Goal: Task Accomplishment & Management: Manage account settings

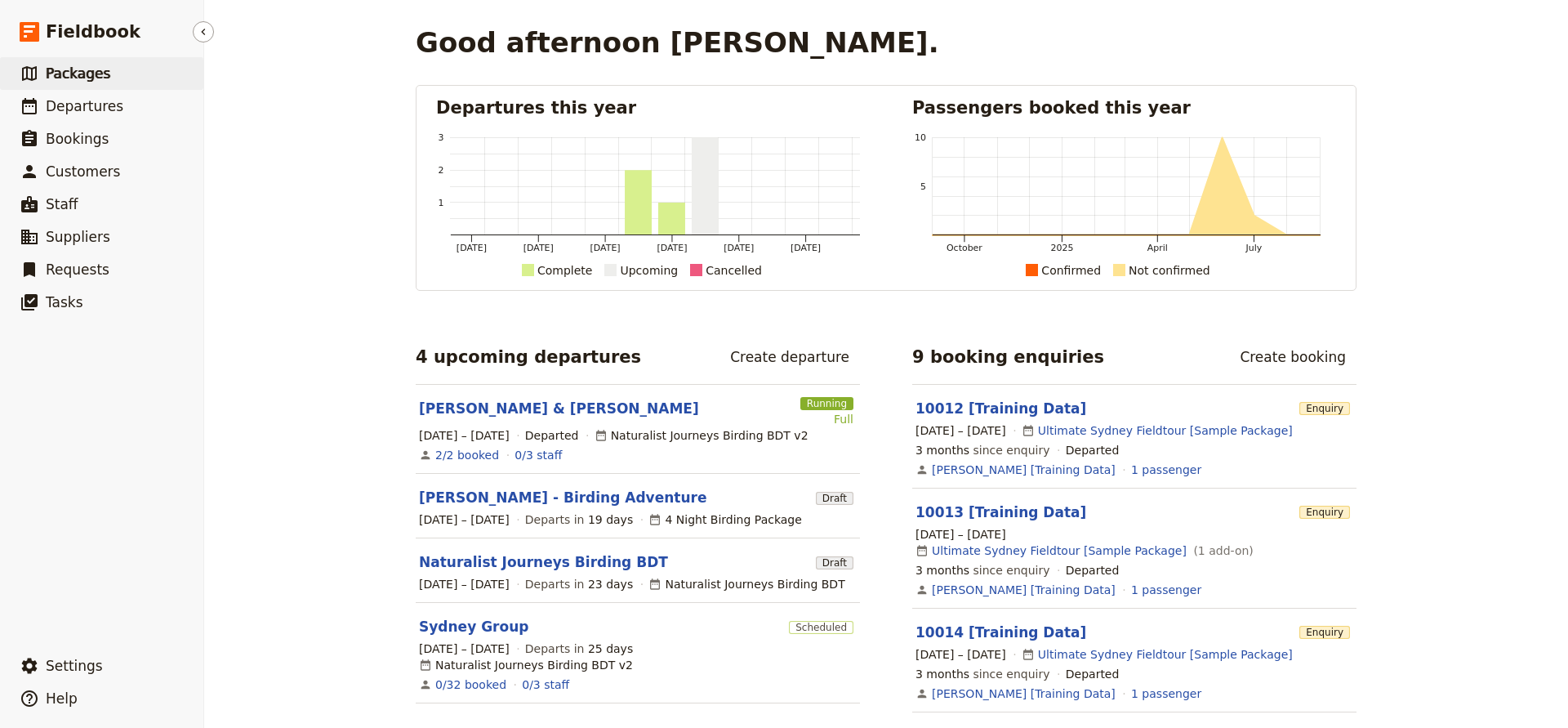
click at [78, 78] on span "Packages" at bounding box center [78, 73] width 65 height 17
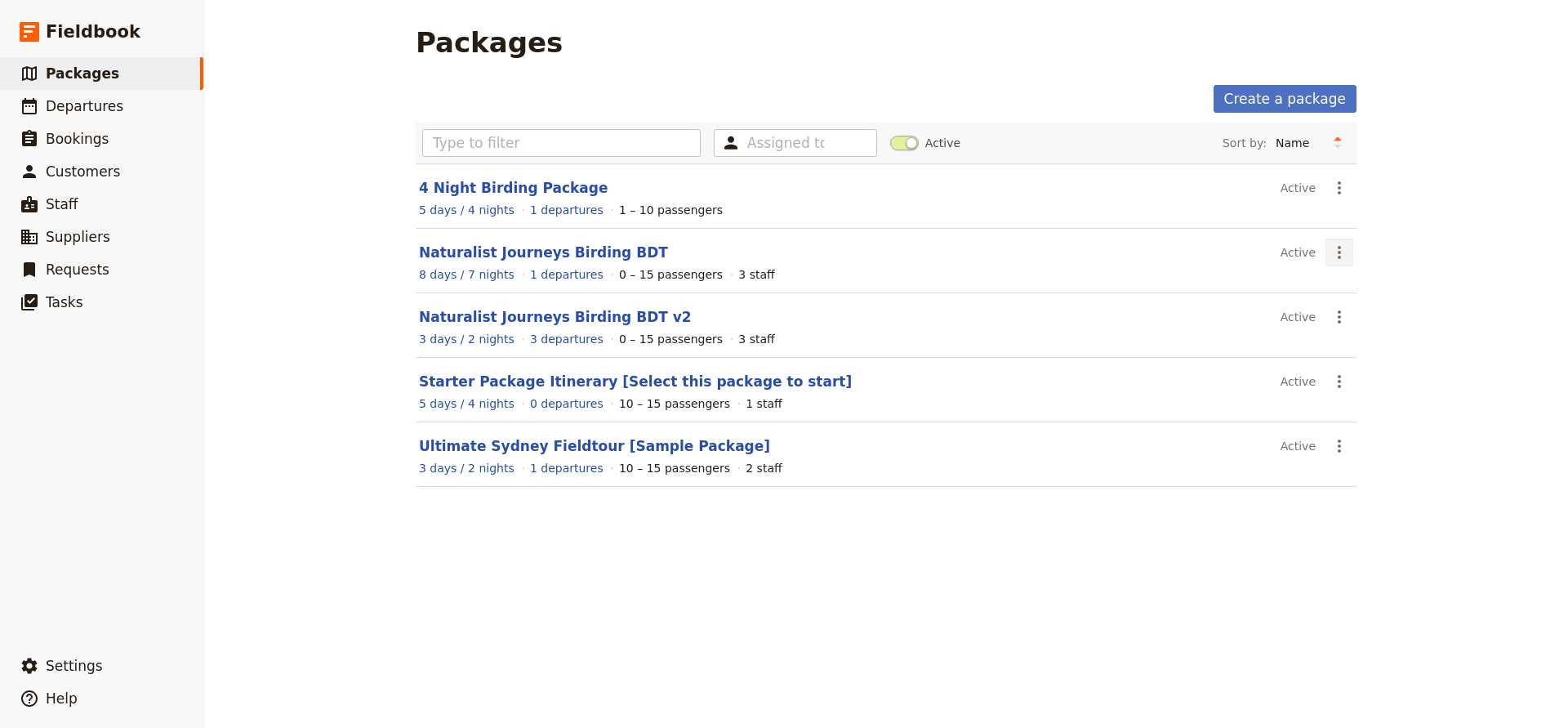
click at [1336, 253] on icon "Actions" at bounding box center [1340, 253] width 20 height 20
click at [1359, 331] on span "Clone this package" at bounding box center [1391, 334] width 109 height 17
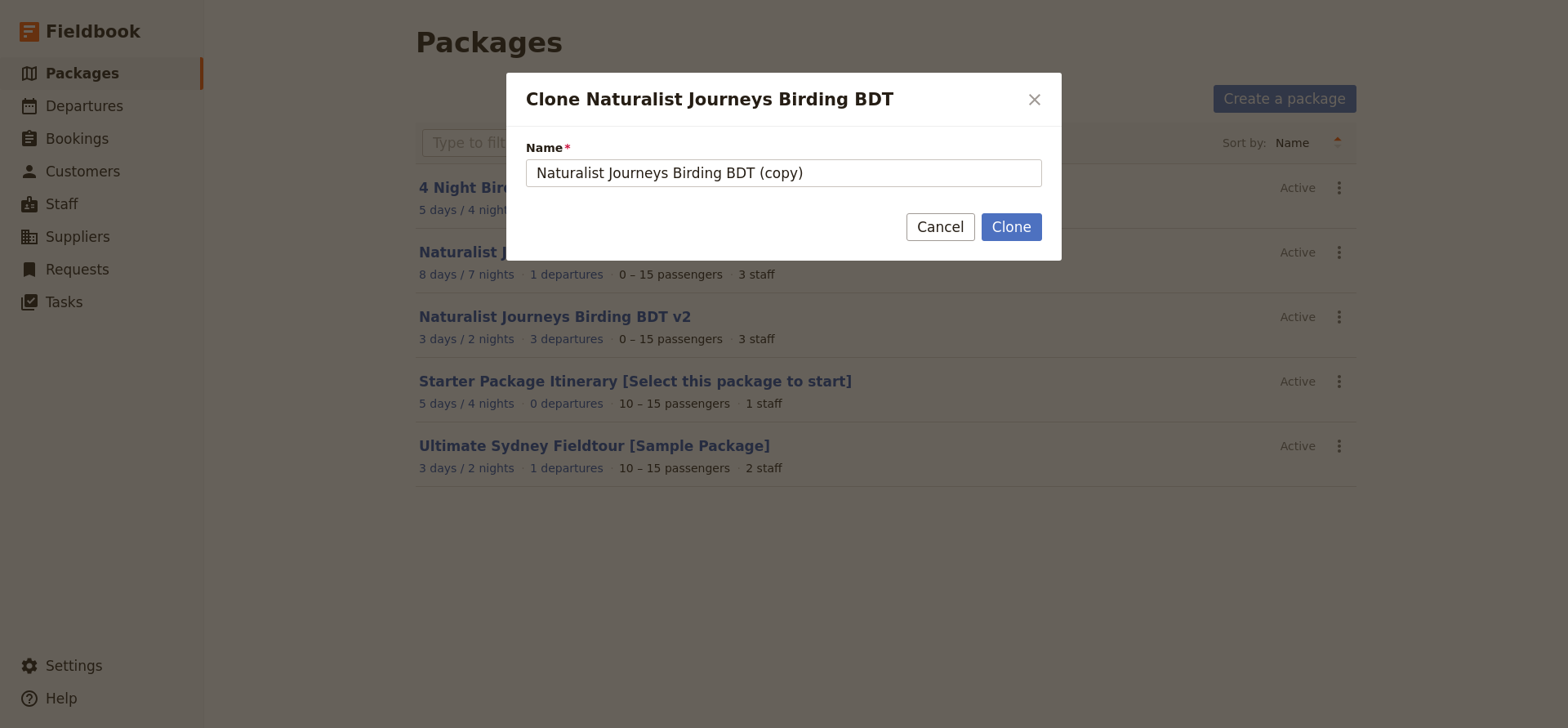
drag, startPoint x: 656, startPoint y: 172, endPoint x: 503, endPoint y: 170, distance: 153.0
click at [503, 727] on div "Clone Naturalist Journeys Birding BDT ​ Name Naturalist Journeys Birding BDT (c…" at bounding box center [784, 728] width 1568 height 0
click at [712, 172] on input "Birding by Bus BDT (copy)" at bounding box center [784, 173] width 516 height 27
type input "Birding by Bus BDT Migration"
click at [1018, 225] on button "Clone" at bounding box center [1012, 227] width 61 height 27
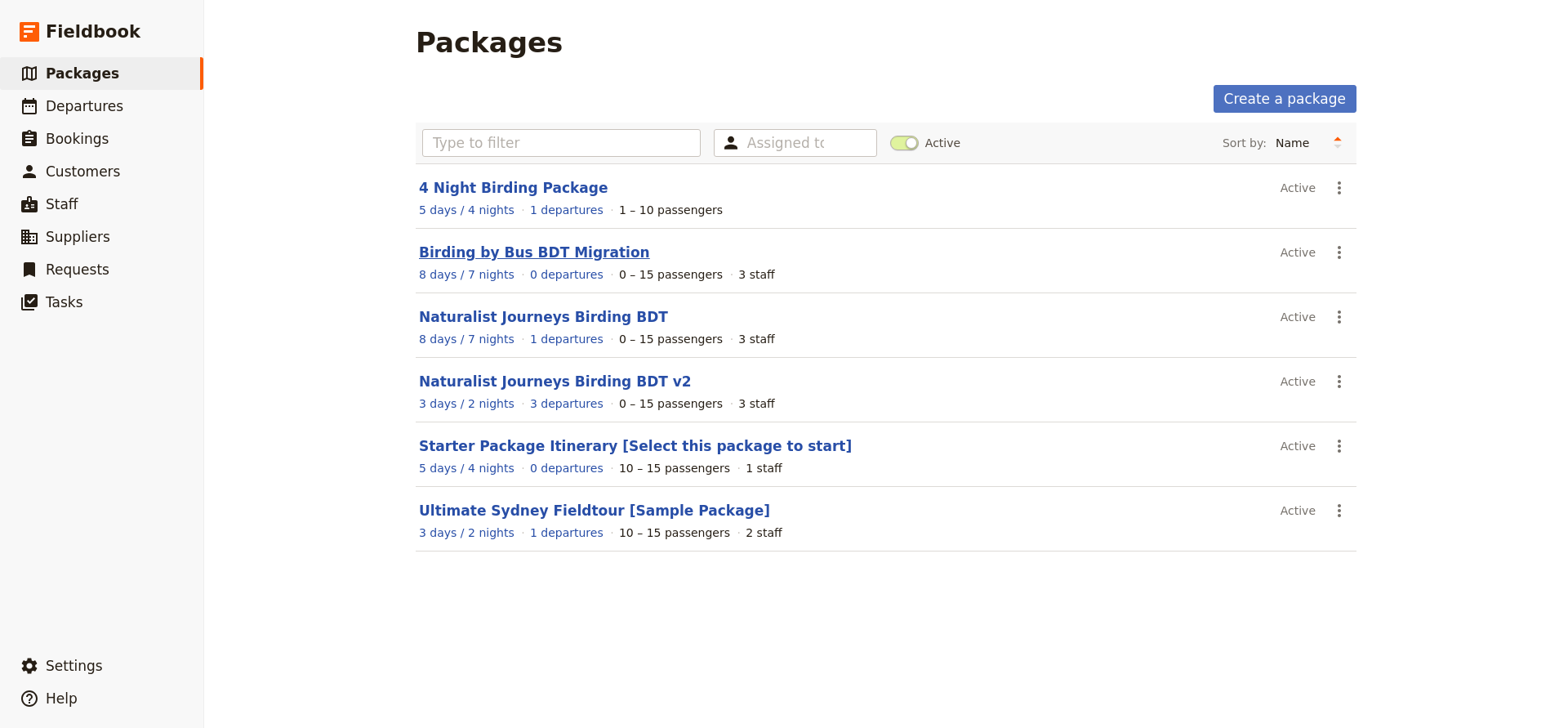
click at [495, 253] on link "Birding by Bus BDT Migration" at bounding box center [535, 252] width 231 height 17
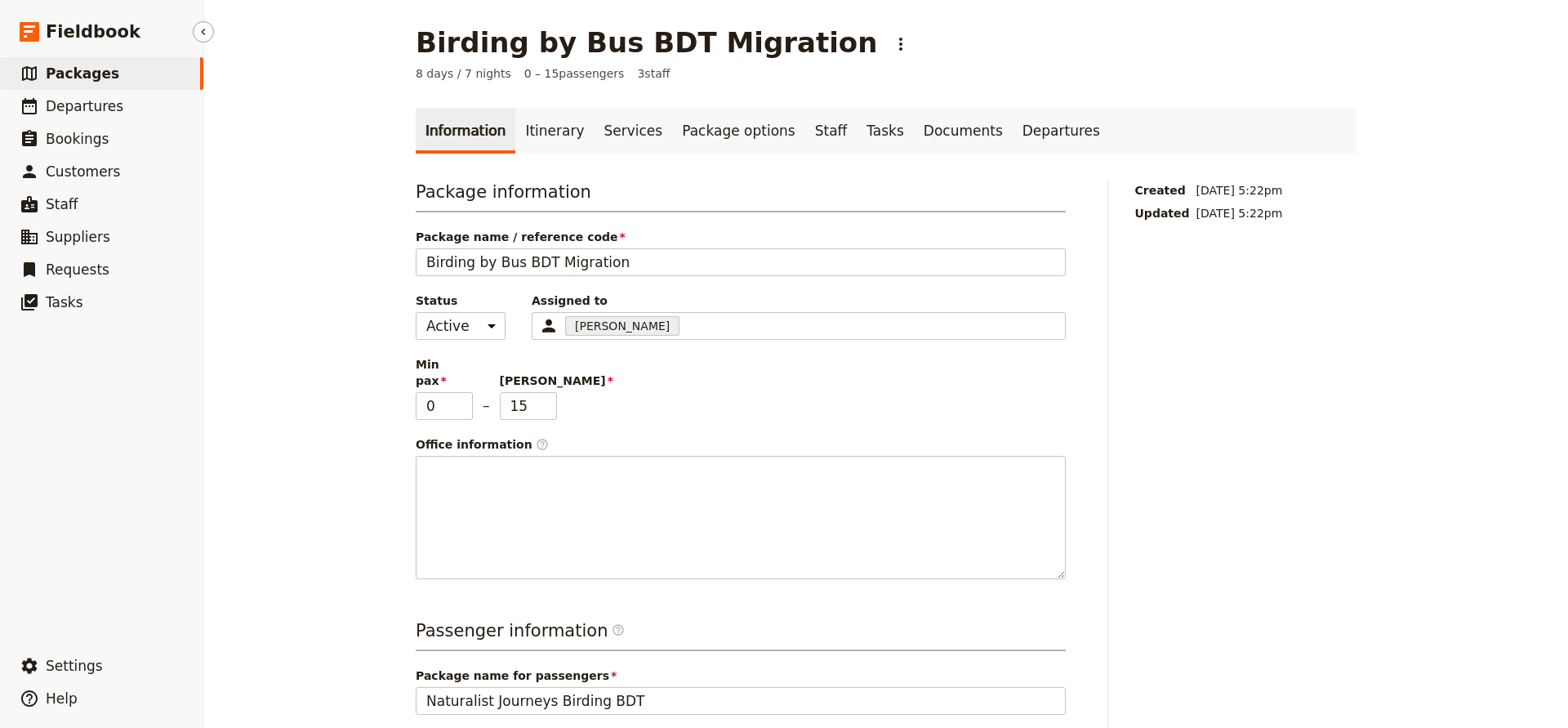
click at [86, 76] on span "Packages" at bounding box center [82, 73] width 74 height 17
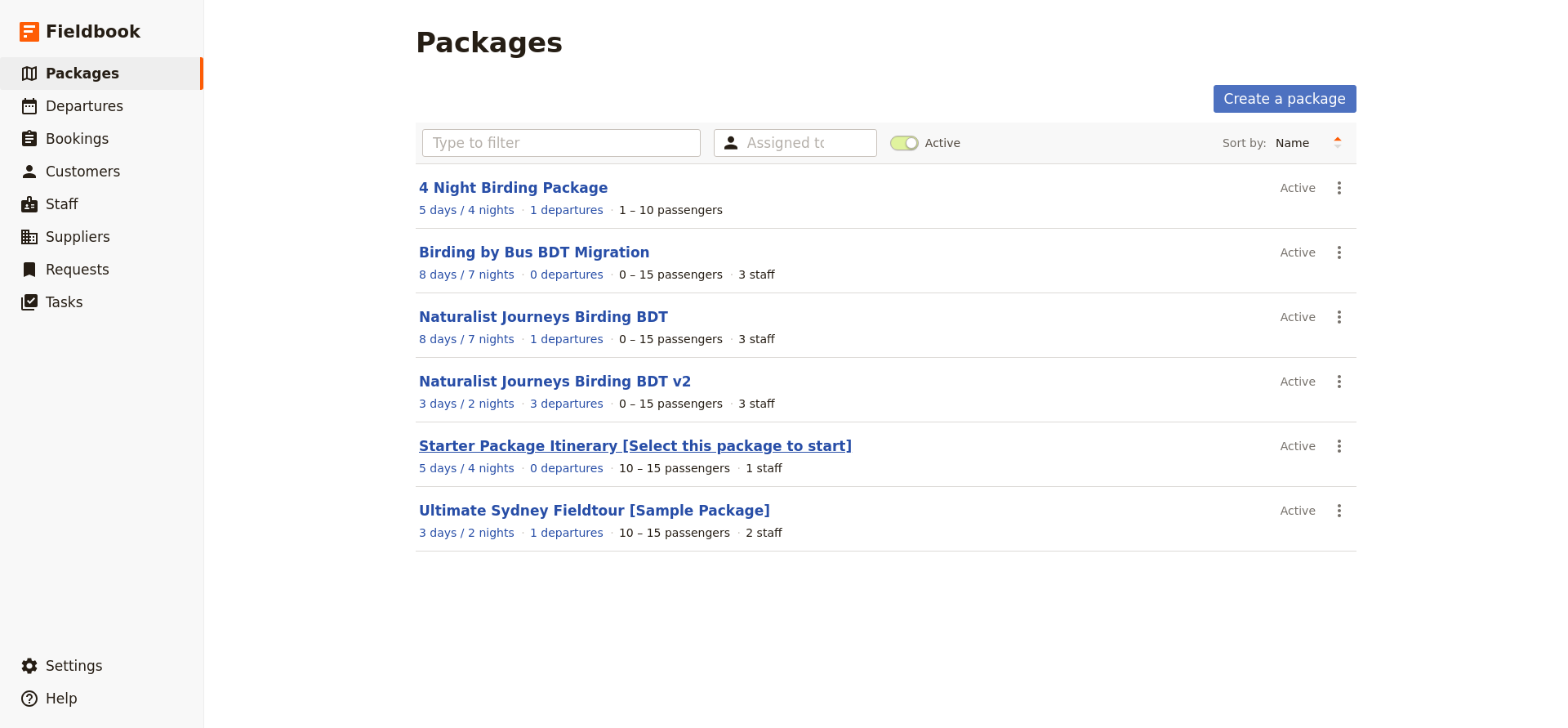
click at [537, 445] on link "Starter Package Itinerary [Select this package to start]" at bounding box center [636, 446] width 433 height 17
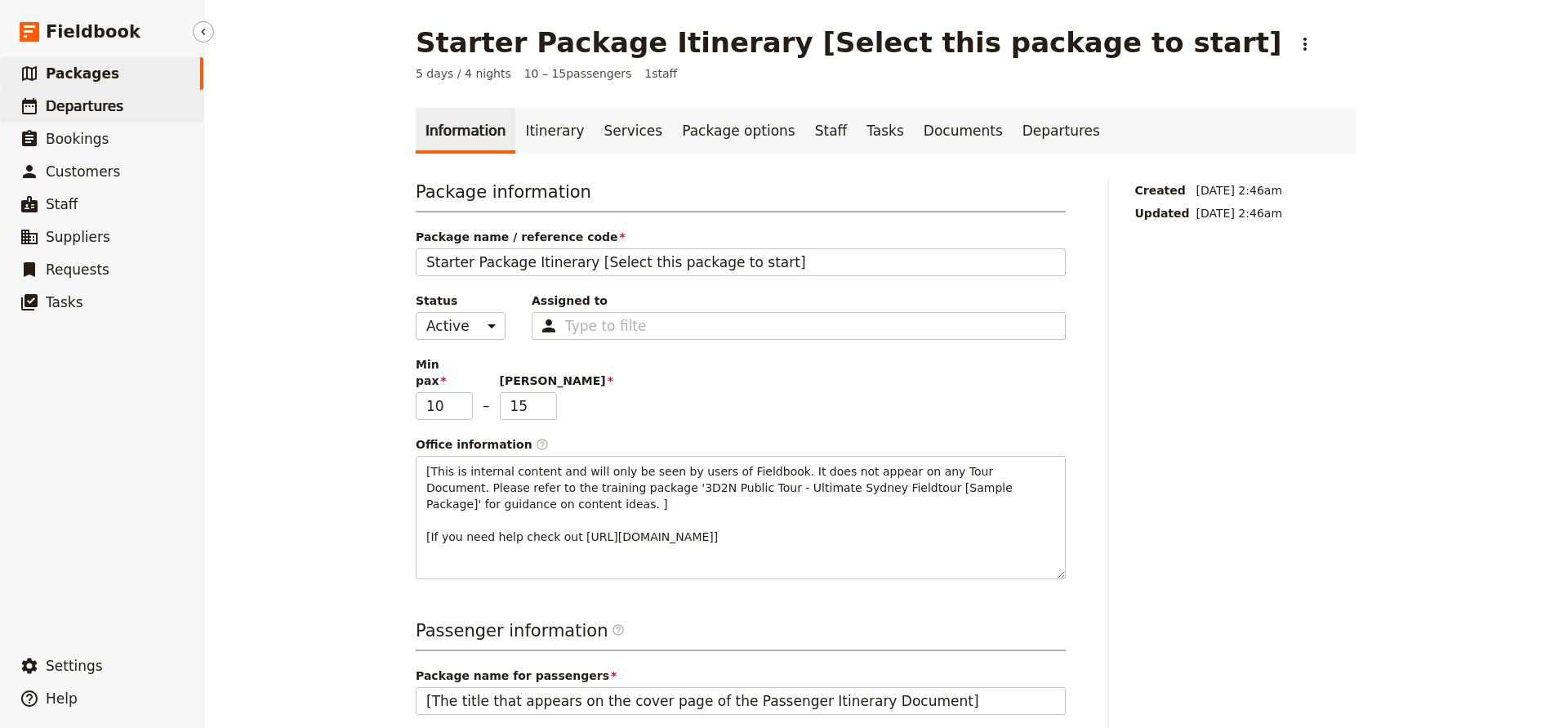
click at [84, 109] on span "Departures" at bounding box center [84, 106] width 77 height 17
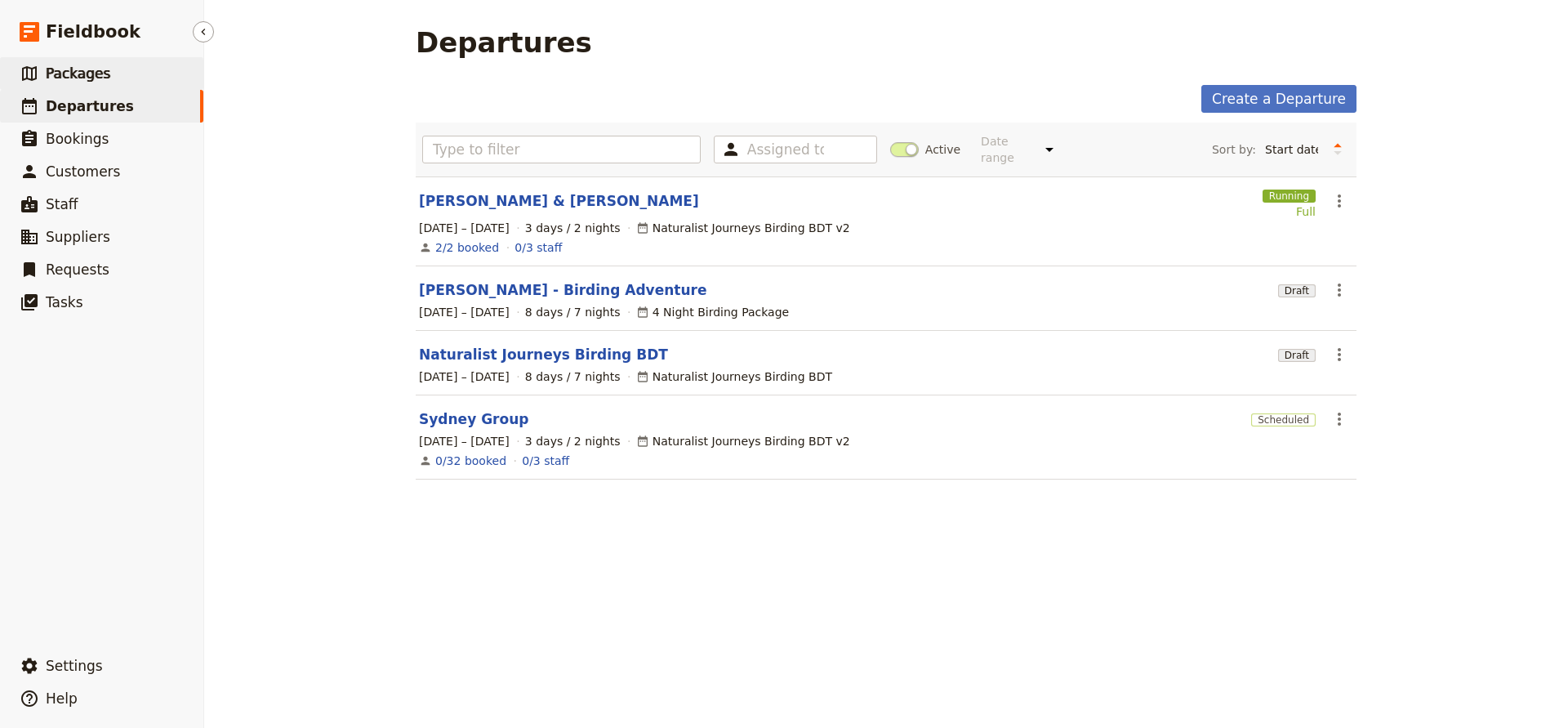
click at [82, 76] on span "Packages" at bounding box center [78, 73] width 65 height 17
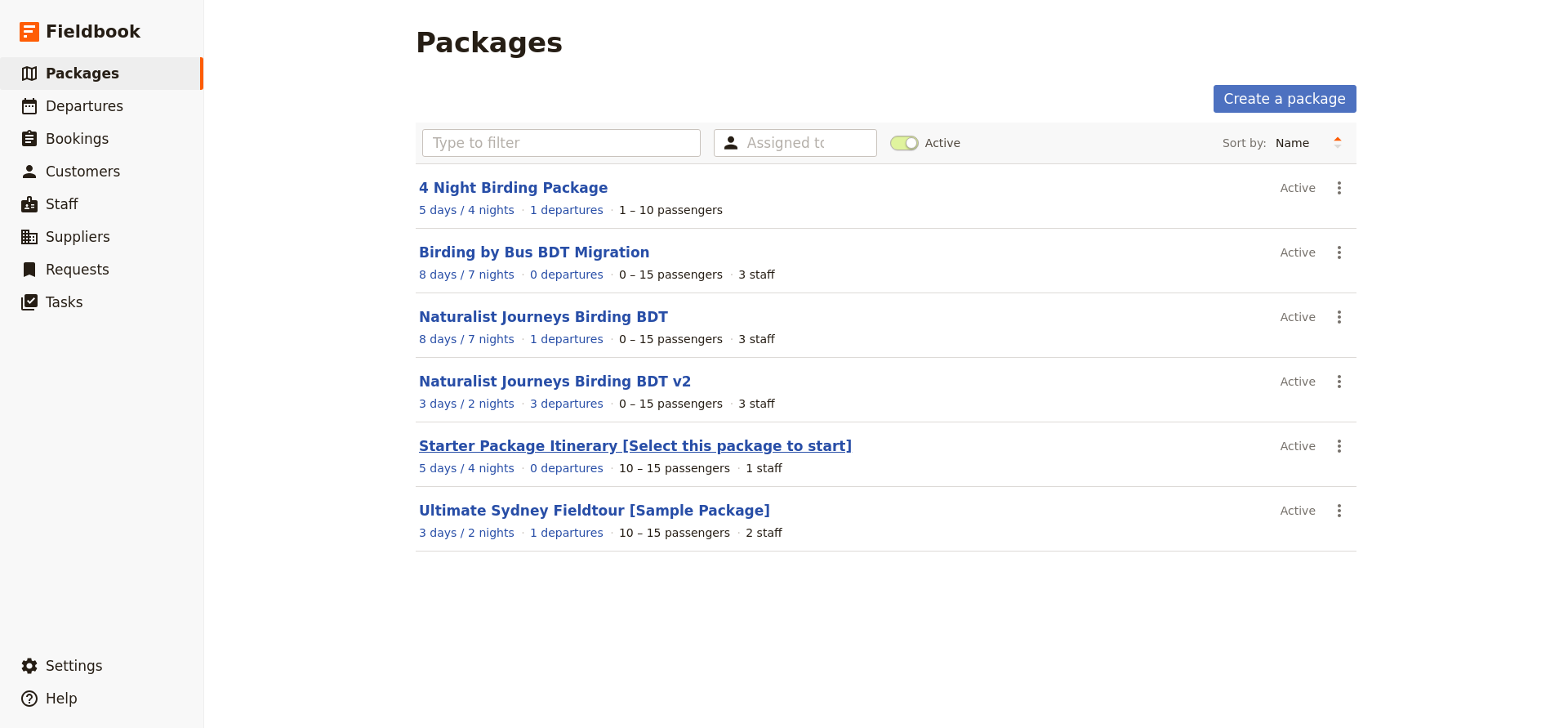
click at [537, 446] on link "Starter Package Itinerary [Select this package to start]" at bounding box center [636, 446] width 433 height 17
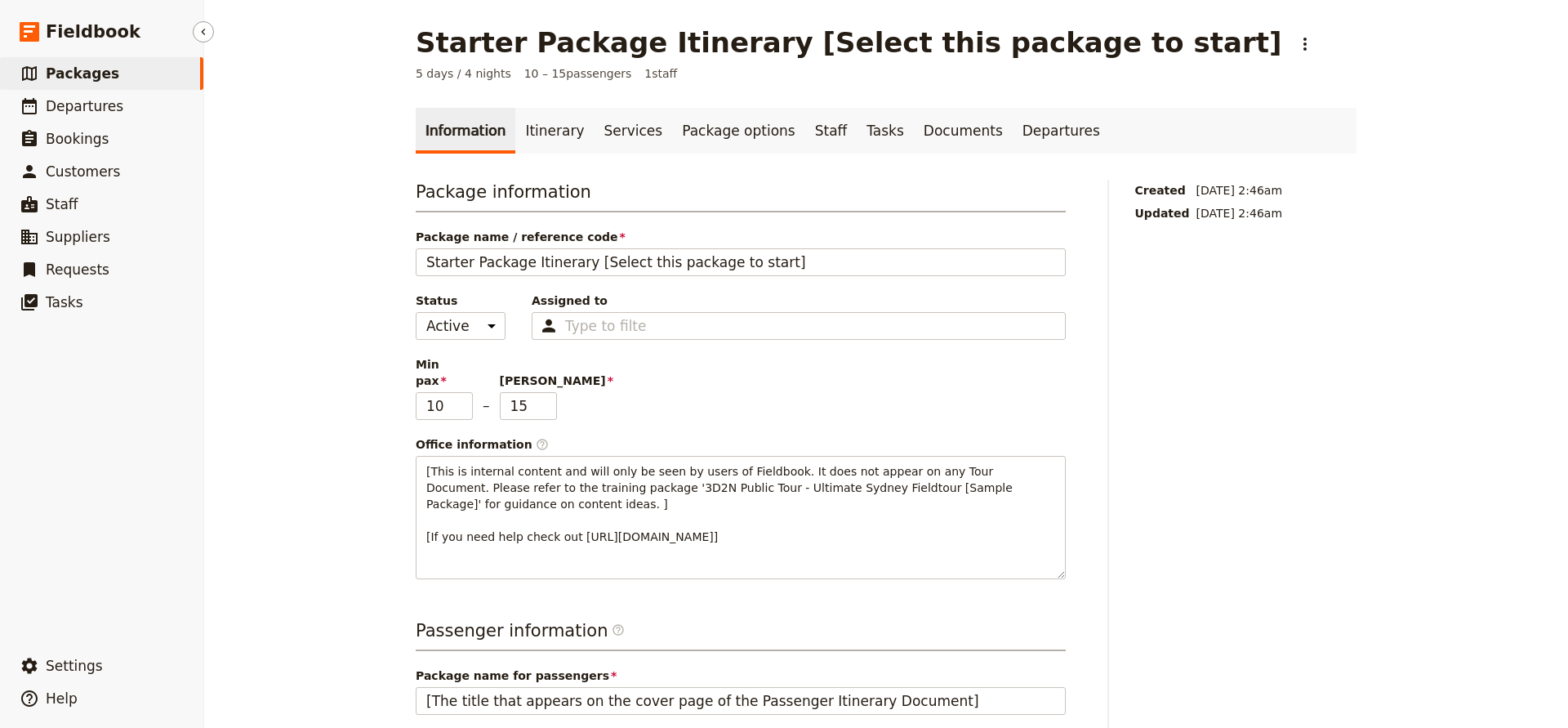
click at [81, 74] on span "Packages" at bounding box center [82, 73] width 74 height 17
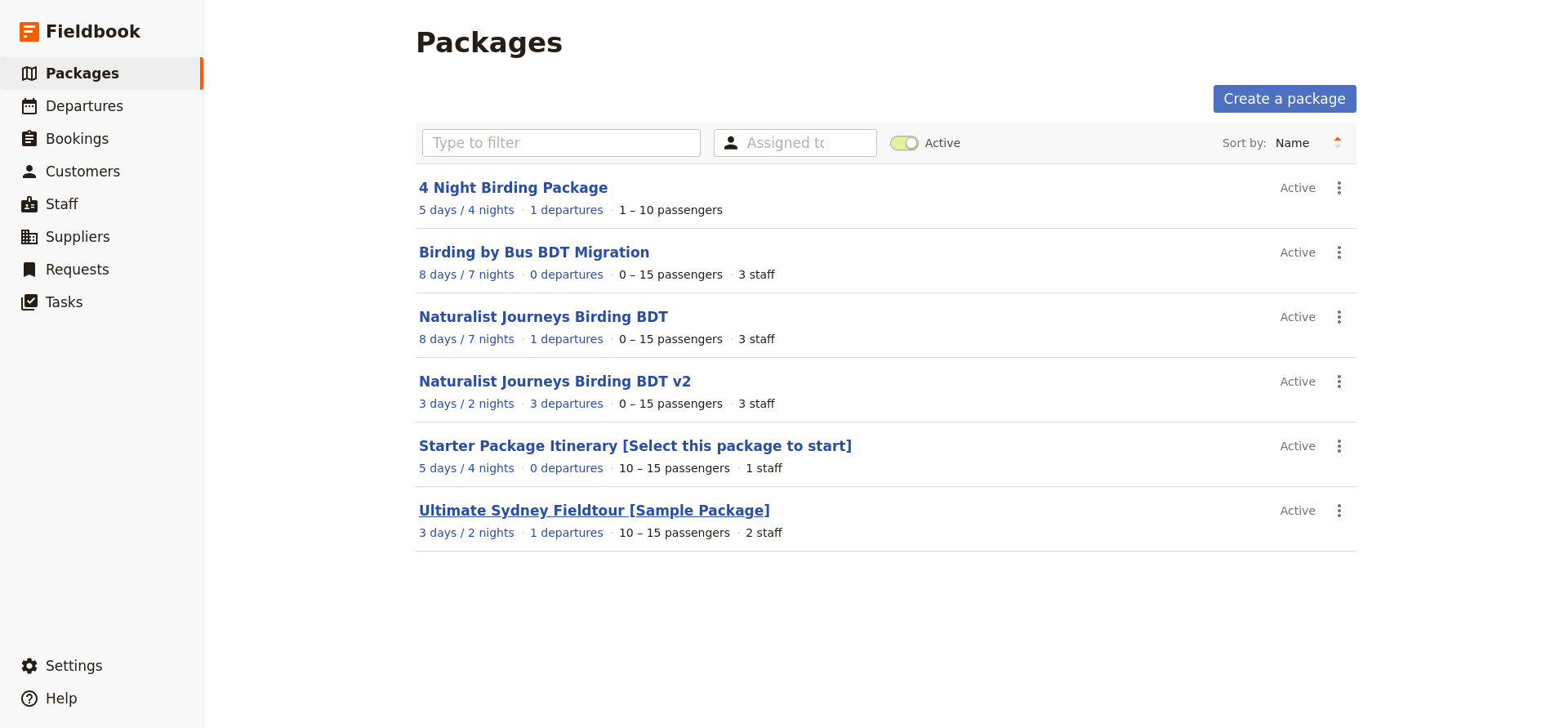
click at [512, 508] on link "Ultimate Sydney Fieldtour [Sample Package]" at bounding box center [595, 510] width 351 height 17
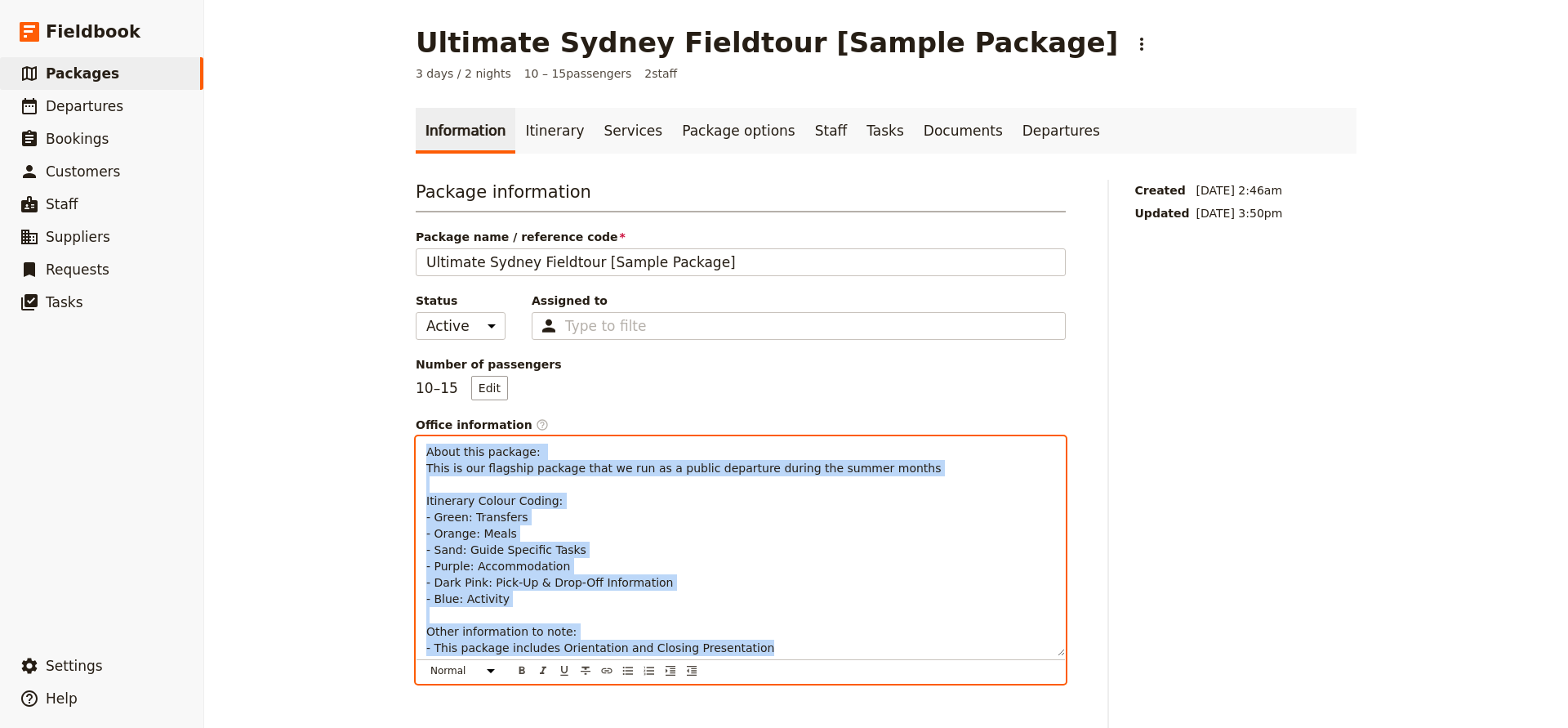
drag, startPoint x: 426, startPoint y: 453, endPoint x: 795, endPoint y: 652, distance: 419.2
click at [795, 652] on p "About this package: This is our flagship package that we run as a public depart…" at bounding box center [741, 550] width 629 height 213
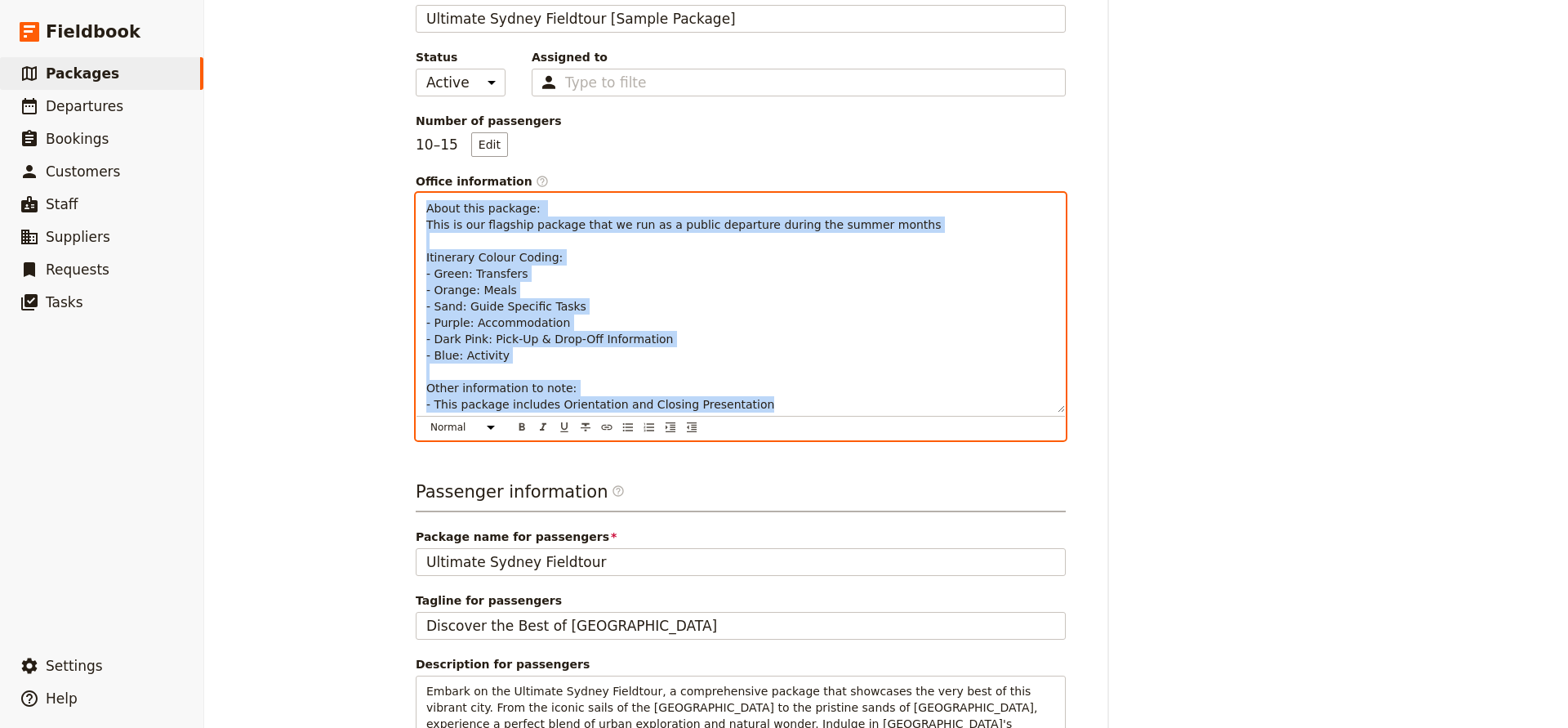
scroll to position [230, 0]
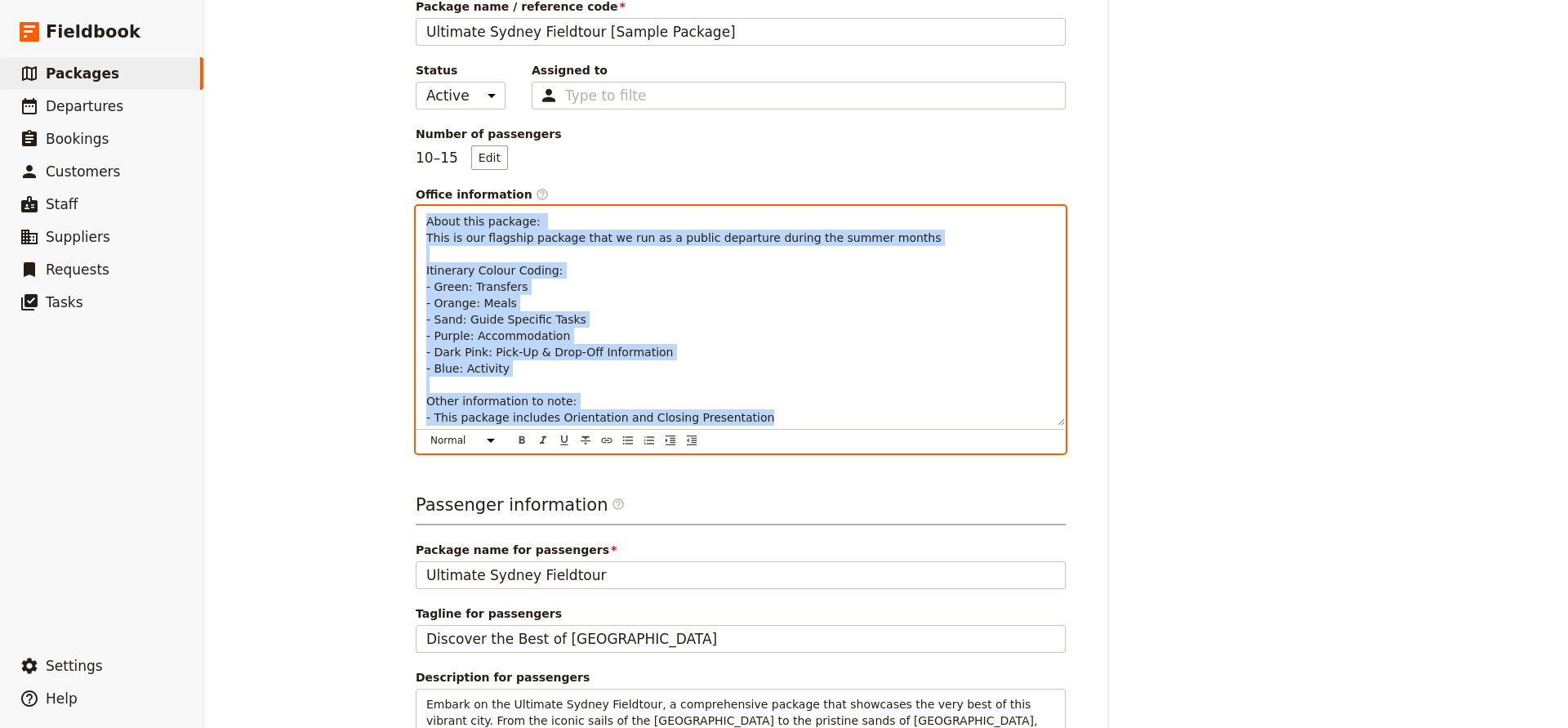
copy span "About this package: This is our flagship package that we run as a public depart…"
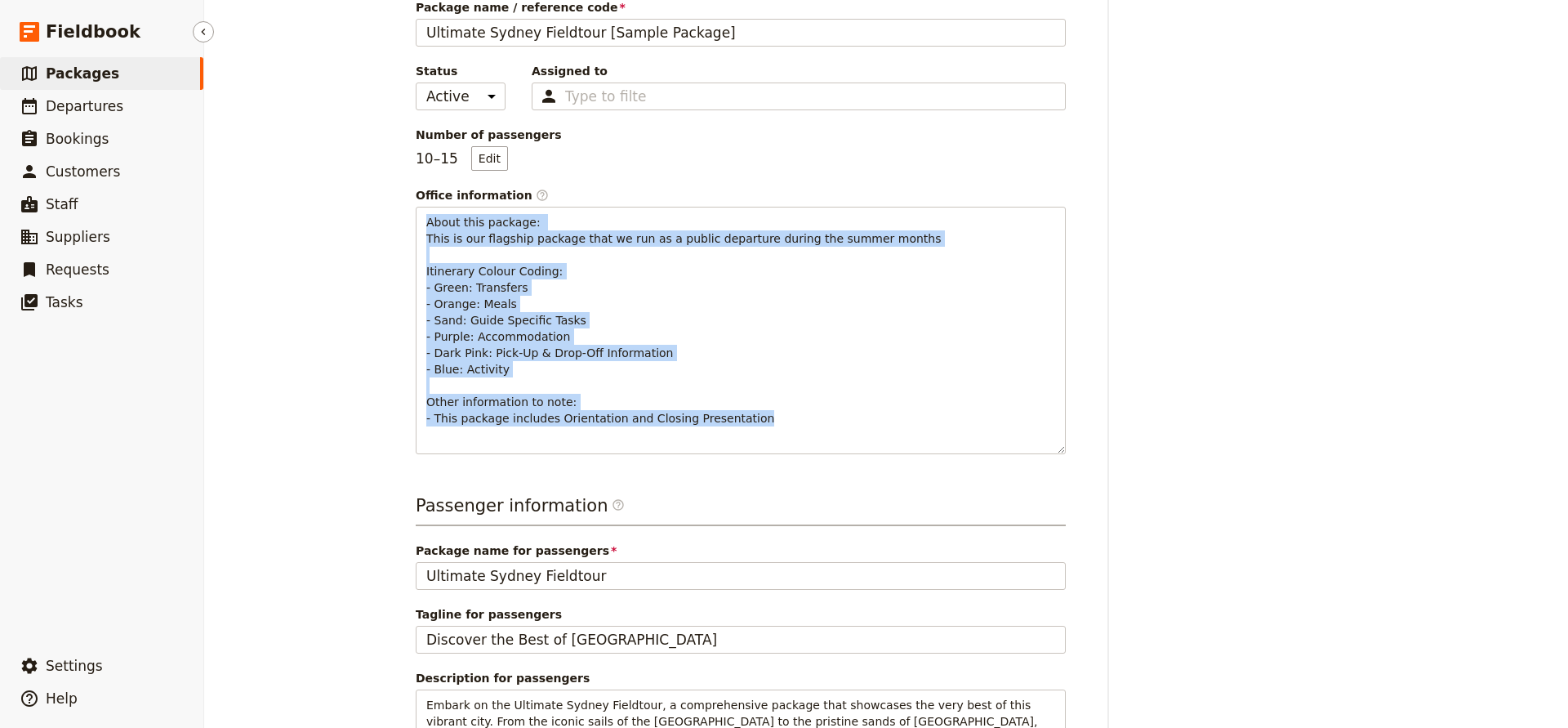
click at [55, 69] on span "Packages" at bounding box center [82, 73] width 74 height 17
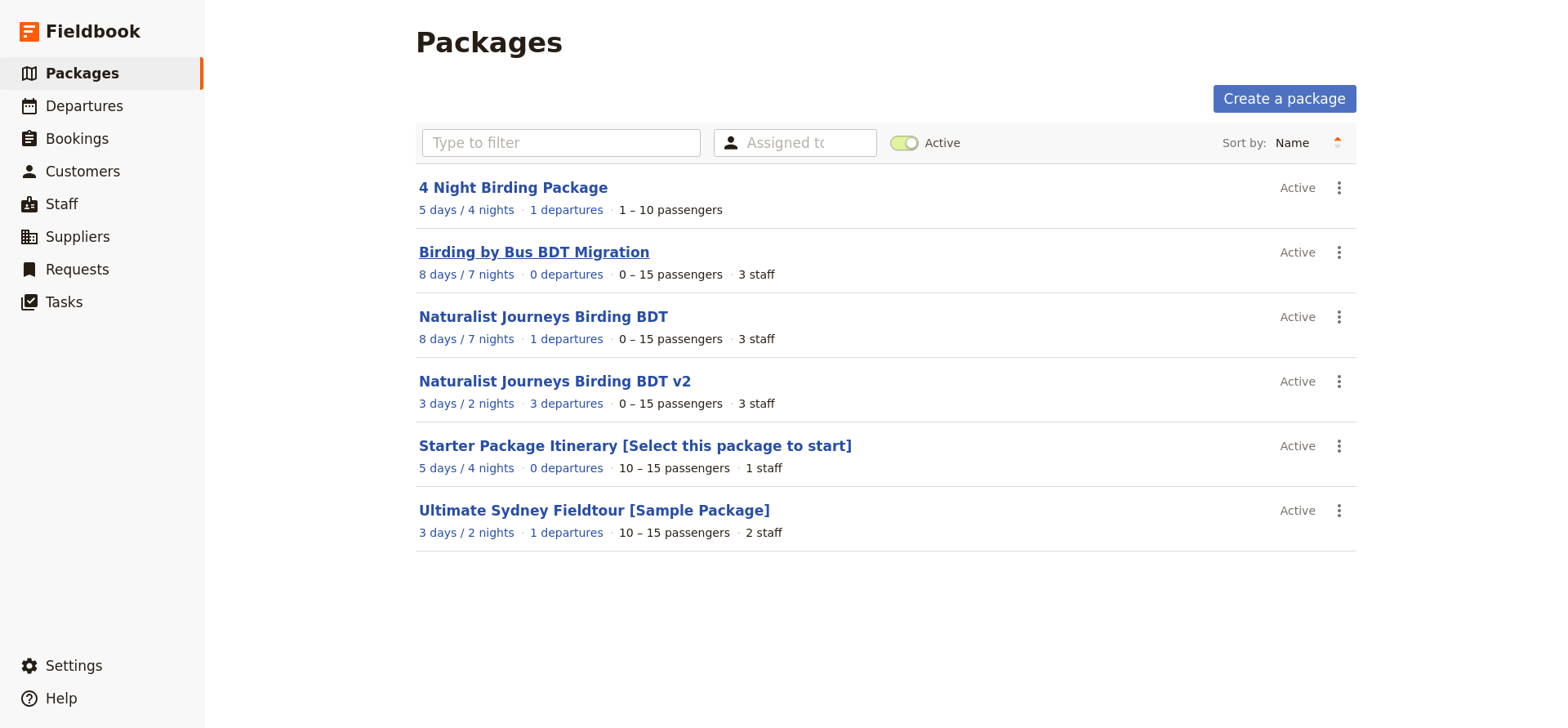
click at [516, 249] on link "Birding by Bus BDT Migration" at bounding box center [535, 252] width 231 height 17
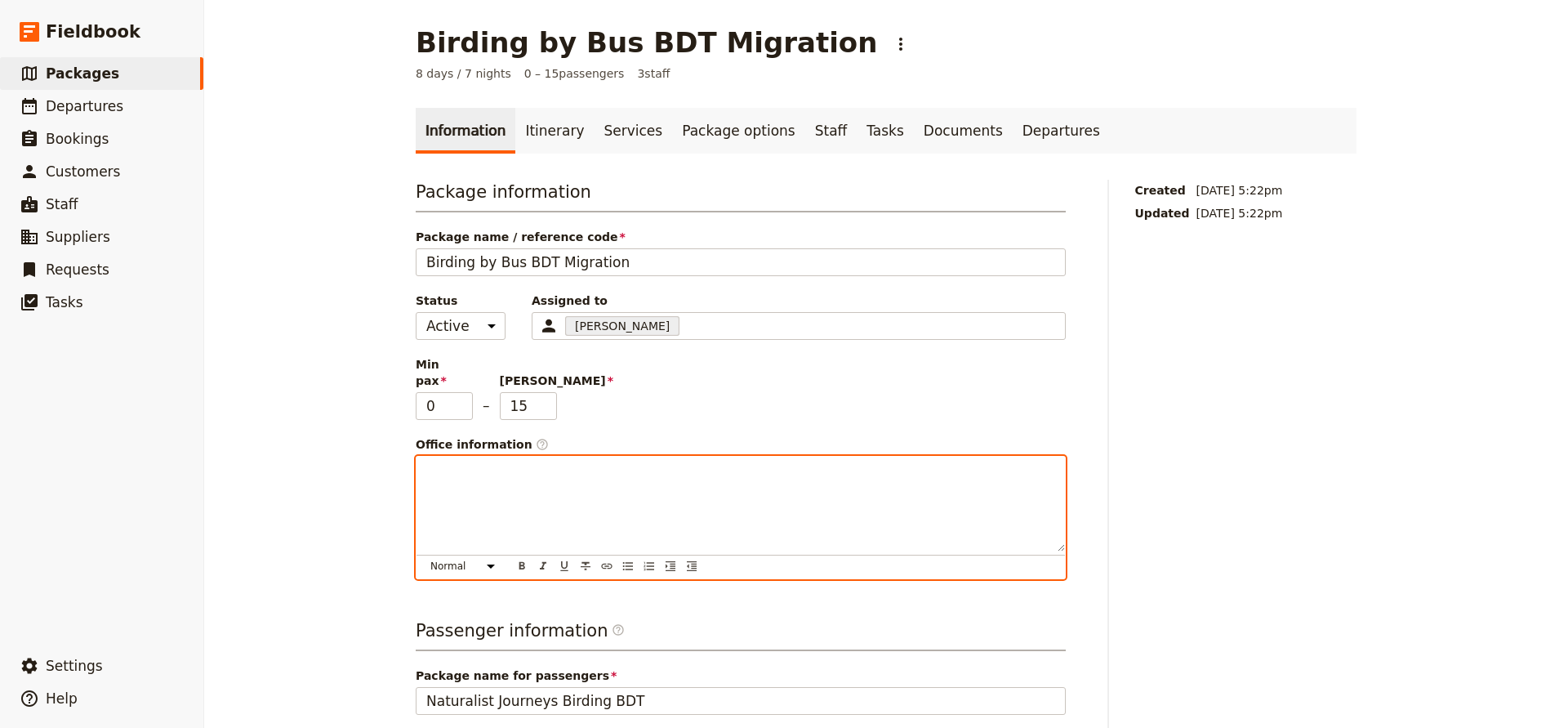
click at [478, 467] on div at bounding box center [741, 504] width 649 height 95
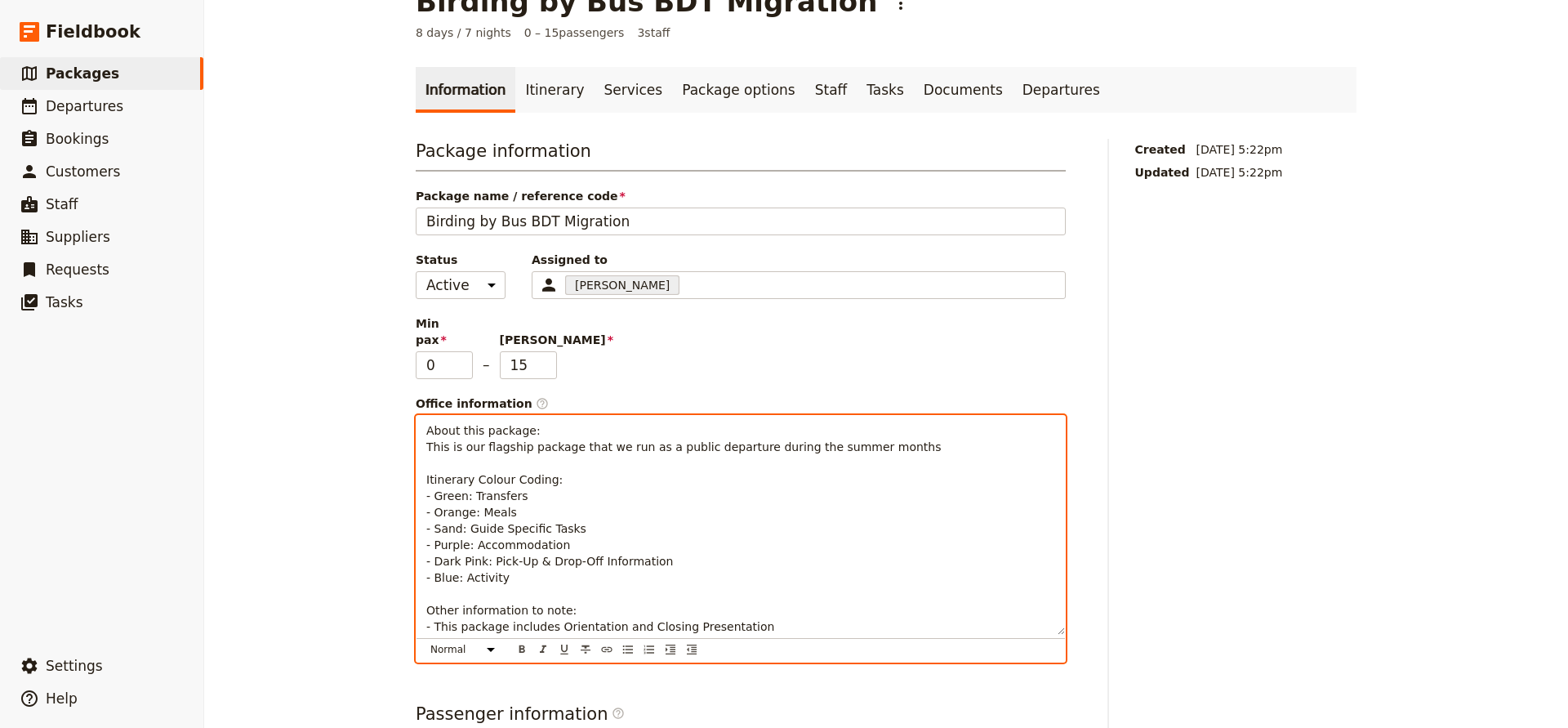
scroll to position [39, 0]
drag, startPoint x: 619, startPoint y: 611, endPoint x: 766, endPoint y: 613, distance: 147.0
click at [766, 613] on p "About this package: This is our flagship package that we run as a public depart…" at bounding box center [741, 530] width 629 height 213
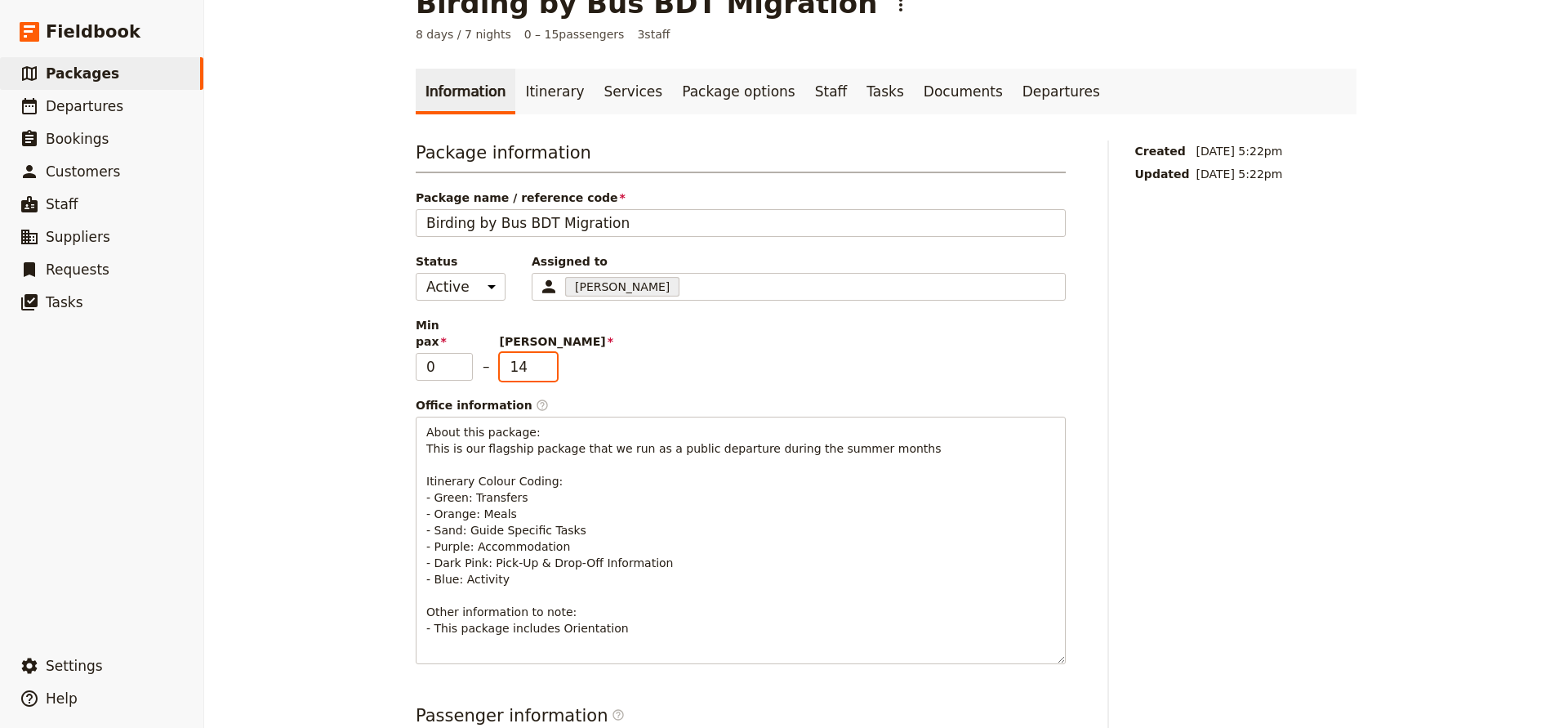
click at [547, 355] on input "14" at bounding box center [528, 366] width 57 height 27
click at [547, 355] on input "13" at bounding box center [528, 366] width 57 height 27
click at [547, 355] on input "12" at bounding box center [528, 366] width 57 height 27
type input "13"
click at [546, 353] on input "13" at bounding box center [528, 366] width 57 height 27
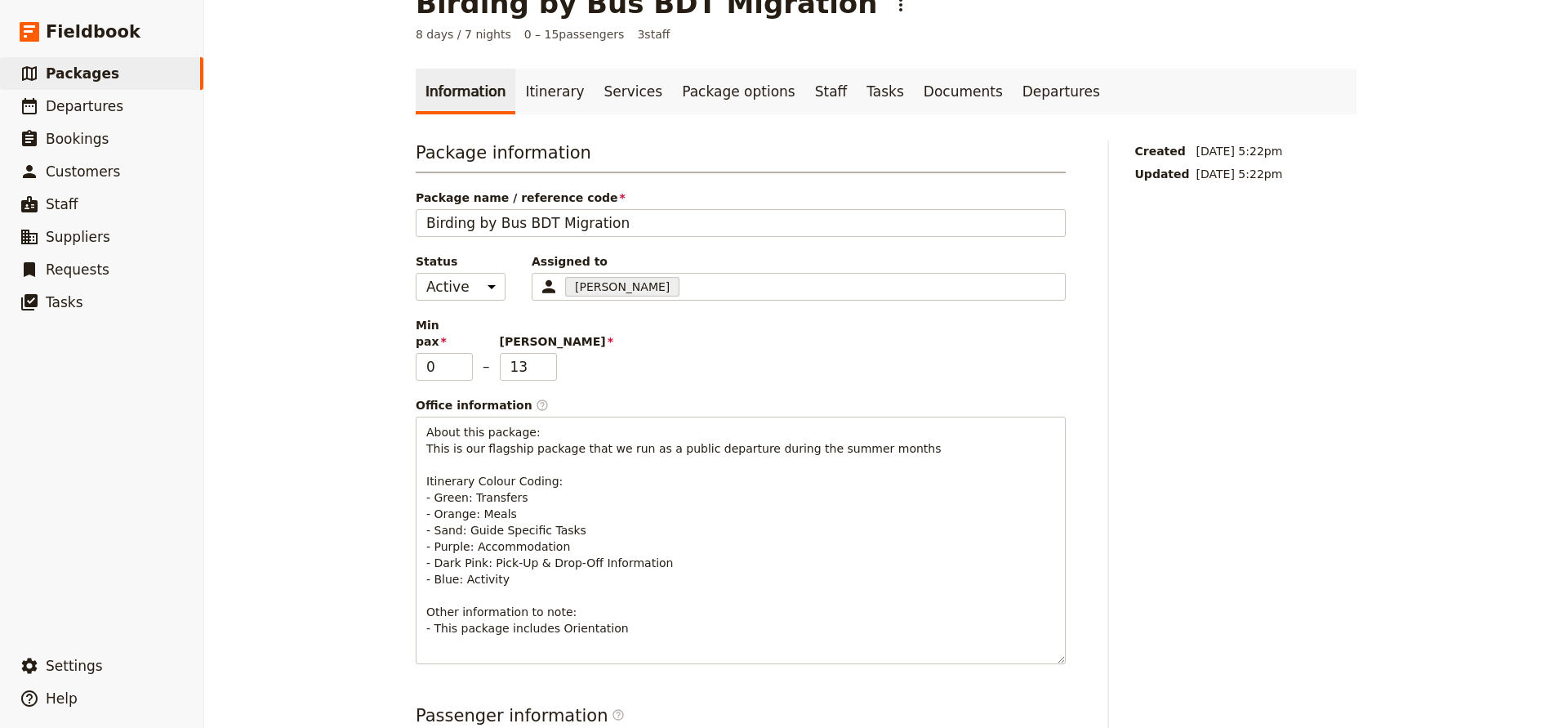
click at [344, 286] on div "Birding by Bus BDT Migration ​ 8 days / 7 nights 0 – 15 passengers 3 staff Info…" at bounding box center [886, 364] width 1364 height 728
click at [547, 97] on link "Itinerary" at bounding box center [555, 91] width 78 height 46
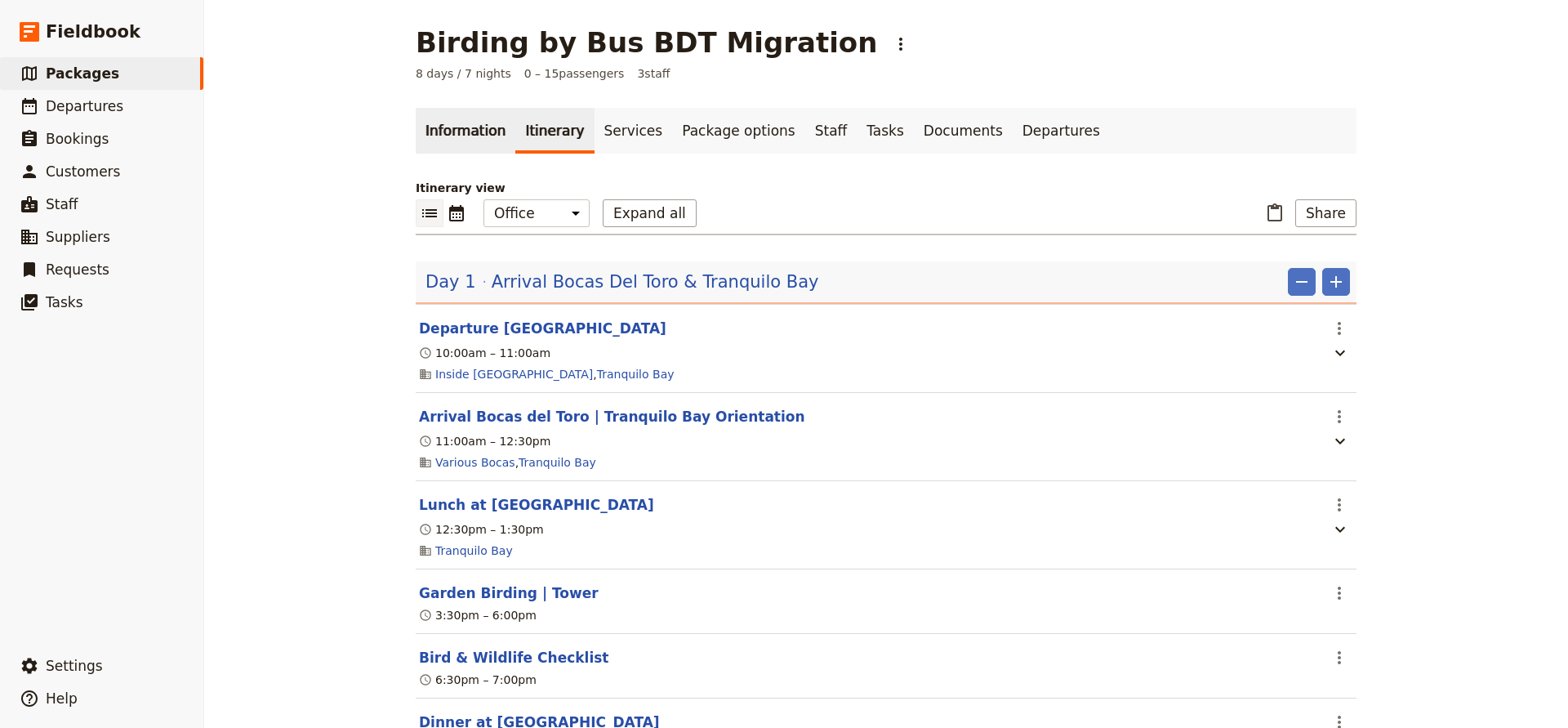
click at [455, 125] on link "Information" at bounding box center [466, 130] width 100 height 46
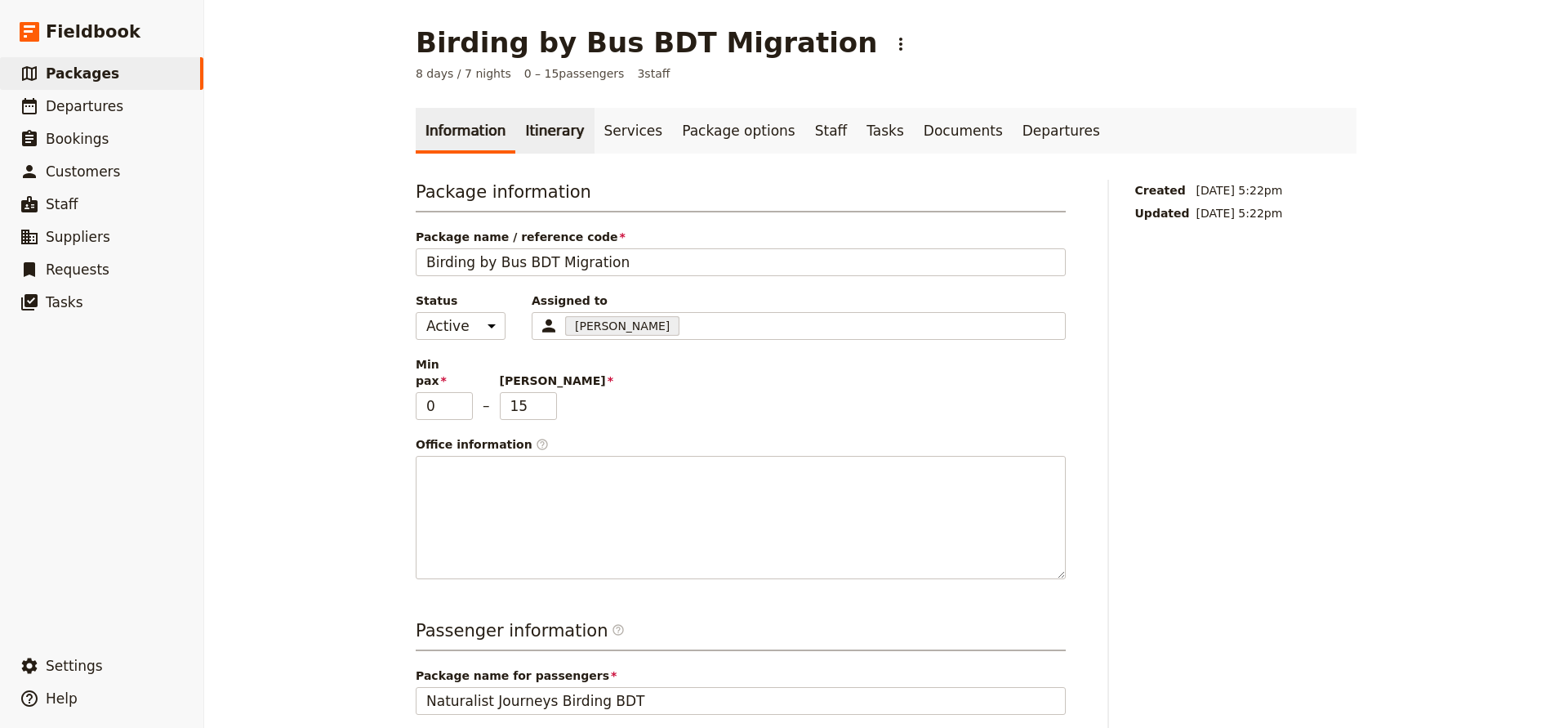
click at [546, 130] on link "Itinerary" at bounding box center [555, 130] width 78 height 46
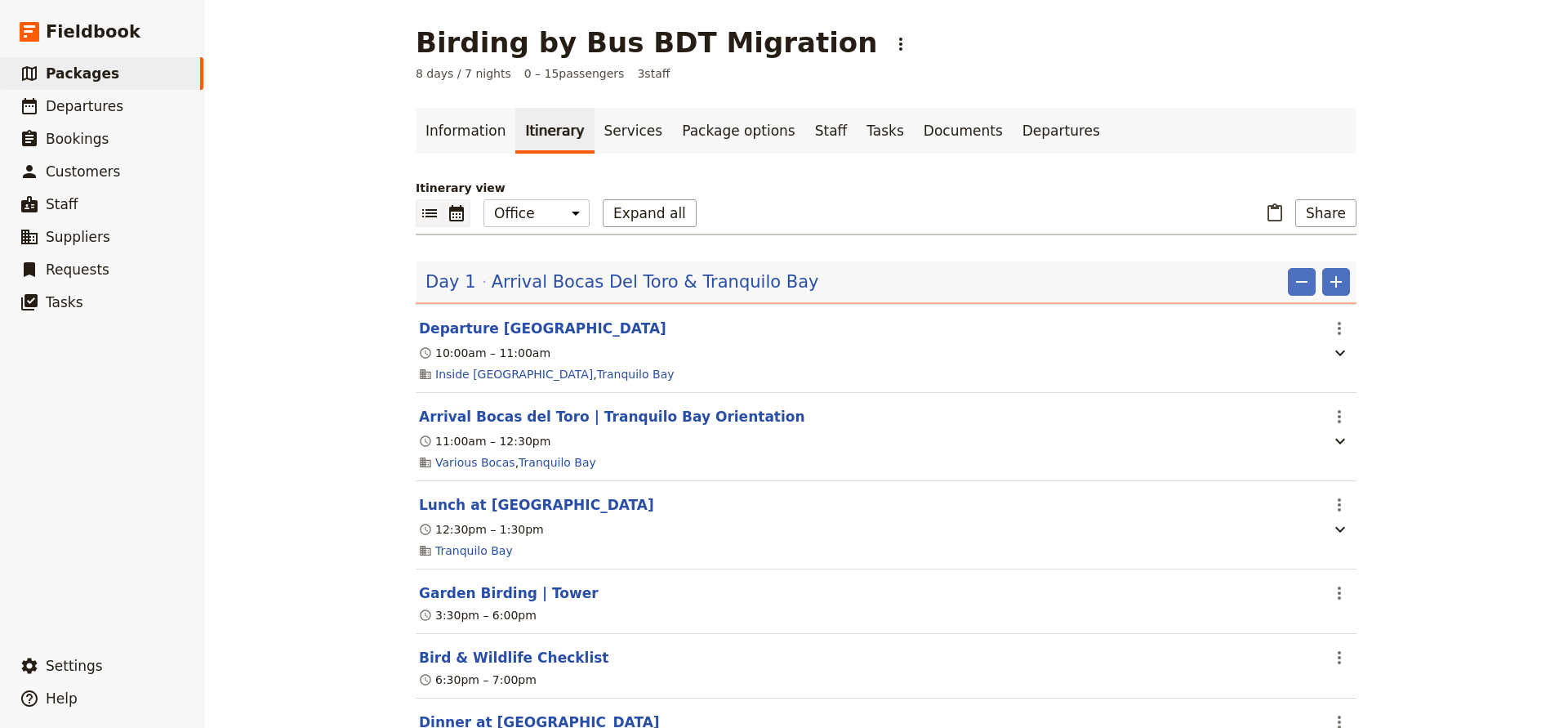
click at [452, 214] on icon "Calendar view" at bounding box center [457, 214] width 20 height 20
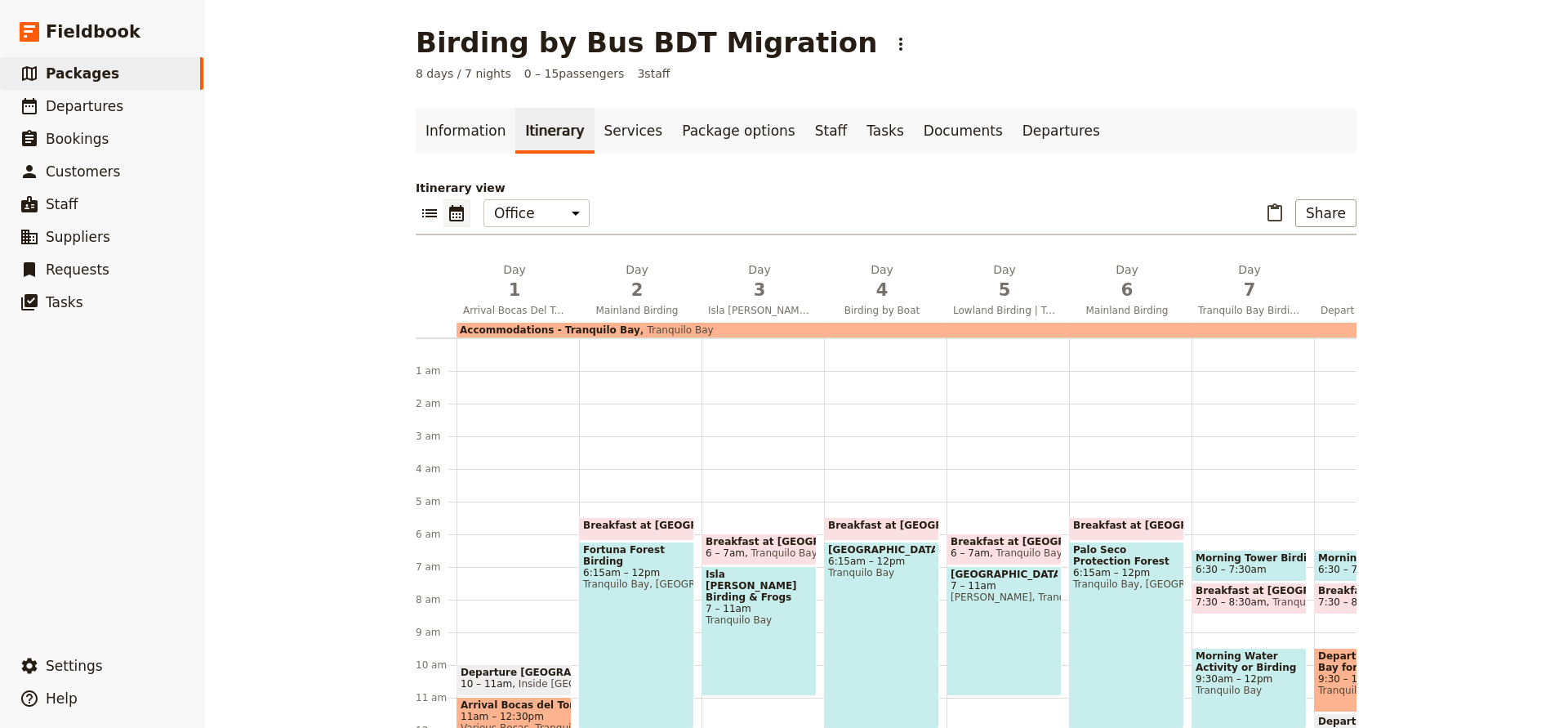
scroll to position [164, 0]
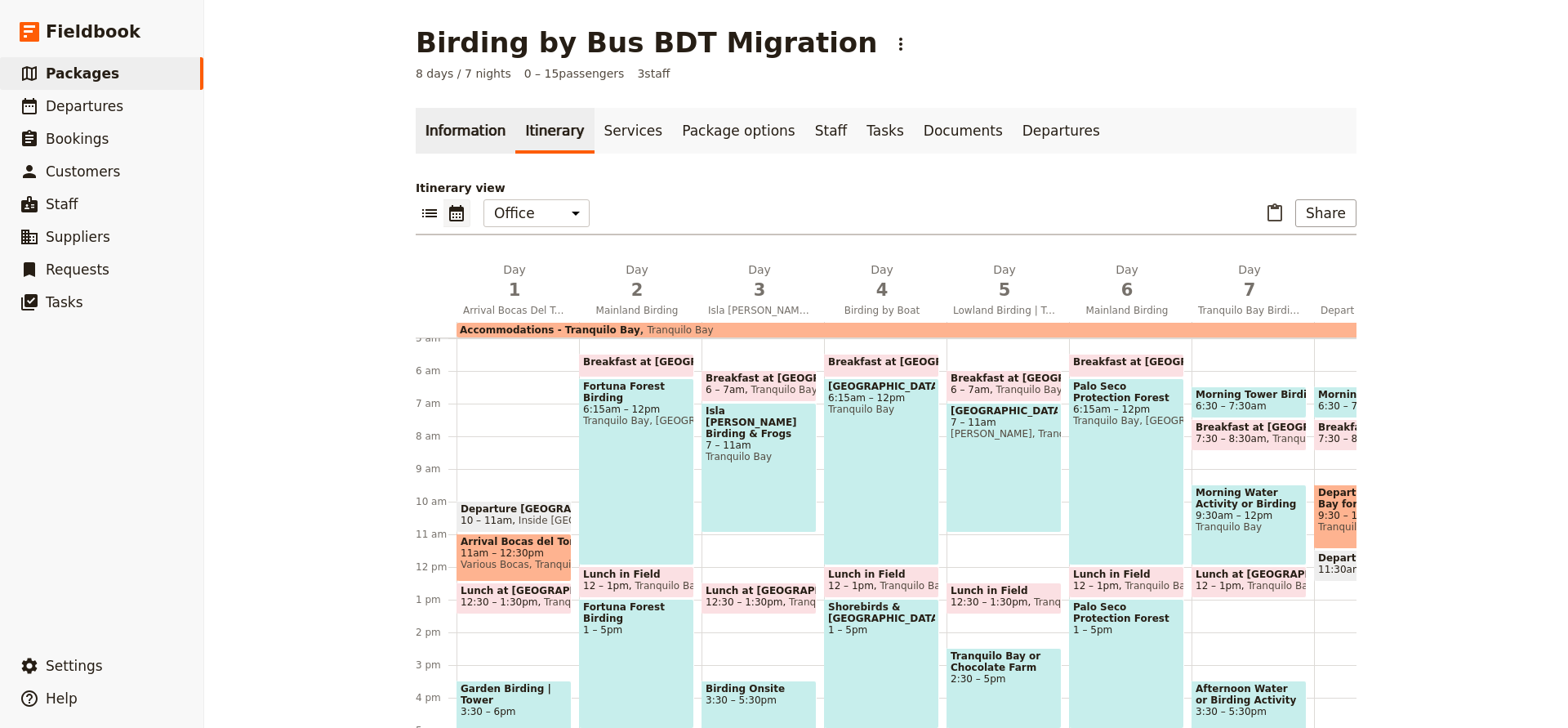
click at [461, 143] on link "Information" at bounding box center [466, 130] width 100 height 46
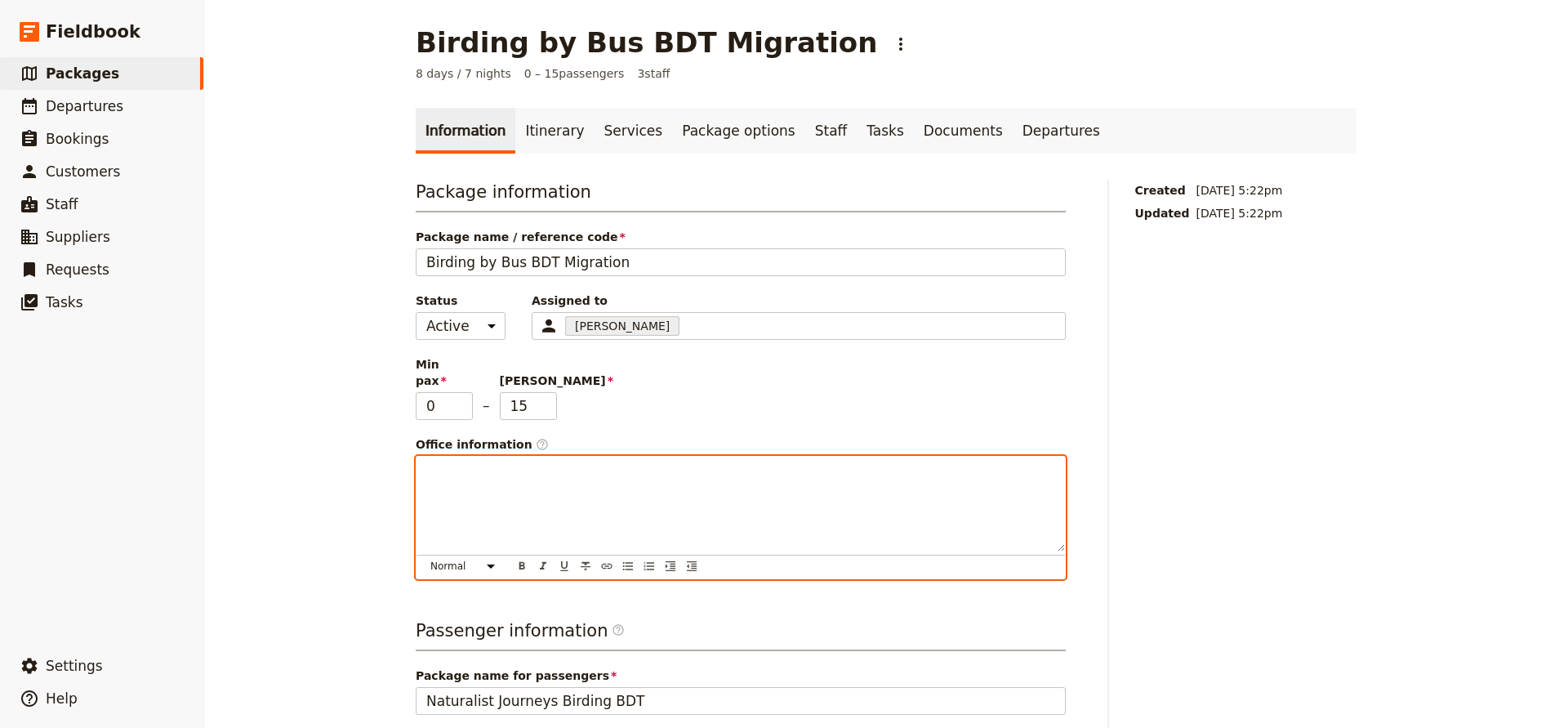
click at [498, 468] on div at bounding box center [741, 504] width 649 height 95
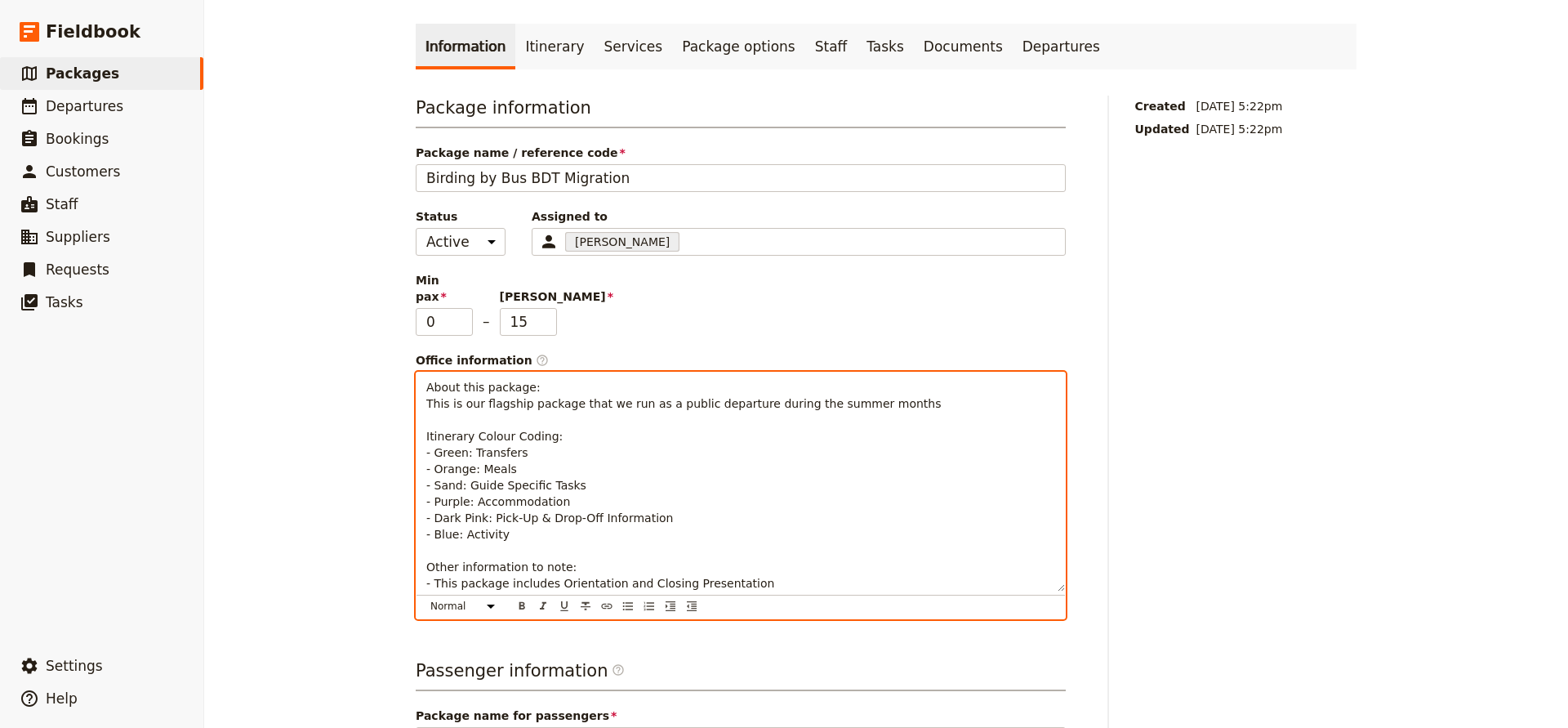
scroll to position [85, 0]
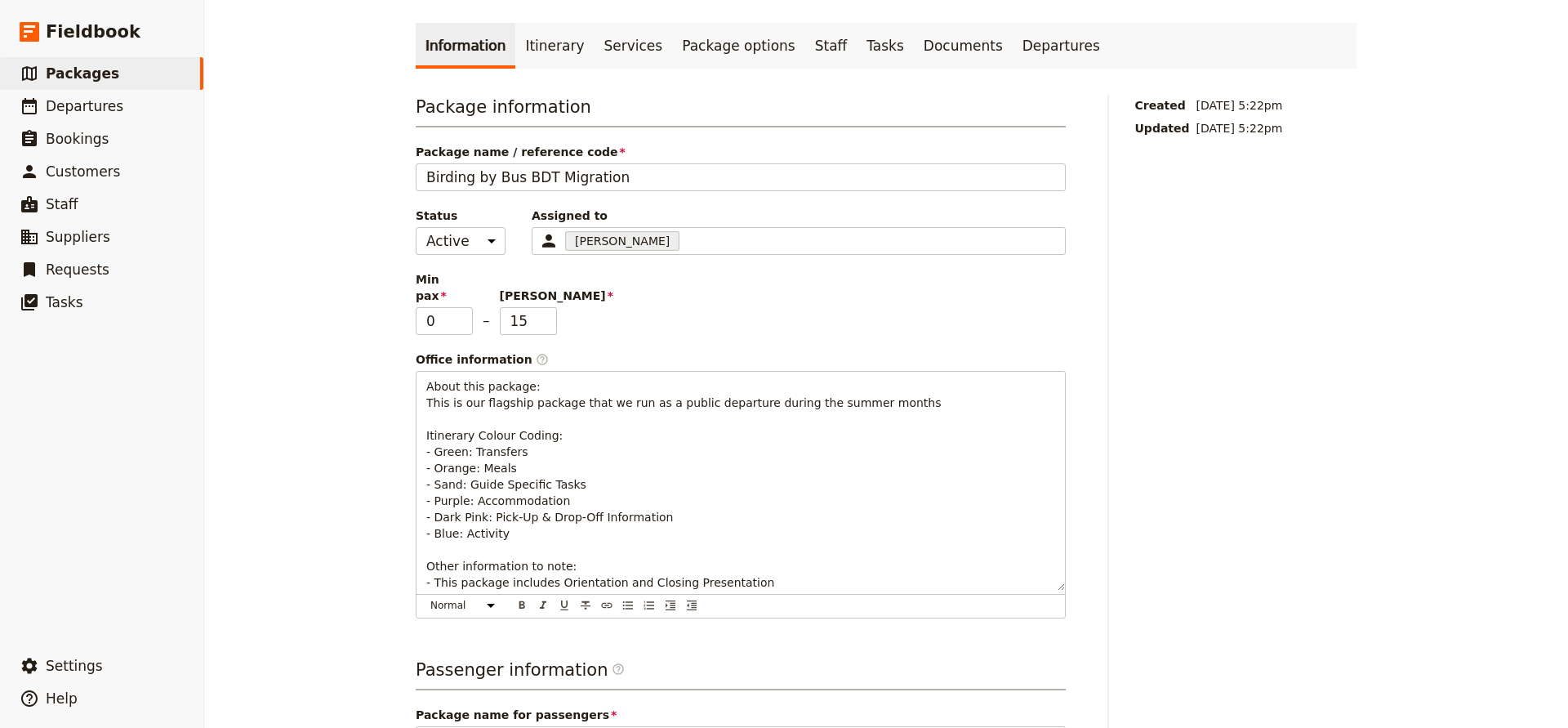
click at [723, 657] on h3 "Passenger information ​" at bounding box center [741, 673] width 651 height 32
click at [547, 310] on input "14" at bounding box center [528, 320] width 57 height 27
type input "13"
click at [547, 310] on input "13" at bounding box center [528, 320] width 57 height 27
click at [656, 308] on div "Min pax 0 – Max pax 13" at bounding box center [741, 303] width 651 height 64
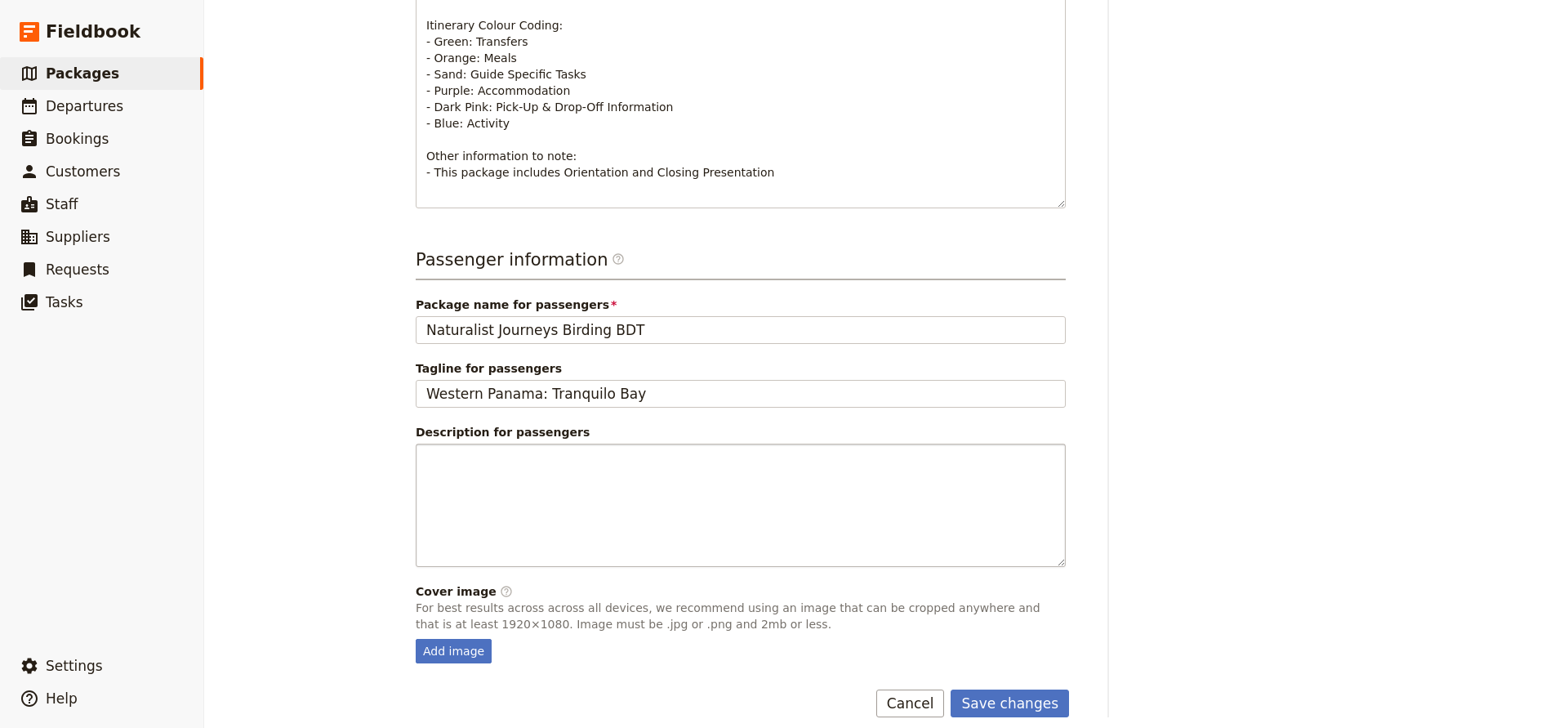
scroll to position [494, 0]
click at [990, 690] on button "Save changes" at bounding box center [1009, 704] width 119 height 27
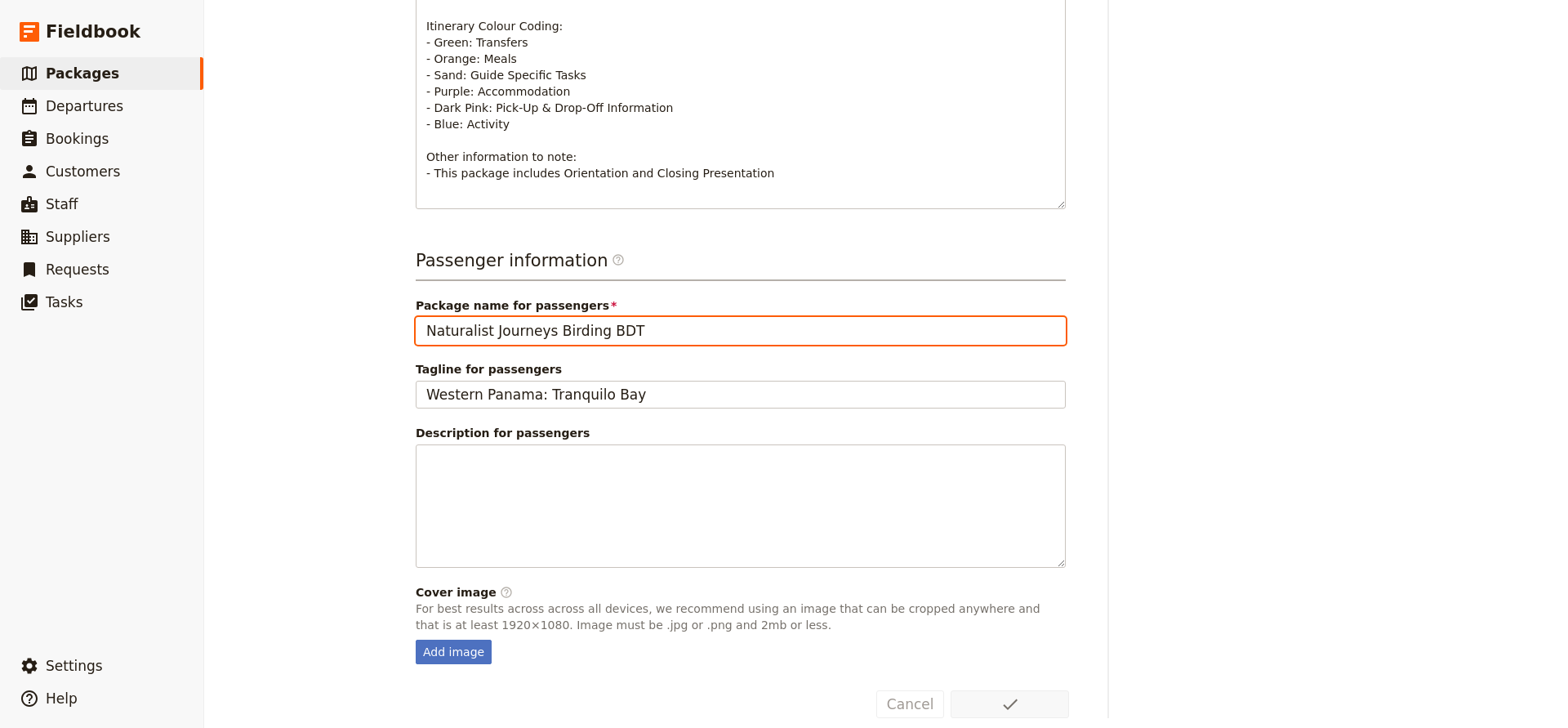
drag, startPoint x: 549, startPoint y: 314, endPoint x: 405, endPoint y: 312, distance: 144.0
click at [405, 312] on main "Birding by Bus BDT Migration ​ 8 days / 7 nights 0 – 13 passengers 3 staff Info…" at bounding box center [886, 125] width 980 height 1238
type input "Birding by Bus Fall Migration BDT"
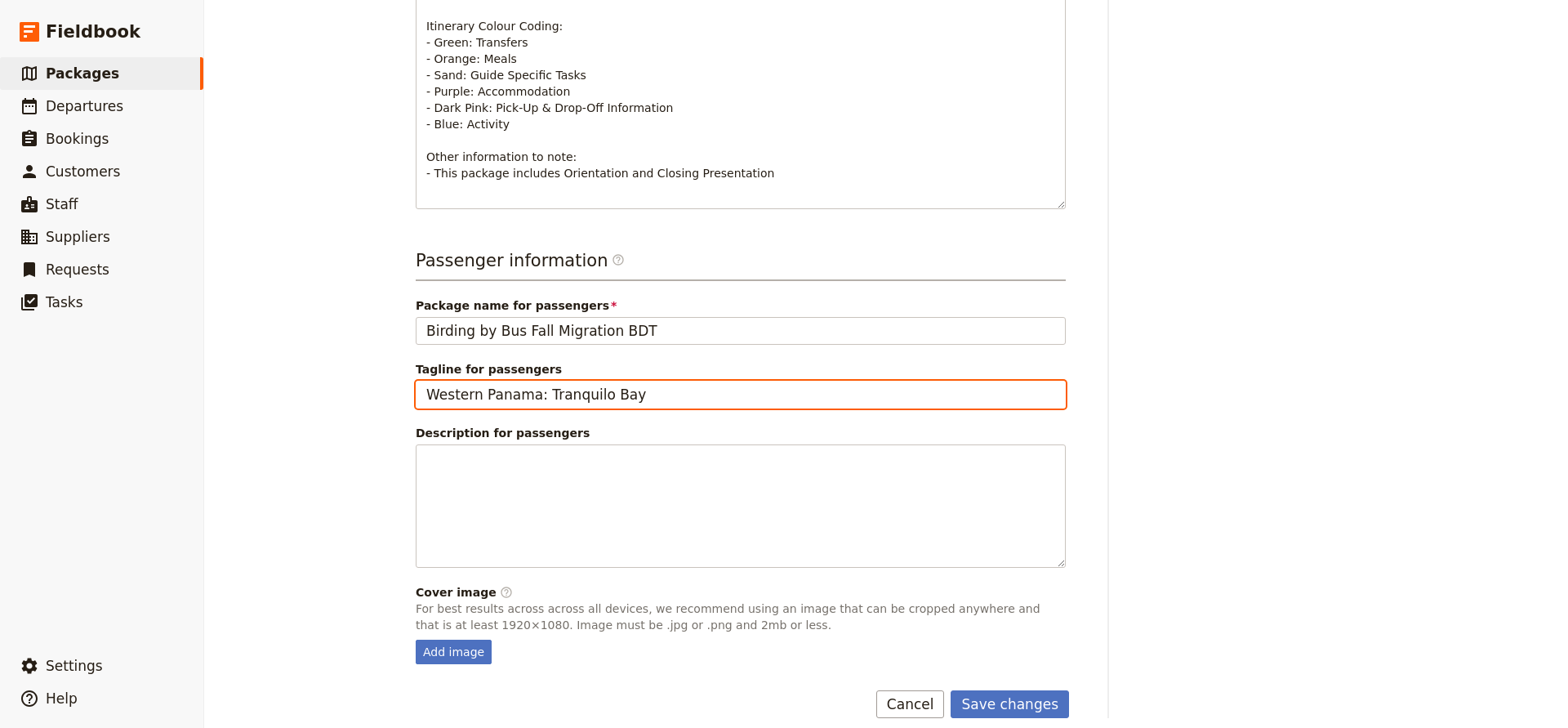
click at [631, 380] on input "Western Panama: Tranquilo Bay" at bounding box center [741, 394] width 651 height 27
type input "Western Panama: Tranquilo Bay and Birding by Bus Fall Migration"
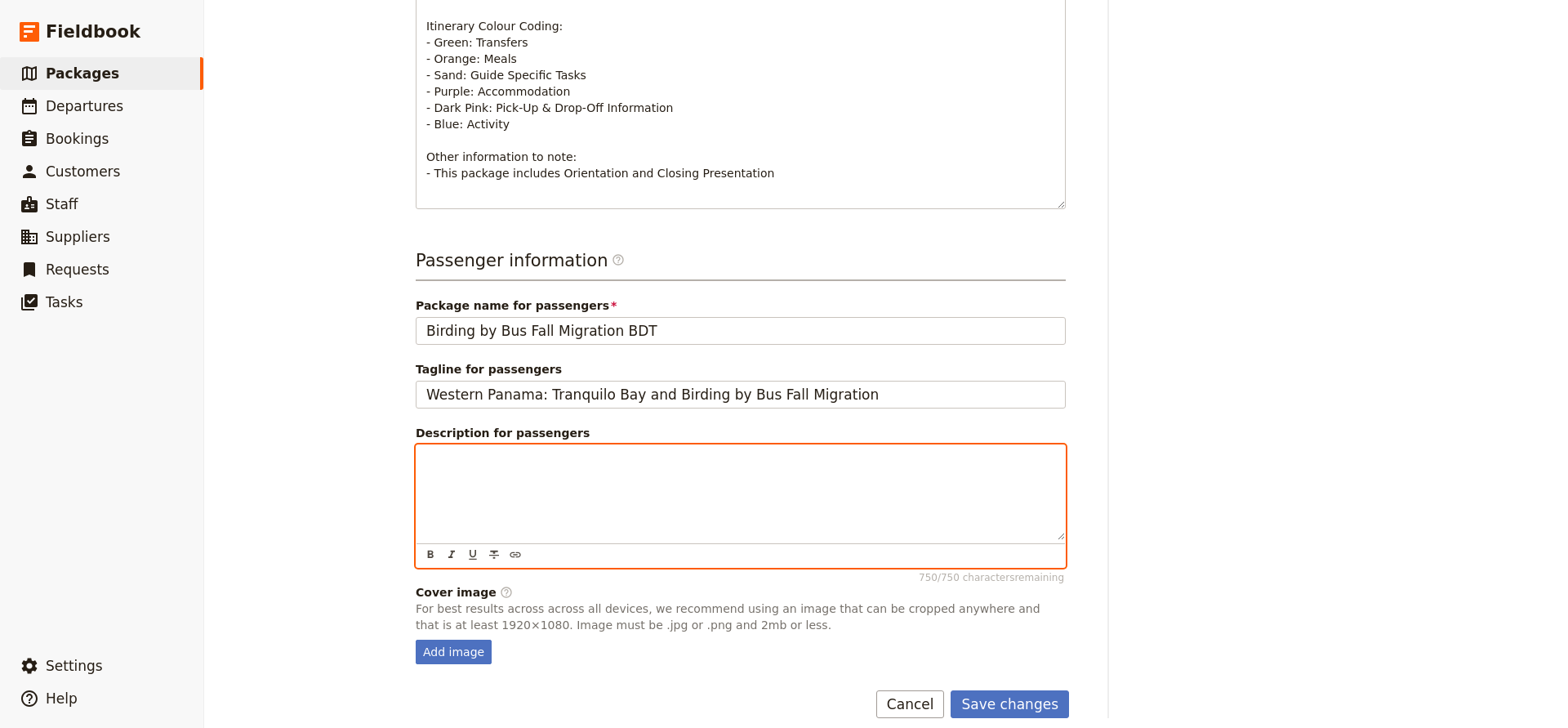
click at [558, 455] on div at bounding box center [741, 492] width 649 height 95
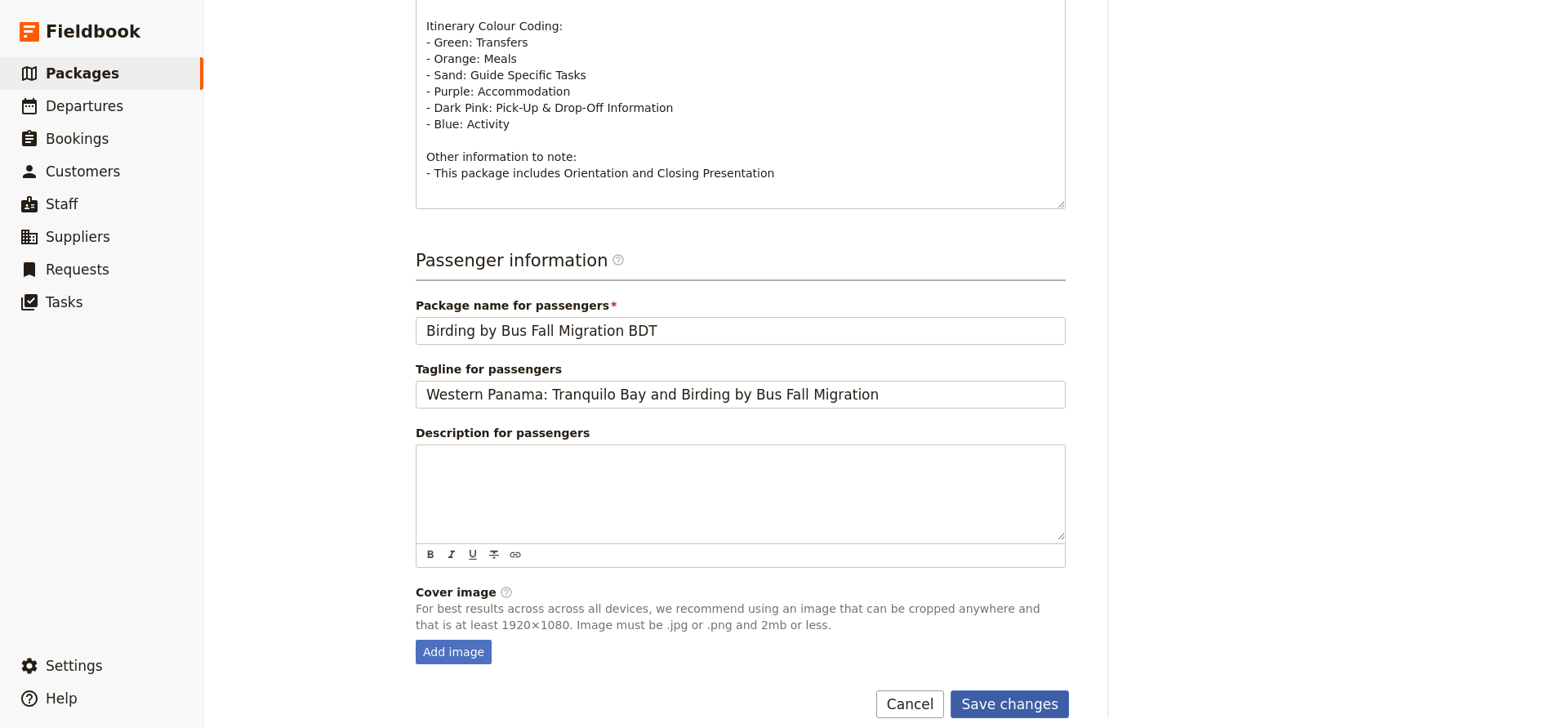
click at [999, 690] on button "Save changes" at bounding box center [1009, 704] width 119 height 27
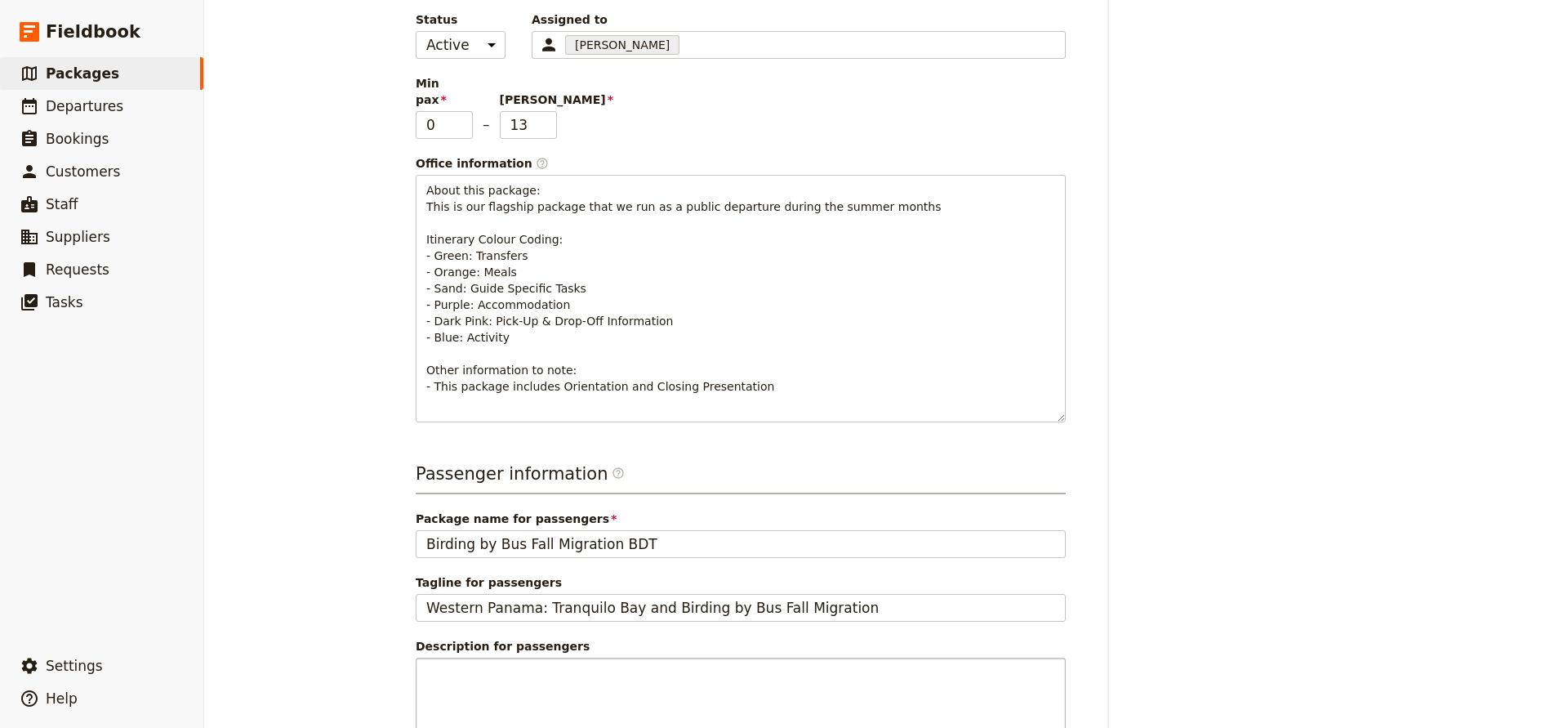
scroll to position [255, 0]
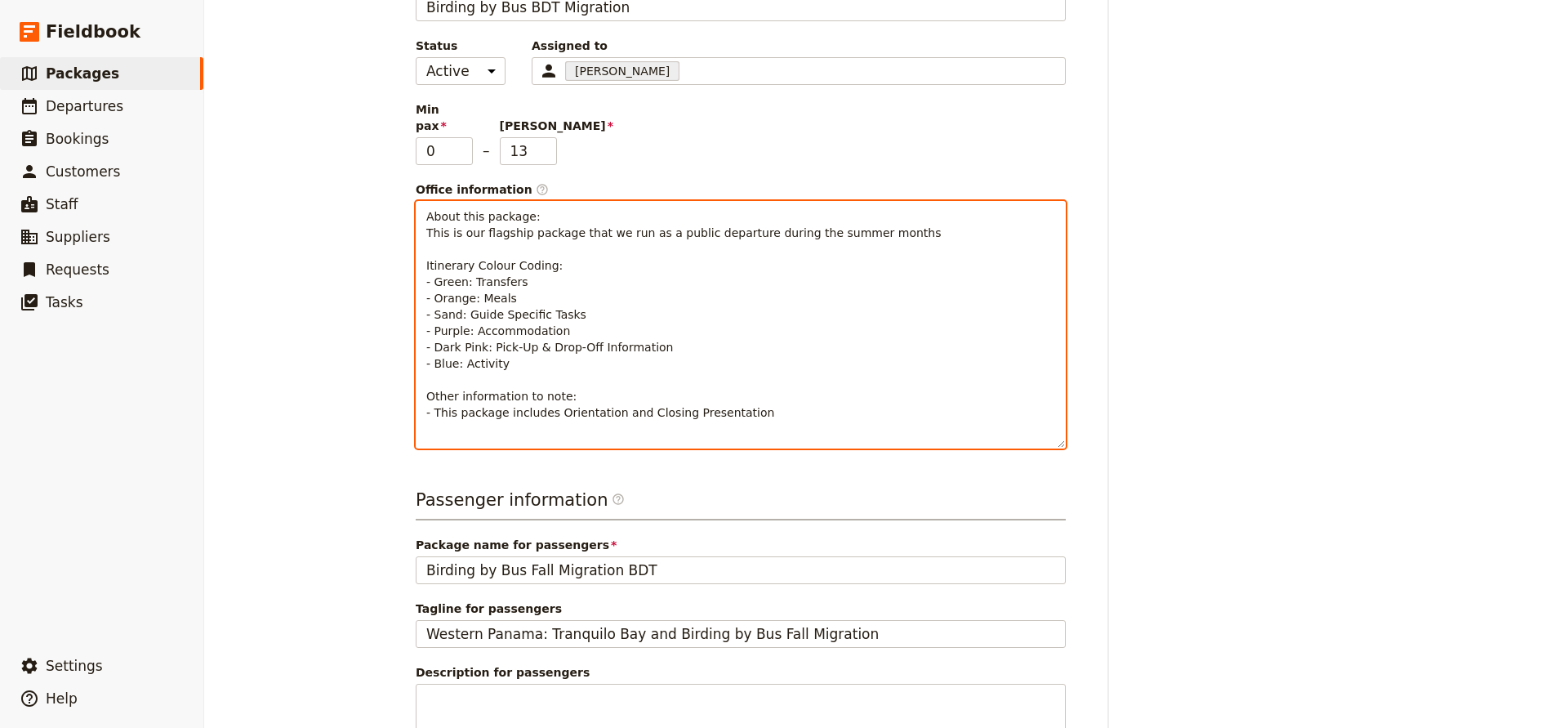
click at [636, 396] on span "About this package: This is our flagship package that we run as a public depart…" at bounding box center [683, 314] width 514 height 209
drag, startPoint x: 618, startPoint y: 395, endPoint x: 784, endPoint y: 395, distance: 166.0
click at [784, 395] on p "About this package: This is our flagship package that we run as a public depart…" at bounding box center [741, 315] width 629 height 213
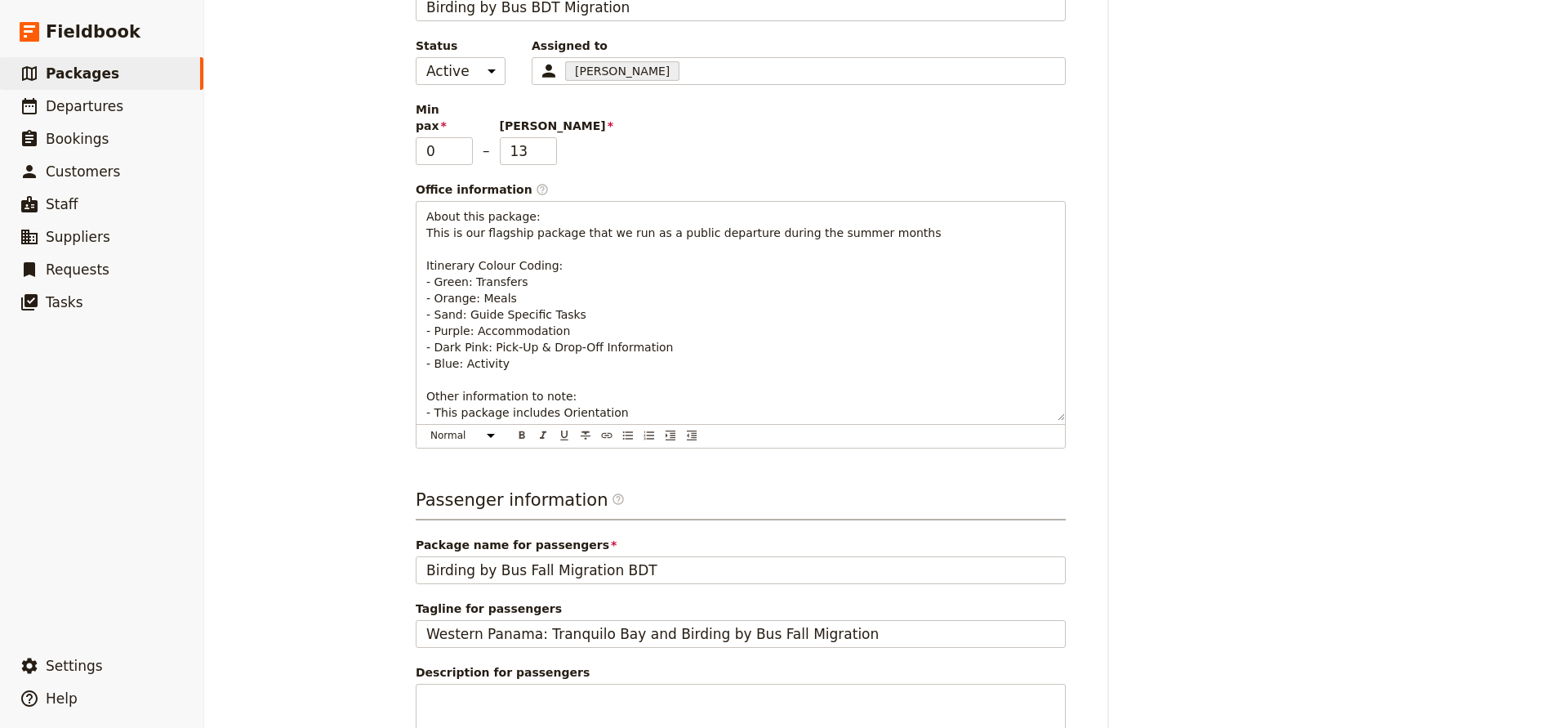
click at [396, 410] on main "Birding by Bus BDT Migration ​ 8 days / 7 nights 0 – 13 passengers 3 staff Info…" at bounding box center [886, 364] width 980 height 1238
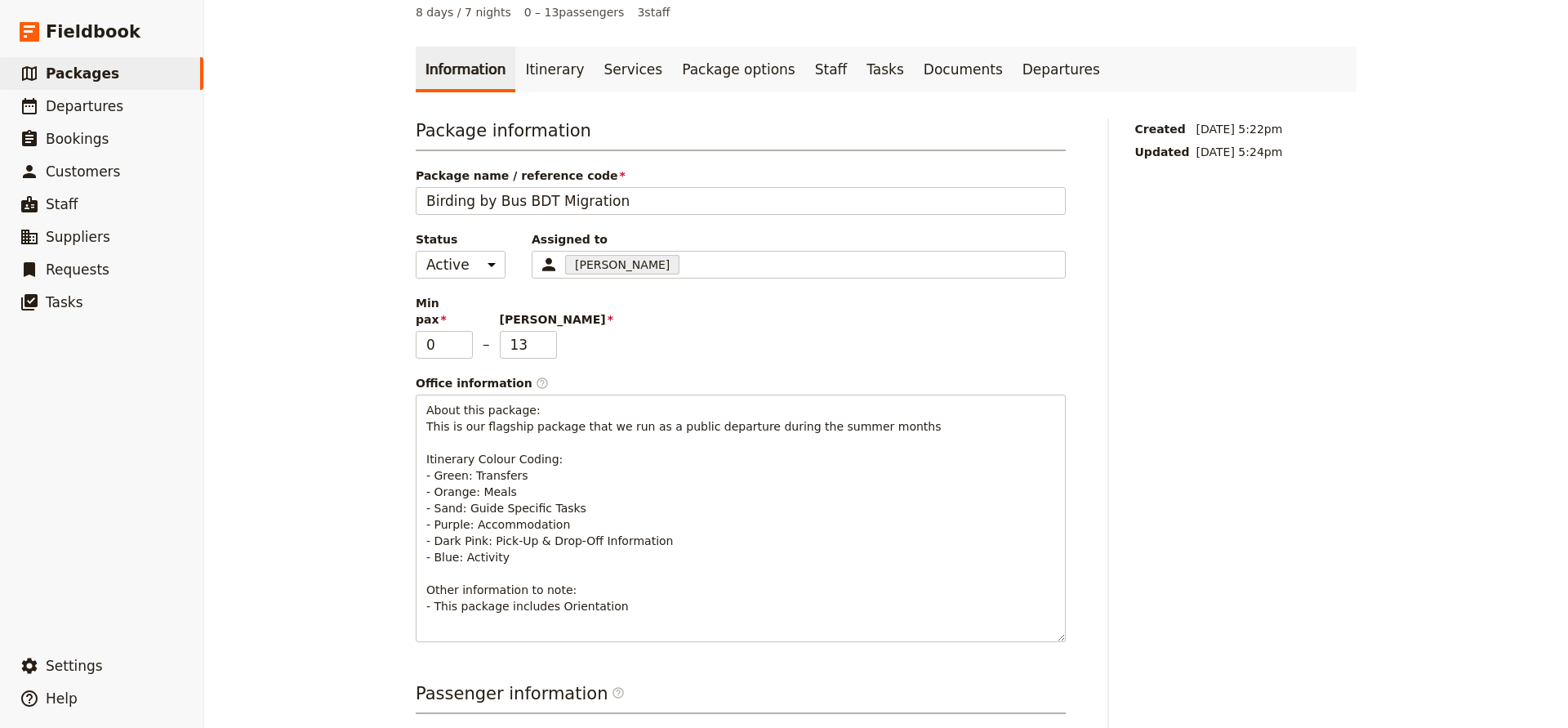
scroll to position [60, 0]
click at [543, 73] on link "Itinerary" at bounding box center [555, 71] width 78 height 46
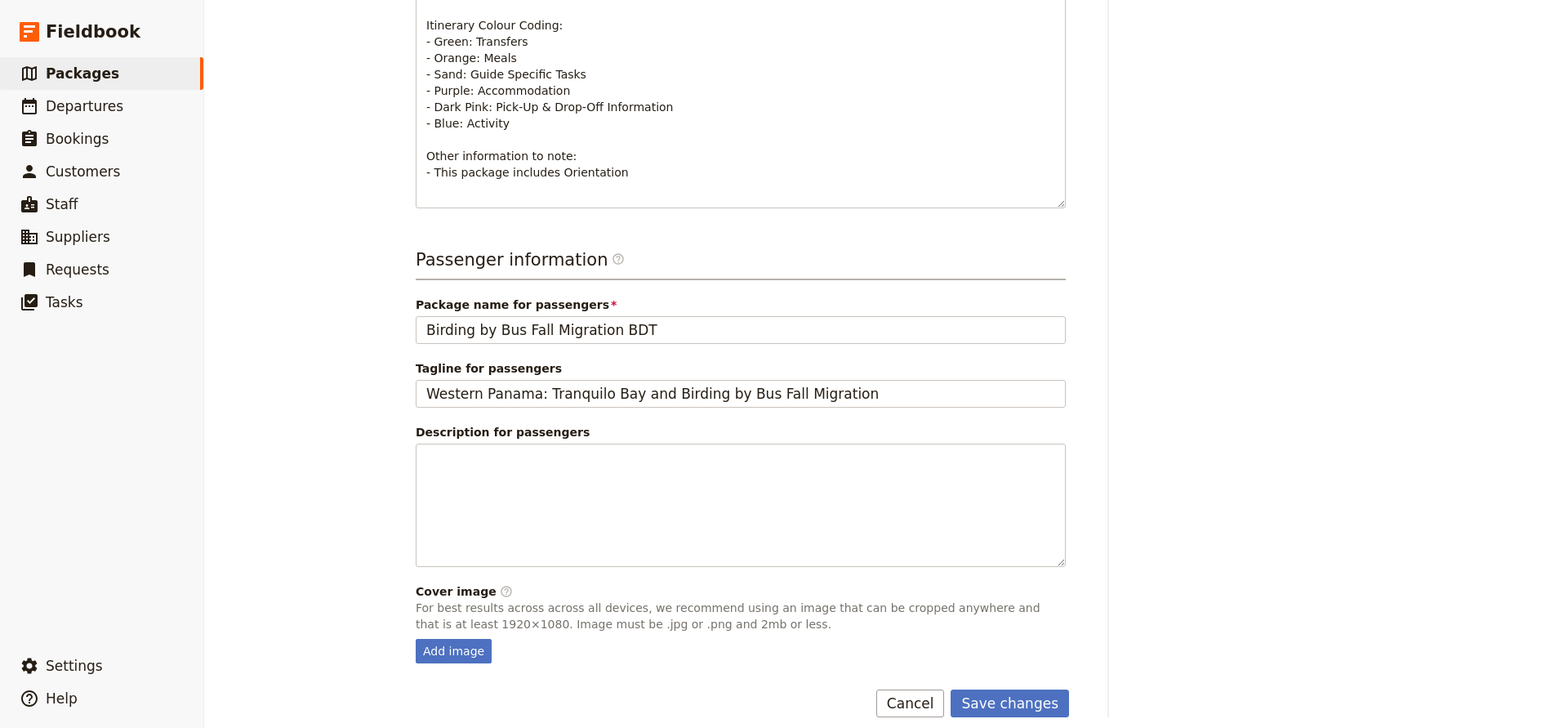
scroll to position [494, 0]
click at [987, 690] on button "Save changes" at bounding box center [1009, 704] width 119 height 27
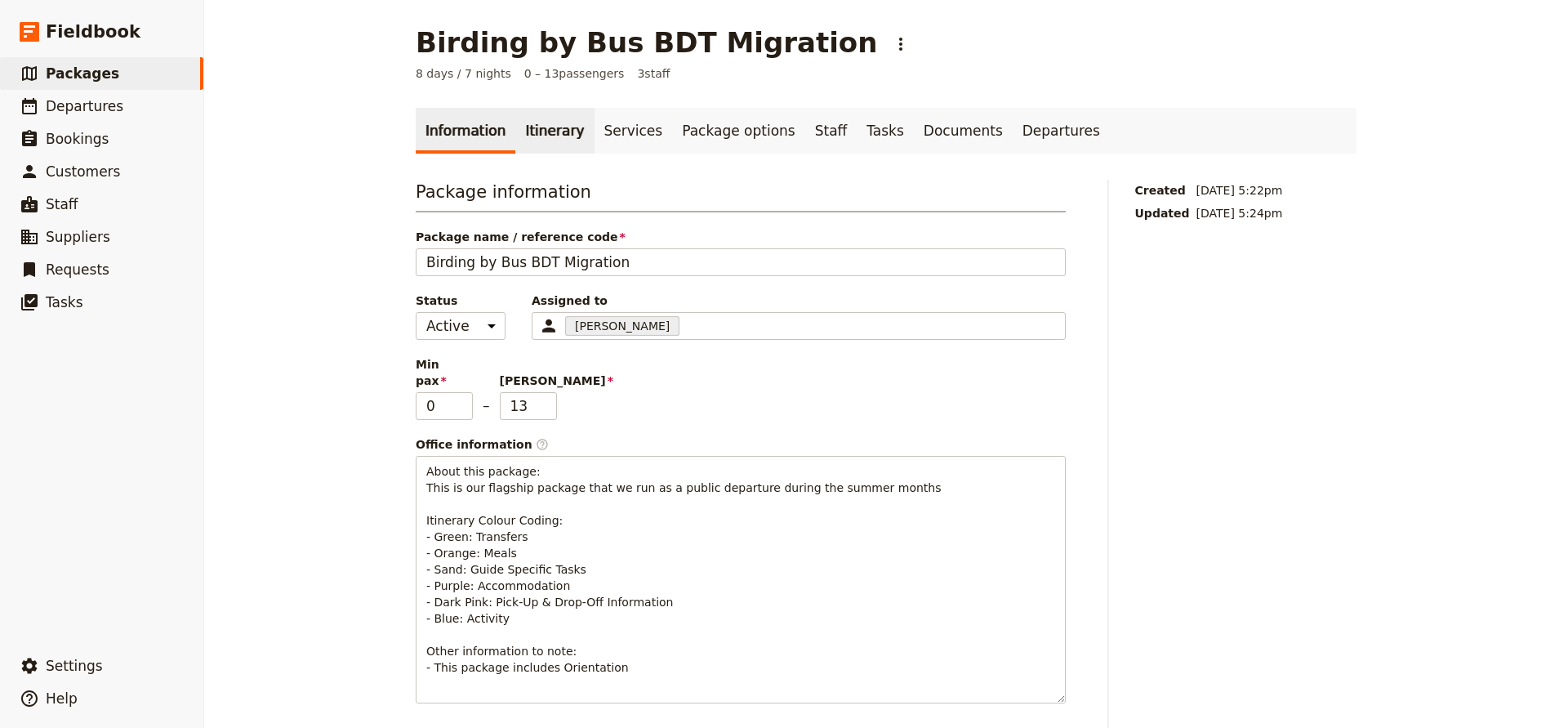
scroll to position [0, 0]
click at [542, 132] on link "Itinerary" at bounding box center [555, 130] width 78 height 46
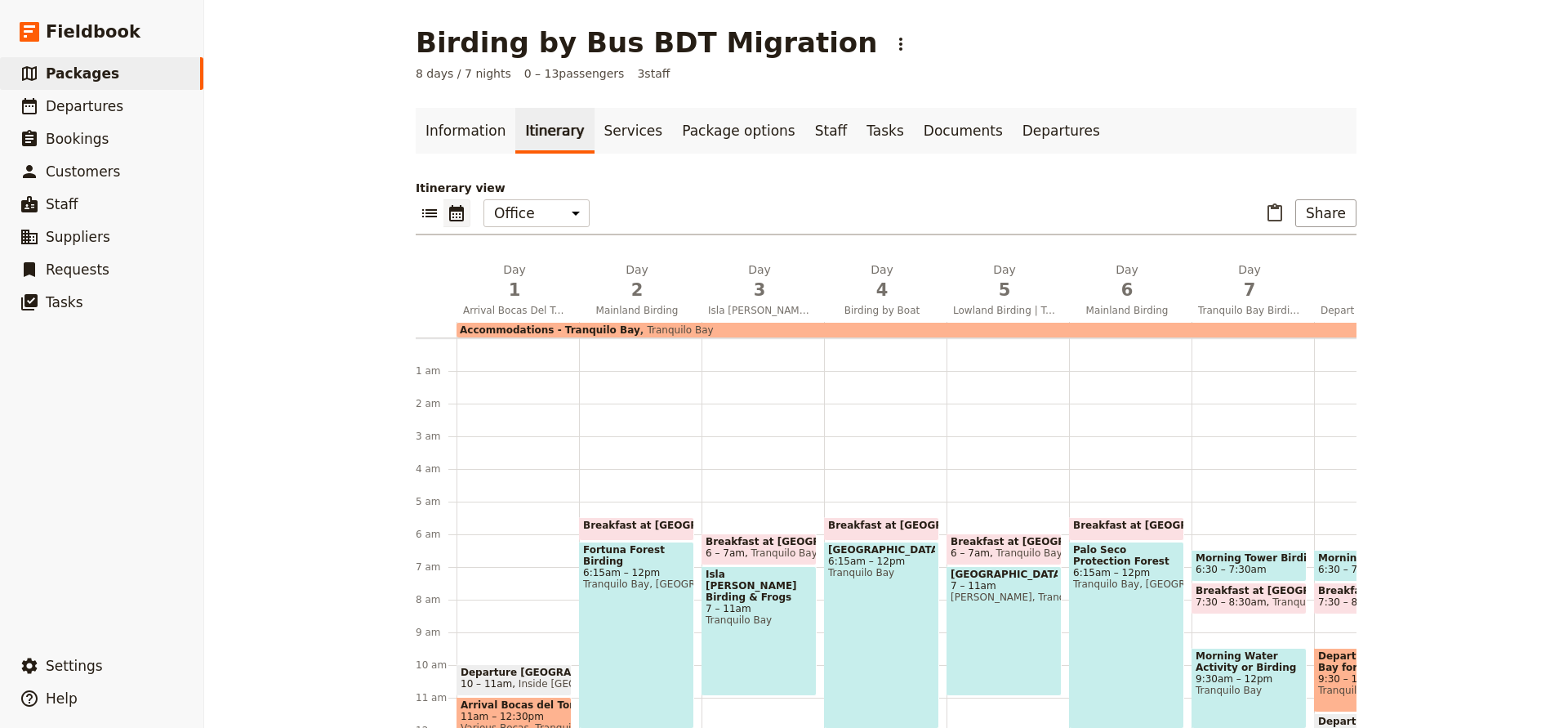
scroll to position [164, 0]
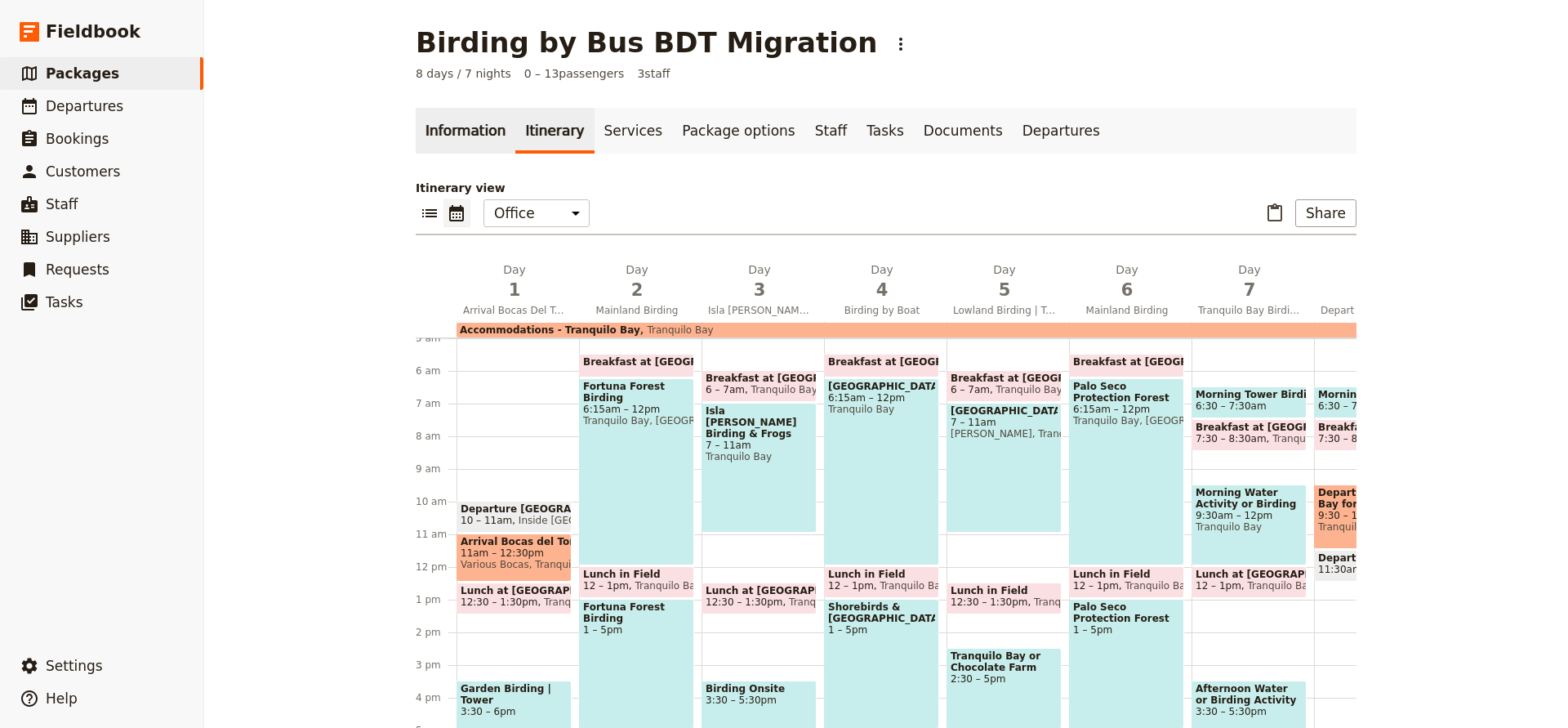
click at [449, 128] on link "Information" at bounding box center [466, 130] width 100 height 46
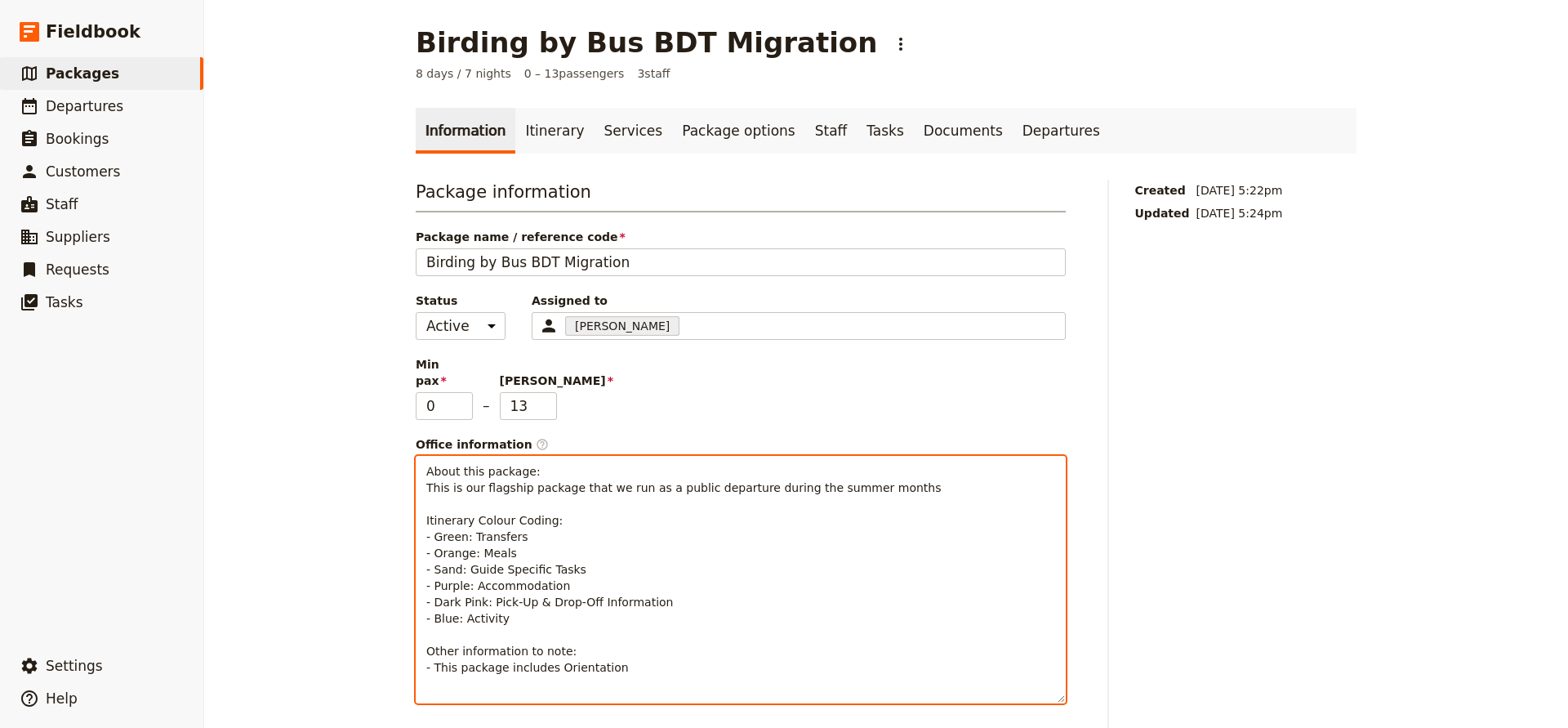
click at [465, 521] on span "About this package: This is our flagship package that we run as a public depart…" at bounding box center [683, 568] width 514 height 209
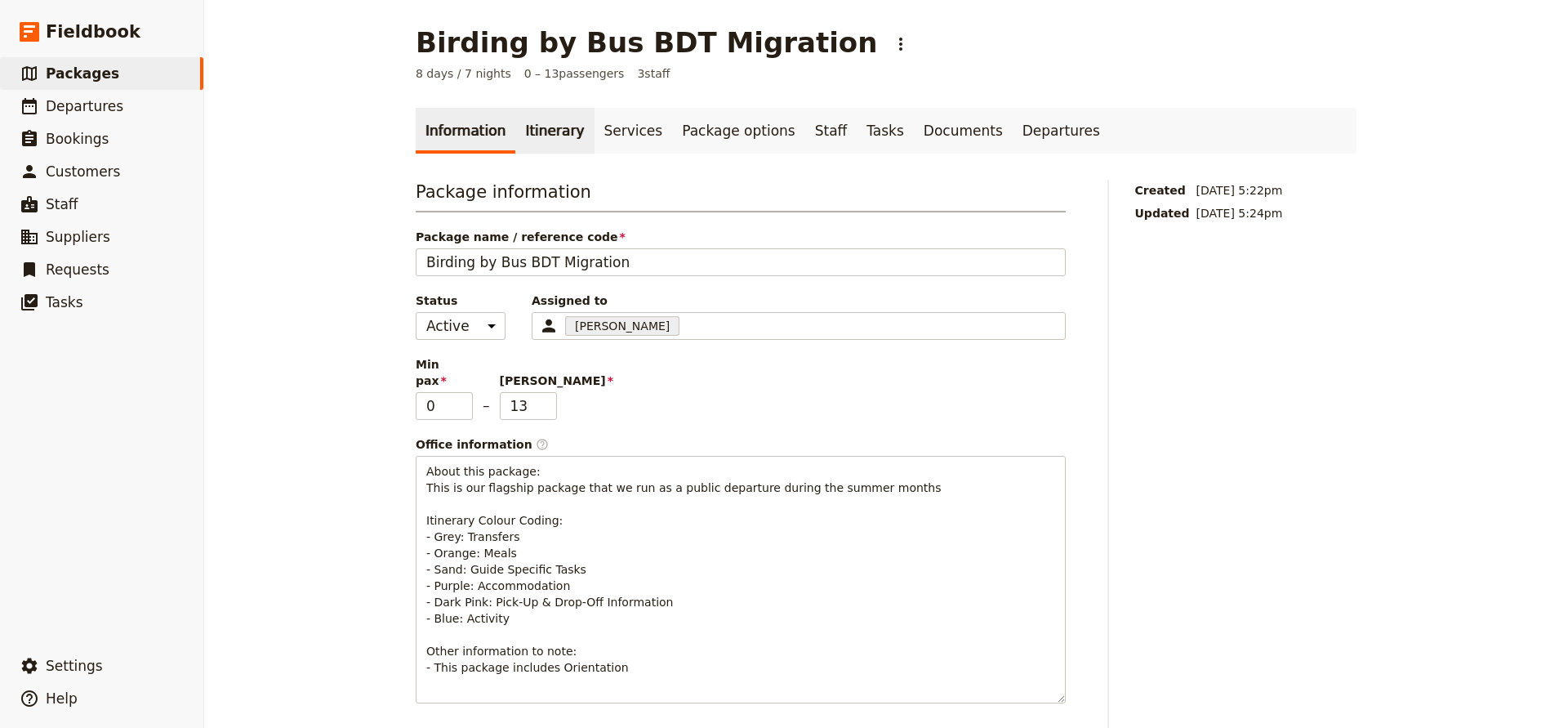
click at [528, 127] on link "Itinerary" at bounding box center [555, 130] width 78 height 46
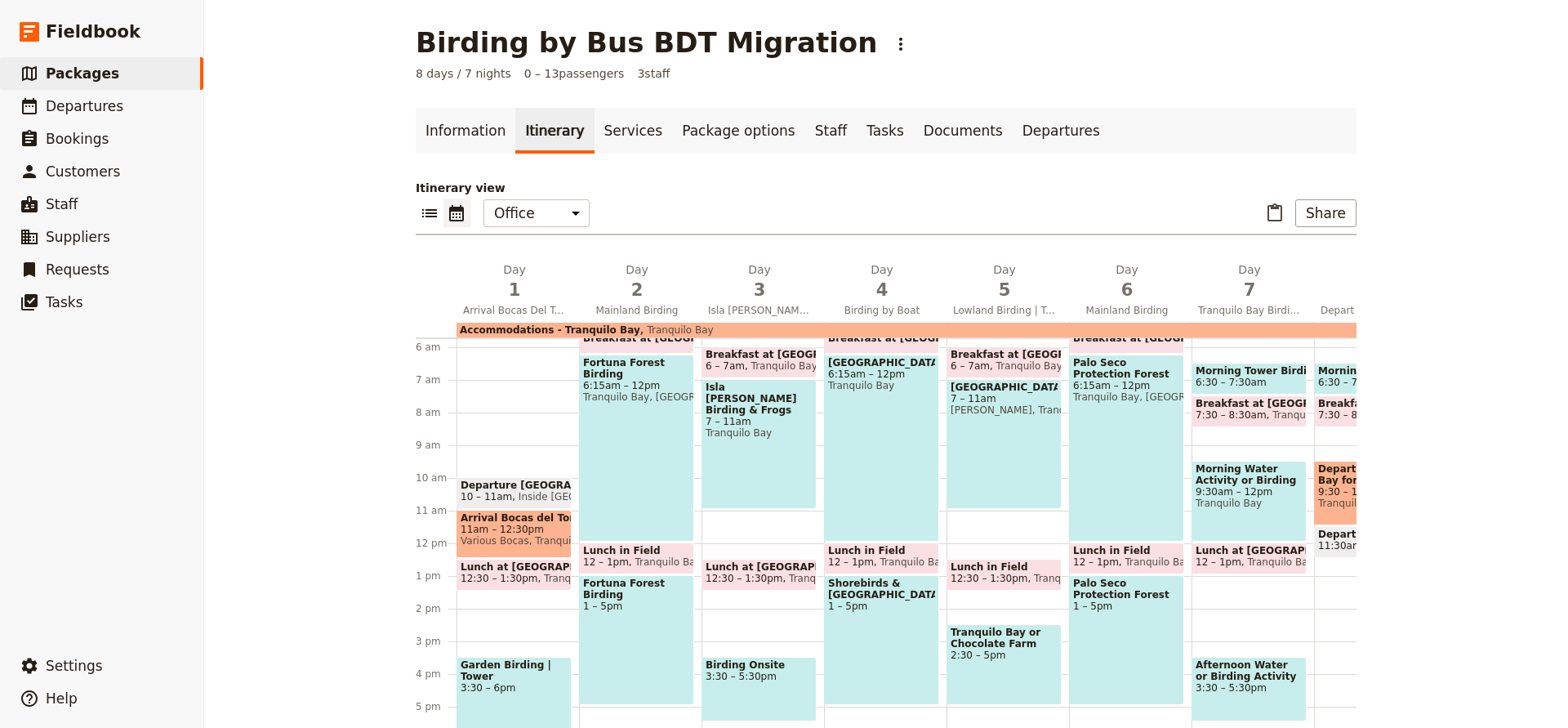
scroll to position [184, 0]
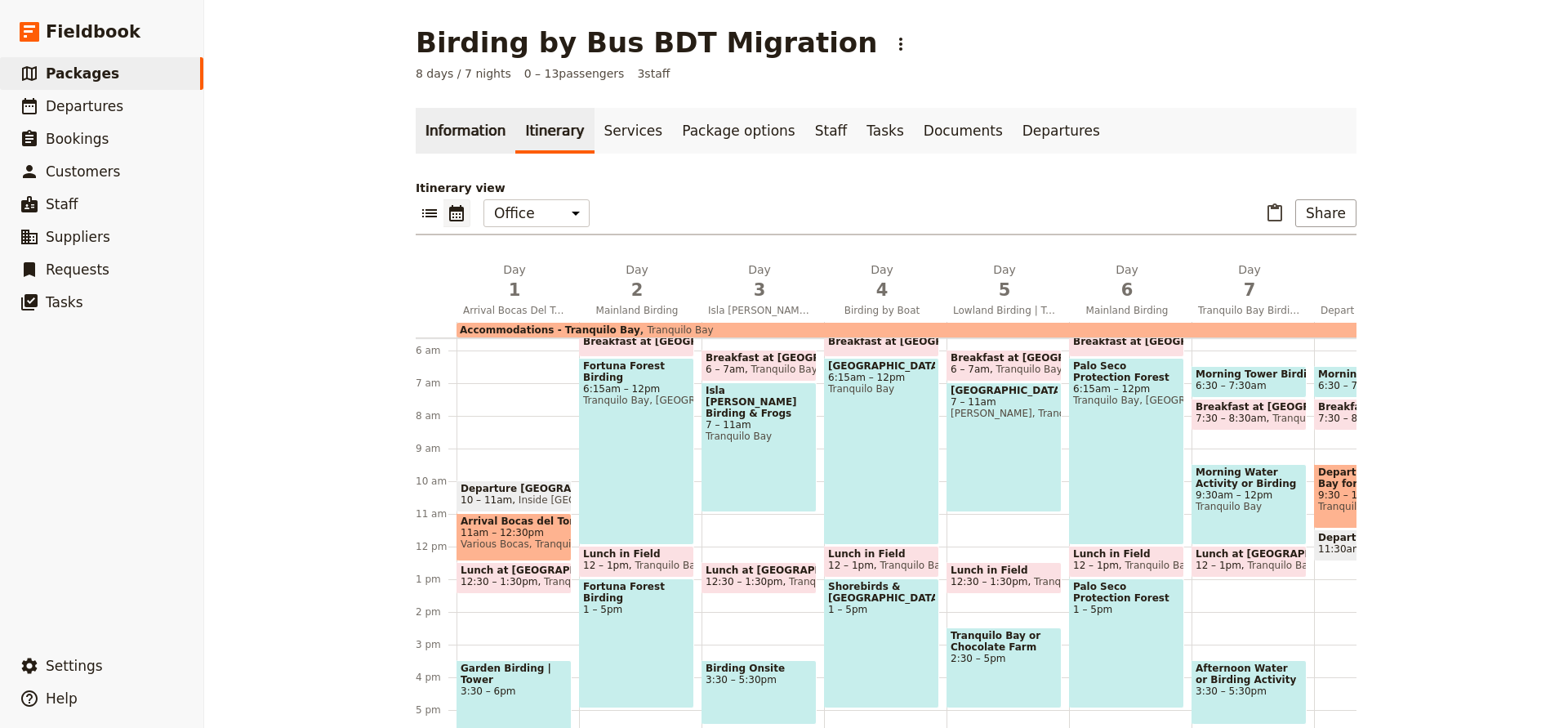
click at [454, 121] on link "Information" at bounding box center [466, 130] width 100 height 46
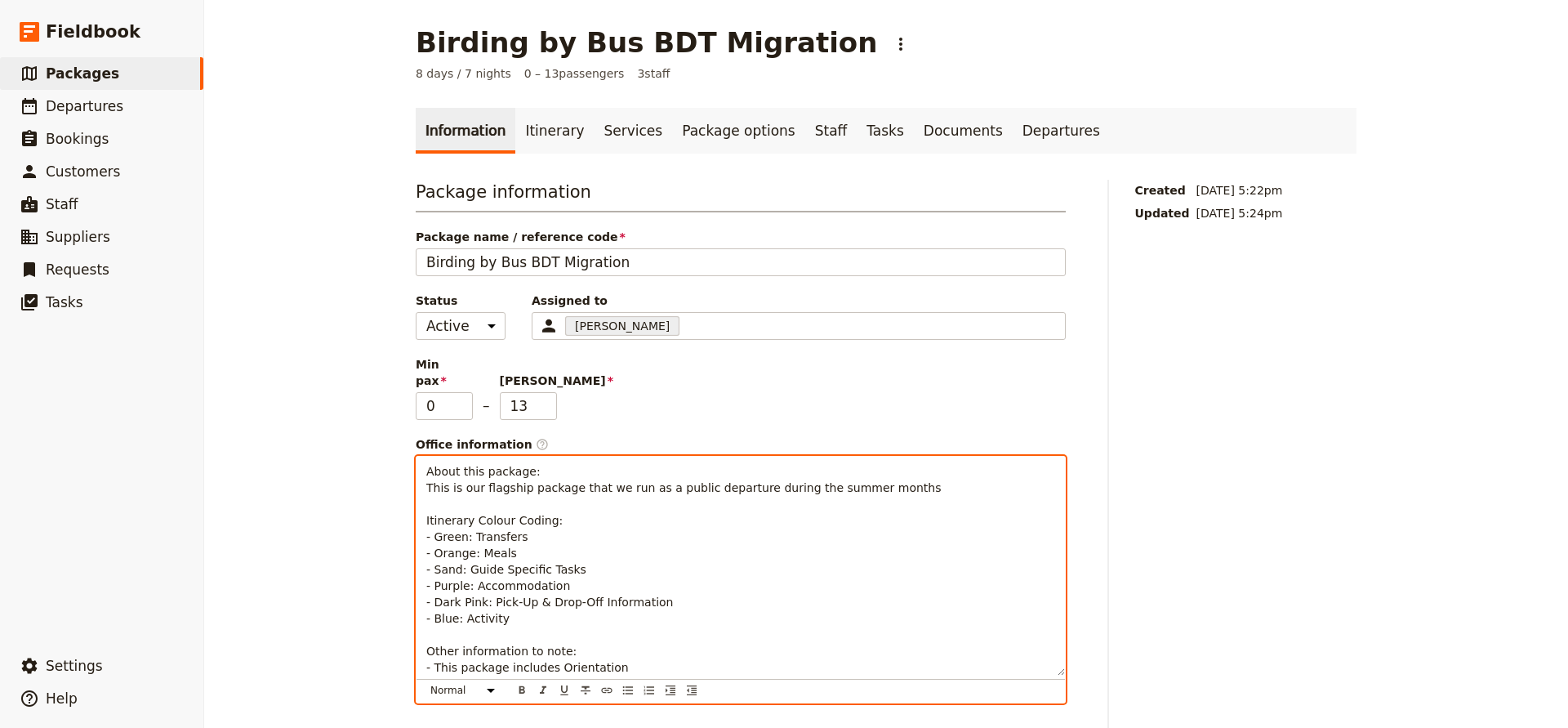
drag, startPoint x: 464, startPoint y: 517, endPoint x: 478, endPoint y: 515, distance: 14.1
click at [464, 517] on span "About this package: This is our flagship package that we run as a public depart…" at bounding box center [683, 568] width 514 height 209
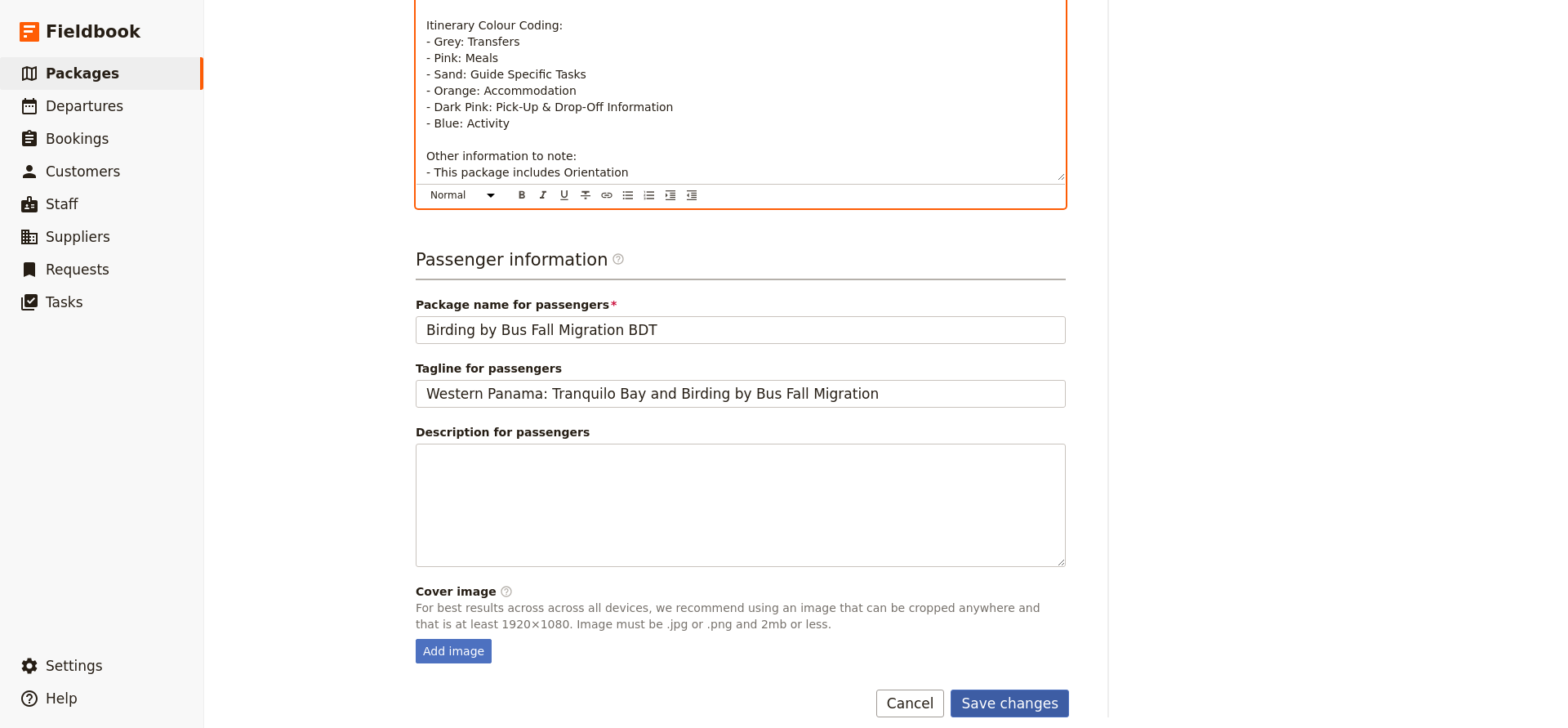
scroll to position [494, 0]
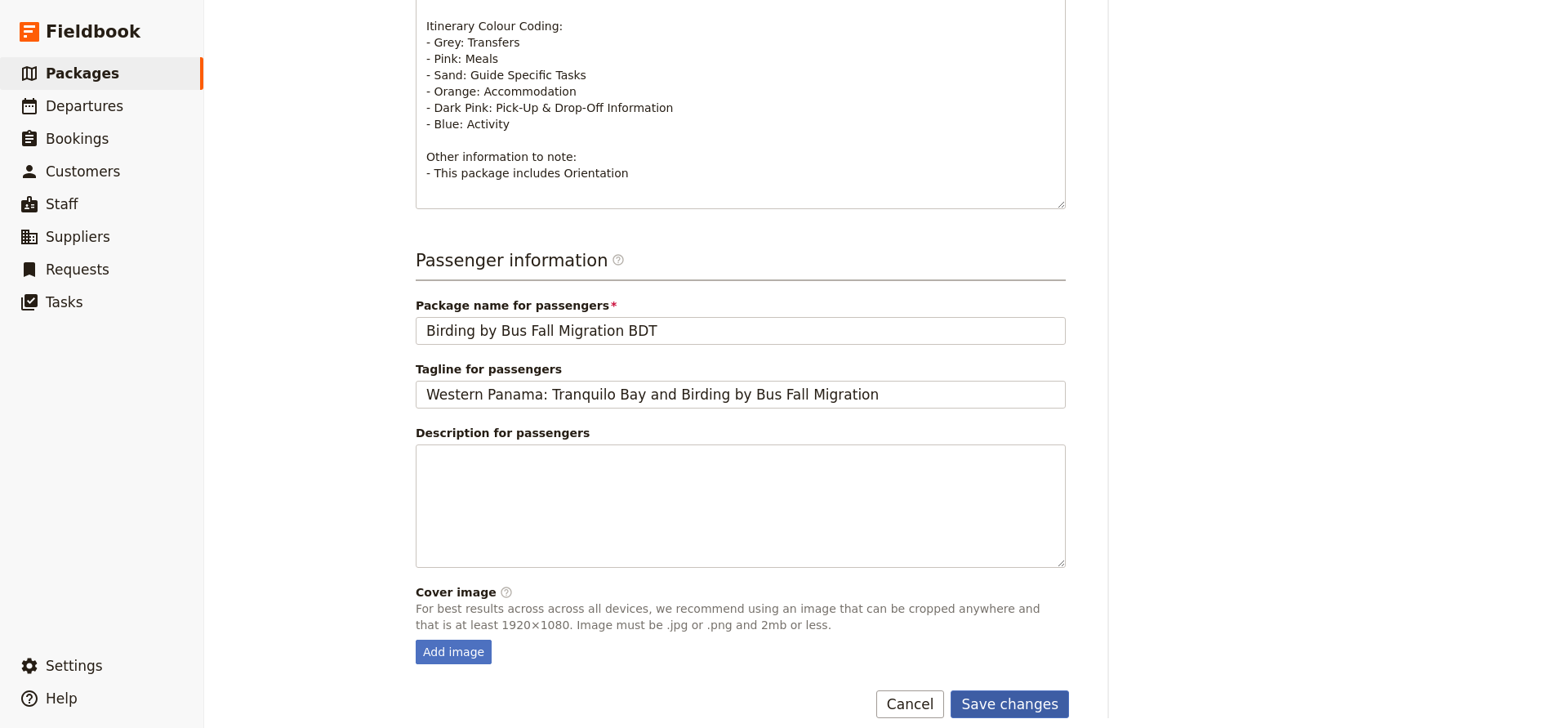
click at [989, 690] on button "Save changes" at bounding box center [1009, 704] width 119 height 27
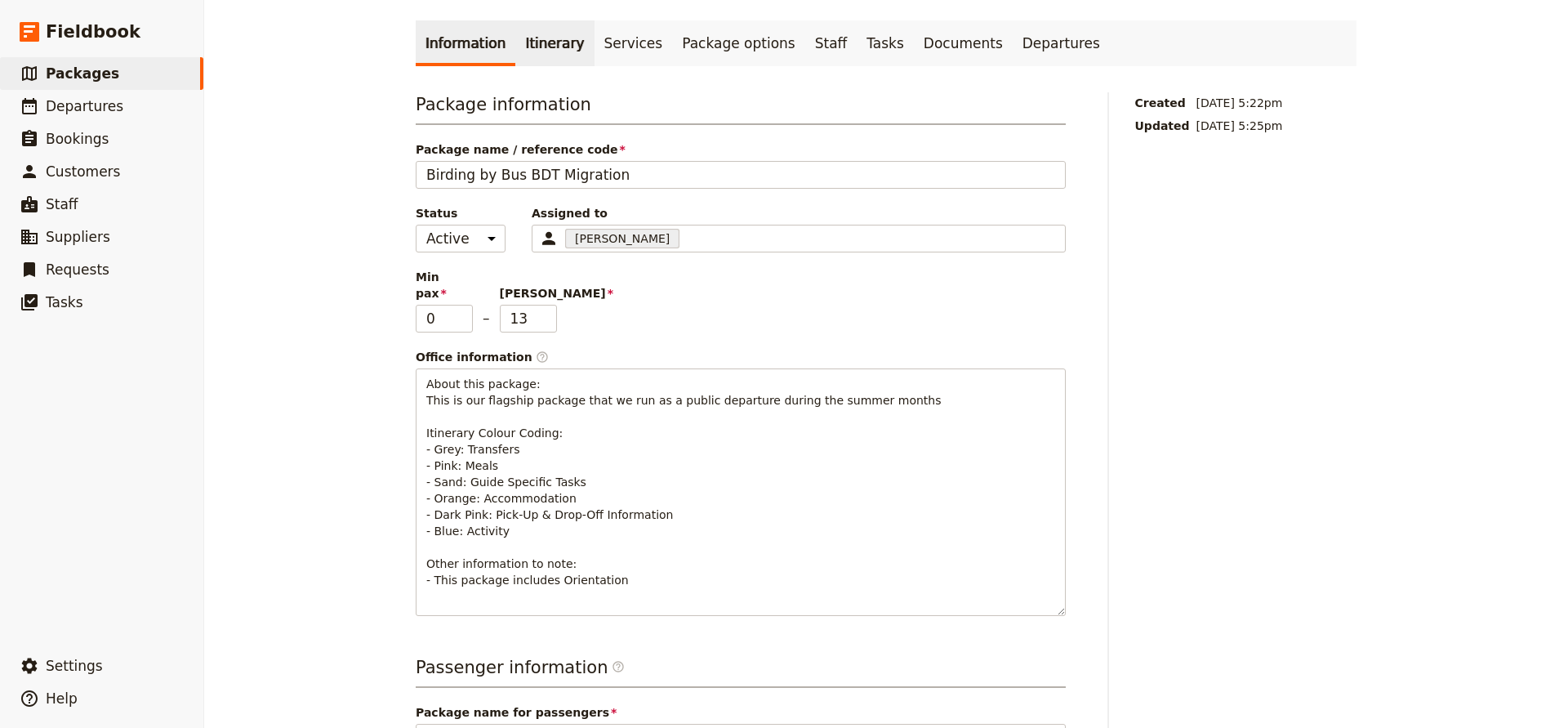
click at [542, 40] on link "Itinerary" at bounding box center [555, 43] width 78 height 46
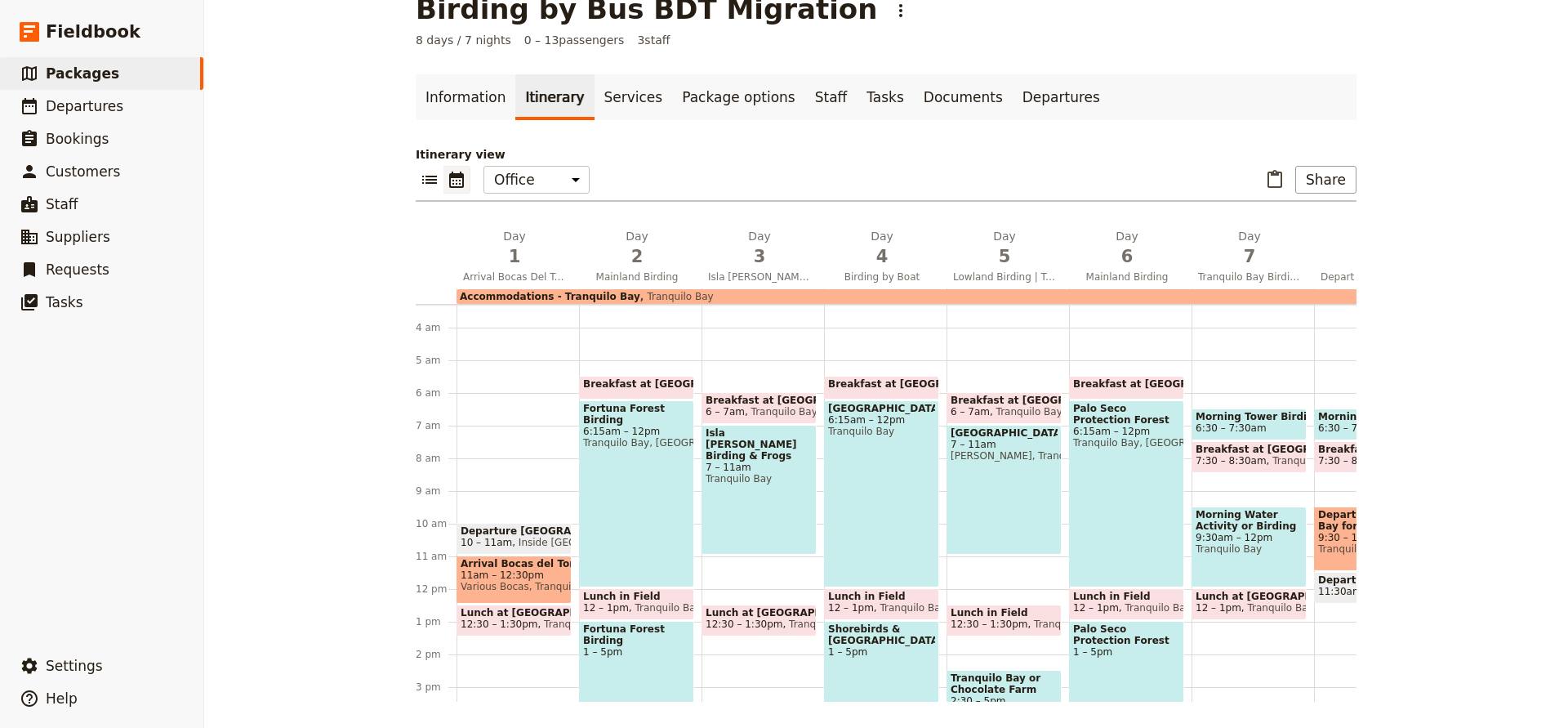
scroll to position [95, 0]
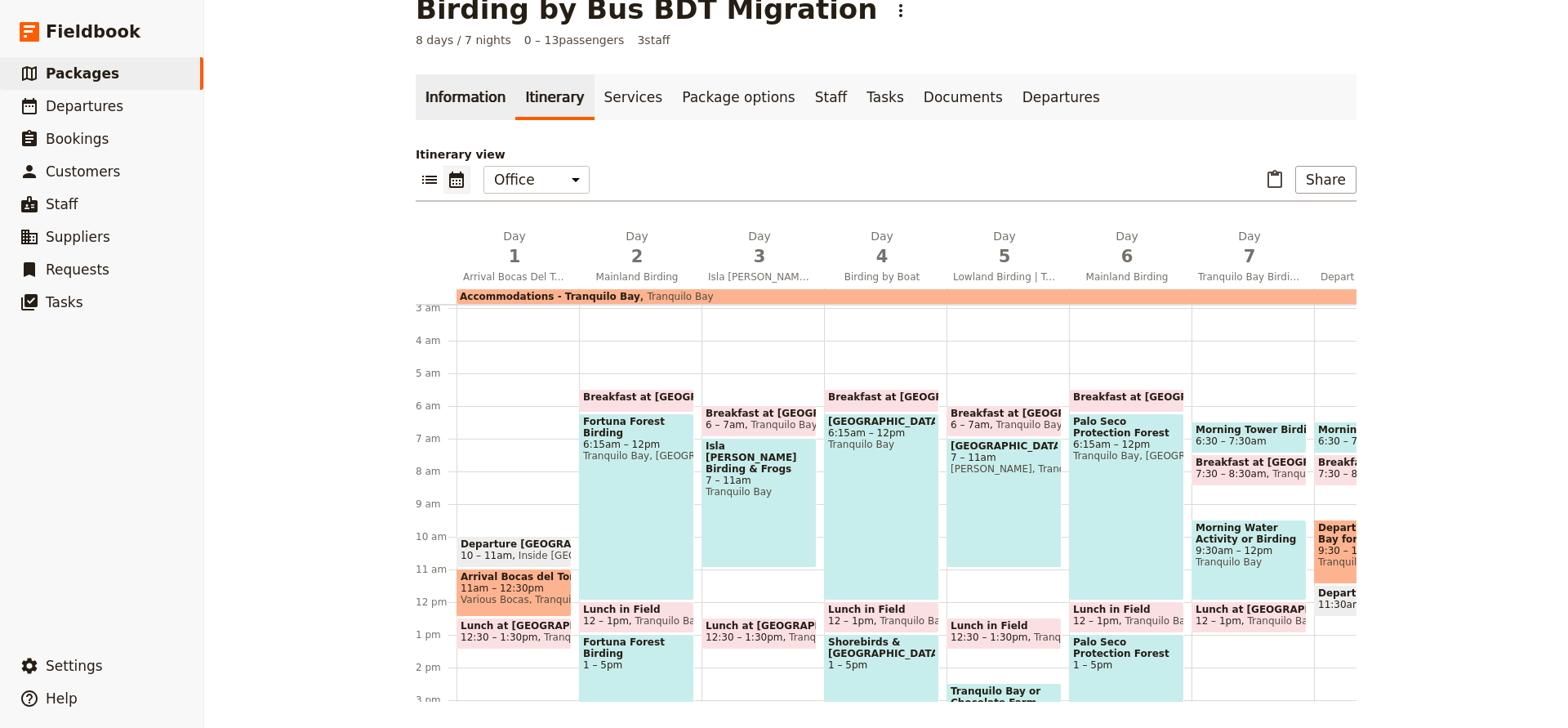
click at [461, 91] on link "Information" at bounding box center [466, 97] width 100 height 46
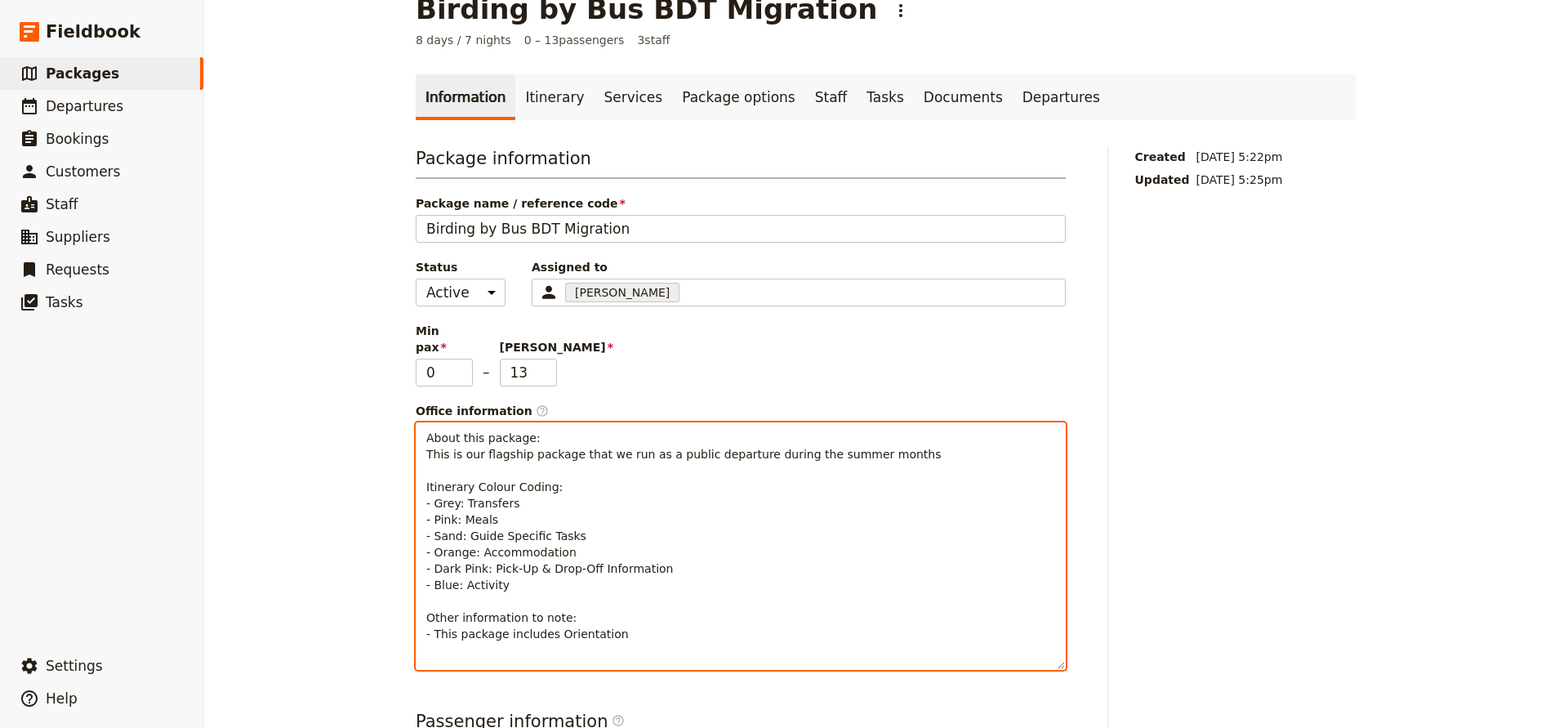
click at [436, 568] on span "About this package: This is our flagship package that we run as a public depart…" at bounding box center [683, 535] width 514 height 209
click at [459, 515] on span "About this package: This is our flagship package that we run as a public depart…" at bounding box center [683, 535] width 514 height 209
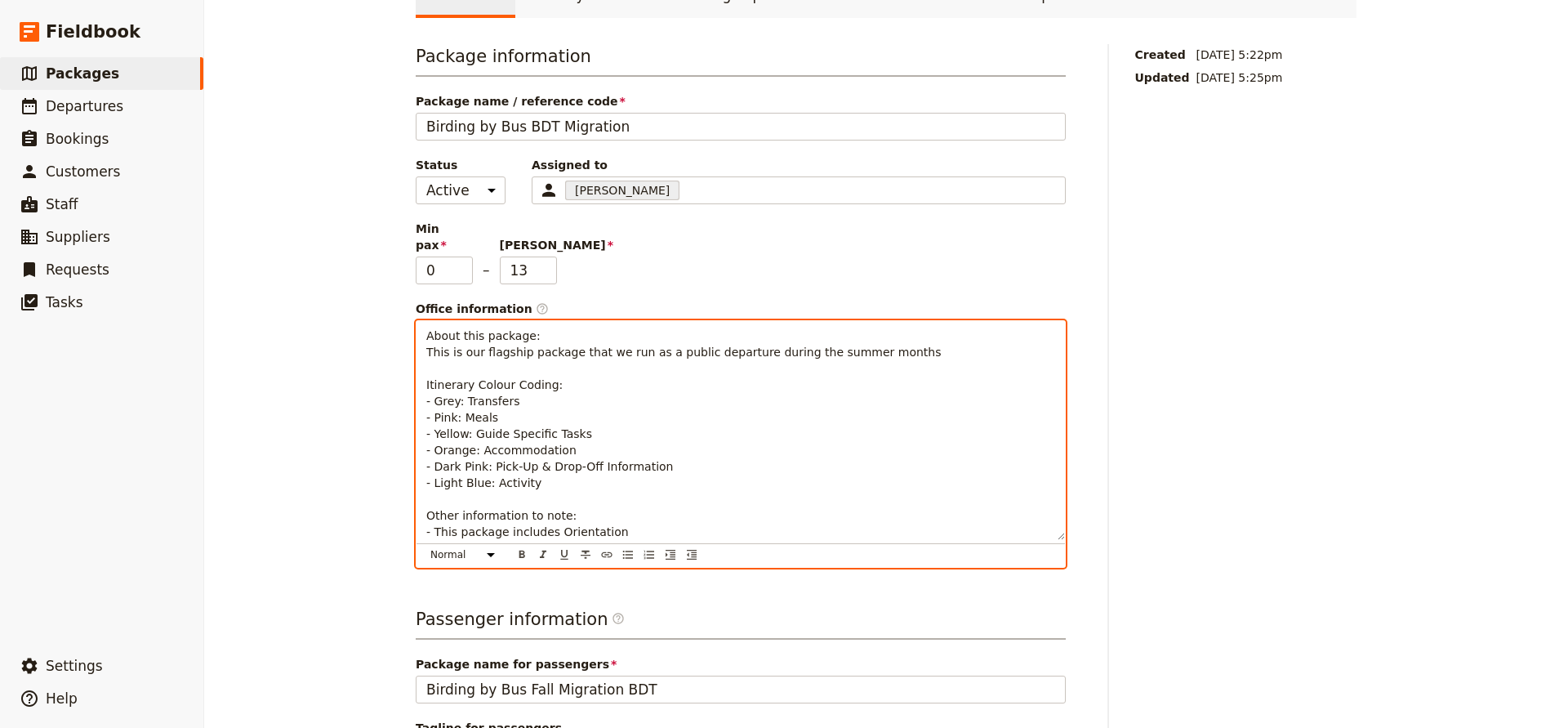
scroll to position [136, 0]
click at [484, 452] on span "About this package: This is our flagship package that we run as a public depart…" at bounding box center [683, 432] width 514 height 209
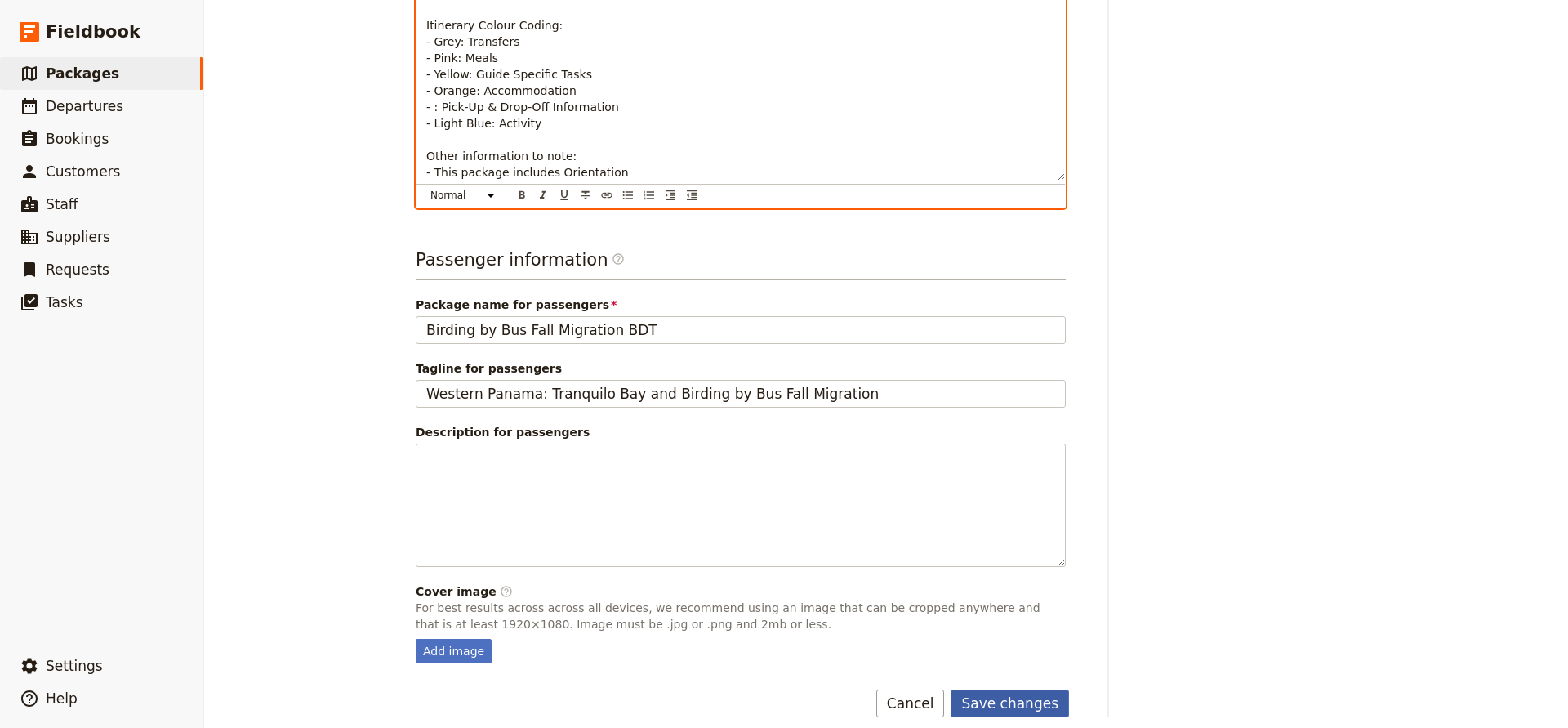
scroll to position [494, 0]
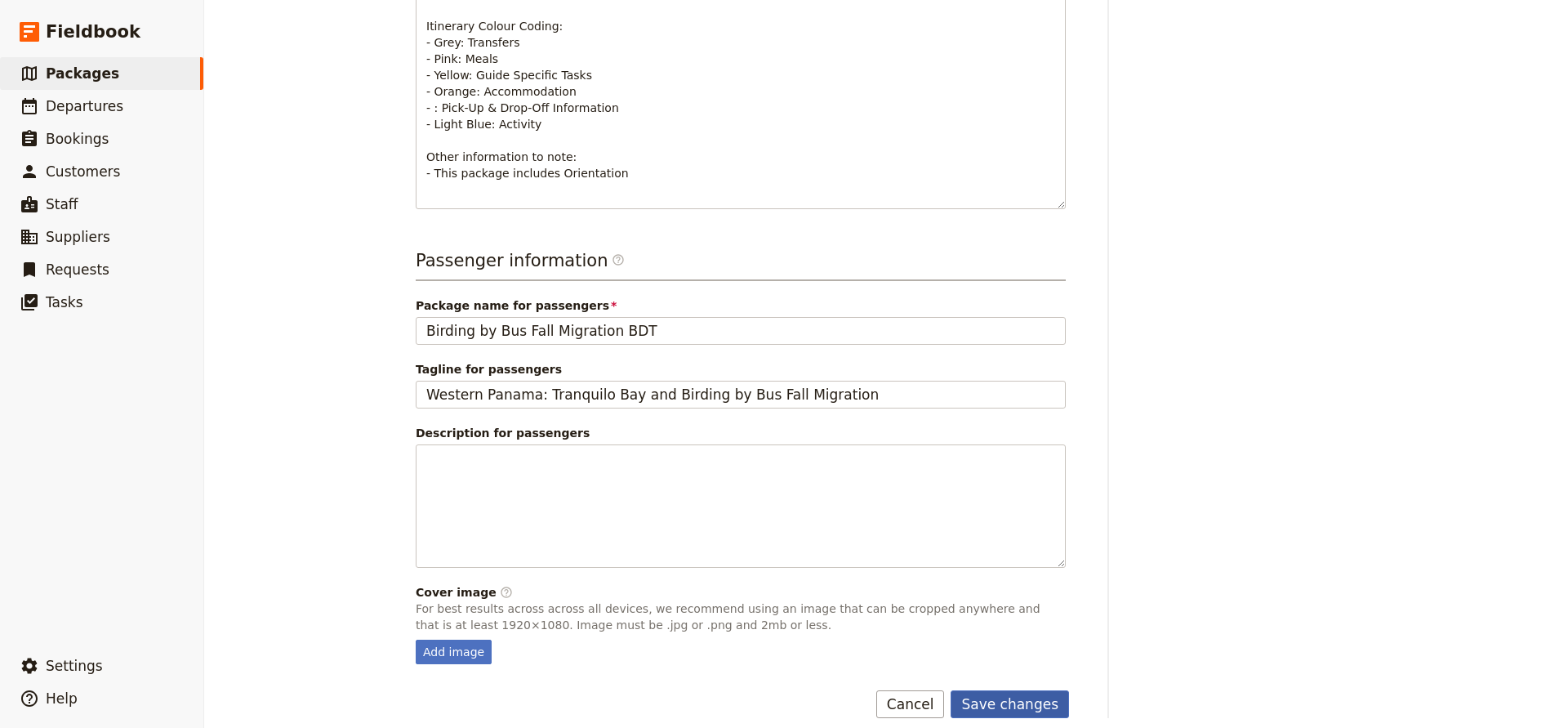
click at [987, 690] on button "Save changes" at bounding box center [1009, 704] width 119 height 27
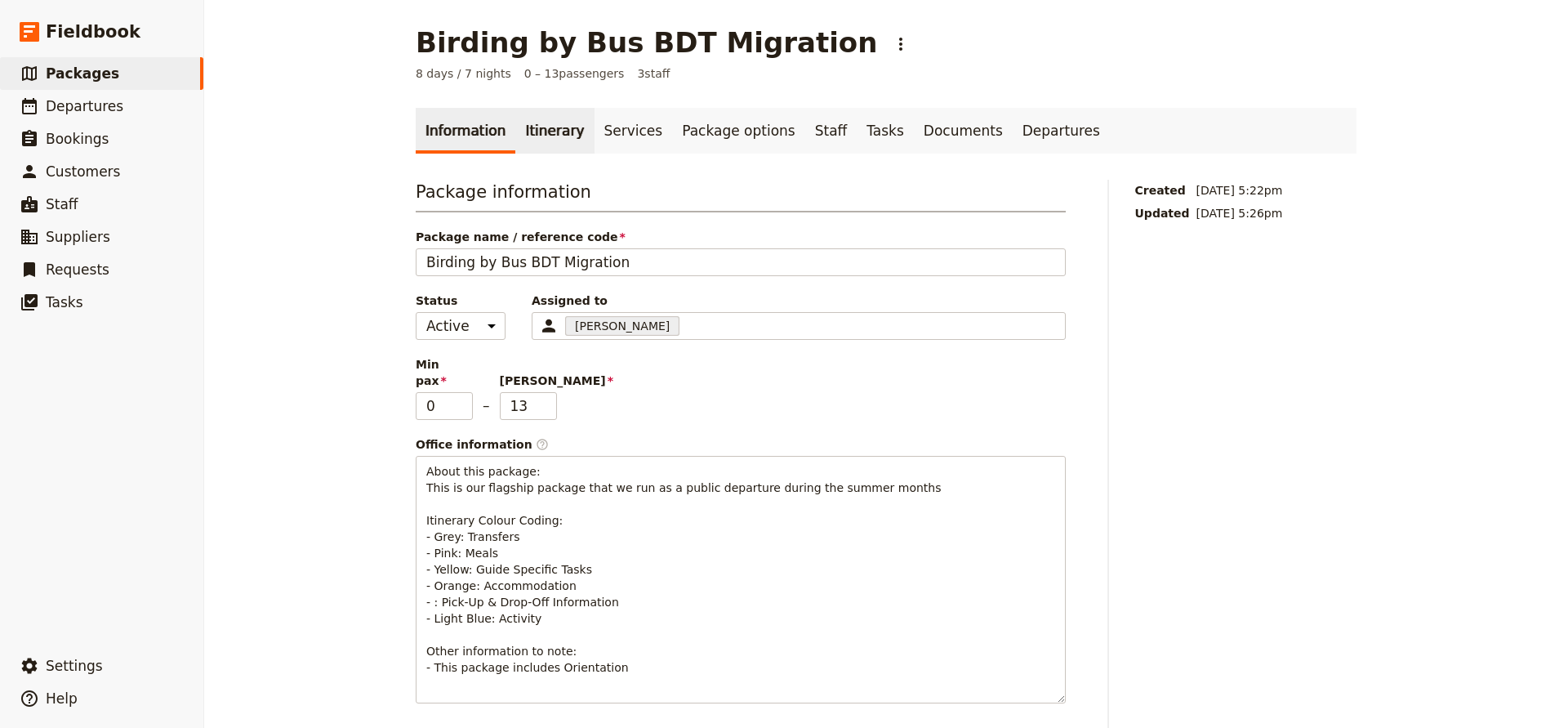
scroll to position [0, 0]
click at [535, 121] on link "Itinerary" at bounding box center [555, 130] width 78 height 46
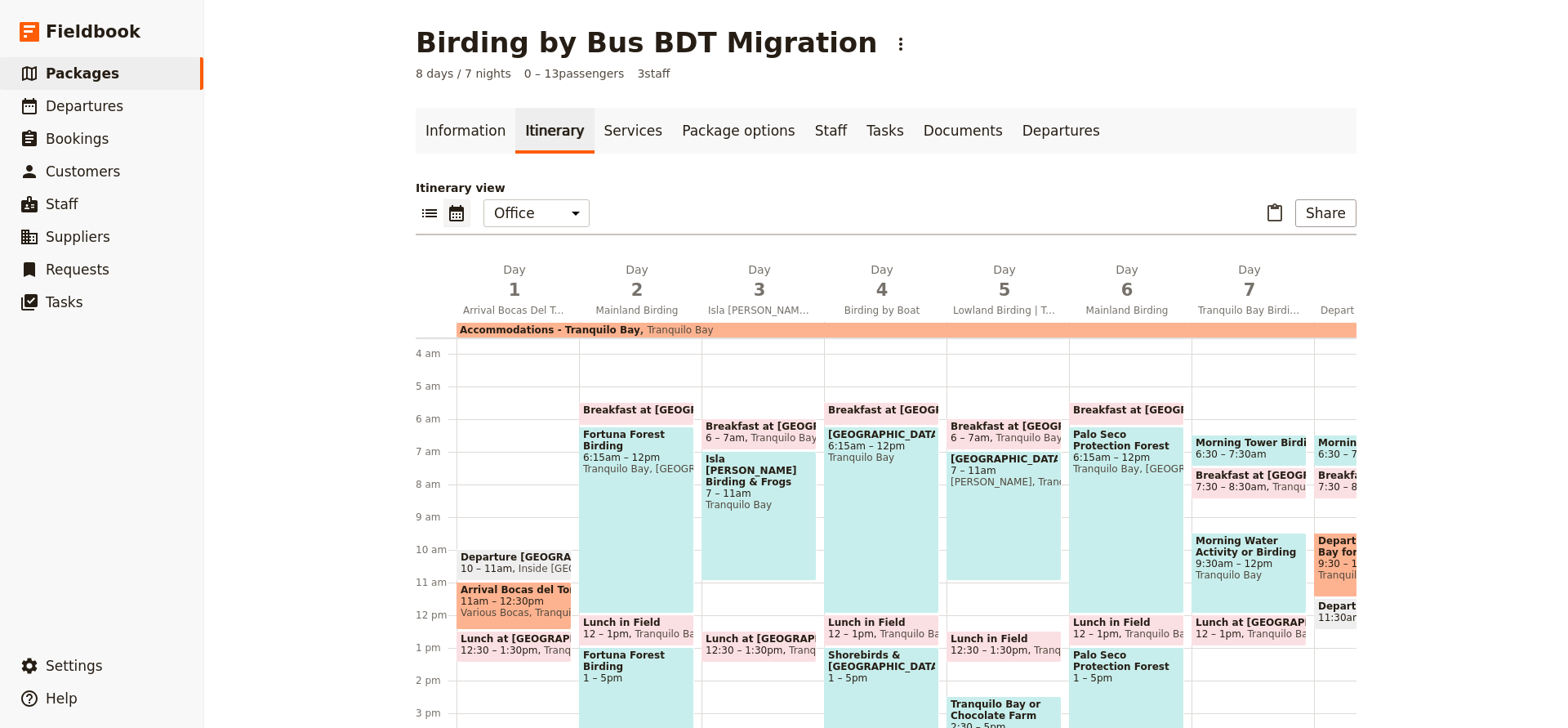
scroll to position [116, 0]
click at [517, 597] on span "11am – 12:30pm" at bounding box center [514, 601] width 107 height 12
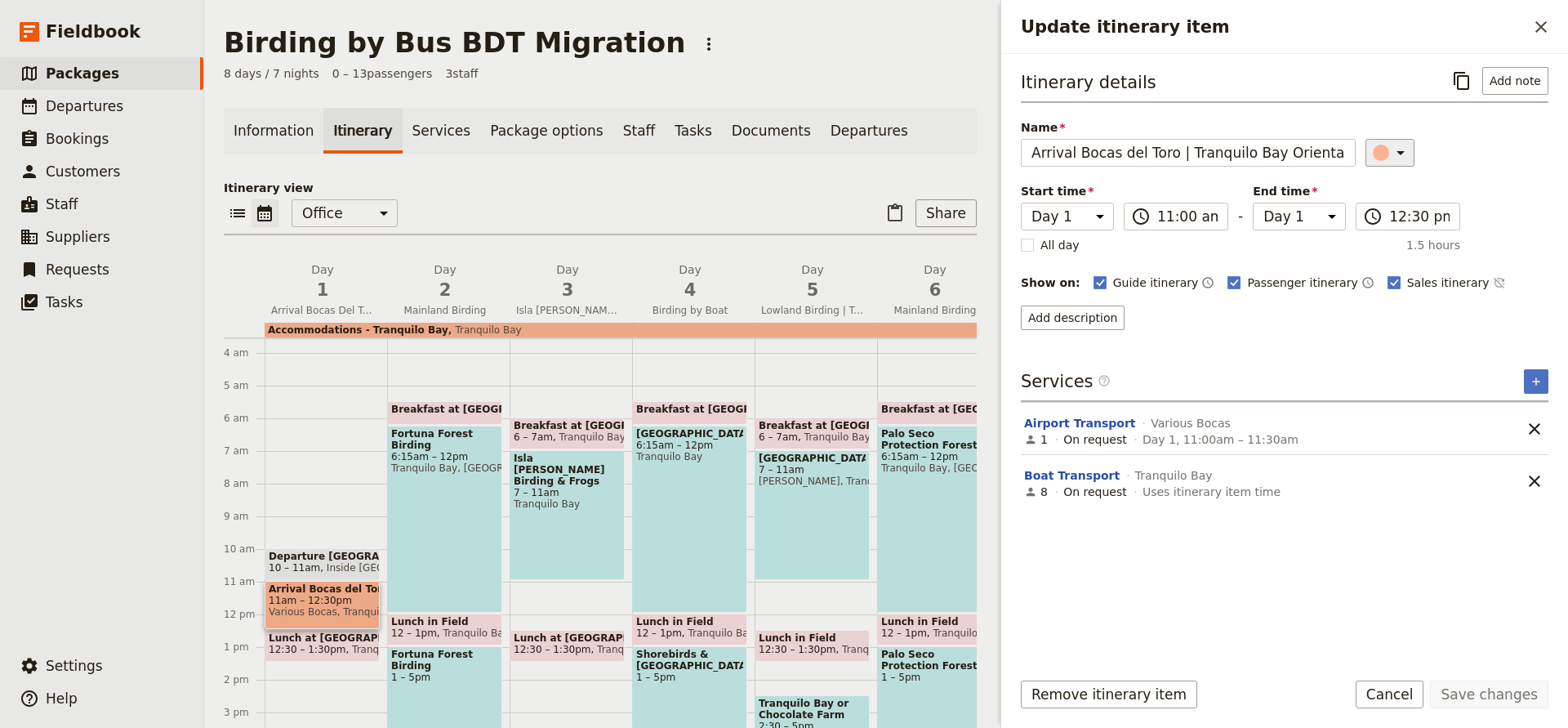
click at [1396, 153] on icon "Update itinerary item" at bounding box center [1400, 153] width 8 height 4
click at [1368, 200] on button "button" at bounding box center [1376, 207] width 20 height 20
click at [1490, 698] on button "Save changes" at bounding box center [1490, 694] width 119 height 27
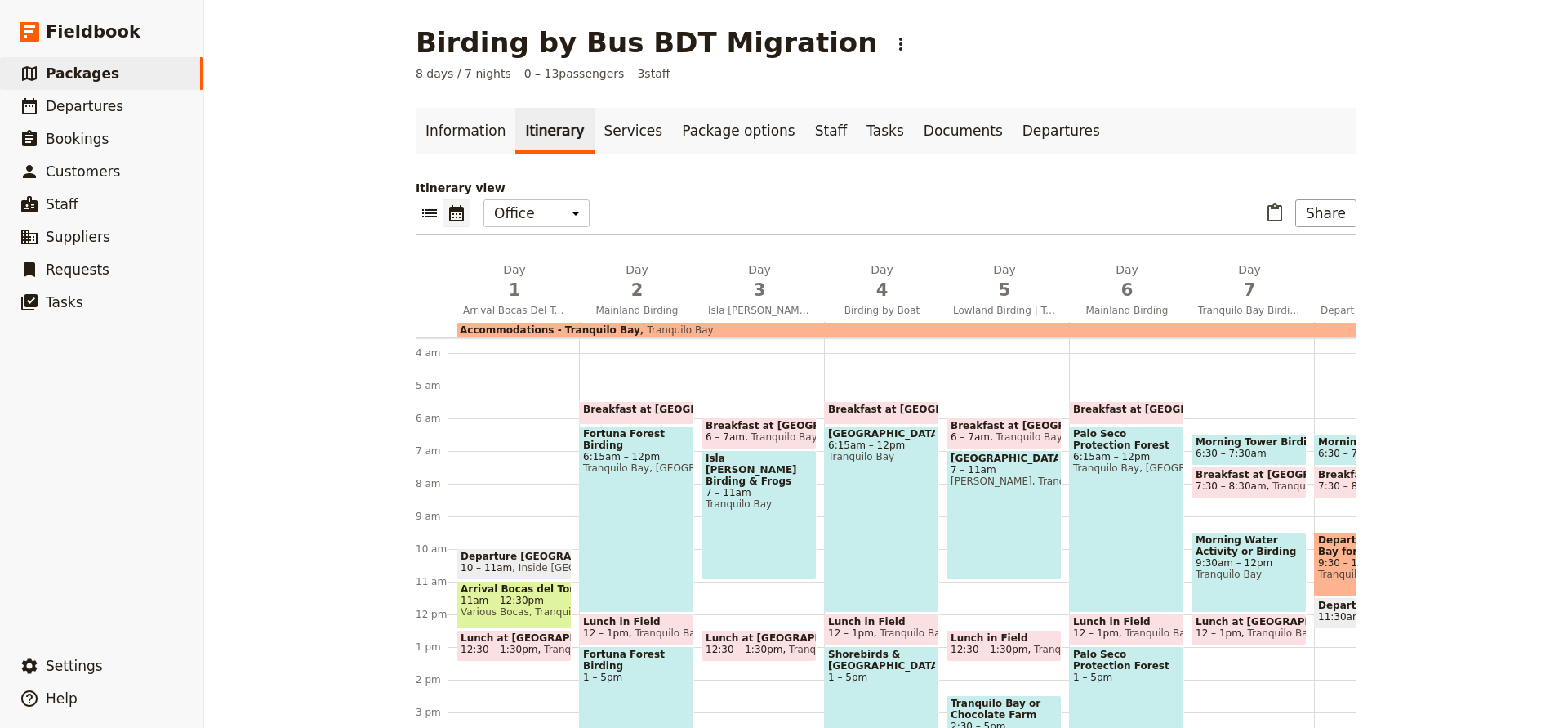
click at [1337, 568] on span "Tranquilo Bay" at bounding box center [1371, 574] width 107 height 12
select select "8"
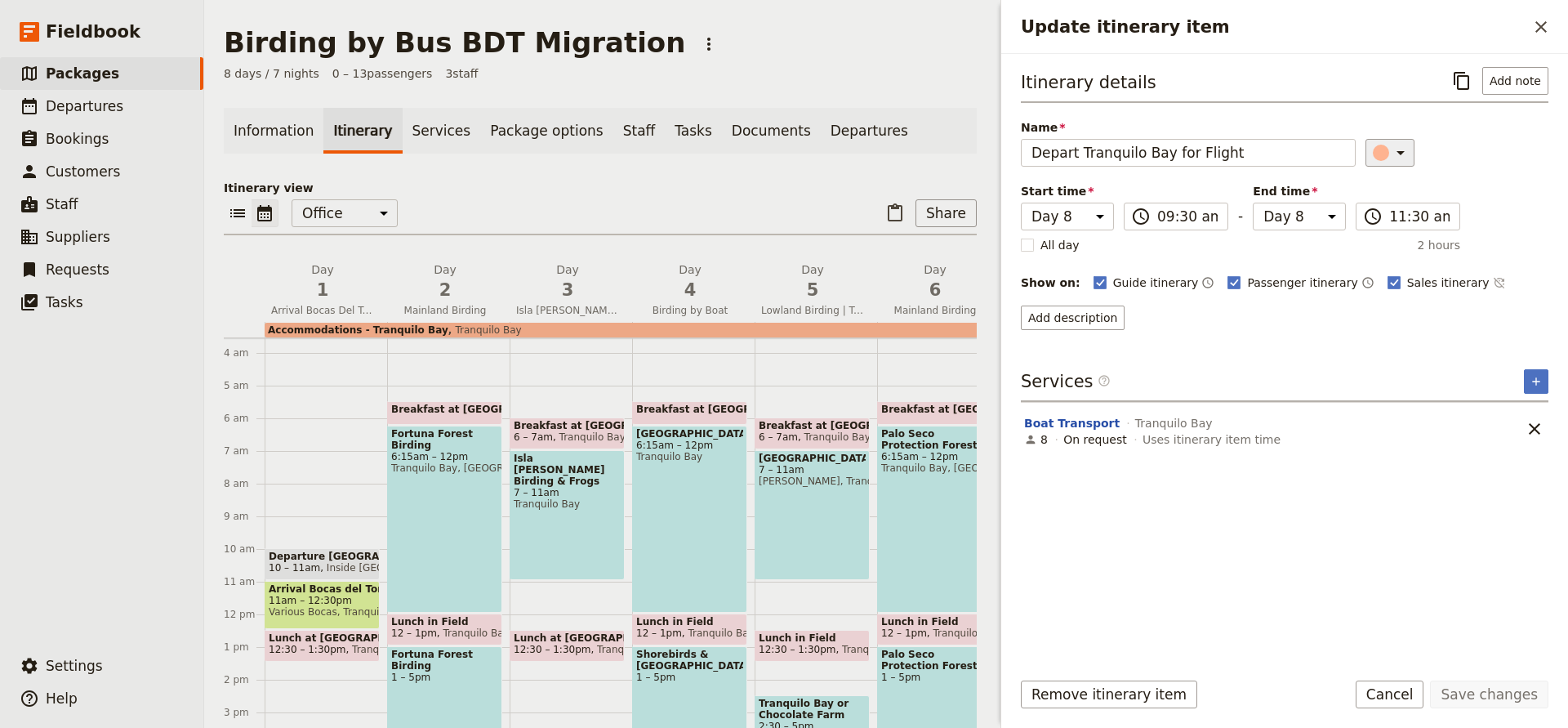
click at [1397, 145] on icon "Update itinerary item" at bounding box center [1401, 153] width 20 height 20
click at [1380, 200] on div "button" at bounding box center [1375, 207] width 17 height 17
click at [1492, 695] on button "Save changes" at bounding box center [1490, 694] width 119 height 27
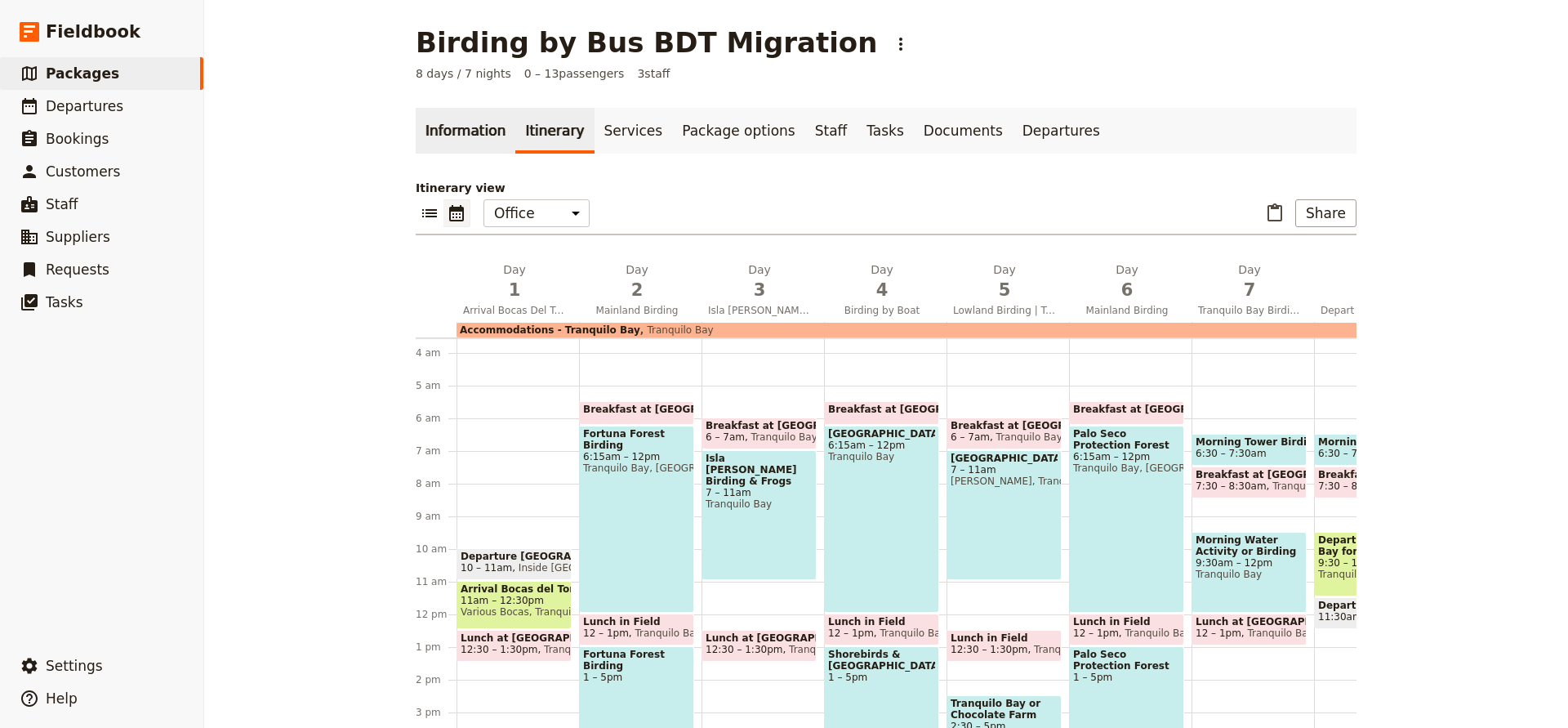
click at [468, 128] on link "Information" at bounding box center [466, 130] width 100 height 46
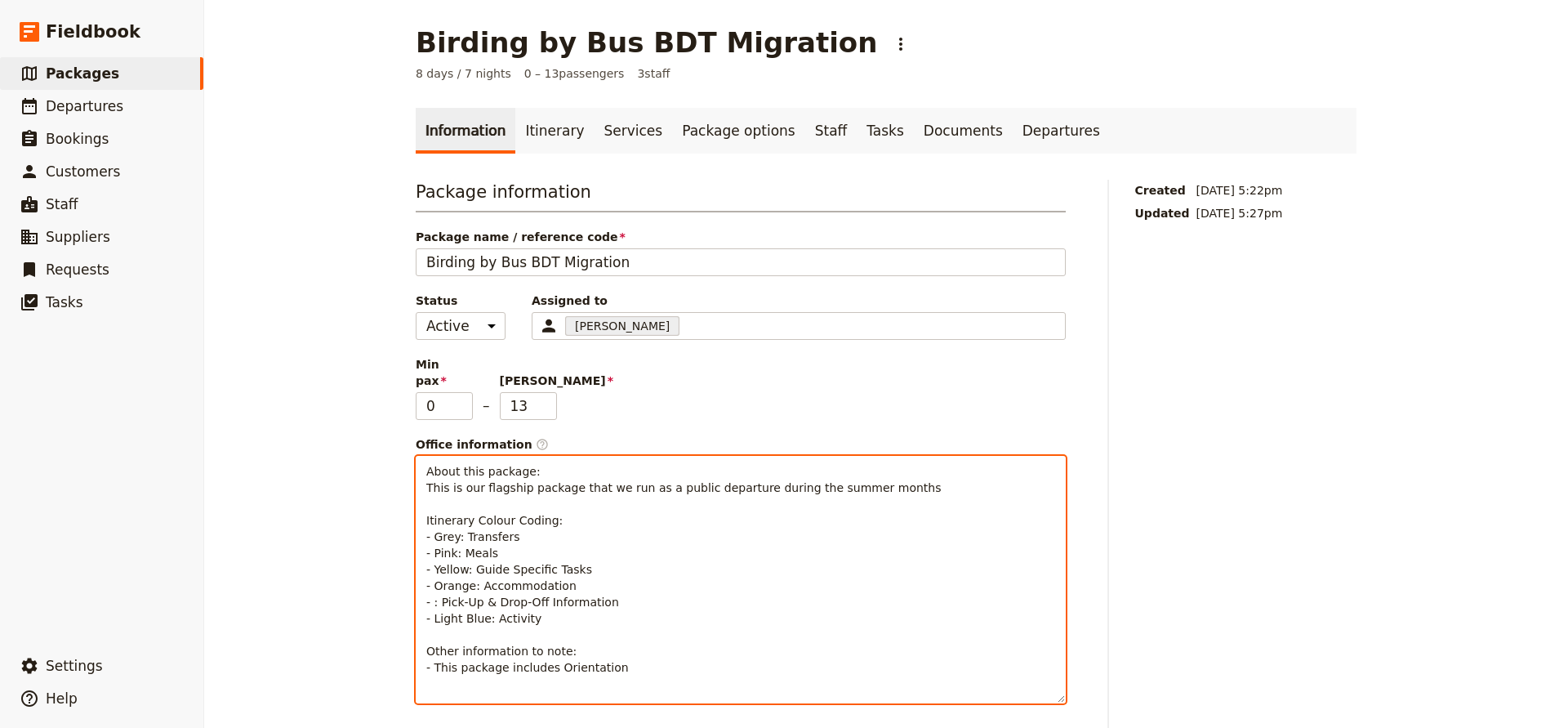
click at [434, 587] on span "About this package: This is our flagship package that we run as a public depart…" at bounding box center [683, 568] width 514 height 209
click at [710, 587] on p "About this package: This is our flagship package that we run as a public depart…" at bounding box center [741, 569] width 629 height 213
drag, startPoint x: 486, startPoint y: 471, endPoint x: 530, endPoint y: 469, distance: 44.0
click at [530, 469] on span "About this package: This is our flagship package that we run as a public depart…" at bounding box center [683, 568] width 514 height 209
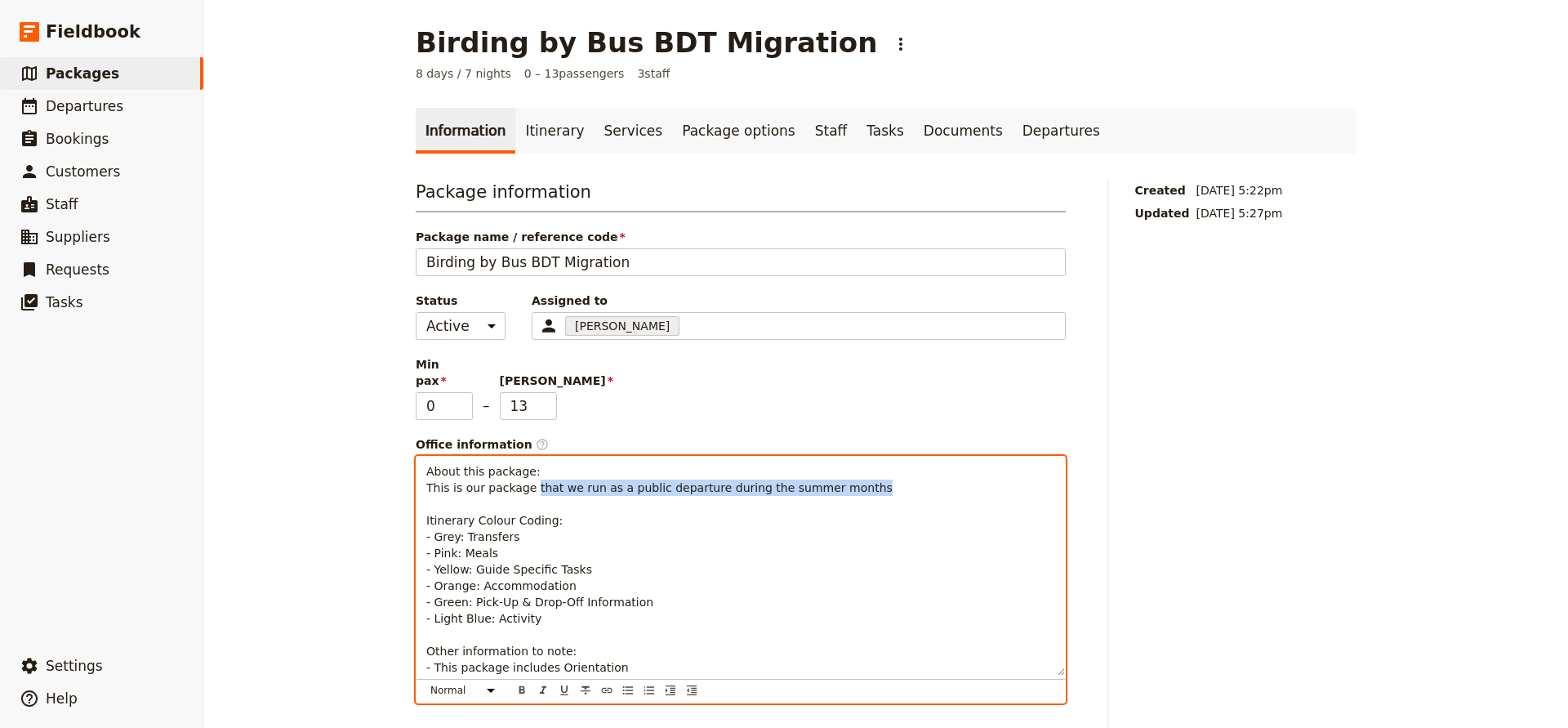
drag, startPoint x: 532, startPoint y: 470, endPoint x: 859, endPoint y: 468, distance: 327.0
click at [859, 468] on p "About this package: This is our package that we run as a public departure durin…" at bounding box center [741, 569] width 629 height 213
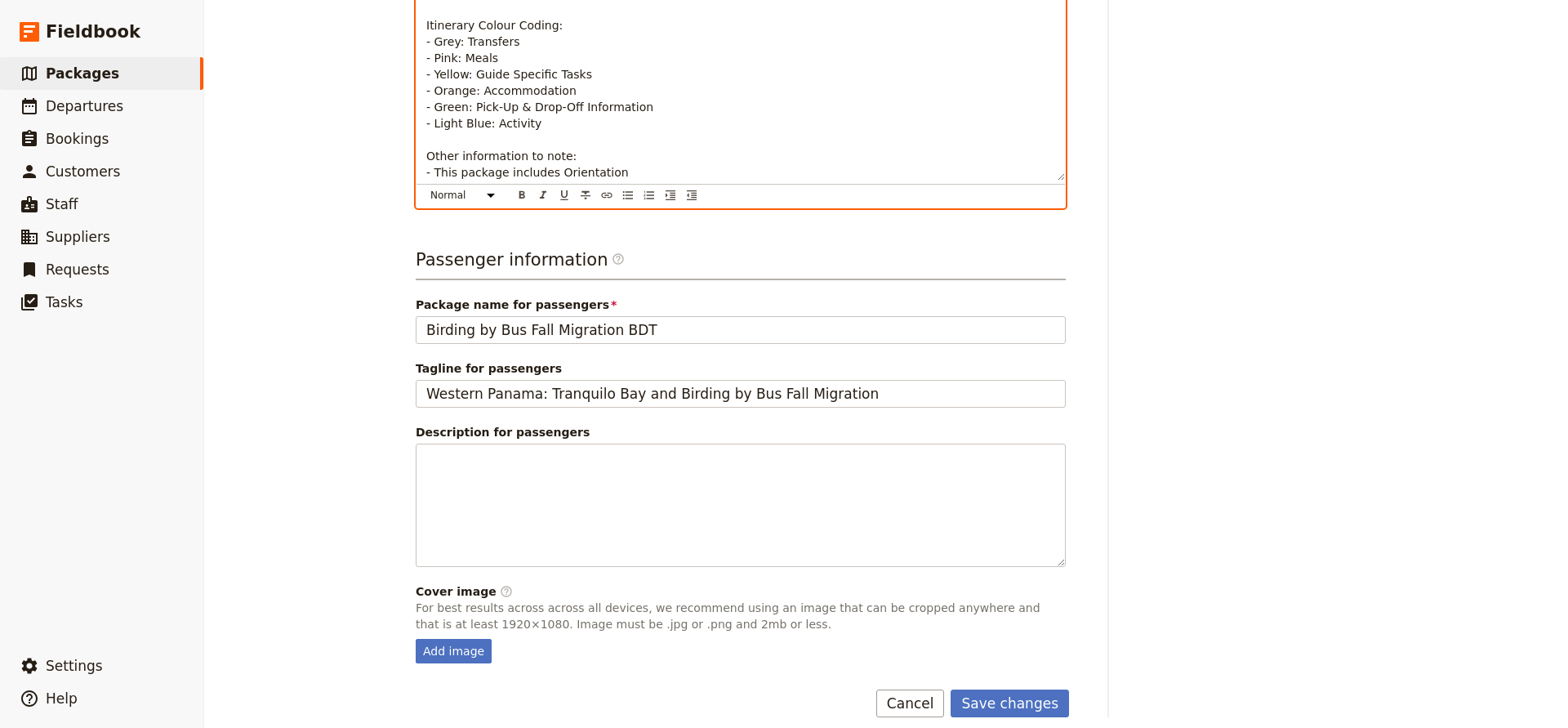
scroll to position [494, 0]
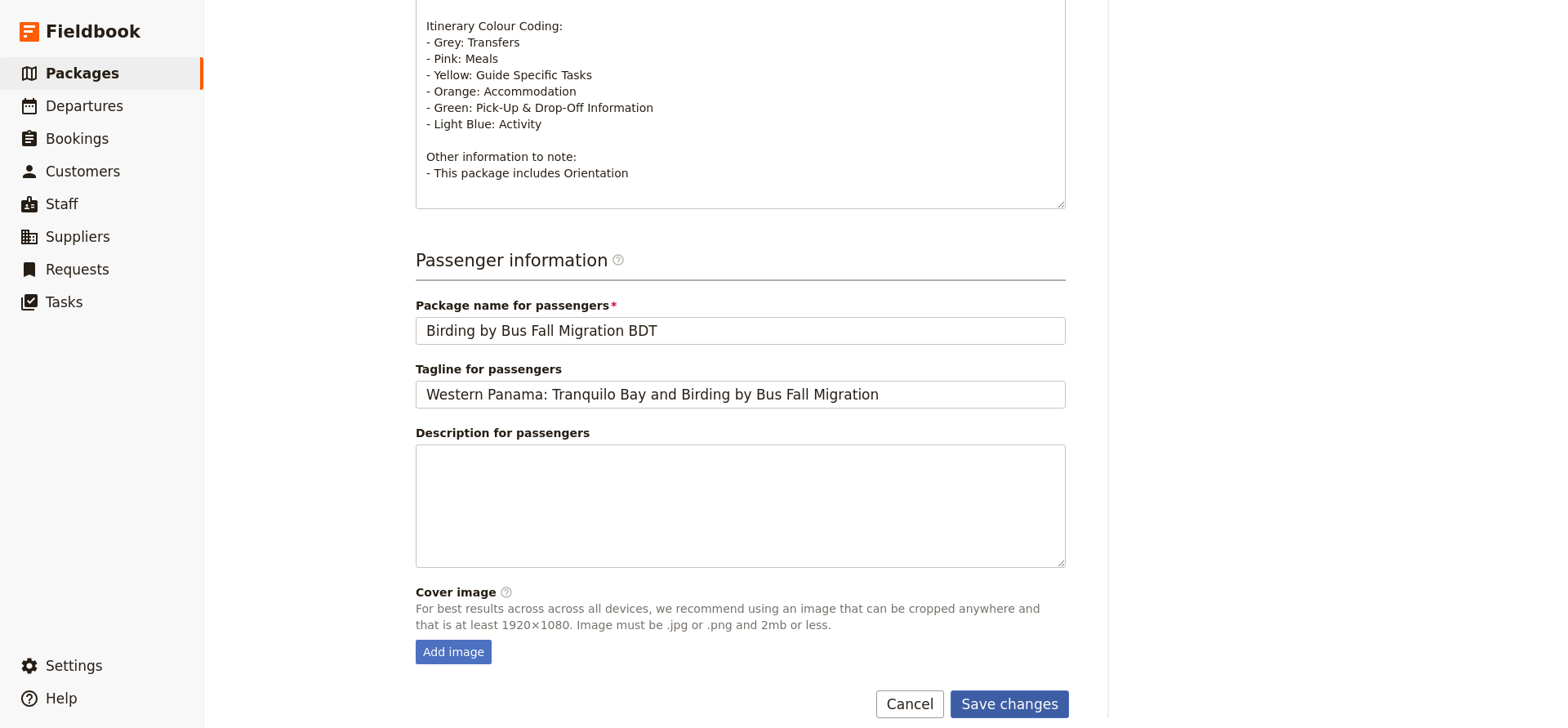
click at [991, 690] on button "Save changes" at bounding box center [1009, 704] width 119 height 27
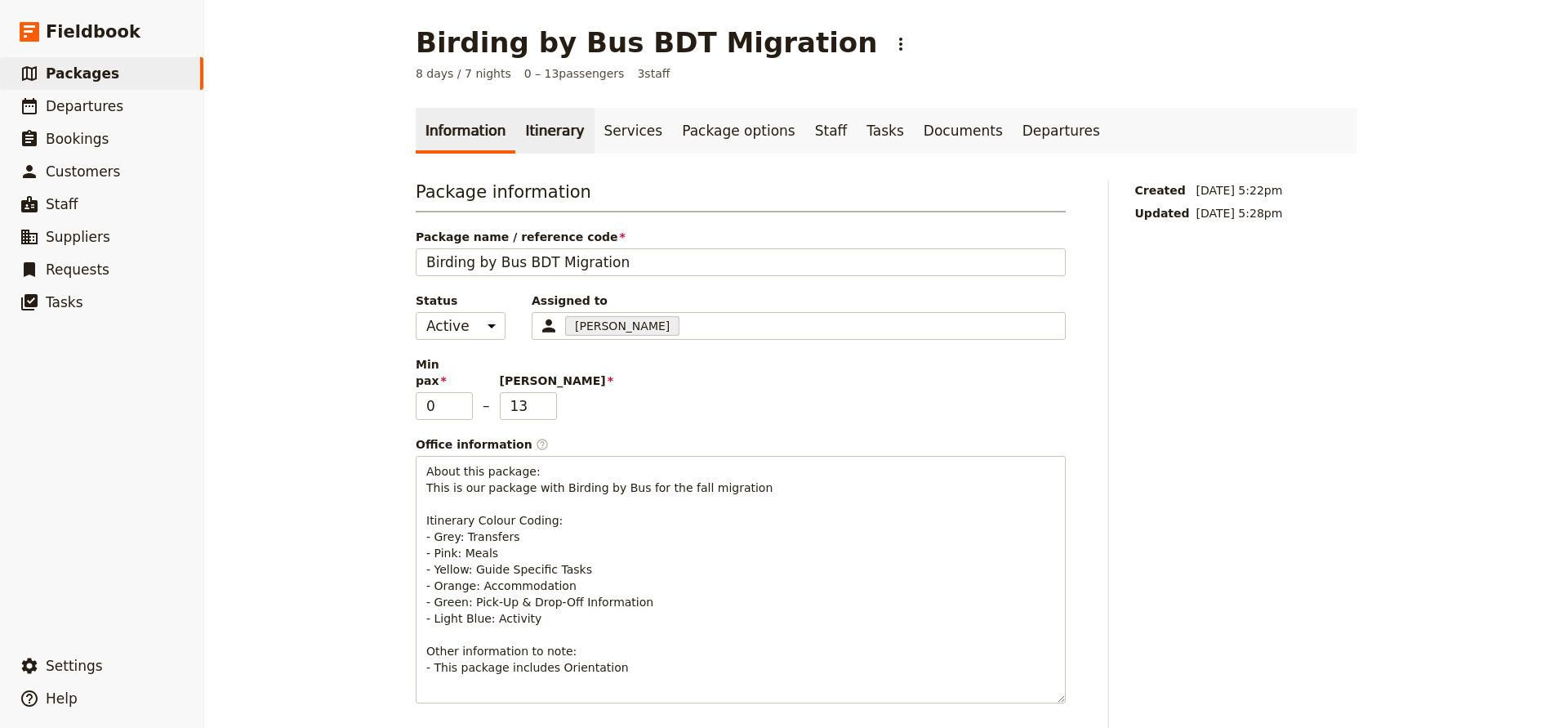
scroll to position [0, 0]
click at [542, 135] on link "Itinerary" at bounding box center [555, 130] width 78 height 46
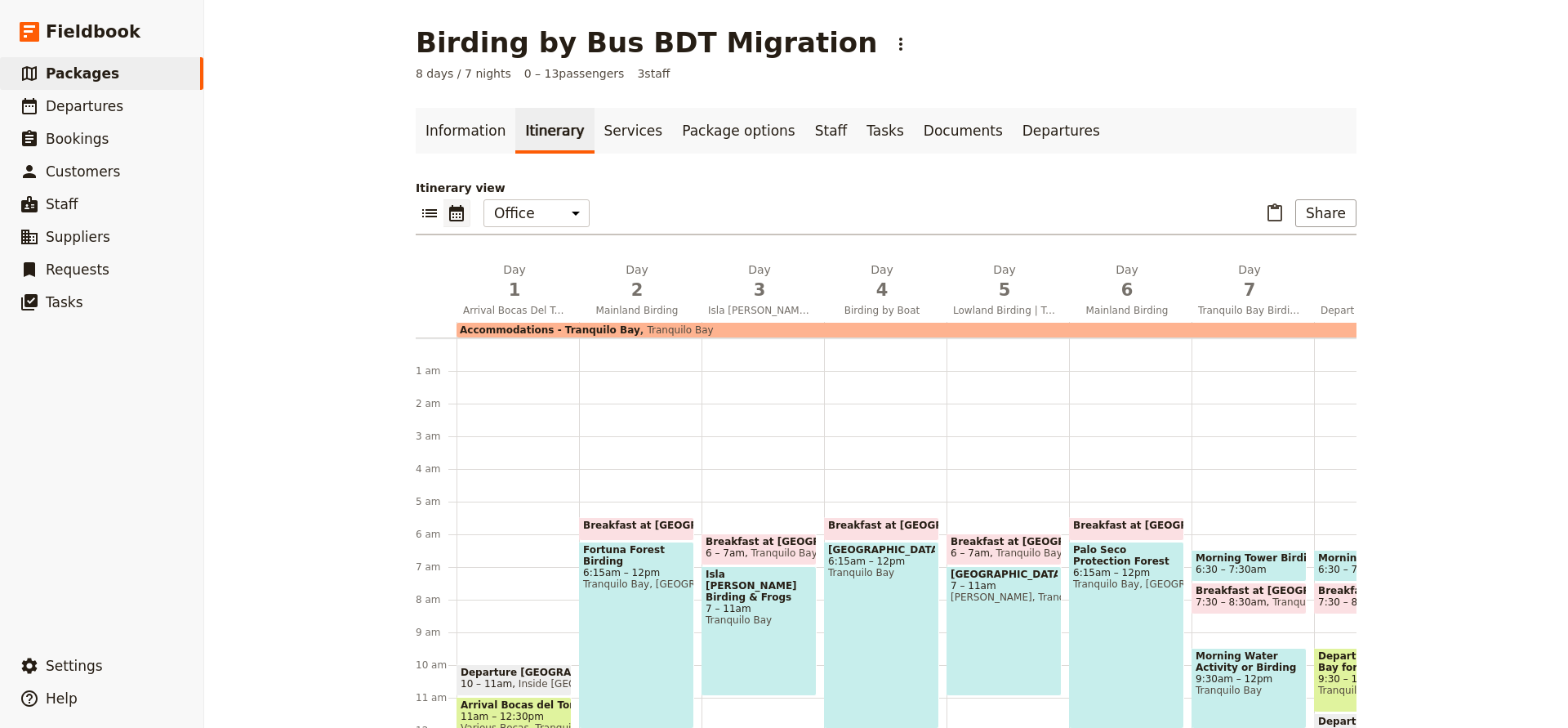
scroll to position [164, 0]
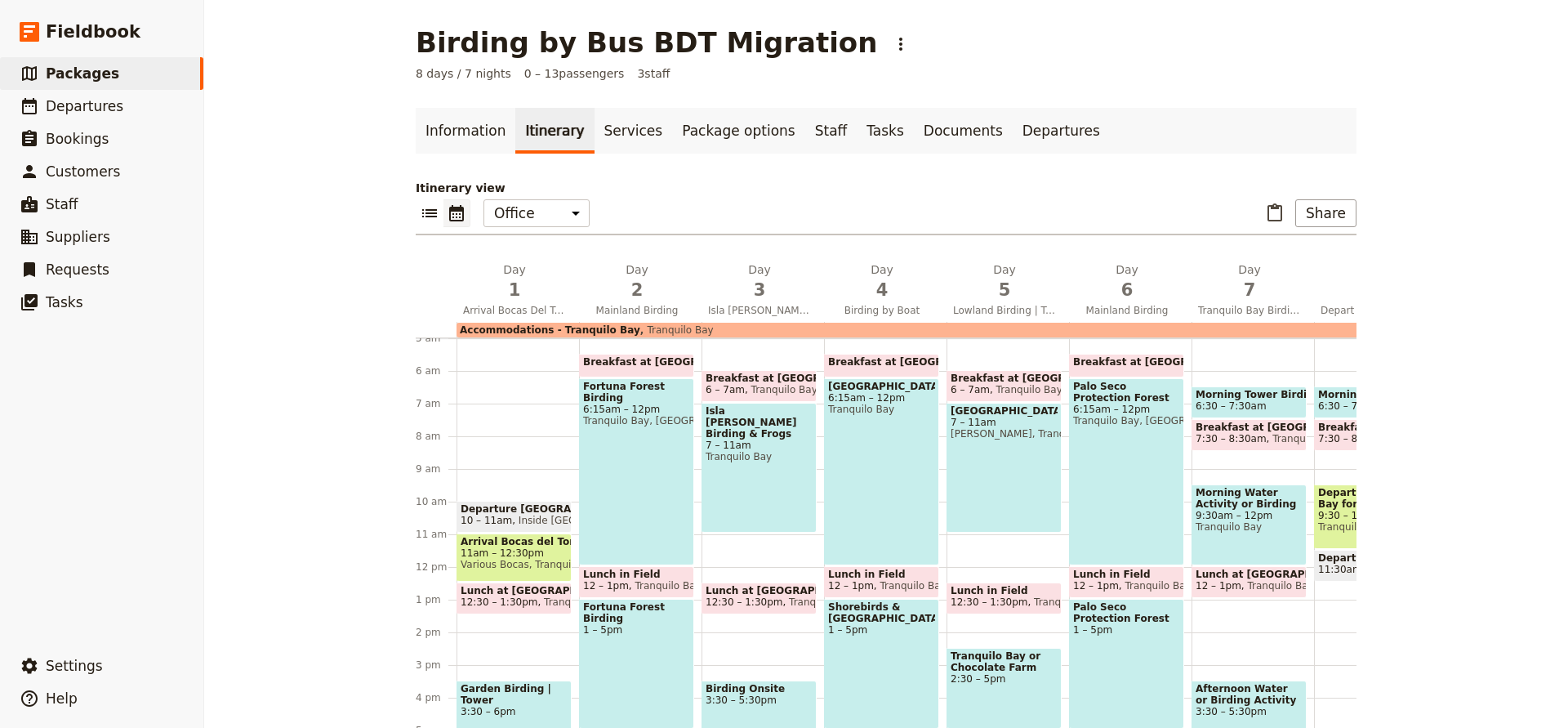
click at [503, 505] on span "Departure [GEOGRAPHIC_DATA]" at bounding box center [514, 509] width 107 height 12
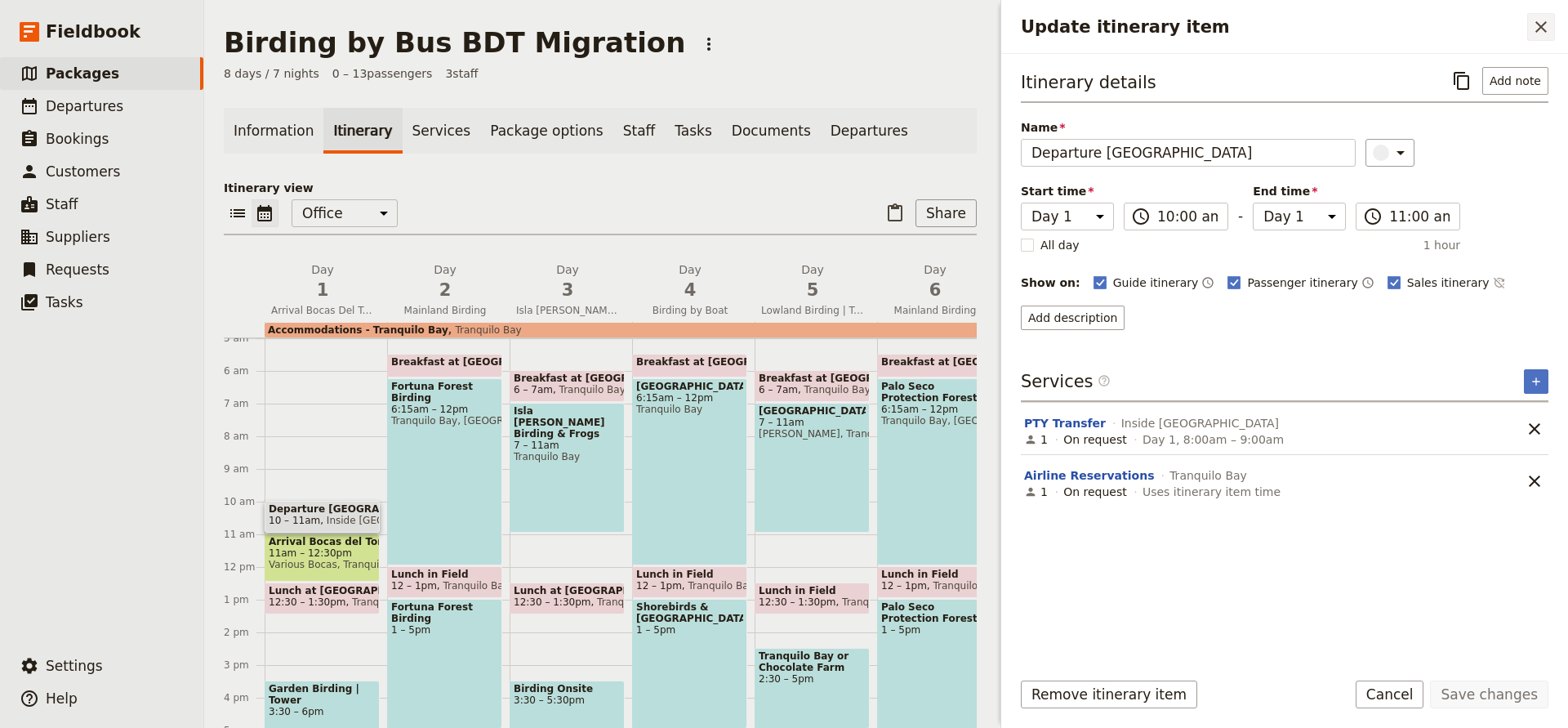
click at [1537, 29] on icon "Close drawer" at bounding box center [1542, 27] width 20 height 20
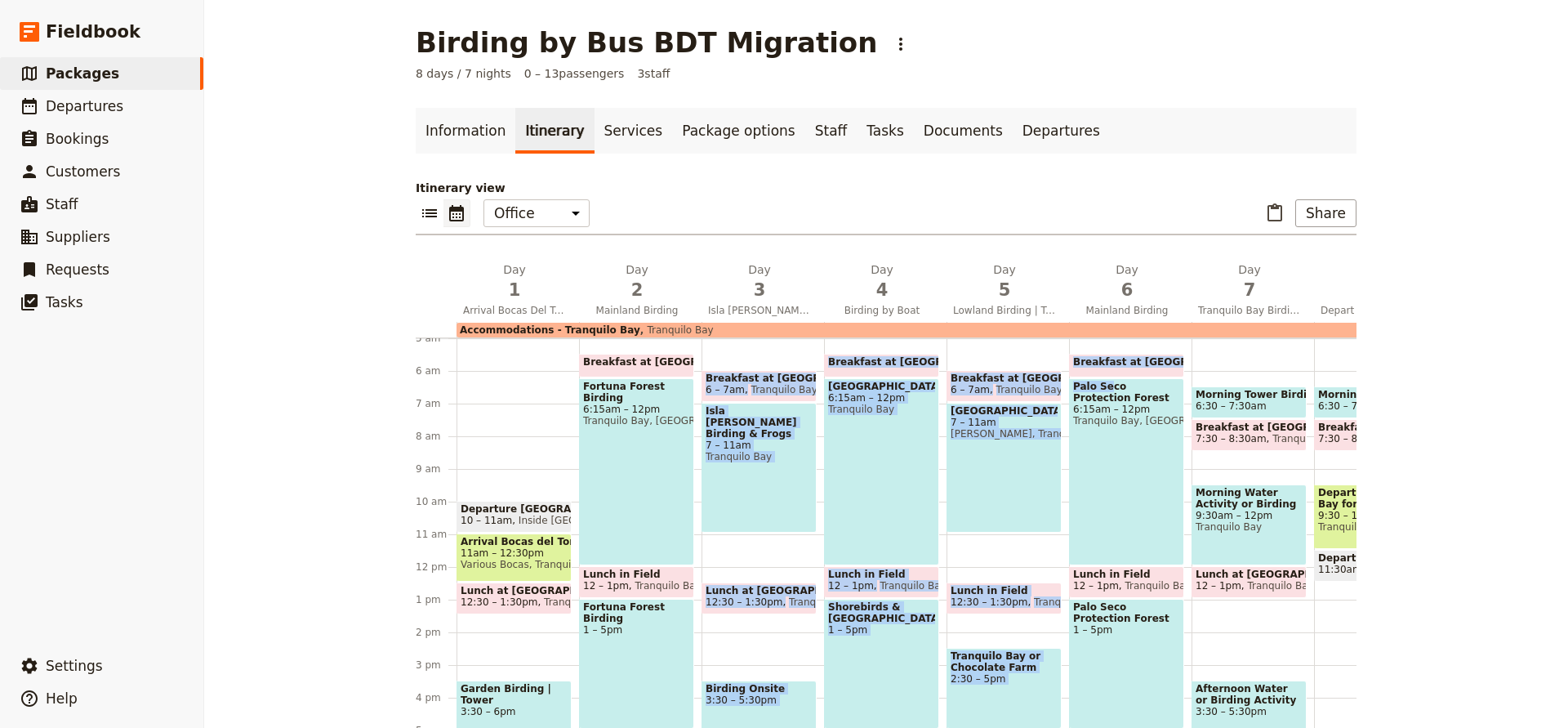
drag, startPoint x: 1107, startPoint y: 388, endPoint x: 1105, endPoint y: 440, distance: 52.0
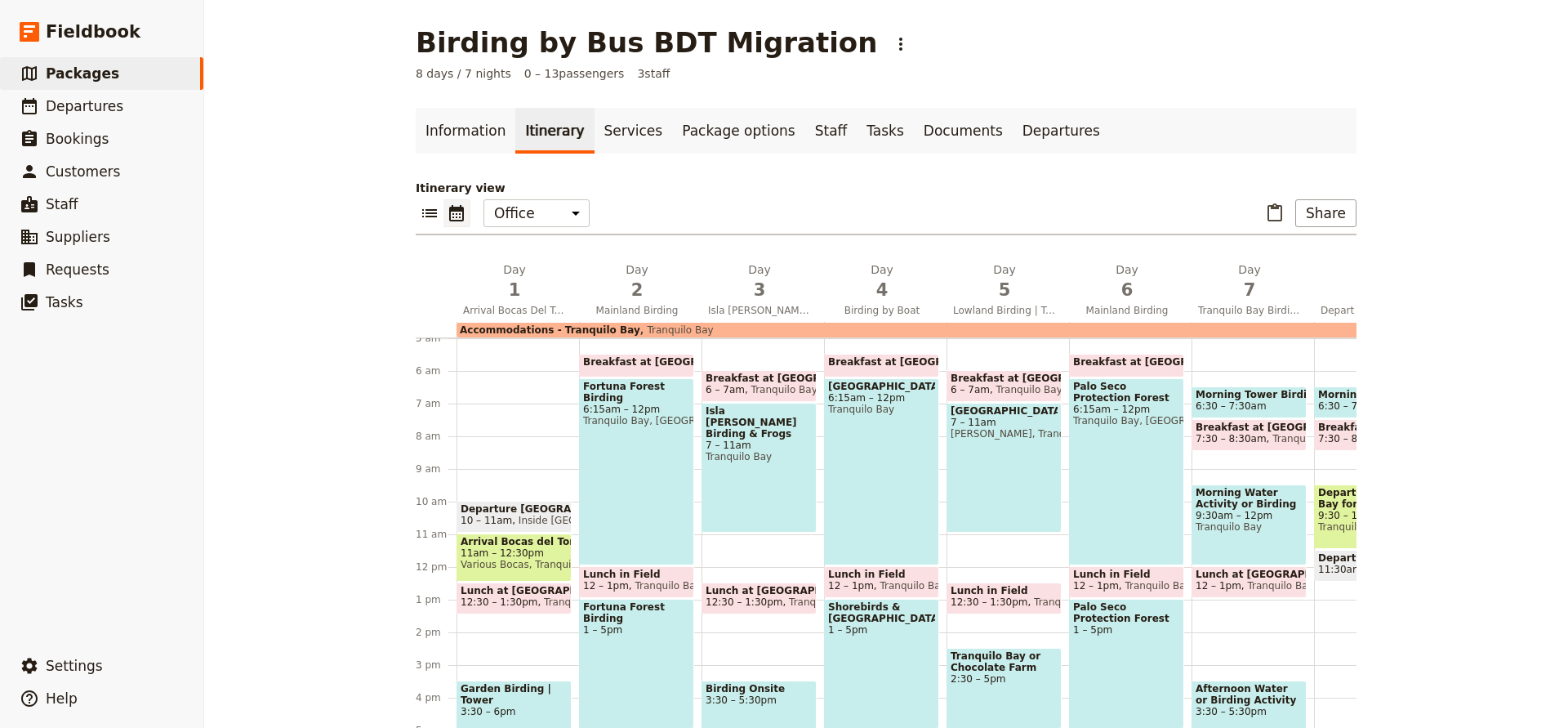
click at [1194, 445] on span at bounding box center [1250, 447] width 114 height 7
select select "7"
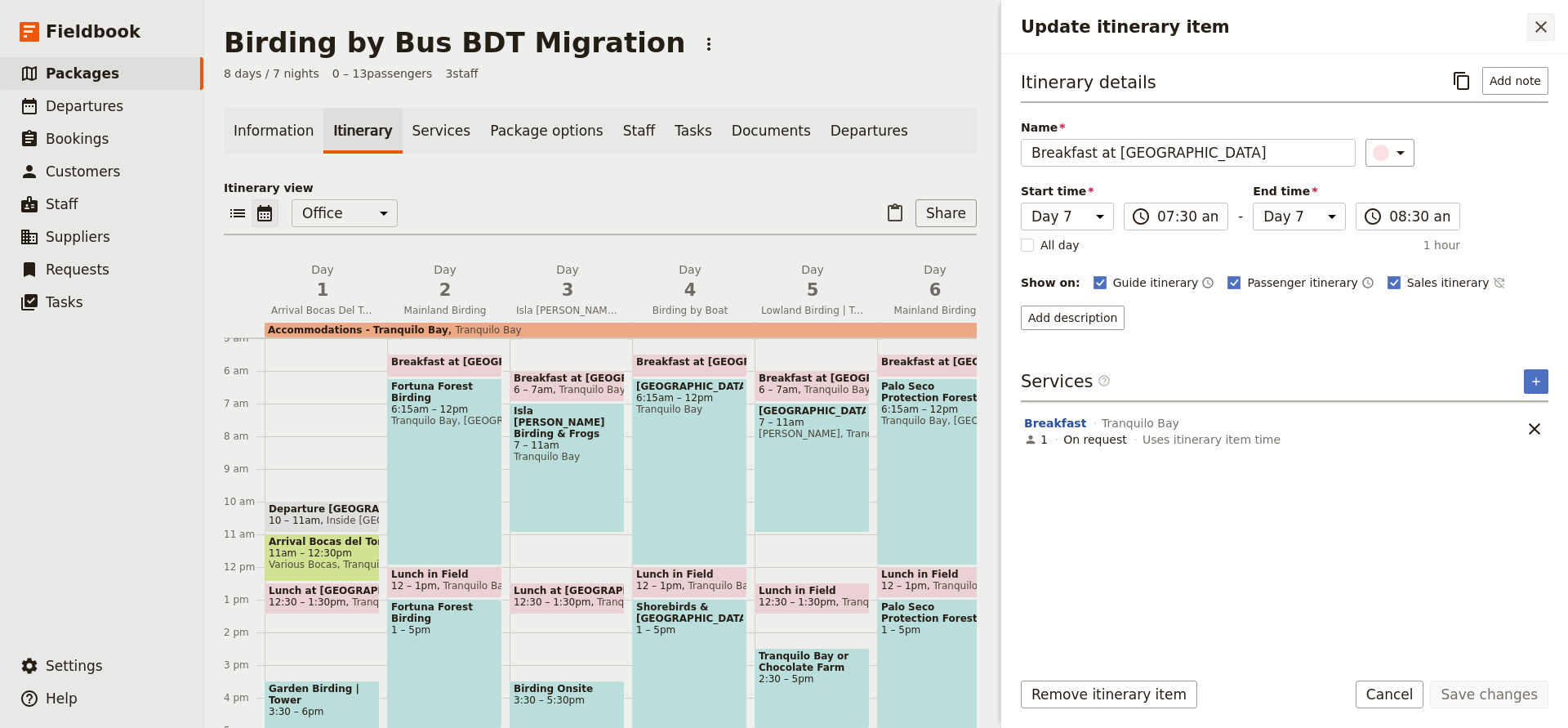
click at [1535, 32] on icon "Close drawer" at bounding box center [1542, 27] width 20 height 20
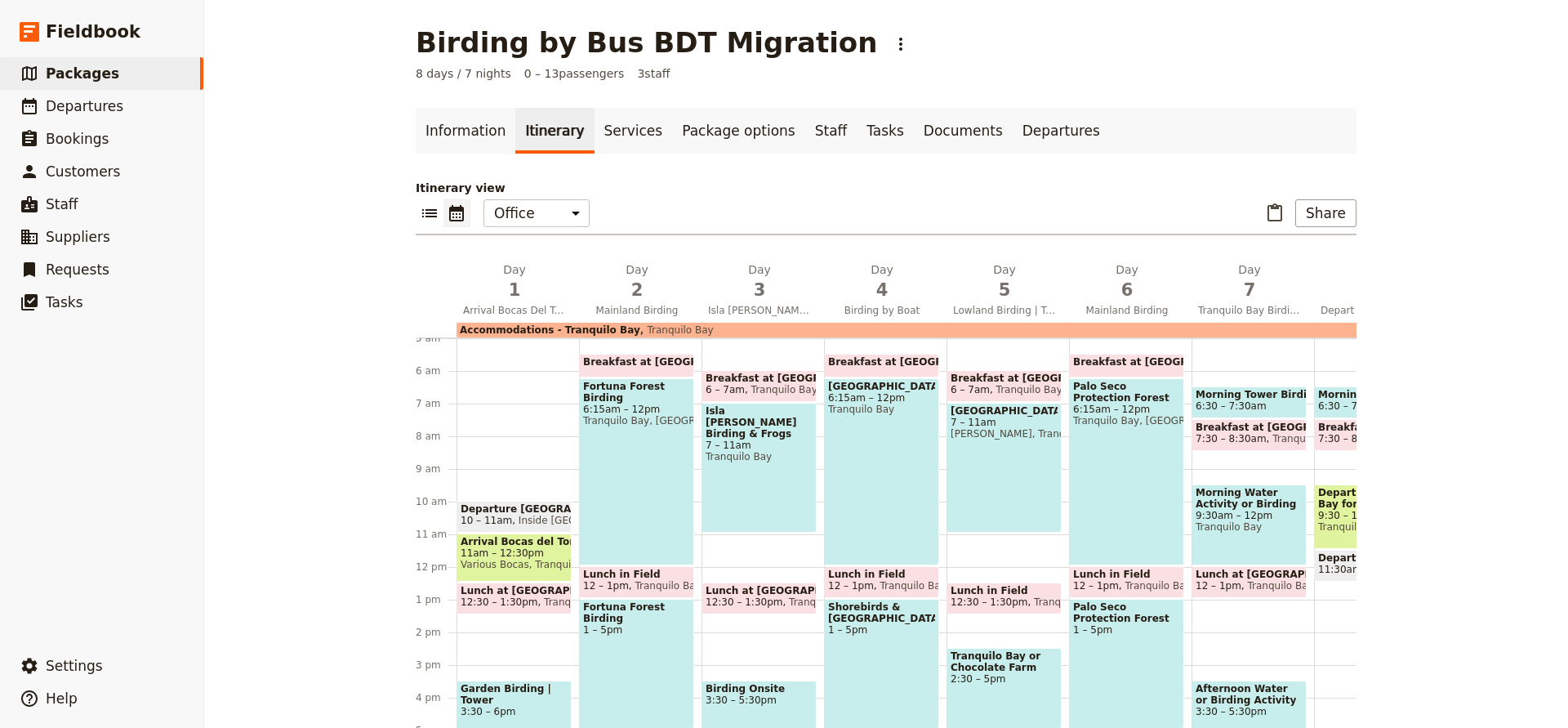
click at [1095, 387] on span "Palo Seco Protection Forest" at bounding box center [1126, 391] width 107 height 23
select select "6"
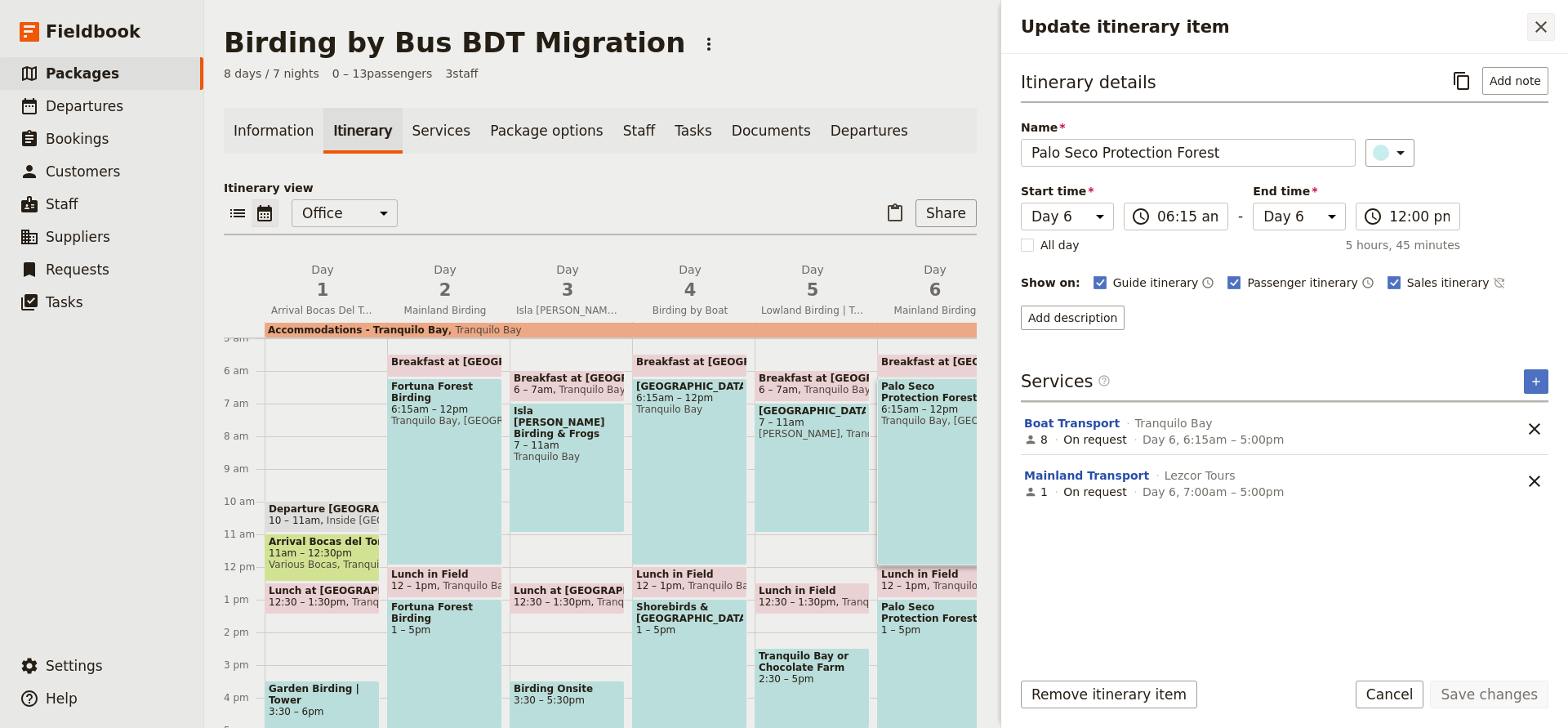
click at [1533, 27] on icon "Close drawer" at bounding box center [1542, 27] width 20 height 20
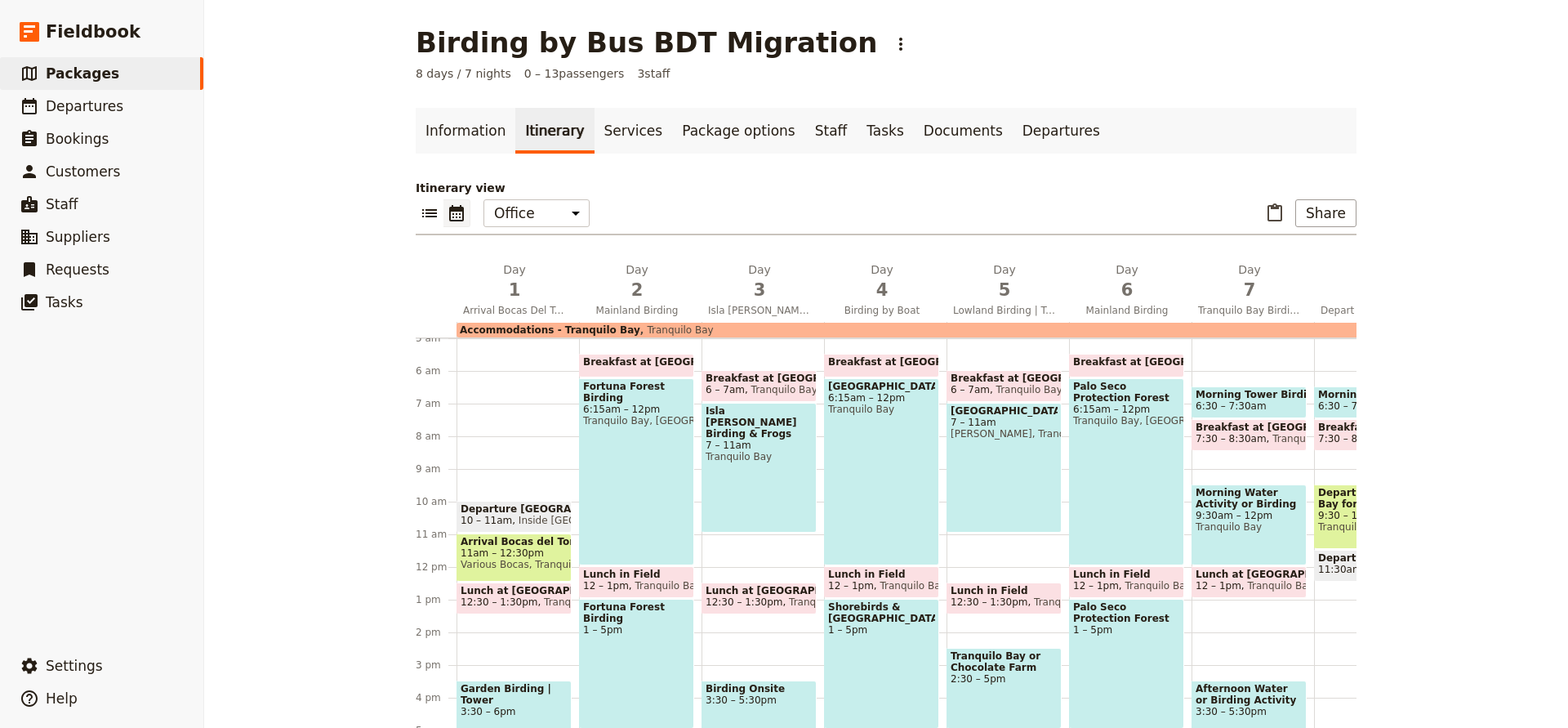
click at [1137, 392] on span "Palo Seco Protection Forest" at bounding box center [1126, 391] width 107 height 23
select select "6"
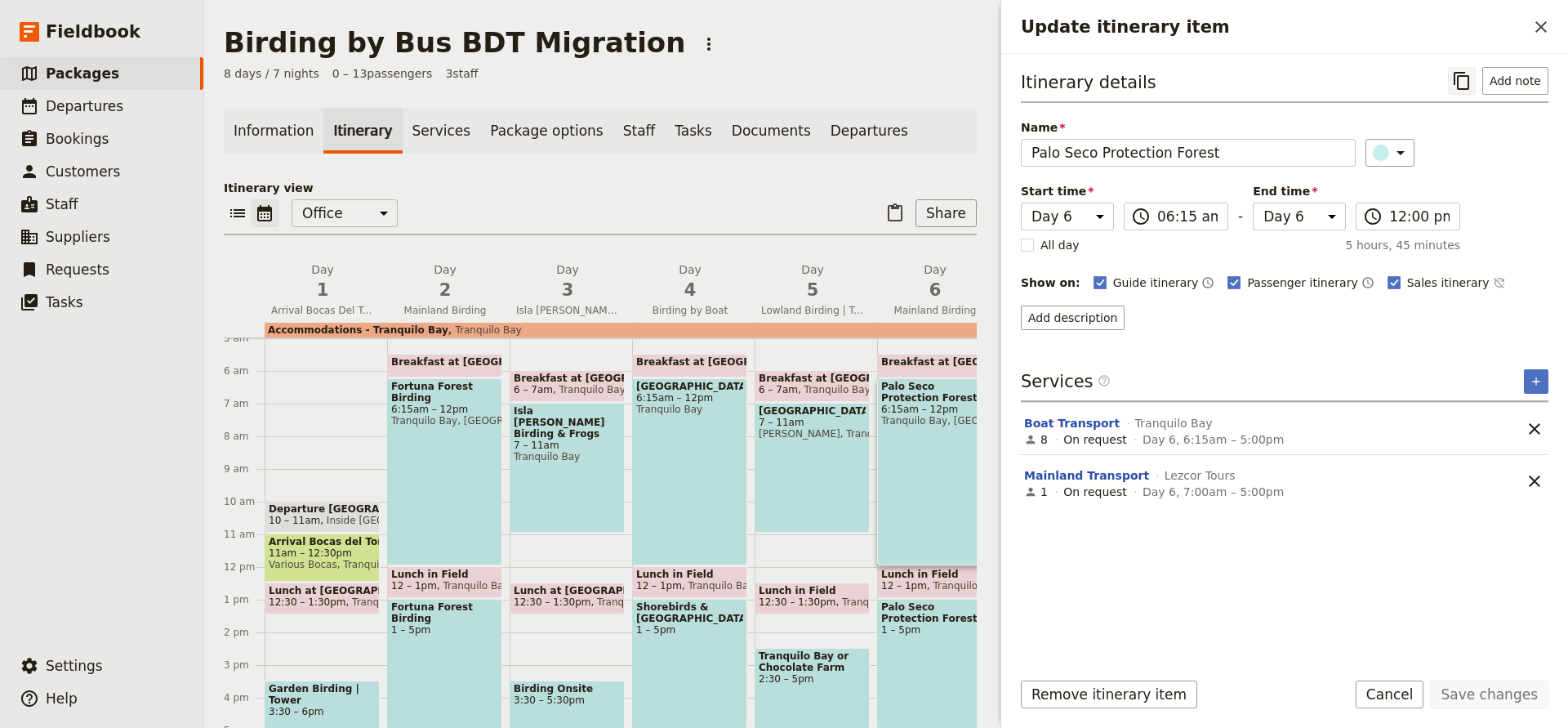
click at [1462, 83] on icon "Copy itinerary item" at bounding box center [1462, 81] width 20 height 20
click at [1533, 26] on icon "Close drawer" at bounding box center [1542, 27] width 20 height 20
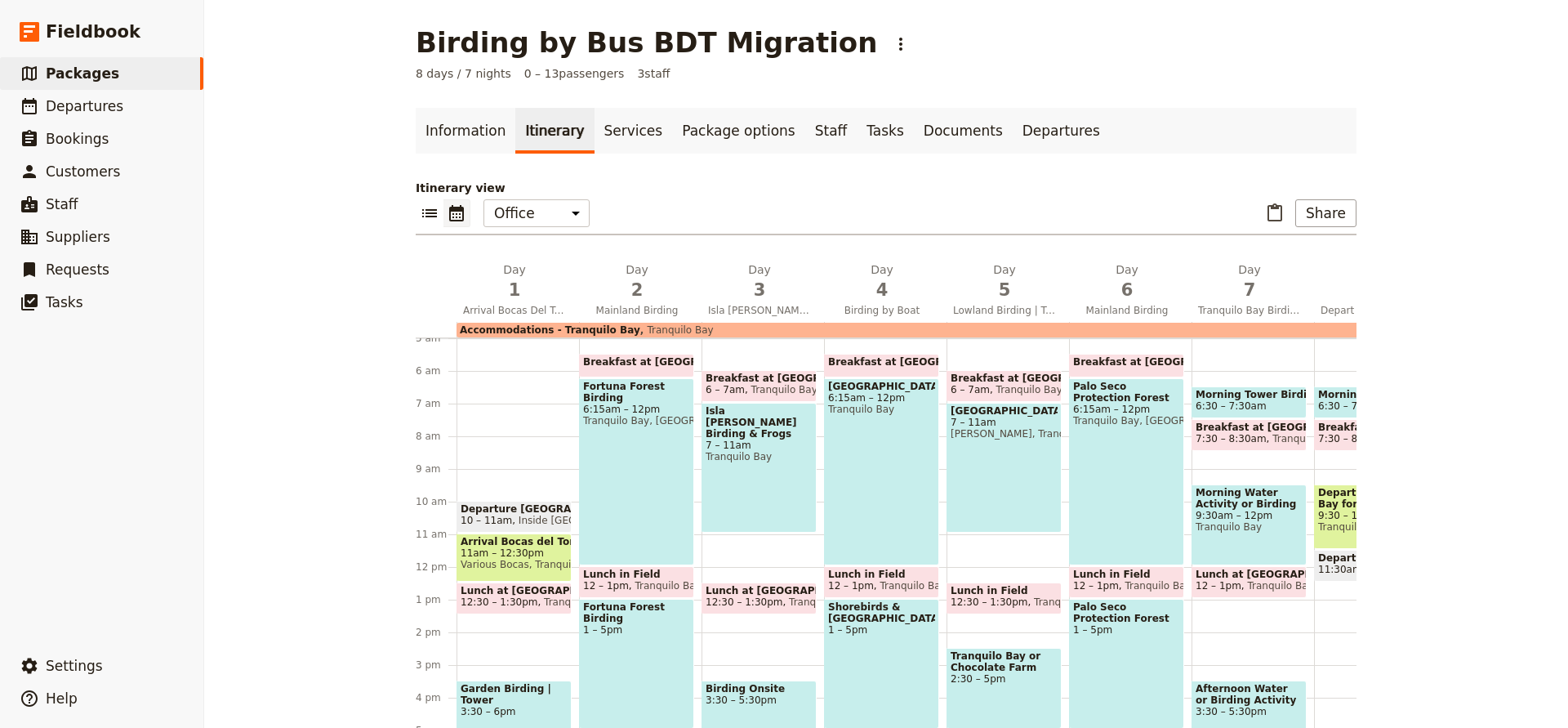
click at [587, 387] on span "Fortuna Forest Birding" at bounding box center [636, 391] width 107 height 23
select select "2"
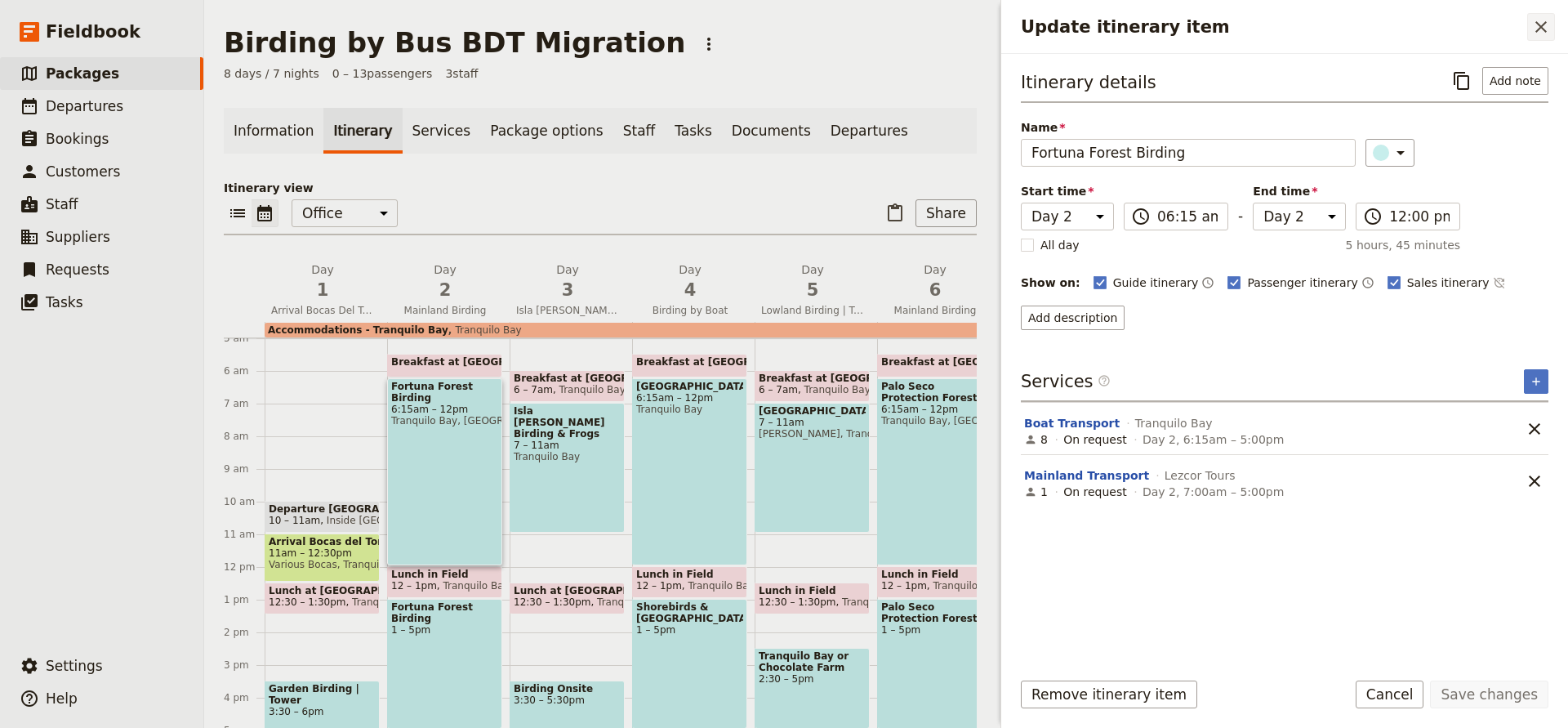
click at [1537, 27] on icon "Close drawer" at bounding box center [1542, 27] width 20 height 20
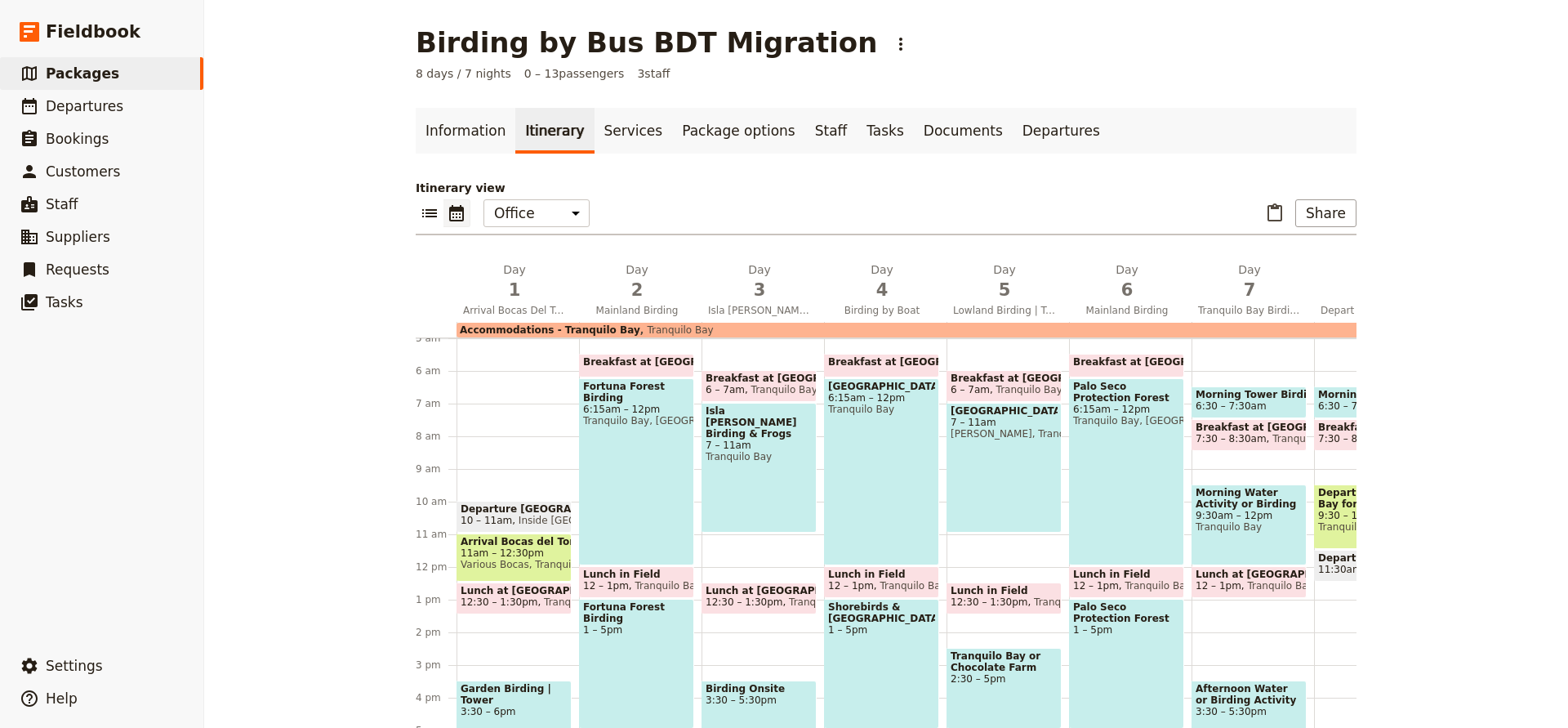
click at [629, 342] on div "Breakfast at Lodge 5:30 – 6:15am Tranquilo Bay Fortuna Forest Birding 6:15am – …" at bounding box center [640, 566] width 122 height 784
select select "2"
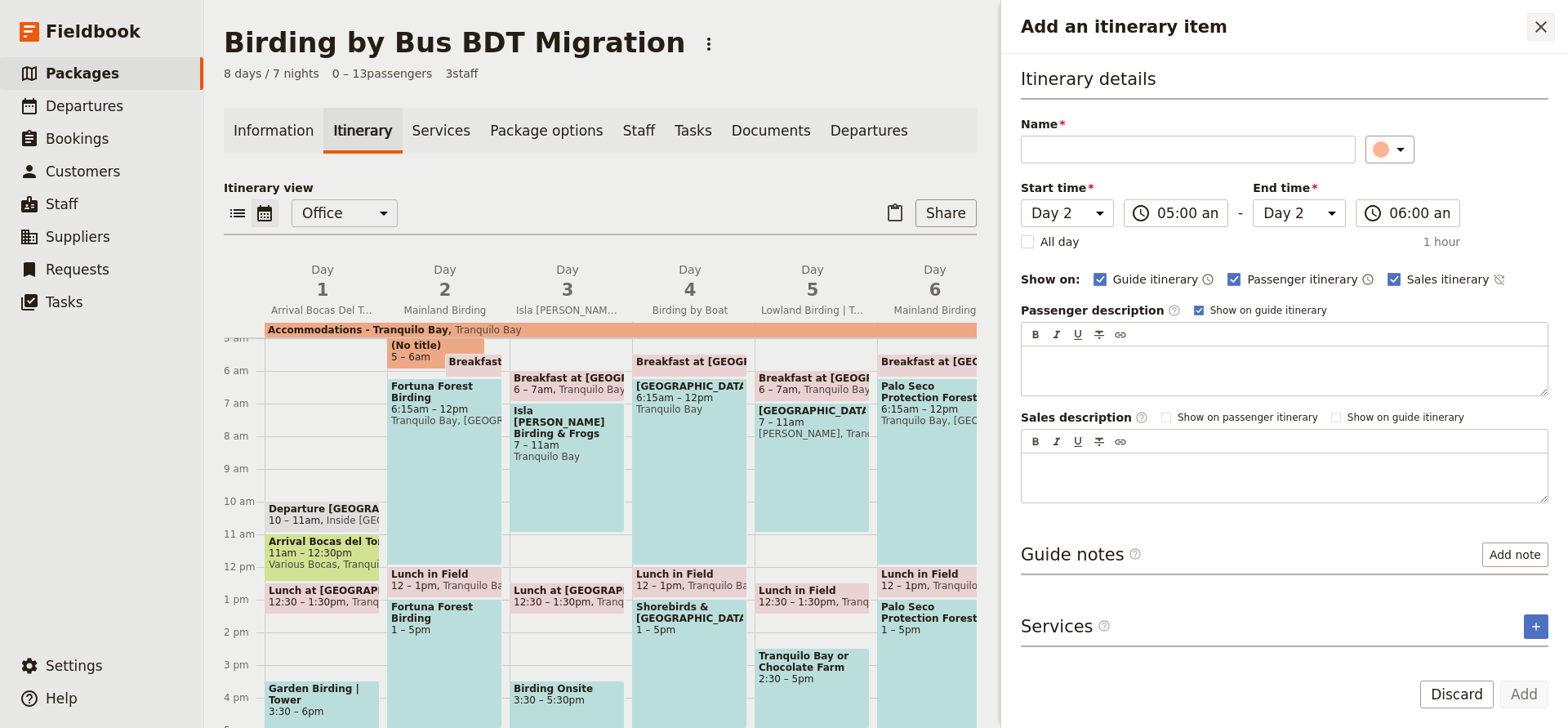
click at [1535, 26] on icon "Close drawer" at bounding box center [1542, 27] width 20 height 20
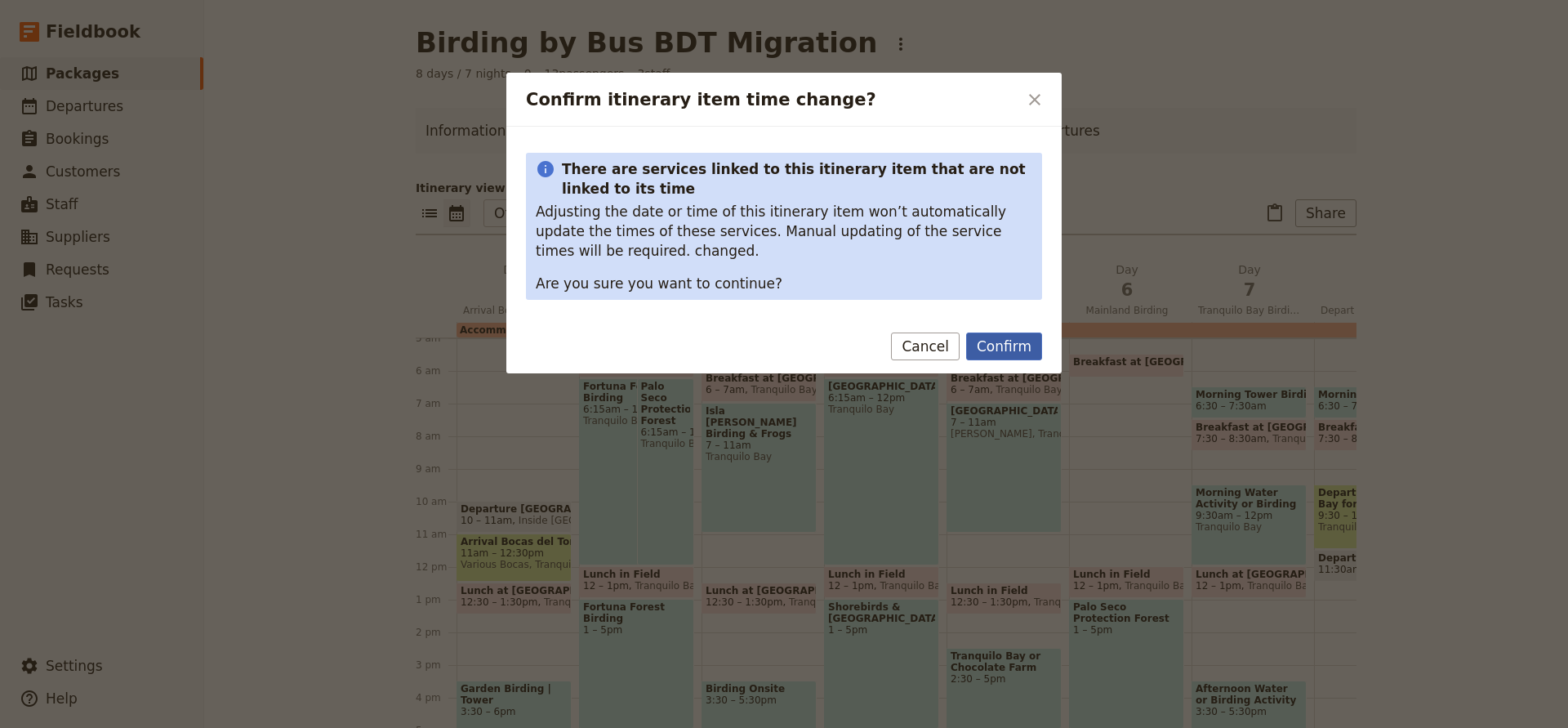
click at [989, 347] on button "Confirm" at bounding box center [1004, 346] width 76 height 27
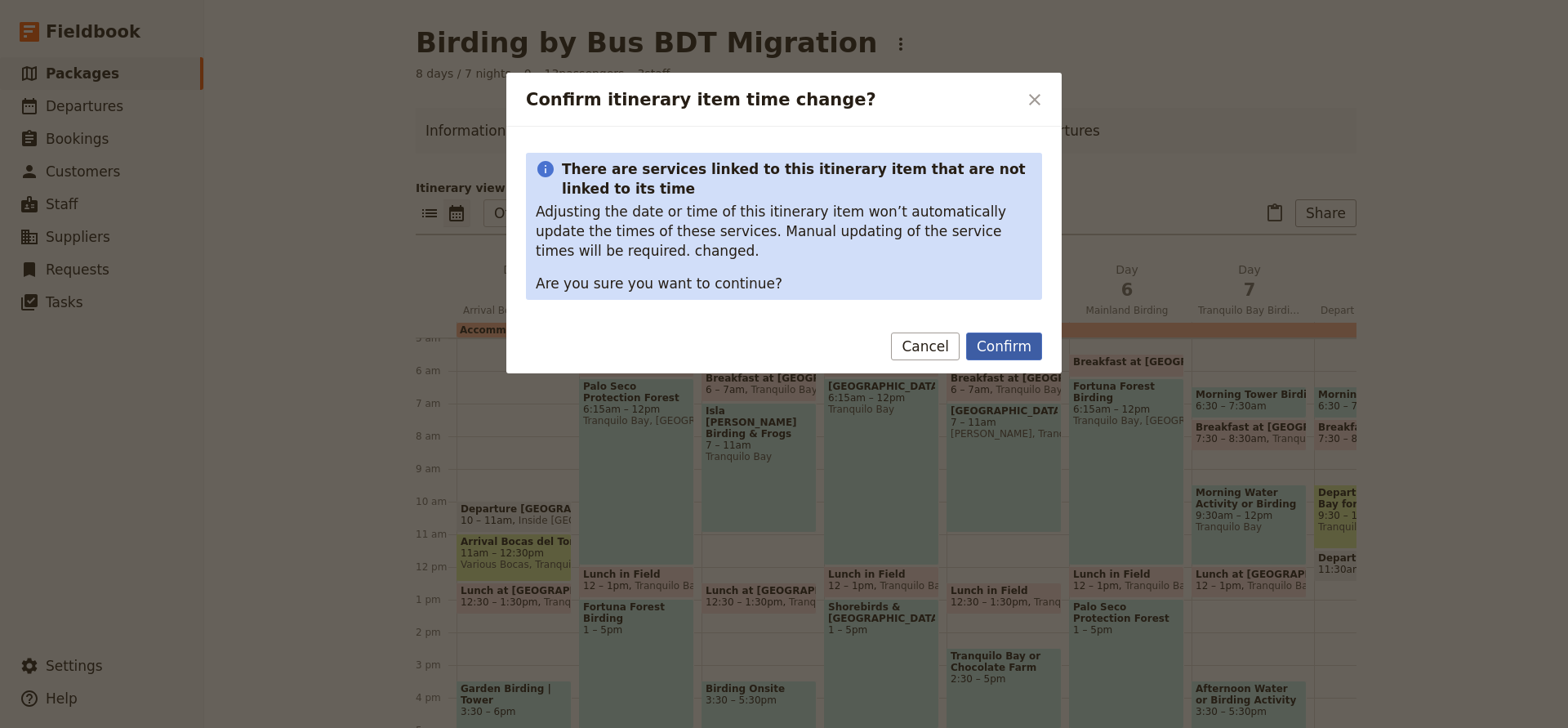
click at [994, 356] on button "Confirm" at bounding box center [1004, 346] width 76 height 27
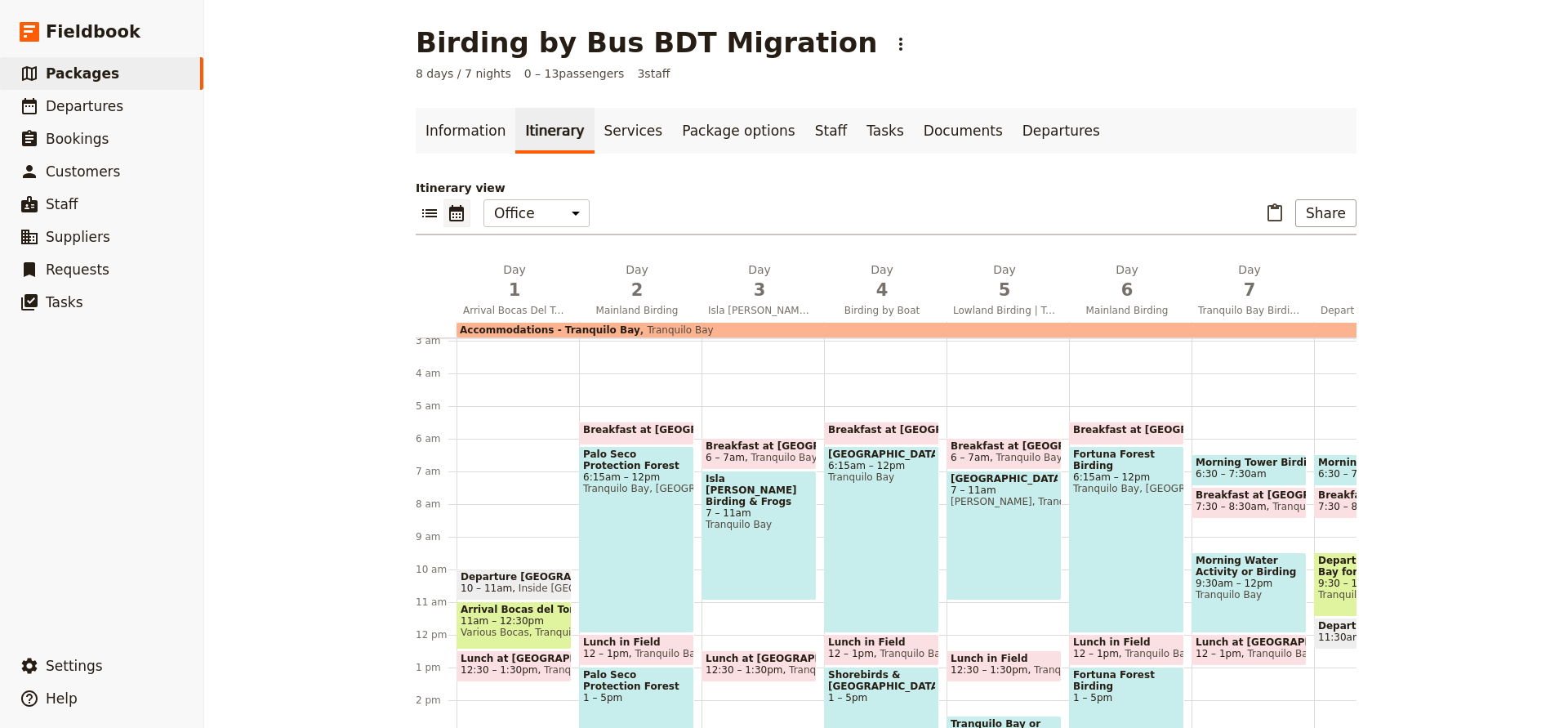
scroll to position [93, 0]
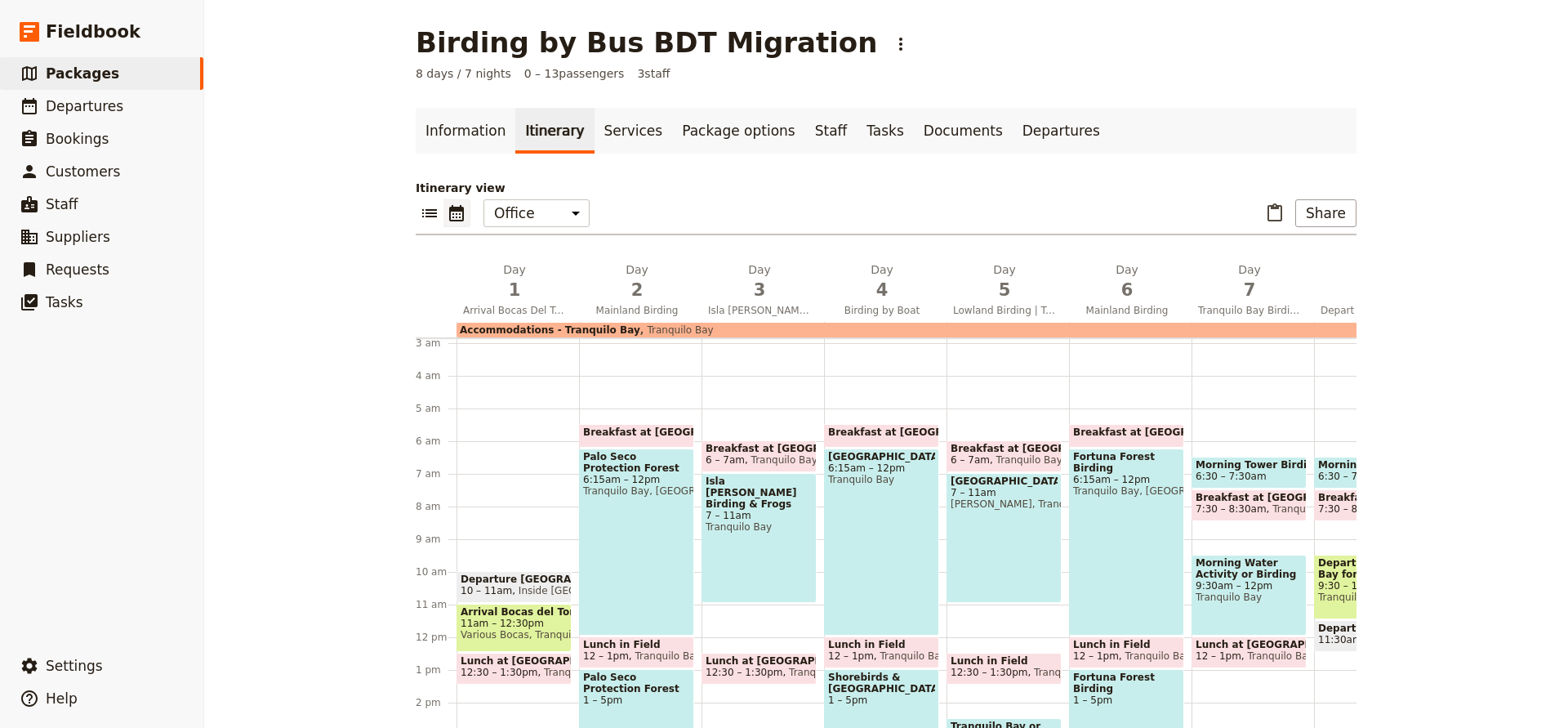
click at [757, 408] on div "Breakfast at Lodge 6 – 7am Tranquilo Bay Isla [PERSON_NAME] Birding & Frogs 7 –…" at bounding box center [762, 637] width 122 height 784
select select "3"
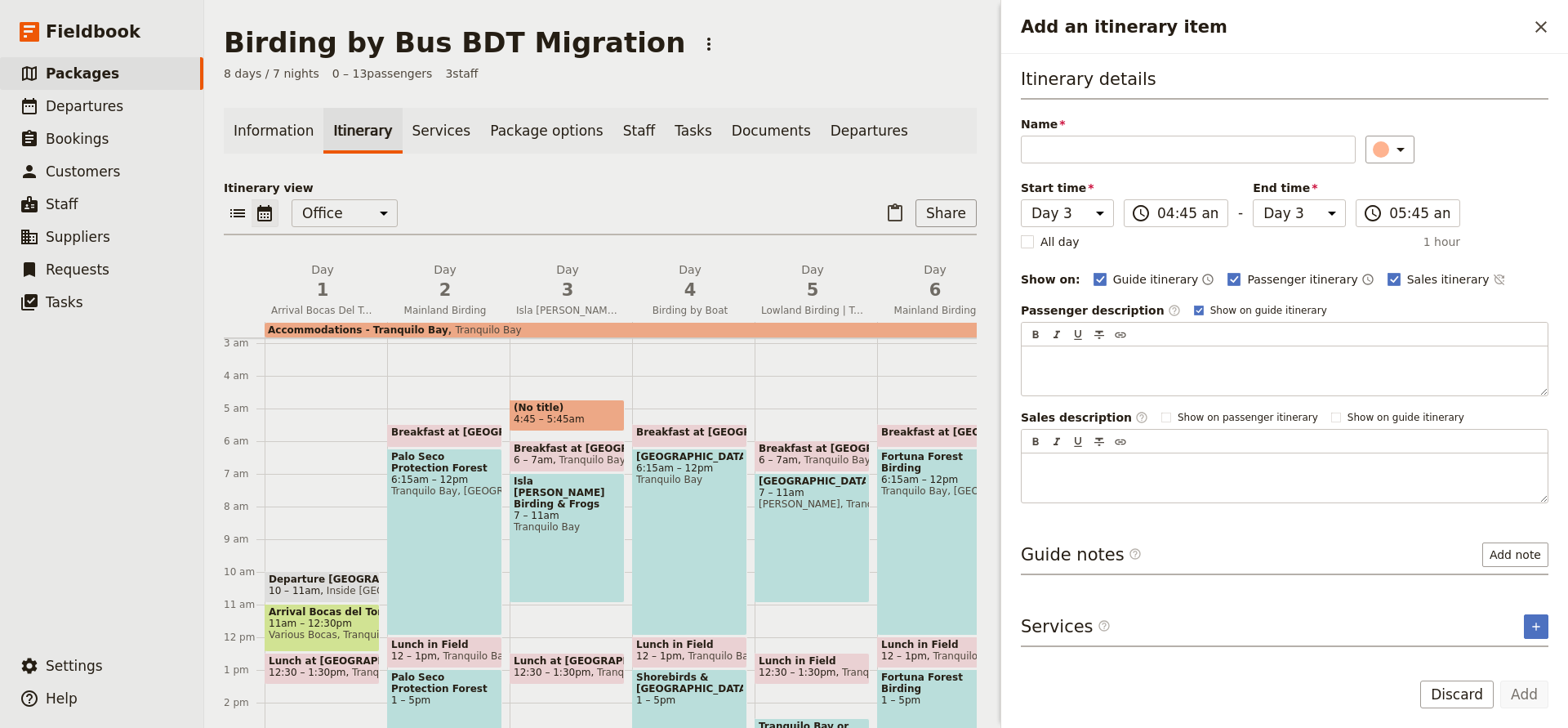
drag, startPoint x: 1537, startPoint y: 22, endPoint x: 1525, endPoint y: 26, distance: 12.6
click at [1537, 23] on icon "Close drawer" at bounding box center [1542, 27] width 20 height 20
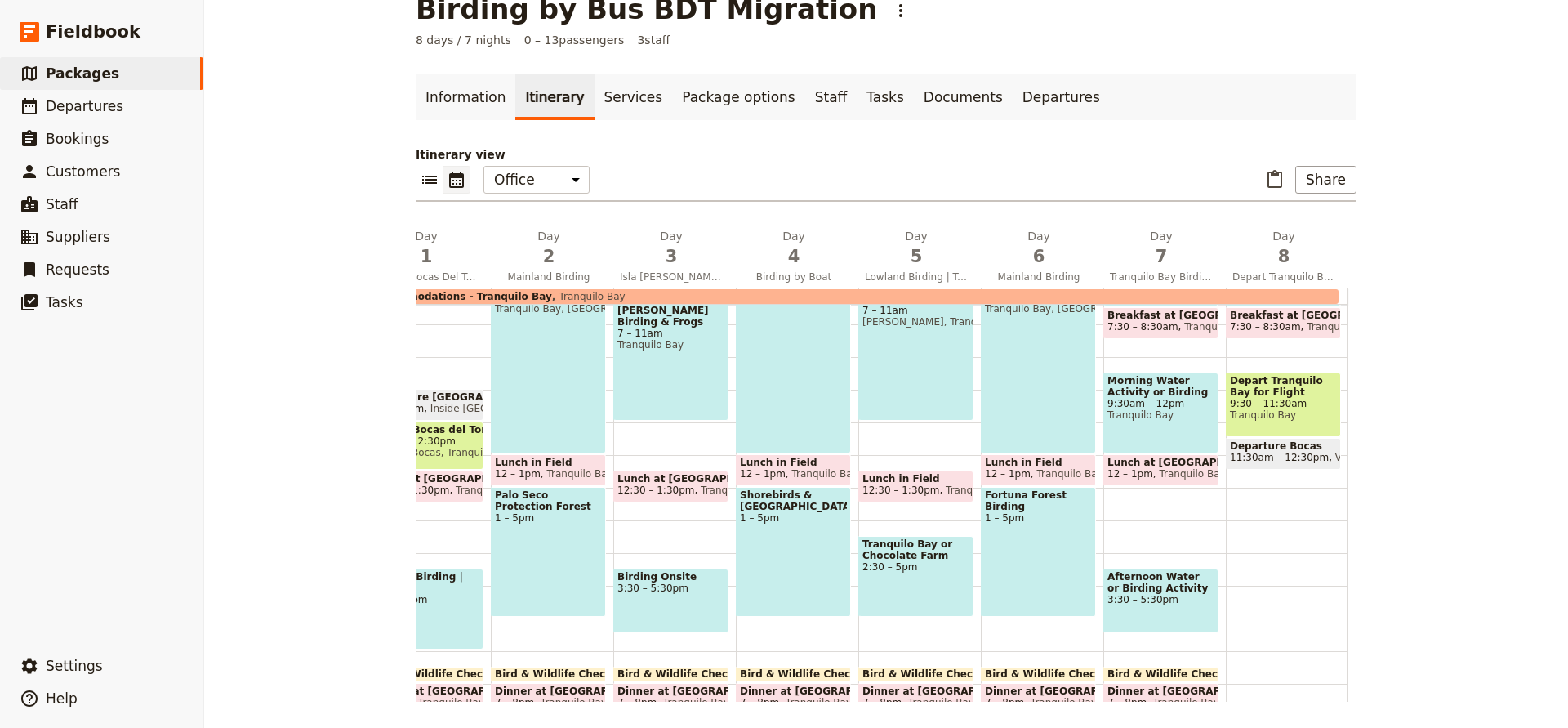
scroll to position [245, 0]
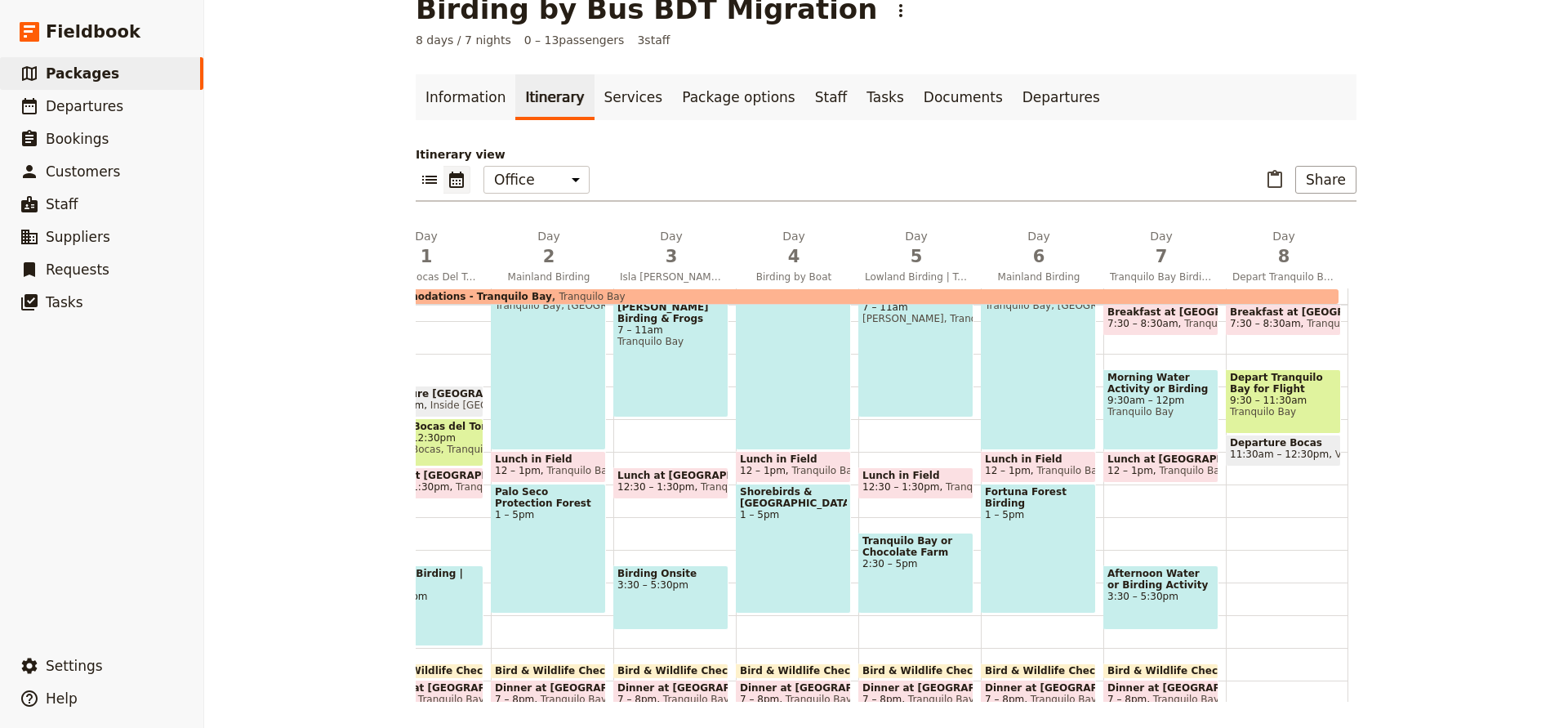
click at [918, 549] on span "Tranquilo Bay or Chocolate Farm" at bounding box center [915, 546] width 107 height 23
select select "5"
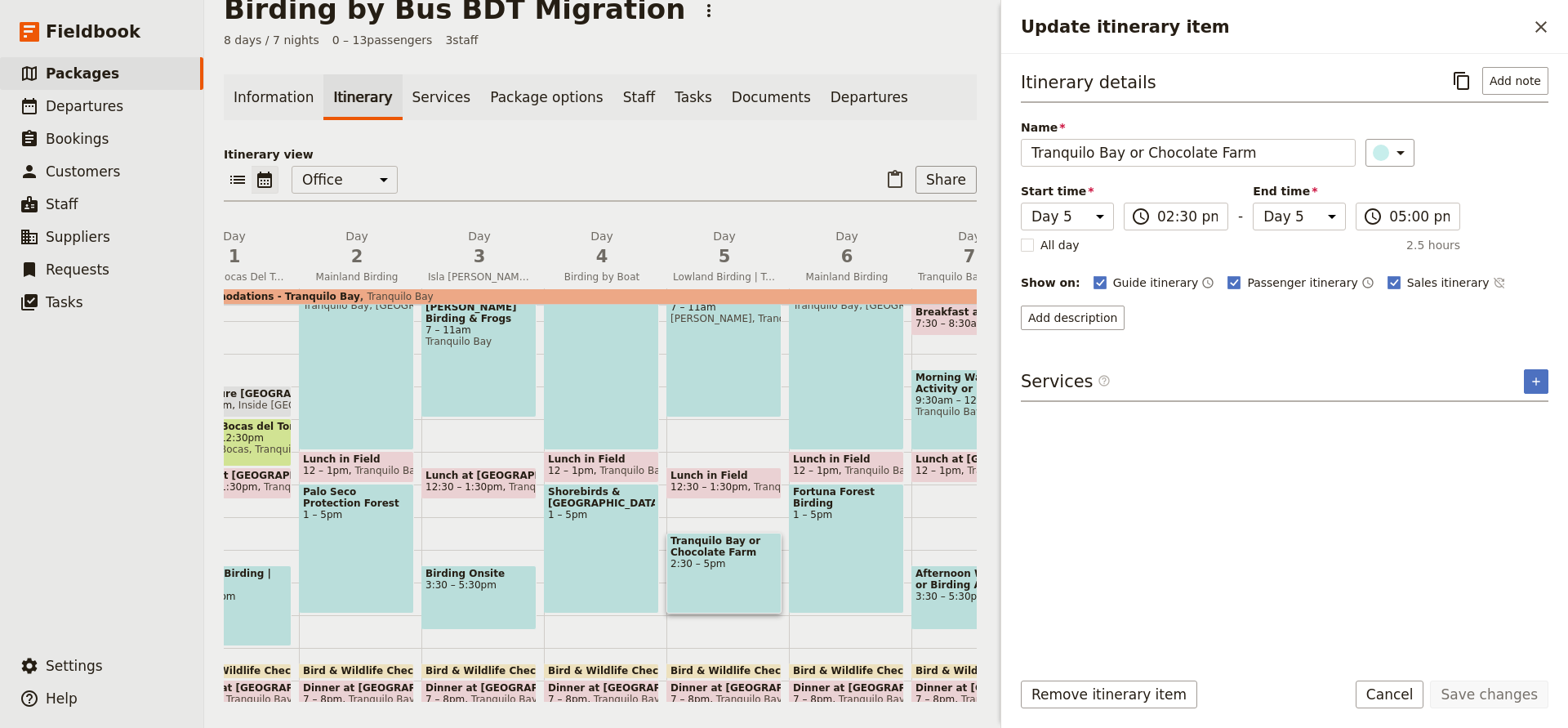
click at [918, 549] on div "Morning Tower Birding 6:30 – 7:30am Breakfast at Lodge 7:30 – 8:30am Tranquilo …" at bounding box center [972, 452] width 122 height 784
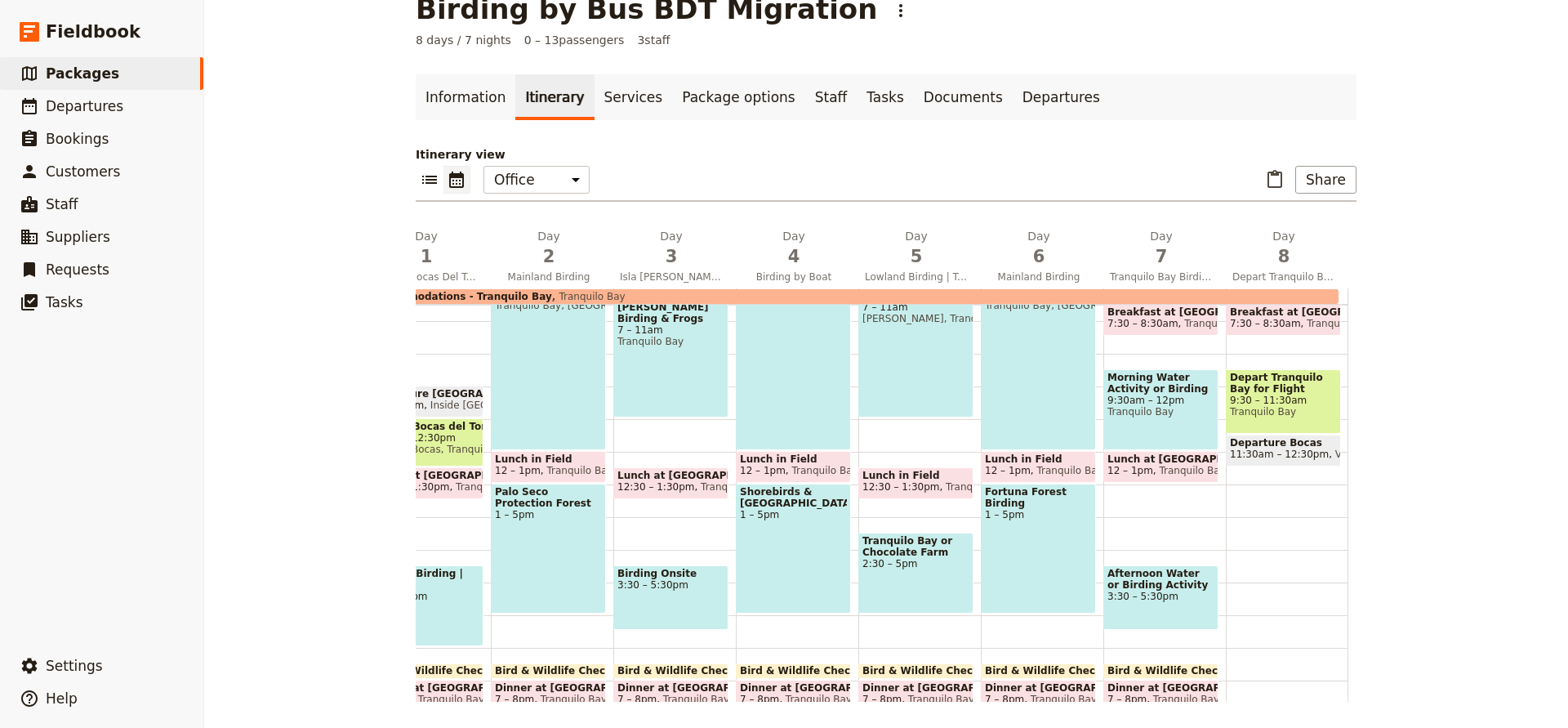
click at [901, 561] on span "2:30 – 5pm" at bounding box center [915, 563] width 107 height 12
select select "5"
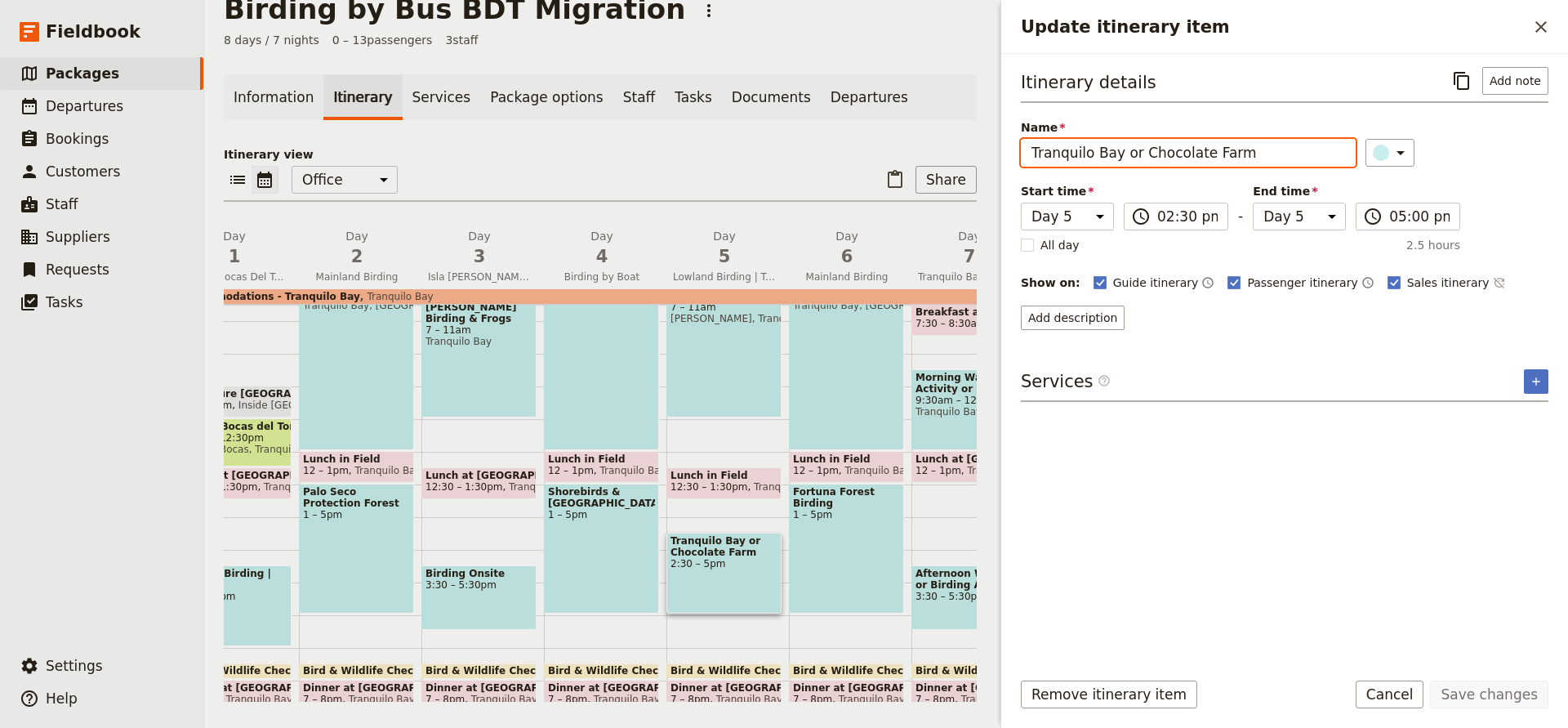
drag, startPoint x: 1119, startPoint y: 151, endPoint x: 1264, endPoint y: 145, distance: 145.1
click at [1264, 145] on input "Tranquilo Bay or Chocolate Farm" at bounding box center [1189, 153] width 335 height 27
type input "Tranquilo Bay Activities Onsite"
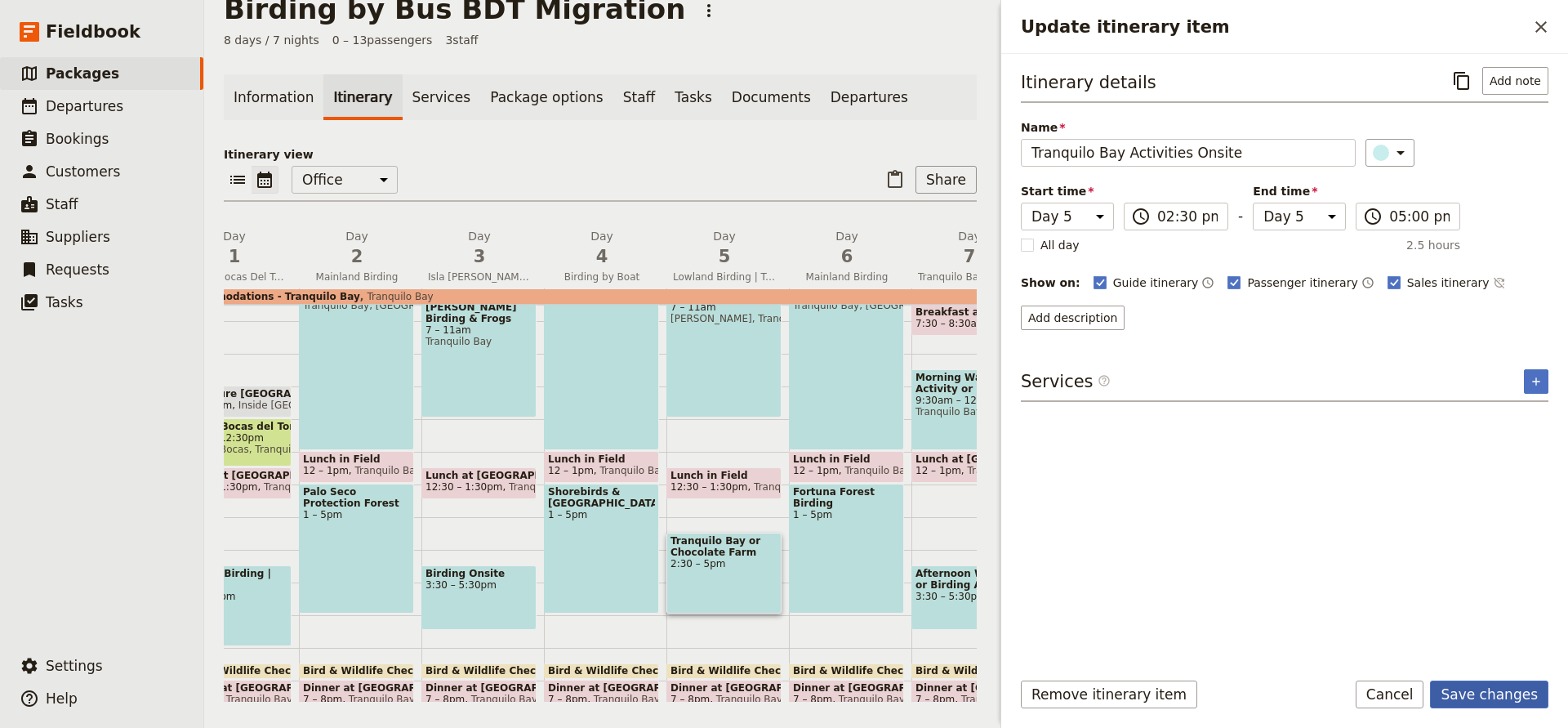
click at [1487, 691] on button "Save changes" at bounding box center [1490, 694] width 119 height 27
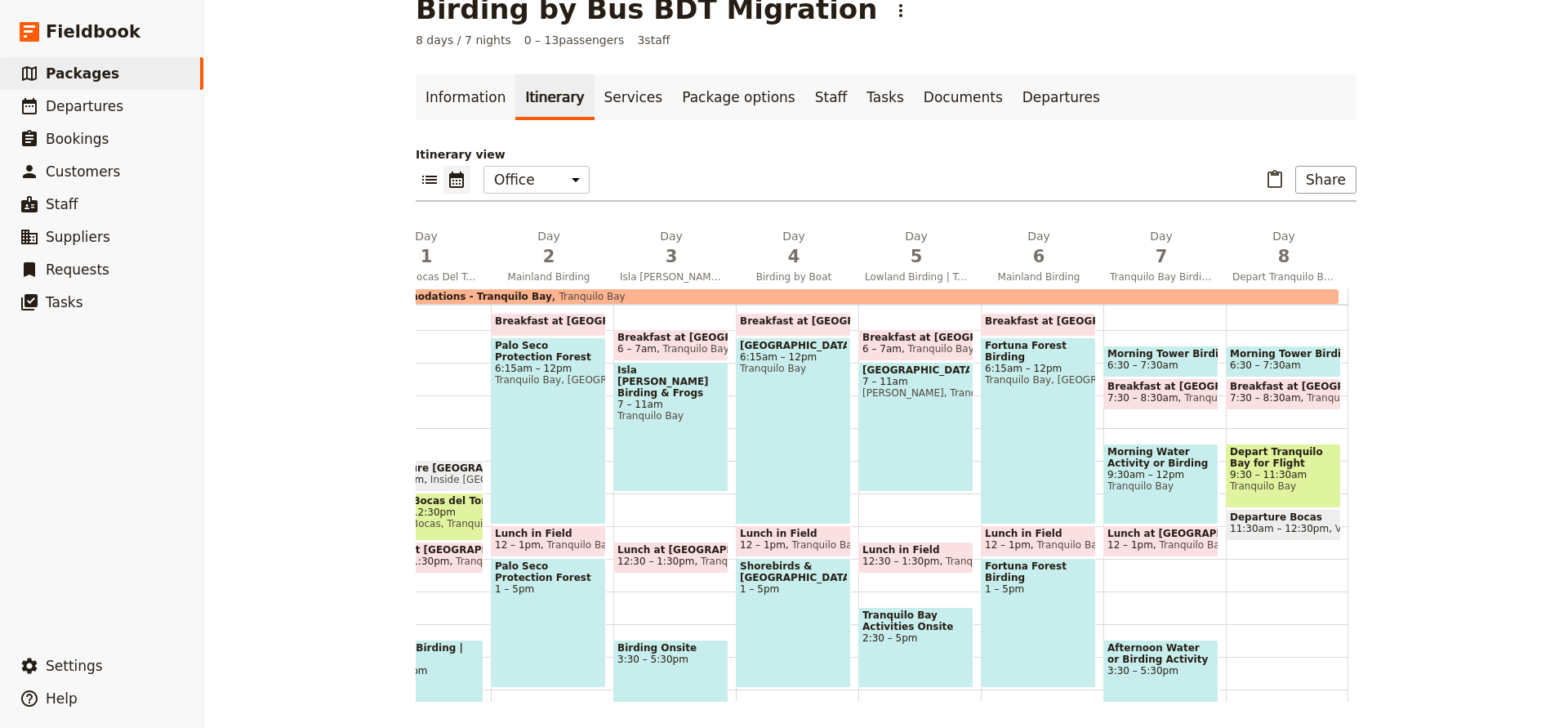
scroll to position [169, 0]
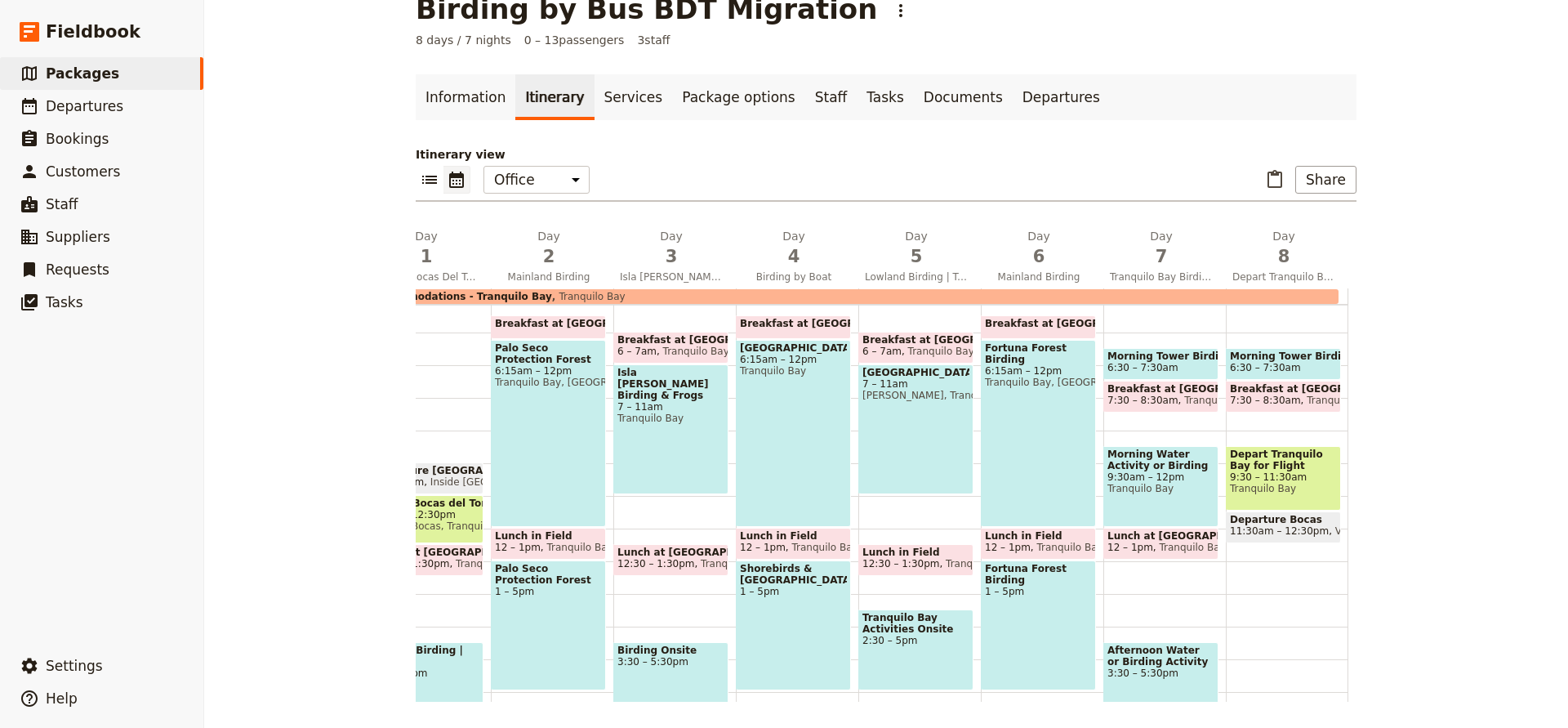
click at [1109, 440] on div "Morning Tower Birding 6:30 – 7:30am Breakfast at Lodge 7:30 – 8:30am Tranquilo …" at bounding box center [1164, 528] width 122 height 784
select select "7"
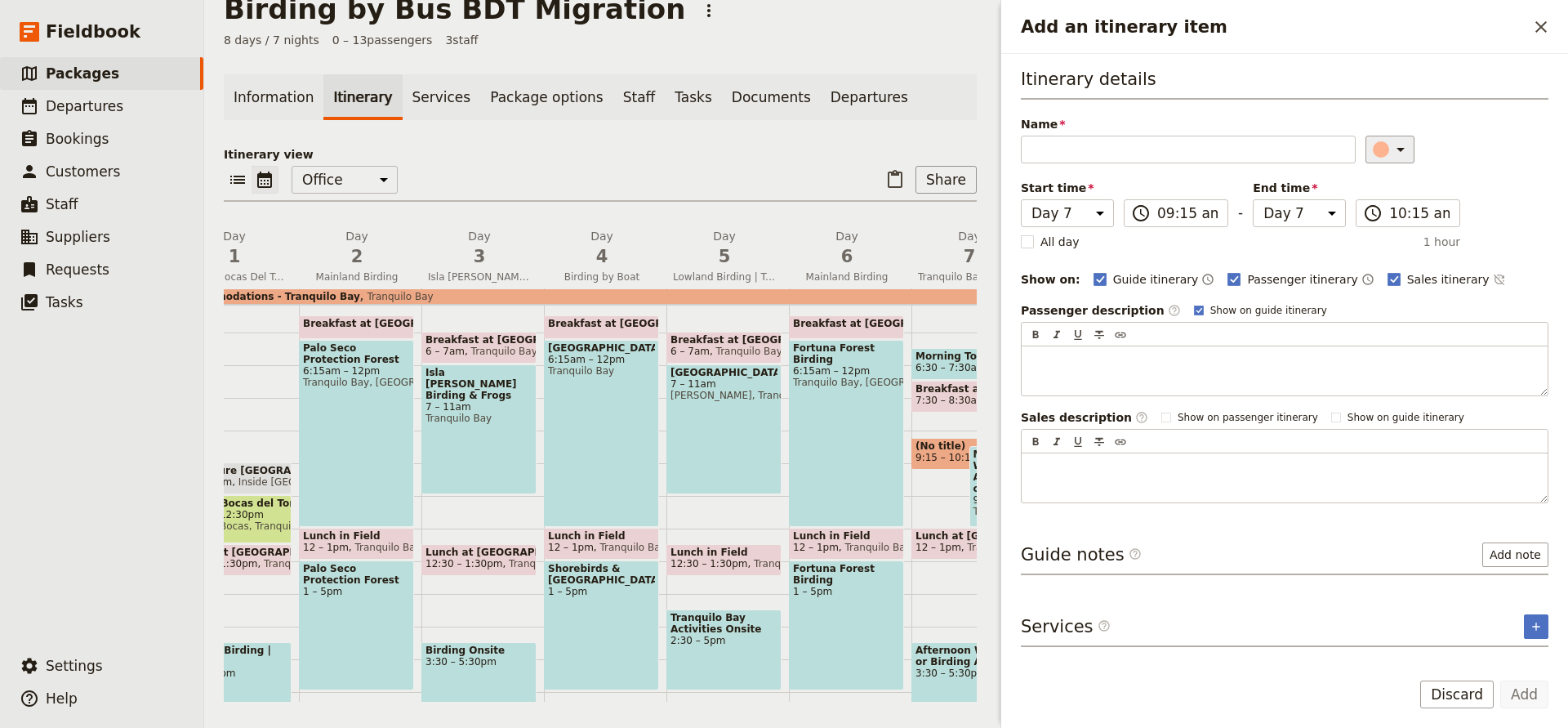
click at [1395, 151] on icon "Add an itinerary item" at bounding box center [1401, 150] width 20 height 20
click at [1396, 226] on div "button" at bounding box center [1395, 222] width 17 height 17
click at [1158, 160] on input "Name" at bounding box center [1189, 149] width 335 height 27
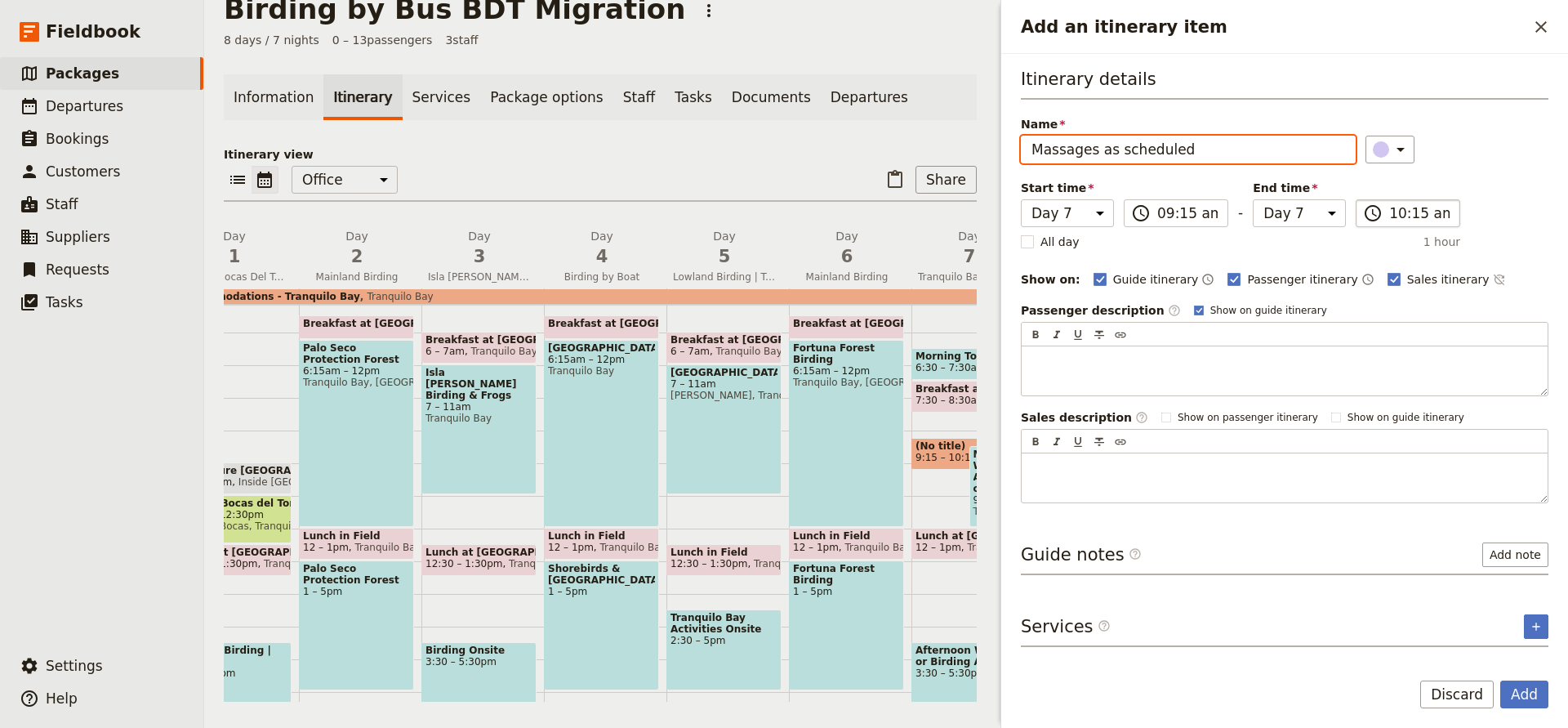
type input "Massages as scheduled"
click at [1383, 216] on label "​ 10:15 am" at bounding box center [1408, 213] width 105 height 27
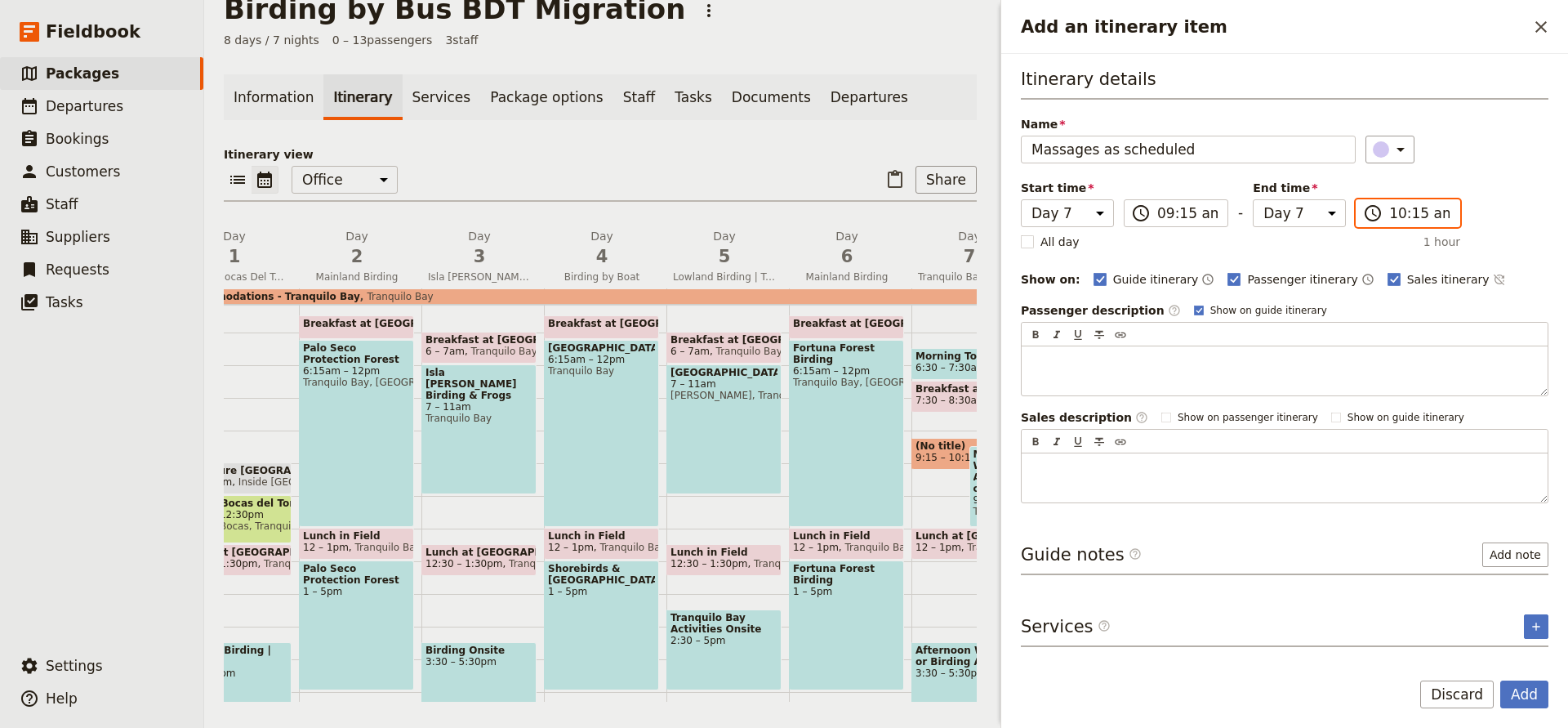
click at [1390, 216] on input "10:15 am" at bounding box center [1420, 214] width 61 height 20
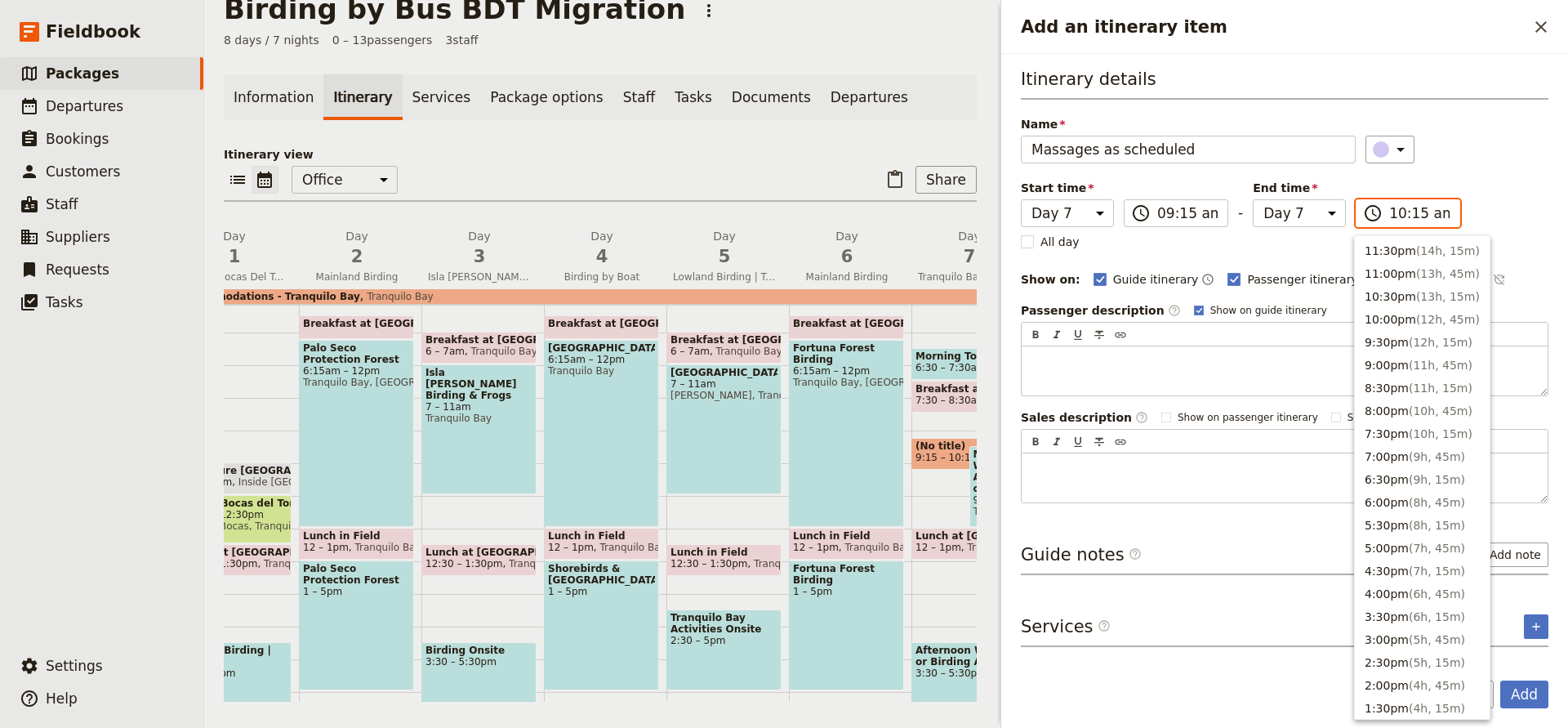
scroll to position [621, 0]
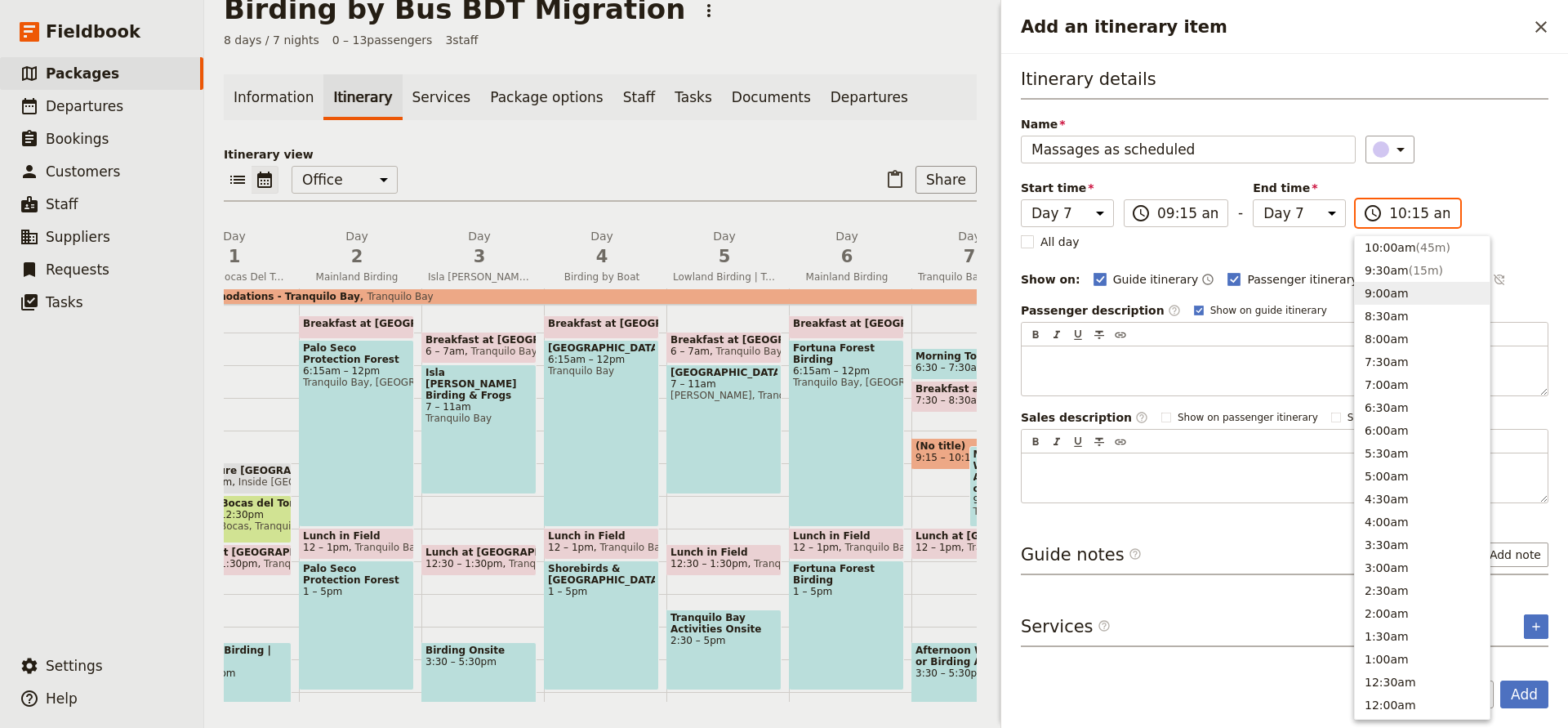
click at [1389, 290] on button "9:00am" at bounding box center [1423, 293] width 135 height 23
type input "09:00 am"
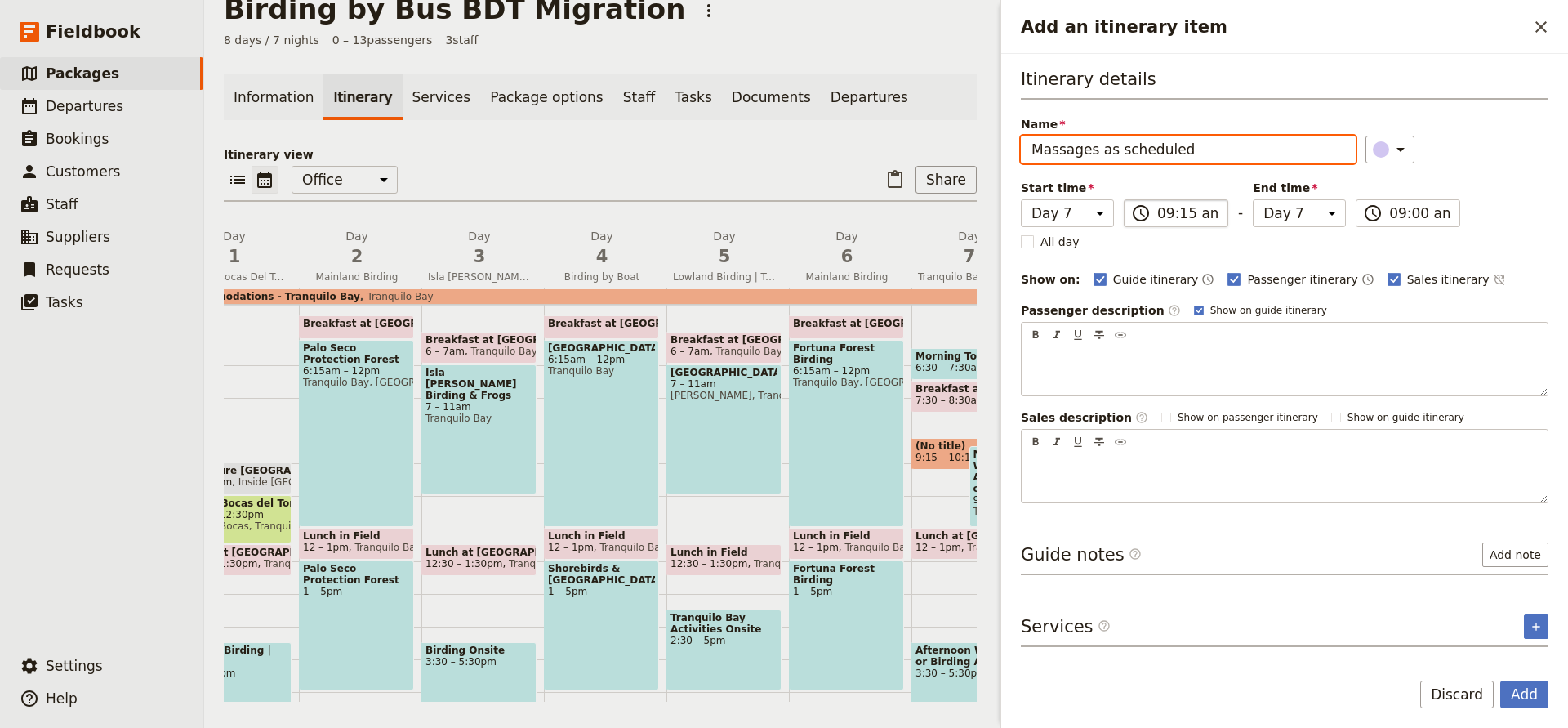
type input "09:00 am"
click at [1197, 223] on label "​ 09:00 am" at bounding box center [1176, 213] width 105 height 27
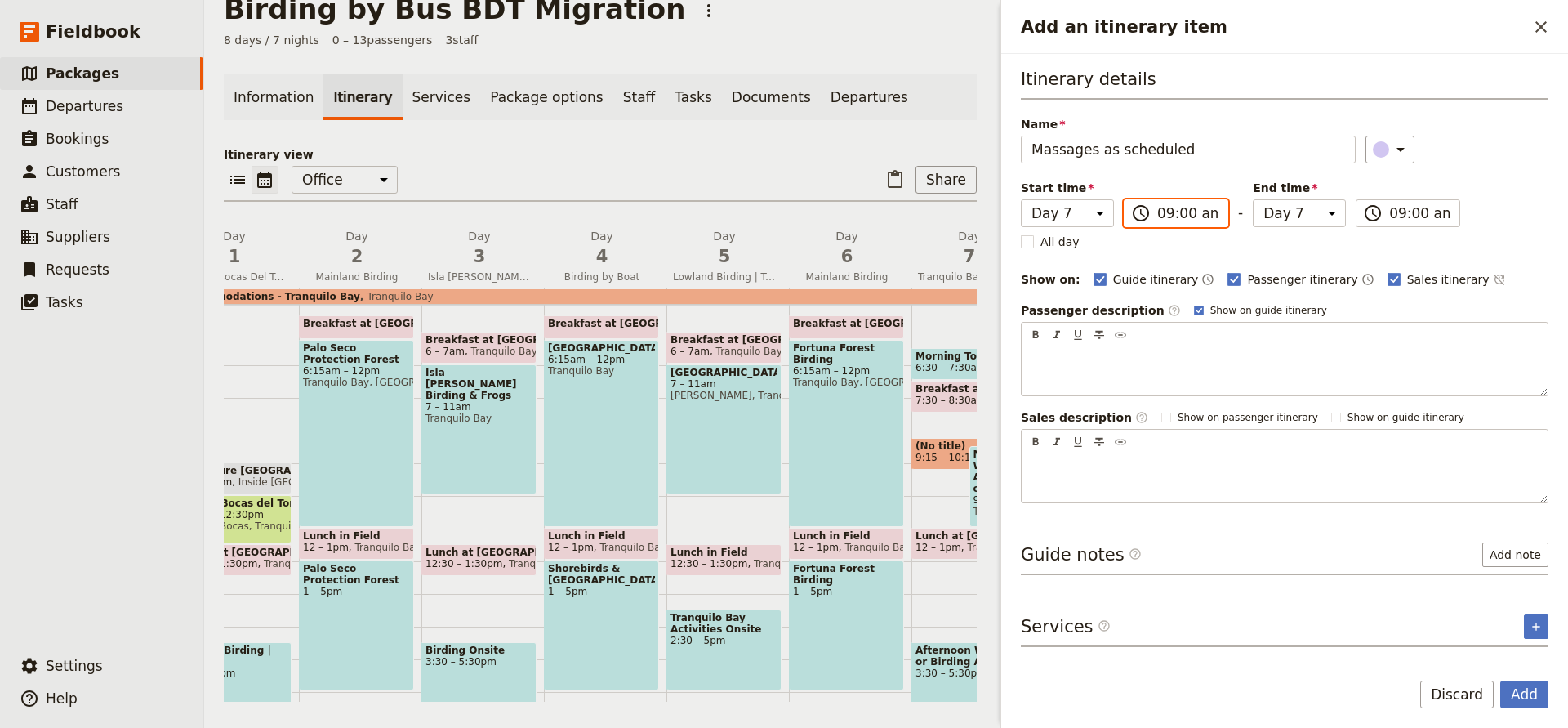
click at [1197, 223] on input "09:00 am" at bounding box center [1188, 214] width 61 height 20
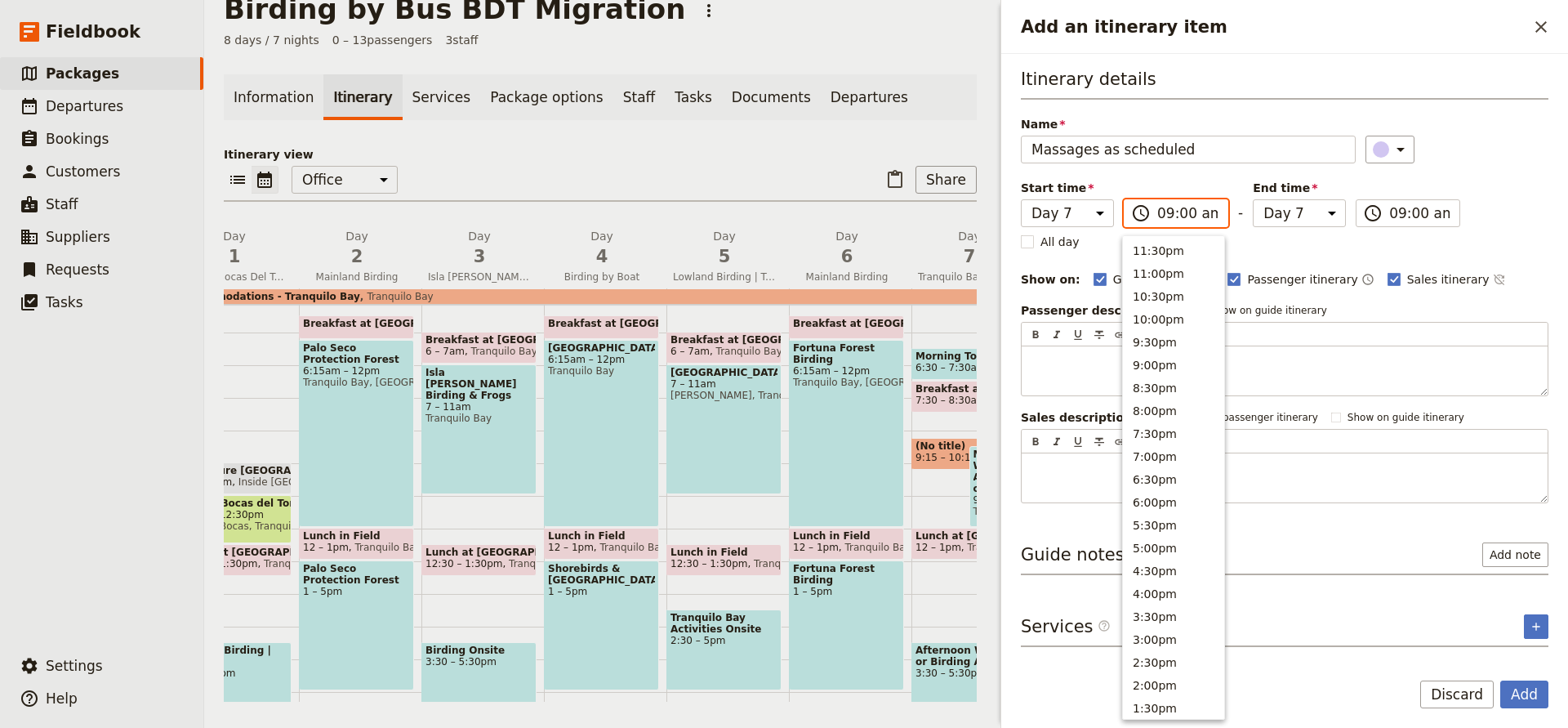
scroll to position [621, 0]
click at [1173, 288] on li "9:00am" at bounding box center [1173, 292] width 101 height 23
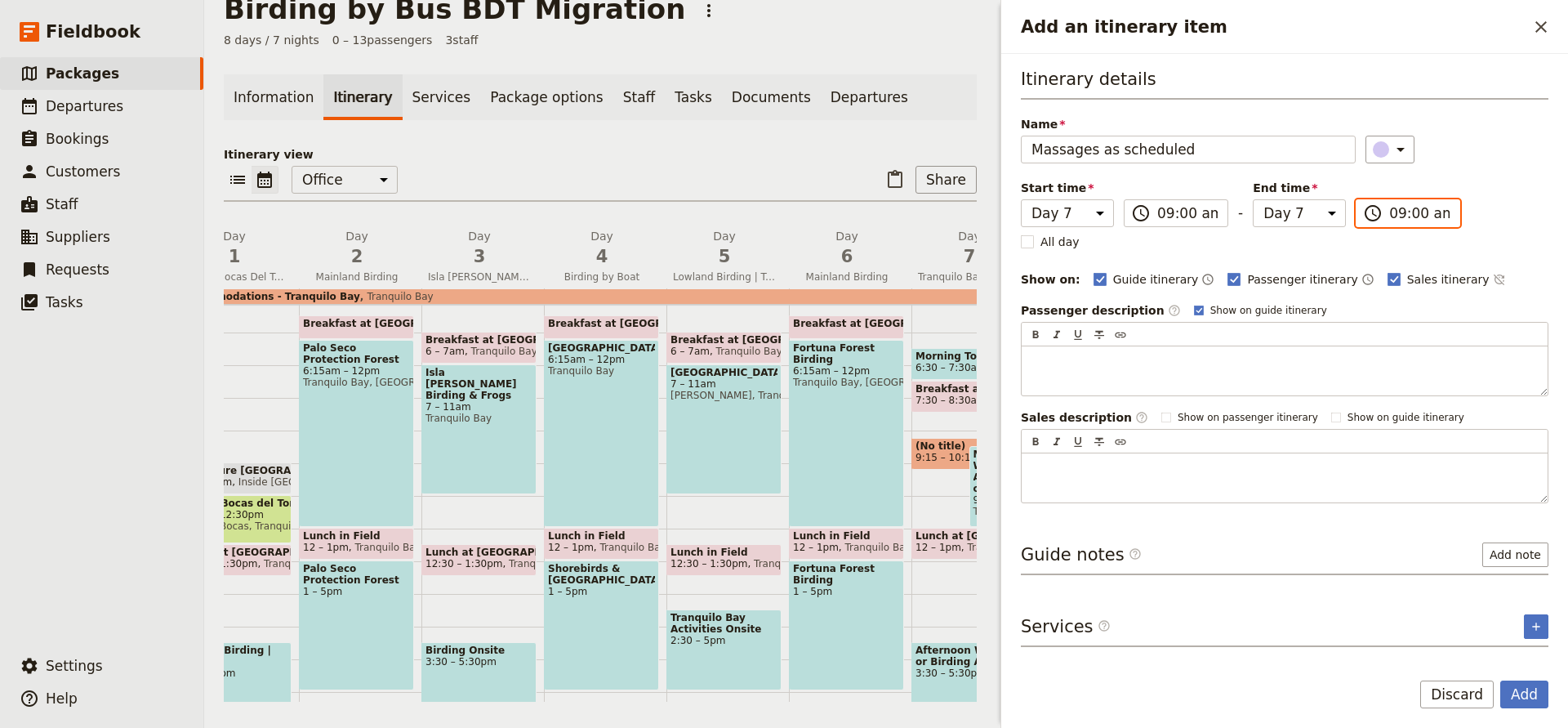
click at [1407, 206] on input "09:00 am" at bounding box center [1420, 214] width 61 height 20
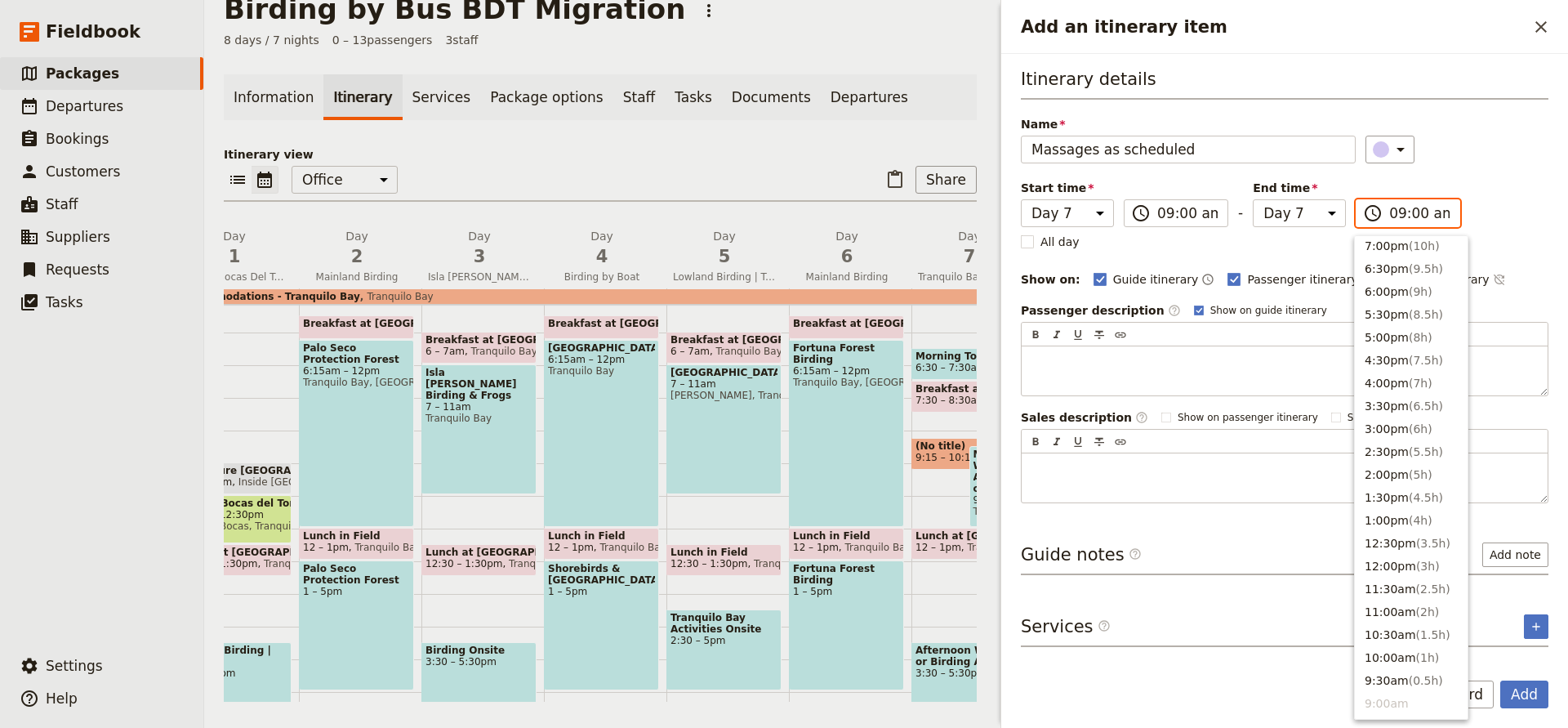
scroll to position [209, 0]
click at [1397, 356] on button "4:30pm ( 7.5h )" at bounding box center [1411, 362] width 113 height 23
type input "04:30 pm"
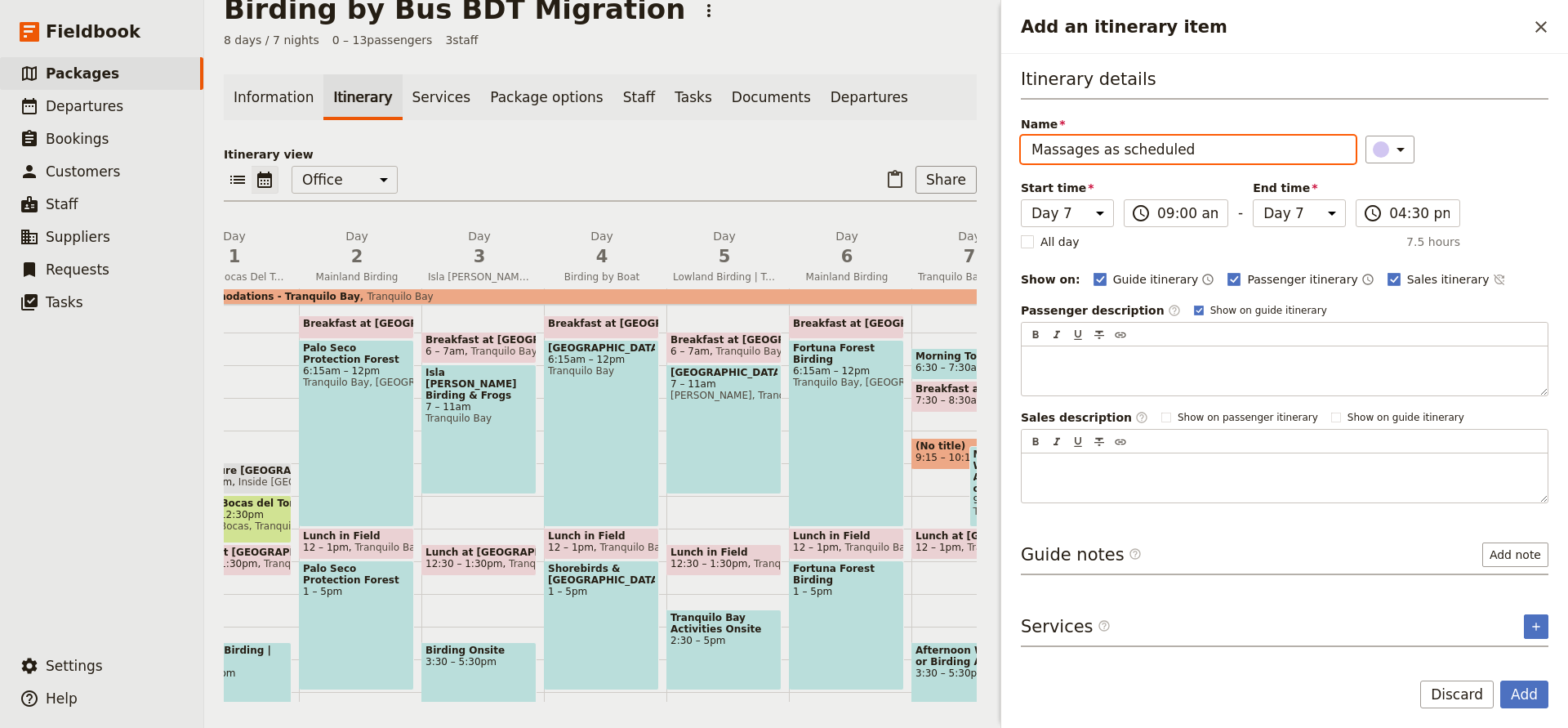
click at [1100, 150] on input "Massages as scheduled" at bounding box center [1189, 149] width 335 height 27
type input "Massages for participants as scheduled"
click at [1516, 695] on button "Add" at bounding box center [1524, 694] width 48 height 27
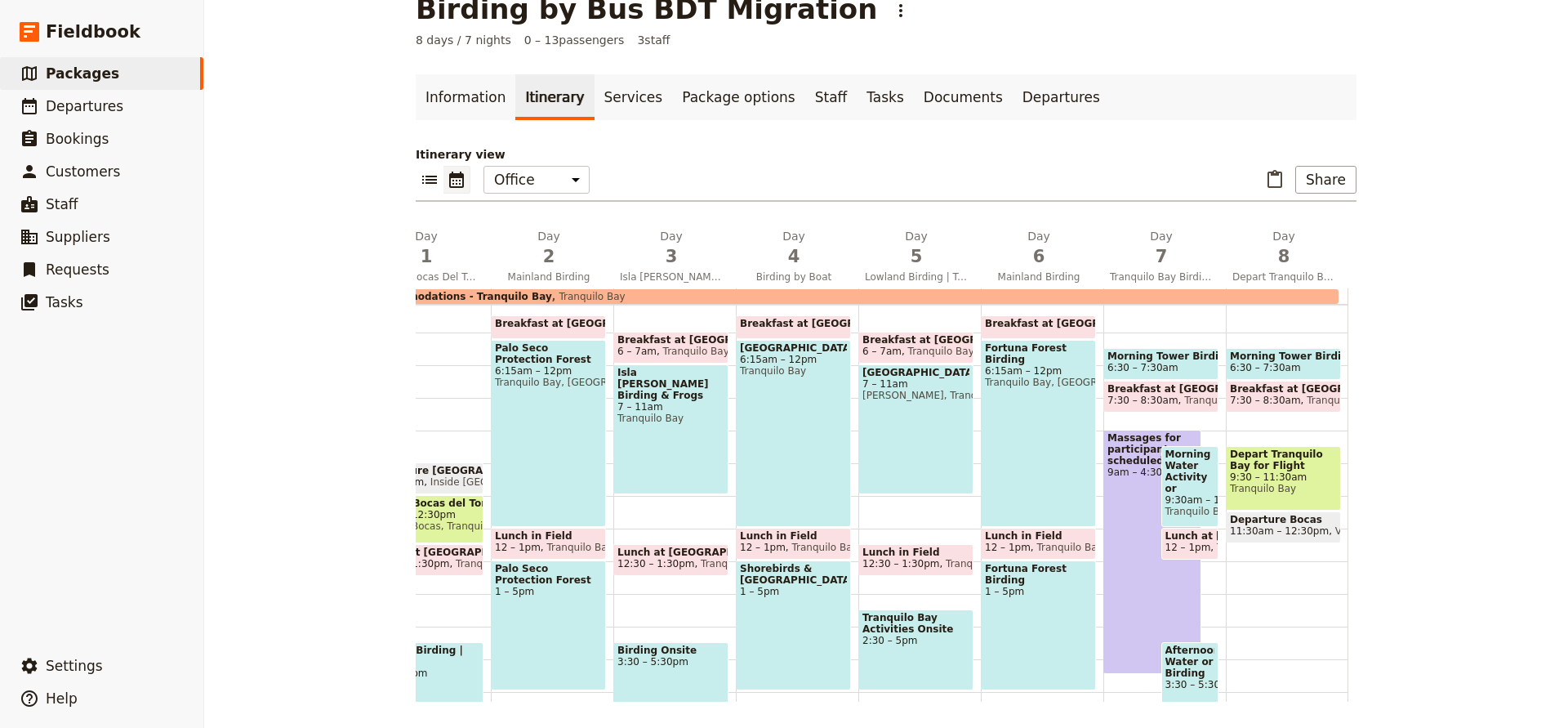
click at [1206, 586] on div "Morning Tower Birding 6:30 – 7:30am Breakfast at Lodge 7:30 – 8:30am Tranquilo …" at bounding box center [1164, 528] width 122 height 784
select select "7"
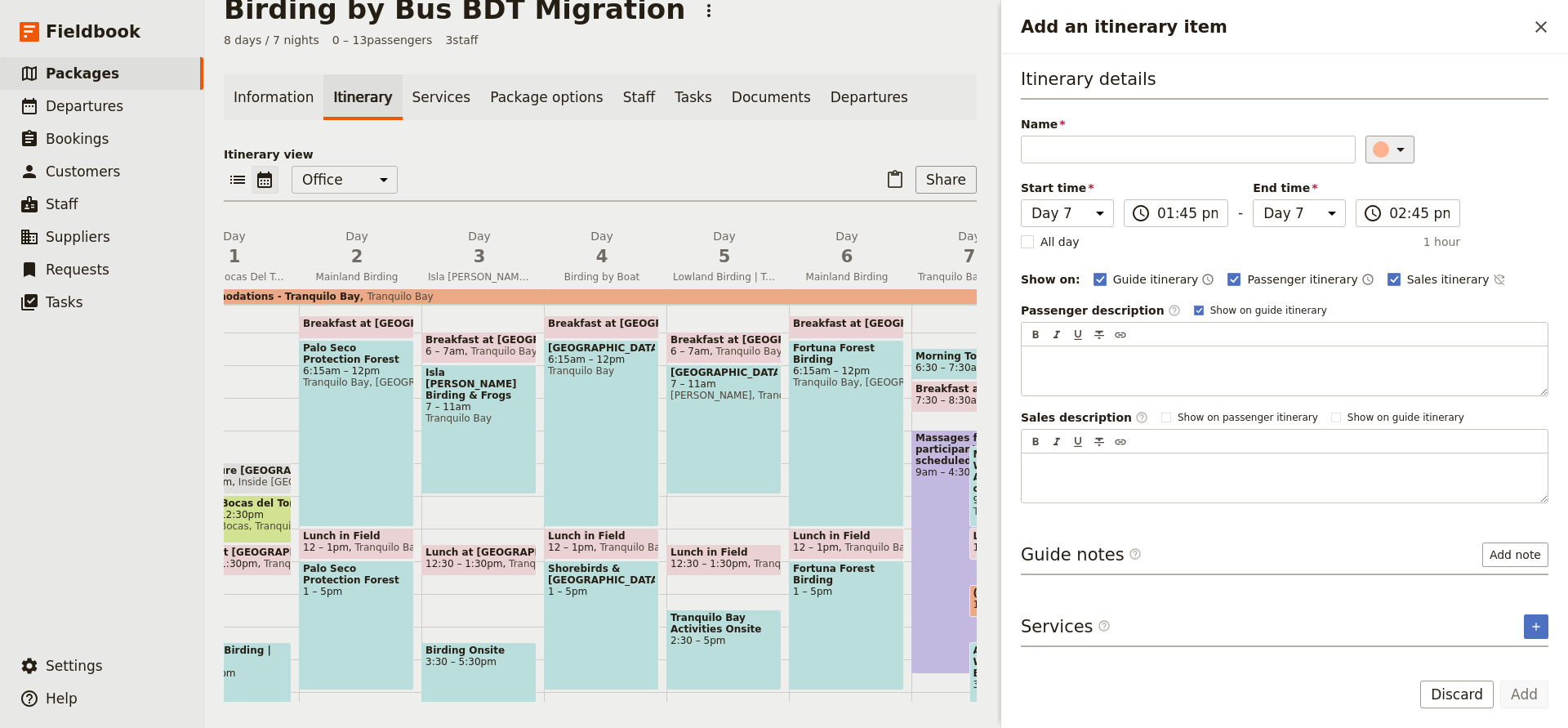
click at [1396, 151] on icon "Add an itinerary item" at bounding box center [1400, 150] width 8 height 4
click at [1395, 194] on button "button" at bounding box center [1396, 204] width 20 height 20
click at [1190, 147] on input "Name" at bounding box center [1189, 149] width 335 height 27
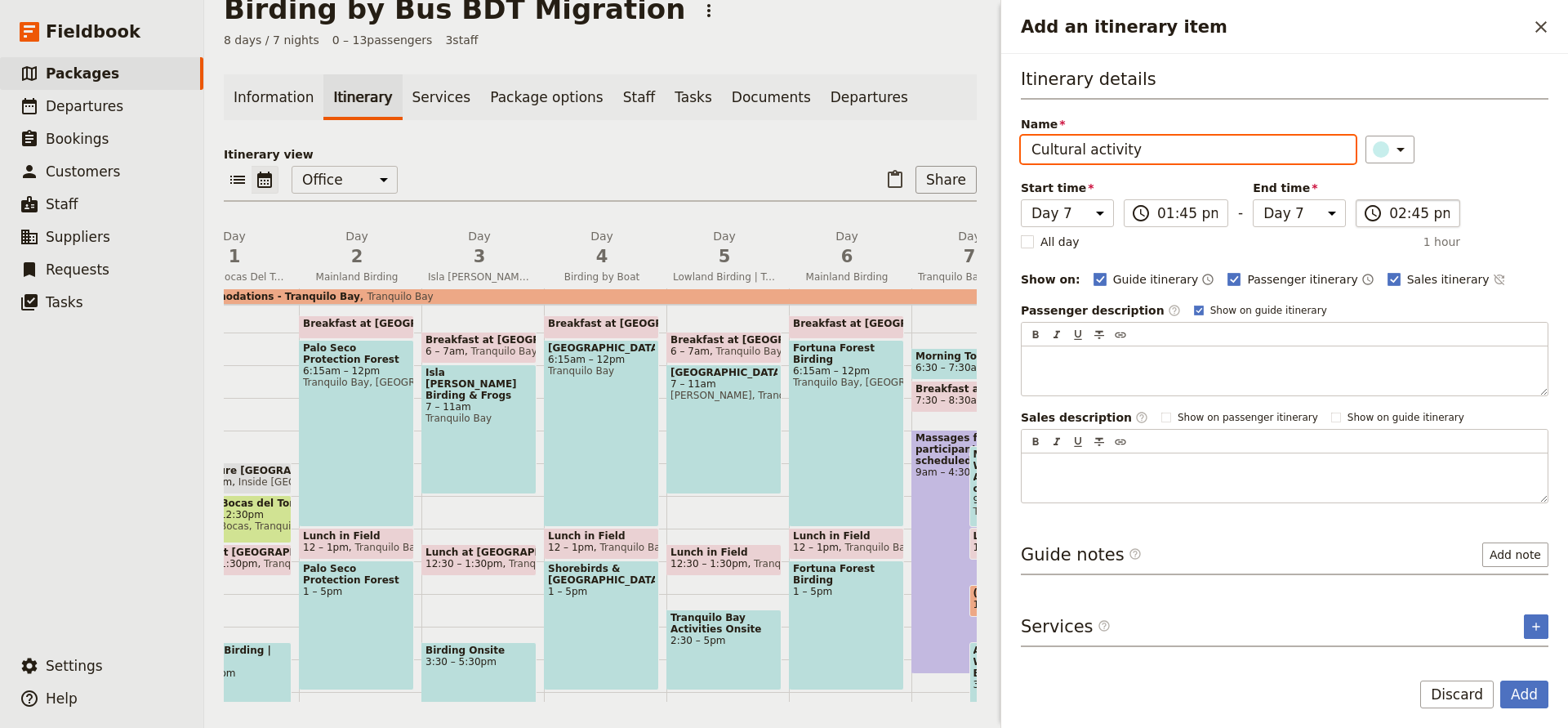
type input "Cultural activity"
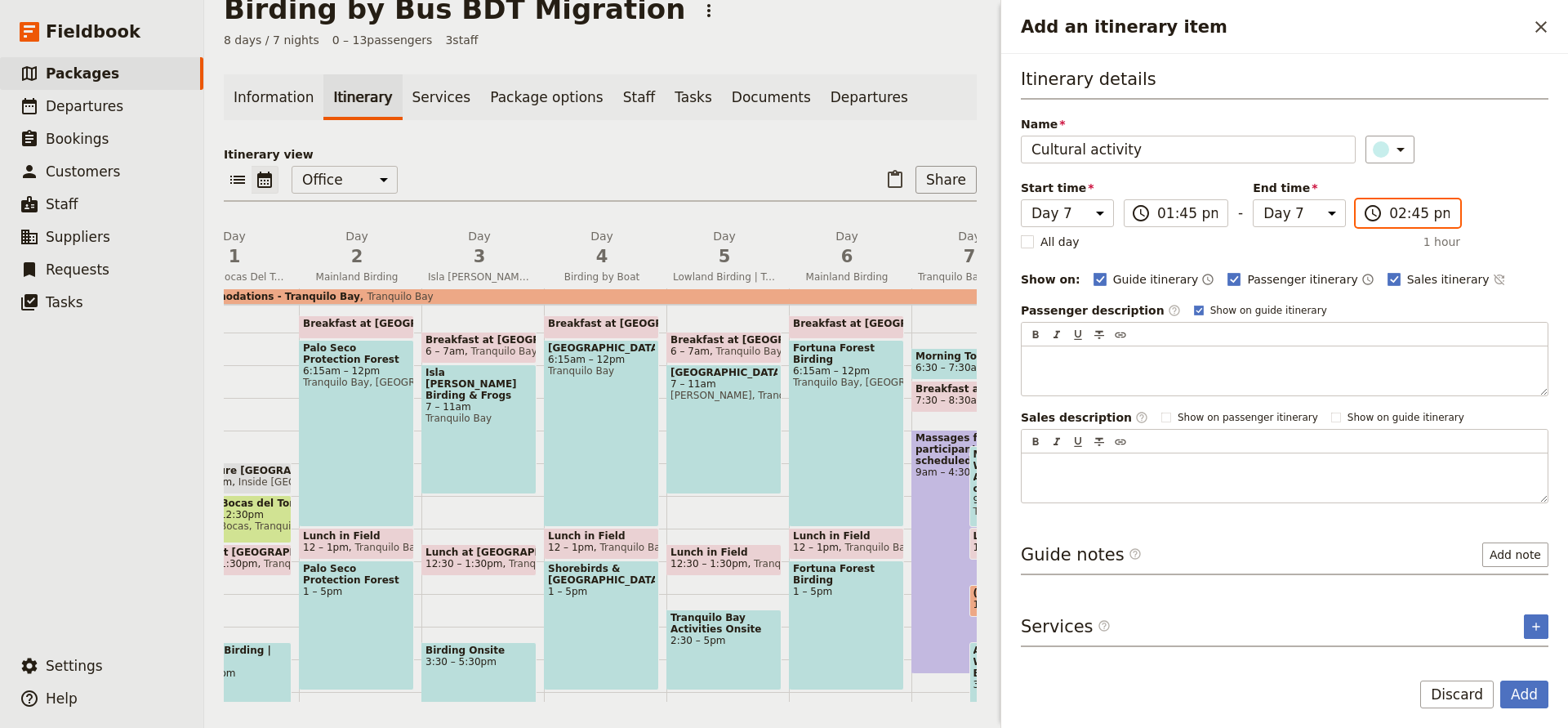
click at [1413, 212] on input "02:45 pm" at bounding box center [1420, 214] width 61 height 20
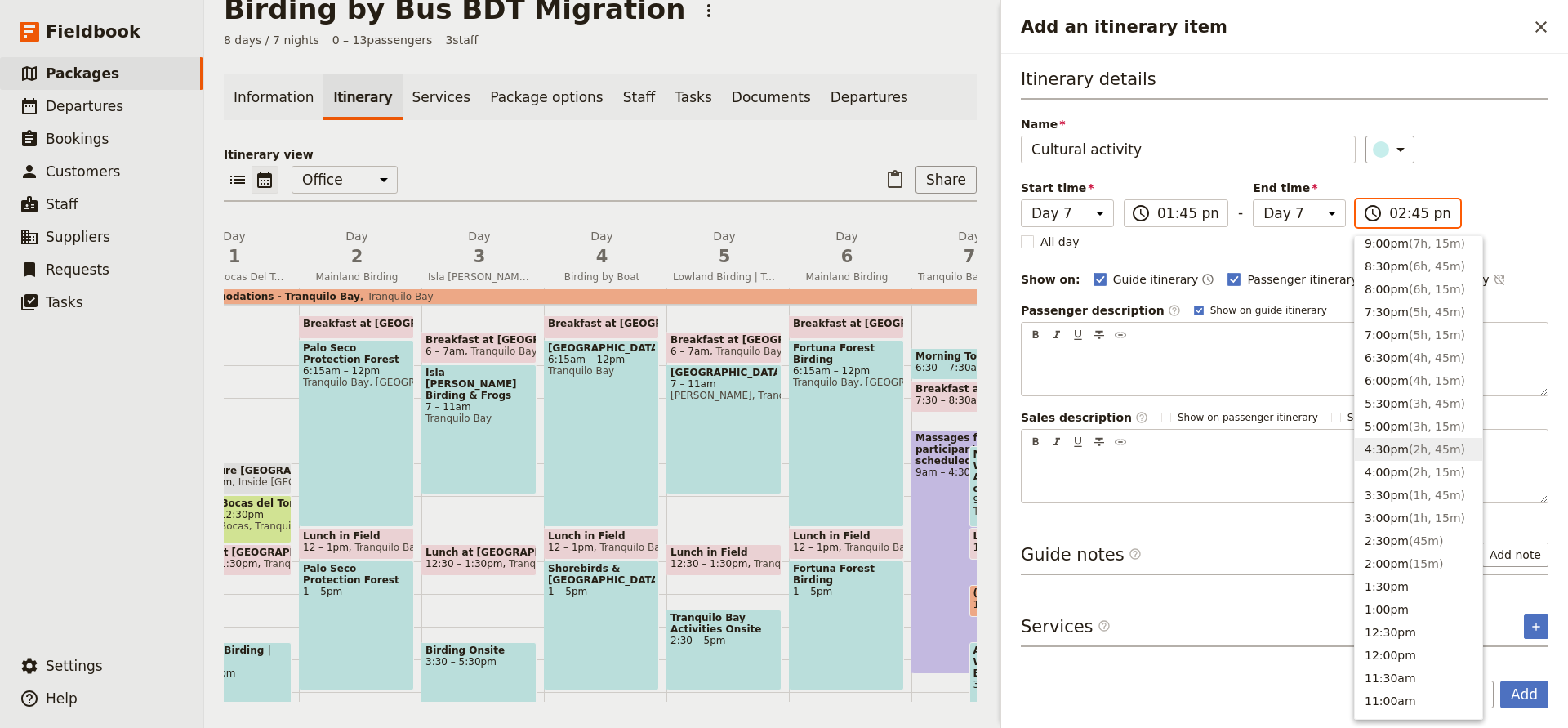
scroll to position [121, 0]
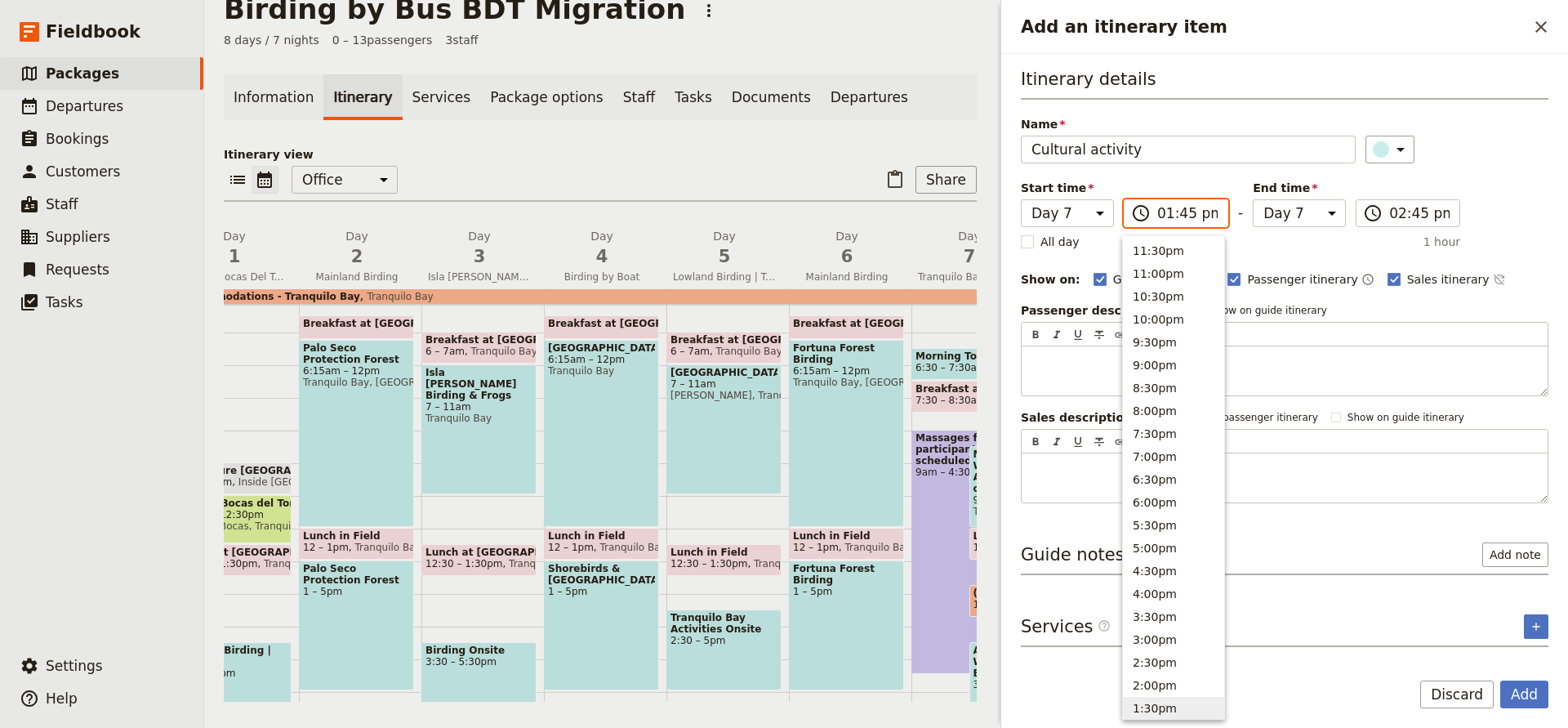
click at [1196, 218] on input "01:45 pm" at bounding box center [1188, 214] width 61 height 20
click at [1154, 559] on button "1:30pm" at bounding box center [1173, 569] width 101 height 23
type input "01:30 pm"
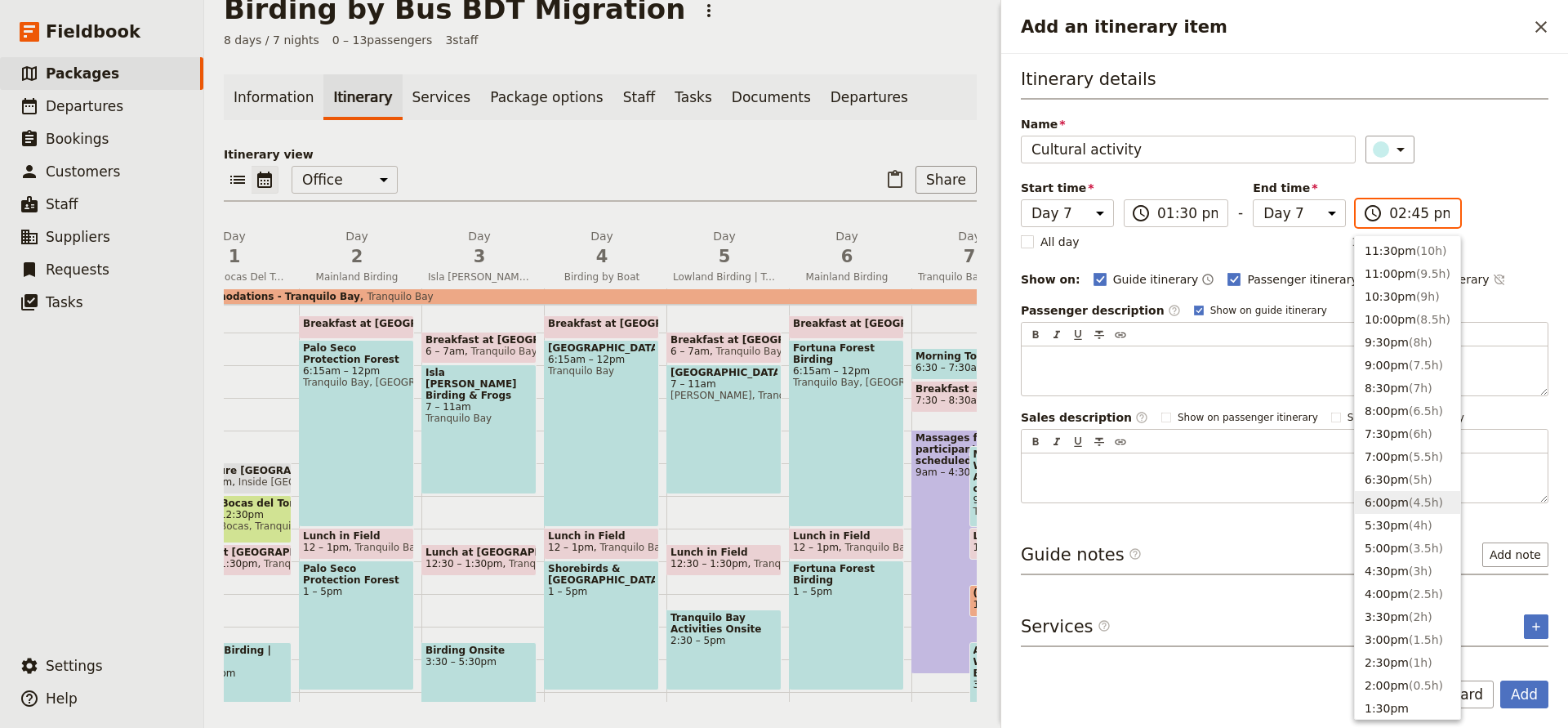
click at [1419, 207] on input "02:45 pm" at bounding box center [1420, 214] width 61 height 20
click at [1392, 607] on button "3:30pm ( 2h )" at bounding box center [1408, 616] width 106 height 23
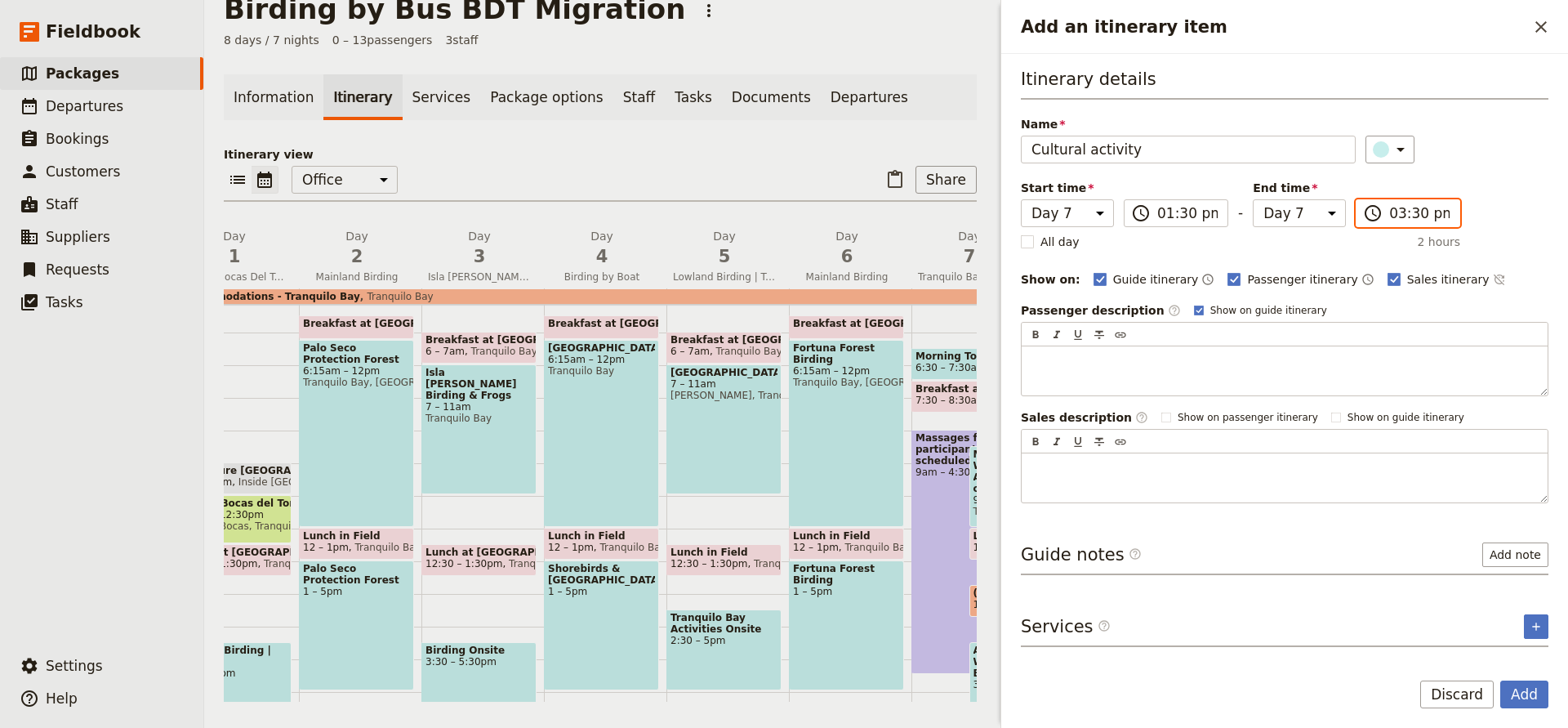
type input "03:30 pm"
click at [1519, 694] on button "Add" at bounding box center [1524, 694] width 48 height 27
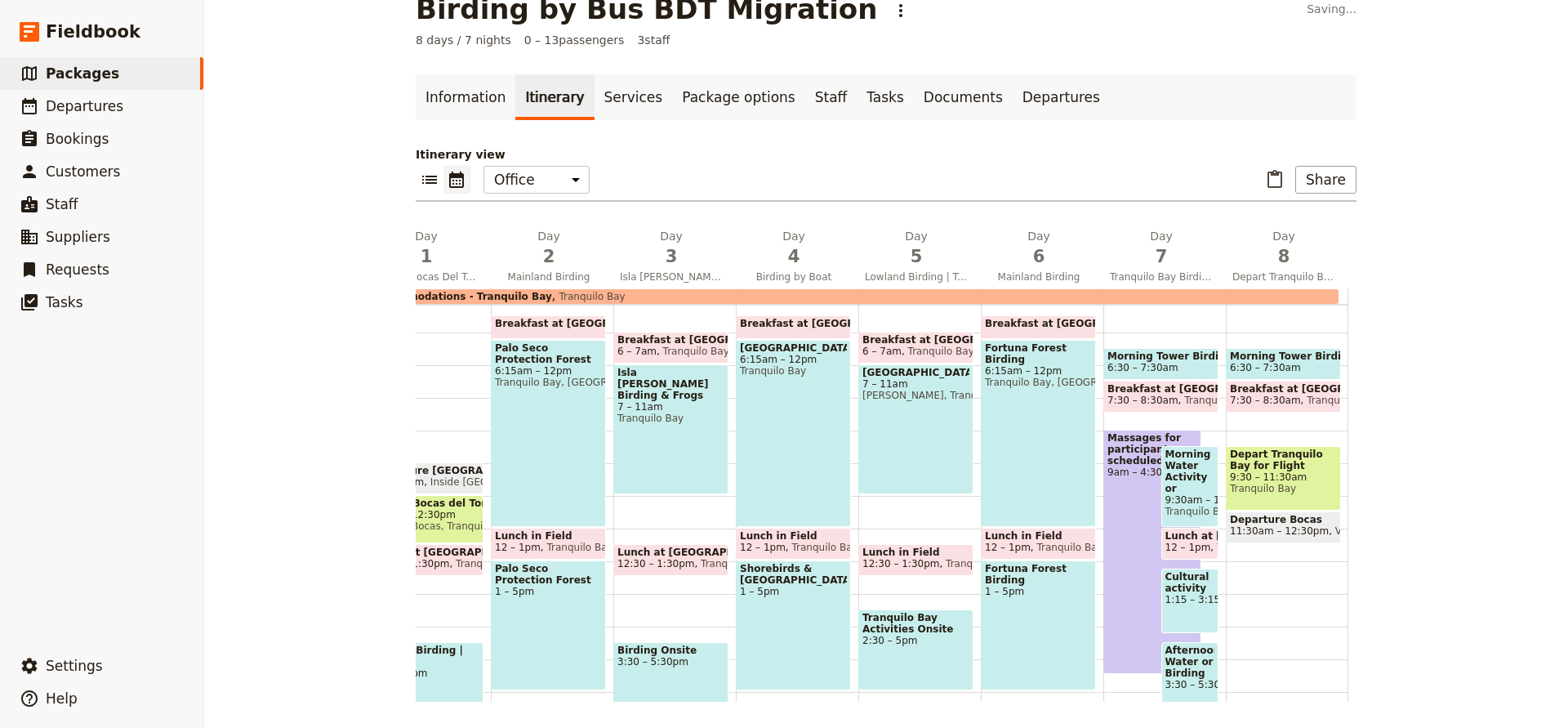
click at [1254, 603] on div "Morning Tower Birding 6:30 – 7:30am Breakfast at Lodge 7:30 – 8:30am Tranquilo …" at bounding box center [1287, 528] width 122 height 784
click at [460, 89] on link "Information" at bounding box center [466, 97] width 100 height 46
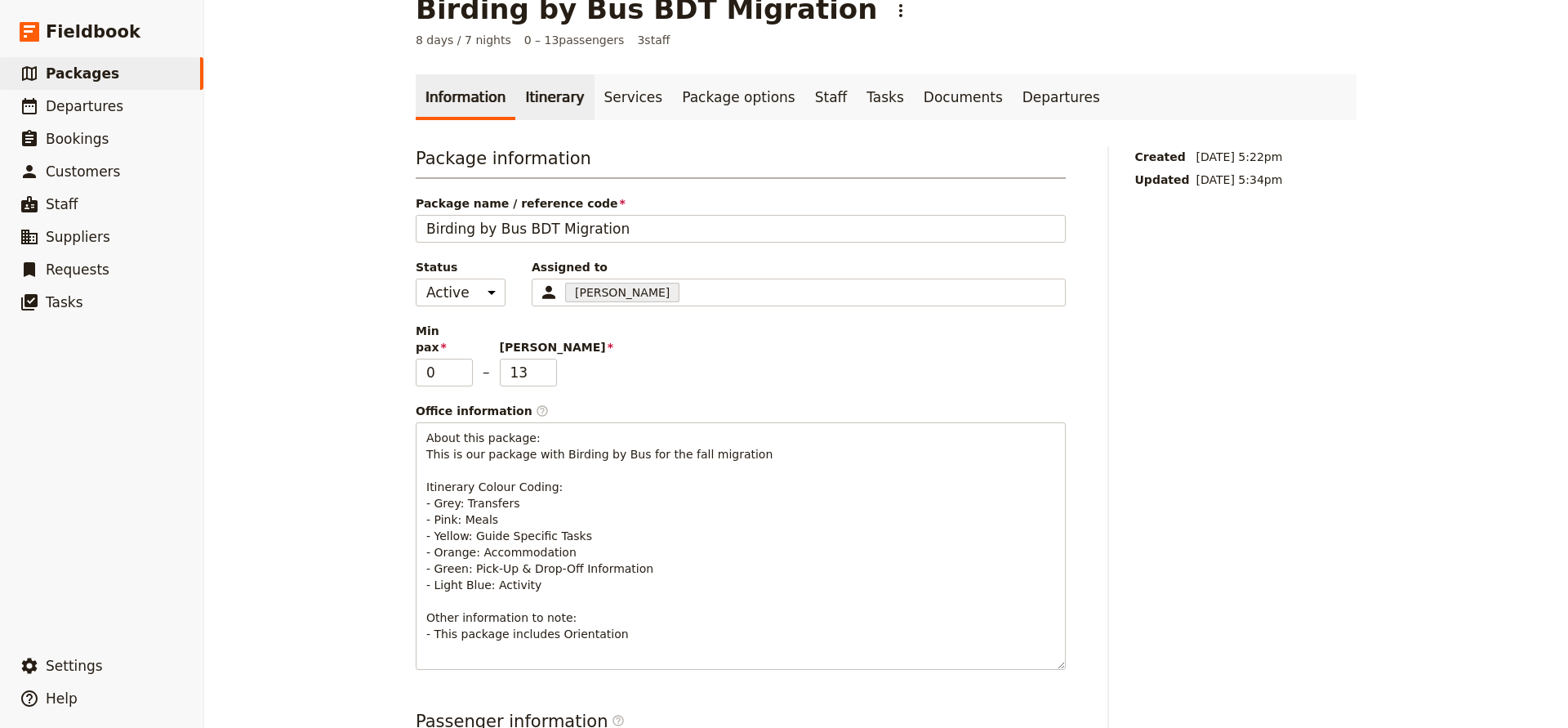
click at [541, 92] on link "Itinerary" at bounding box center [555, 97] width 78 height 46
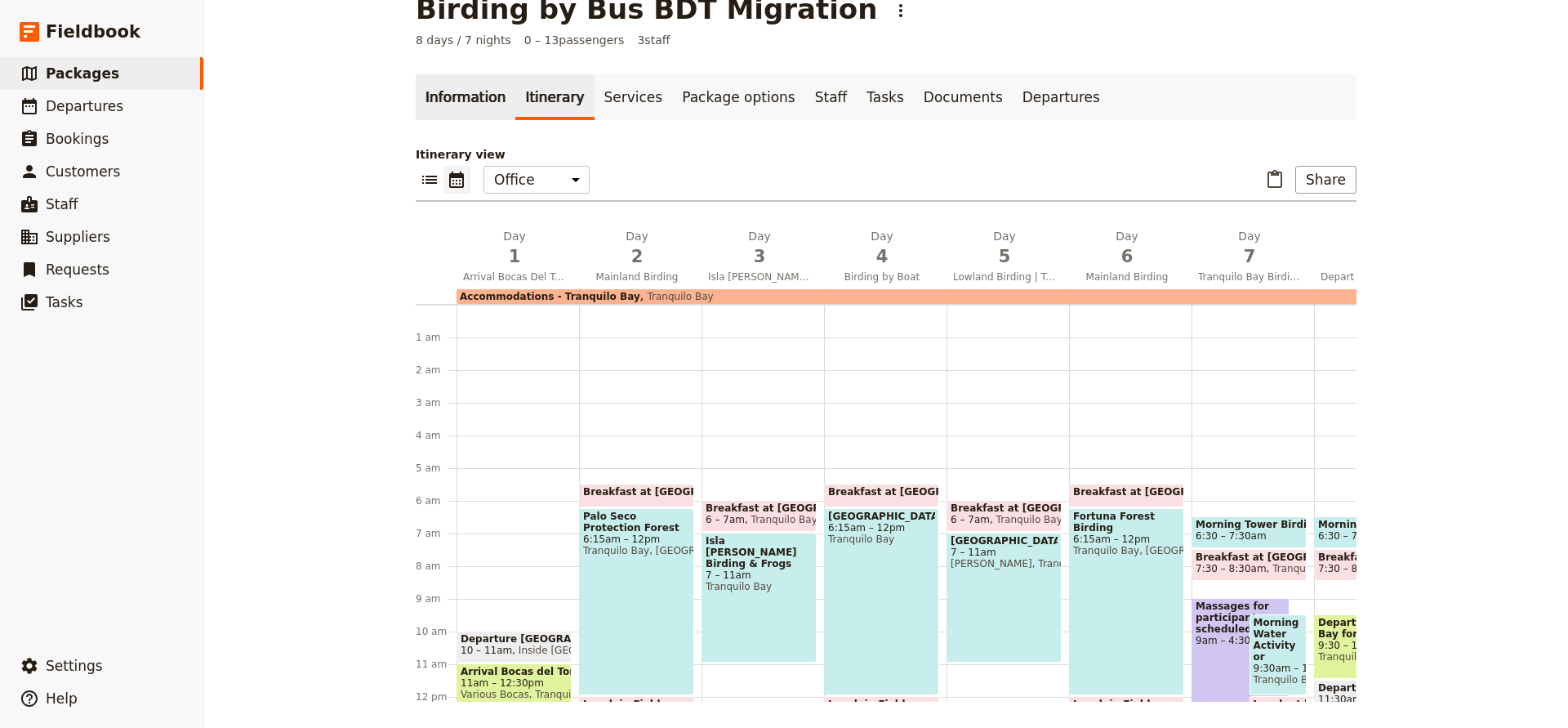
click at [483, 106] on link "Information" at bounding box center [466, 97] width 100 height 46
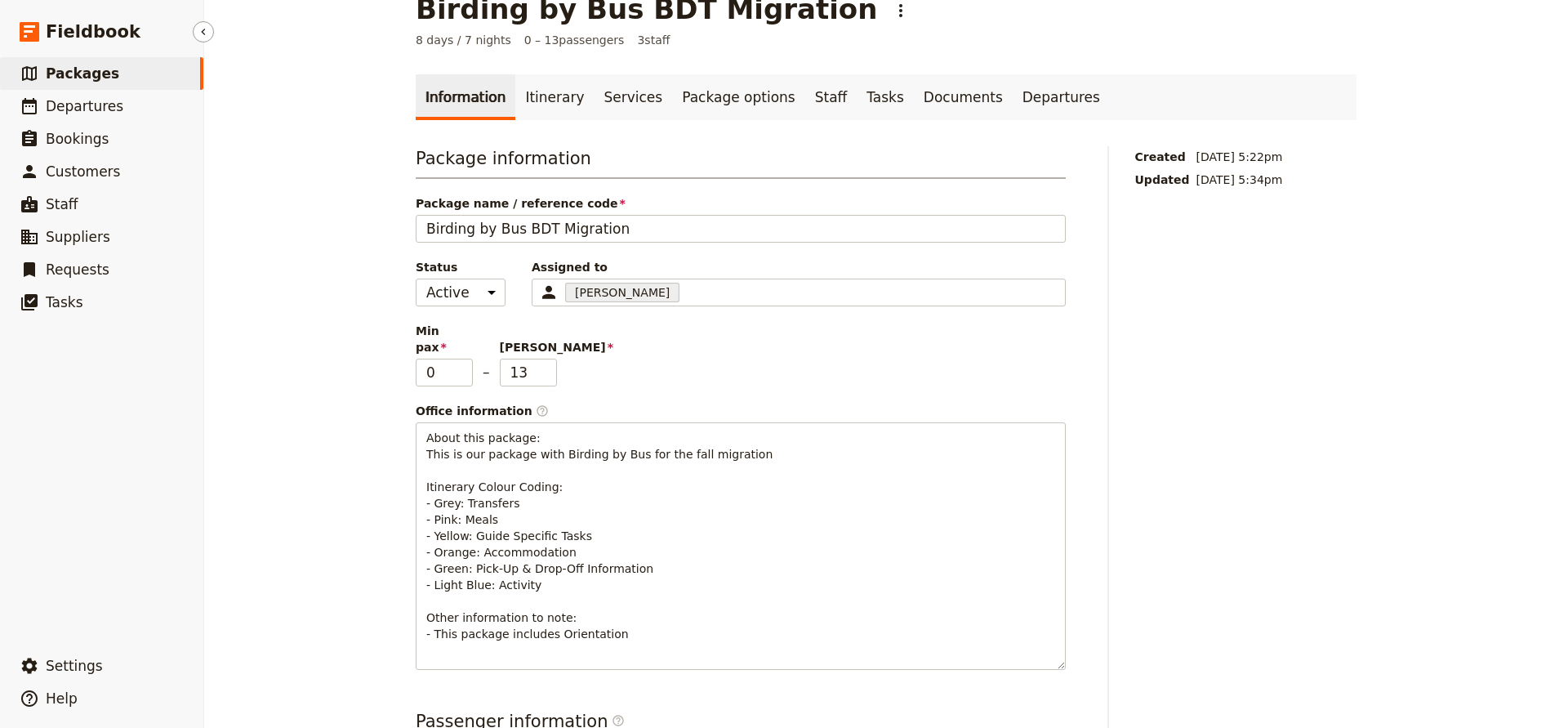
click at [91, 71] on span "Packages" at bounding box center [82, 73] width 74 height 17
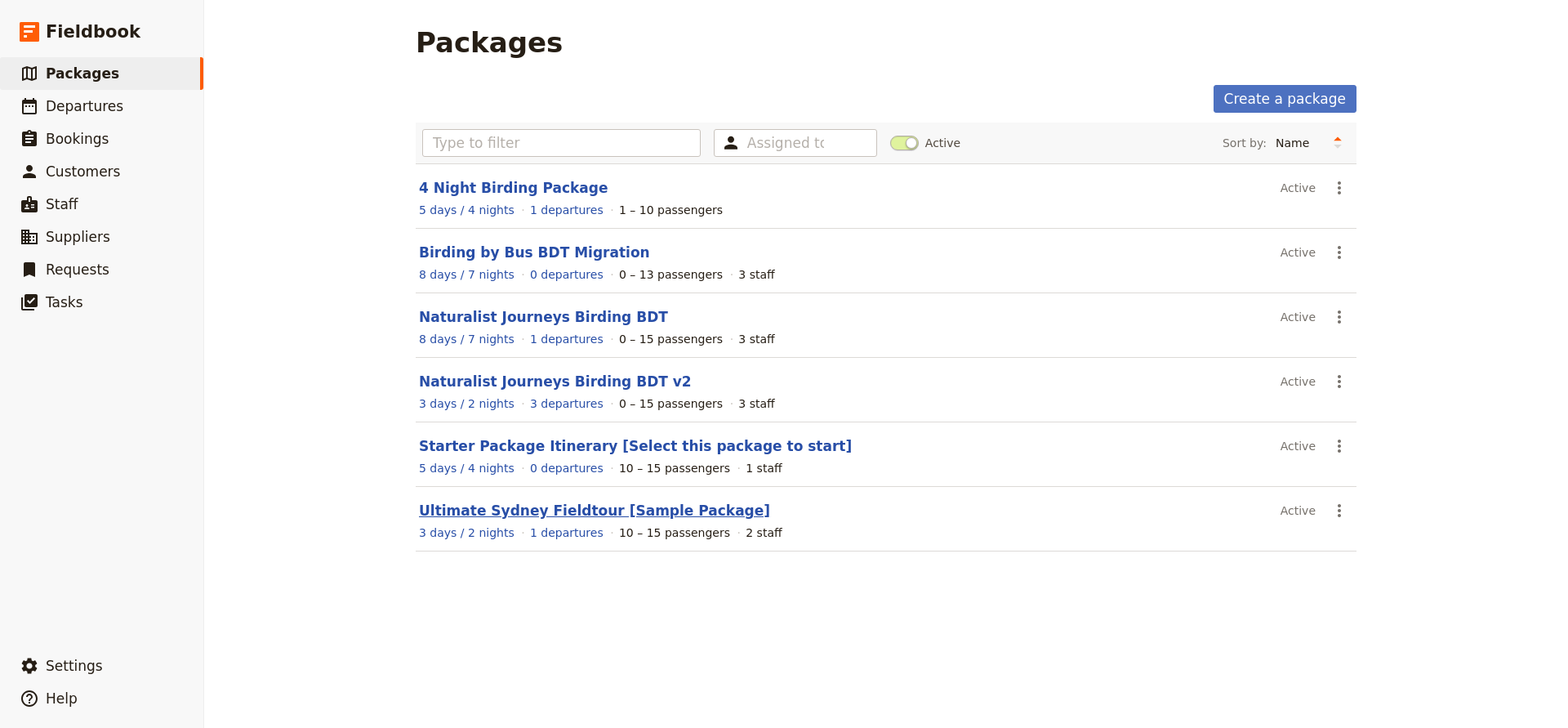
click at [503, 510] on link "Ultimate Sydney Fieldtour [Sample Package]" at bounding box center [595, 510] width 351 height 17
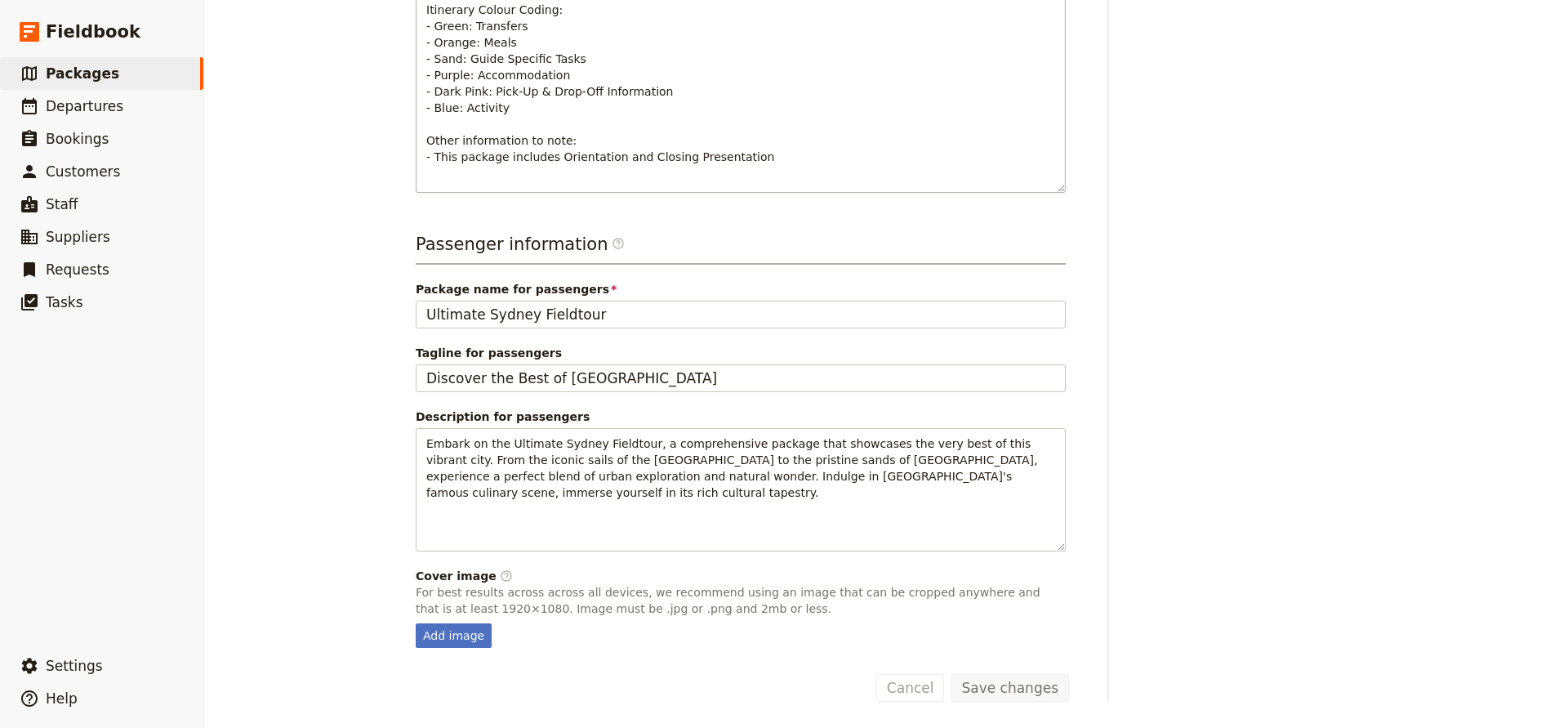
scroll to position [491, 0]
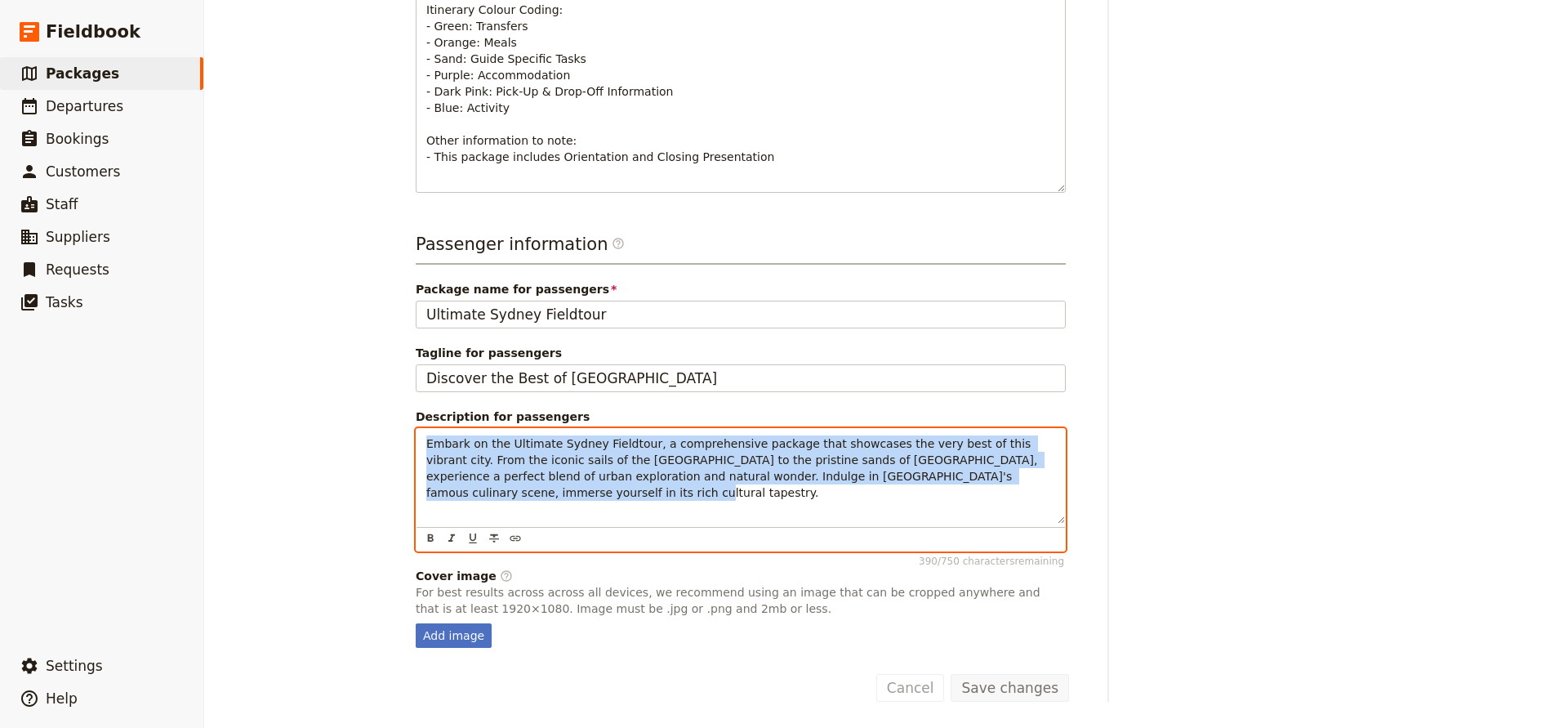
drag, startPoint x: 425, startPoint y: 443, endPoint x: 608, endPoint y: 506, distance: 193.5
click at [608, 506] on div "Embark on the Ultimate Sydney Fieldtour, a comprehensive package that showcases…" at bounding box center [741, 476] width 649 height 95
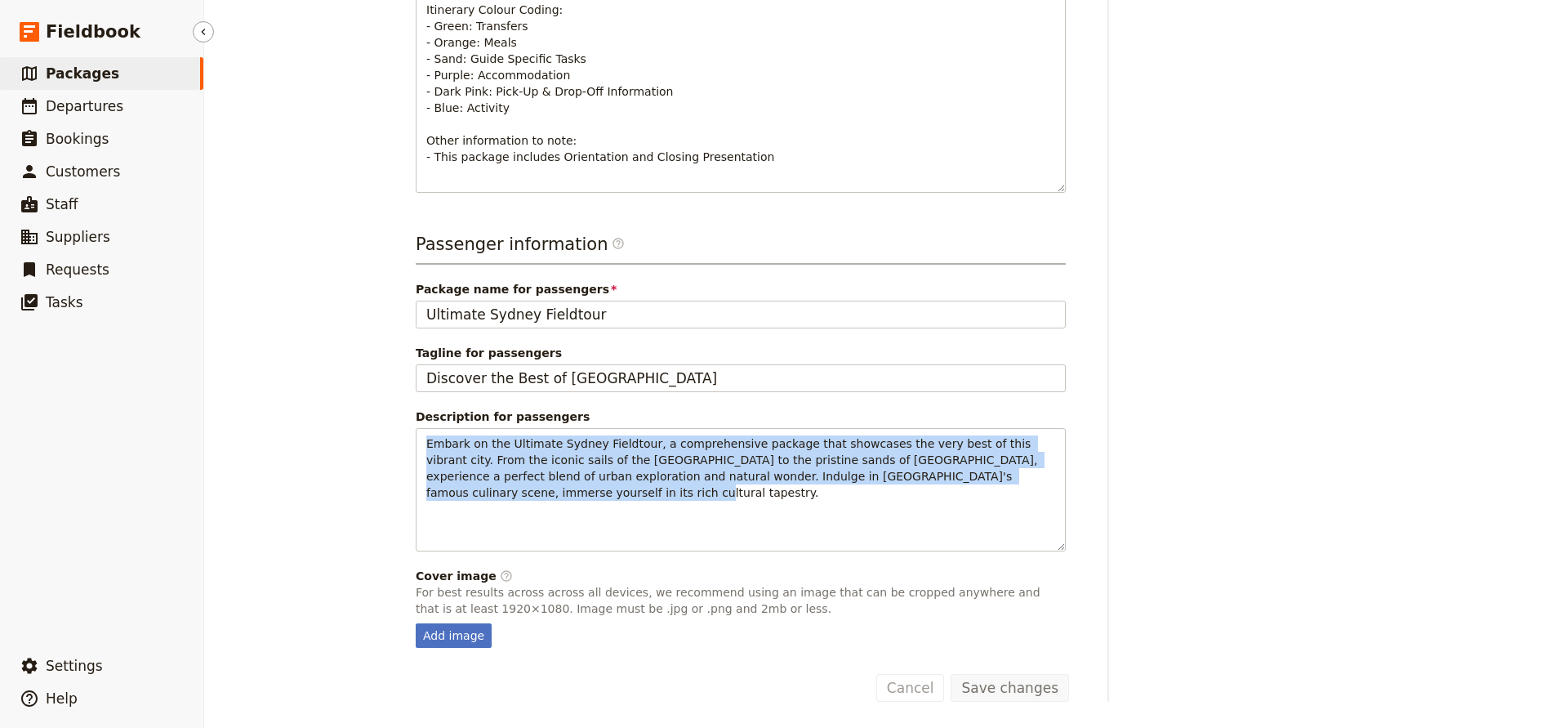
click at [87, 62] on link "​ Packages" at bounding box center [102, 73] width 204 height 32
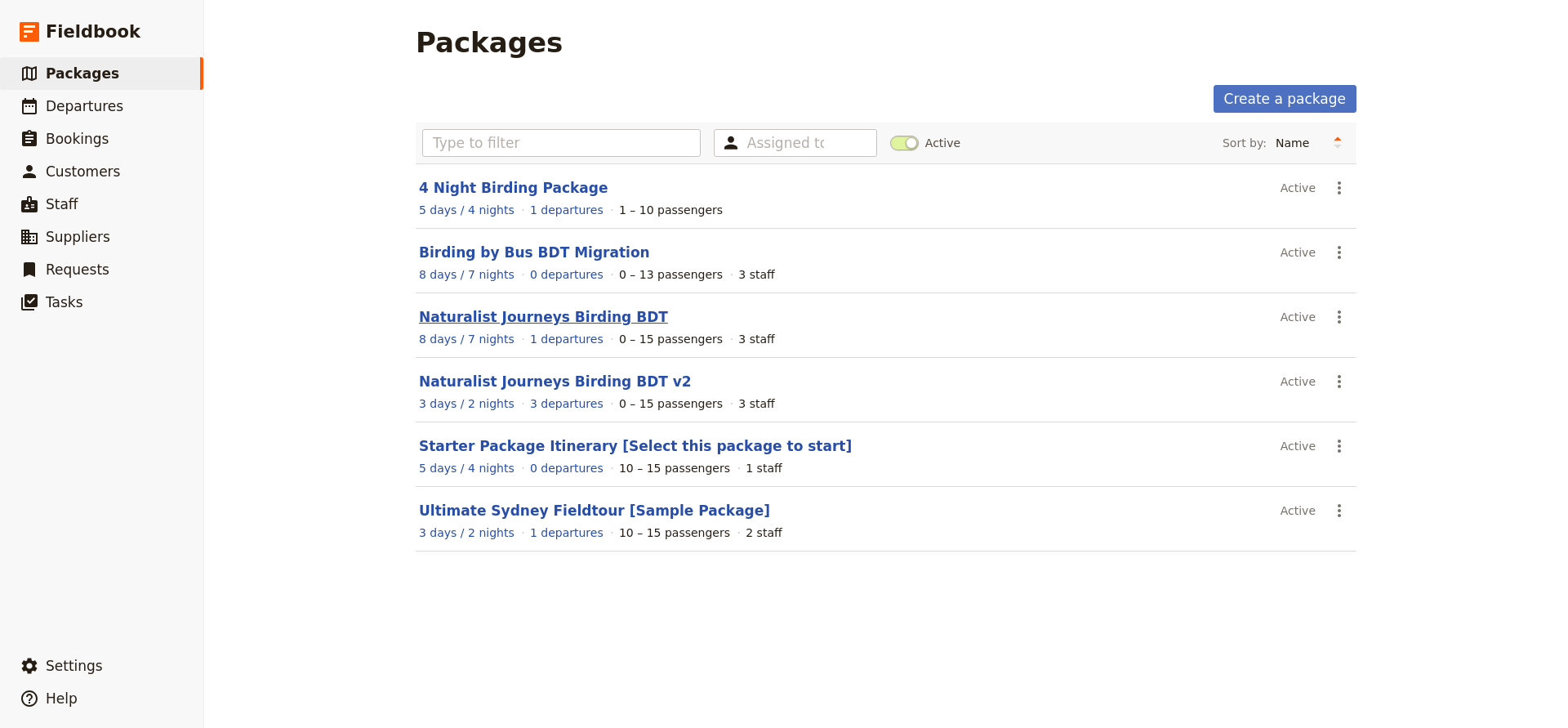
click at [513, 318] on link "Naturalist Journeys Birding BDT" at bounding box center [544, 316] width 249 height 17
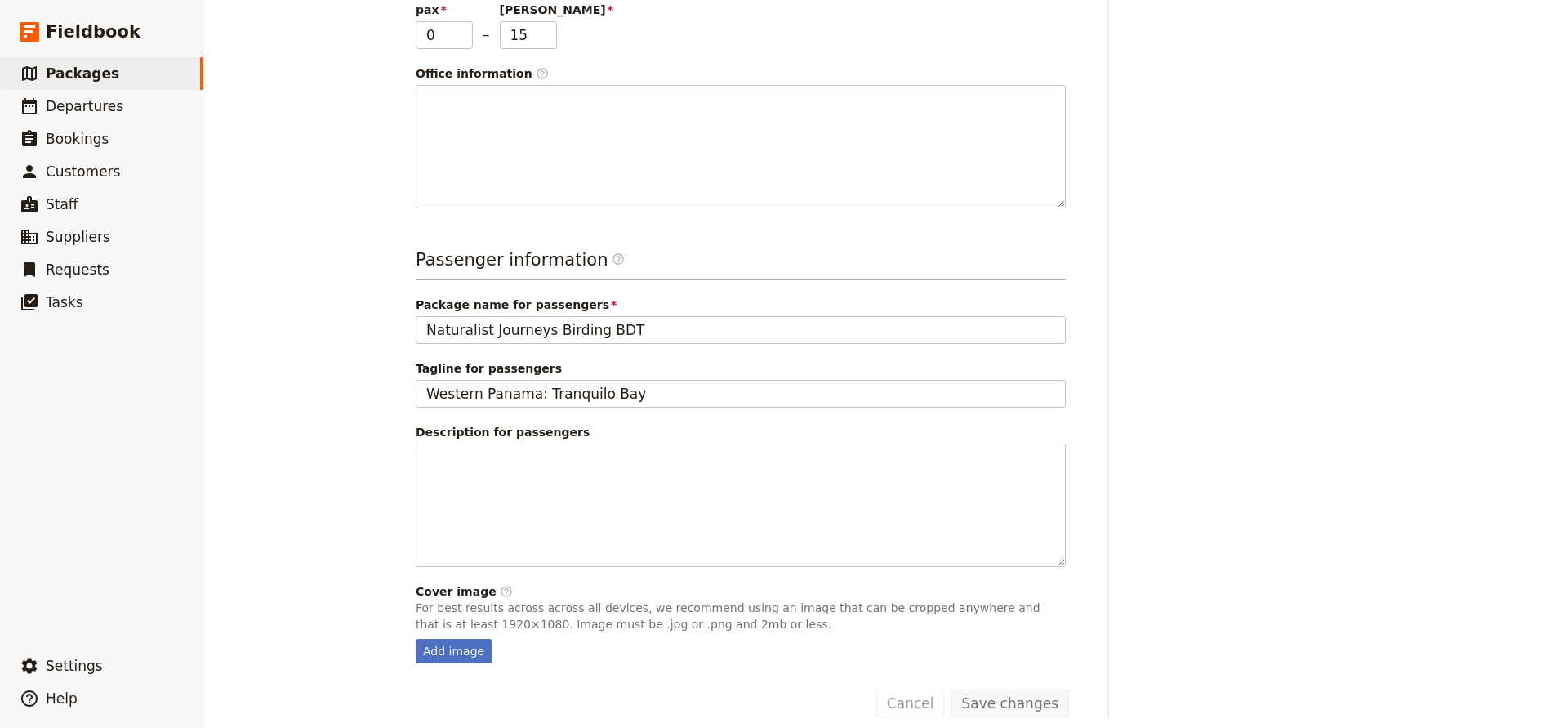
scroll to position [370, 0]
click at [65, 75] on span "Packages" at bounding box center [82, 73] width 74 height 17
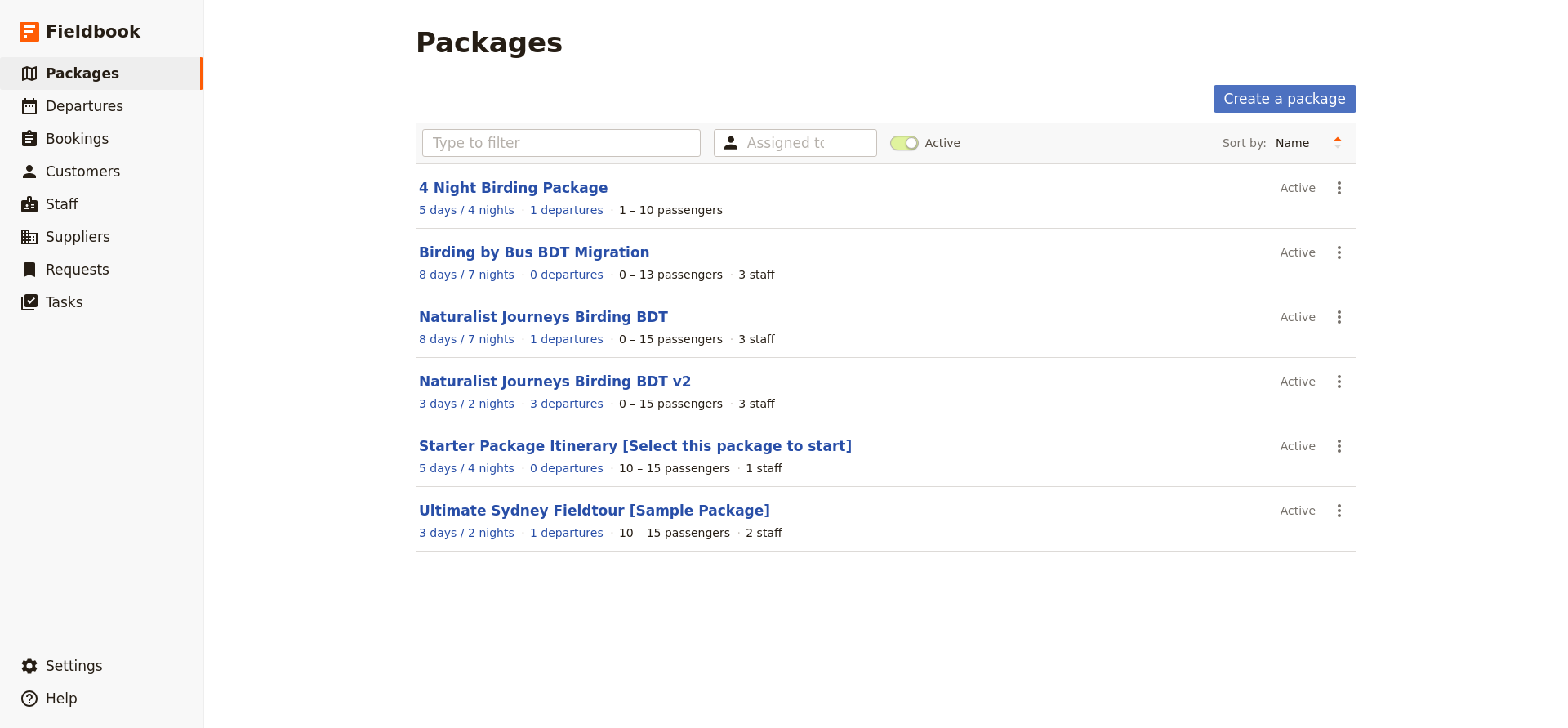
click at [493, 190] on link "4 Night Birding Package" at bounding box center [514, 187] width 189 height 17
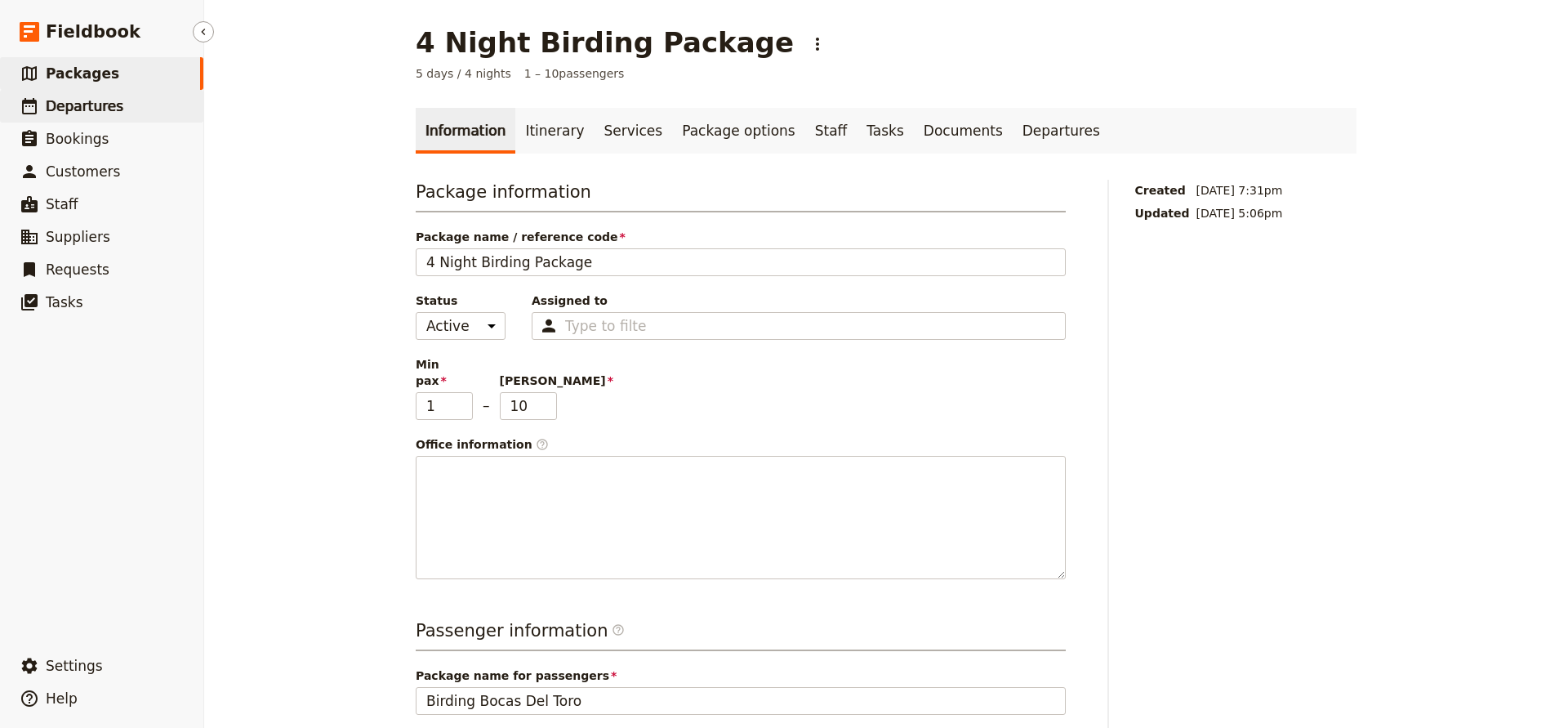
click at [87, 107] on span "Departures" at bounding box center [84, 106] width 77 height 17
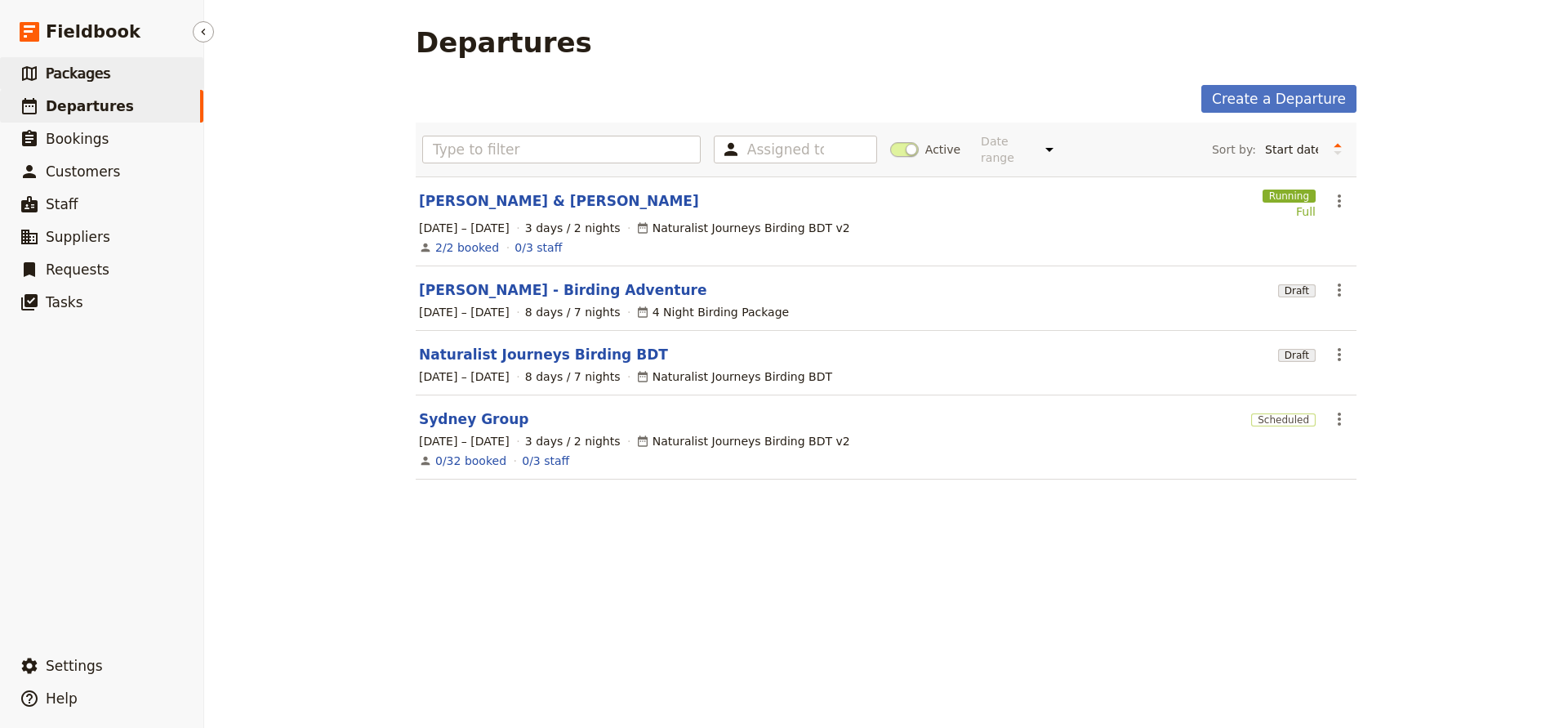
click at [82, 74] on span "Packages" at bounding box center [78, 73] width 65 height 17
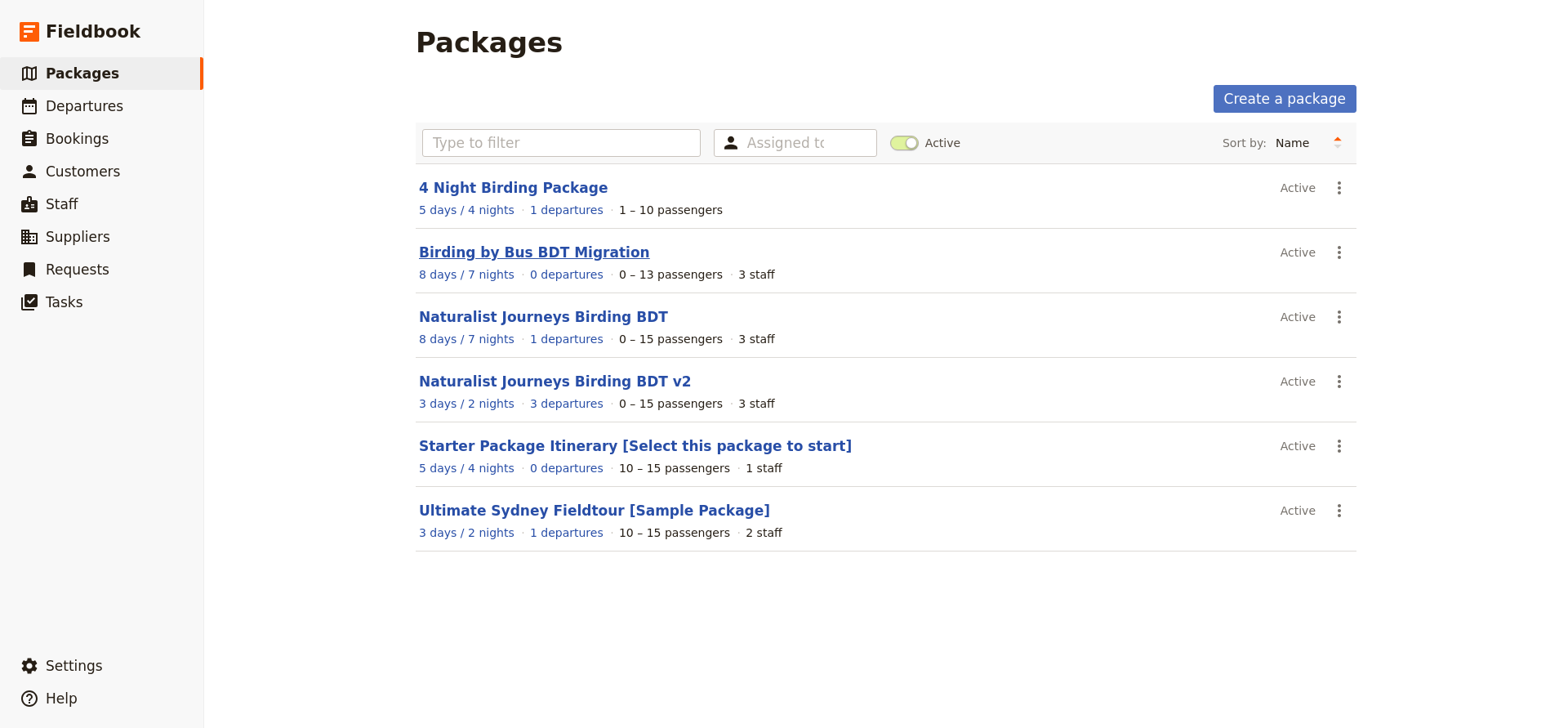
click at [466, 253] on link "Birding by Bus BDT Migration" at bounding box center [535, 252] width 231 height 17
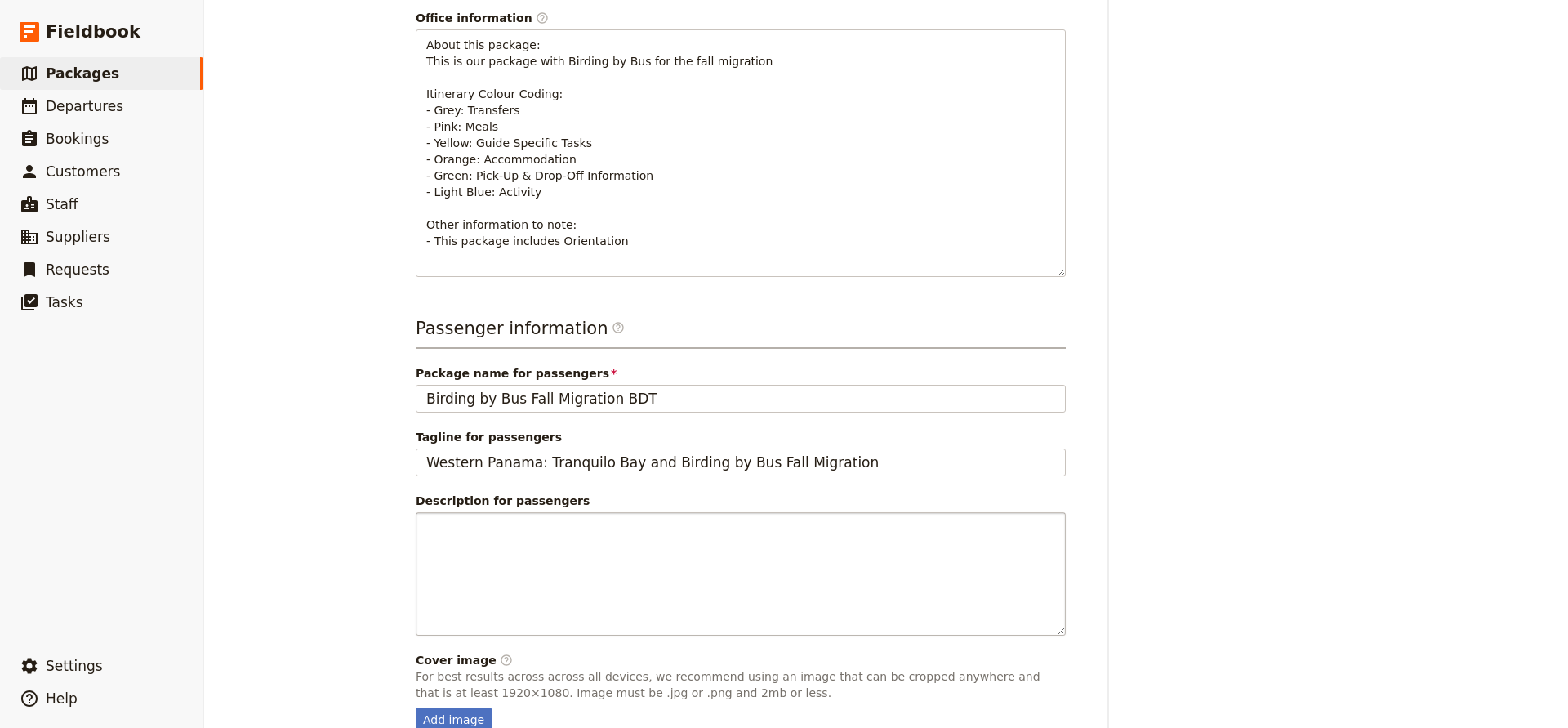
scroll to position [427, 0]
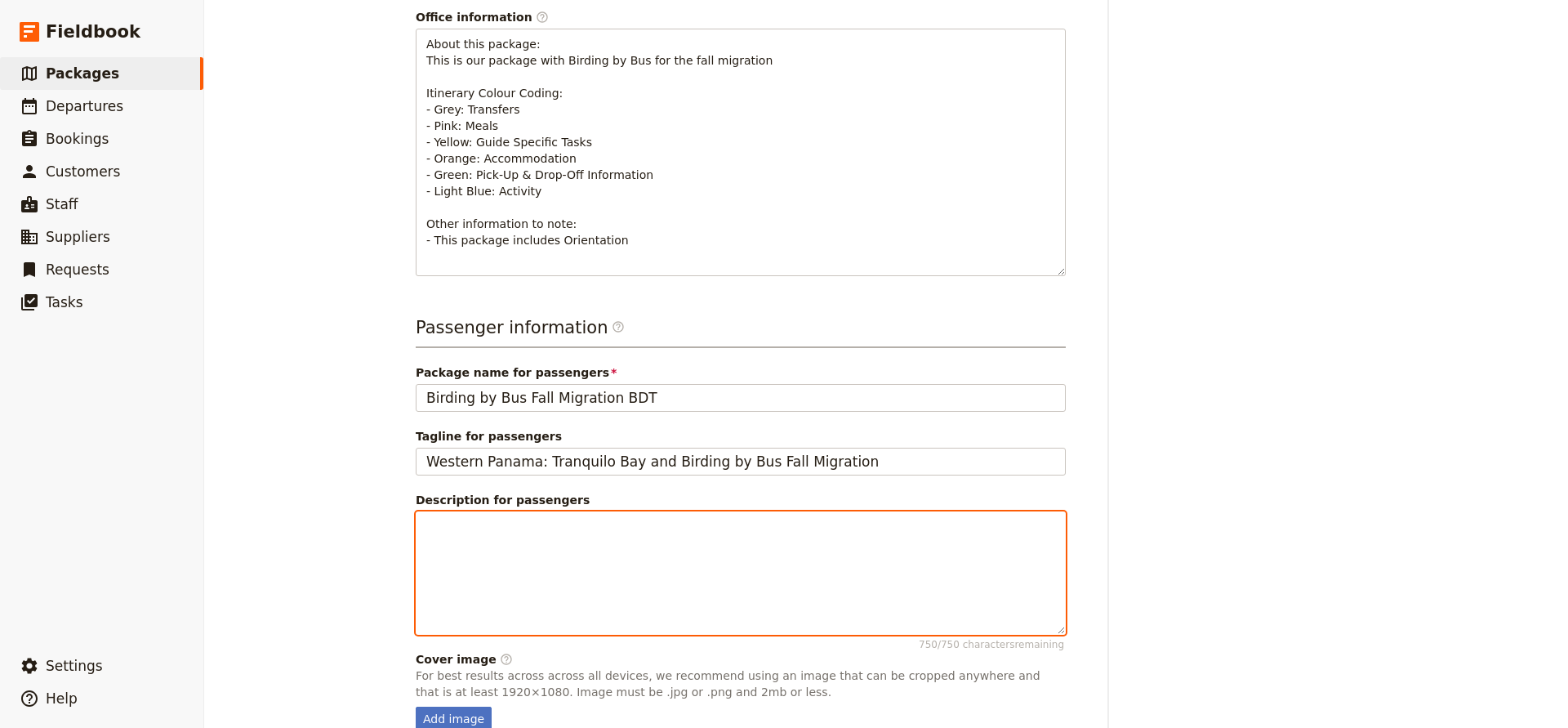
click at [559, 544] on div at bounding box center [741, 573] width 649 height 121
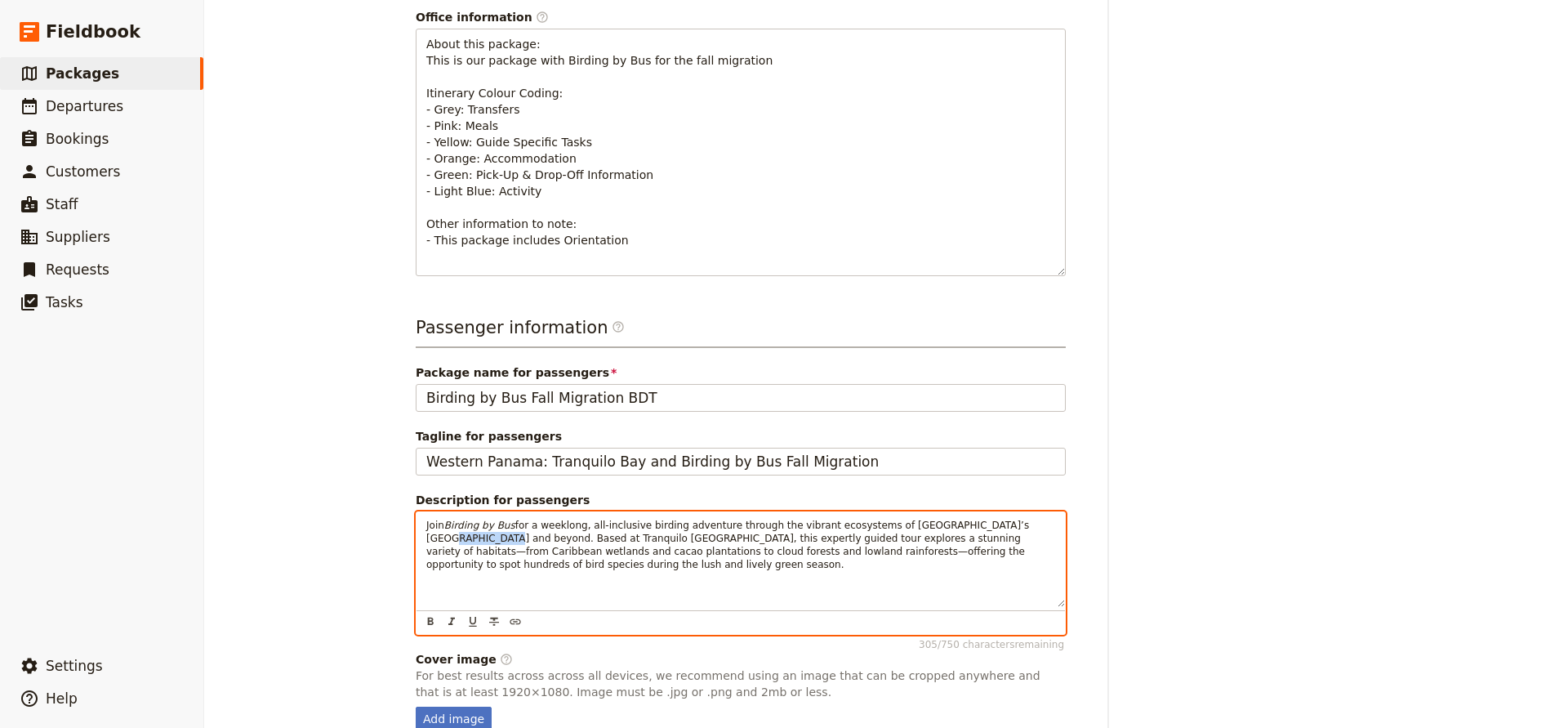
drag, startPoint x: 482, startPoint y: 522, endPoint x: 424, endPoint y: 522, distance: 58.0
click at [424, 522] on div "Join Birding by Bus for a weeklong, all-inclusive birding adventure through the…" at bounding box center [741, 559] width 649 height 95
click at [460, 522] on span "for a weeklong, all-inclusive birding adventure through the vibrant ecosystems …" at bounding box center [729, 545] width 607 height 51
drag, startPoint x: 469, startPoint y: 537, endPoint x: 646, endPoint y: 534, distance: 177.0
click at [569, 533] on span "for a weeklong, all-inclusive birding adventure through the vibrant ecosystems …" at bounding box center [729, 545] width 607 height 51
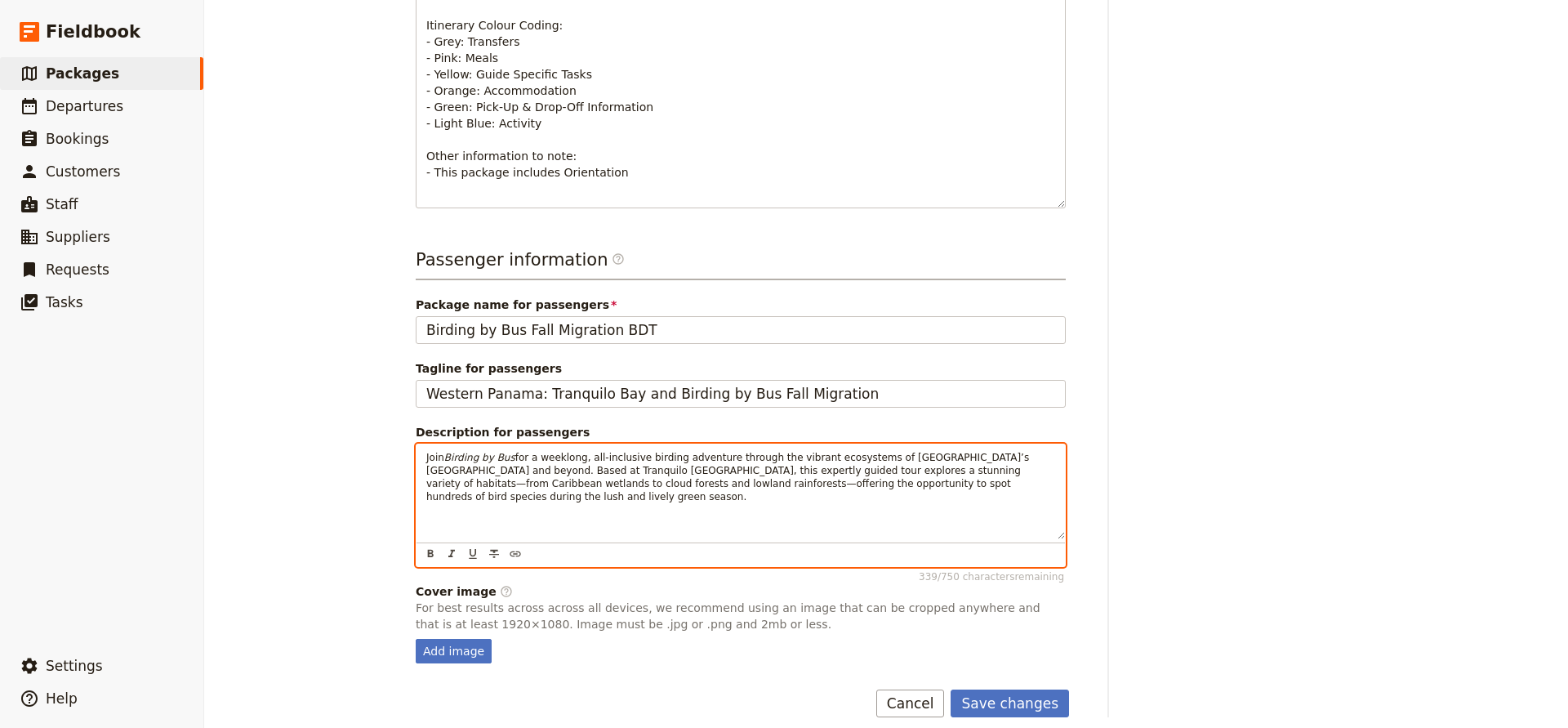
scroll to position [494, 0]
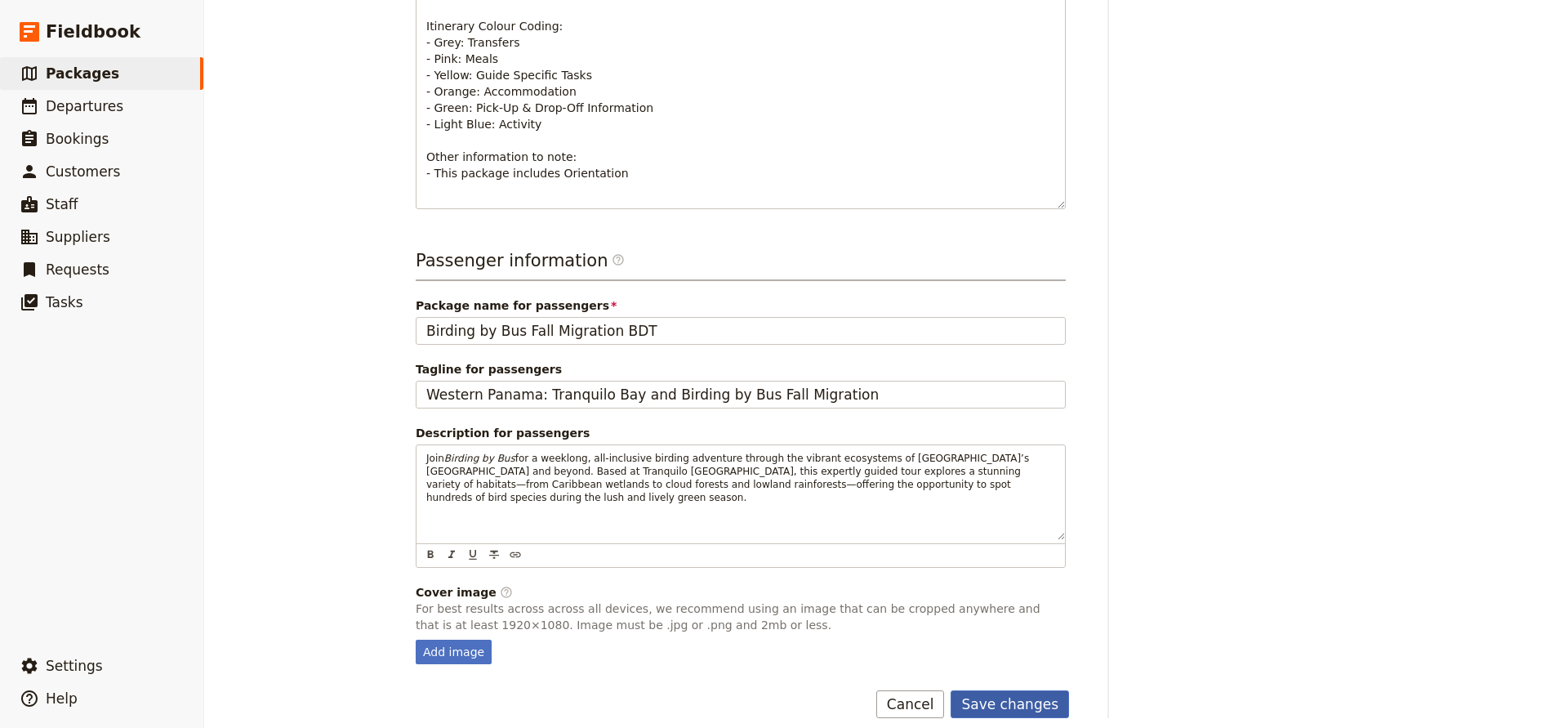
click at [1018, 690] on button "Save changes" at bounding box center [1009, 704] width 119 height 27
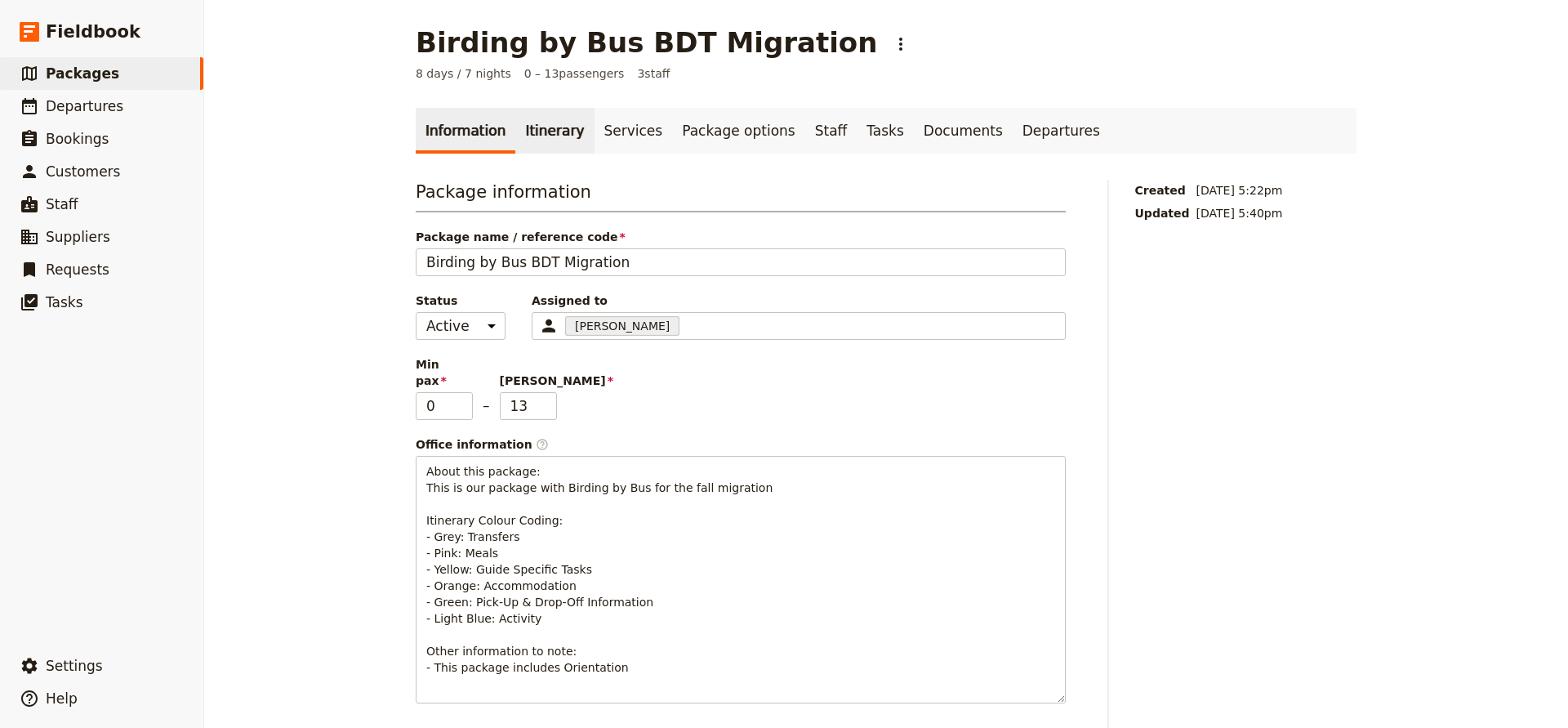
scroll to position [0, 0]
click at [527, 131] on link "Itinerary" at bounding box center [555, 130] width 78 height 46
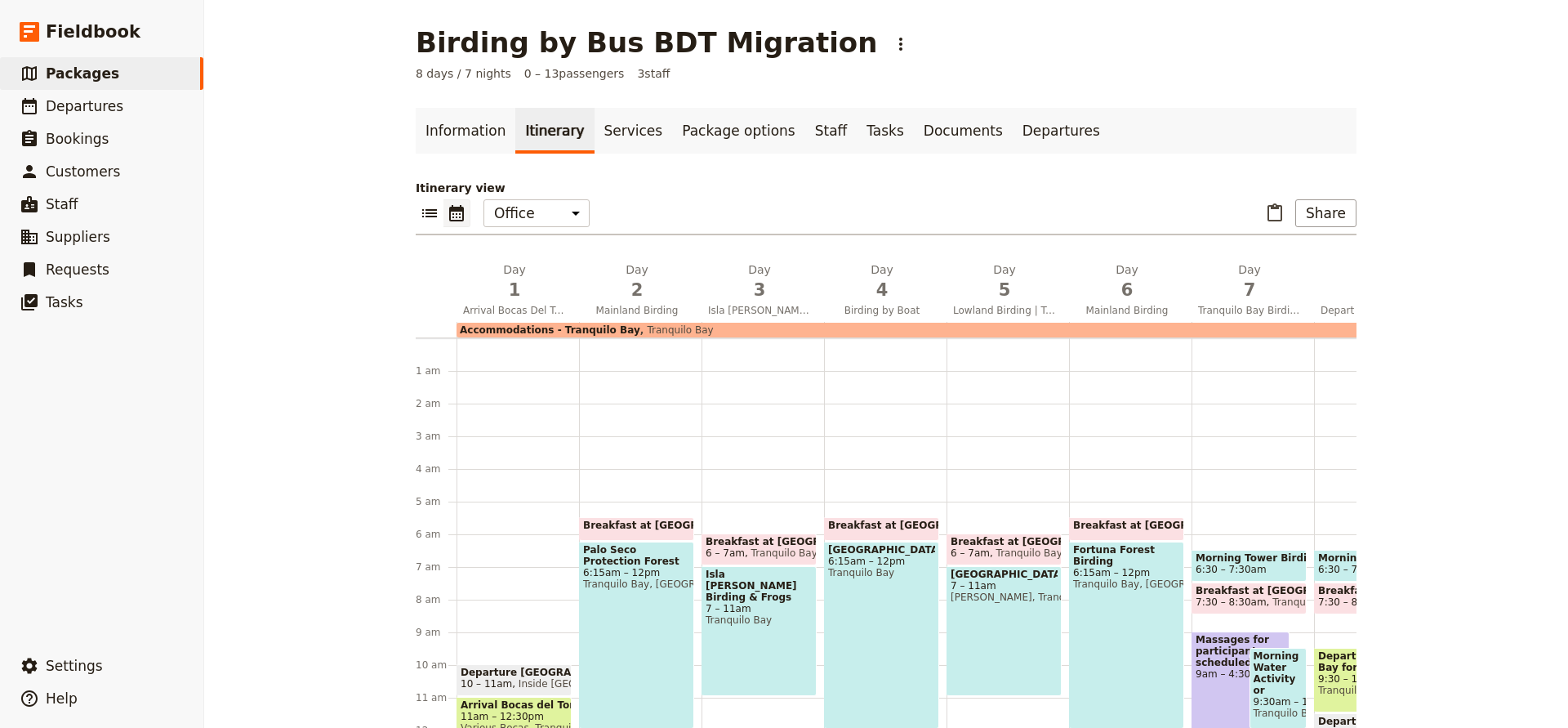
scroll to position [164, 0]
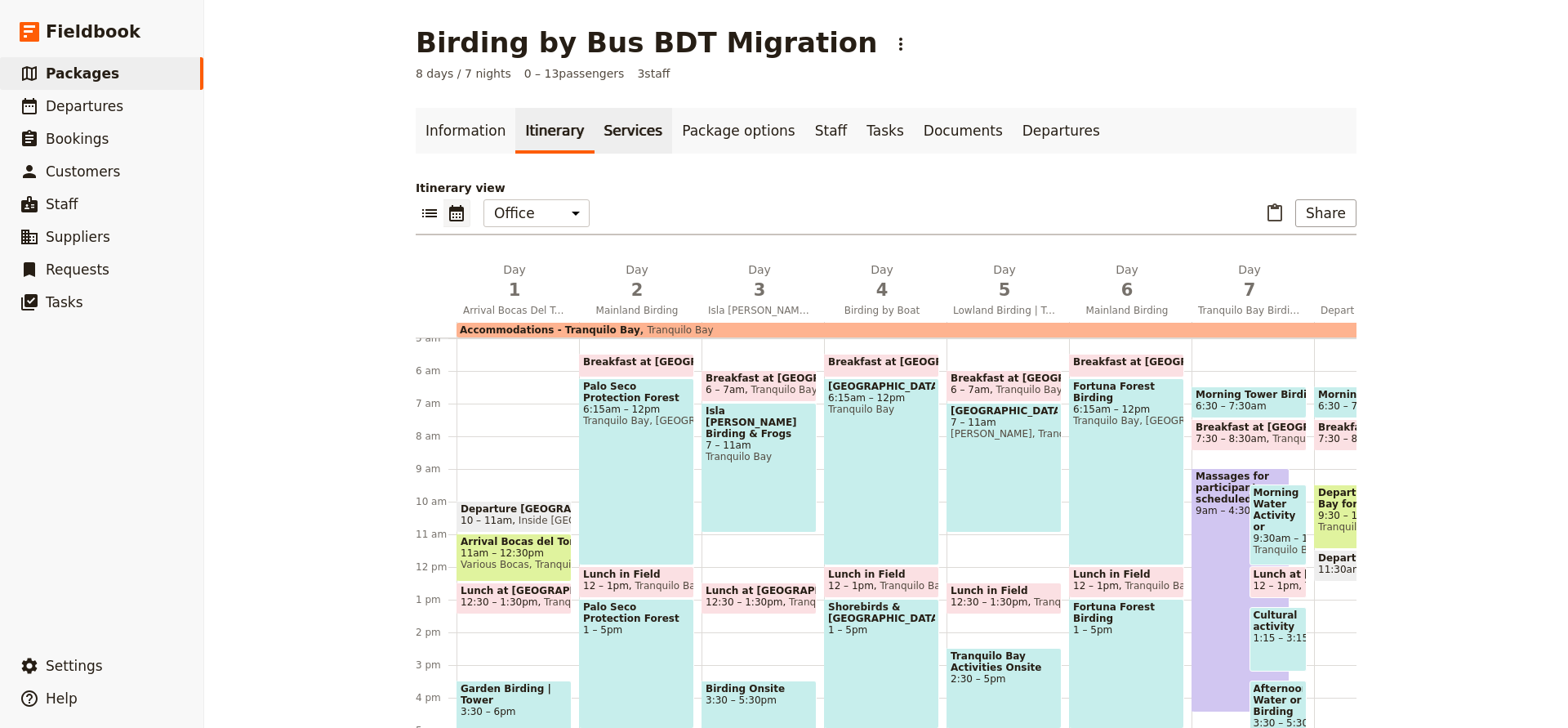
click at [607, 124] on link "Services" at bounding box center [634, 130] width 78 height 46
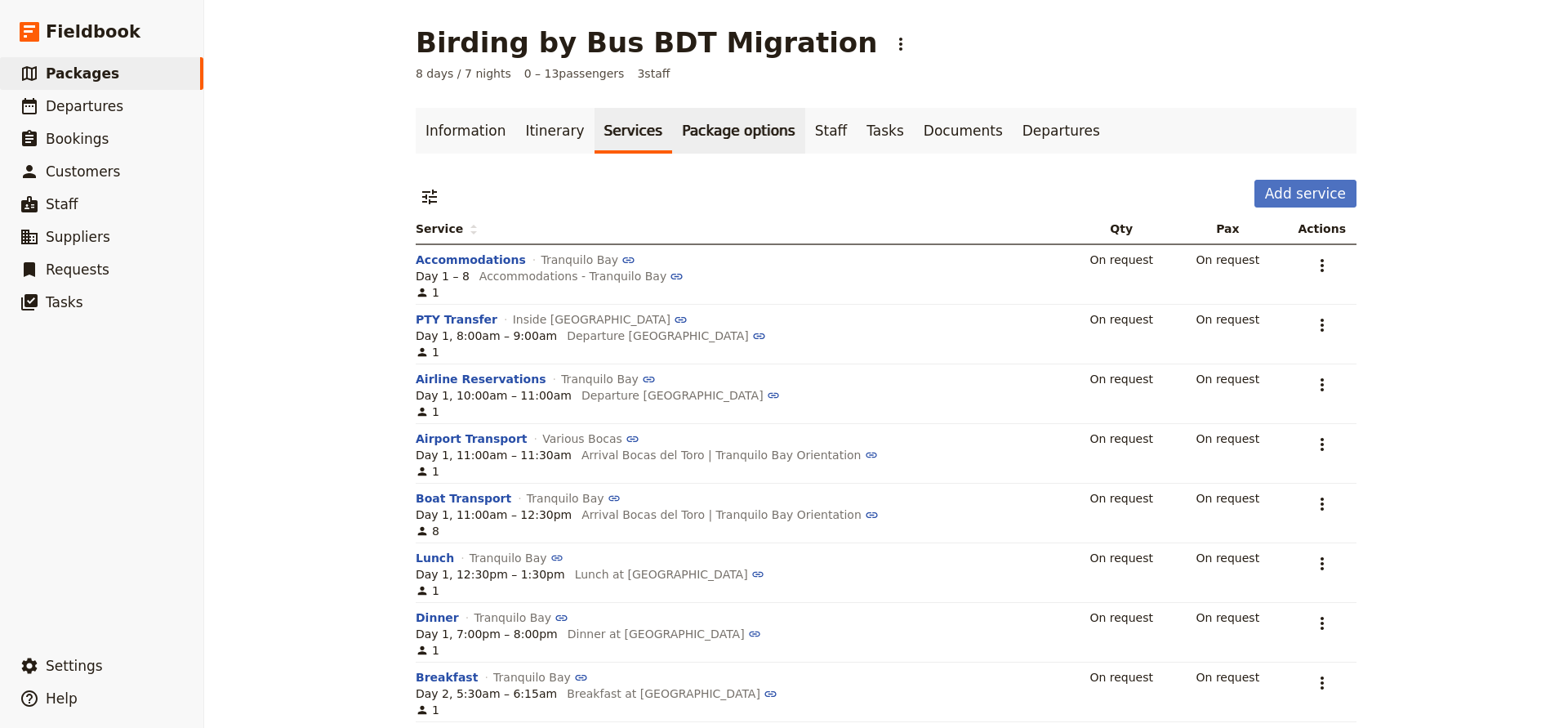
click at [728, 142] on link "Package options" at bounding box center [738, 130] width 132 height 46
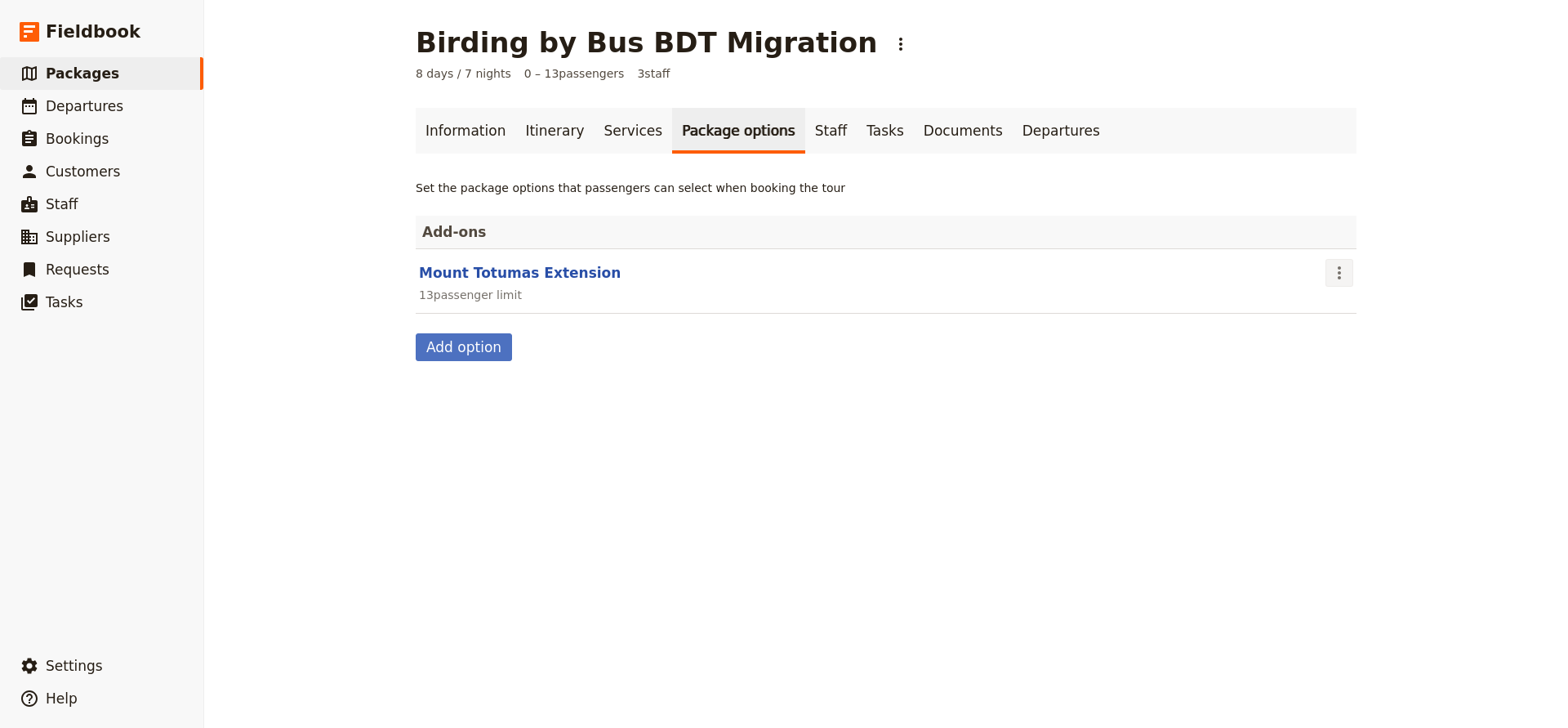
click at [1340, 272] on icon "Actions" at bounding box center [1339, 272] width 3 height 13
click at [1348, 323] on span "Remove package option" at bounding box center [1405, 331] width 138 height 17
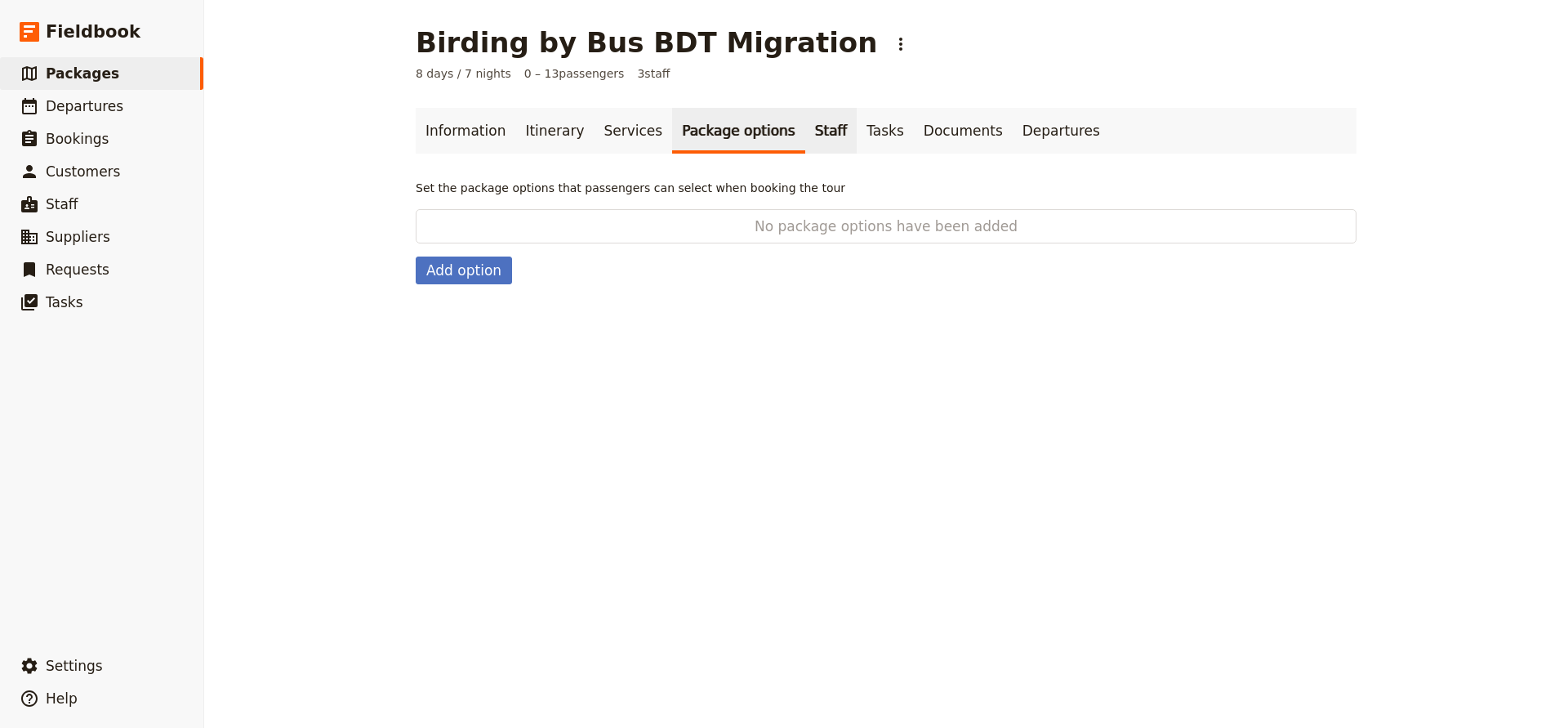
click at [806, 132] on link "Staff" at bounding box center [831, 130] width 52 height 46
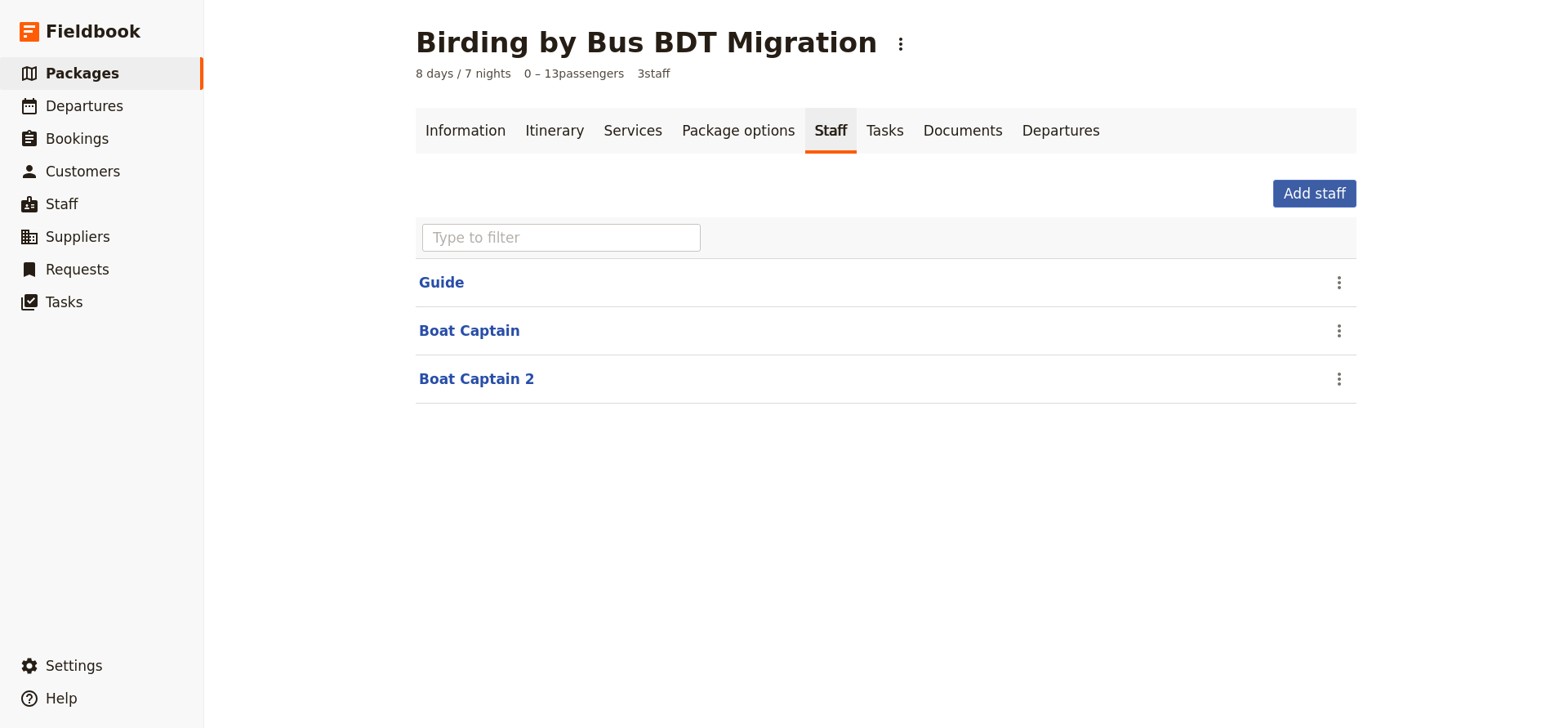
click at [1313, 194] on button "Add staff" at bounding box center [1315, 193] width 83 height 27
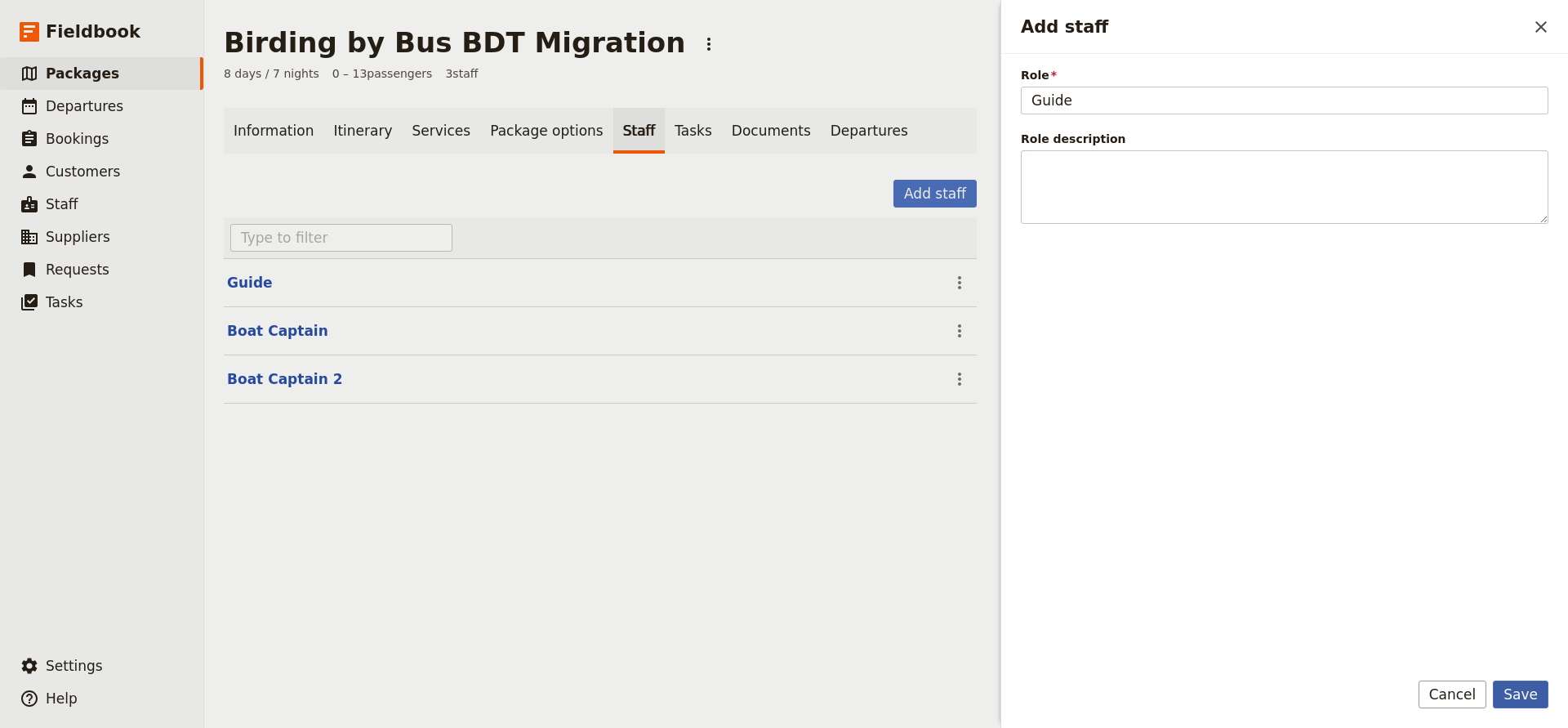
type input "Guide"
click at [1511, 696] on button "Save" at bounding box center [1521, 694] width 56 height 27
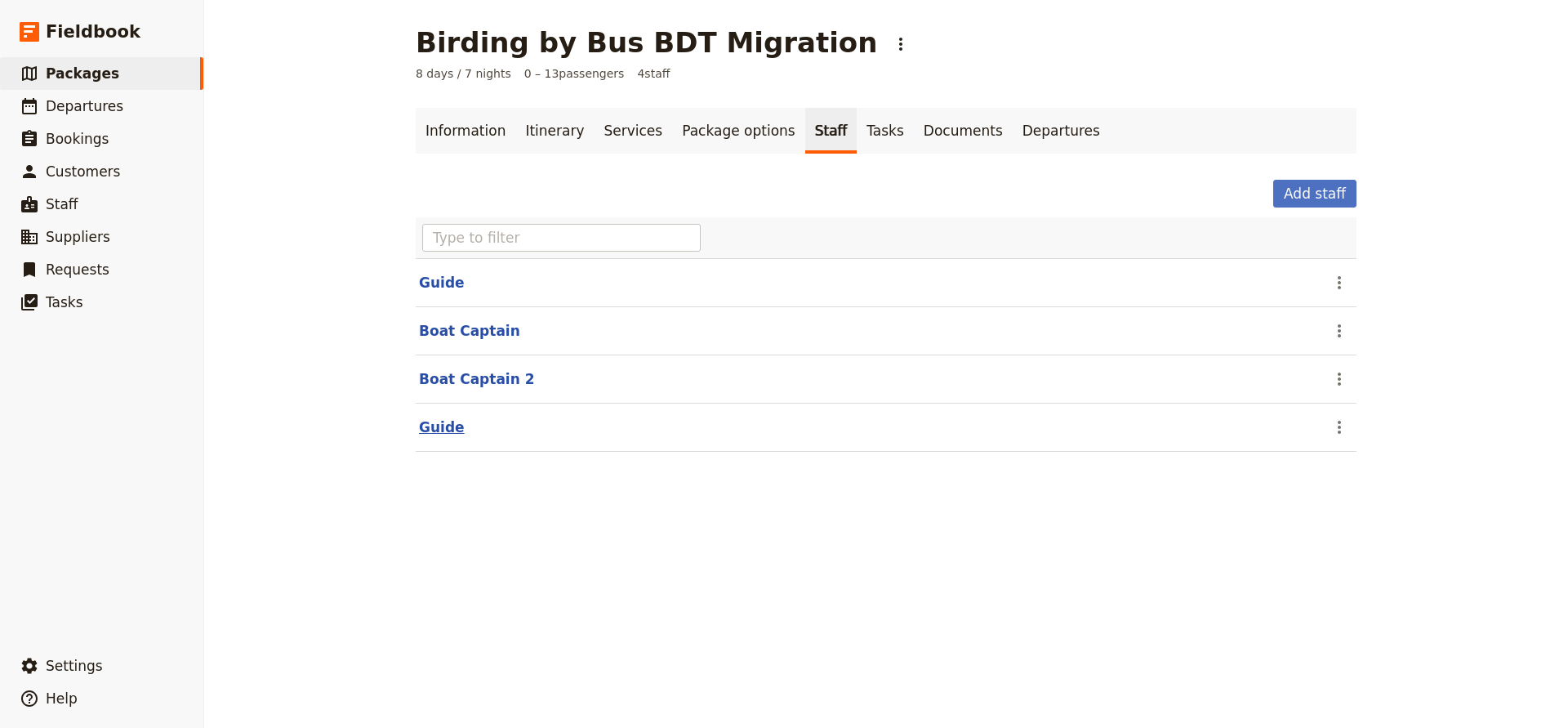
click at [431, 425] on button "Guide" at bounding box center [442, 427] width 46 height 20
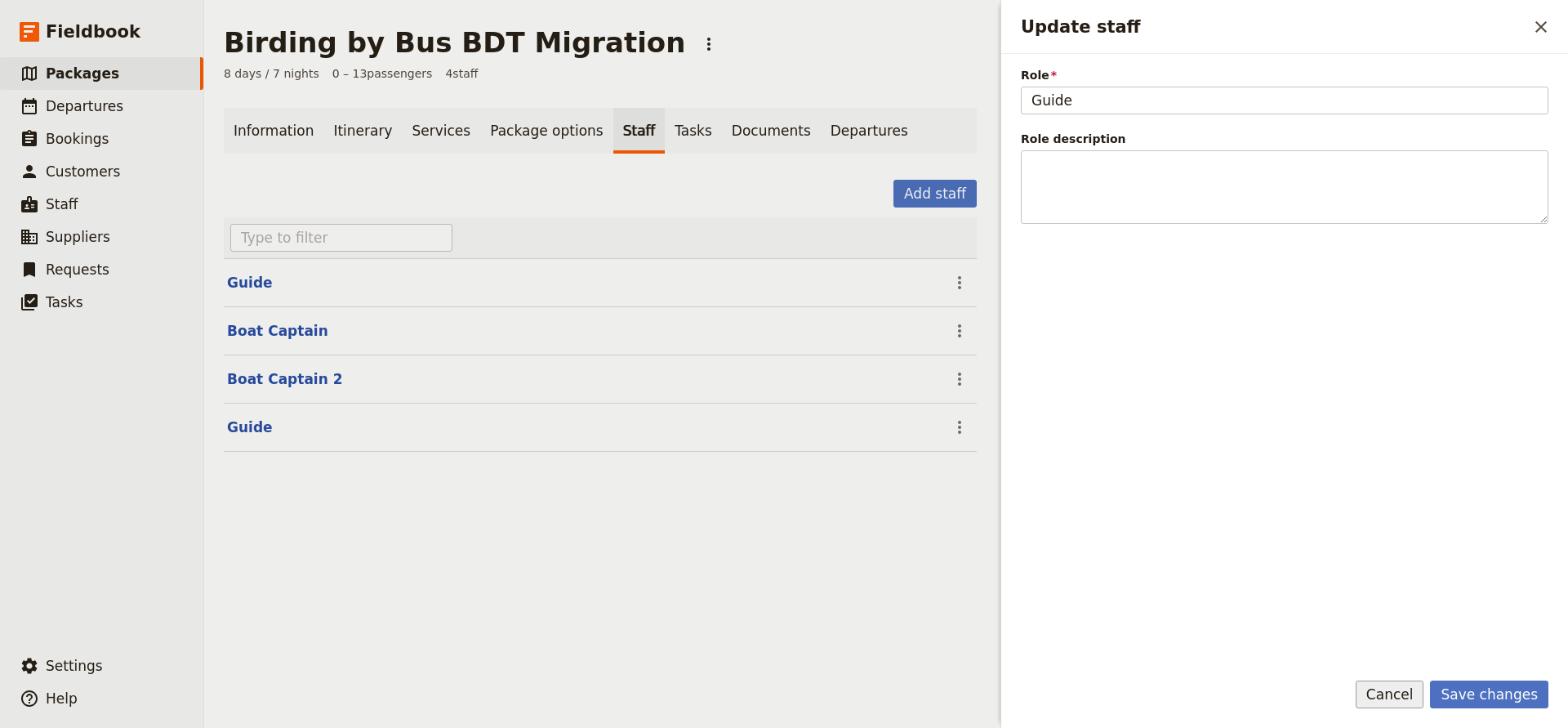
click at [1398, 695] on button "Cancel" at bounding box center [1391, 694] width 69 height 27
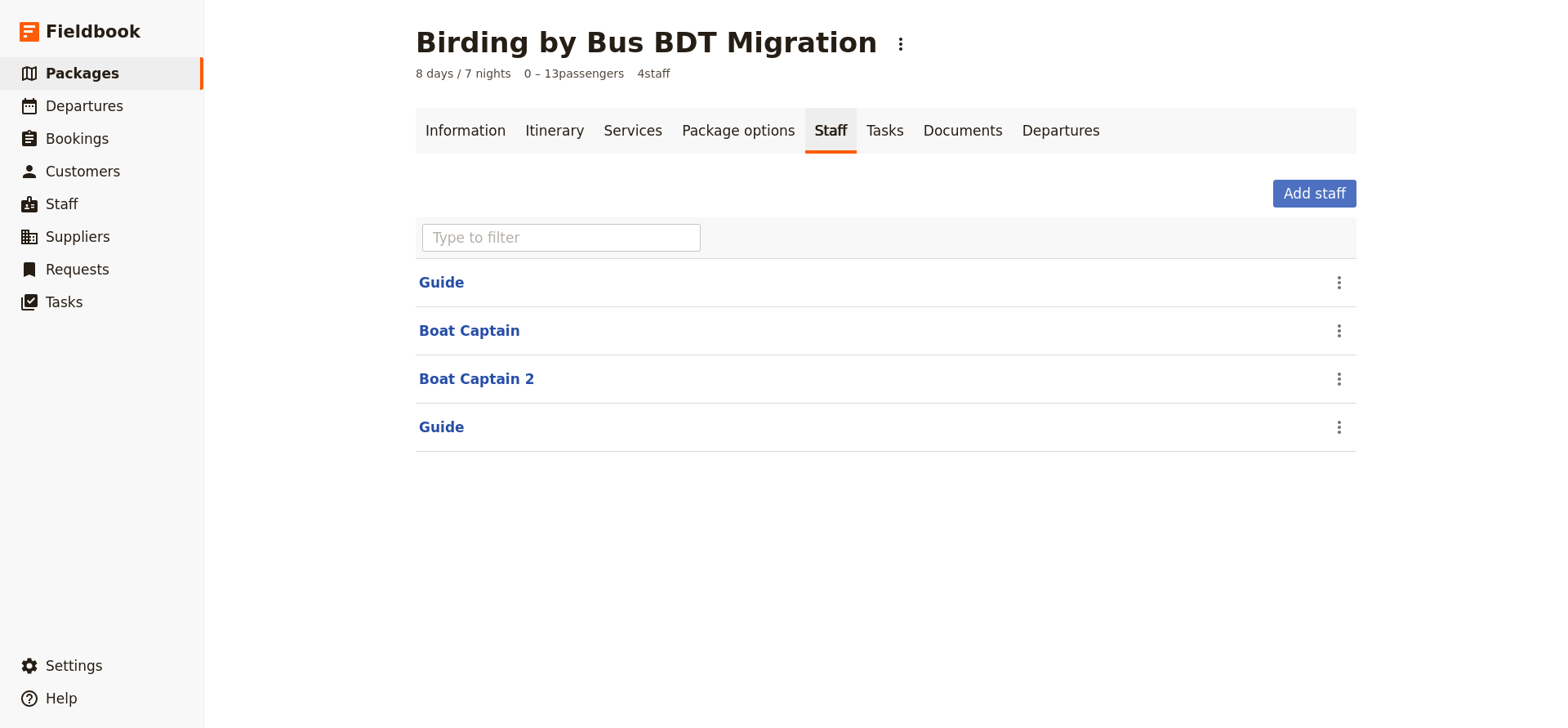
drag, startPoint x: 433, startPoint y: 422, endPoint x: 434, endPoint y: 304, distance: 118.0
click at [434, 304] on div "Guide ​ Boat Captain ​ Boat Captain 2 ​ Guide ​" at bounding box center [886, 344] width 941 height 254
drag, startPoint x: 1341, startPoint y: 280, endPoint x: 1331, endPoint y: 444, distance: 164.3
click at [1331, 444] on div "Guide ​ Boat Captain ​ Boat Captain 2 ​ Guide ​" at bounding box center [886, 344] width 941 height 254
click at [857, 129] on link "Tasks" at bounding box center [885, 130] width 57 height 46
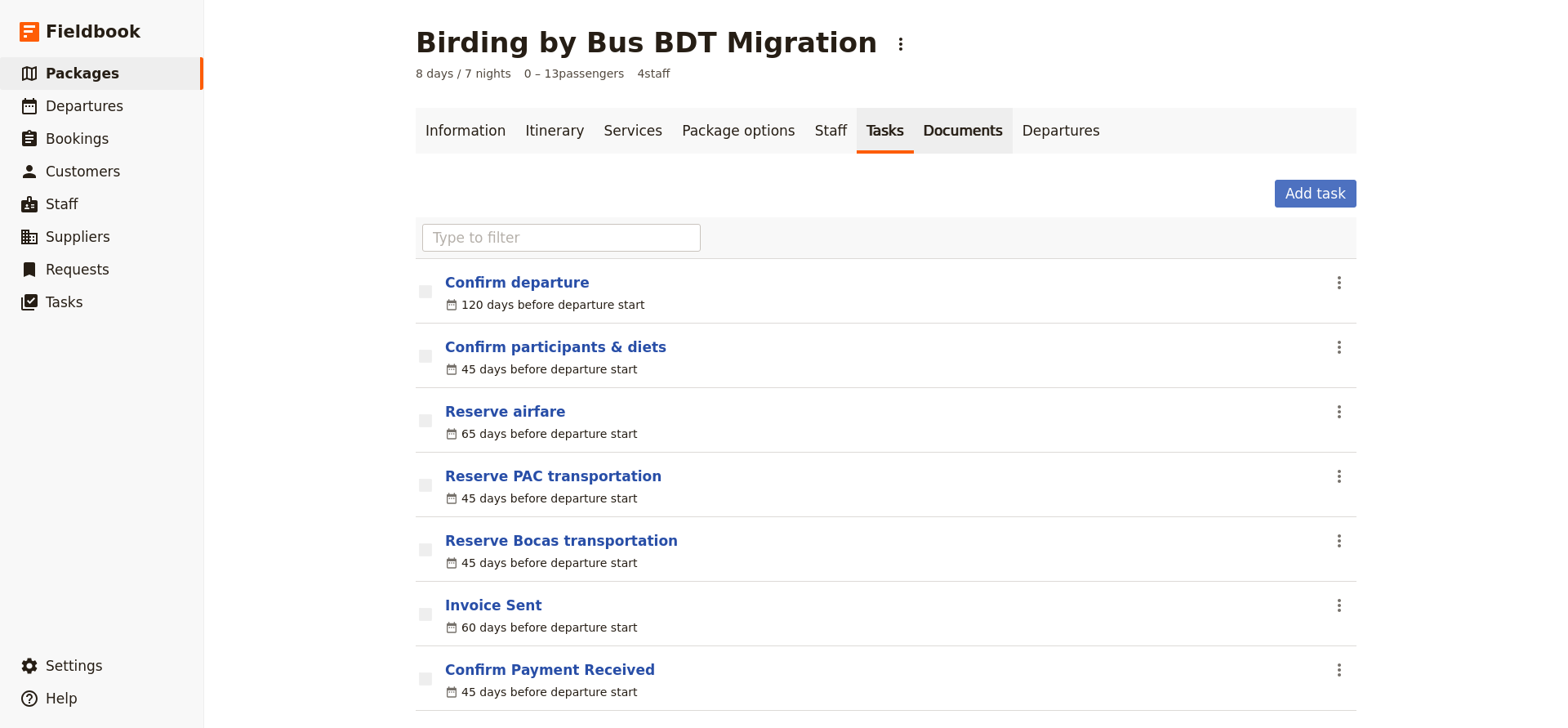
click at [925, 129] on link "Documents" at bounding box center [963, 130] width 99 height 46
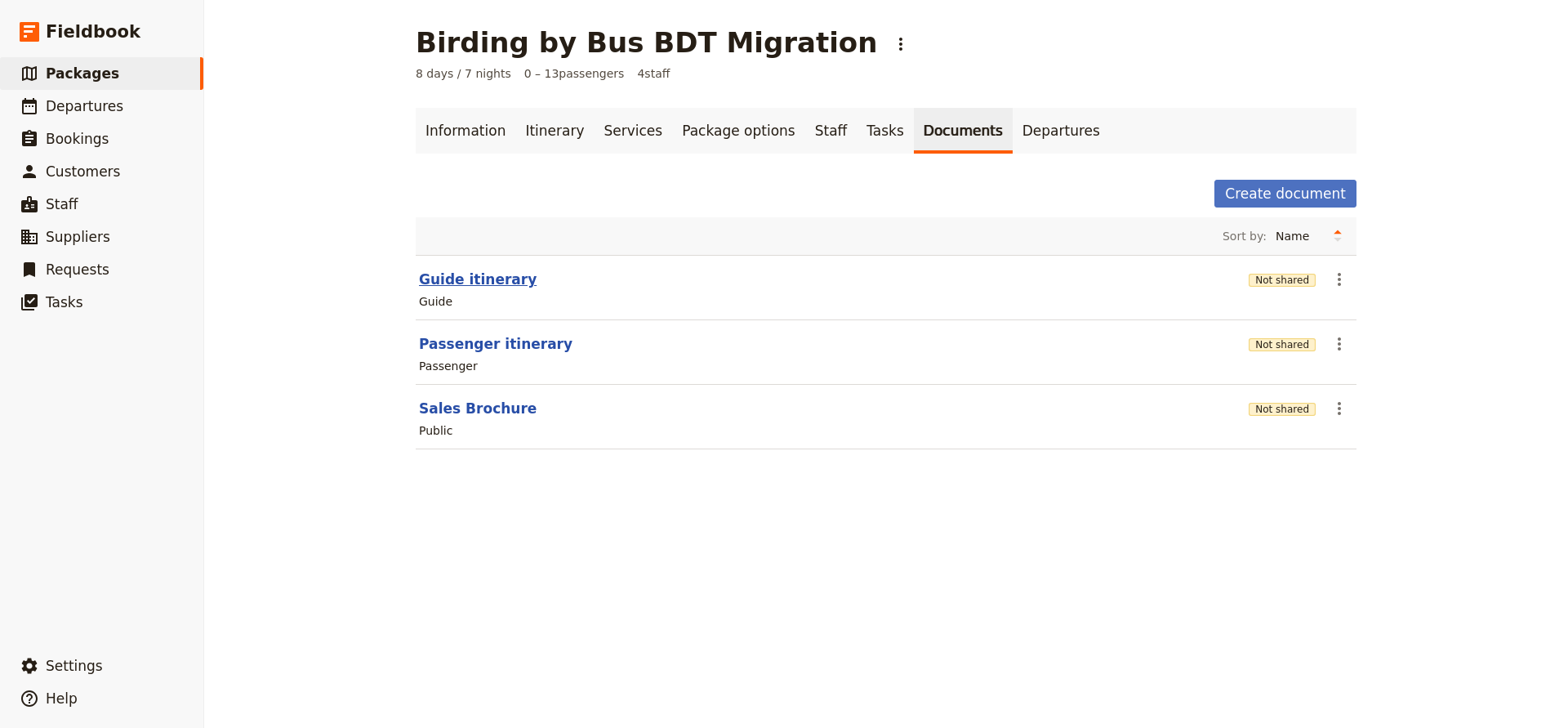
scroll to position [1, 0]
click at [481, 281] on button "Guide itinerary" at bounding box center [478, 279] width 118 height 20
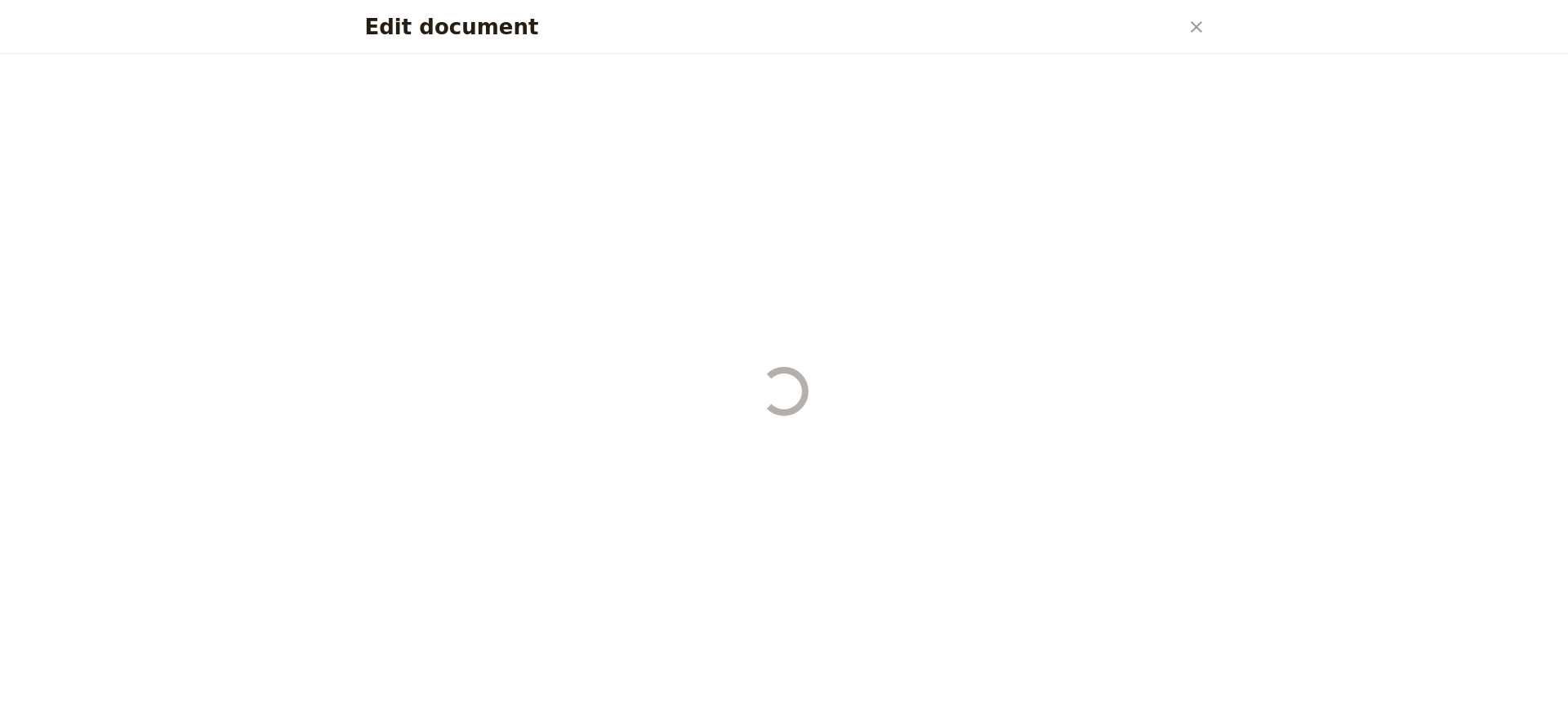
select select "STAFF"
select select "RUN_SHEET"
select select "DEFAULT"
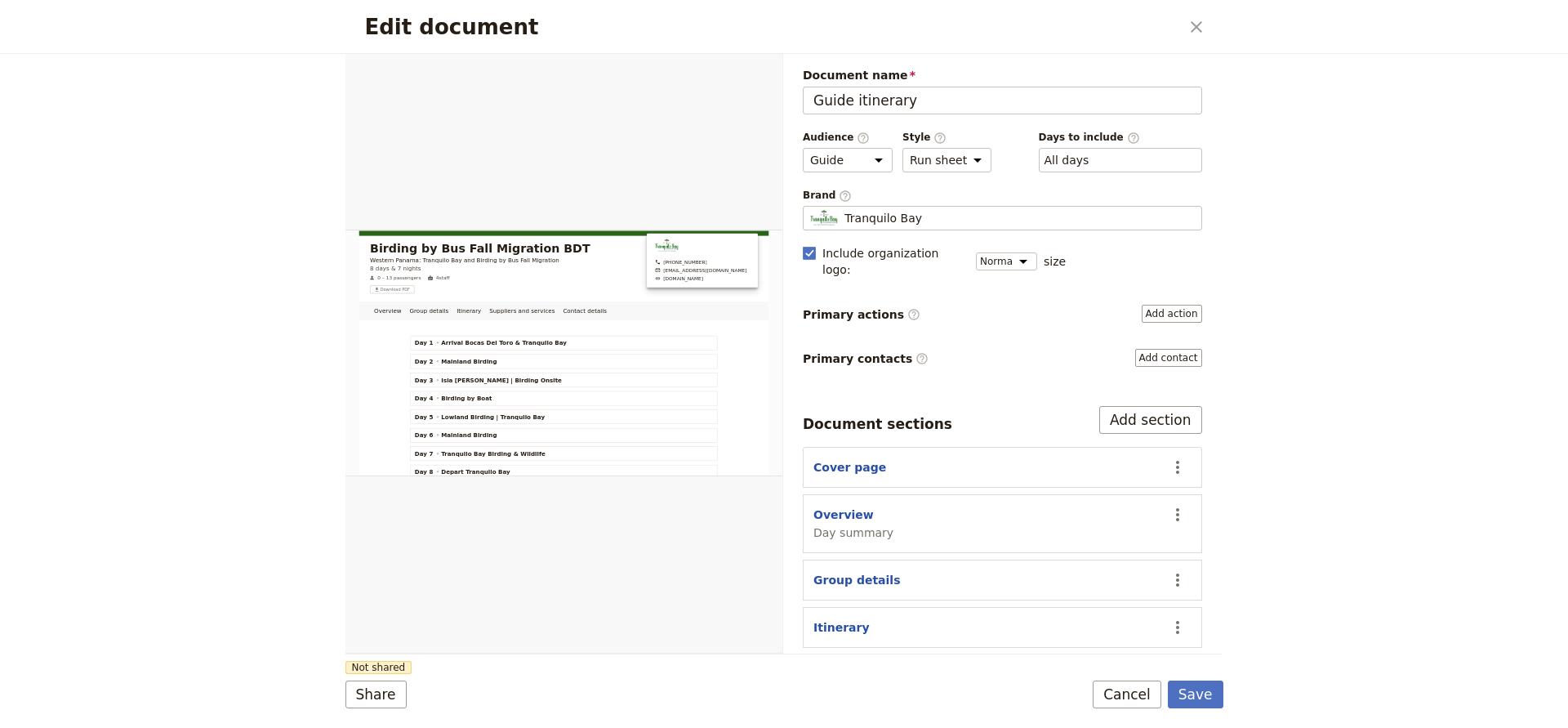
scroll to position [0, 0]
click at [1189, 691] on button "Save" at bounding box center [1196, 694] width 56 height 27
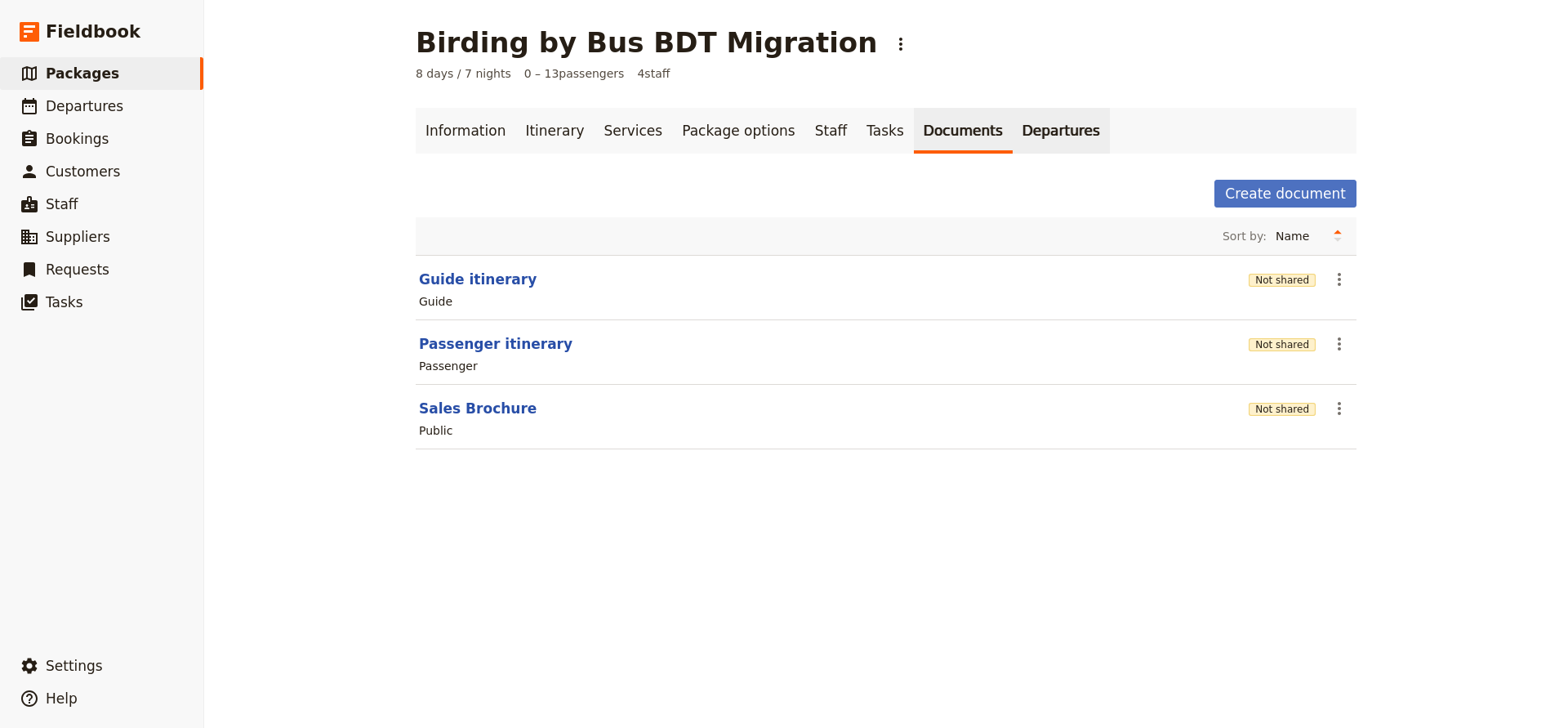
click at [1018, 130] on link "Departures" at bounding box center [1061, 130] width 97 height 46
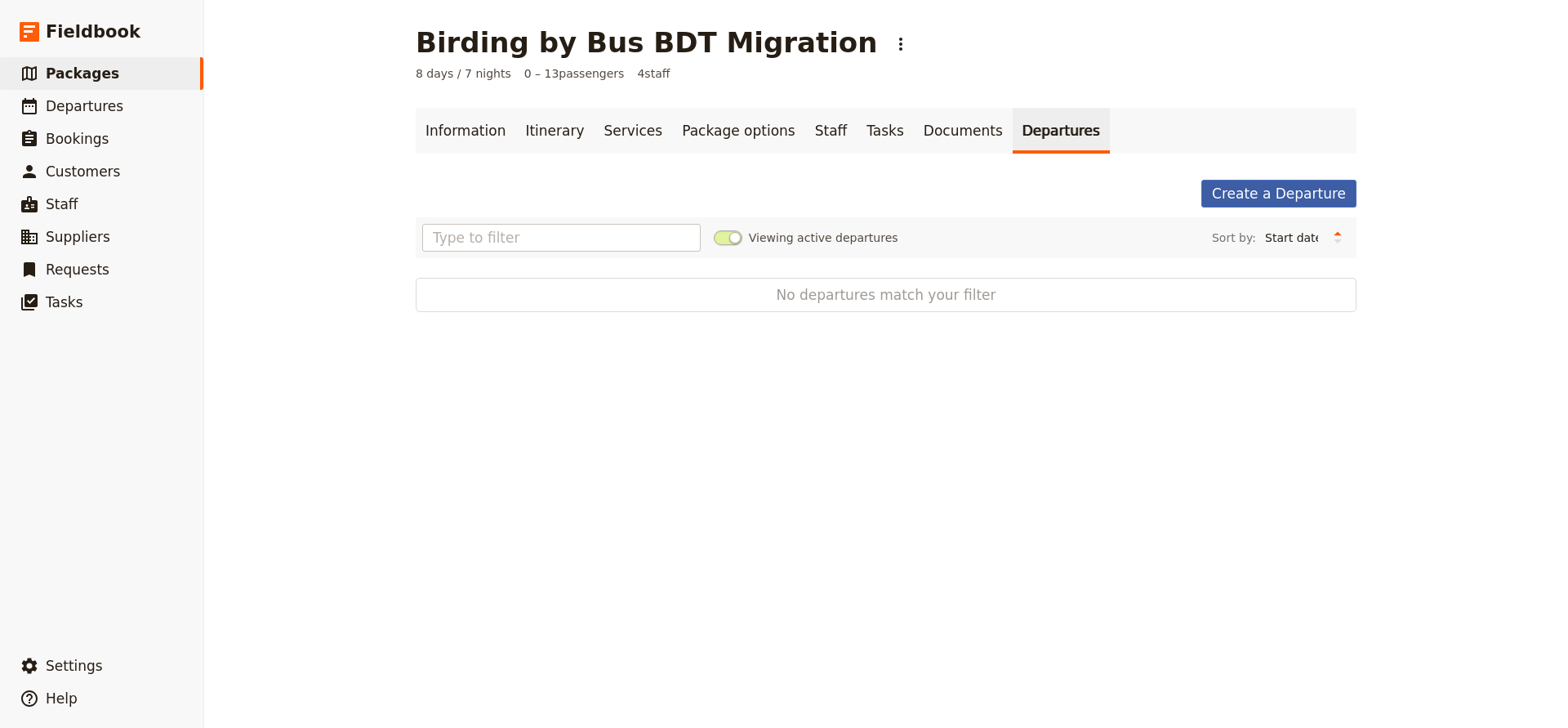
click at [1279, 194] on link "Create a Departure" at bounding box center [1279, 193] width 155 height 27
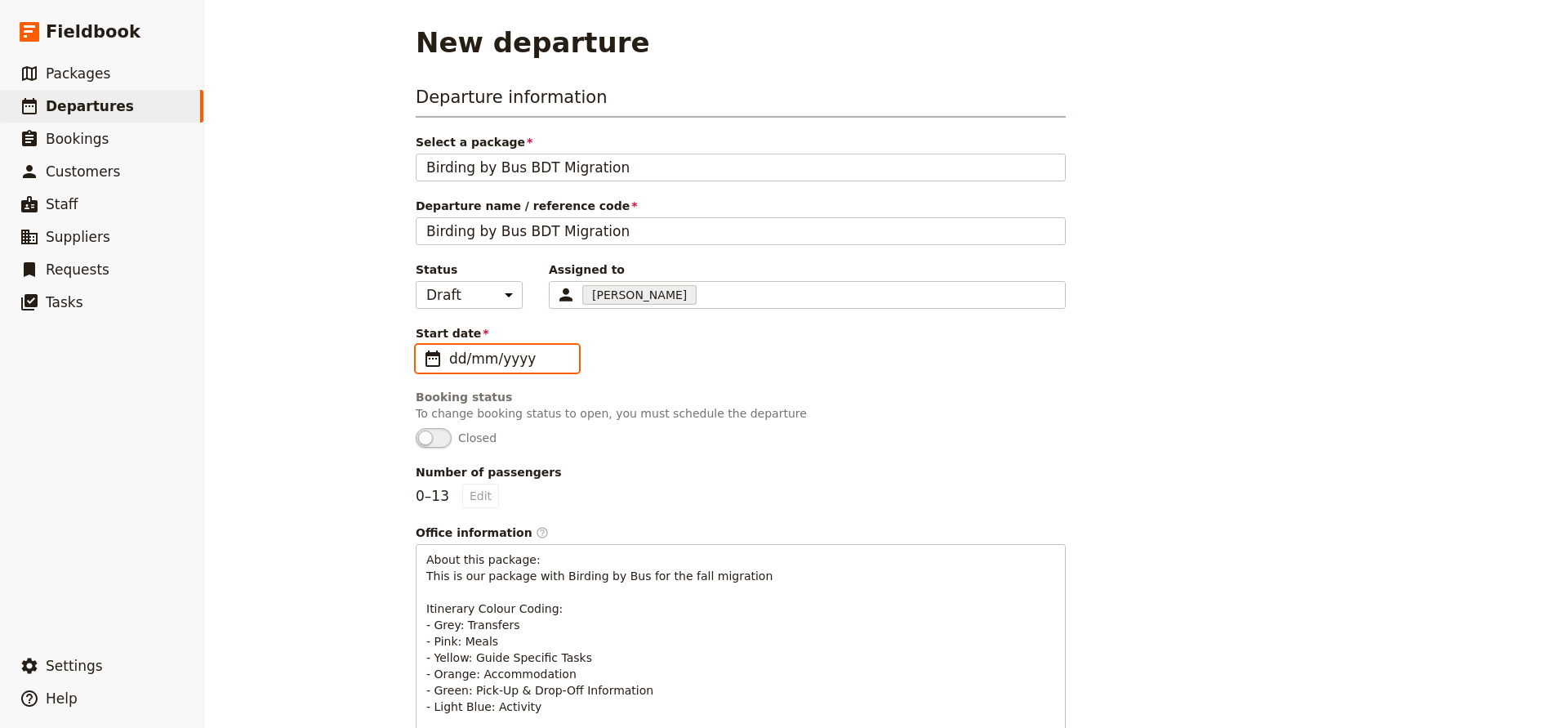
click at [455, 351] on input "dd/mm/yyyy" at bounding box center [509, 359] width 120 height 20
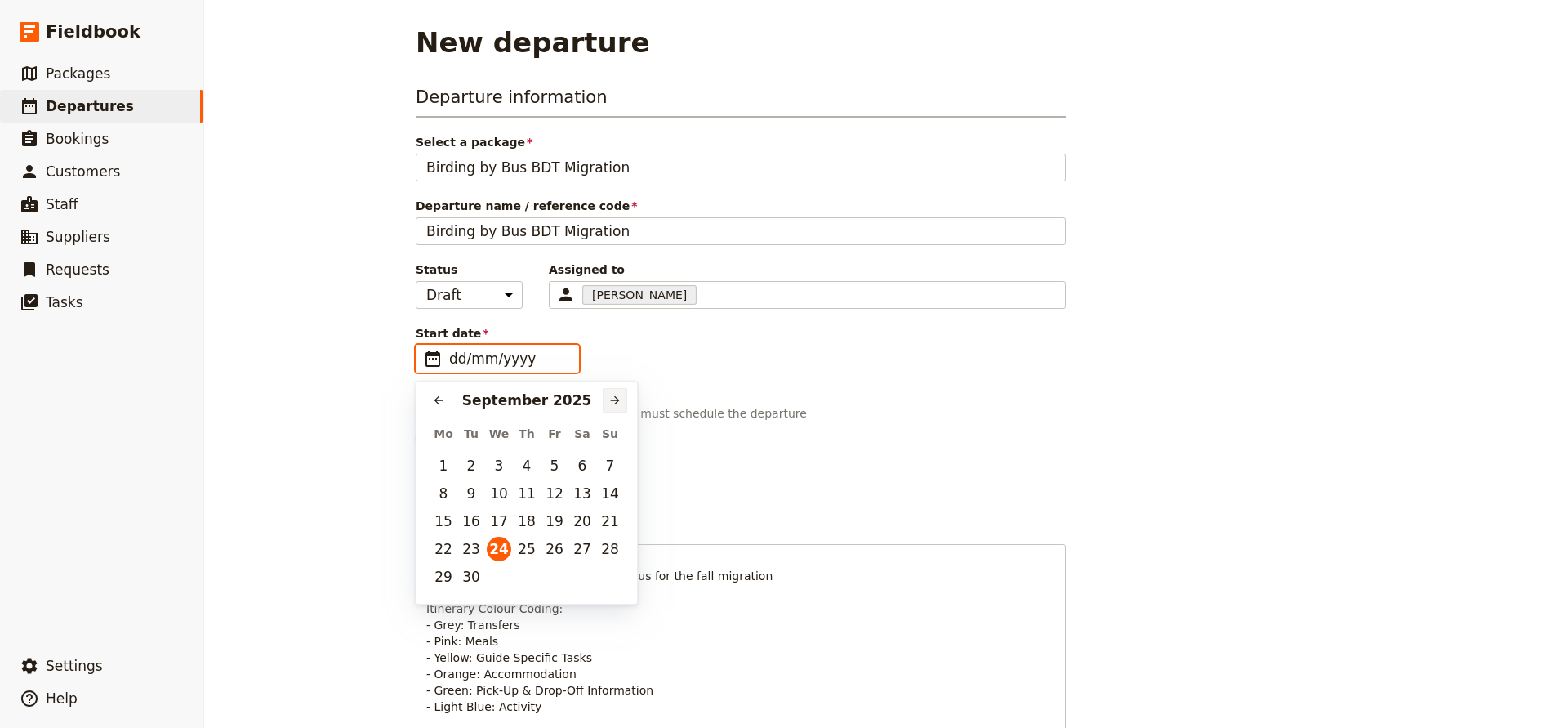
click at [618, 394] on icon "Next month" at bounding box center [614, 400] width 13 height 13
click at [478, 493] on button "7" at bounding box center [470, 493] width 24 height 24
type input "[DATE]"
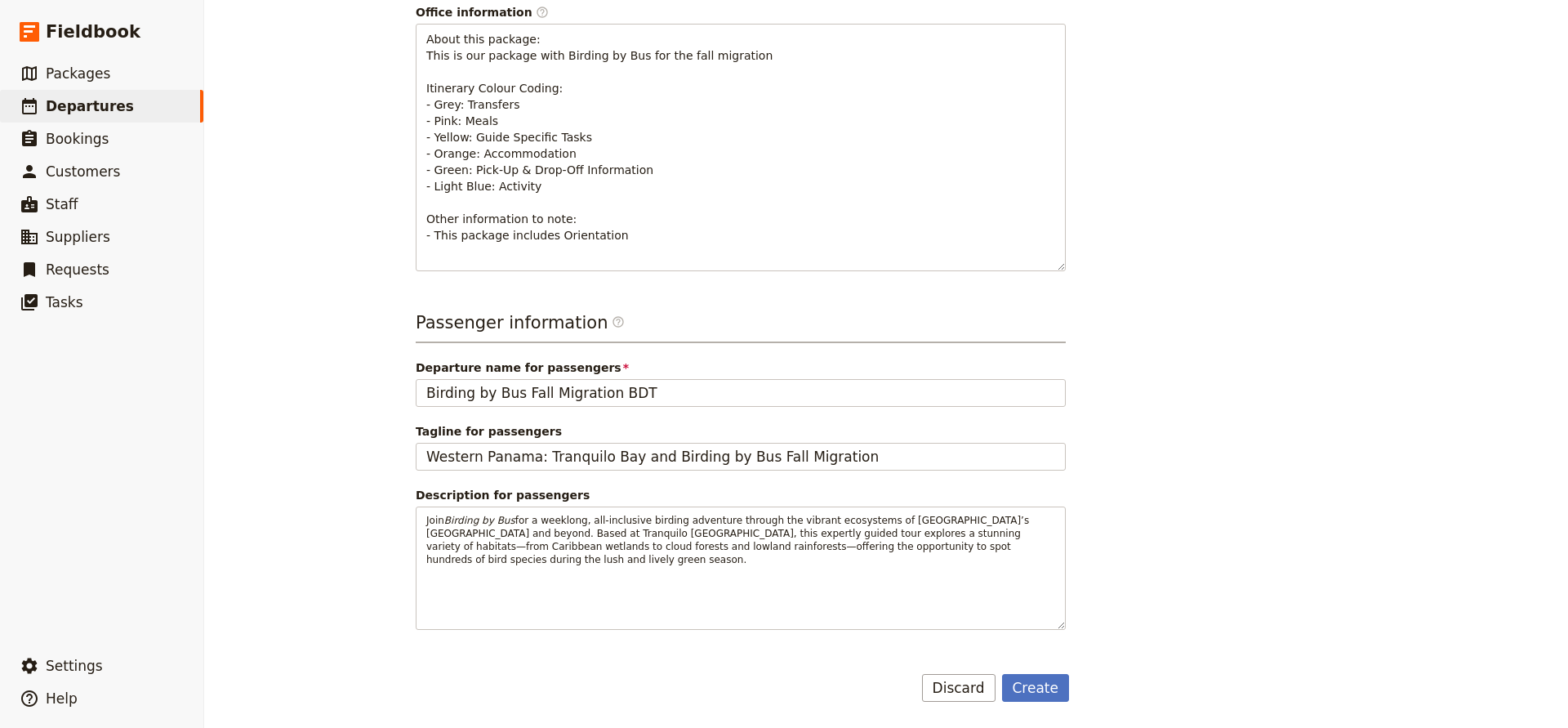
scroll to position [520, 0]
click at [1029, 690] on button "Create" at bounding box center [1036, 688] width 68 height 27
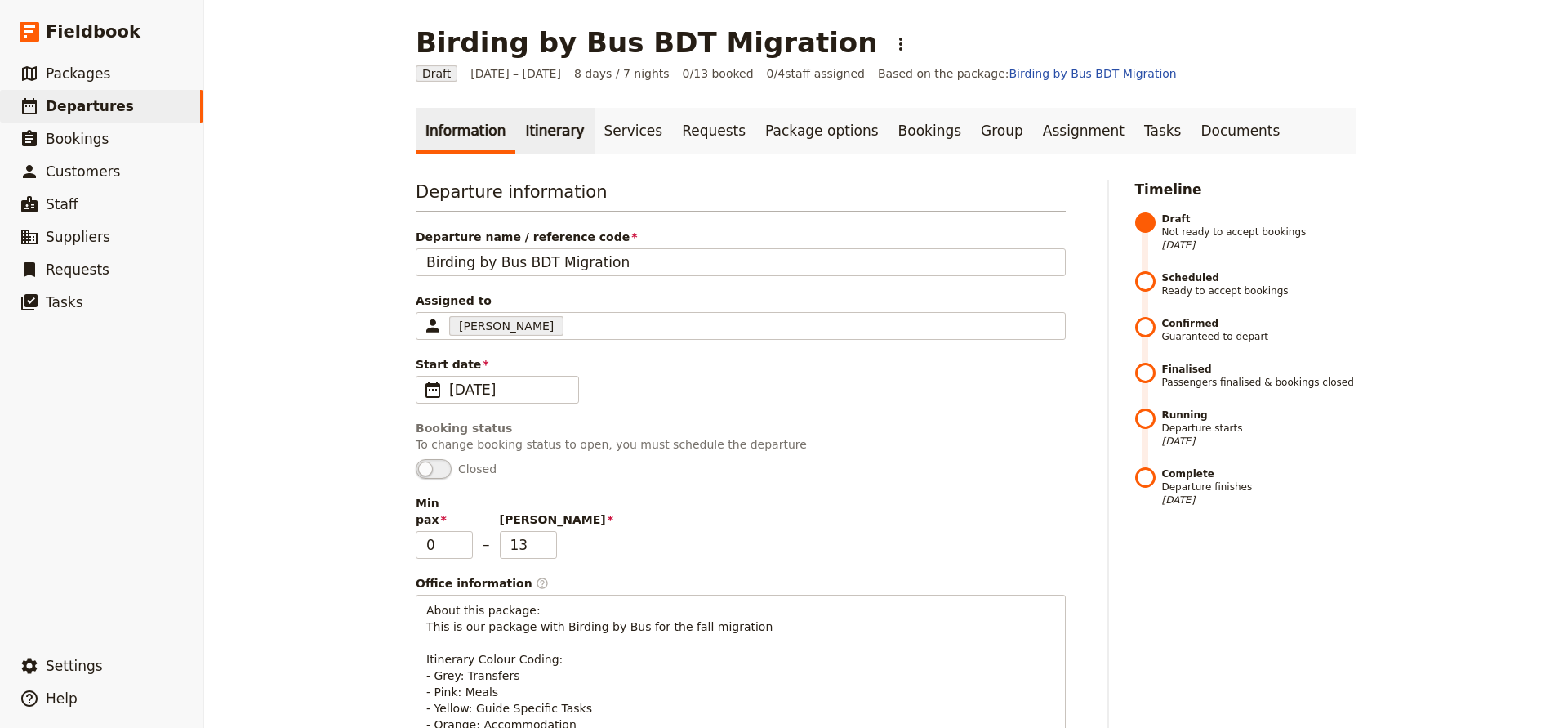
click at [532, 140] on link "Itinerary" at bounding box center [555, 130] width 78 height 46
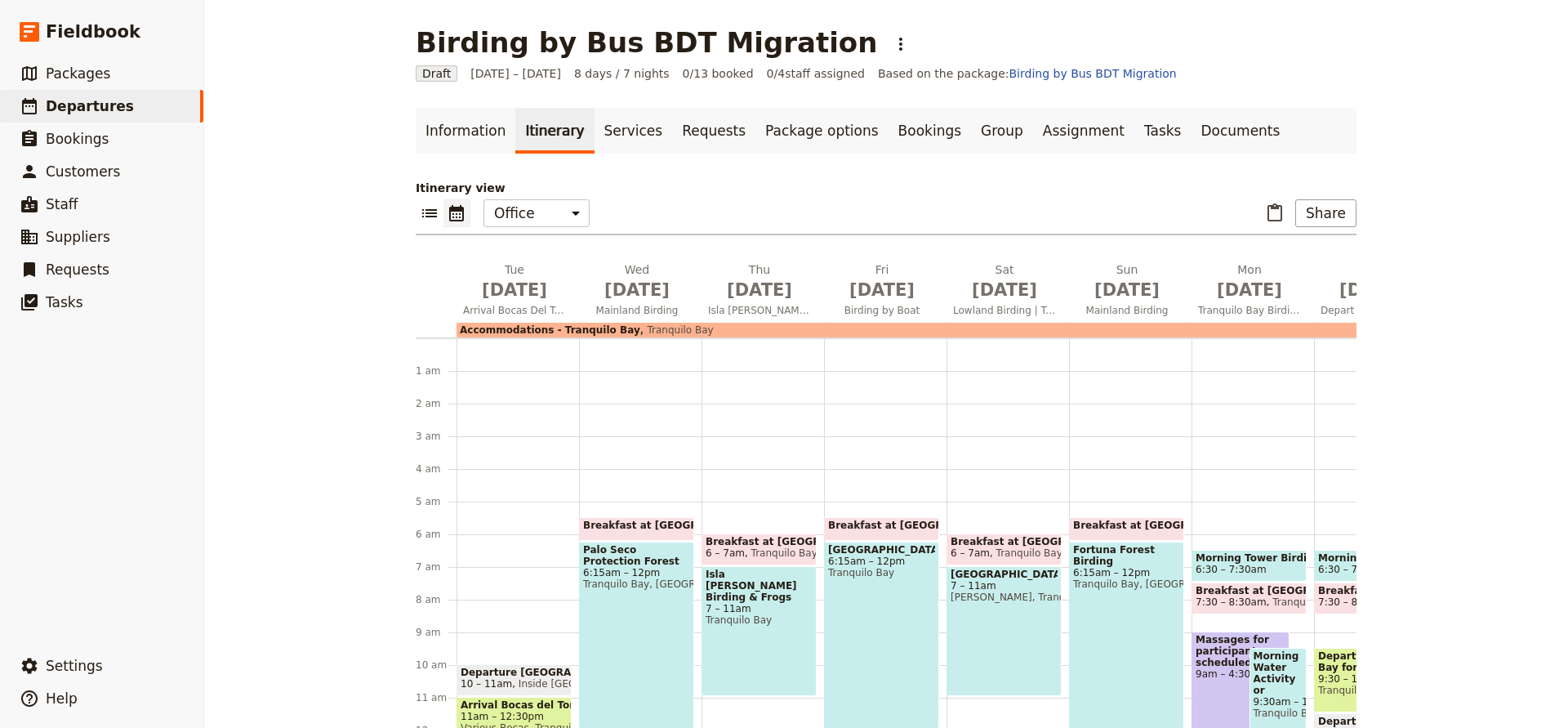
scroll to position [164, 0]
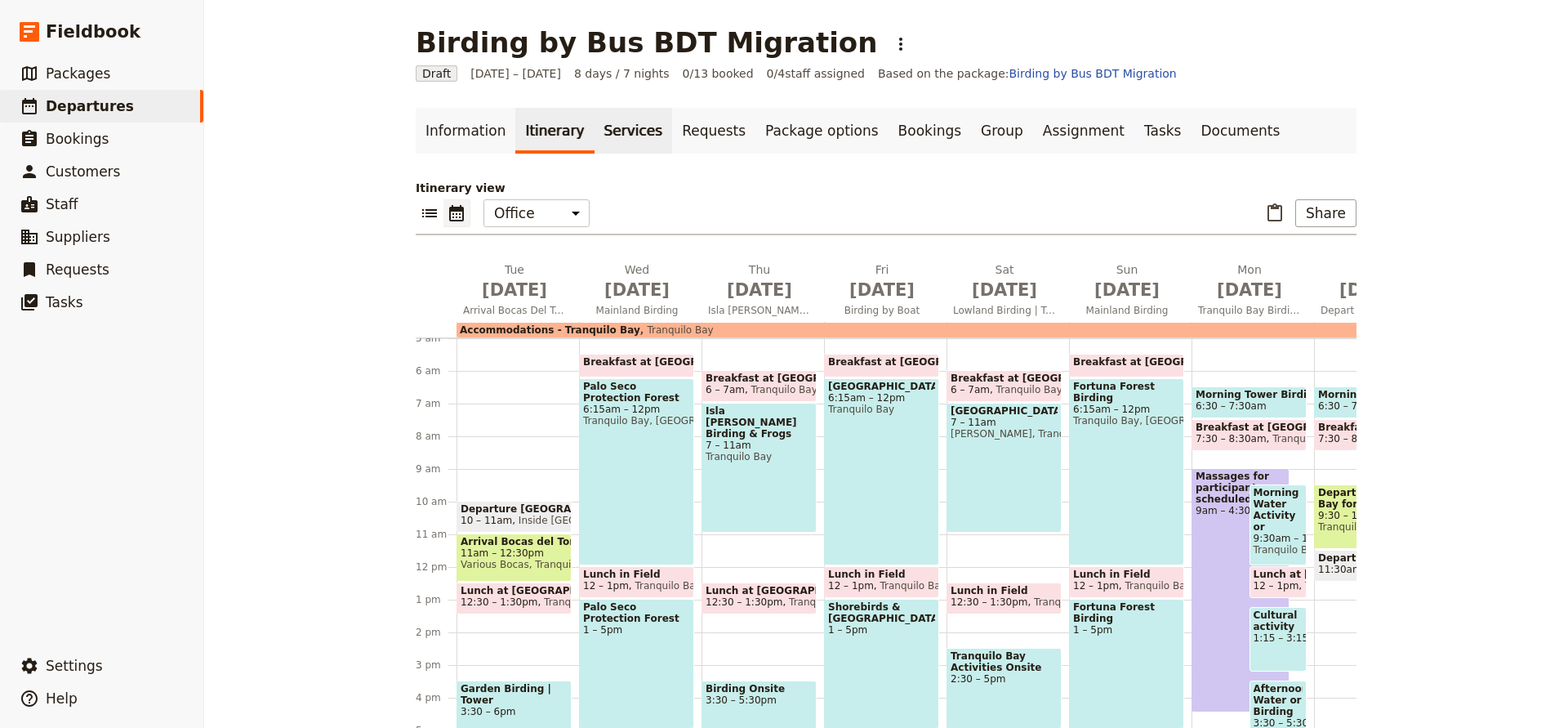
click at [595, 135] on link "Services" at bounding box center [634, 130] width 78 height 46
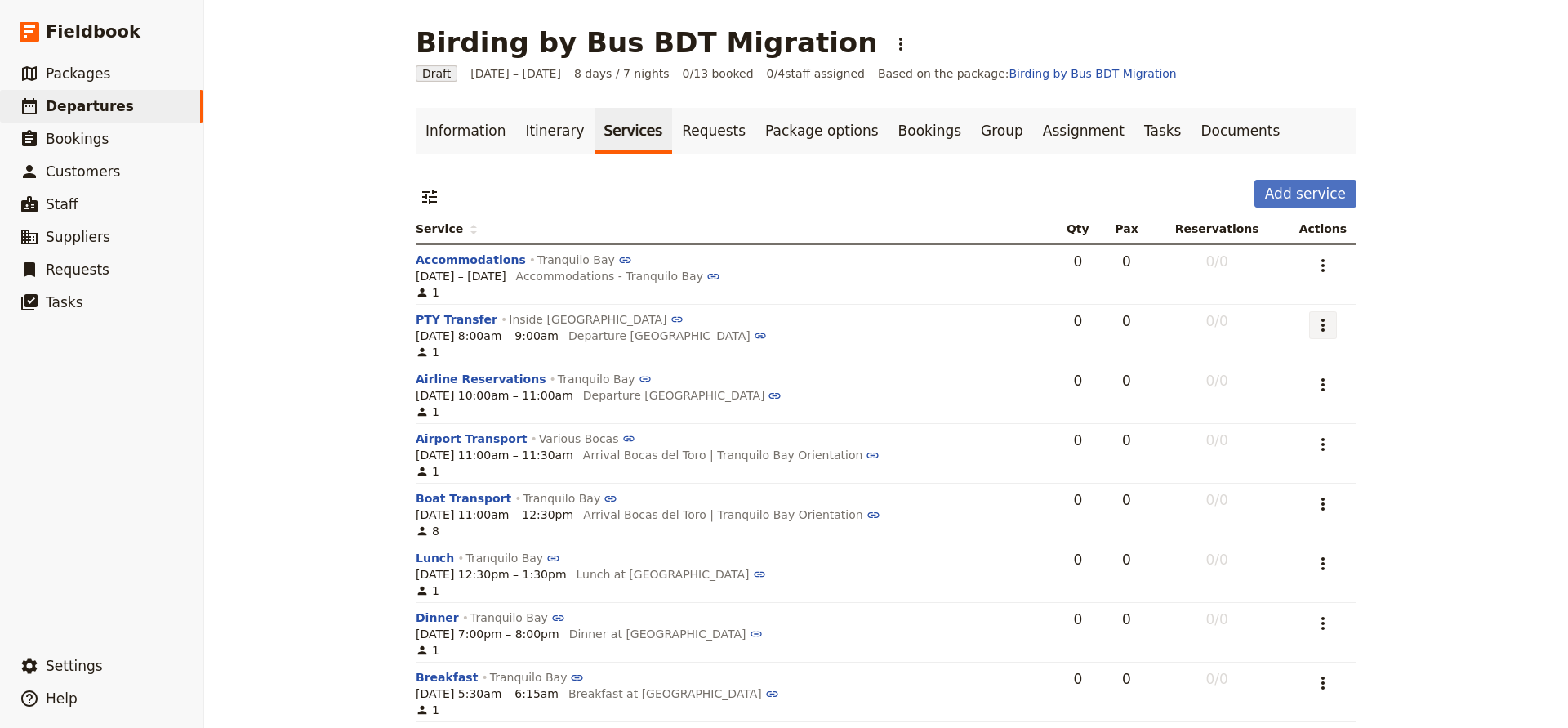
click at [1324, 328] on icon "Actions" at bounding box center [1323, 325] width 20 height 20
click at [1245, 424] on span "Remove service" at bounding box center [1241, 429] width 91 height 17
click at [1330, 320] on icon "Actions" at bounding box center [1323, 325] width 20 height 20
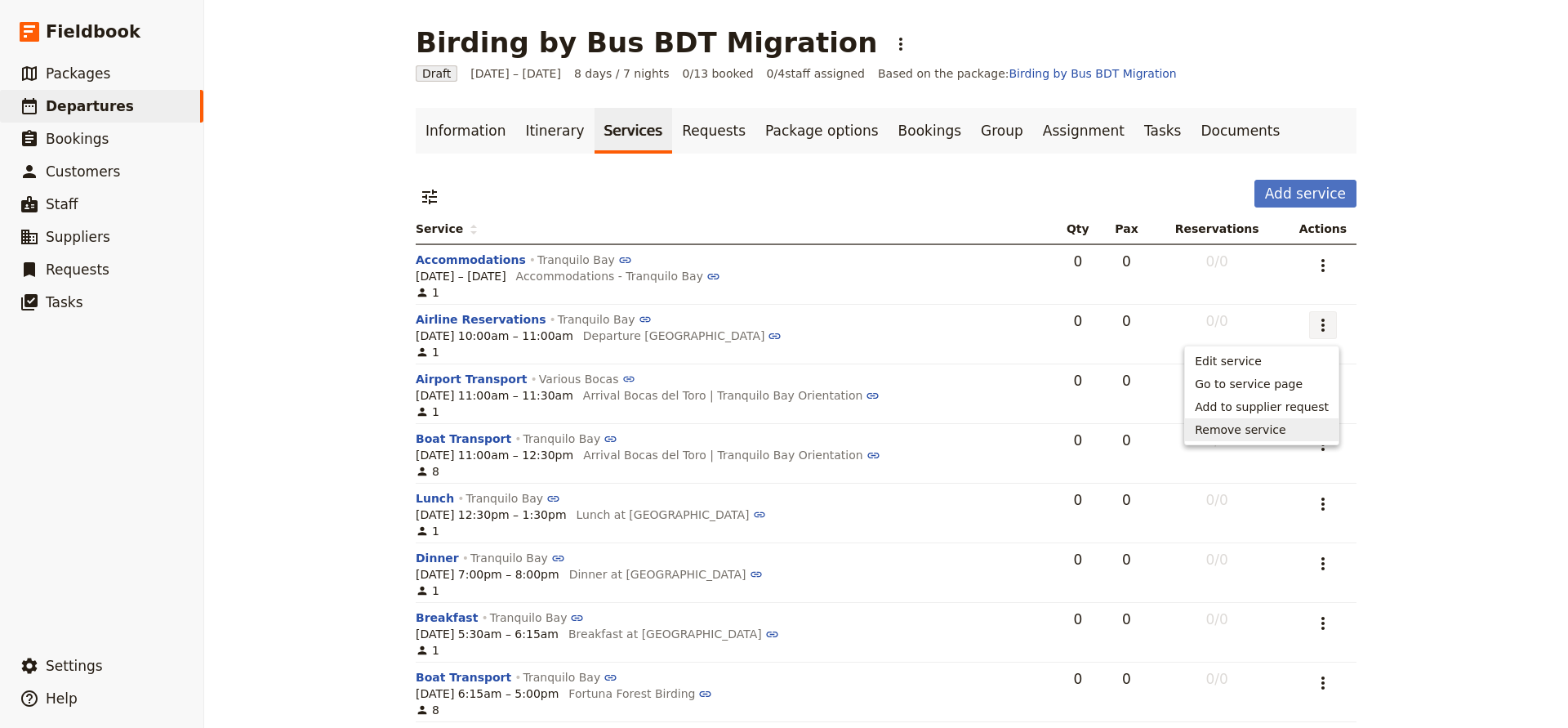
click at [1250, 427] on span "Remove service" at bounding box center [1241, 429] width 91 height 17
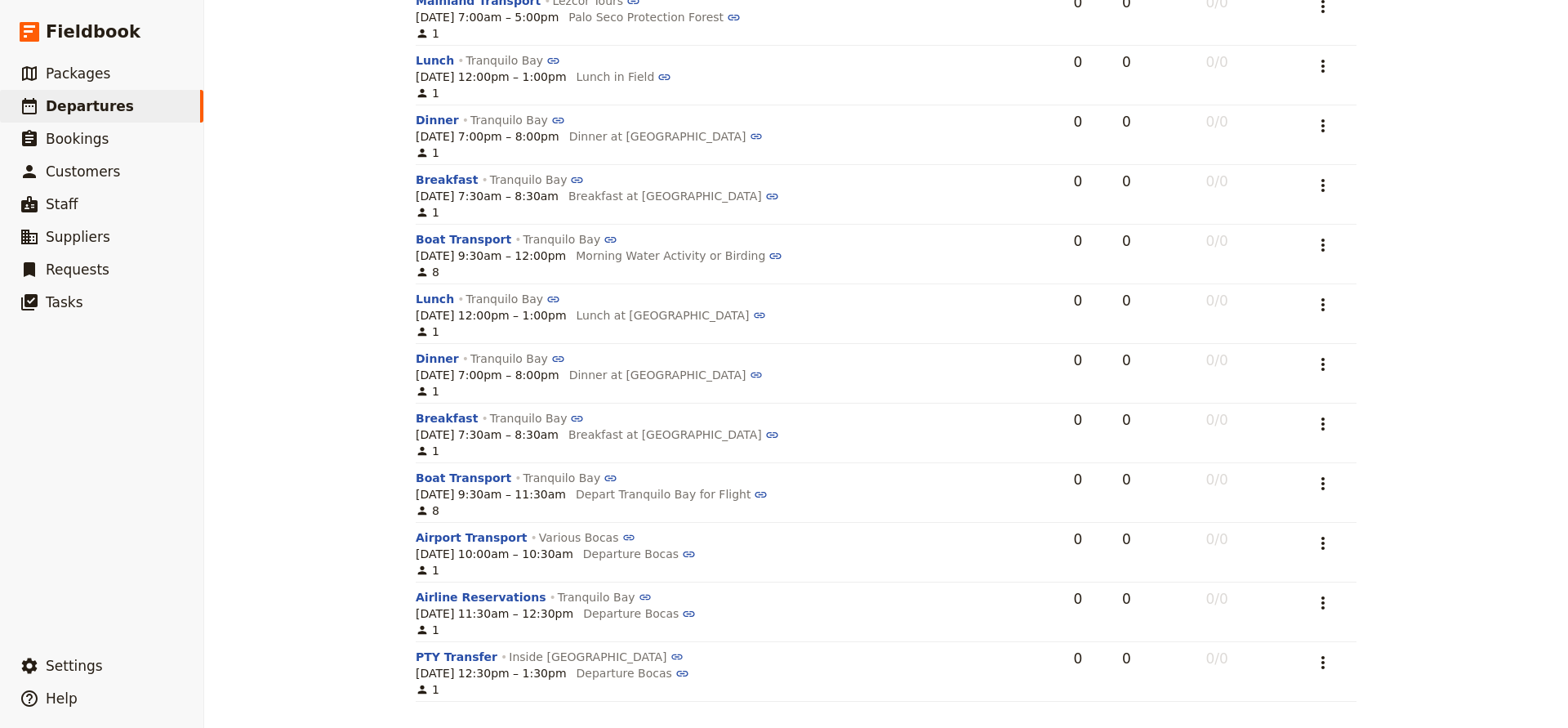
scroll to position [1750, 0]
click at [1327, 601] on icon "Actions" at bounding box center [1323, 603] width 20 height 20
click at [1259, 565] on span "Remove service" at bounding box center [1241, 566] width 91 height 17
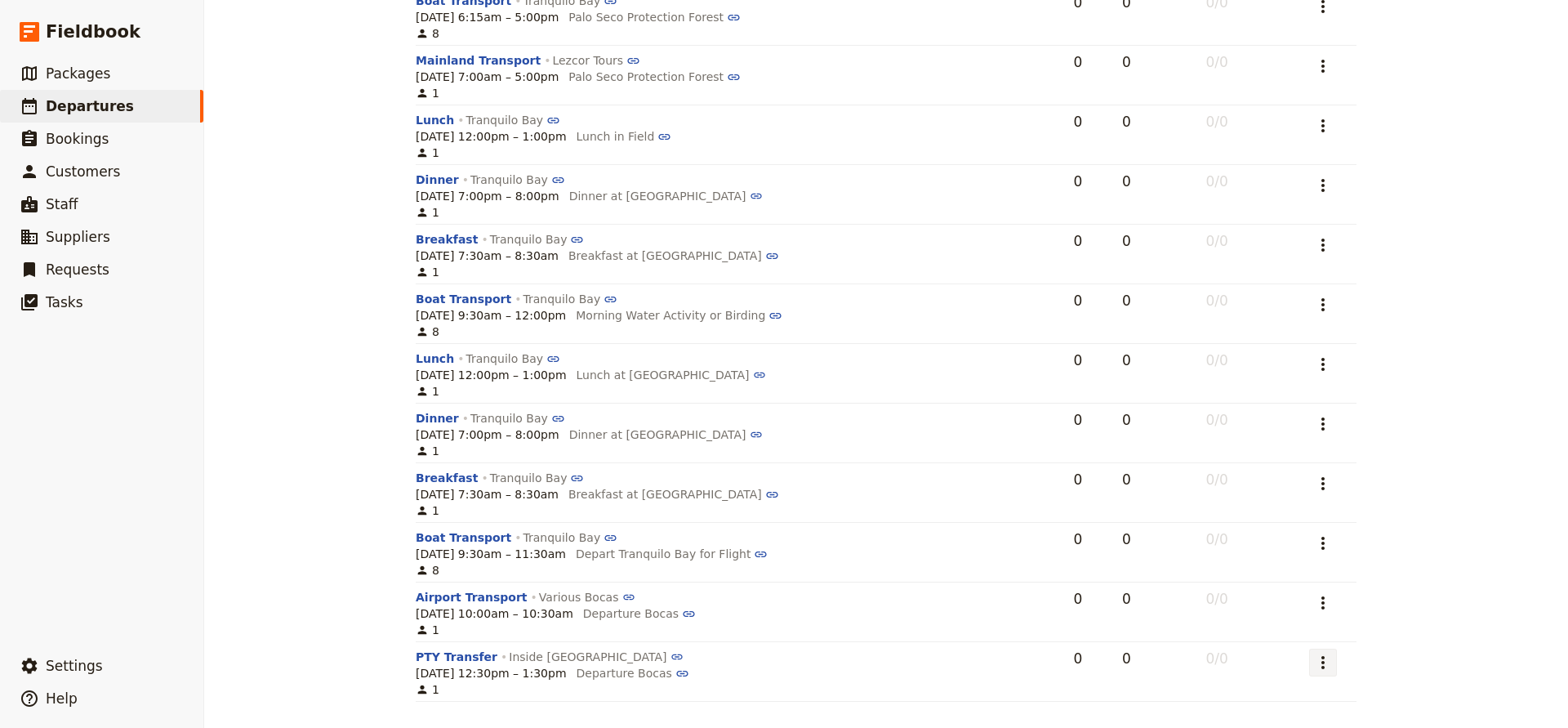
click at [1321, 659] on icon "Actions" at bounding box center [1323, 662] width 20 height 20
click at [1249, 624] on span "Remove service" at bounding box center [1241, 626] width 91 height 17
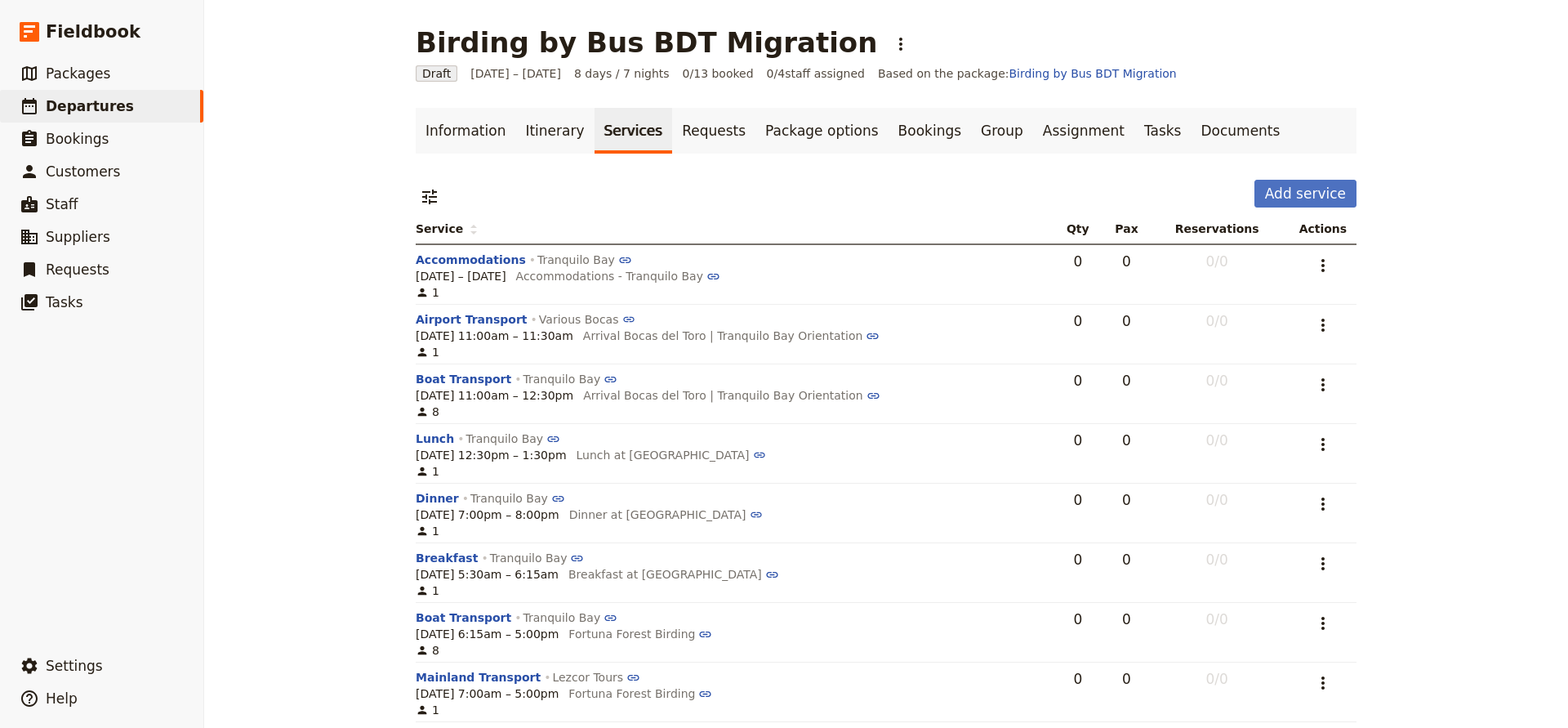
scroll to position [0, 0]
click at [545, 130] on link "Itinerary" at bounding box center [555, 130] width 78 height 46
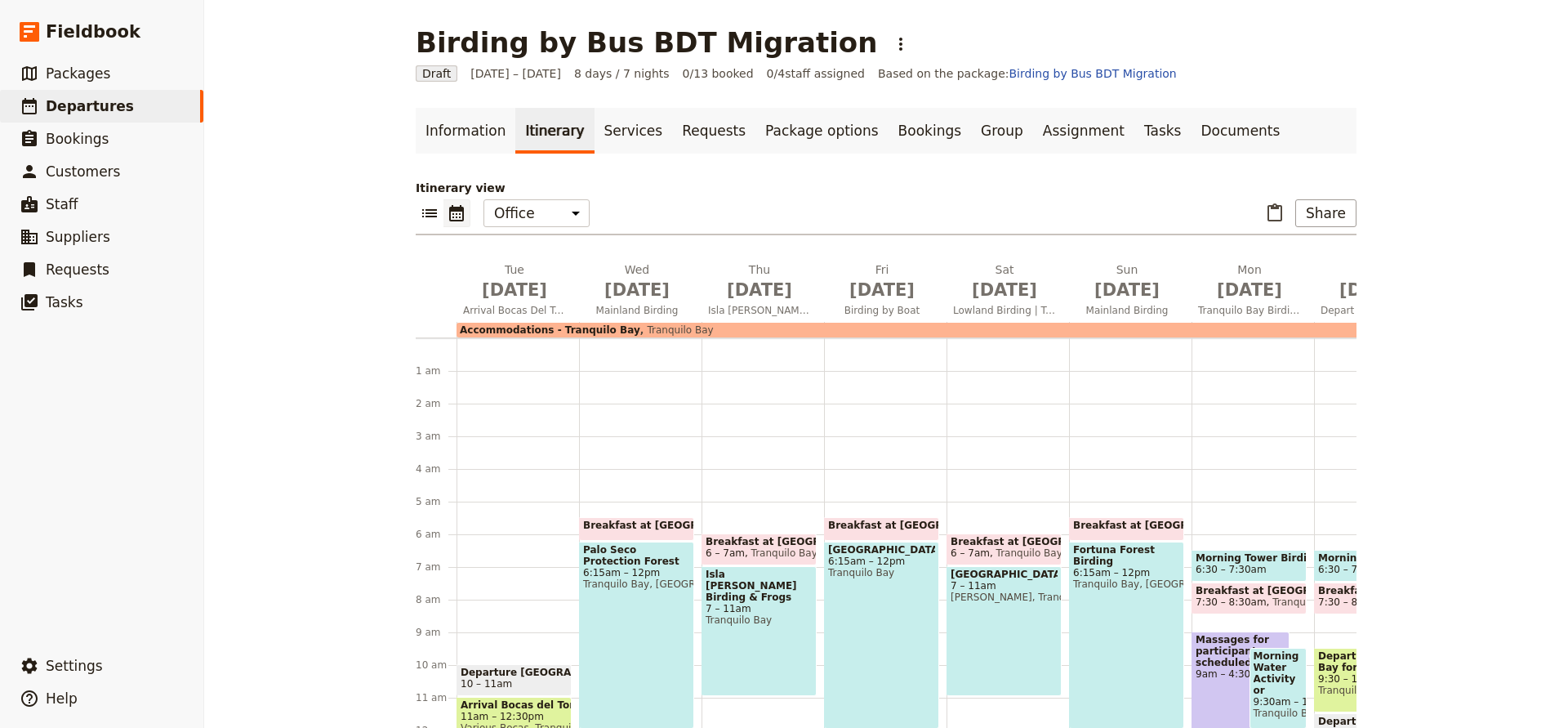
scroll to position [164, 0]
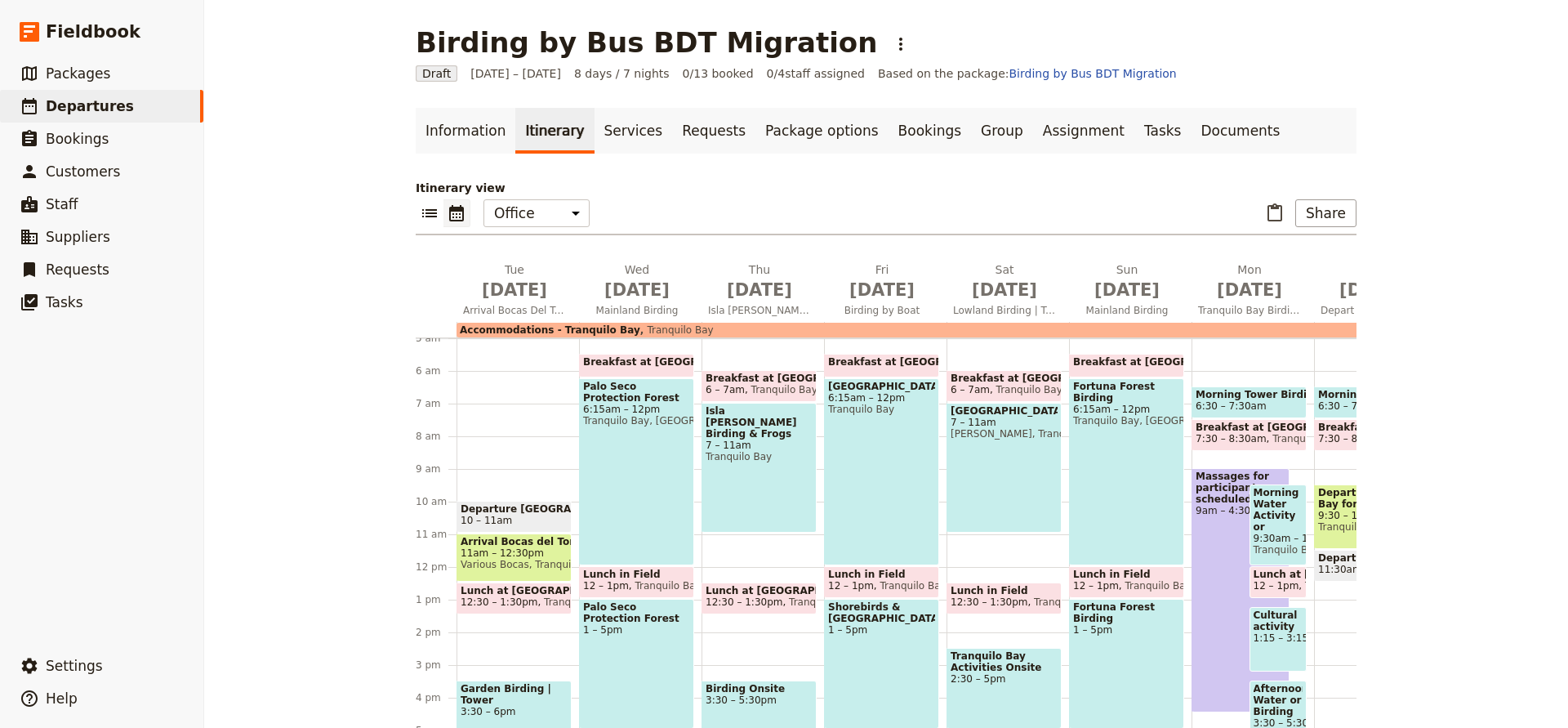
click at [500, 509] on span "Departure [GEOGRAPHIC_DATA]" at bounding box center [514, 509] width 107 height 12
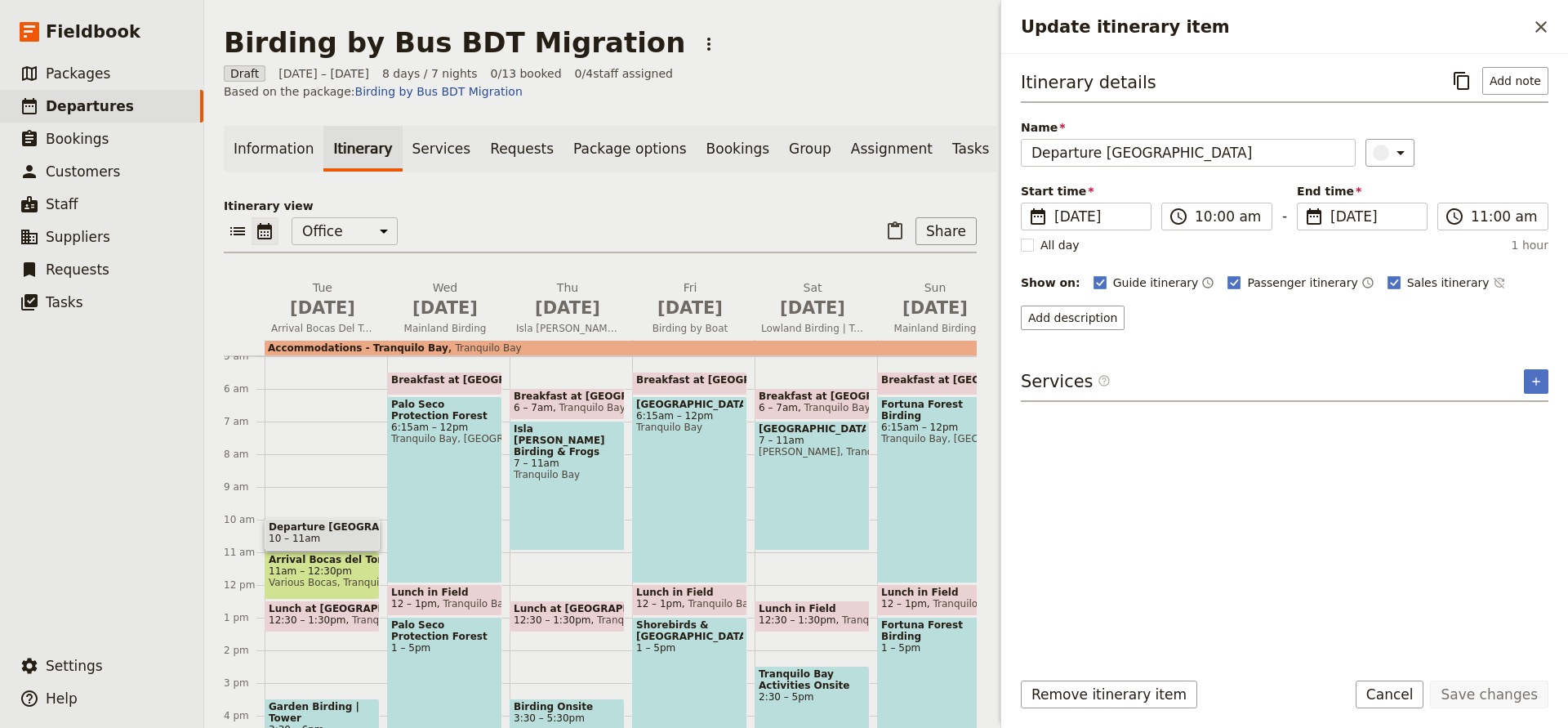
click at [500, 509] on div "Palo Seco Protection Forest 6:15am – 12pm [GEOGRAPHIC_DATA], [GEOGRAPHIC_DATA] …" at bounding box center [445, 489] width 116 height 187
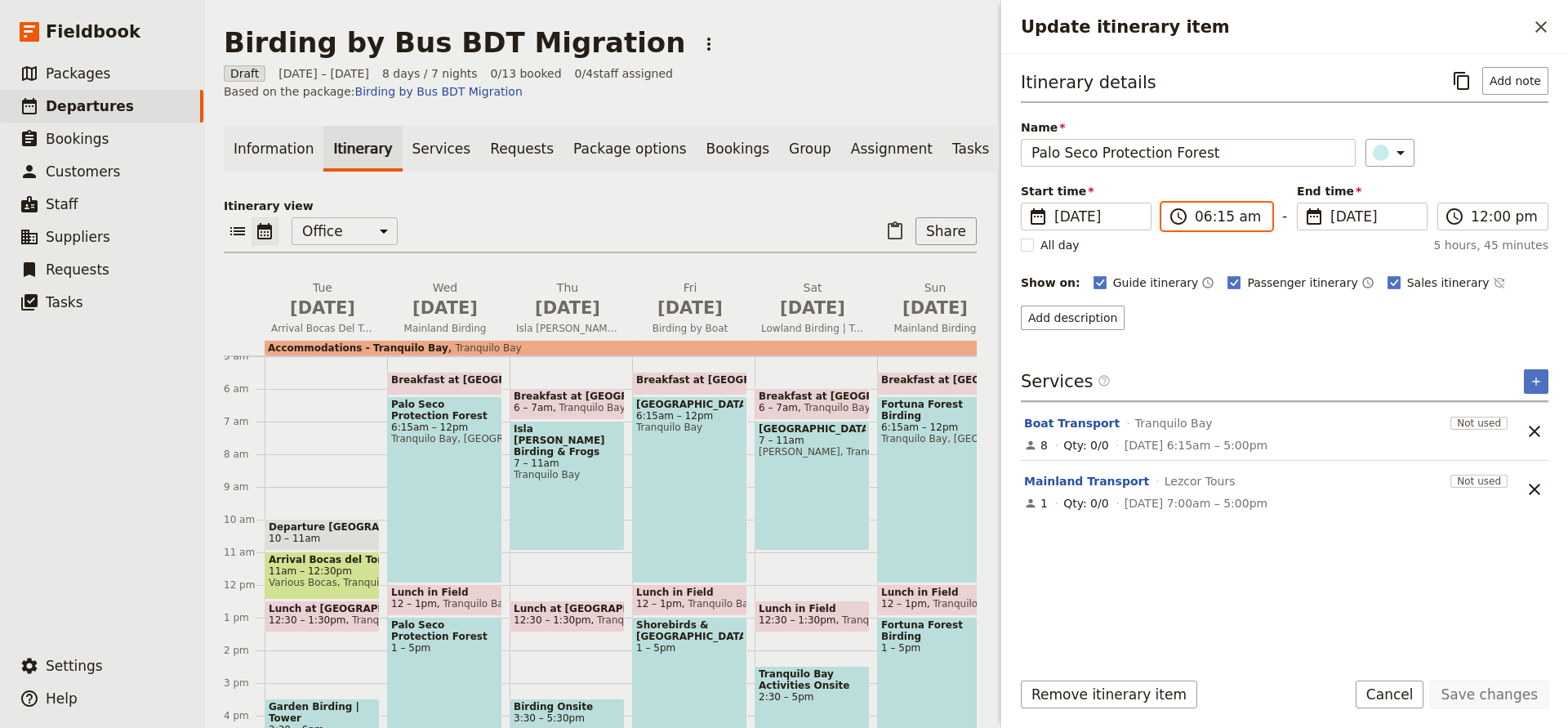
click at [1215, 209] on input "06:15 am" at bounding box center [1229, 217] width 67 height 20
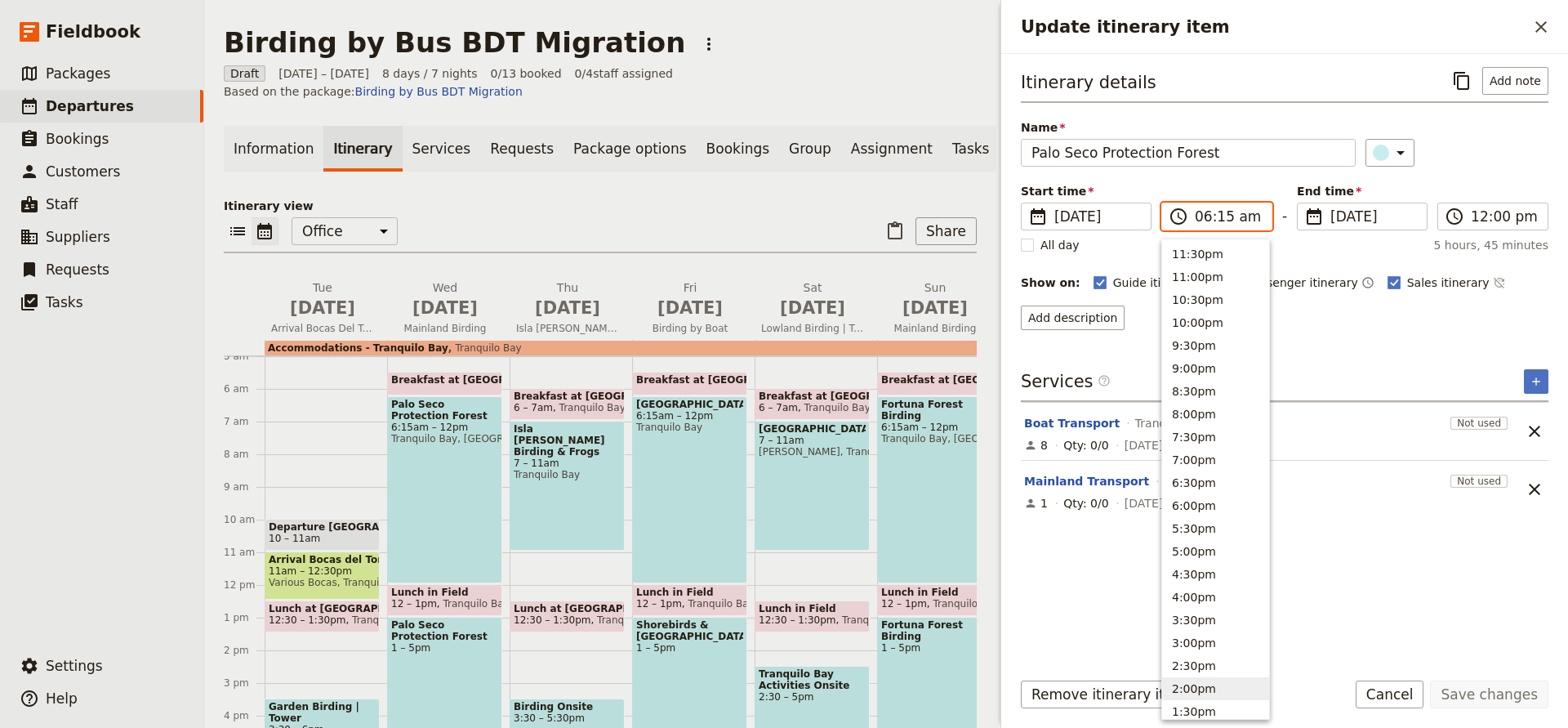
click at [1199, 680] on button "2:00pm" at bounding box center [1215, 688] width 107 height 23
type input "02:00 pm"
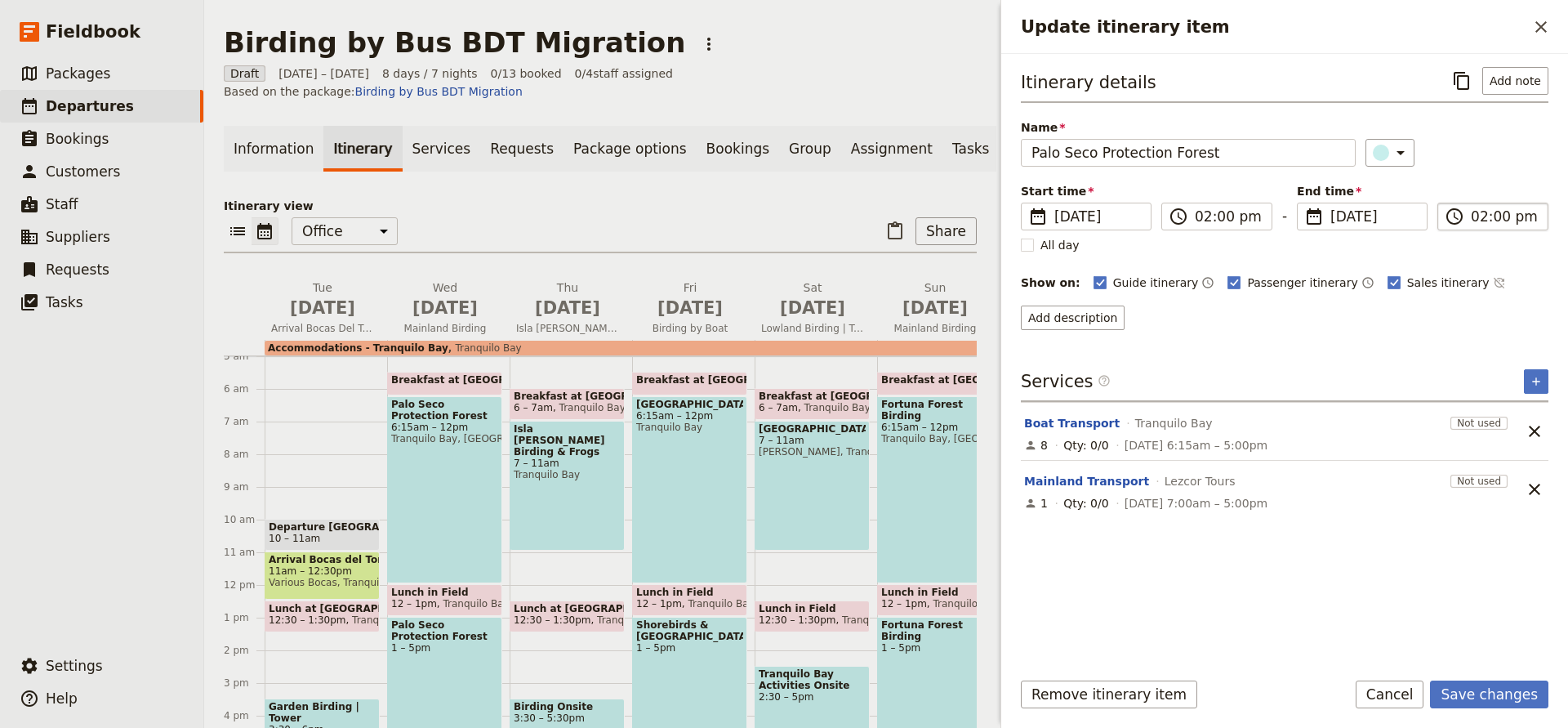
click at [1492, 209] on input "02:00 pm" at bounding box center [1504, 217] width 67 height 20
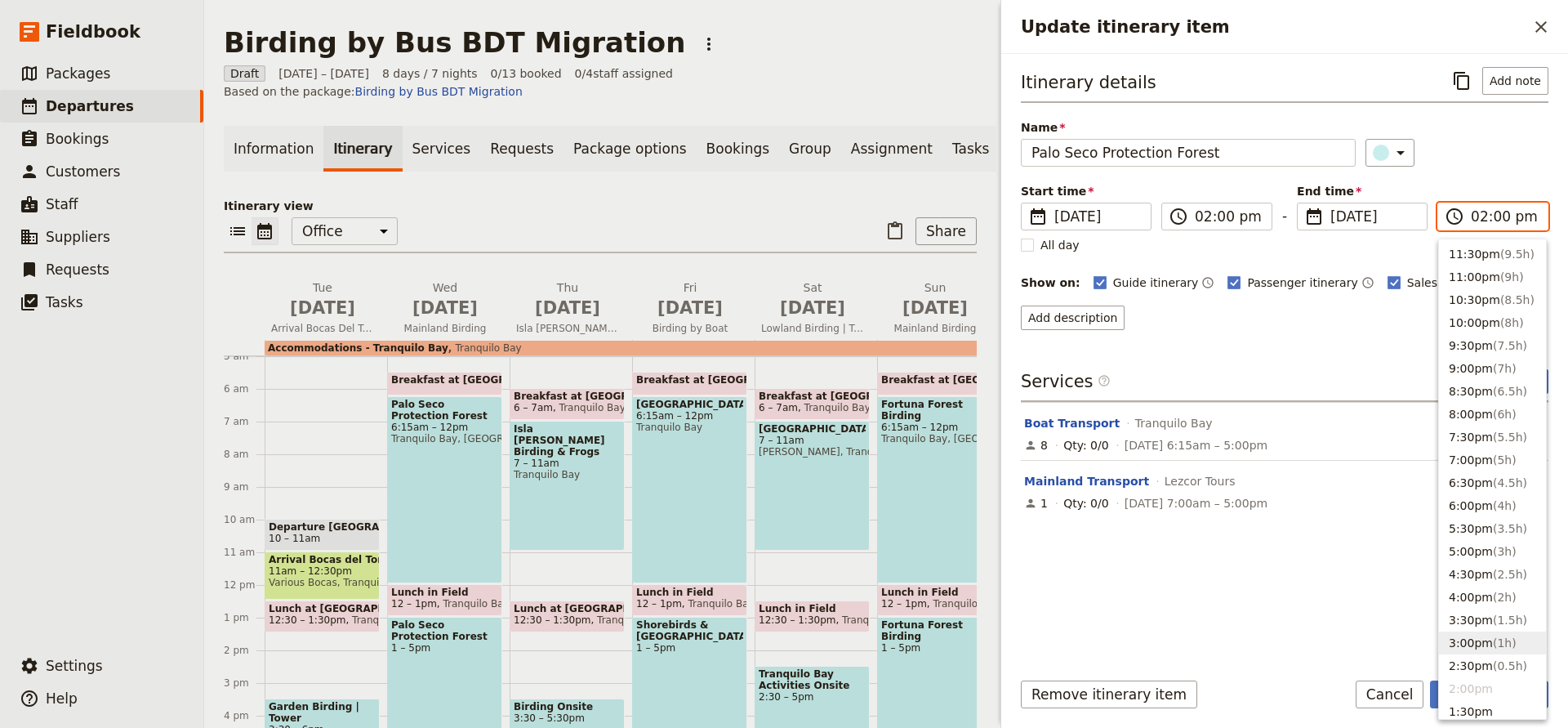
click at [1484, 636] on button "3:00pm ( 1h )" at bounding box center [1493, 642] width 107 height 23
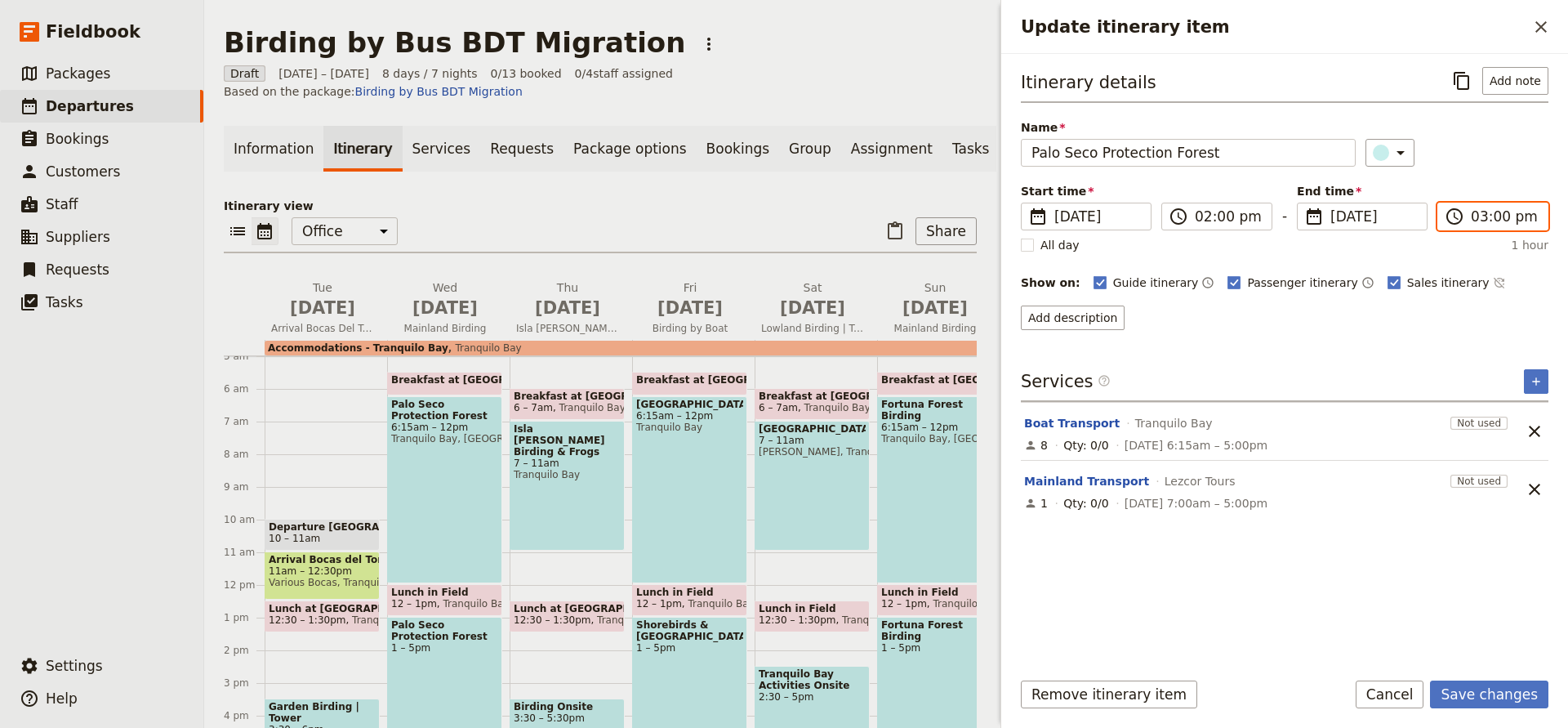
click at [1504, 214] on input "03:00 pm" at bounding box center [1504, 217] width 67 height 20
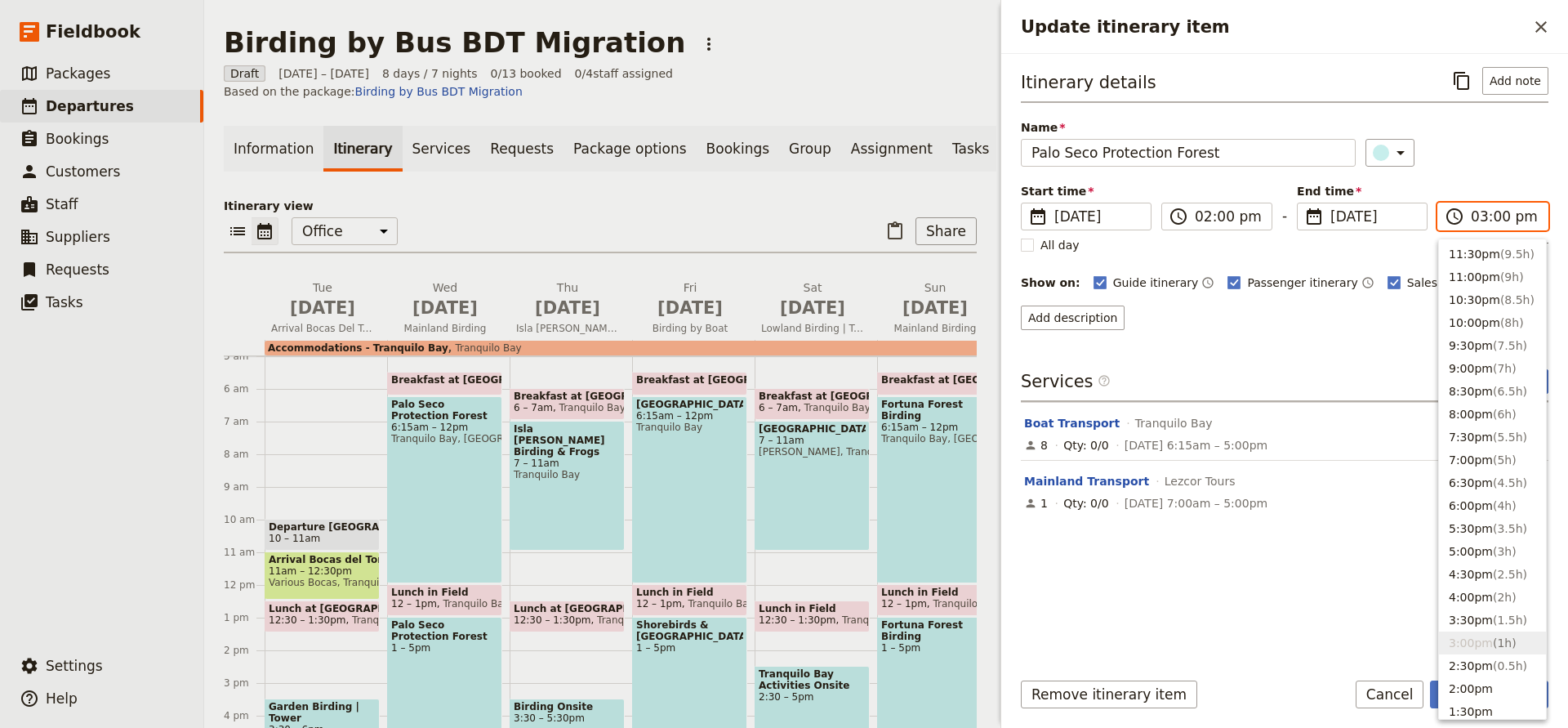
type input "03:05 pm"
click at [1334, 310] on div "Add description" at bounding box center [1285, 317] width 527 height 24
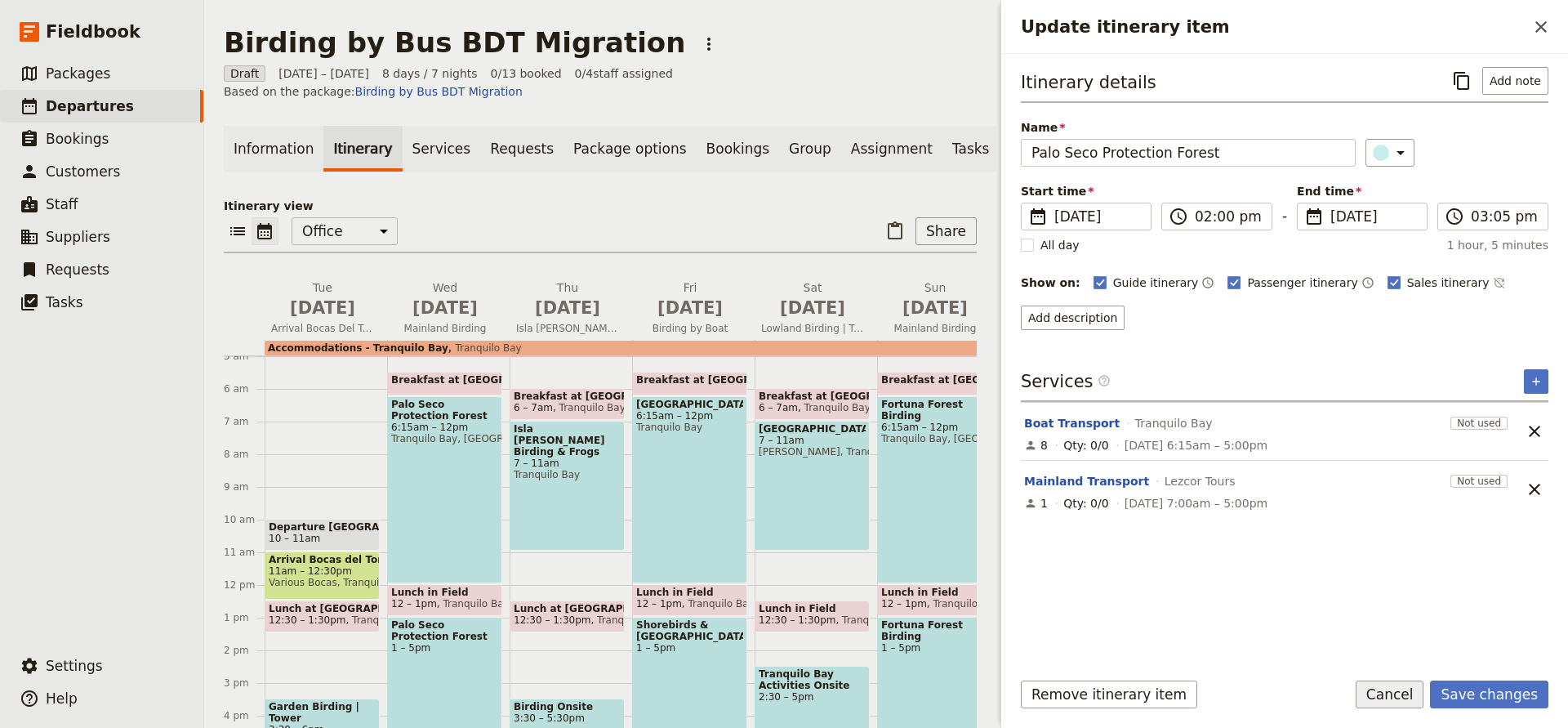
click at [1386, 700] on button "Cancel" at bounding box center [1391, 694] width 69 height 27
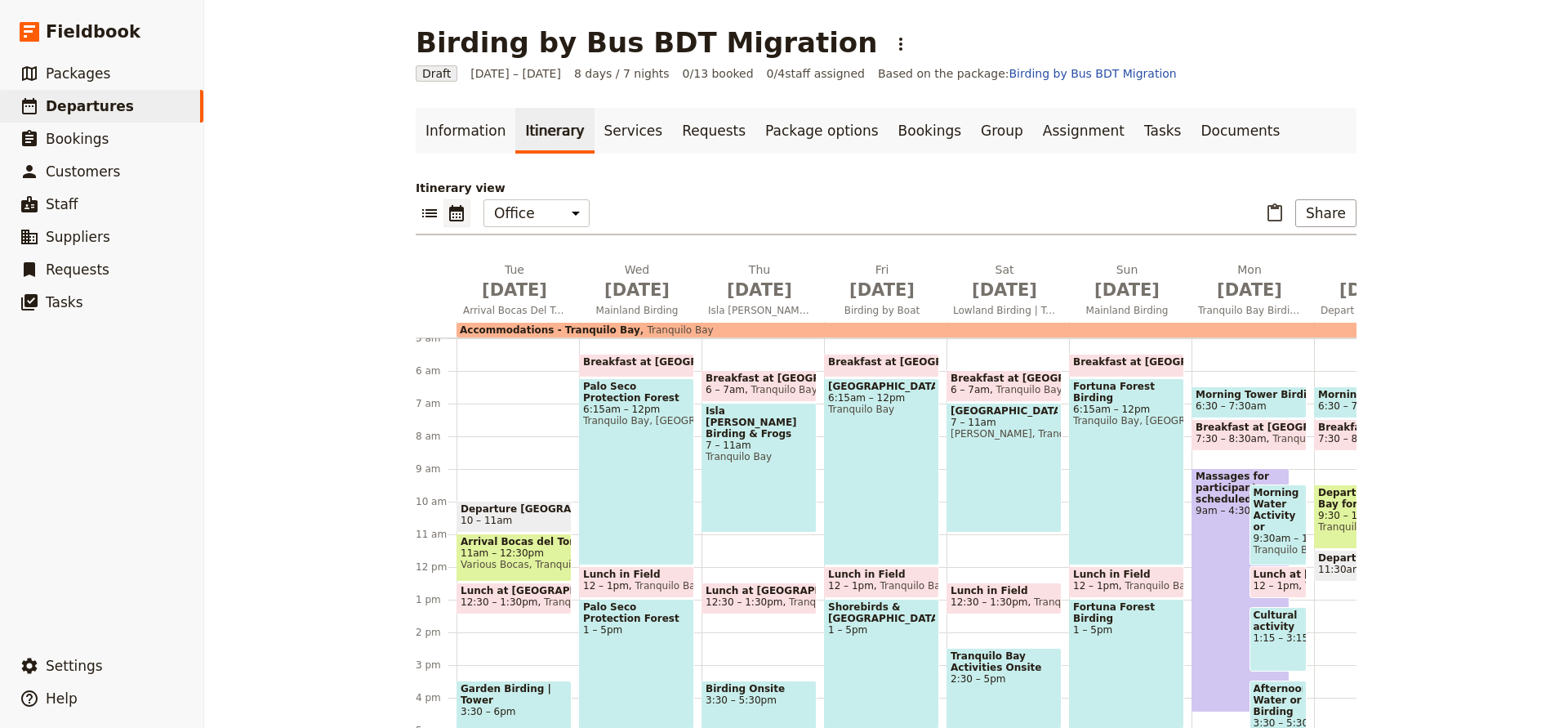
click at [483, 510] on span "Departure [GEOGRAPHIC_DATA]" at bounding box center [514, 509] width 107 height 12
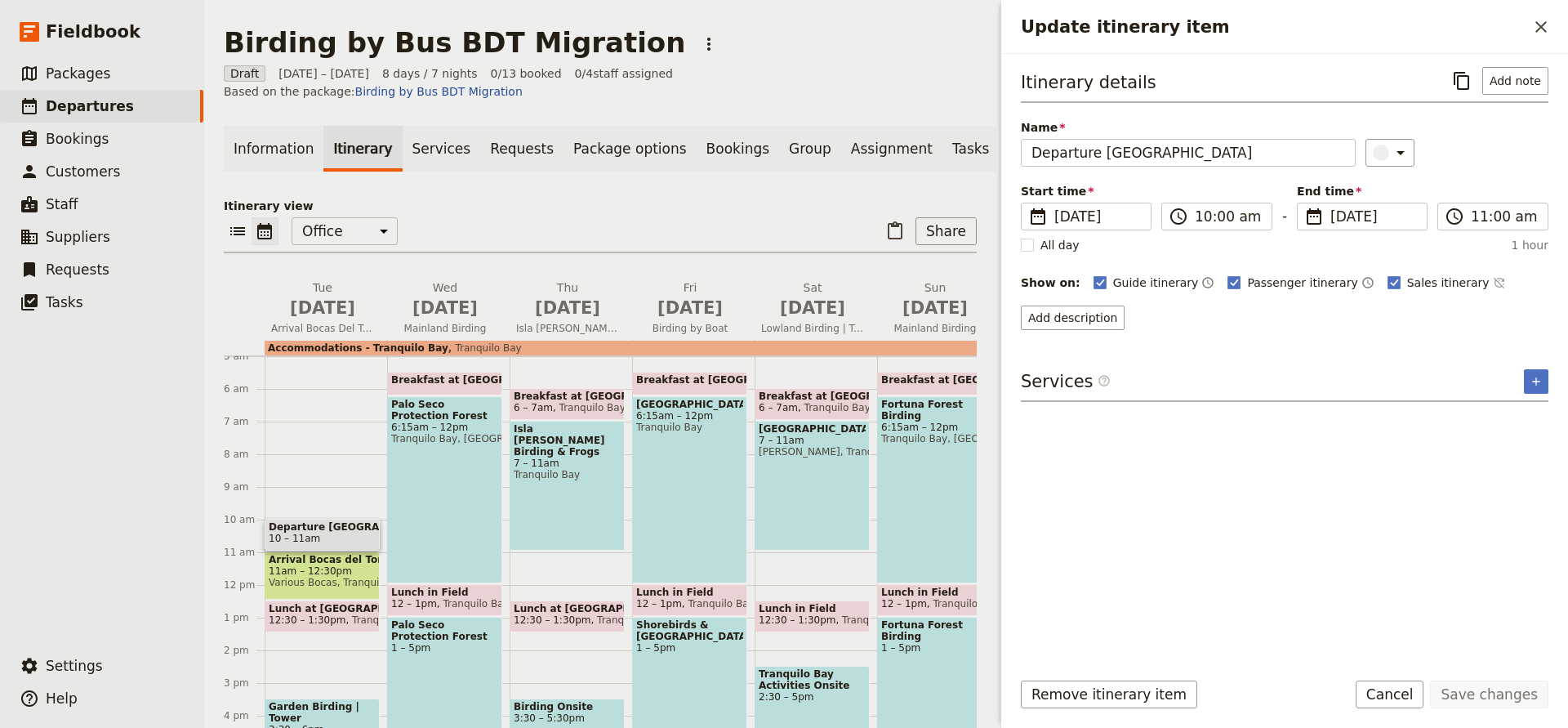
click at [483, 510] on div "Palo Seco Protection Forest 6:15am – 12pm [GEOGRAPHIC_DATA], [GEOGRAPHIC_DATA] …" at bounding box center [445, 489] width 116 height 187
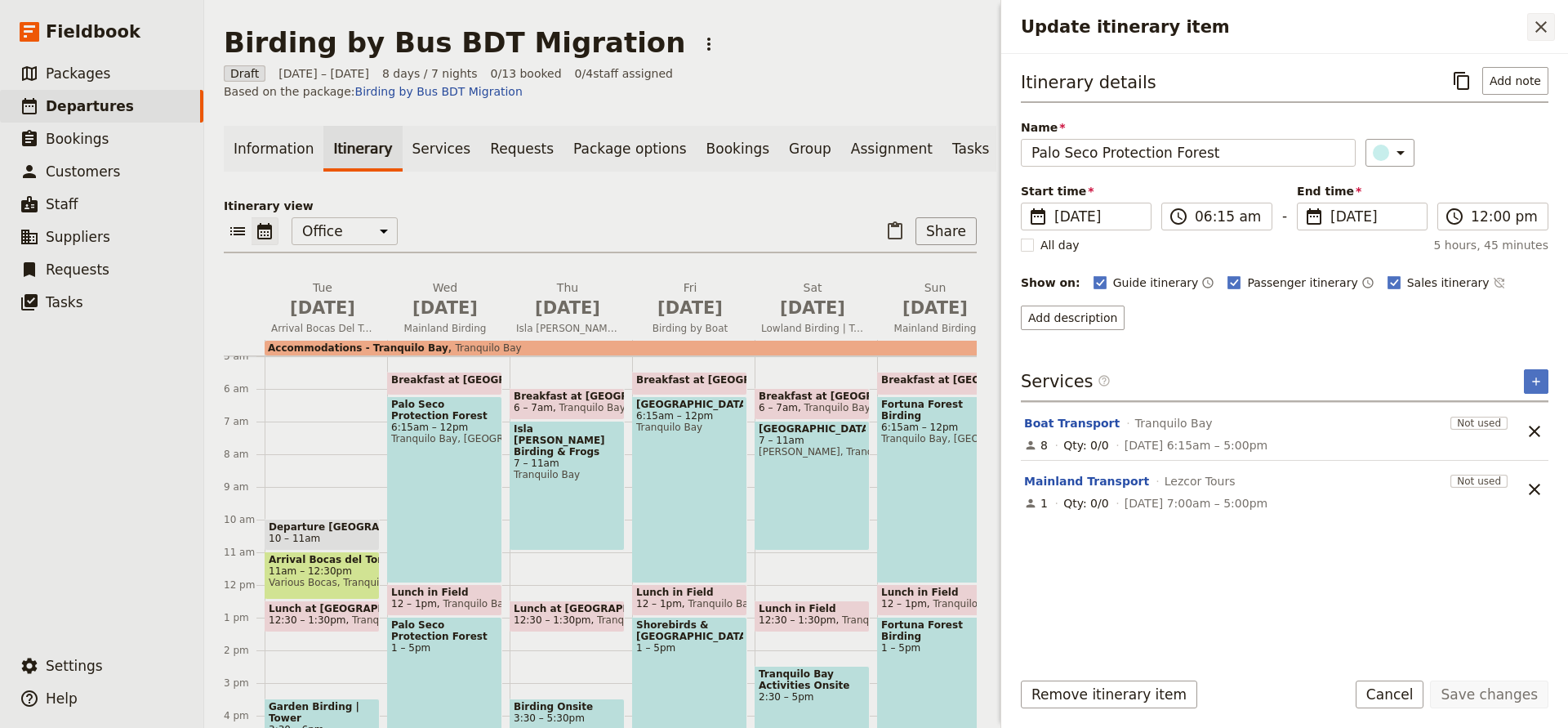
click at [1534, 24] on icon "Close drawer" at bounding box center [1542, 27] width 20 height 20
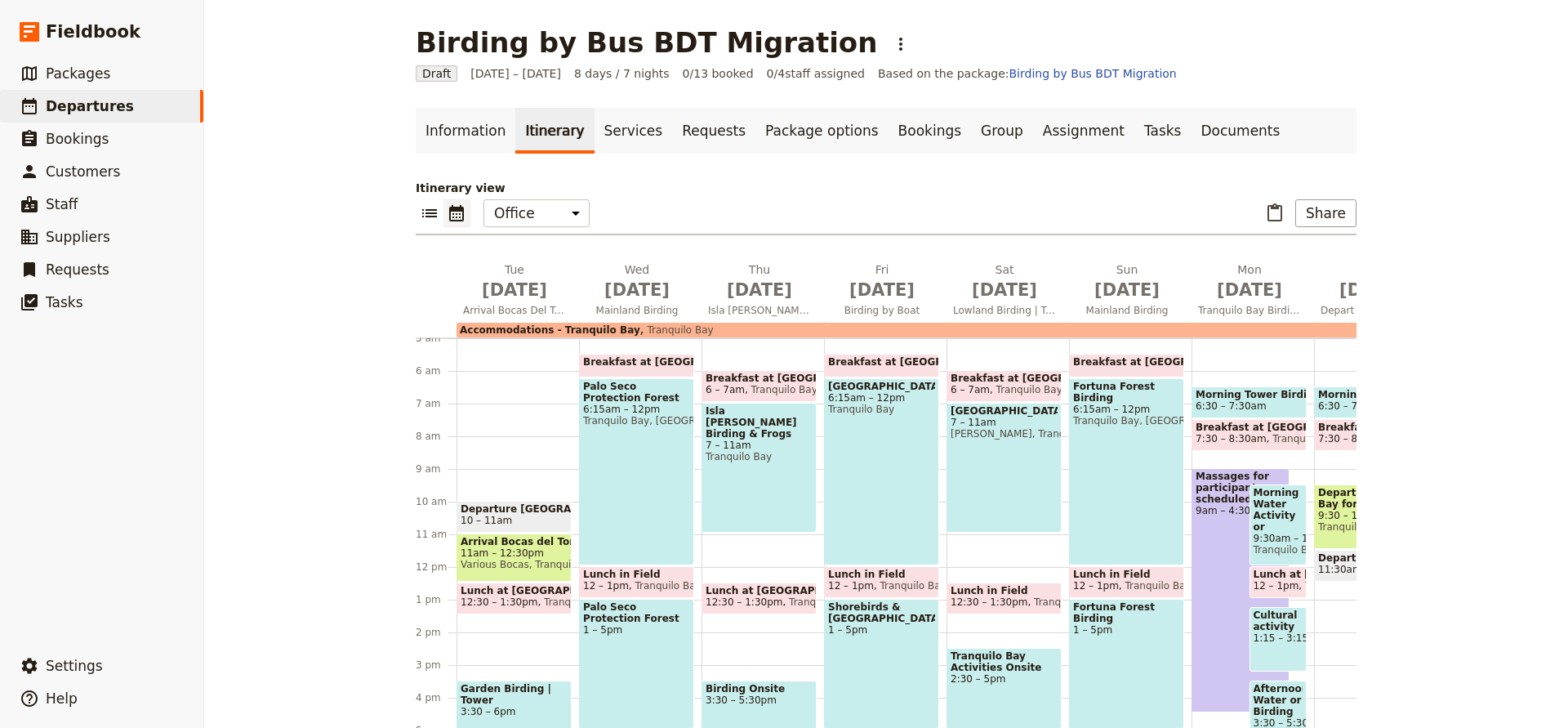
click at [478, 511] on span "Departure [GEOGRAPHIC_DATA]" at bounding box center [514, 509] width 107 height 12
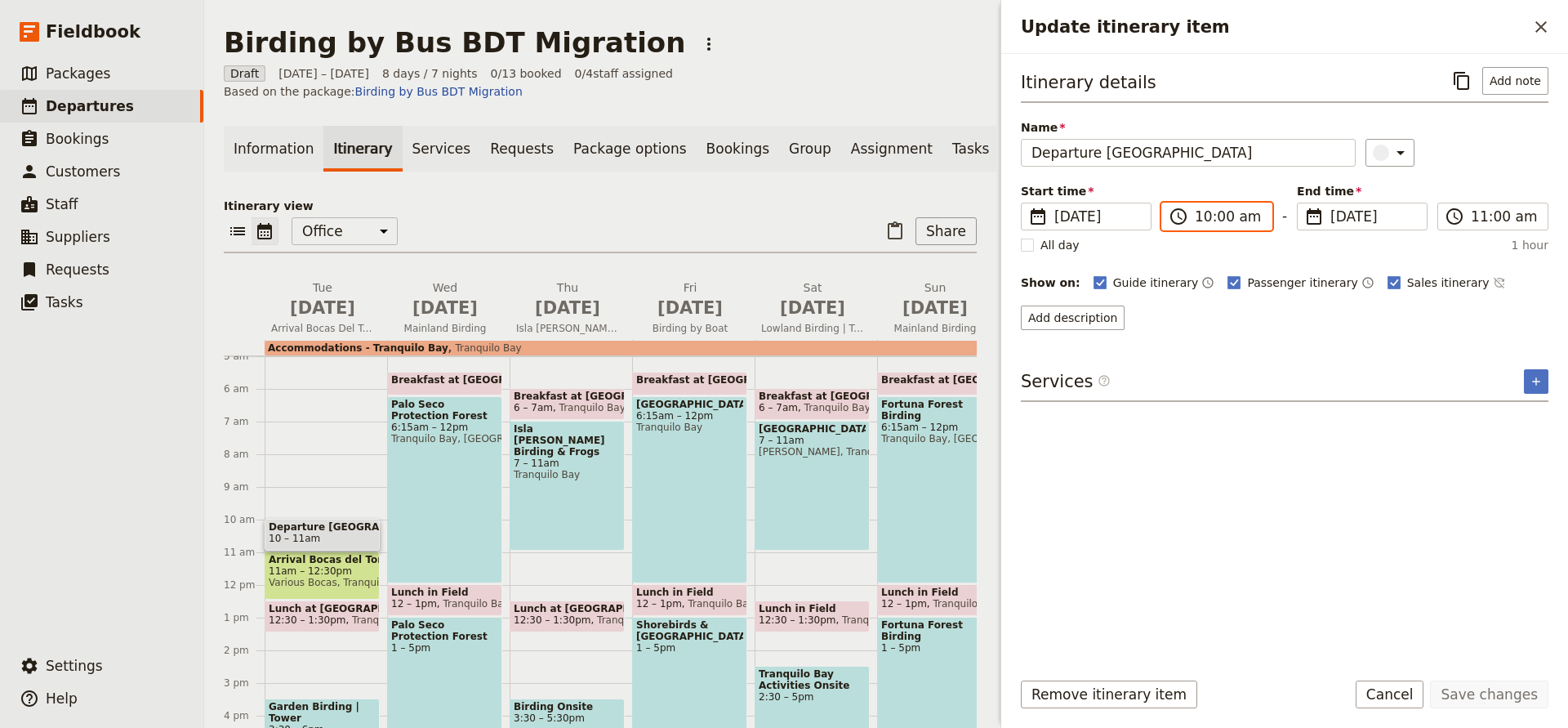
click at [1215, 216] on input "10:00 am" at bounding box center [1229, 217] width 67 height 20
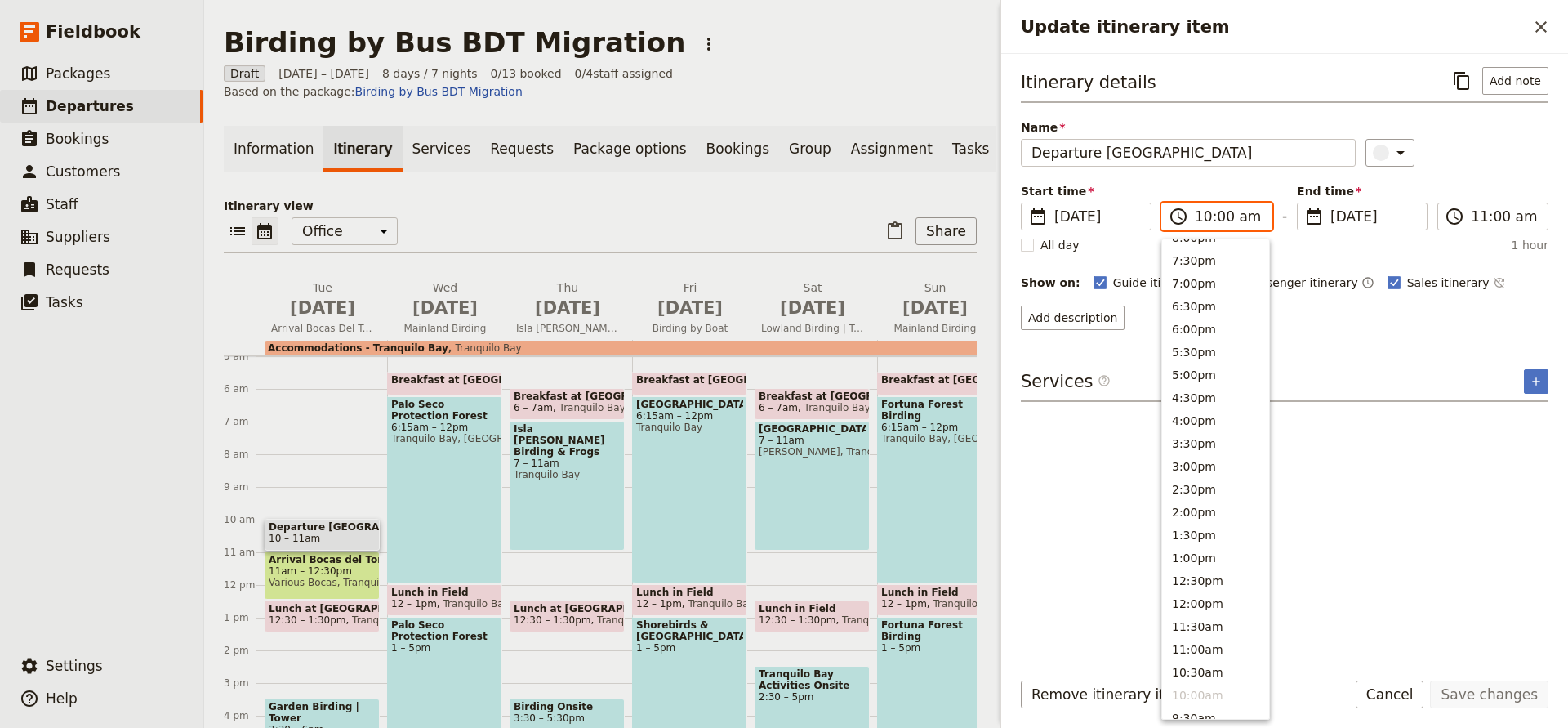
scroll to position [174, 0]
click at [1202, 508] on button "2:00pm" at bounding box center [1215, 513] width 107 height 23
type input "02:00 pm"
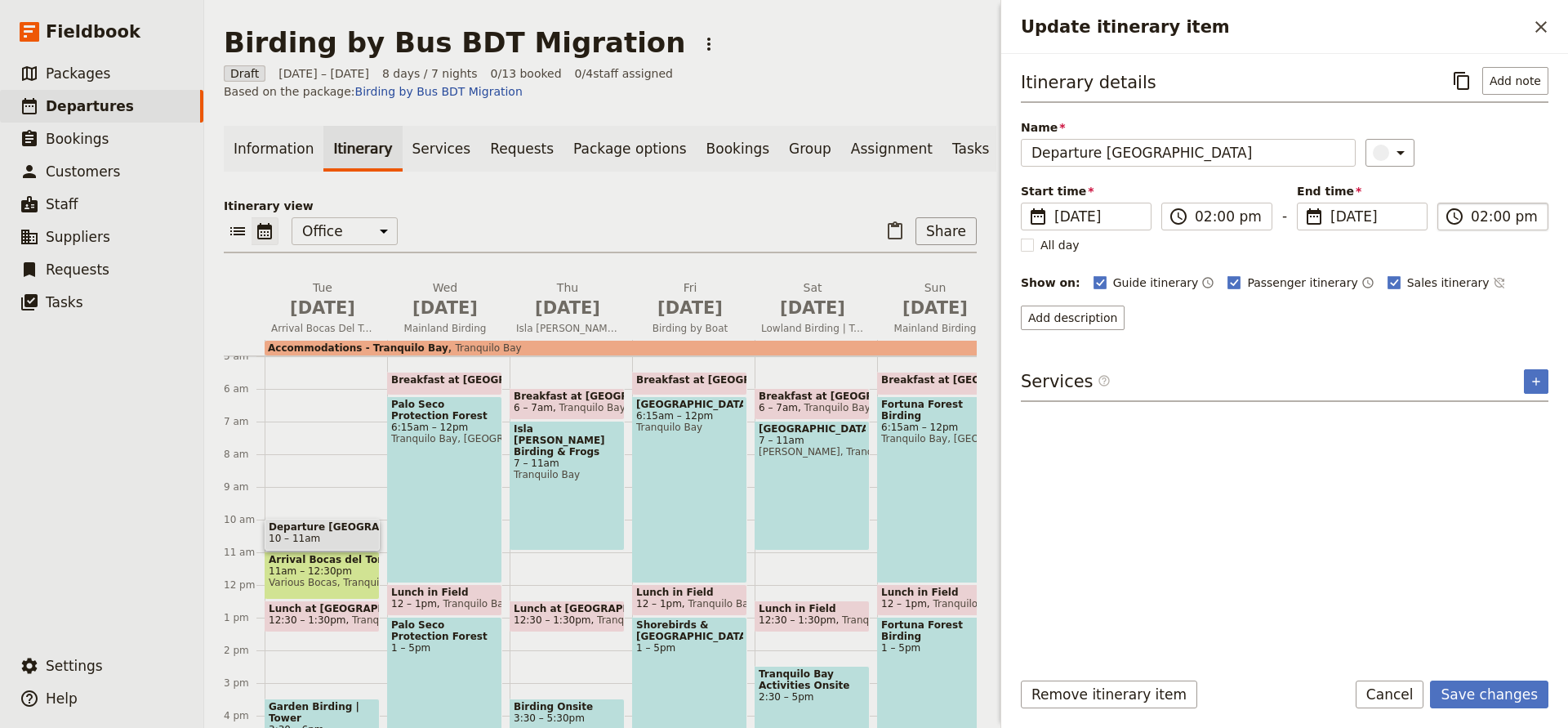
click at [1489, 220] on input "02:00 pm" at bounding box center [1504, 217] width 67 height 20
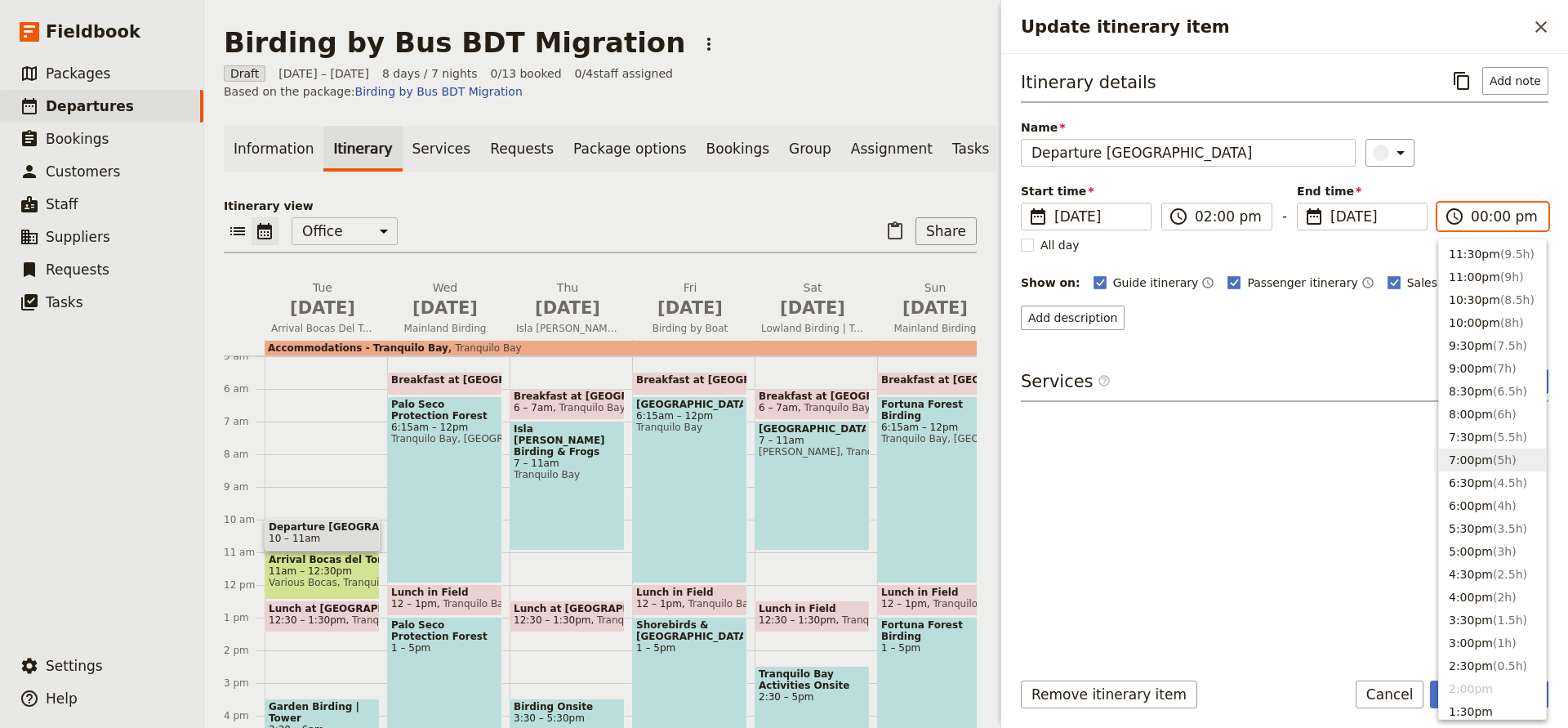
type input "12:00 pm"
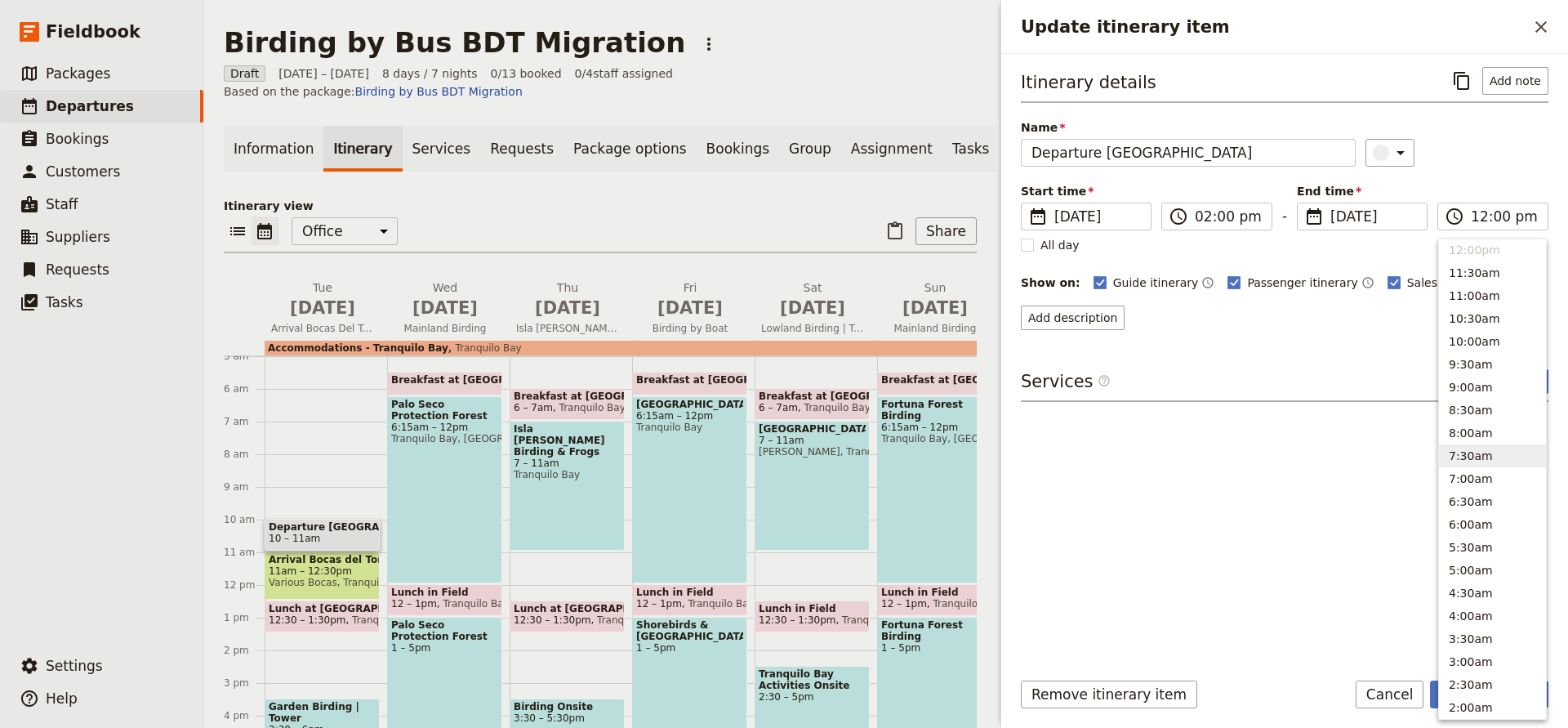
type input "12:00 pm"
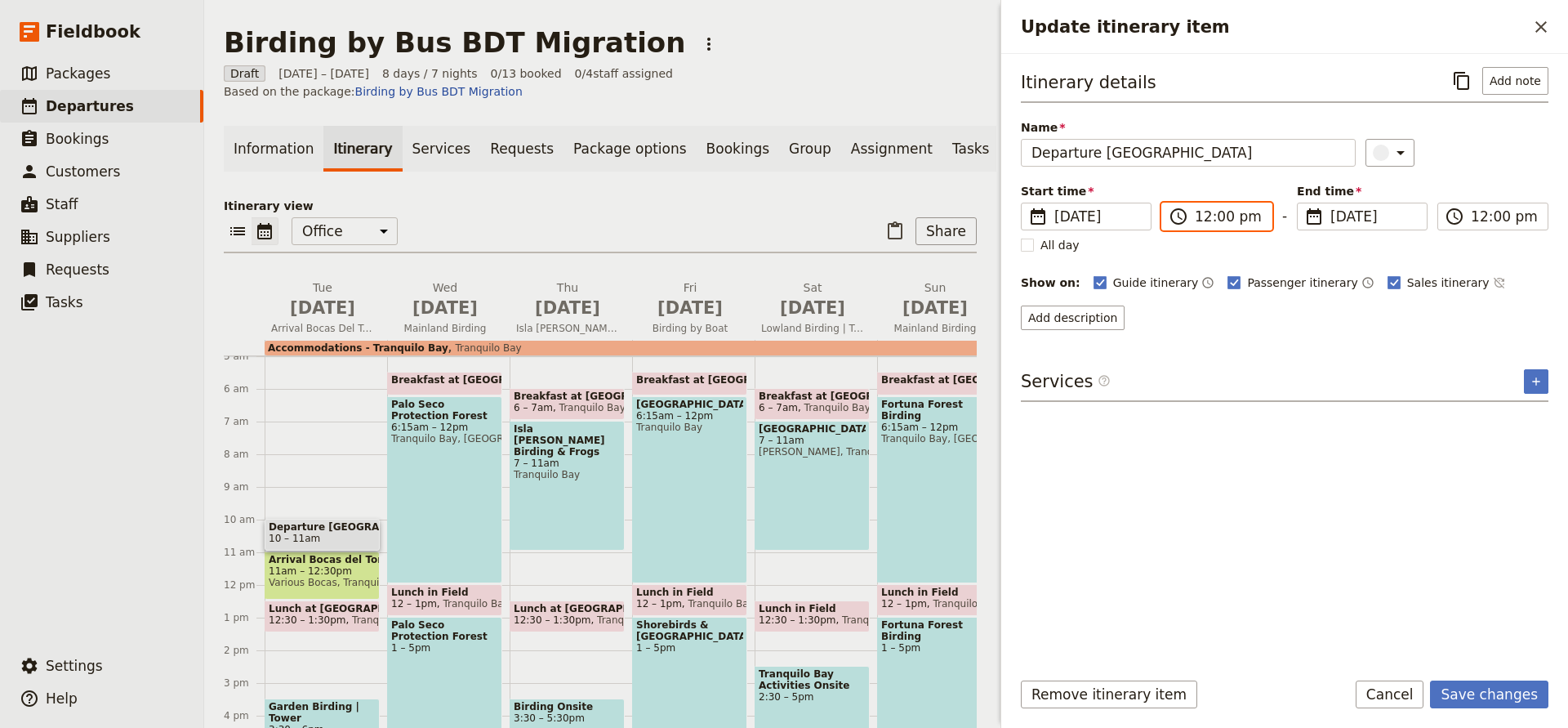
click at [1218, 218] on input "12:00 pm" at bounding box center [1229, 217] width 67 height 20
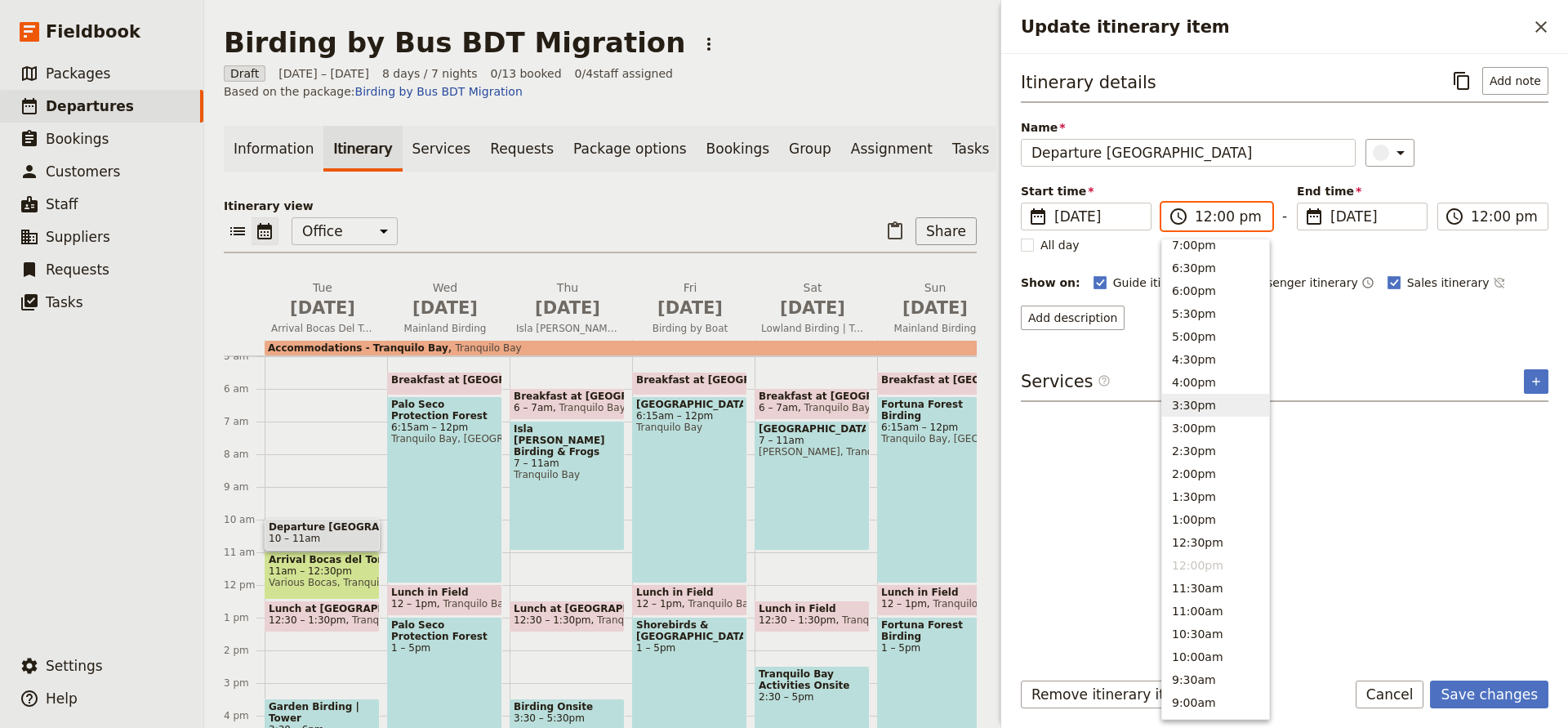
scroll to position [221, 0]
click at [1204, 470] on button "2:00pm" at bounding box center [1215, 466] width 107 height 23
type input "02:00 pm"
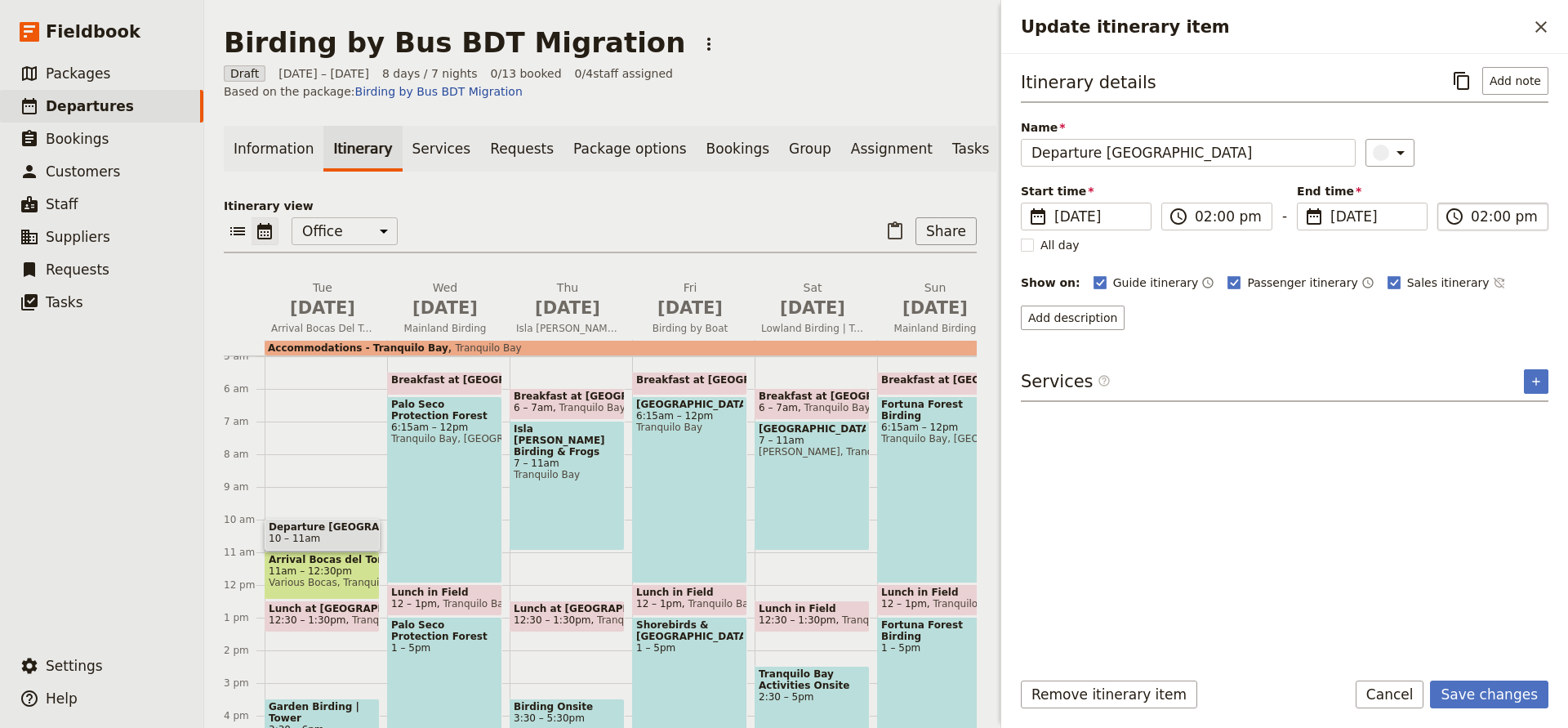
click at [1530, 218] on input "02:00 pm" at bounding box center [1504, 217] width 67 height 20
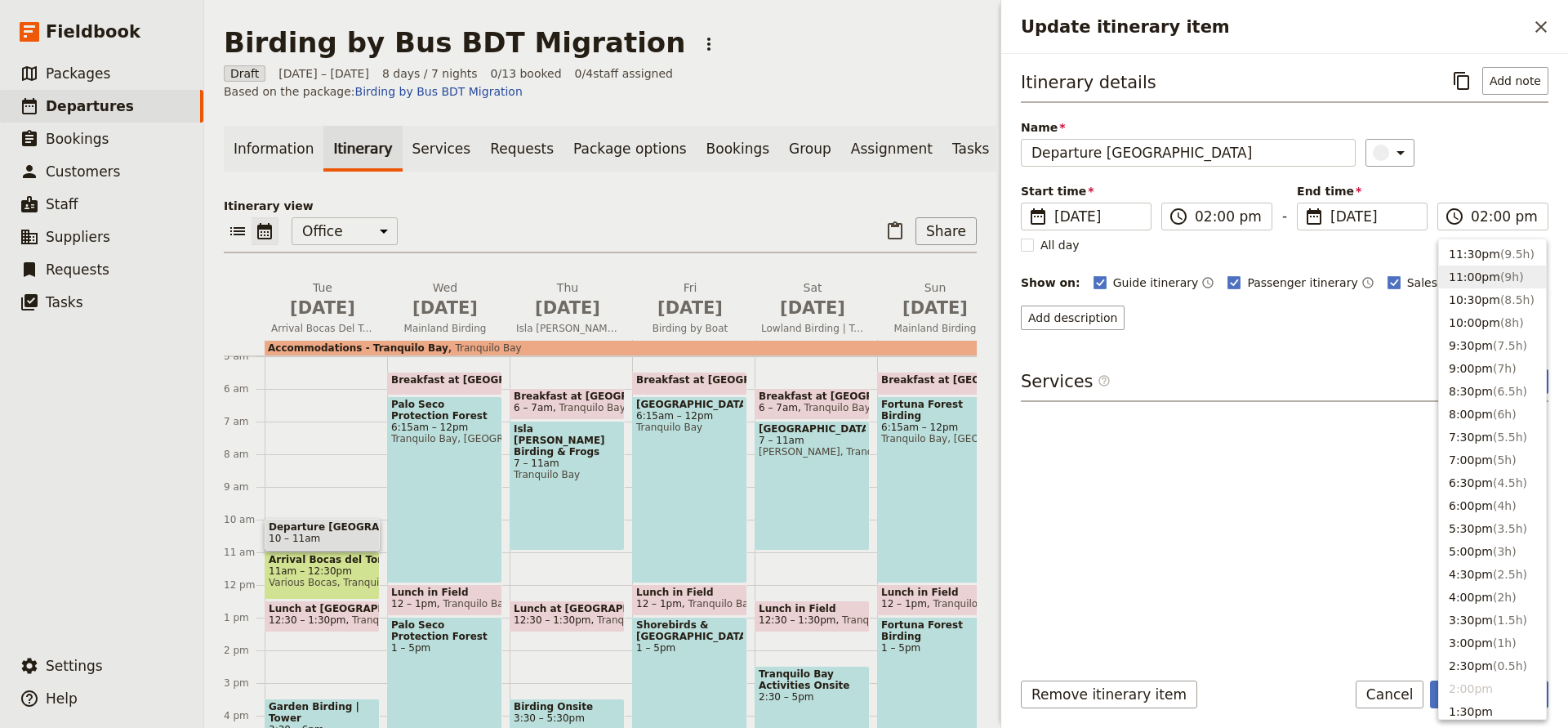
click at [1337, 349] on div "Itinerary details ​ Add note Name Departure [GEOGRAPHIC_DATA] ​ Start time ​ [D…" at bounding box center [1285, 360] width 527 height 587
click at [1476, 218] on input "02:00 pm" at bounding box center [1504, 217] width 67 height 20
click at [1479, 636] on button "3:00pm ( 1h )" at bounding box center [1493, 642] width 107 height 23
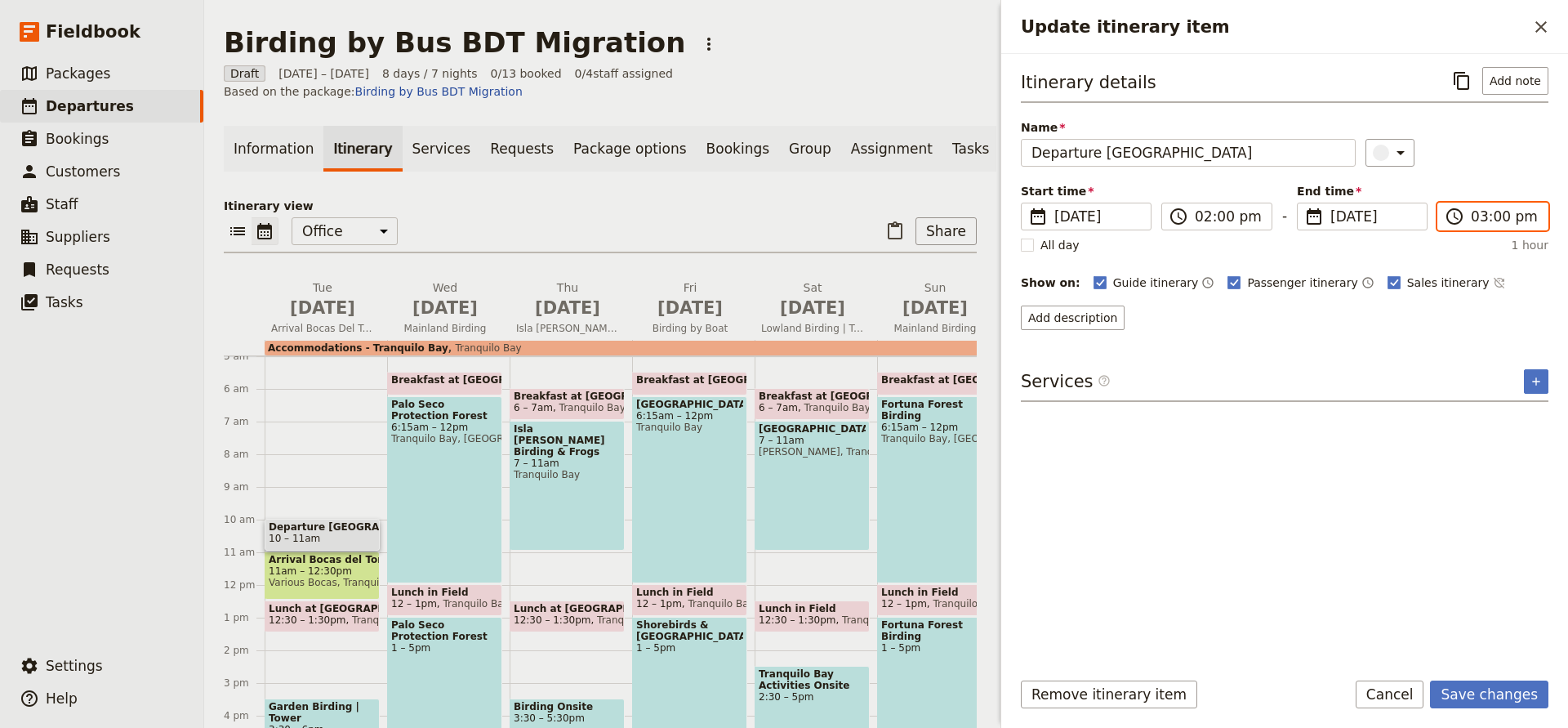
click at [1503, 213] on input "03:00 pm" at bounding box center [1504, 217] width 67 height 20
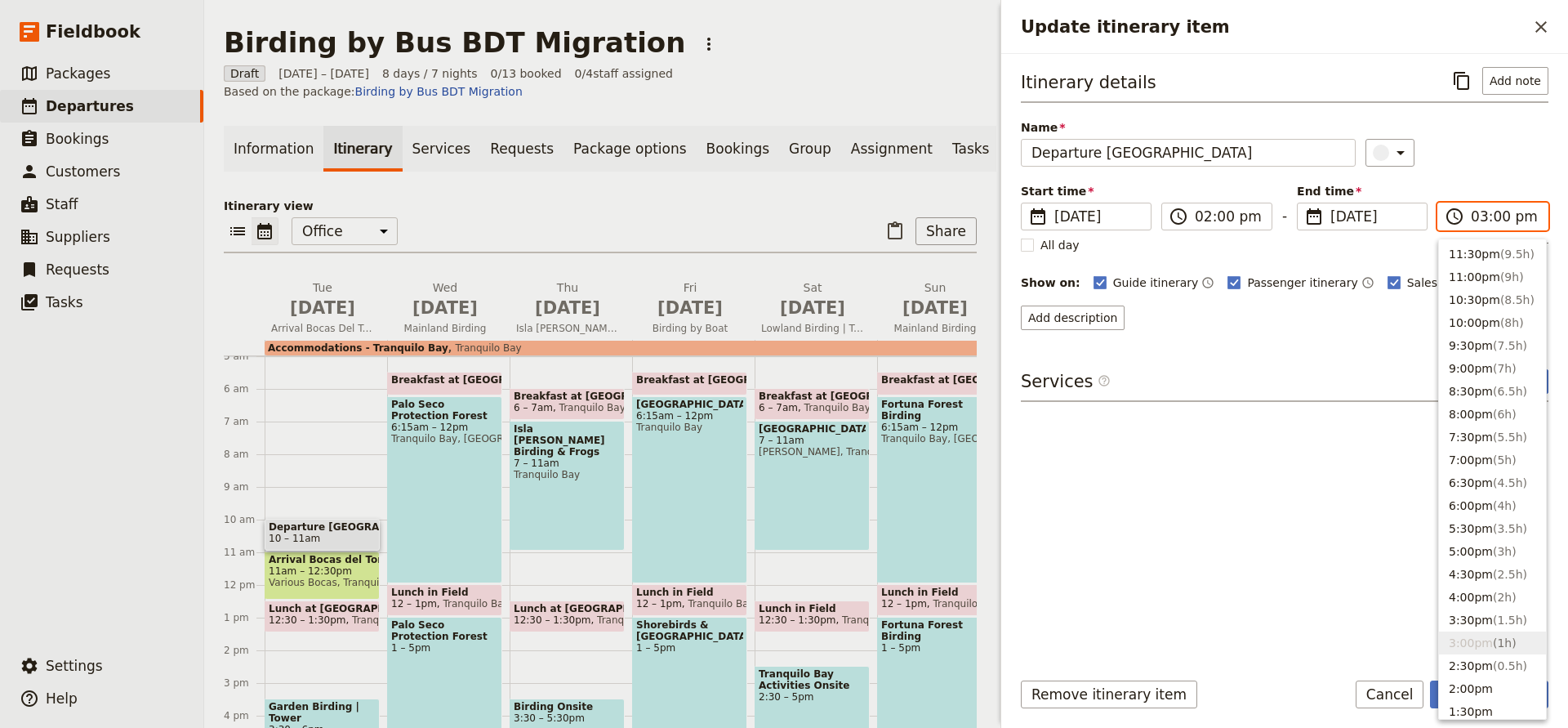
type input "03:05 pm"
click at [1342, 309] on div "Add description" at bounding box center [1285, 317] width 527 height 24
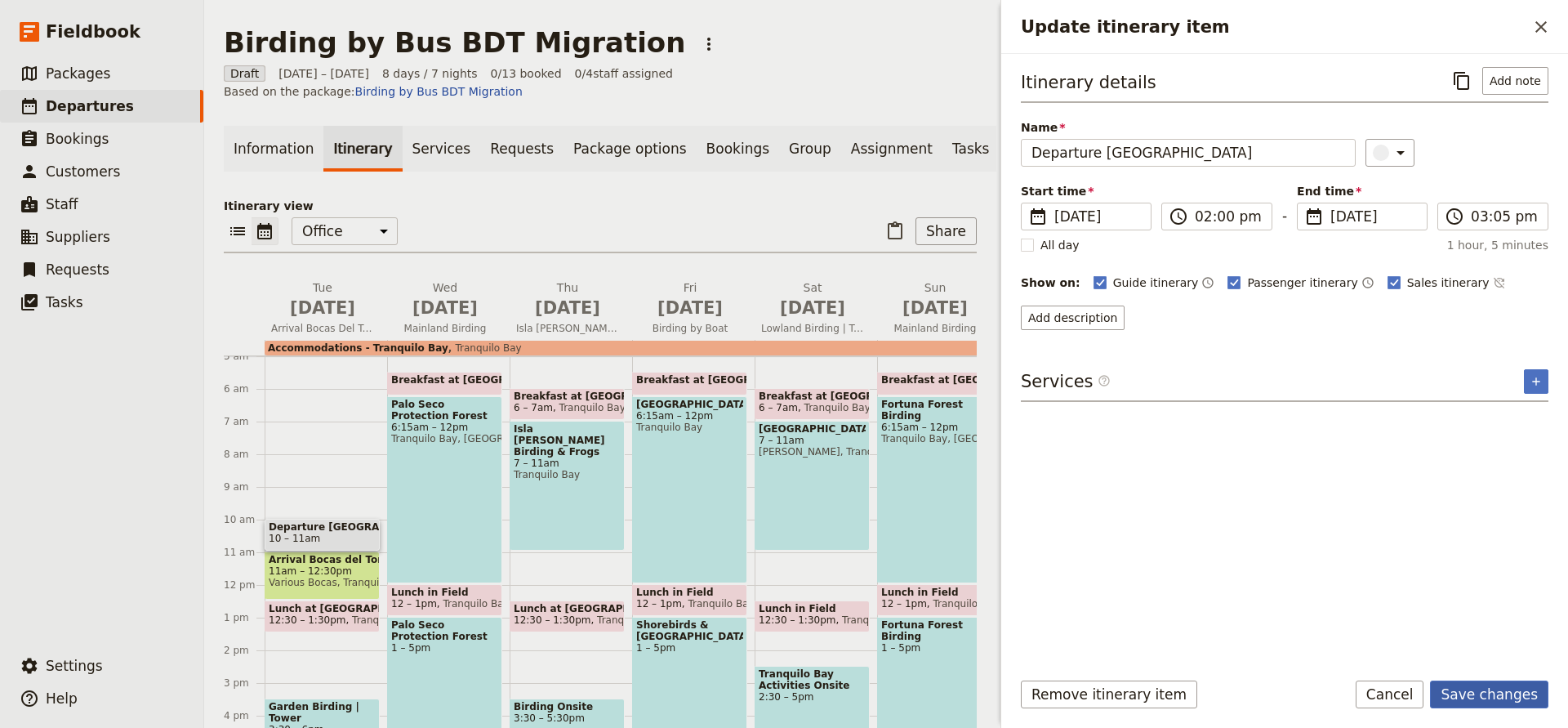
click at [1470, 689] on button "Save changes" at bounding box center [1490, 694] width 119 height 27
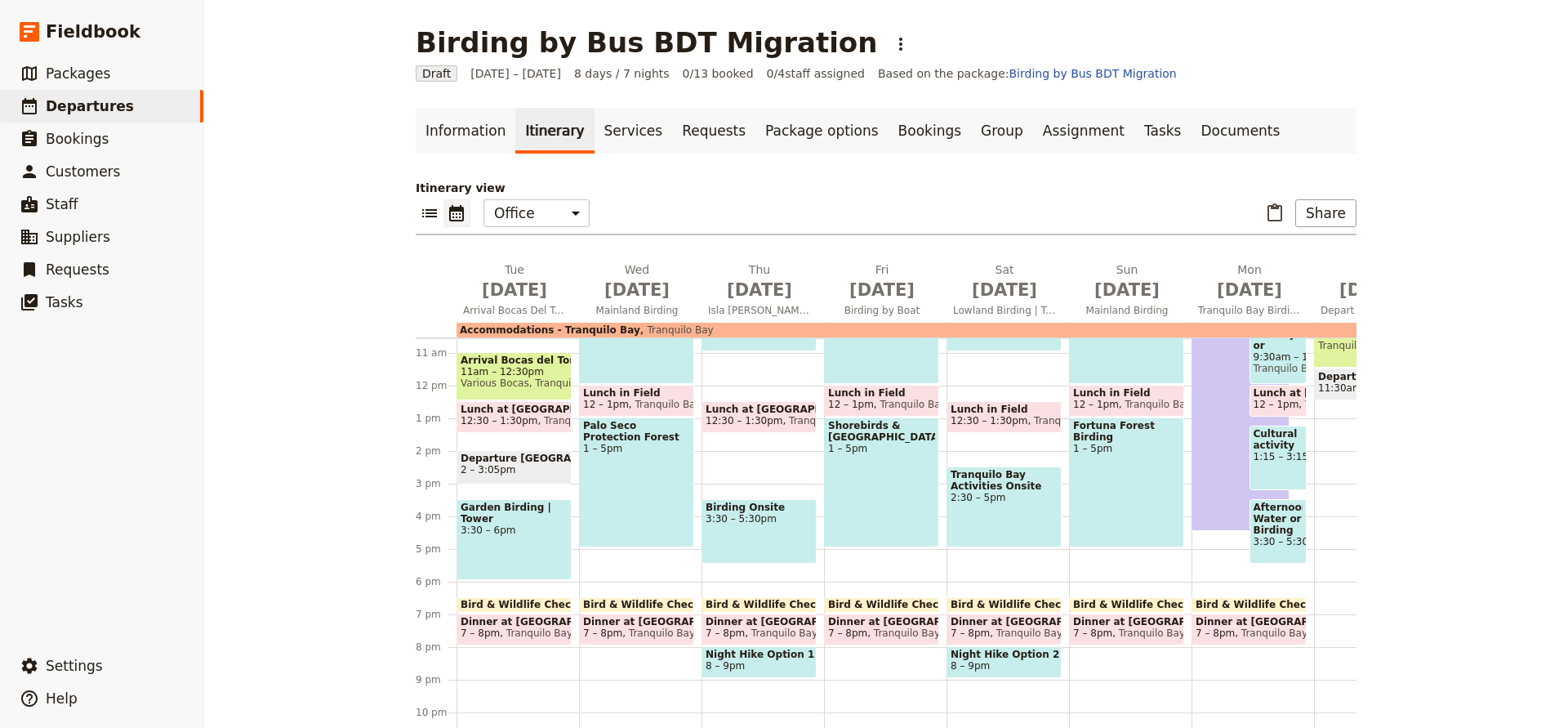
scroll to position [348, 0]
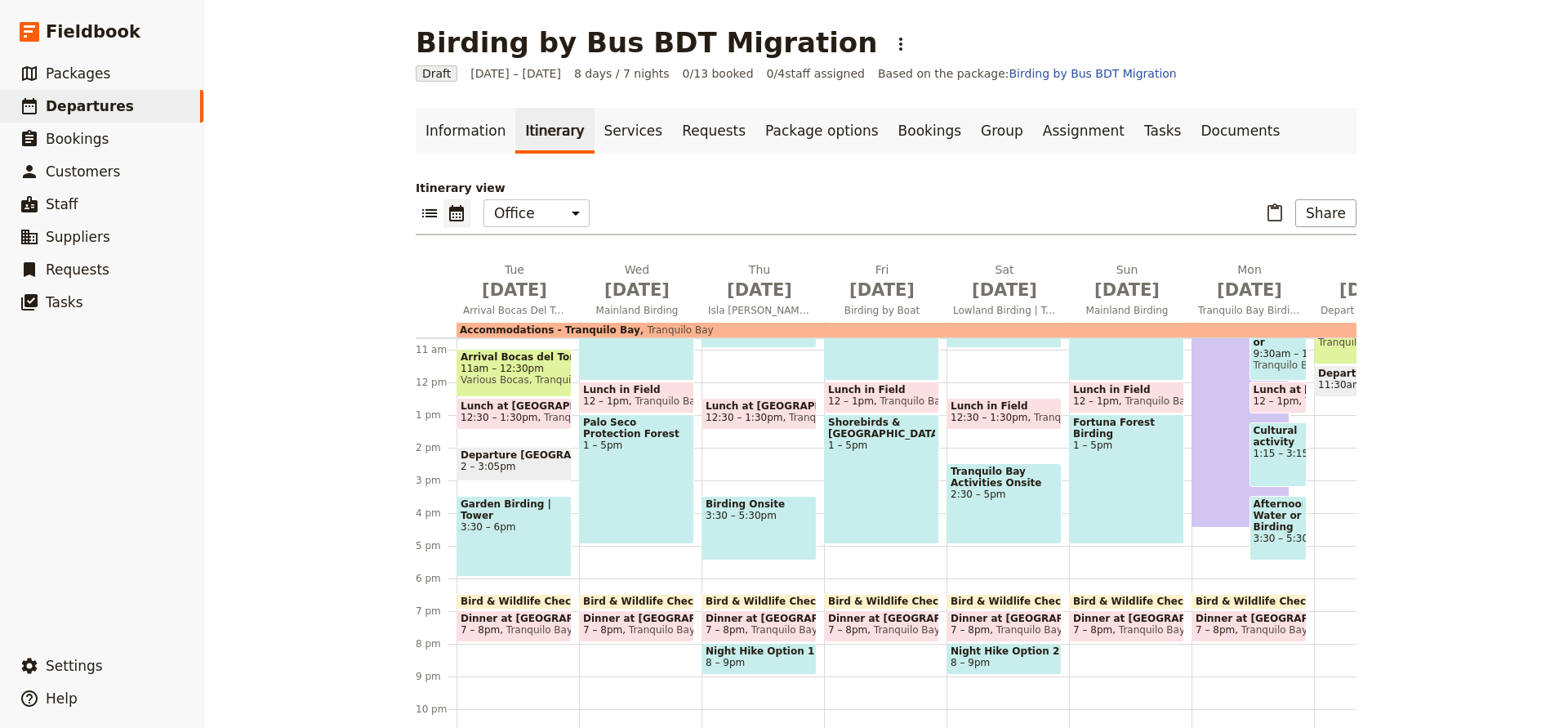
click at [523, 406] on span "Lunch at [GEOGRAPHIC_DATA]" at bounding box center [514, 406] width 107 height 12
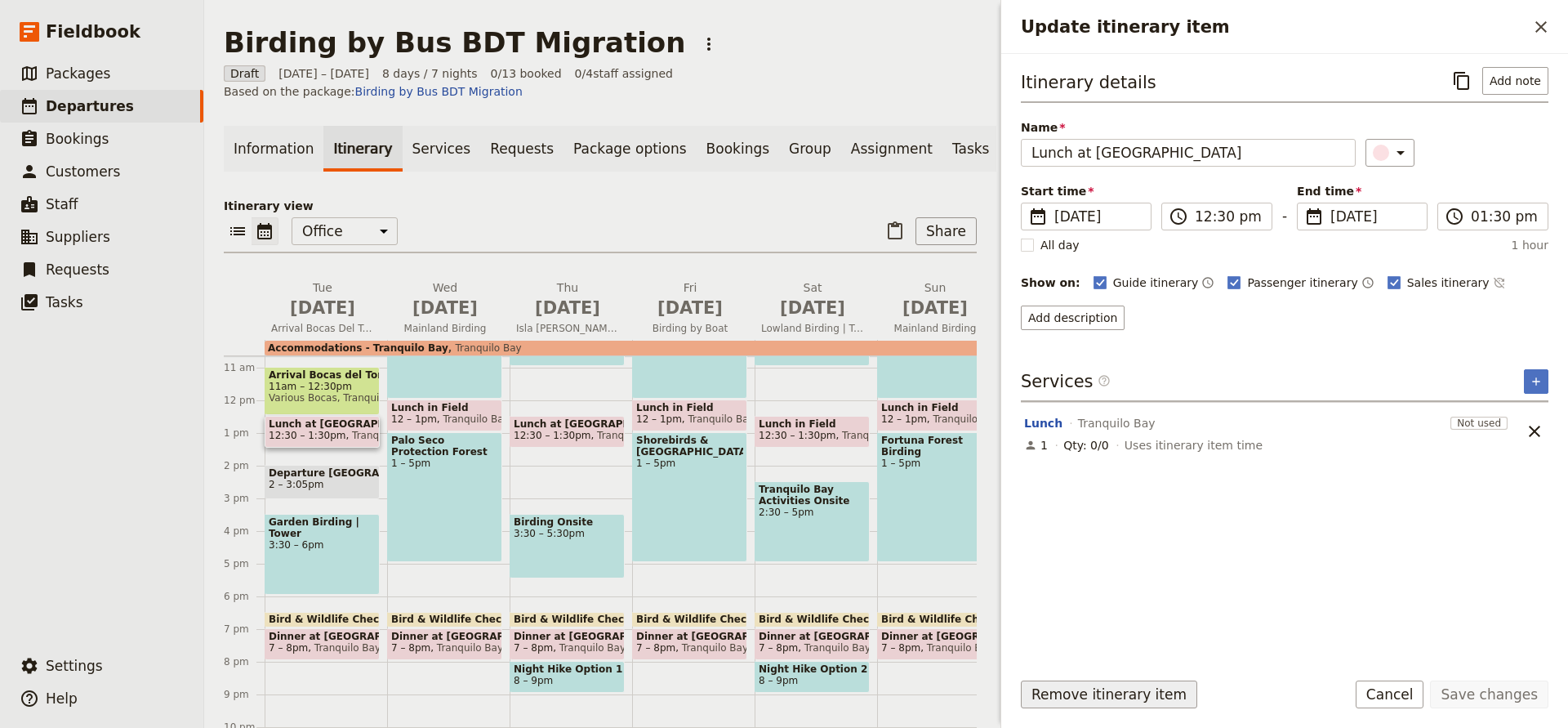
click at [1101, 698] on button "Remove itinerary item" at bounding box center [1109, 694] width 176 height 27
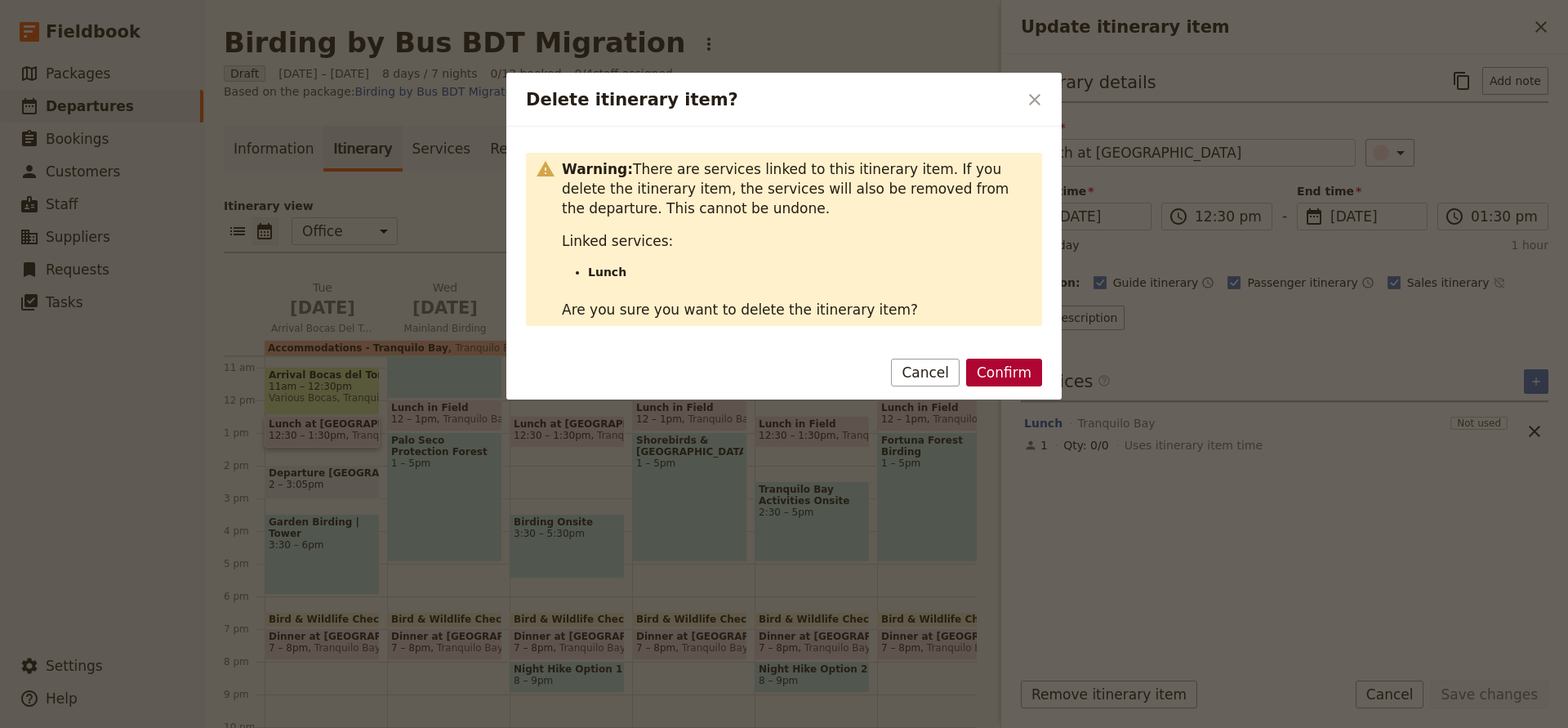
click at [1006, 369] on button "Confirm" at bounding box center [1004, 372] width 76 height 27
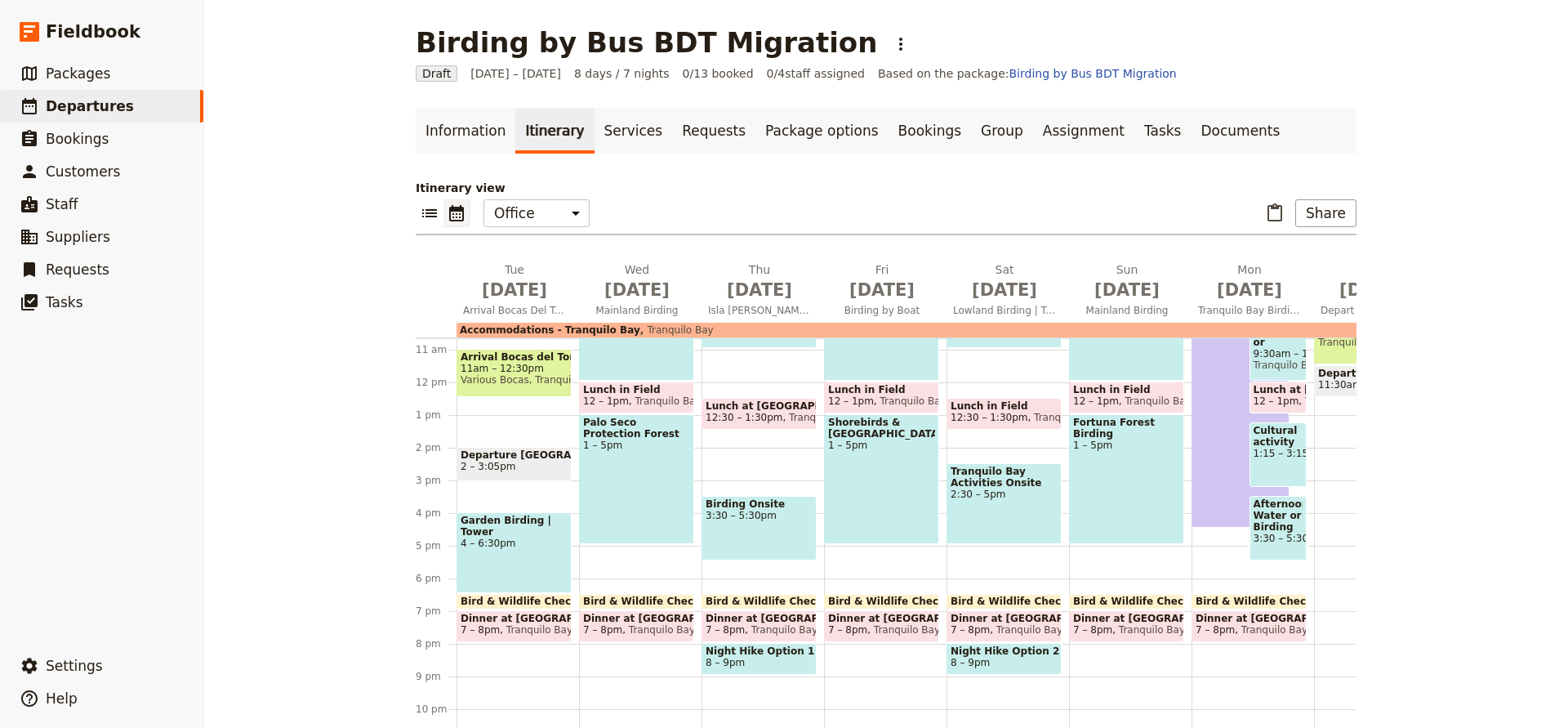
click at [502, 527] on span "Garden Birding | Tower" at bounding box center [514, 525] width 107 height 23
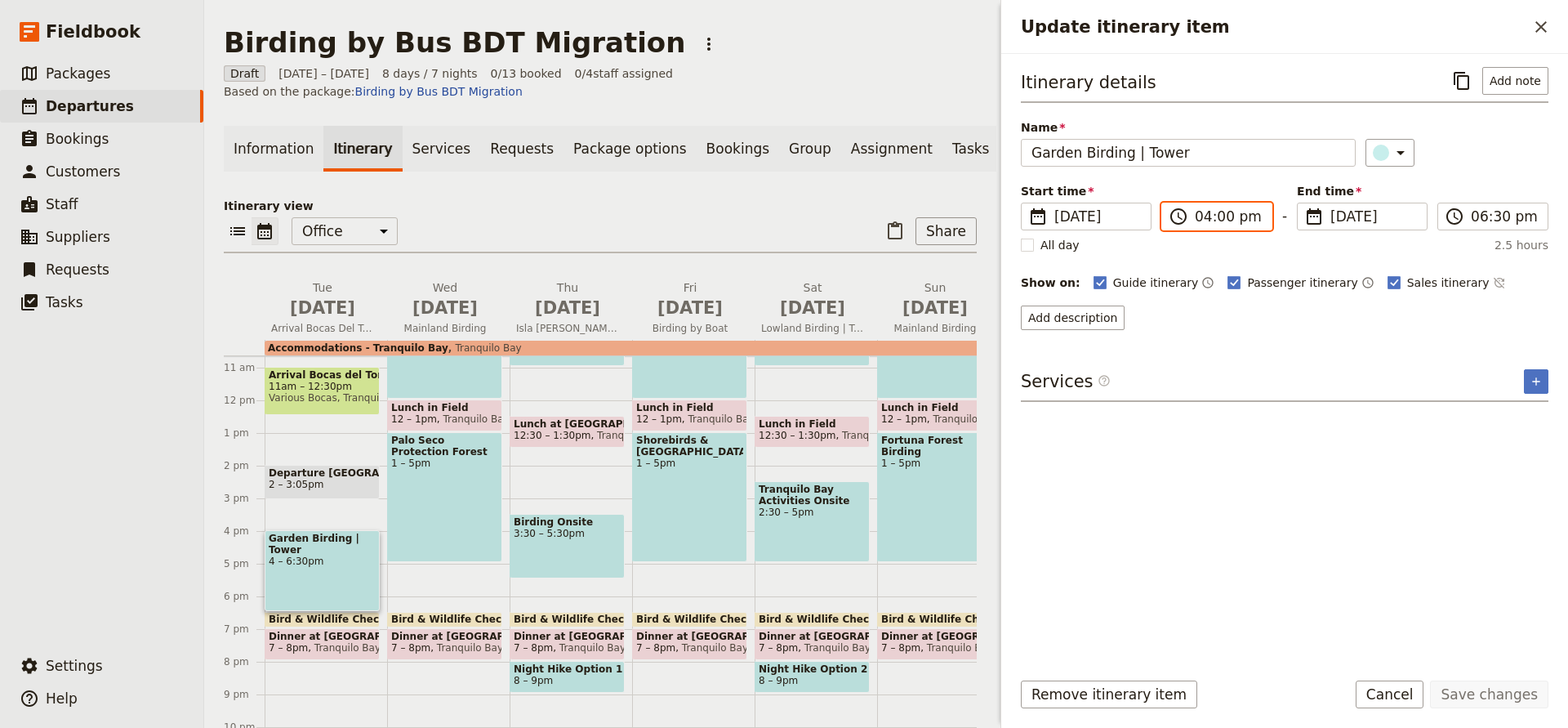
click at [1230, 223] on input "04:00 pm" at bounding box center [1229, 217] width 67 height 20
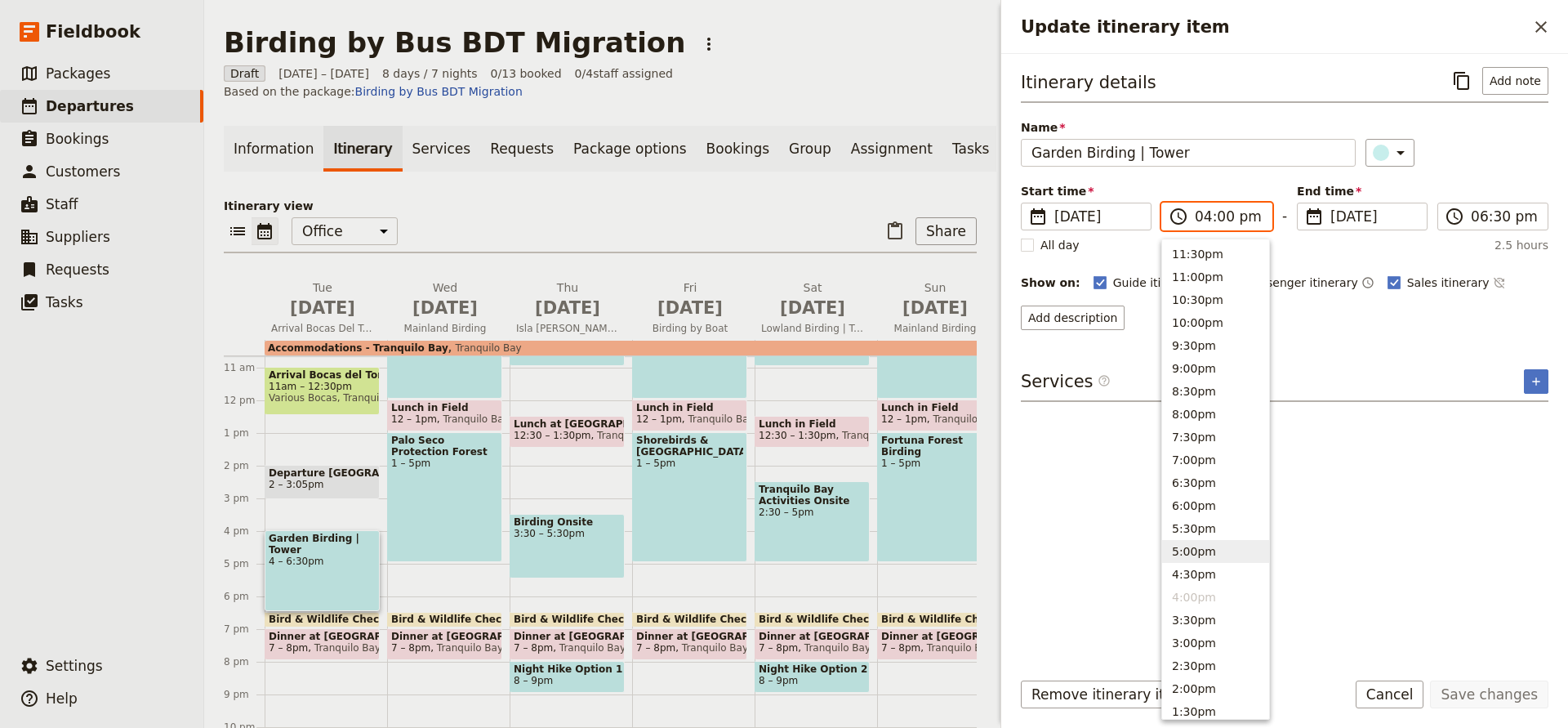
click at [1176, 552] on button "5:00pm" at bounding box center [1215, 551] width 107 height 23
type input "05:00 pm"
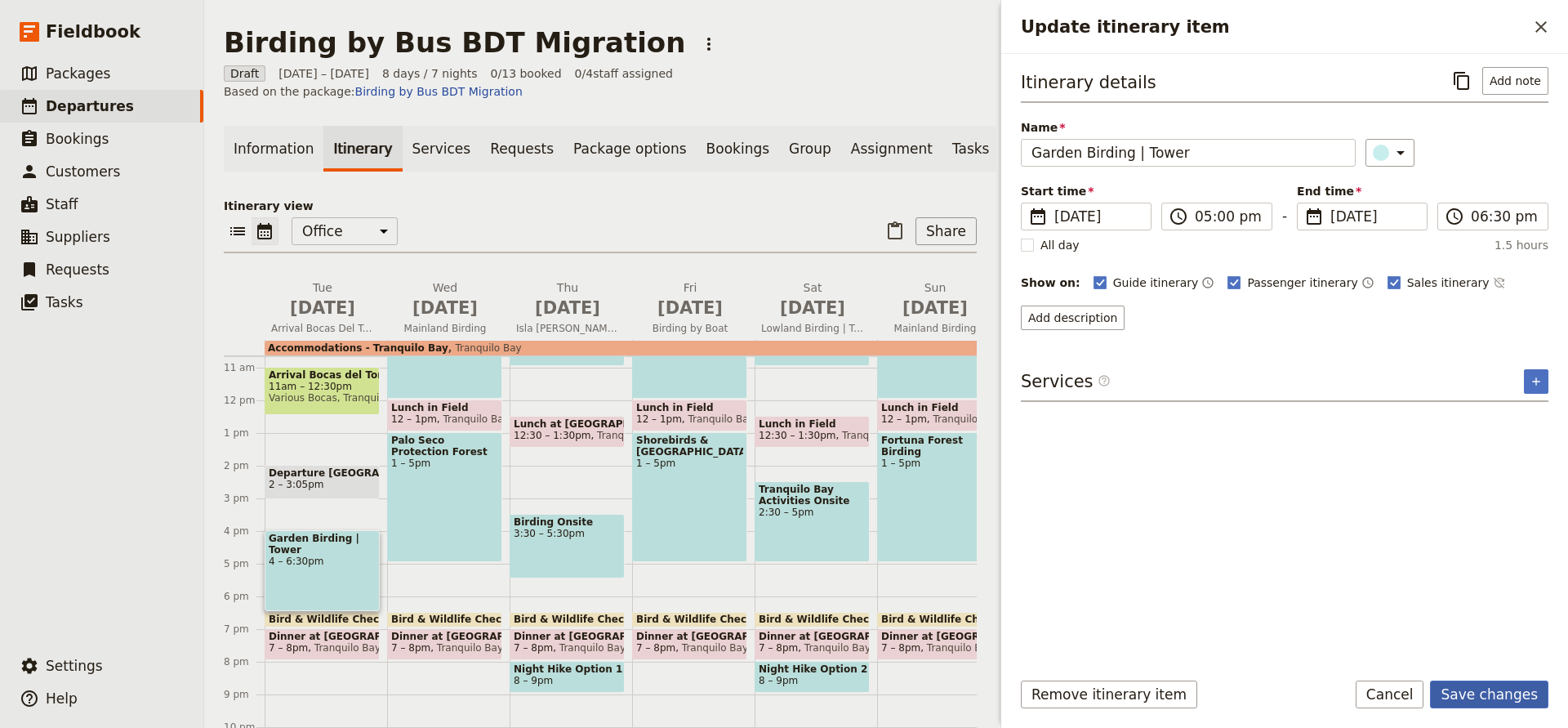
click at [1472, 689] on button "Save changes" at bounding box center [1490, 694] width 119 height 27
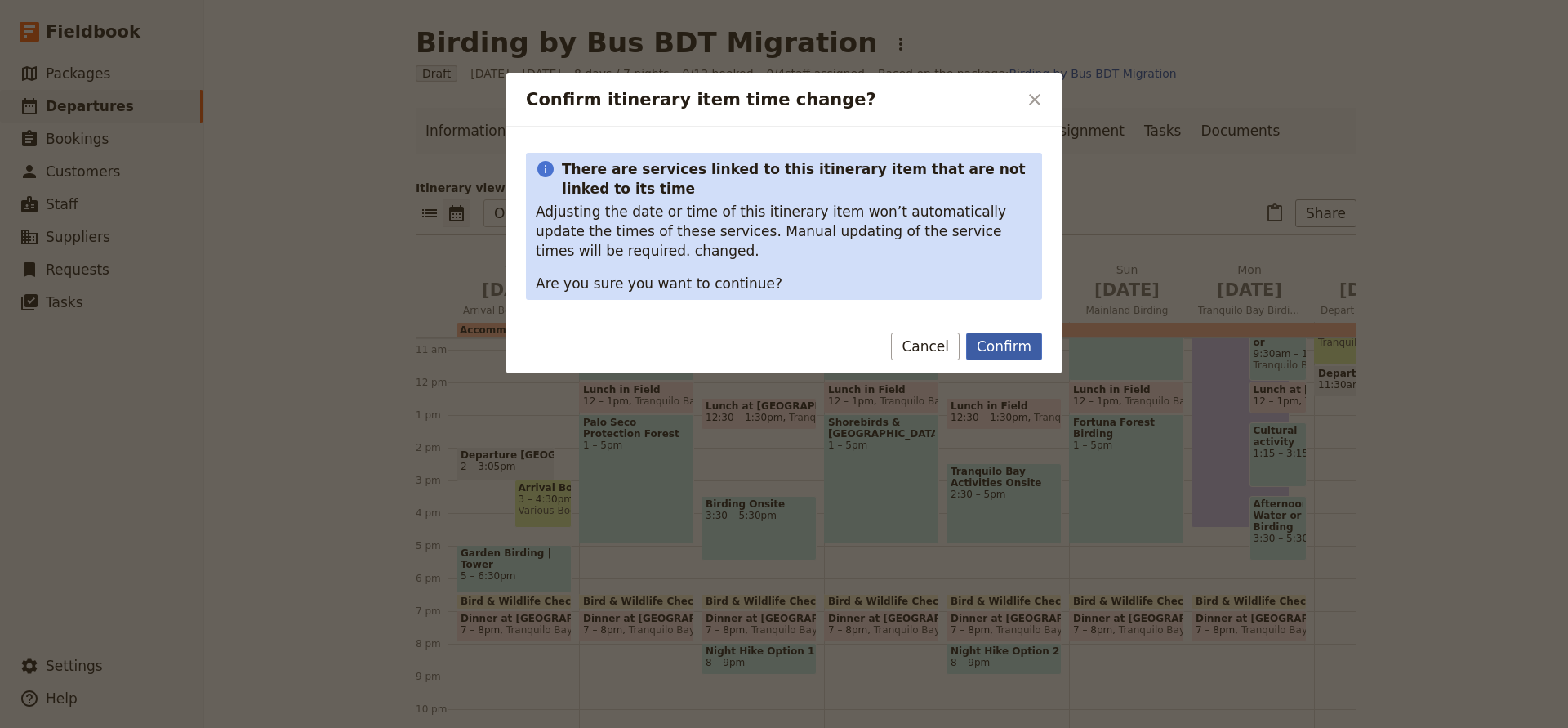
click at [1000, 348] on button "Confirm" at bounding box center [1004, 346] width 76 height 27
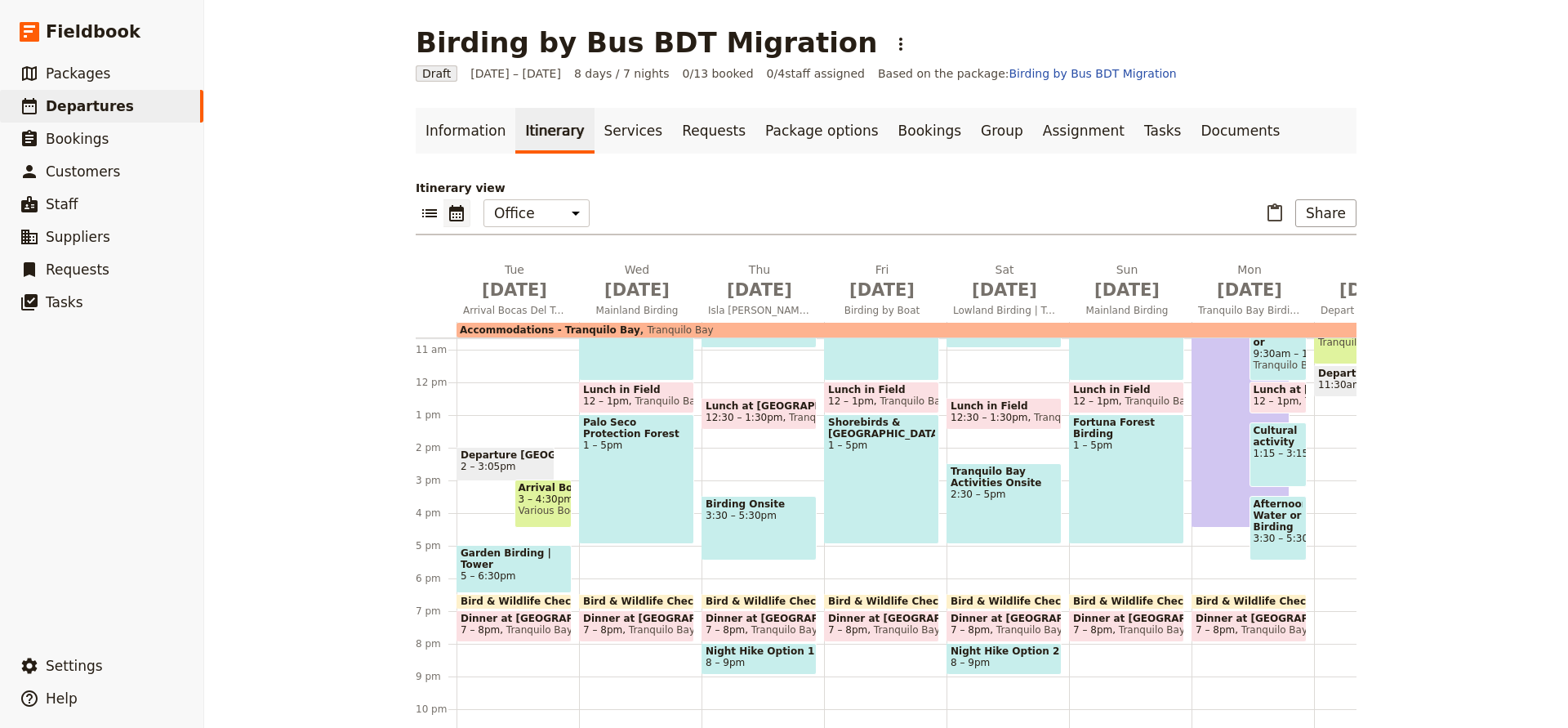
click at [533, 498] on span "3 – 4:30pm" at bounding box center [543, 499] width 50 height 12
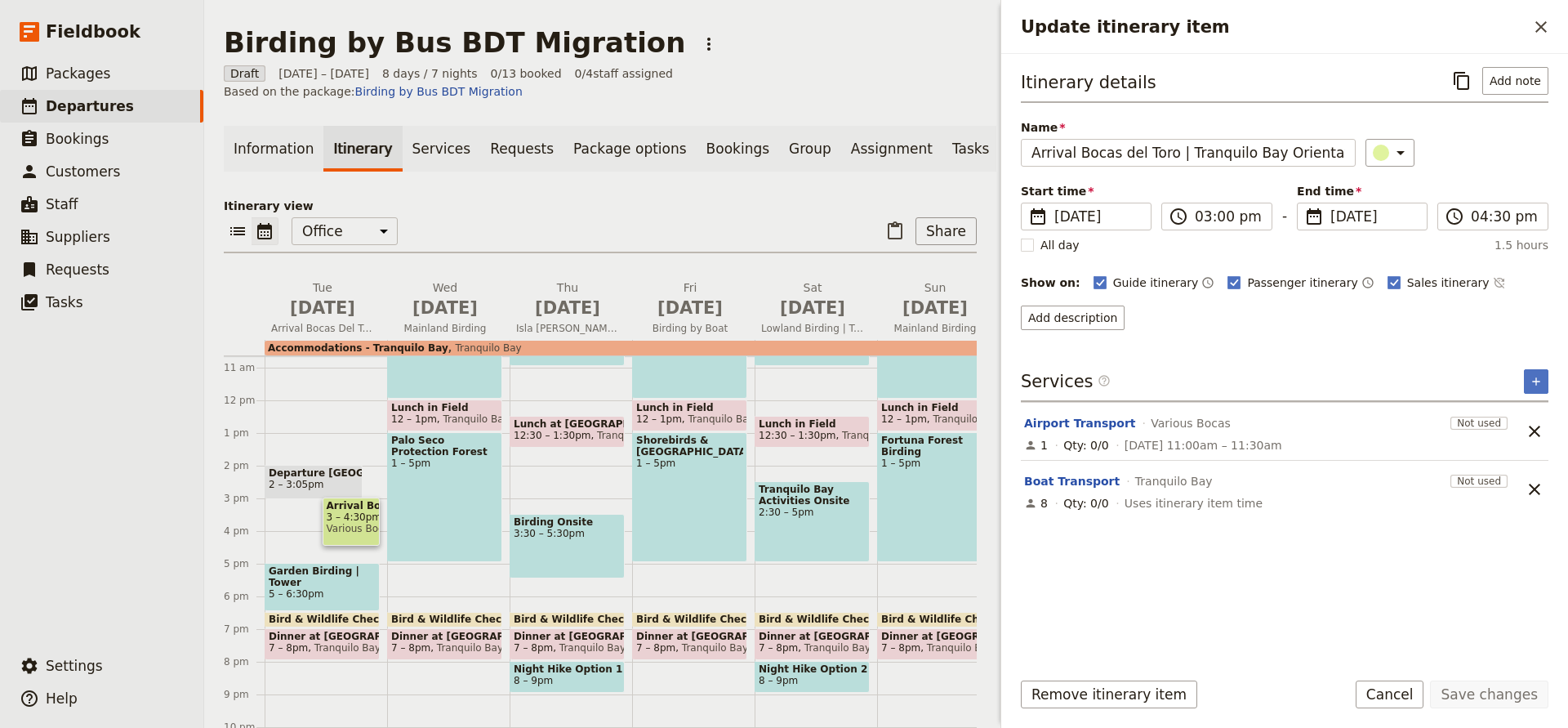
click at [533, 513] on div "Birding Onsite 3:30 – 5:30pm" at bounding box center [567, 546] width 116 height 65
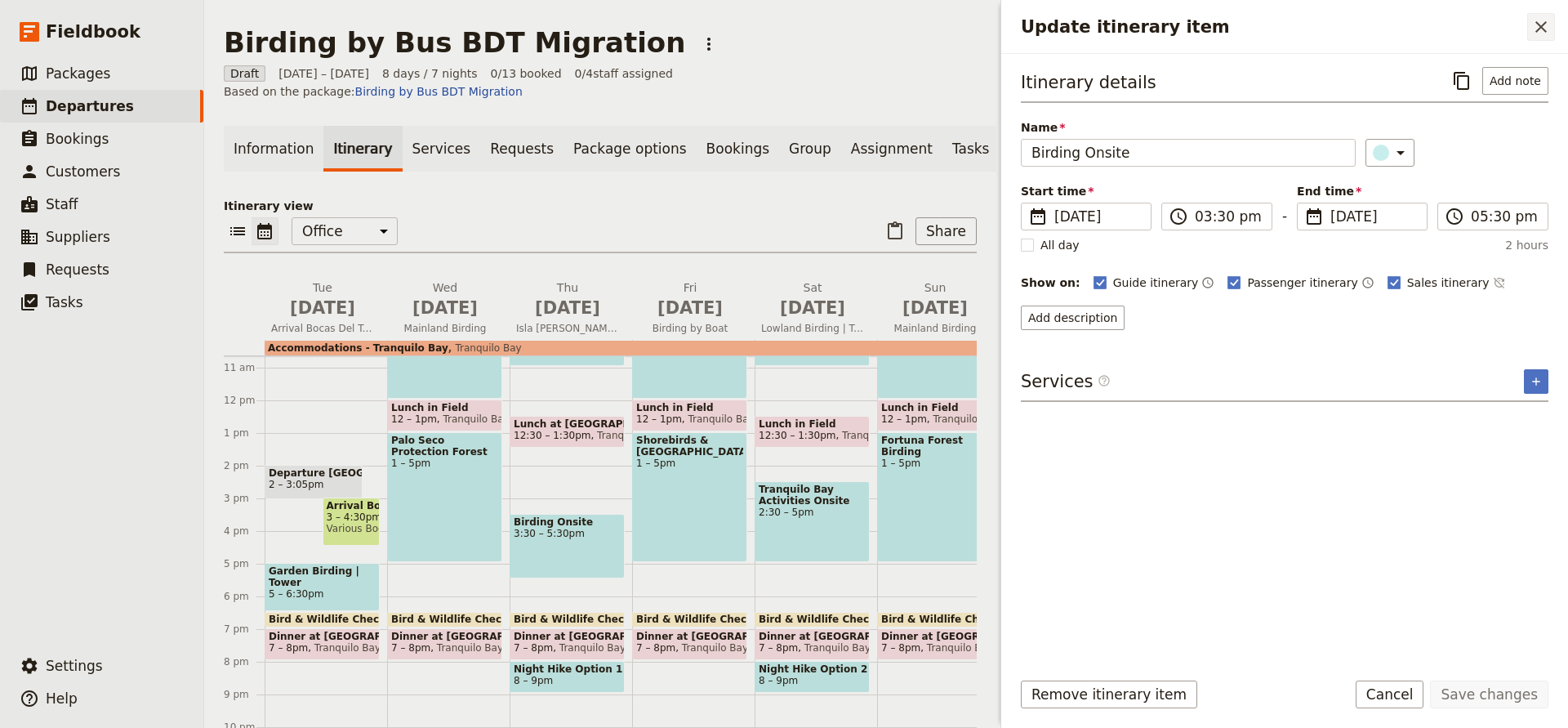
click at [1531, 26] on button "​" at bounding box center [1542, 26] width 27 height 27
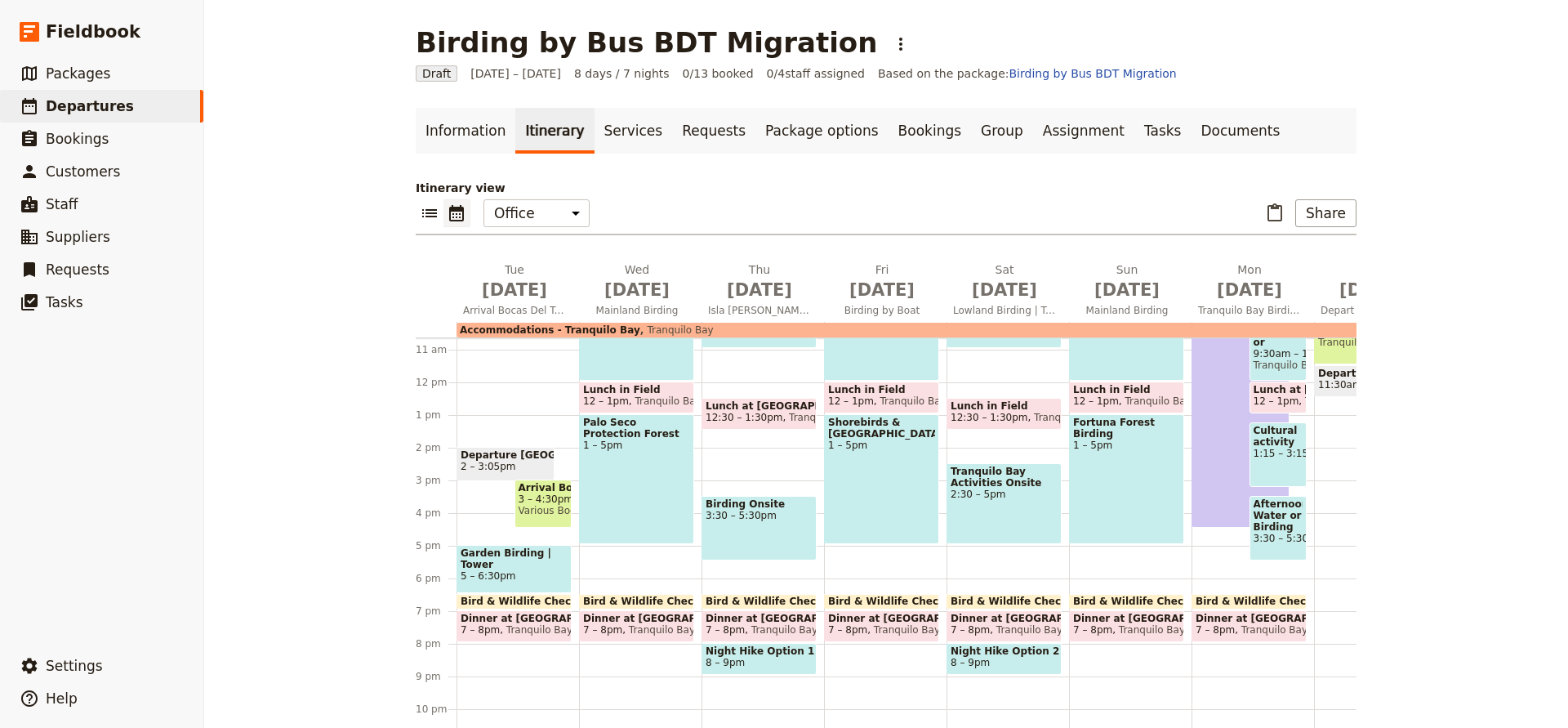
click at [526, 503] on span "3 – 4:30pm" at bounding box center [543, 499] width 50 height 12
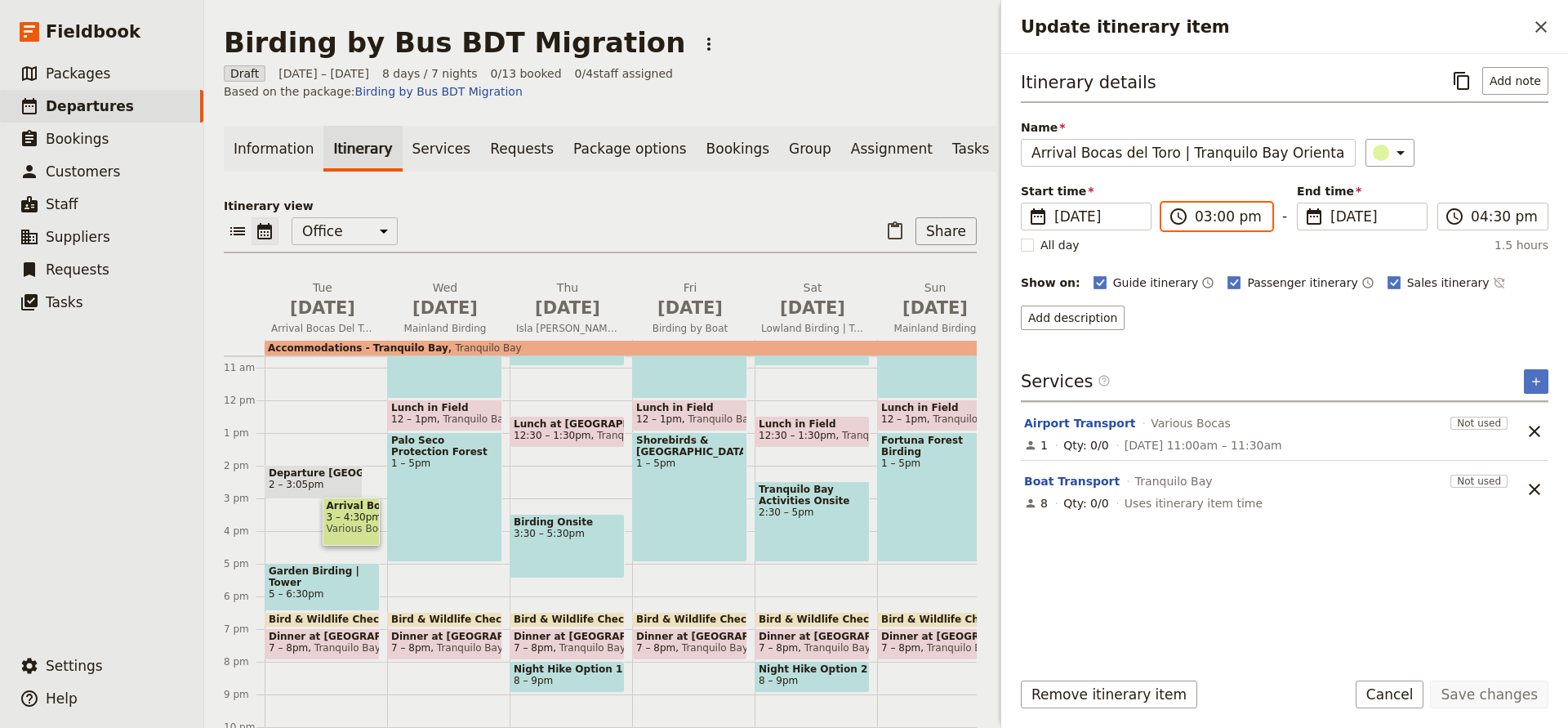
click at [1220, 214] on input "03:00 pm" at bounding box center [1229, 217] width 67 height 20
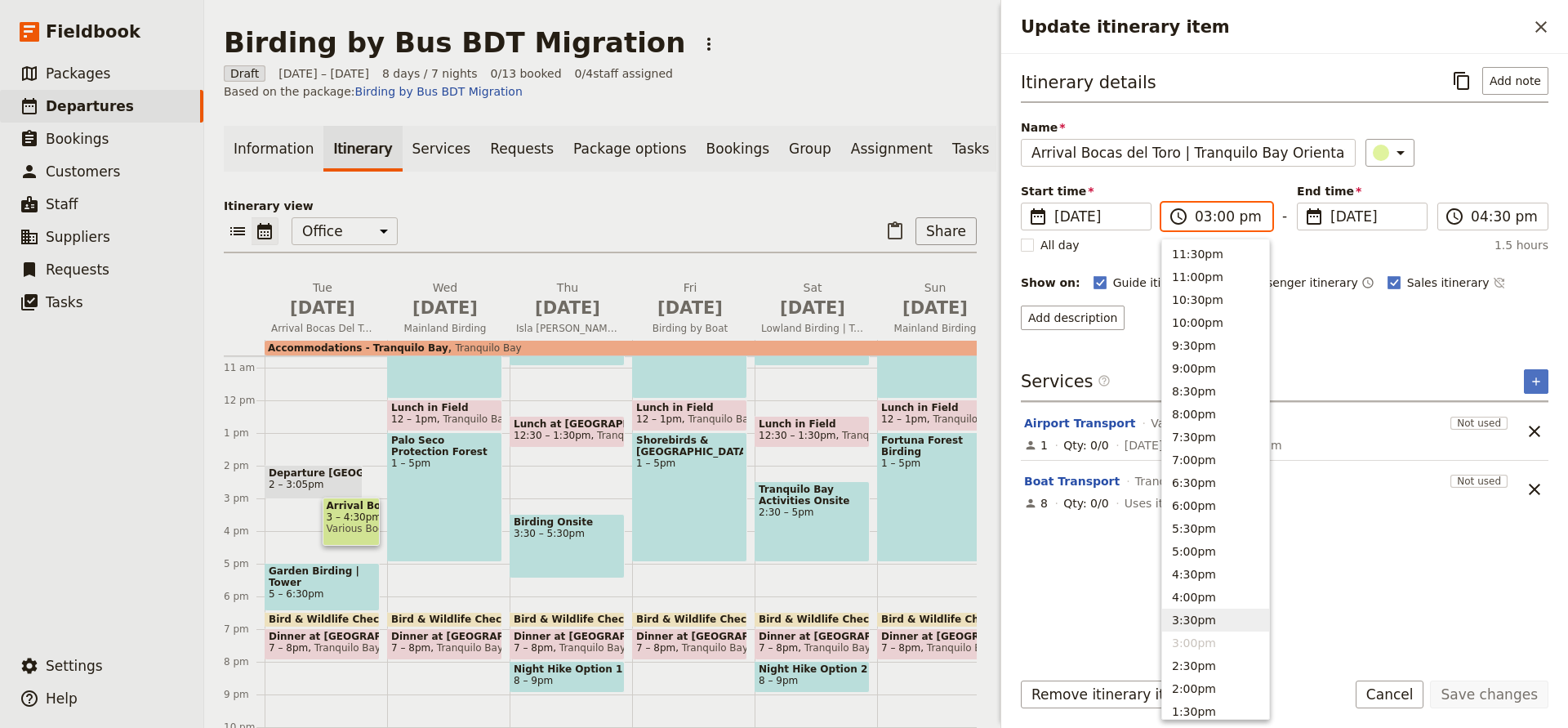
click at [1186, 617] on button "3:30pm" at bounding box center [1215, 619] width 107 height 23
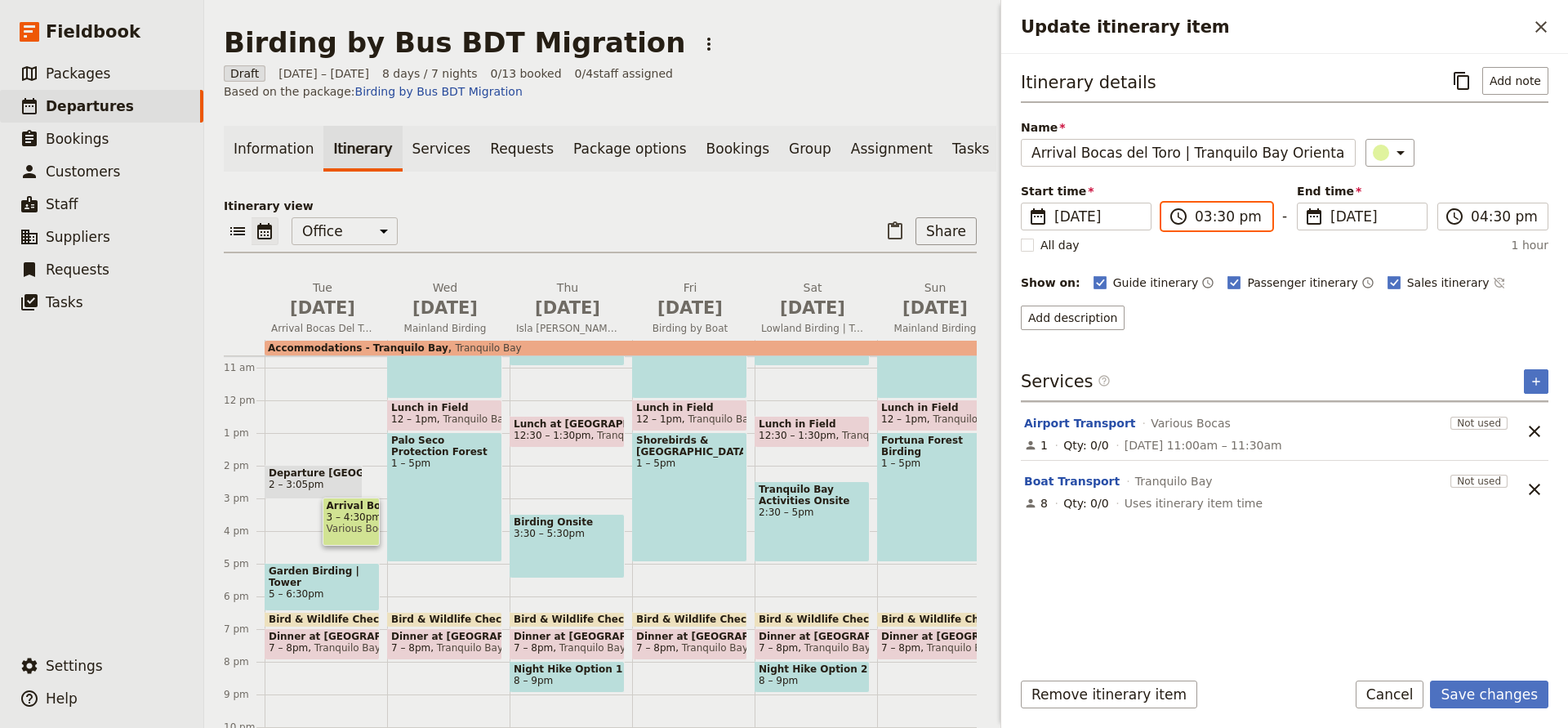
click at [1222, 218] on input "03:30 pm" at bounding box center [1229, 217] width 67 height 20
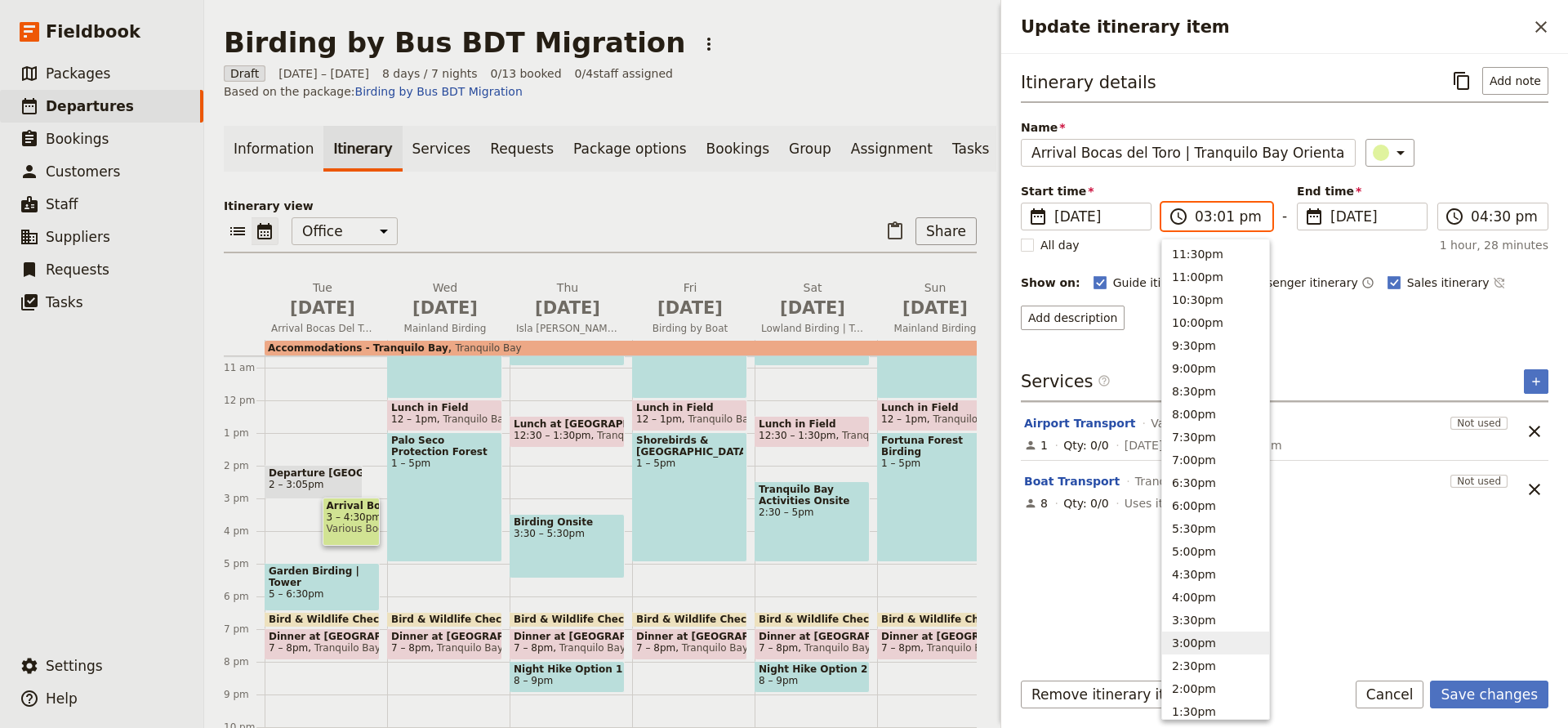
type input "03:15 pm"
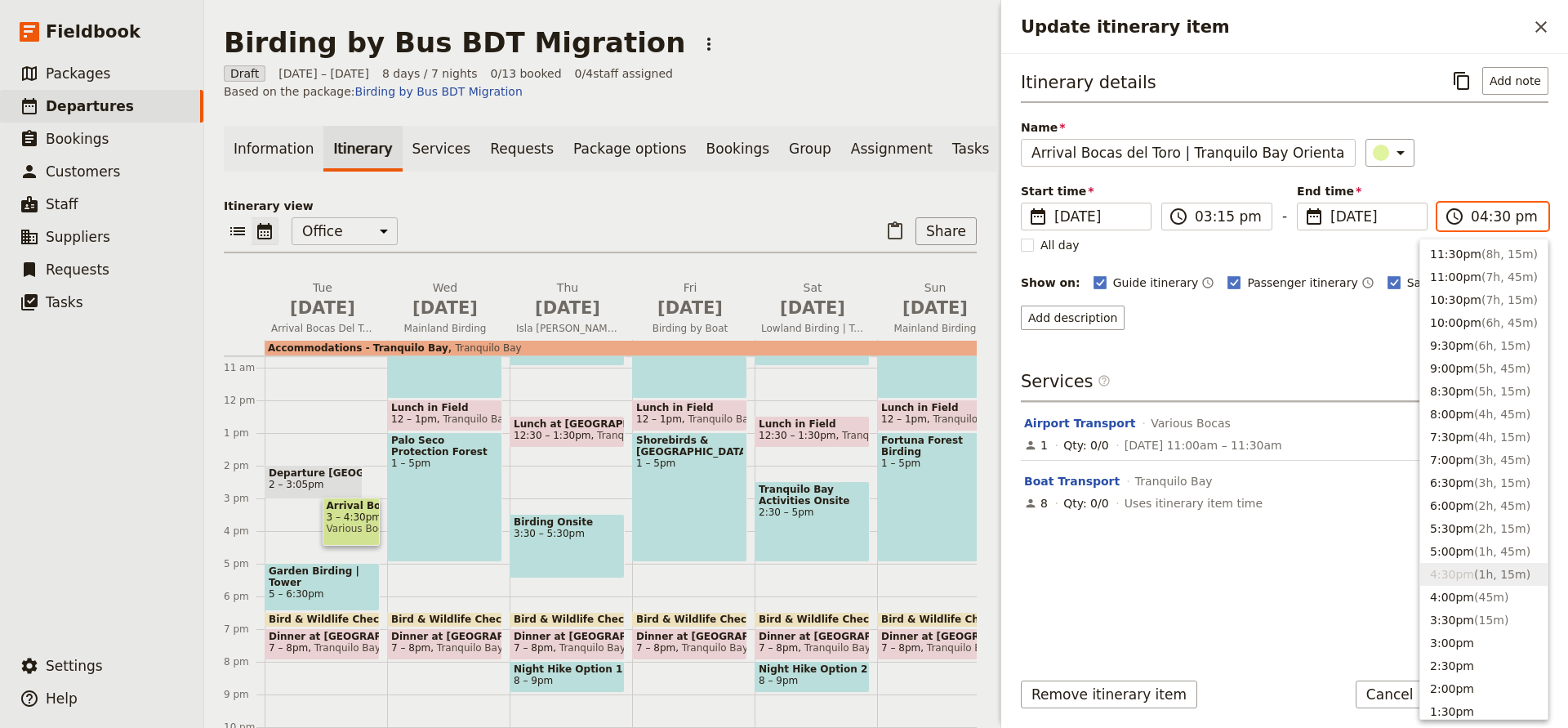
click at [1504, 214] on input "04:30 pm" at bounding box center [1504, 217] width 67 height 20
click at [1498, 215] on input "04:30 pm" at bounding box center [1504, 217] width 67 height 20
type input "04:15 pm"
click at [1482, 174] on div "Itinerary details ​ Add note Name Arrival [GEOGRAPHIC_DATA] | Tranquilo Bay Ori…" at bounding box center [1285, 198] width 527 height 263
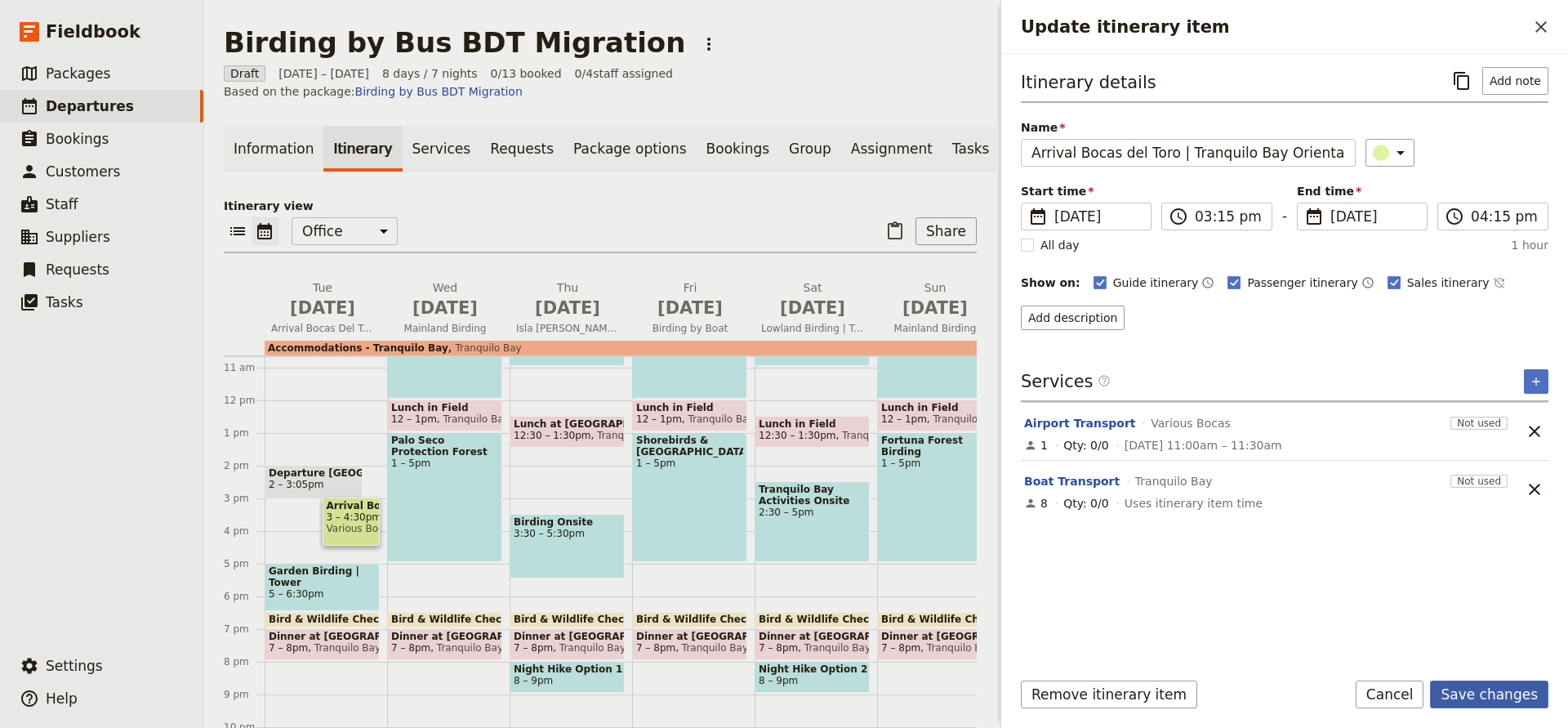
click at [1487, 689] on button "Save changes" at bounding box center [1490, 694] width 119 height 27
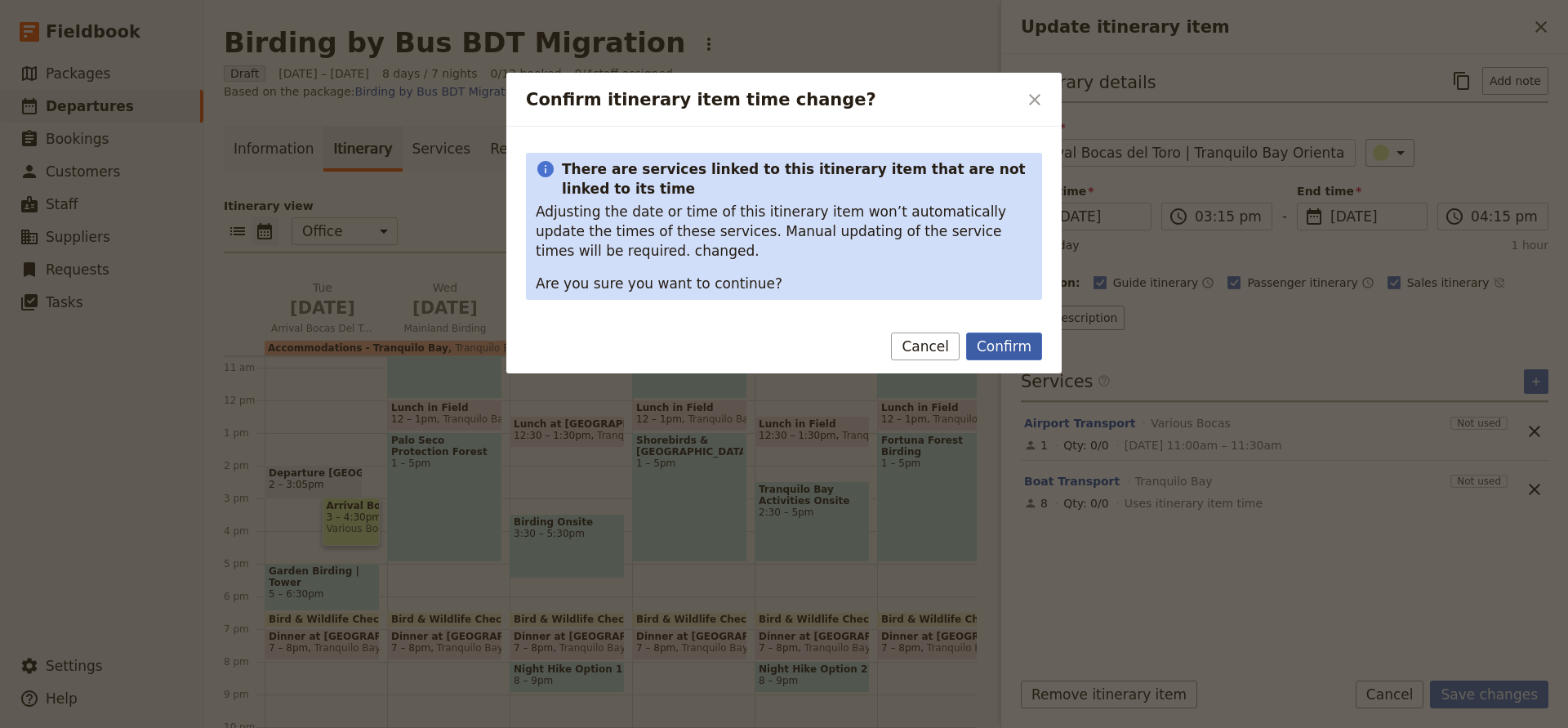
click at [1008, 349] on button "Confirm" at bounding box center [1004, 346] width 76 height 27
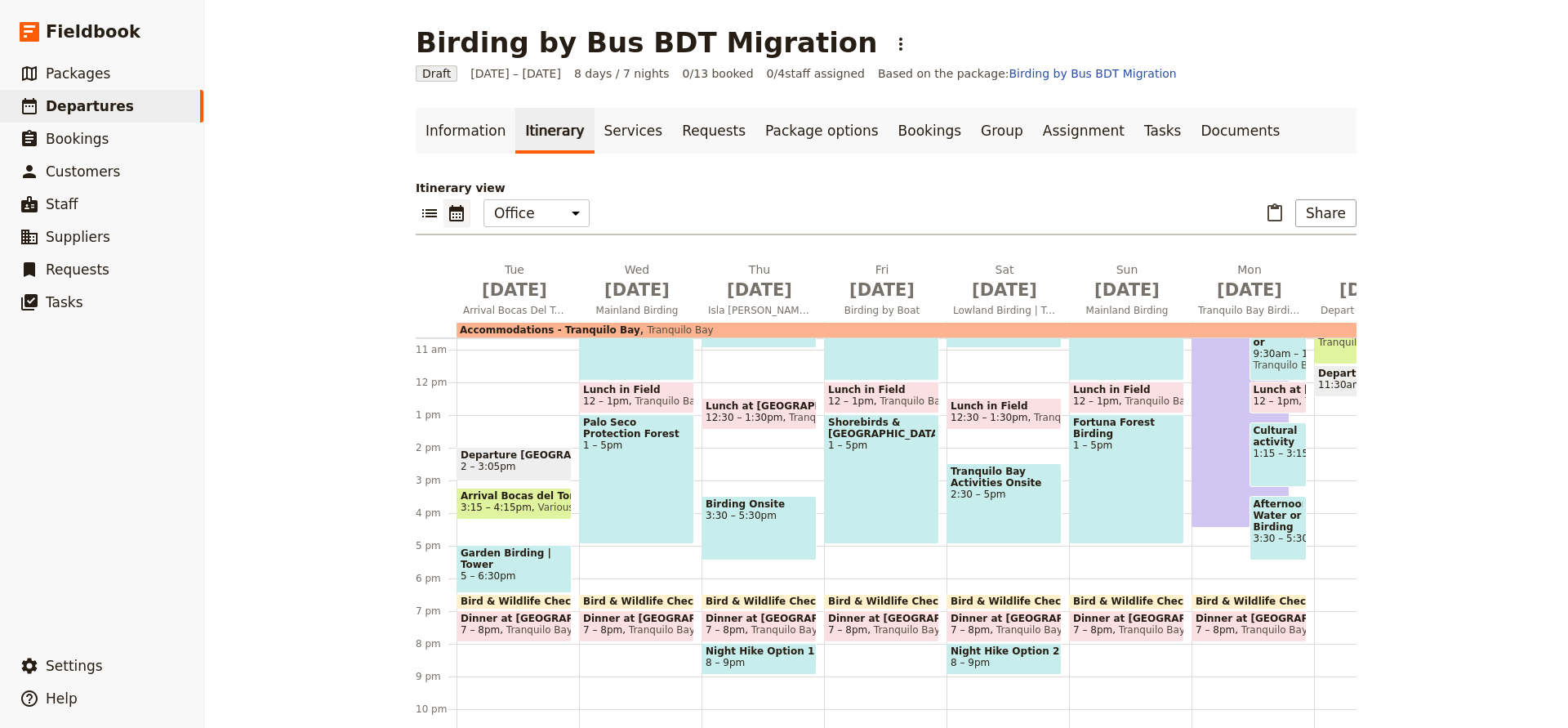
click at [367, 499] on div "Birding by Bus BDT Migration ​ Draft [DATE] – [DATE] 8 days / 7 nights 0/13 boo…" at bounding box center [886, 364] width 1364 height 728
click at [610, 140] on link "Services" at bounding box center [634, 130] width 78 height 46
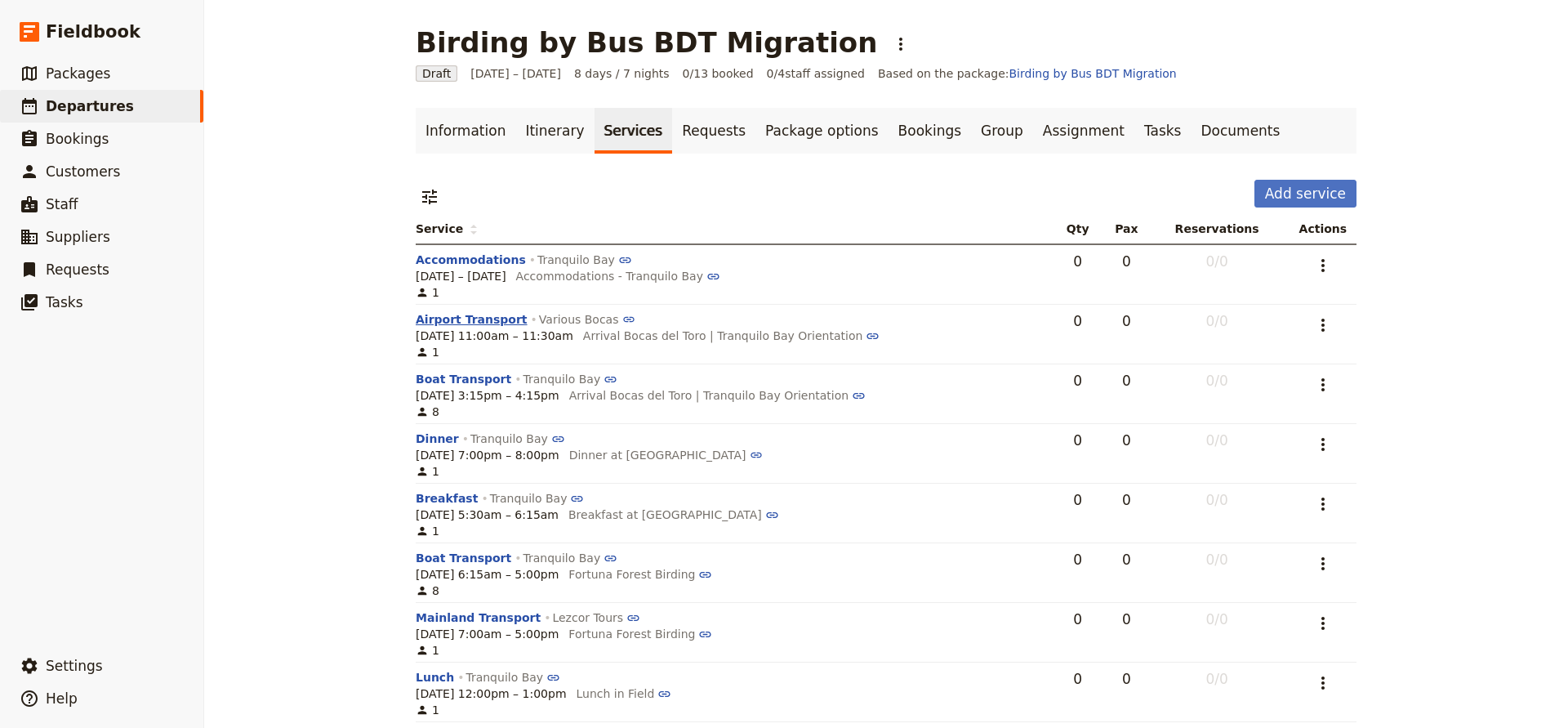
click at [446, 317] on button "Airport Transport" at bounding box center [471, 319] width 112 height 17
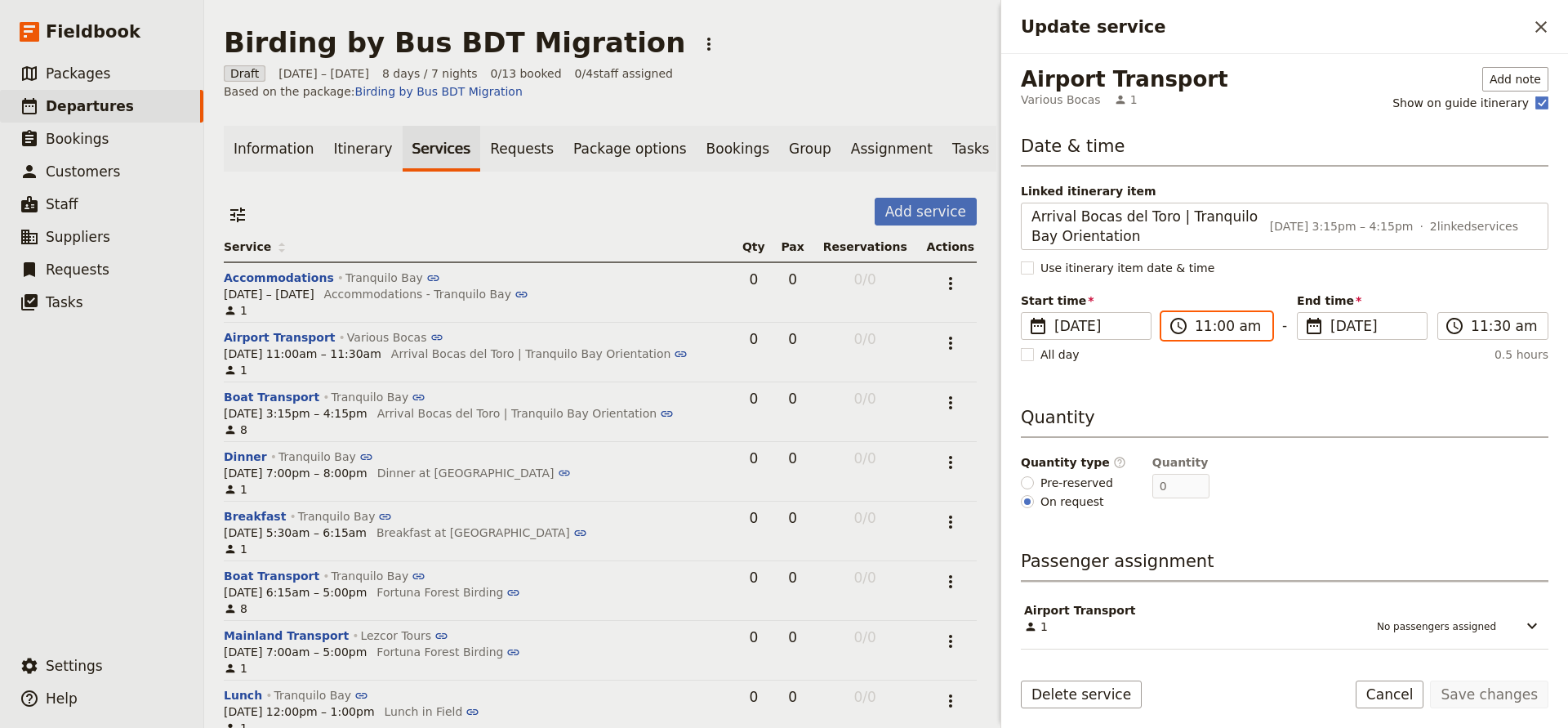
click at [1208, 323] on input "11:00 am" at bounding box center [1229, 326] width 67 height 20
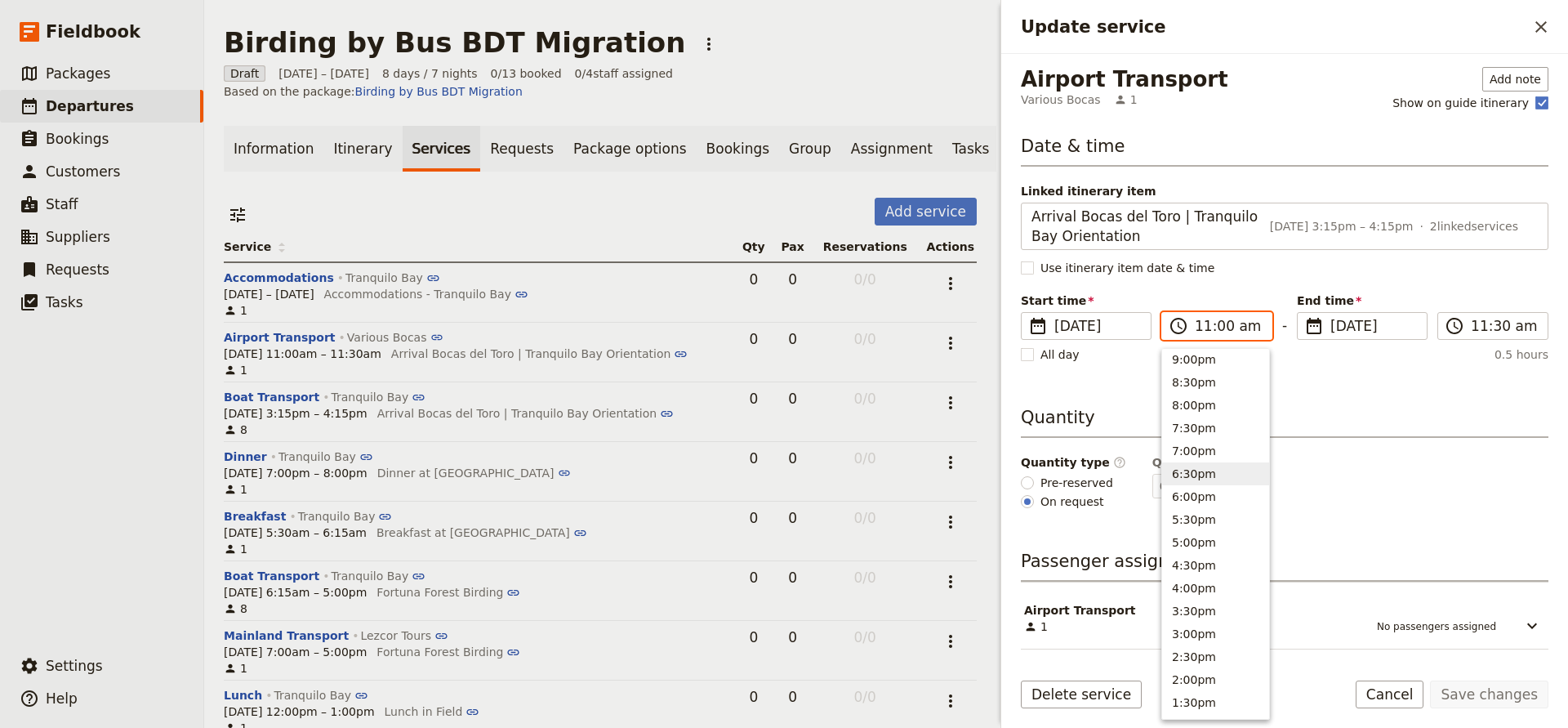
scroll to position [138, 0]
click at [1206, 613] on button "3:00pm" at bounding box center [1215, 613] width 107 height 23
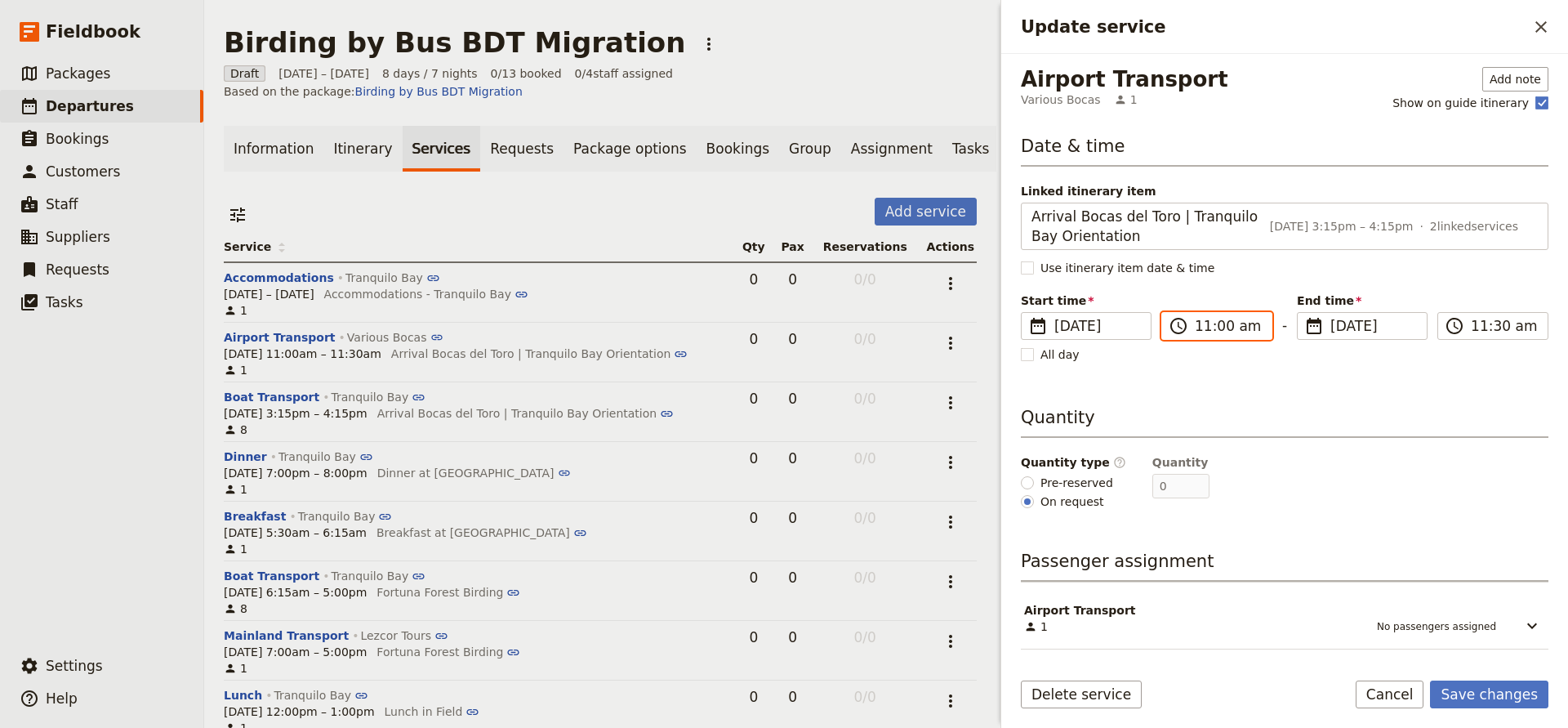
type input "03:00 pm"
click at [1491, 328] on input "03:00 pm" at bounding box center [1504, 326] width 67 height 20
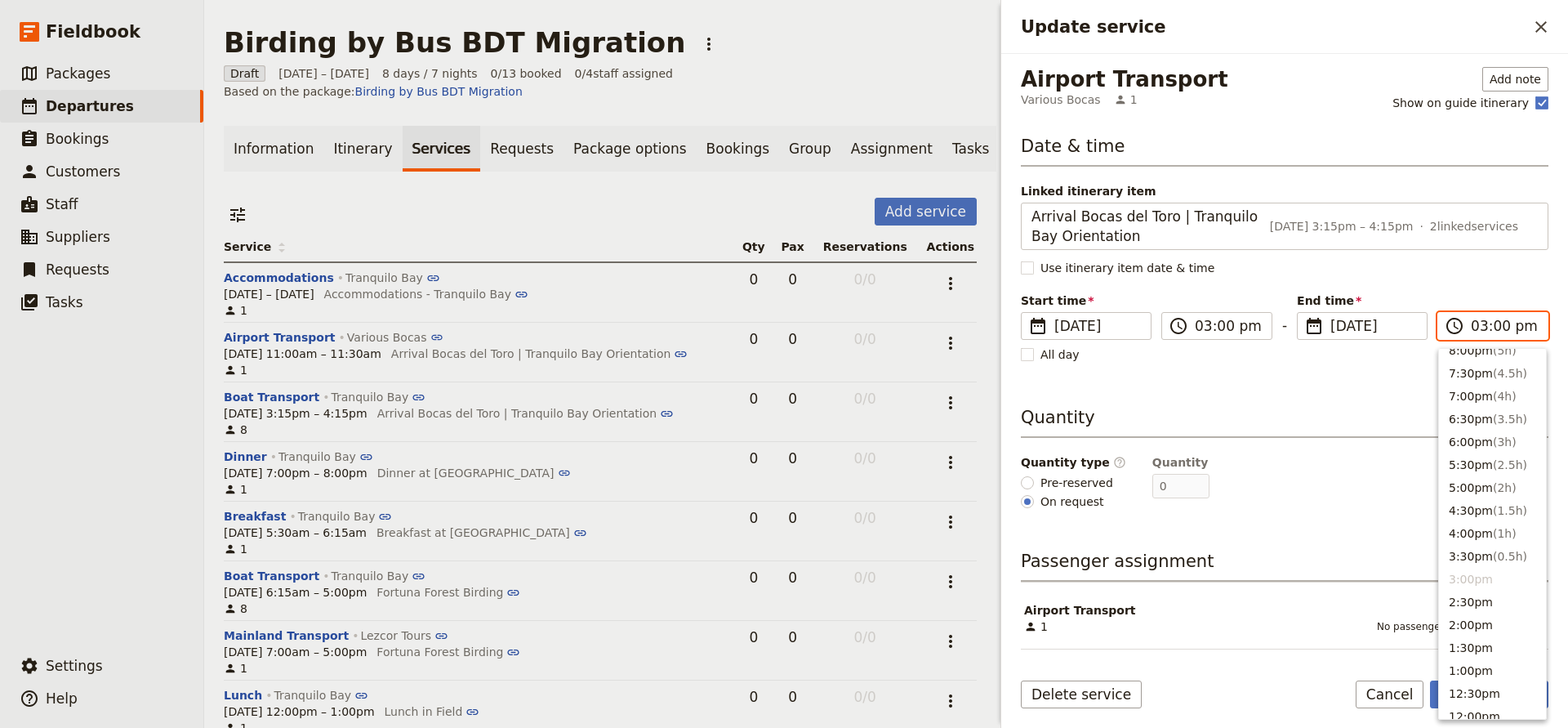
scroll to position [181, 0]
click at [1483, 527] on button "4:00pm ( 1h )" at bounding box center [1493, 524] width 107 height 23
type input "04:00 pm"
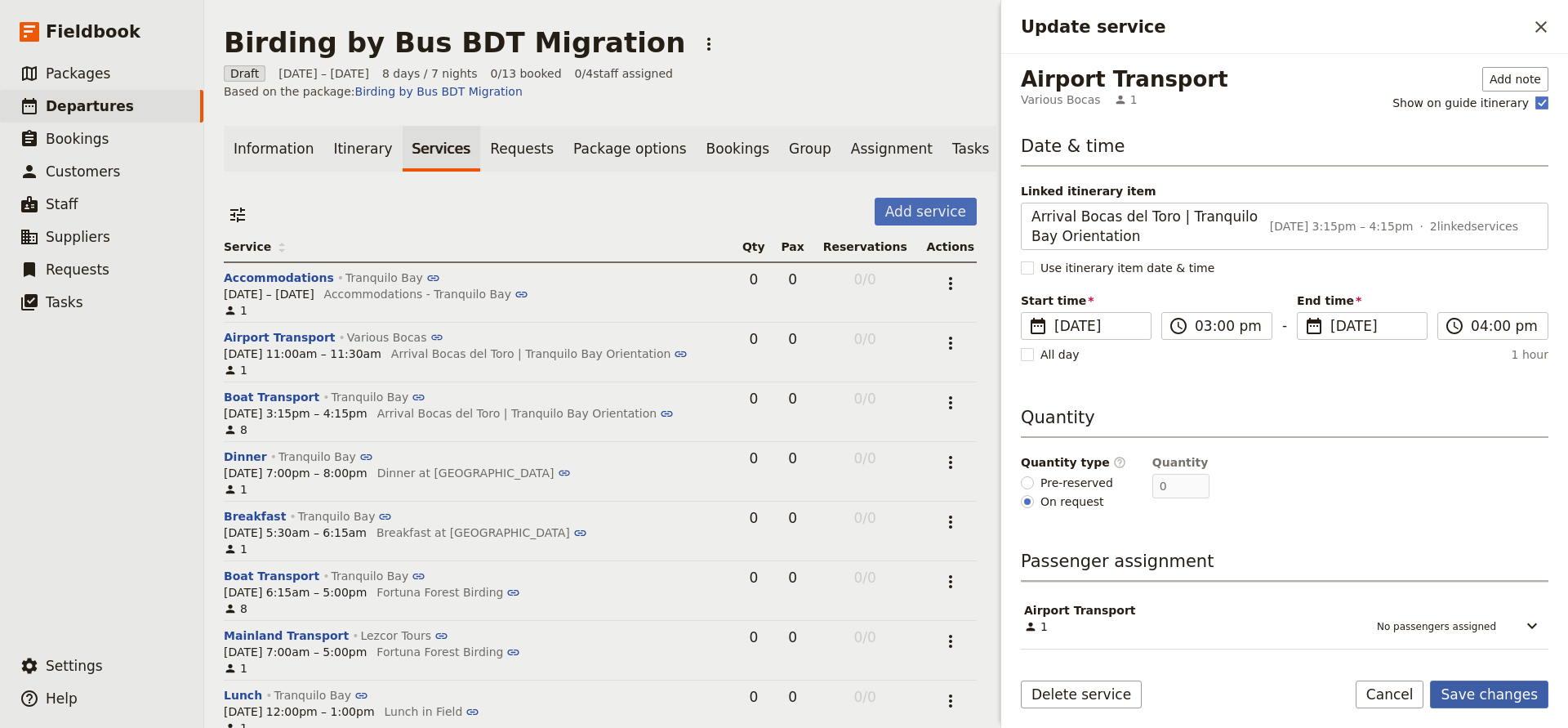
click at [1467, 689] on button "Save changes" at bounding box center [1490, 694] width 119 height 27
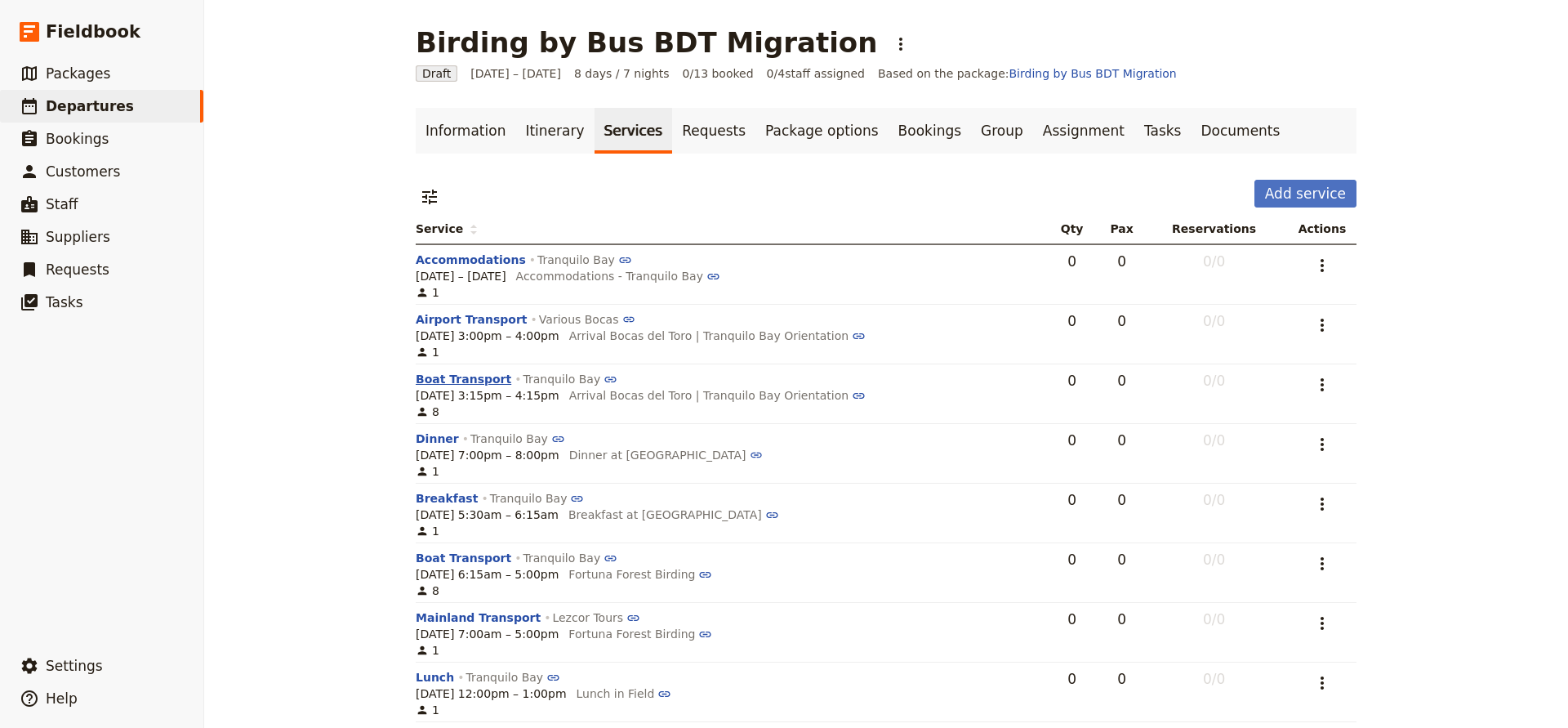
click at [459, 379] on button "Boat Transport" at bounding box center [464, 378] width 96 height 17
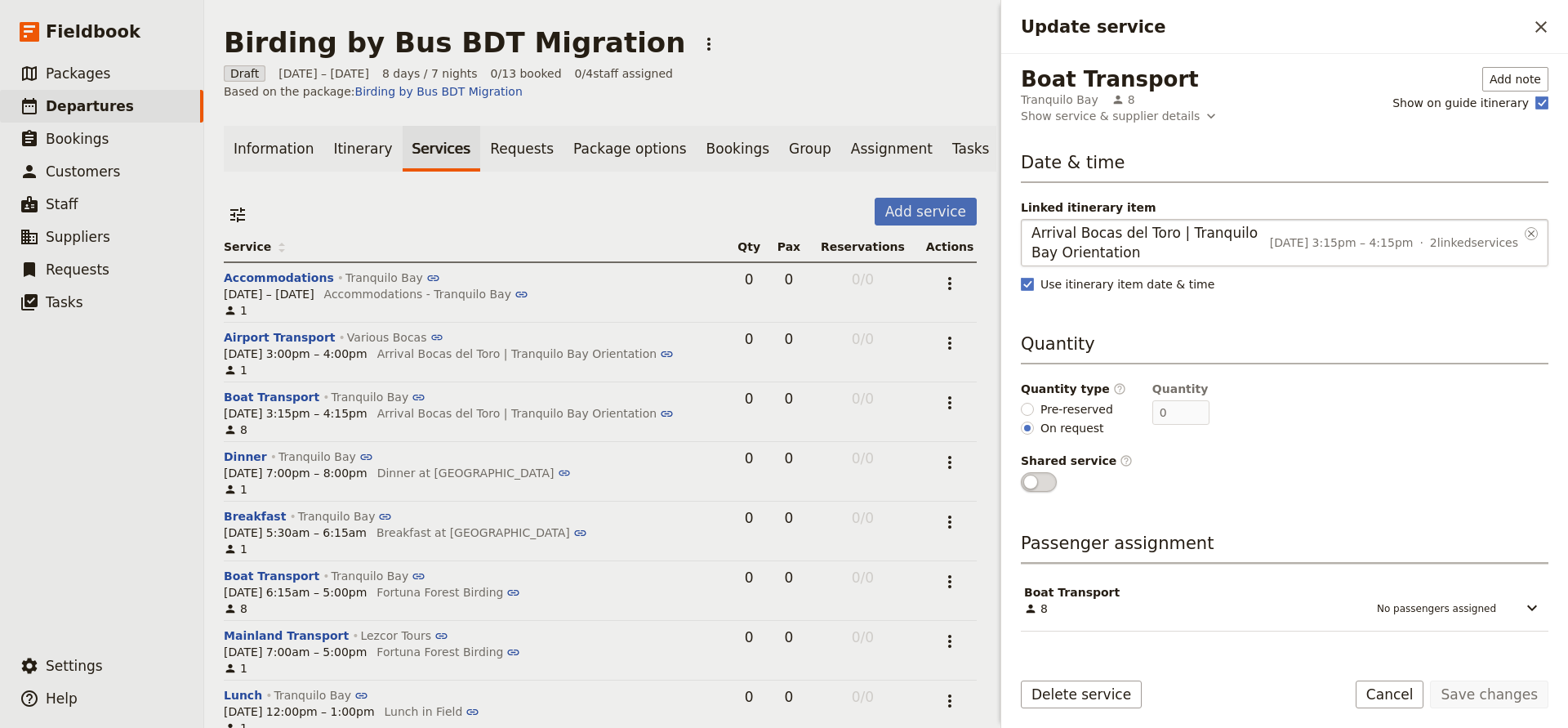
click at [1236, 238] on span "Arrival Bocas del Toro | Tranquilo Bay Orientation" at bounding box center [1148, 243] width 232 height 39
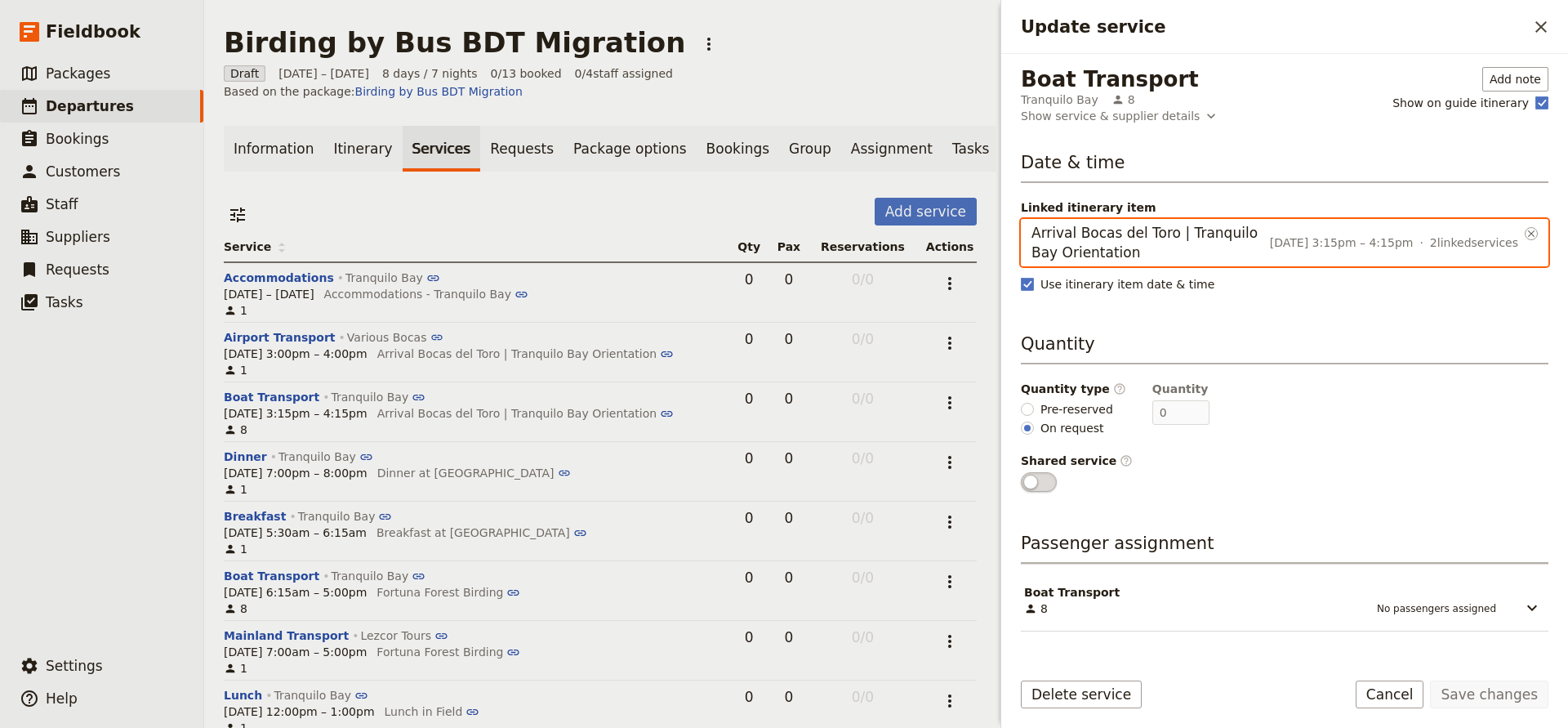
click at [1032, 219] on input "Arrival Bocas del Toro | Tranquilo Bay Orientation" at bounding box center [1031, 218] width 1 height 1
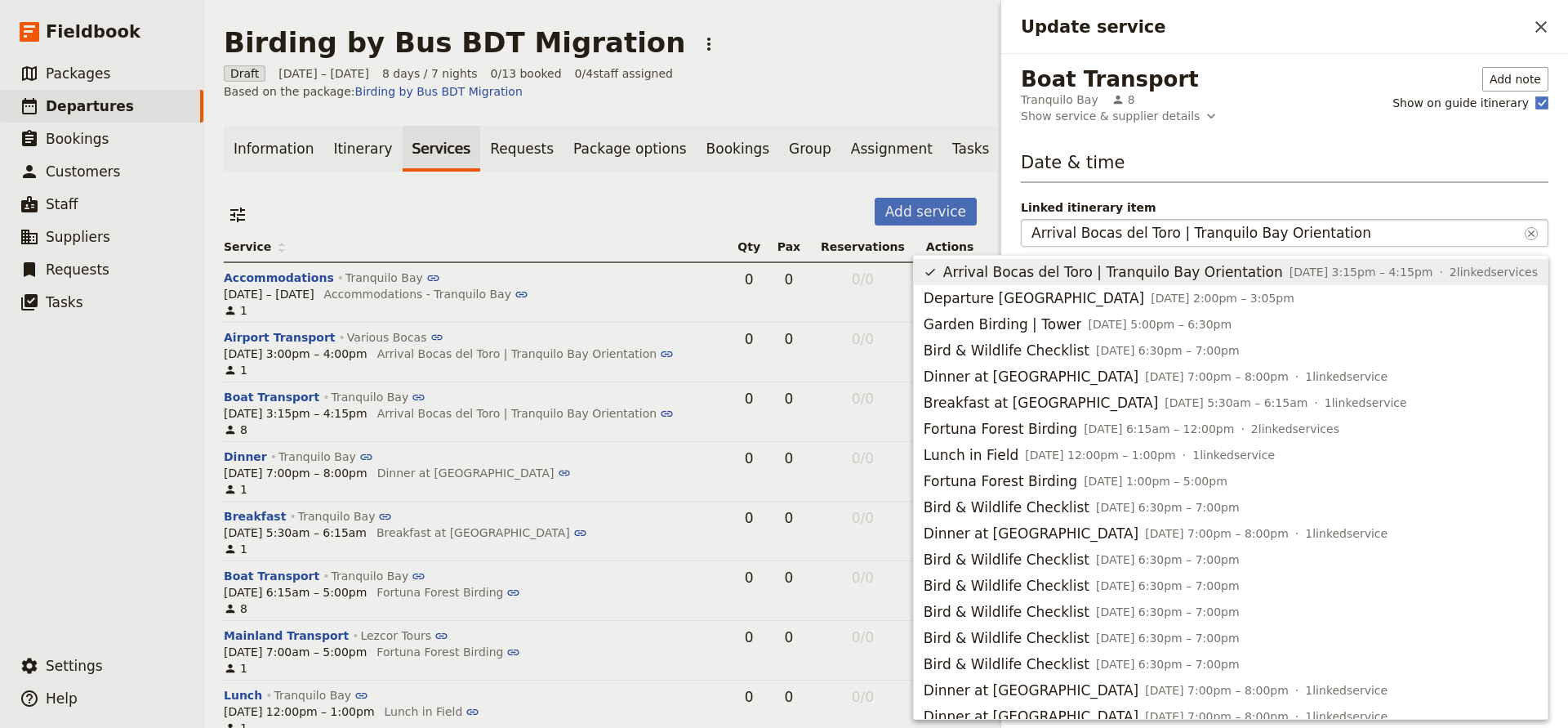
click at [1251, 160] on h3 "Date & time" at bounding box center [1285, 166] width 527 height 32
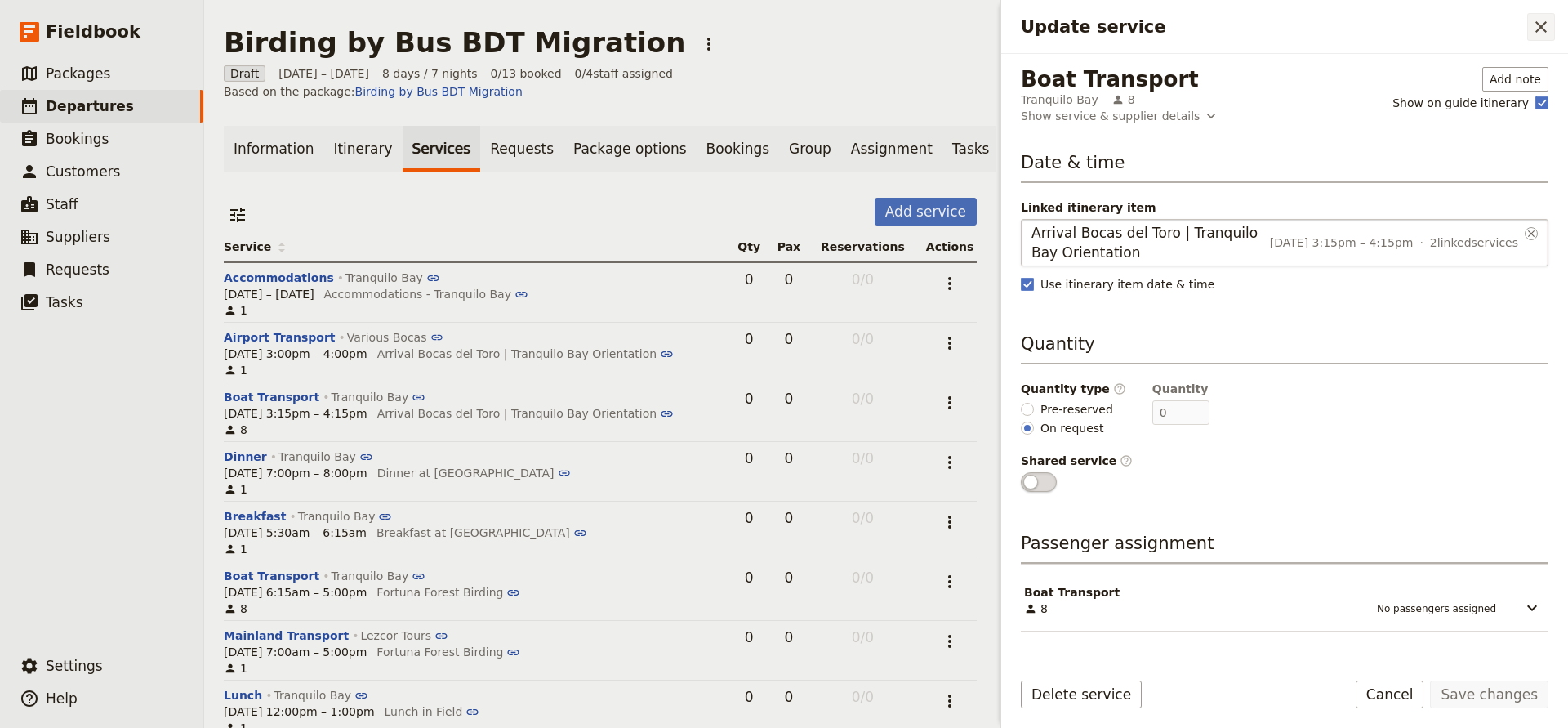
click at [1548, 28] on icon "Close drawer" at bounding box center [1542, 27] width 20 height 20
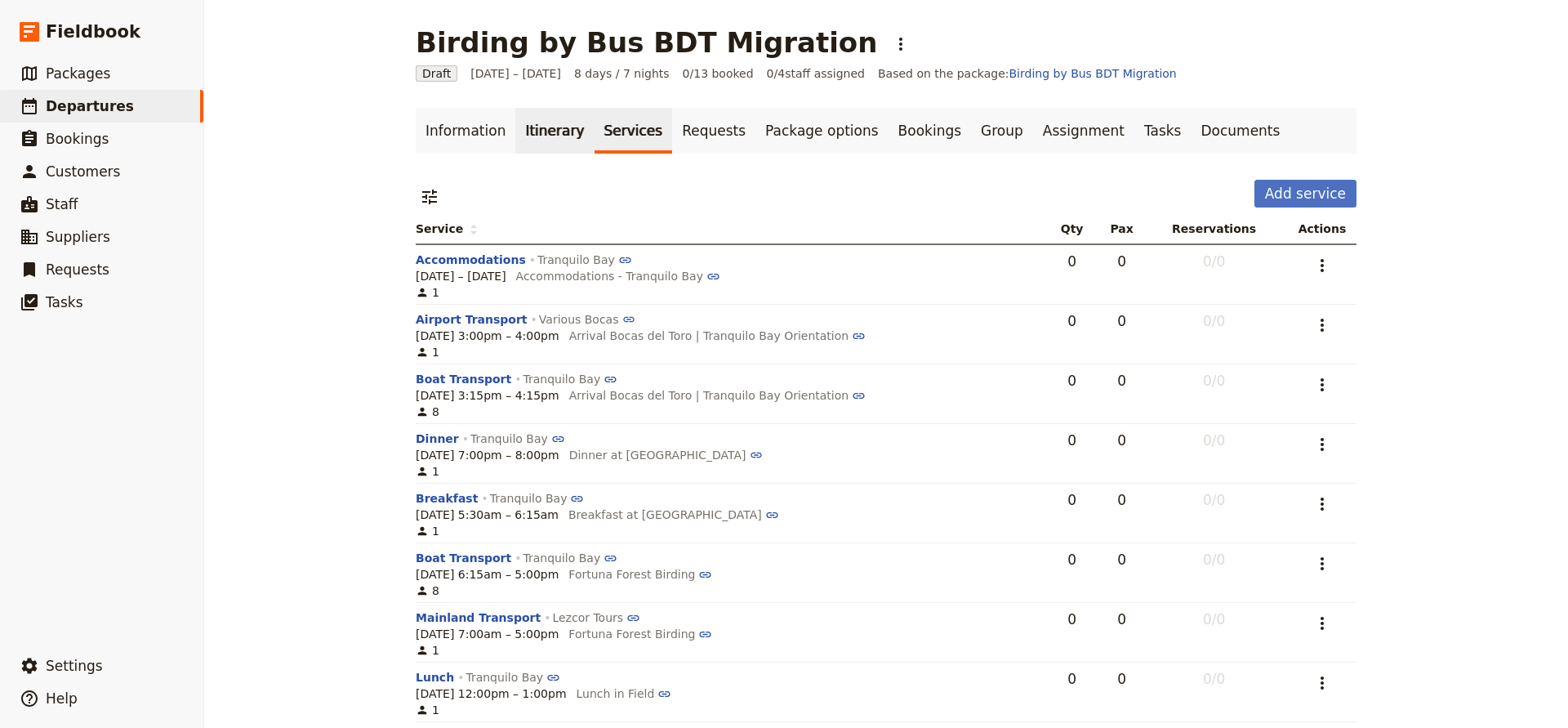
click at [560, 130] on link "Itinerary" at bounding box center [555, 130] width 78 height 46
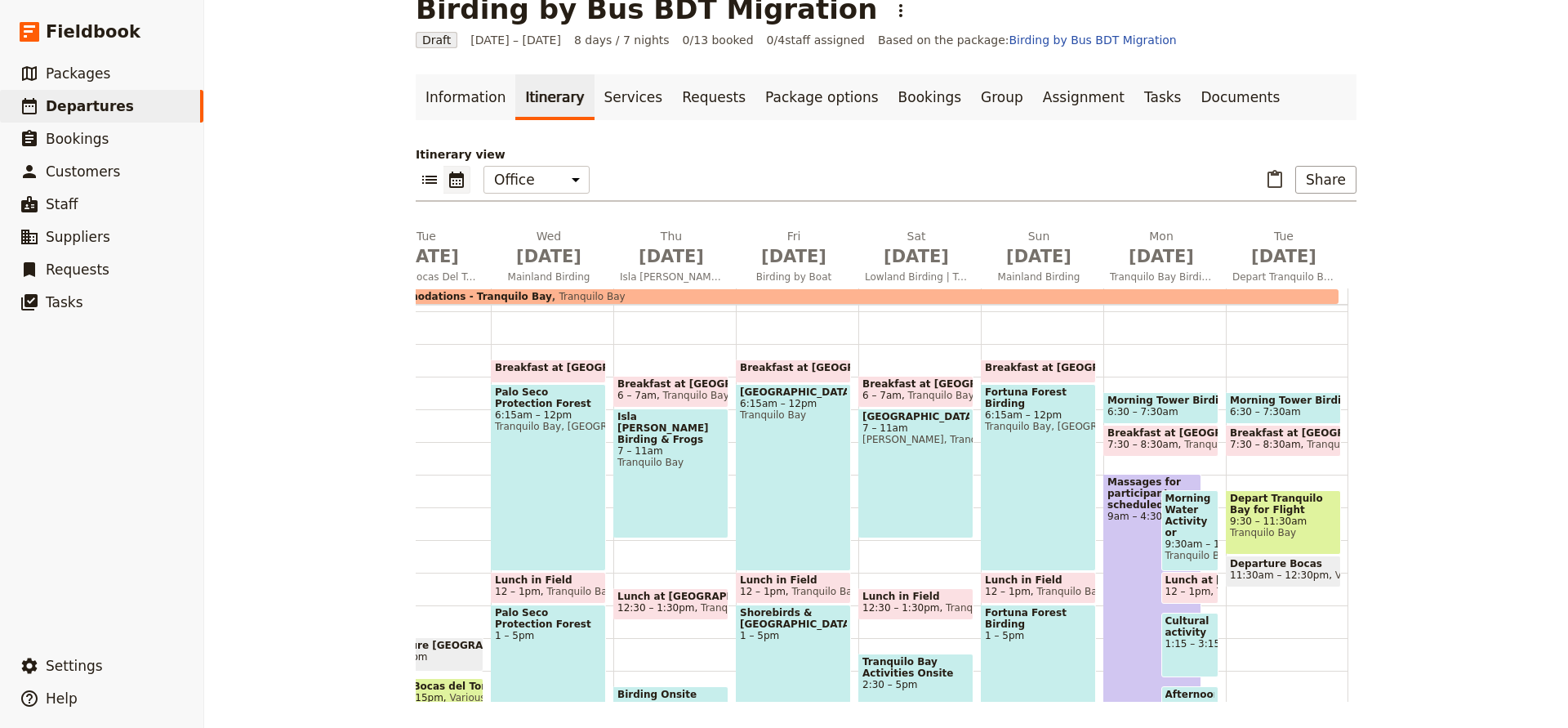
scroll to position [0, 88]
click at [1178, 587] on span "12 – 1pm" at bounding box center [1189, 592] width 46 height 12
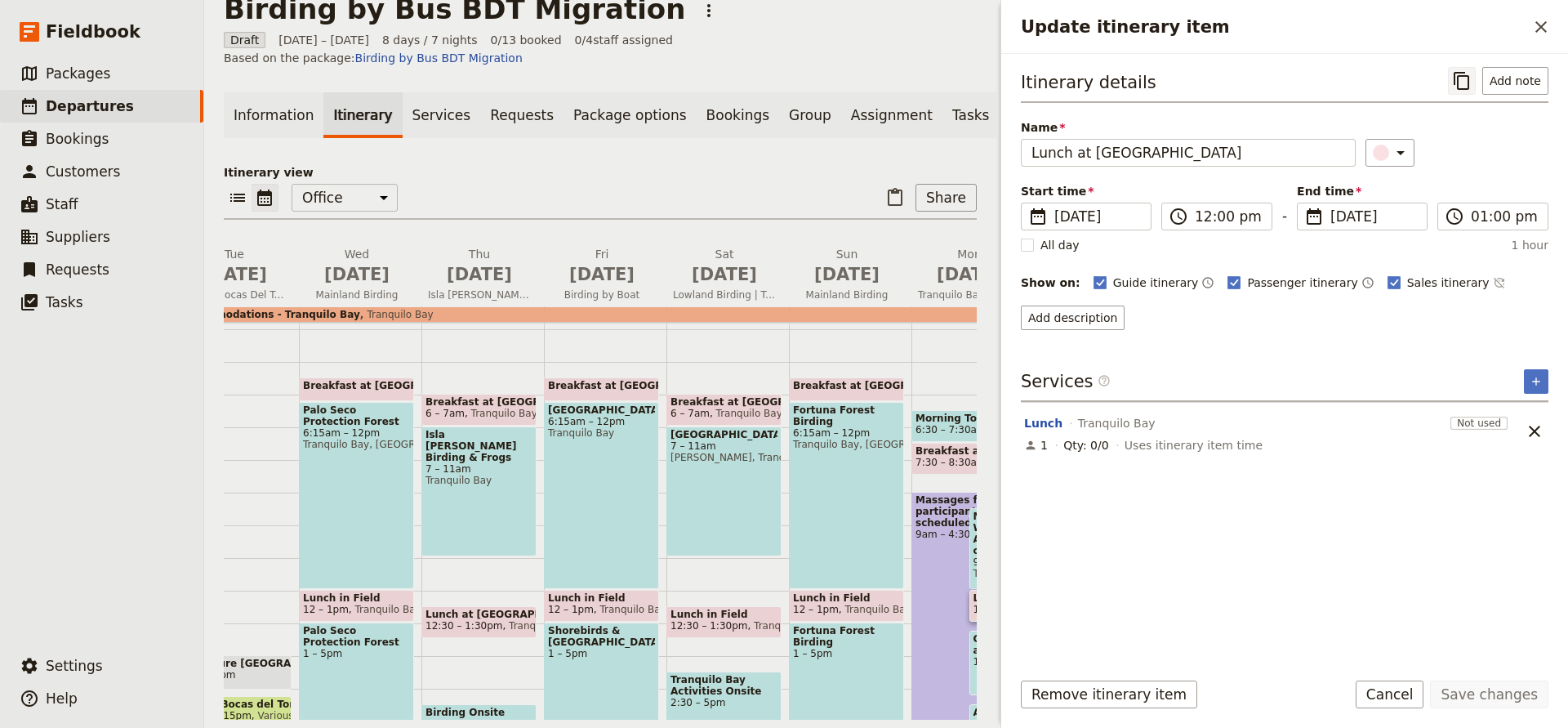
click at [1463, 86] on icon "Copy itinerary item" at bounding box center [1462, 81] width 20 height 20
click at [1533, 30] on icon "Close drawer" at bounding box center [1542, 27] width 20 height 20
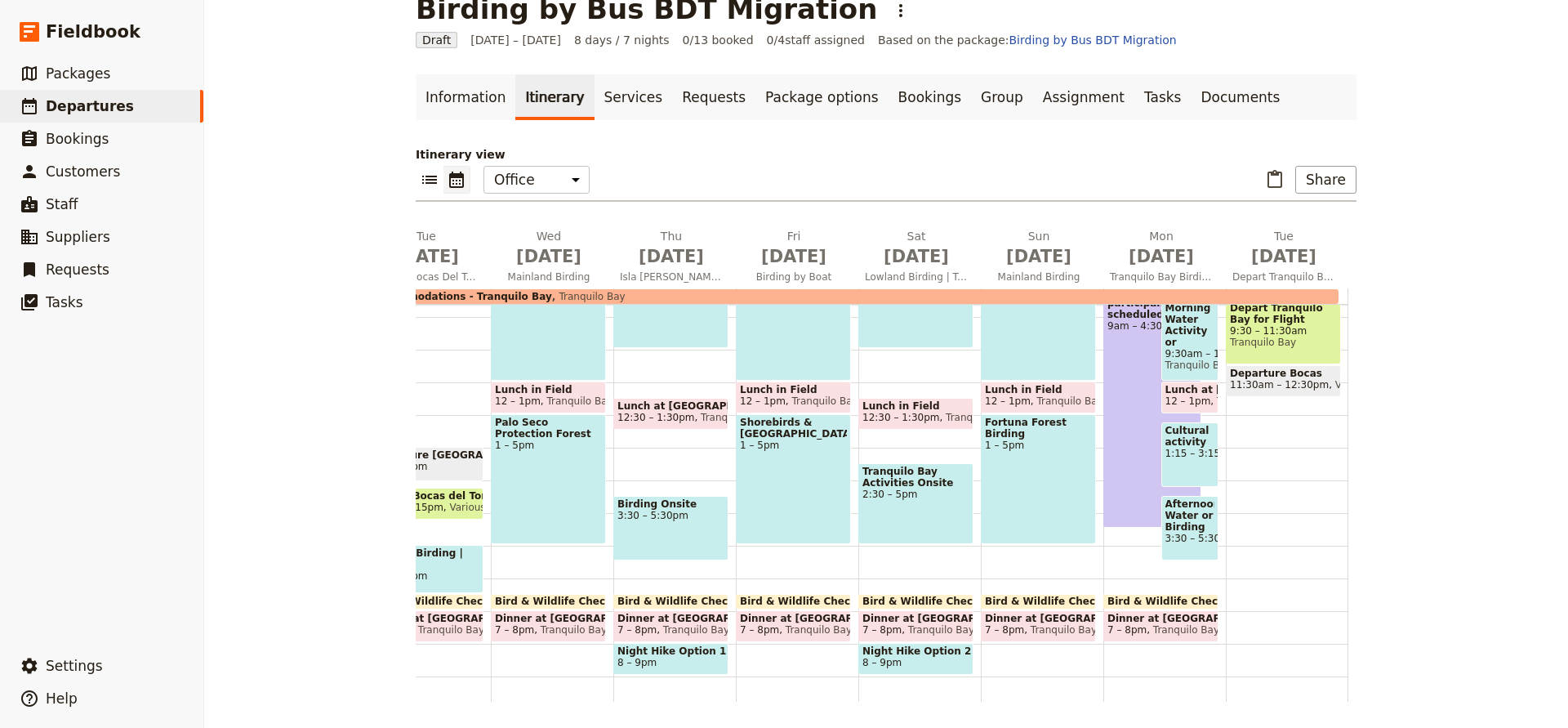
scroll to position [315, 0]
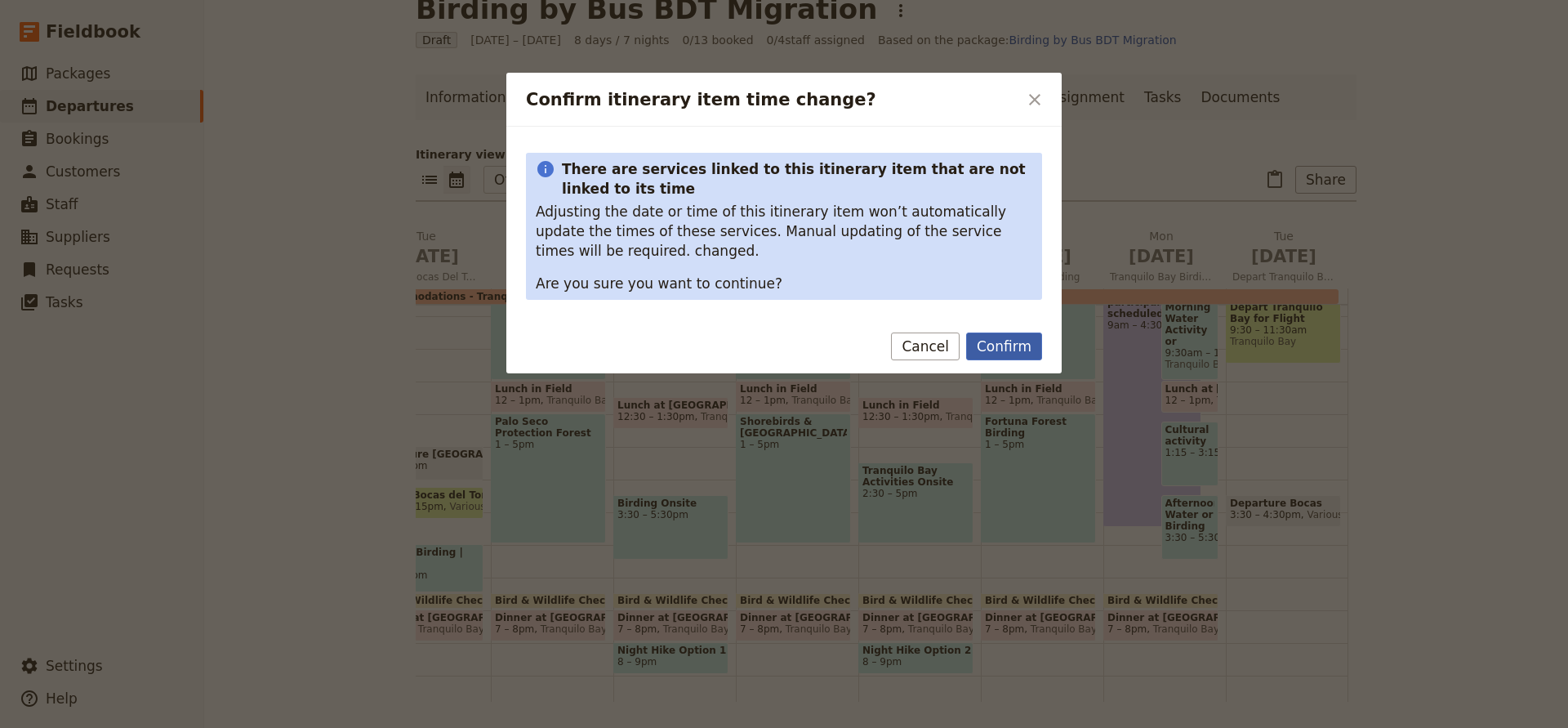
click at [994, 344] on button "Confirm" at bounding box center [1004, 346] width 76 height 27
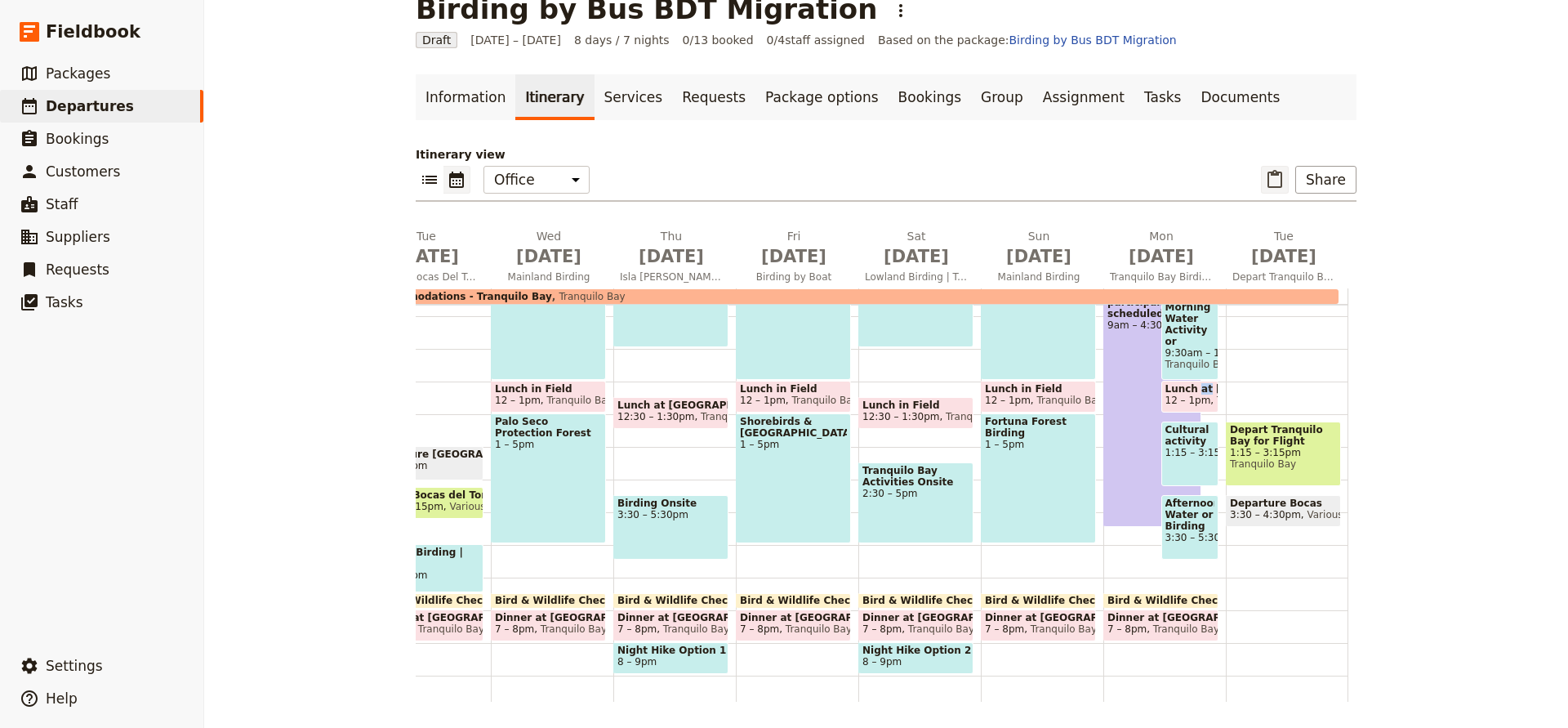
click at [1277, 182] on icon "Paste itinerary item" at bounding box center [1275, 179] width 20 height 20
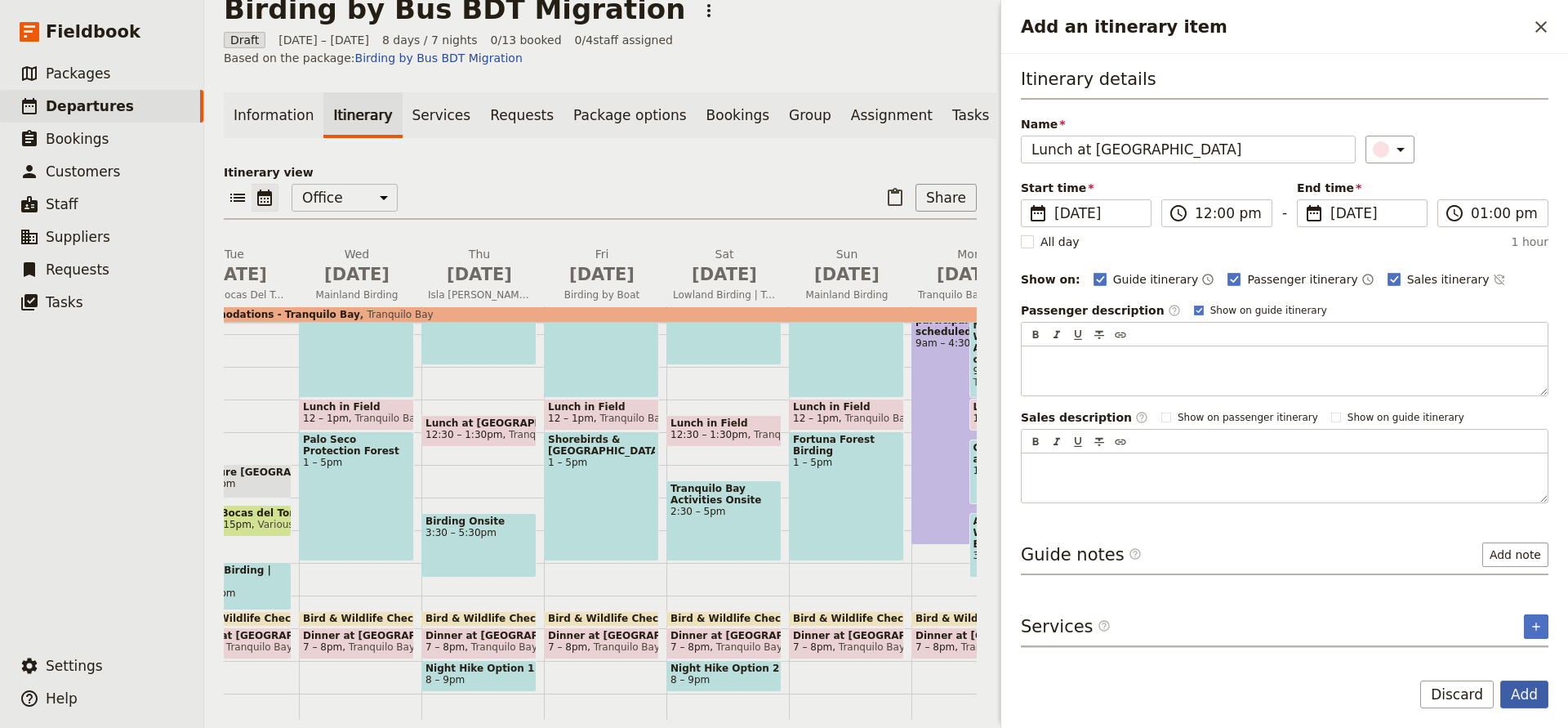
click at [1519, 693] on button "Add" at bounding box center [1524, 694] width 48 height 27
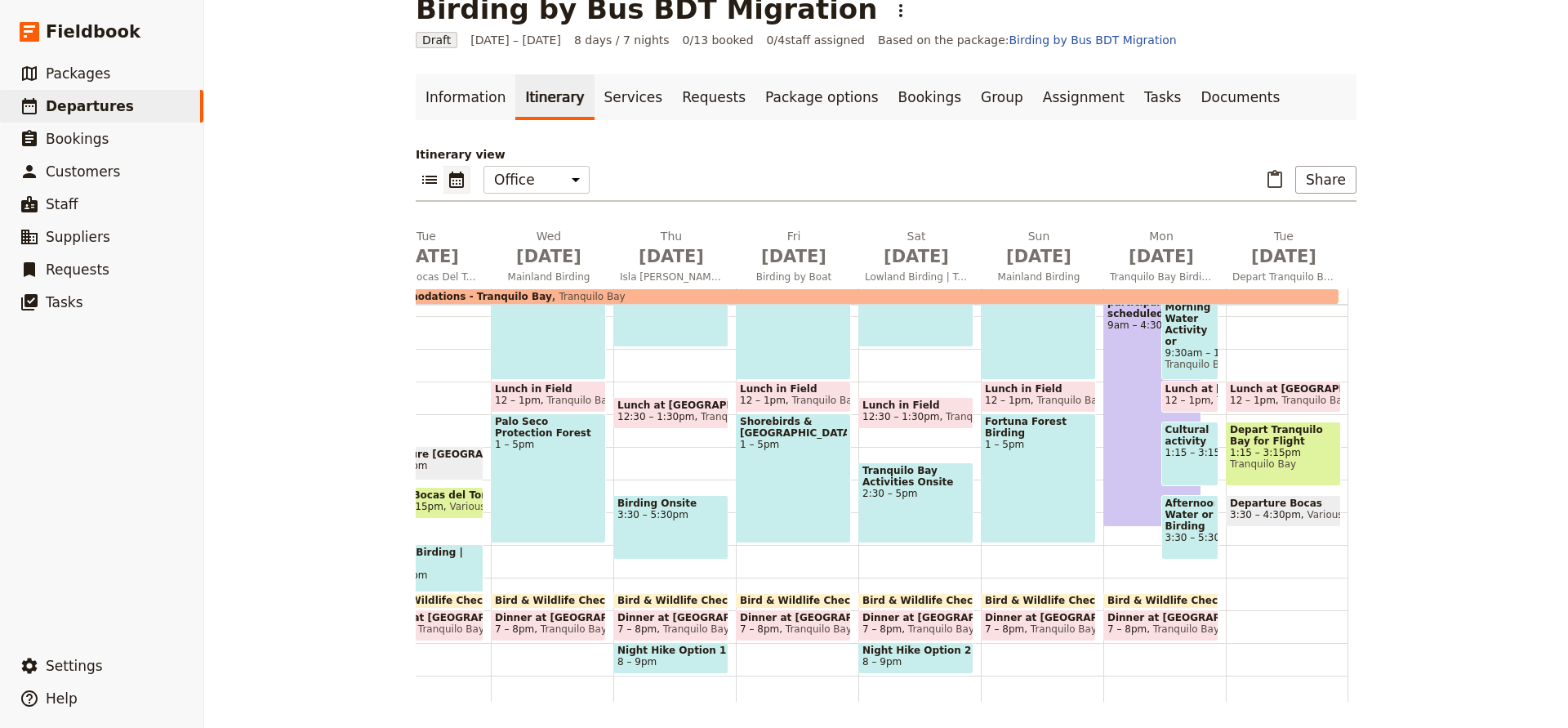
click at [1274, 465] on span "Tranquilo Bay" at bounding box center [1283, 464] width 107 height 12
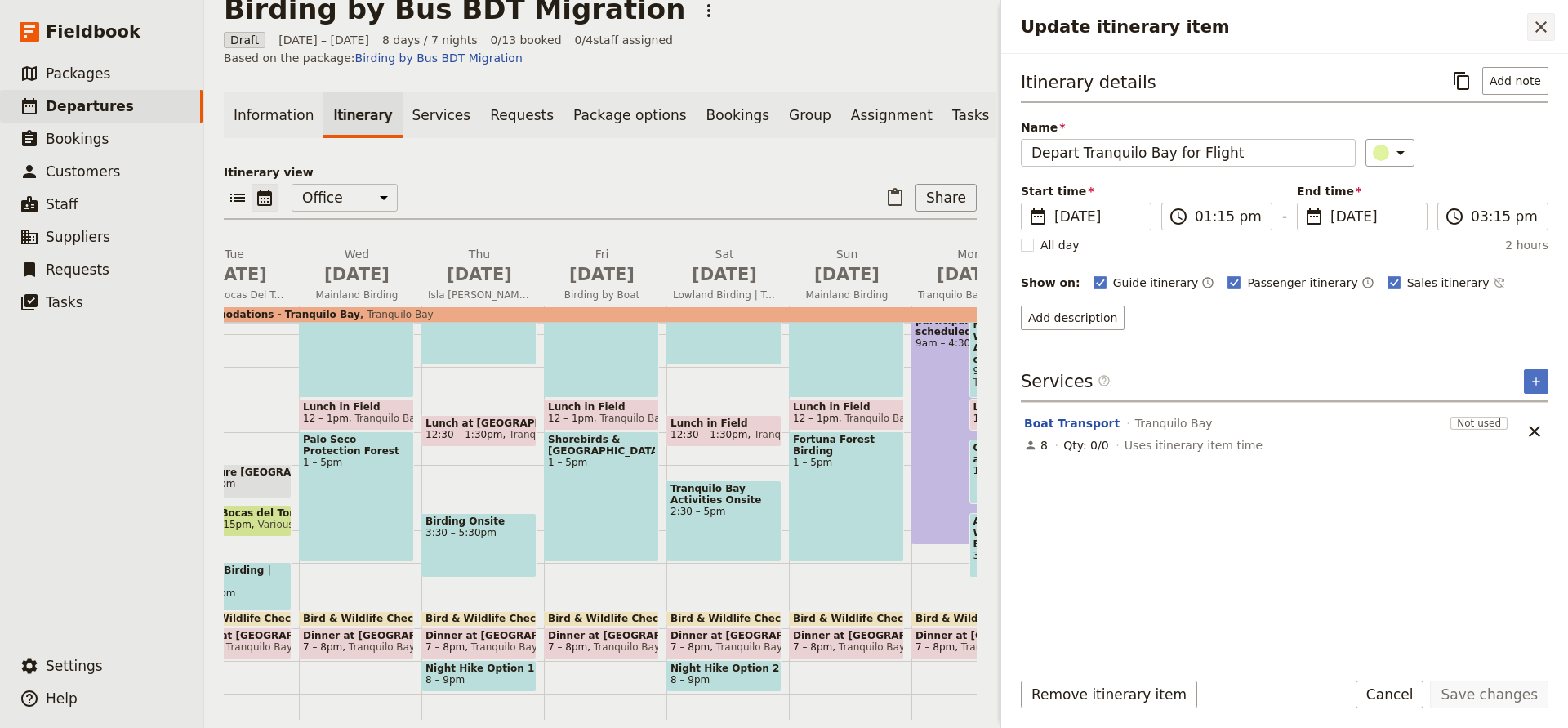
click at [1542, 30] on icon "Close drawer" at bounding box center [1542, 27] width 20 height 20
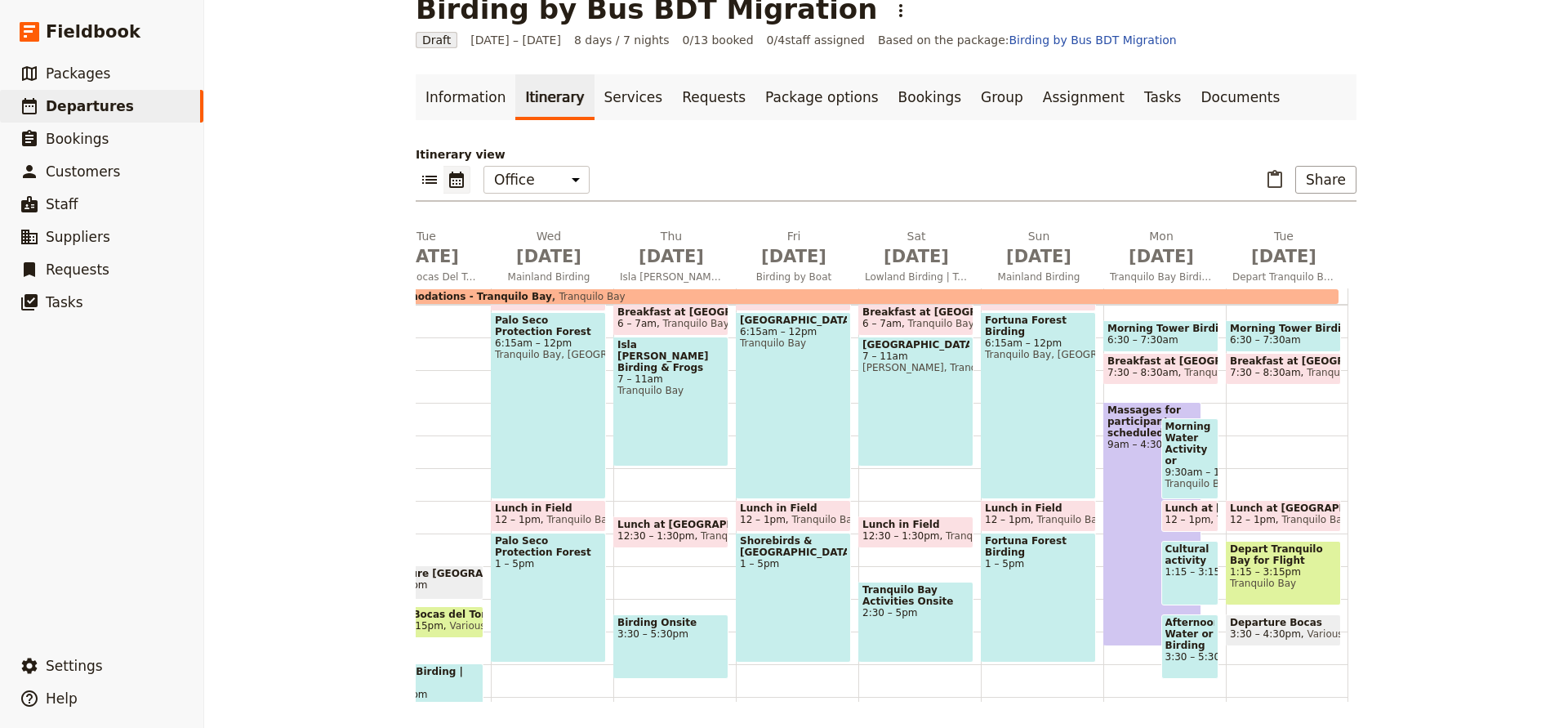
scroll to position [195, 0]
click at [1200, 451] on span "Morning Water Activity or Birding" at bounding box center [1191, 444] width 50 height 46
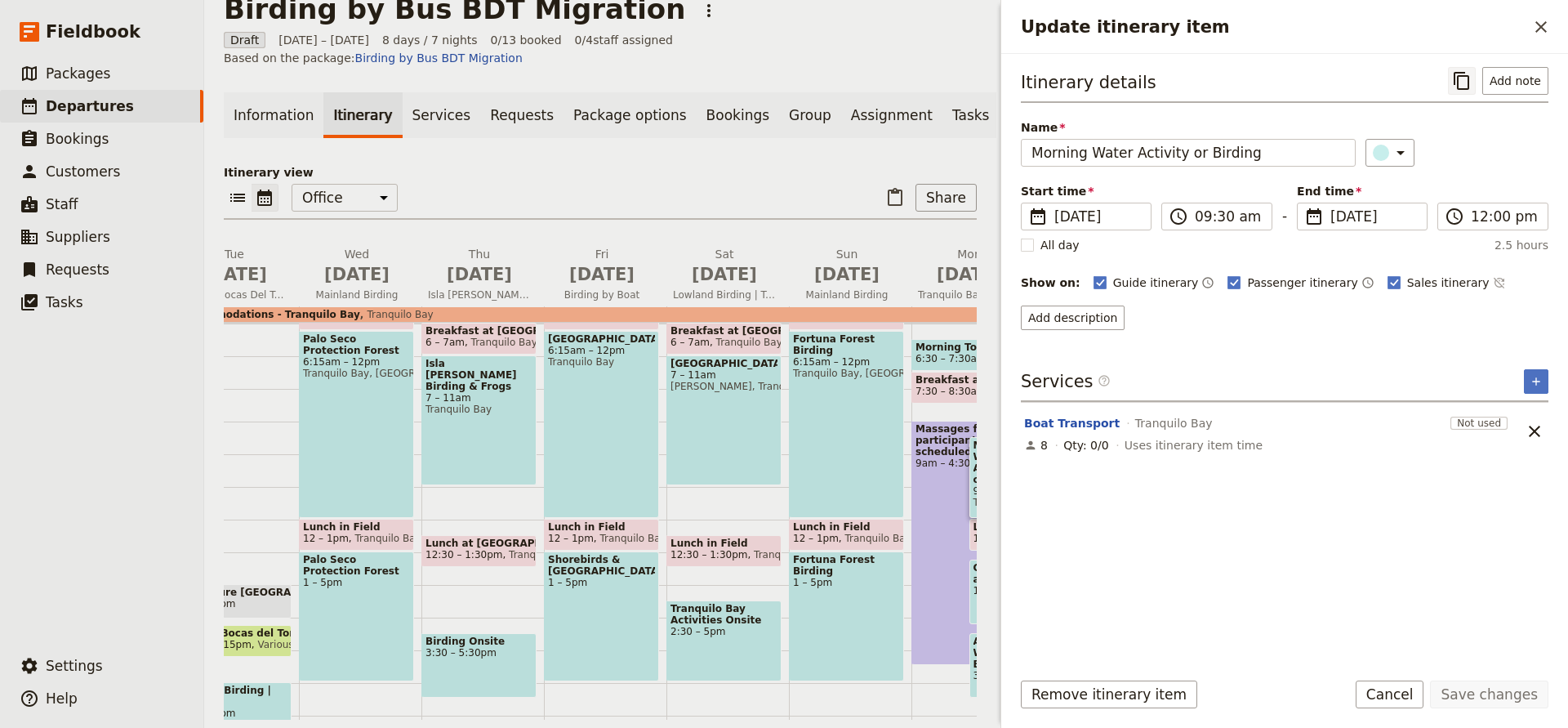
click at [1461, 83] on icon "Copy itinerary item" at bounding box center [1462, 80] width 16 height 18
click at [1534, 21] on icon "Close drawer" at bounding box center [1542, 27] width 20 height 20
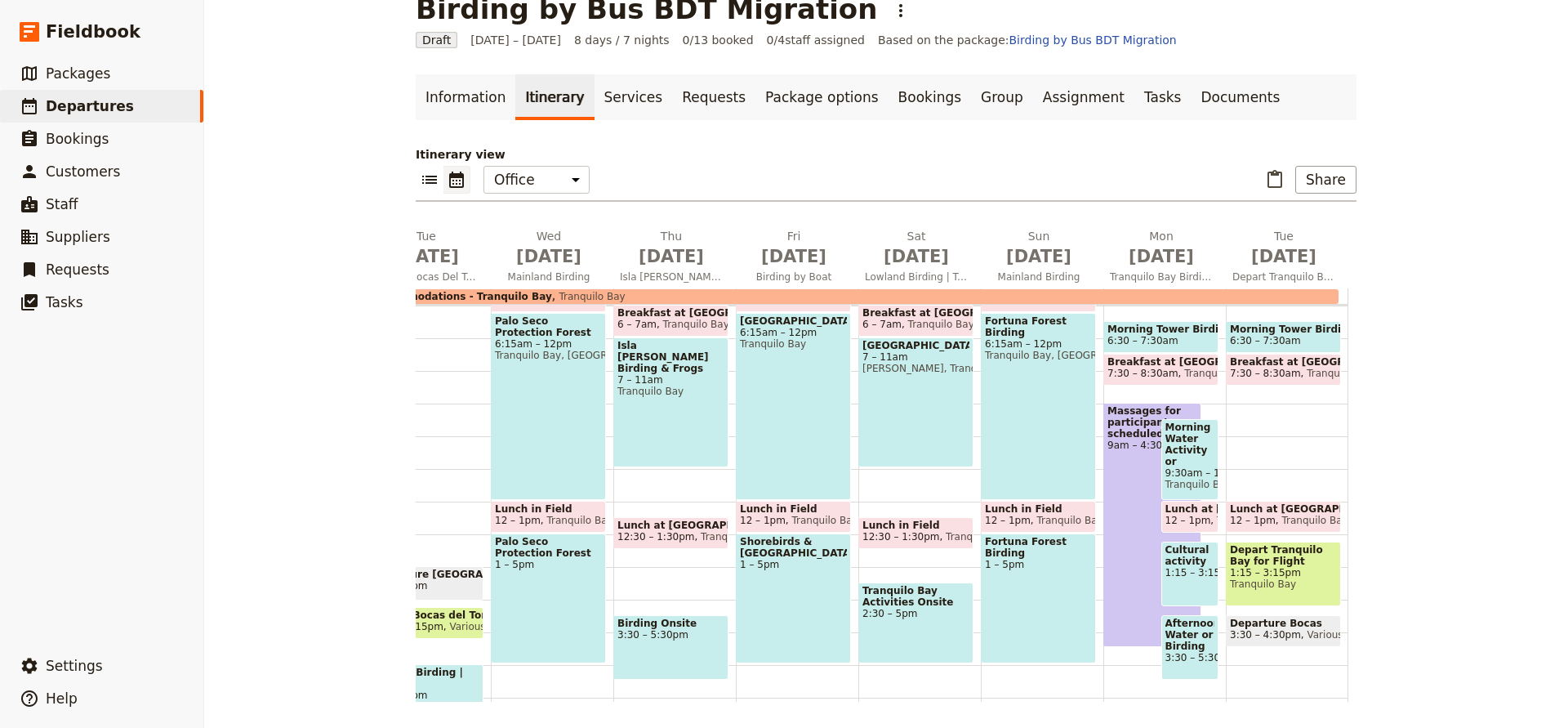
click at [1245, 433] on div "Morning Tower Birding 6:30 – 7:30am Breakfast at Lodge 7:30 – 8:30am Tranquilo …" at bounding box center [1287, 502] width 122 height 784
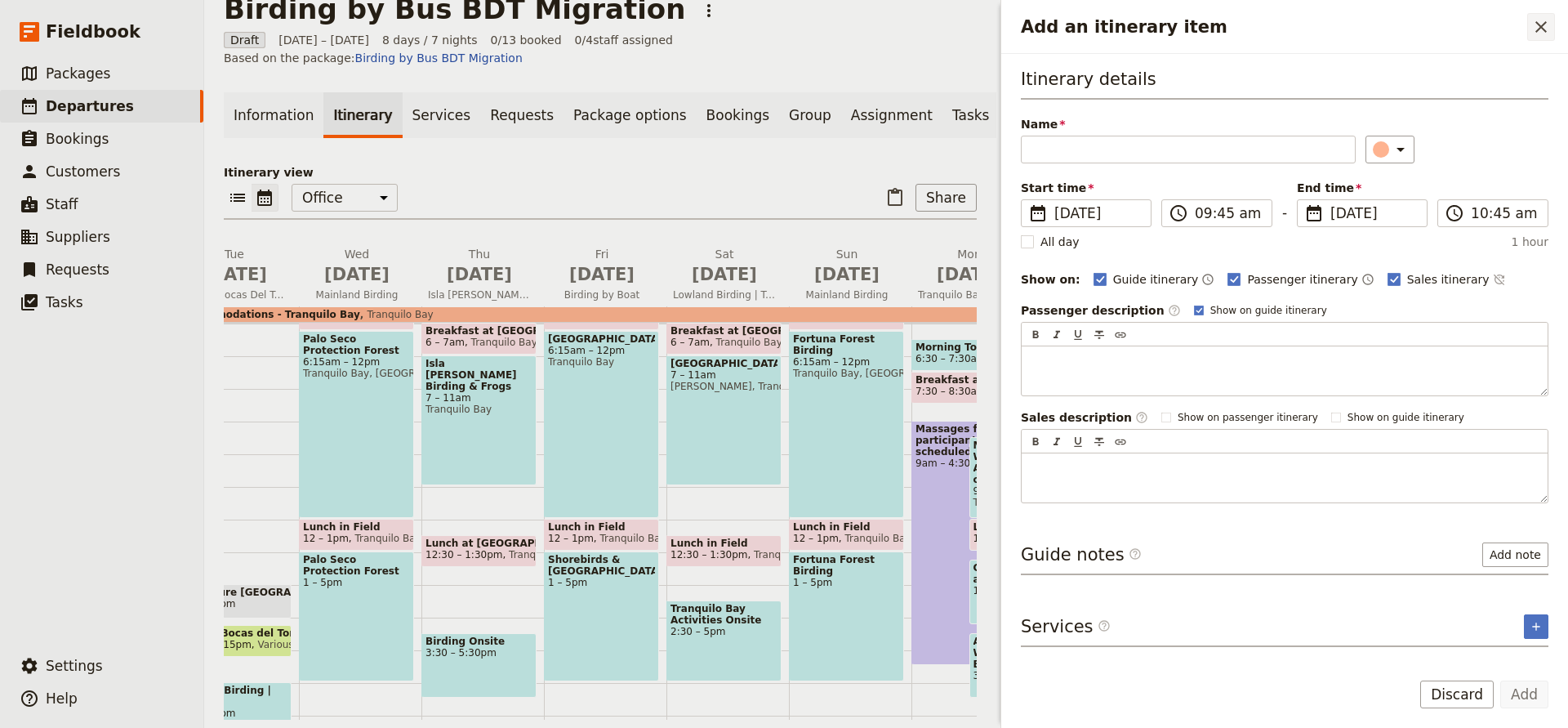
click at [1539, 26] on icon "Close drawer" at bounding box center [1542, 27] width 20 height 20
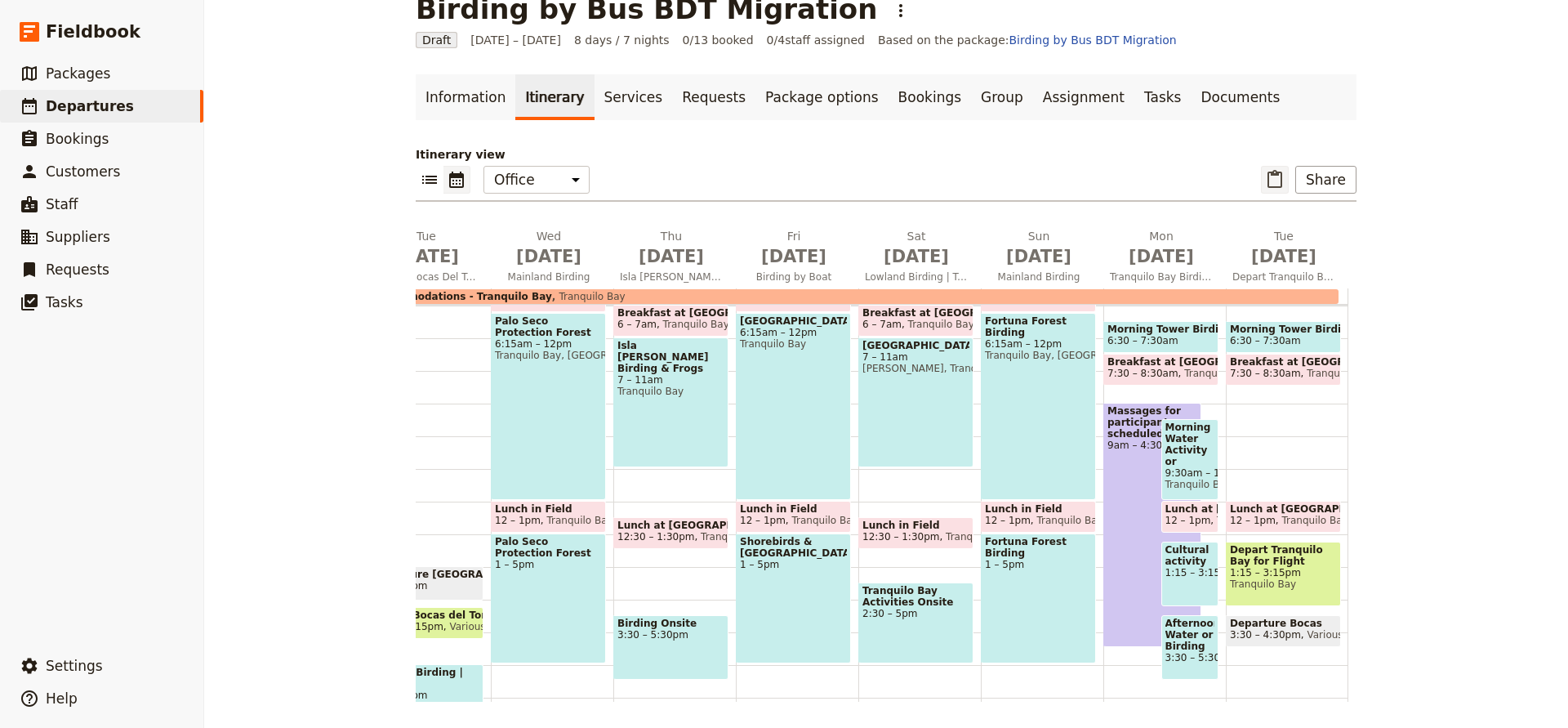
click at [1275, 182] on icon "Paste itinerary item" at bounding box center [1275, 179] width 20 height 20
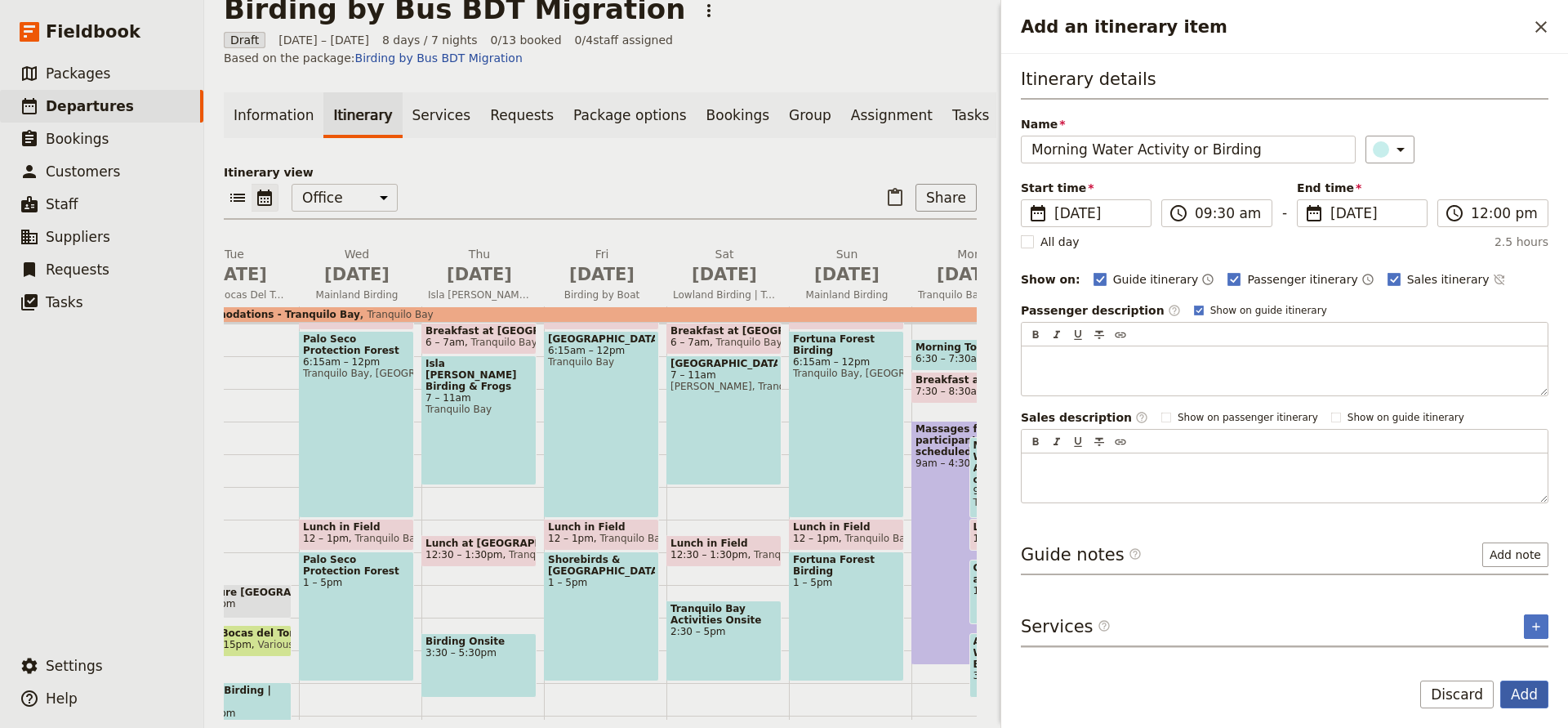
click at [1521, 693] on button "Add" at bounding box center [1524, 694] width 48 height 27
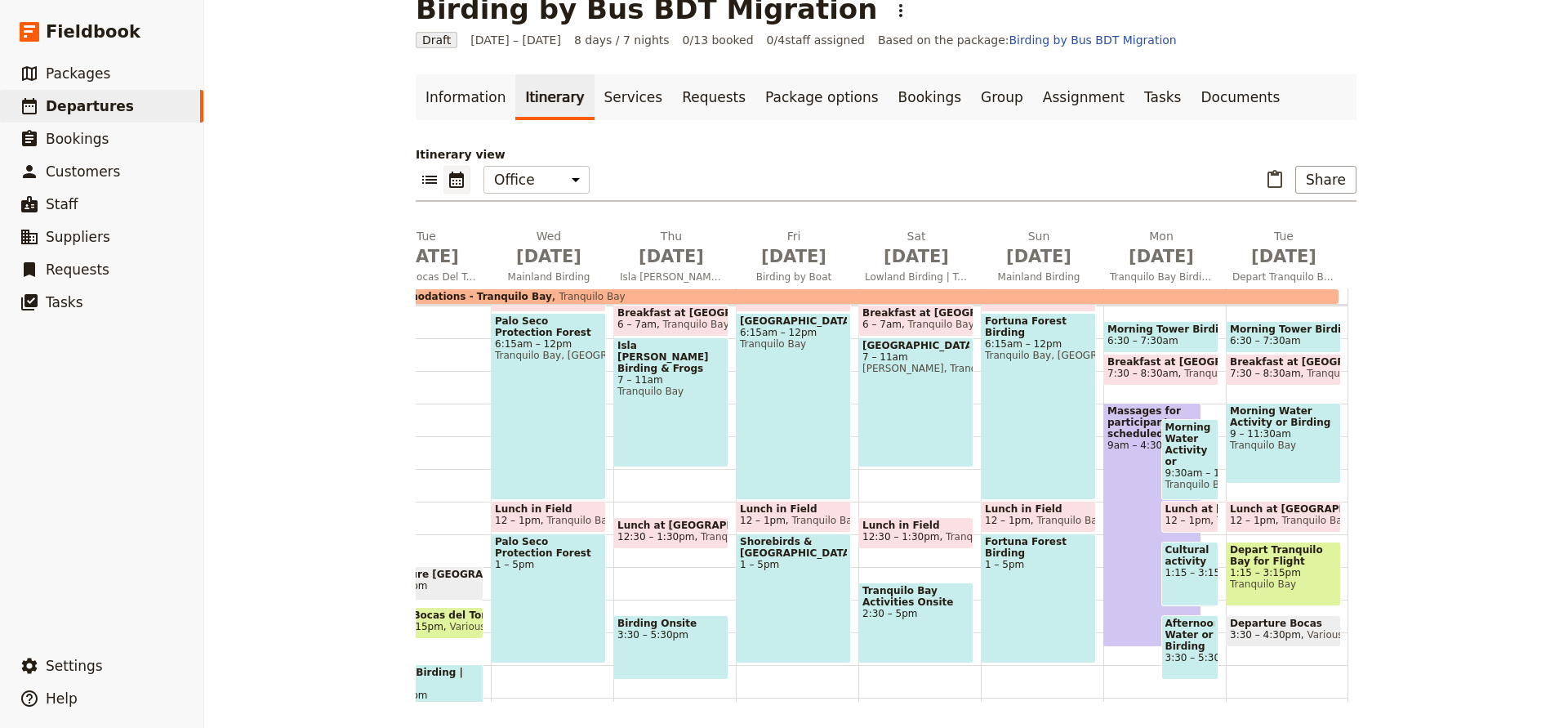
click at [1181, 457] on span "Morning Water Activity or Birding" at bounding box center [1191, 444] width 50 height 46
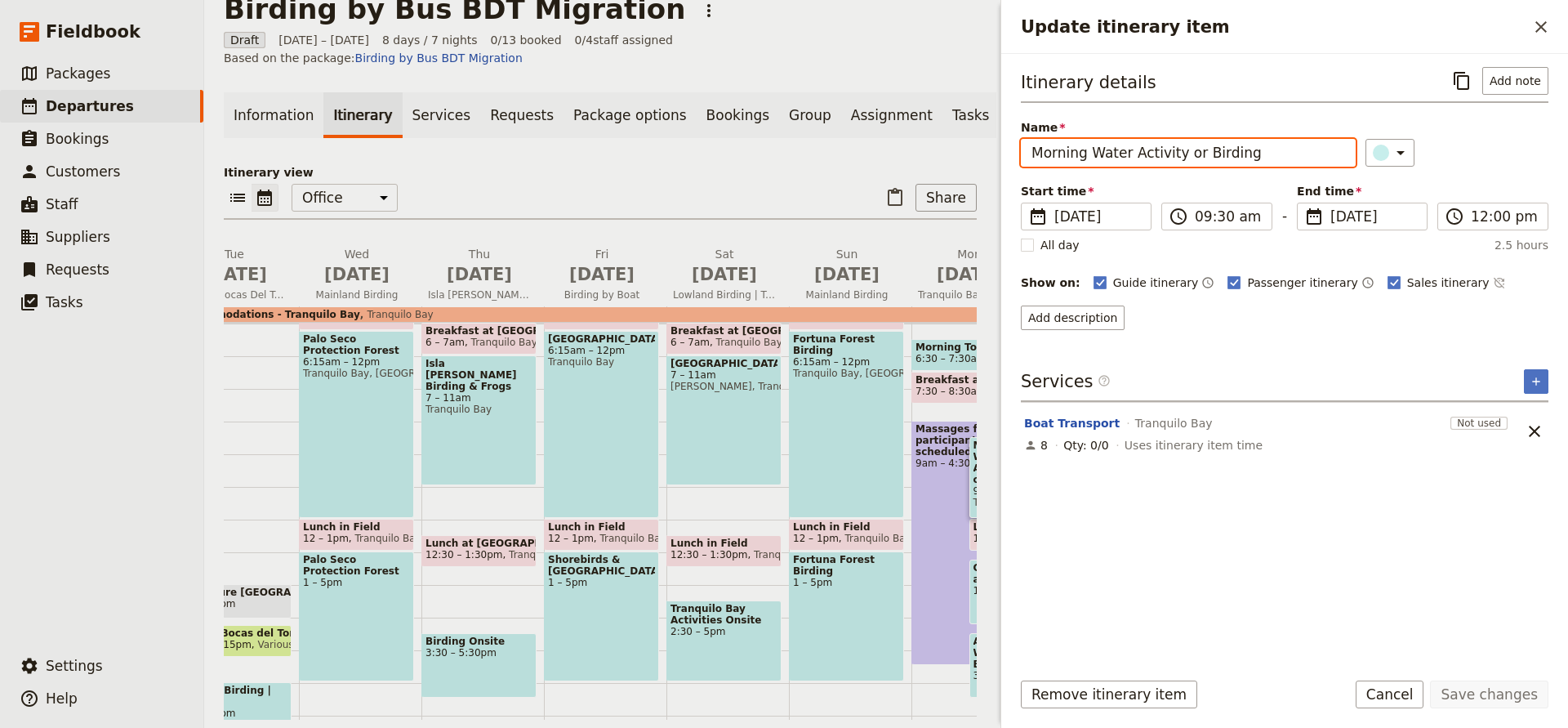
drag, startPoint x: 1194, startPoint y: 154, endPoint x: 1088, endPoint y: 153, distance: 106.0
click at [1088, 153] on input "Morning Water Activity or Birding" at bounding box center [1189, 153] width 335 height 27
type input "Morning Snorkeling"
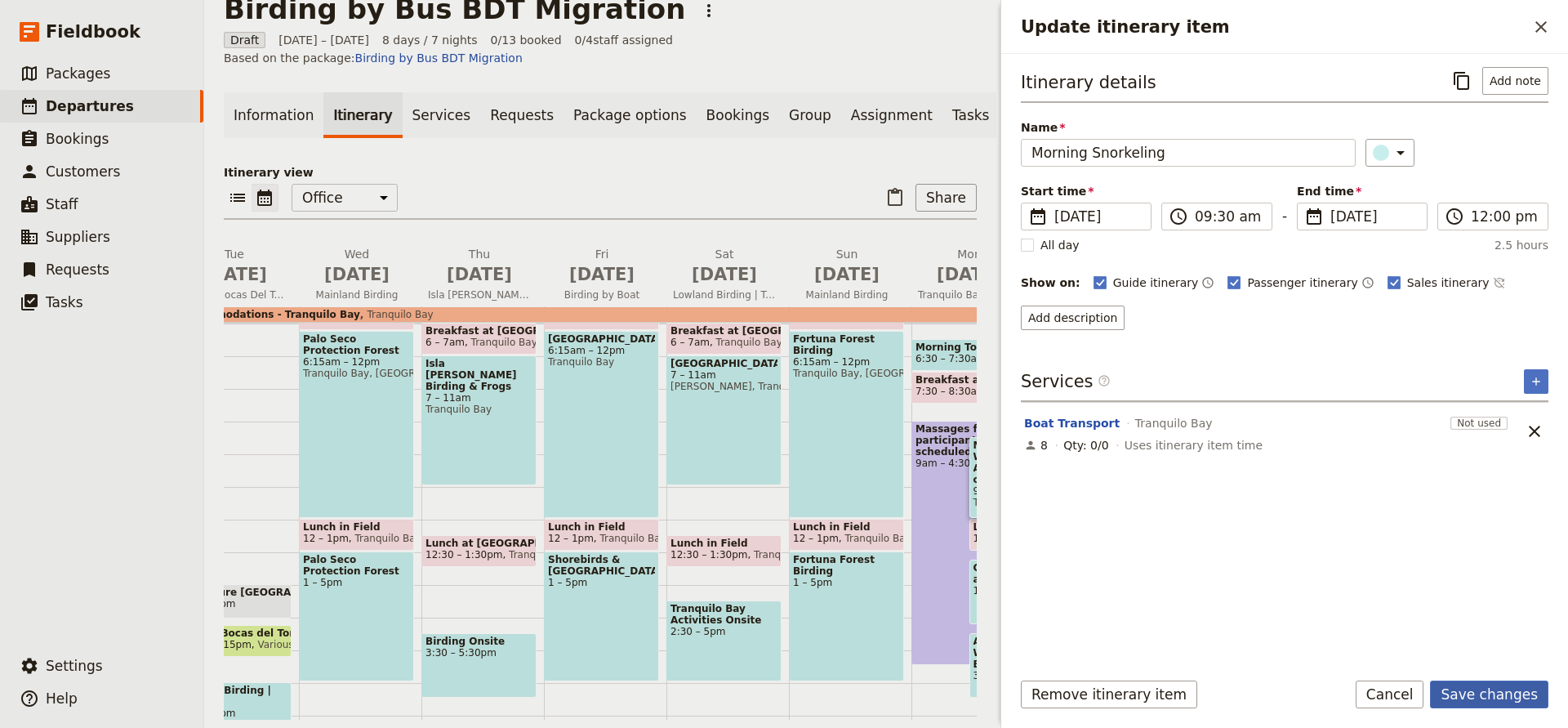
click at [1494, 685] on button "Save changes" at bounding box center [1490, 694] width 119 height 27
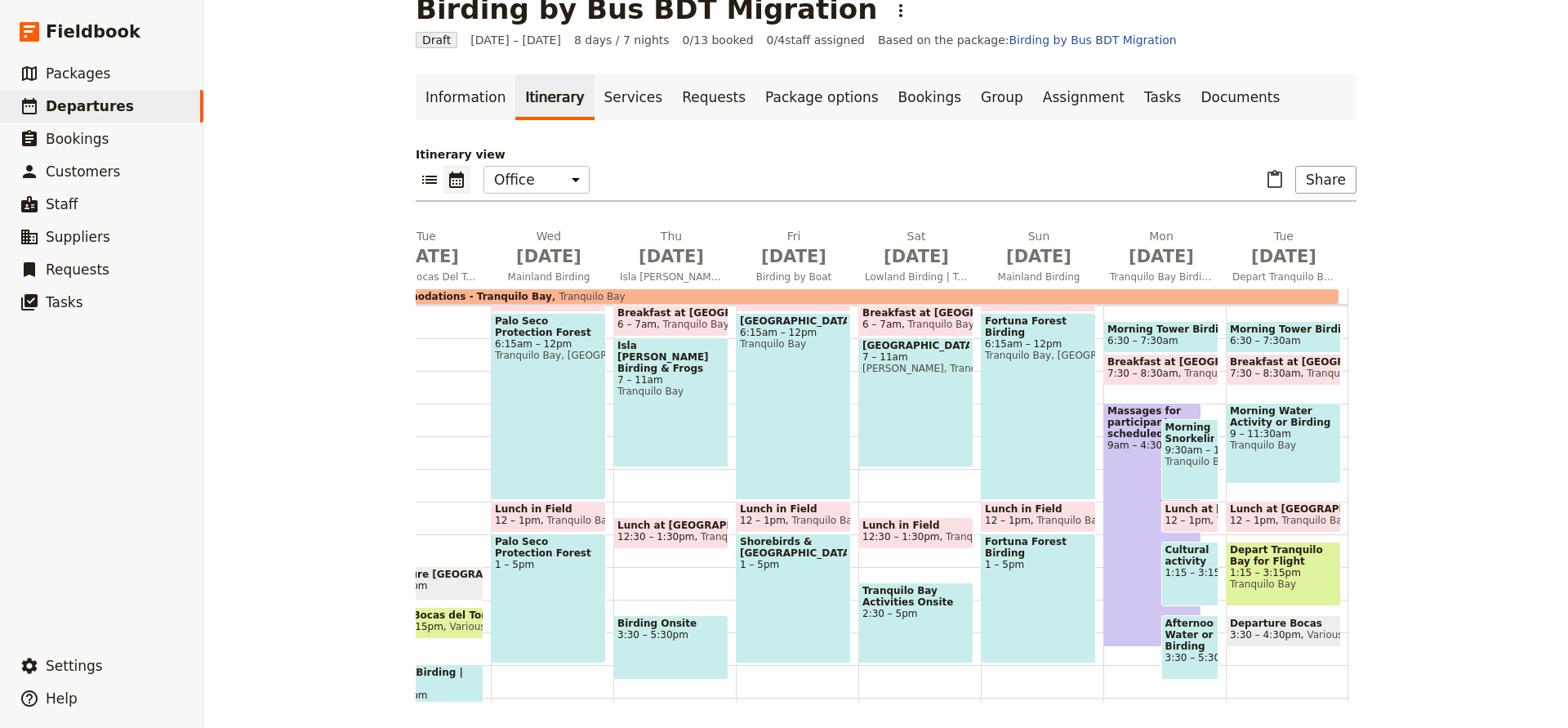
click at [1278, 430] on span "9 – 11:30am" at bounding box center [1283, 434] width 107 height 12
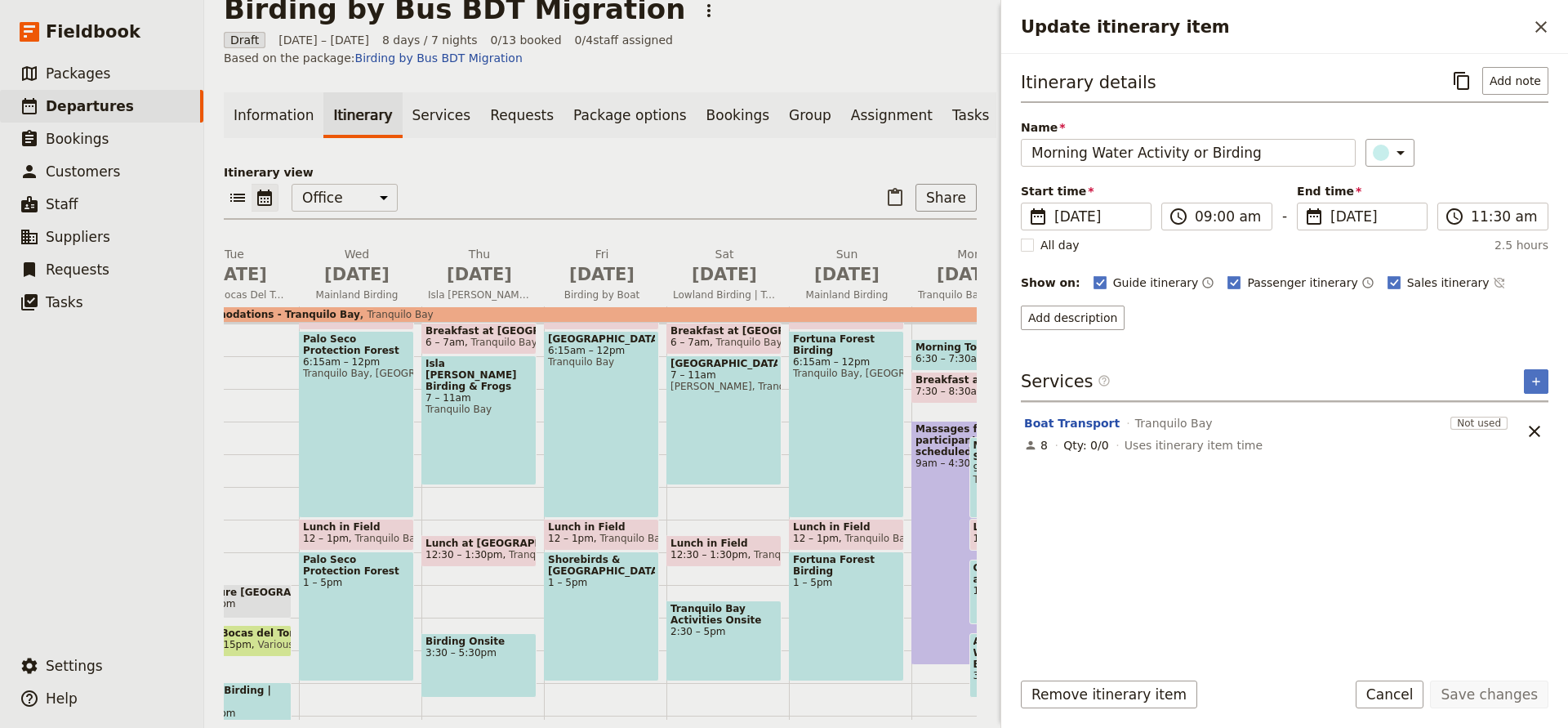
click at [1278, 430] on div "Boat Transport Tranquilo Bay" at bounding box center [1235, 423] width 423 height 20
drag, startPoint x: 1190, startPoint y: 153, endPoint x: 1089, endPoint y: 150, distance: 101.0
click at [1089, 150] on input "Morning Water Activity or Birding" at bounding box center [1189, 153] width 335 height 27
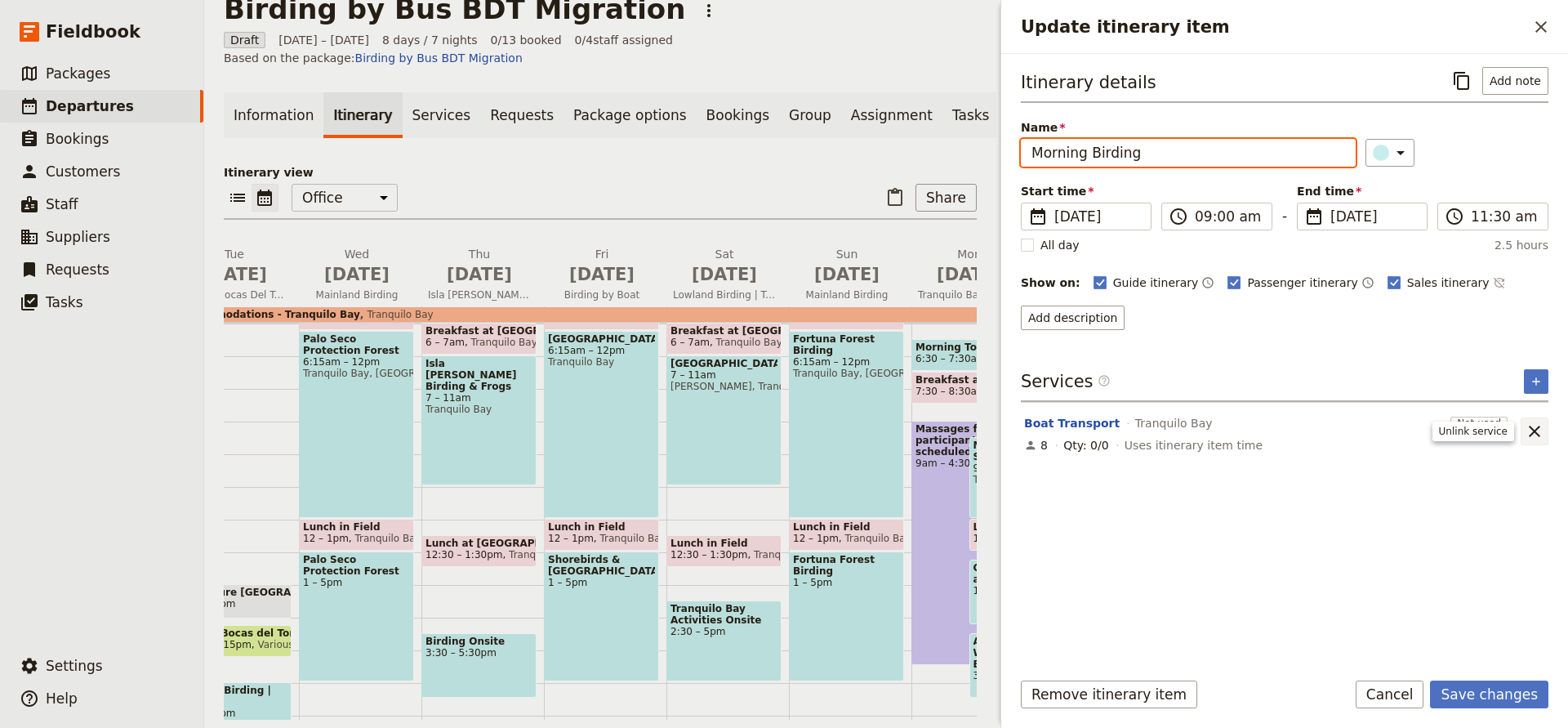
type input "Morning Birding"
click at [1533, 433] on icon "Unlink service" at bounding box center [1535, 431] width 12 height 12
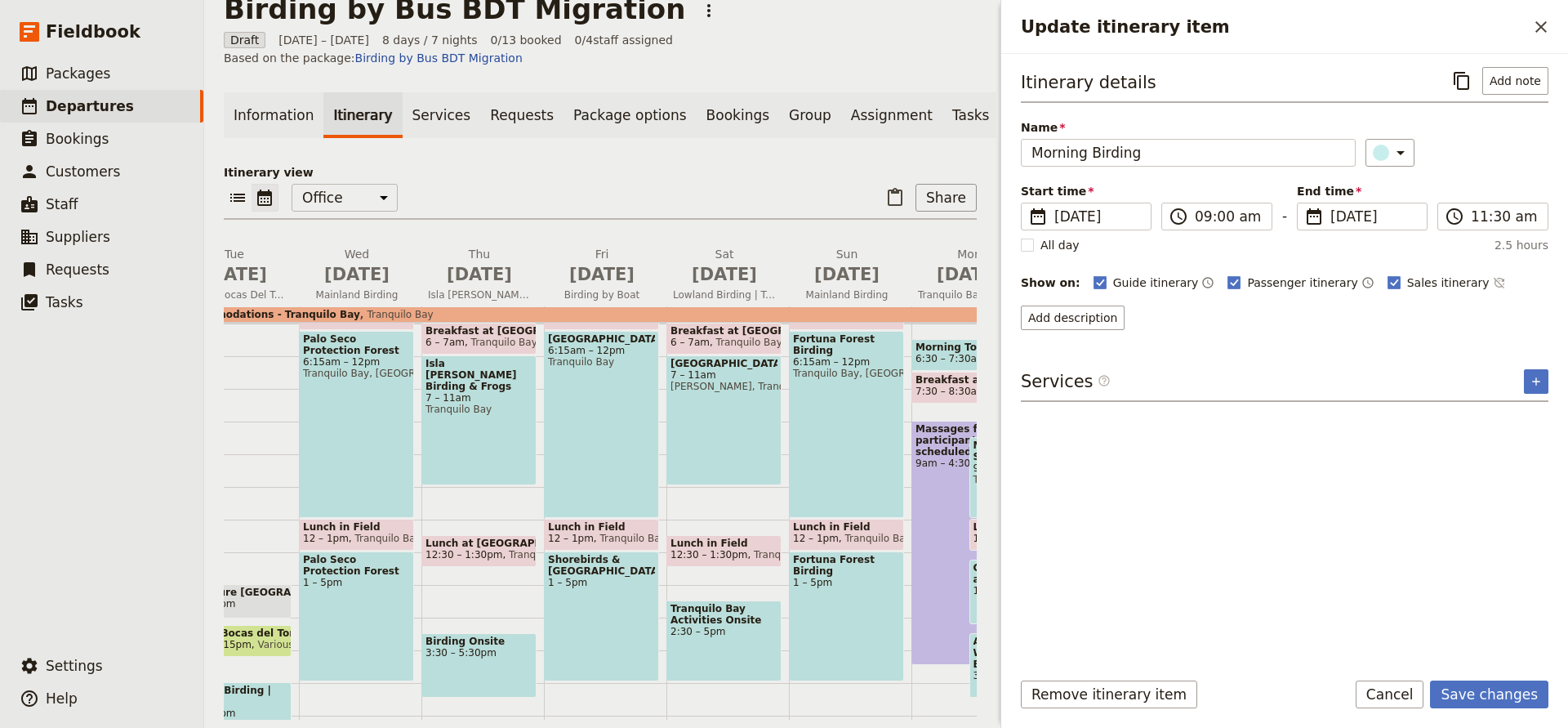
scroll to position [0, 1]
click at [1490, 692] on button "Save changes" at bounding box center [1490, 694] width 119 height 27
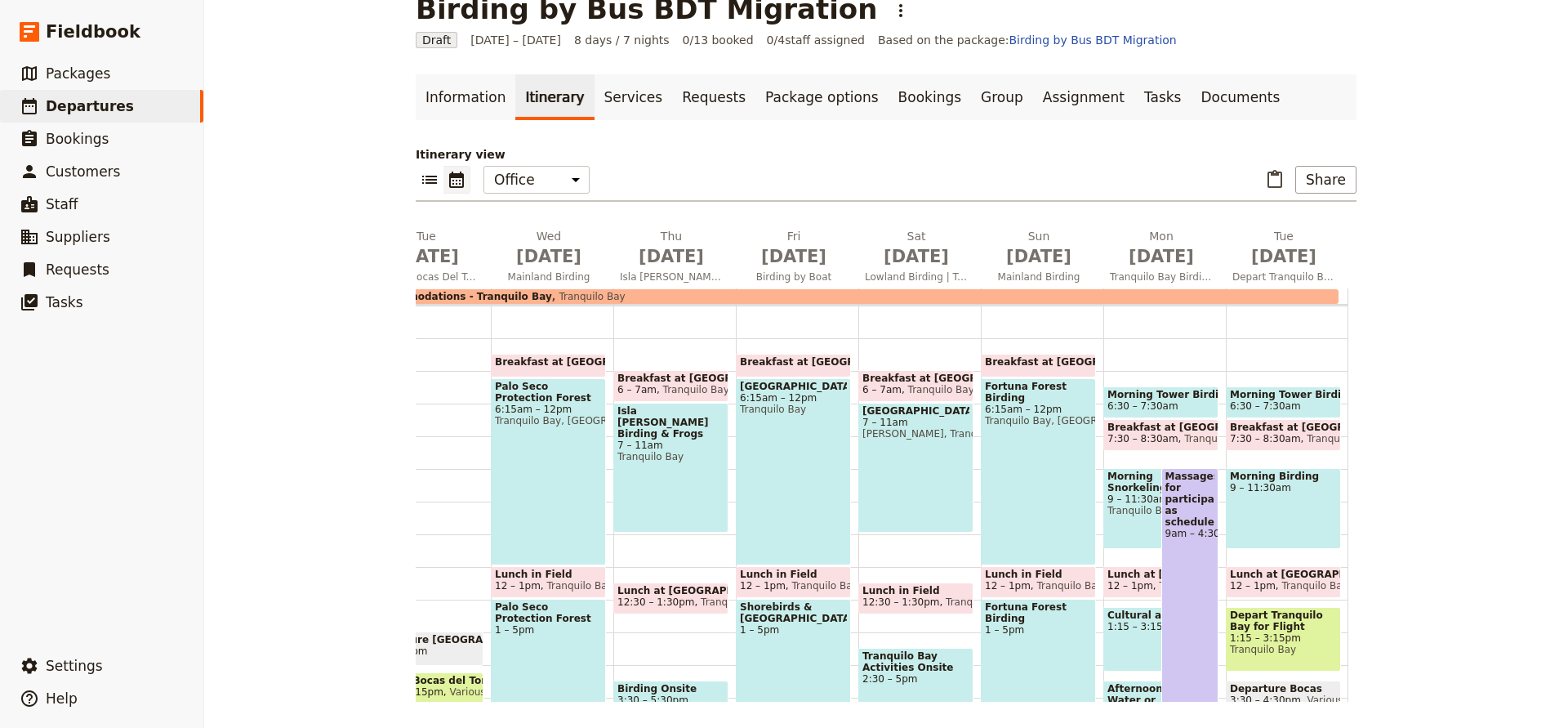
scroll to position [128, 0]
click at [684, 89] on link "Requests" at bounding box center [713, 97] width 83 height 46
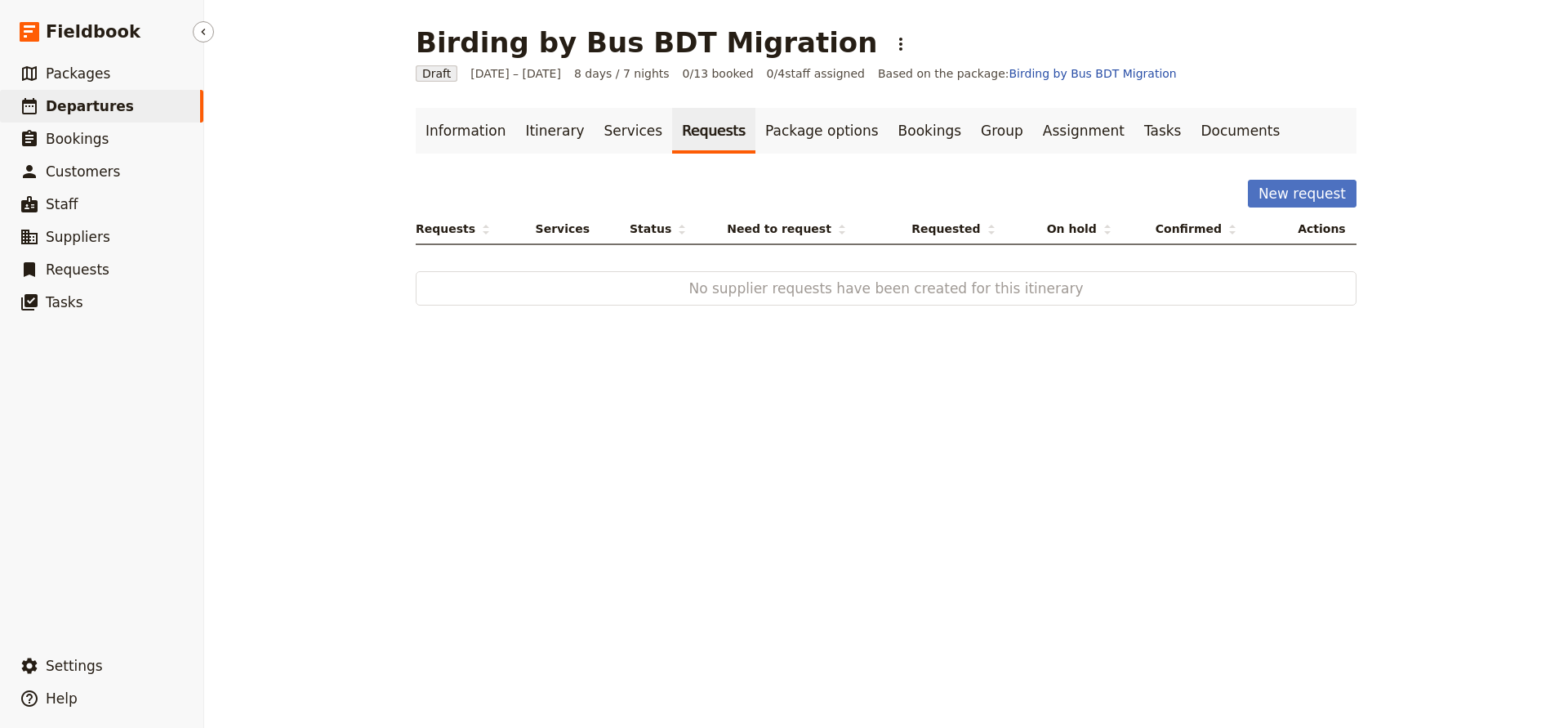
click at [60, 106] on span "Departures" at bounding box center [90, 106] width 88 height 17
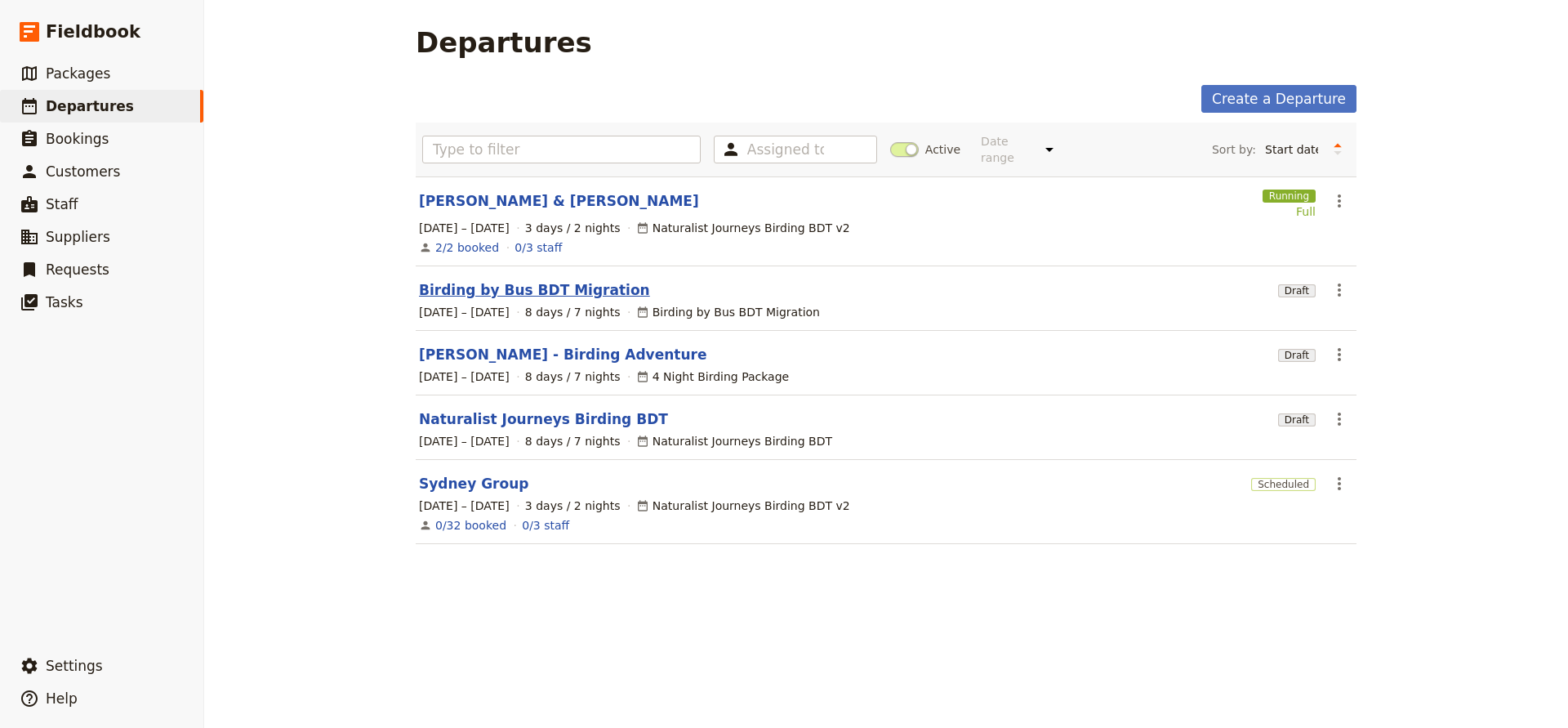
click at [486, 280] on link "Birding by Bus BDT Migration" at bounding box center [535, 290] width 231 height 20
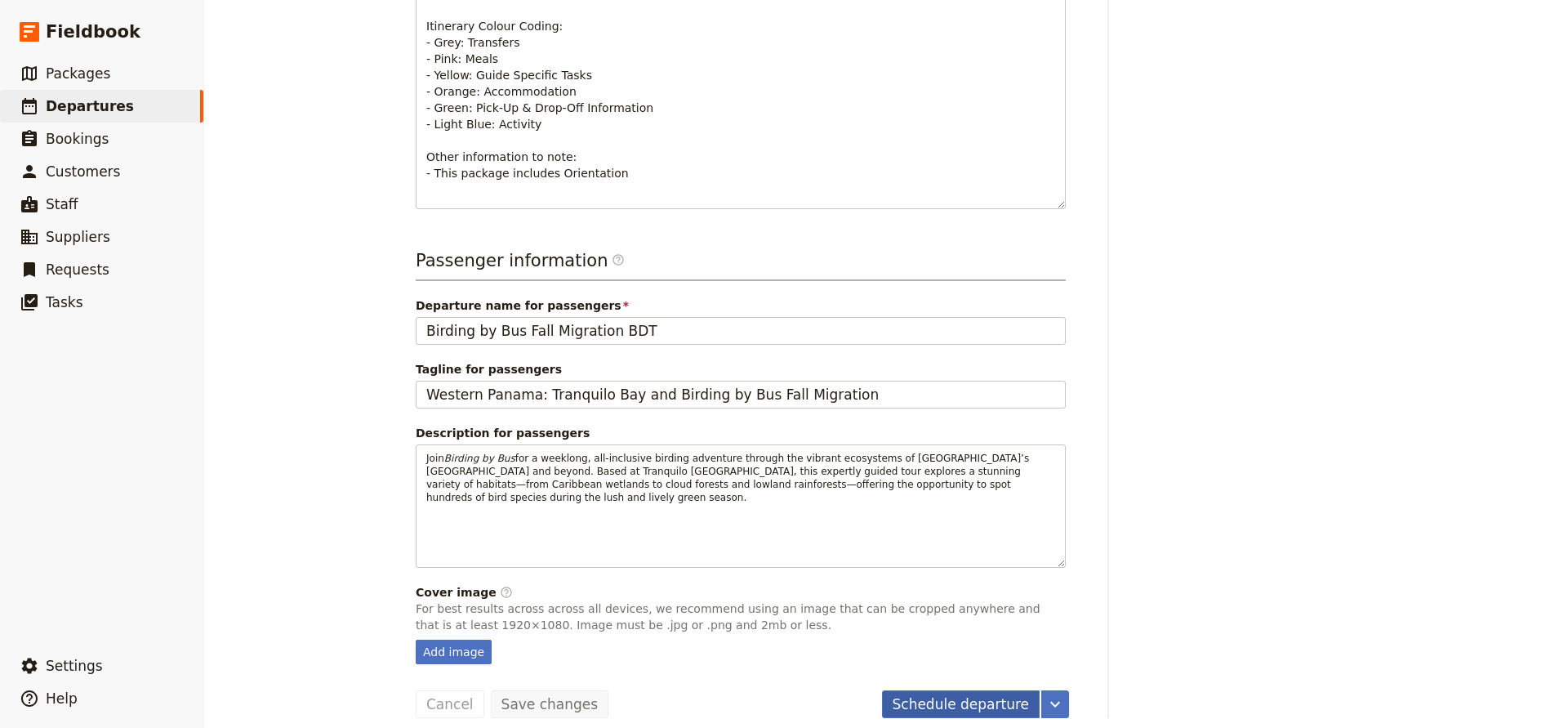
click at [939, 690] on button "Schedule departure" at bounding box center [961, 704] width 159 height 27
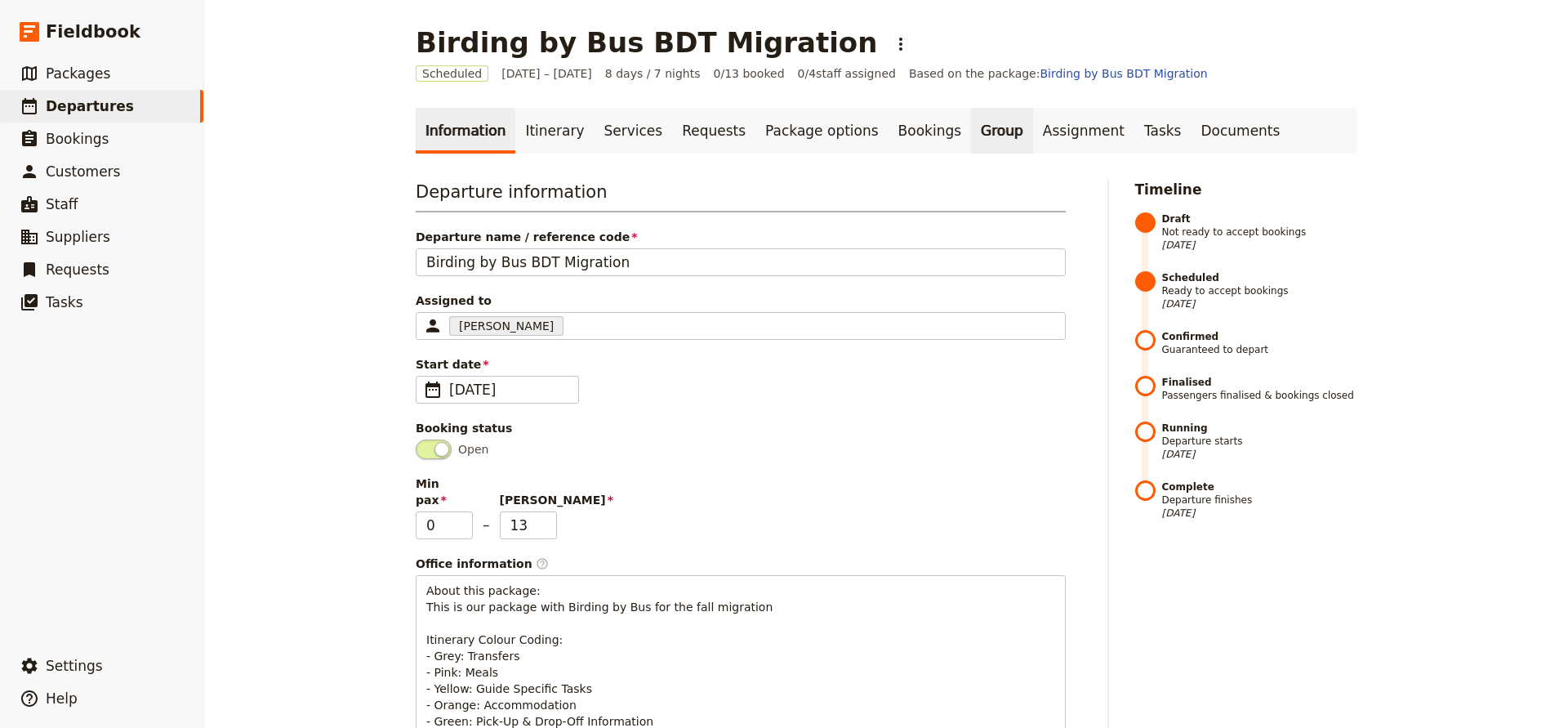
click at [971, 128] on link "Group" at bounding box center [1002, 130] width 62 height 46
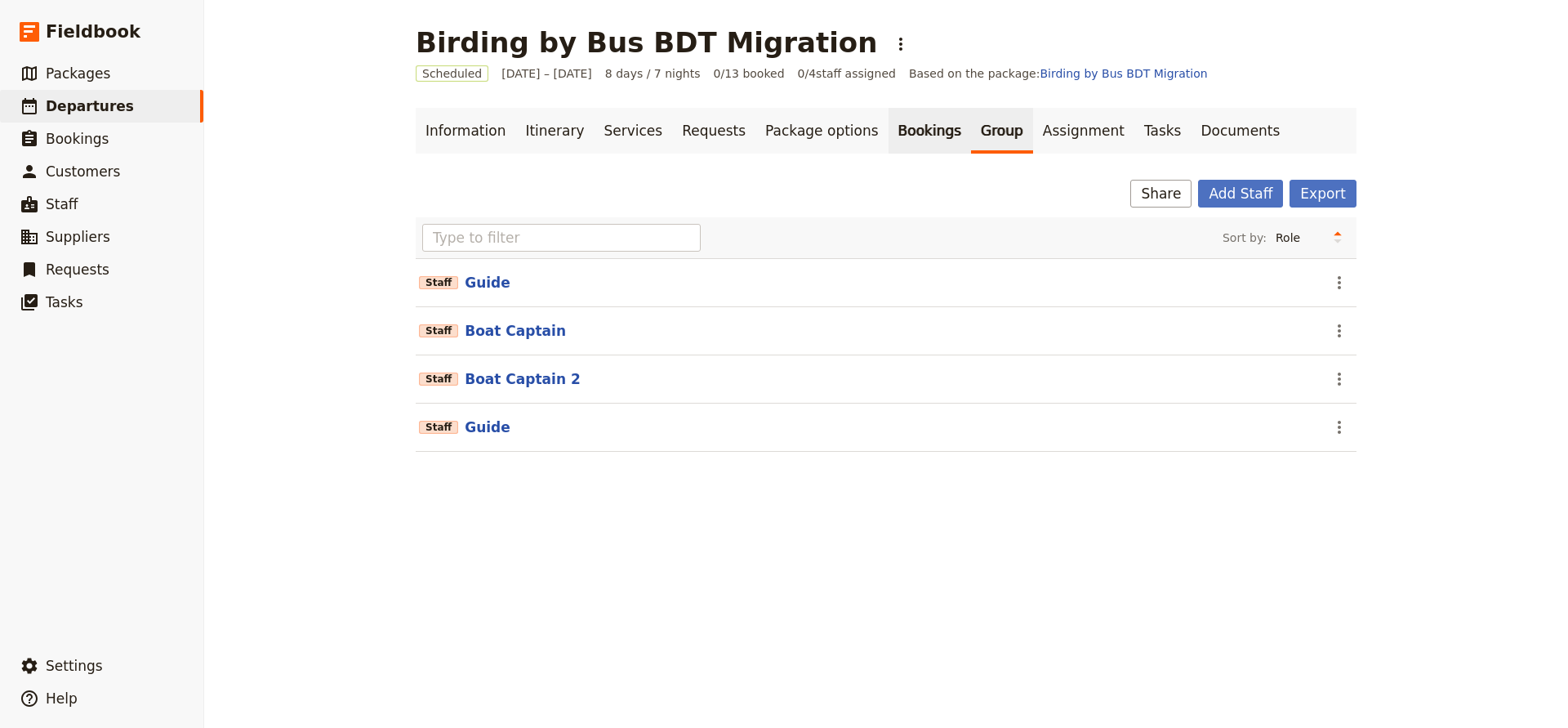
click at [891, 128] on link "Bookings" at bounding box center [930, 130] width 82 height 46
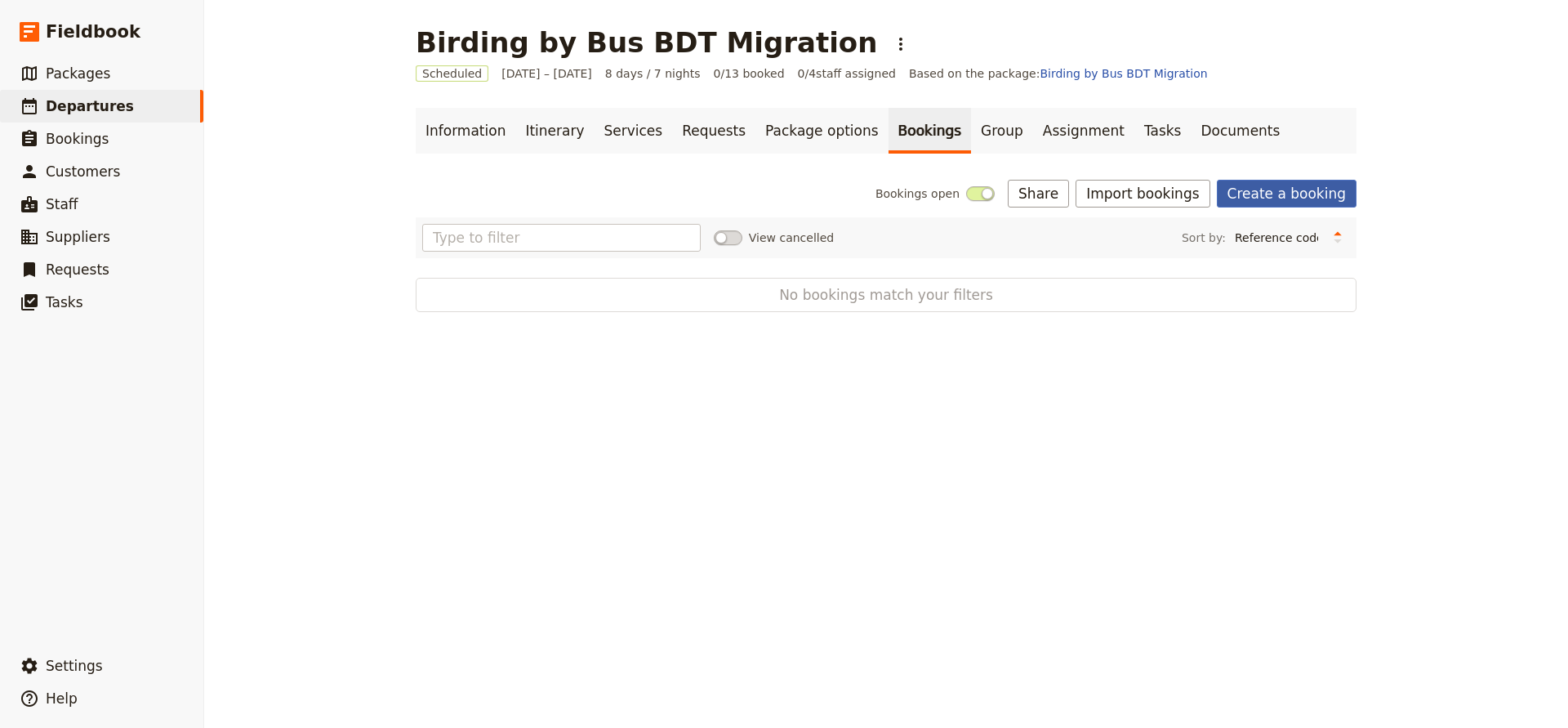
click at [1251, 187] on link "Create a booking" at bounding box center [1287, 193] width 140 height 27
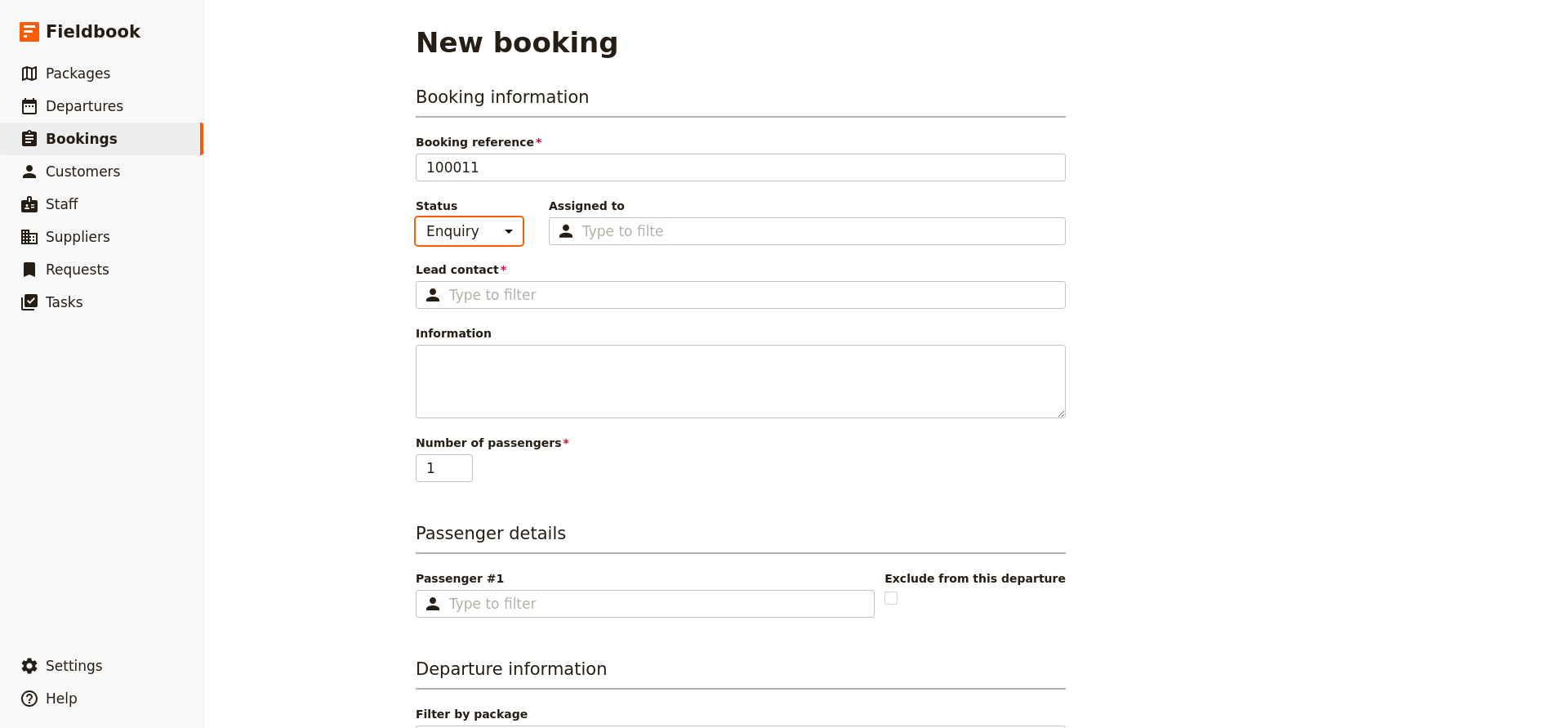
select select "CONFIRMED"
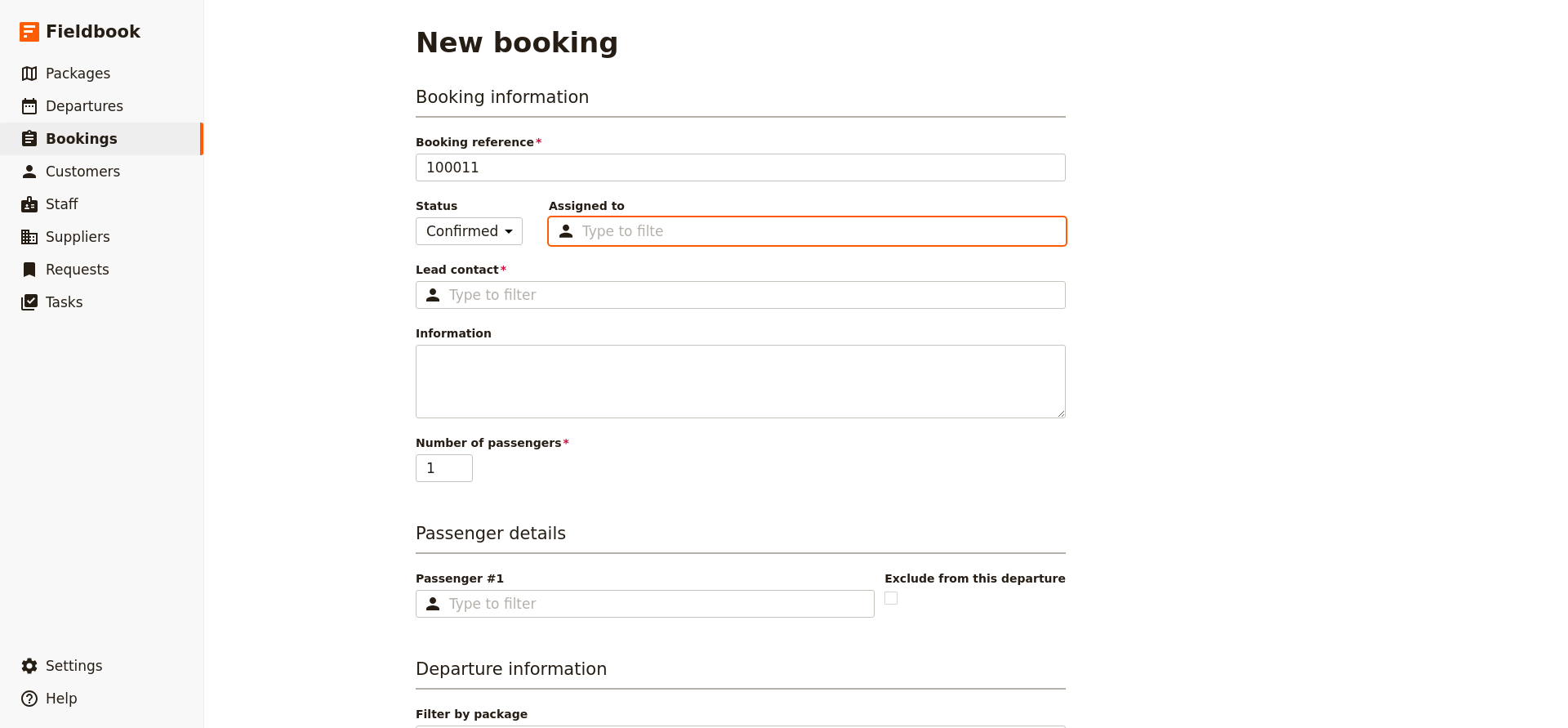
click at [607, 235] on input "Assigned to Type to filter" at bounding box center [622, 231] width 81 height 20
click at [577, 270] on span "[PERSON_NAME]" at bounding box center [600, 268] width 95 height 17
type input "685a781ae99fc7b1406cacf4"
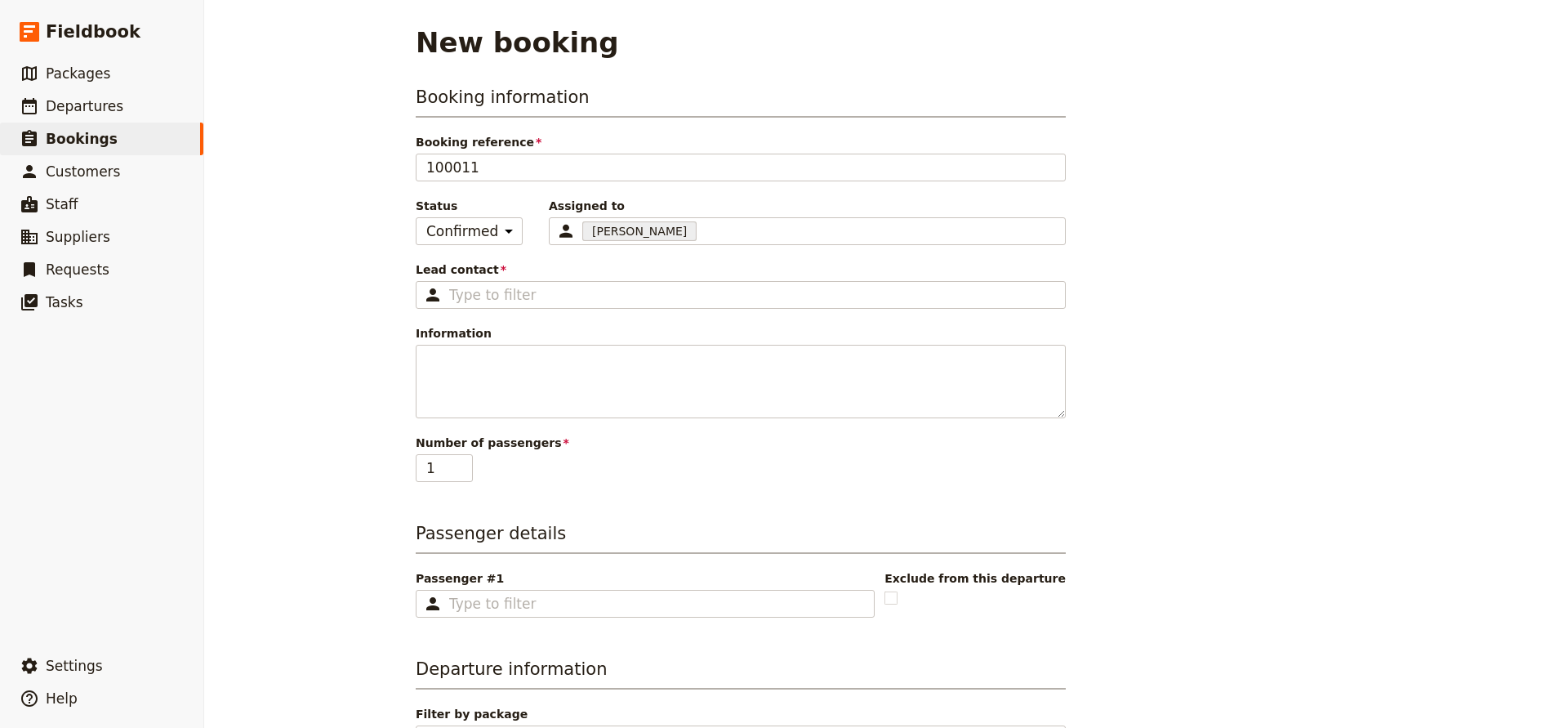
click at [516, 259] on div "Booking information Booking reference 100011 Status Enquiry On hold Confirmed A…" at bounding box center [741, 283] width 651 height 397
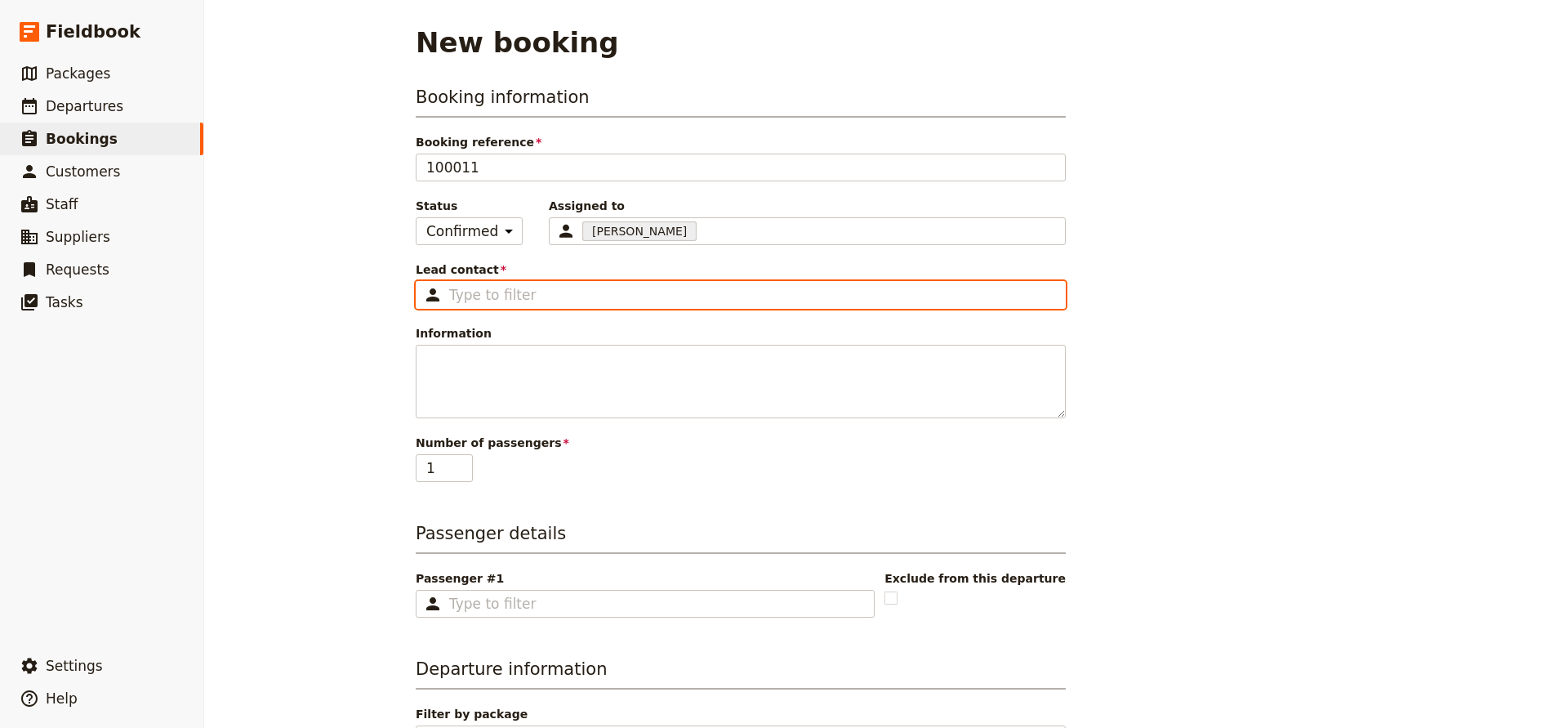
click at [503, 291] on input "Lead contact ​" at bounding box center [752, 295] width 607 height 20
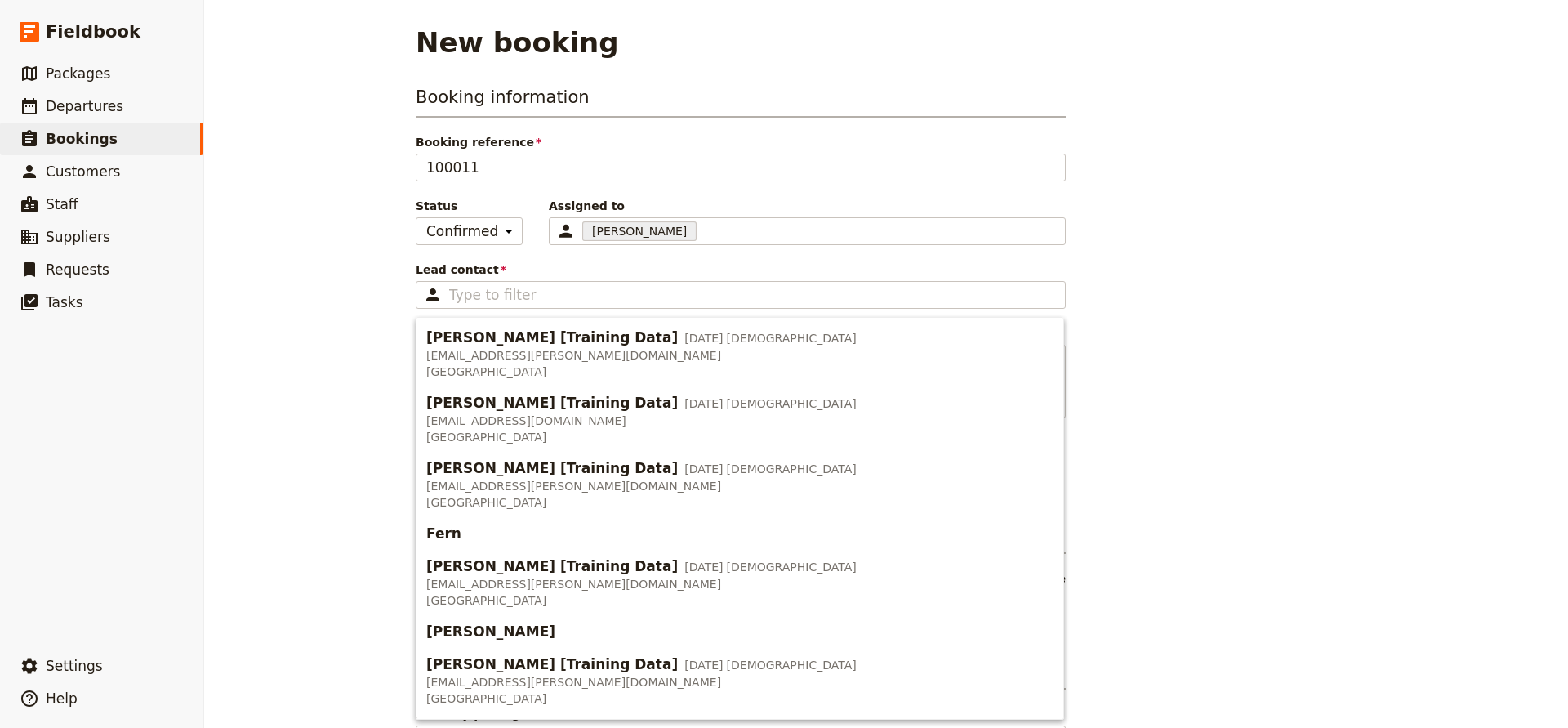
click at [354, 241] on div "New booking Booking information Booking reference 100011 Status Enquiry On hold…" at bounding box center [886, 364] width 1364 height 728
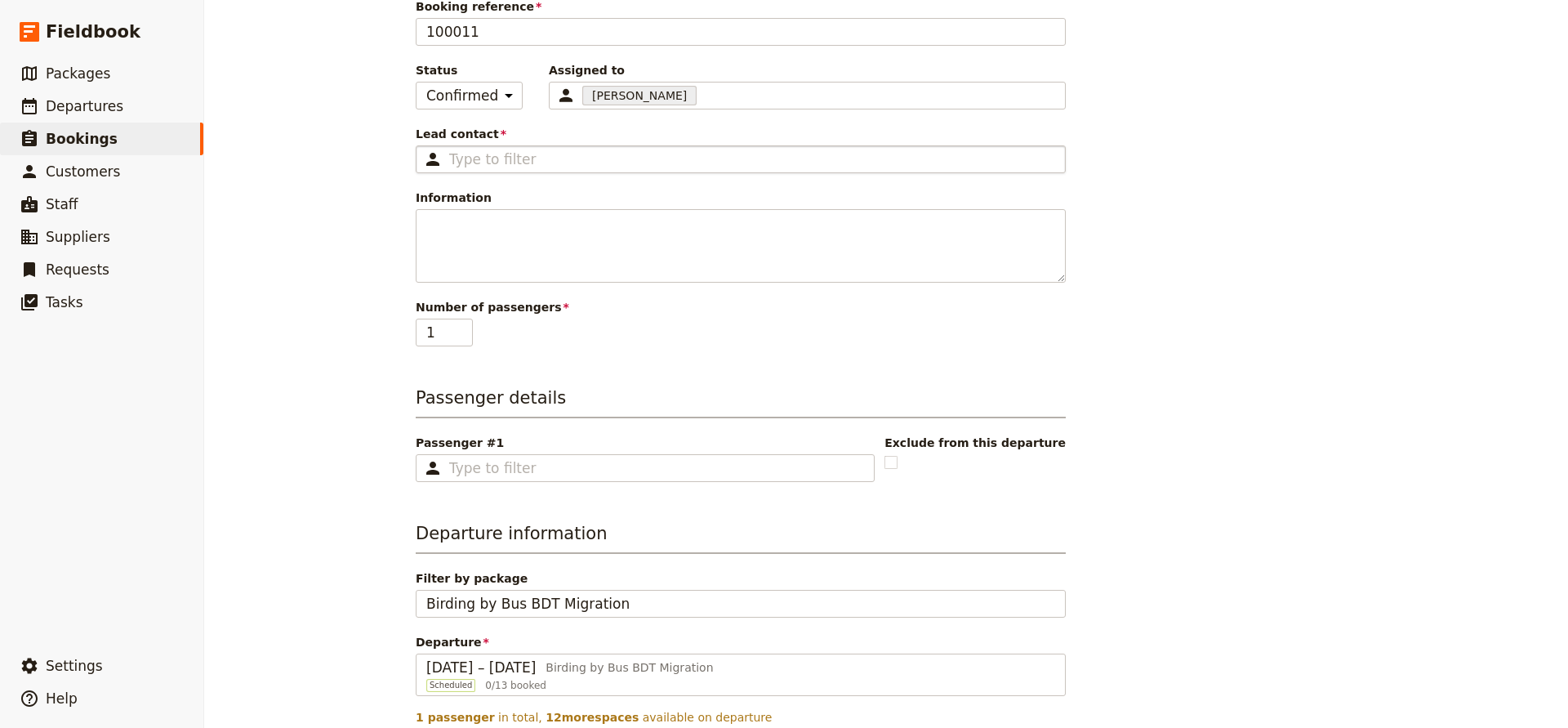
scroll to position [146, 0]
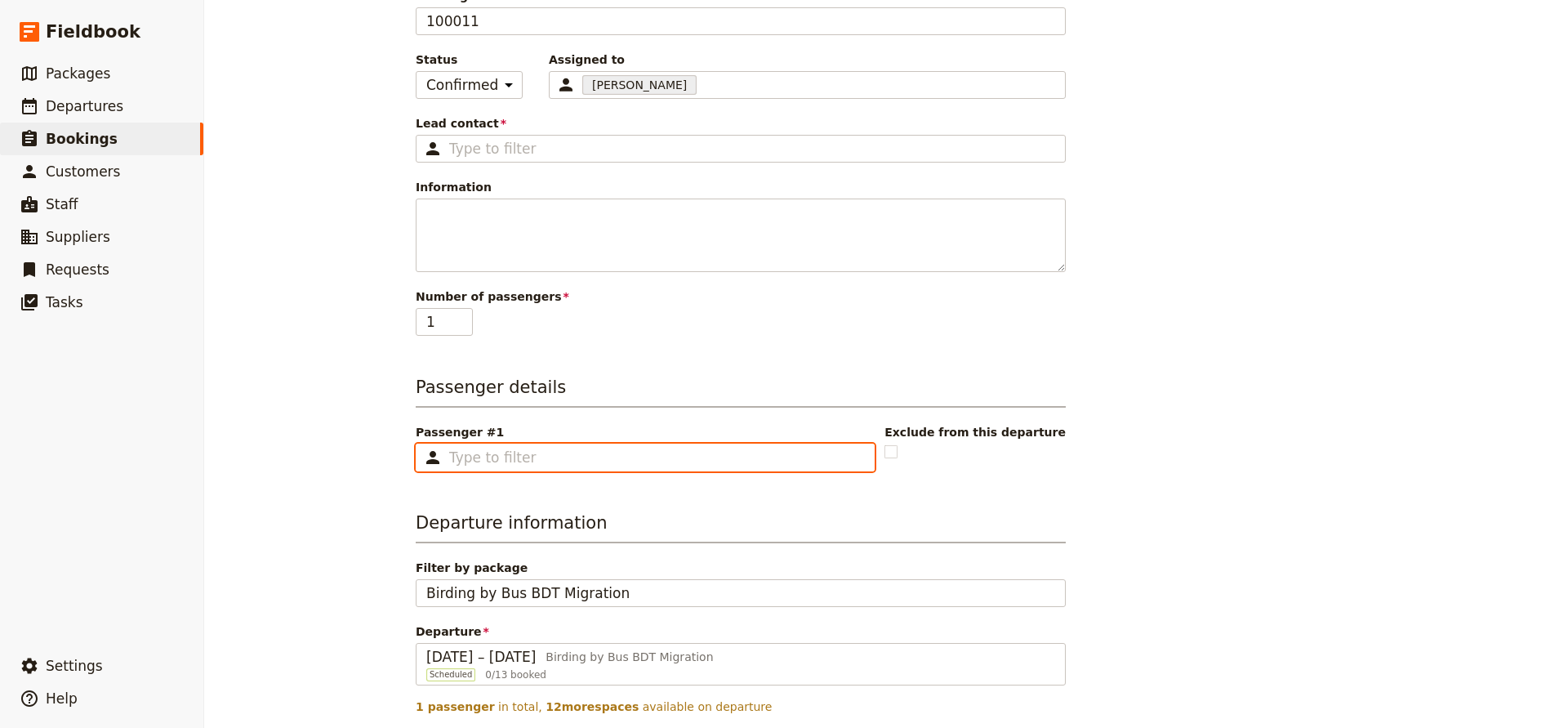
click at [503, 455] on input "Passenger #1 ​" at bounding box center [656, 458] width 415 height 20
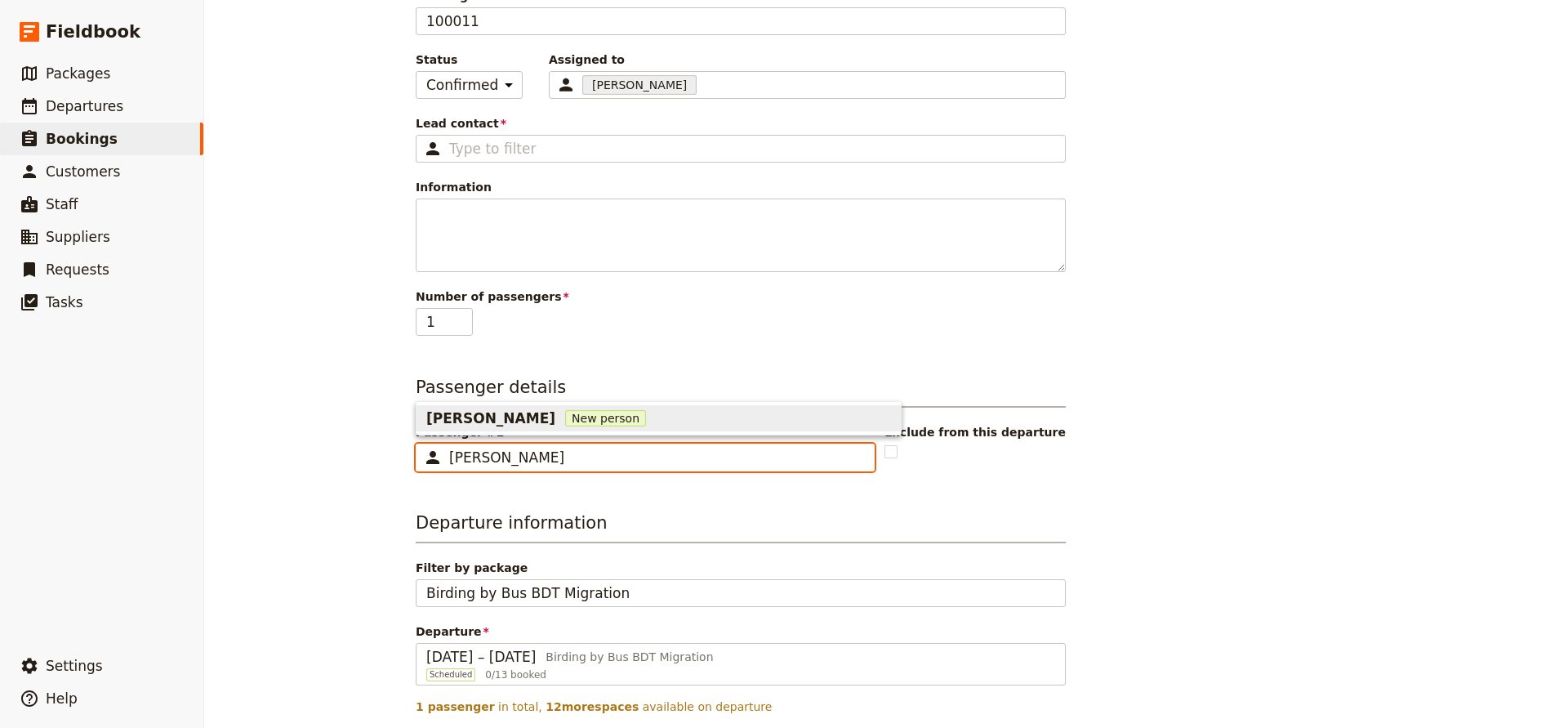
type input "[PERSON_NAME]"
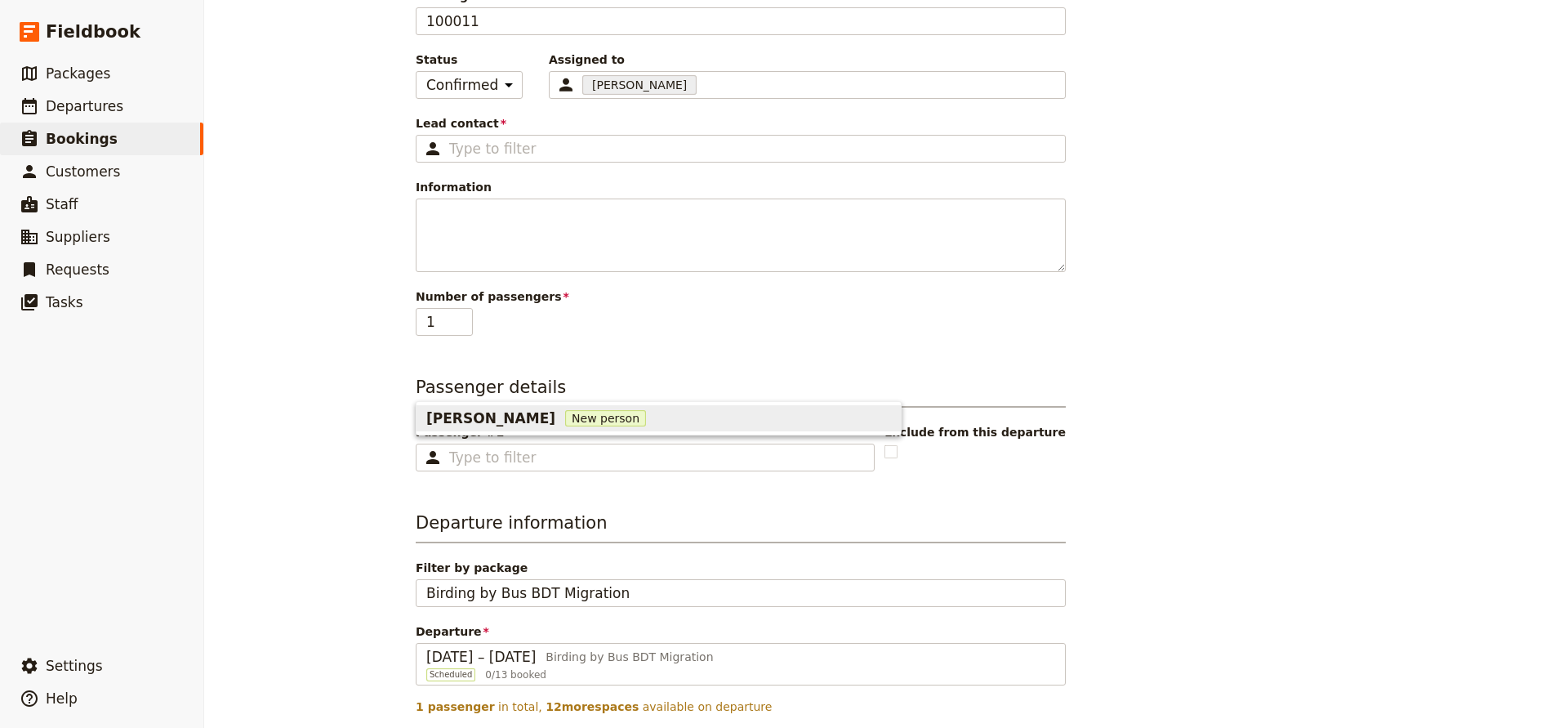
click at [641, 506] on div "Booking information Booking reference 100011 Status Enquiry On hold Confirmed A…" at bounding box center [741, 362] width 651 height 848
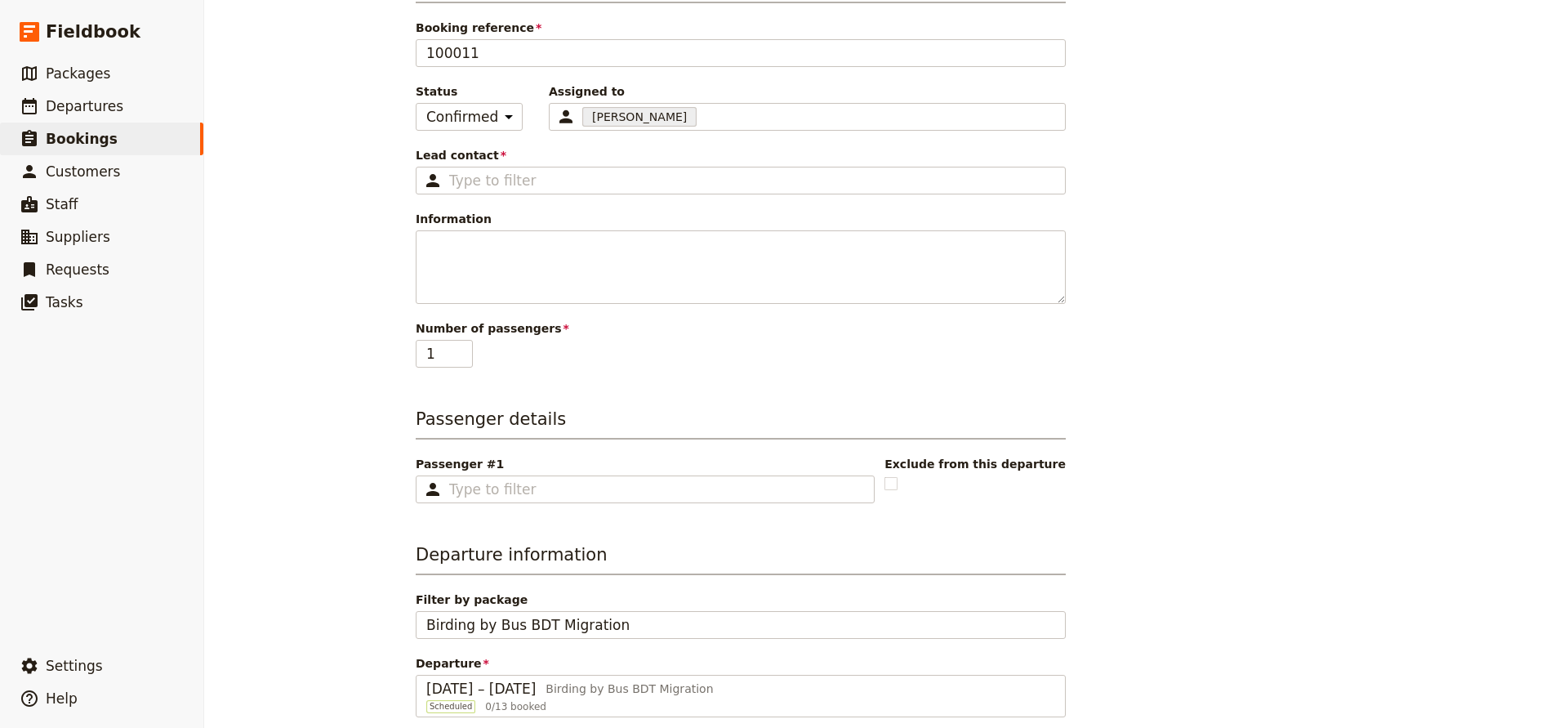
scroll to position [119, 0]
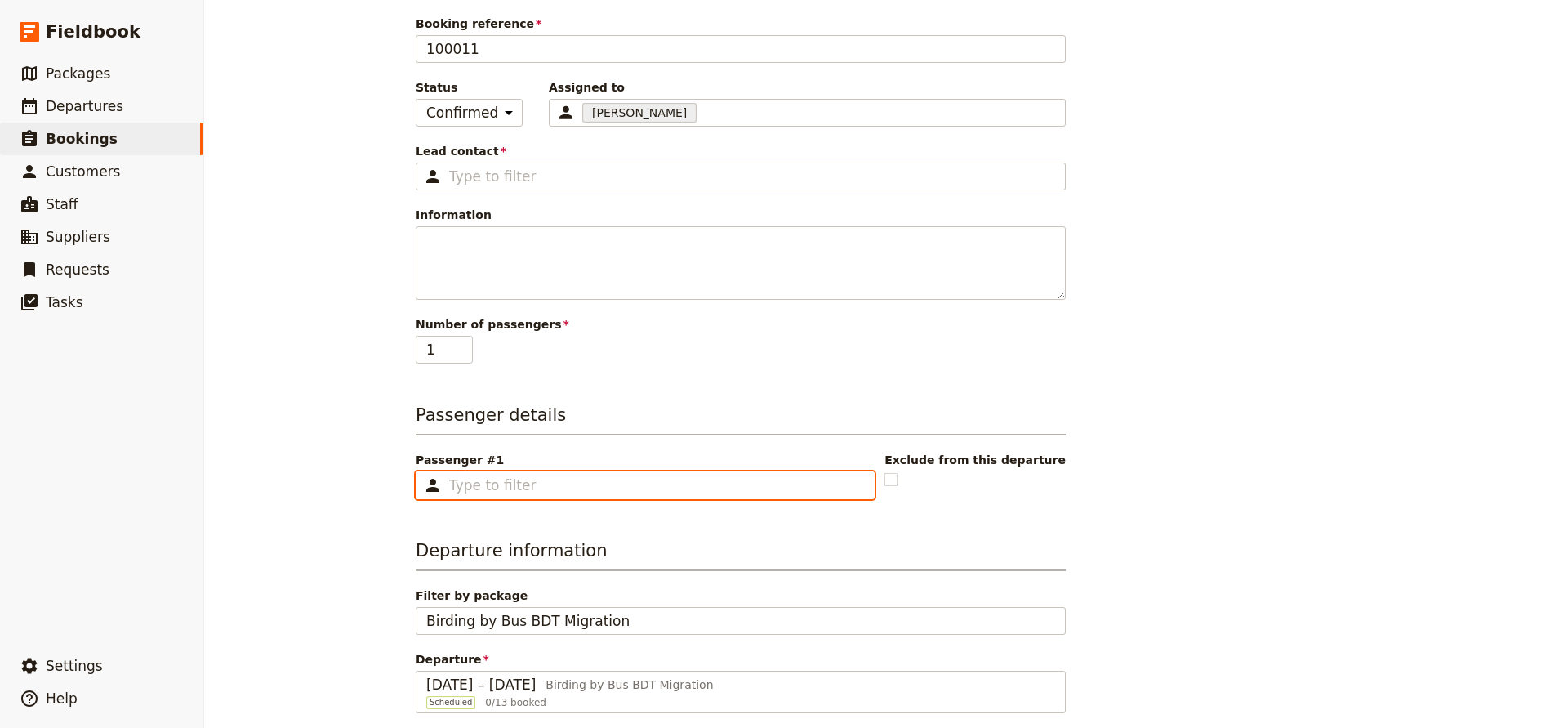
click at [513, 488] on input "Passenger #1 ​" at bounding box center [656, 485] width 415 height 20
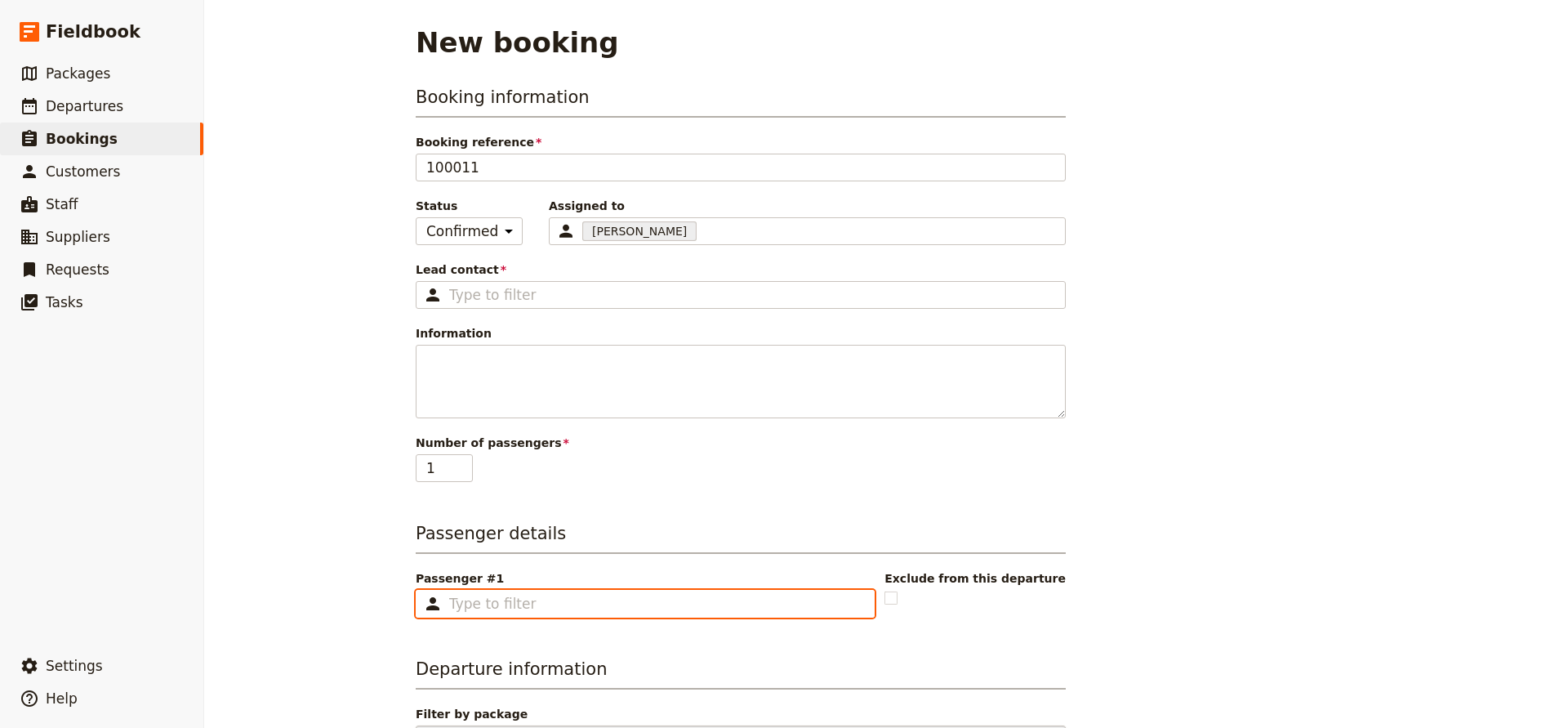
scroll to position [0, 0]
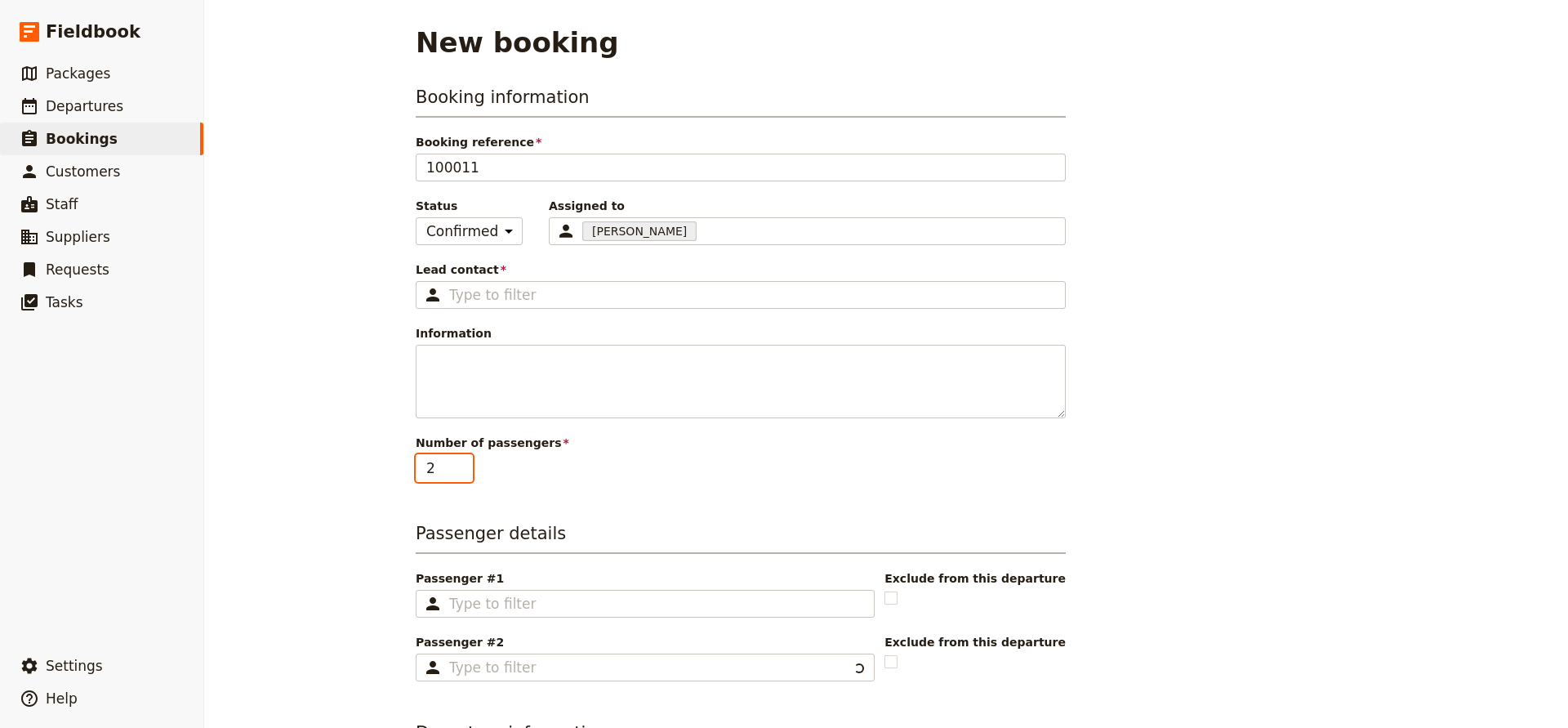
click at [464, 463] on input "2" at bounding box center [444, 467] width 57 height 27
click at [464, 463] on input "3" at bounding box center [444, 467] width 57 height 27
click at [464, 463] on input "4" at bounding box center [444, 467] width 57 height 27
click at [464, 463] on input "5" at bounding box center [444, 467] width 57 height 27
click at [464, 463] on input "6" at bounding box center [444, 467] width 57 height 27
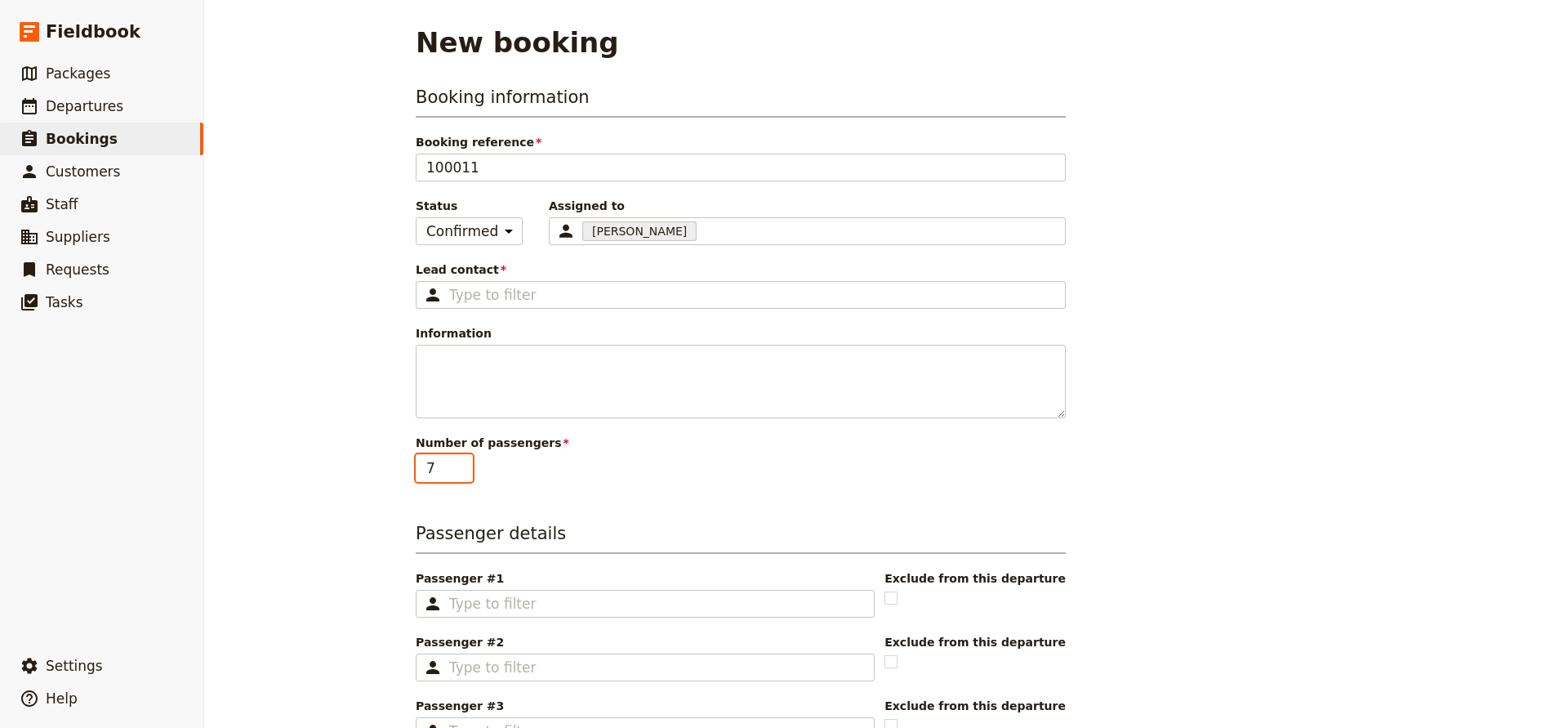
click at [464, 463] on input "7" at bounding box center [444, 467] width 57 height 27
click at [464, 463] on input "8" at bounding box center [444, 467] width 57 height 27
click at [464, 463] on input "9" at bounding box center [444, 467] width 57 height 27
click at [464, 463] on input "10" at bounding box center [444, 467] width 57 height 27
click at [464, 463] on input "11" at bounding box center [444, 467] width 57 height 27
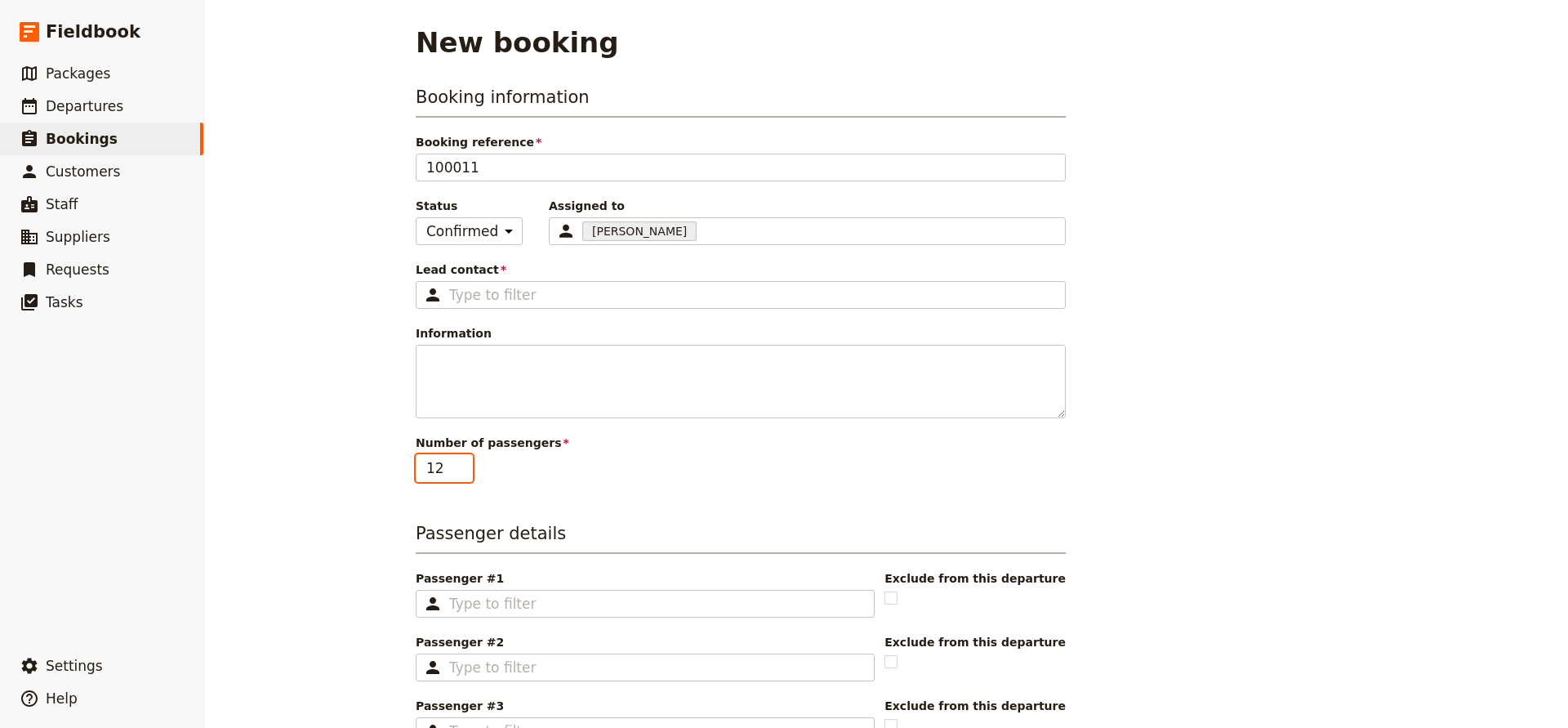
click at [464, 463] on input "12" at bounding box center [444, 467] width 57 height 27
type input "13"
click at [460, 464] on input "13" at bounding box center [444, 467] width 57 height 27
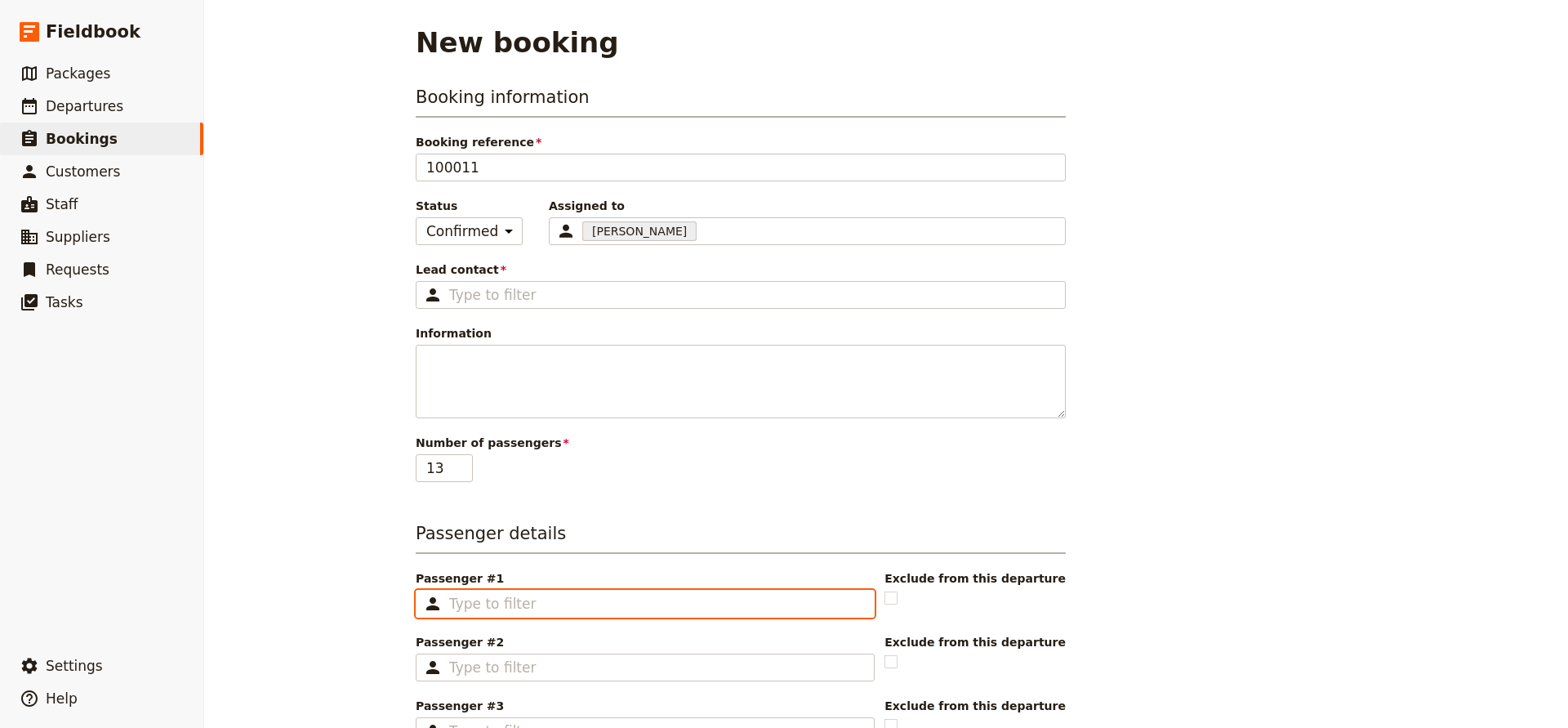
click at [473, 603] on input "Passenger #1 ​" at bounding box center [656, 604] width 415 height 20
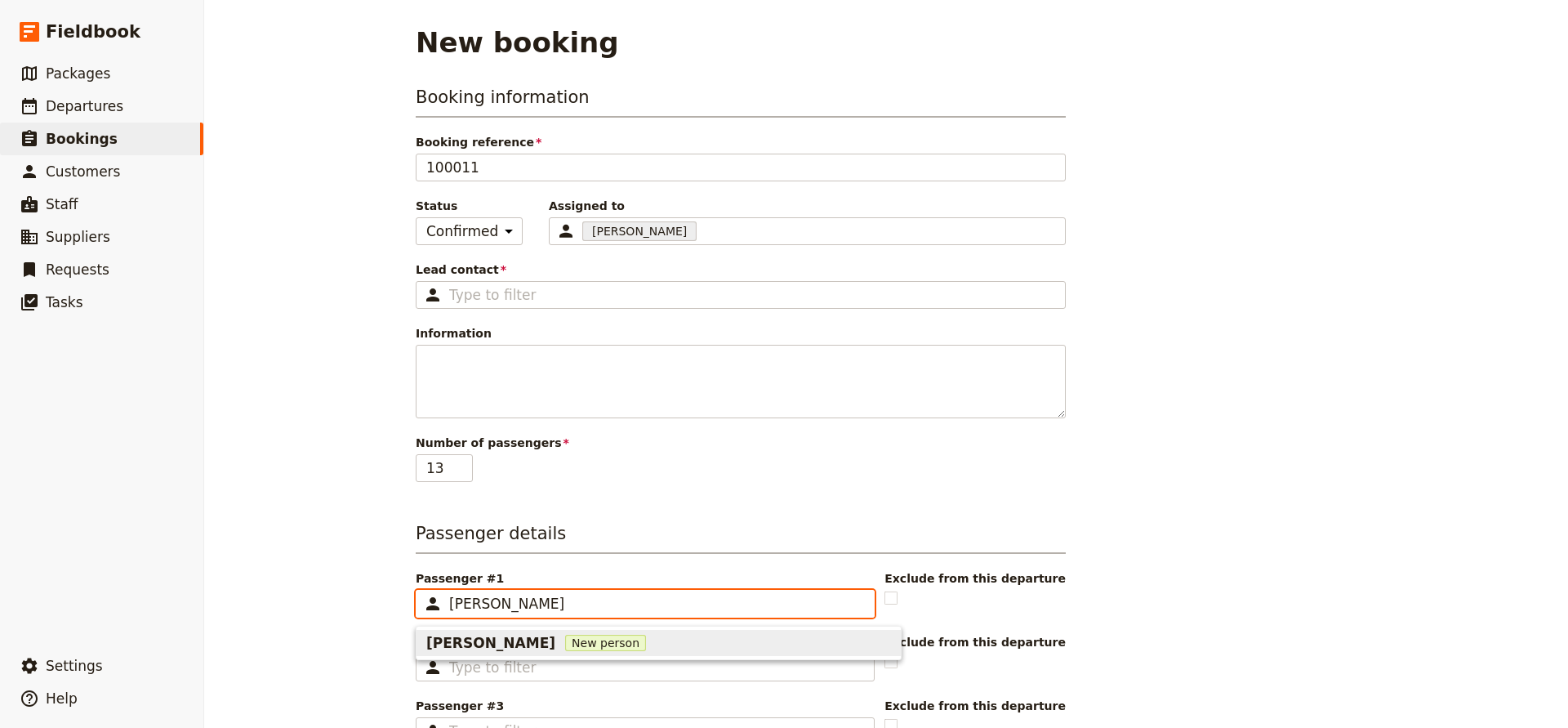
click at [520, 641] on span "[PERSON_NAME]" at bounding box center [491, 643] width 129 height 20
type input "[PERSON_NAME]"
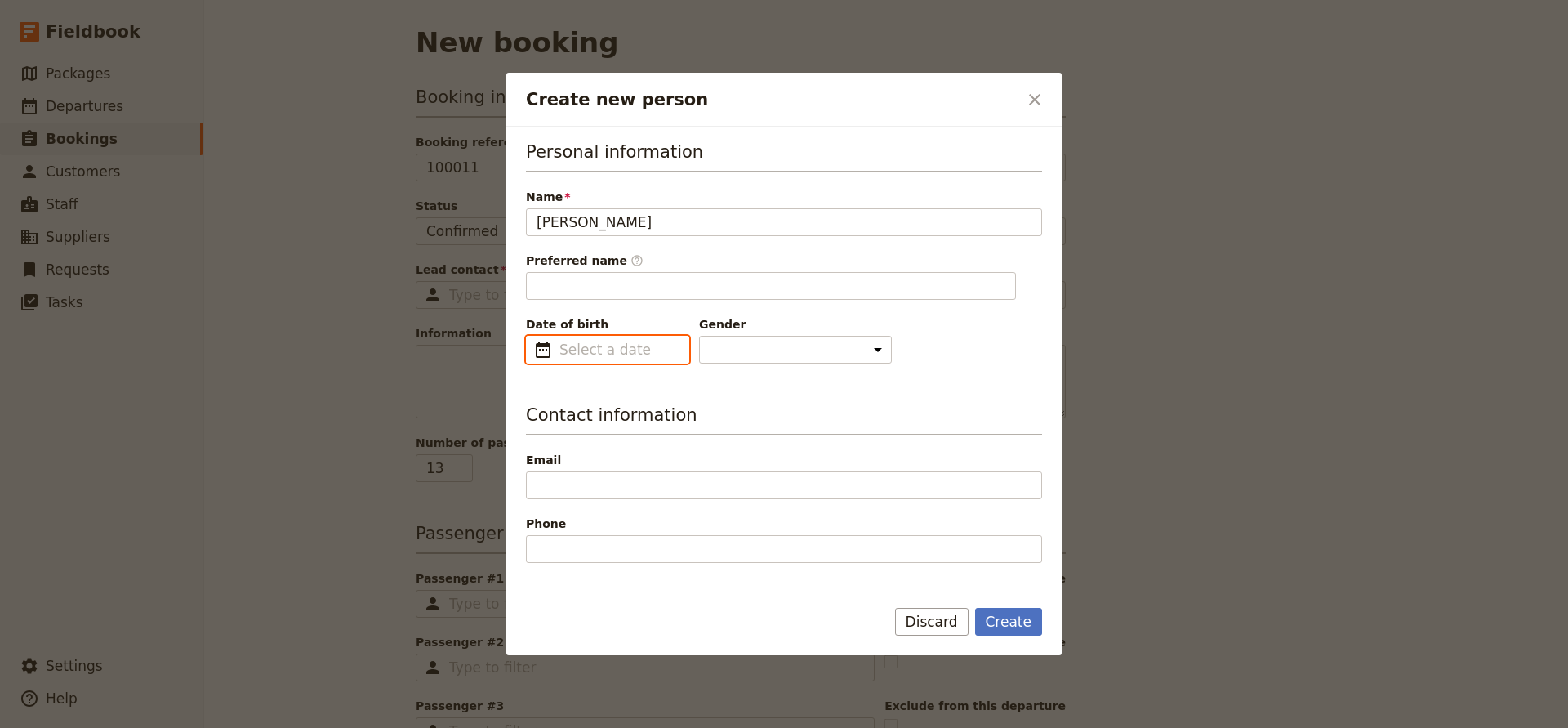
type input "[PERSON_NAME]"
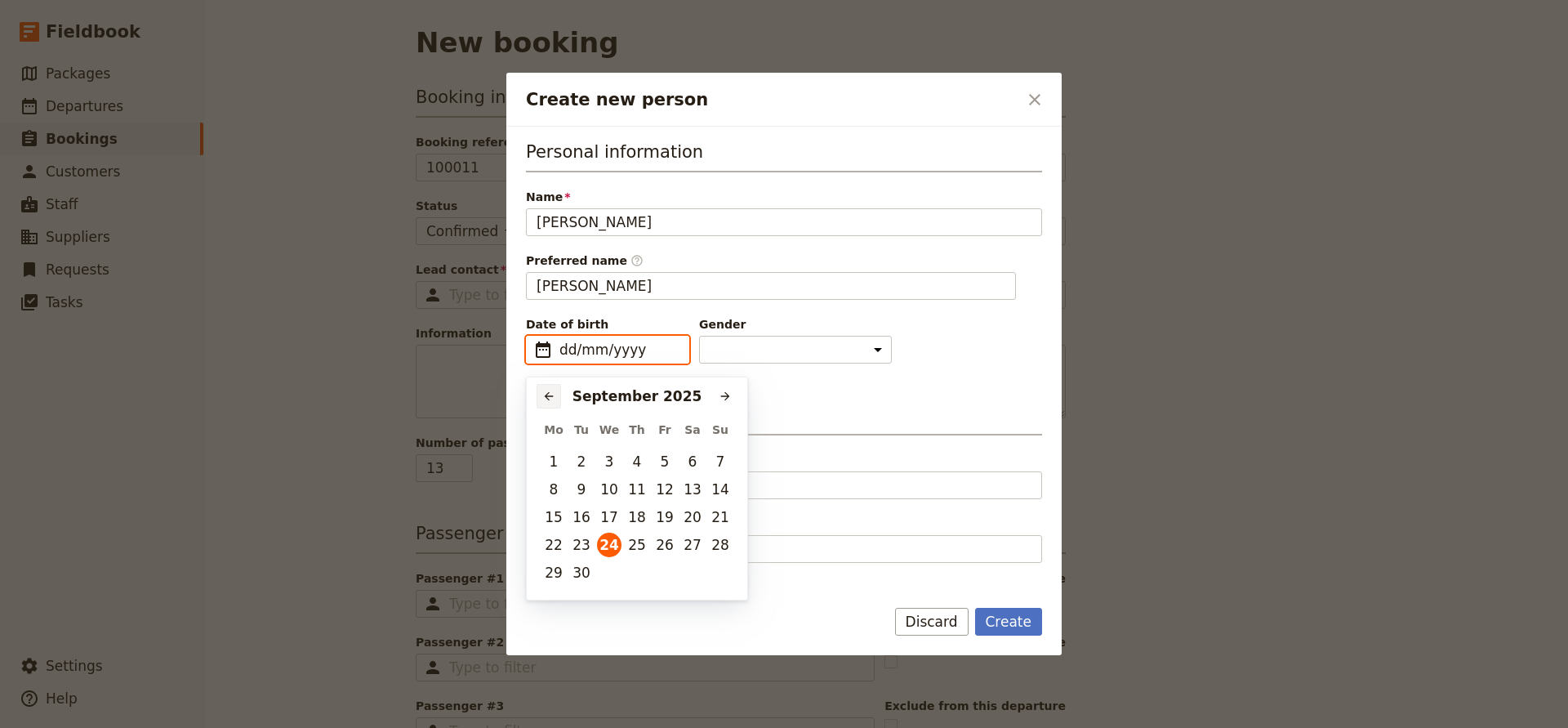
click at [546, 394] on icon "Previous month" at bounding box center [548, 396] width 13 height 13
click at [632, 391] on div "[DATE]" at bounding box center [637, 396] width 152 height 20
click at [662, 487] on button "6" at bounding box center [664, 489] width 24 height 24
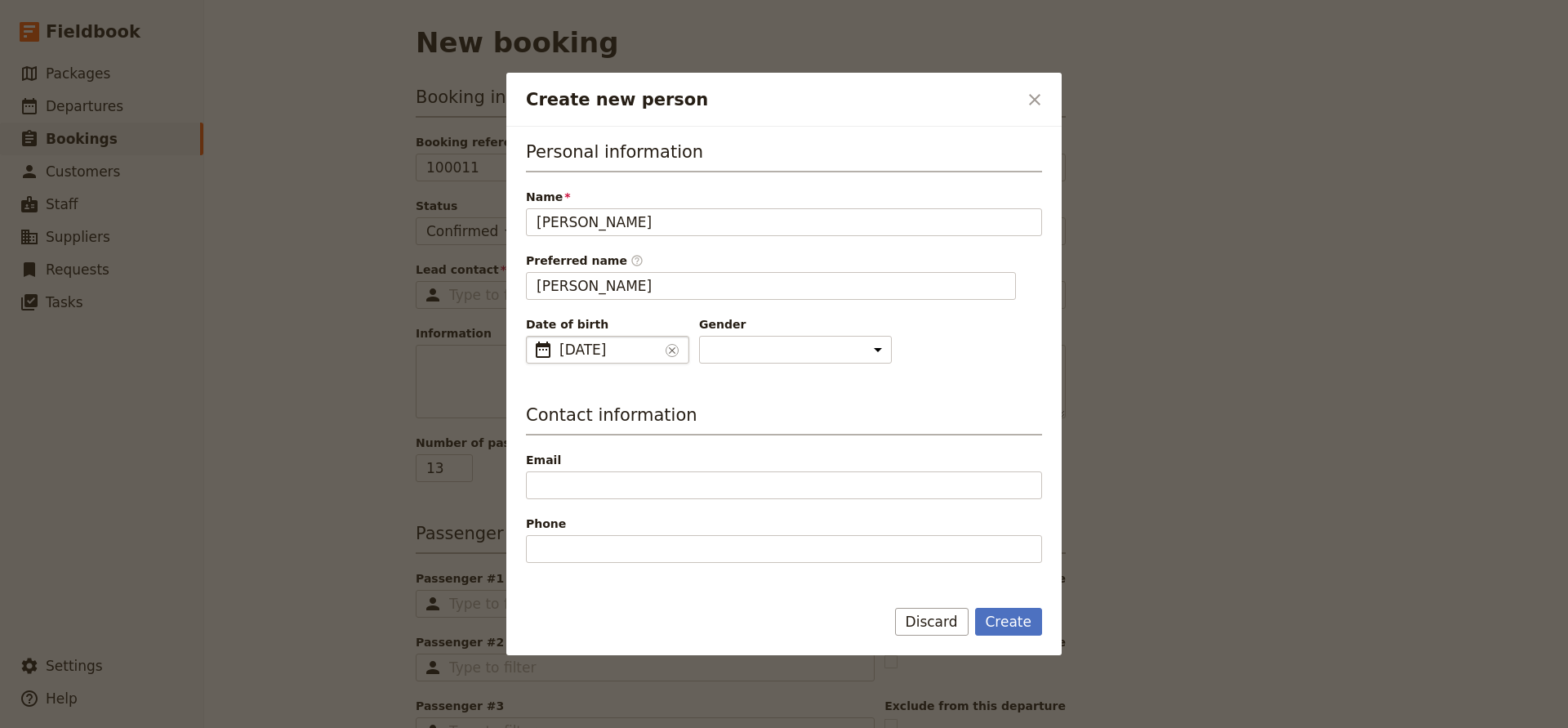
click at [591, 348] on span "[DATE]" at bounding box center [610, 350] width 100 height 20
click at [533, 336] on input "[DATE]" at bounding box center [532, 336] width 1 height 1
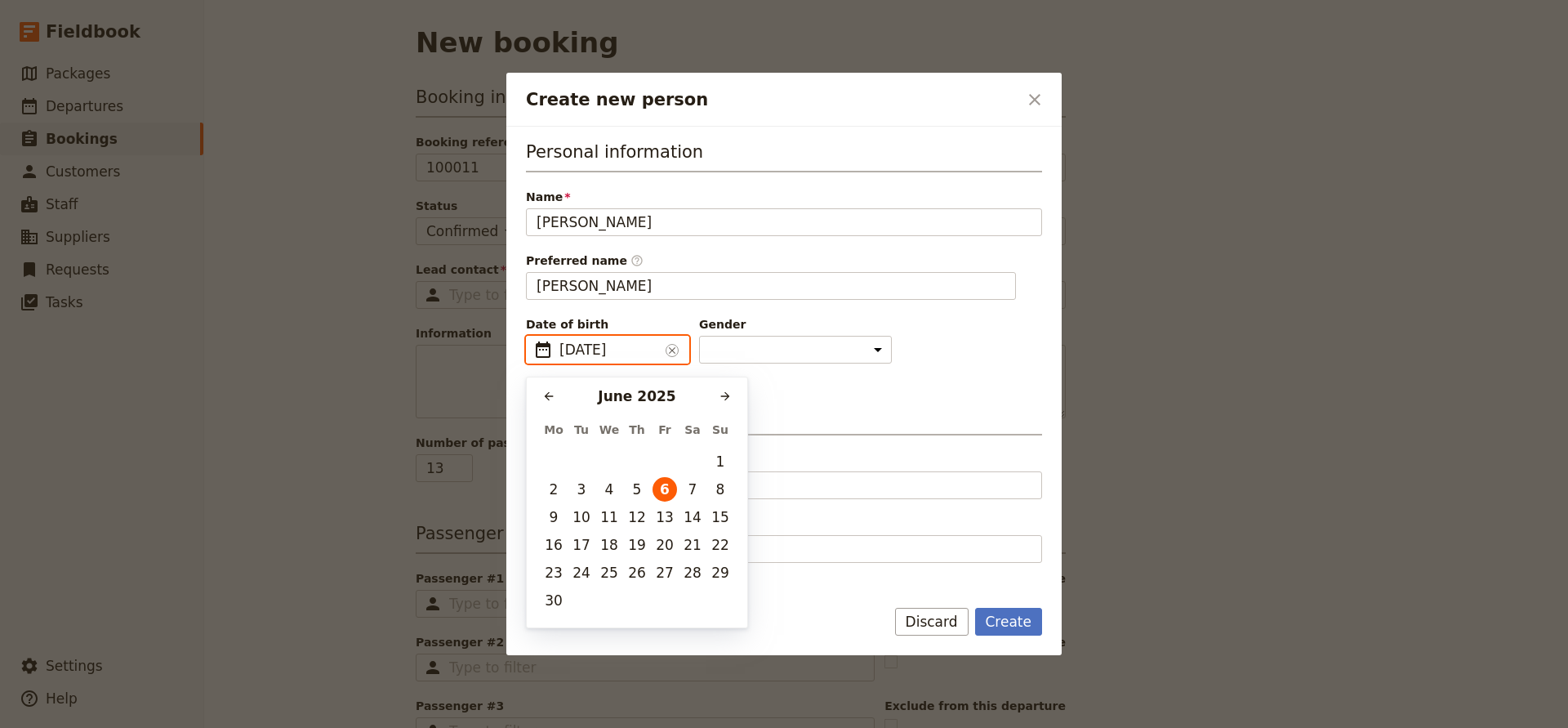
click at [597, 355] on input "[DATE]" at bounding box center [610, 350] width 100 height 20
type input "[DATE]"
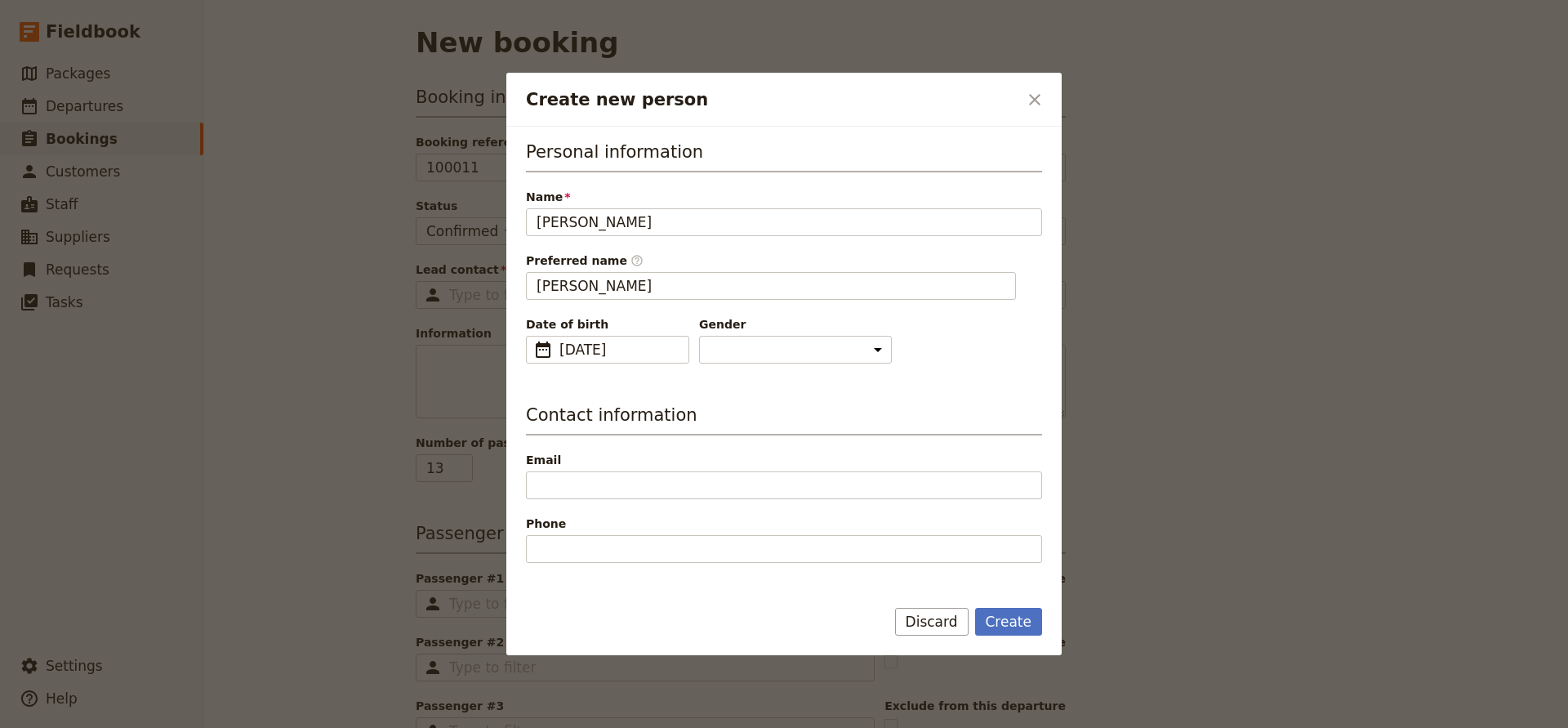
click at [881, 361] on div "Date of birth ​ [DEMOGRAPHIC_DATA] [DEMOGRAPHIC_DATA] ​ [DEMOGRAPHIC_DATA] Gend…" at bounding box center [784, 340] width 516 height 47
select select "[DEMOGRAPHIC_DATA]"
click at [989, 624] on button "Create" at bounding box center [1008, 621] width 68 height 27
type input "[PERSON_NAME]"
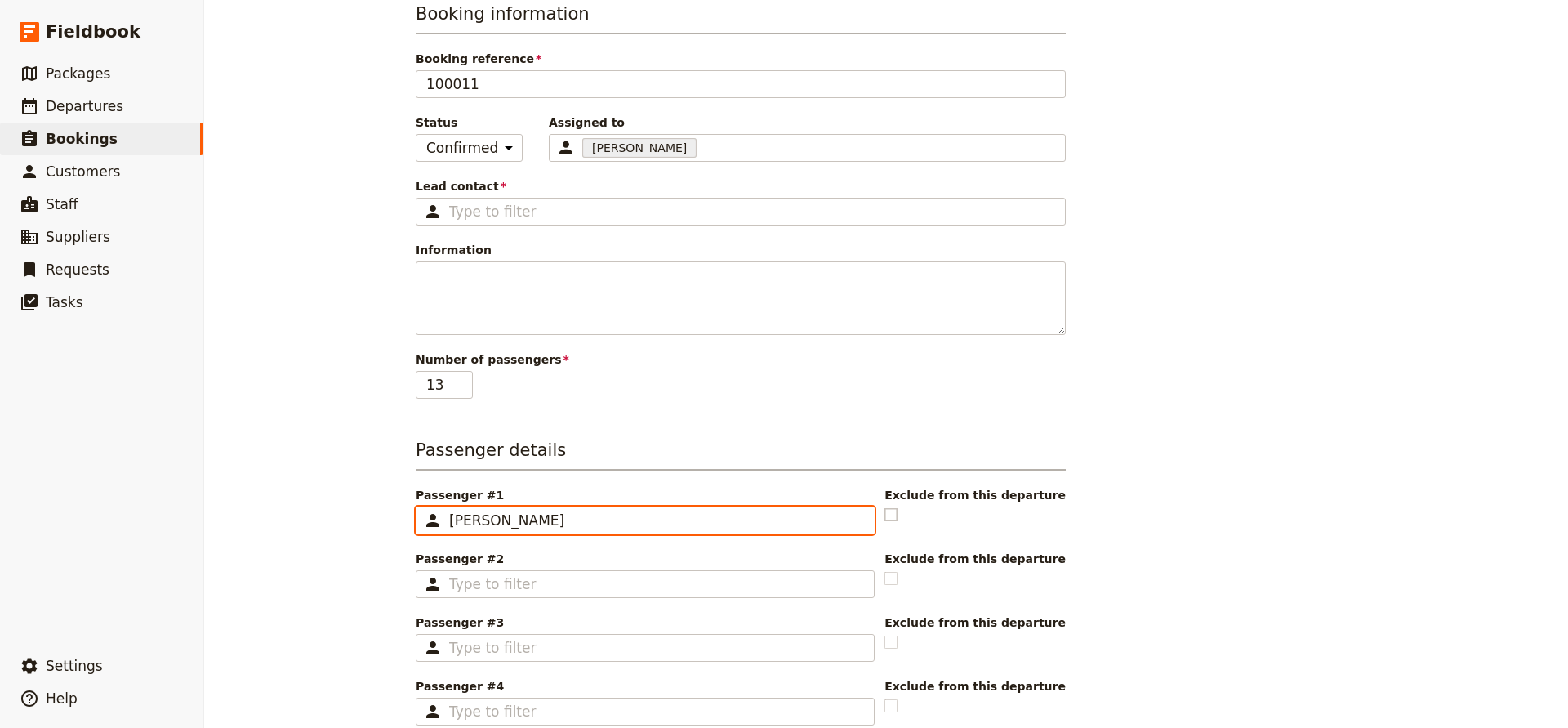
scroll to position [140, 0]
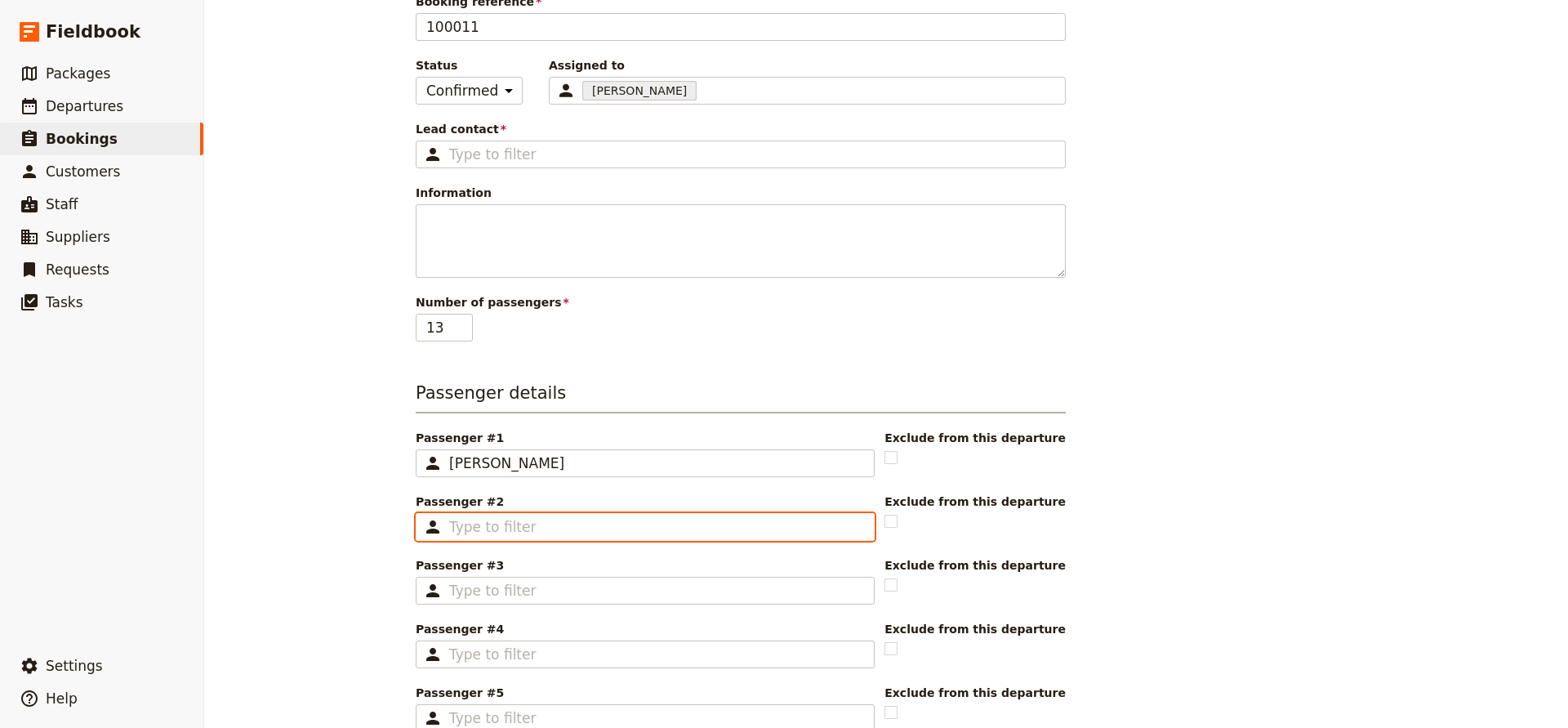
click at [477, 522] on input "Passenger #2 ​" at bounding box center [656, 527] width 415 height 20
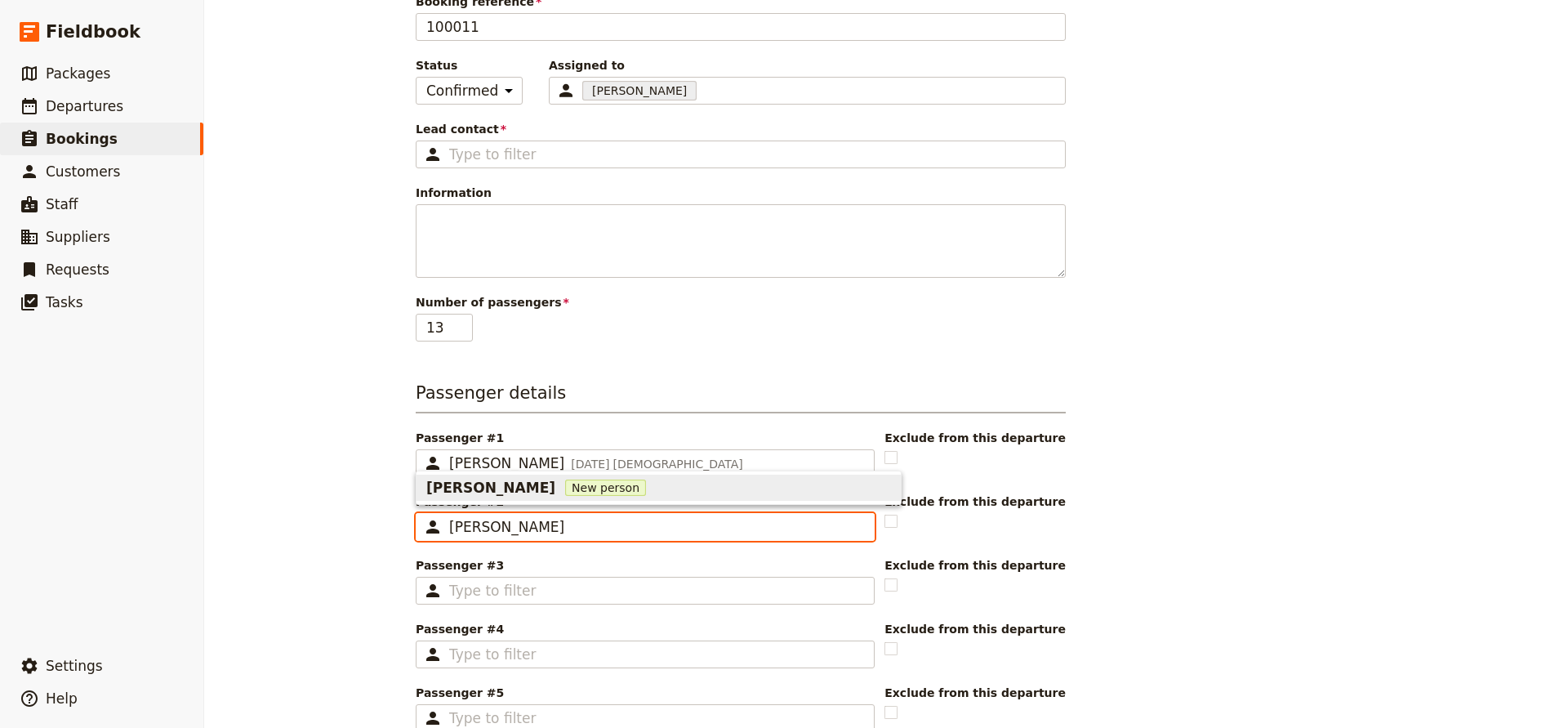
click at [488, 493] on span "[PERSON_NAME]" at bounding box center [491, 488] width 129 height 20
type input "[PERSON_NAME]"
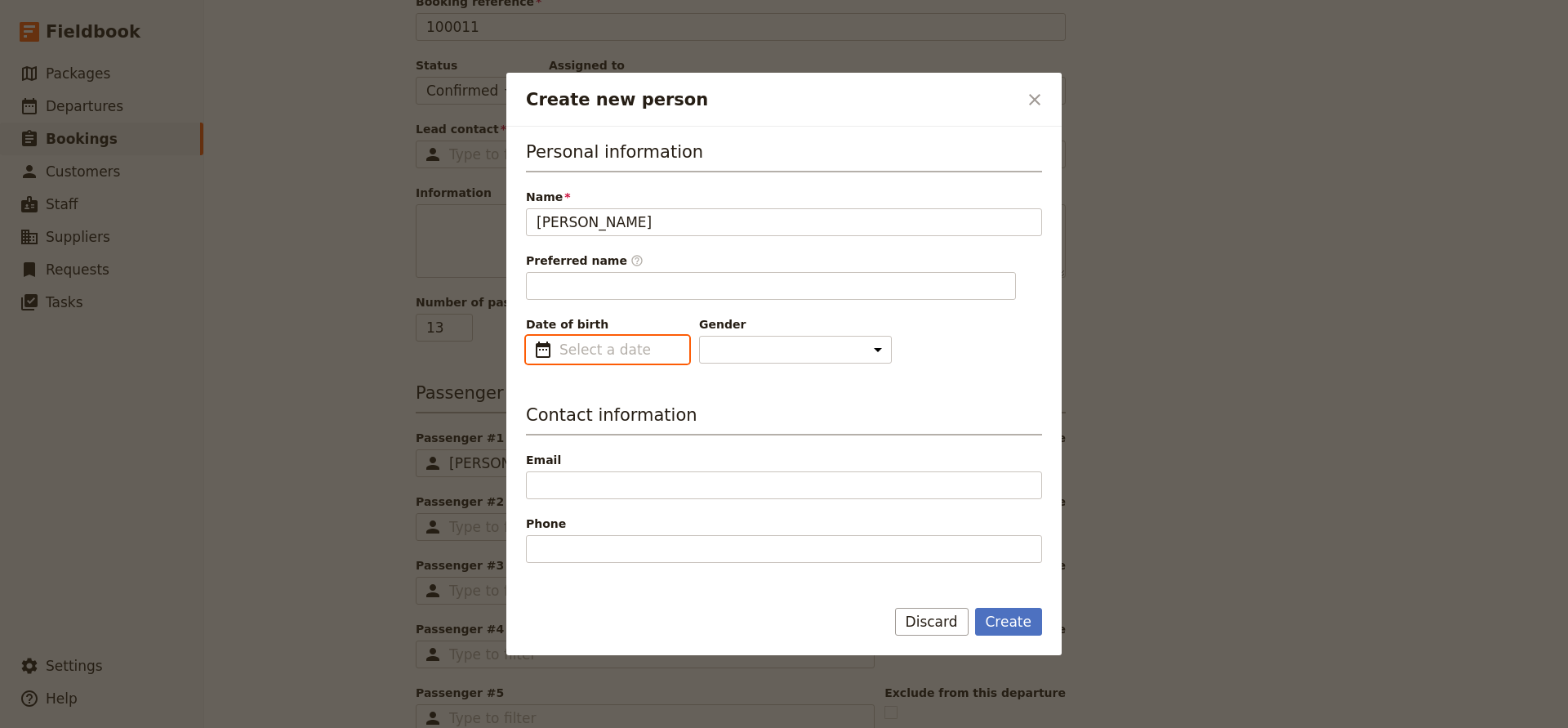
type input "[PERSON_NAME]"
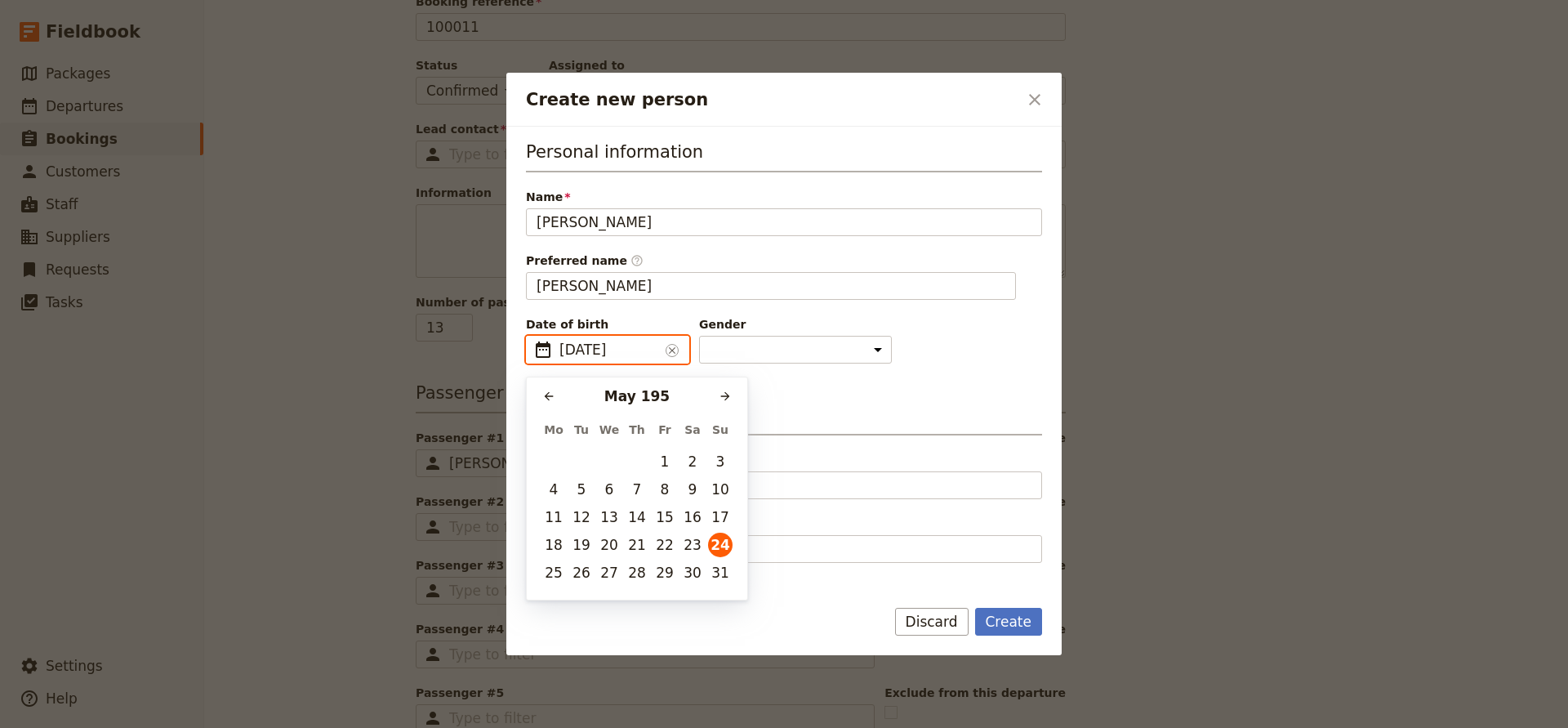
type input "[DATE]"
click at [698, 542] on button "24" at bounding box center [692, 544] width 24 height 24
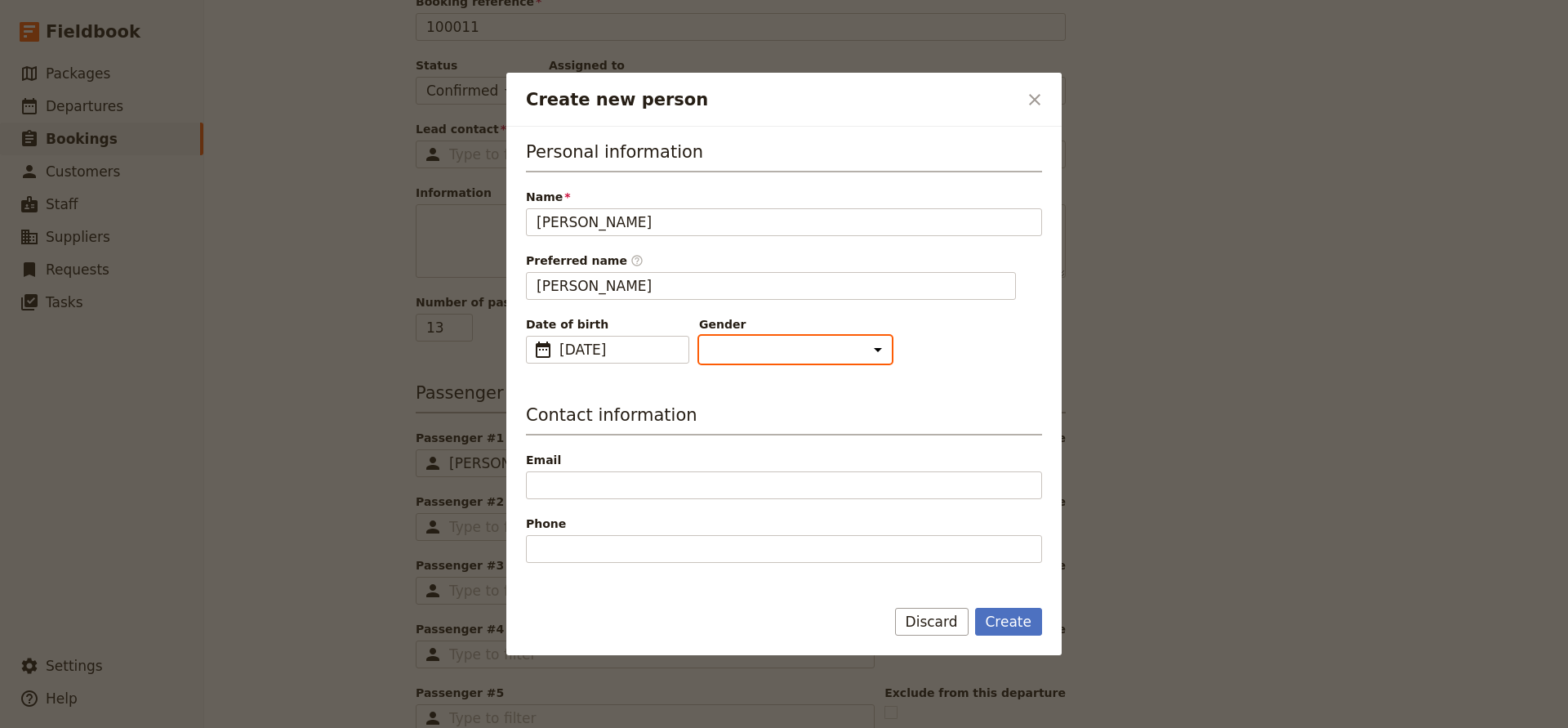
select select "[DEMOGRAPHIC_DATA]"
click at [1010, 623] on button "Create" at bounding box center [1008, 621] width 68 height 27
type input "[PERSON_NAME]"
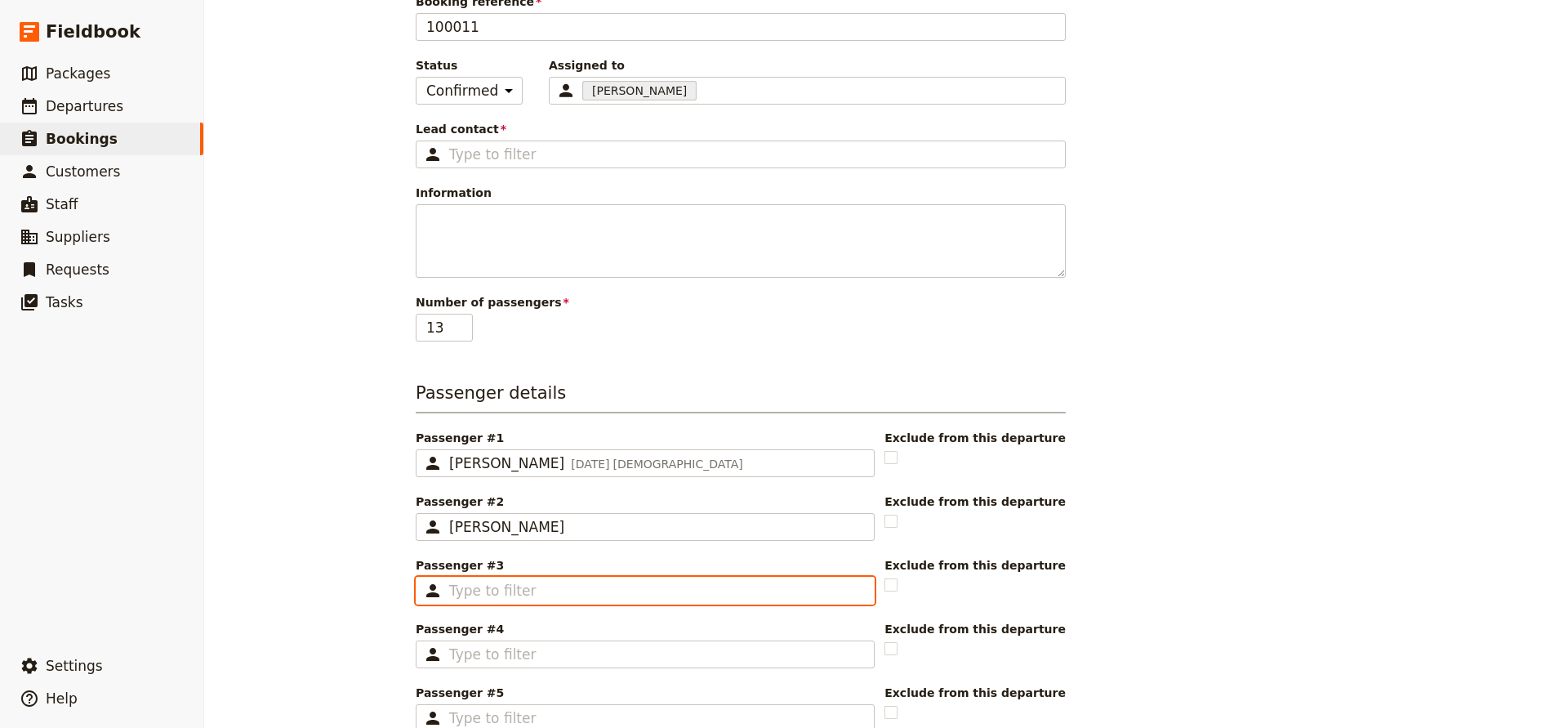
click at [563, 599] on input "Passenger #3 ​" at bounding box center [656, 591] width 415 height 20
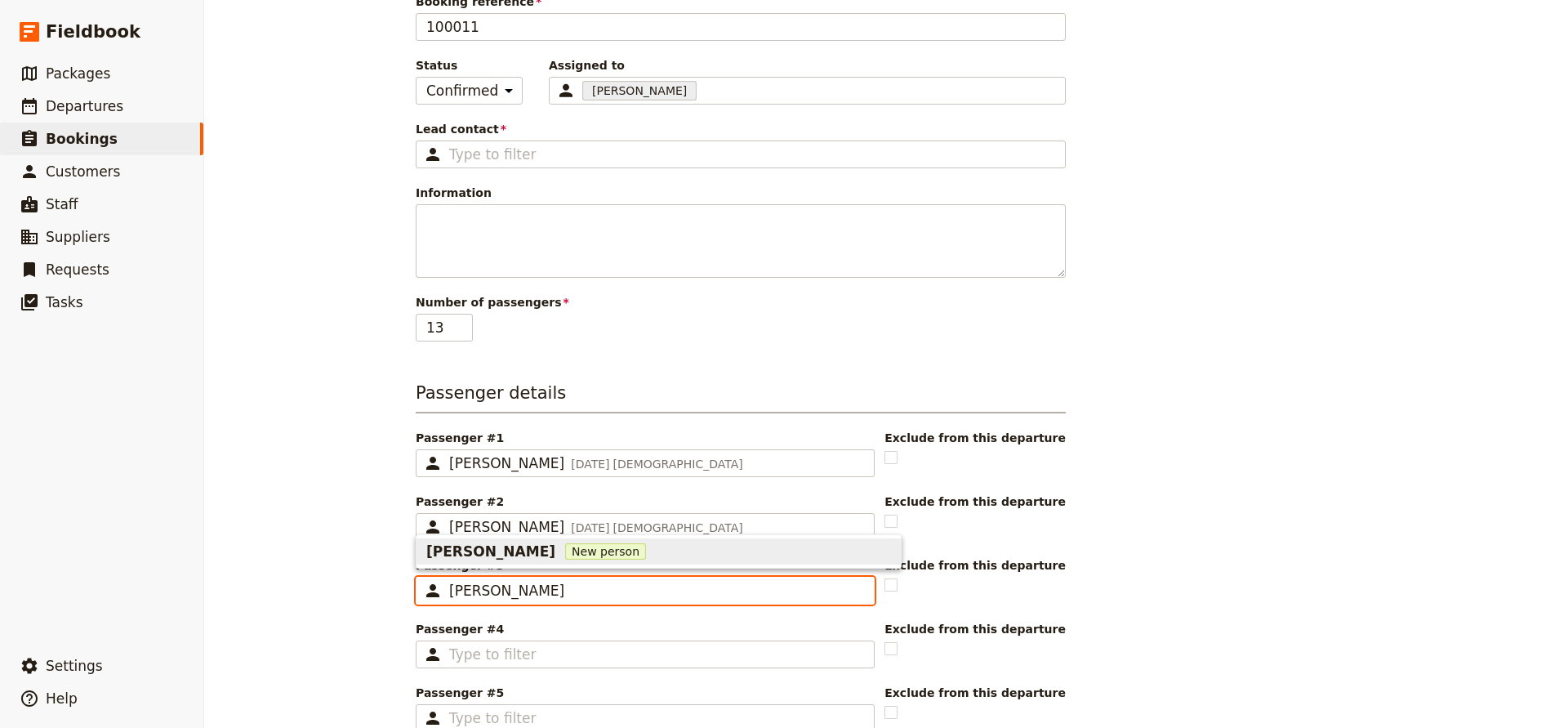
click at [570, 548] on span "New person" at bounding box center [606, 551] width 81 height 17
type input "[PERSON_NAME]"
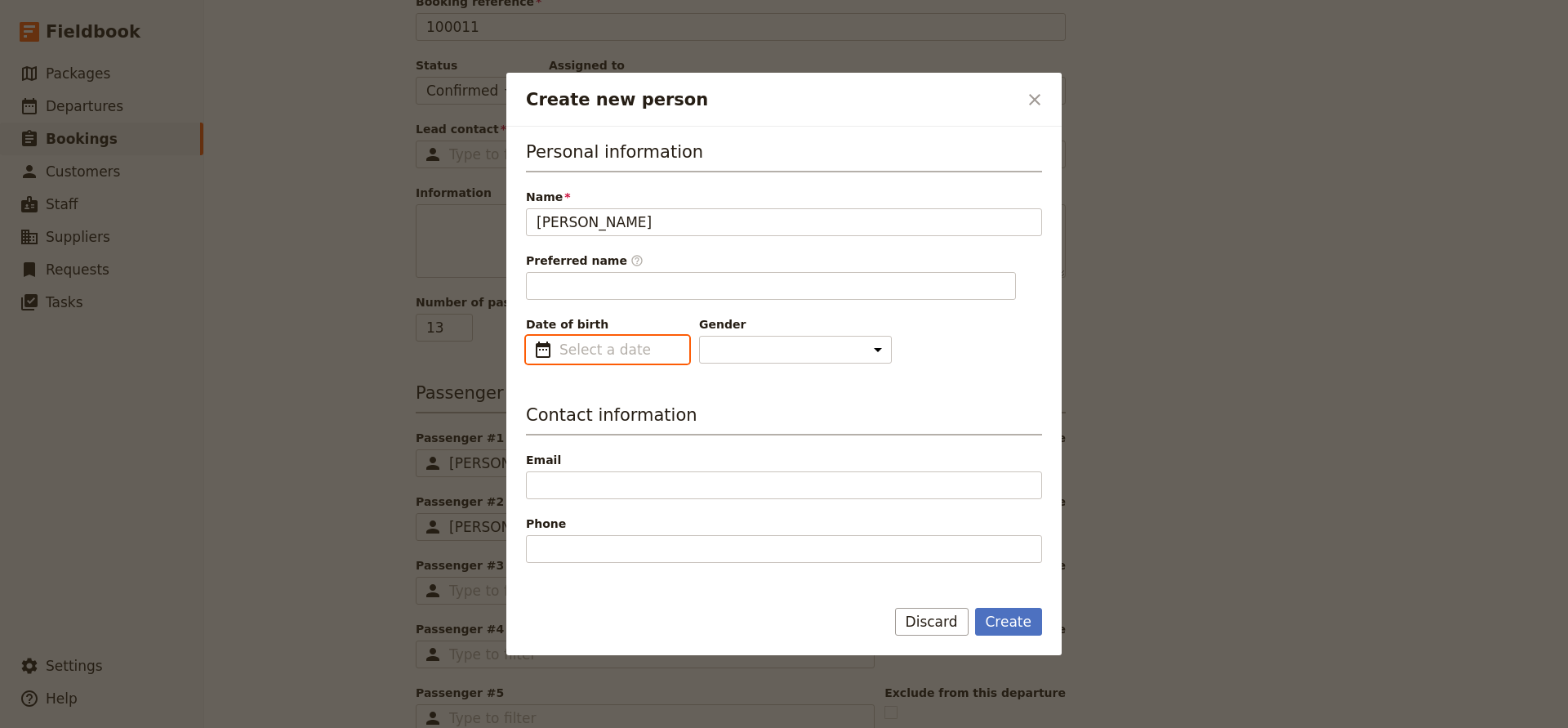
type input "[PERSON_NAME]"
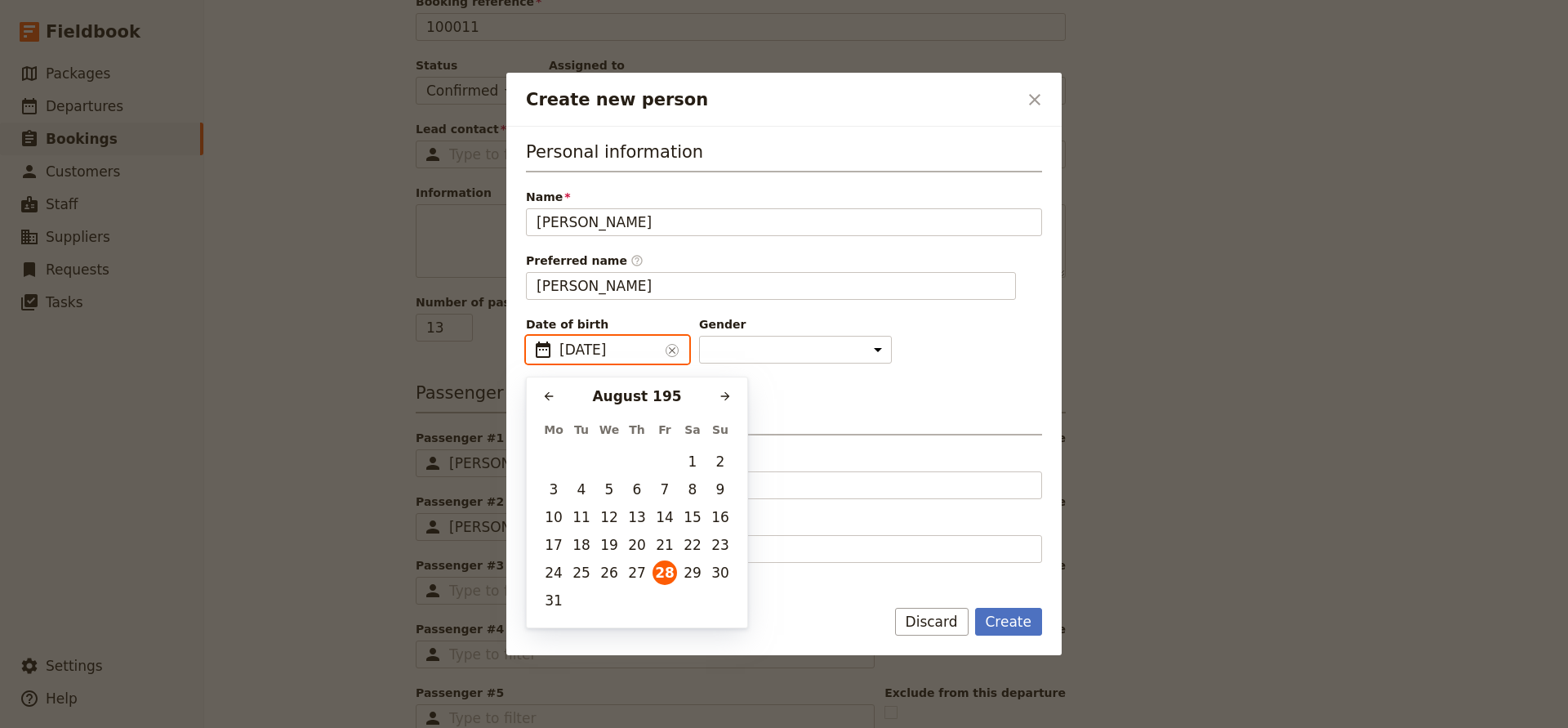
type input "[DATE]"
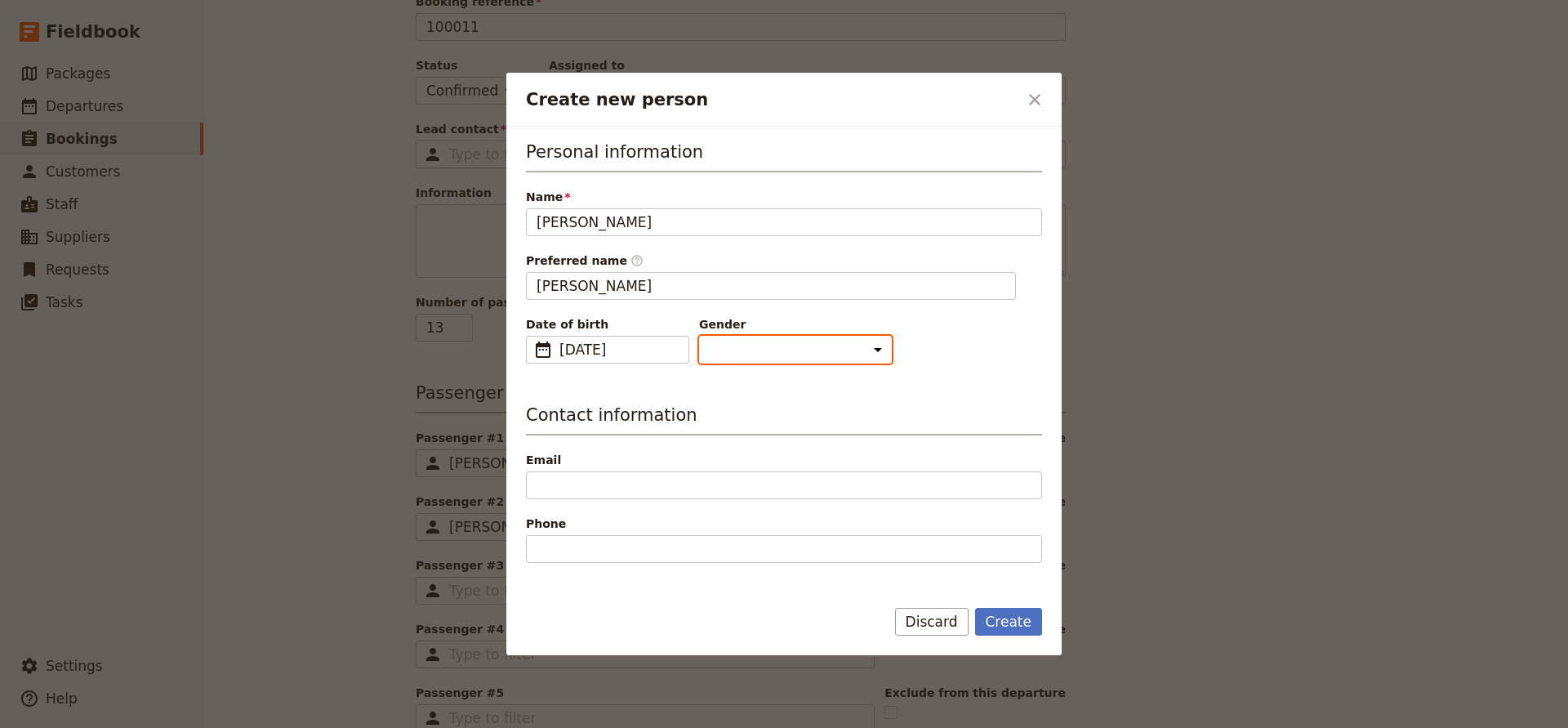
select select "[DEMOGRAPHIC_DATA]"
click at [1004, 618] on button "Create" at bounding box center [1008, 621] width 68 height 27
type input "[PERSON_NAME]"
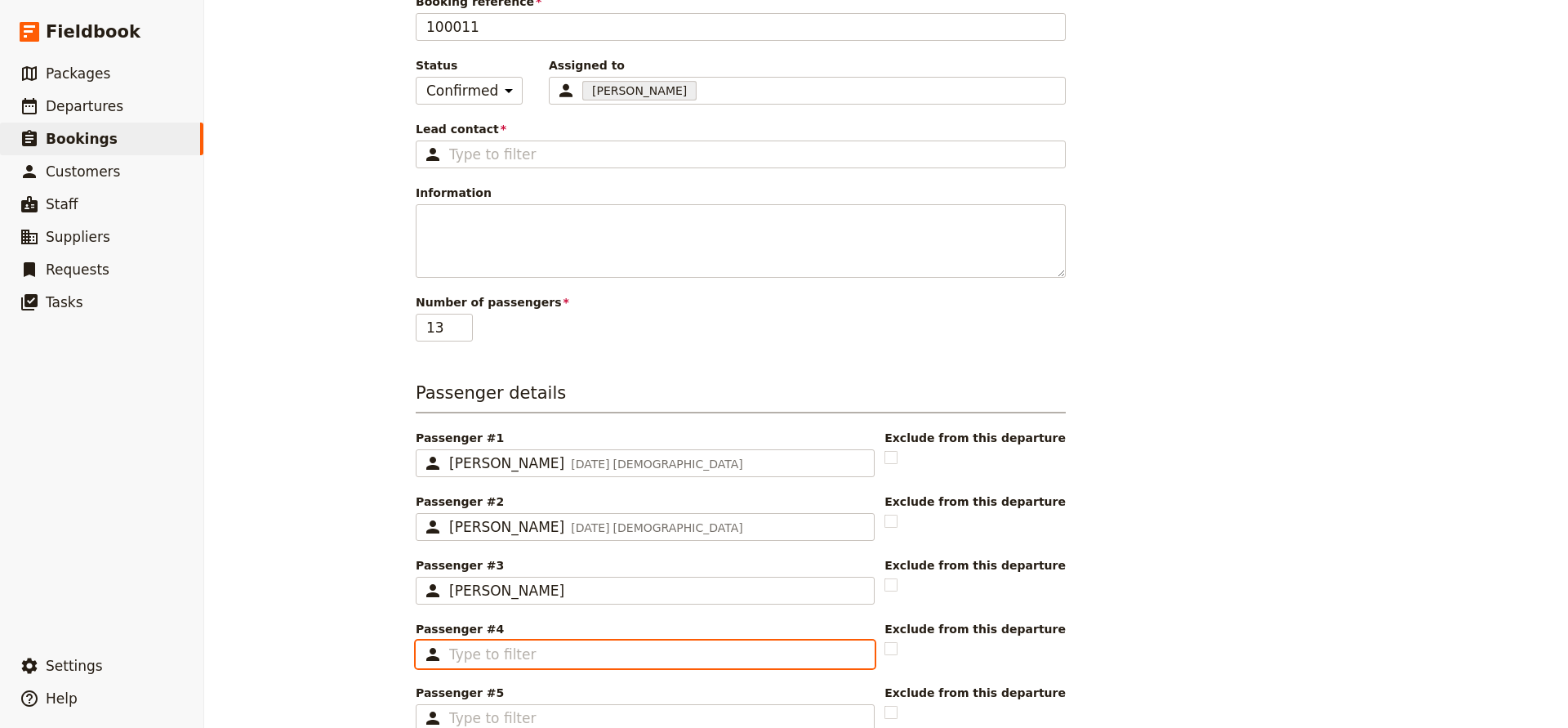
click at [584, 647] on input "Passenger #4 ​" at bounding box center [656, 655] width 415 height 20
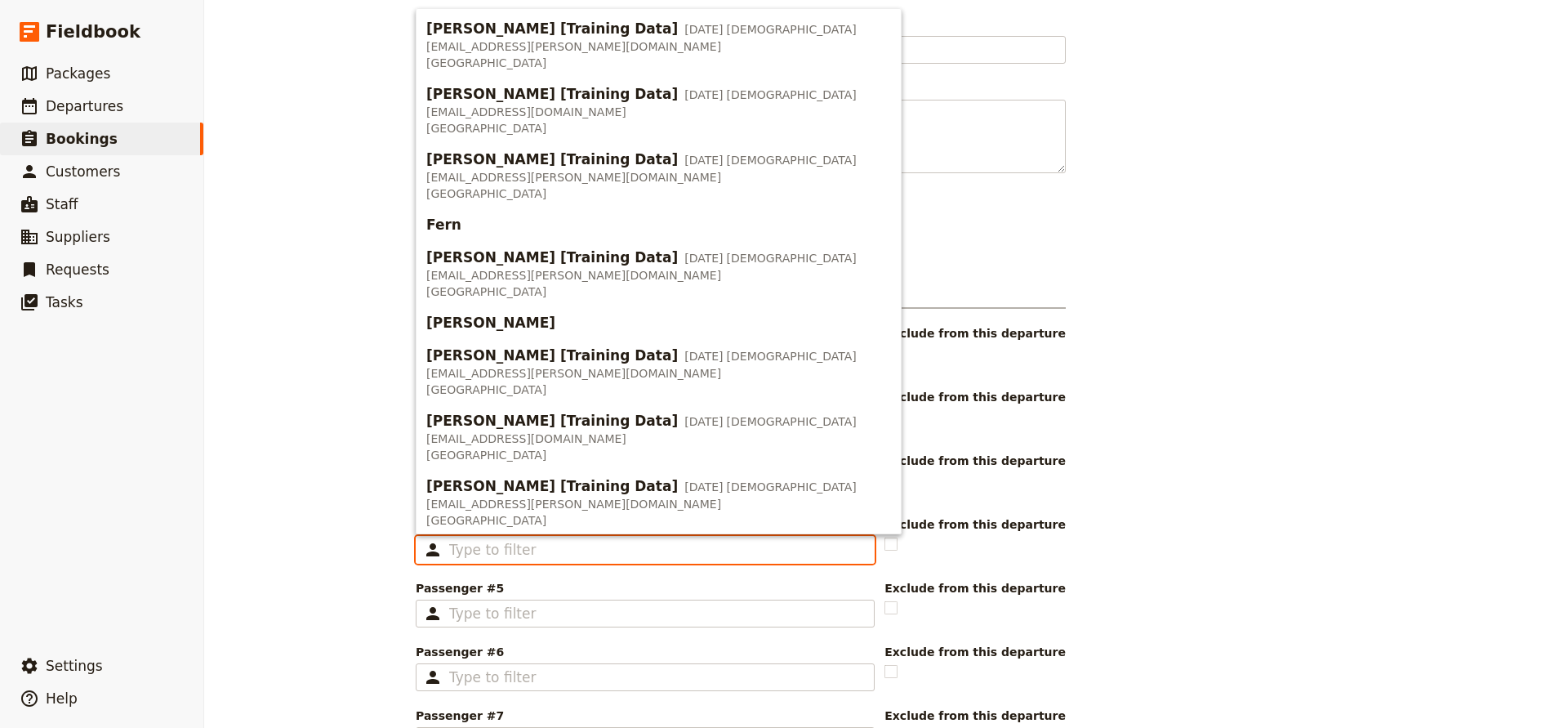
scroll to position [258, 0]
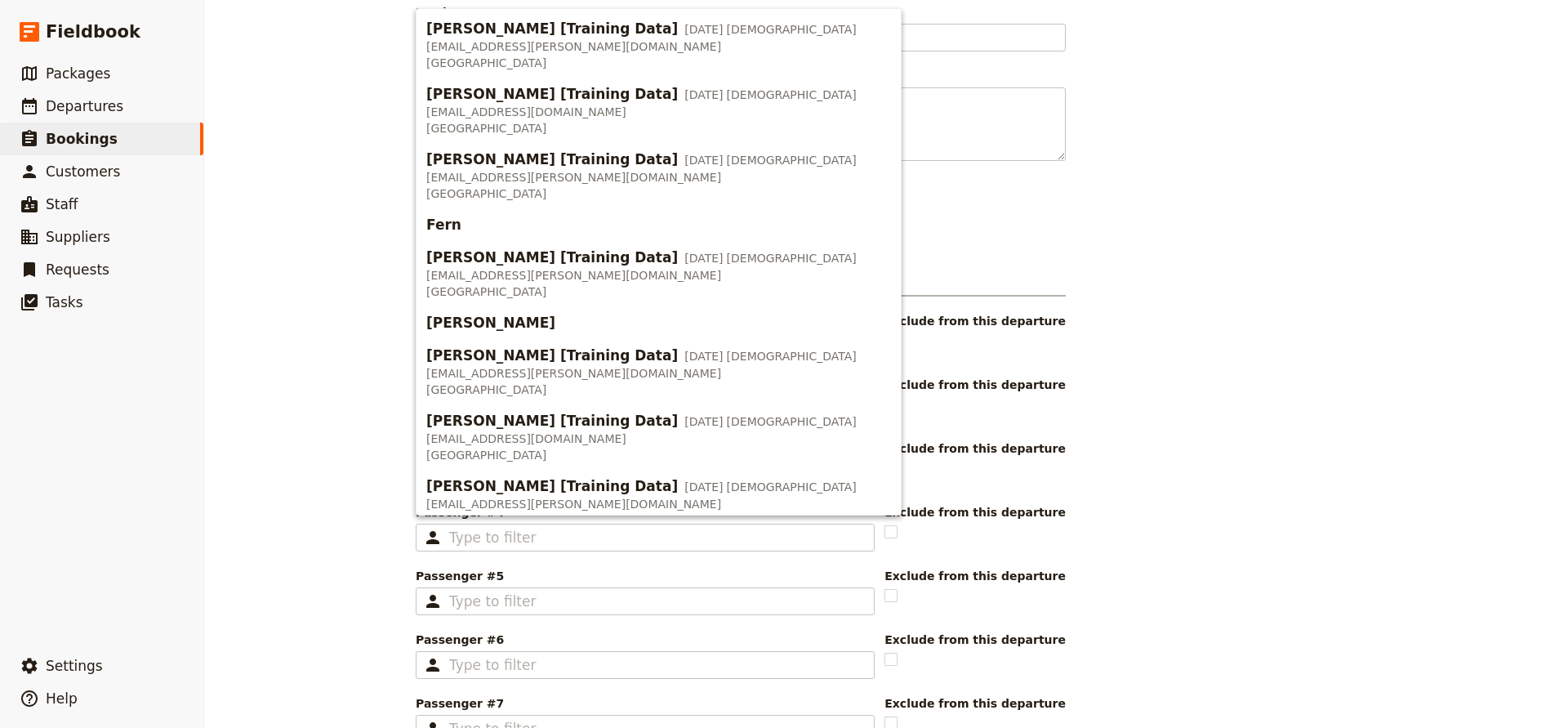
click at [318, 531] on div "New booking Booking information Booking reference 100011 Status Enquiry On hold…" at bounding box center [886, 364] width 1364 height 728
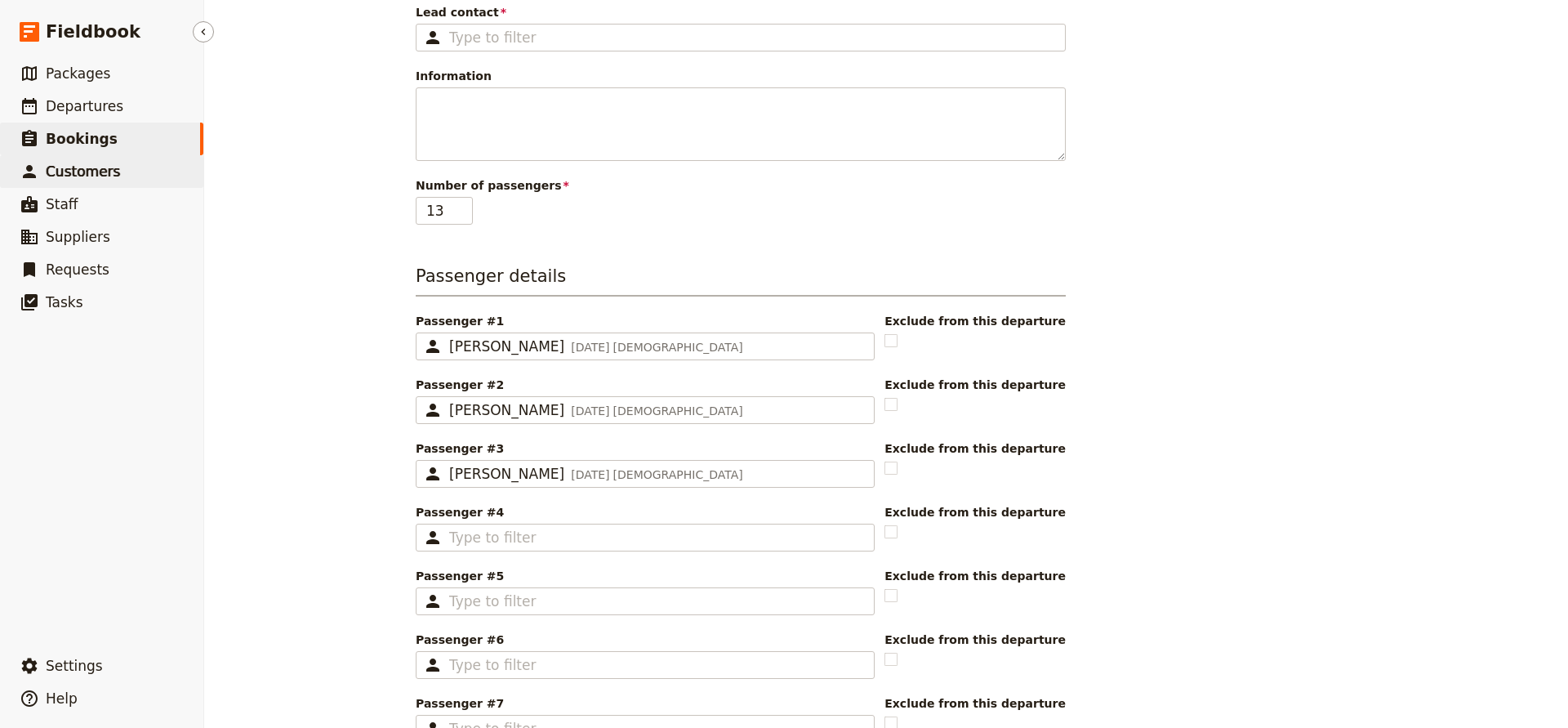
click at [96, 172] on span "Customers" at bounding box center [83, 171] width 74 height 17
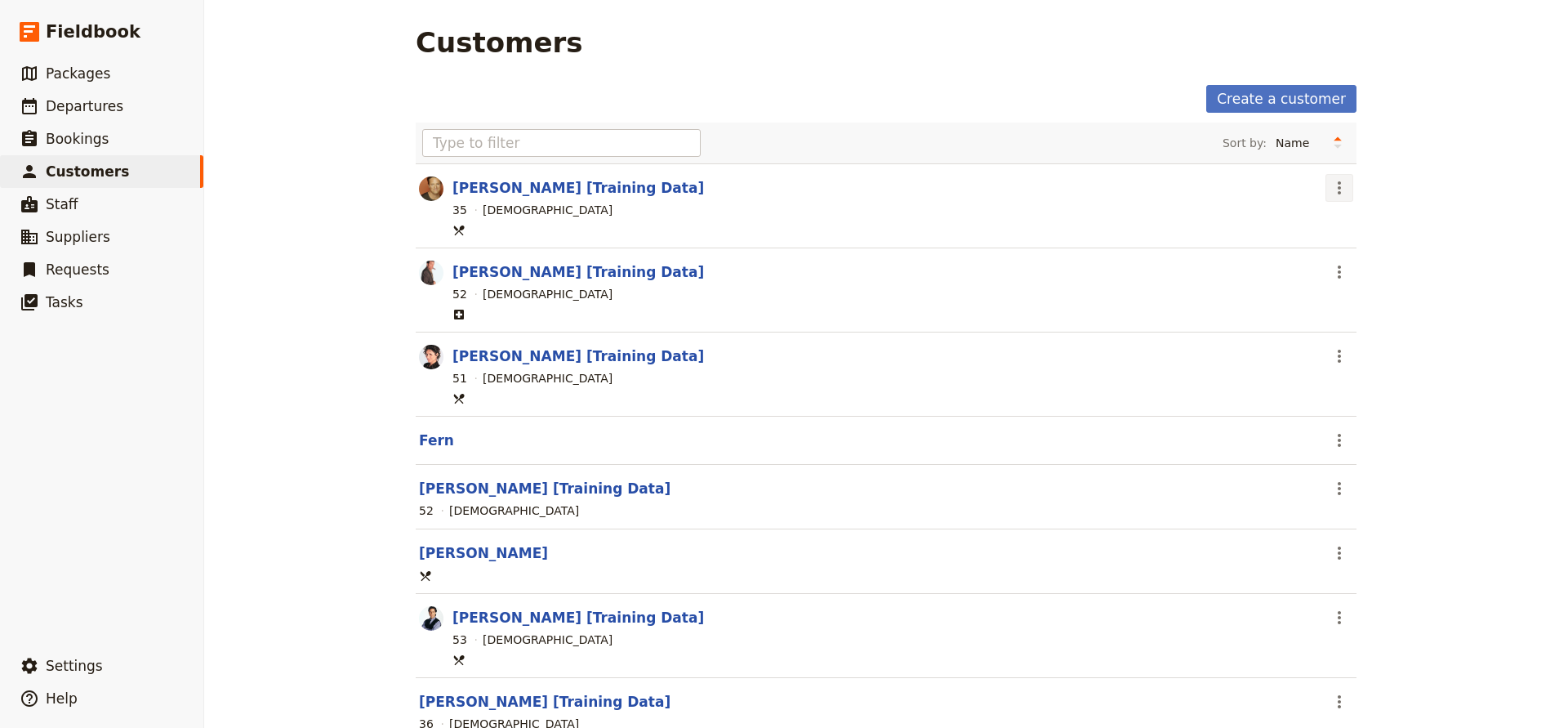
click at [1344, 182] on icon "Actions" at bounding box center [1340, 188] width 20 height 20
click at [1350, 248] on span "Delete customer..." at bounding box center [1389, 246] width 105 height 17
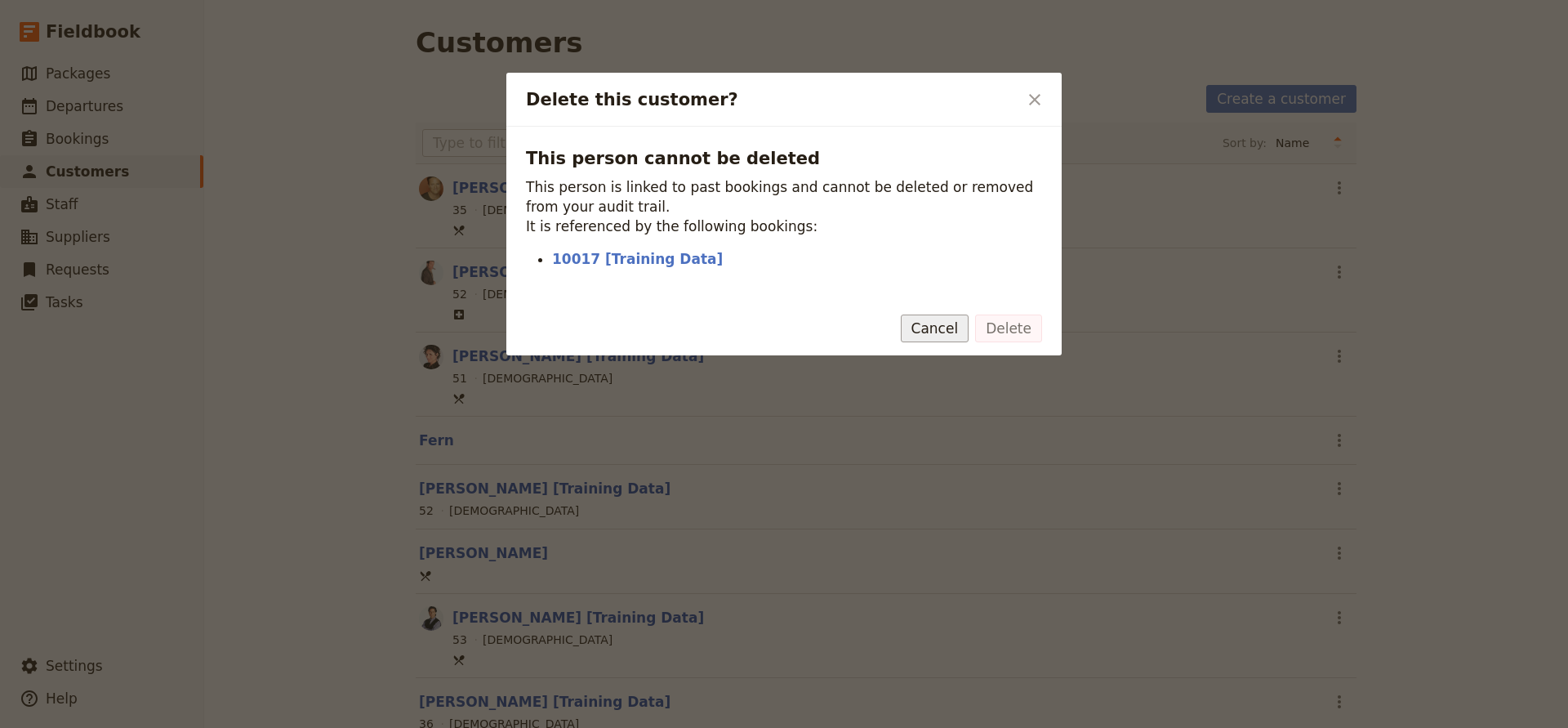
click at [933, 333] on button "Cancel" at bounding box center [935, 328] width 69 height 27
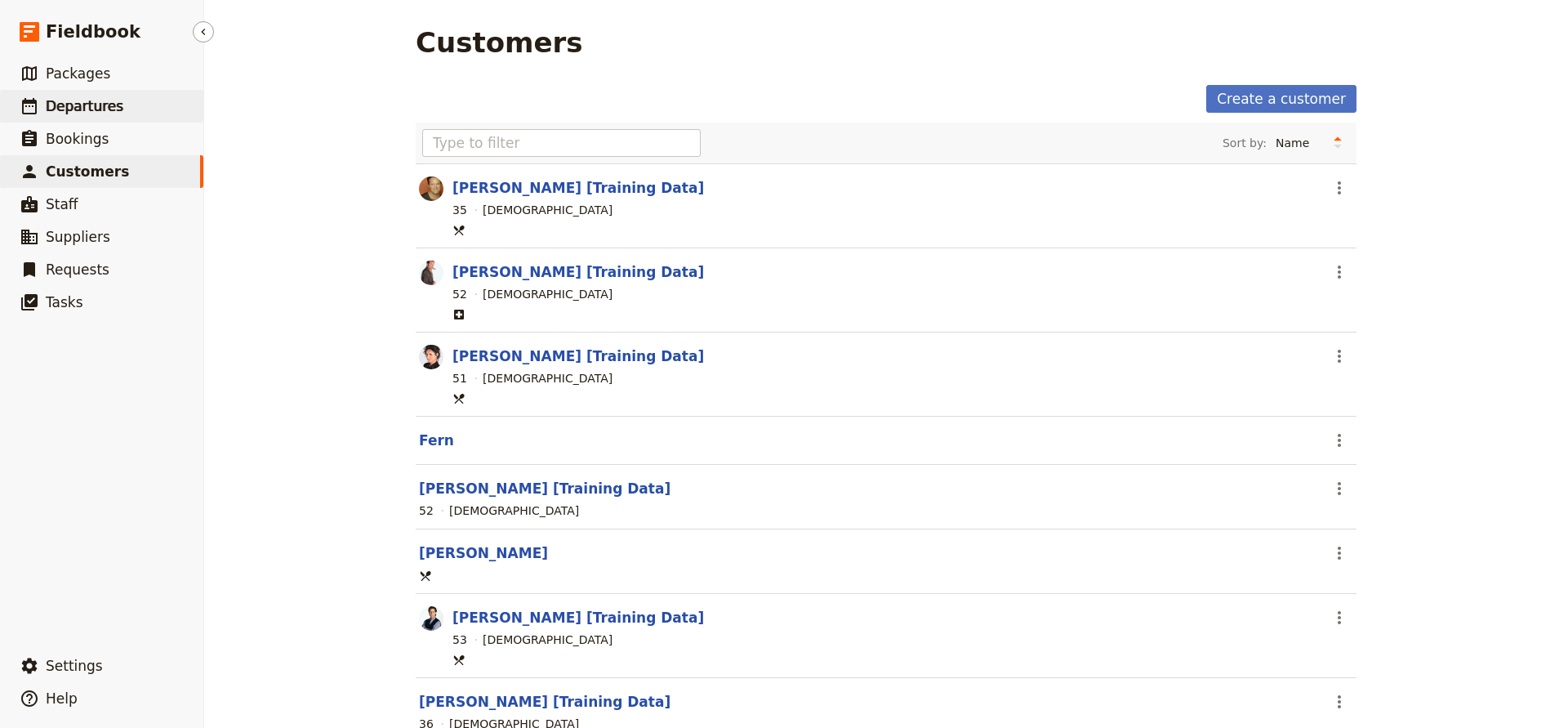
click at [81, 108] on span "Departures" at bounding box center [84, 106] width 77 height 17
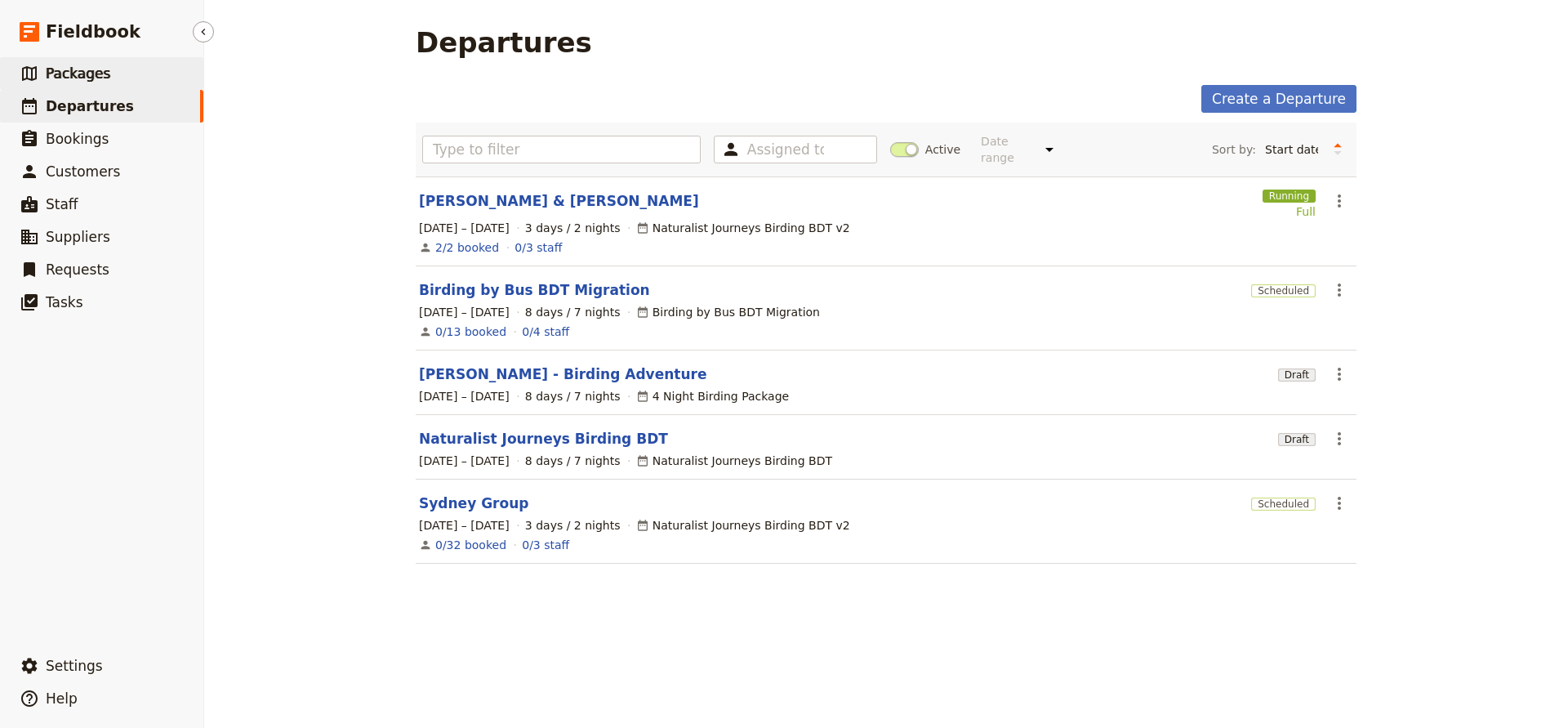
click at [75, 67] on span "Packages" at bounding box center [78, 73] width 65 height 17
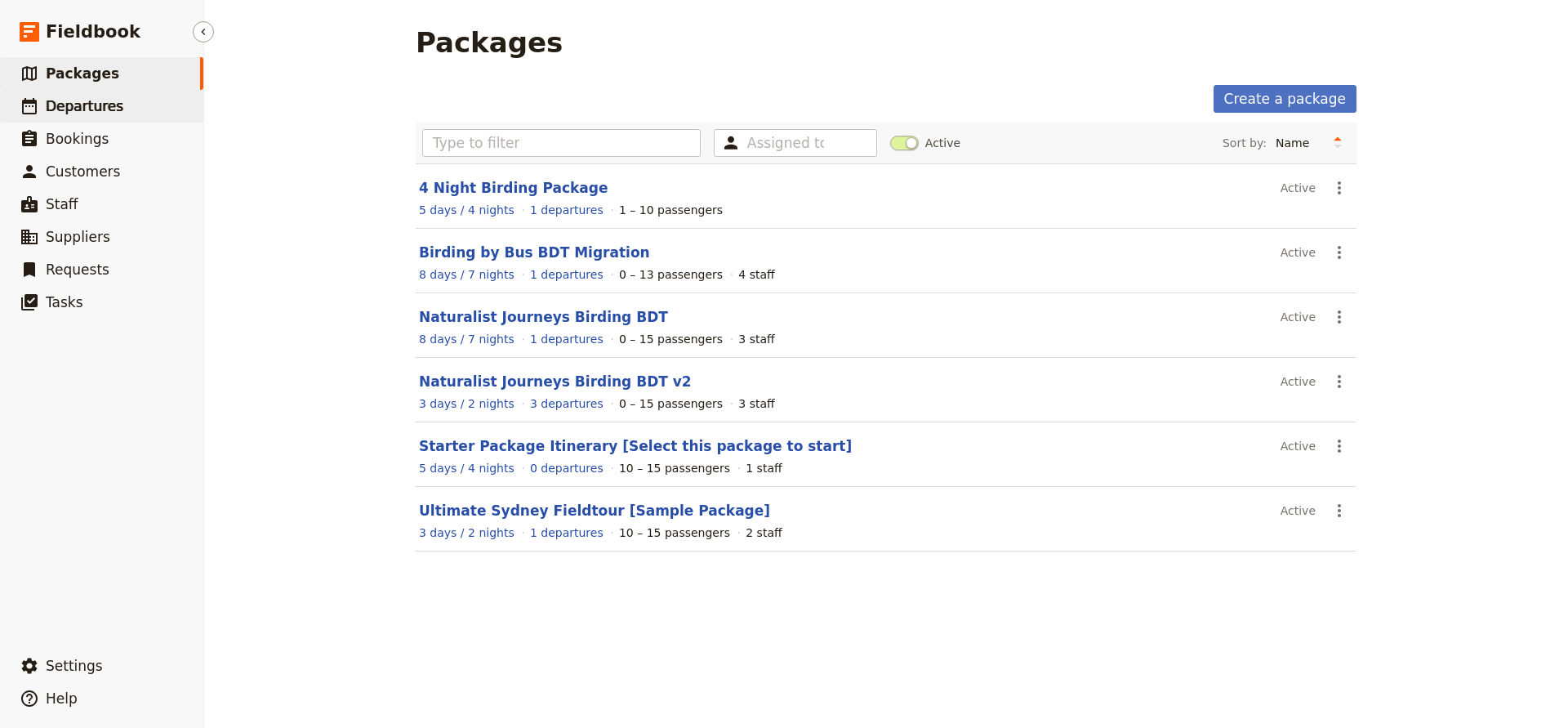
click at [81, 99] on span "Departures" at bounding box center [84, 106] width 77 height 17
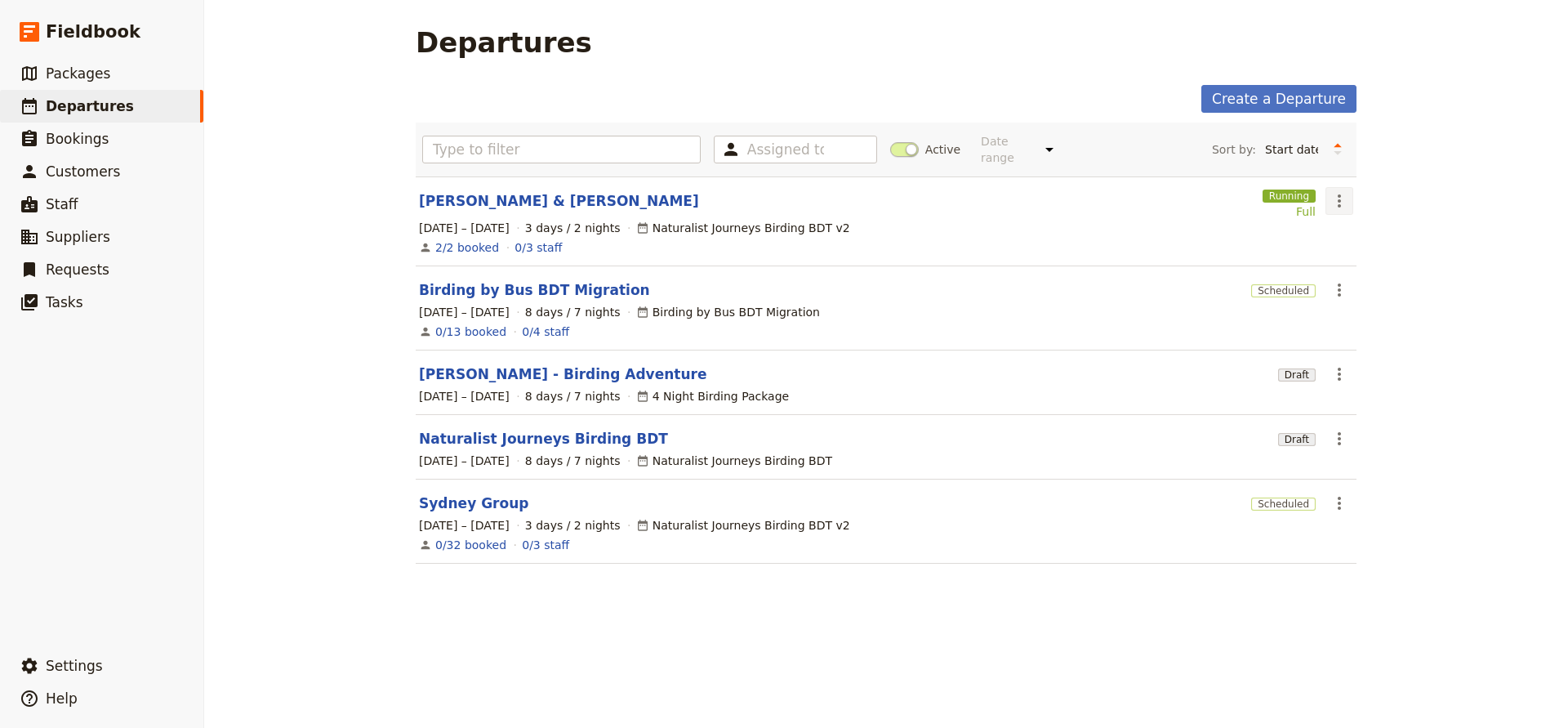
click at [1338, 191] on icon "Actions" at bounding box center [1340, 201] width 20 height 20
click at [1364, 299] on span "Cancel departure" at bounding box center [1386, 296] width 99 height 17
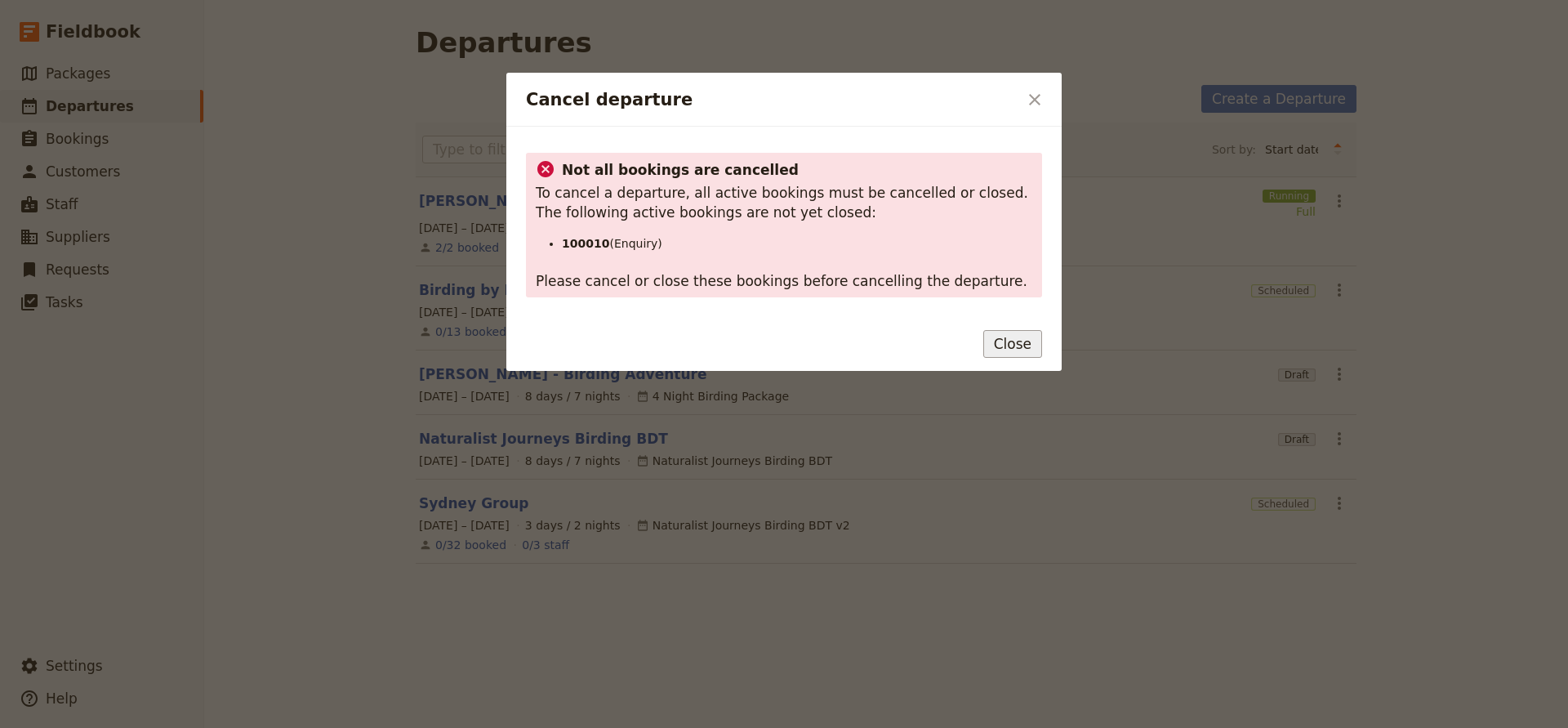
click at [994, 347] on button "Close" at bounding box center [1013, 344] width 59 height 27
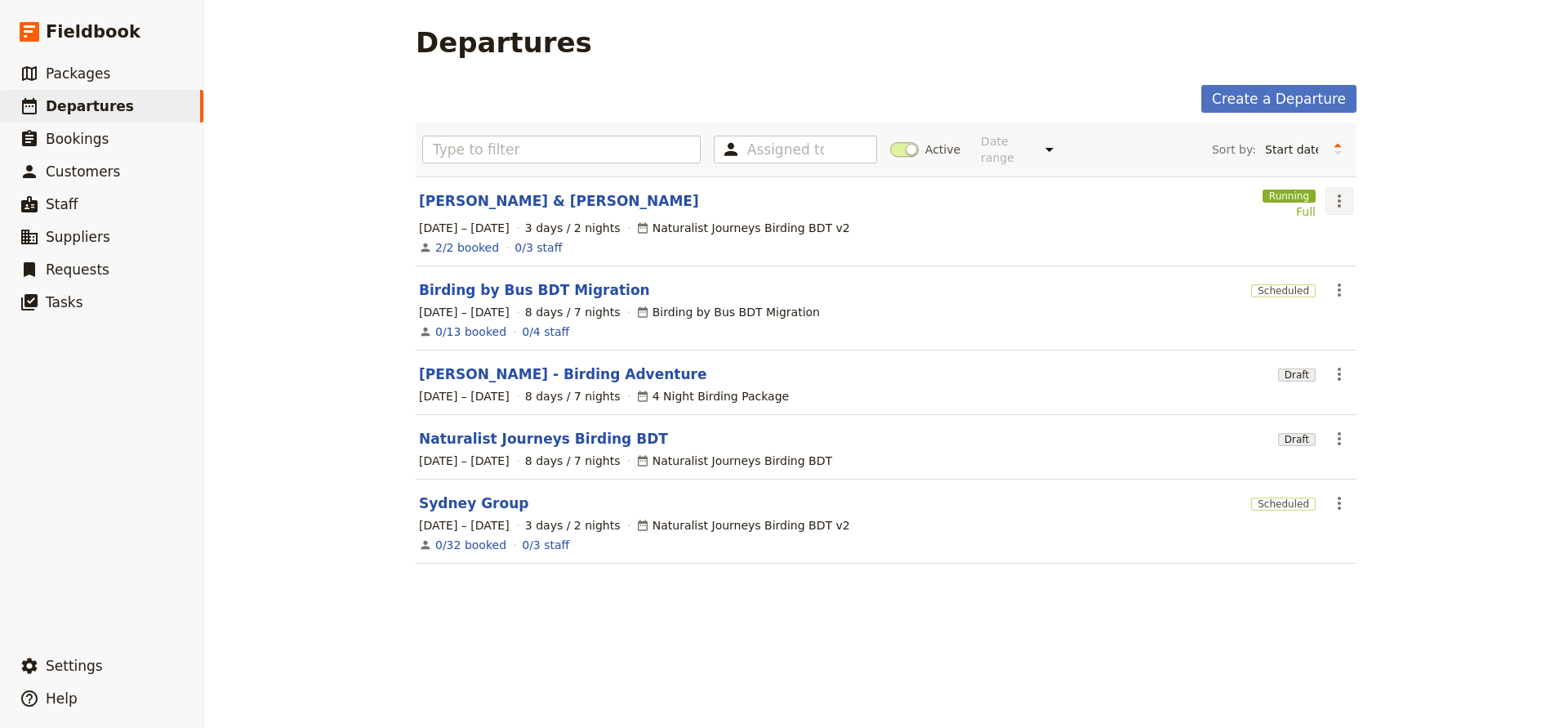
click at [1341, 194] on icon "Actions" at bounding box center [1339, 200] width 3 height 13
click at [1350, 259] on button "Delete Departure..." at bounding box center [1402, 268] width 152 height 23
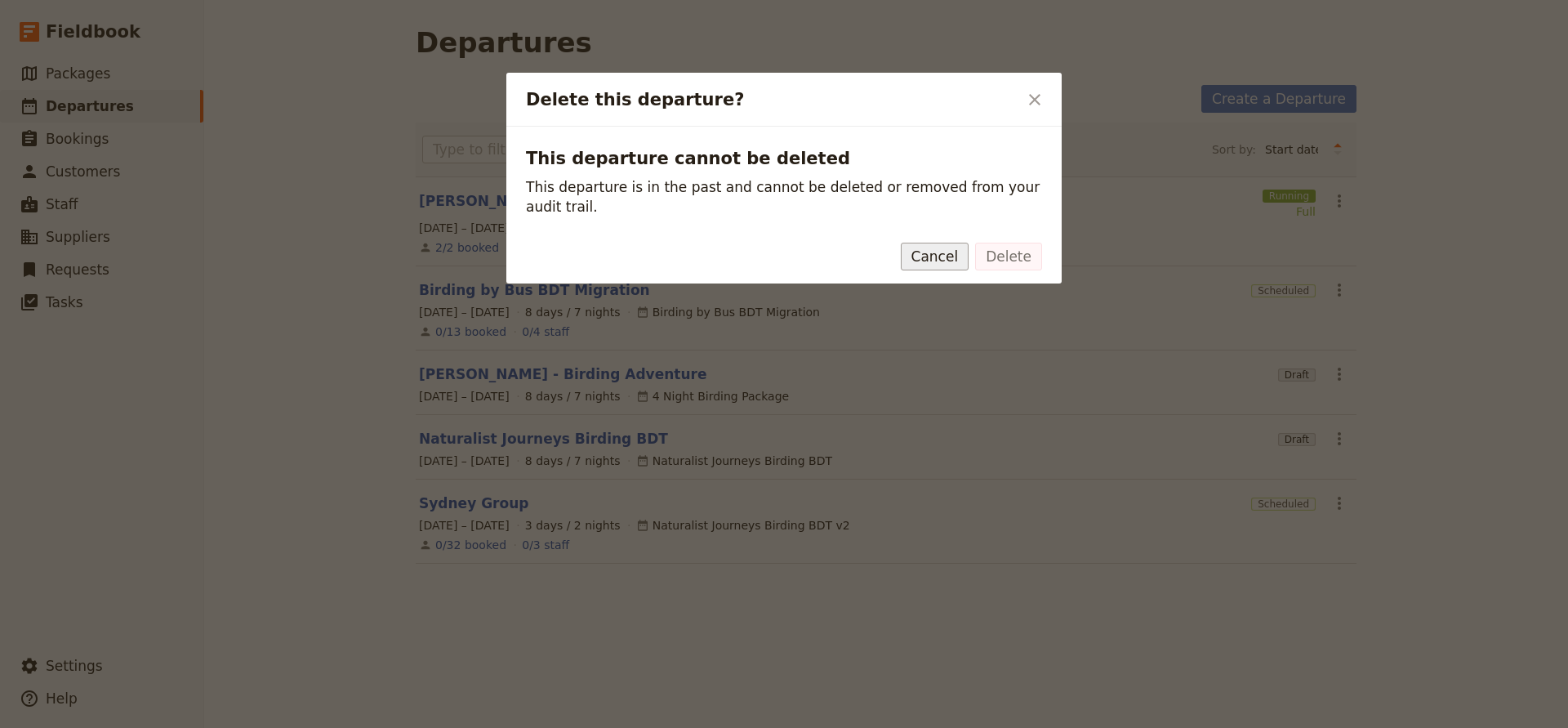
click at [945, 263] on button "Cancel" at bounding box center [935, 257] width 69 height 27
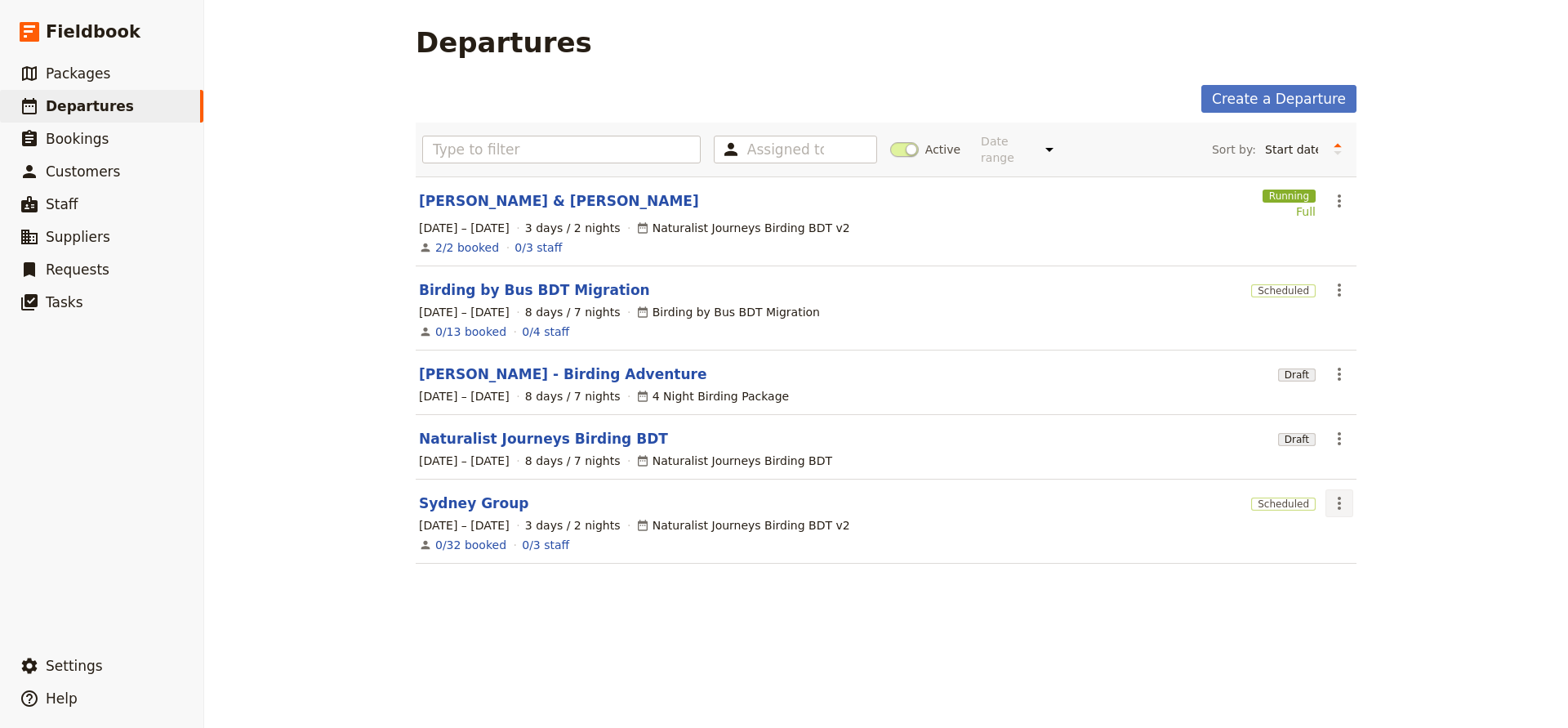
click at [1344, 493] on icon "Actions" at bounding box center [1340, 503] width 20 height 20
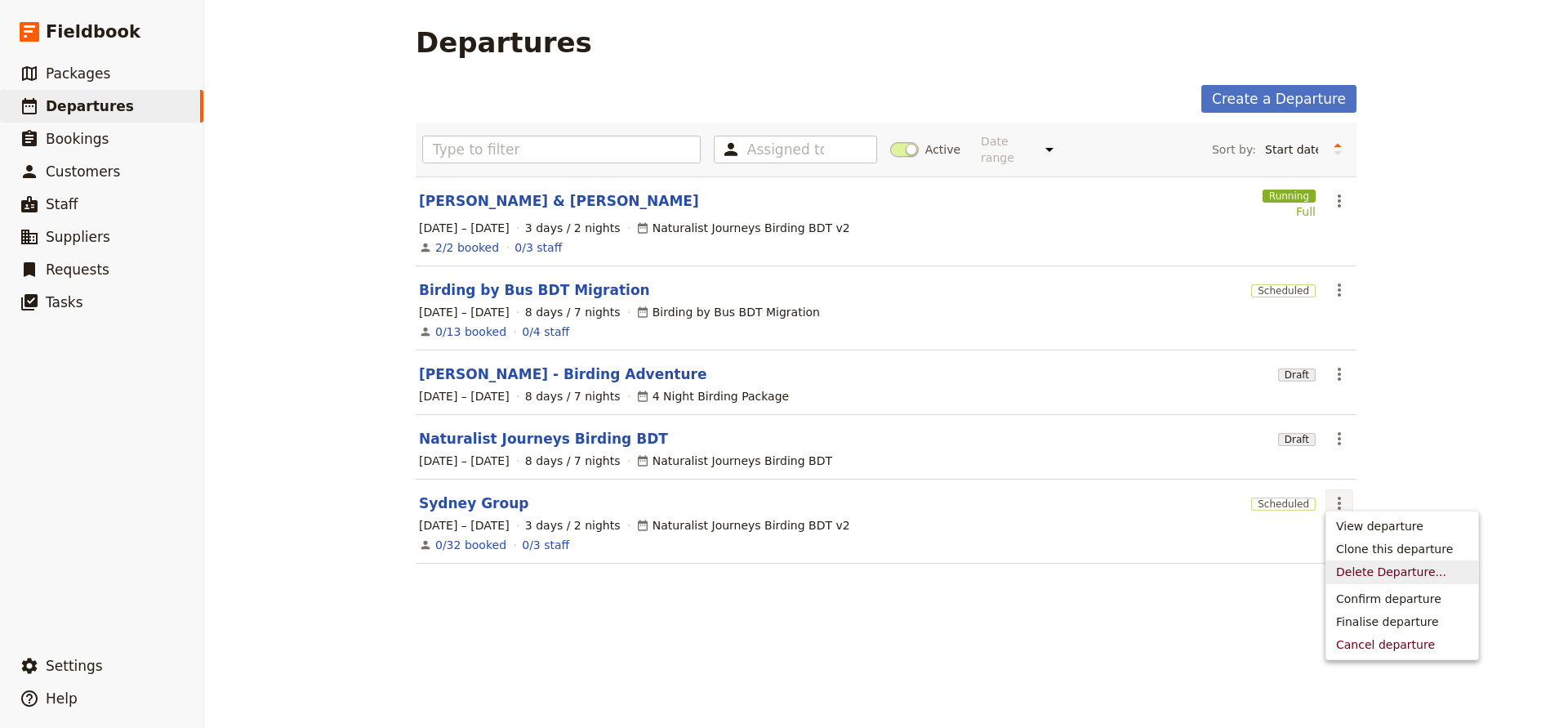
click at [1354, 568] on span "Delete Departure..." at bounding box center [1392, 571] width 111 height 17
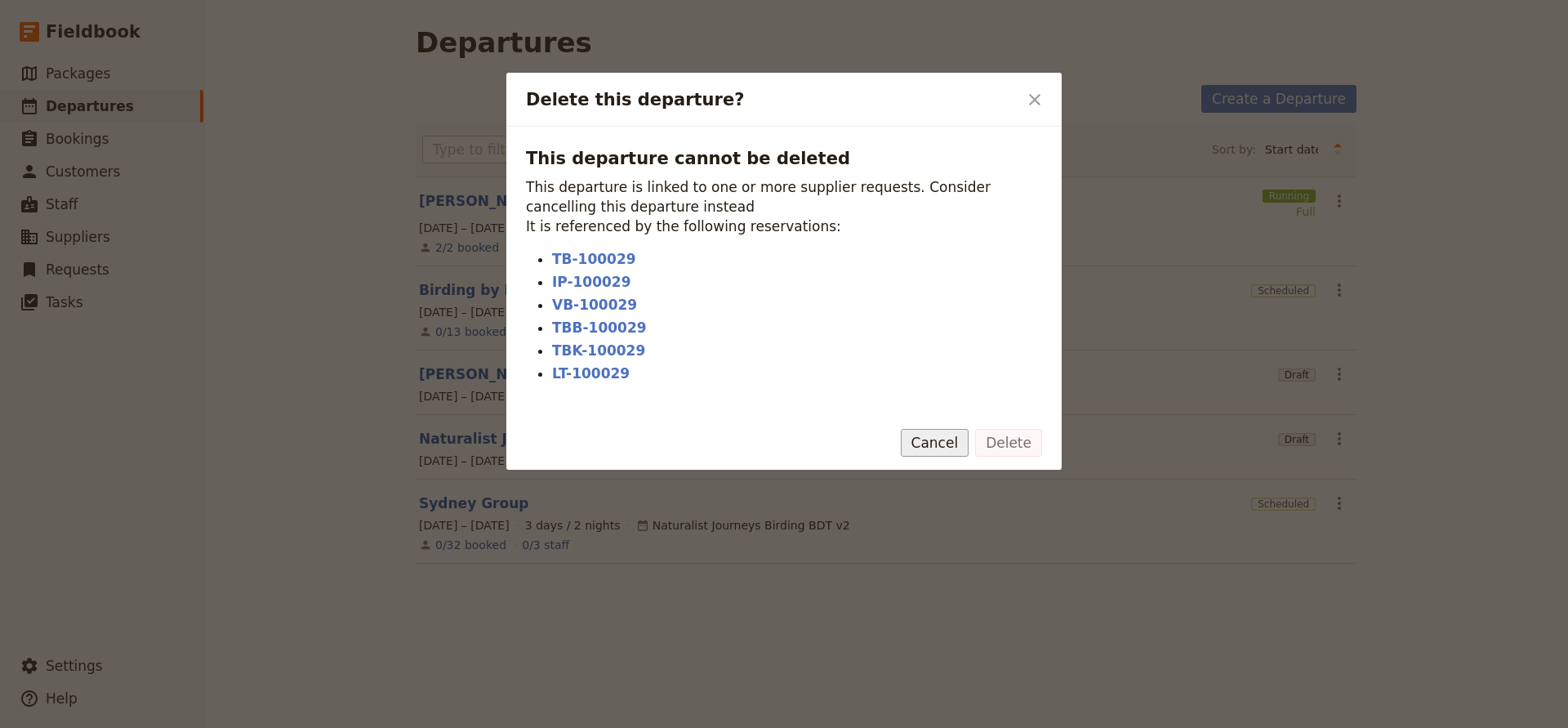
click at [946, 434] on button "Cancel" at bounding box center [935, 443] width 69 height 27
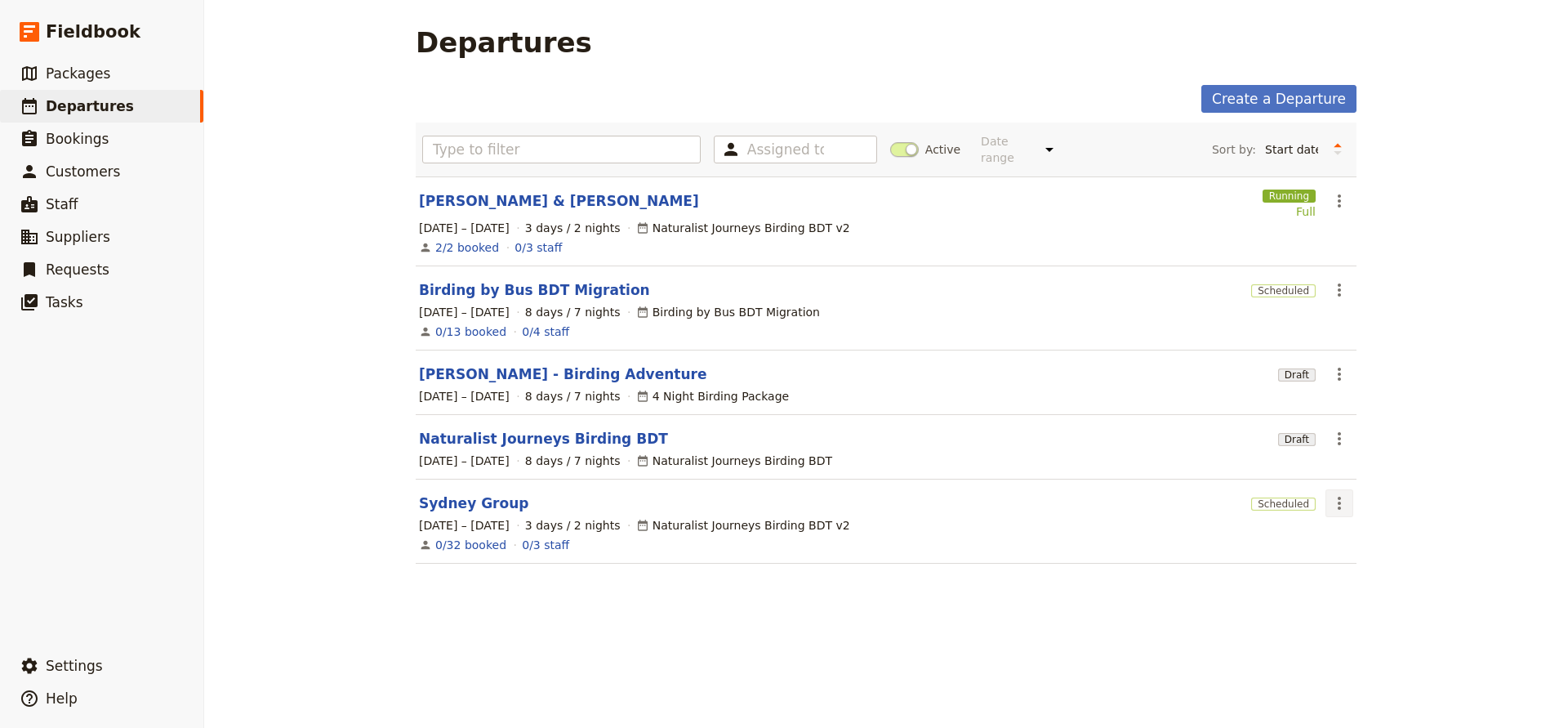
click at [1336, 493] on icon "Actions" at bounding box center [1340, 503] width 20 height 20
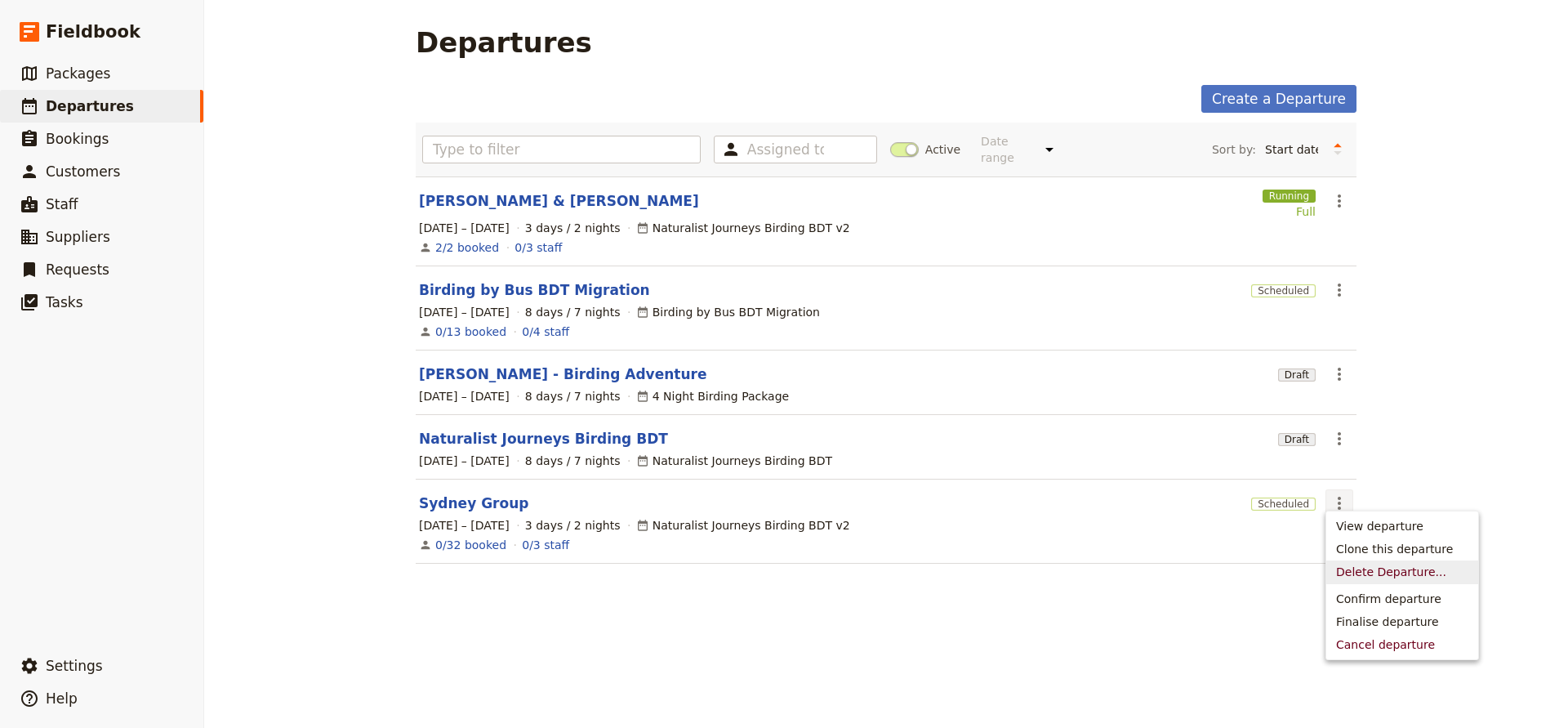
click at [1346, 566] on span "Delete Departure..." at bounding box center [1392, 571] width 111 height 17
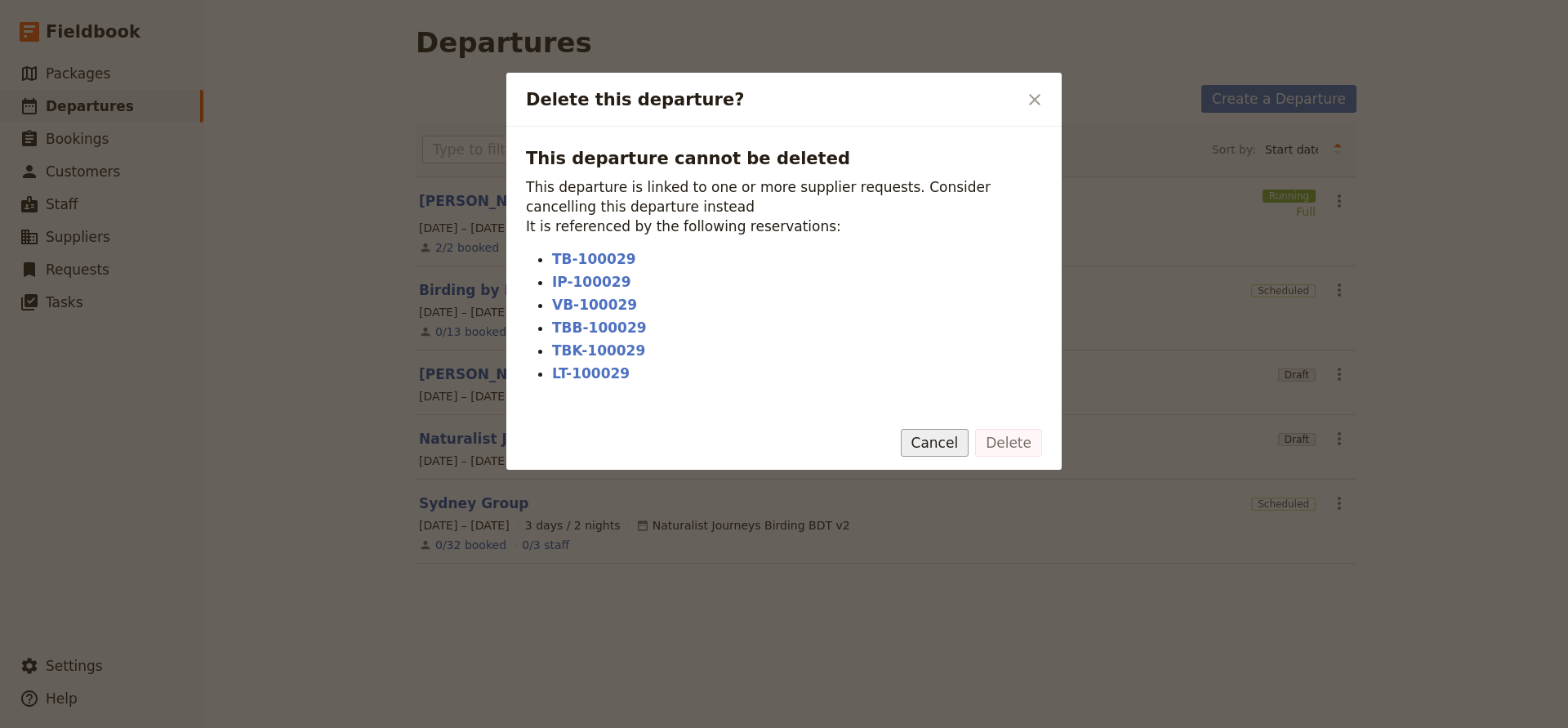
click at [940, 443] on button "Cancel" at bounding box center [935, 443] width 69 height 27
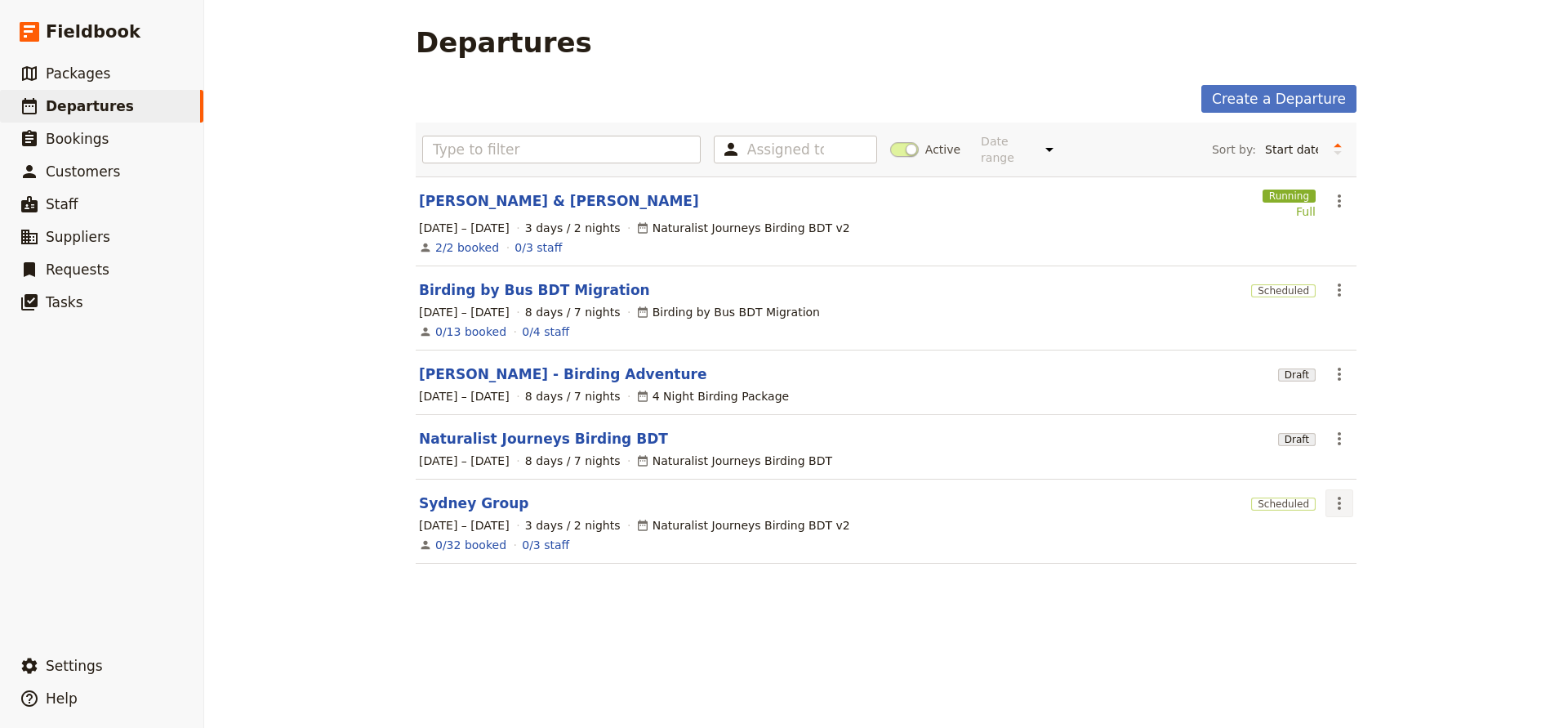
click at [1327, 489] on button "​" at bounding box center [1340, 503] width 27 height 27
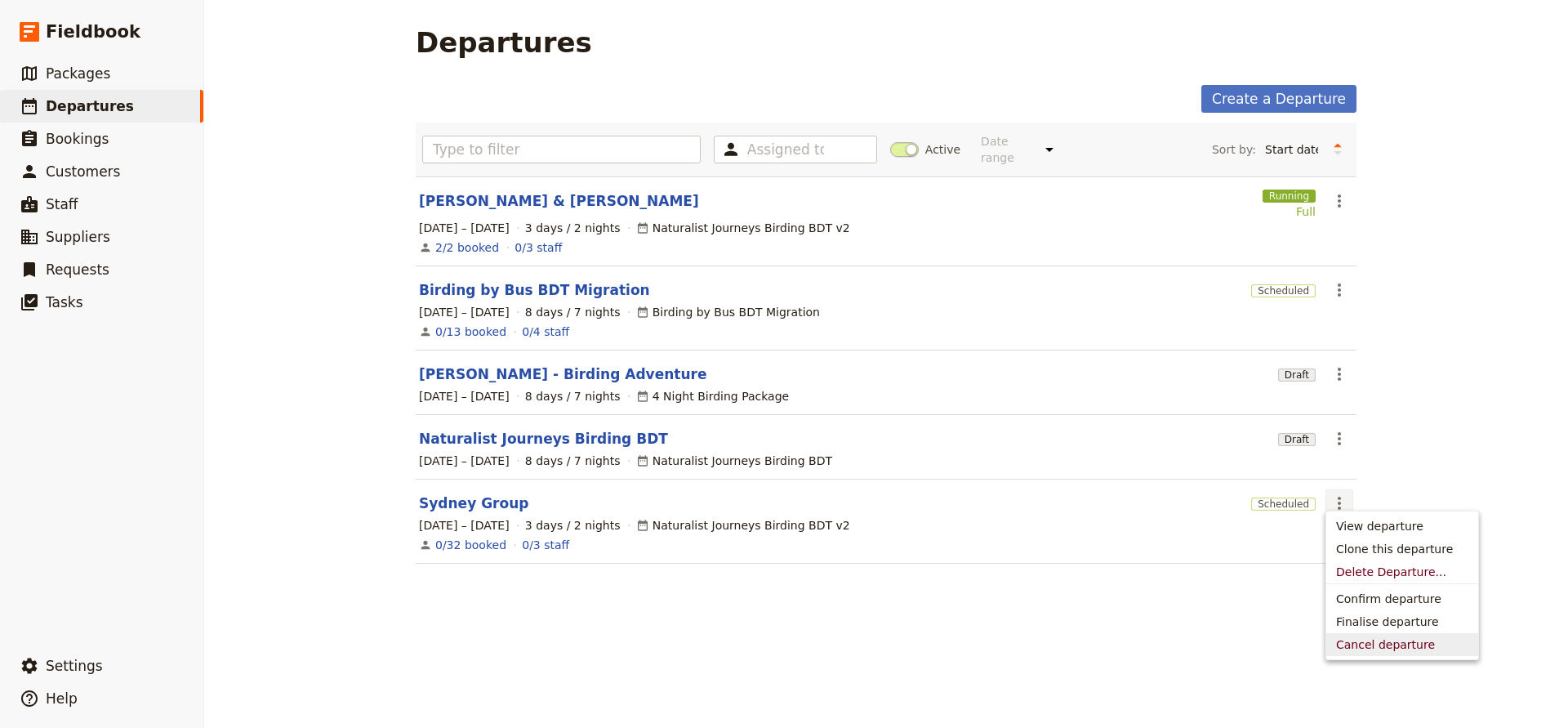
click at [1360, 643] on span "Cancel departure" at bounding box center [1386, 644] width 99 height 17
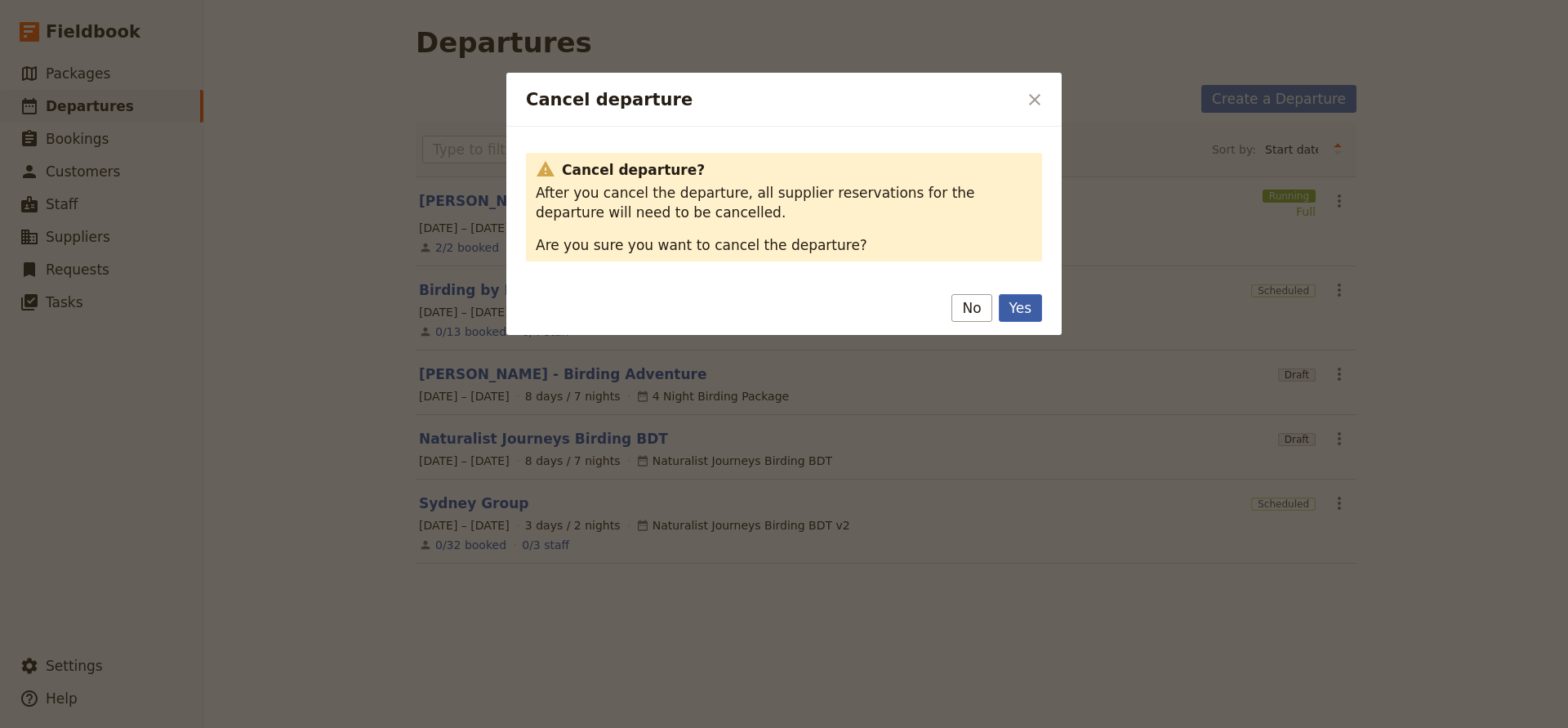
click at [1025, 312] on button "Yes" at bounding box center [1020, 308] width 43 height 27
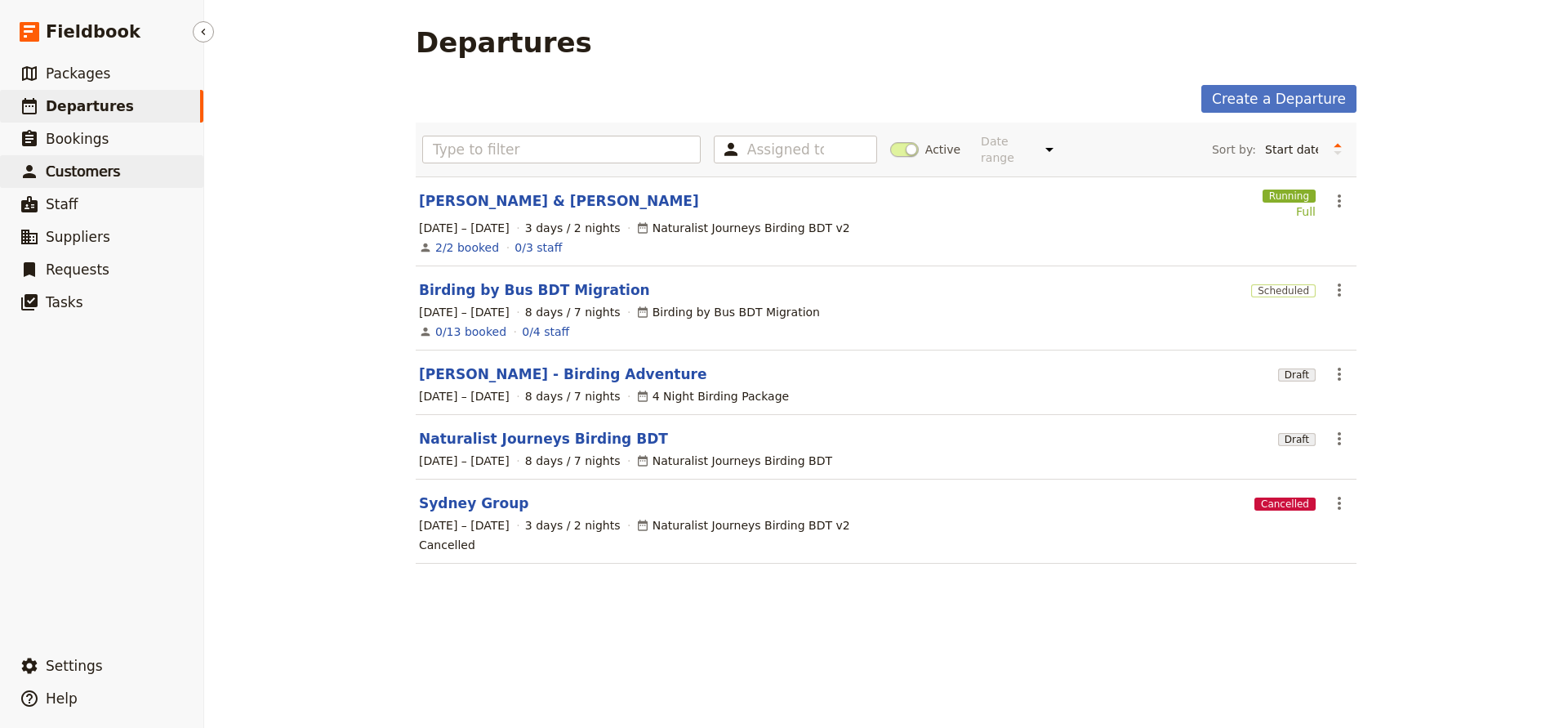
click at [80, 165] on span "Customers" at bounding box center [83, 171] width 74 height 17
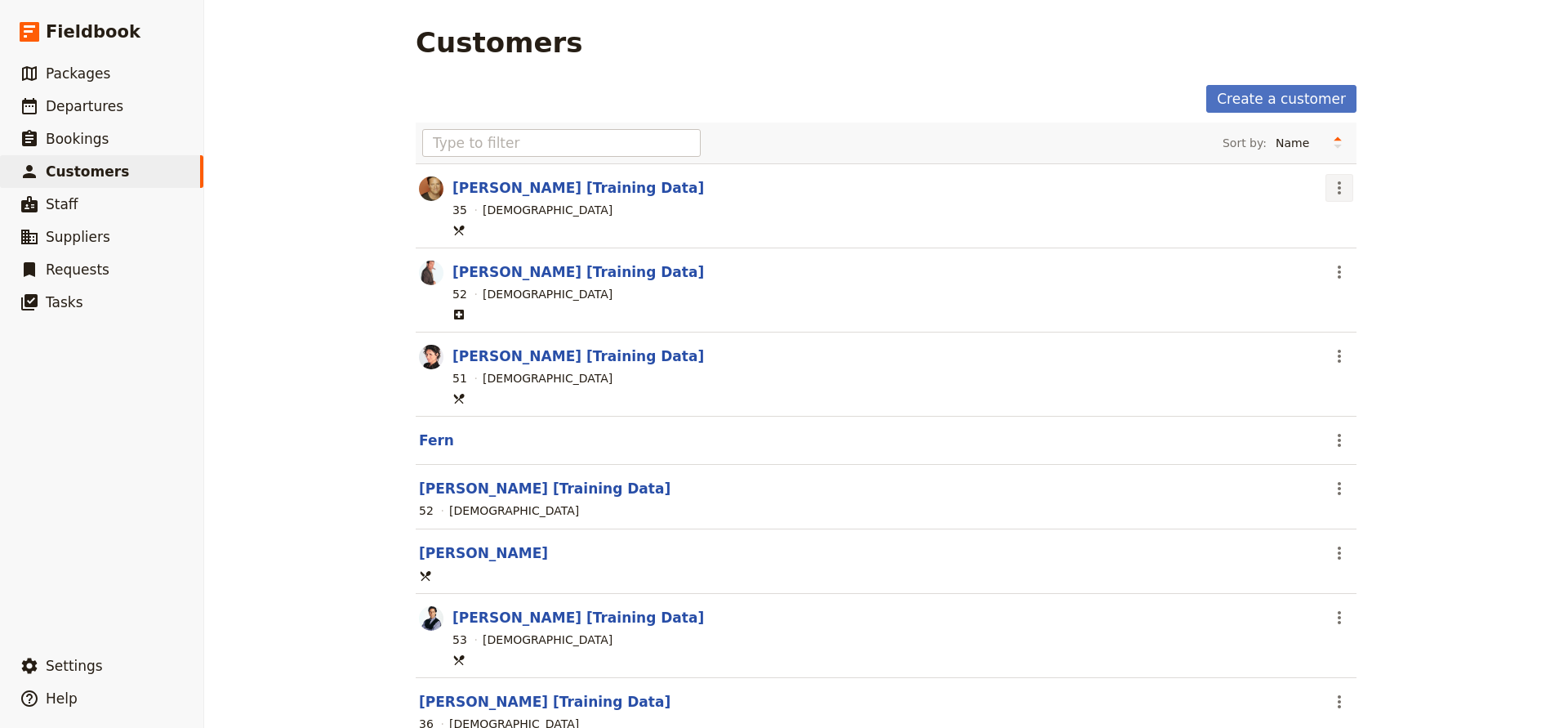
click at [1345, 192] on icon "Actions" at bounding box center [1340, 188] width 20 height 20
click at [1344, 243] on span "Delete customer..." at bounding box center [1389, 246] width 105 height 17
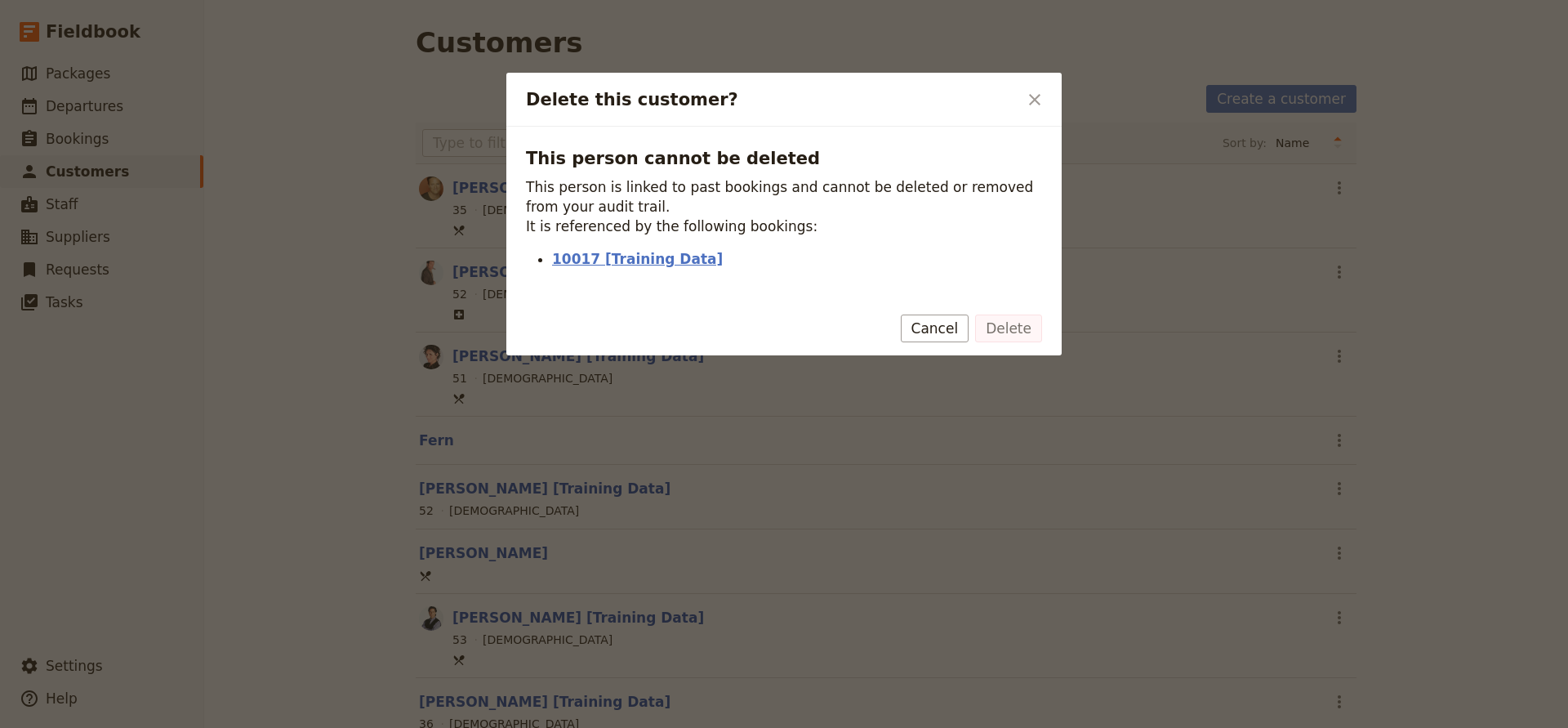
click at [641, 261] on link "10017 [Training Data]" at bounding box center [797, 259] width 490 height 20
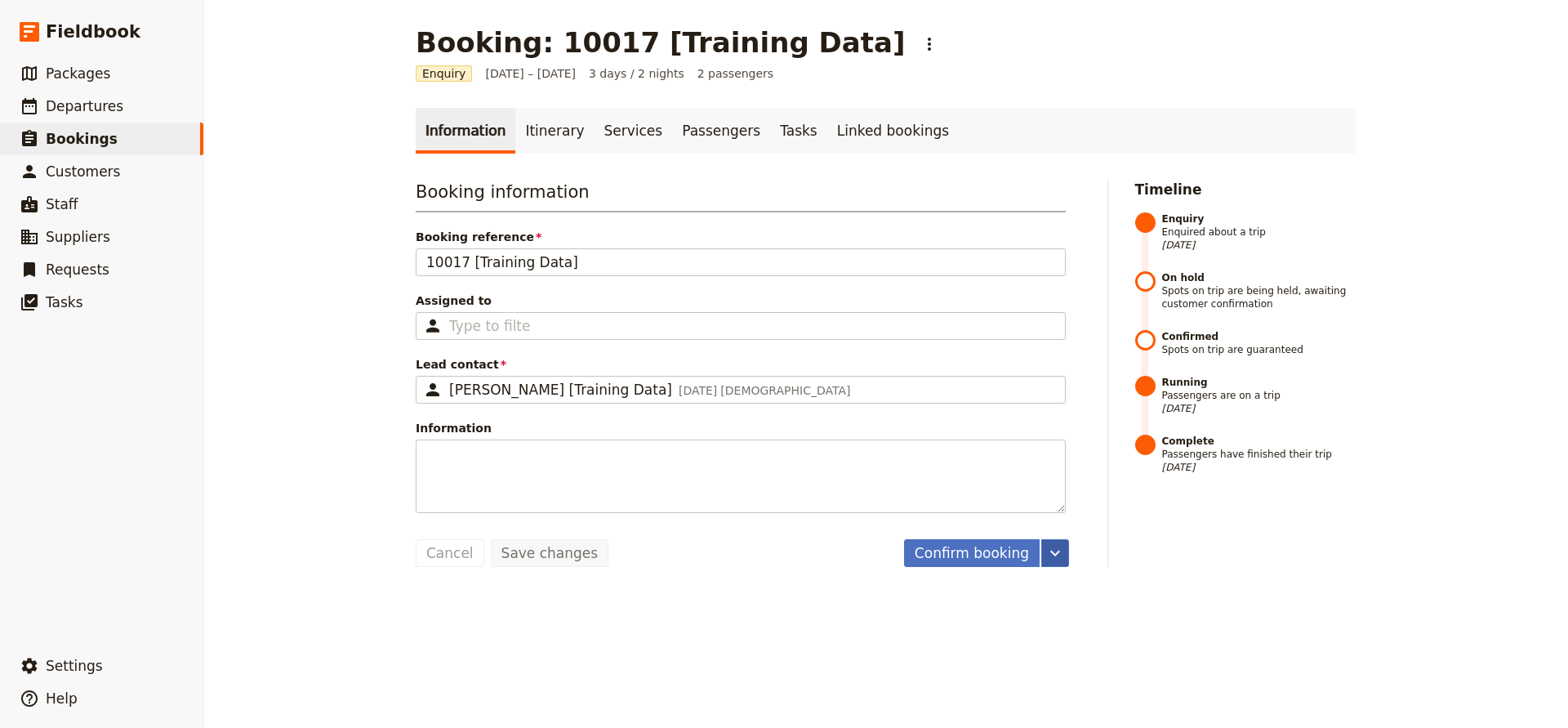
click at [1048, 549] on icon "More actions" at bounding box center [1055, 553] width 20 height 20
click at [708, 577] on main "Booking: 10017 [Training Data] ​ Enquiry [DATE] – [DATE] 3 days / 2 nights 2 pa…" at bounding box center [886, 296] width 980 height 593
click at [58, 108] on span "Departures" at bounding box center [84, 106] width 77 height 17
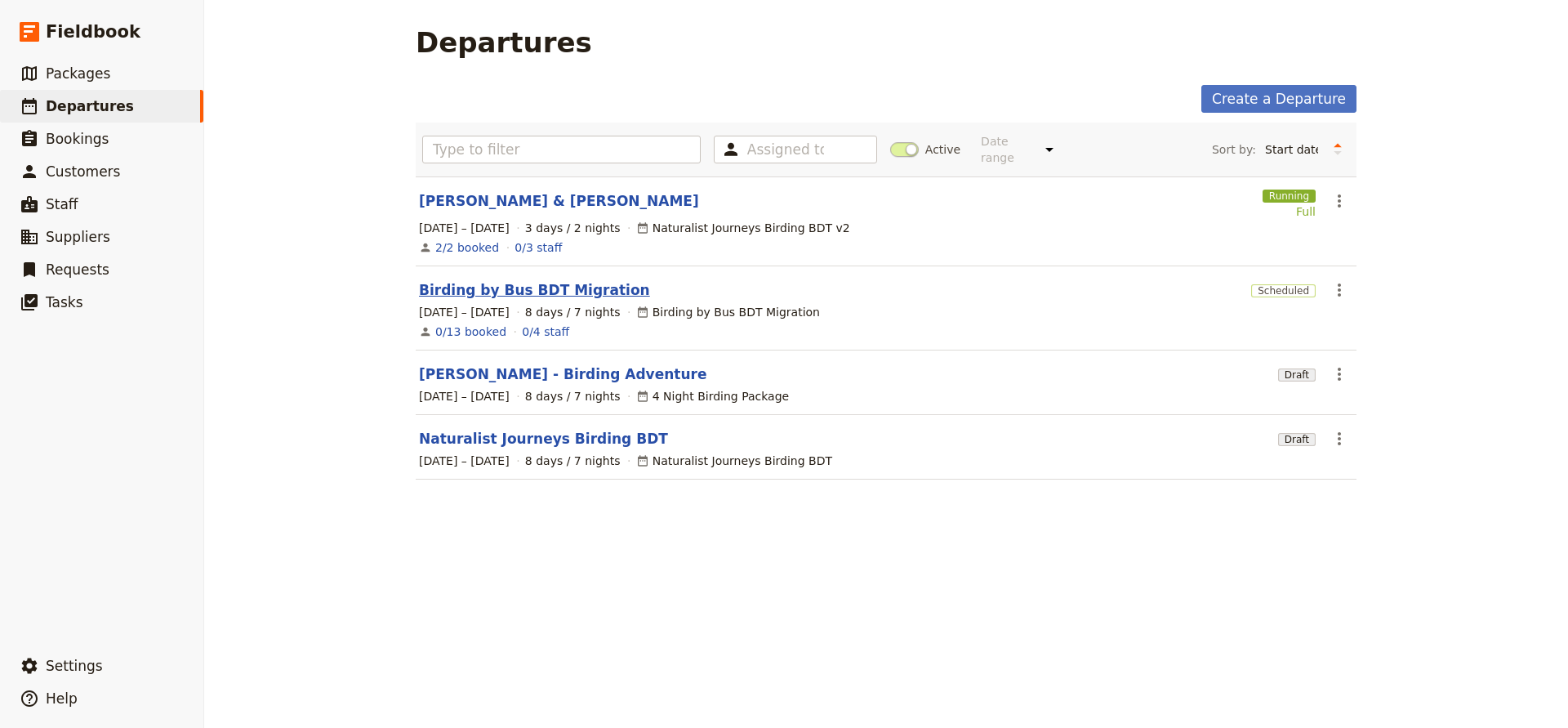
click at [477, 280] on link "Birding by Bus BDT Migration" at bounding box center [535, 290] width 231 height 20
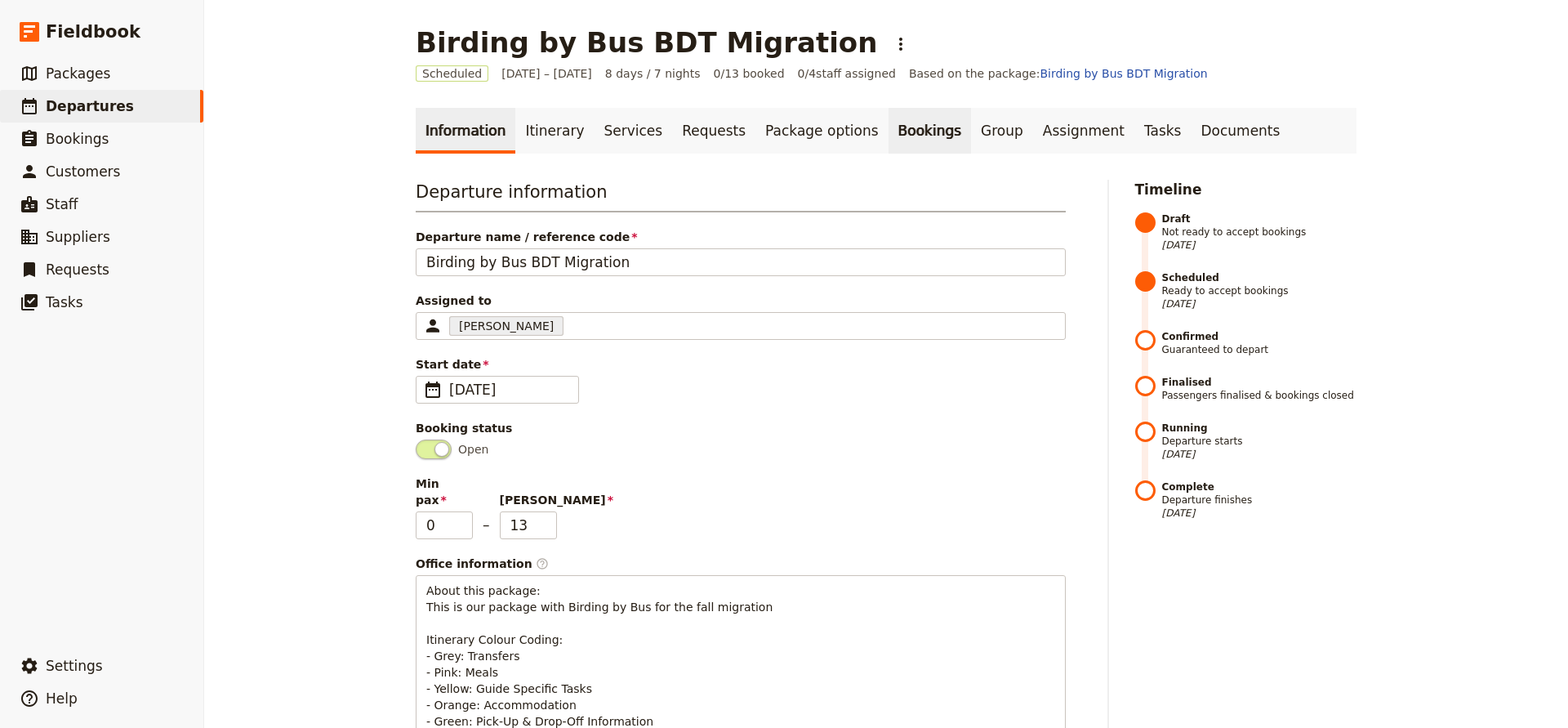
click at [889, 130] on link "Bookings" at bounding box center [930, 130] width 82 height 46
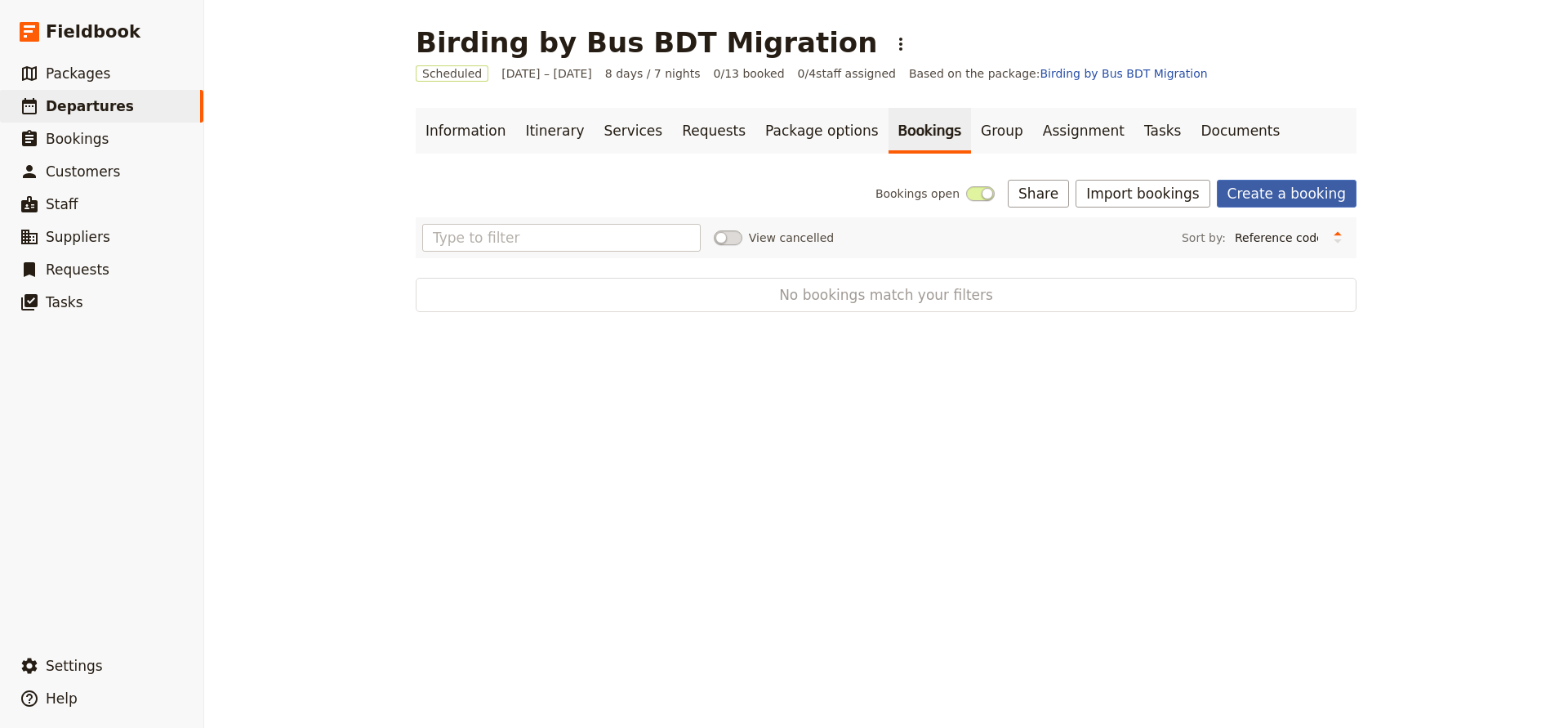
click at [1252, 187] on link "Create a booking" at bounding box center [1287, 193] width 140 height 27
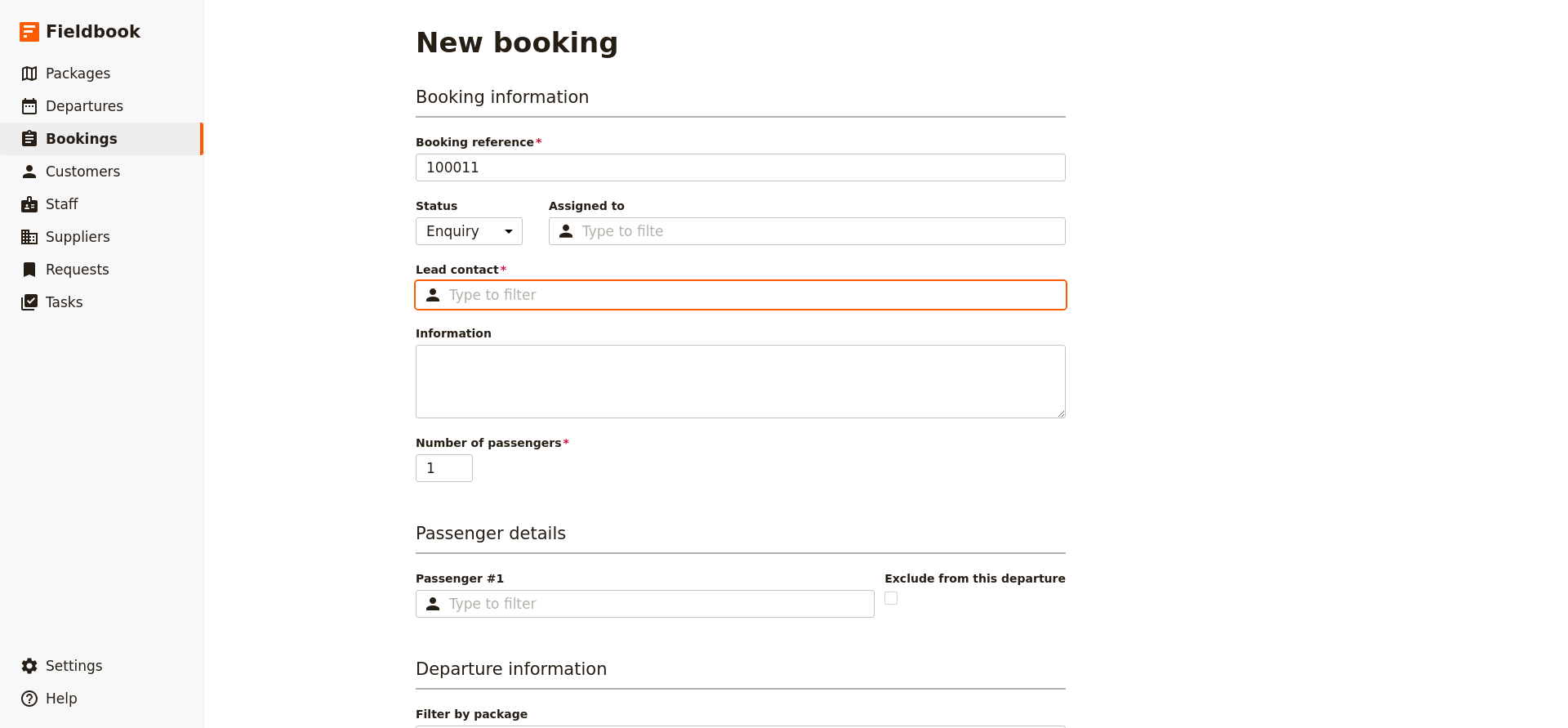
click at [552, 300] on input "Lead contact ​" at bounding box center [752, 295] width 607 height 20
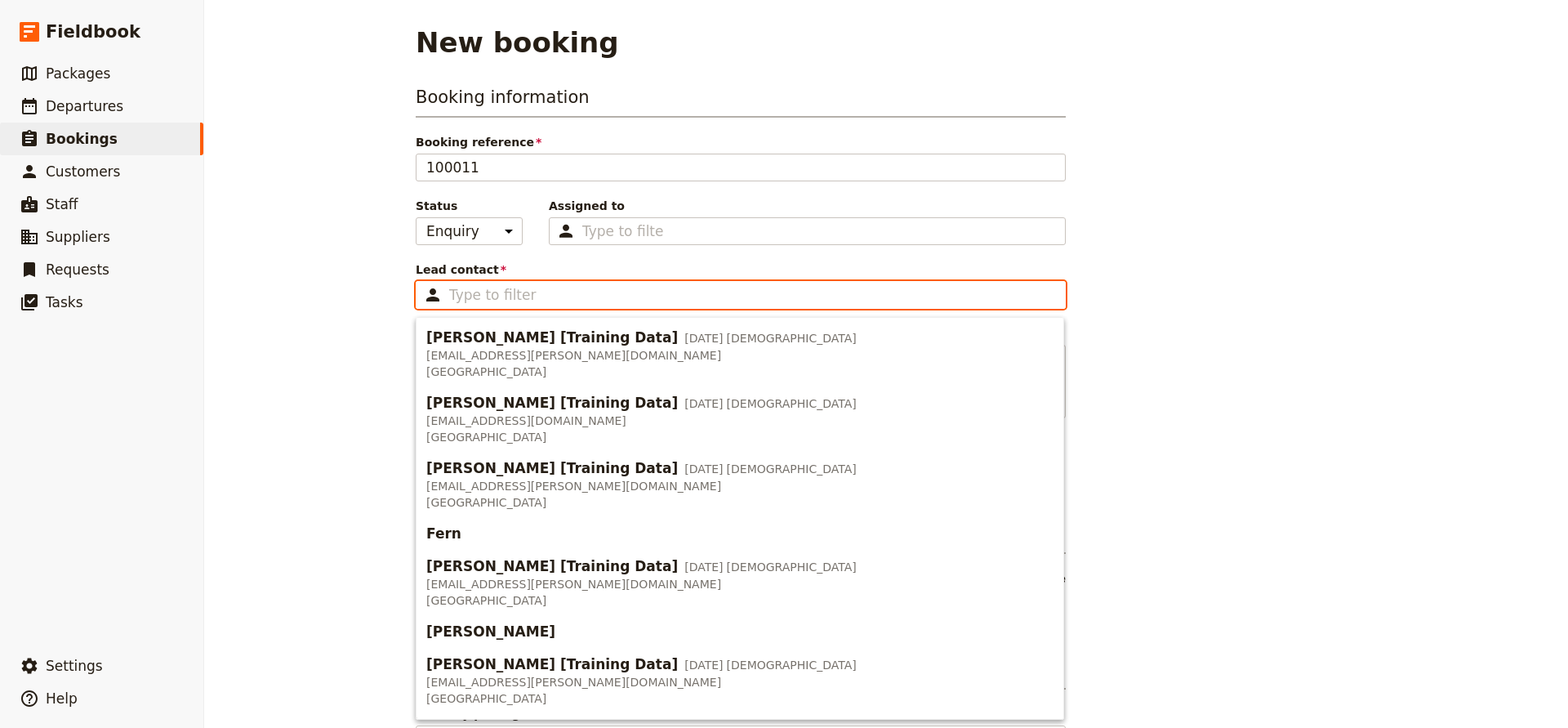
type input "E"
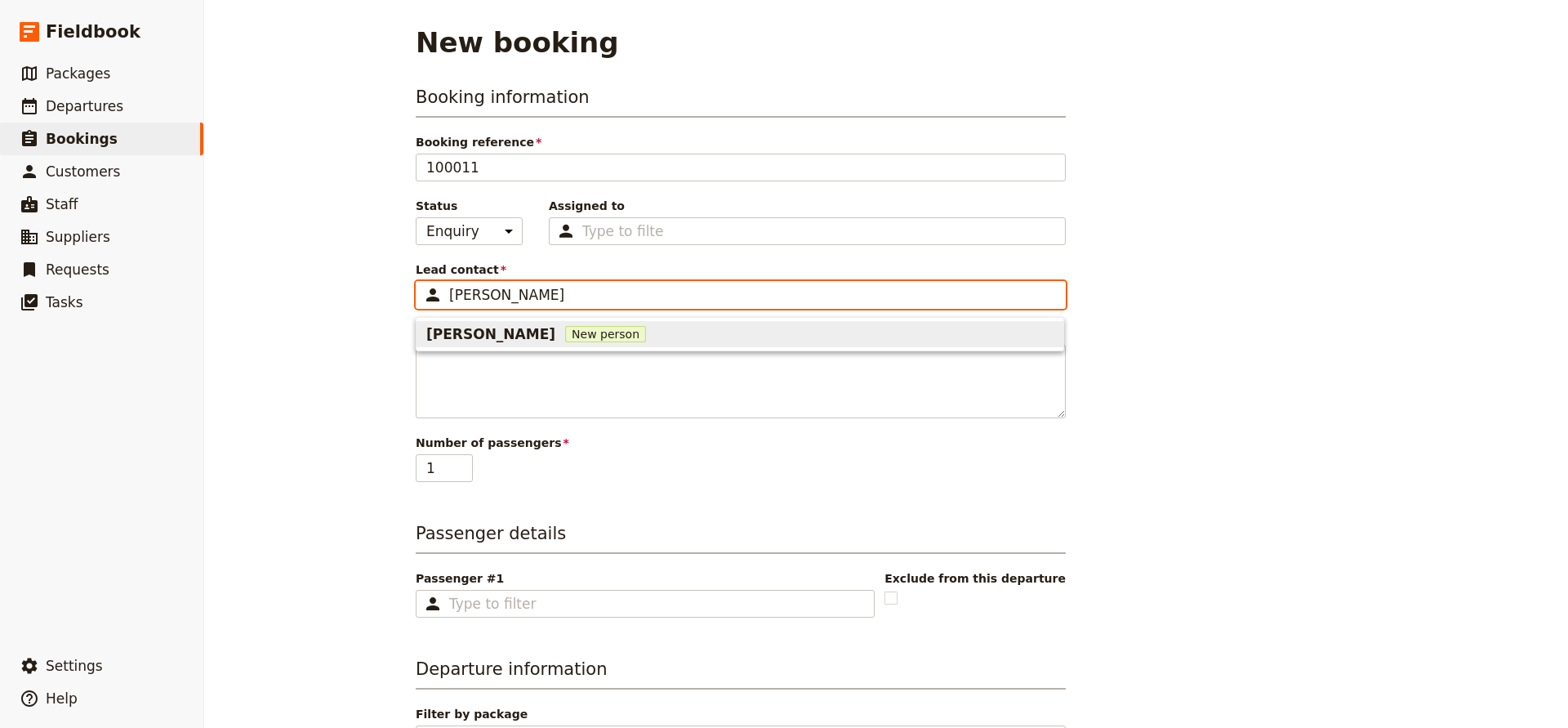
click at [565, 335] on span "New person" at bounding box center [606, 334] width 81 height 17
type input "[PERSON_NAME]"
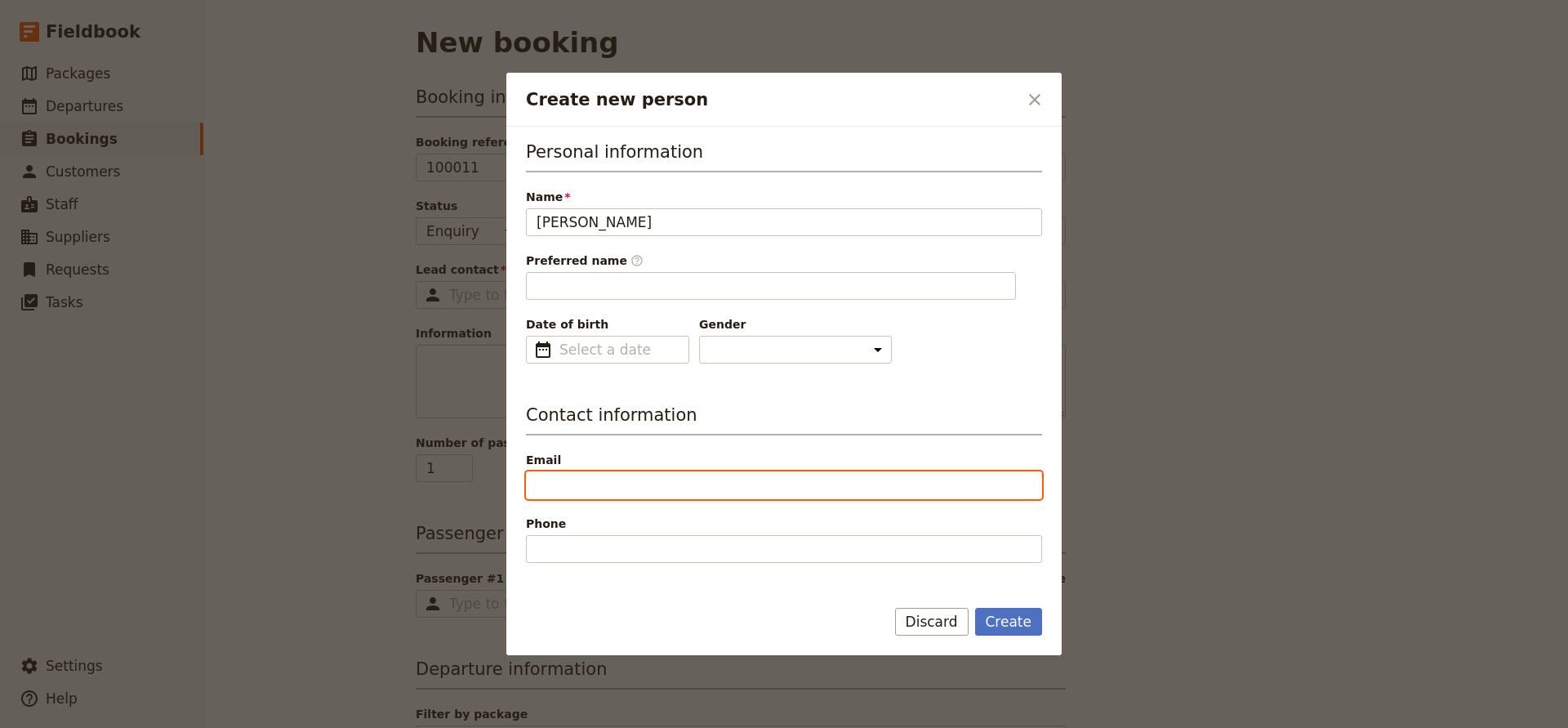
type input "[PERSON_NAME]"
paste input "[EMAIL_ADDRESS][DOMAIN_NAME]"
type input "[EMAIL_ADDRESS][DOMAIN_NAME]"
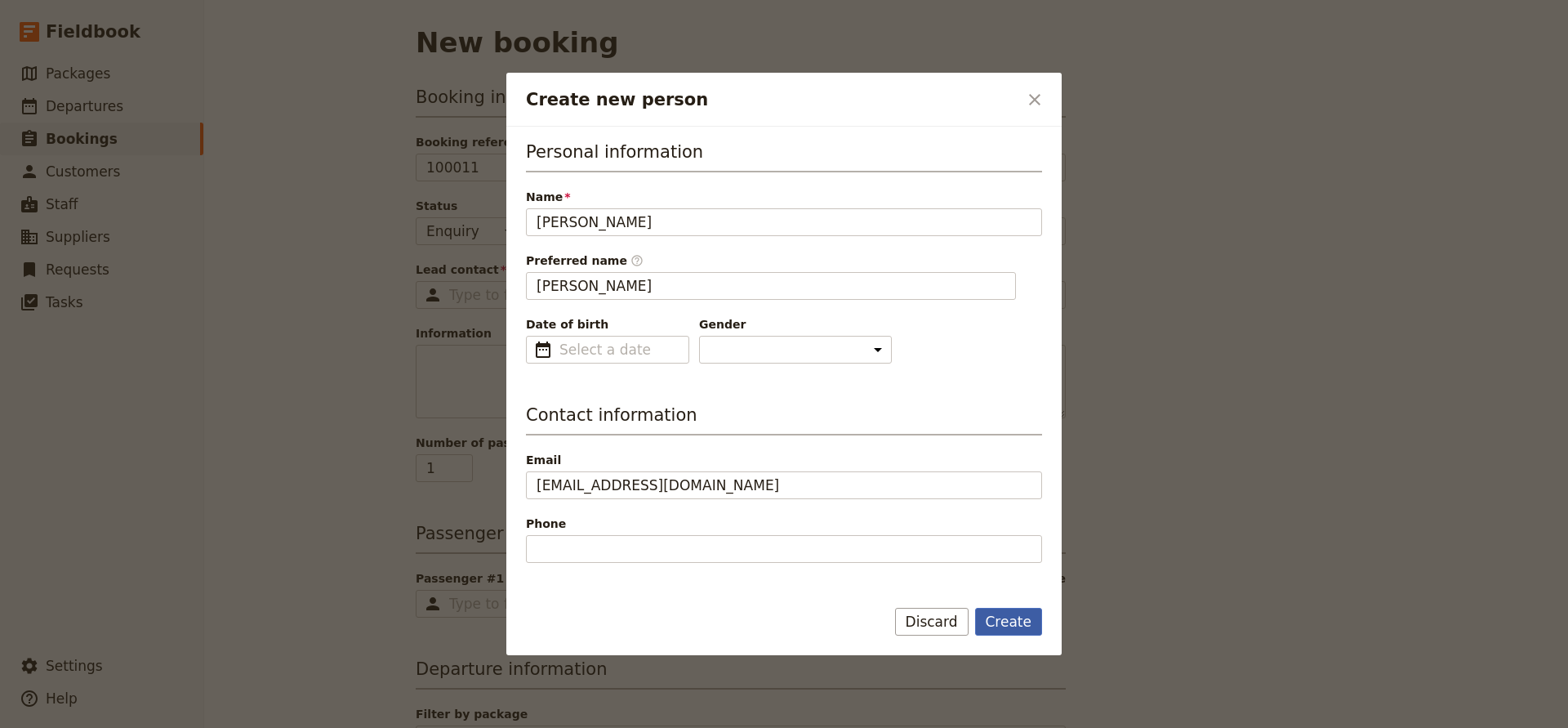
click at [993, 618] on button "Create" at bounding box center [1008, 621] width 68 height 27
type input "[PERSON_NAME]"
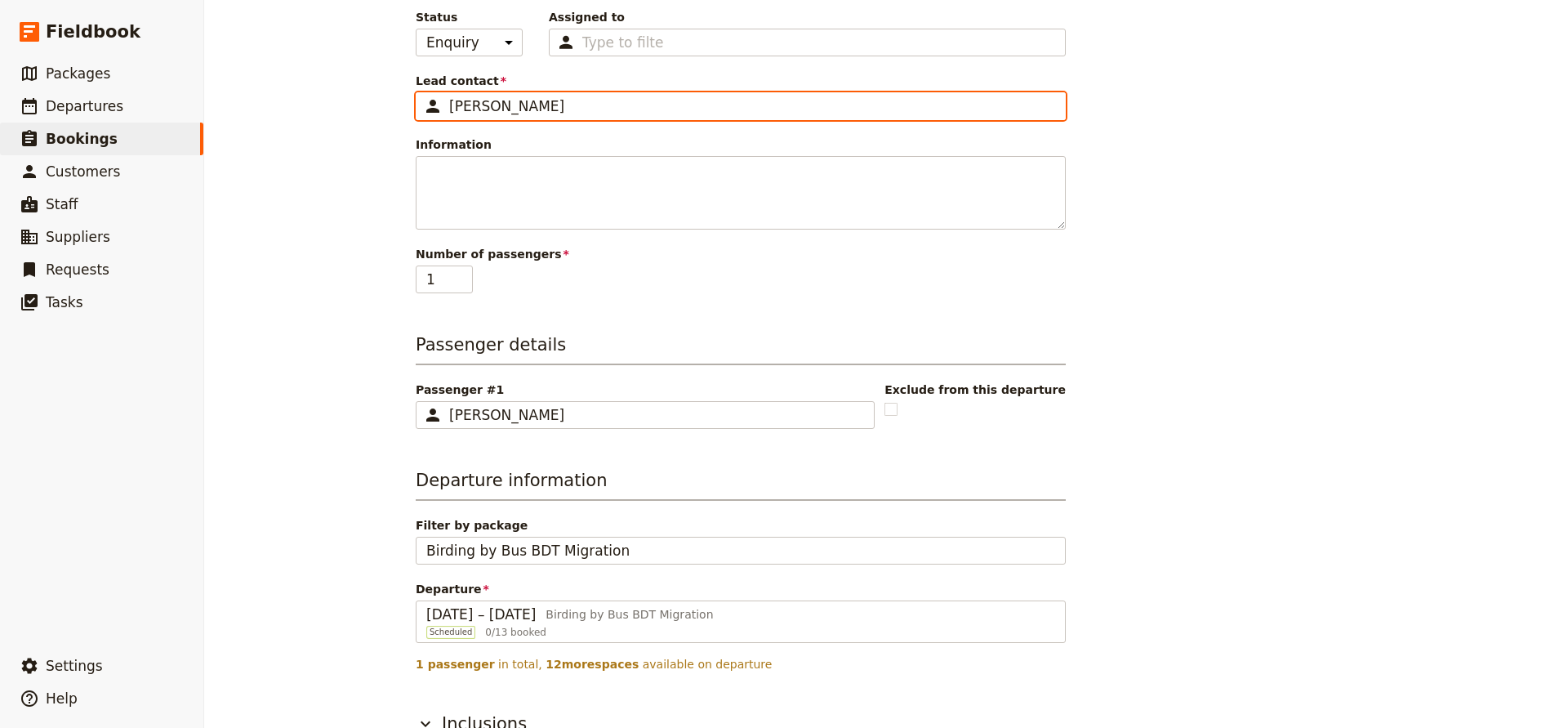
scroll to position [194, 0]
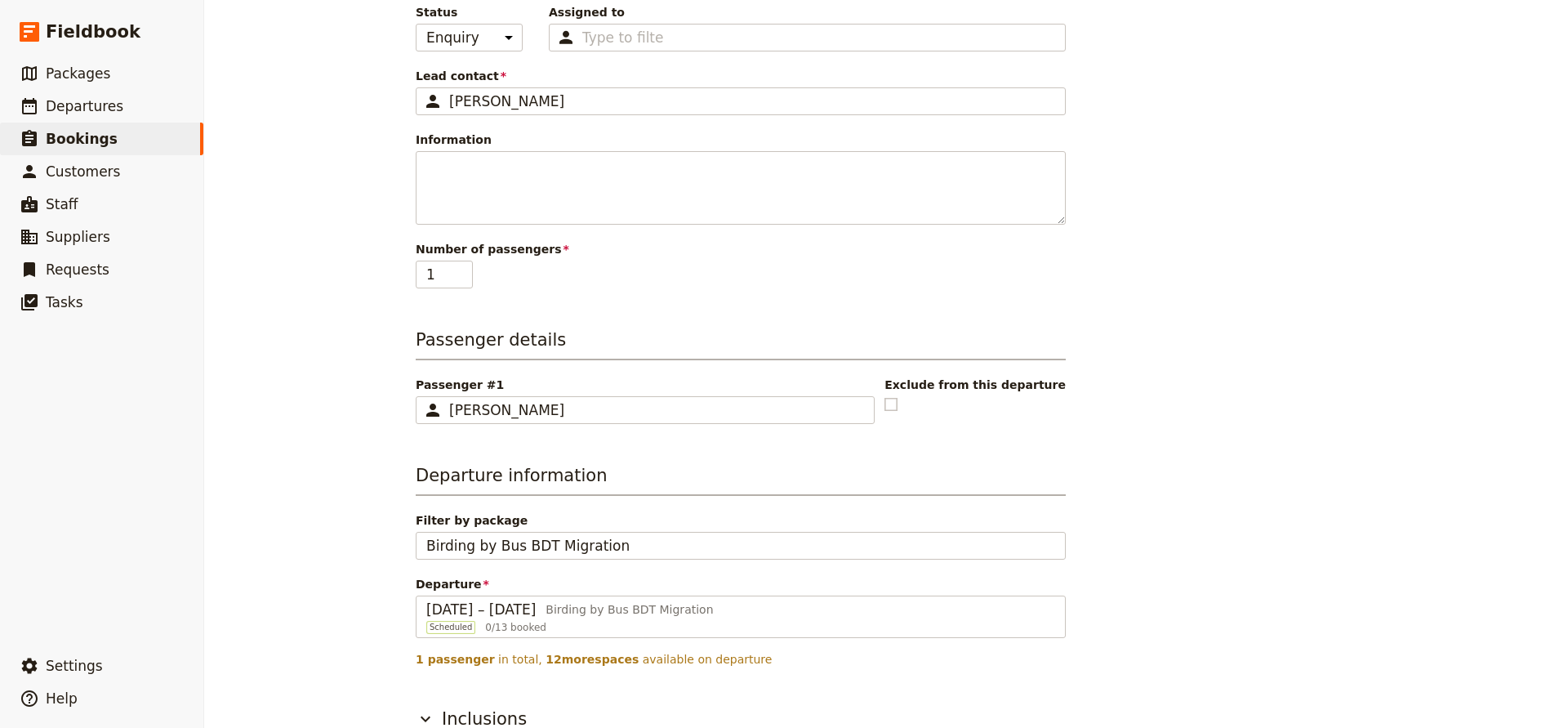
click at [898, 406] on rect at bounding box center [892, 404] width 13 height 13
click at [885, 396] on input "checkbox" at bounding box center [884, 395] width 1 height 1
click at [896, 405] on polygon at bounding box center [891, 403] width 8 height 9
click at [885, 396] on input "checkbox" at bounding box center [884, 395] width 1 height 1
checkbox input "false"
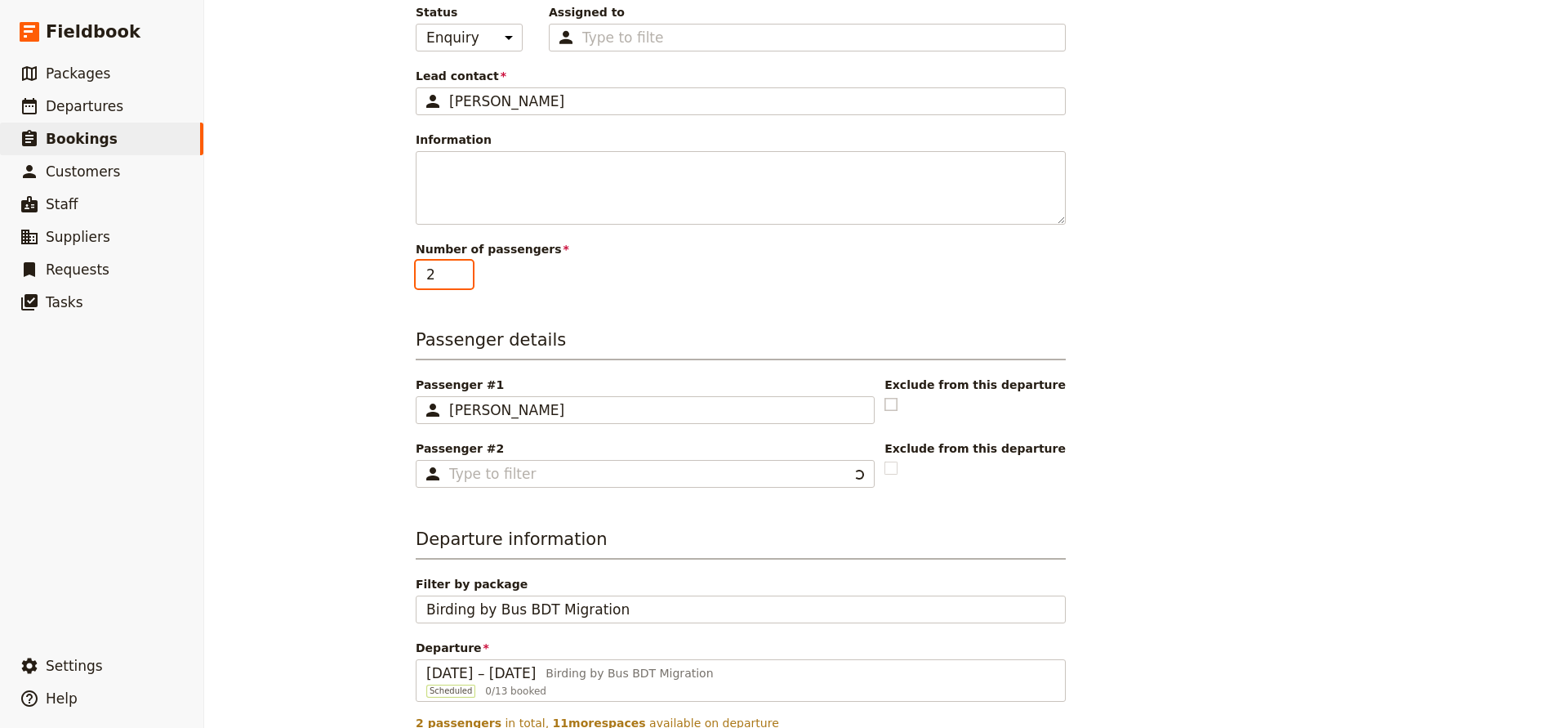
click at [461, 270] on input "2" at bounding box center [444, 274] width 57 height 27
click at [461, 270] on input "3" at bounding box center [444, 274] width 57 height 27
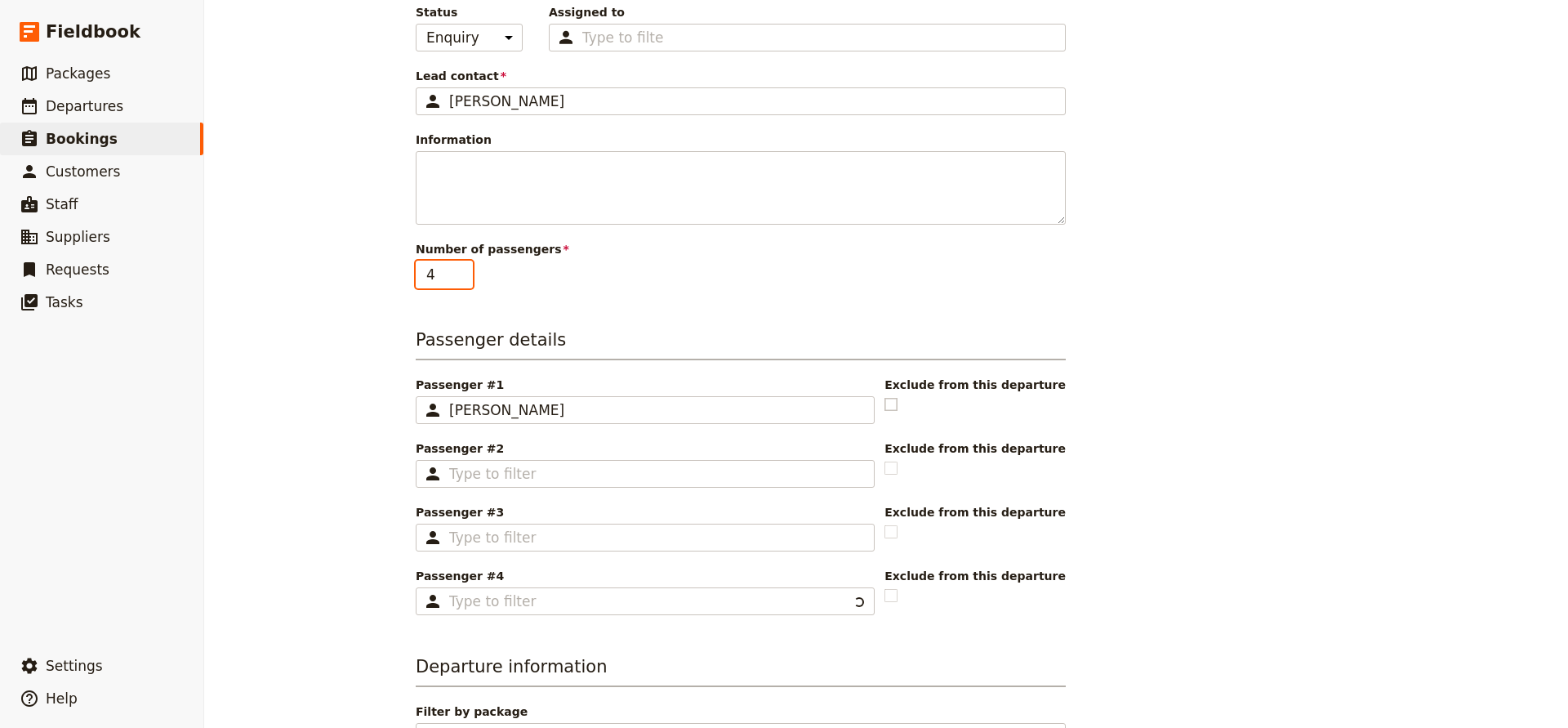
click at [461, 270] on input "4" at bounding box center [444, 274] width 57 height 27
click at [461, 270] on input "5" at bounding box center [444, 274] width 57 height 27
click at [461, 270] on input "6" at bounding box center [444, 274] width 57 height 27
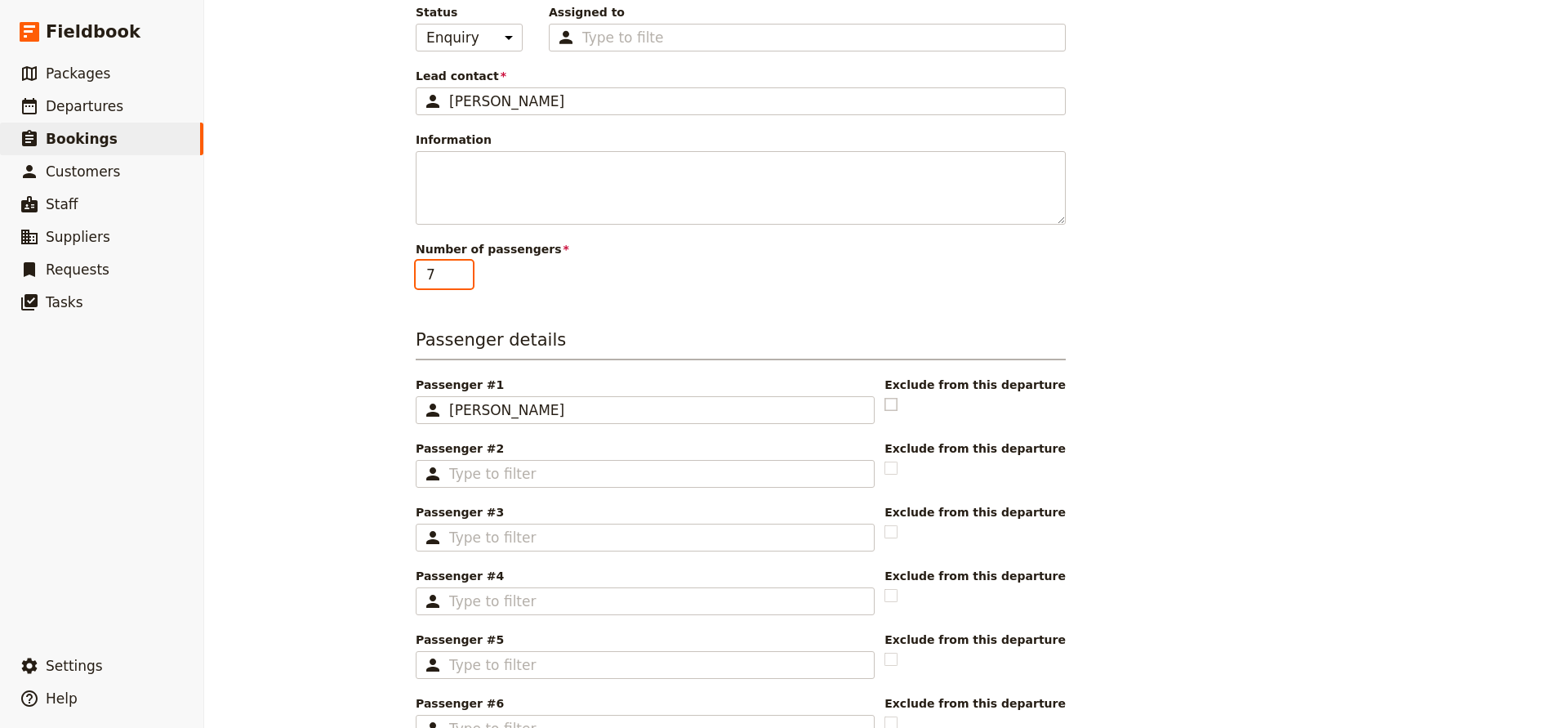
click at [461, 270] on input "7" at bounding box center [444, 274] width 57 height 27
click at [460, 270] on input "8" at bounding box center [444, 274] width 57 height 27
click at [460, 270] on input "9" at bounding box center [444, 274] width 57 height 27
click at [460, 270] on input "10" at bounding box center [444, 274] width 57 height 27
click at [460, 270] on input "11" at bounding box center [444, 274] width 57 height 27
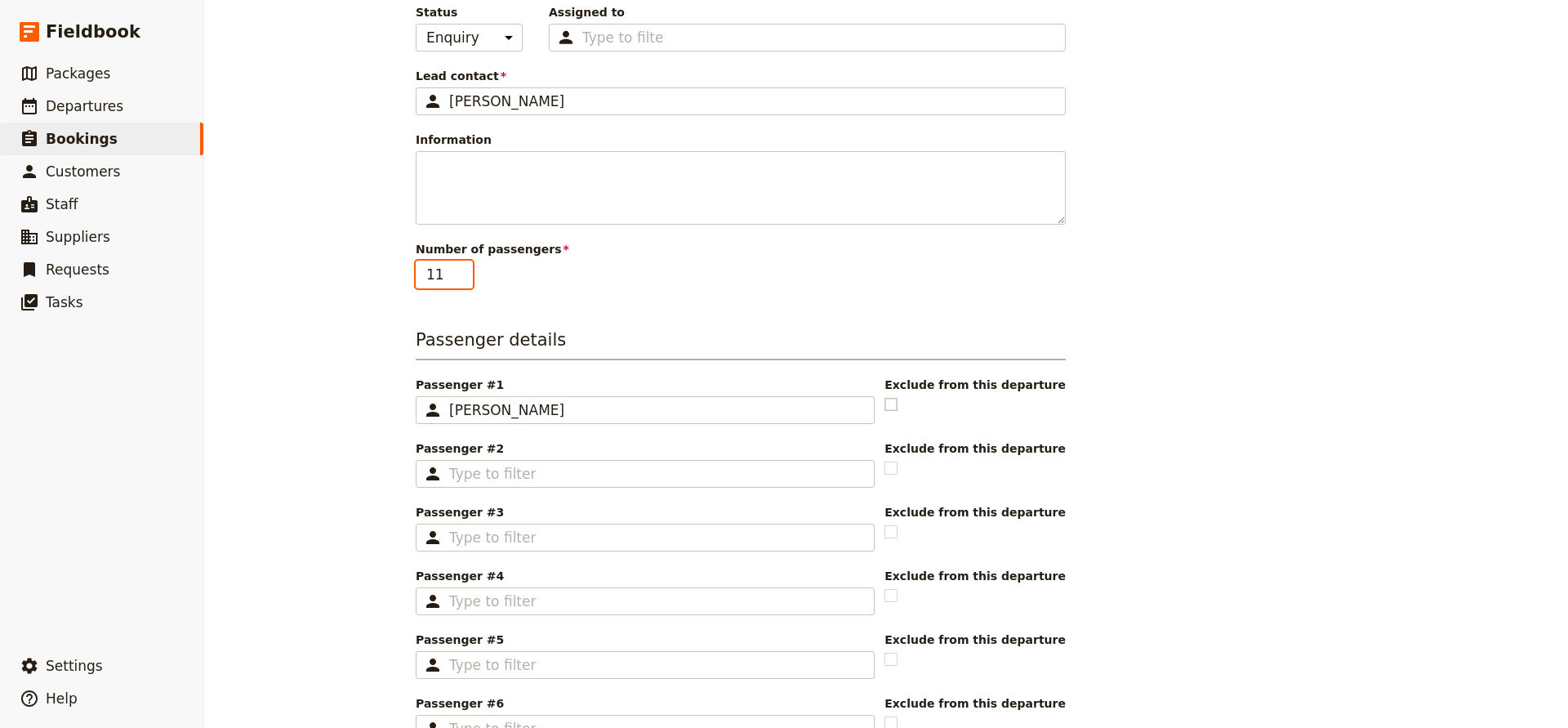
type input "12"
click at [460, 270] on input "12" at bounding box center [444, 274] width 57 height 27
click at [898, 405] on rect at bounding box center [892, 404] width 13 height 13
click at [885, 396] on input "checkbox" at bounding box center [884, 395] width 1 height 1
checkbox input "true"
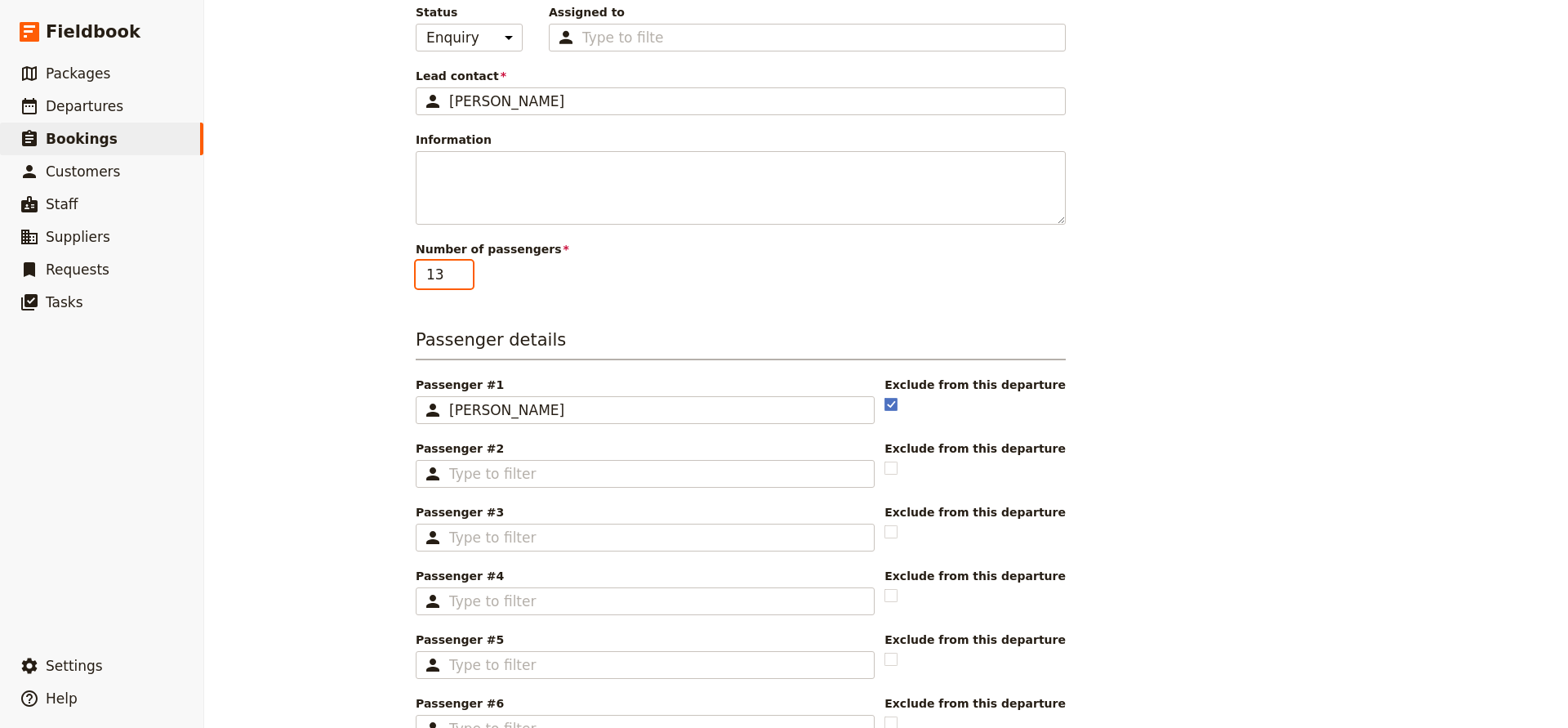
click at [461, 272] on input "13" at bounding box center [444, 274] width 57 height 27
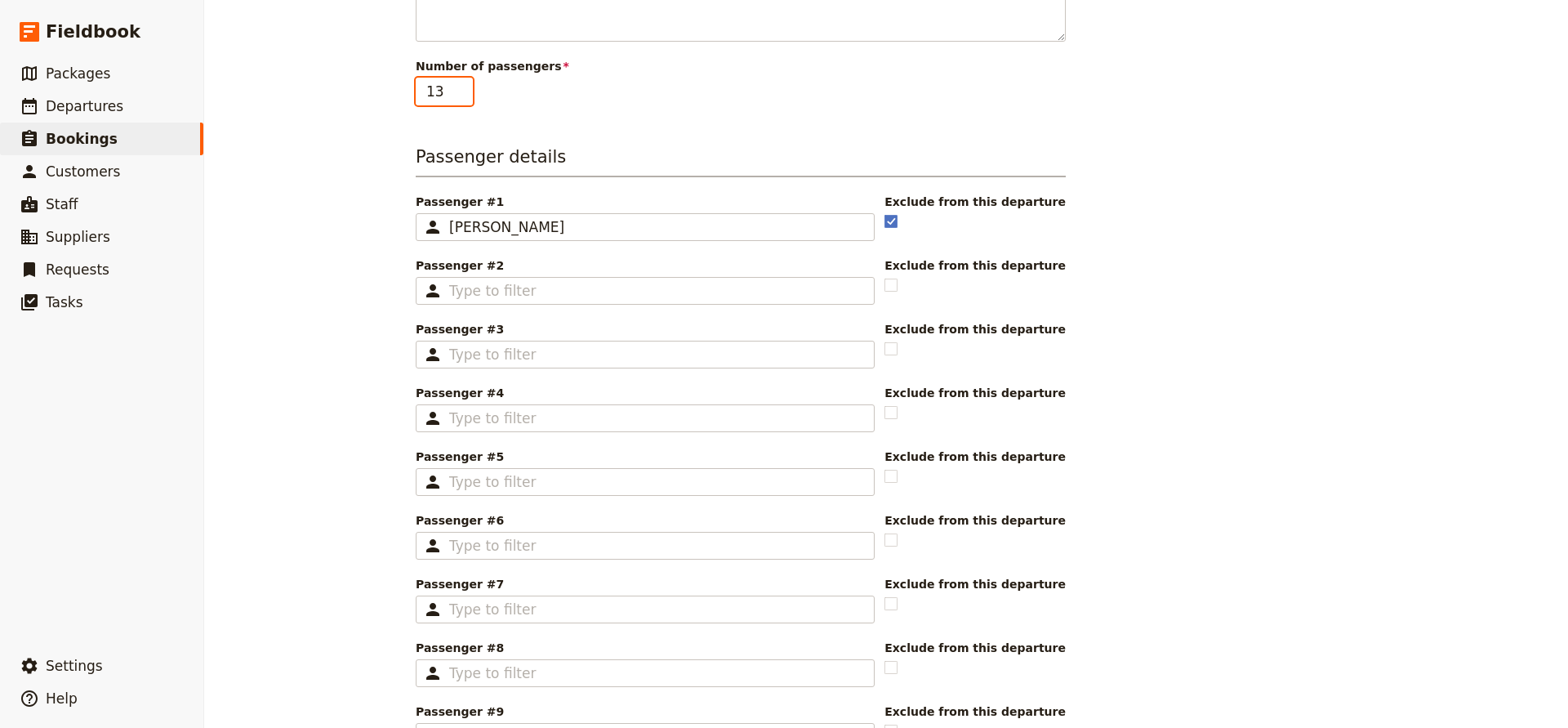
scroll to position [375, 0]
type input "14"
click at [461, 89] on input "14" at bounding box center [444, 92] width 57 height 27
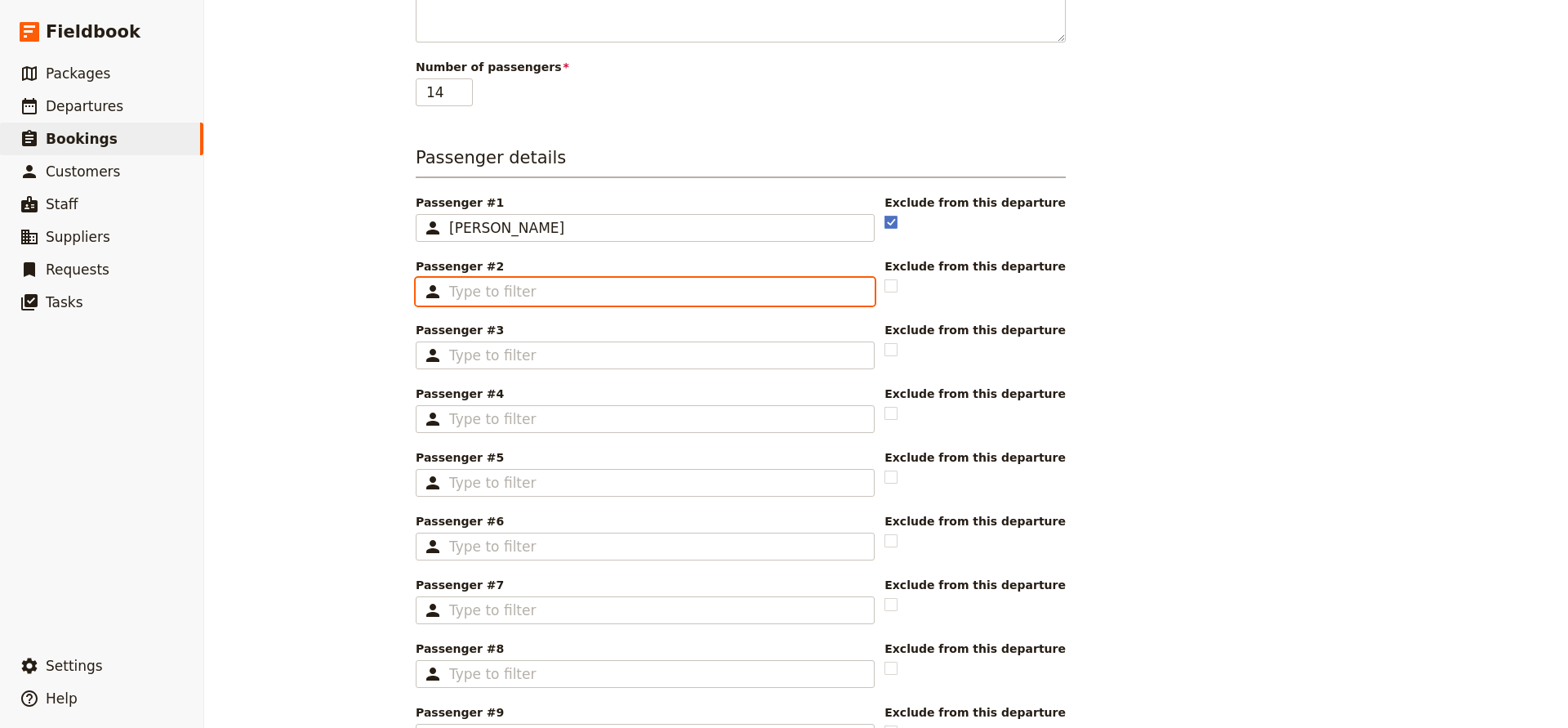
click at [468, 288] on input "Passenger #2 ​" at bounding box center [656, 292] width 415 height 20
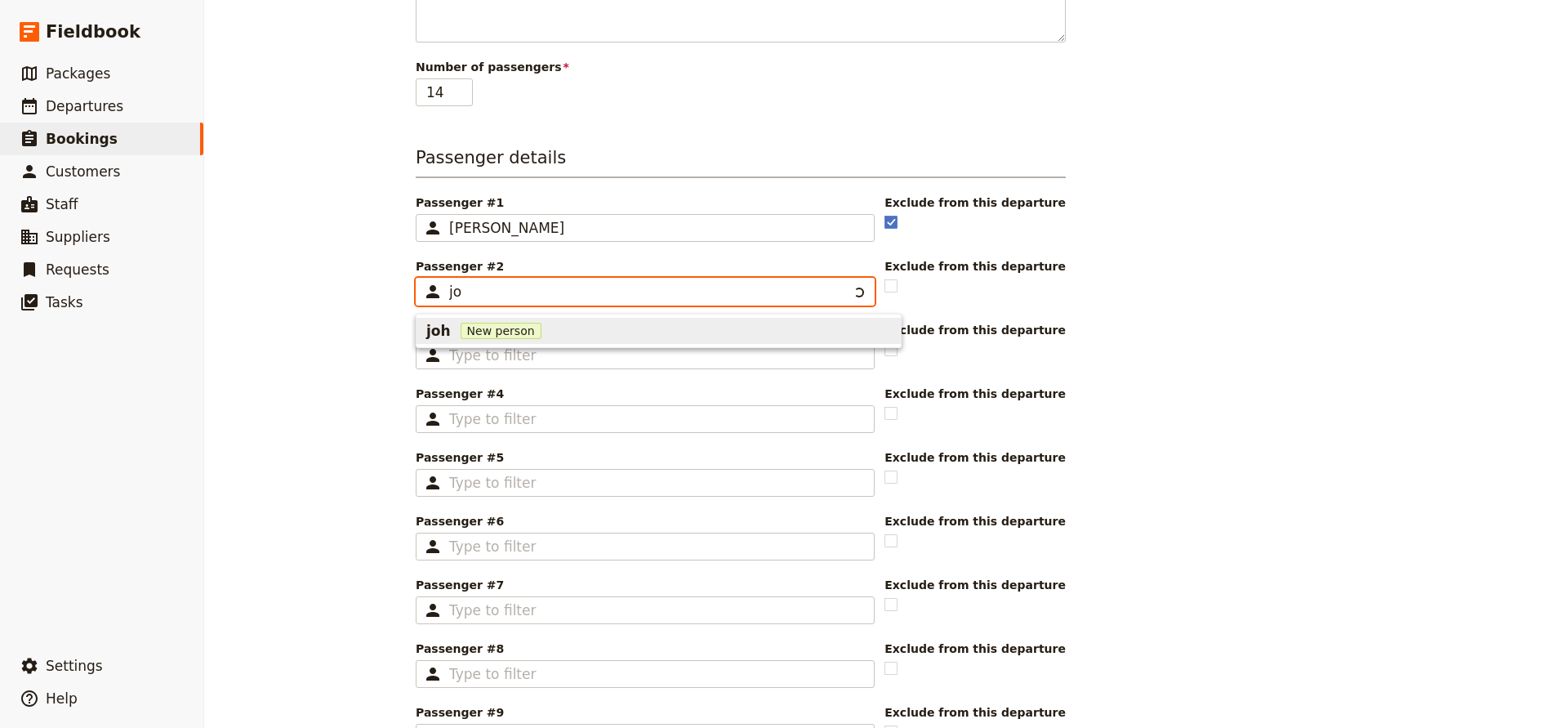
type input "j"
click at [464, 337] on span "[PERSON_NAME]" at bounding box center [491, 331] width 129 height 20
type input "[PERSON_NAME]"
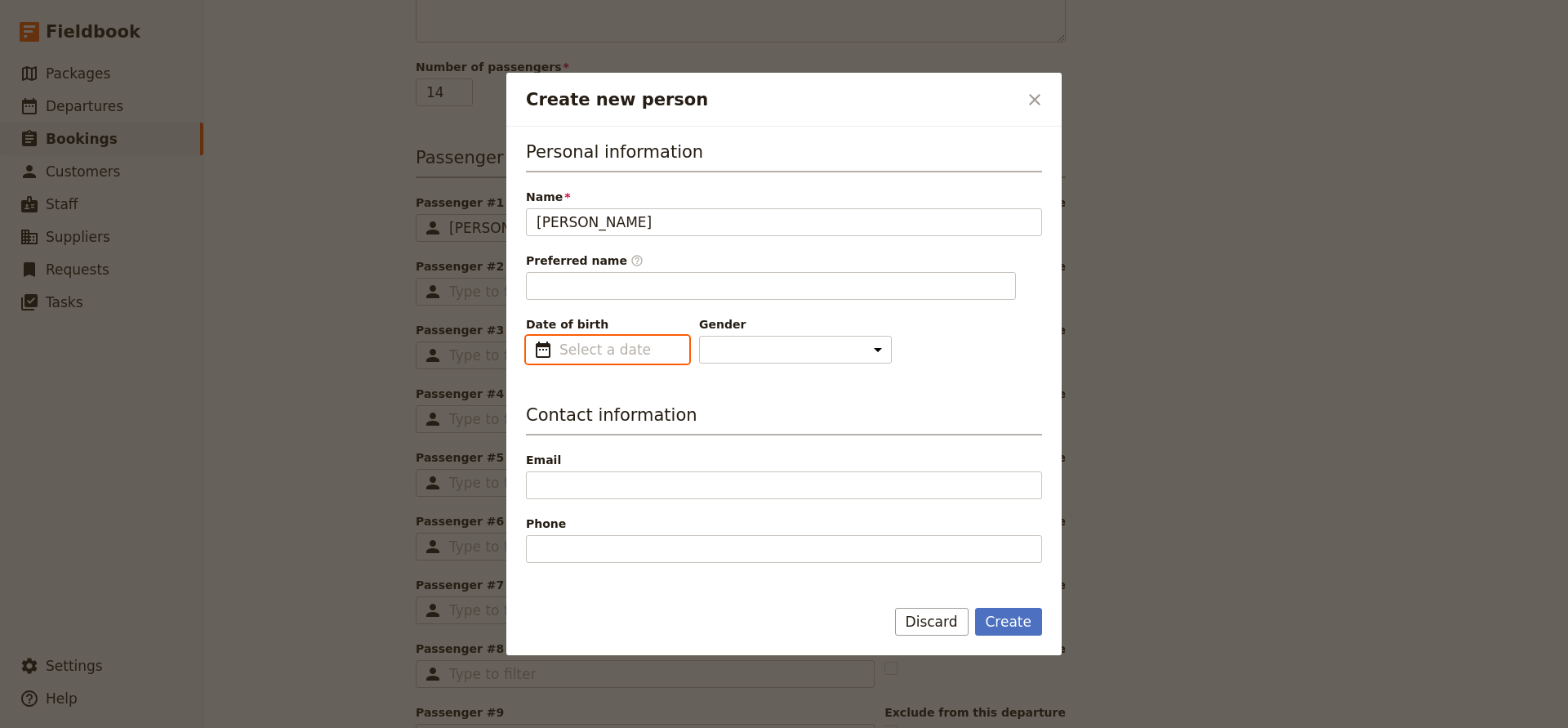
type input "[PERSON_NAME]"
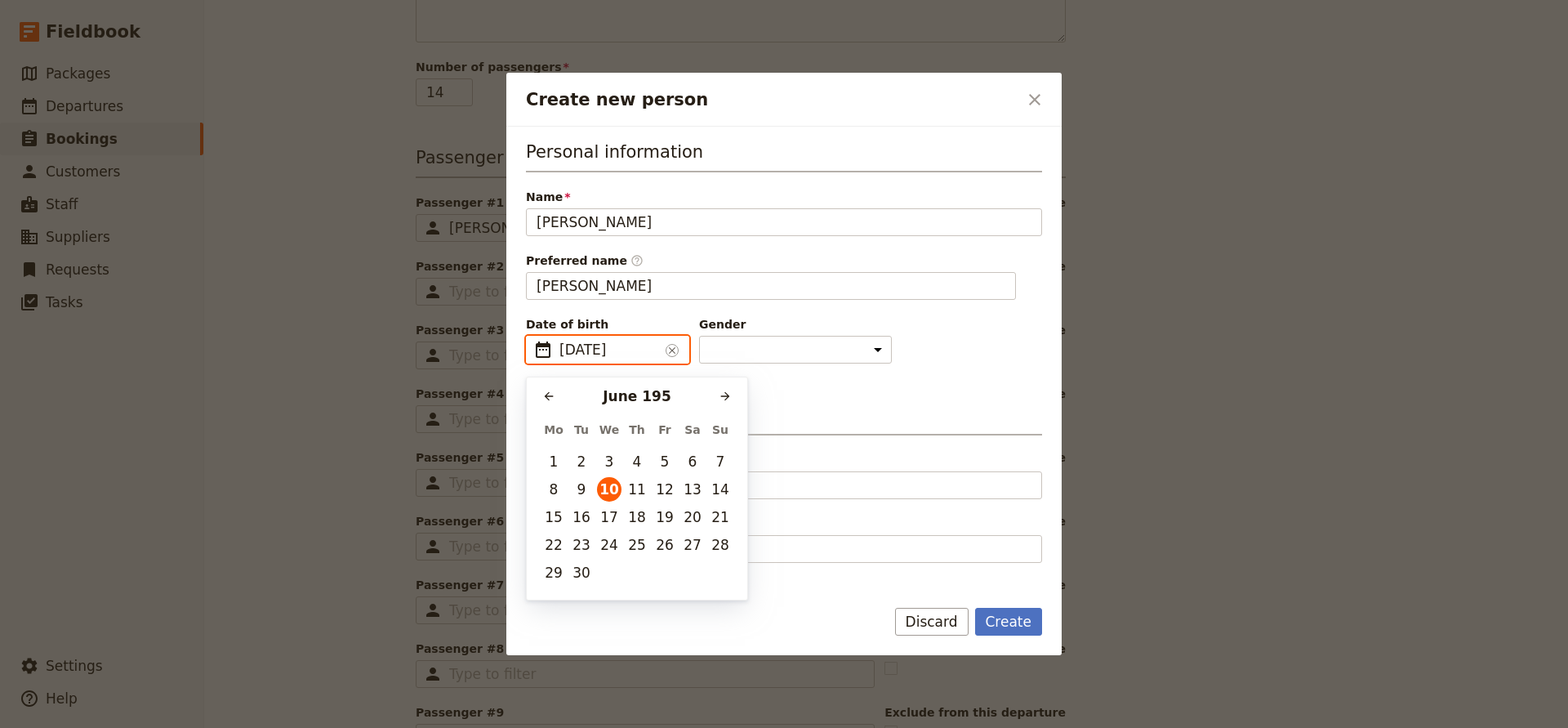
type input "[DATE]"
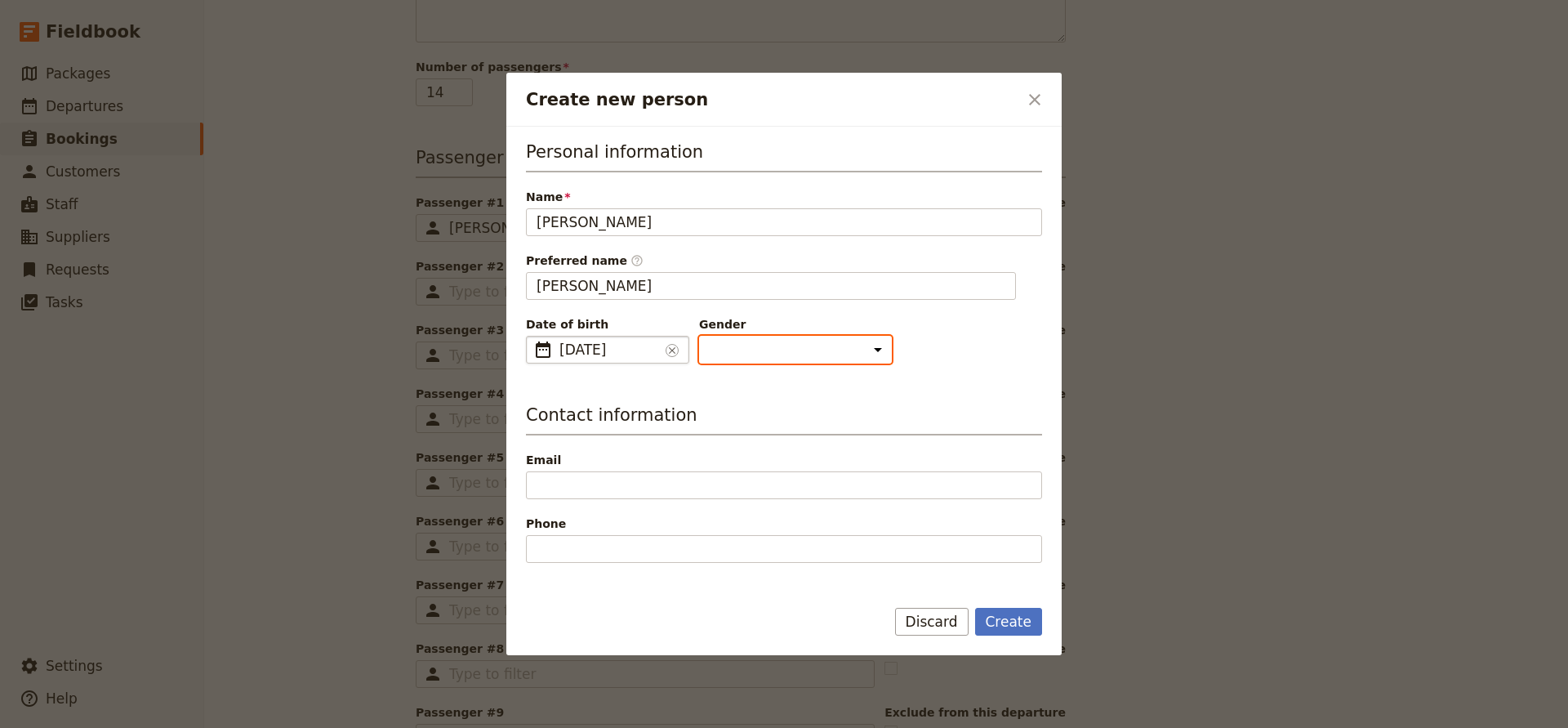
select select "[DEMOGRAPHIC_DATA]"
click at [983, 619] on button "Create" at bounding box center [1008, 621] width 68 height 27
type input "[PERSON_NAME]"
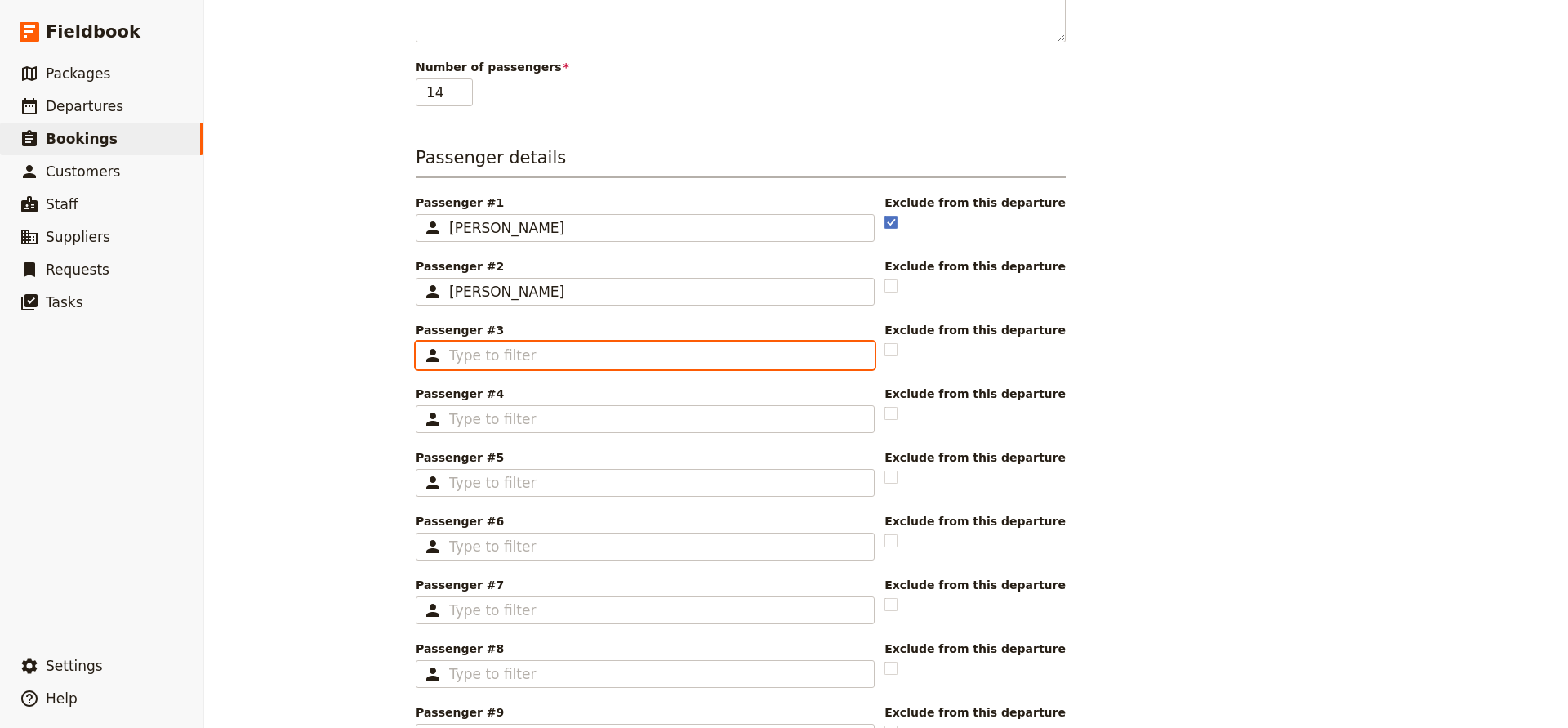
click at [494, 358] on input "Passenger #3 ​" at bounding box center [656, 356] width 415 height 20
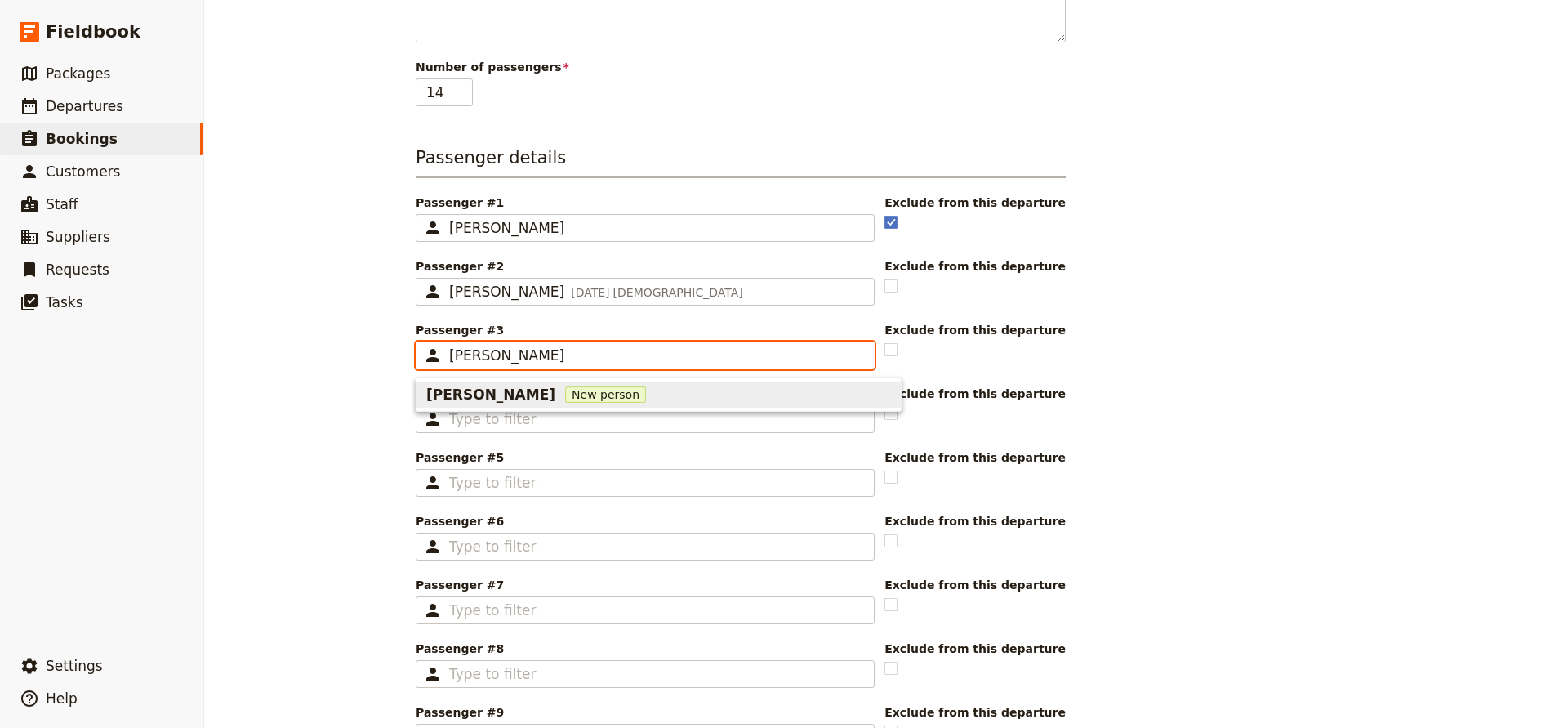
click at [452, 387] on span "[PERSON_NAME]" at bounding box center [491, 395] width 129 height 20
type input "[PERSON_NAME]"
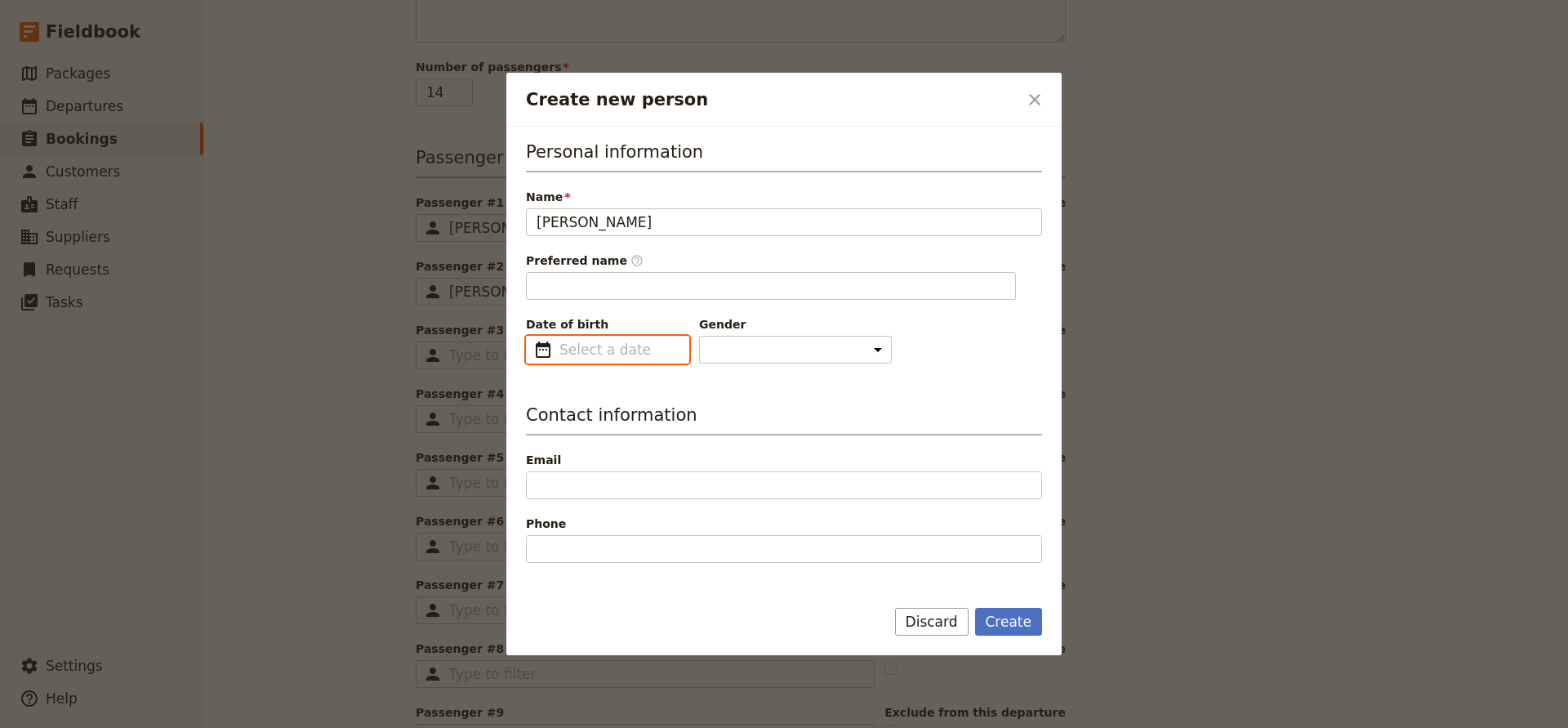
type input "[PERSON_NAME]"
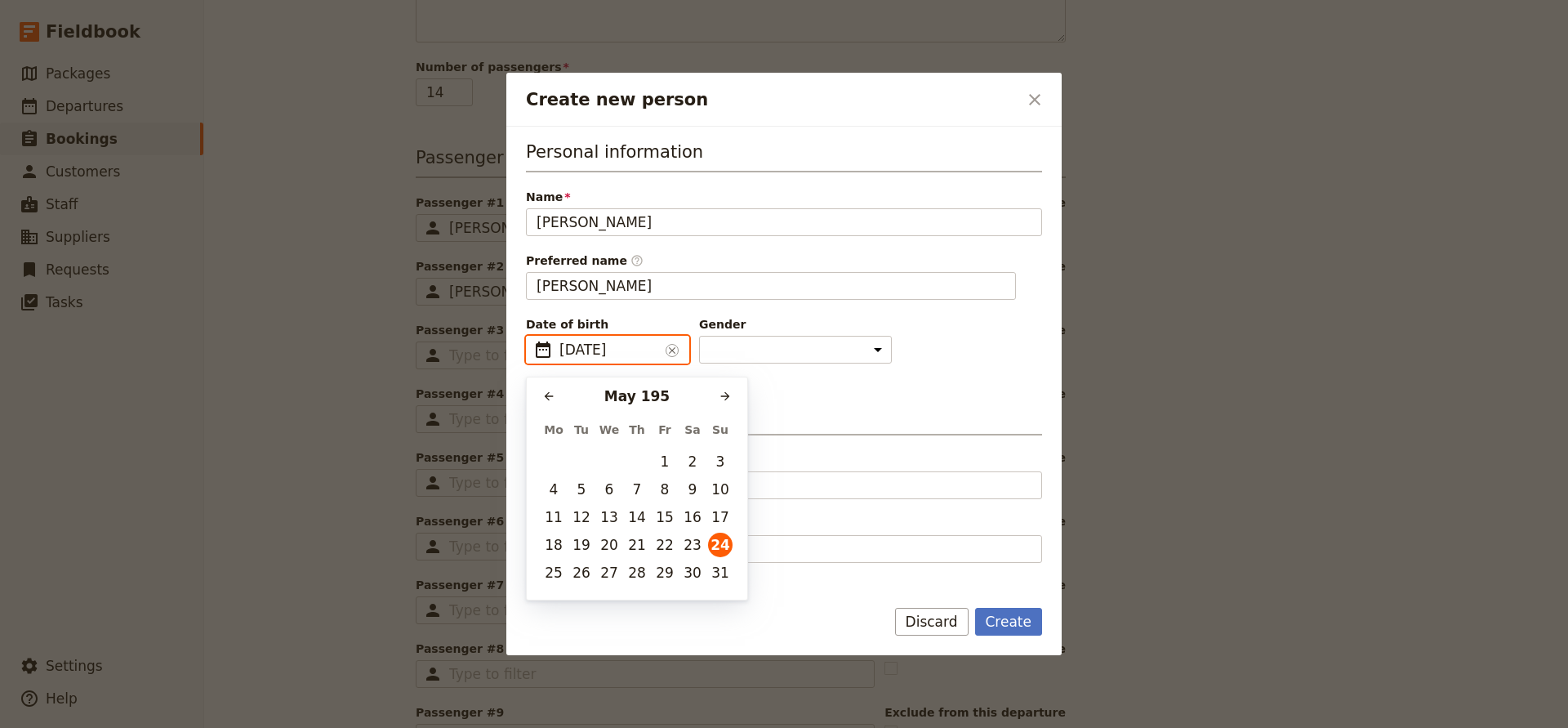
type input "[DATE]"
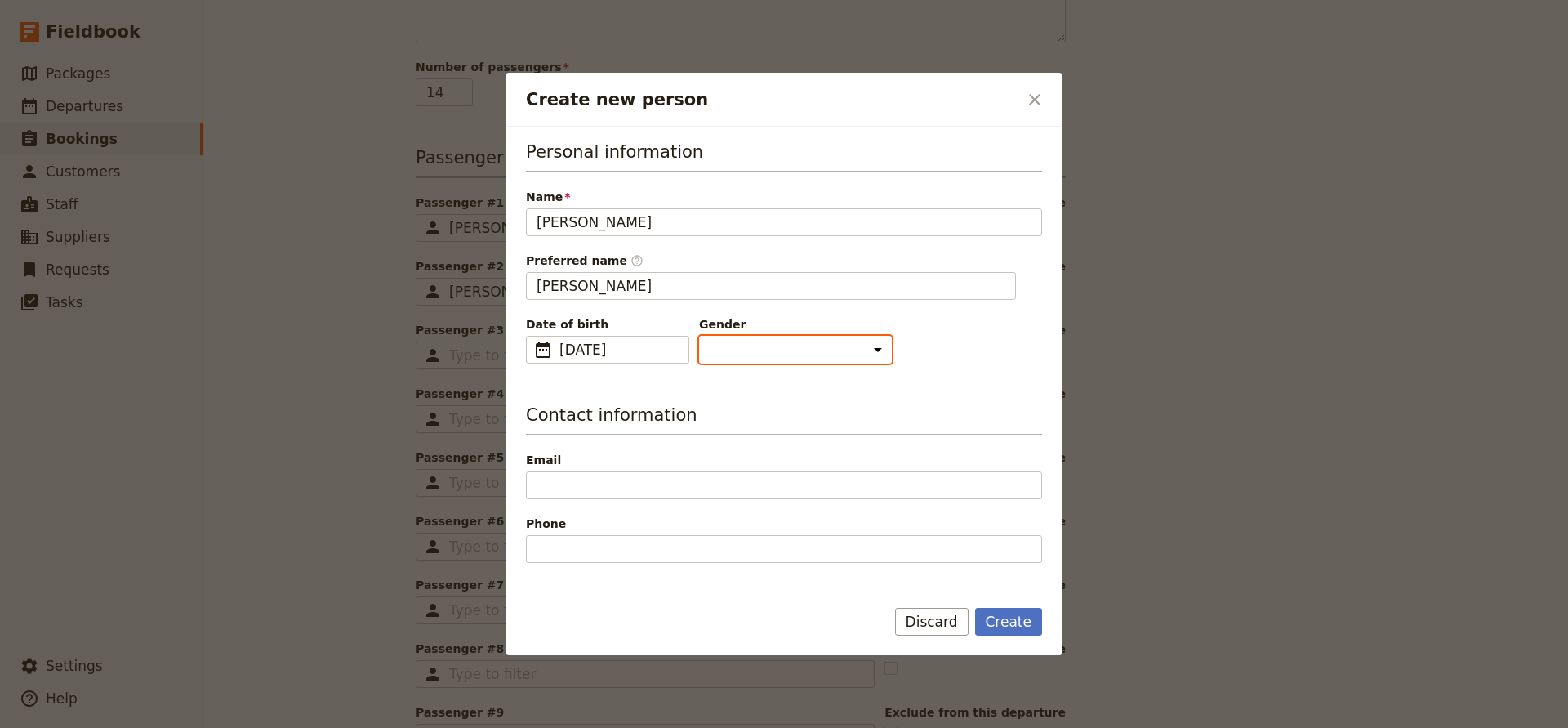
select select "[DEMOGRAPHIC_DATA]"
click at [989, 616] on button "Create" at bounding box center [1008, 621] width 68 height 27
type input "[PERSON_NAME]"
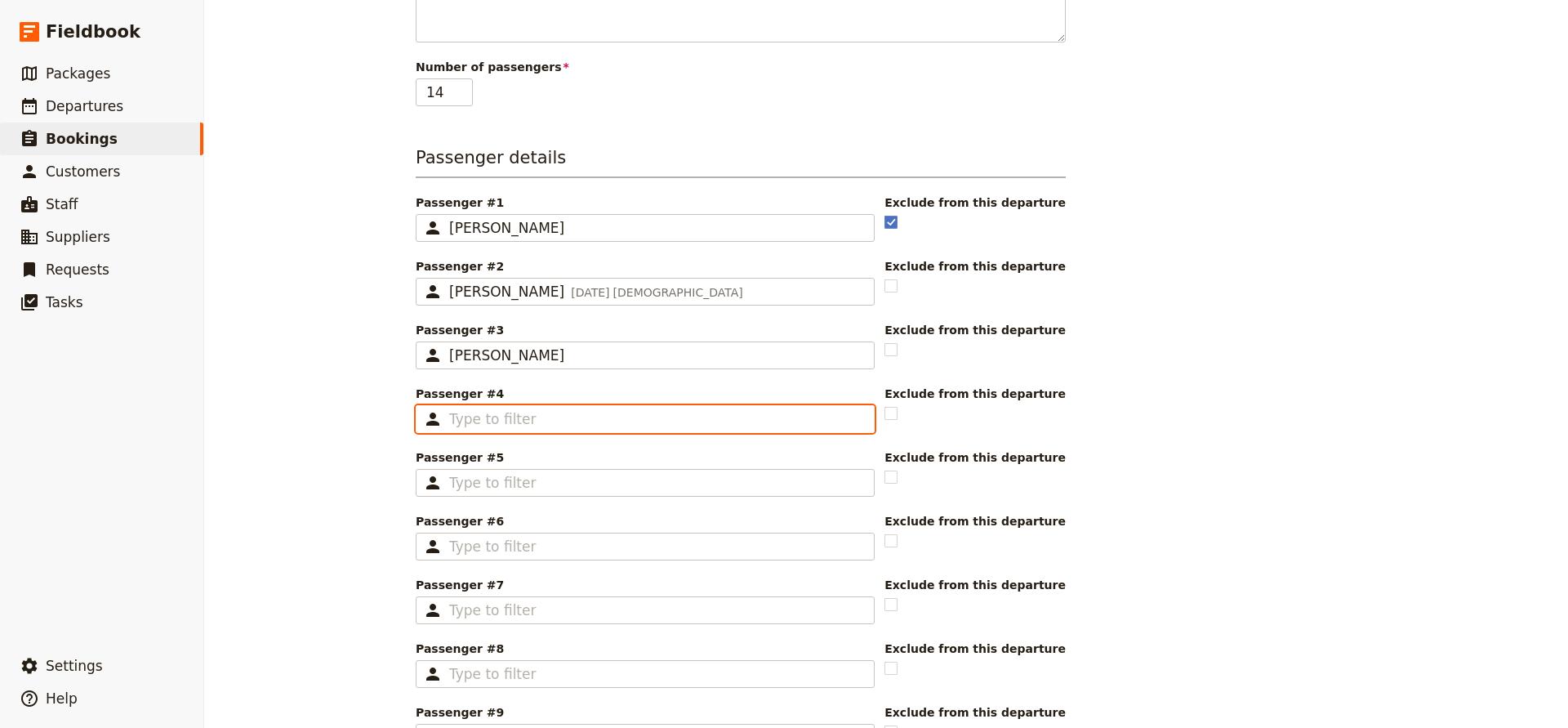
click at [513, 413] on input "Passenger #4 ​" at bounding box center [656, 419] width 415 height 20
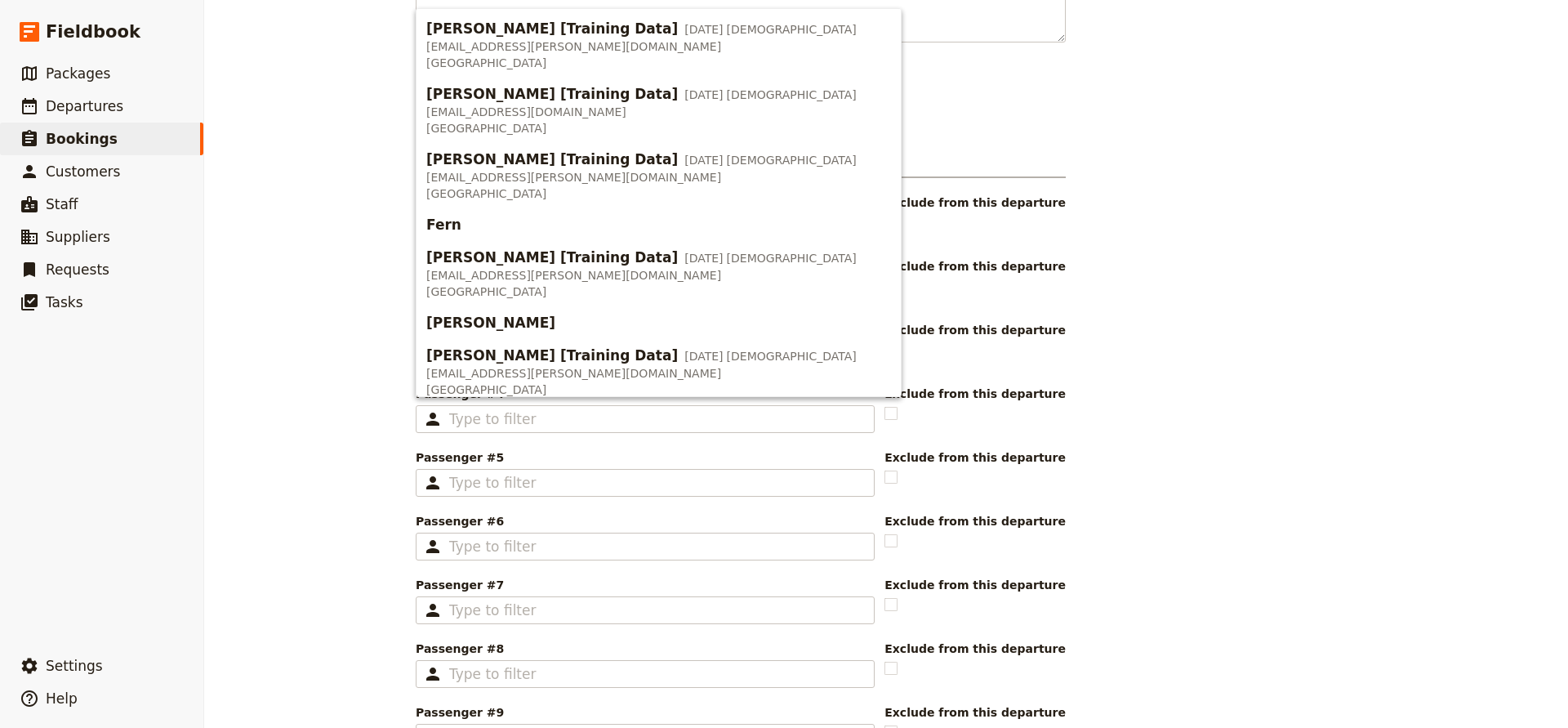
click at [364, 398] on div "New booking Booking information Booking reference 100011 Status Enquiry On hold…" at bounding box center [886, 364] width 1364 height 728
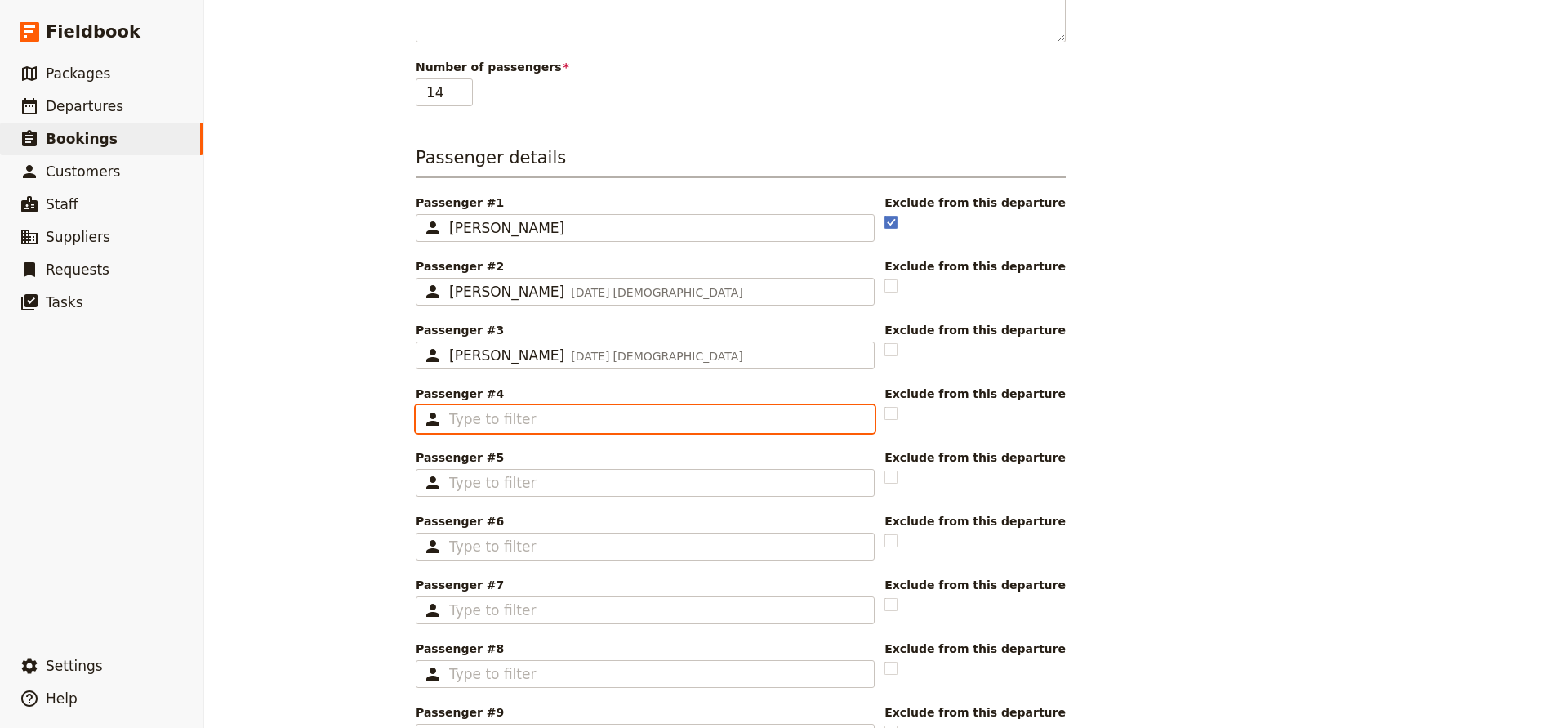
click at [500, 414] on input "Passenger #4 ​" at bounding box center [656, 419] width 415 height 20
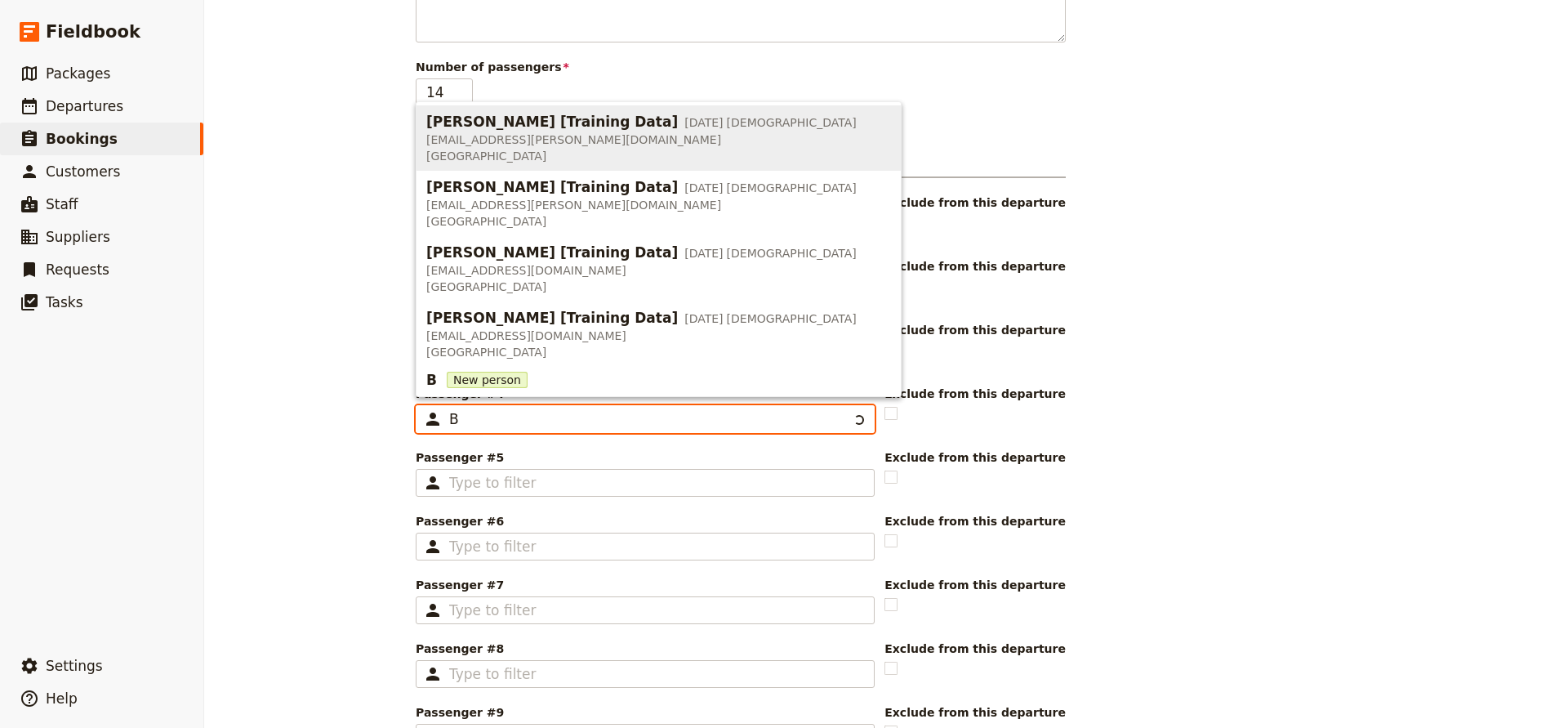
scroll to position [0, 0]
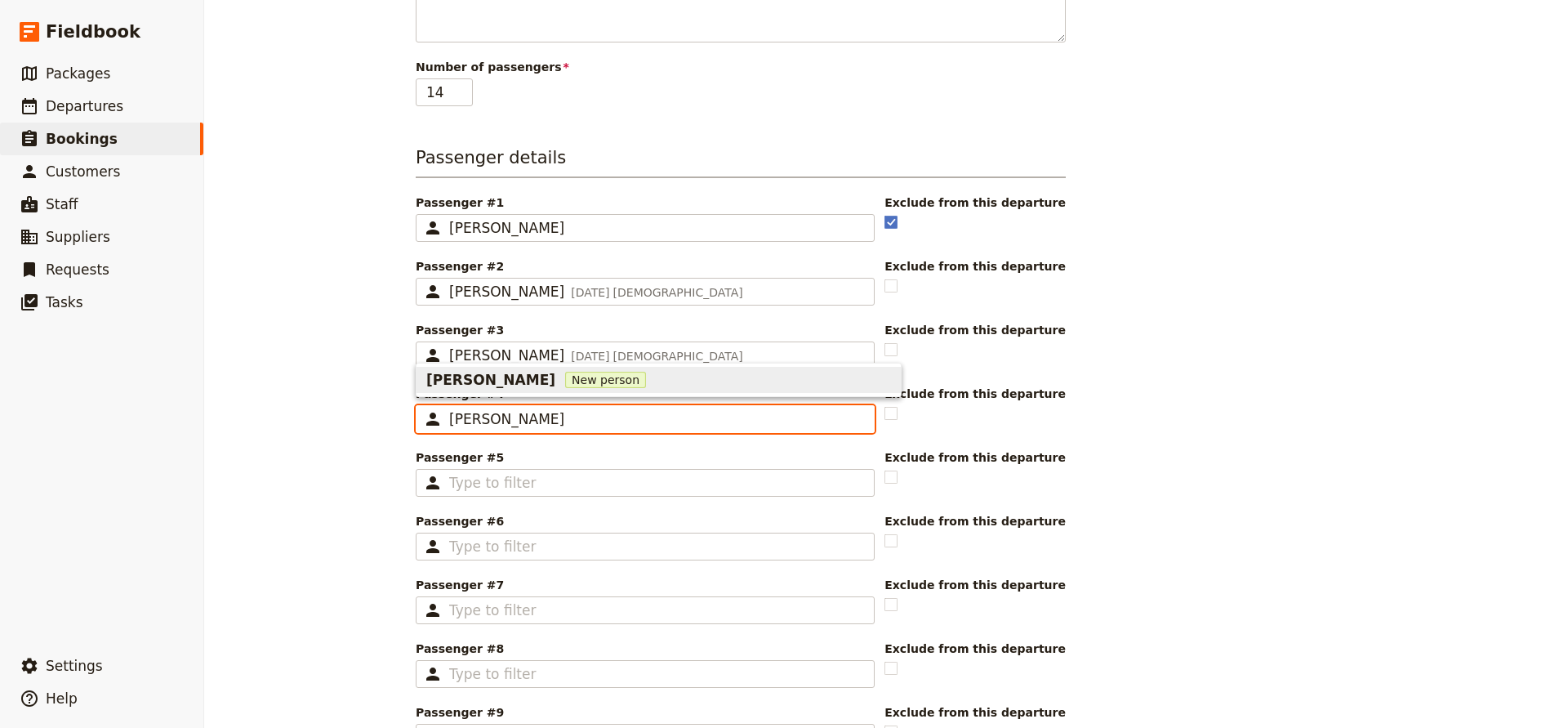
click at [565, 381] on span "New person" at bounding box center [606, 379] width 81 height 17
type input "[PERSON_NAME]"
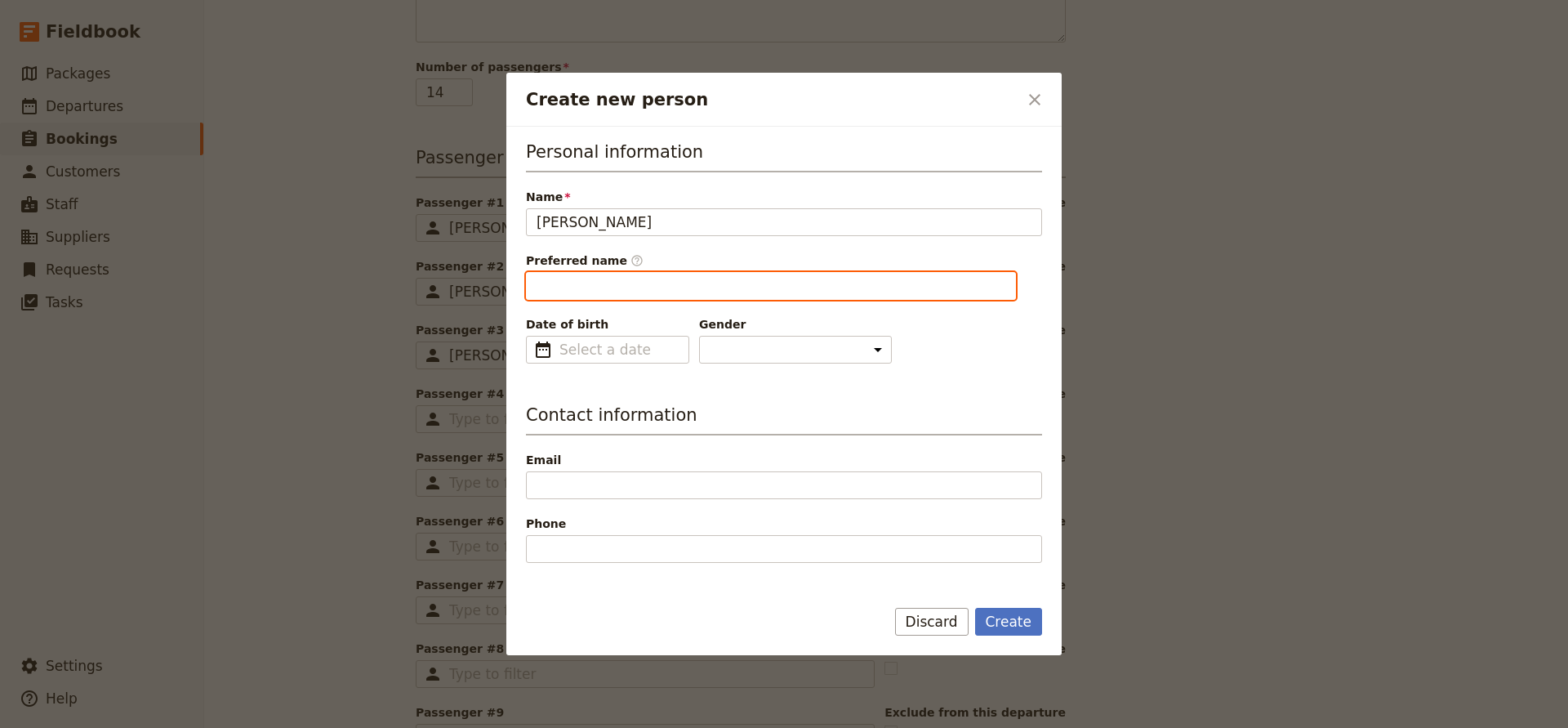
type input "[PERSON_NAME]"
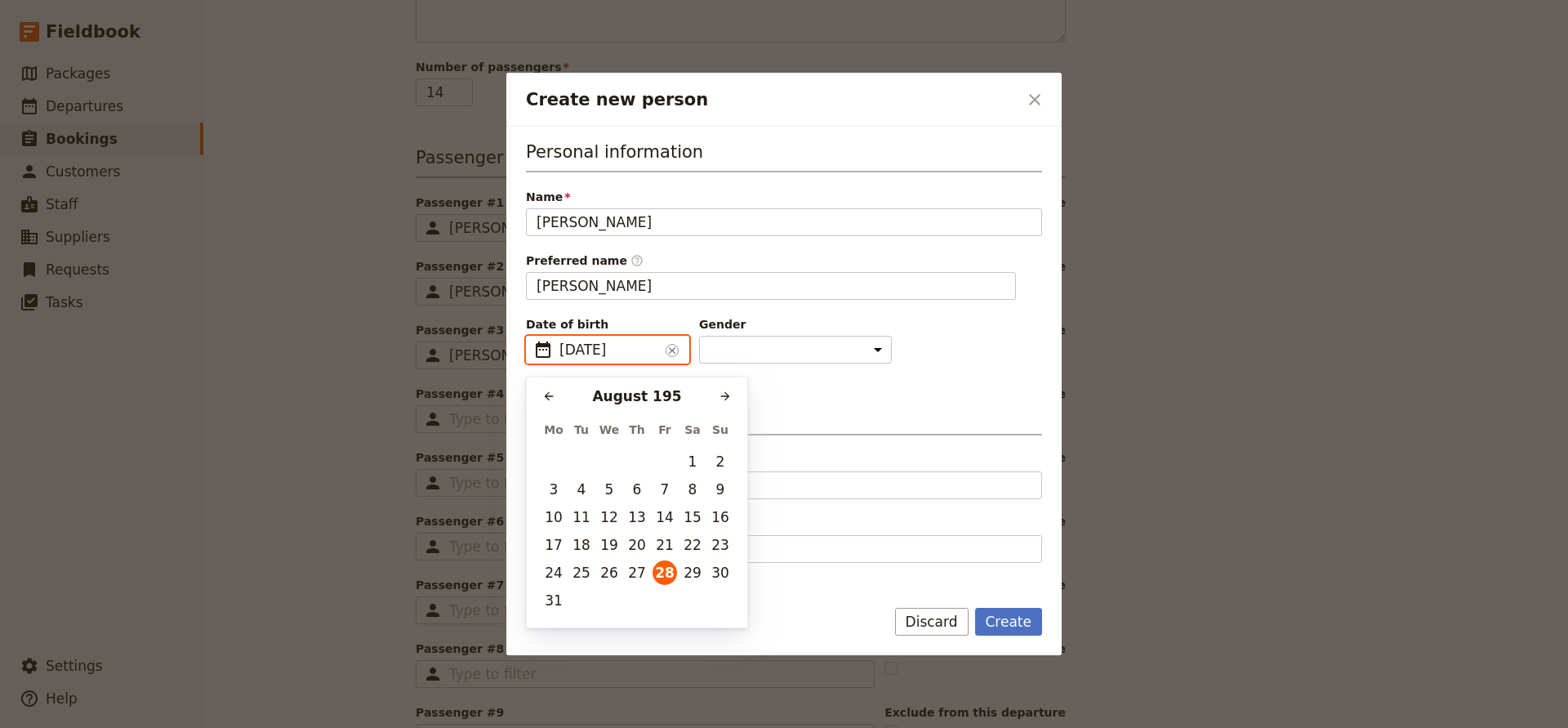
type input "[DATE]"
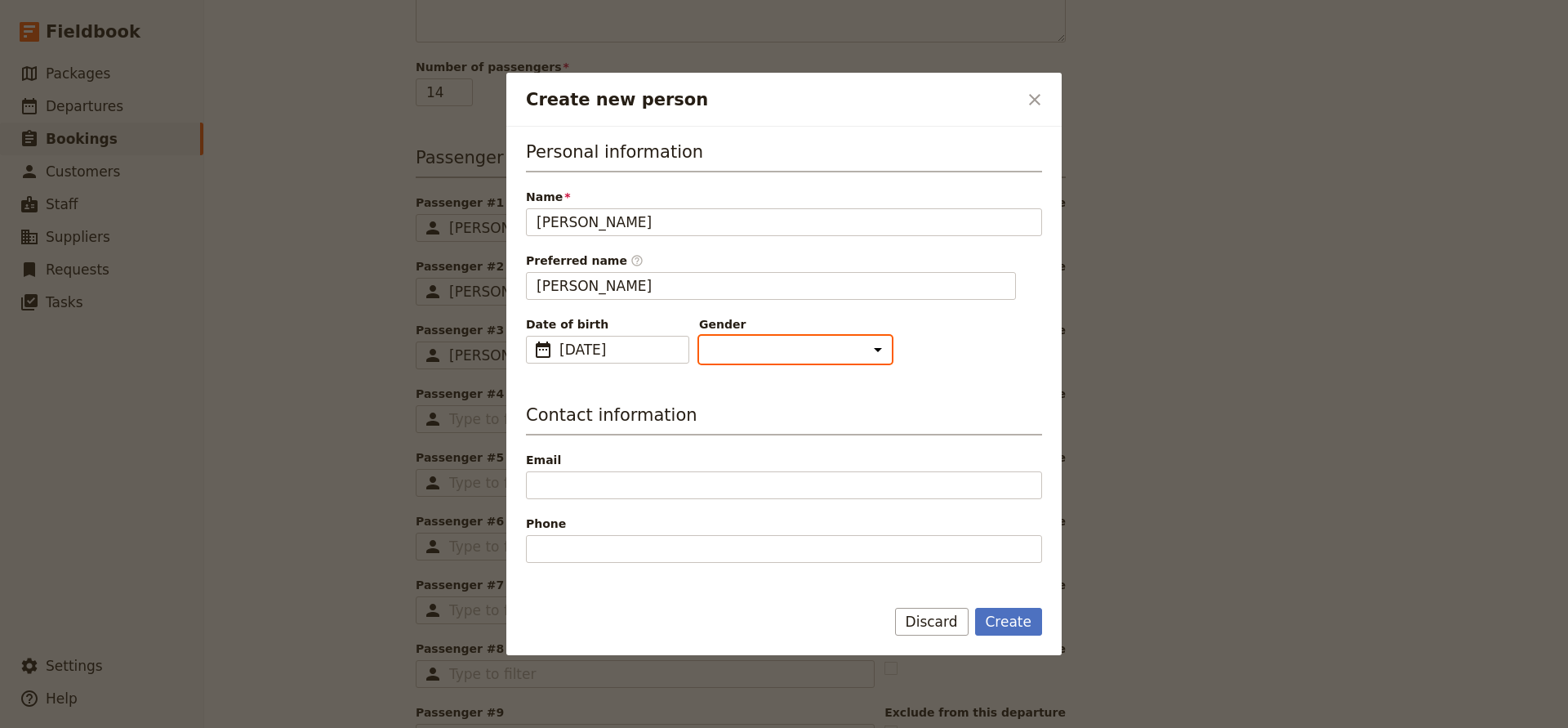
select select "[DEMOGRAPHIC_DATA]"
click at [996, 618] on button "Create" at bounding box center [1008, 621] width 68 height 27
type input "[PERSON_NAME]"
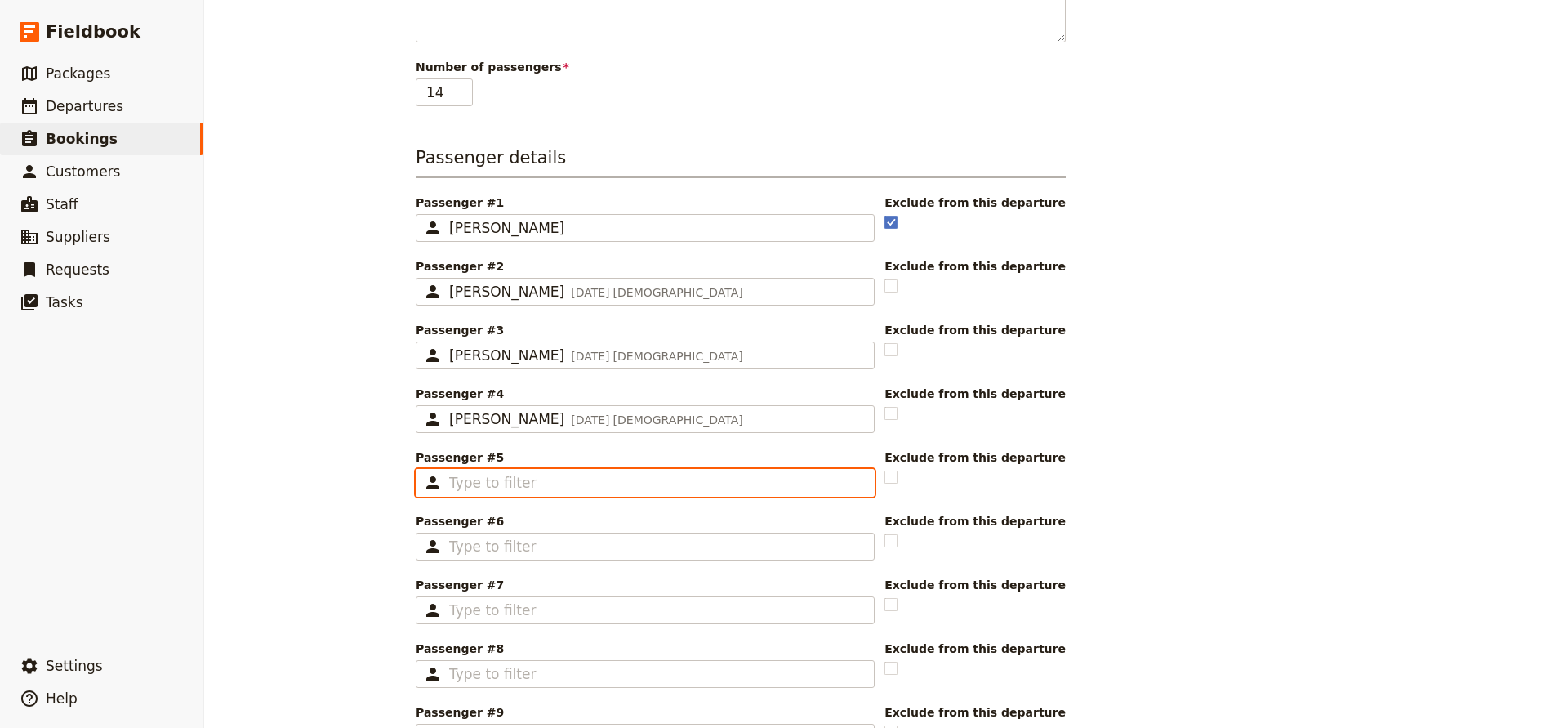
click at [500, 486] on input "Passenger #5 ​" at bounding box center [656, 483] width 415 height 20
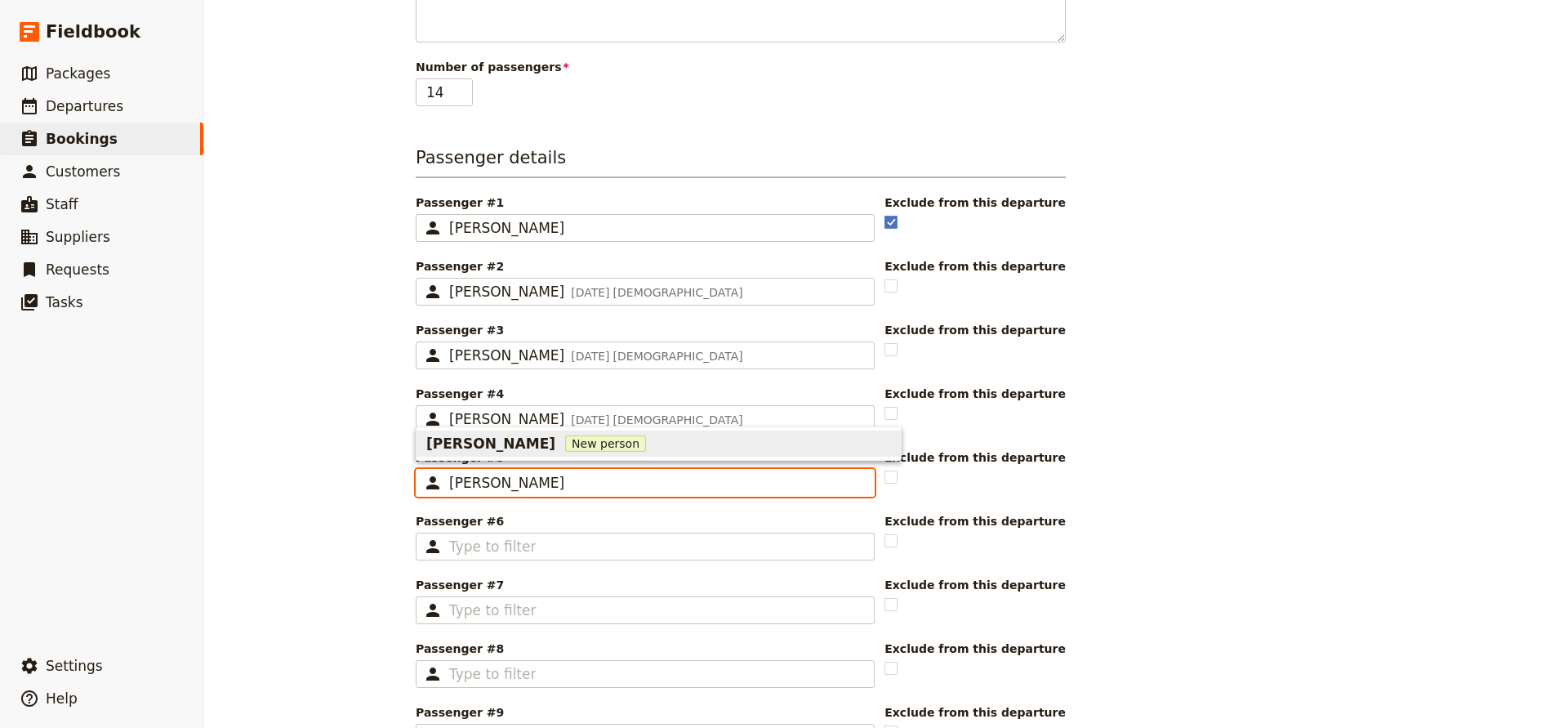
click at [470, 445] on span "[PERSON_NAME]" at bounding box center [491, 444] width 129 height 20
type input "[PERSON_NAME]"
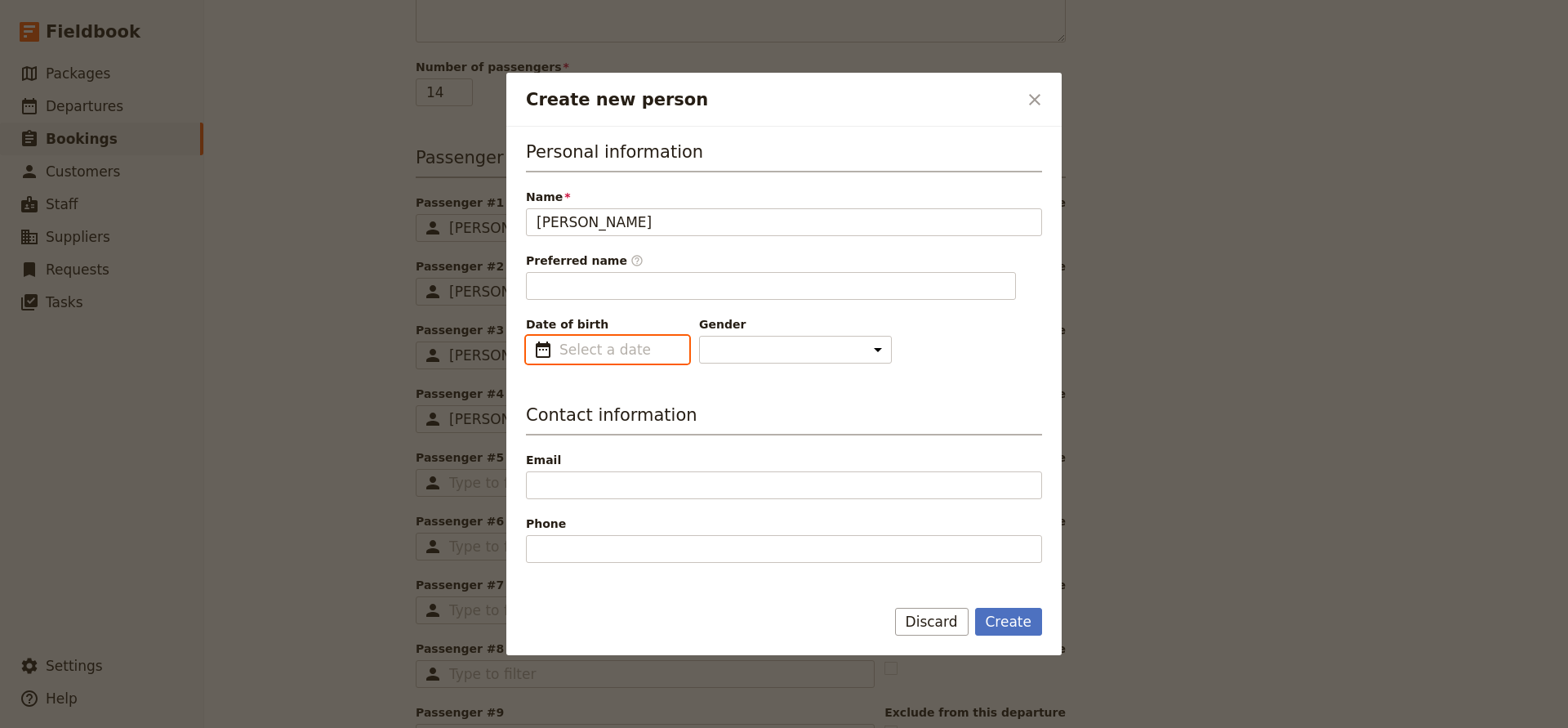
type input "[PERSON_NAME]"
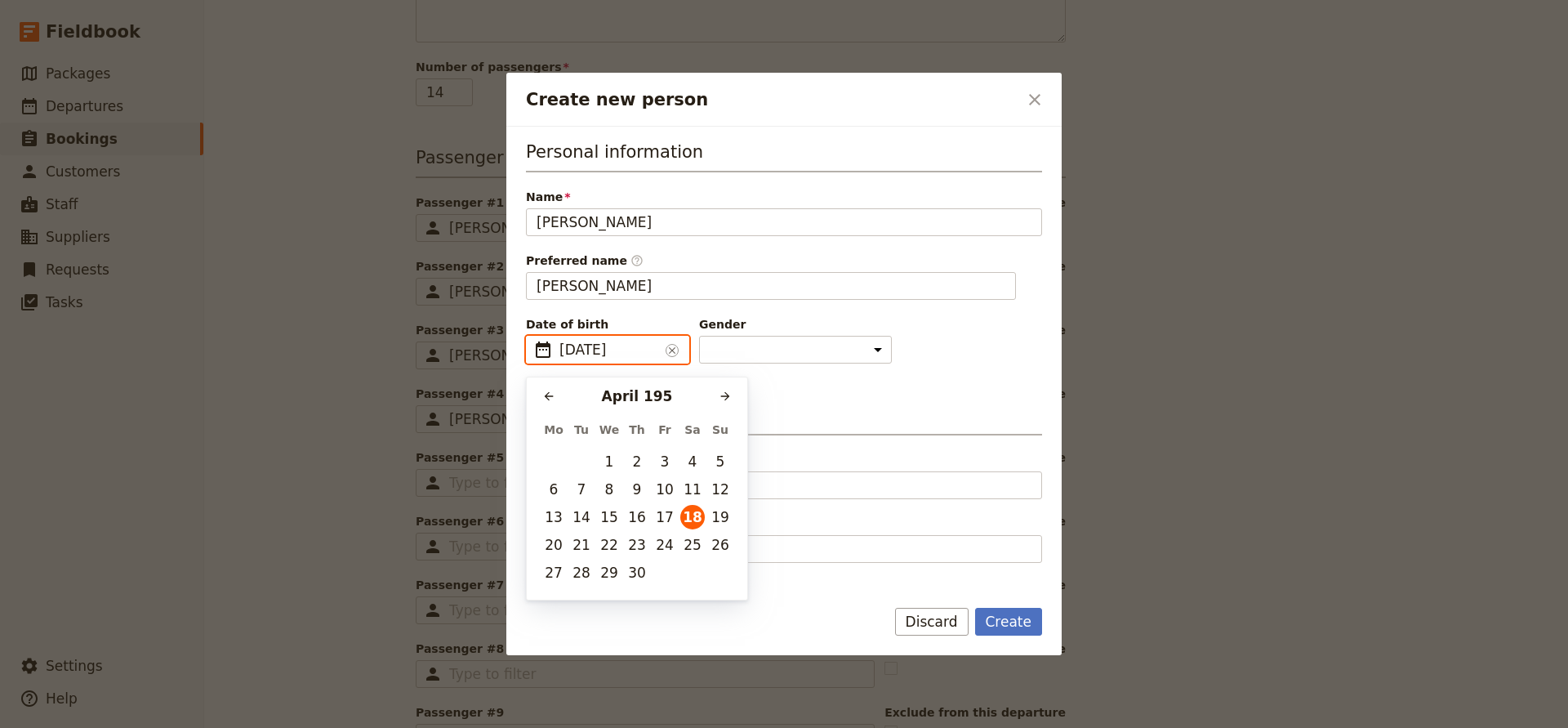
type input "[DATE]"
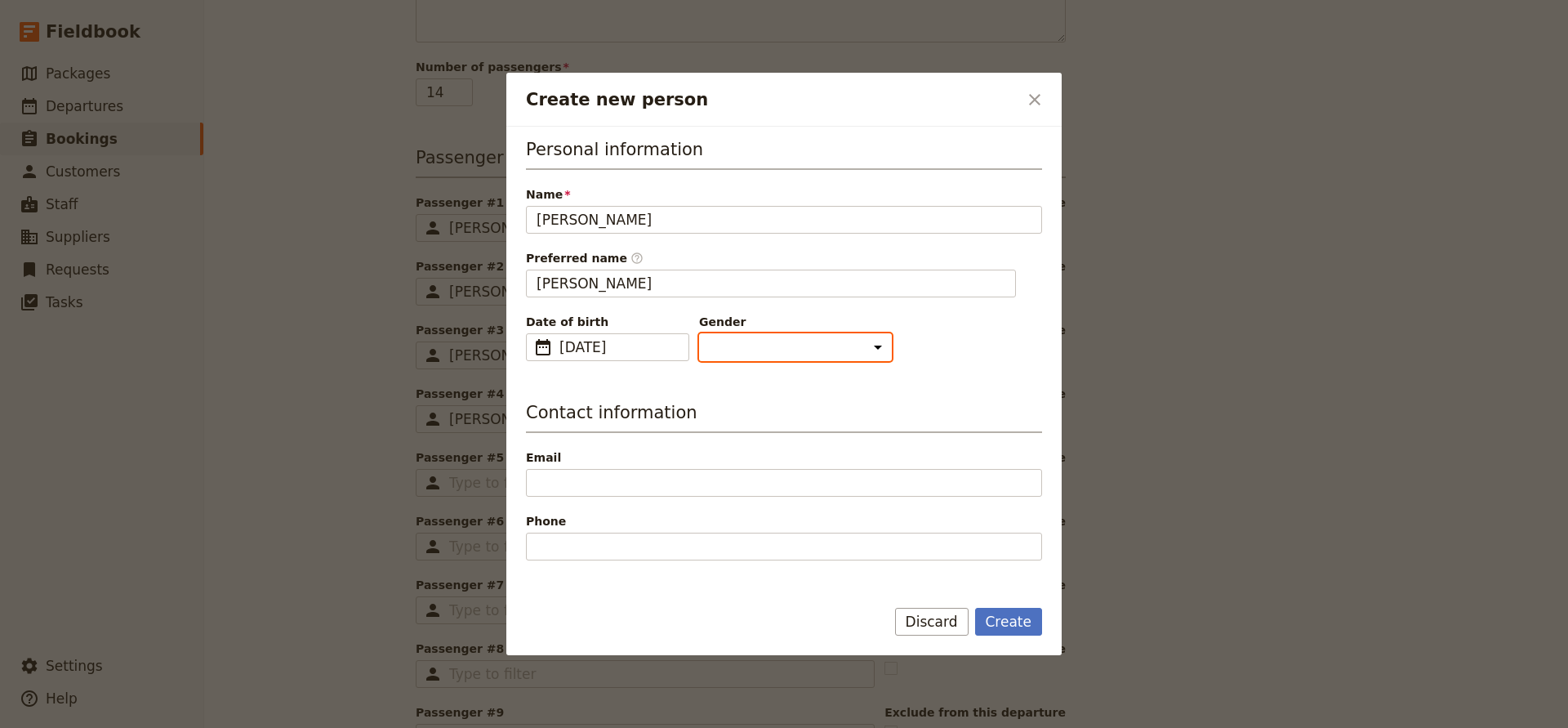
select select "[DEMOGRAPHIC_DATA]"
click at [998, 625] on button "Create" at bounding box center [1008, 621] width 68 height 27
type input "[PERSON_NAME]"
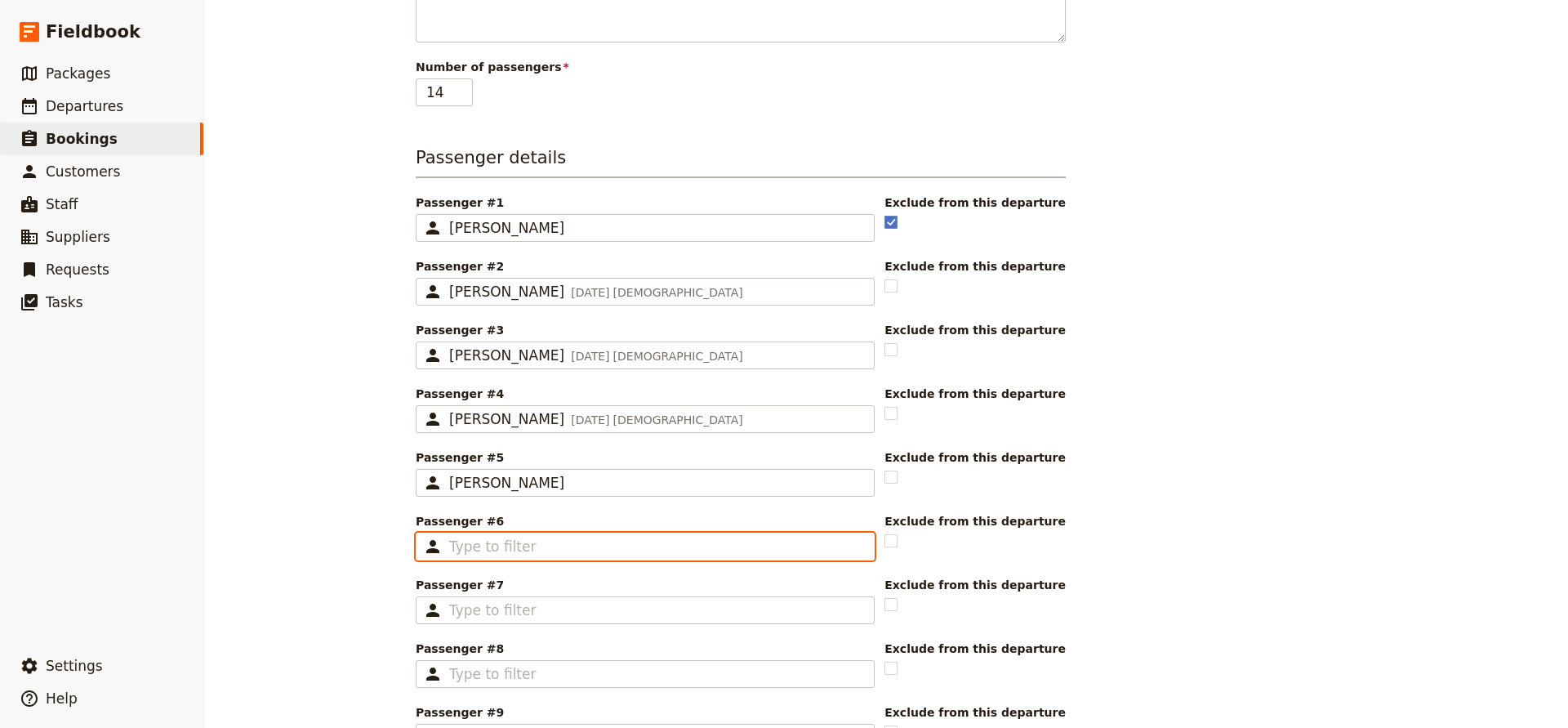
click at [571, 547] on input "Passenger #6 ​" at bounding box center [656, 547] width 415 height 20
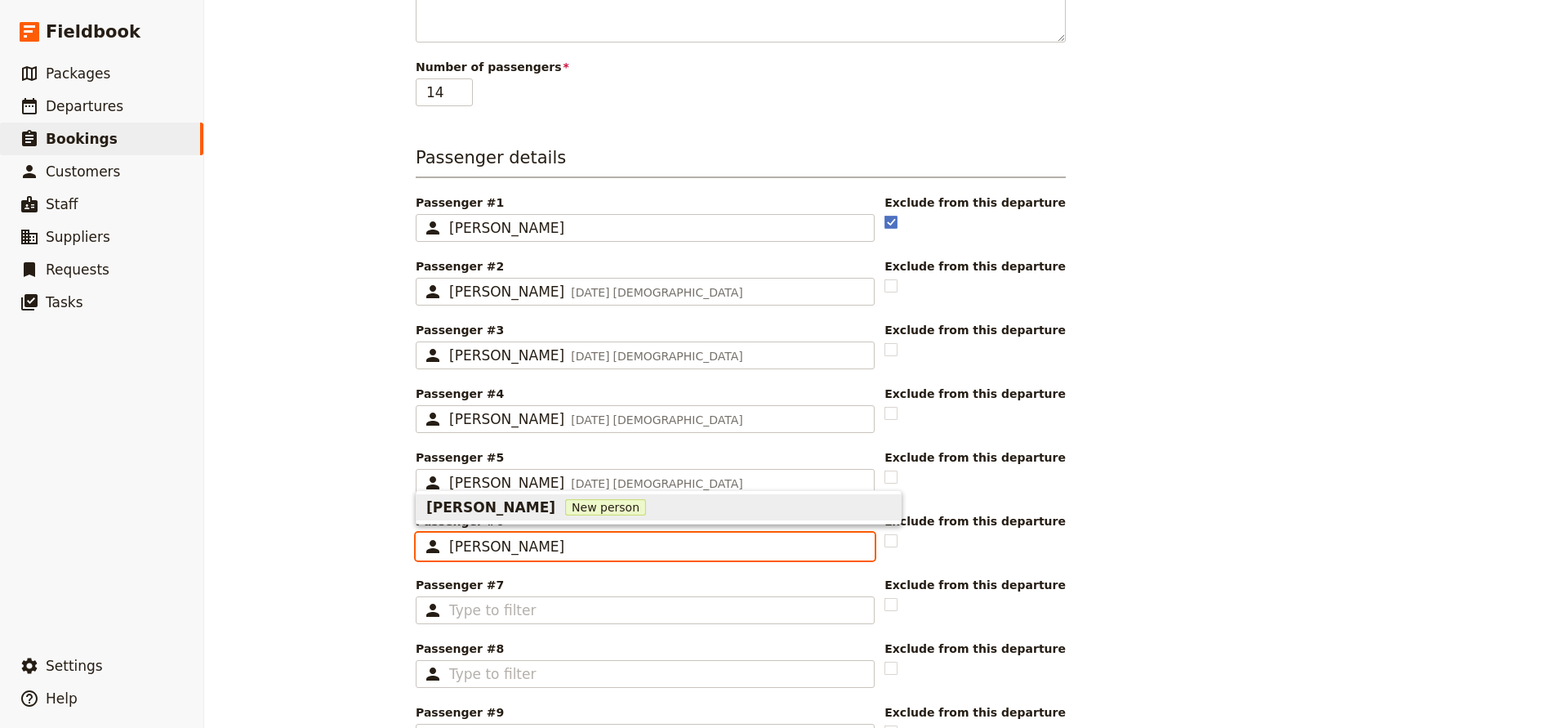
click at [530, 510] on span "[PERSON_NAME]" at bounding box center [491, 508] width 129 height 20
type input "[PERSON_NAME]"
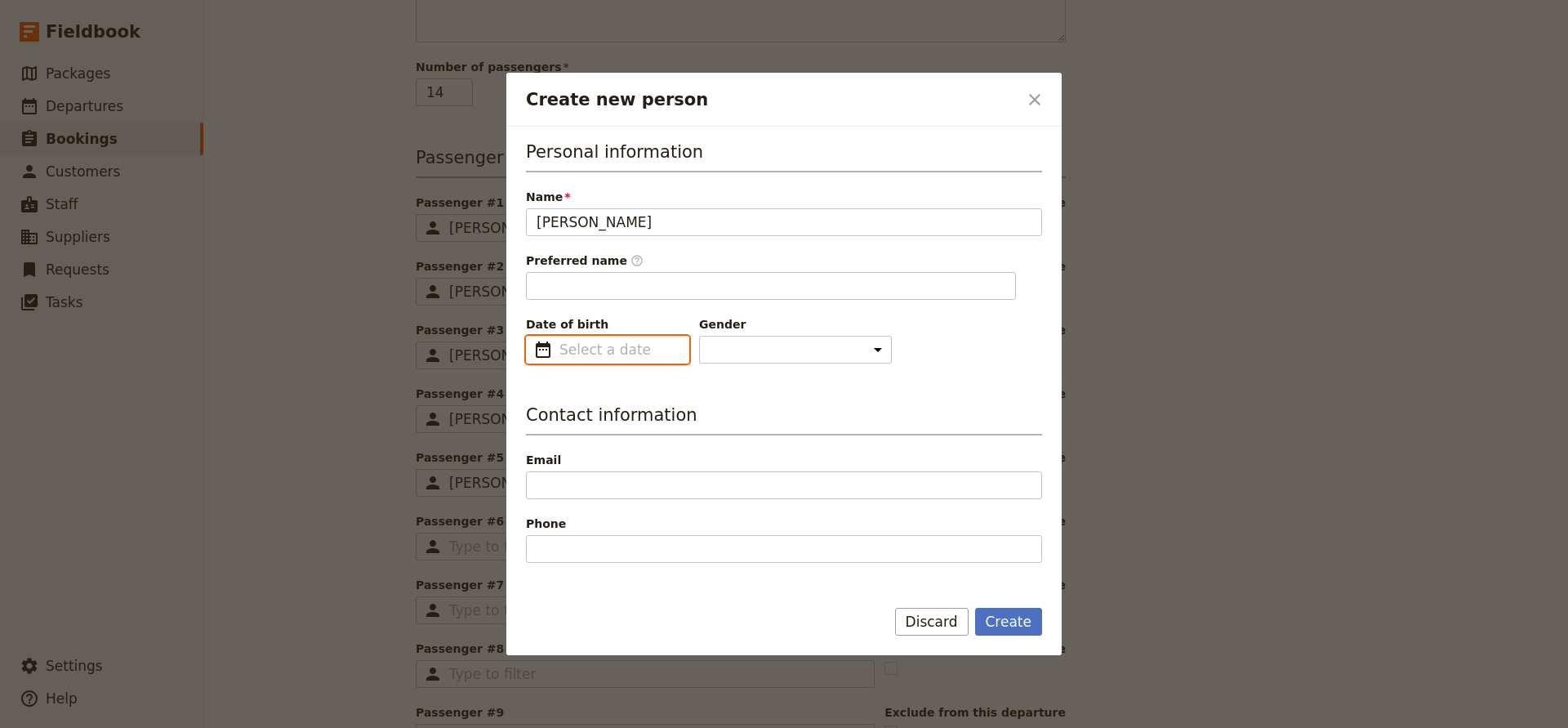
type input "[PERSON_NAME]"
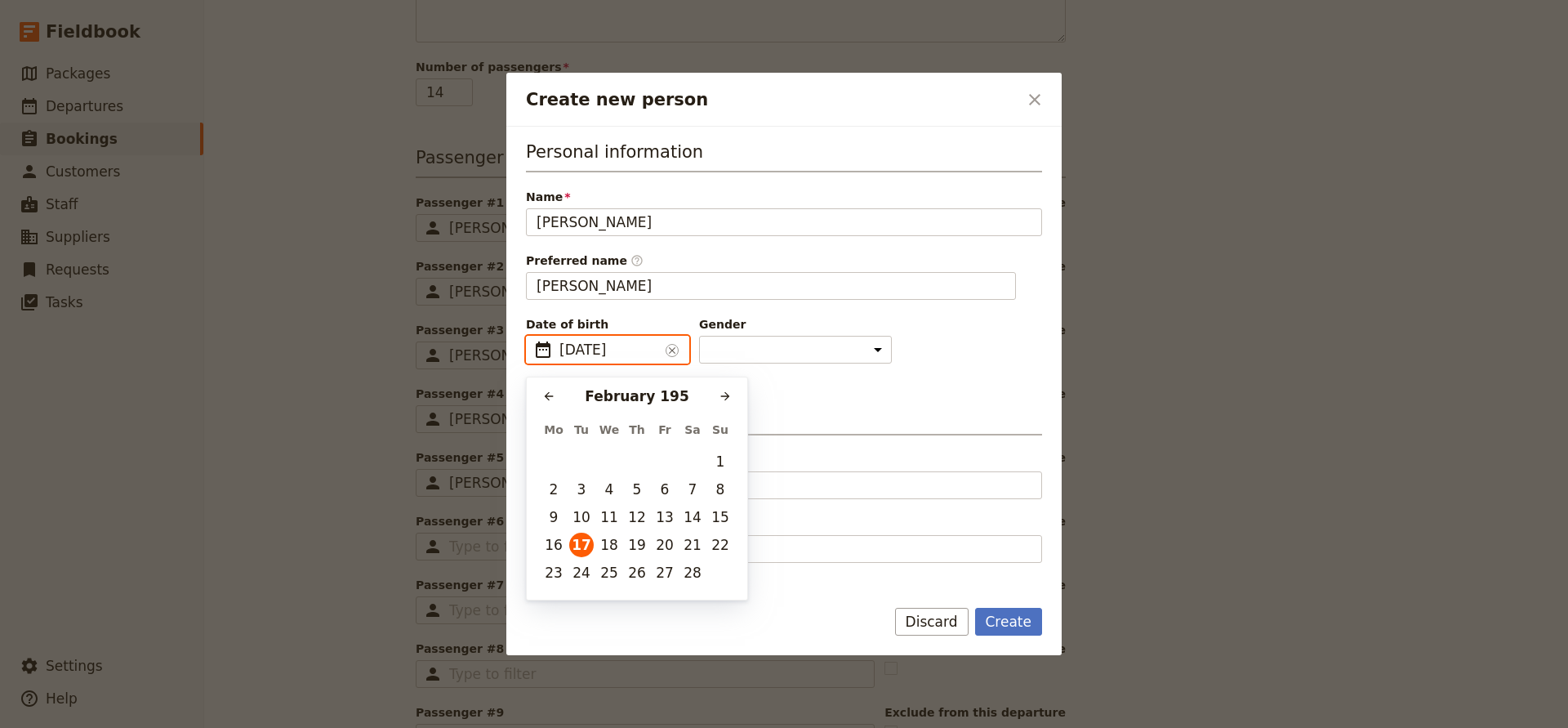
type input "[DATE]"
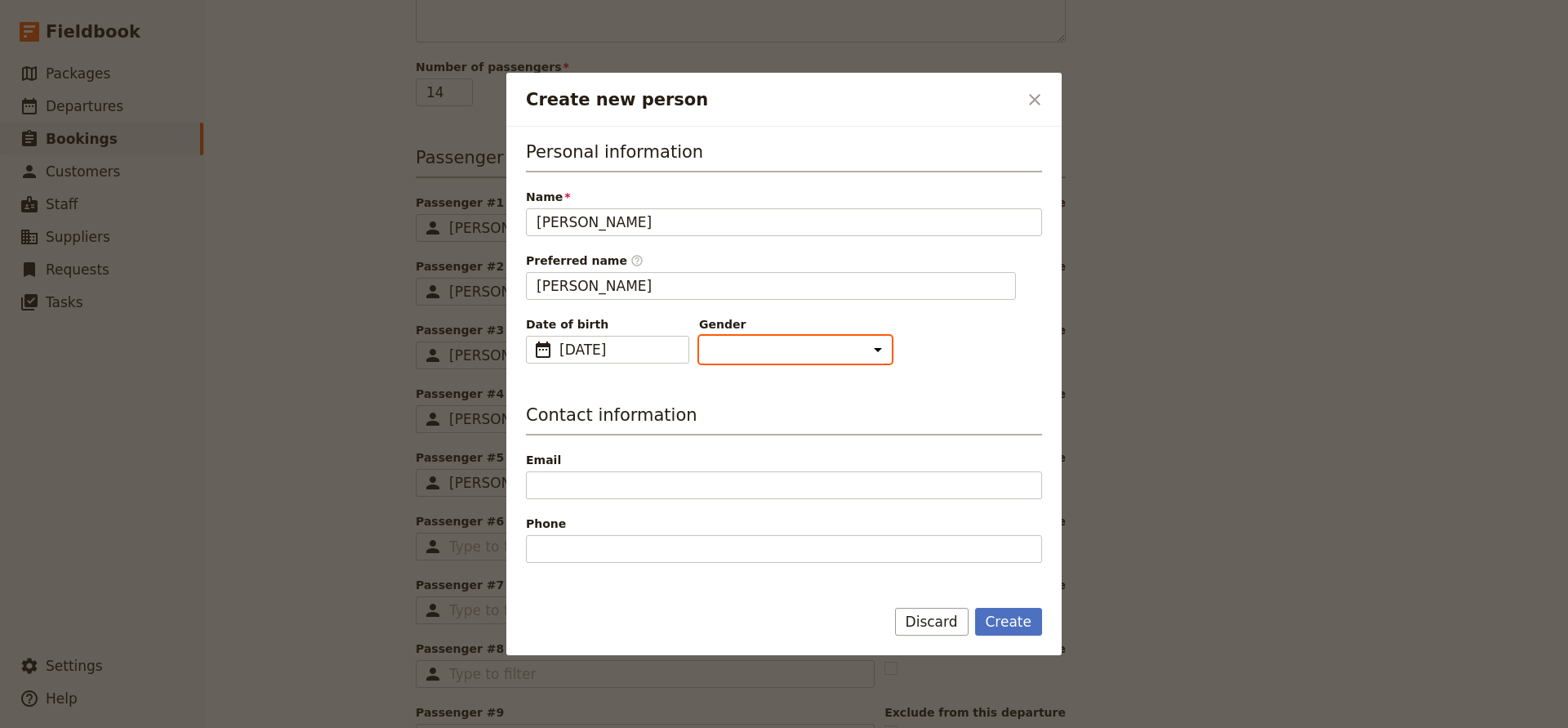
select select "[DEMOGRAPHIC_DATA]"
click at [998, 623] on button "Create" at bounding box center [1008, 621] width 68 height 27
type input "[PERSON_NAME]"
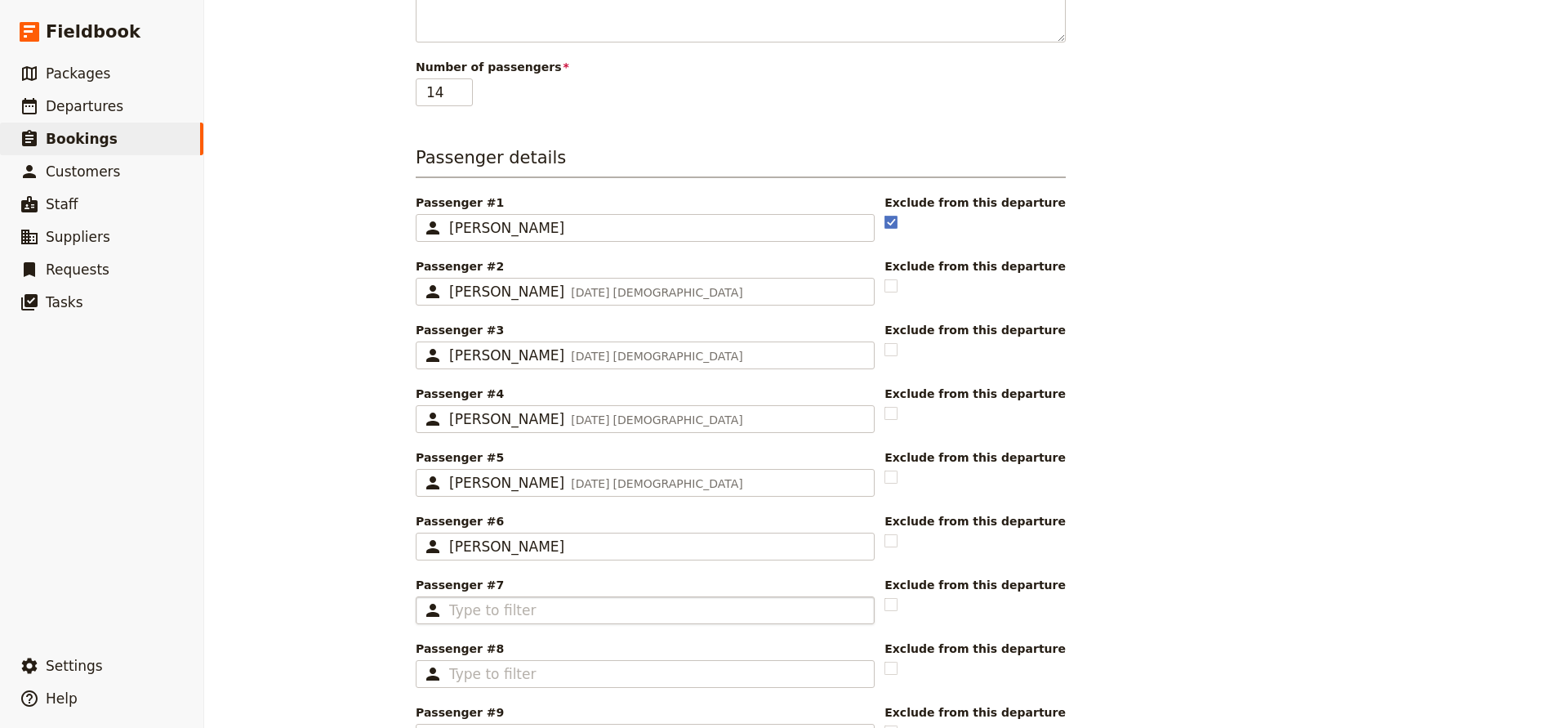
click at [548, 598] on fieldset "​" at bounding box center [645, 610] width 459 height 27
click at [548, 601] on input "Passenger #7 ​" at bounding box center [656, 610] width 415 height 20
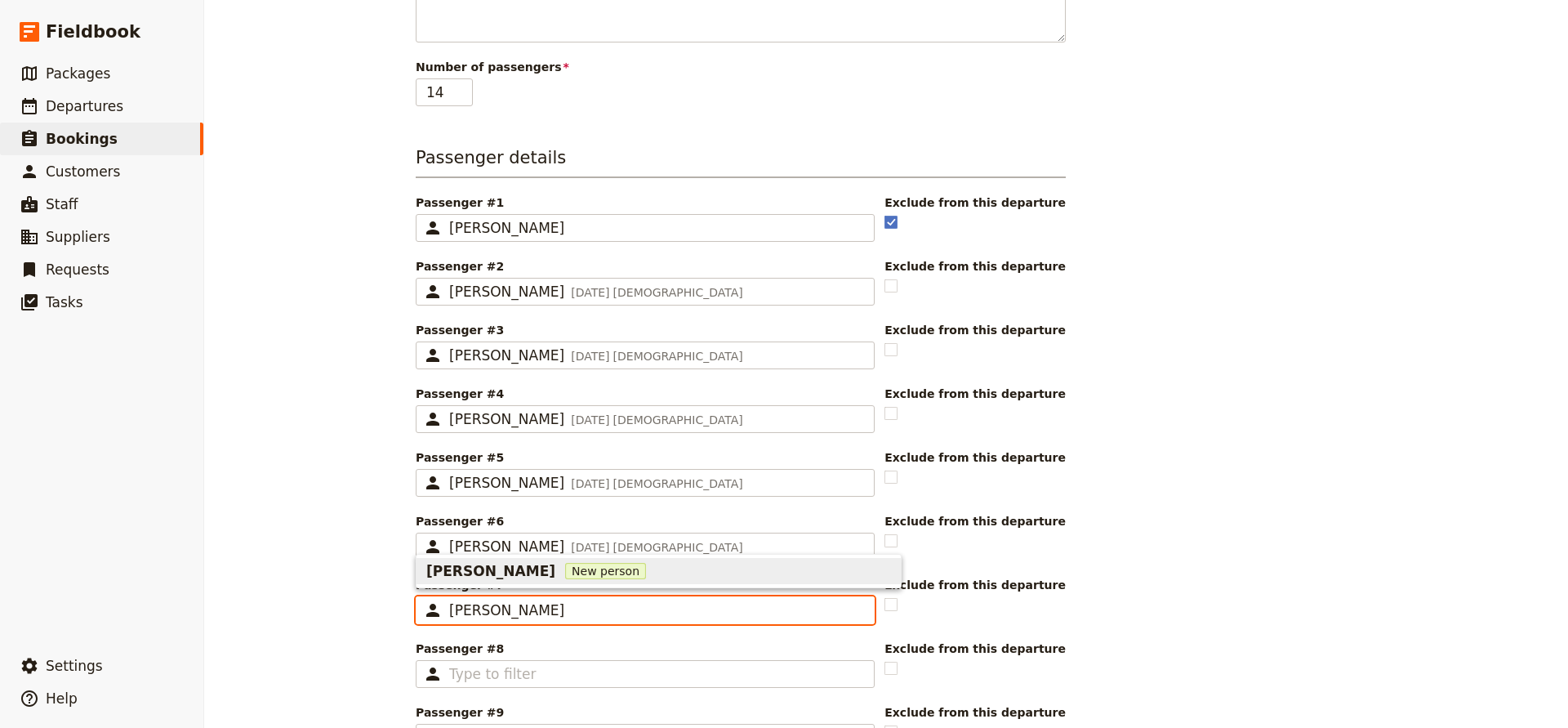
click at [489, 572] on span "[PERSON_NAME]" at bounding box center [491, 571] width 129 height 20
type input "[PERSON_NAME]"
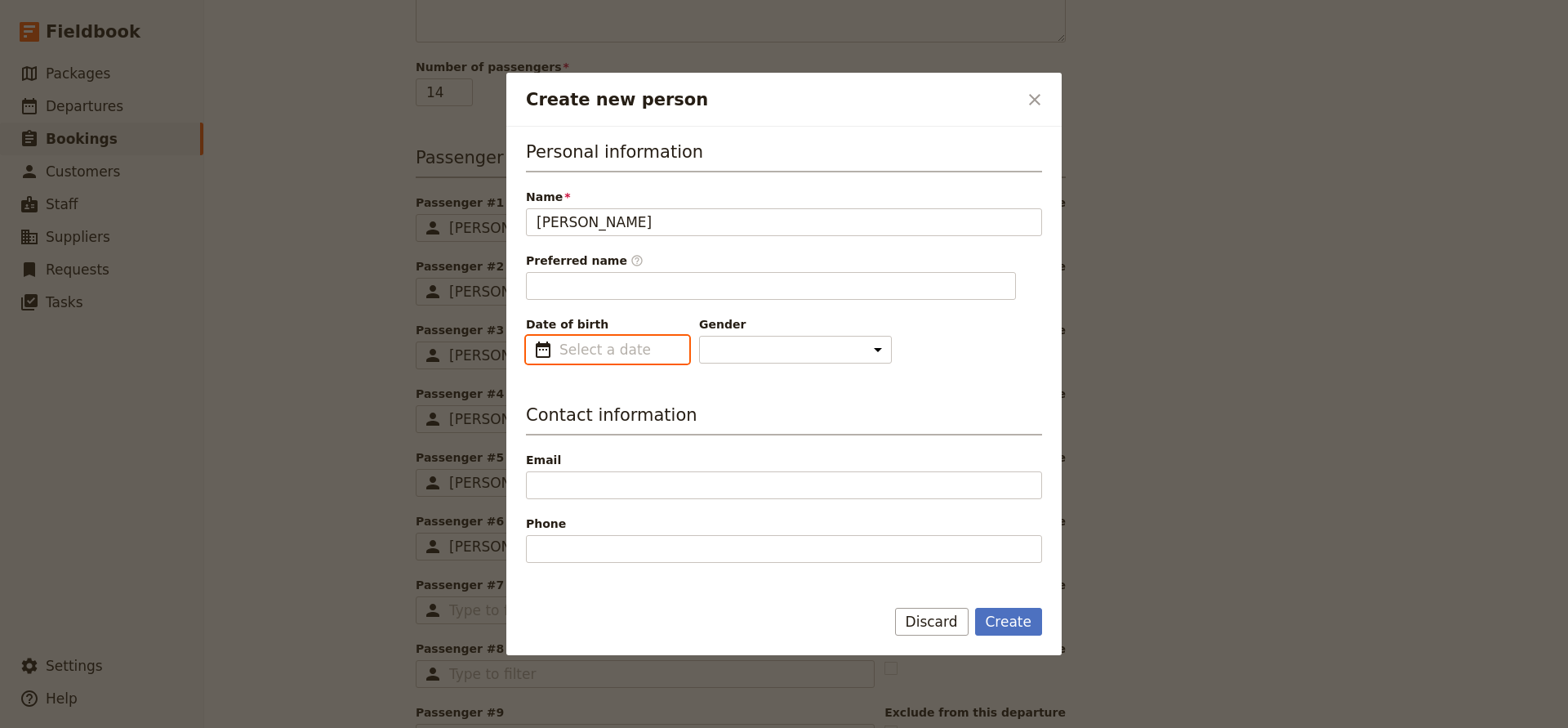
type input "[PERSON_NAME]"
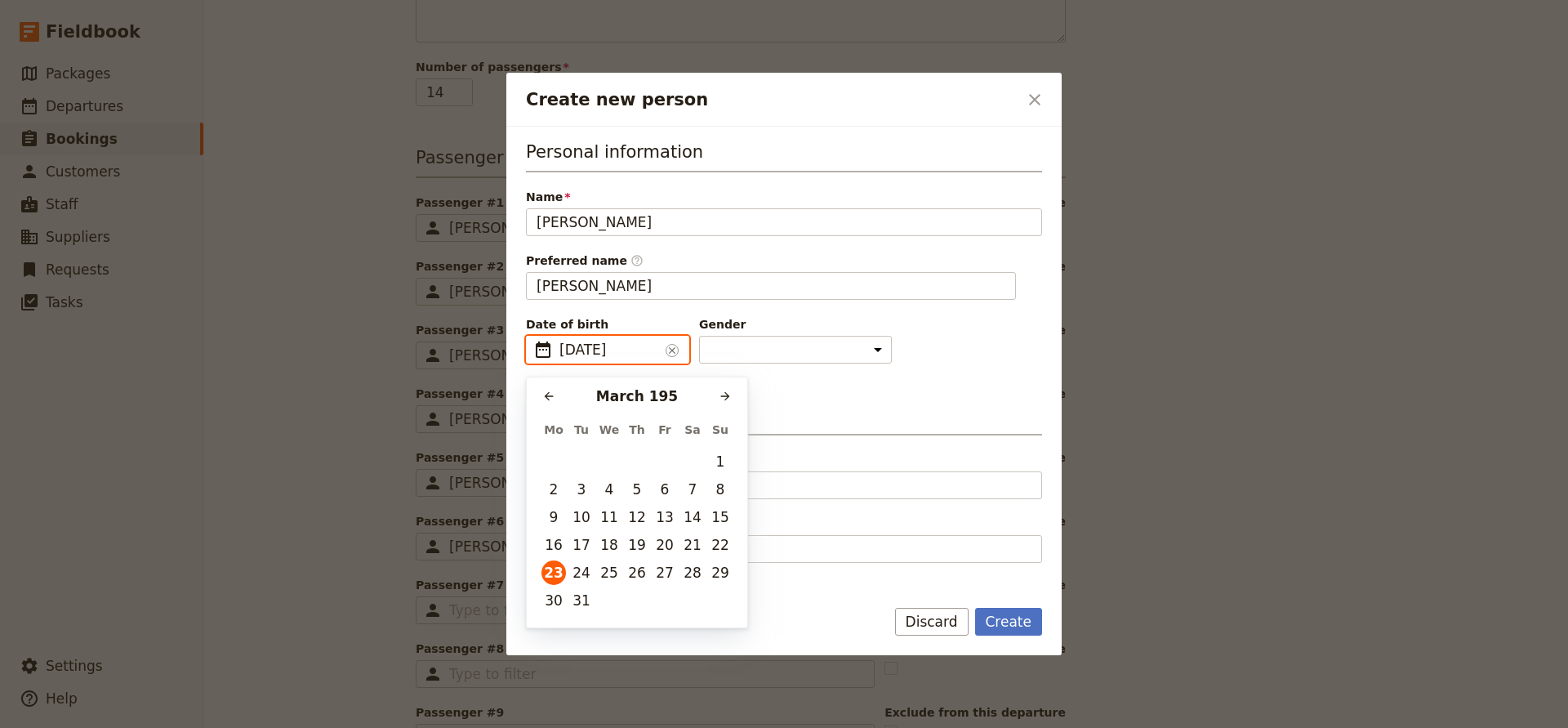
type input "[DATE]"
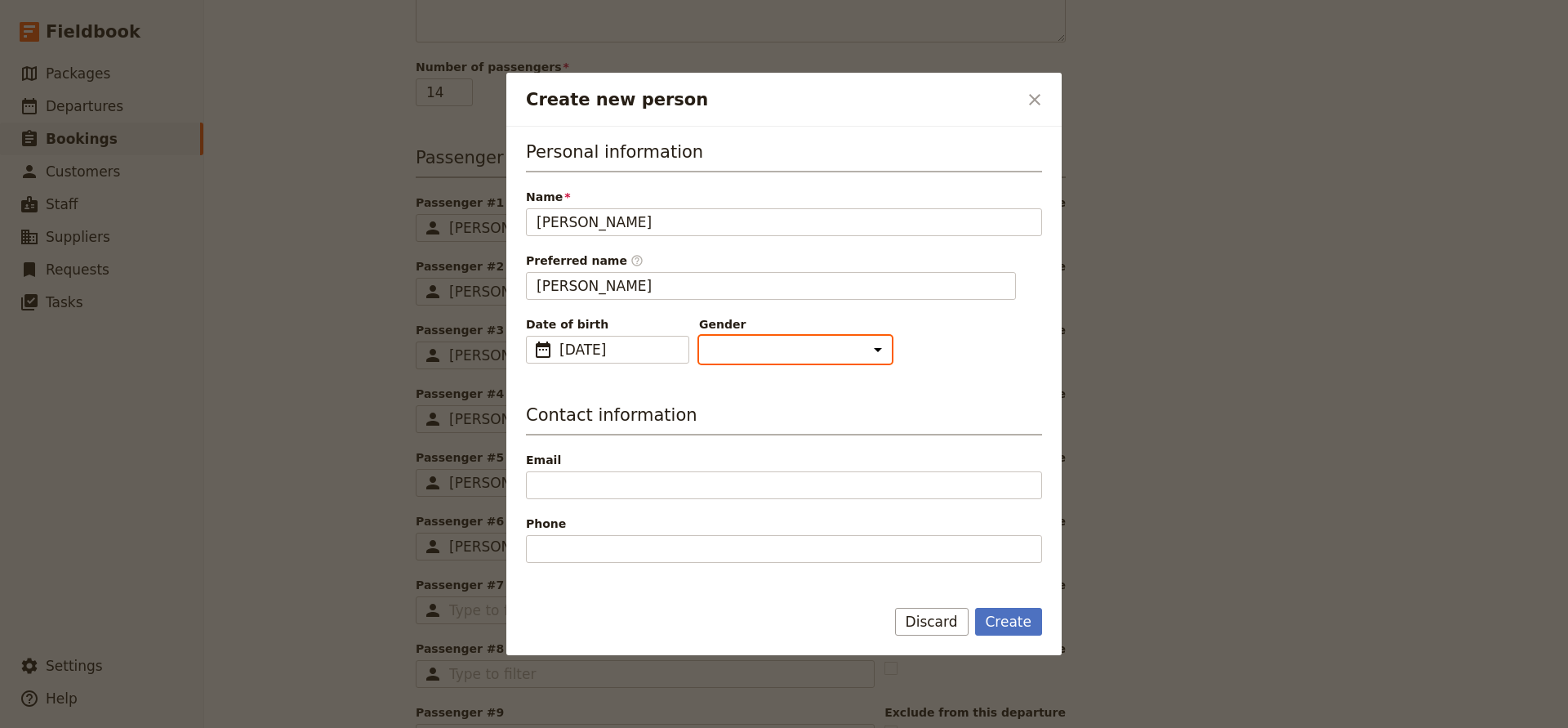
select select "[DEMOGRAPHIC_DATA]"
click at [1006, 621] on button "Create" at bounding box center [1008, 621] width 68 height 27
type input "[PERSON_NAME]"
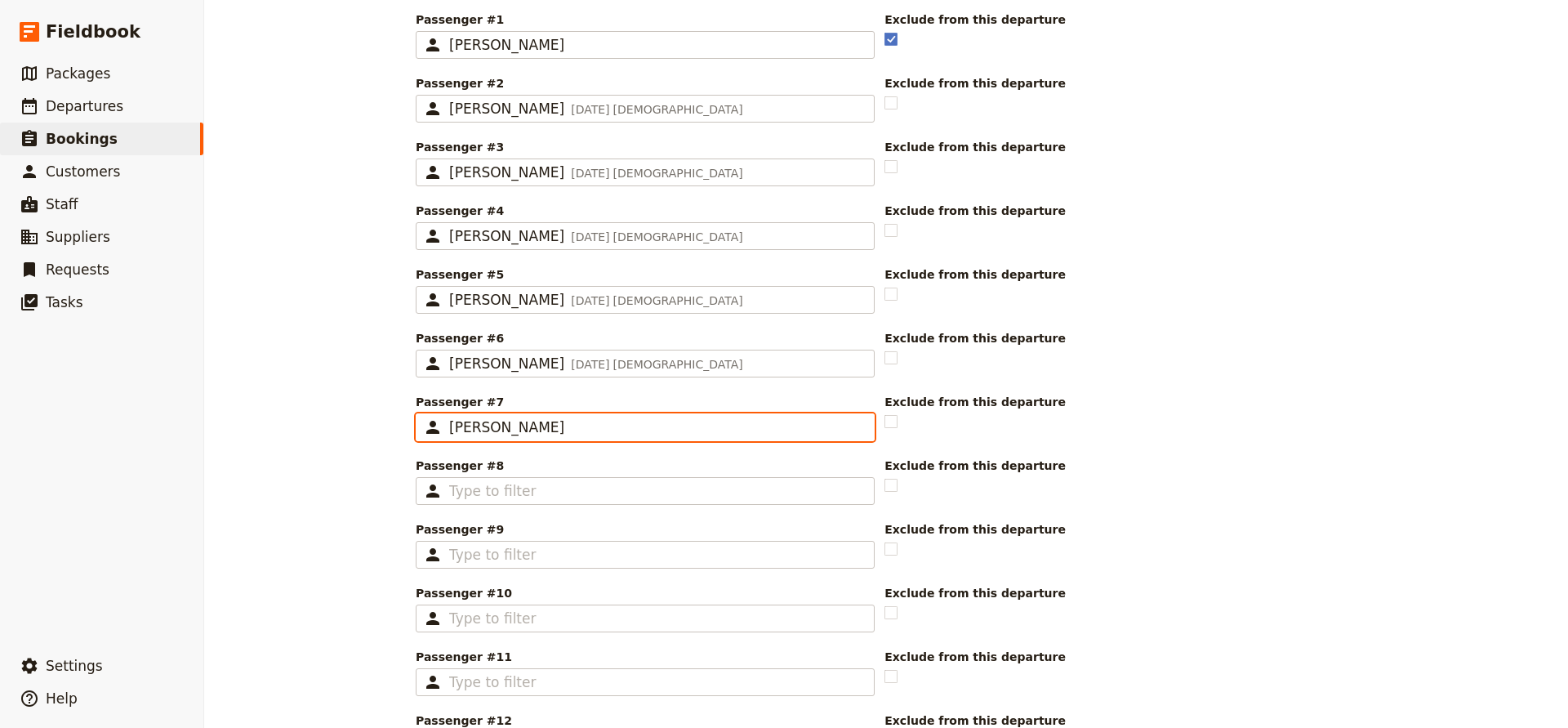
scroll to position [582, 0]
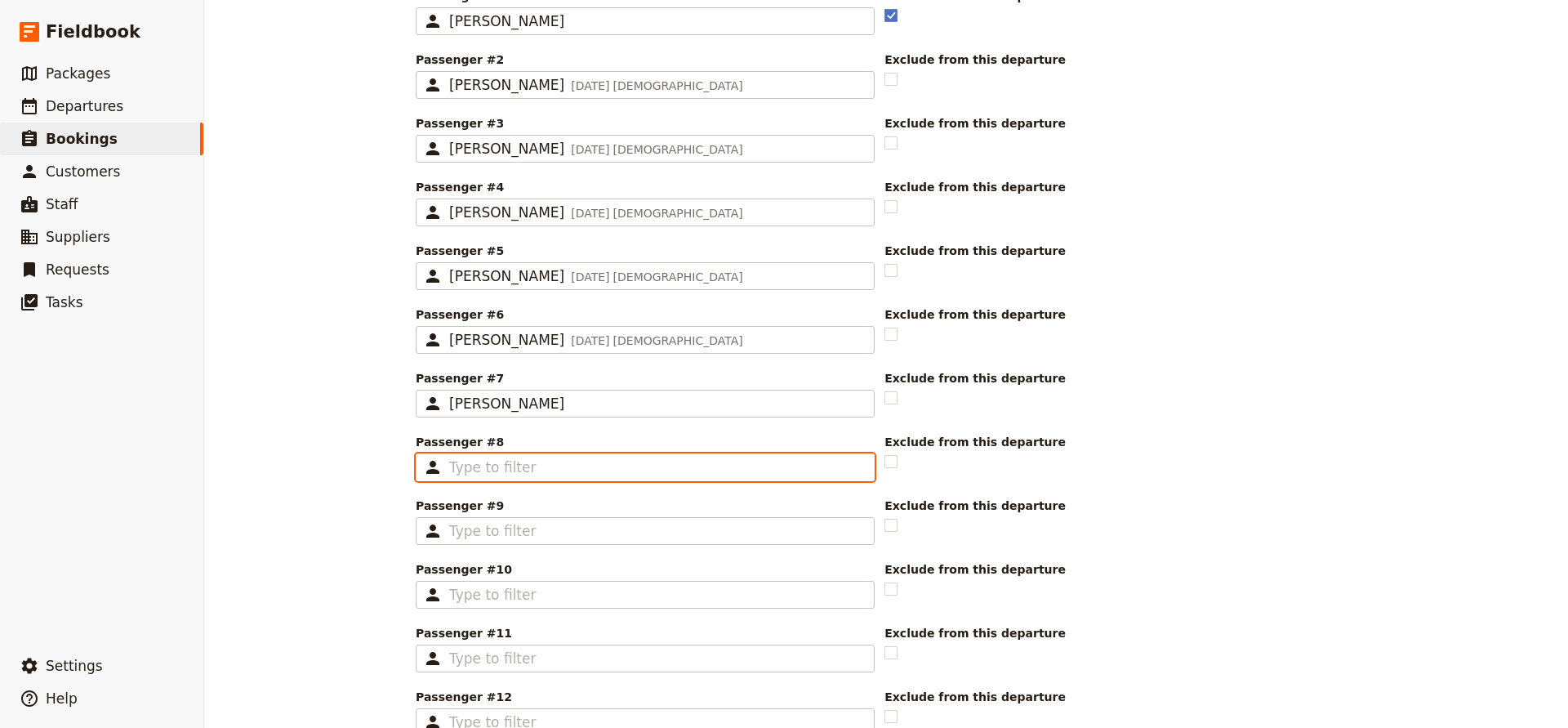
click at [498, 472] on input "Passenger #8 ​" at bounding box center [656, 467] width 415 height 20
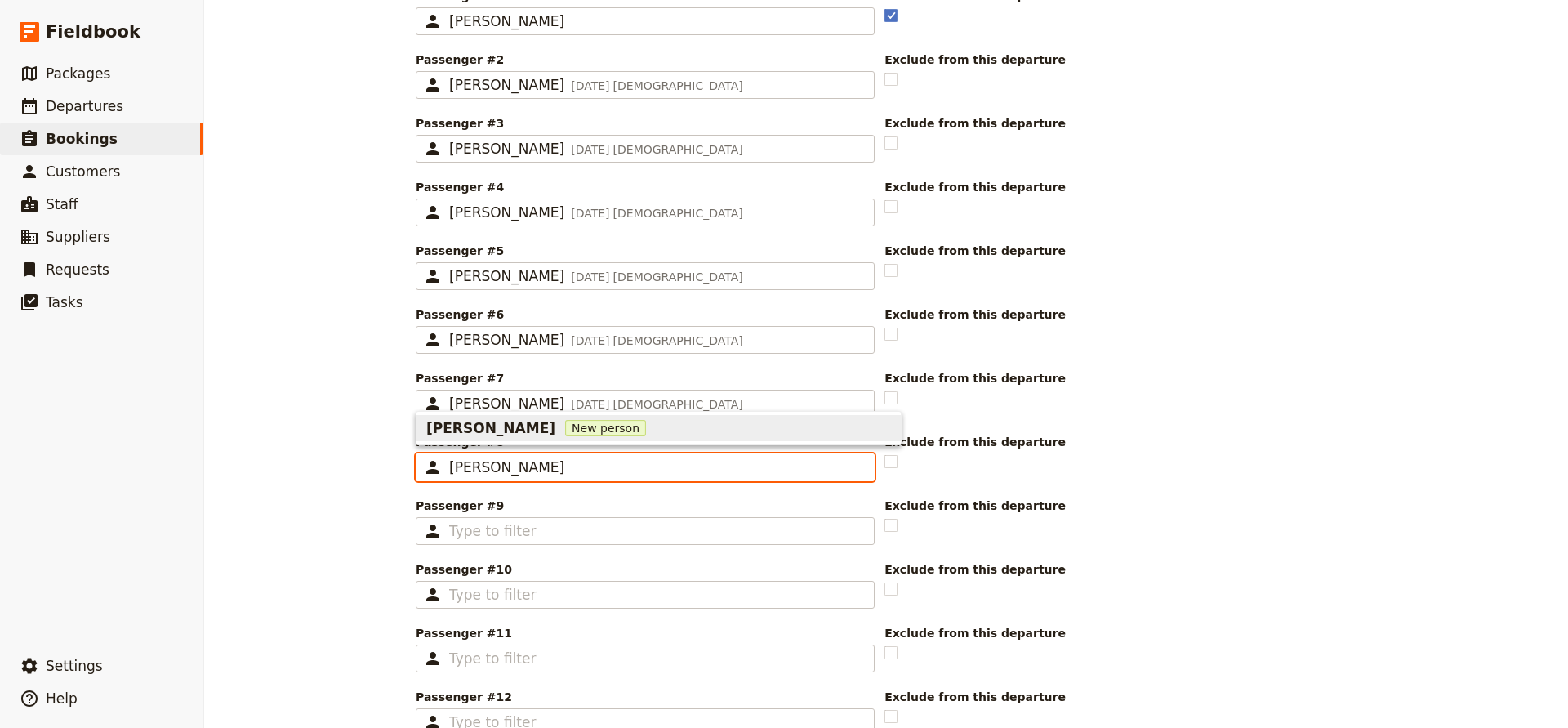
click at [565, 430] on span "New person" at bounding box center [606, 427] width 81 height 17
type input "[PERSON_NAME]"
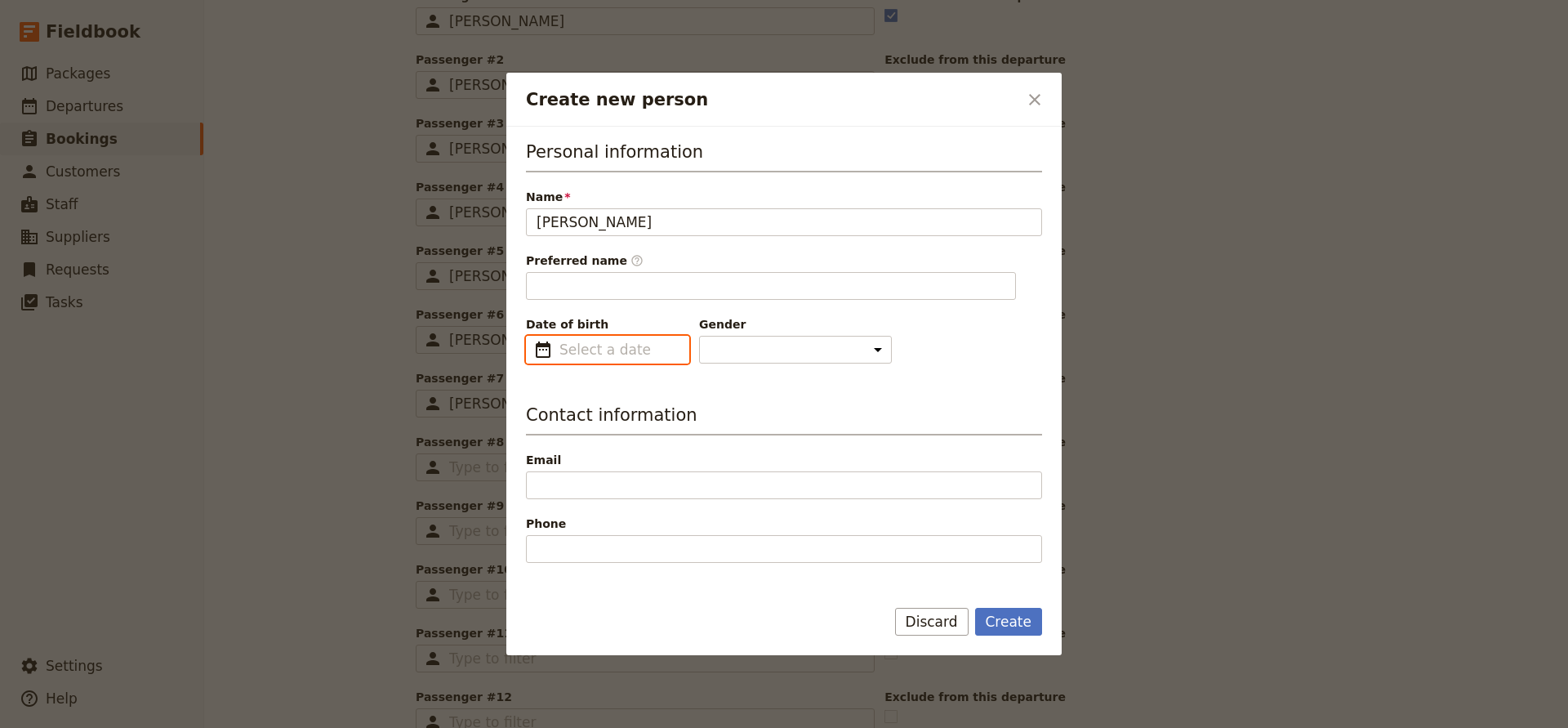
type input "[PERSON_NAME]"
click at [572, 353] on span "[DATE]" at bounding box center [610, 350] width 100 height 20
click at [533, 336] on input "[DATE]" at bounding box center [532, 336] width 1 height 1
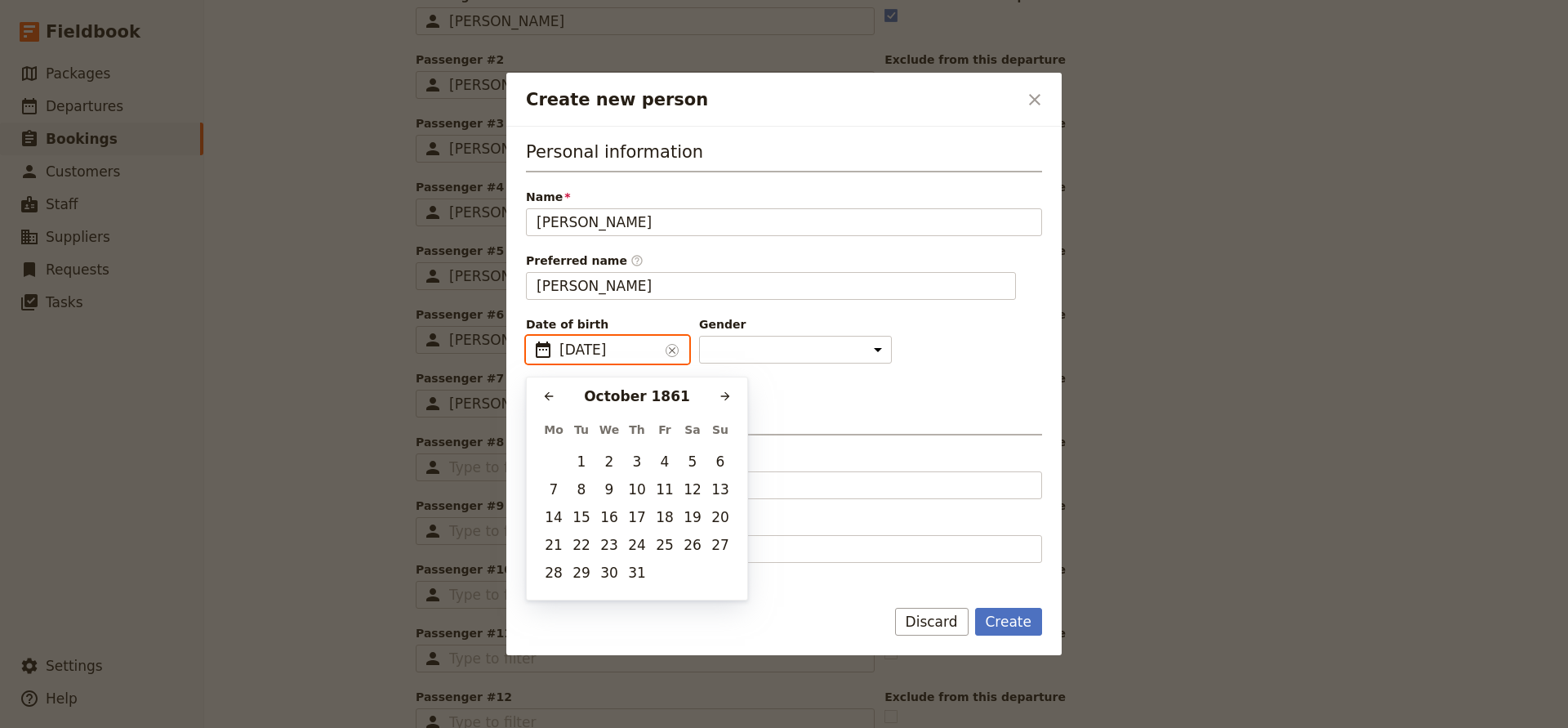
click at [572, 353] on input "[DATE]" at bounding box center [610, 350] width 100 height 20
click at [567, 354] on input "[DATE]" at bounding box center [610, 350] width 100 height 20
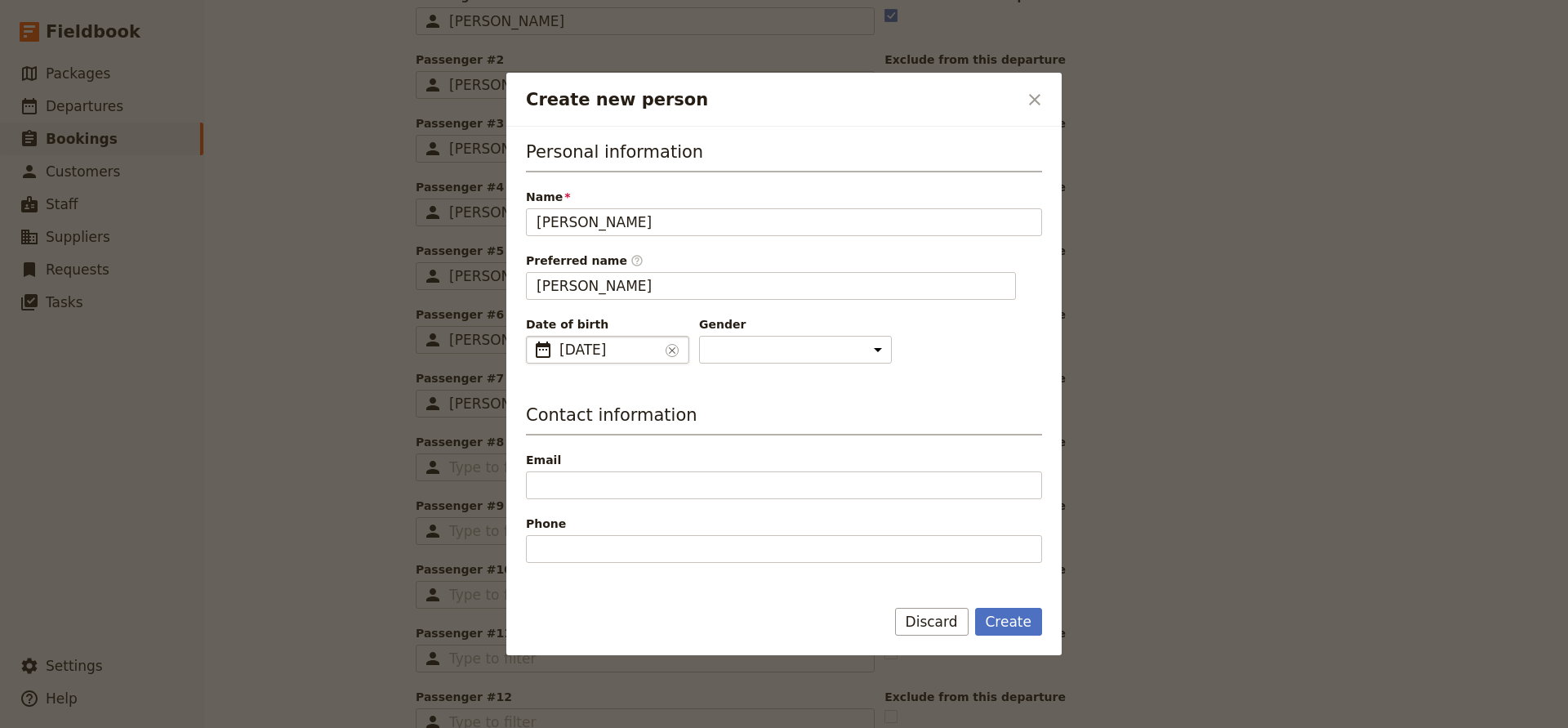
click at [579, 358] on span "[DATE]" at bounding box center [610, 350] width 100 height 20
click at [533, 336] on input "[DATE]" at bounding box center [532, 336] width 1 height 1
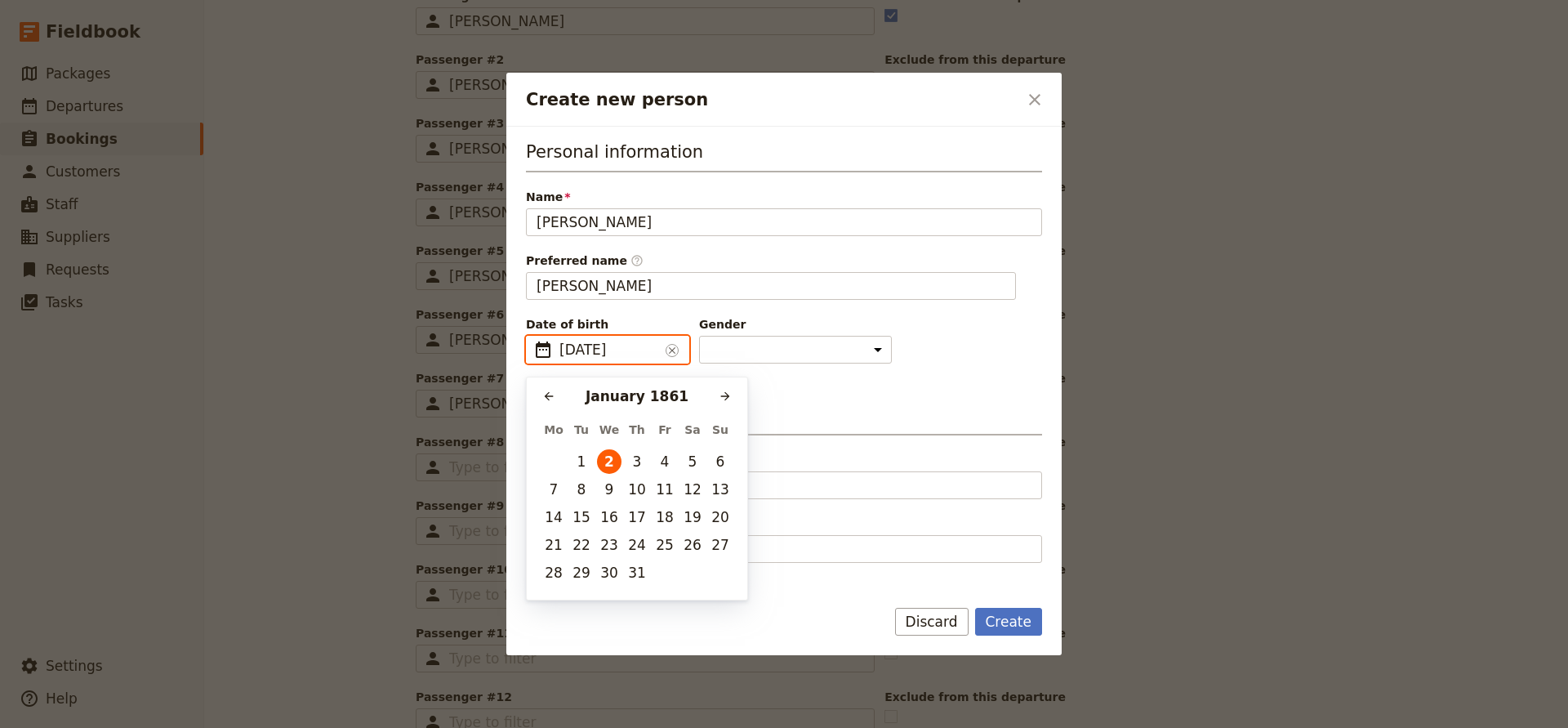
click at [572, 351] on input "[DATE]" at bounding box center [610, 350] width 100 height 20
click at [562, 354] on input "[DATE]" at bounding box center [610, 350] width 100 height 20
click at [587, 355] on input "[DATE]" at bounding box center [610, 350] width 100 height 20
click at [584, 354] on input "[DATE]" at bounding box center [610, 350] width 100 height 20
type input "[DATE]"
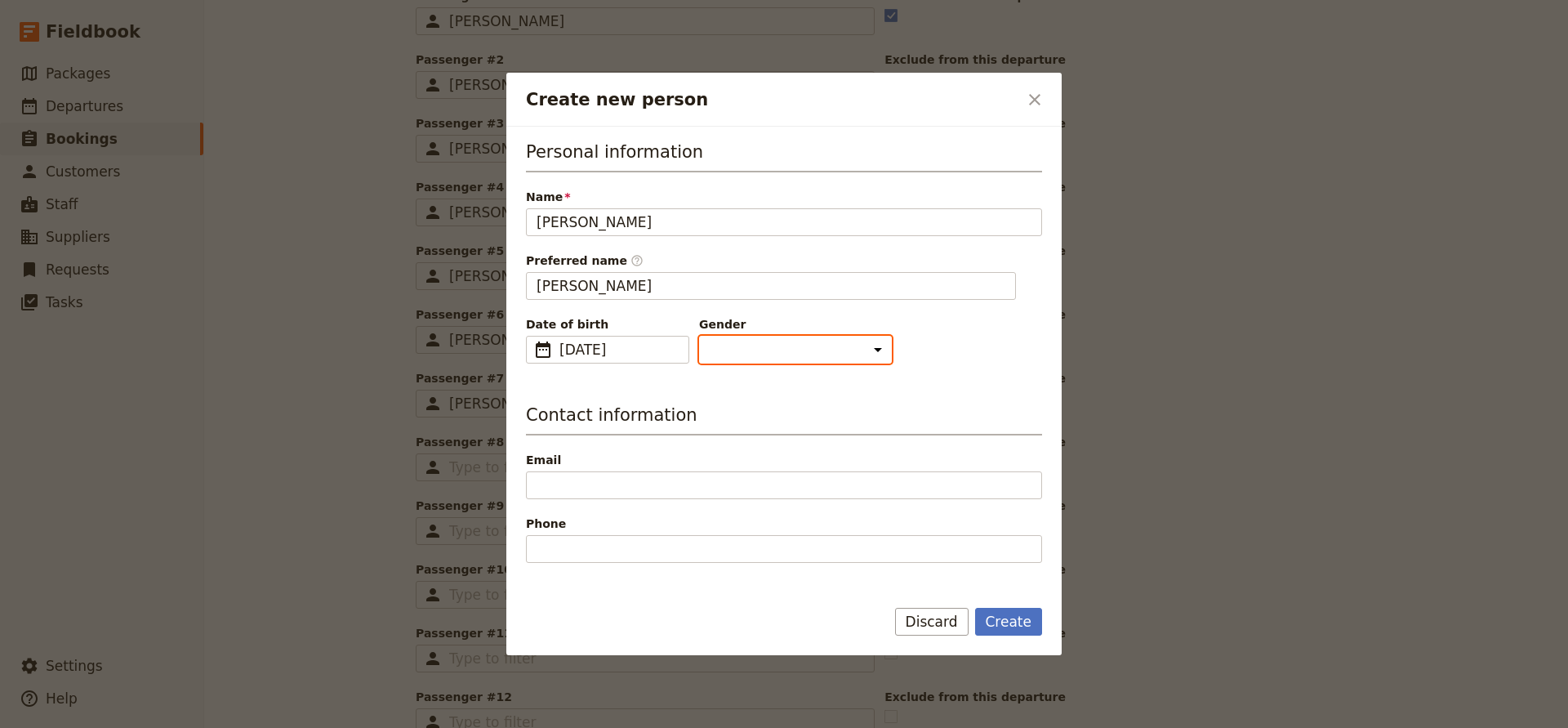
select select "[DEMOGRAPHIC_DATA]"
click at [1009, 616] on button "Create" at bounding box center [1008, 621] width 68 height 27
type input "[PERSON_NAME]"
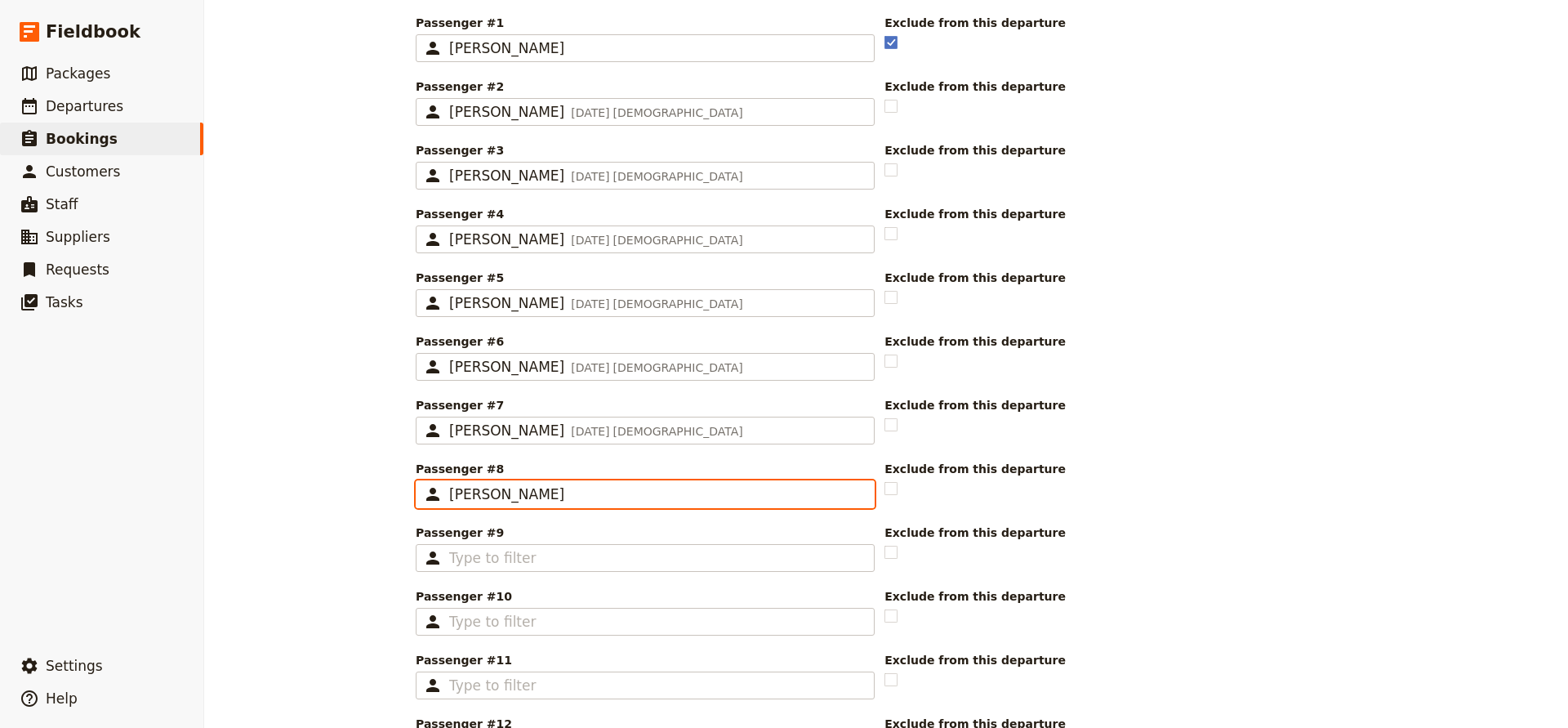
scroll to position [562, 0]
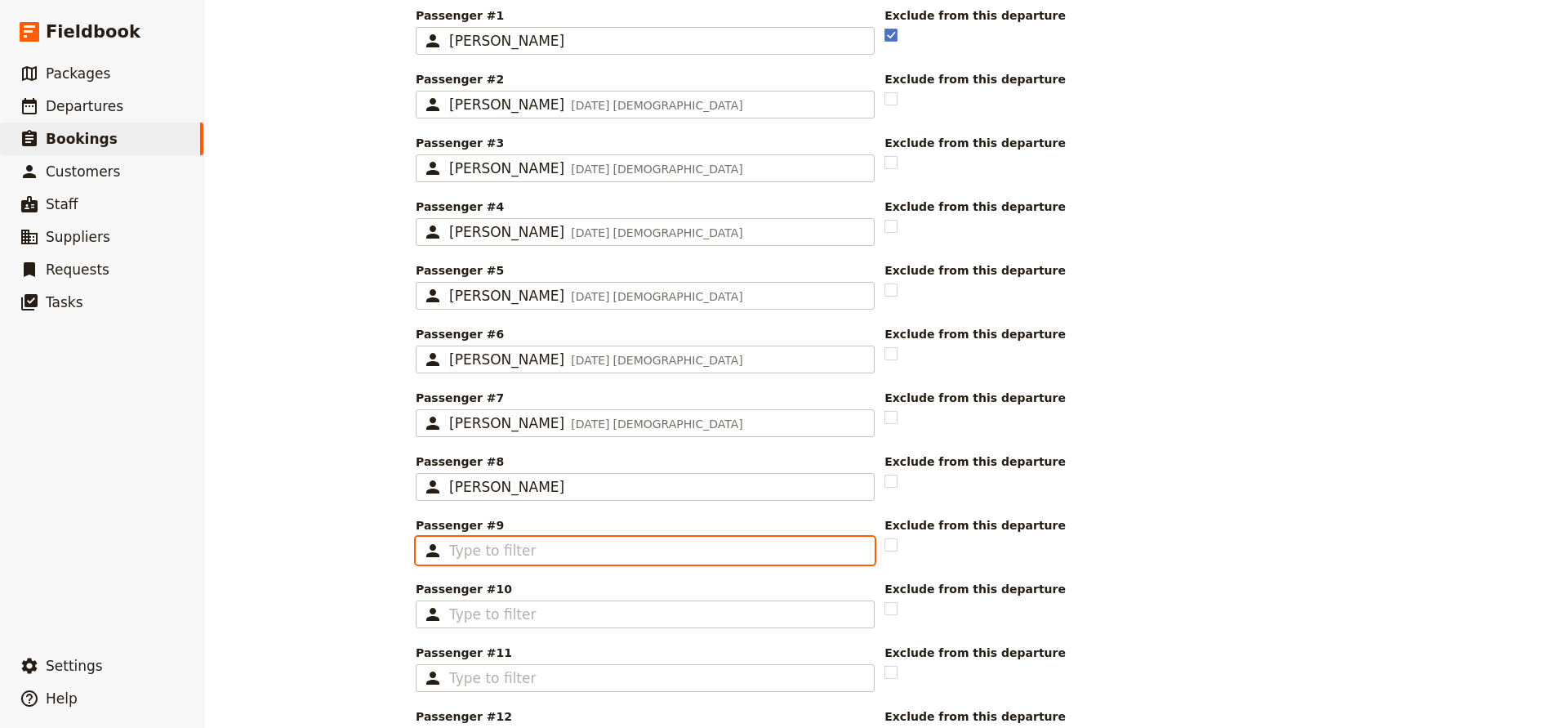
click at [533, 555] on input "Passenger #9 ​" at bounding box center [656, 551] width 415 height 20
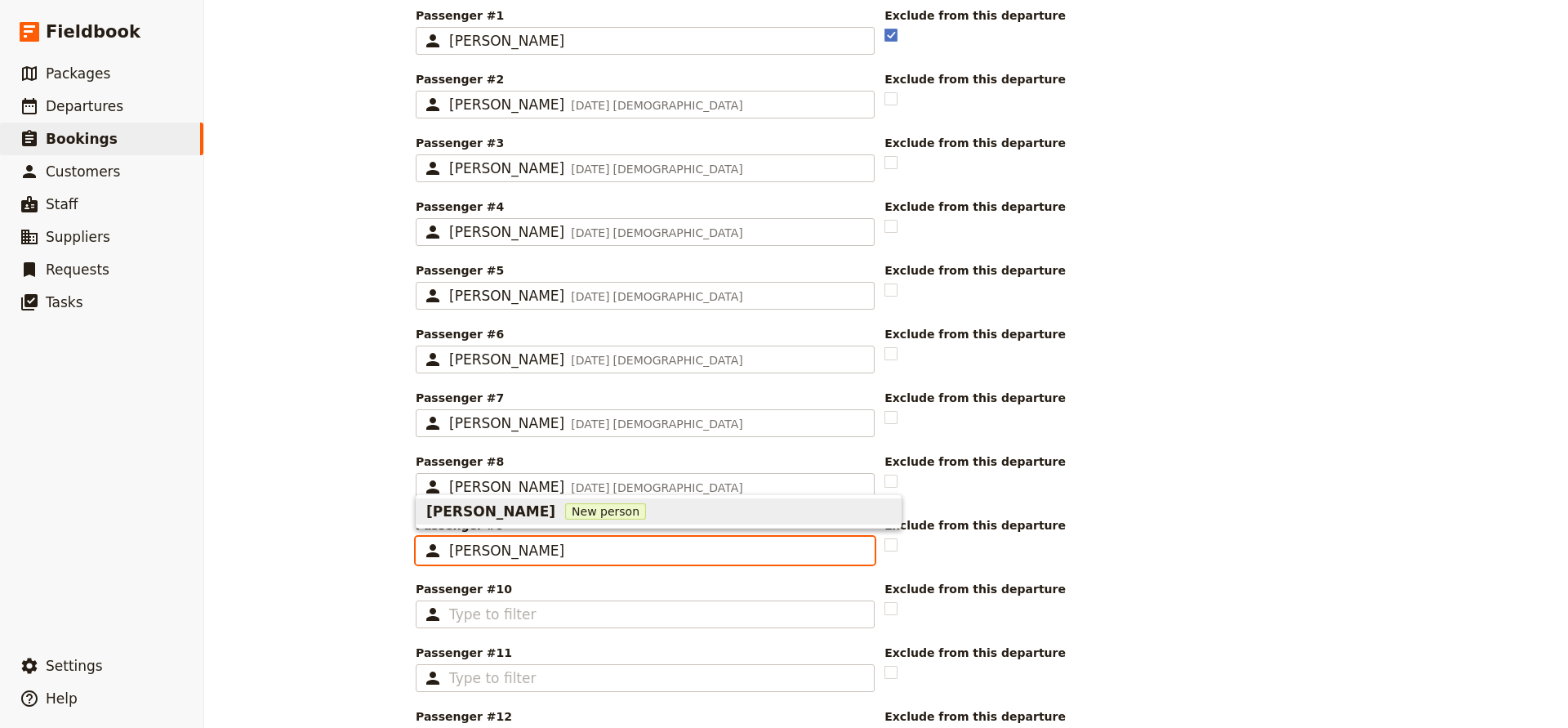
click at [565, 510] on span "New person" at bounding box center [606, 510] width 81 height 17
type input "[PERSON_NAME]"
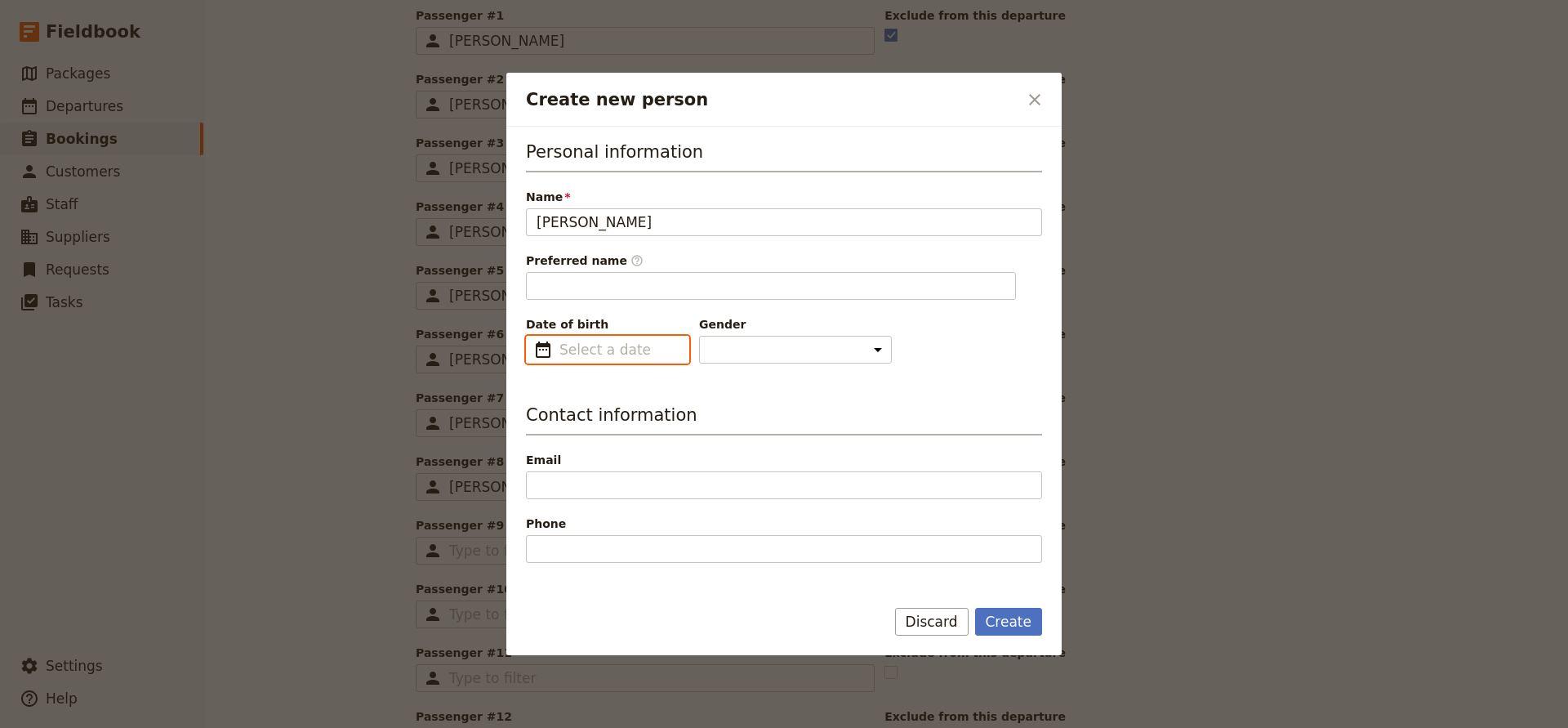
type input "[PERSON_NAME]"
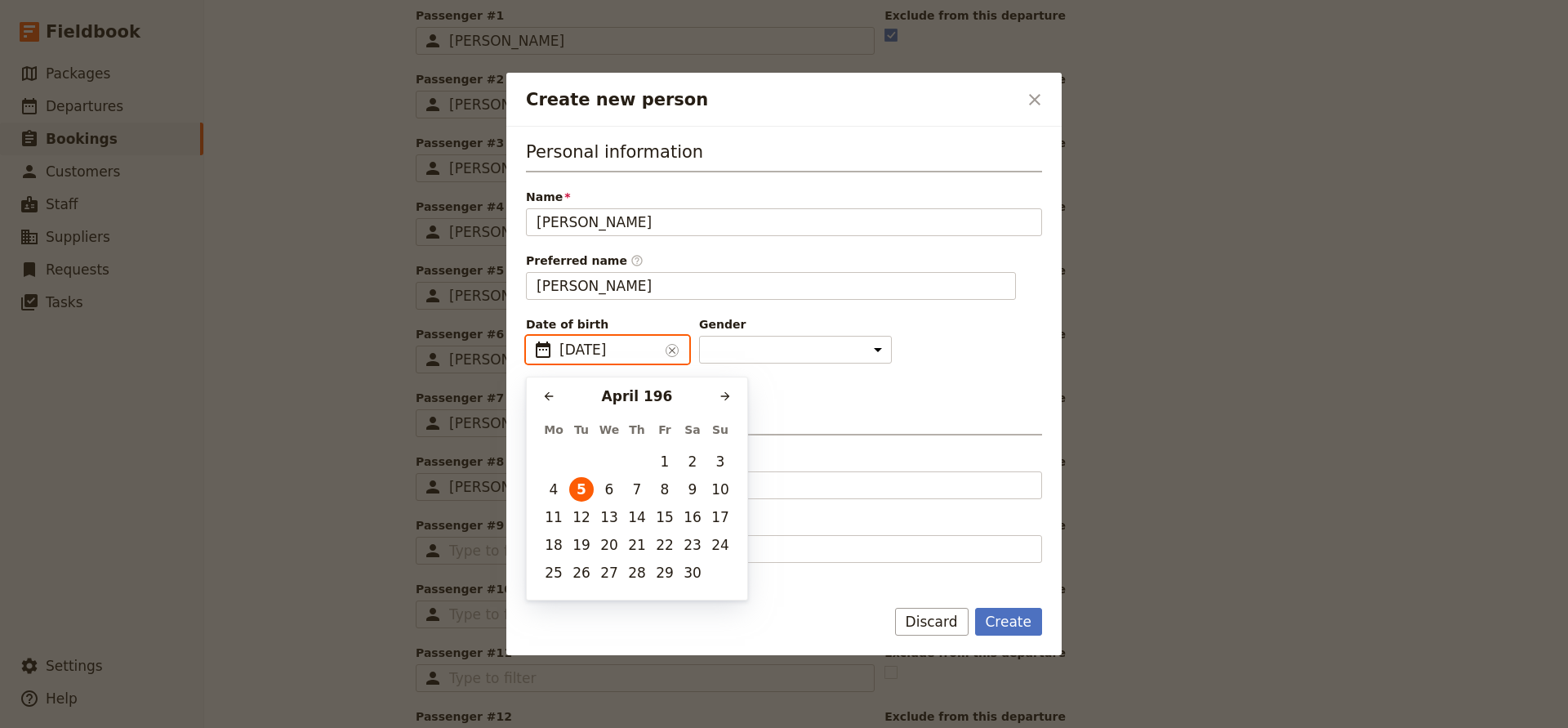
type input "[DATE]"
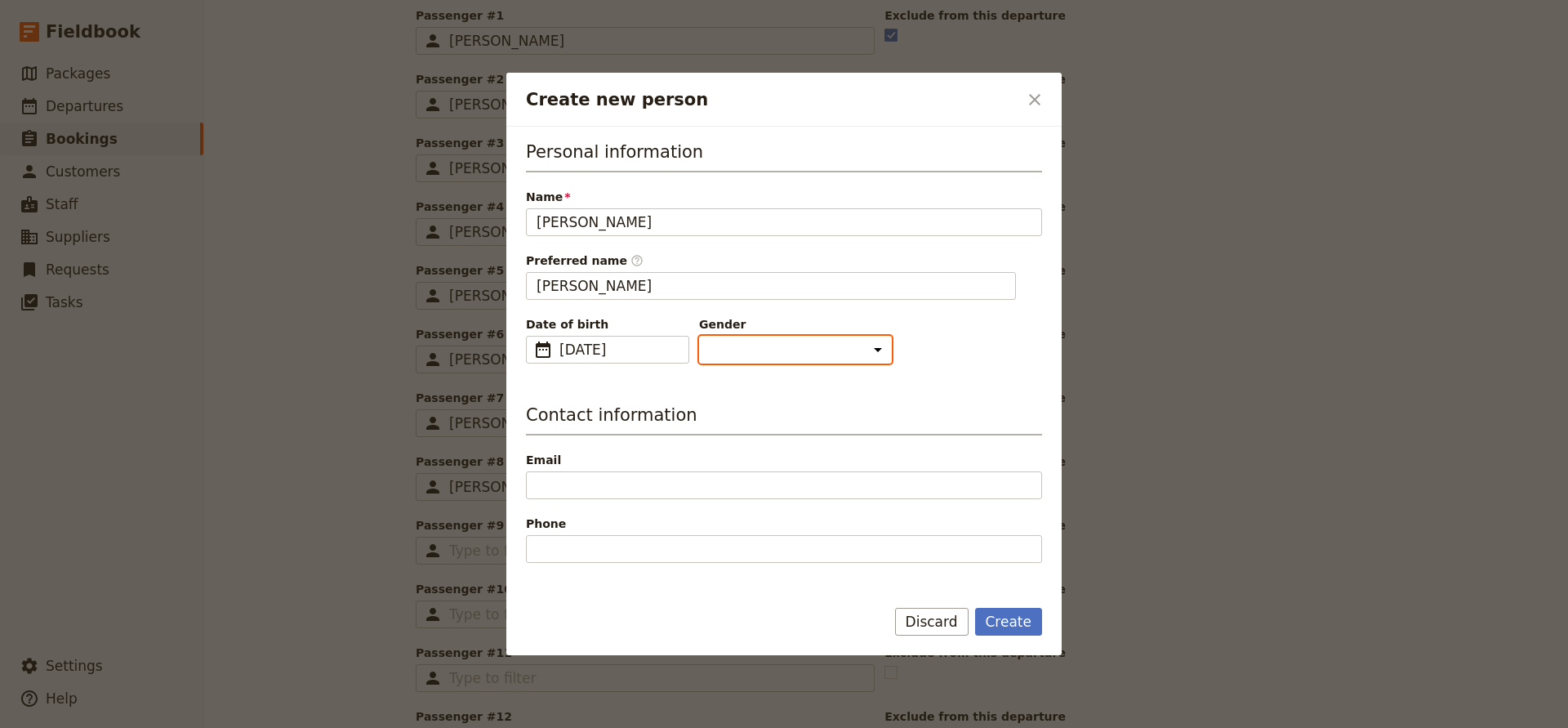
select select "[DEMOGRAPHIC_DATA]"
click at [998, 616] on button "Create" at bounding box center [1008, 621] width 68 height 27
type input "[PERSON_NAME]"
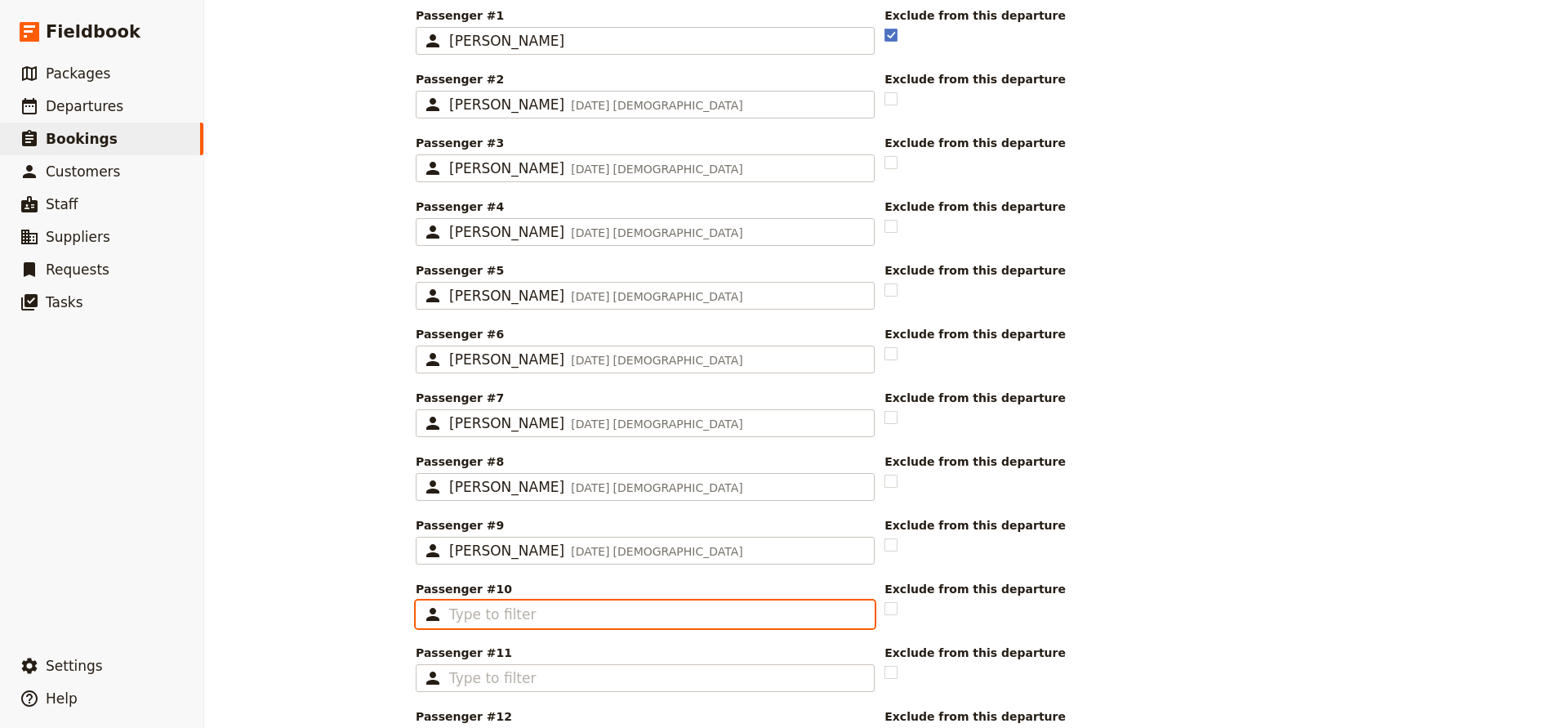
click at [593, 620] on input "Passenger #10 ​" at bounding box center [656, 614] width 415 height 20
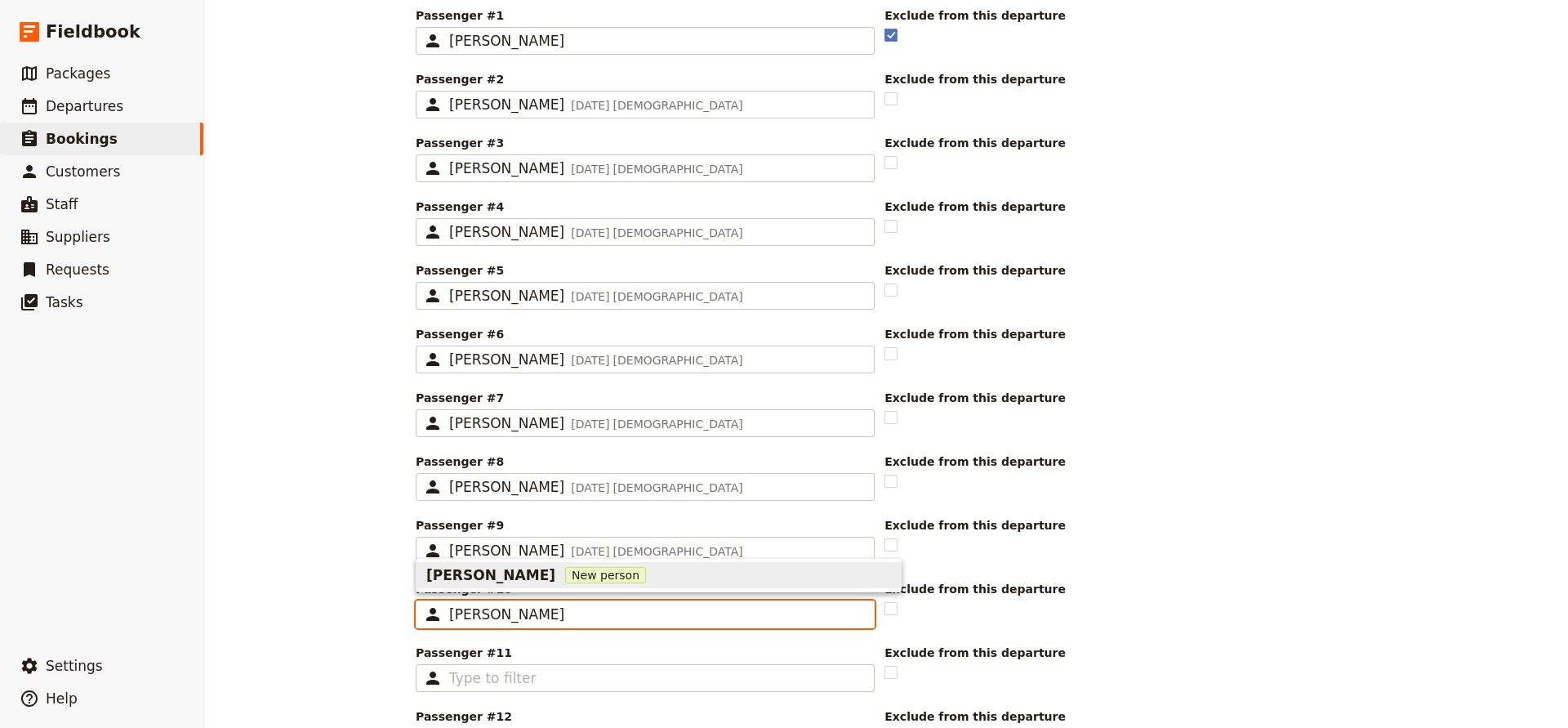
click at [565, 576] on span "New person" at bounding box center [606, 575] width 81 height 17
type input "[PERSON_NAME]"
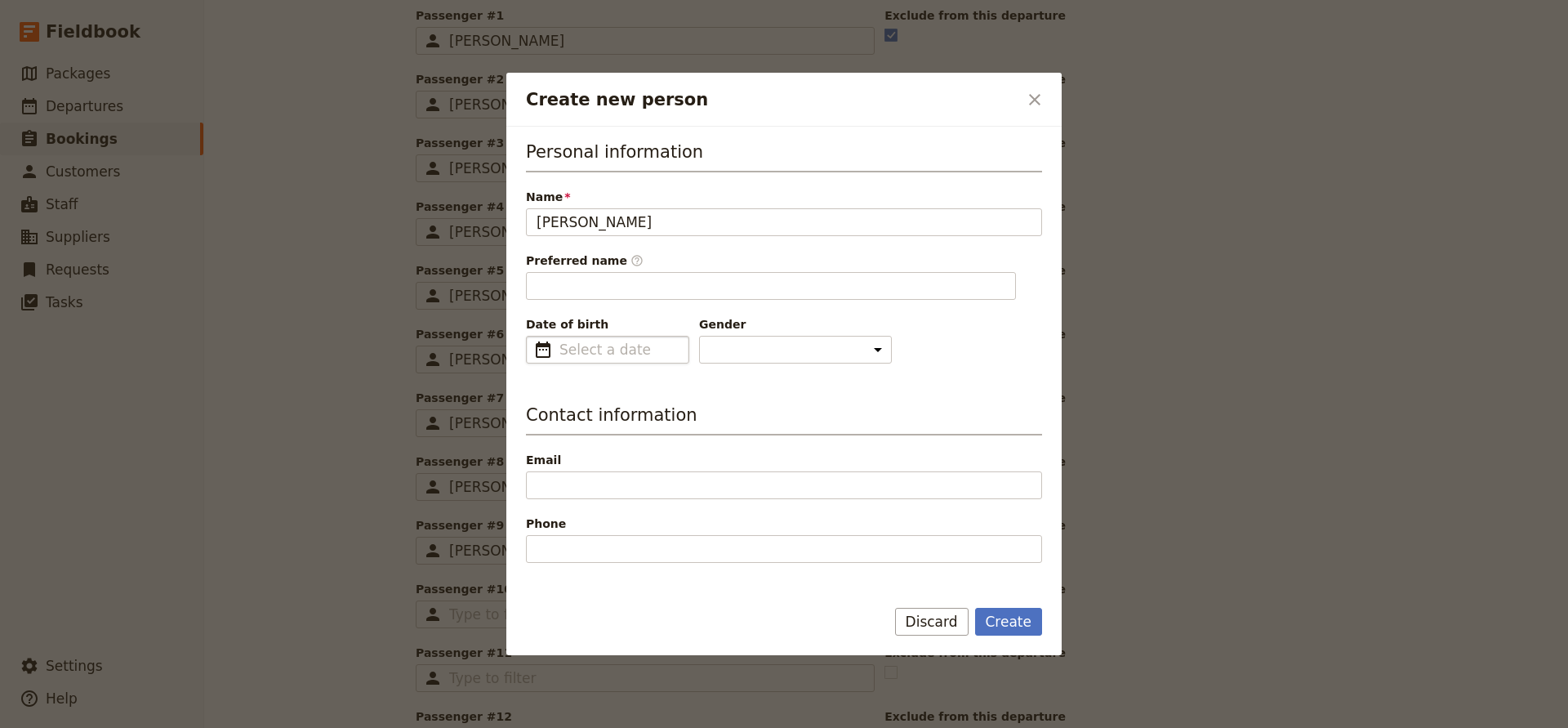
type input "[PERSON_NAME]"
click at [600, 344] on fieldset "​" at bounding box center [608, 350] width 164 height 27
click at [600, 344] on input "Date of birth ​" at bounding box center [619, 350] width 120 height 20
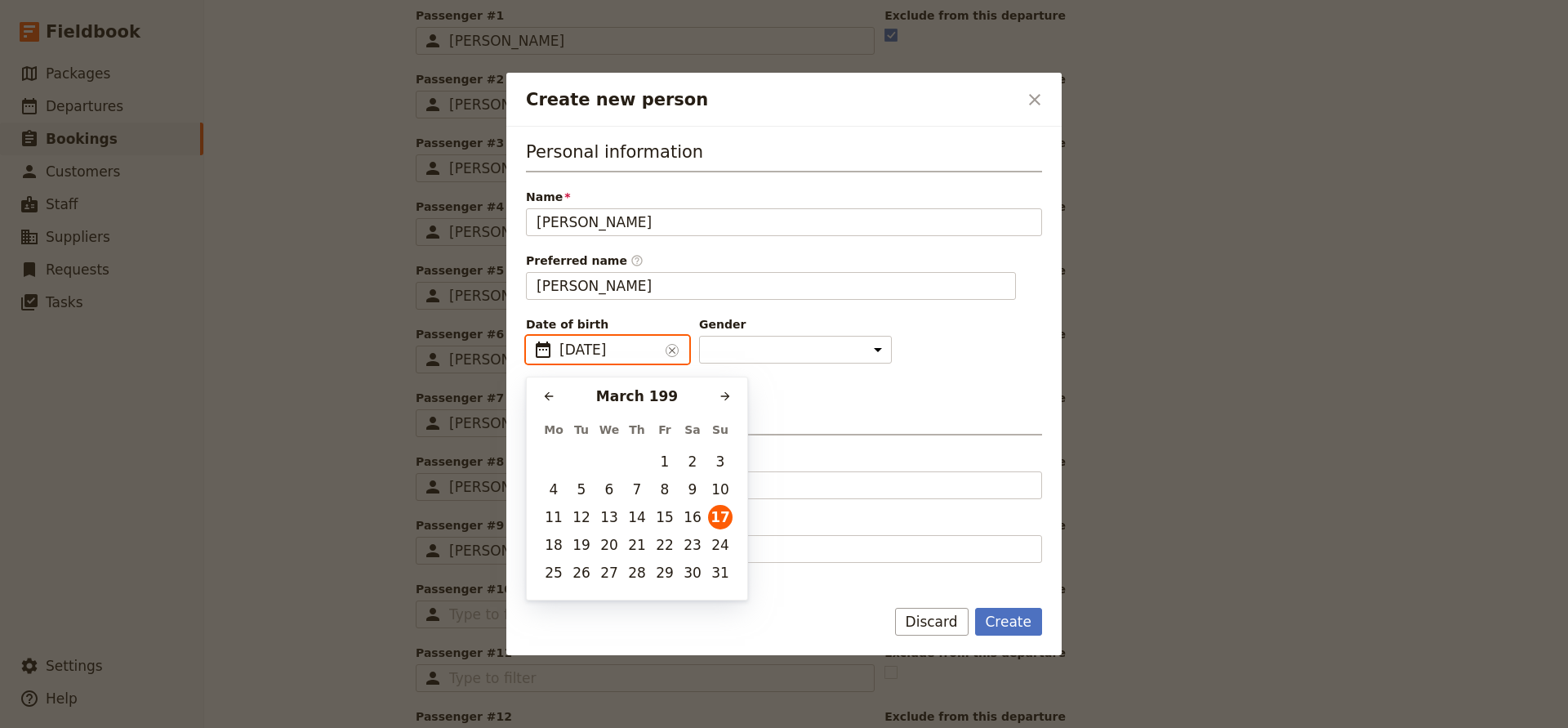
type input "[DATE]"
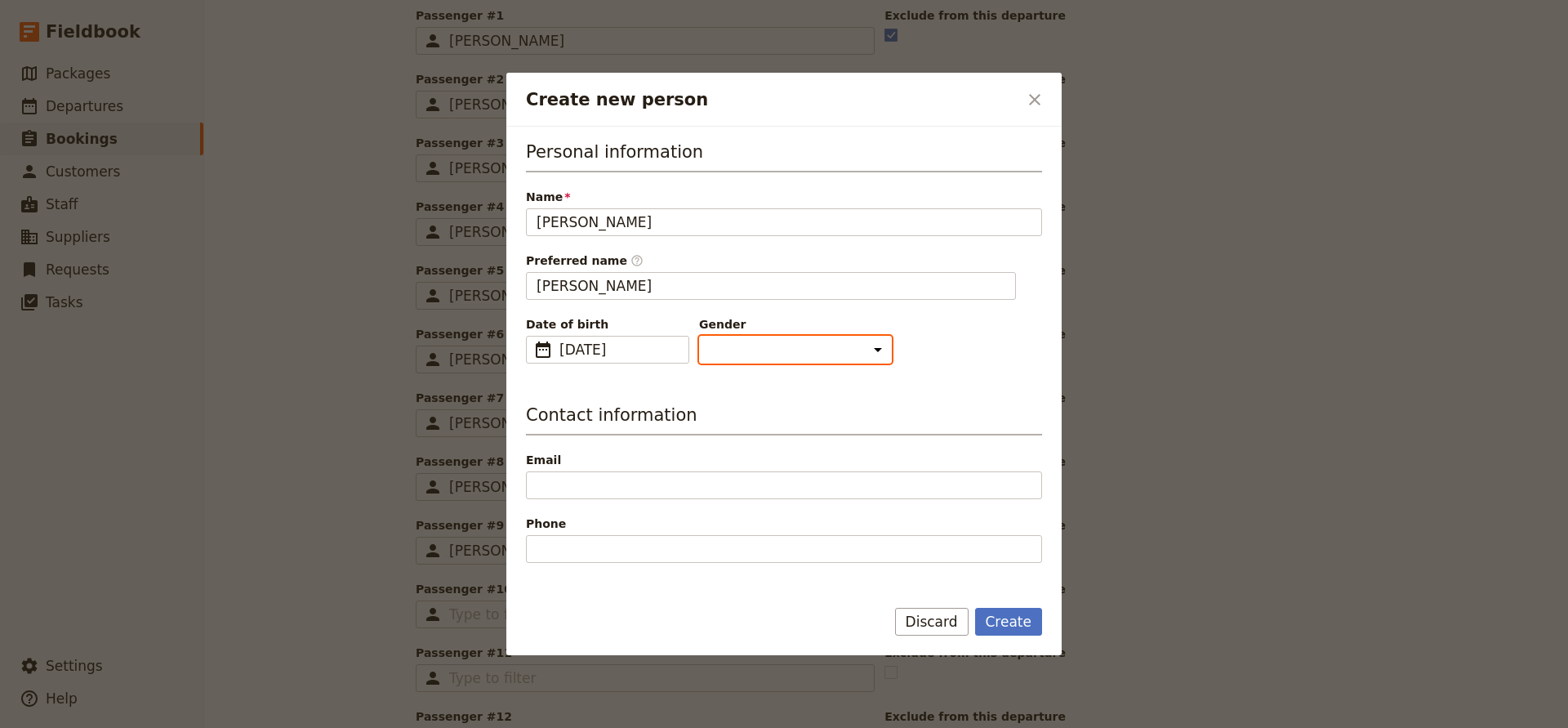
select select "[DEMOGRAPHIC_DATA]"
click at [1008, 621] on button "Create" at bounding box center [1008, 621] width 68 height 27
type input "[PERSON_NAME]"
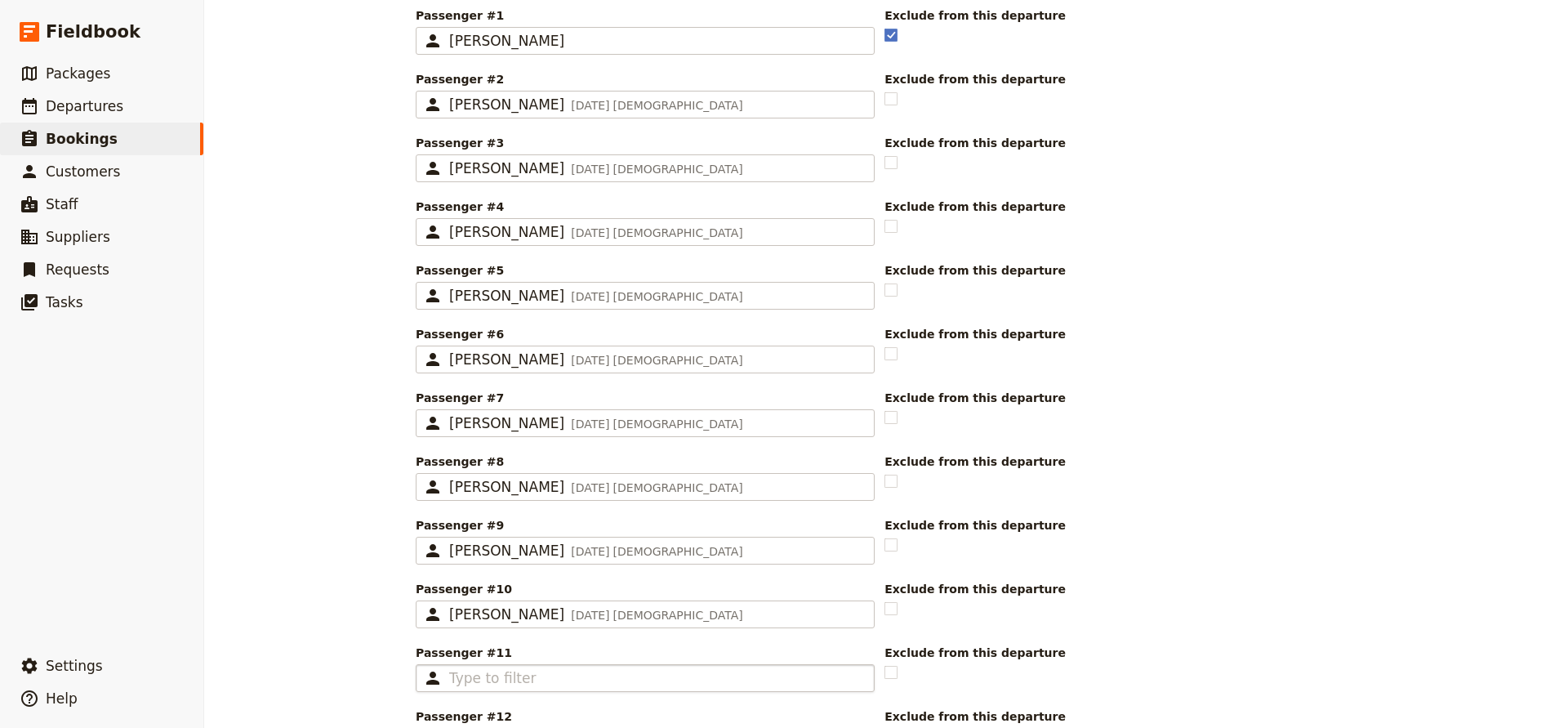
click at [554, 667] on fieldset "​" at bounding box center [645, 678] width 459 height 27
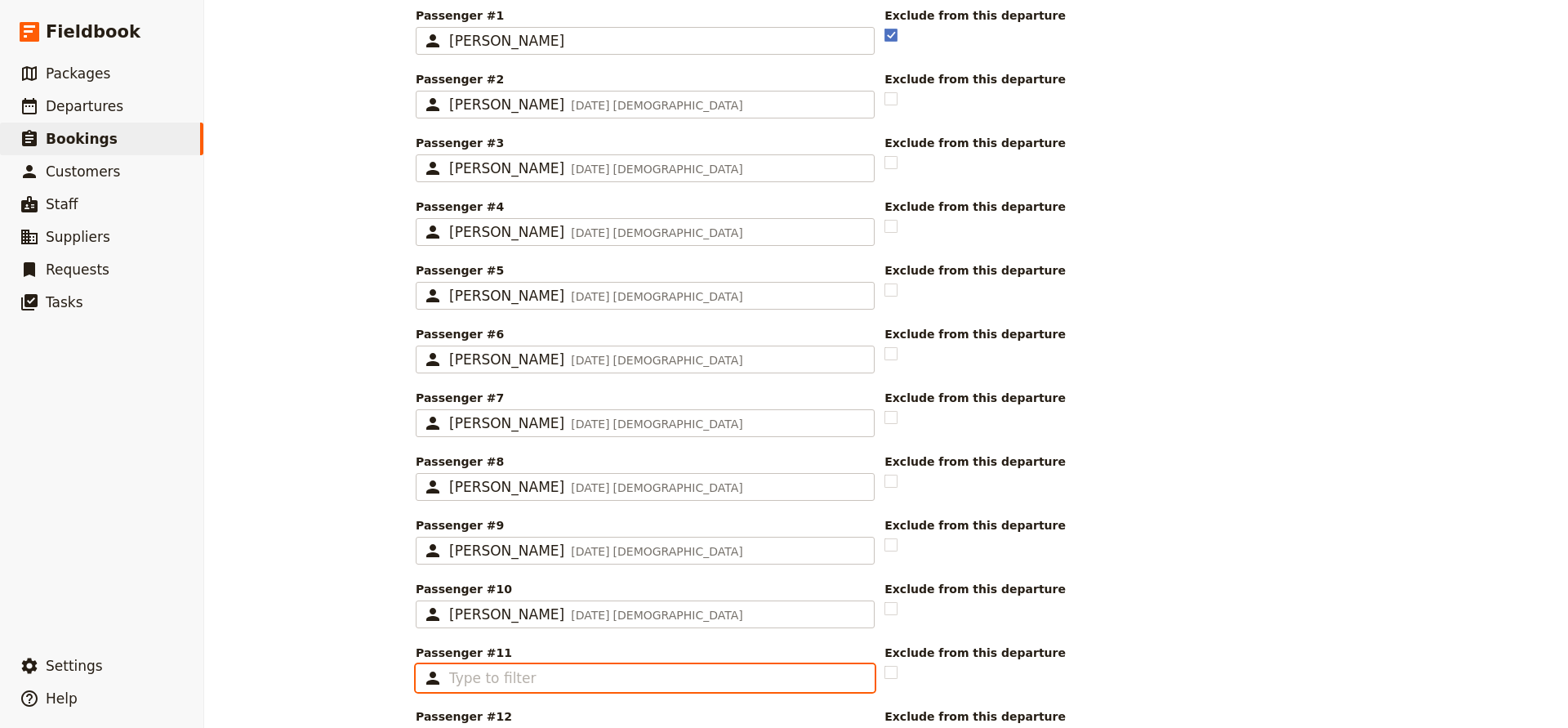
click at [554, 668] on input "Passenger #11 ​" at bounding box center [656, 678] width 415 height 20
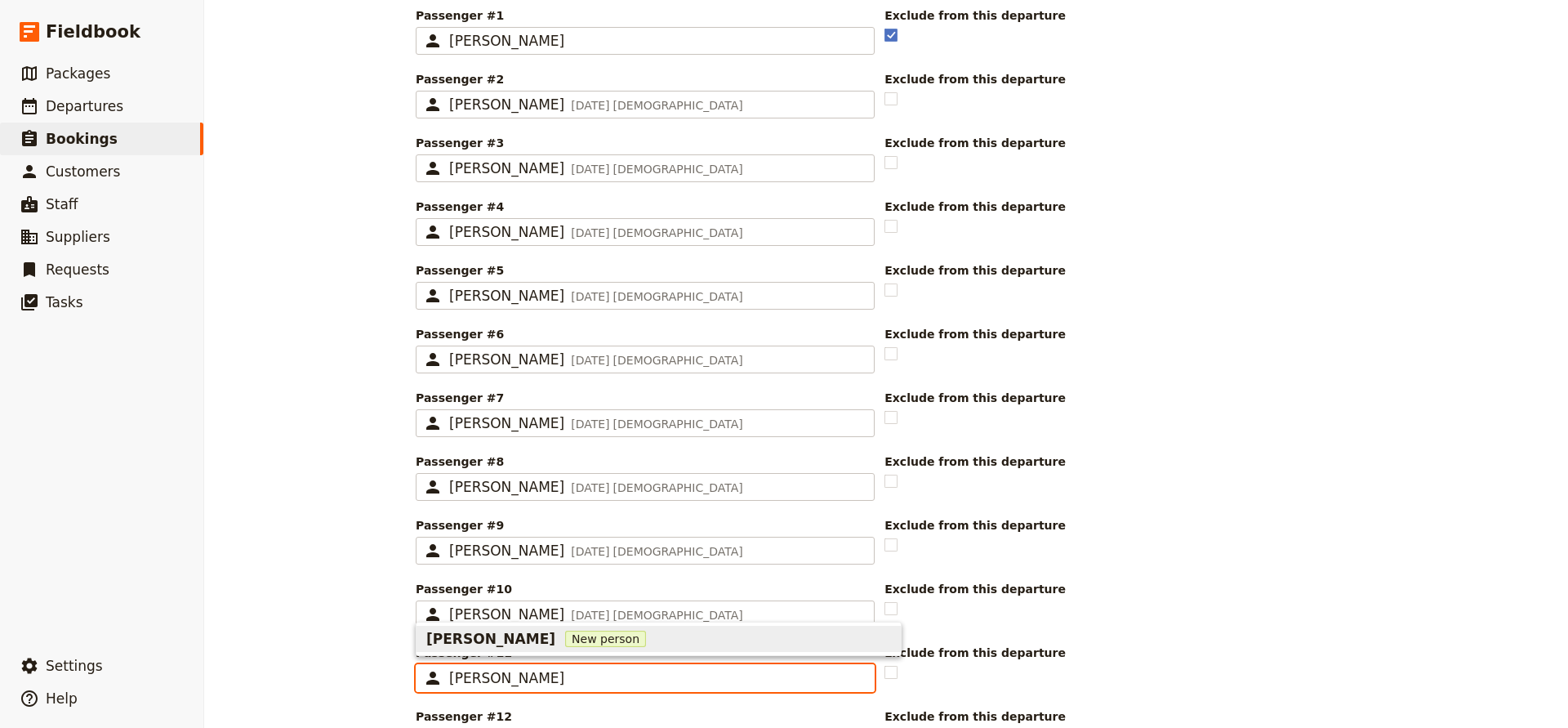
click at [565, 640] on span "New person" at bounding box center [606, 639] width 81 height 17
type input "[PERSON_NAME]"
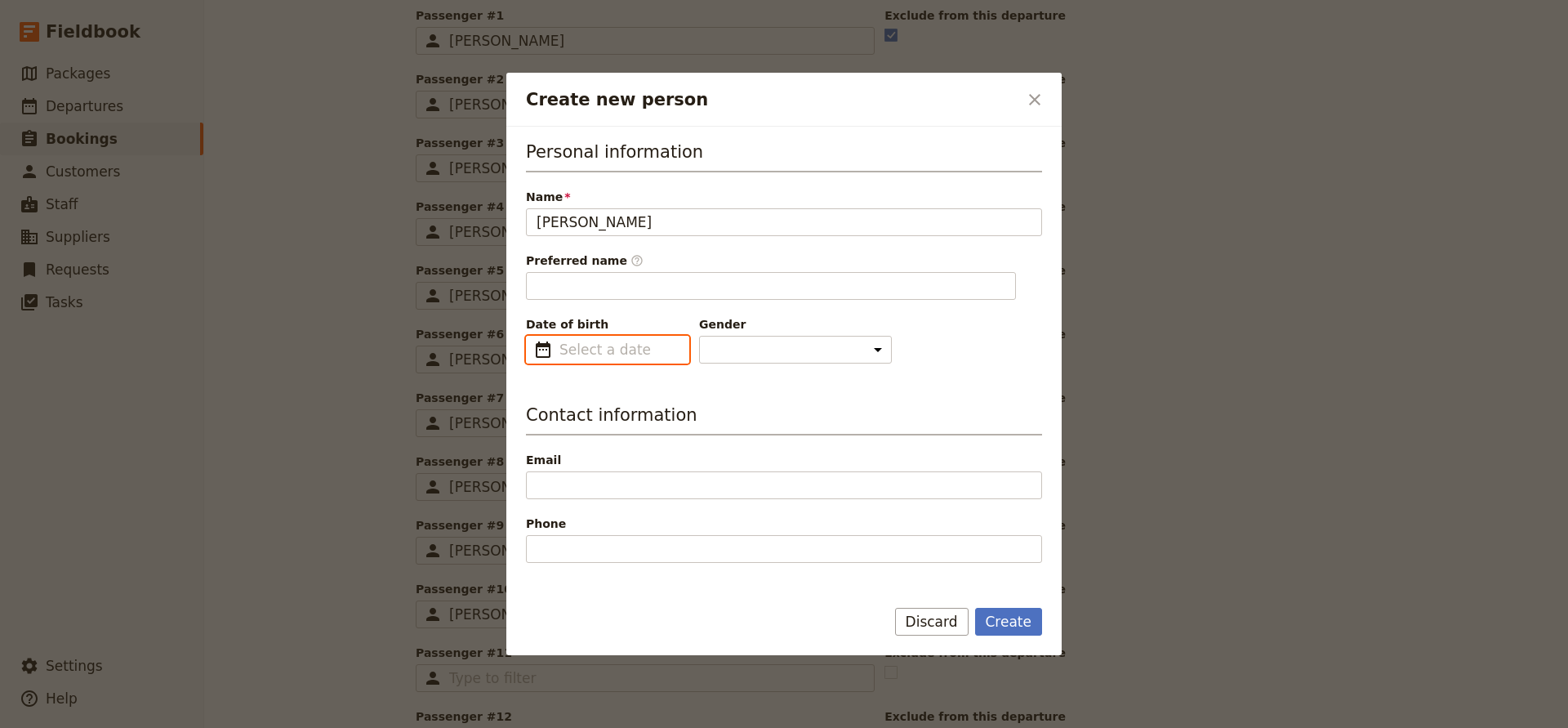
type input "Angel"
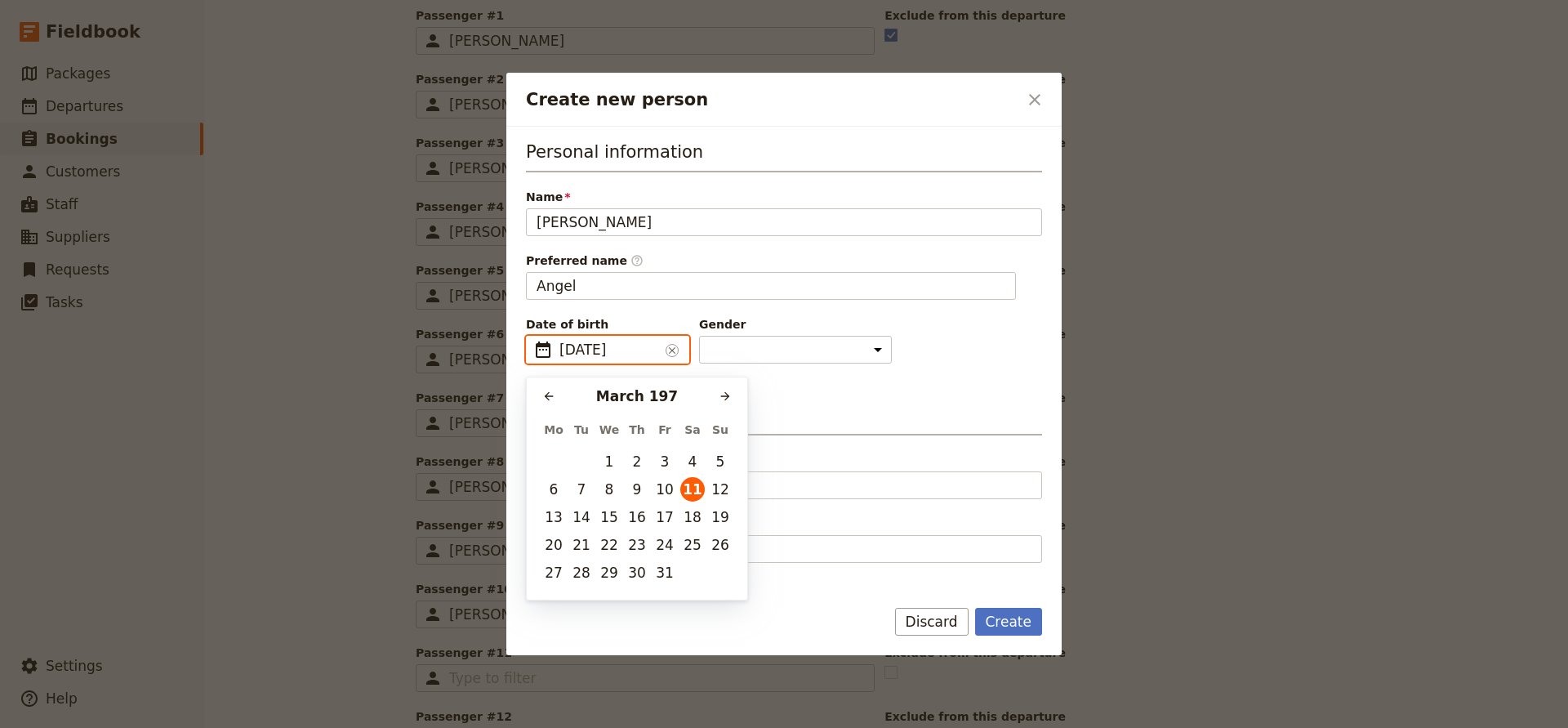
type input "[DATE]"
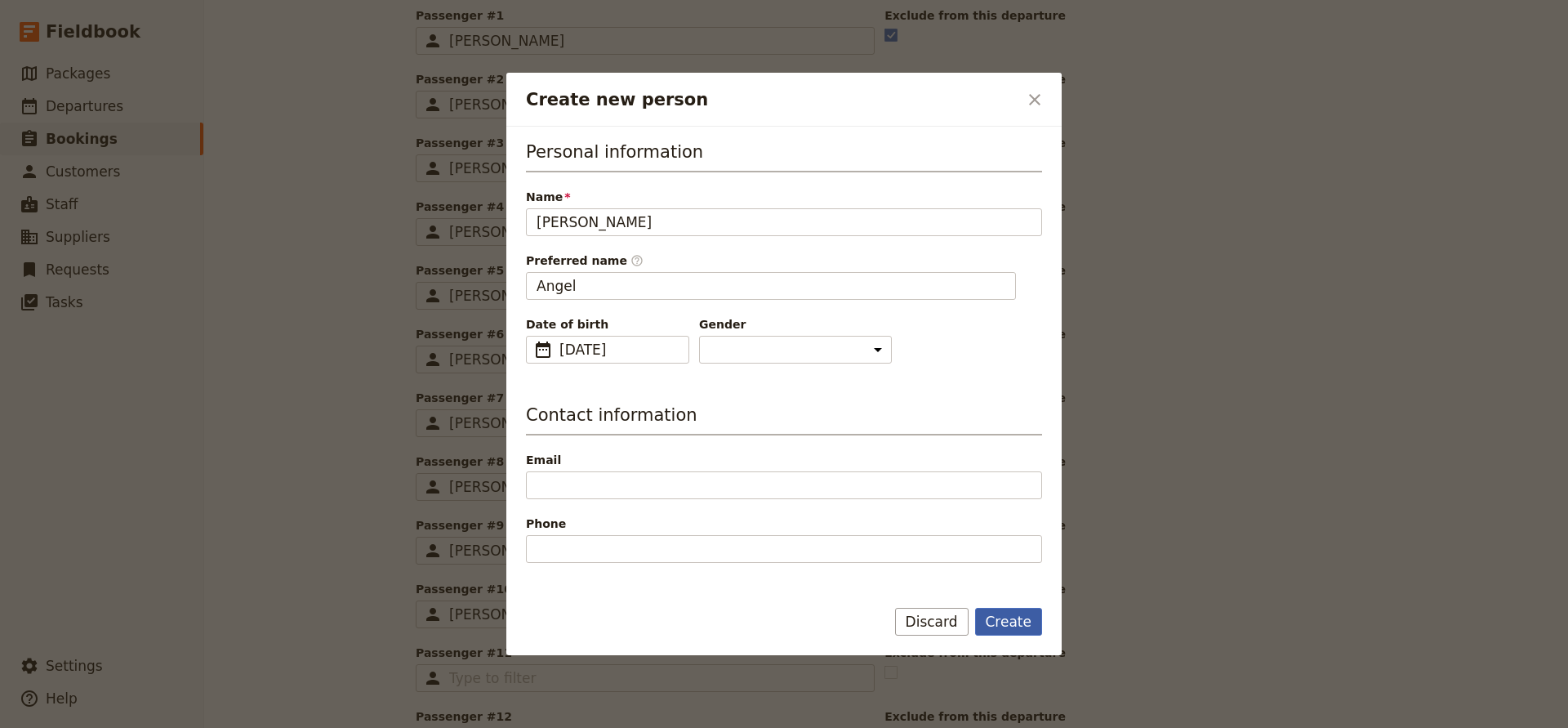
click at [1008, 623] on button "Create" at bounding box center [1008, 621] width 68 height 27
type input "[PERSON_NAME]"
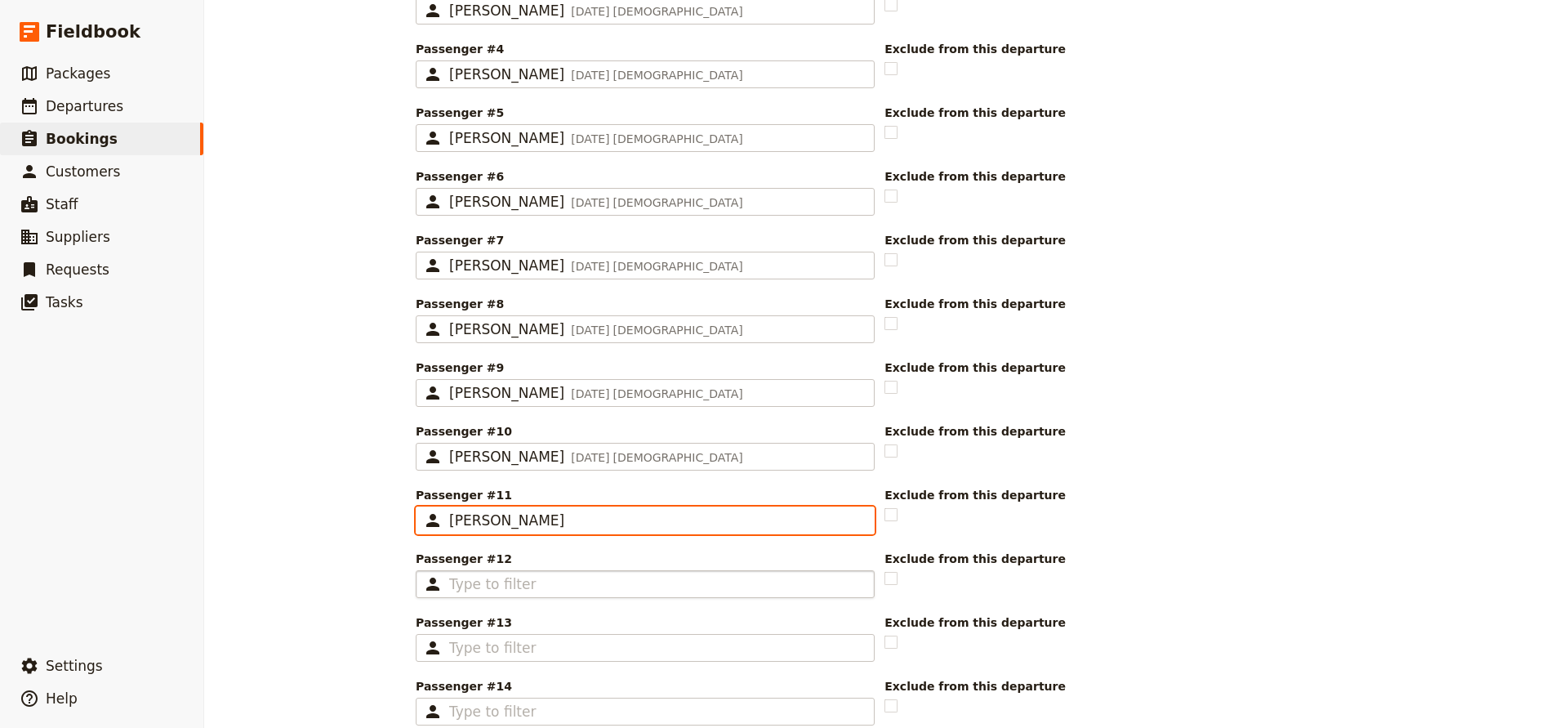
scroll to position [730, 0]
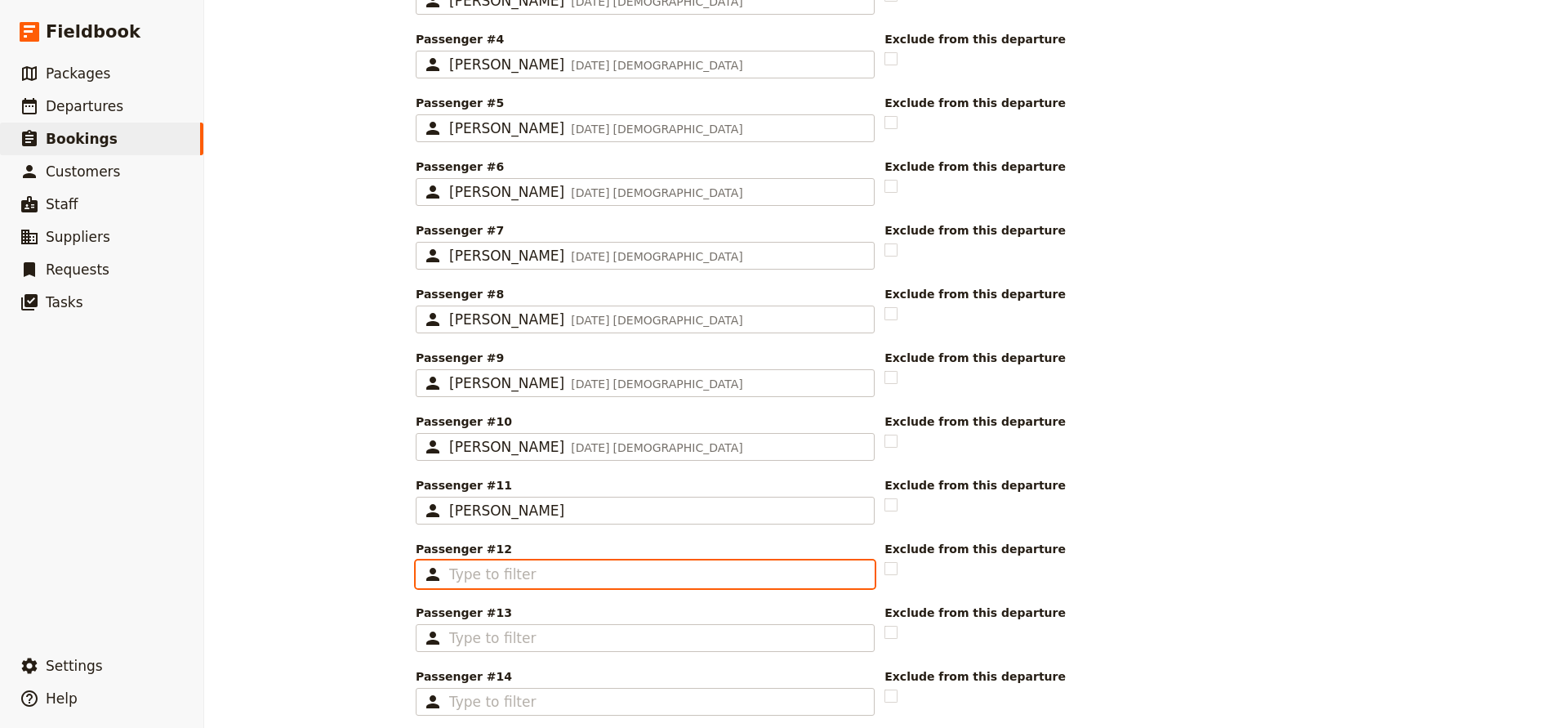
click at [545, 580] on input "Passenger #12 ​" at bounding box center [656, 574] width 415 height 20
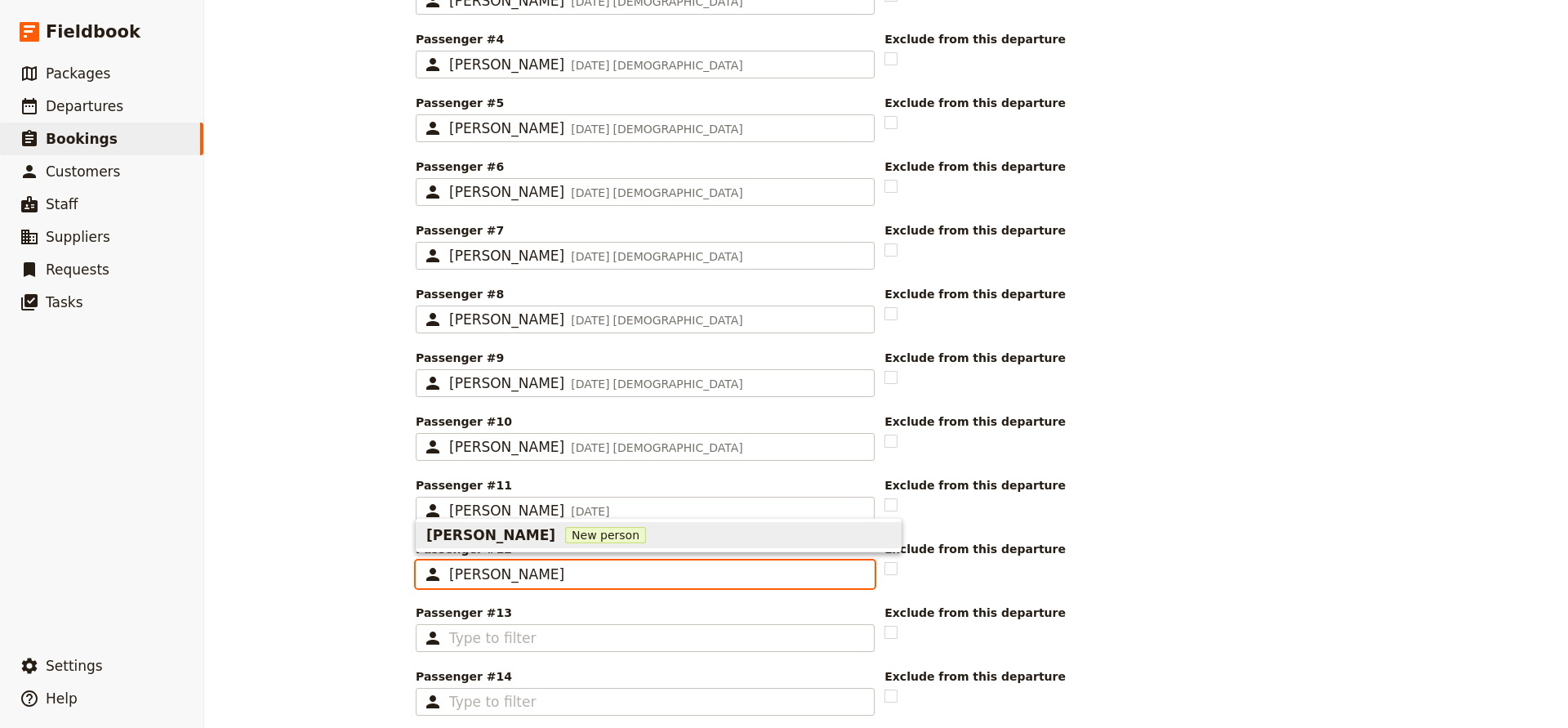
click at [511, 534] on span "[PERSON_NAME]" at bounding box center [491, 535] width 129 height 20
type input "[PERSON_NAME]"
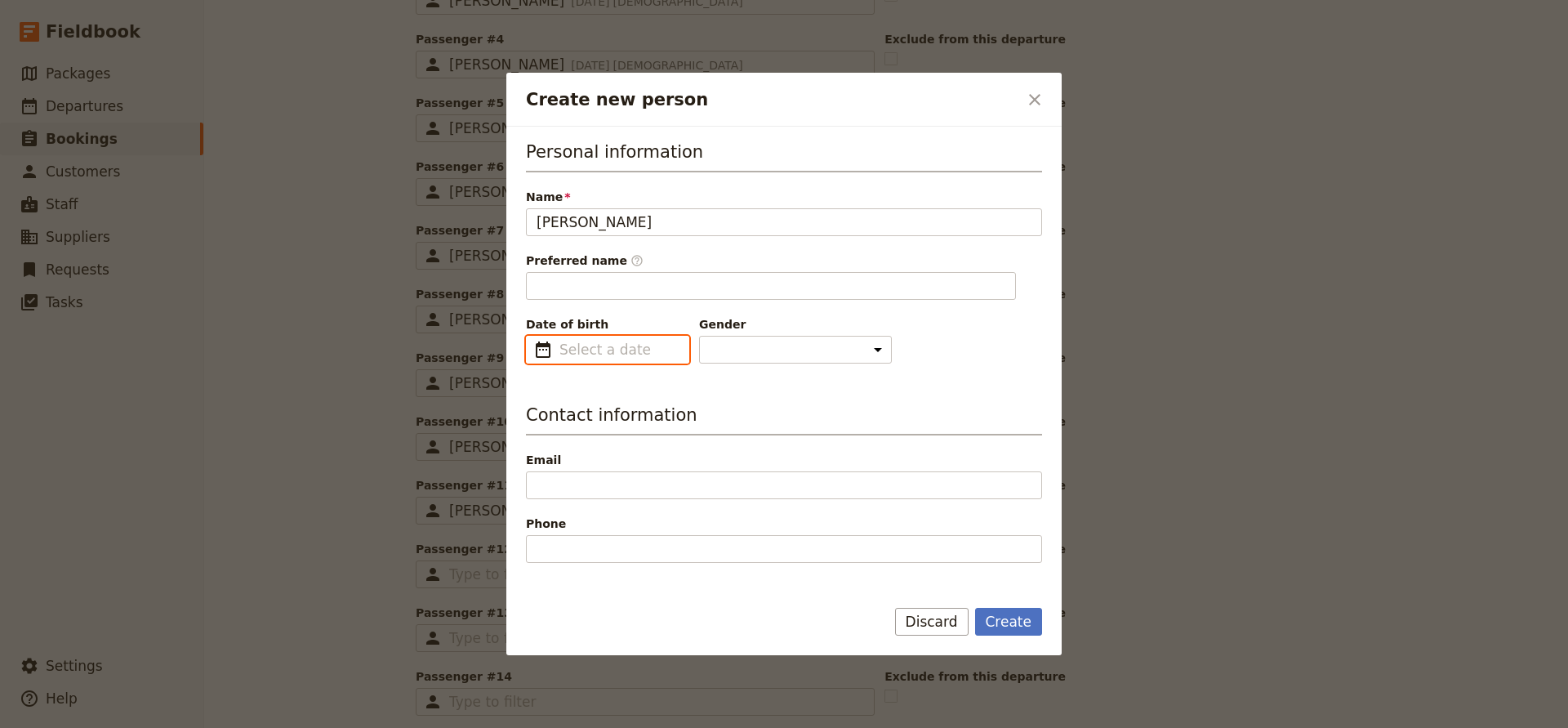
type input "[PERSON_NAME]"
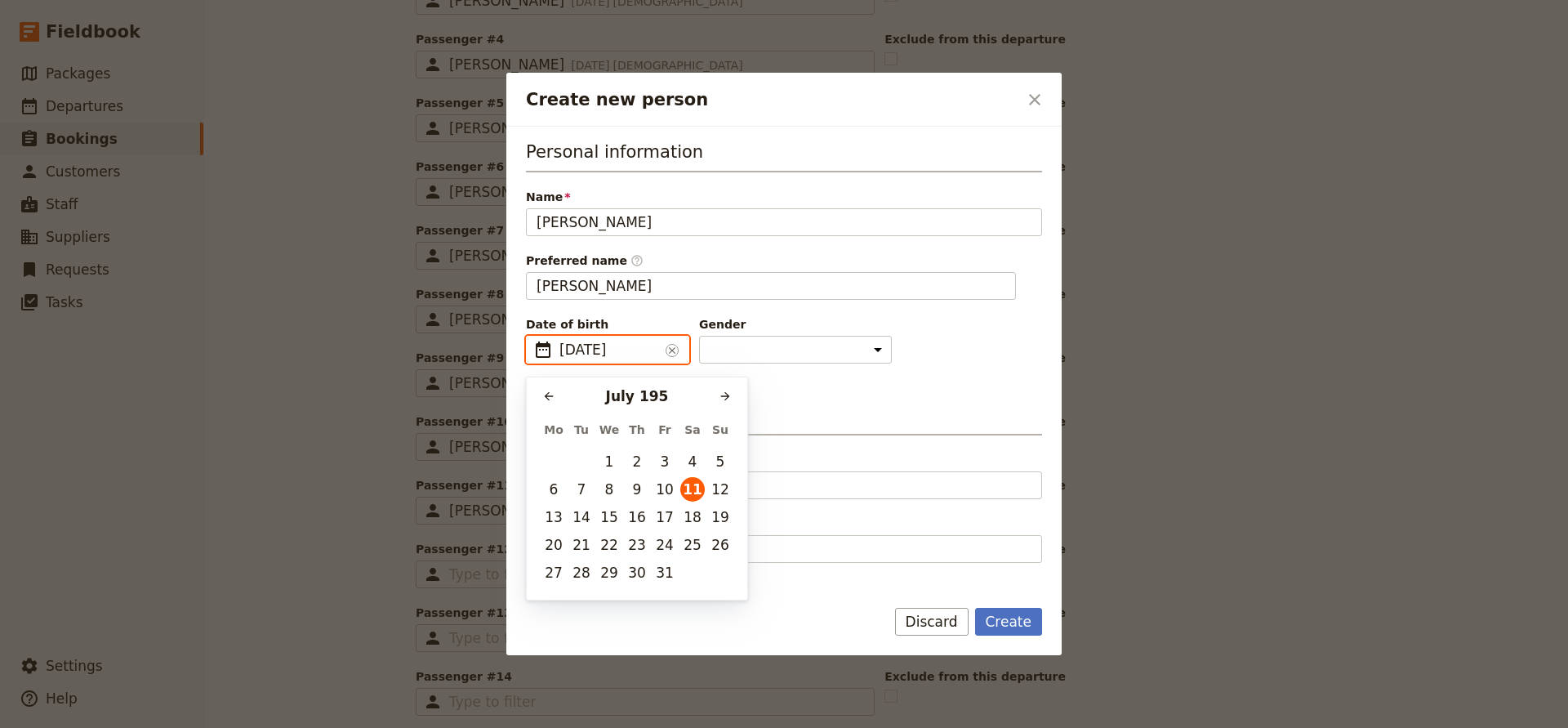
type input "[DATE]"
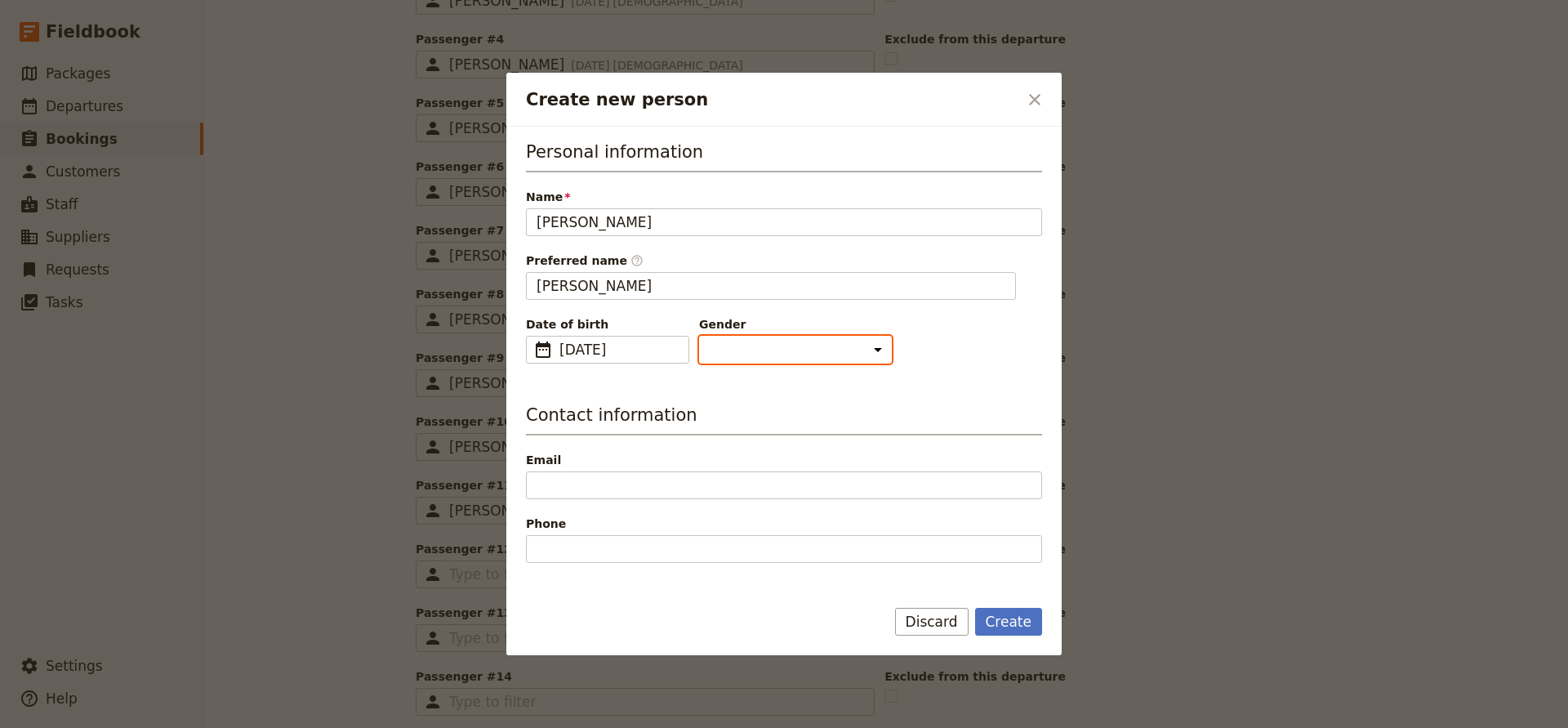
select select "[DEMOGRAPHIC_DATA]"
click at [1006, 625] on button "Create" at bounding box center [1008, 621] width 68 height 27
type input "[PERSON_NAME]"
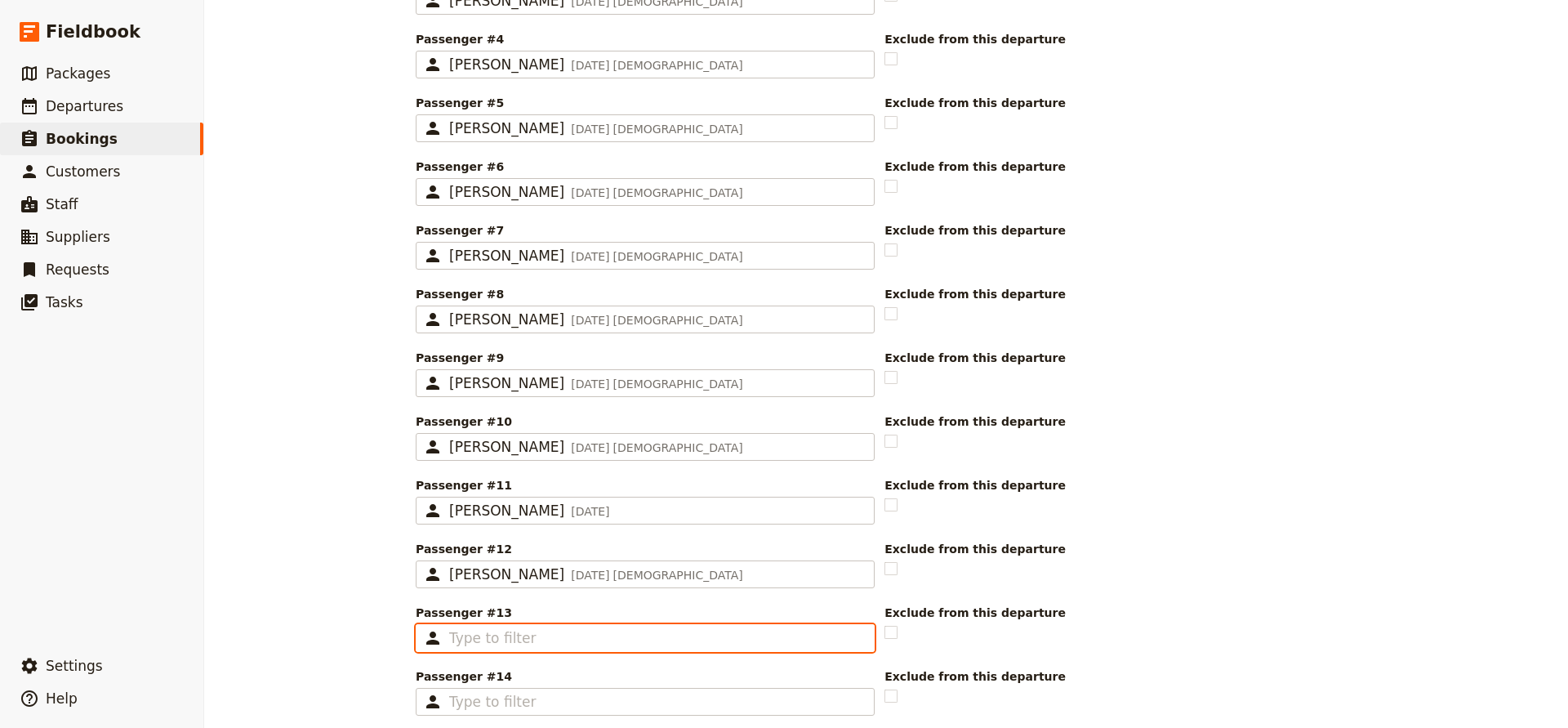
click at [465, 636] on input "Passenger #13 ​" at bounding box center [656, 638] width 415 height 20
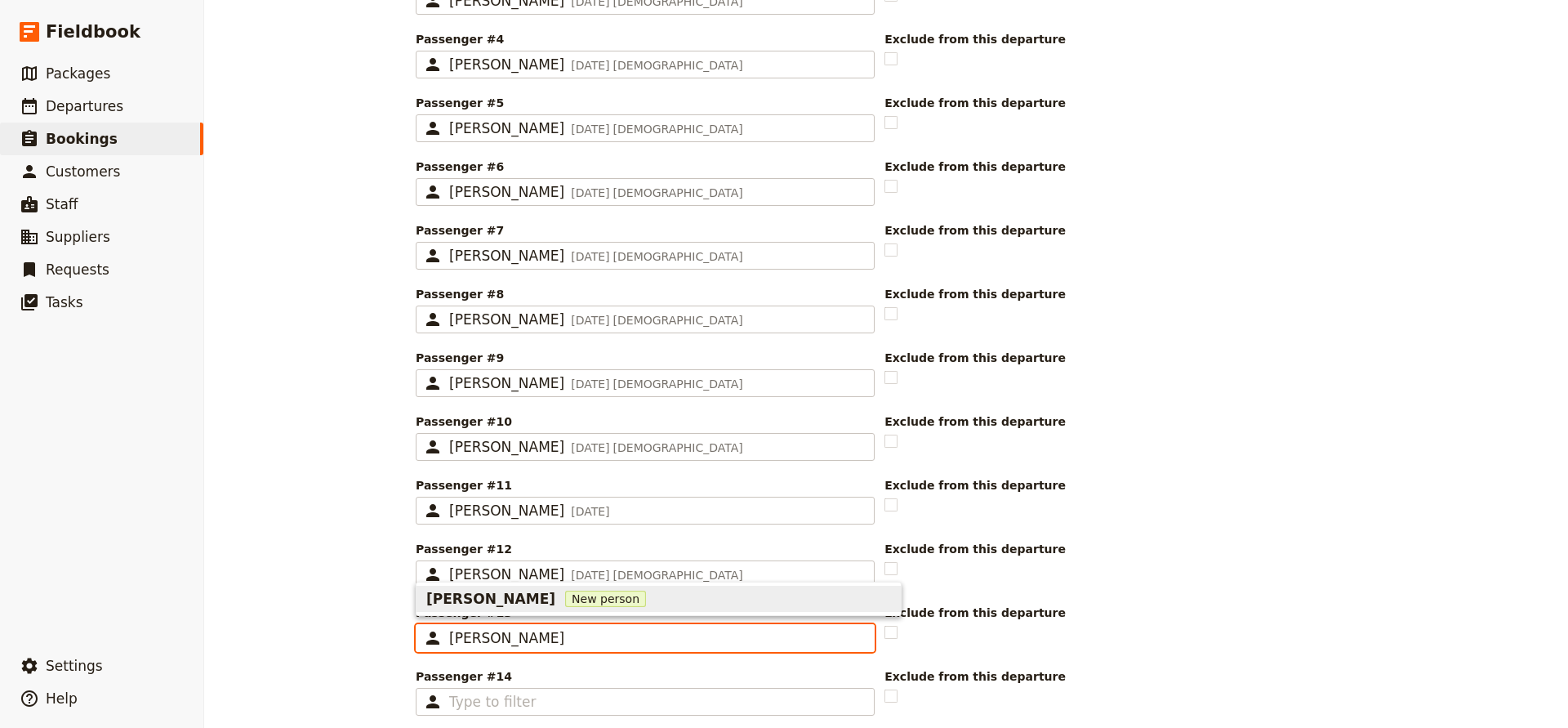
click at [498, 595] on span "[PERSON_NAME]" at bounding box center [491, 599] width 129 height 20
type input "[PERSON_NAME]"
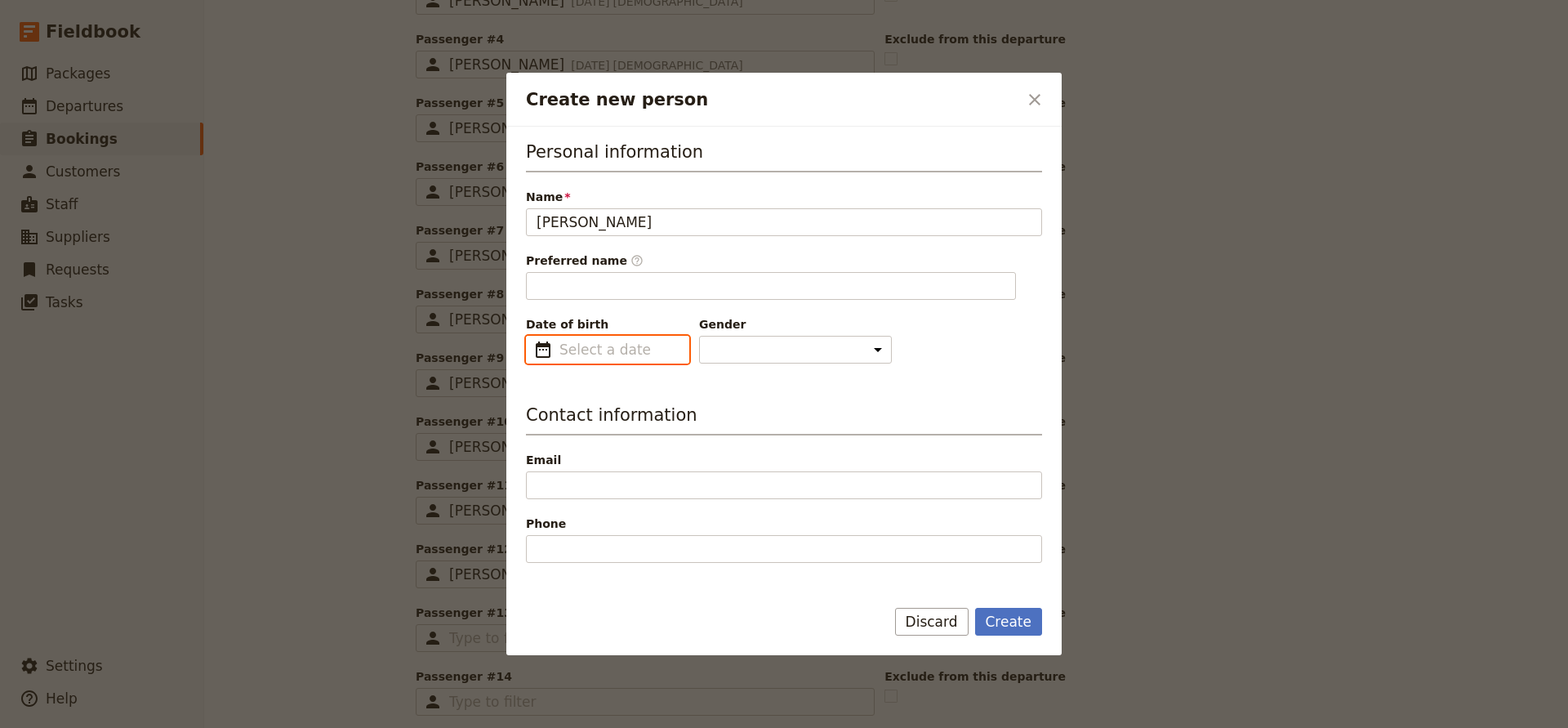
type input "[PERSON_NAME]"
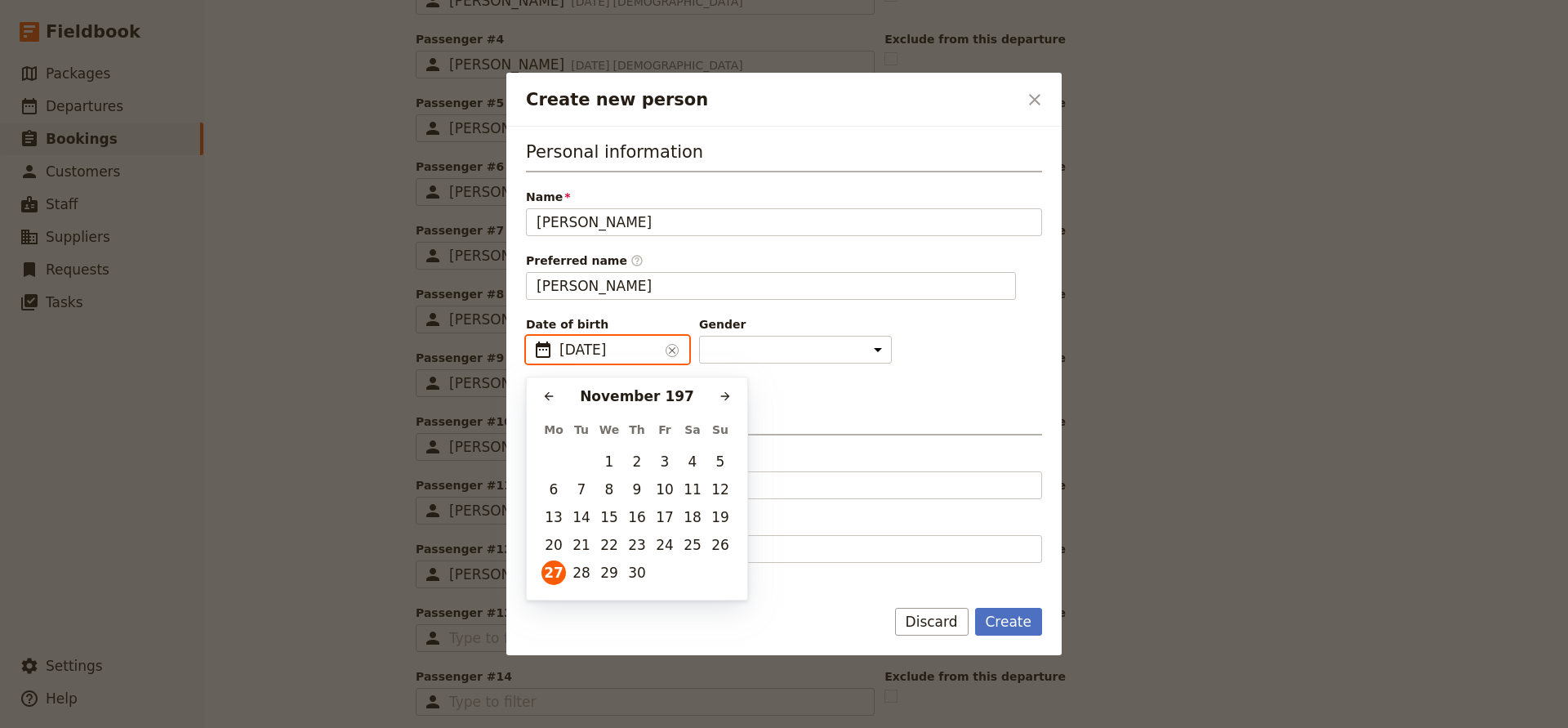
type input "[DATE]"
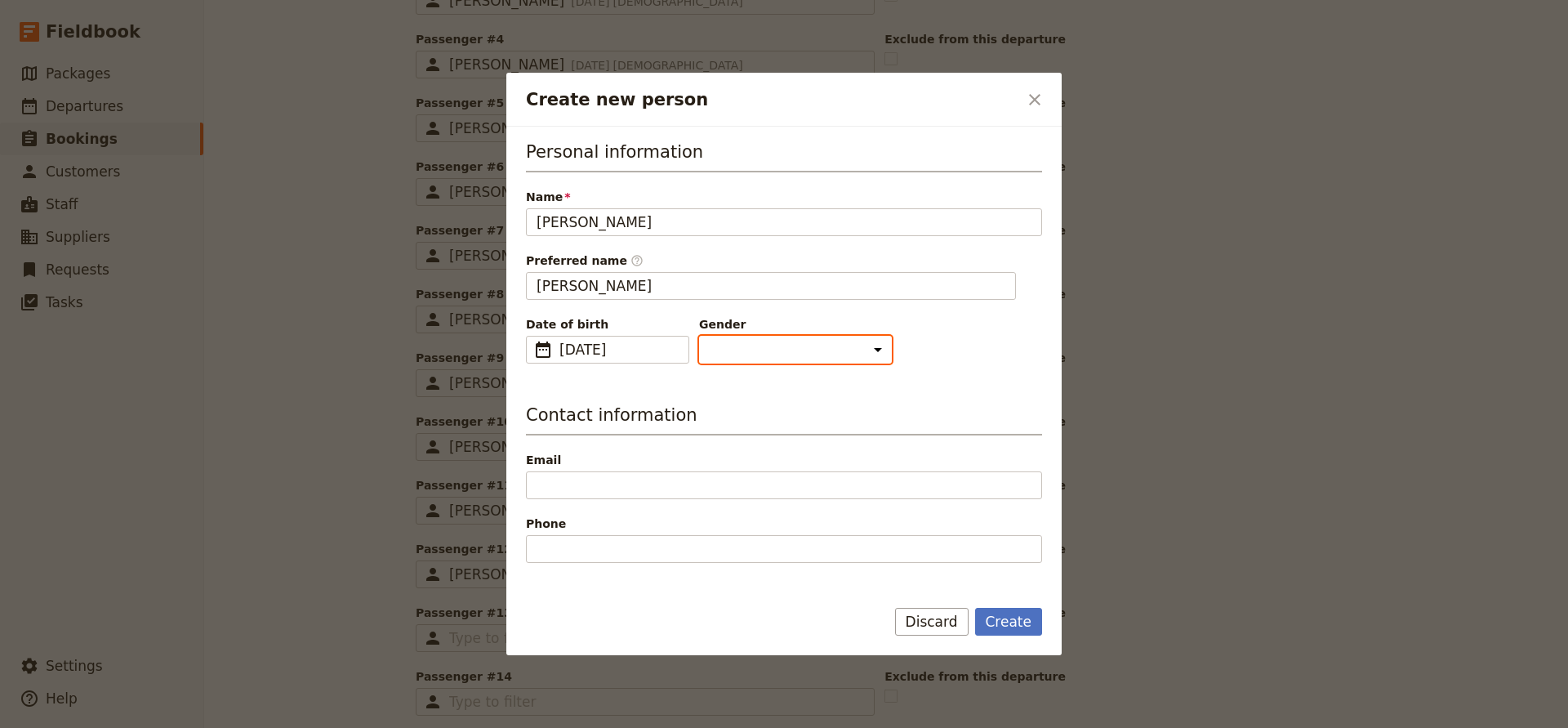
select select "[DEMOGRAPHIC_DATA]"
click at [1011, 625] on button "Create" at bounding box center [1008, 621] width 68 height 27
type input "[PERSON_NAME]"
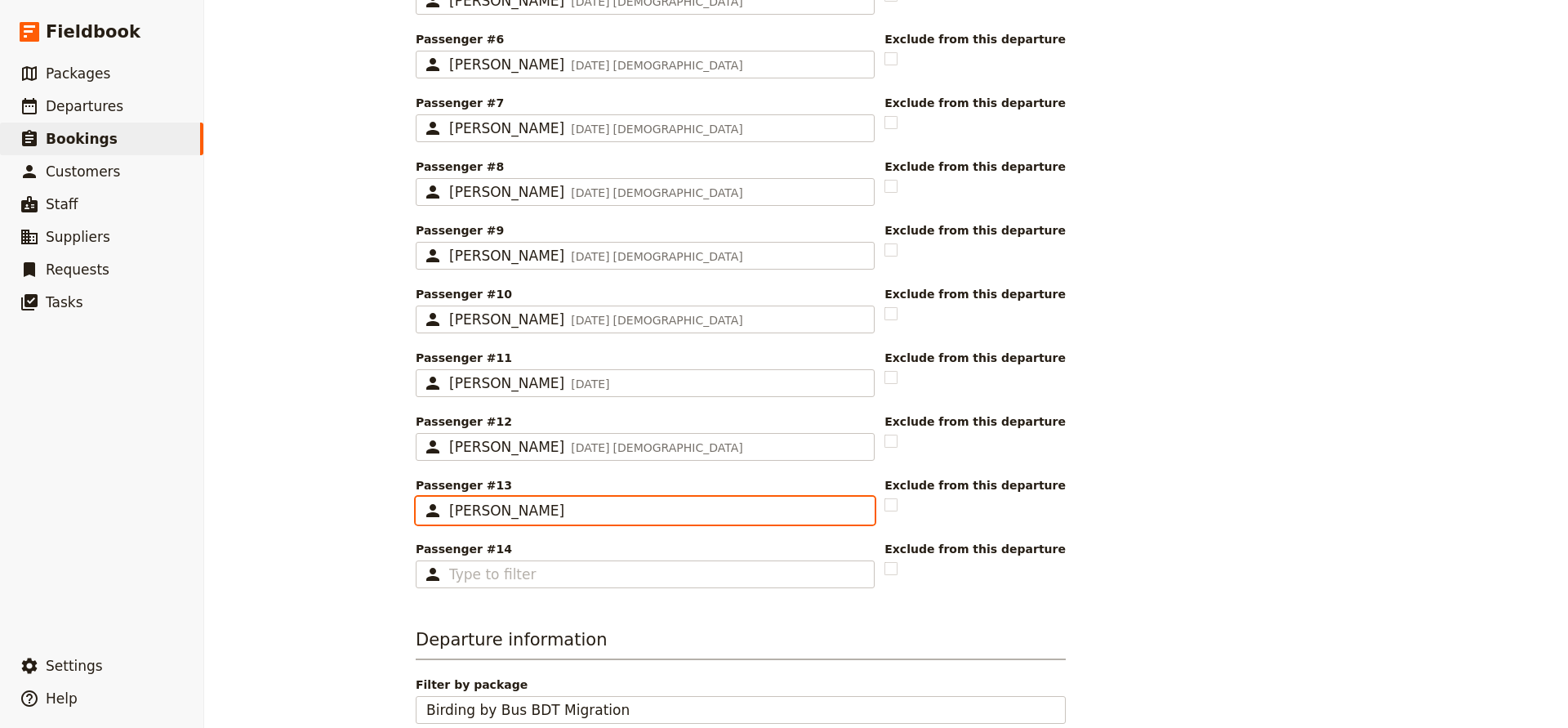
scroll to position [860, 0]
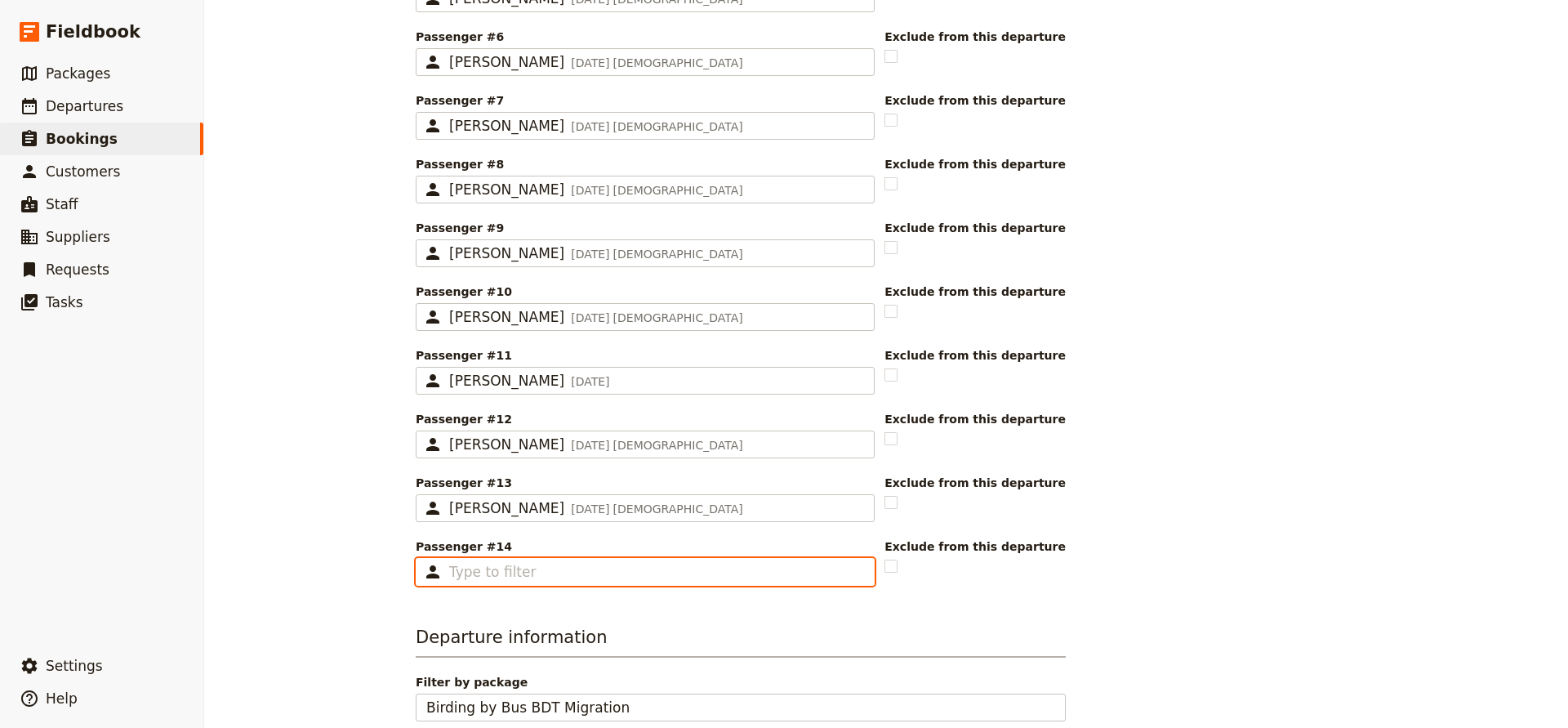
click at [491, 576] on input "Passenger #14 ​" at bounding box center [656, 572] width 415 height 20
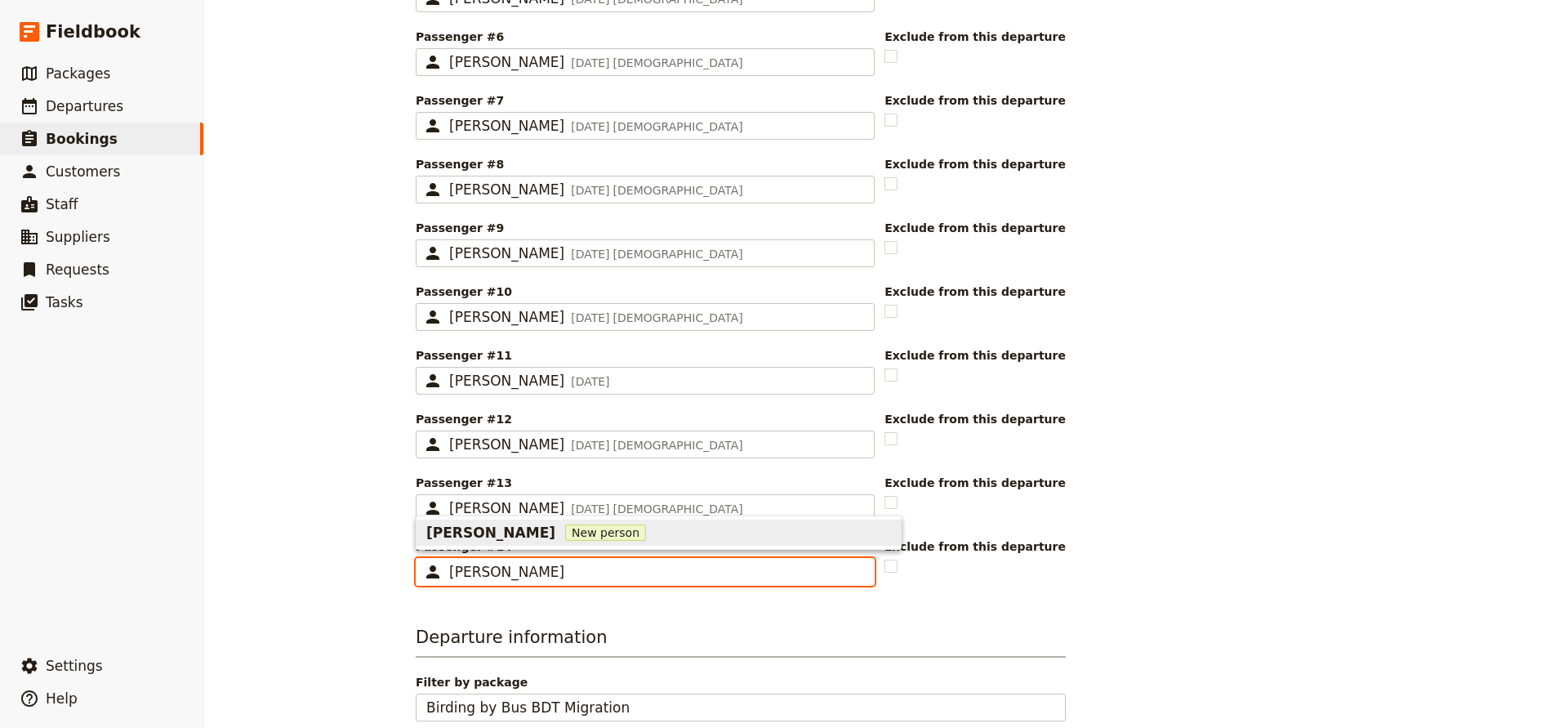
click at [595, 535] on span "New person" at bounding box center [606, 532] width 81 height 17
type input "[PERSON_NAME]"
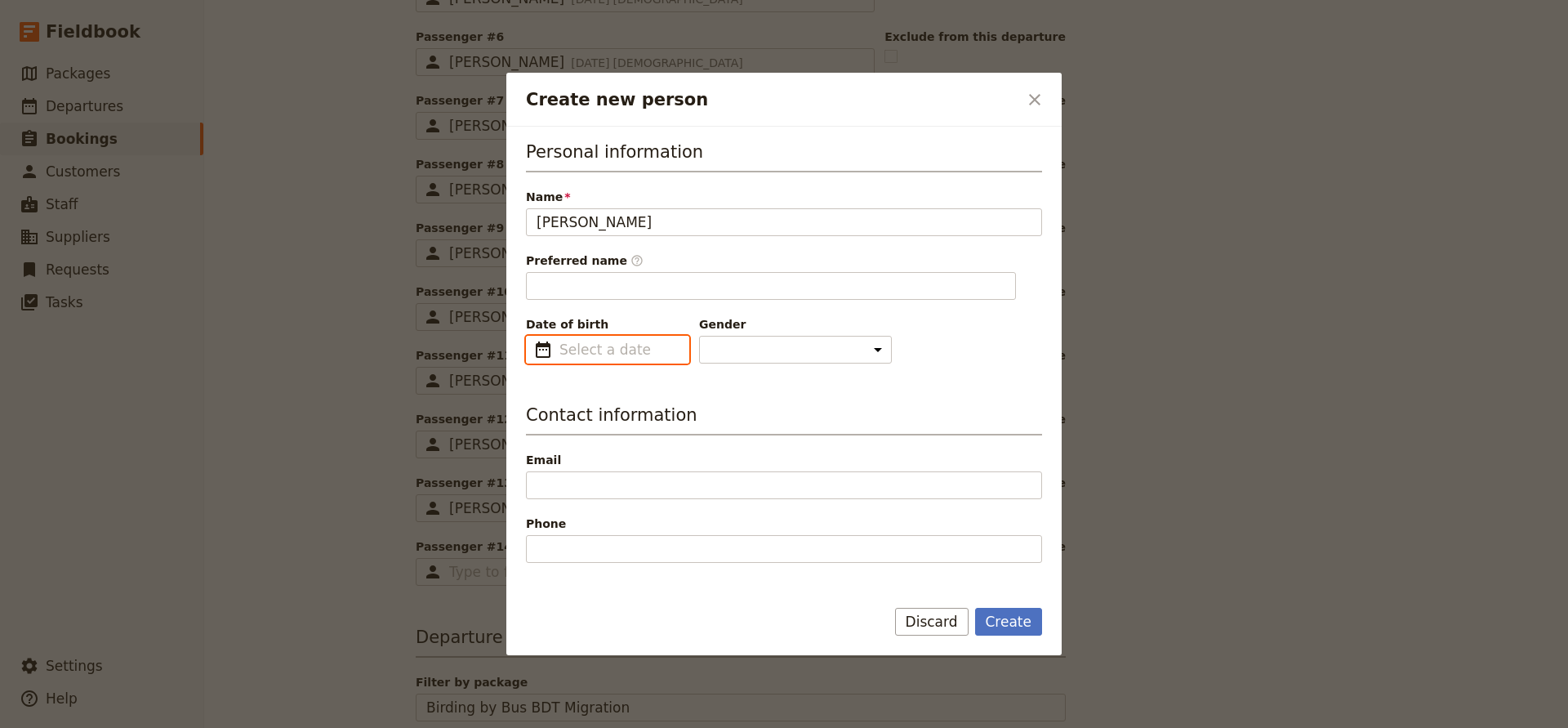
type input "[PERSON_NAME]"
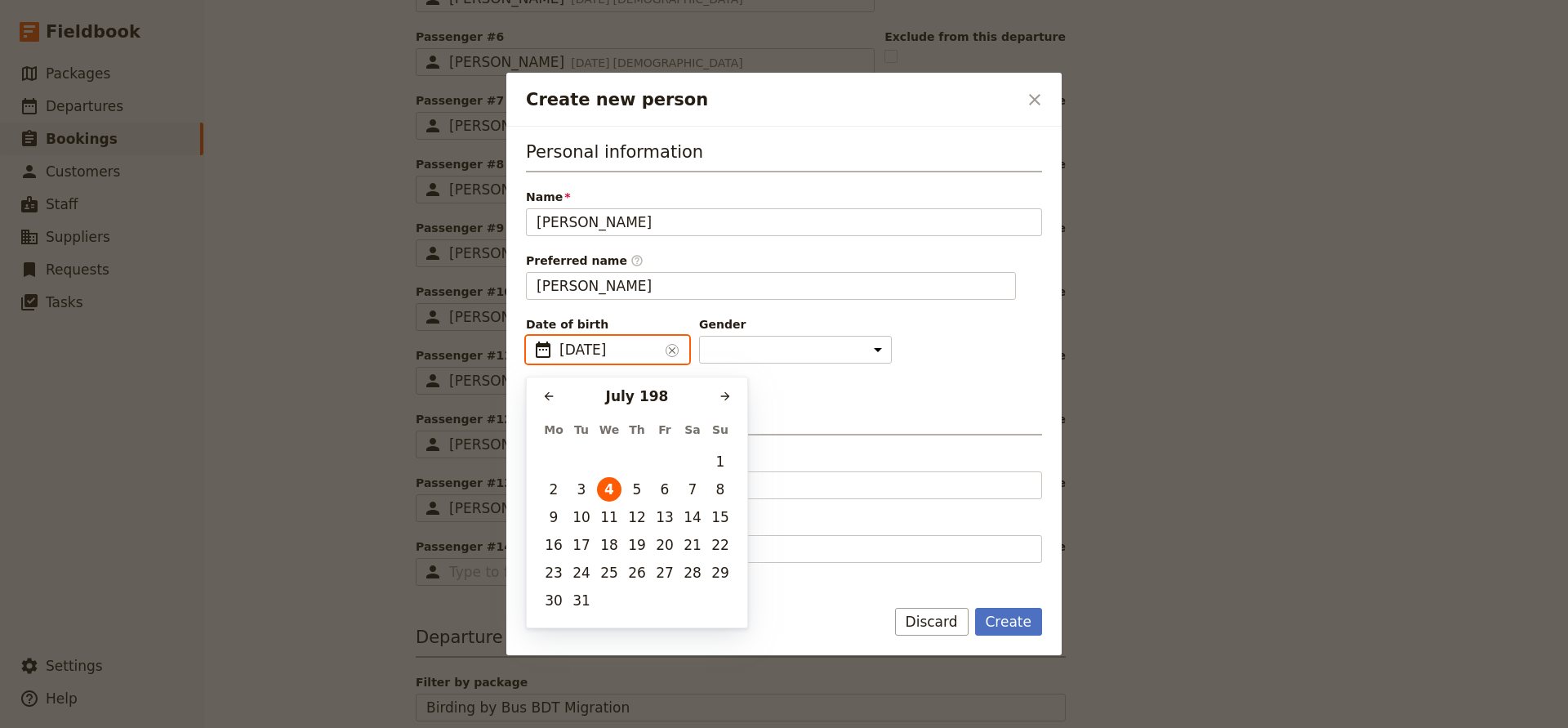
type input "[DATE]"
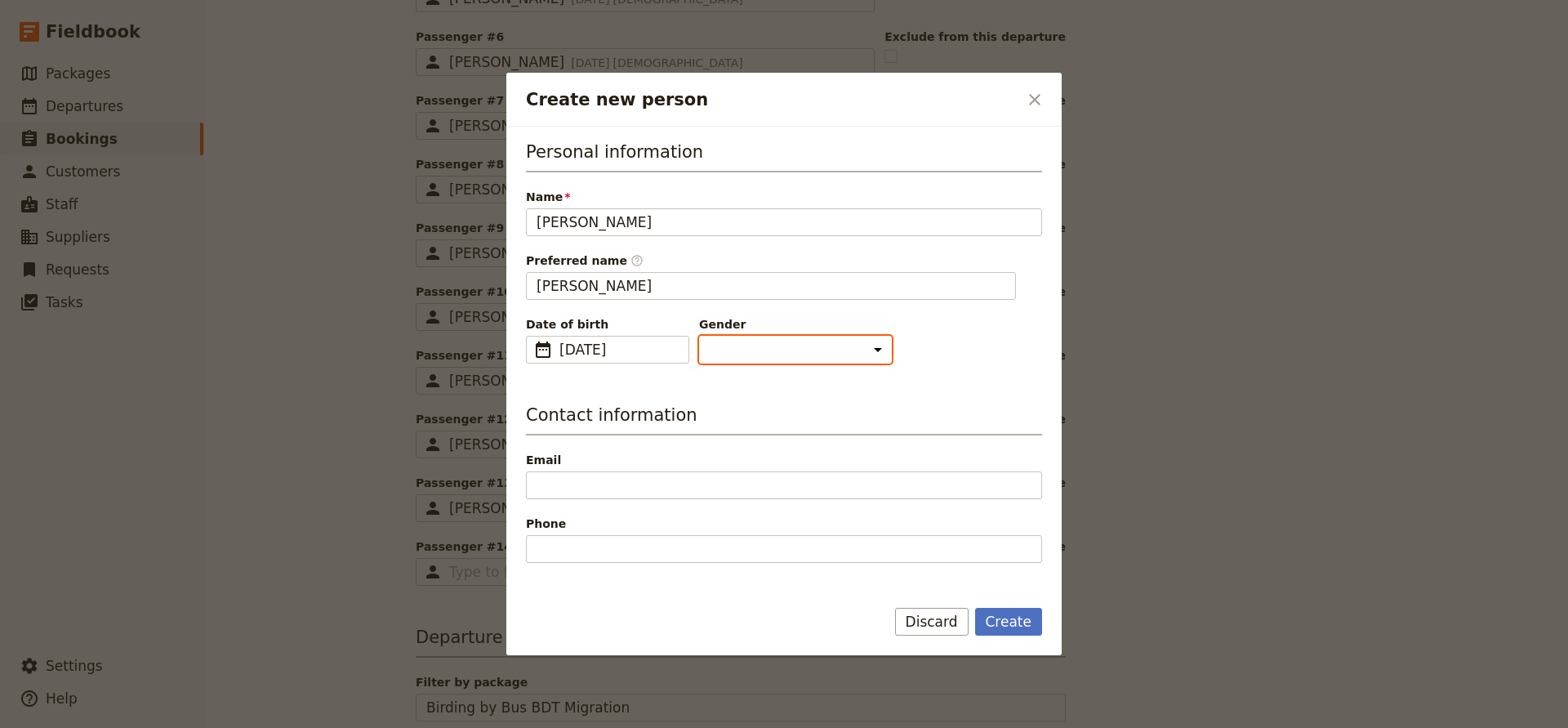
select select "[DEMOGRAPHIC_DATA]"
click at [1004, 626] on button "Create" at bounding box center [1008, 621] width 68 height 27
type input "[PERSON_NAME]"
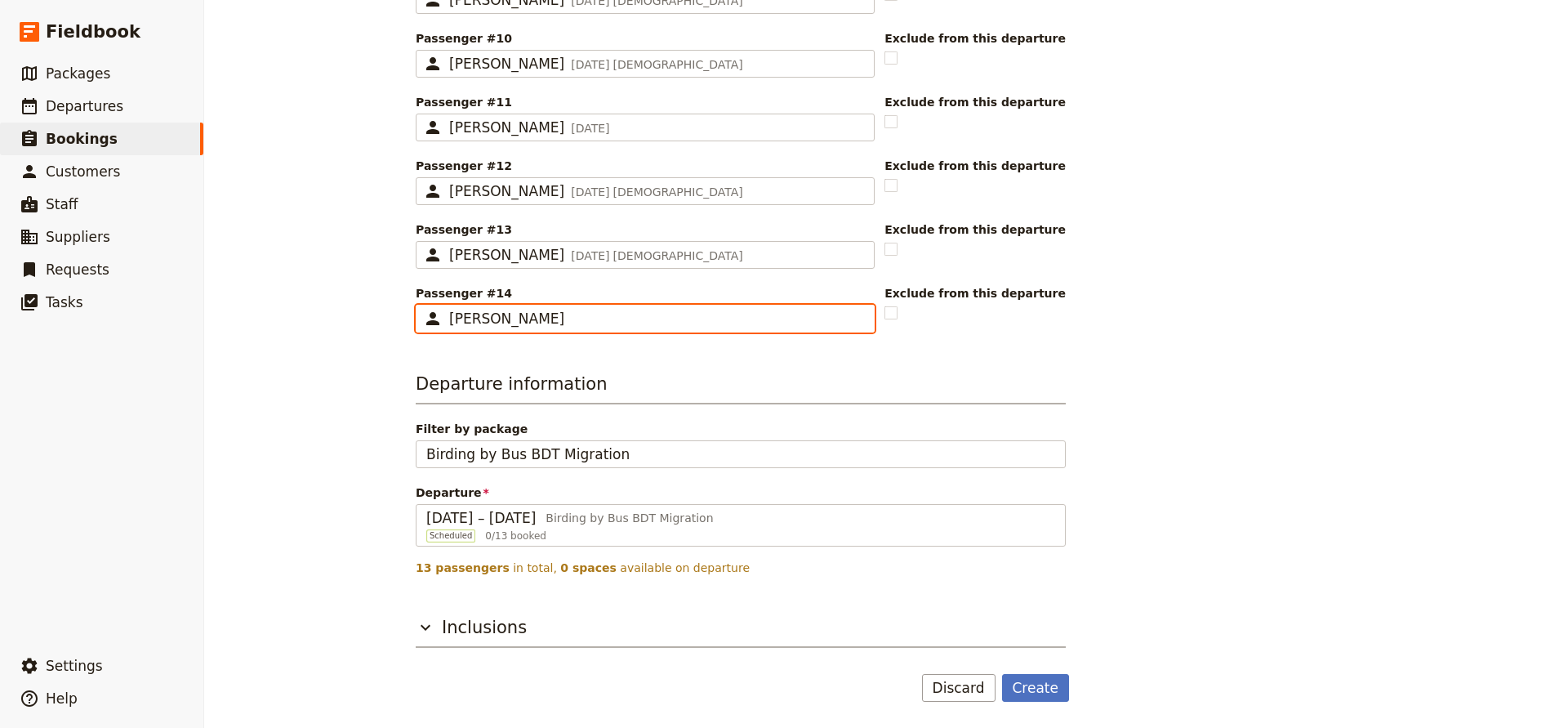
scroll to position [1113, 0]
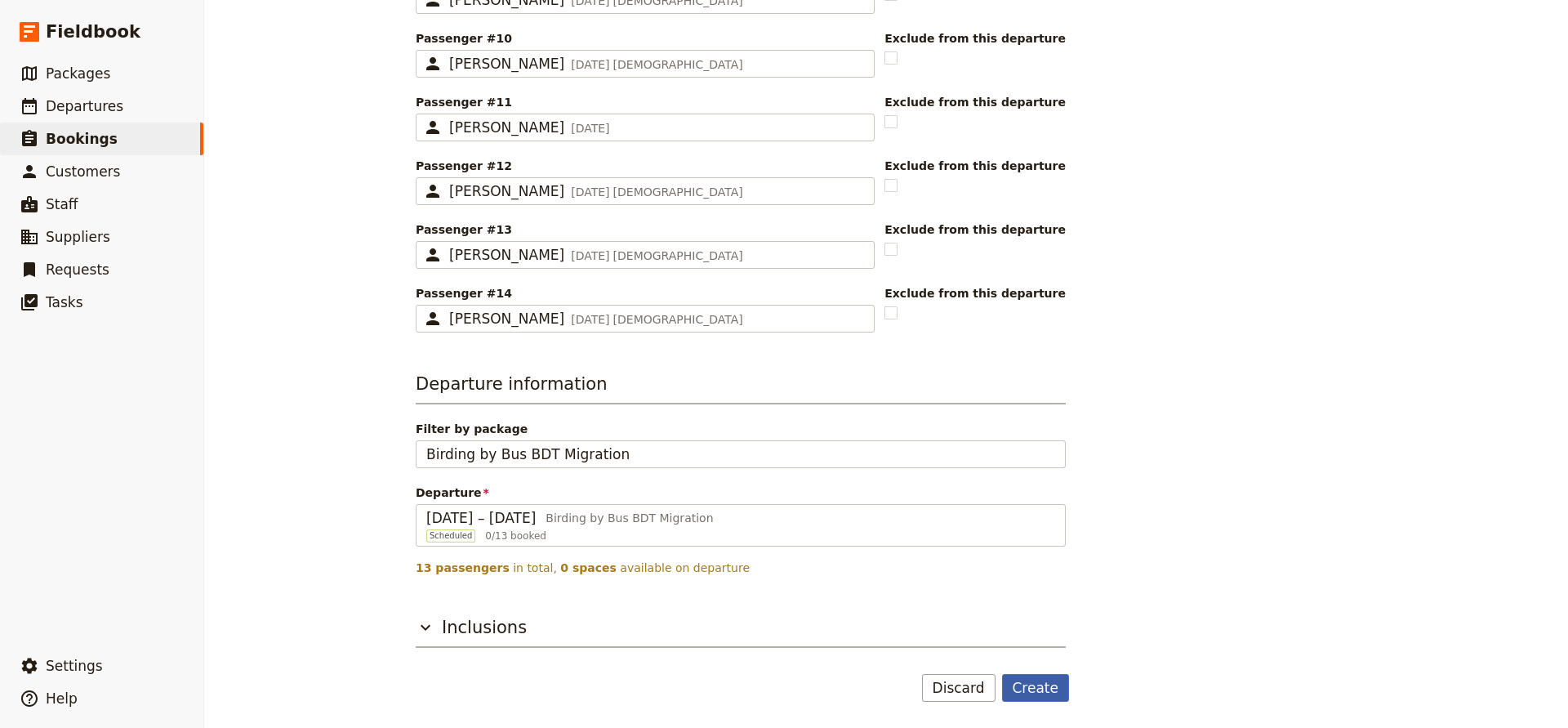
click at [1021, 685] on button "Create" at bounding box center [1036, 688] width 68 height 27
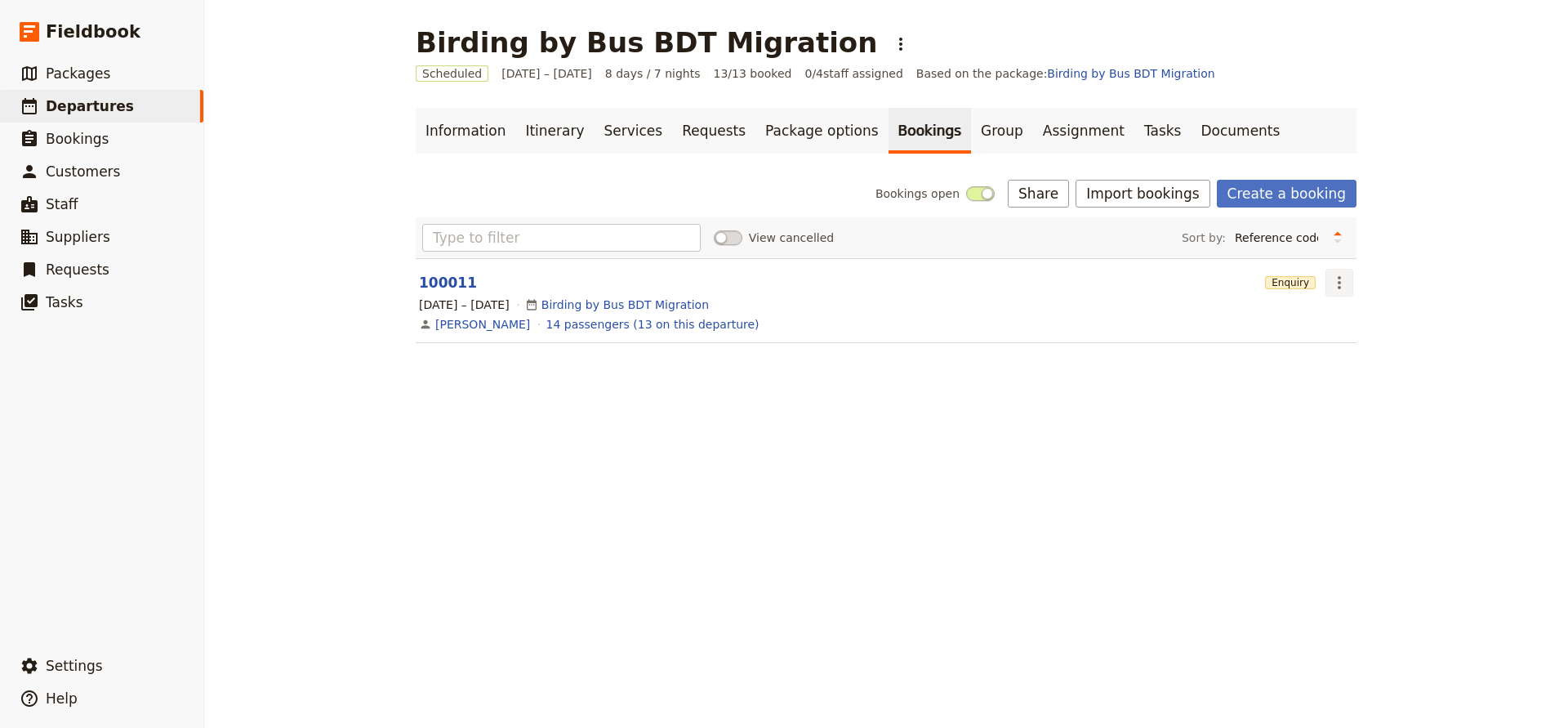
click at [1338, 282] on icon "Actions" at bounding box center [1340, 282] width 20 height 20
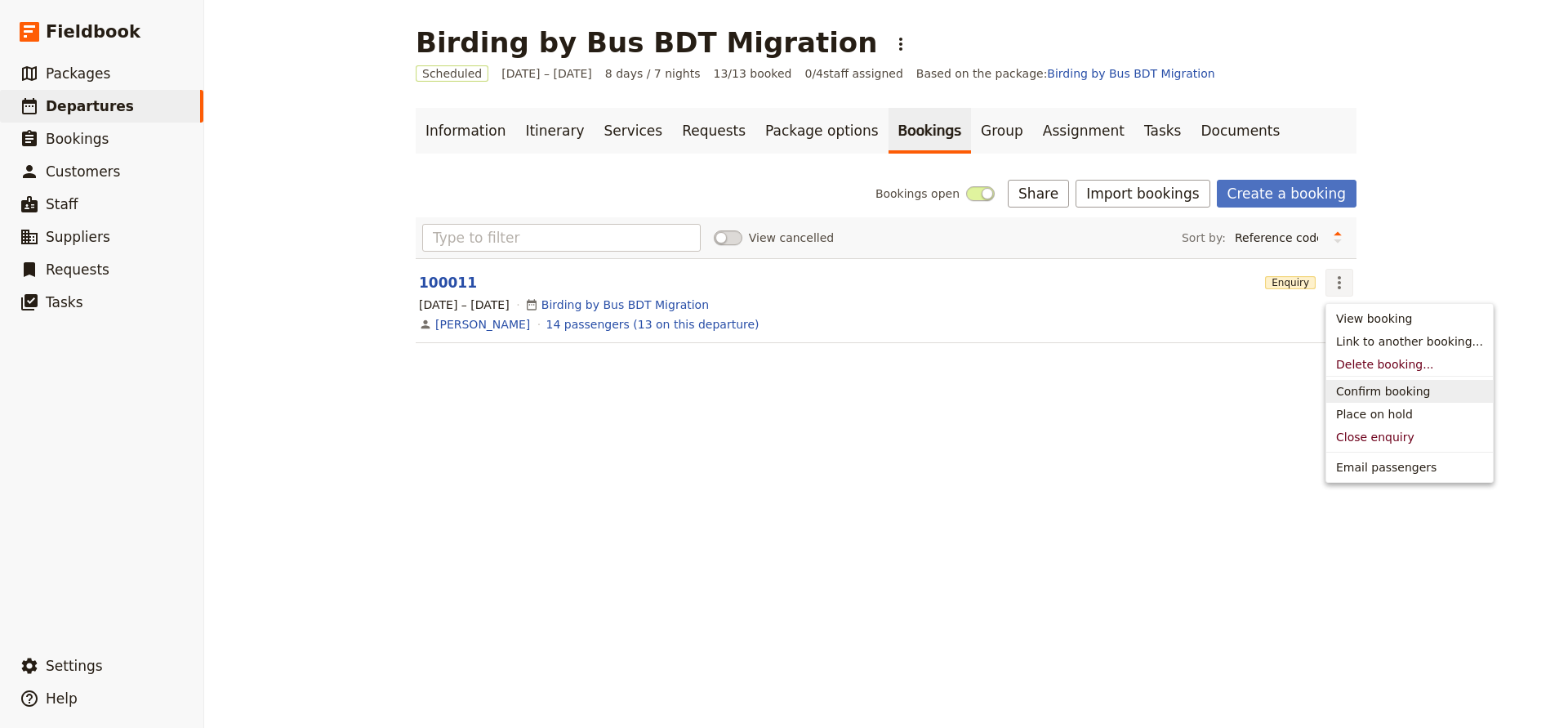
click at [1345, 386] on span "Confirm booking" at bounding box center [1384, 391] width 94 height 17
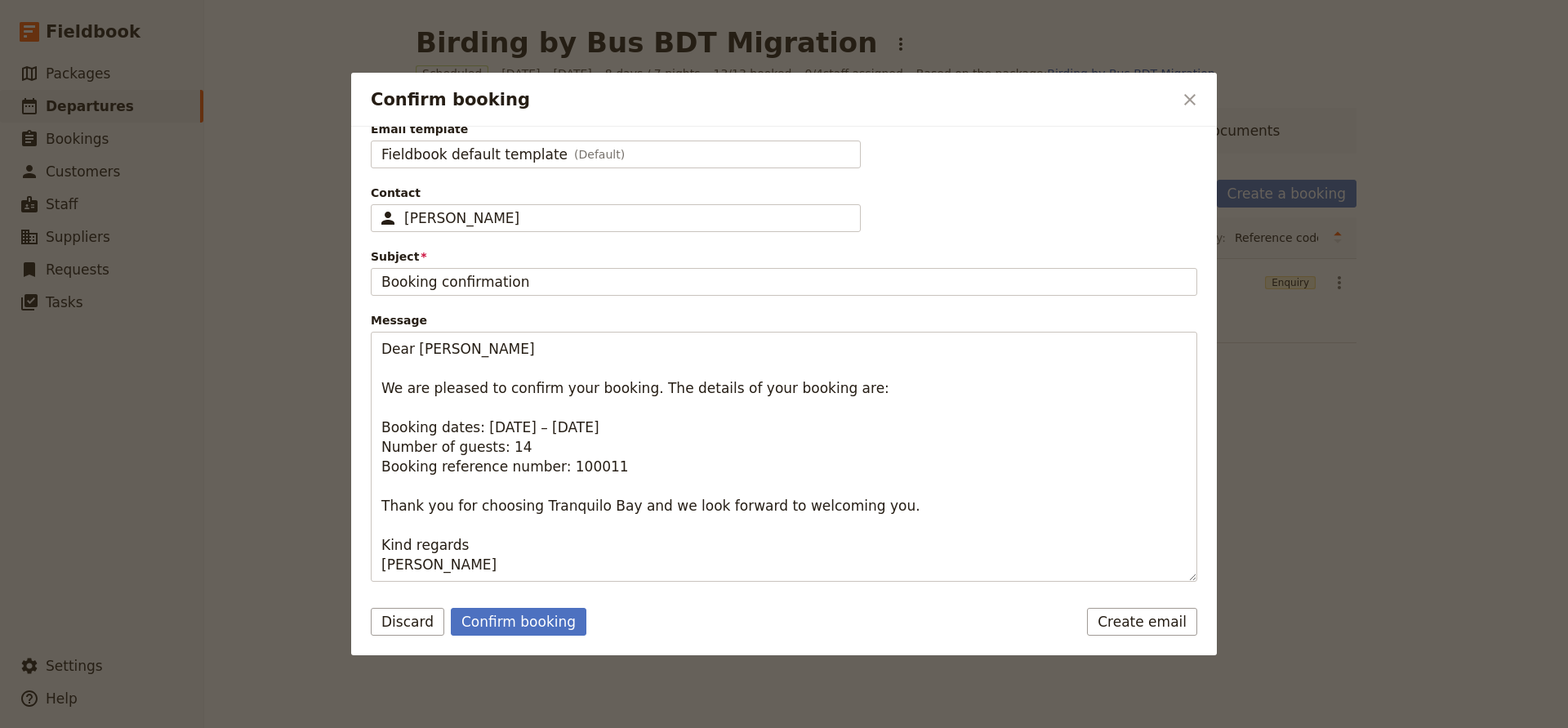
scroll to position [82, 0]
click at [498, 619] on button "Confirm booking" at bounding box center [518, 621] width 135 height 27
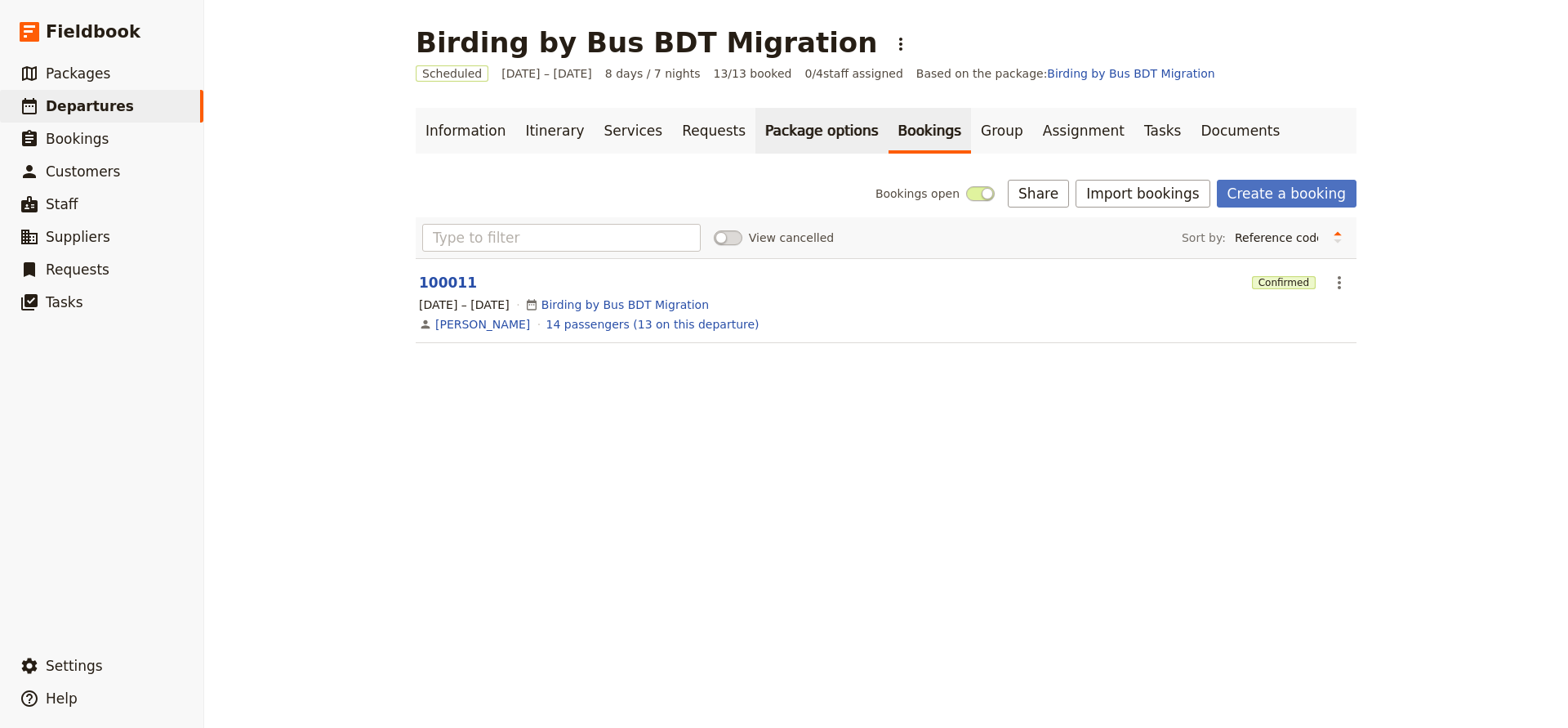
click at [756, 141] on link "Package options" at bounding box center [821, 130] width 132 height 46
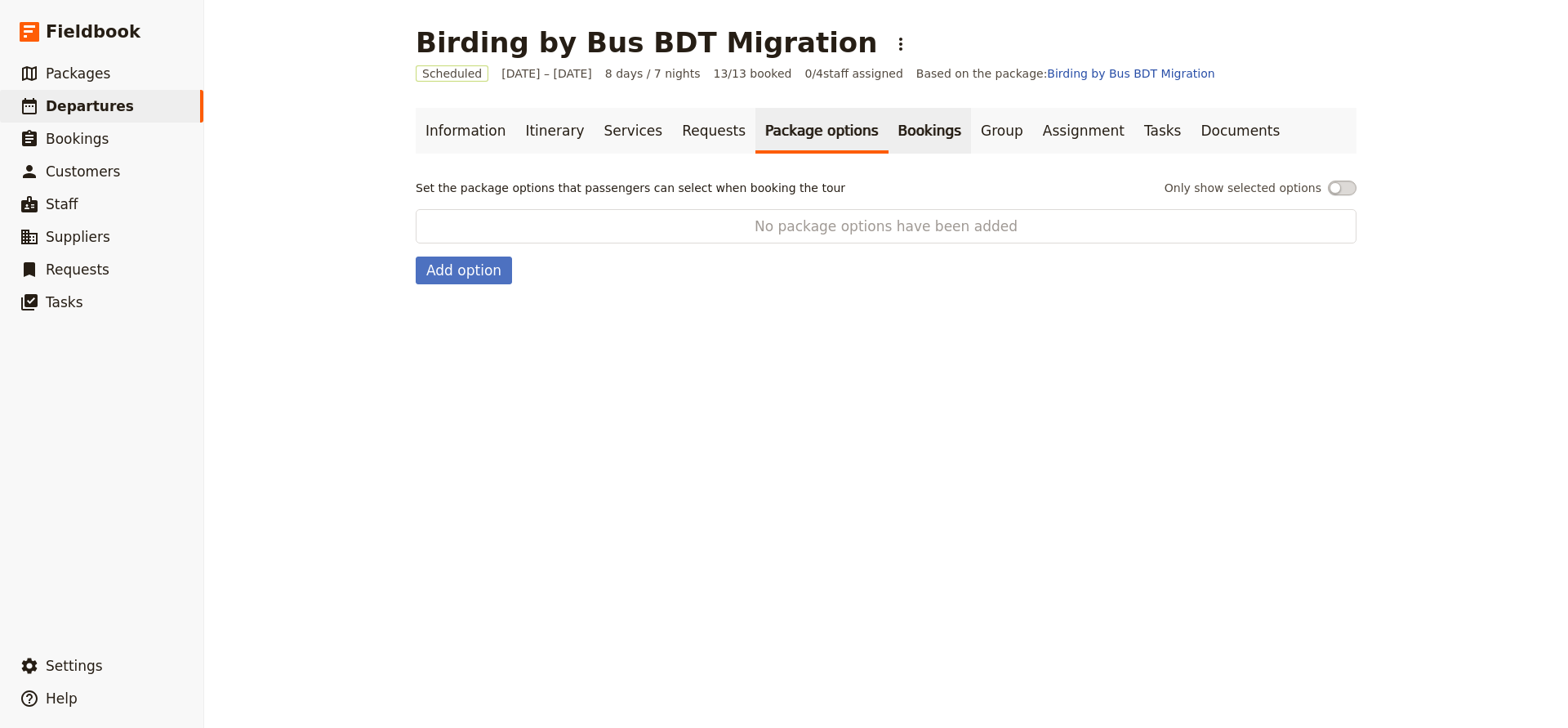
click at [889, 135] on link "Bookings" at bounding box center [930, 130] width 82 height 46
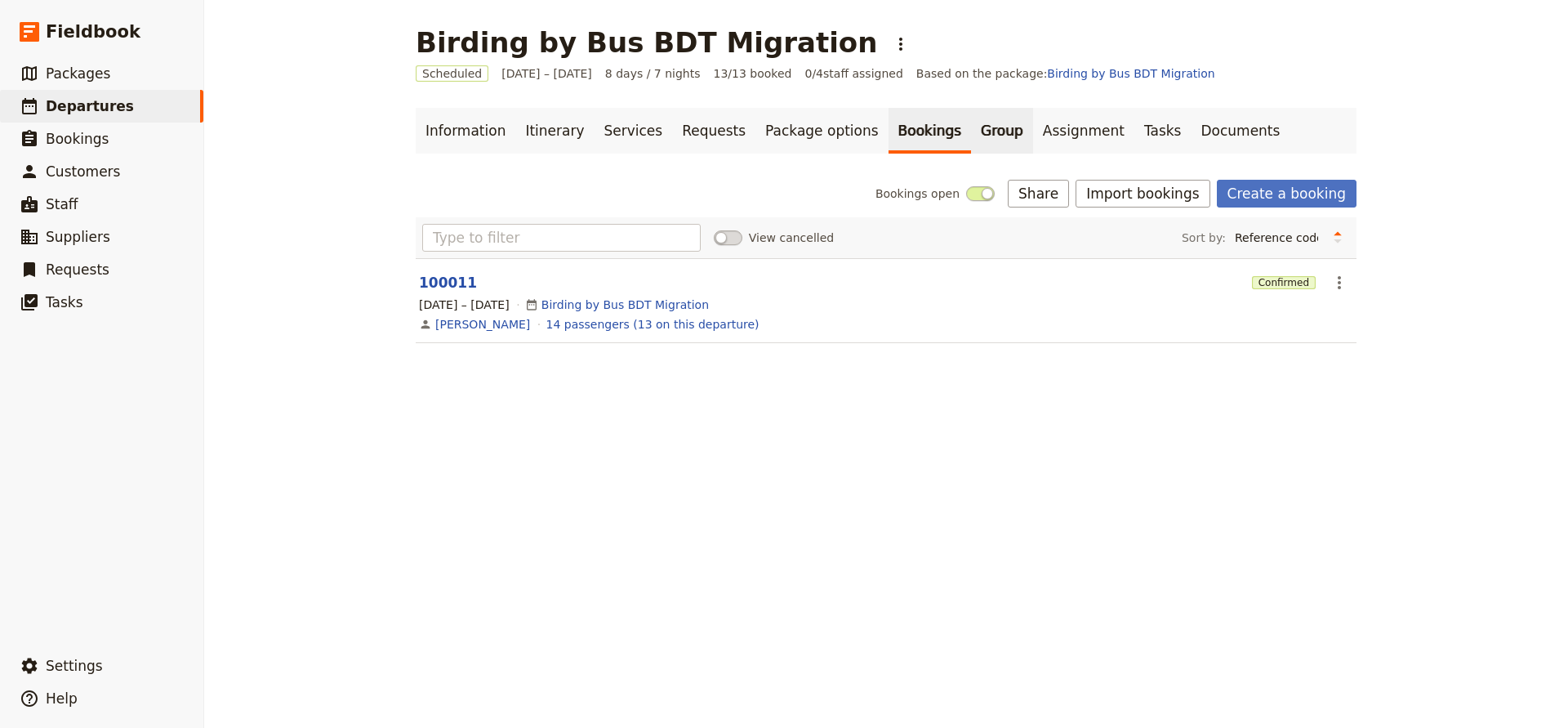
click at [971, 131] on link "Group" at bounding box center [1002, 130] width 62 height 46
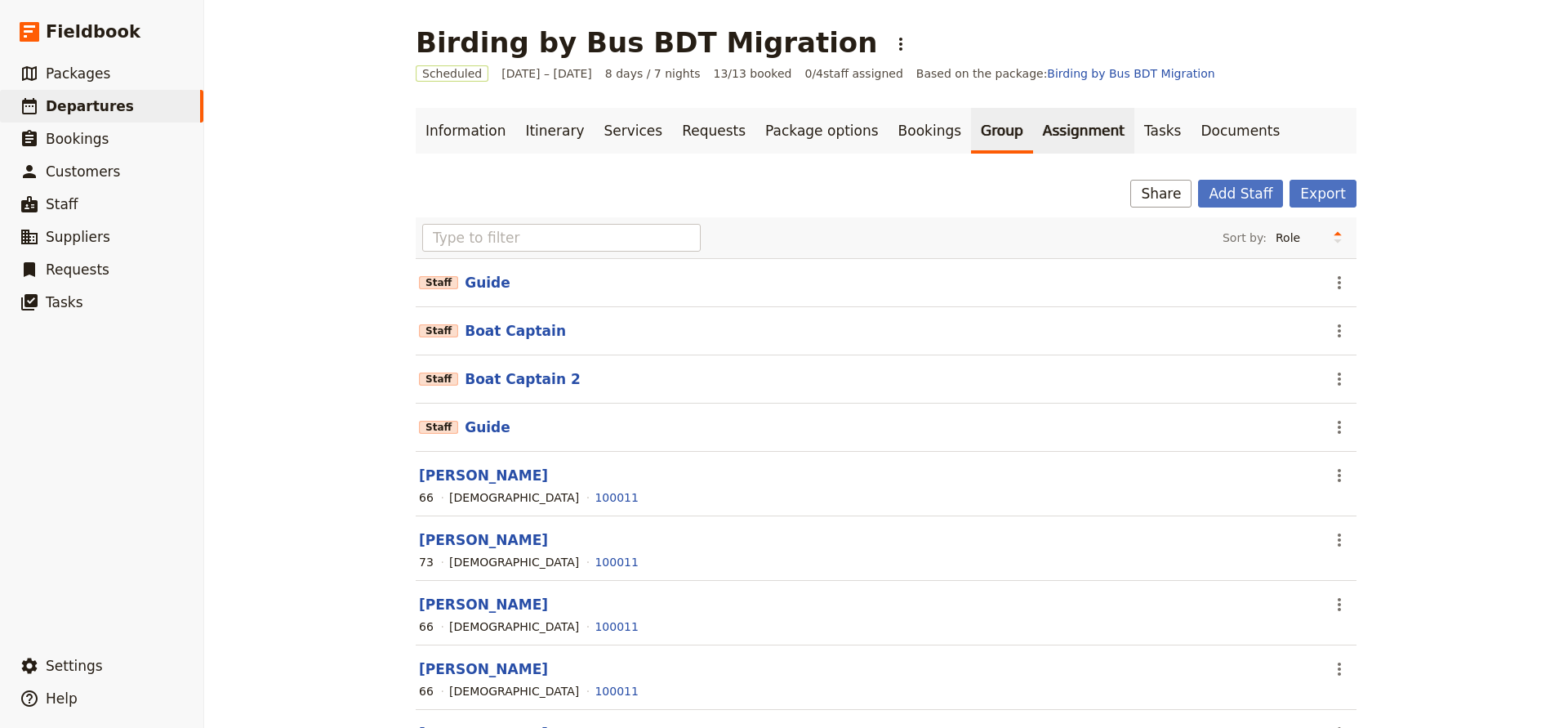
click at [1033, 135] on link "Assignment" at bounding box center [1083, 130] width 101 height 46
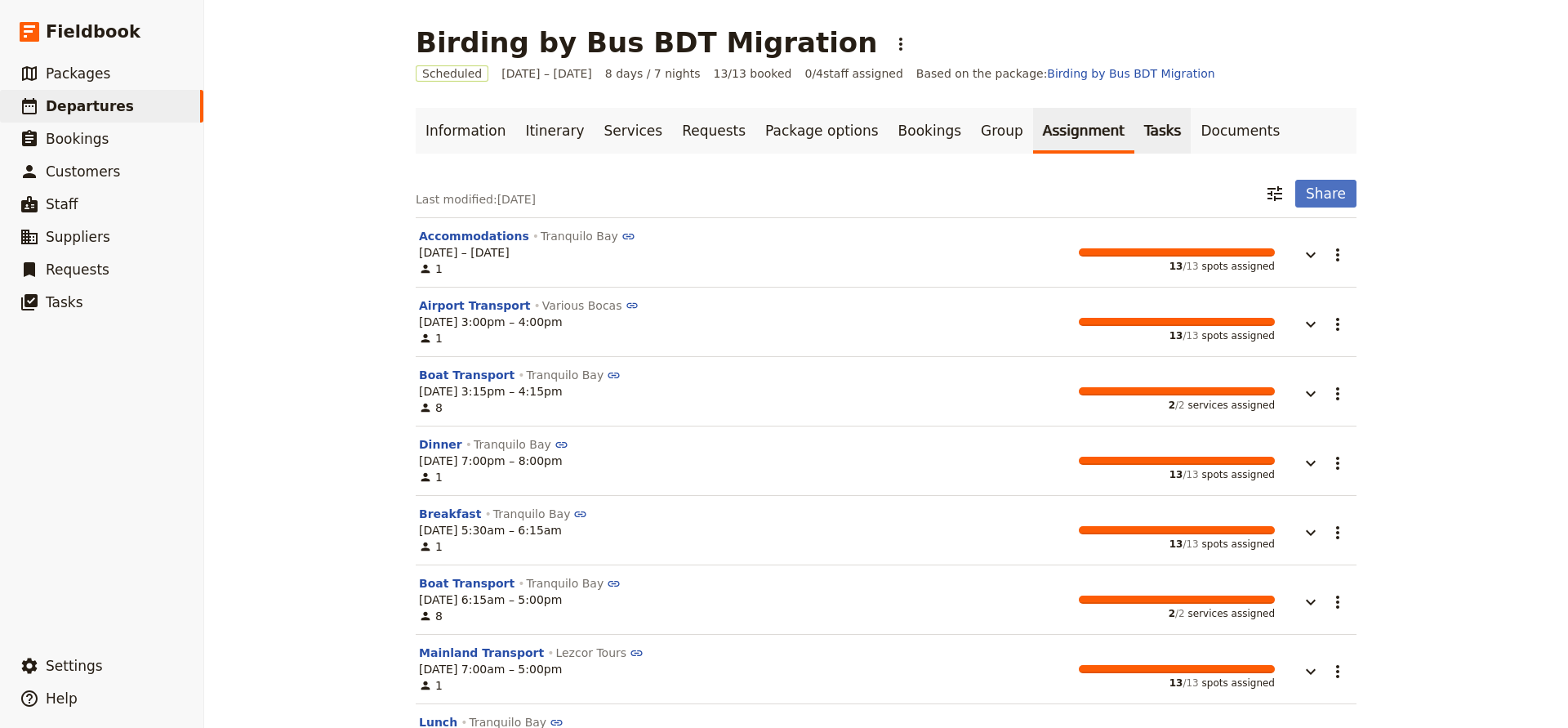
click at [1135, 141] on link "Tasks" at bounding box center [1163, 130] width 57 height 46
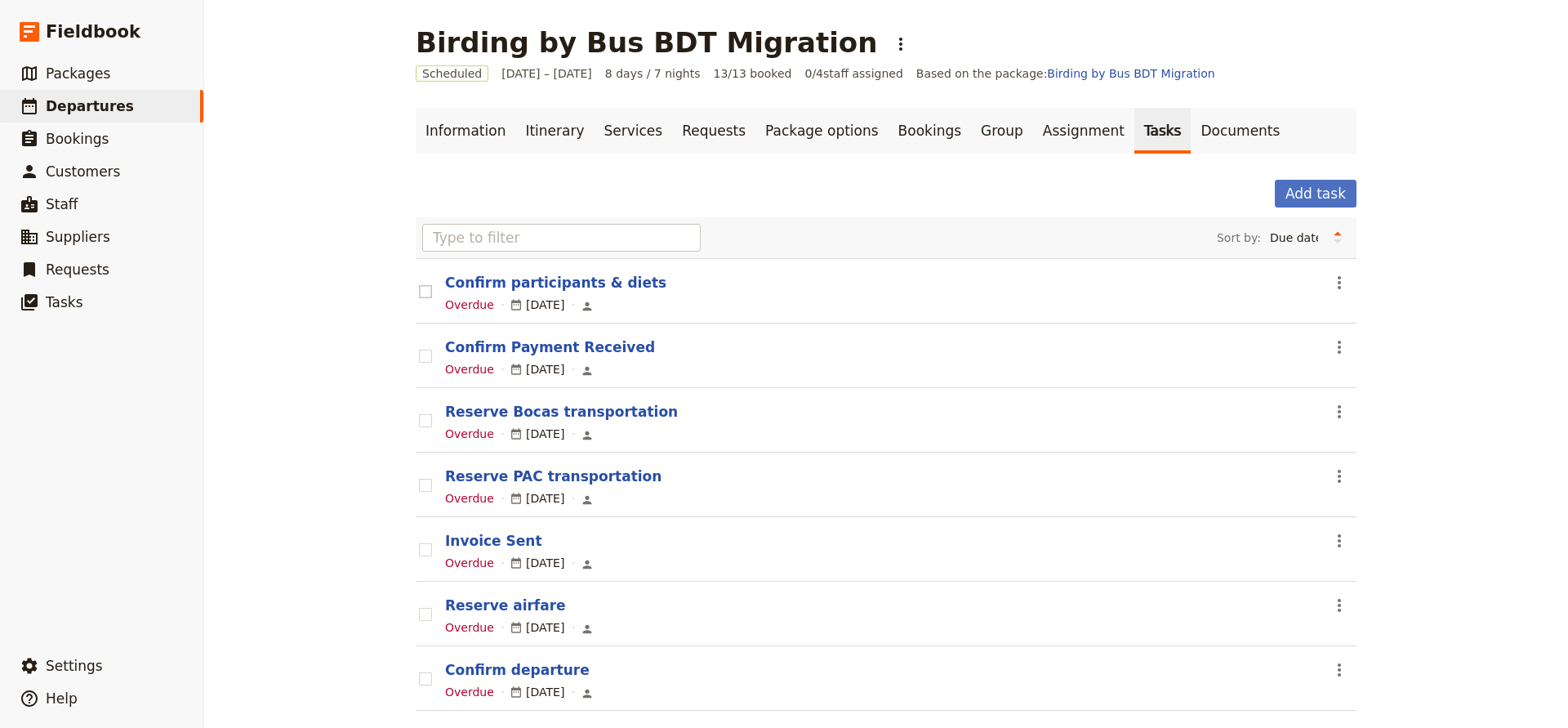
click at [426, 287] on rect at bounding box center [425, 291] width 13 height 13
click at [419, 283] on input "checkbox" at bounding box center [418, 282] width 1 height 1
click at [426, 287] on rect at bounding box center [425, 291] width 13 height 13
click at [419, 283] on input "checkbox" at bounding box center [418, 282] width 1 height 1
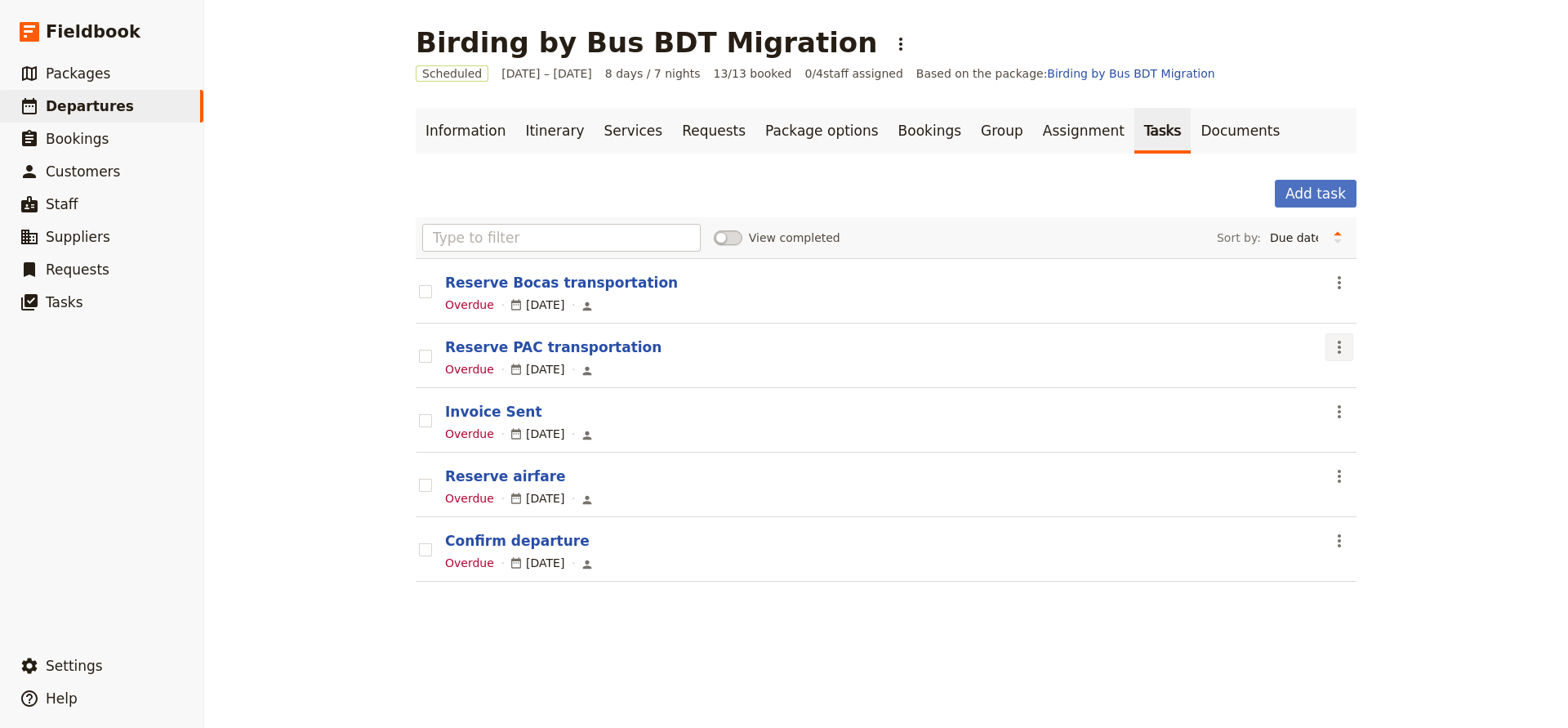
click at [1348, 346] on icon "Actions" at bounding box center [1340, 347] width 20 height 20
click at [1350, 431] on span "Remove task" at bounding box center [1374, 428] width 74 height 17
click at [430, 356] on rect at bounding box center [425, 356] width 13 height 13
click at [419, 348] on input "checkbox" at bounding box center [418, 347] width 1 height 1
click at [1333, 347] on icon "Actions" at bounding box center [1340, 347] width 20 height 20
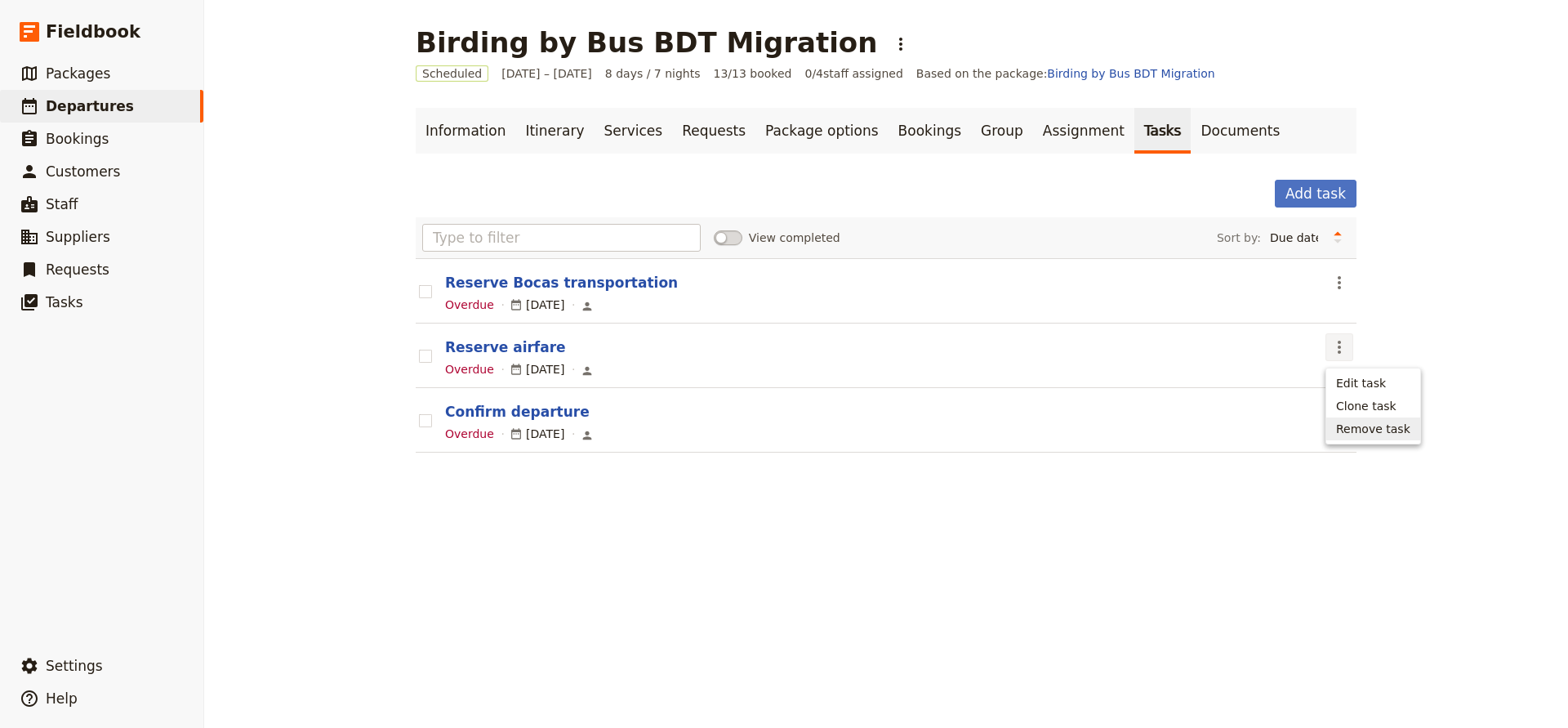
click at [1338, 419] on button "Remove task" at bounding box center [1374, 428] width 94 height 23
click at [425, 356] on rect at bounding box center [425, 356] width 13 height 13
click at [419, 348] on input "checkbox" at bounding box center [418, 347] width 1 height 1
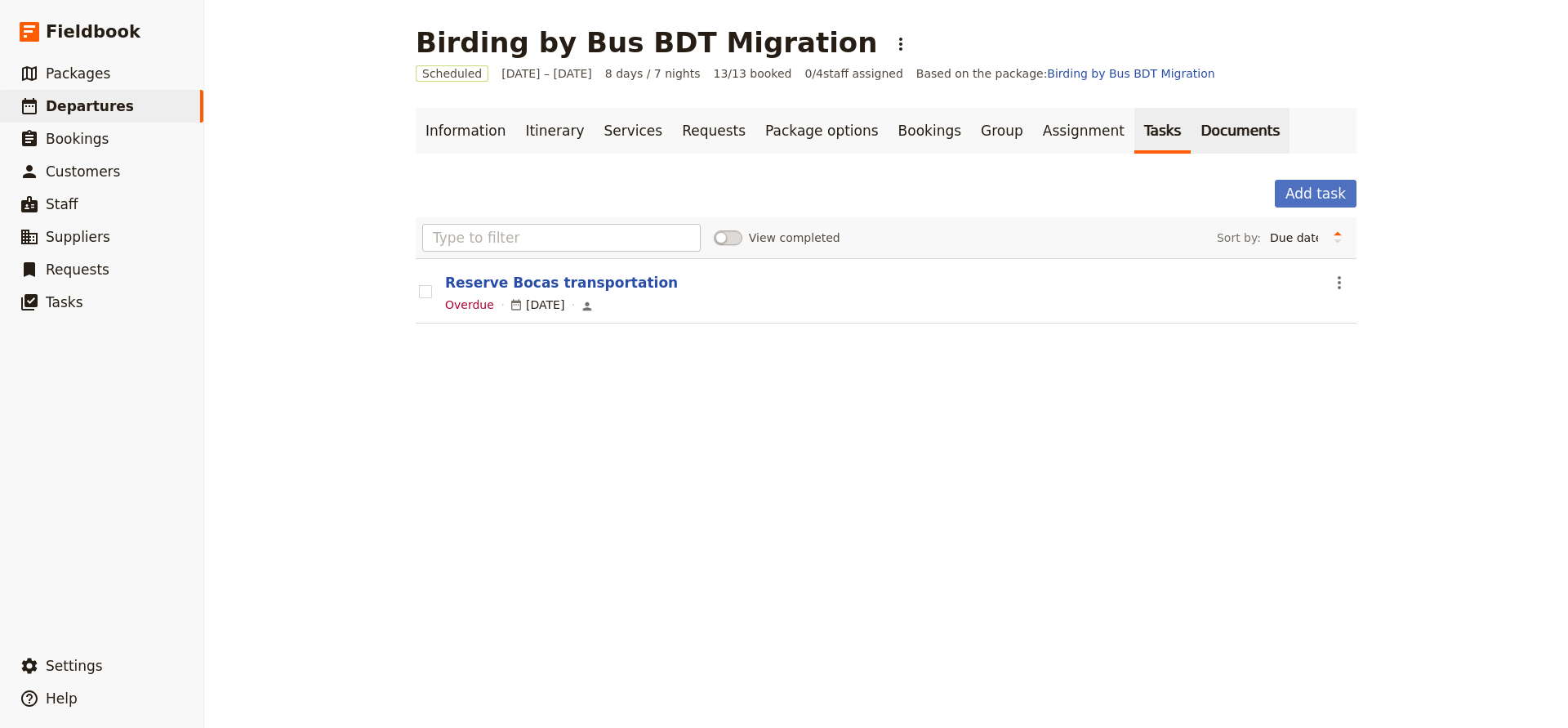
click at [1191, 125] on link "Documents" at bounding box center [1240, 130] width 99 height 46
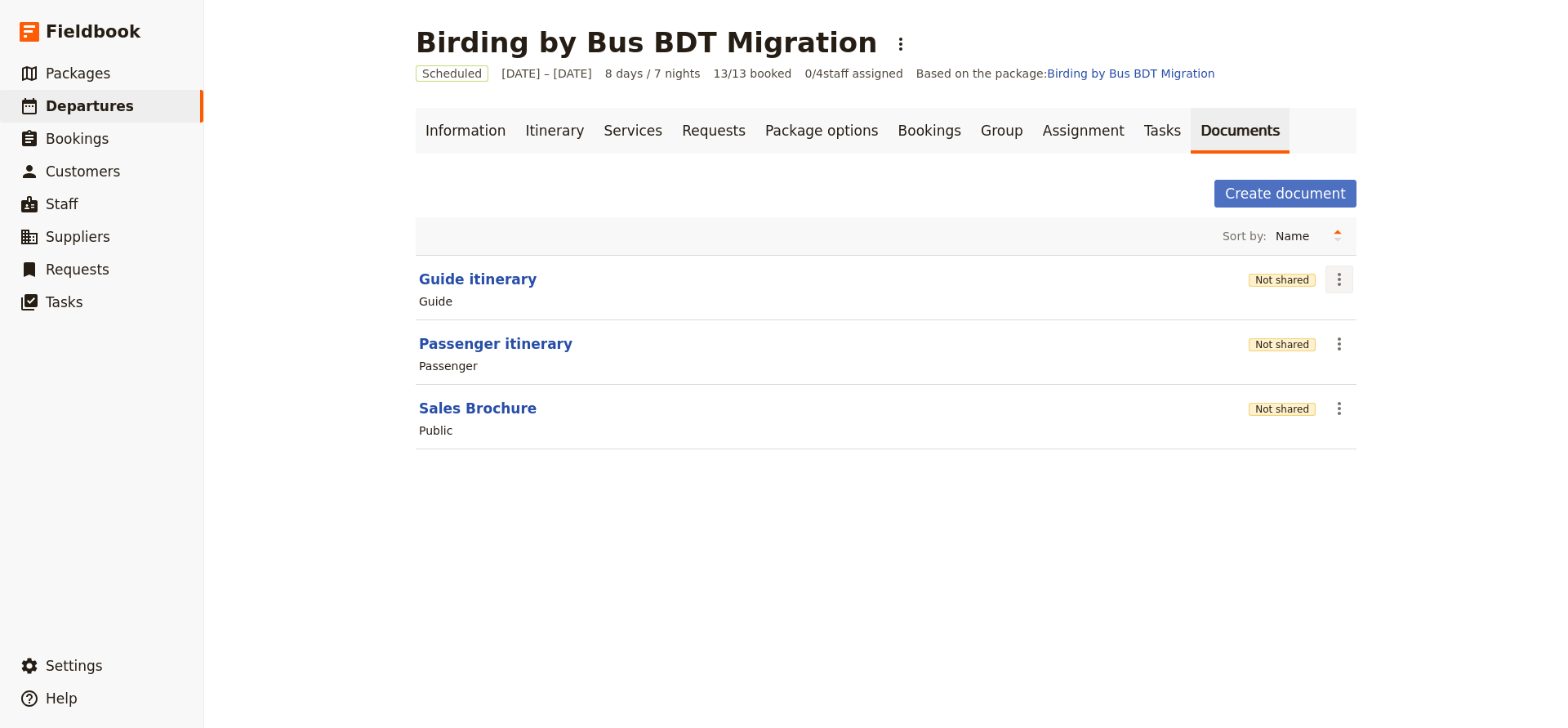
click at [1334, 276] on icon "Actions" at bounding box center [1340, 279] width 20 height 20
click at [1338, 310] on span "Share" at bounding box center [1352, 315] width 32 height 17
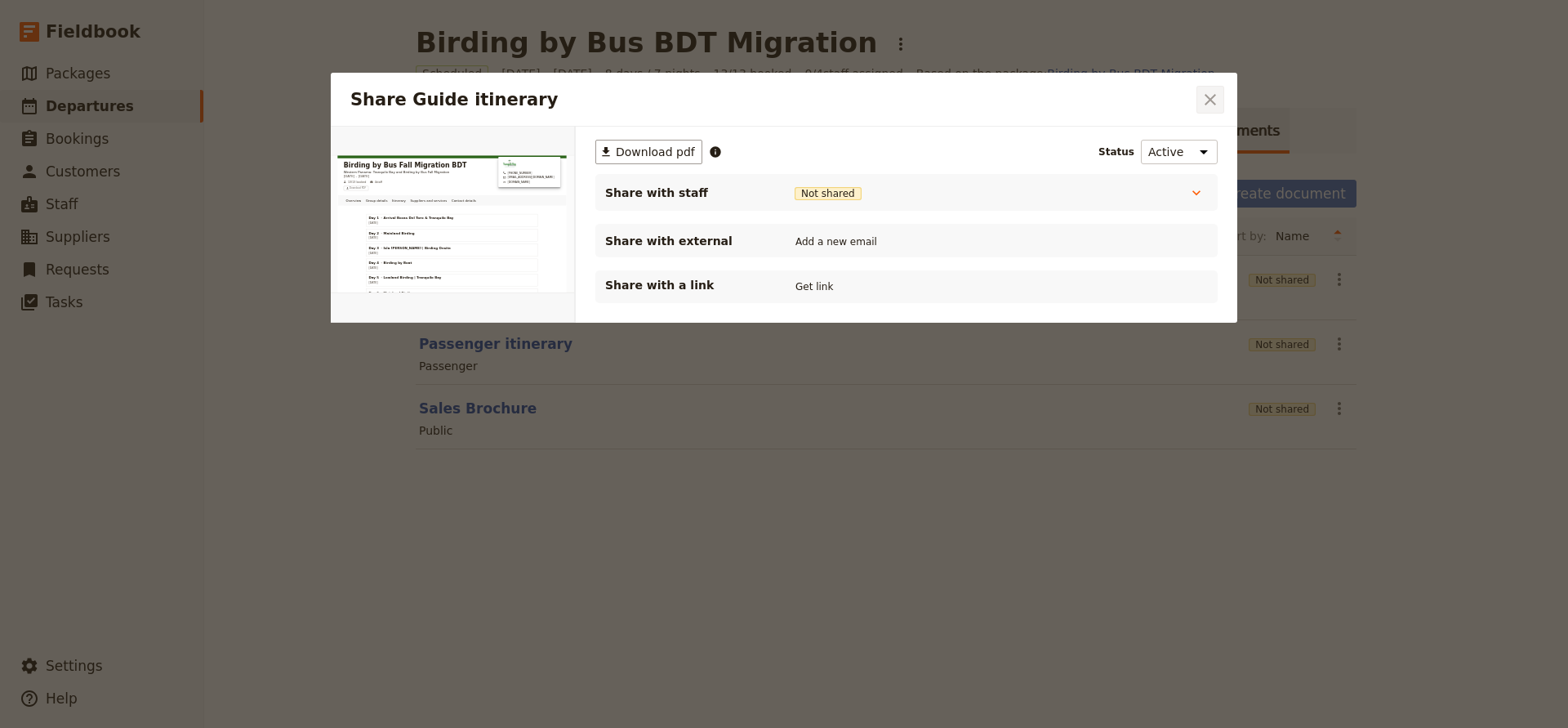
click at [1202, 106] on icon "Close dialog" at bounding box center [1210, 100] width 20 height 20
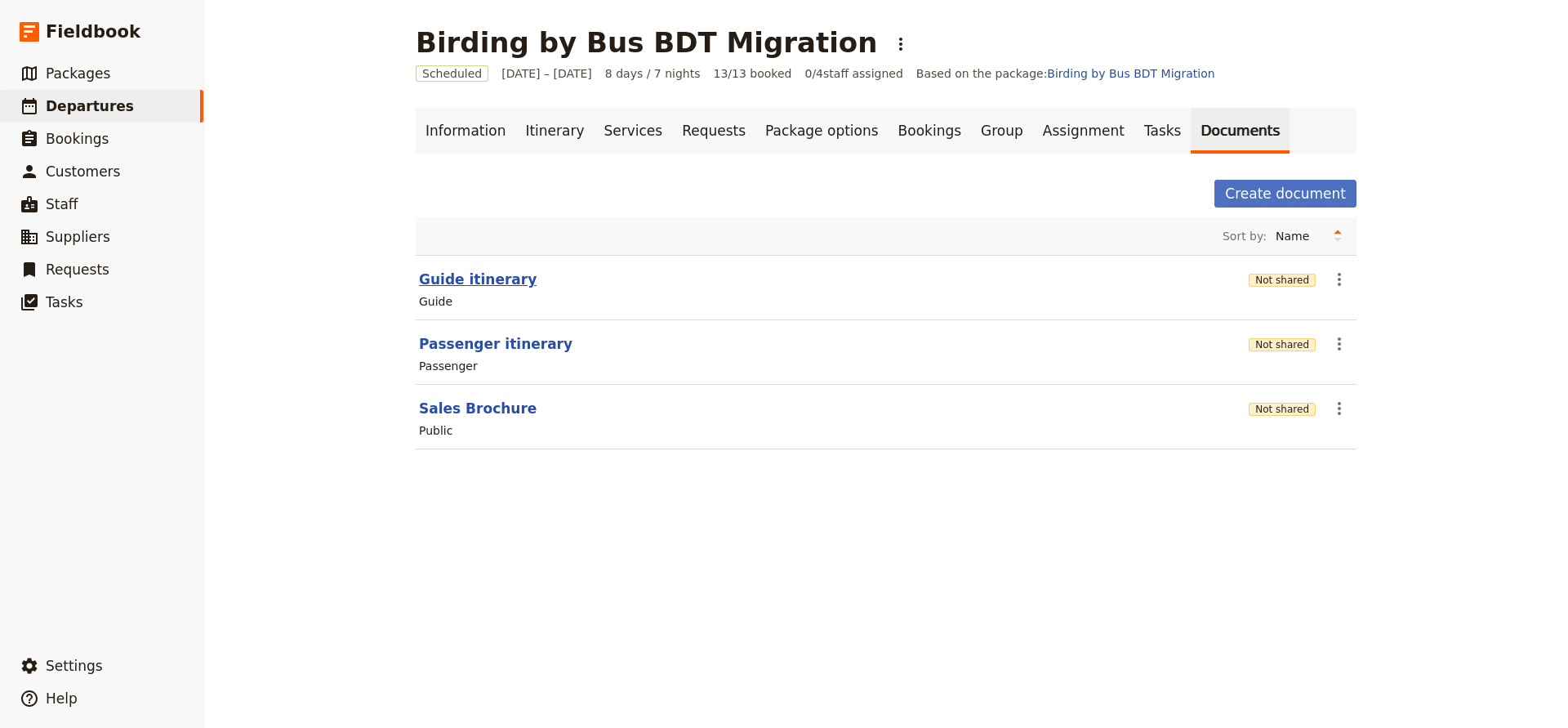
click at [482, 279] on button "Guide itinerary" at bounding box center [478, 279] width 118 height 20
select select "STAFF"
select select "RUN_SHEET"
select select "DEFAULT"
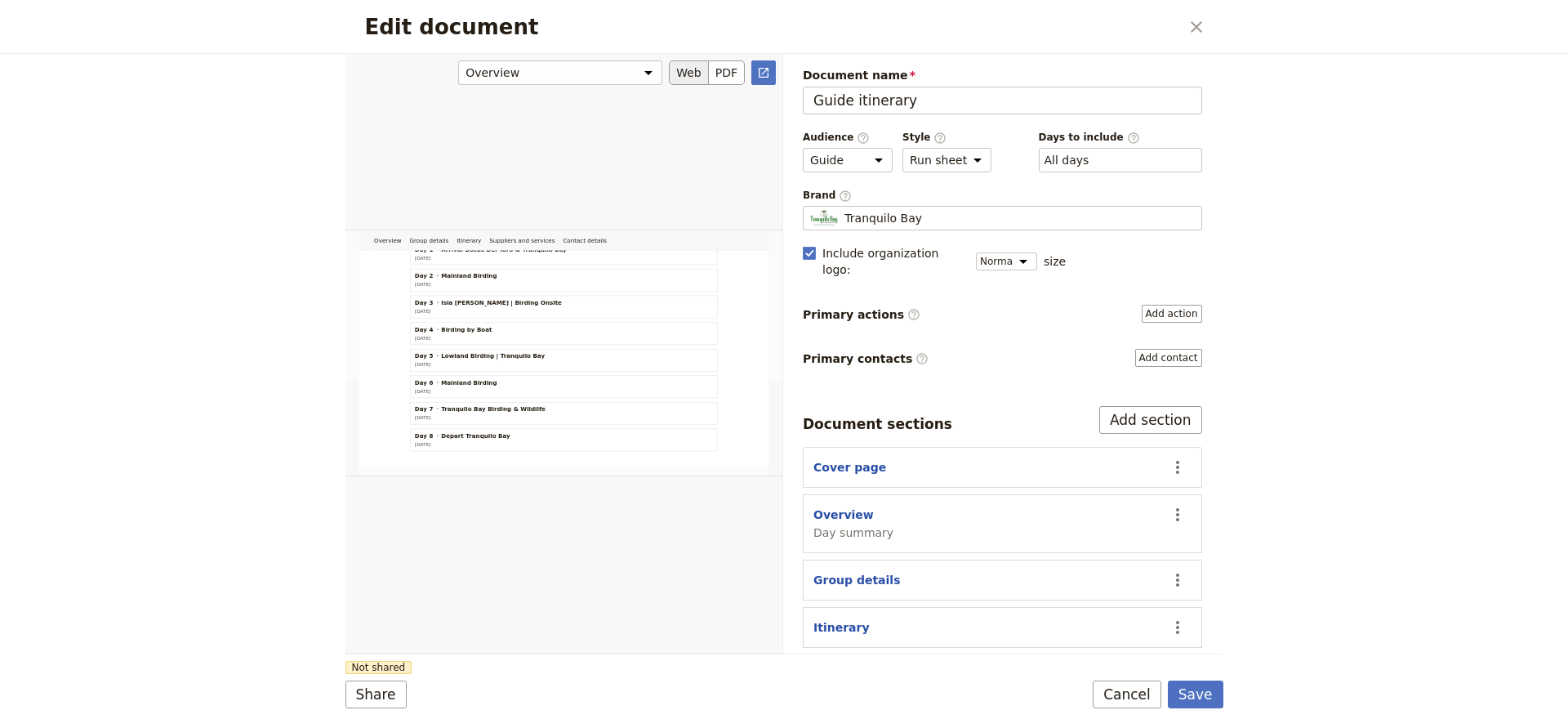
scroll to position [224, 0]
click at [1196, 686] on button "Save" at bounding box center [1196, 694] width 56 height 27
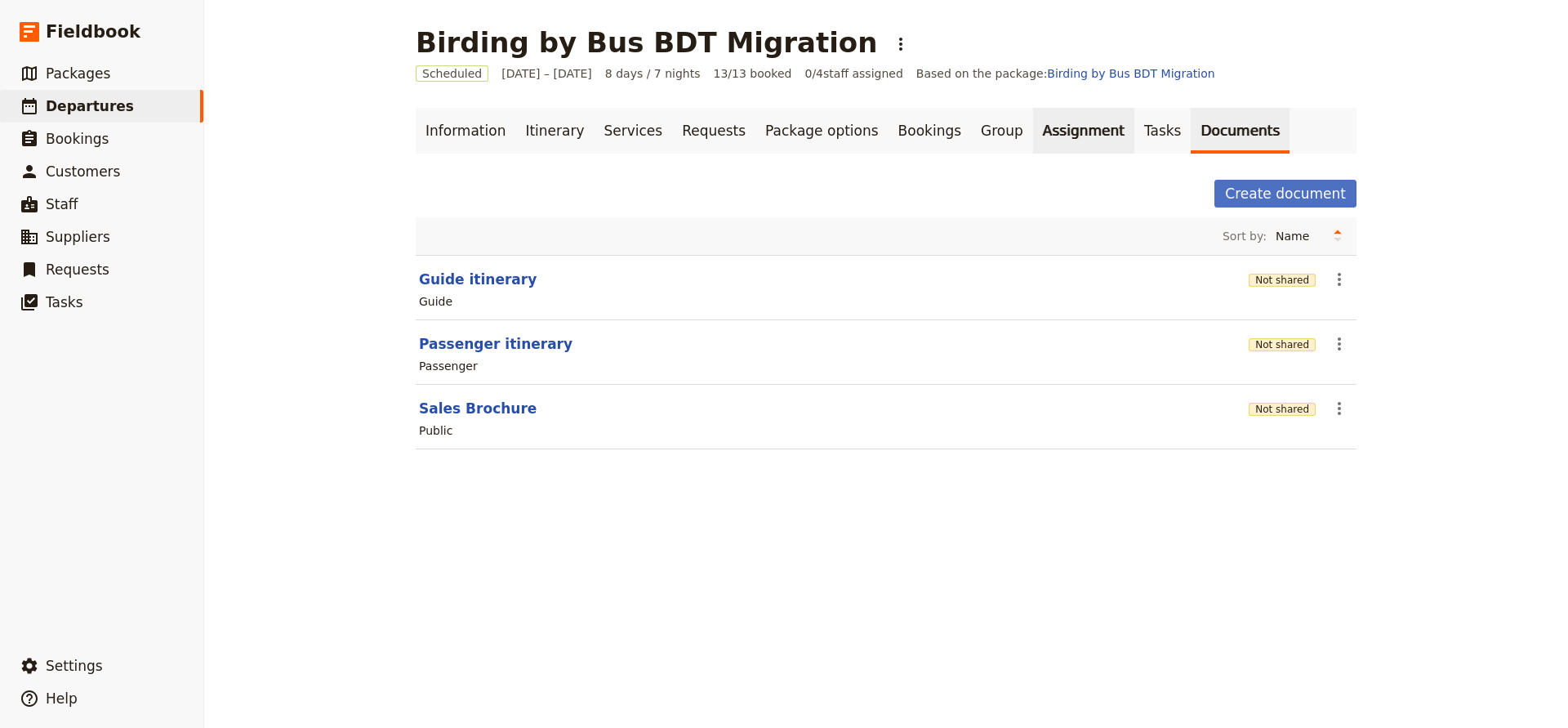
click at [1033, 130] on link "Assignment" at bounding box center [1083, 130] width 101 height 46
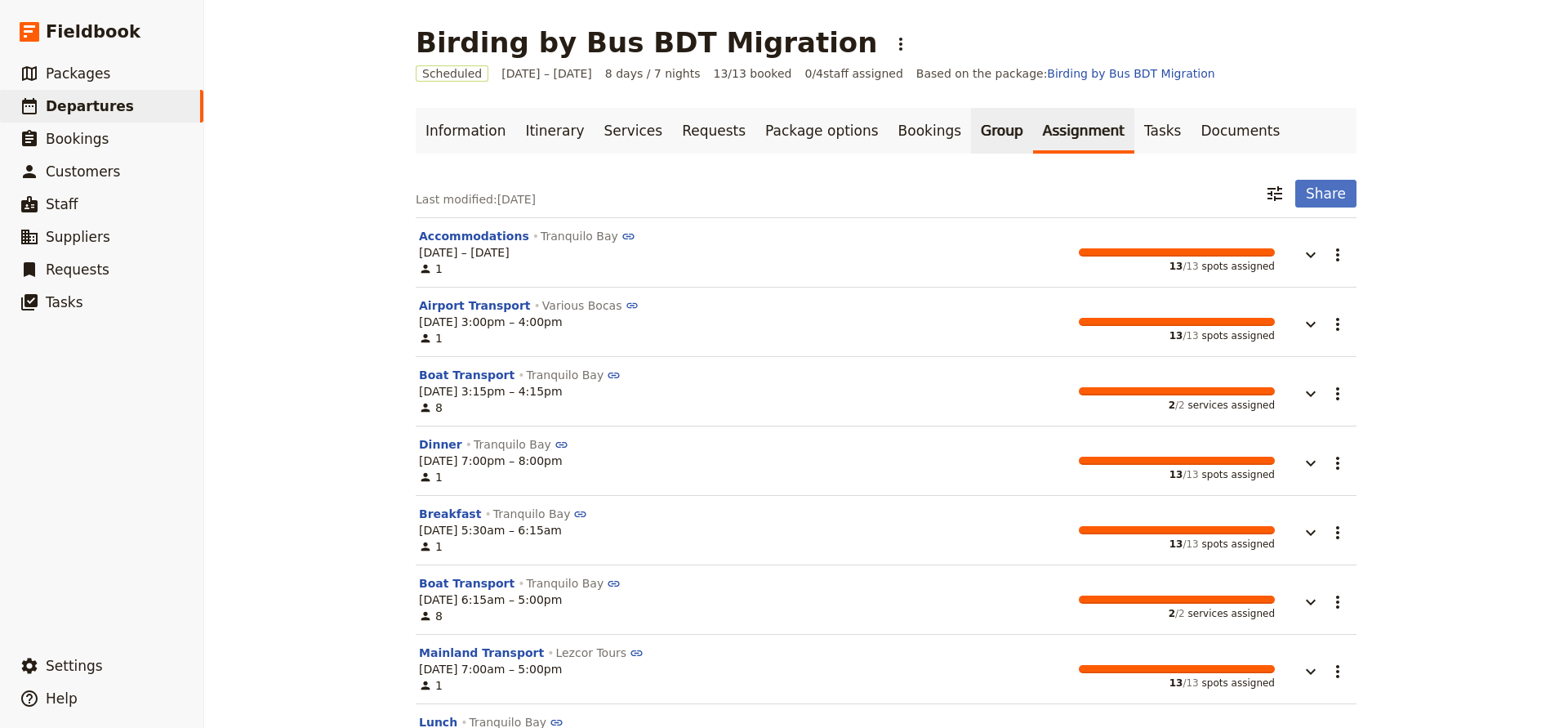
click at [971, 128] on link "Group" at bounding box center [1002, 130] width 62 height 46
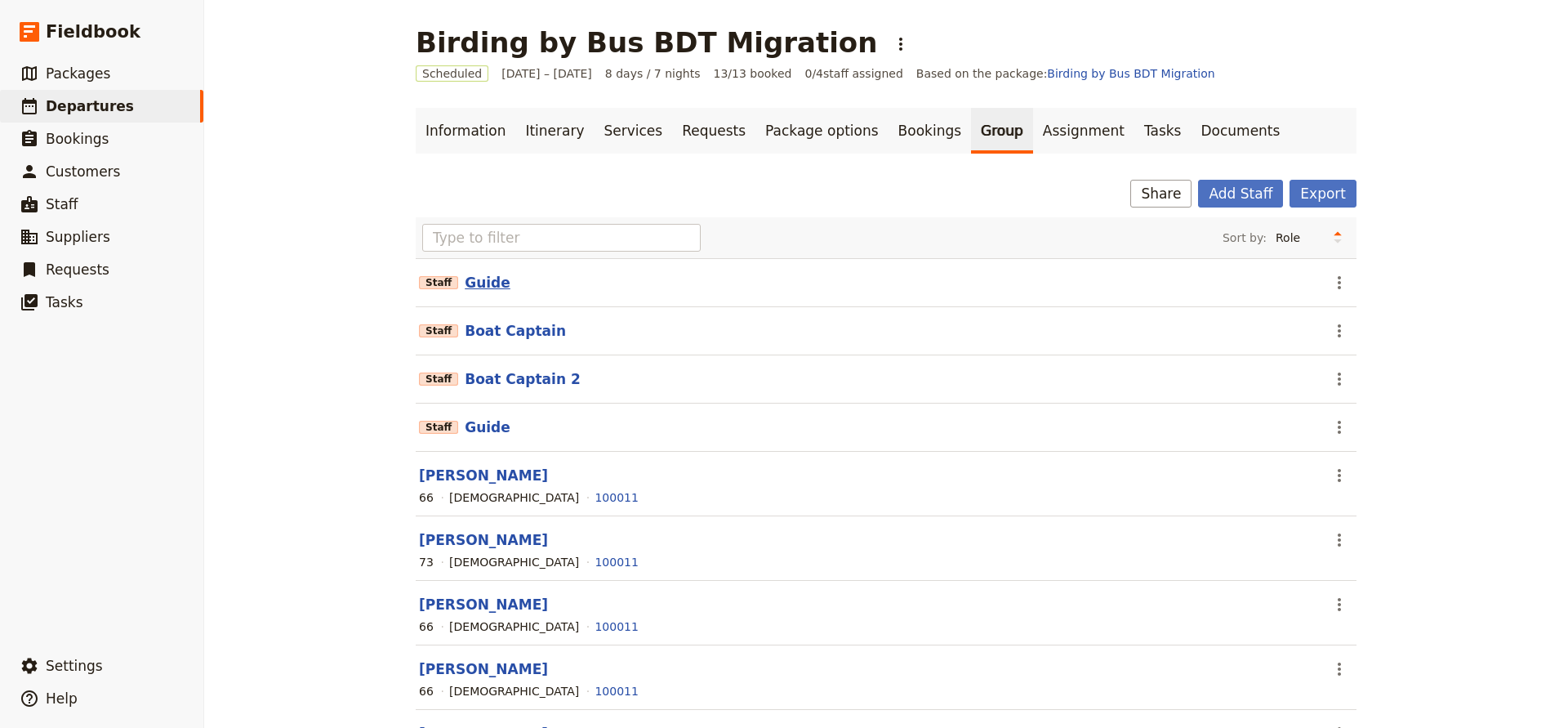
click at [477, 282] on button "Guide" at bounding box center [487, 282] width 46 height 20
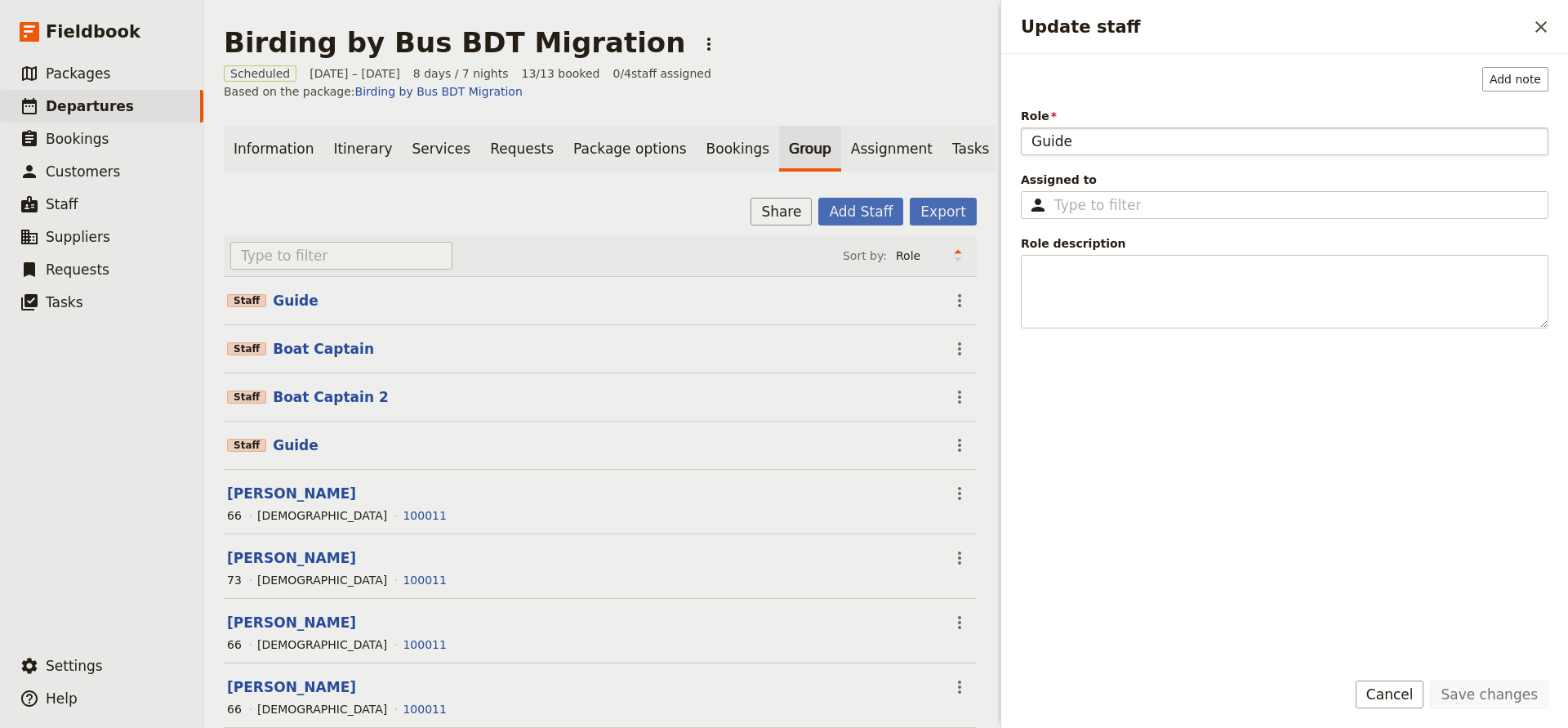
click at [1101, 148] on input "Guide" at bounding box center [1285, 141] width 527 height 27
type input "Guide"
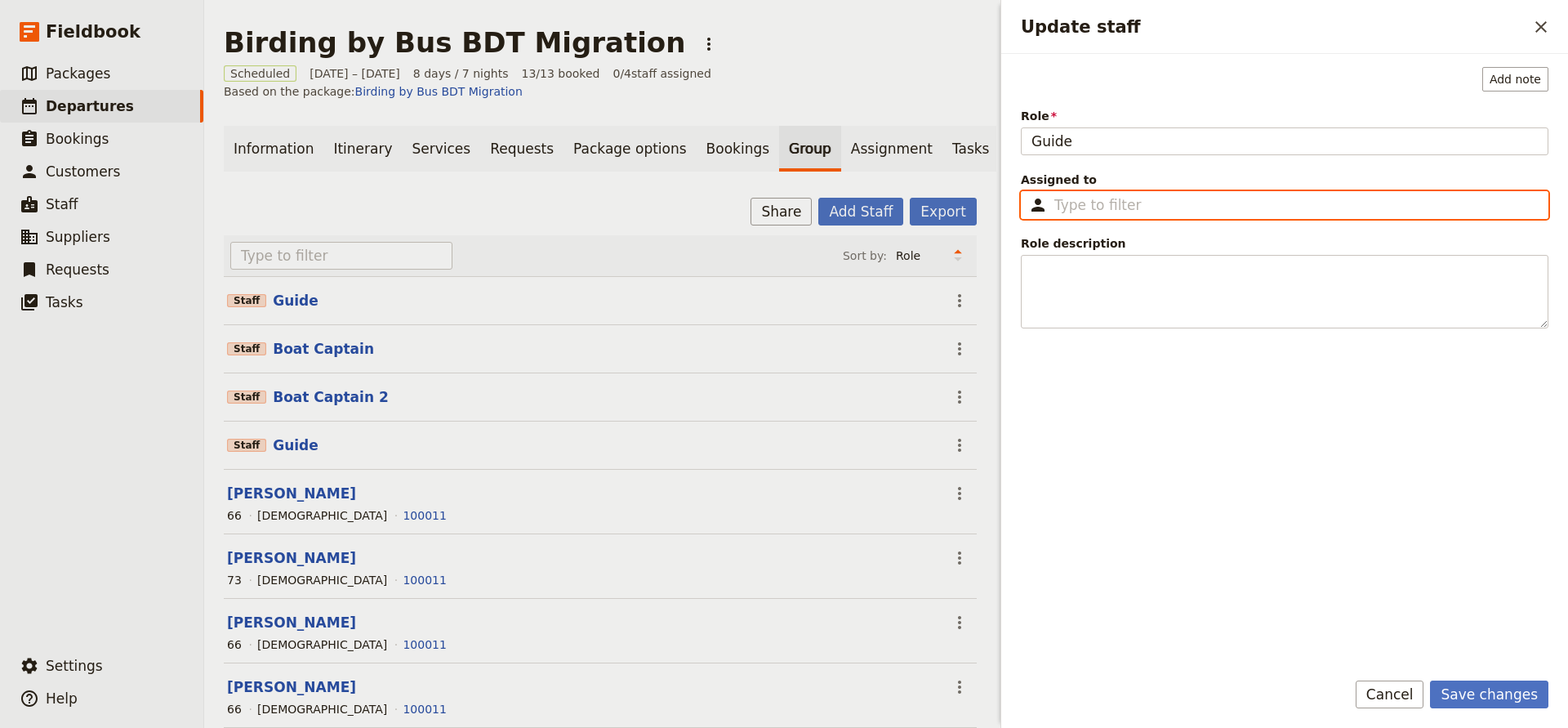
click at [1122, 199] on input "Assigned to ​" at bounding box center [1296, 205] width 483 height 20
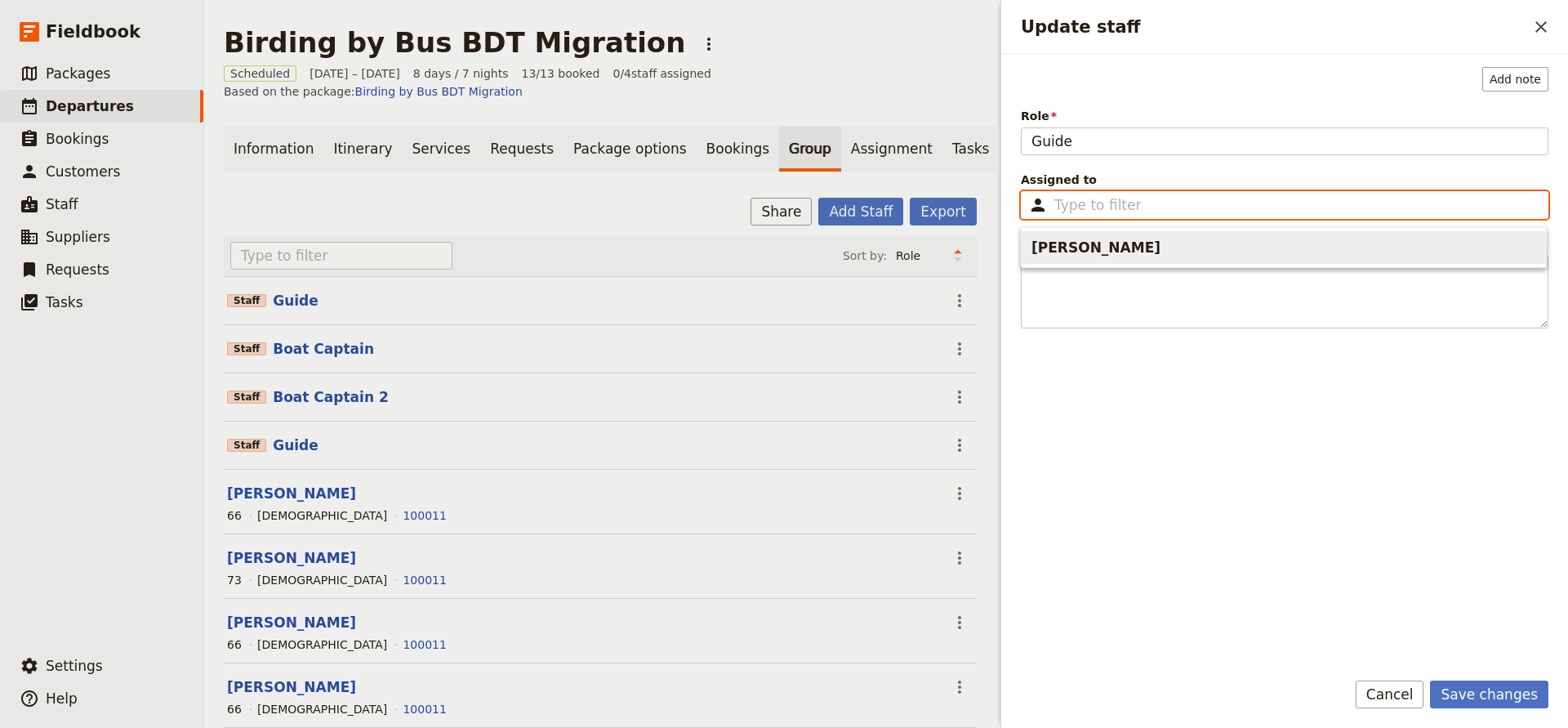
click at [1064, 238] on span "[PERSON_NAME]" at bounding box center [1097, 248] width 129 height 20
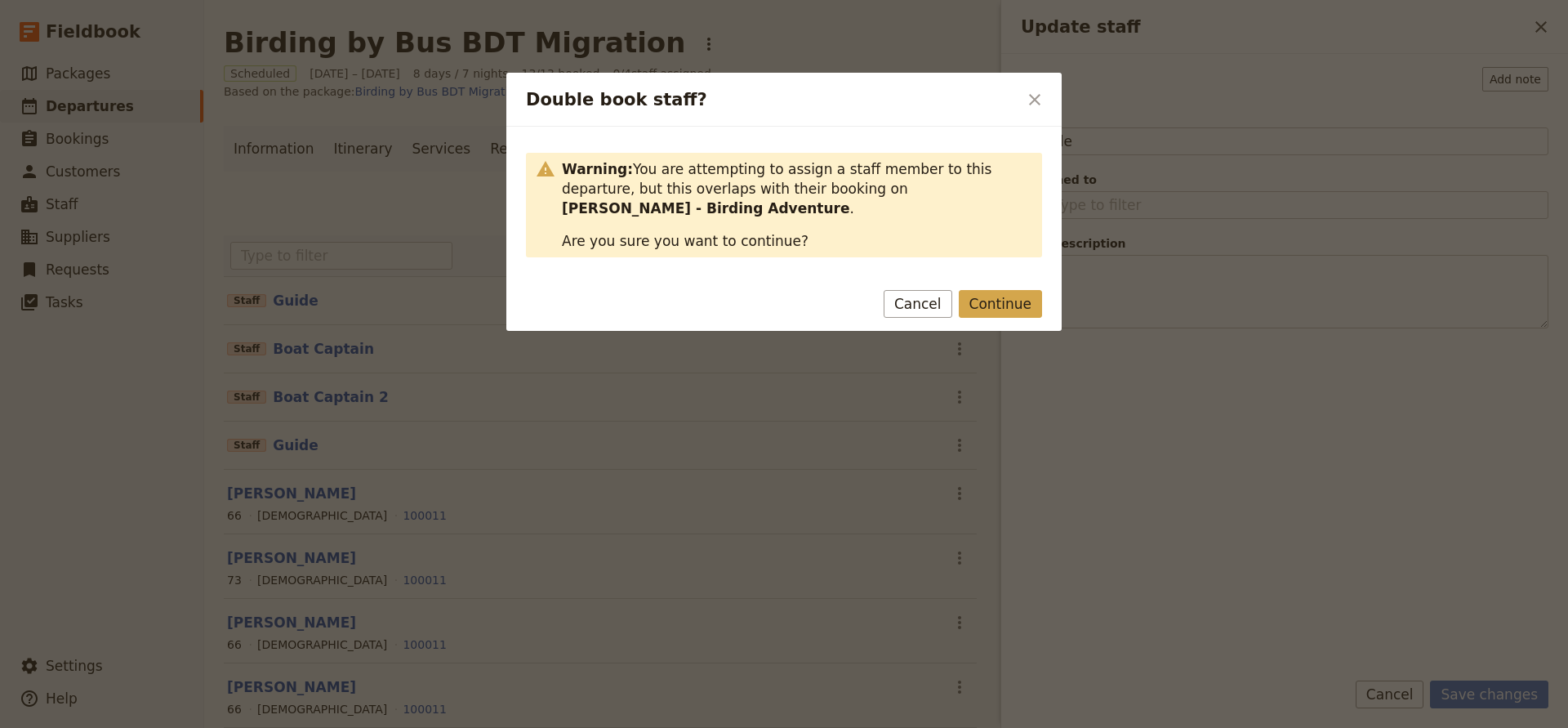
click at [979, 290] on button "Continue" at bounding box center [1001, 304] width 83 height 27
type input "[PERSON_NAME]"
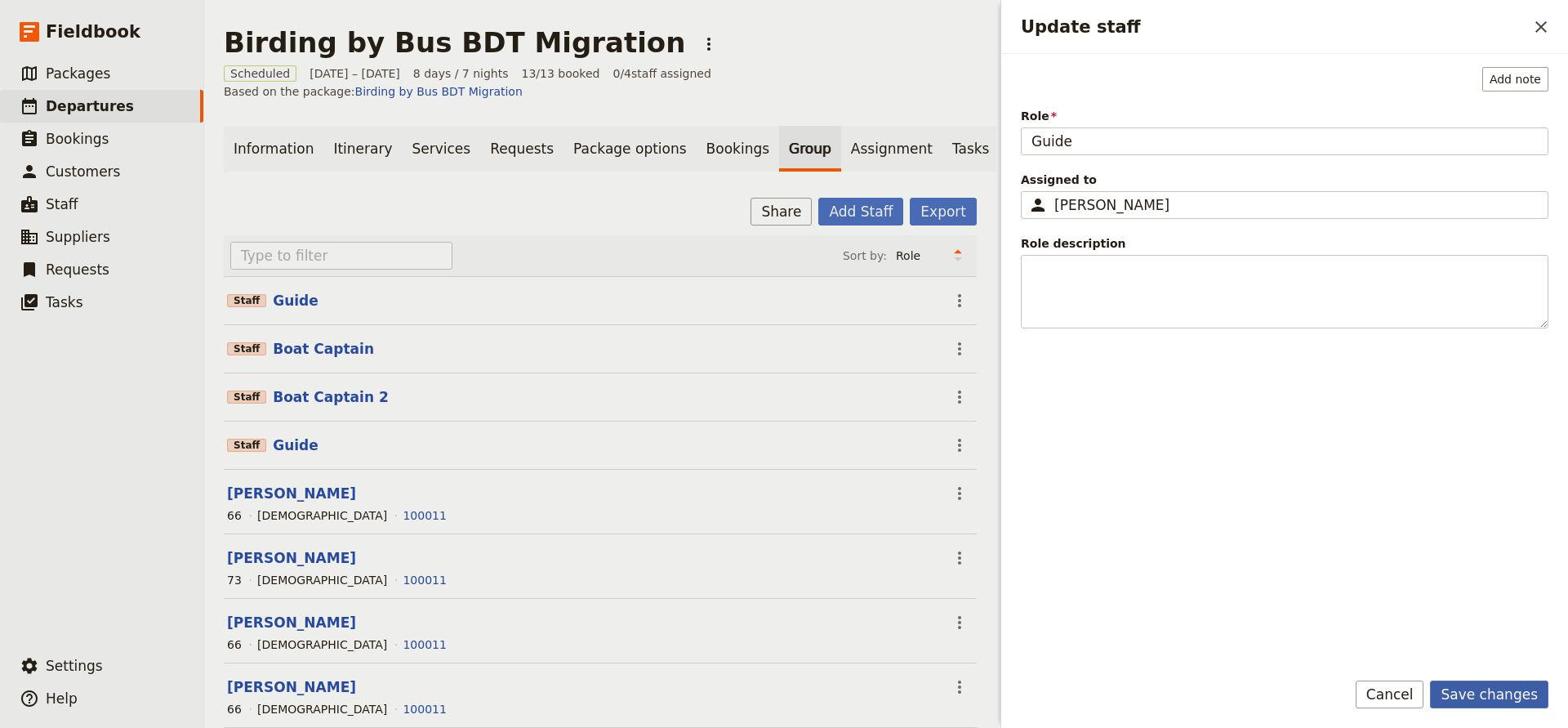
click at [1455, 690] on button "Save changes" at bounding box center [1490, 694] width 119 height 27
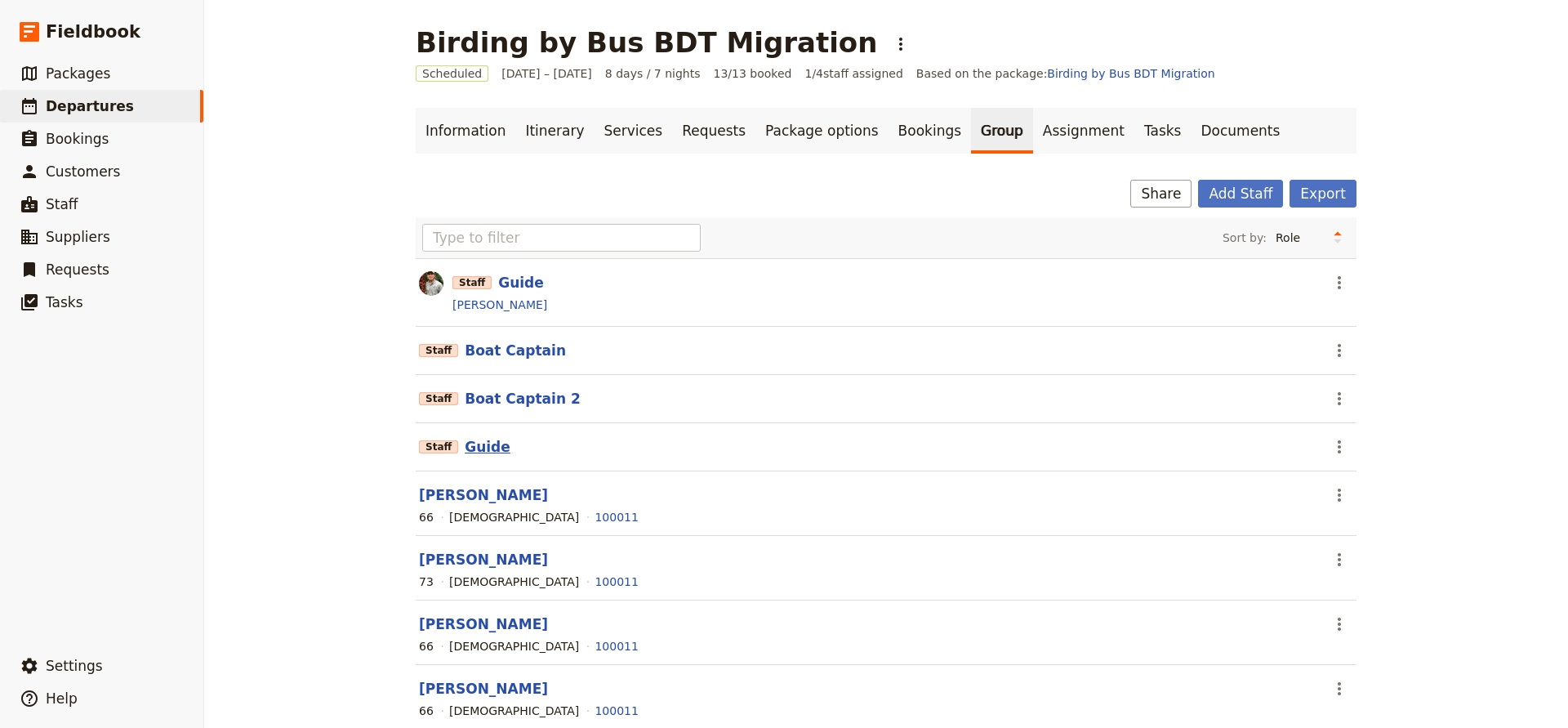
click at [478, 445] on button "Guide" at bounding box center [487, 447] width 46 height 20
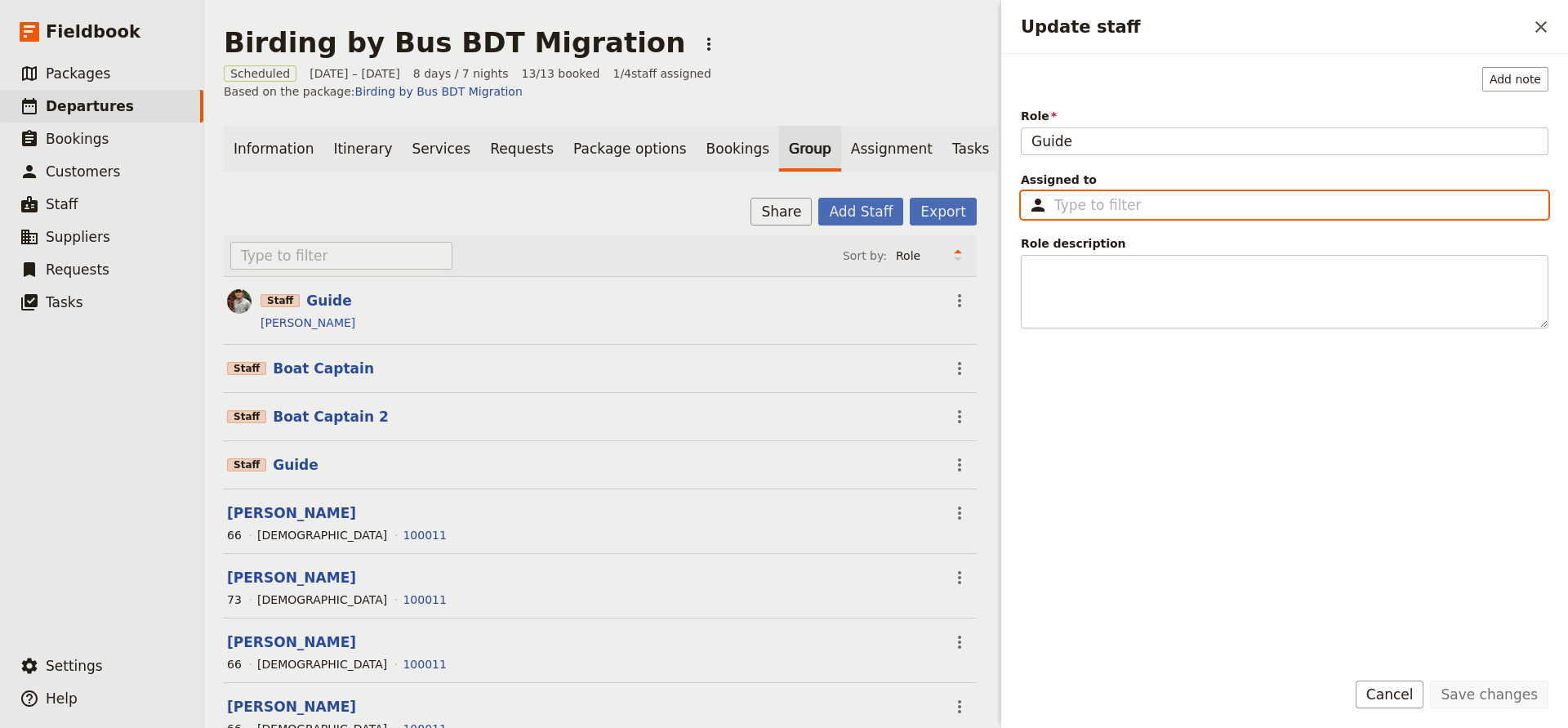
click at [1061, 203] on input "Assigned to ​" at bounding box center [1296, 205] width 483 height 20
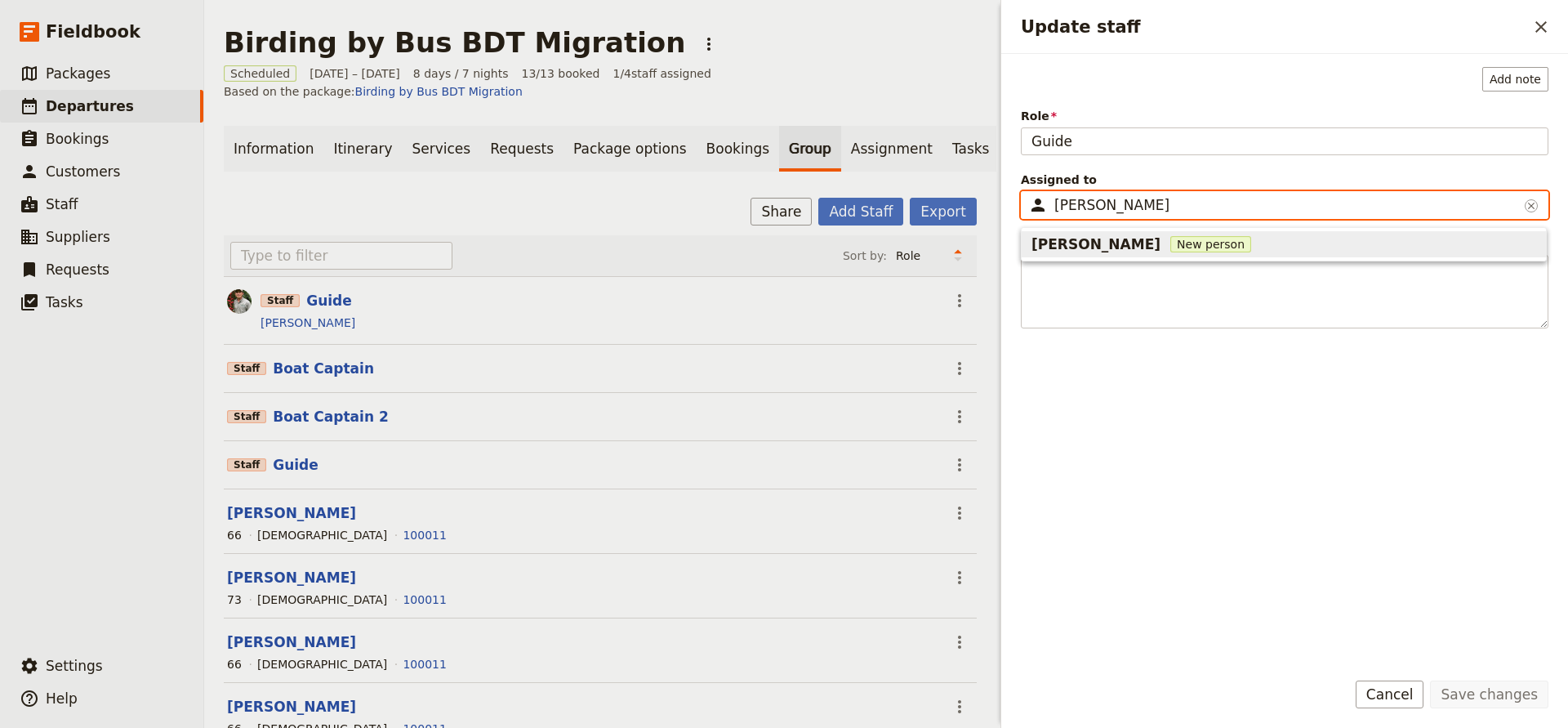
click at [1074, 246] on span "[PERSON_NAME]" at bounding box center [1097, 244] width 129 height 20
type input "[PERSON_NAME]"
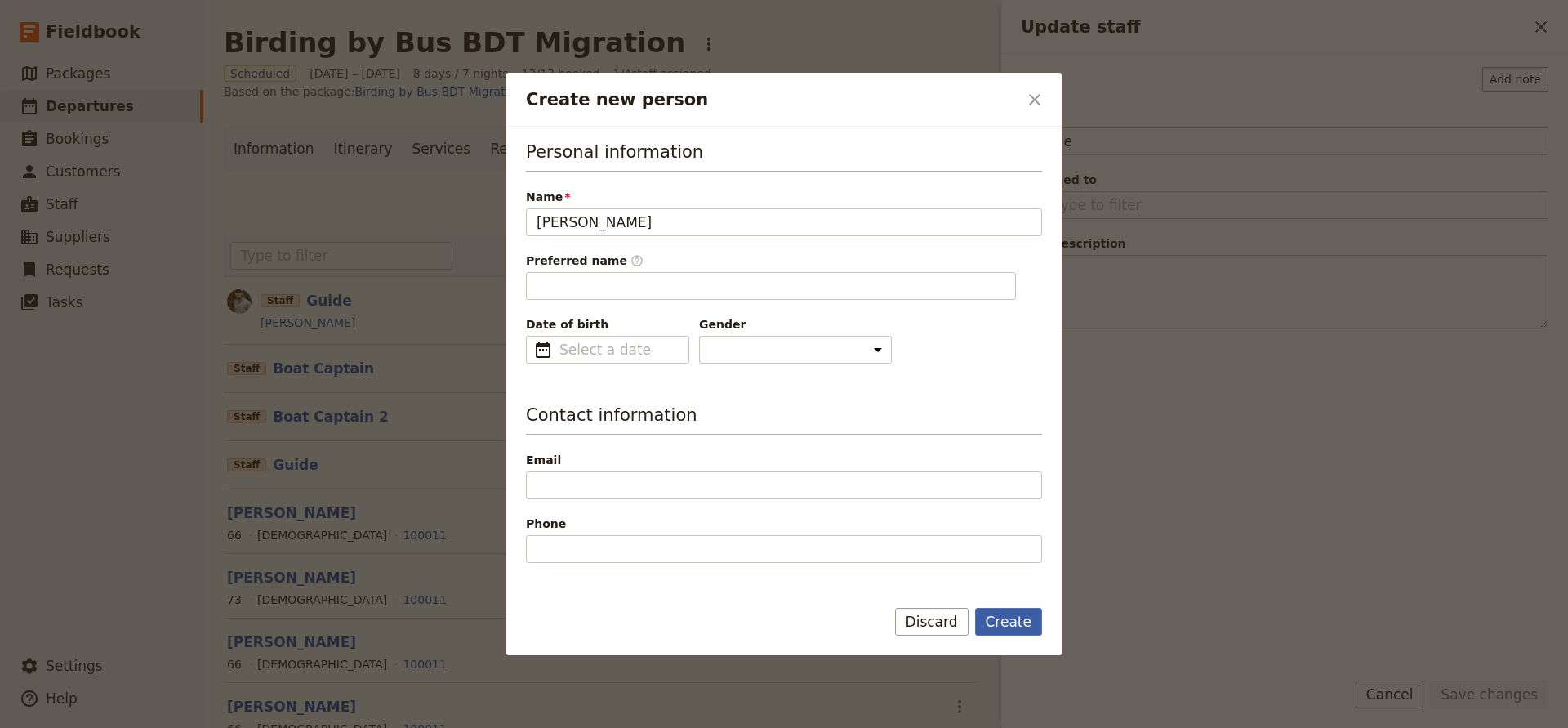
click at [985, 620] on button "Create" at bounding box center [1008, 621] width 68 height 27
type input "[PERSON_NAME]"
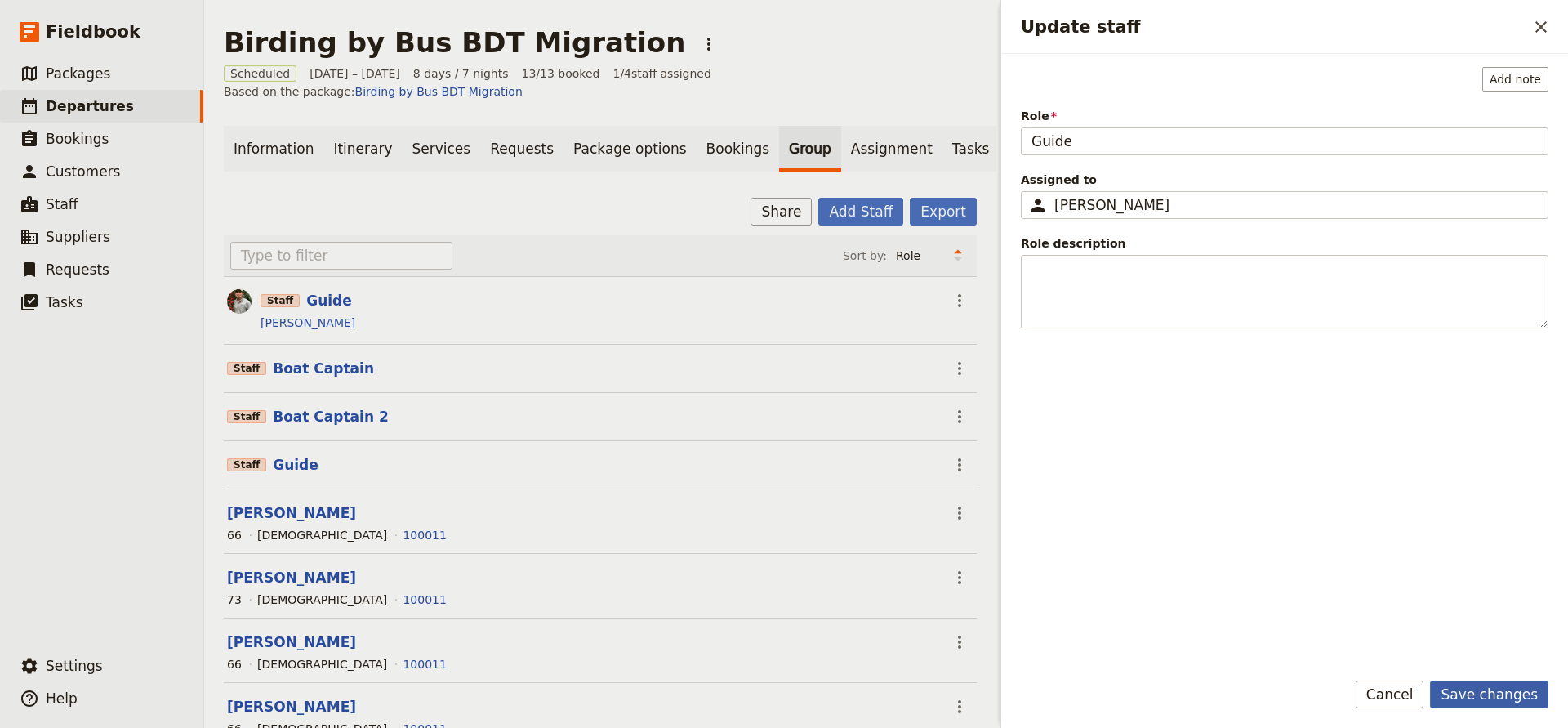
click at [1502, 695] on button "Save changes" at bounding box center [1490, 694] width 119 height 27
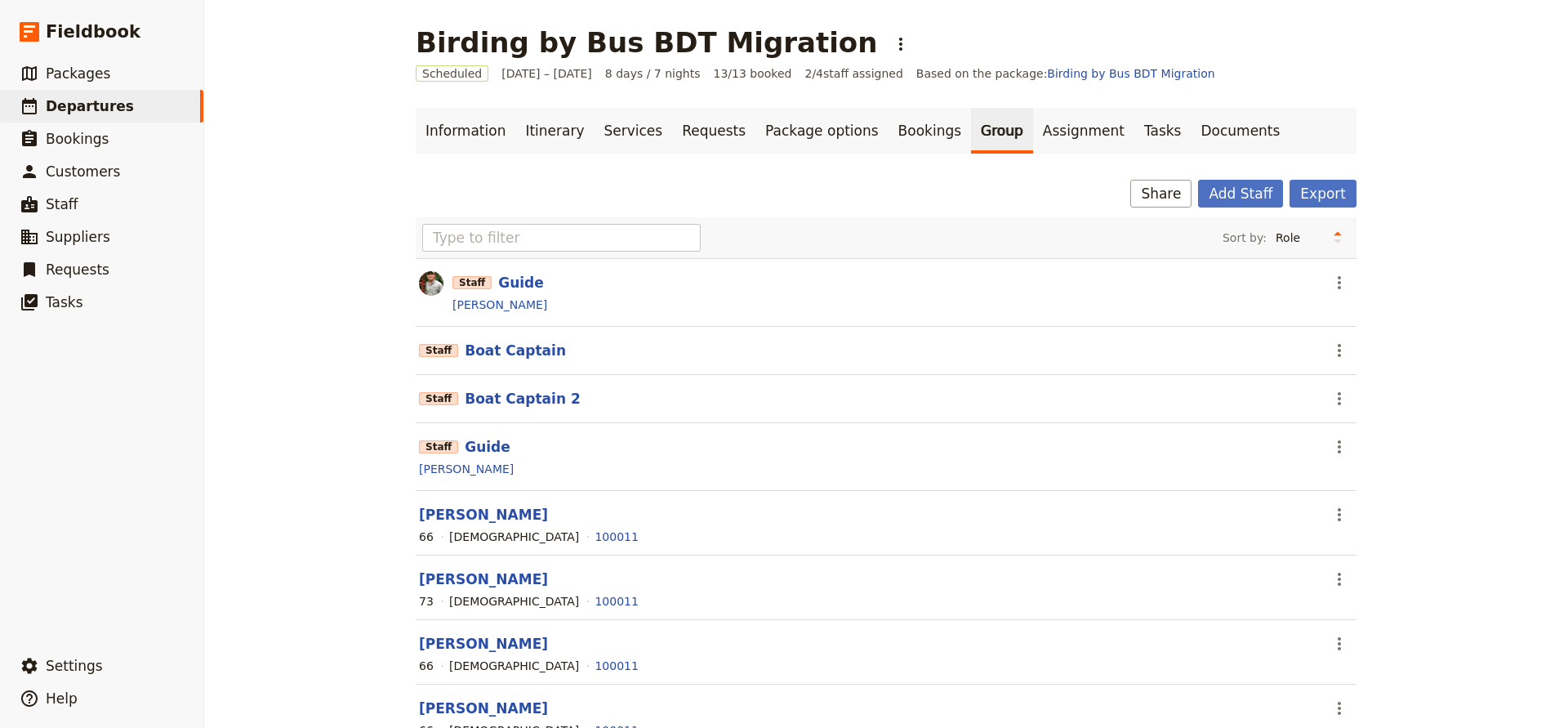
drag, startPoint x: 472, startPoint y: 445, endPoint x: 443, endPoint y: 314, distance: 134.2
drag, startPoint x: 1342, startPoint y: 446, endPoint x: 1349, endPoint y: 326, distance: 120.2
click at [466, 509] on button "[PERSON_NAME]" at bounding box center [484, 514] width 129 height 20
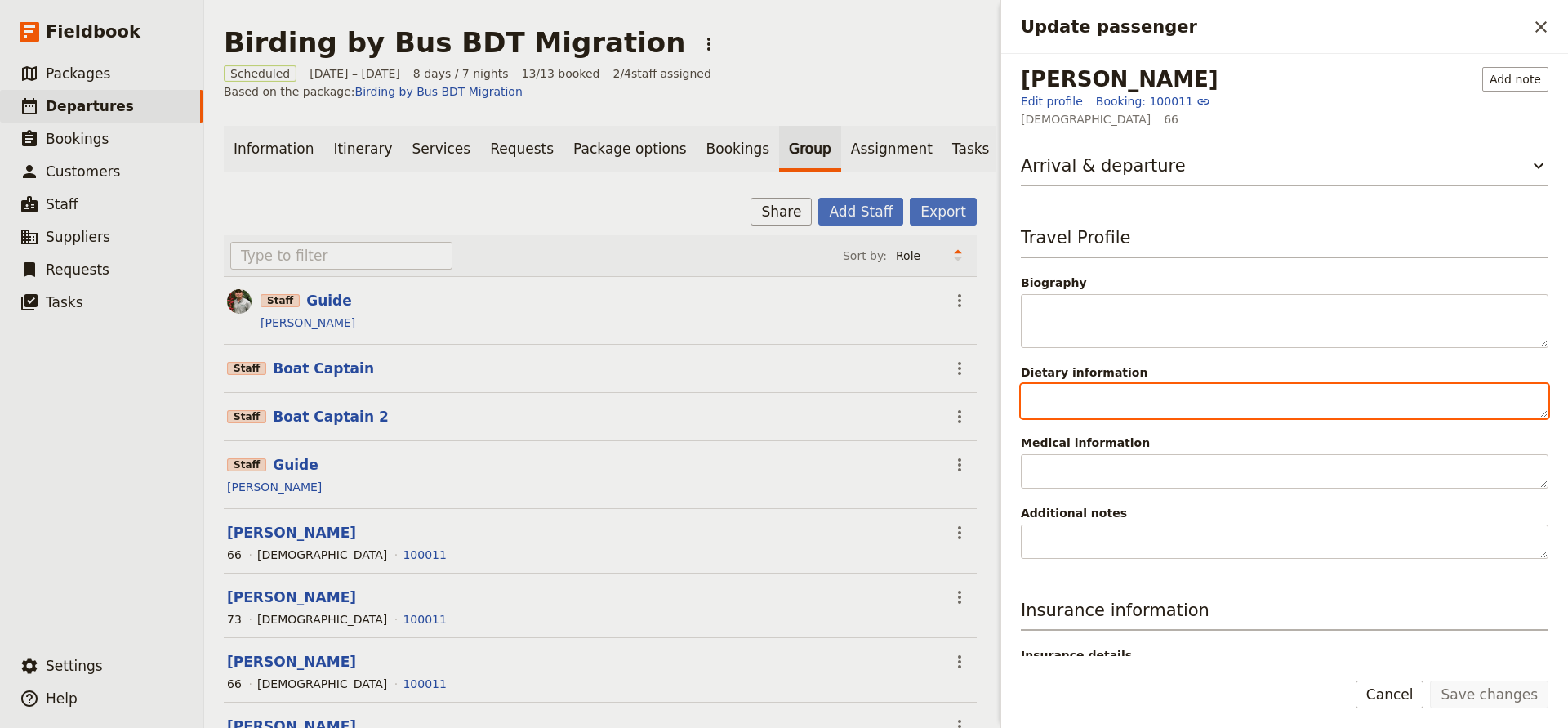
click at [1145, 411] on textarea "Dietary information" at bounding box center [1285, 401] width 527 height 34
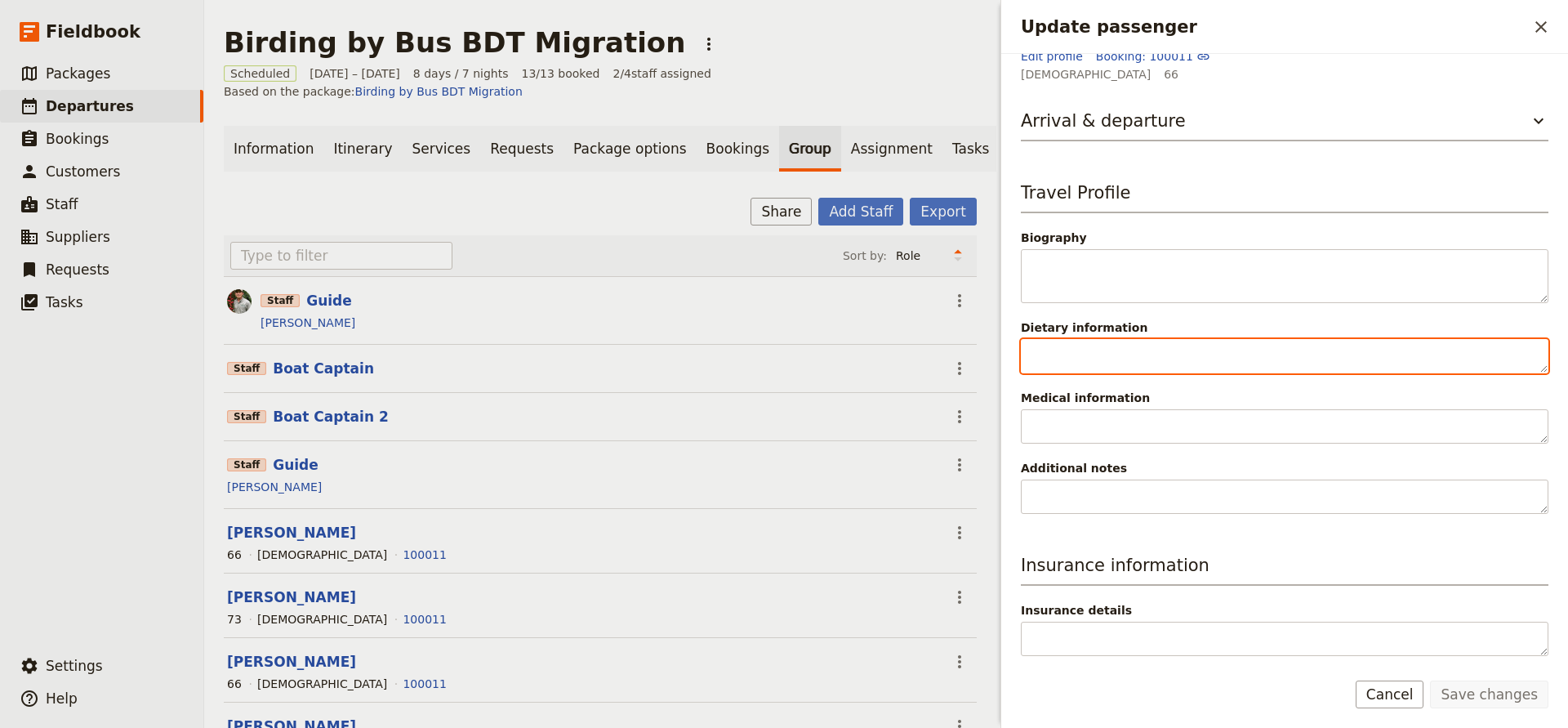
scroll to position [45, 0]
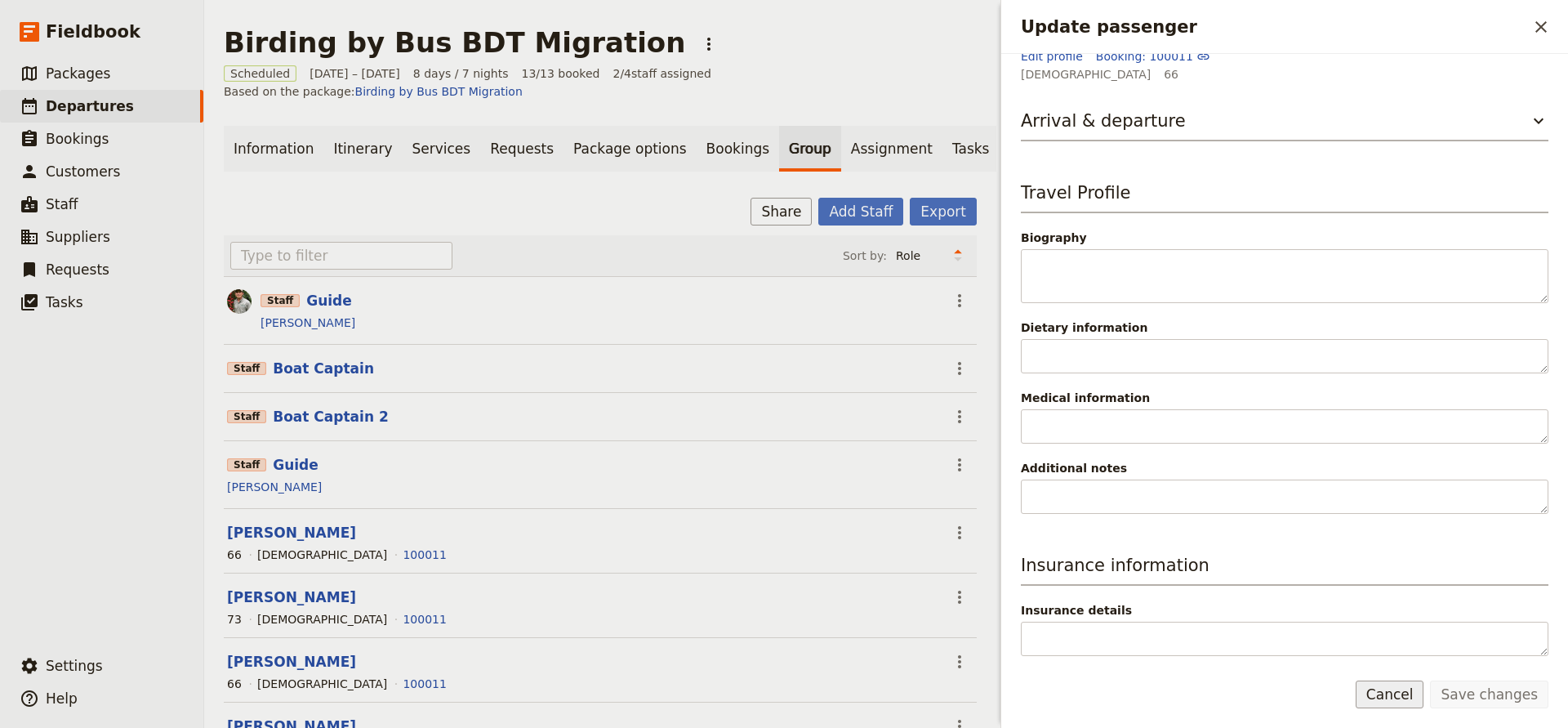
click at [1384, 684] on button "Cancel" at bounding box center [1391, 694] width 69 height 27
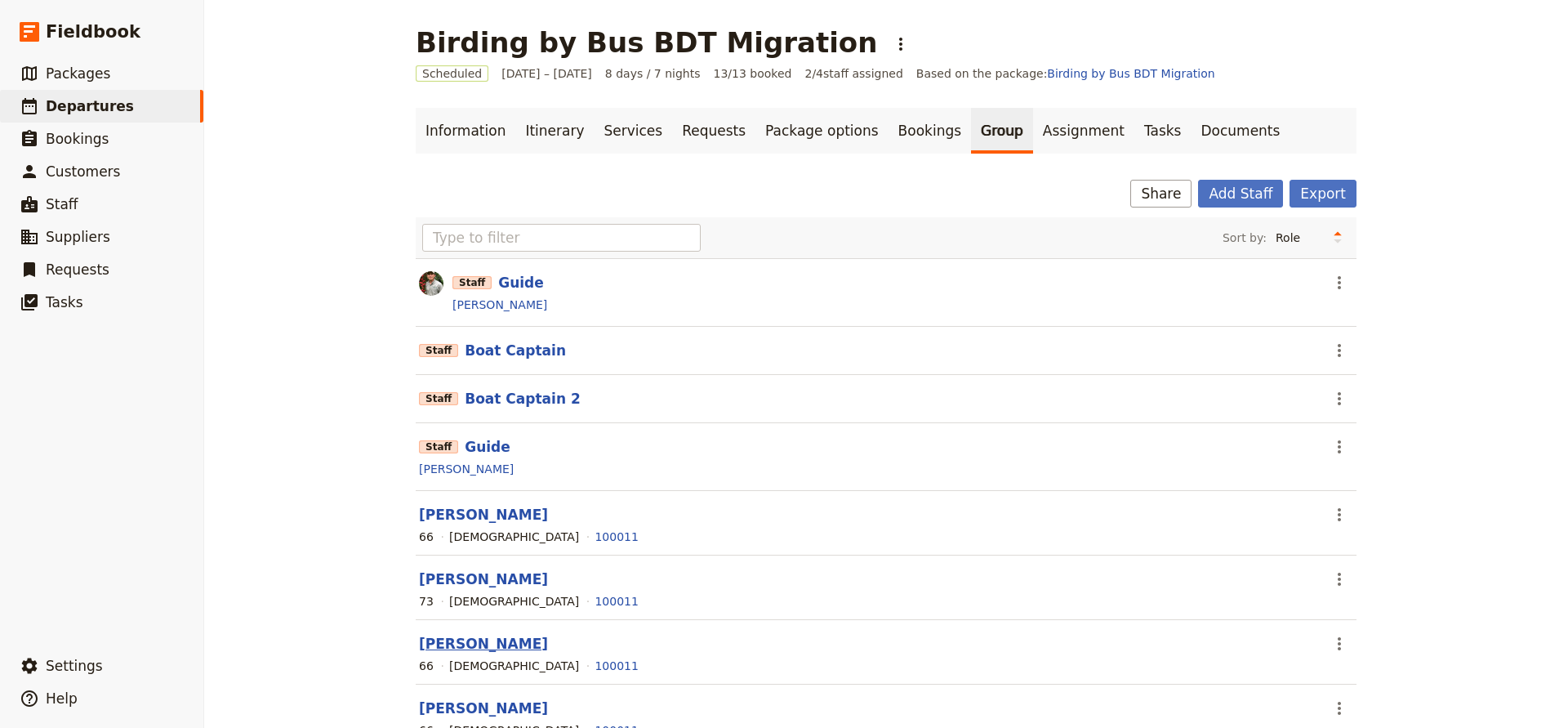
click at [468, 641] on button "[PERSON_NAME]" at bounding box center [484, 644] width 129 height 20
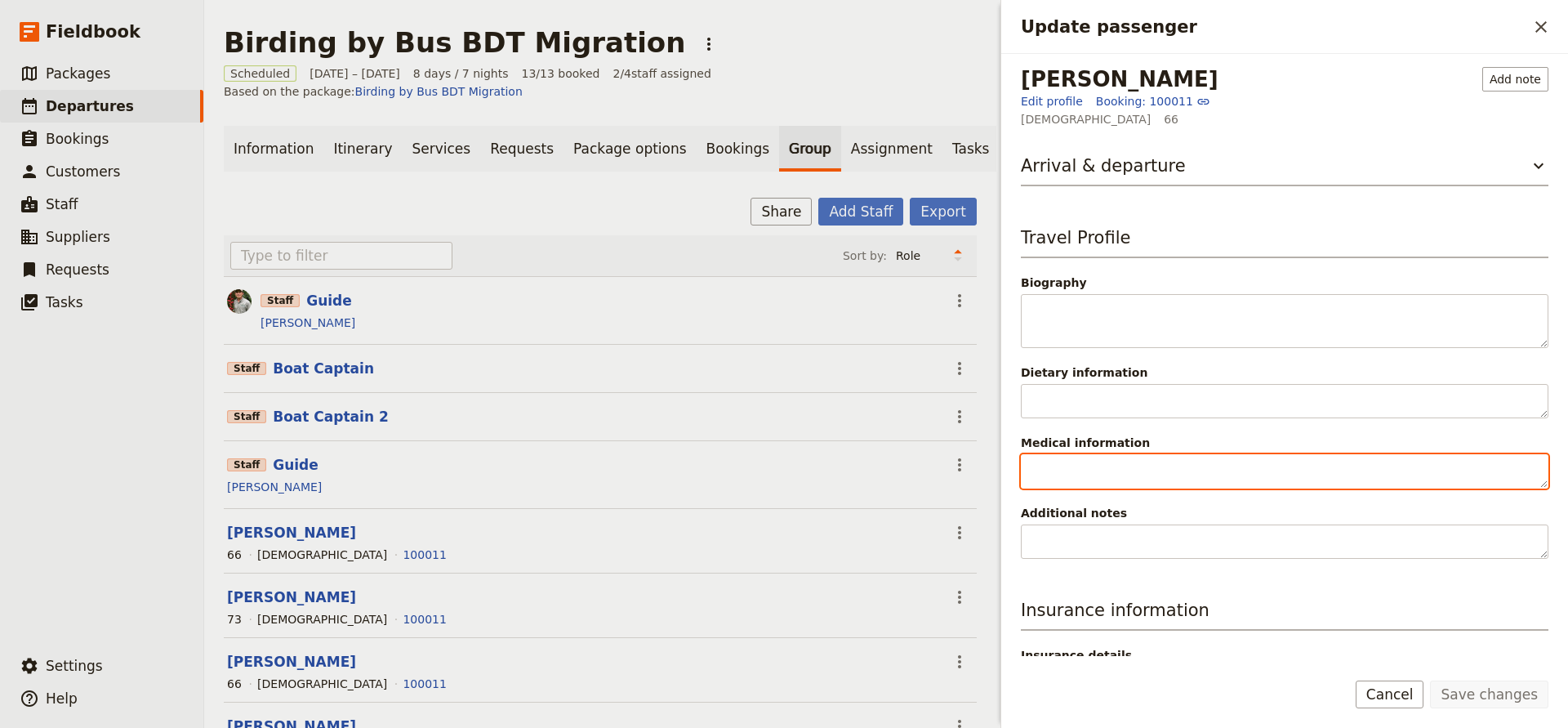
click at [1199, 478] on textarea "Medical information" at bounding box center [1285, 470] width 527 height 34
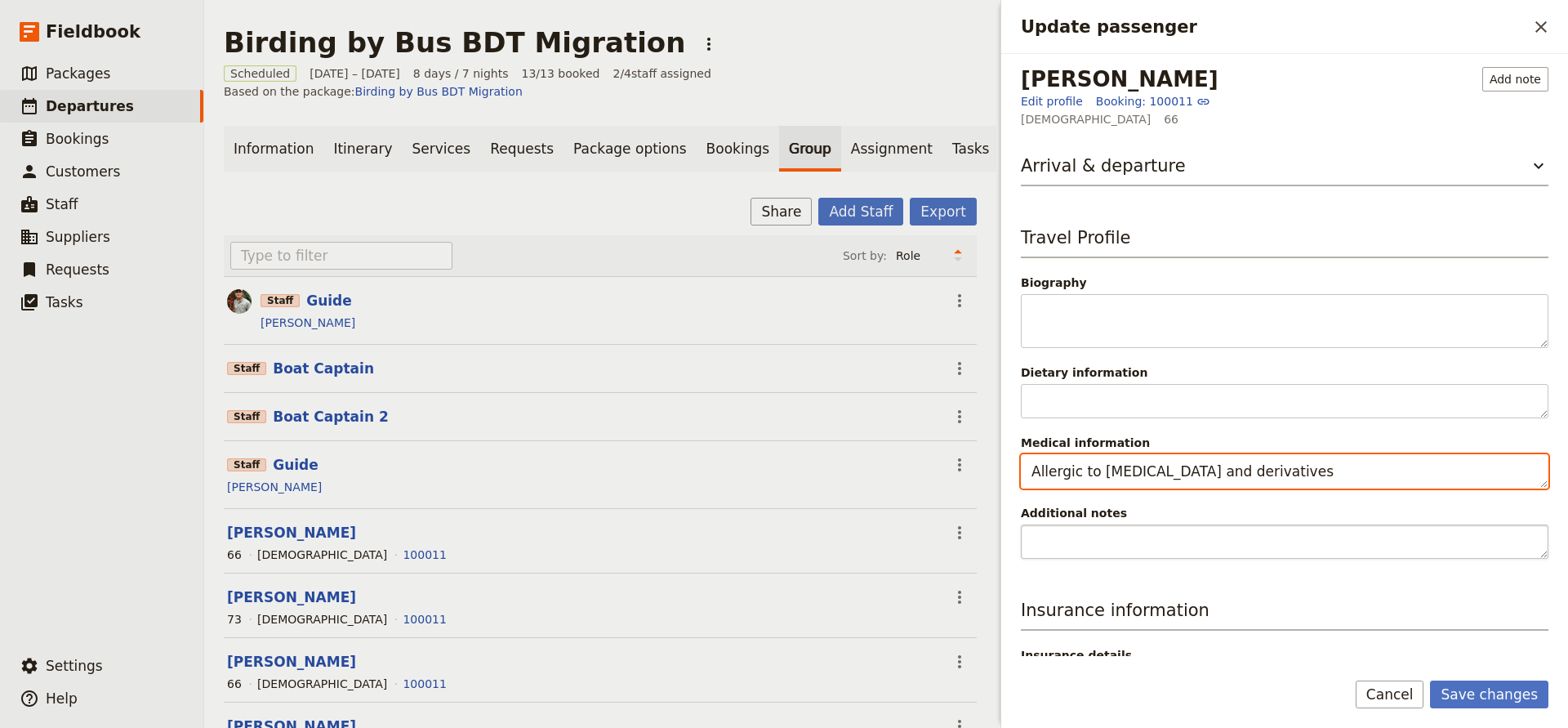
type textarea "Allergic to [MEDICAL_DATA] and derivatives"
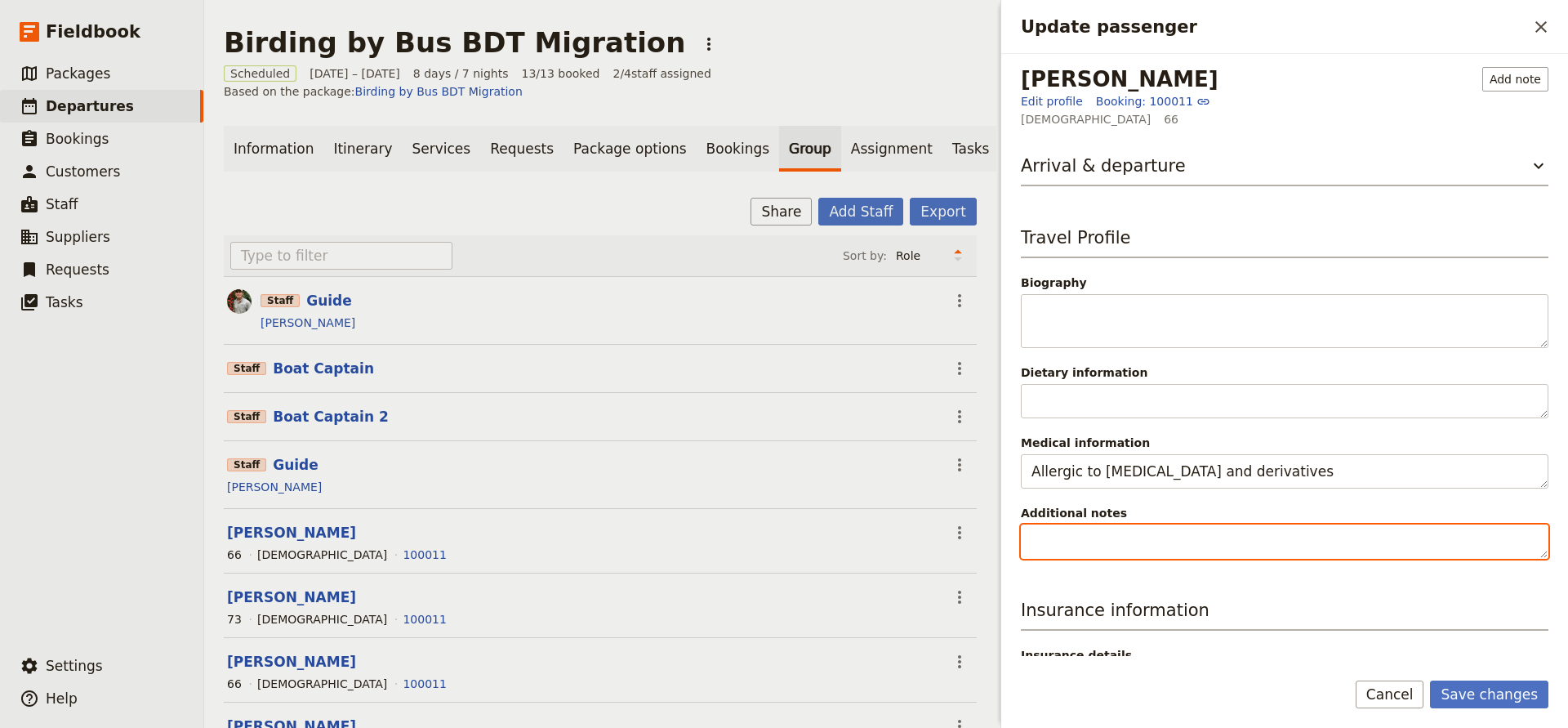
click at [1147, 538] on textarea "Additional notes" at bounding box center [1285, 541] width 527 height 34
type textarea "VIB"
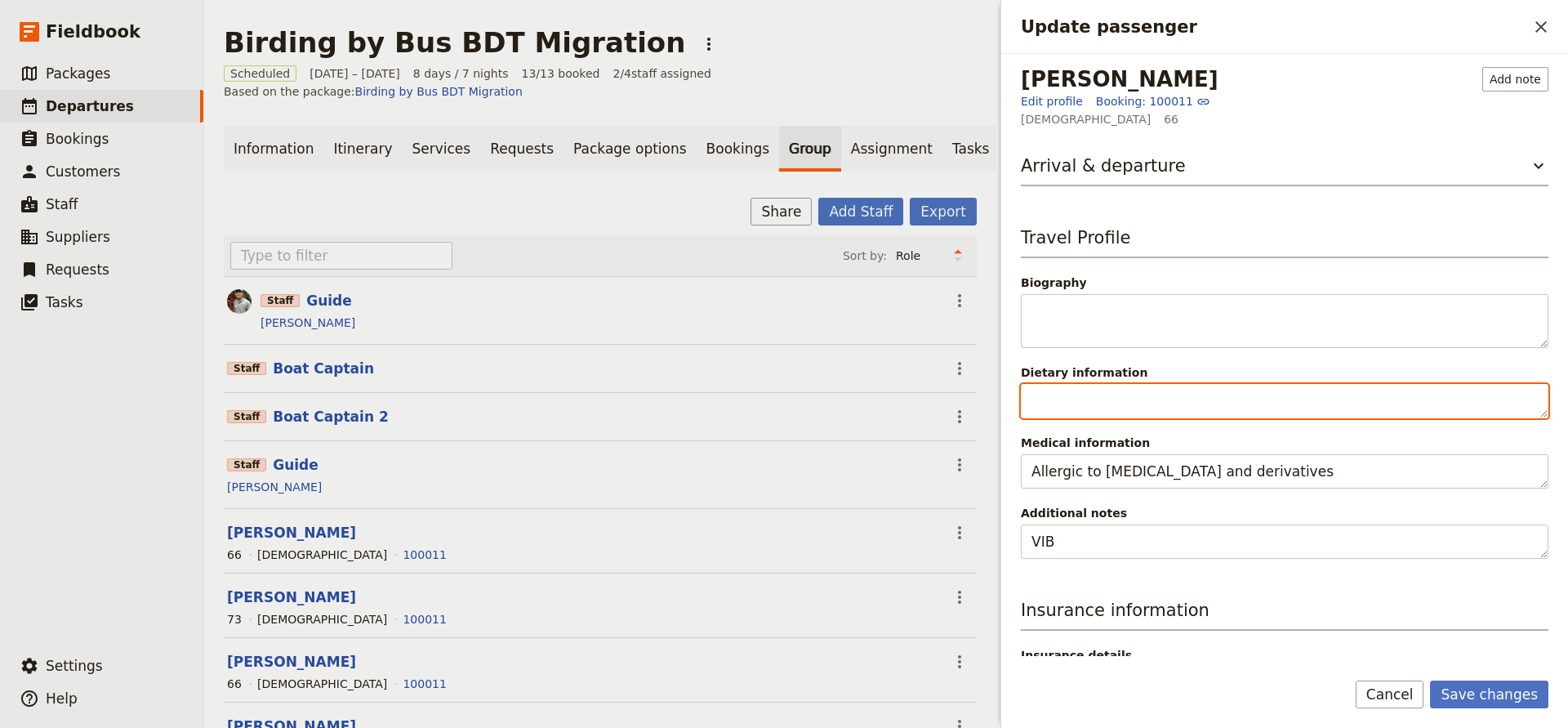
click at [1132, 410] on textarea "Dietary information" at bounding box center [1285, 401] width 527 height 34
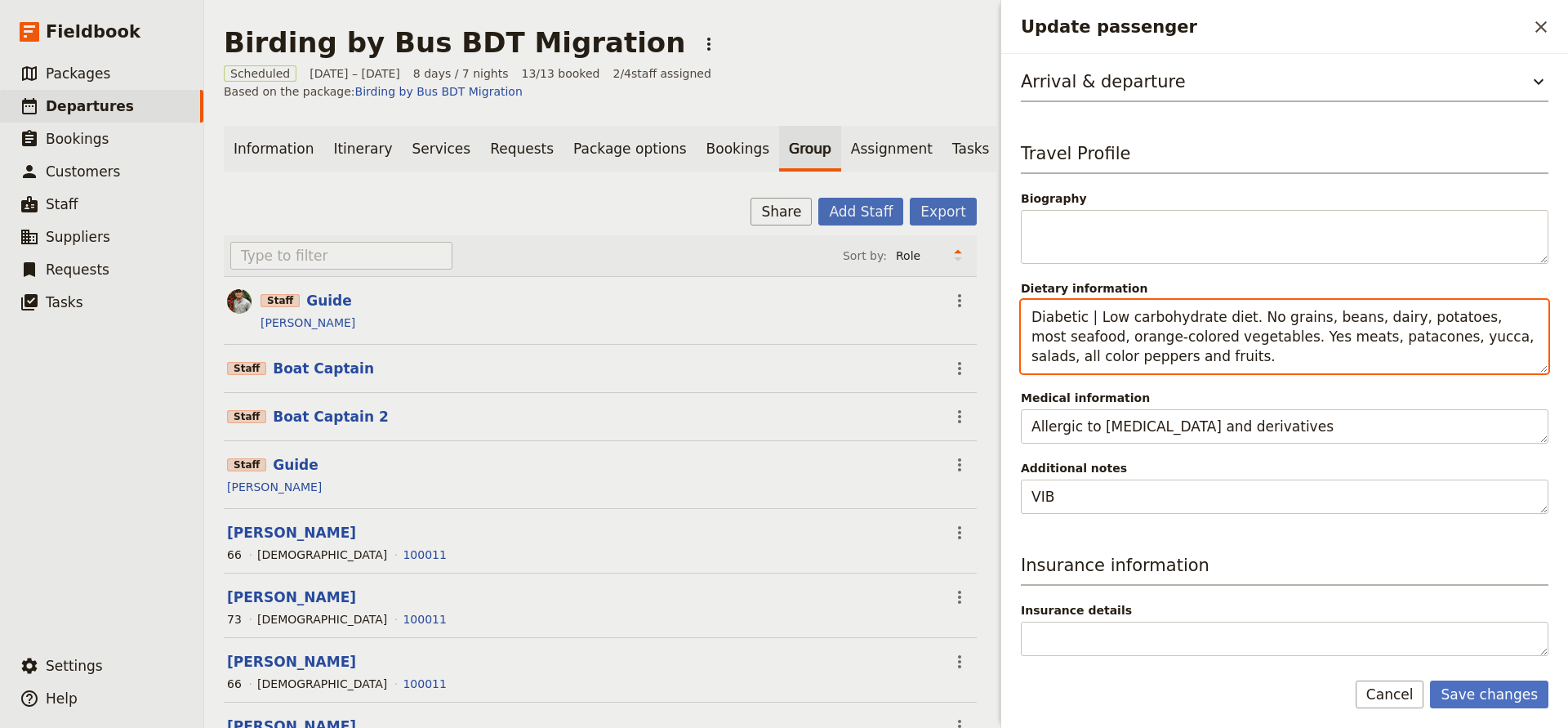
scroll to position [84, 0]
type textarea "Diabetic | Low carbohydrate diet. No grains, beans, dairy, potatoes, most seafo…"
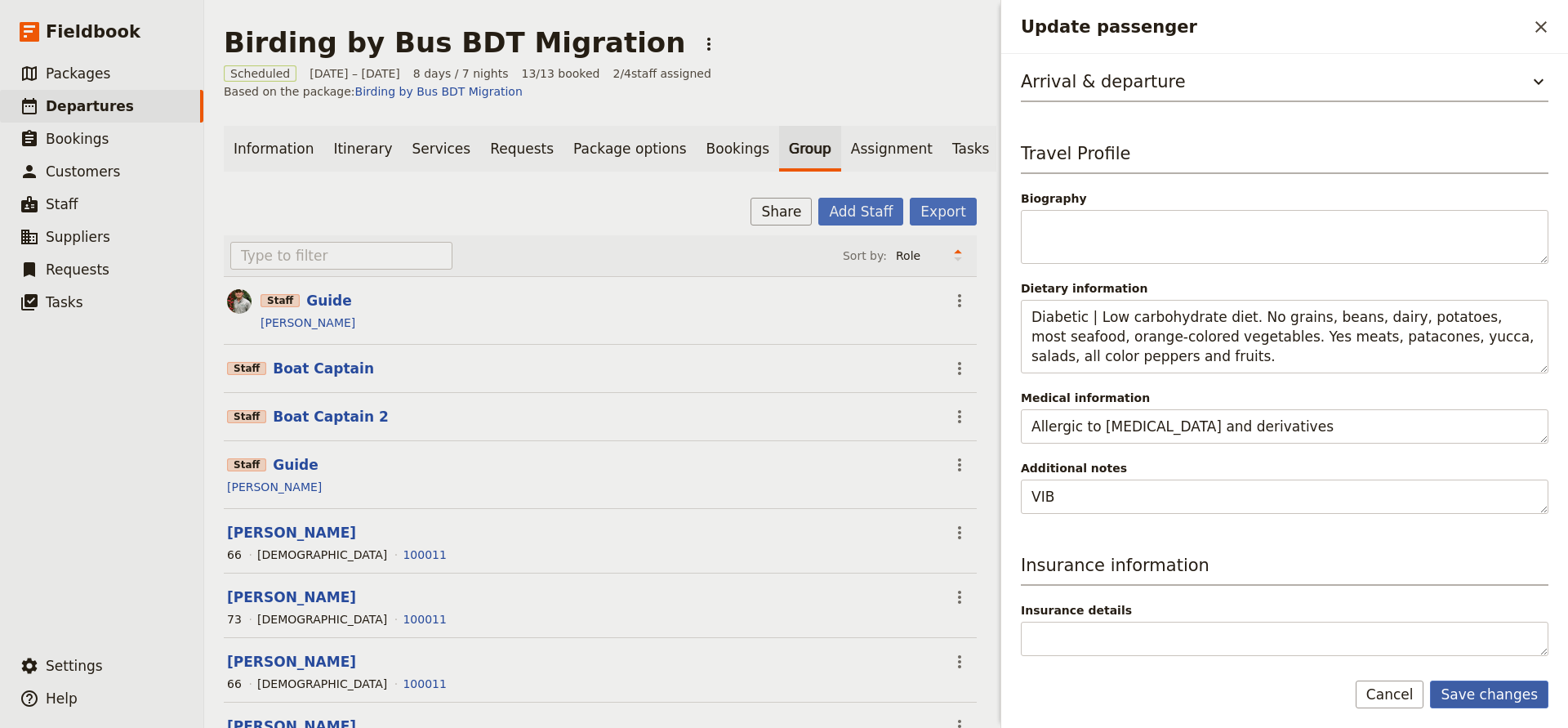
click at [1490, 693] on button "Save changes" at bounding box center [1490, 694] width 119 height 27
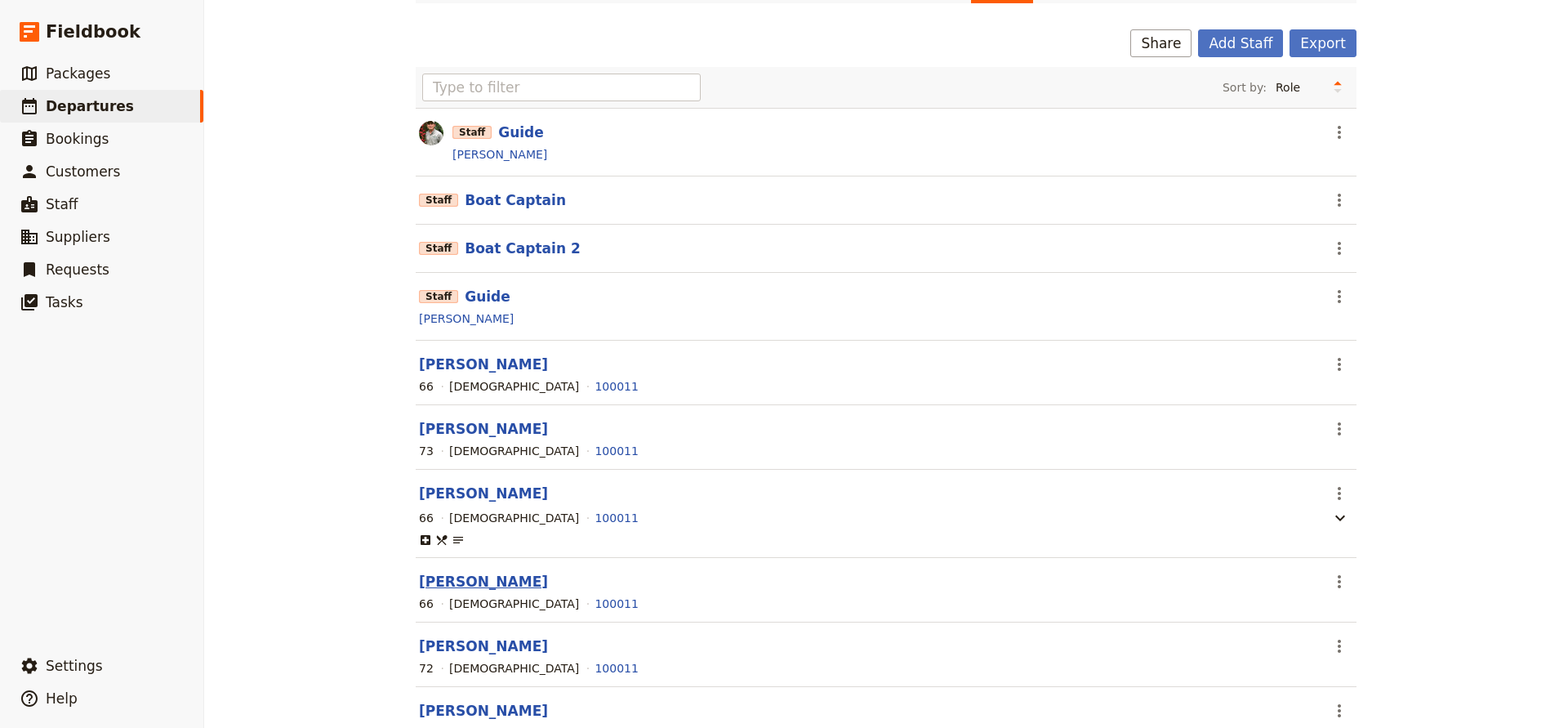
scroll to position [0, 1]
click at [473, 582] on button "[PERSON_NAME]" at bounding box center [484, 582] width 129 height 20
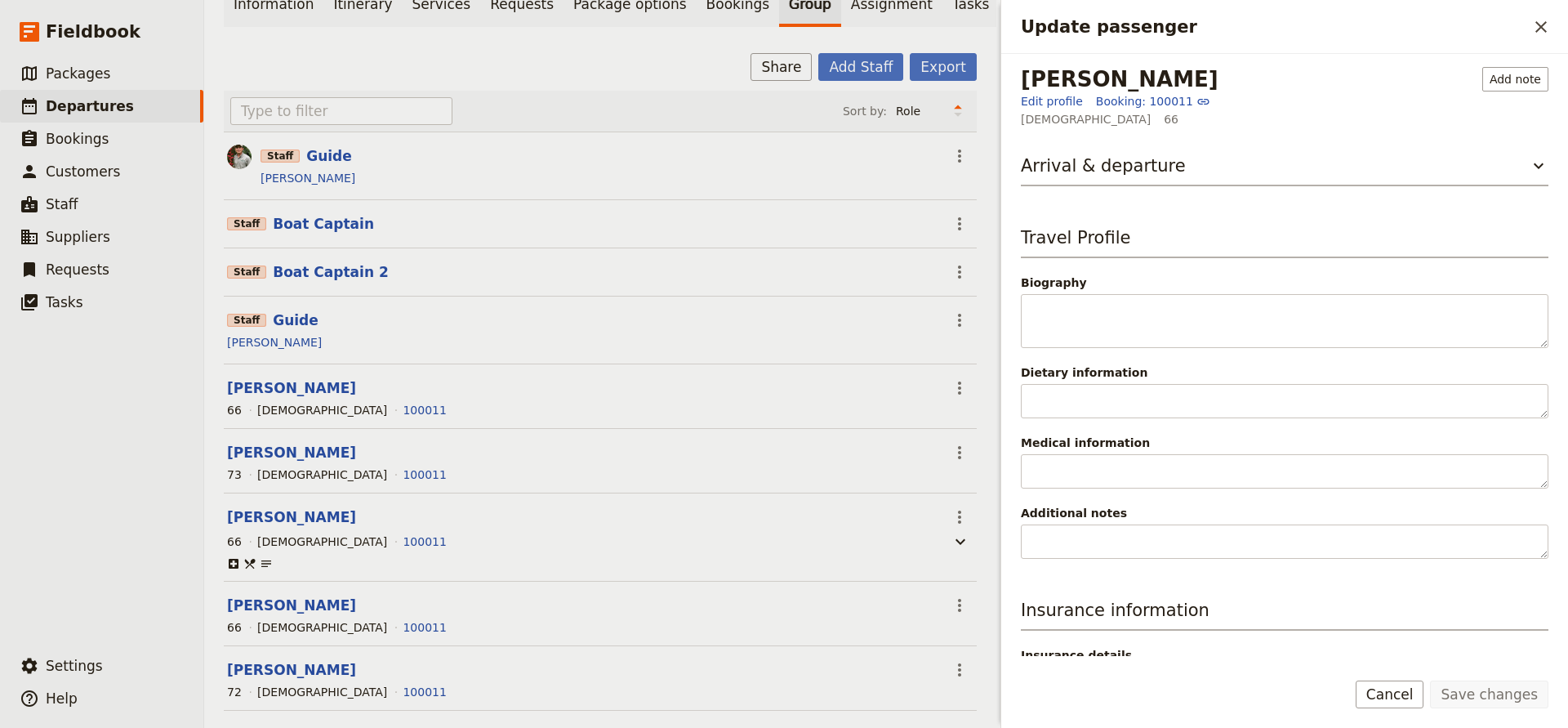
scroll to position [0, 0]
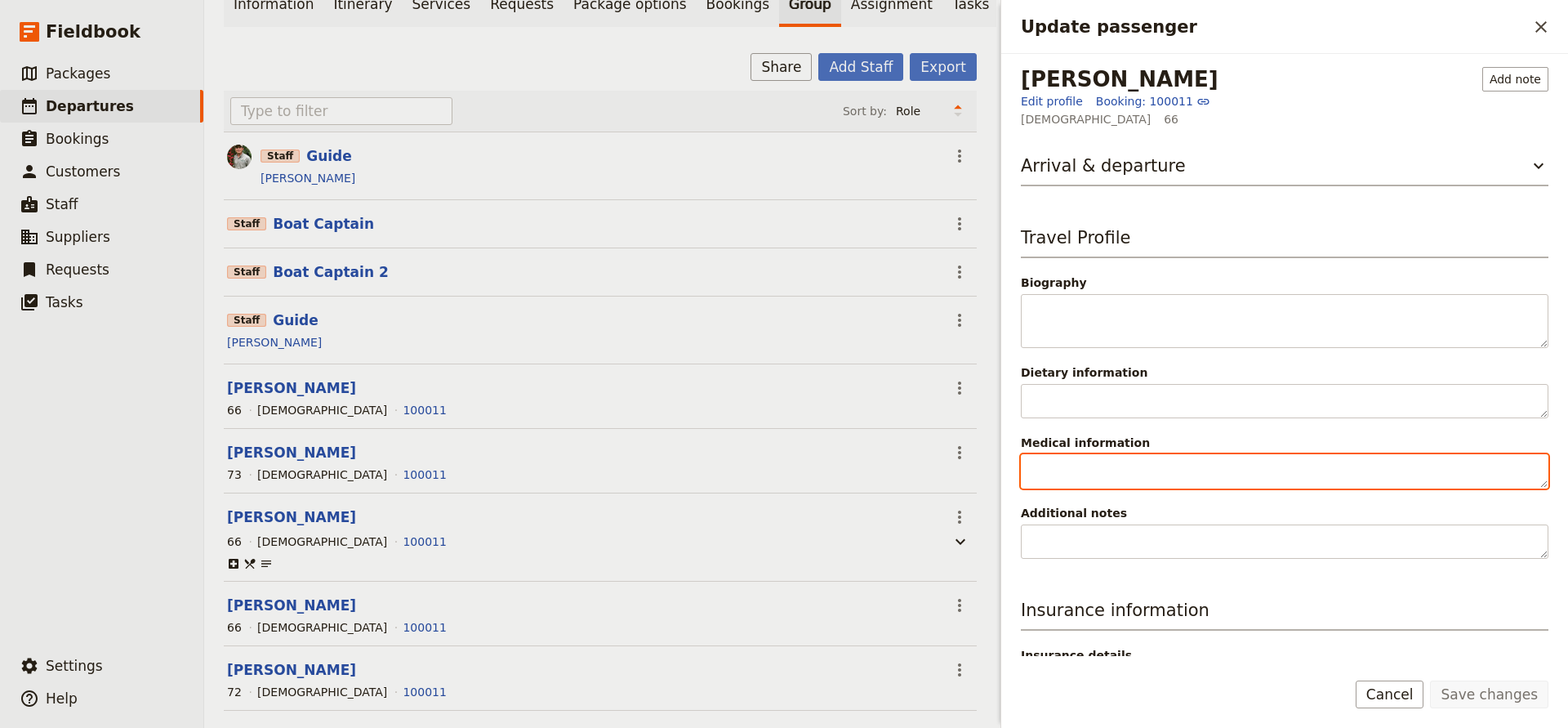
click at [1119, 483] on textarea "Medical information" at bounding box center [1285, 470] width 527 height 34
type textarea "Allergic to [MEDICAL_DATA] & related"
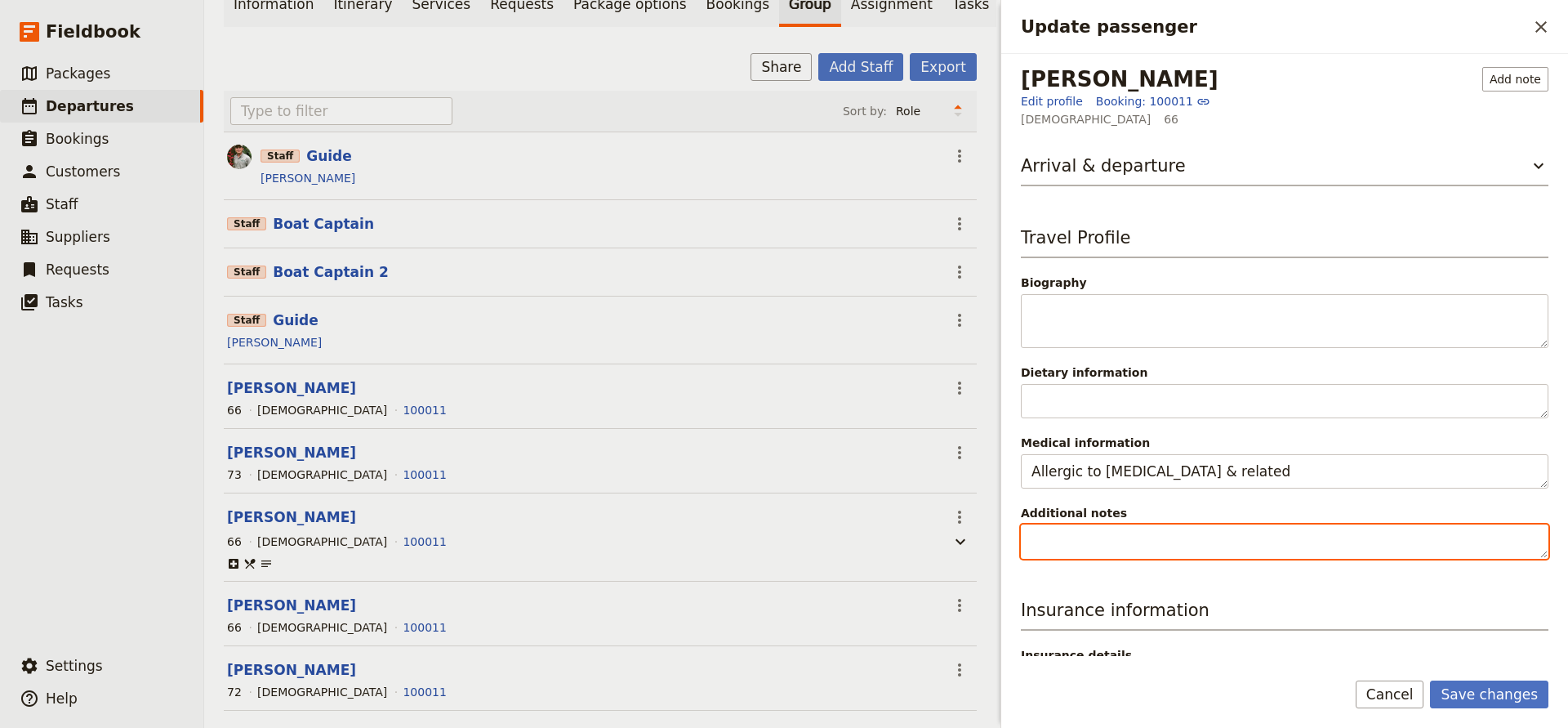
click at [1183, 541] on textarea "Additional notes" at bounding box center [1285, 541] width 527 height 34
type textarea "VIB"
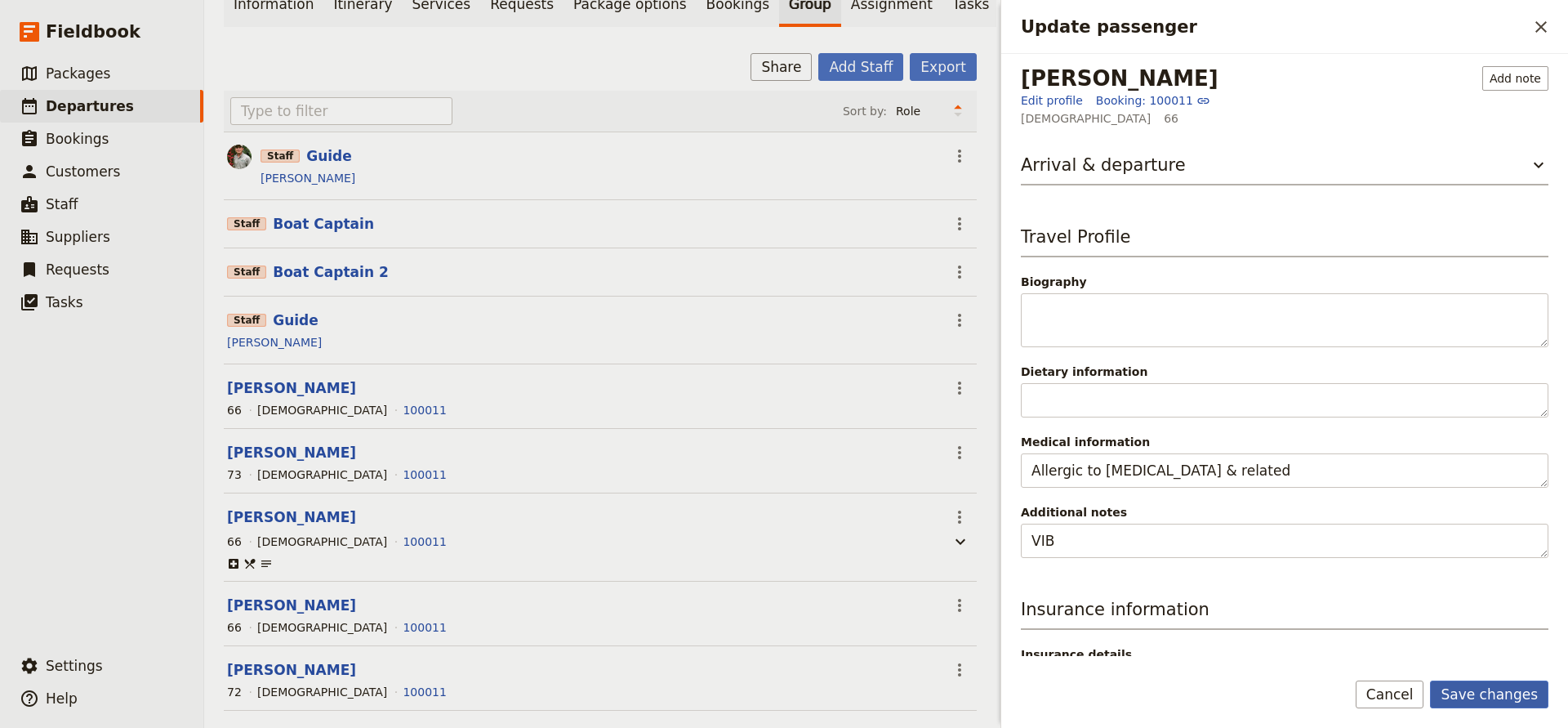
click at [1474, 692] on button "Save changes" at bounding box center [1490, 694] width 119 height 27
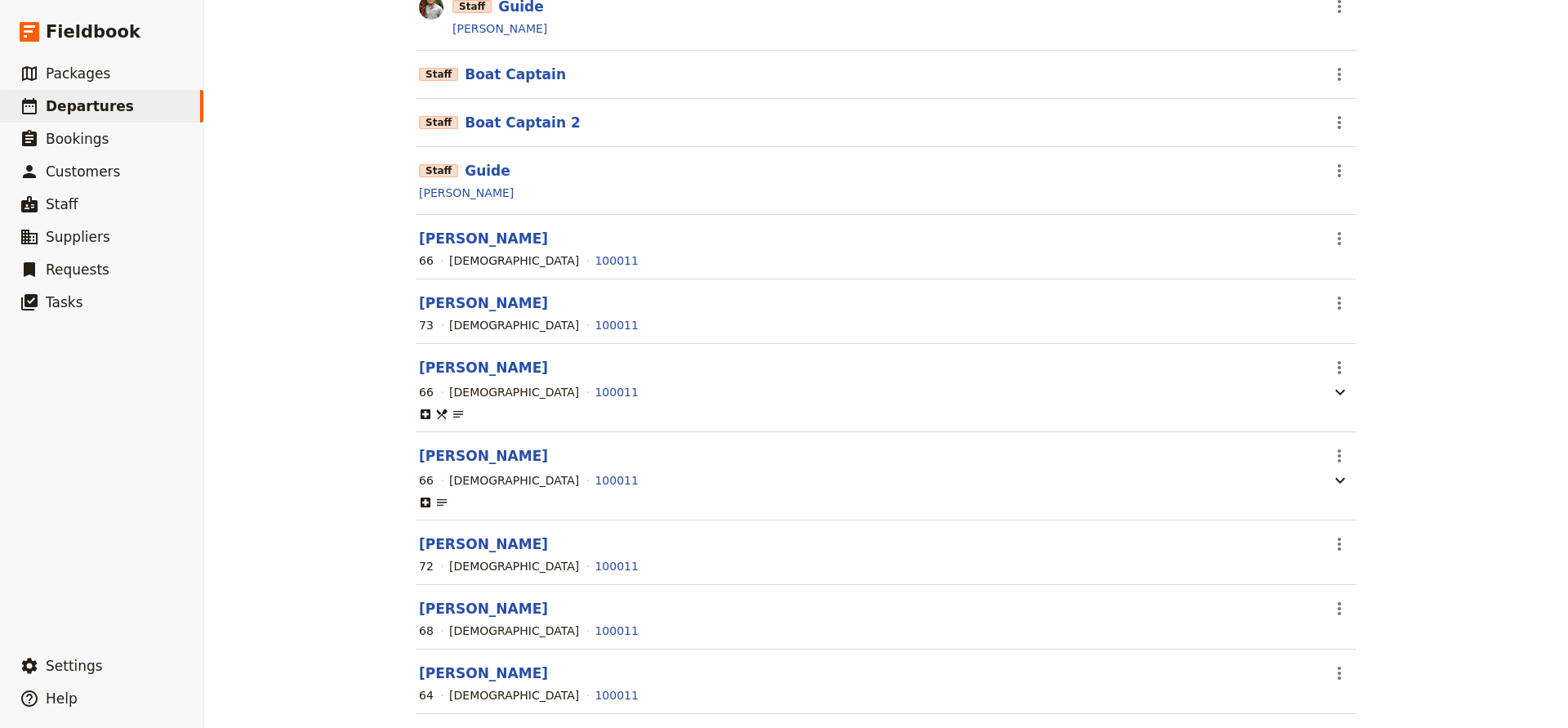
scroll to position [280, 0]
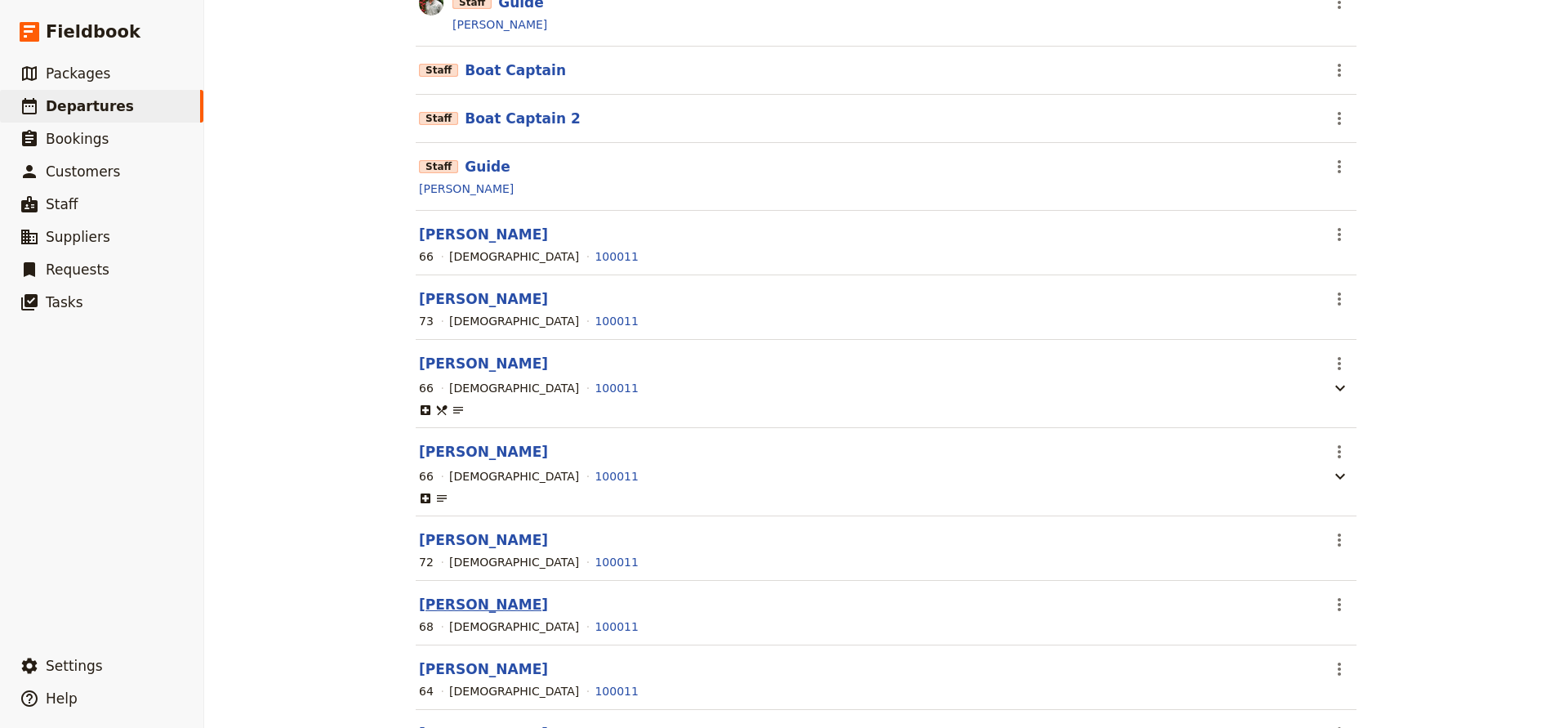
click at [469, 603] on button "[PERSON_NAME]" at bounding box center [484, 605] width 129 height 20
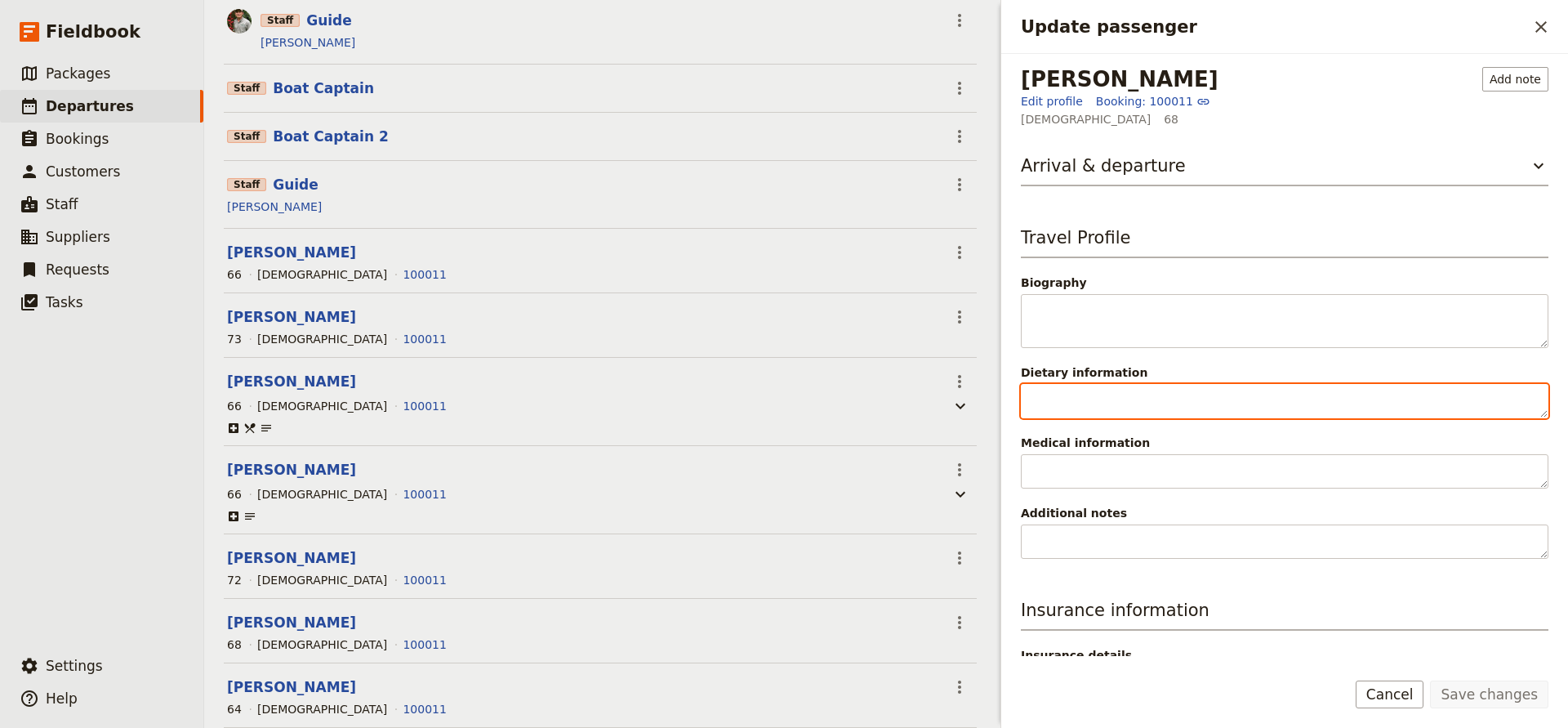
click at [1059, 405] on textarea "Dietary information" at bounding box center [1285, 401] width 527 height 34
type textarea "Gluten-free | Wants chocolate"
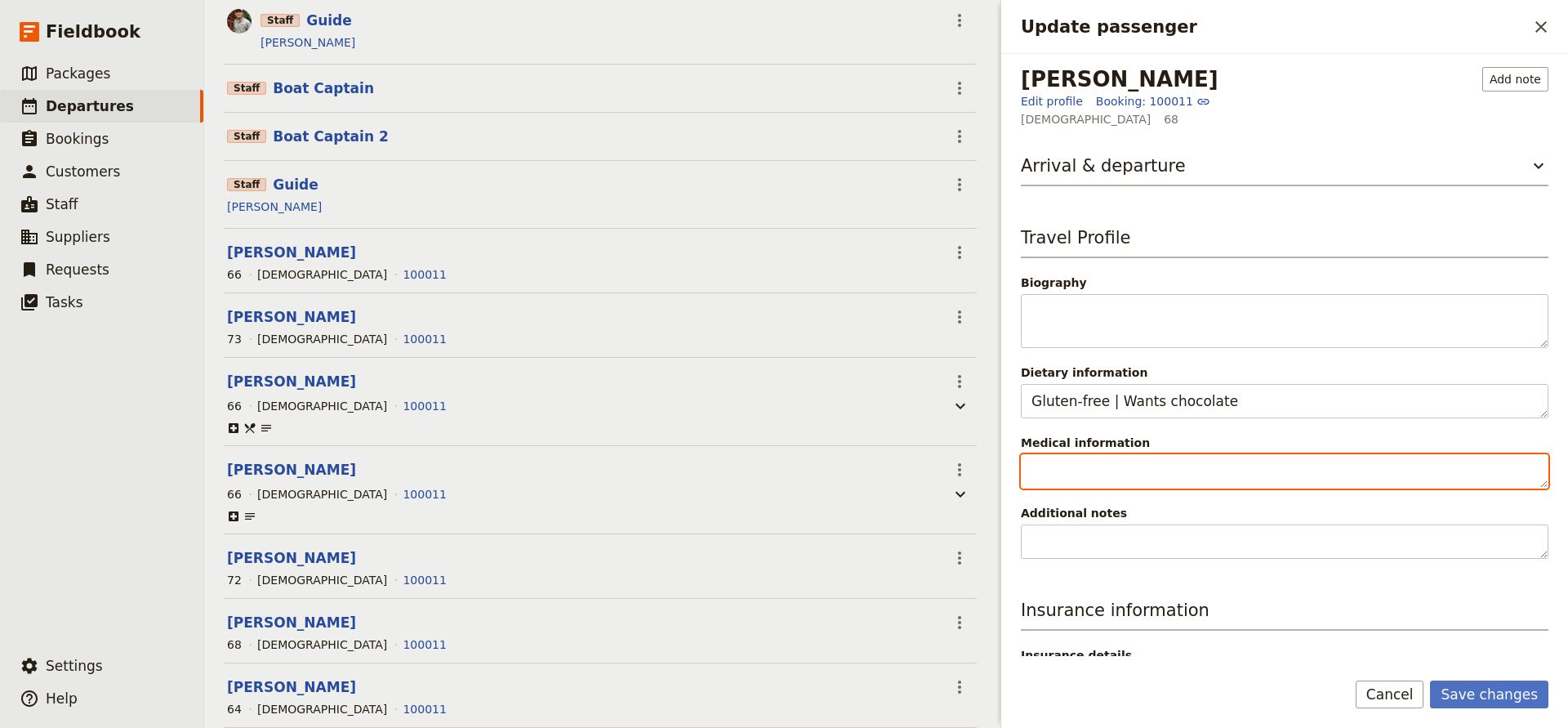
click at [1038, 465] on textarea "Medical information" at bounding box center [1285, 470] width 527 height 34
type textarea "Recovering from [MEDICAL_DATA]"
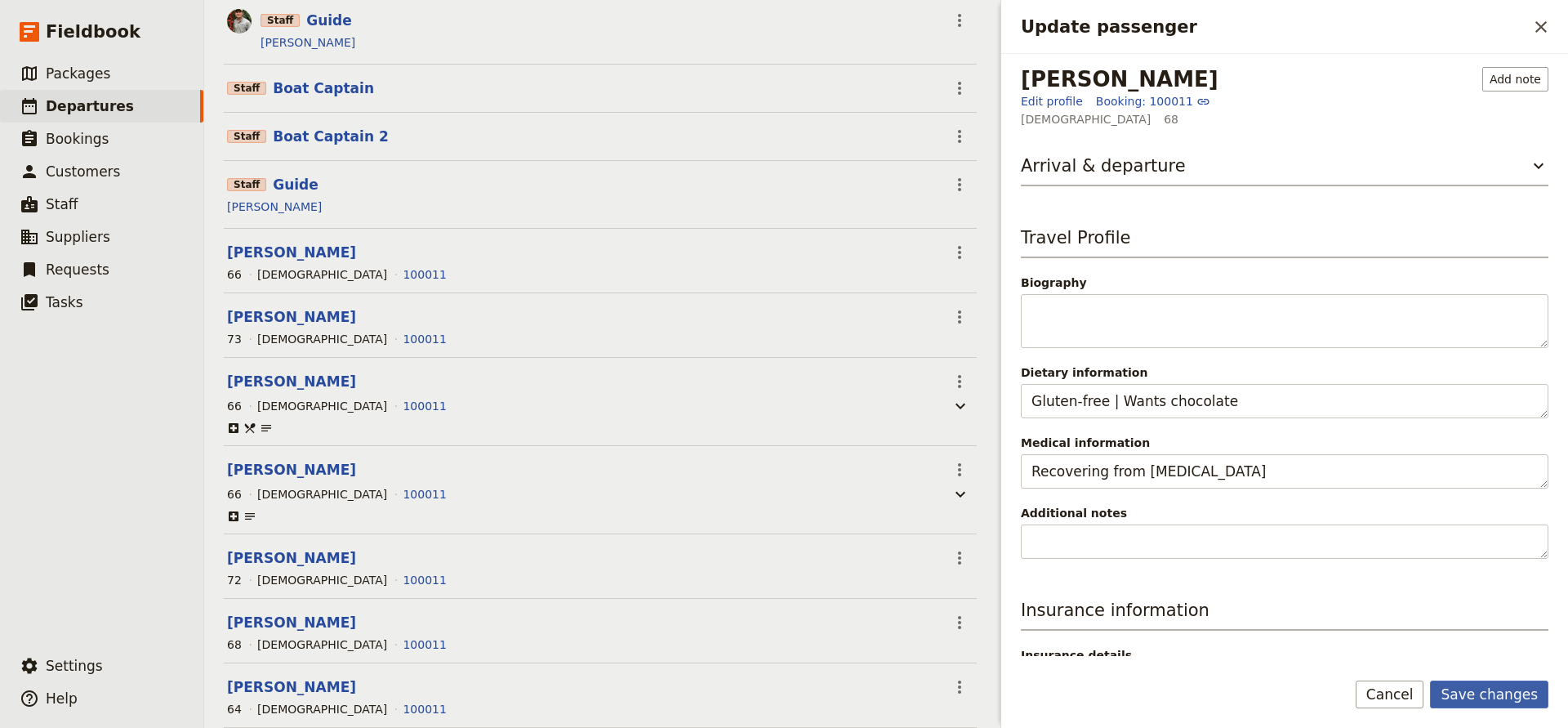
click at [1473, 694] on button "Save changes" at bounding box center [1490, 694] width 119 height 27
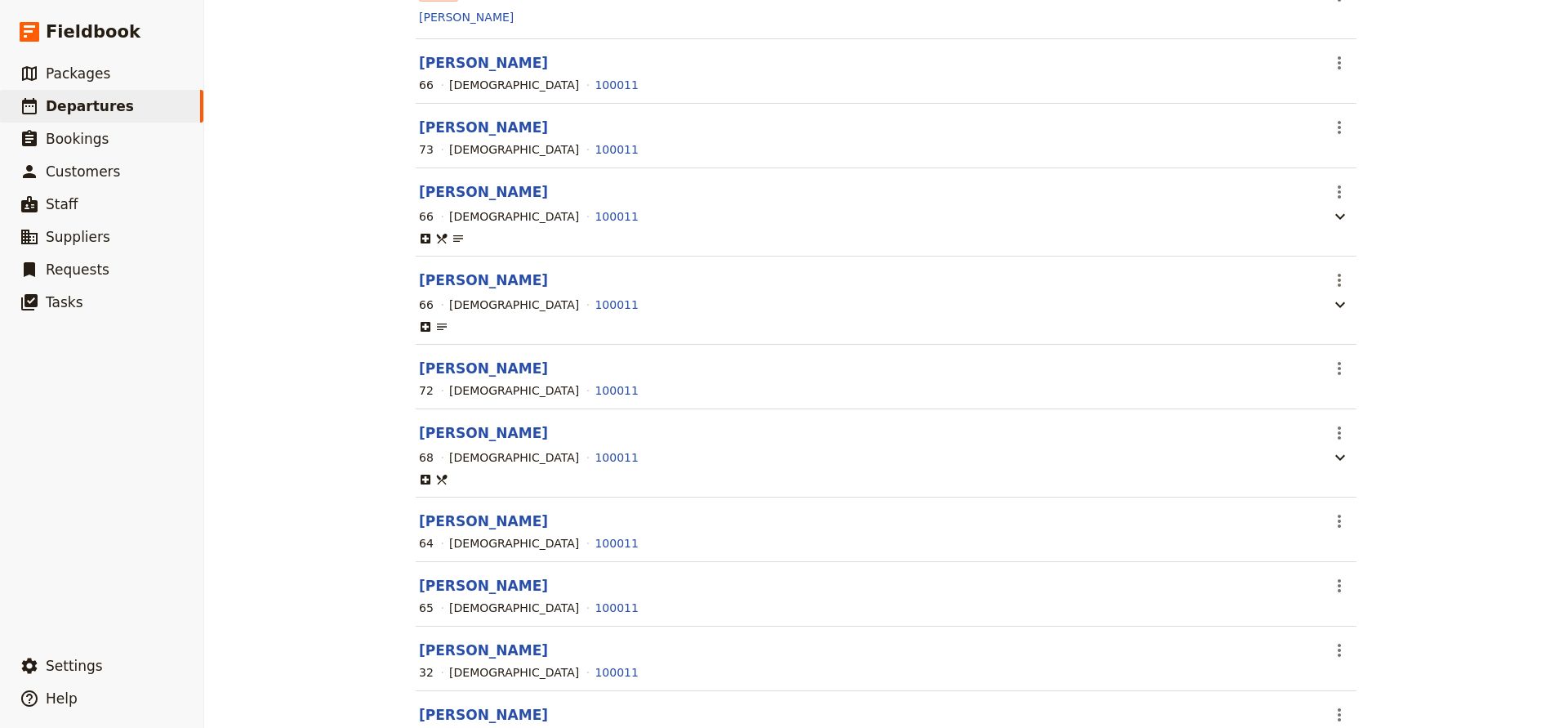
scroll to position [453, 0]
click at [454, 525] on button "[PERSON_NAME]" at bounding box center [484, 520] width 129 height 20
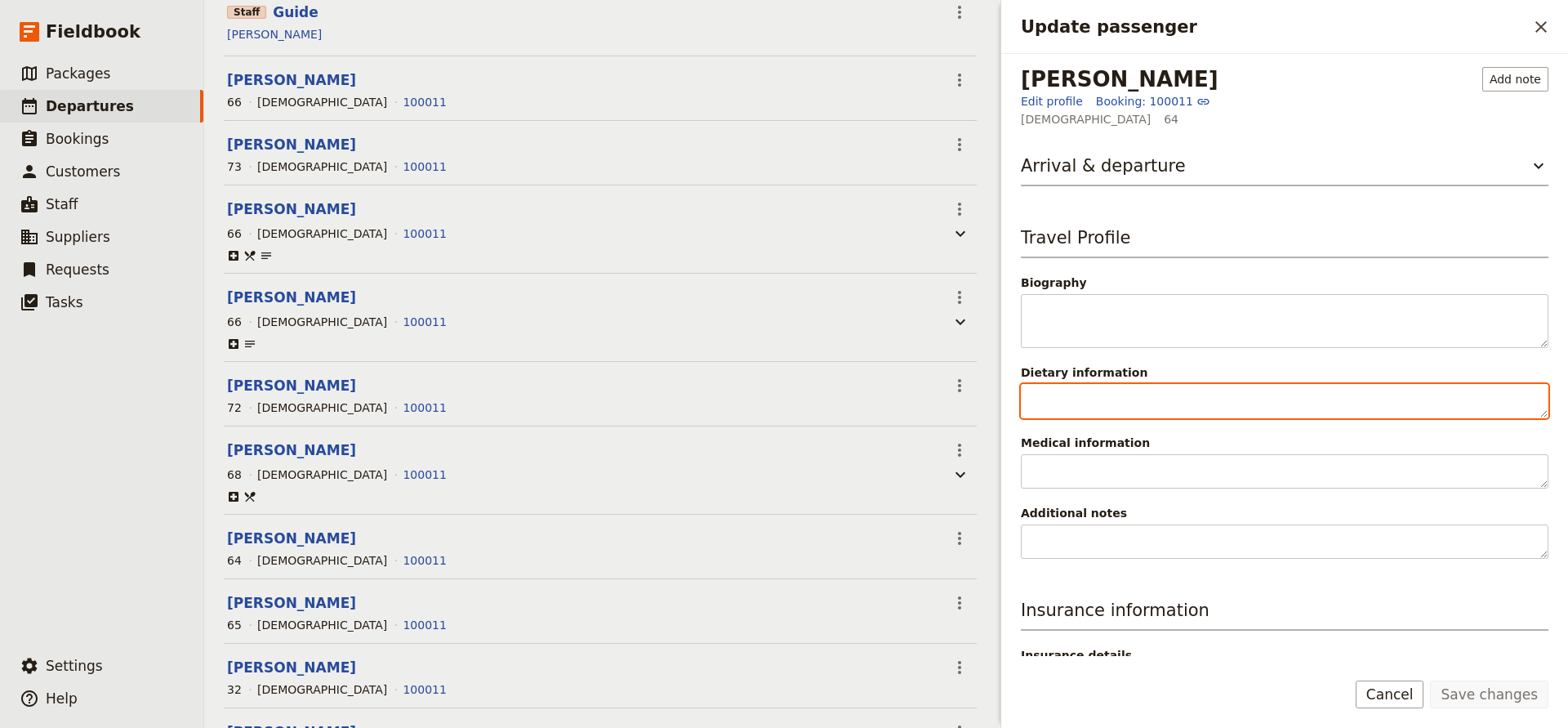
click at [1108, 410] on textarea "Dietary information" at bounding box center [1285, 401] width 527 height 34
type textarea "Mostly Vegan - can do vegetarian"
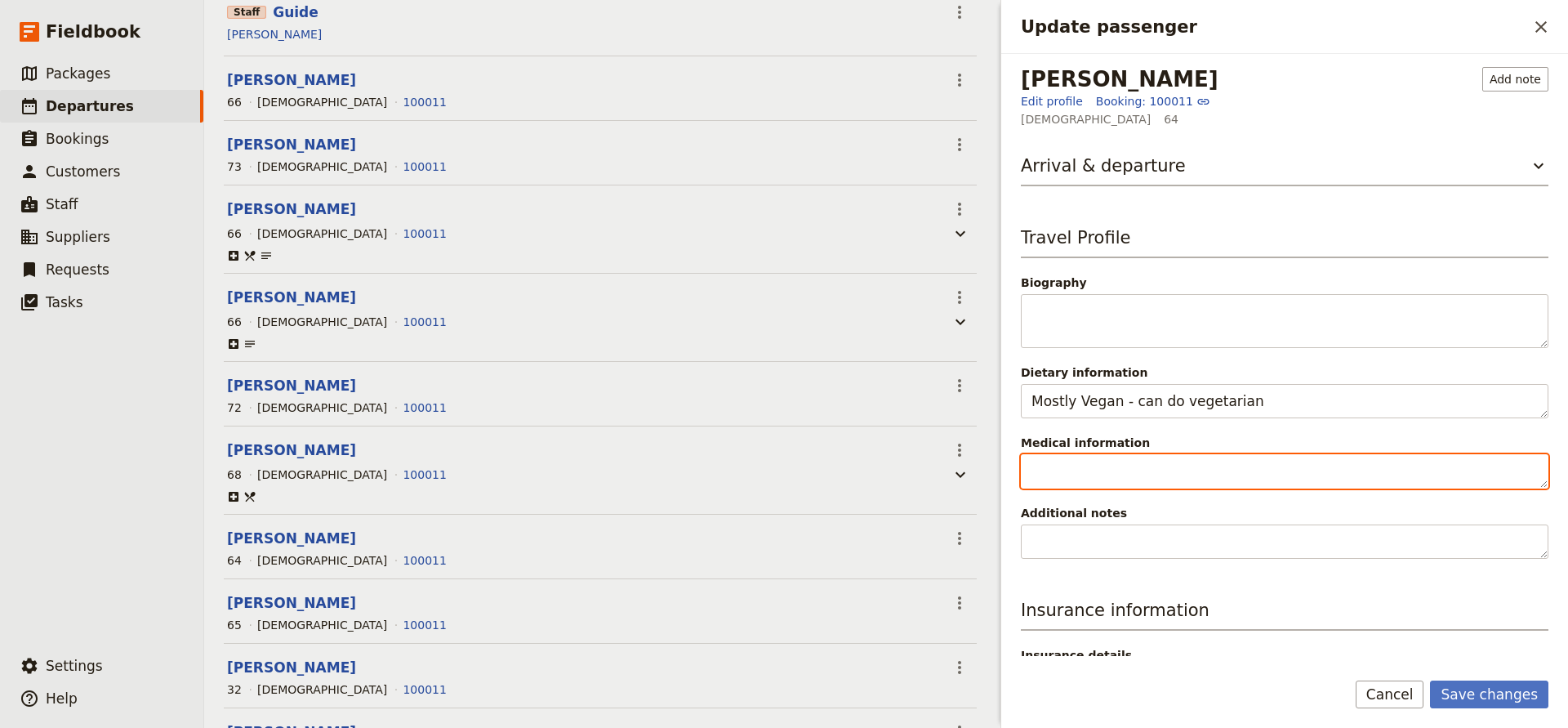
click at [1057, 478] on textarea "Medical information" at bounding box center [1285, 470] width 527 height 34
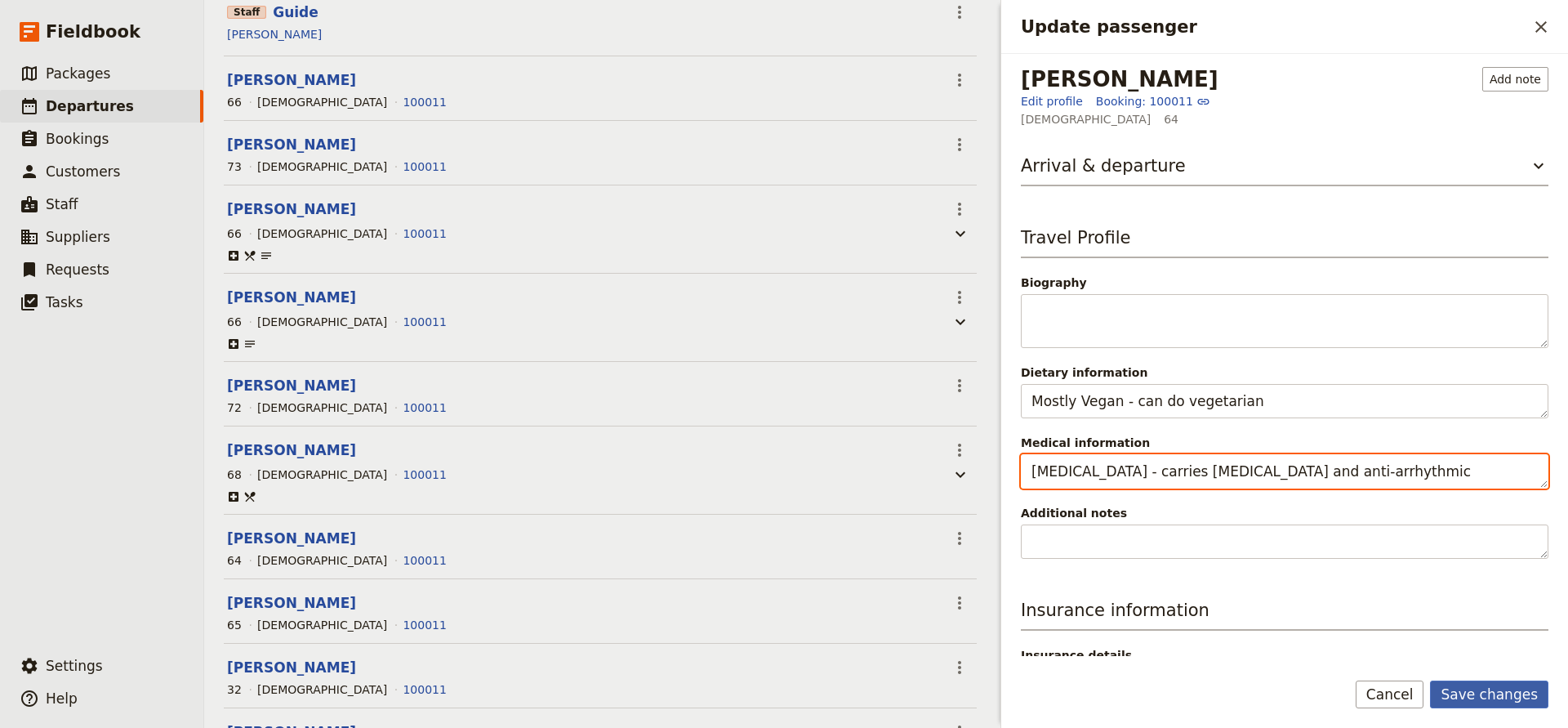
type textarea "[MEDICAL_DATA] - carries [MEDICAL_DATA] and anti-arrhythmic"
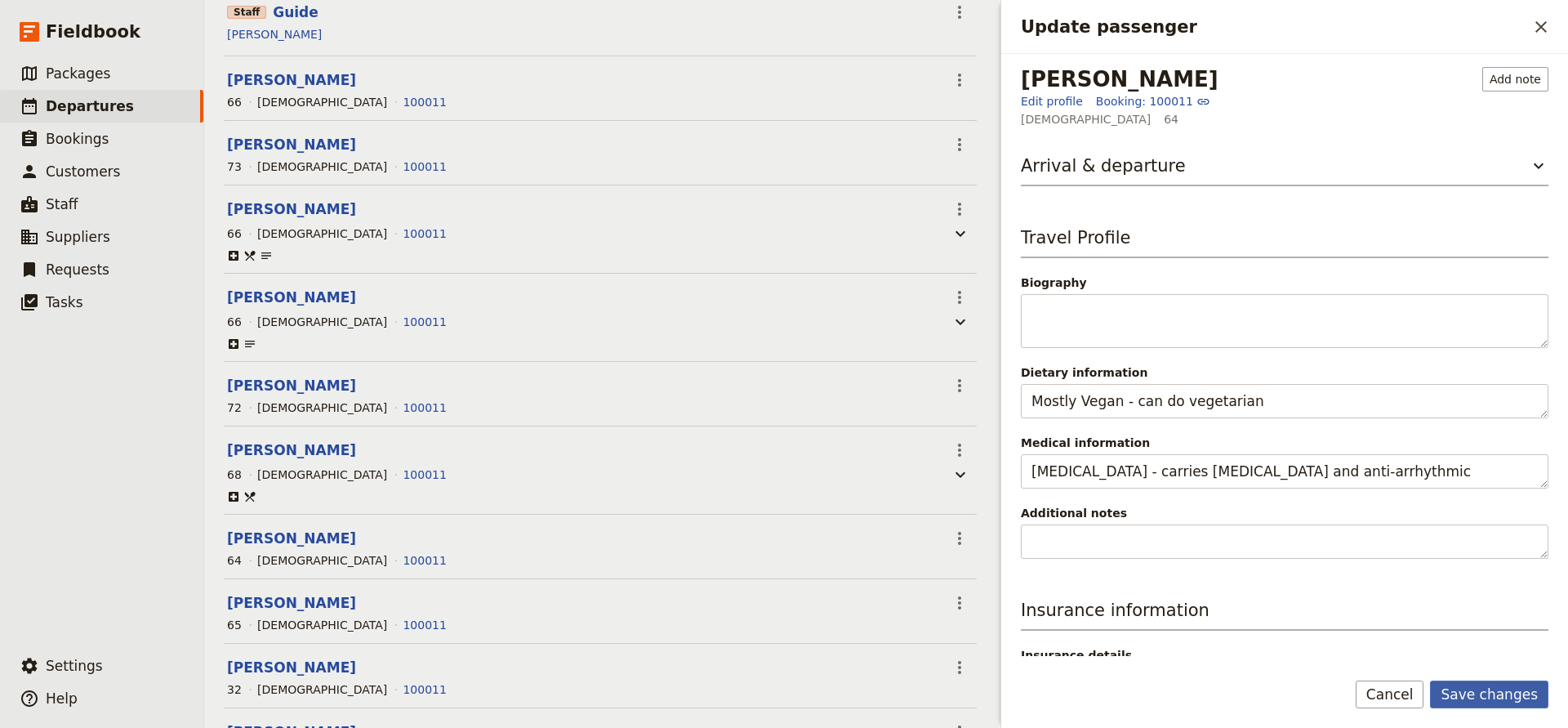
click at [1453, 697] on button "Save changes" at bounding box center [1490, 694] width 119 height 27
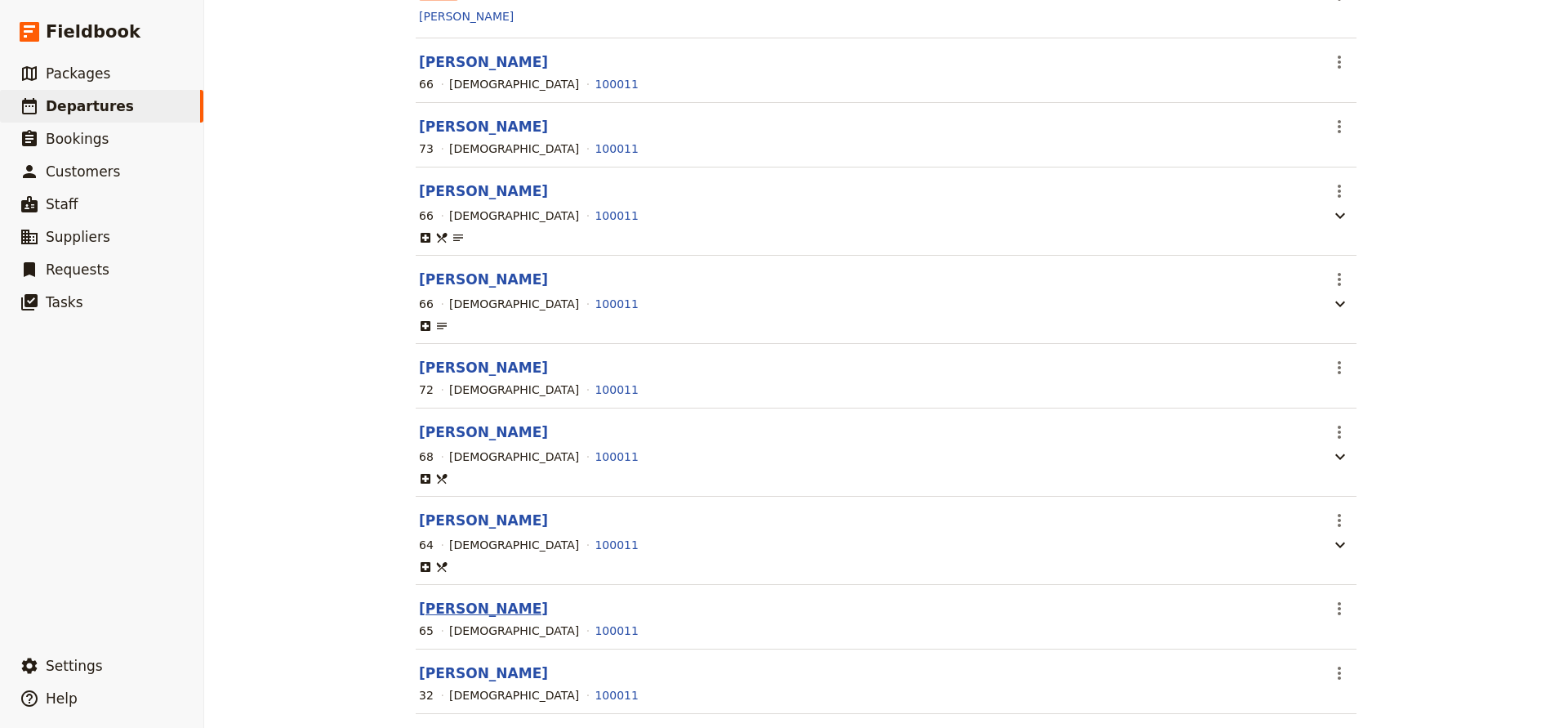
click at [481, 607] on button "[PERSON_NAME]" at bounding box center [484, 608] width 129 height 20
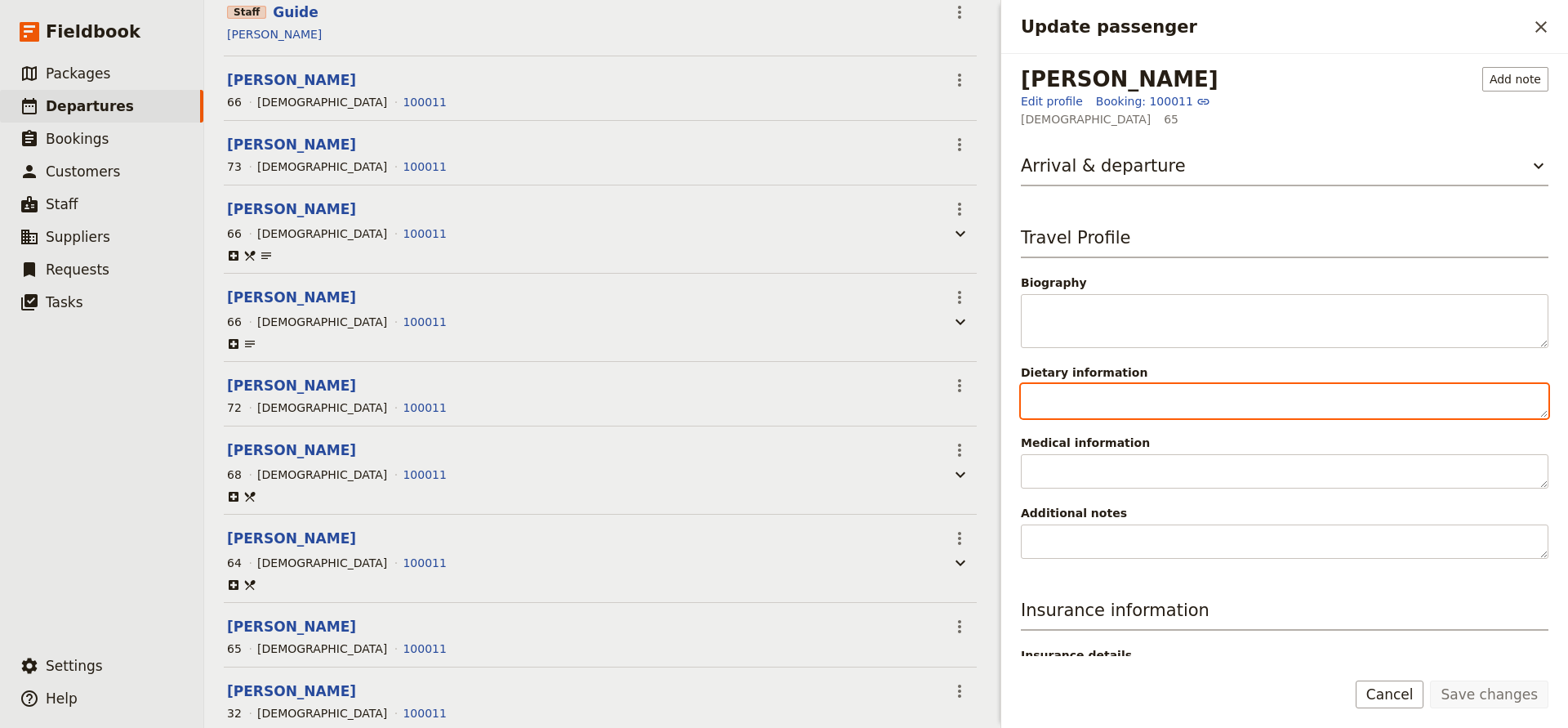
click at [1064, 407] on textarea "Dietary information" at bounding box center [1285, 401] width 527 height 34
type textarea "Vegan"
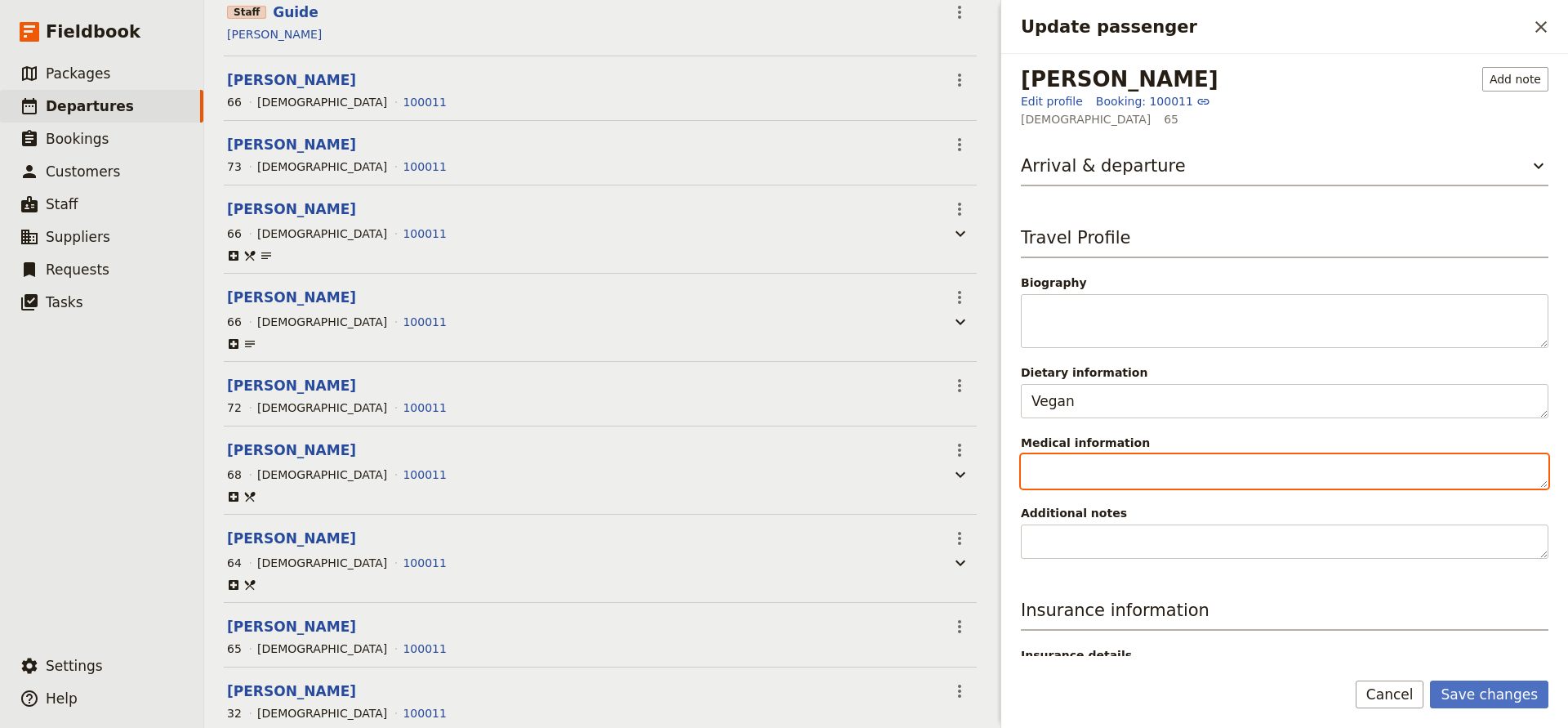
click at [1052, 481] on textarea "Medical information" at bounding box center [1285, 470] width 527 height 34
type textarea "Allergic to [MEDICAL_DATA]"
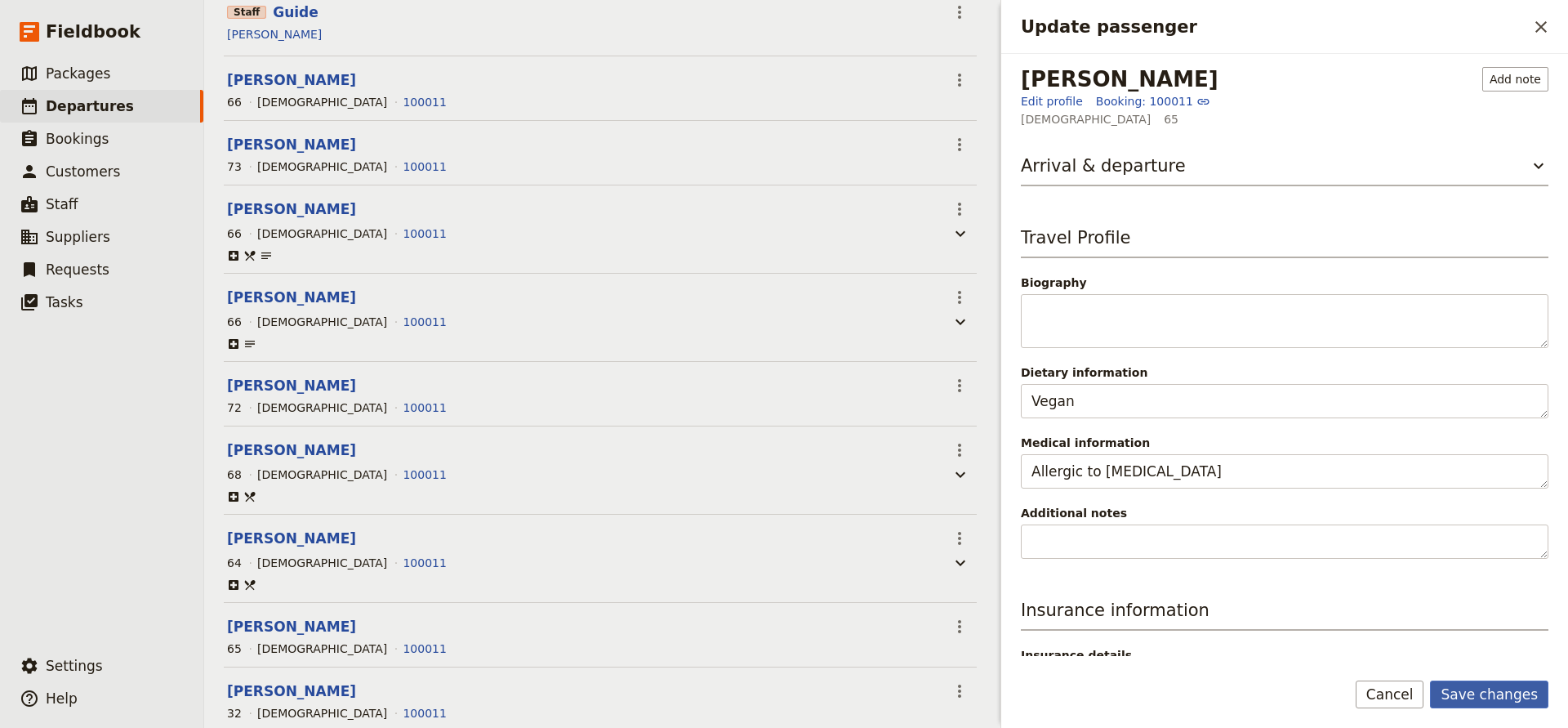
click at [1476, 690] on button "Save changes" at bounding box center [1490, 694] width 119 height 27
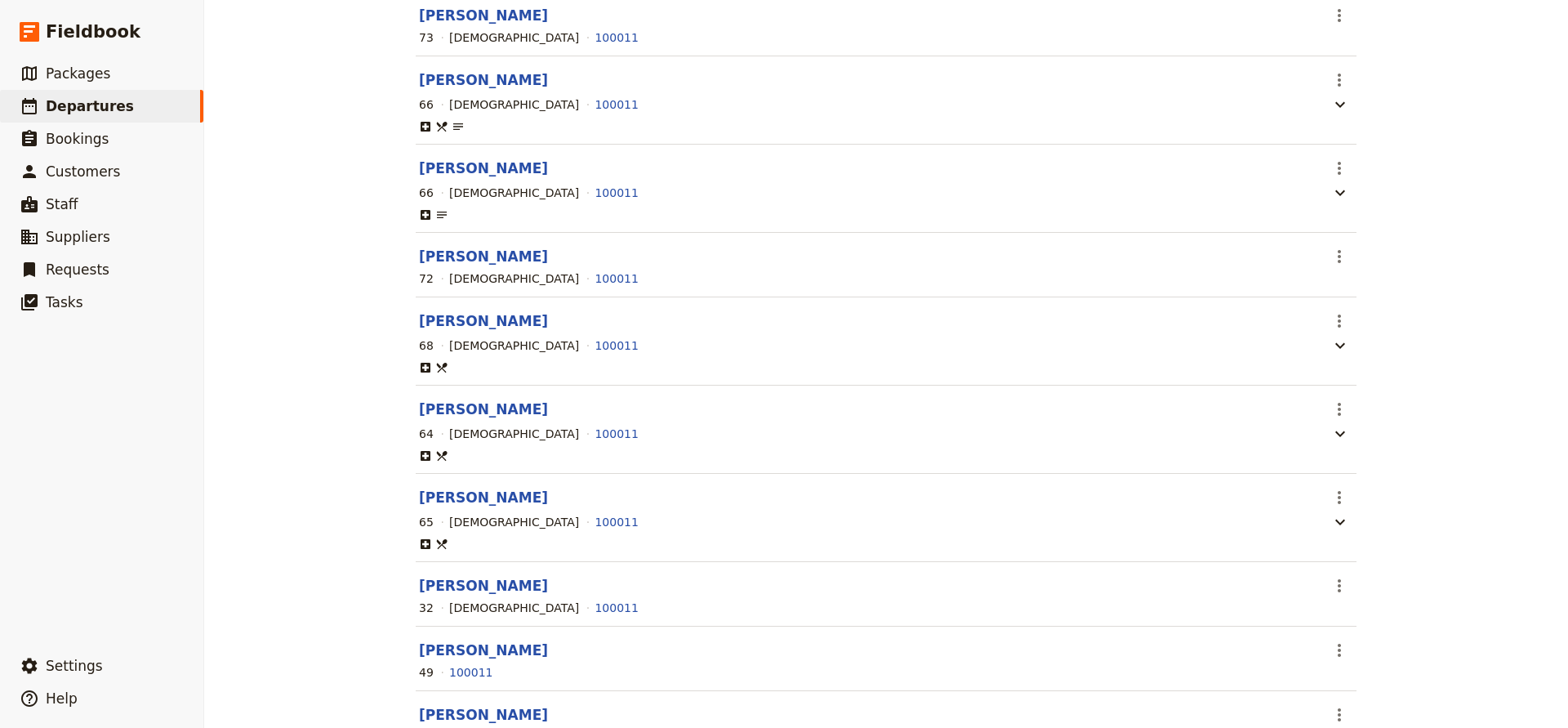
scroll to position [572, 0]
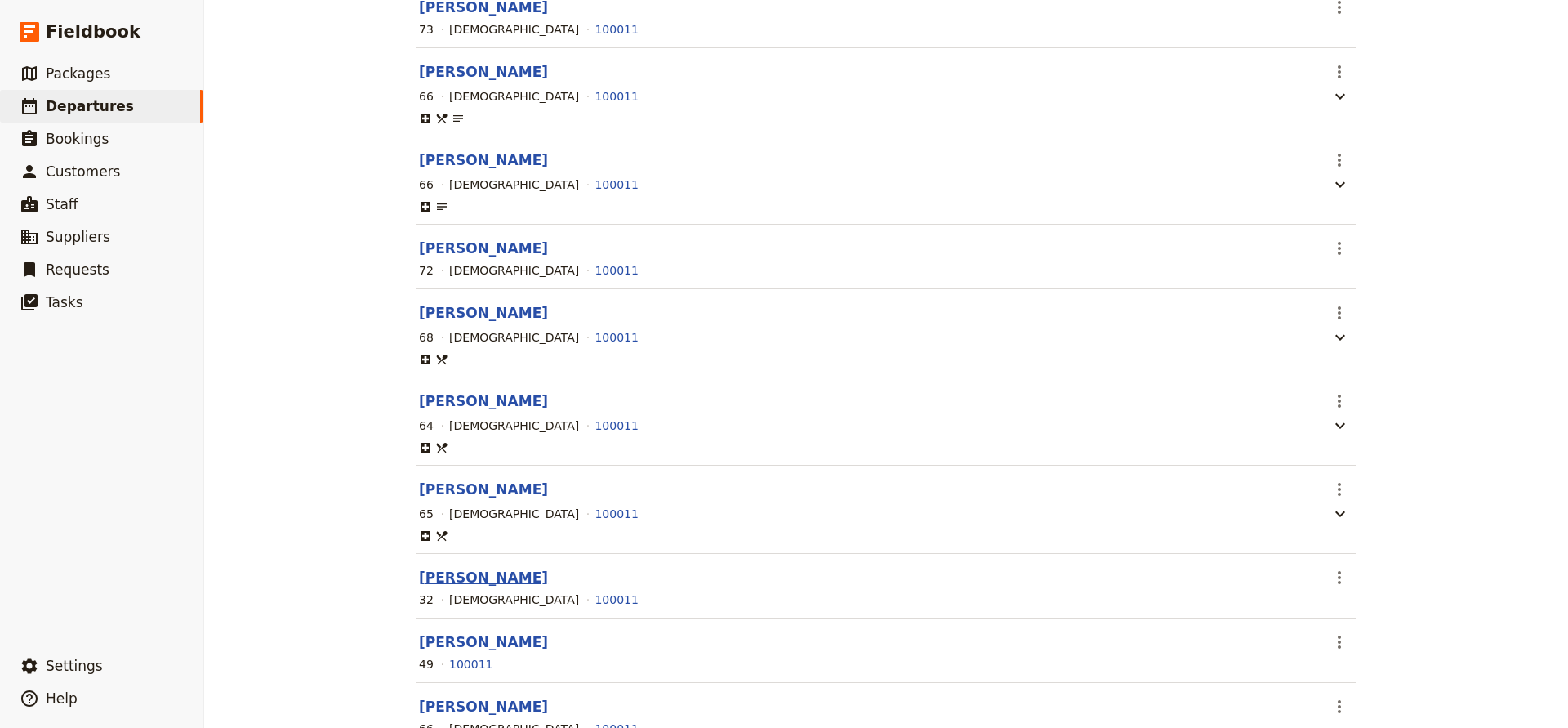
click at [458, 574] on button "[PERSON_NAME]" at bounding box center [484, 577] width 129 height 20
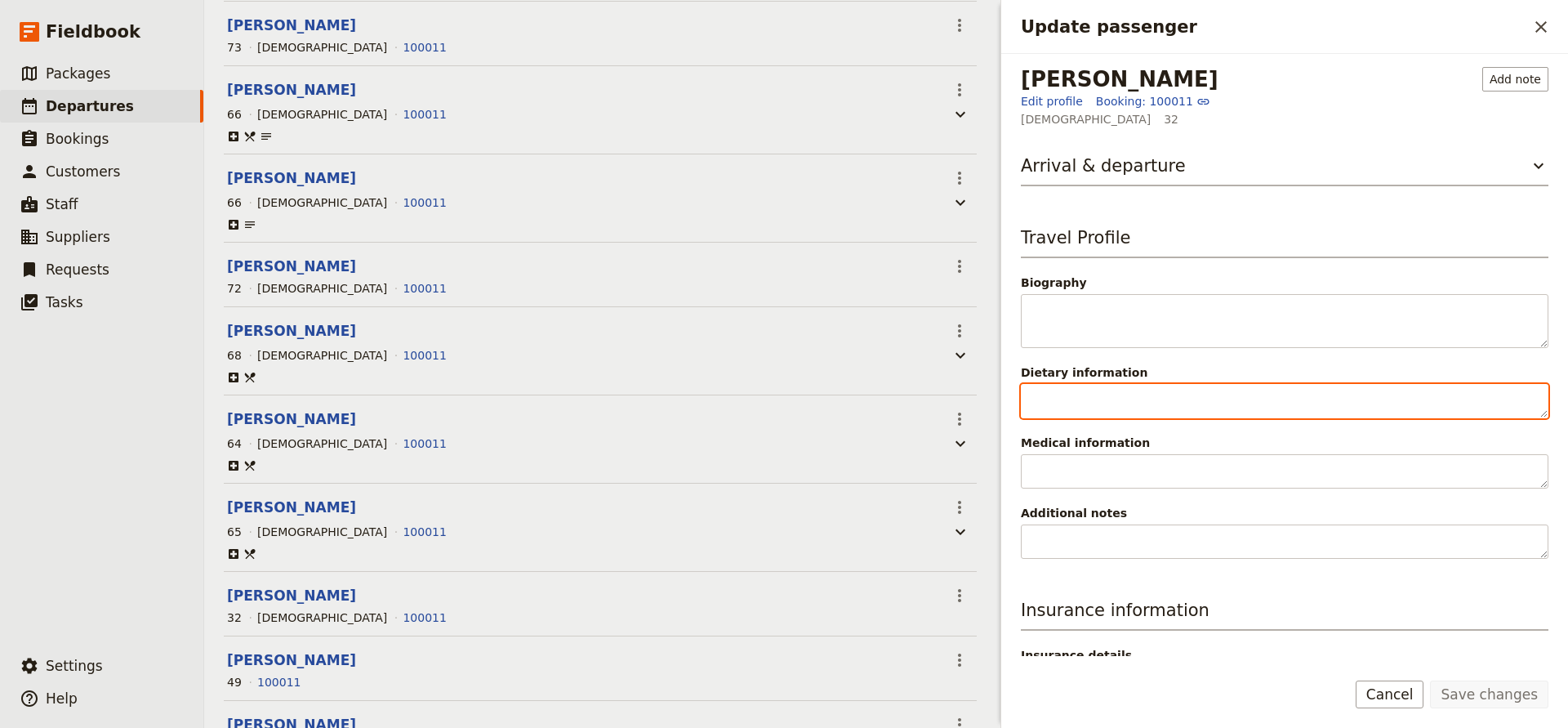
click at [1057, 390] on textarea "Dietary information" at bounding box center [1285, 401] width 527 height 34
type textarea "Vegetarian"
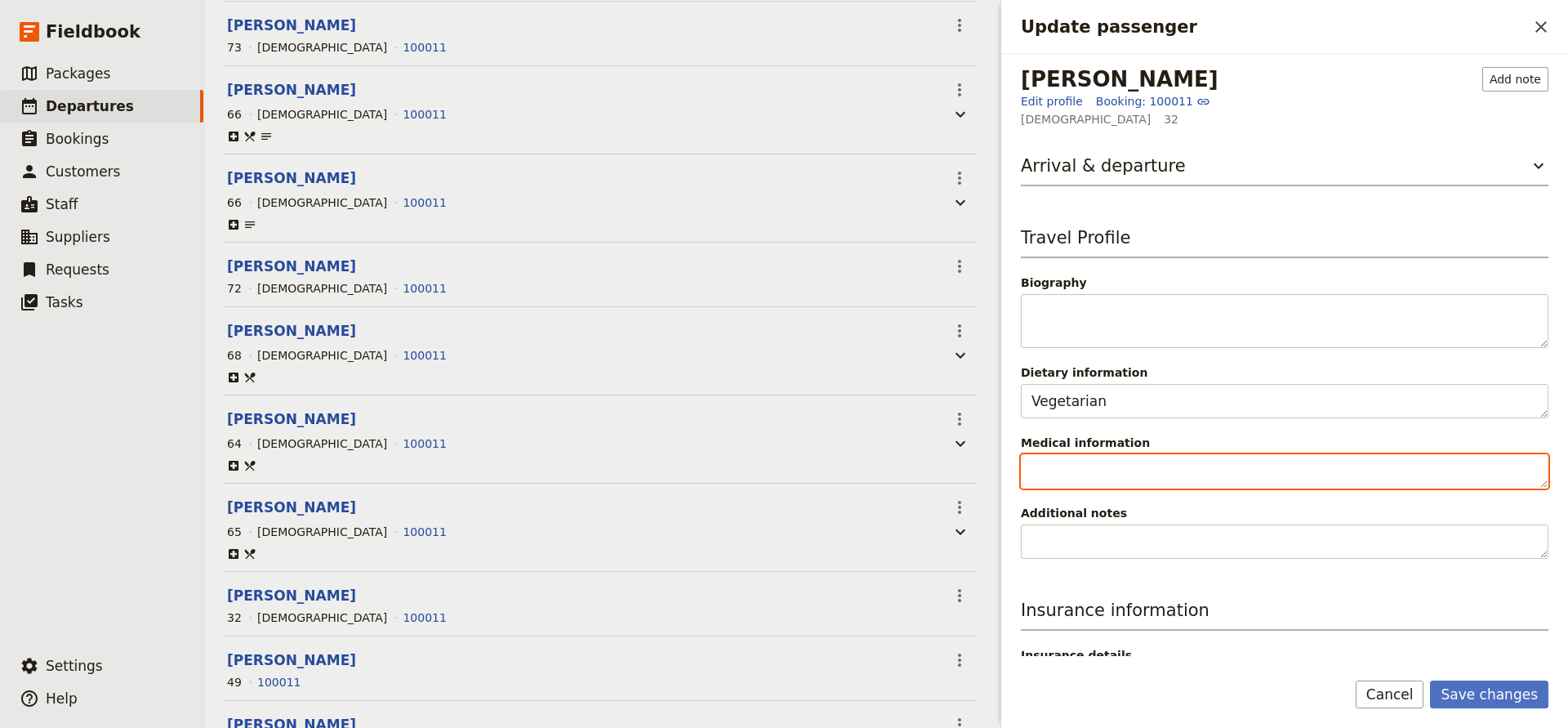
click at [1038, 478] on textarea "Medical information" at bounding box center [1285, 470] width 527 height 34
type textarea "Allergic to walnuts, [MEDICAL_DATA] and whiskey"
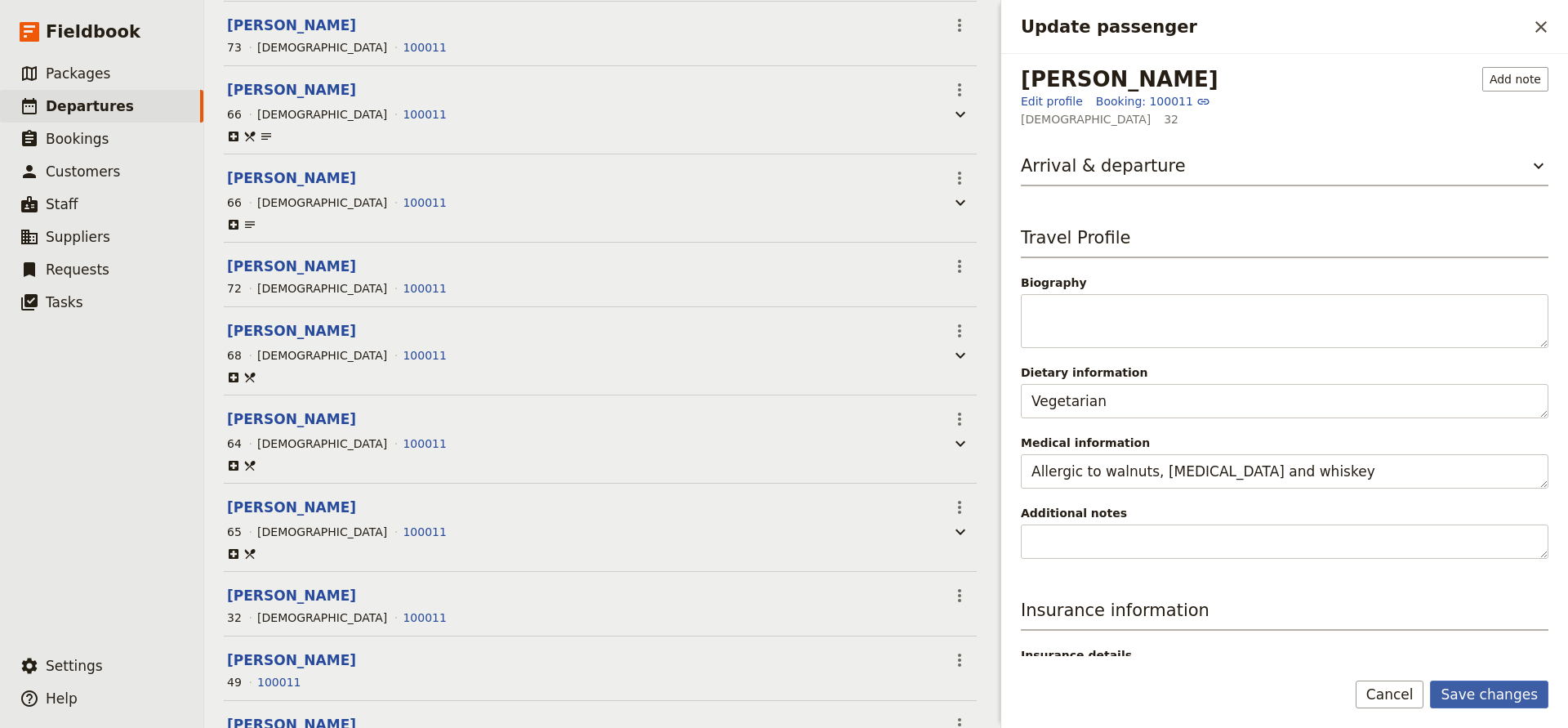
click at [1470, 691] on button "Save changes" at bounding box center [1490, 694] width 119 height 27
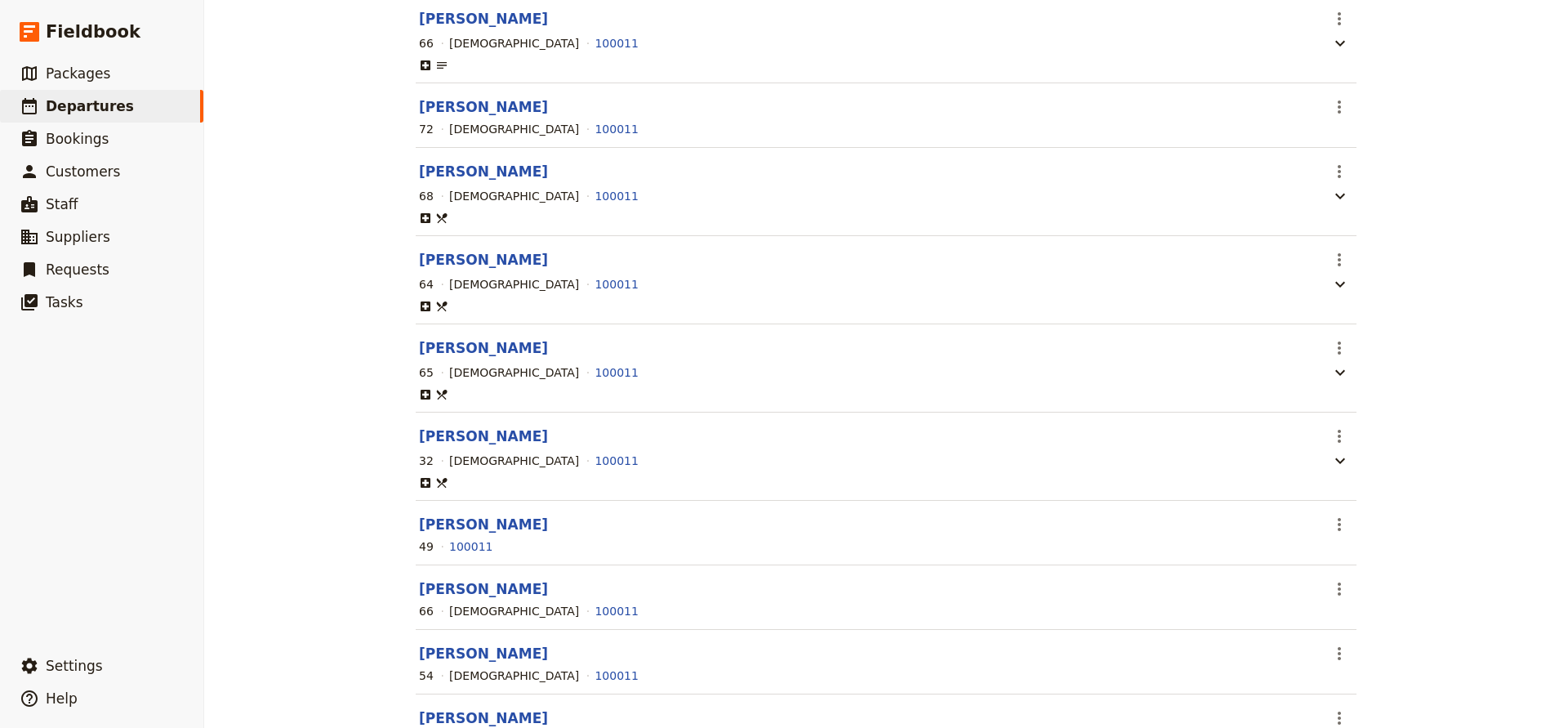
scroll to position [732, 0]
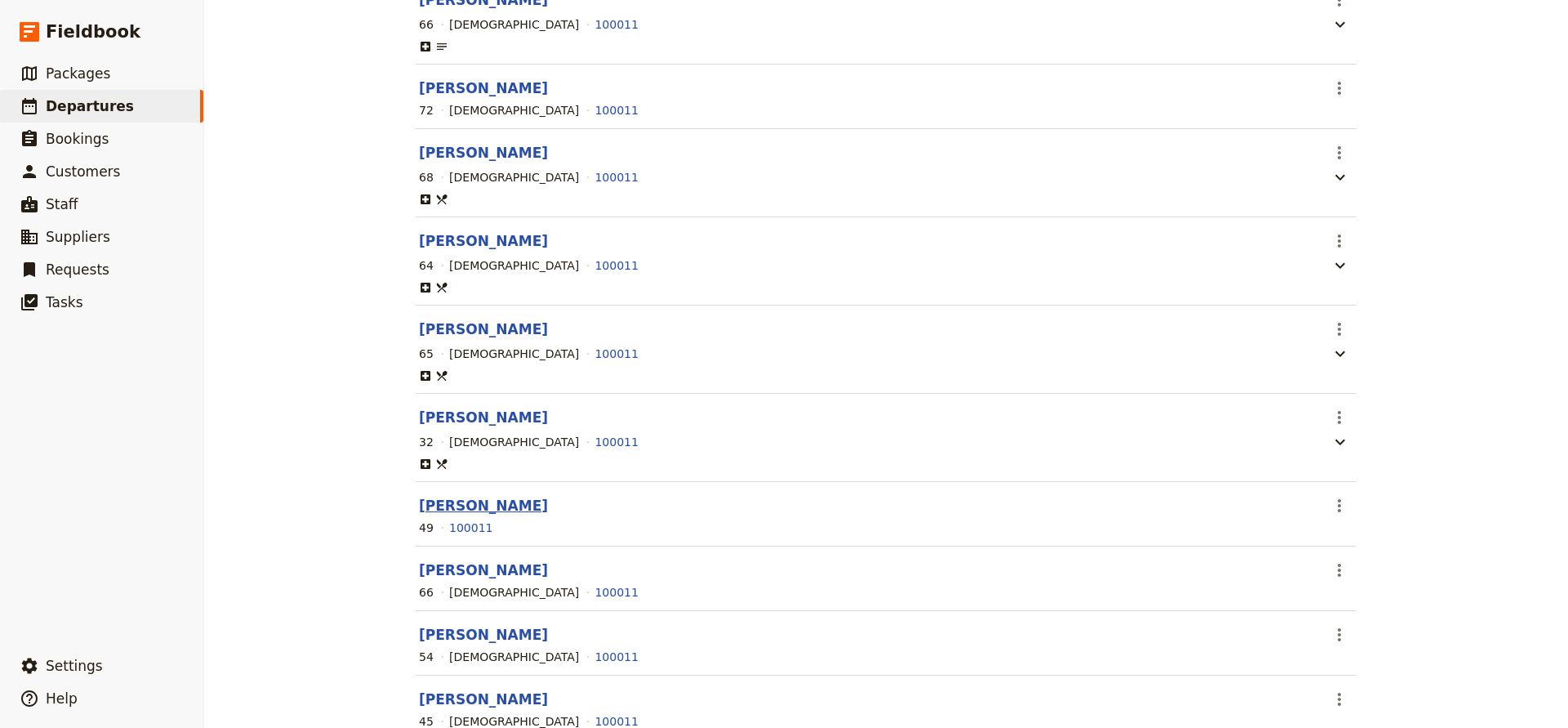
click at [441, 510] on button "[PERSON_NAME]" at bounding box center [484, 506] width 129 height 20
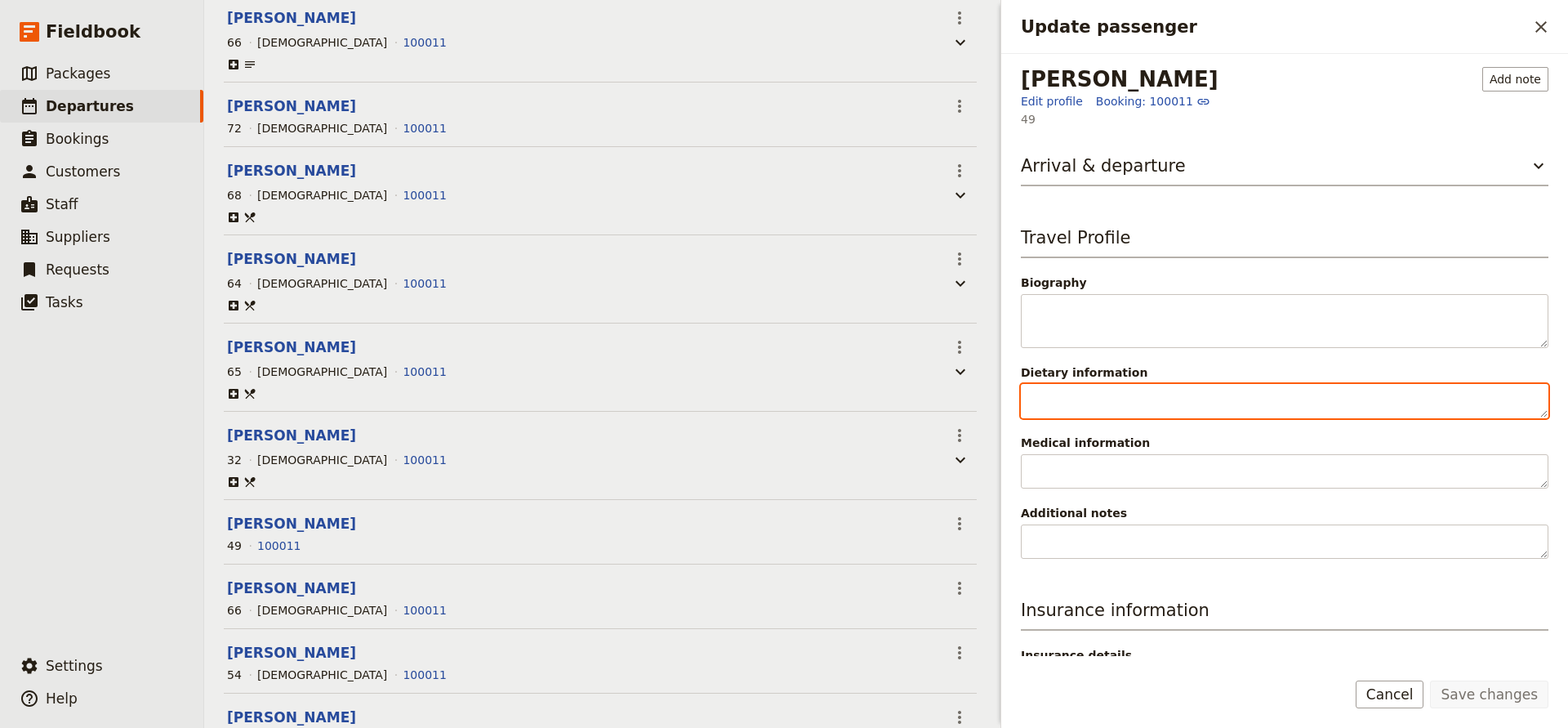
click at [1102, 408] on textarea "Dietary information" at bounding box center [1285, 401] width 527 height 34
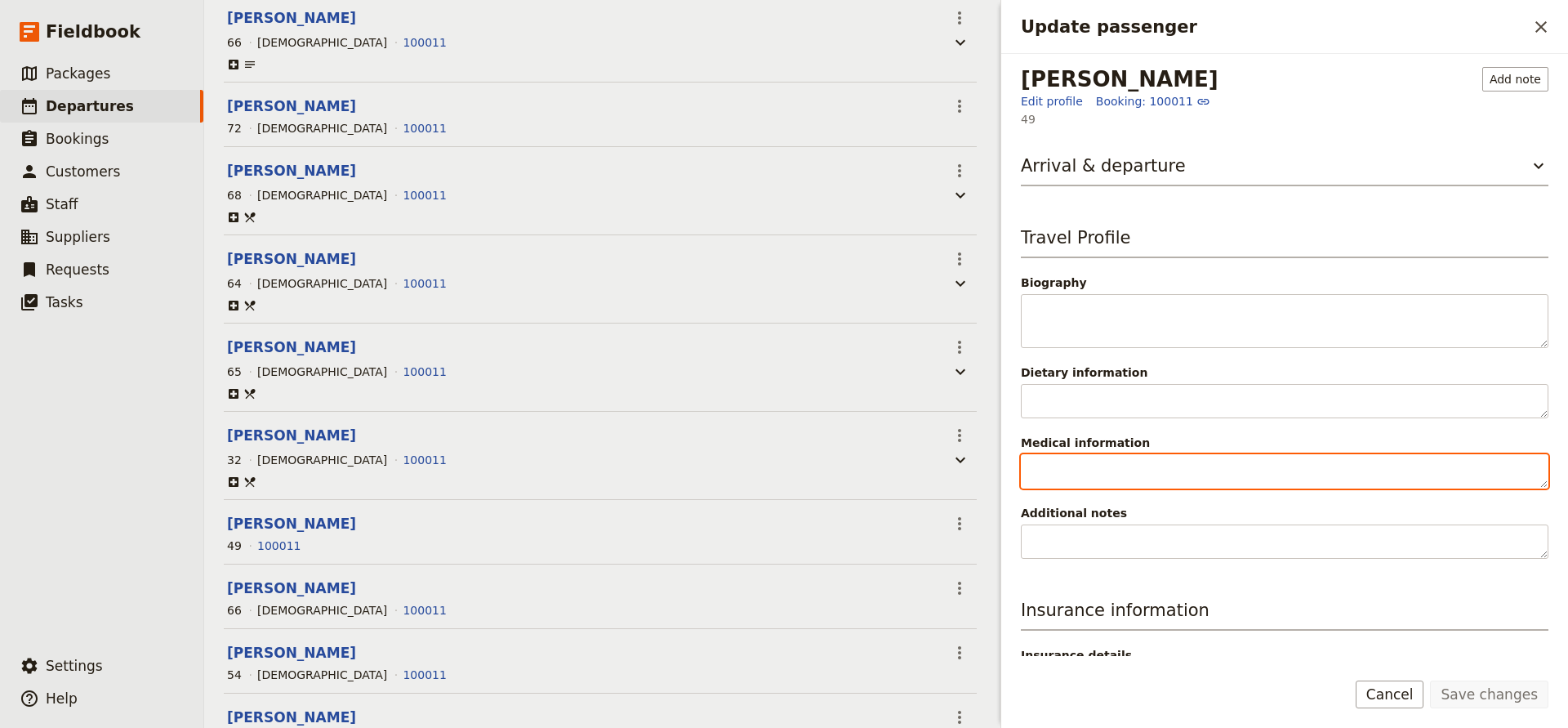
click at [1088, 478] on textarea "Medical information" at bounding box center [1285, 470] width 527 height 34
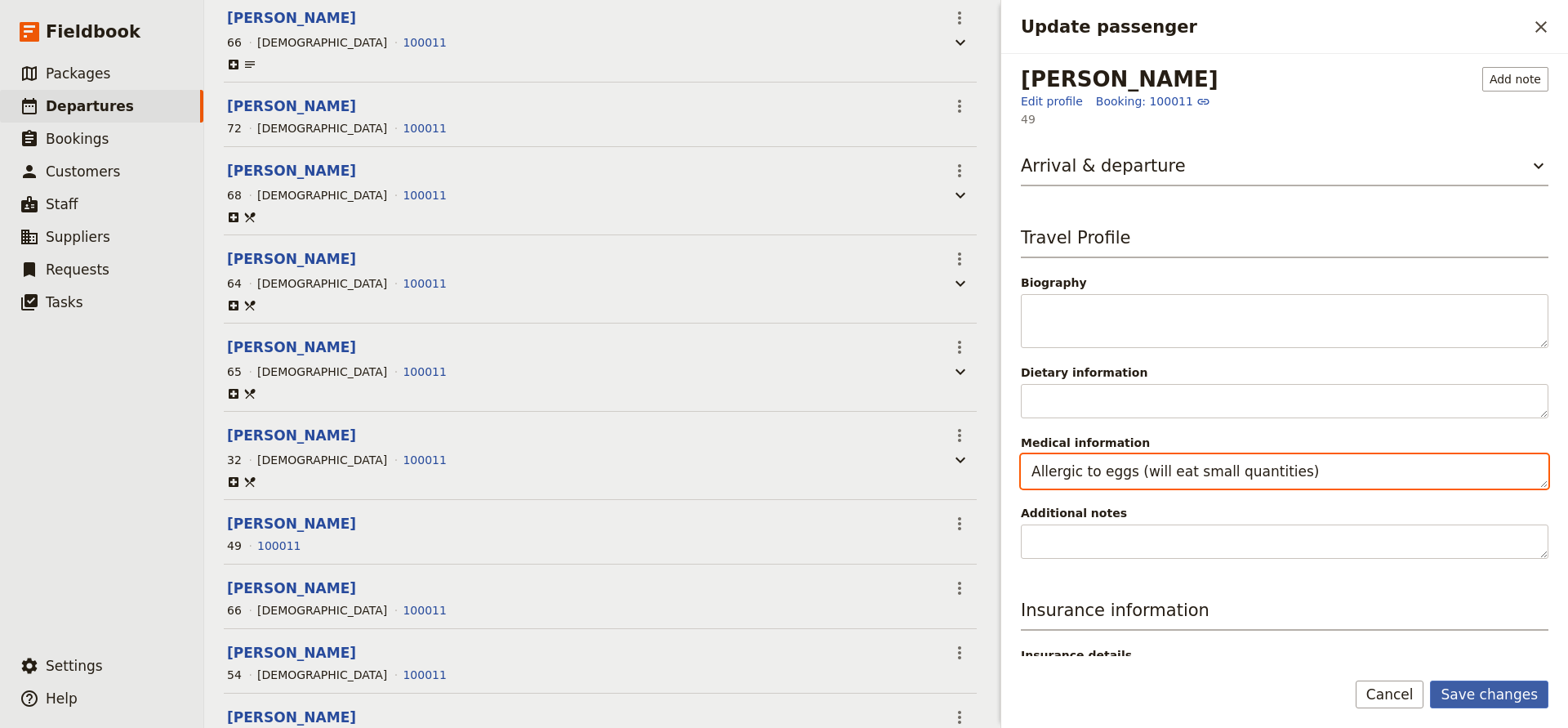
type textarea "Allergic to eggs (will eat small quantities)"
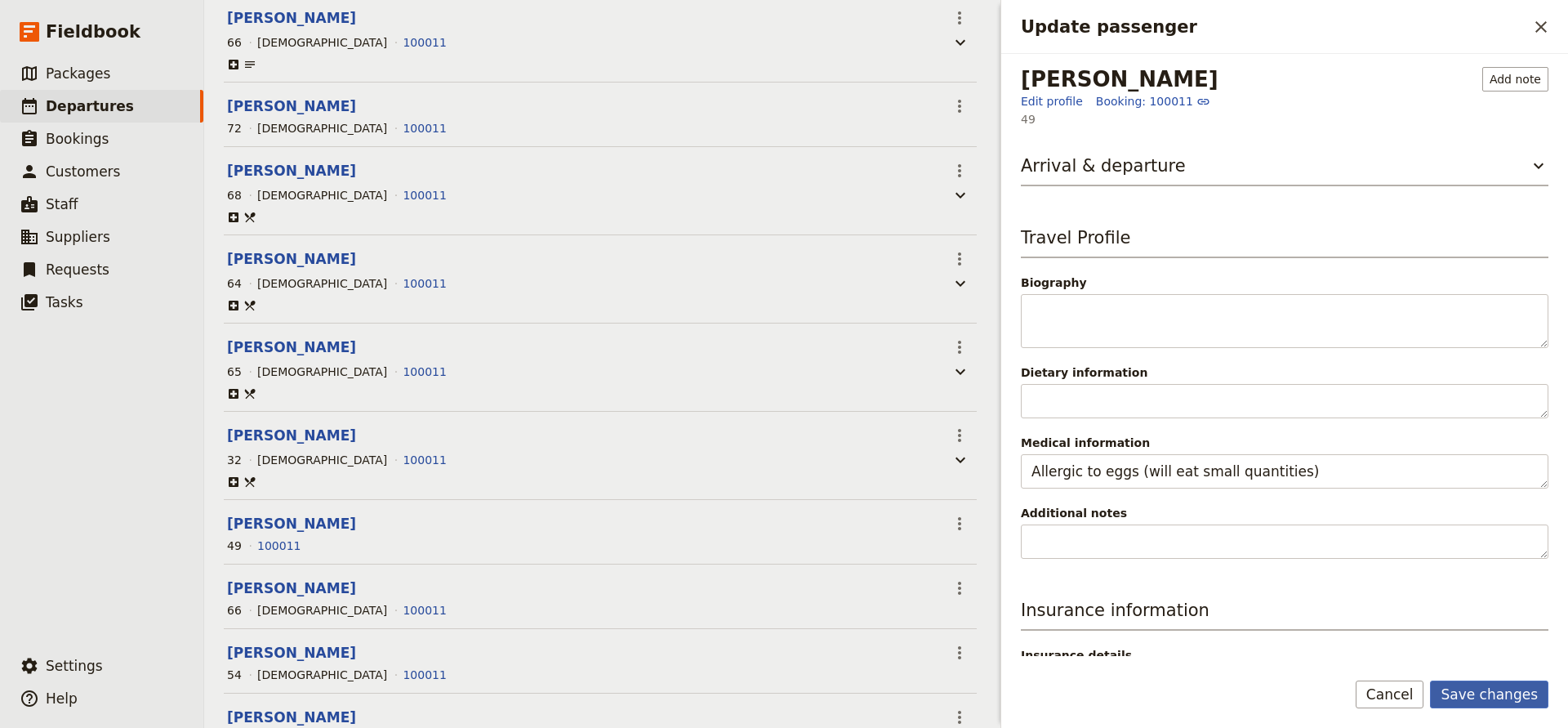
click at [1467, 688] on button "Save changes" at bounding box center [1490, 694] width 119 height 27
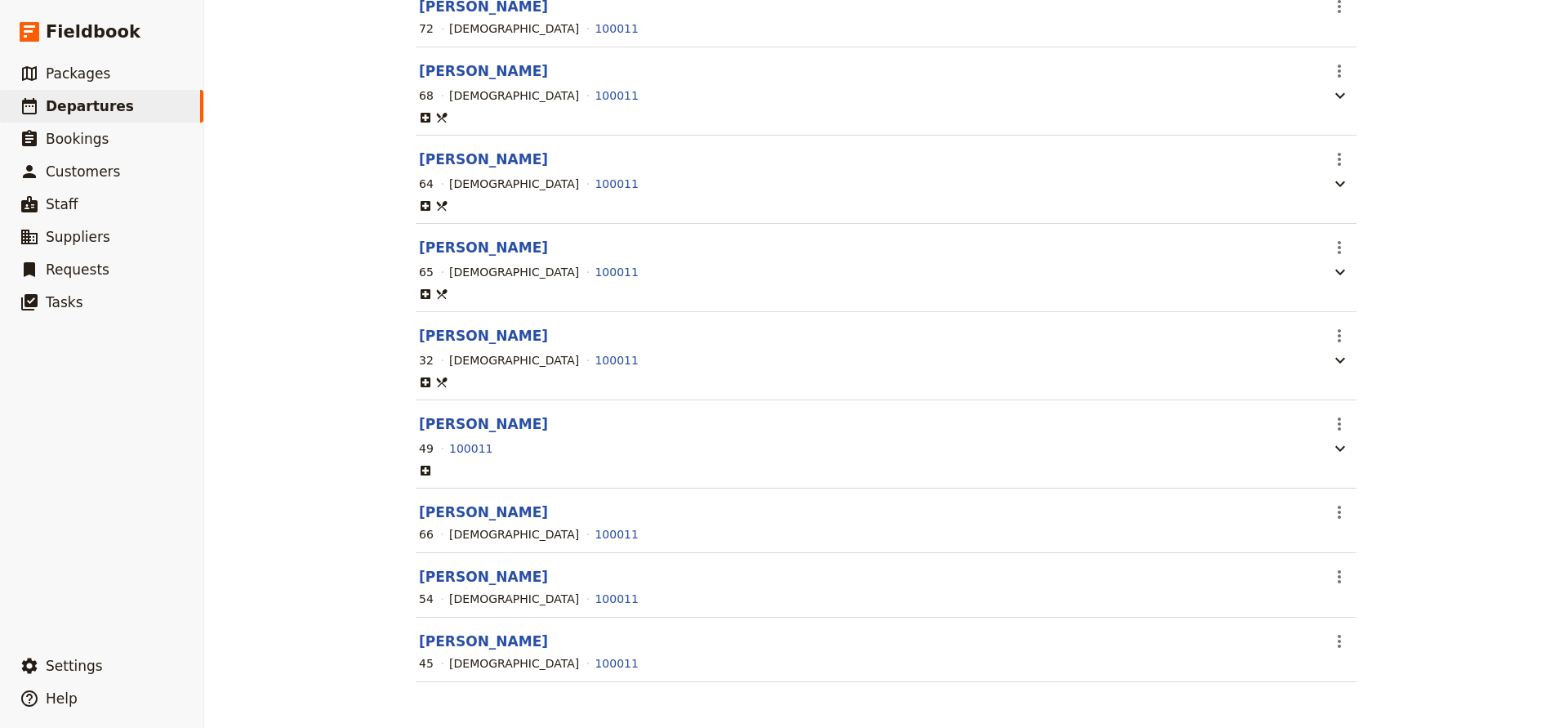
scroll to position [817, 0]
click at [464, 514] on button "[PERSON_NAME]" at bounding box center [484, 512] width 129 height 20
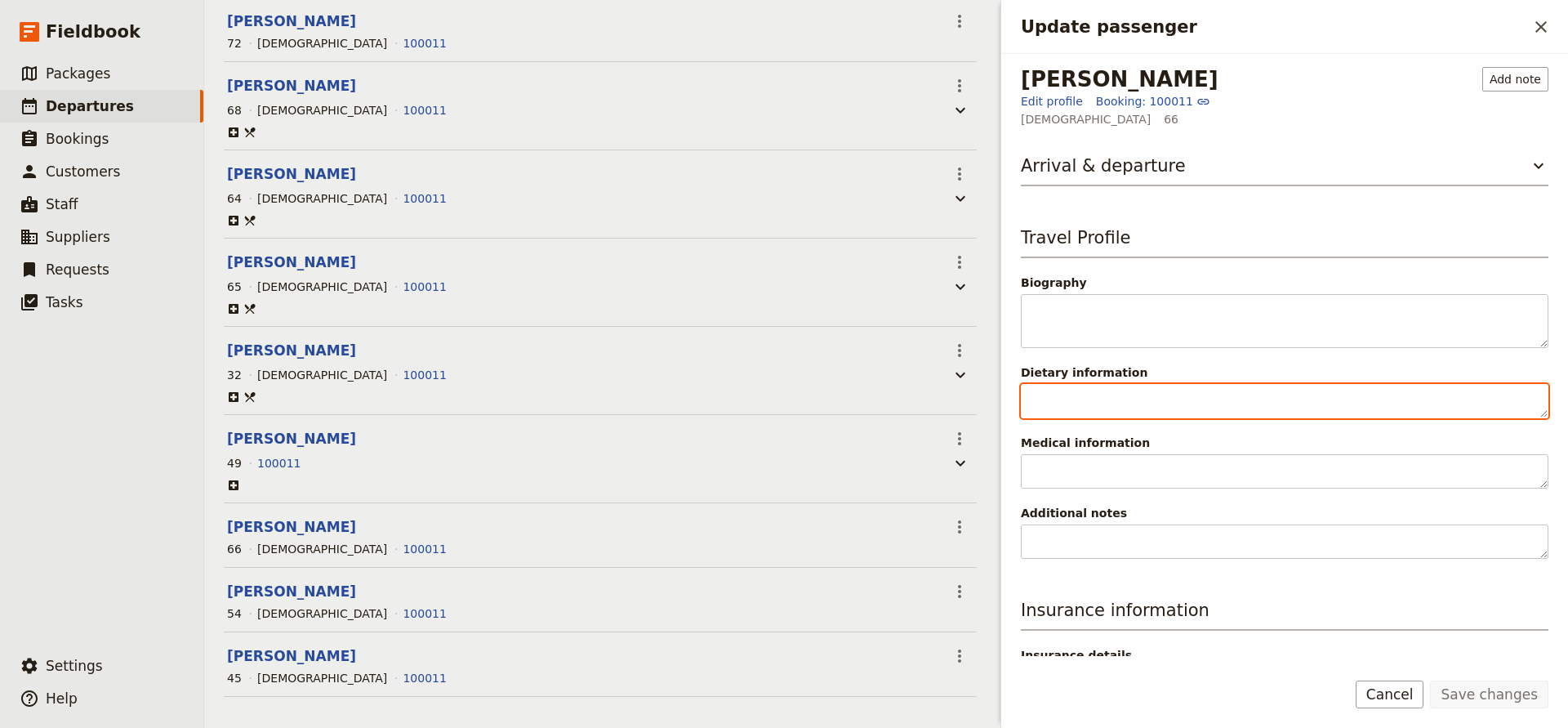
click at [1078, 409] on textarea "Dietary information" at bounding box center [1285, 401] width 527 height 34
type textarea "Vegetarian"
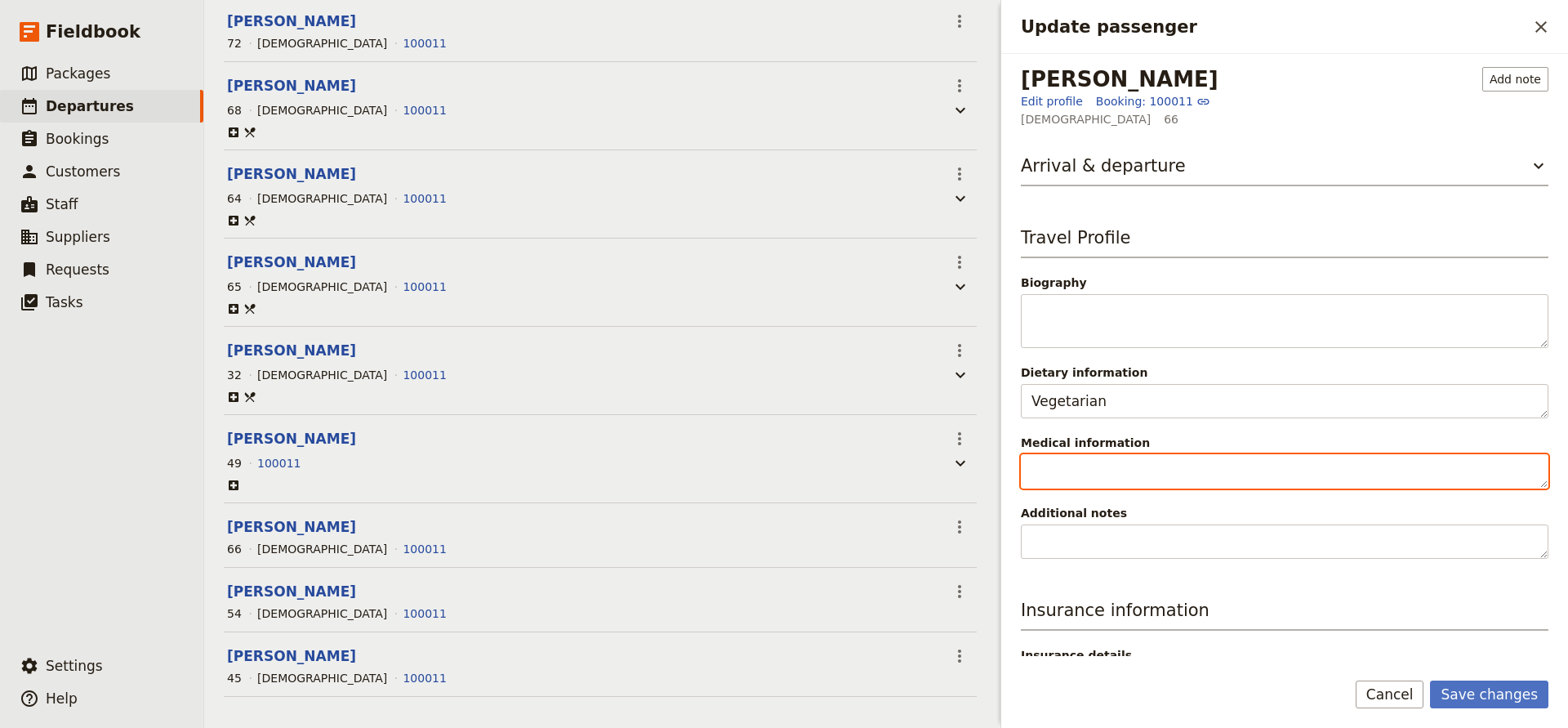
click at [1057, 474] on textarea "Medical information" at bounding box center [1285, 470] width 527 height 34
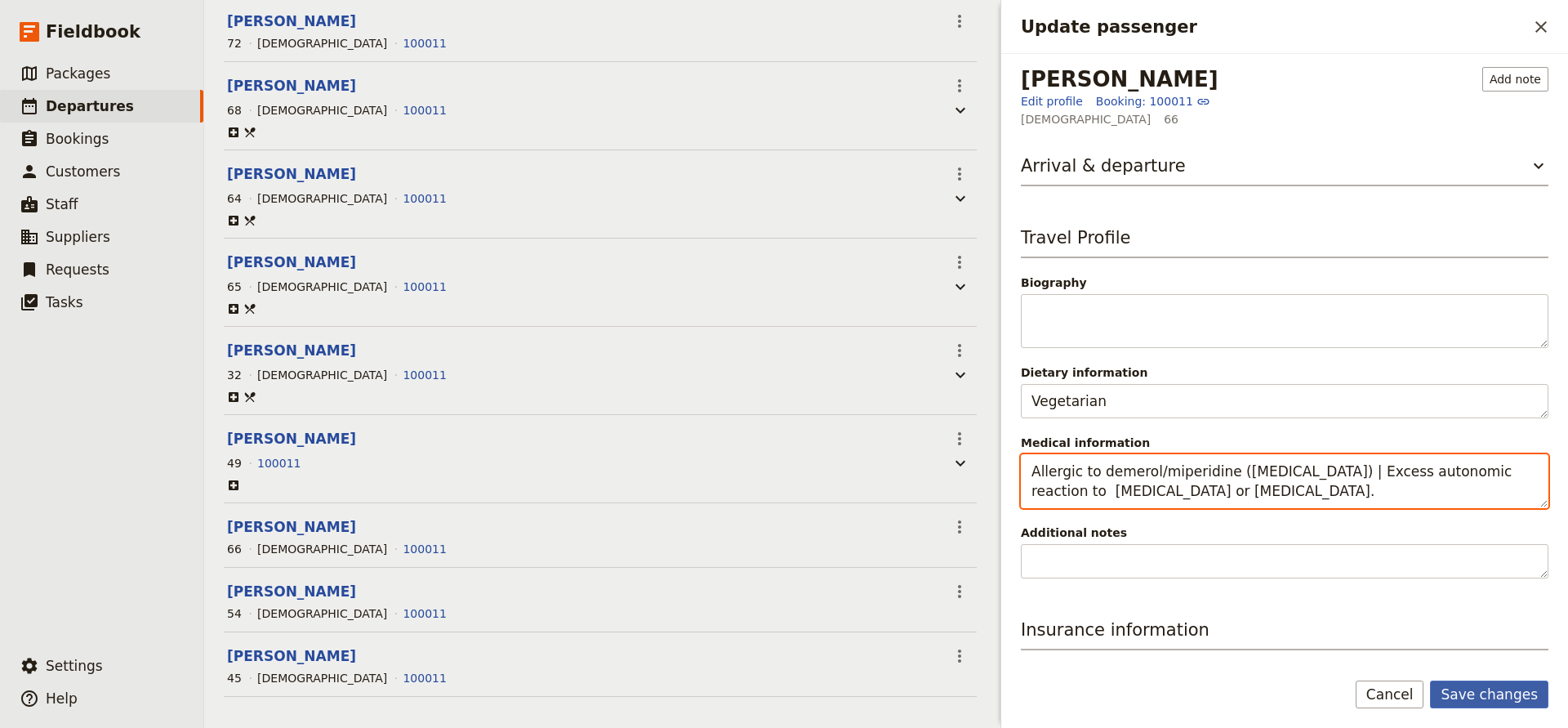
type textarea "Allergic to demerol/miperidine ([MEDICAL_DATA]) | Excess autonomic reaction to …"
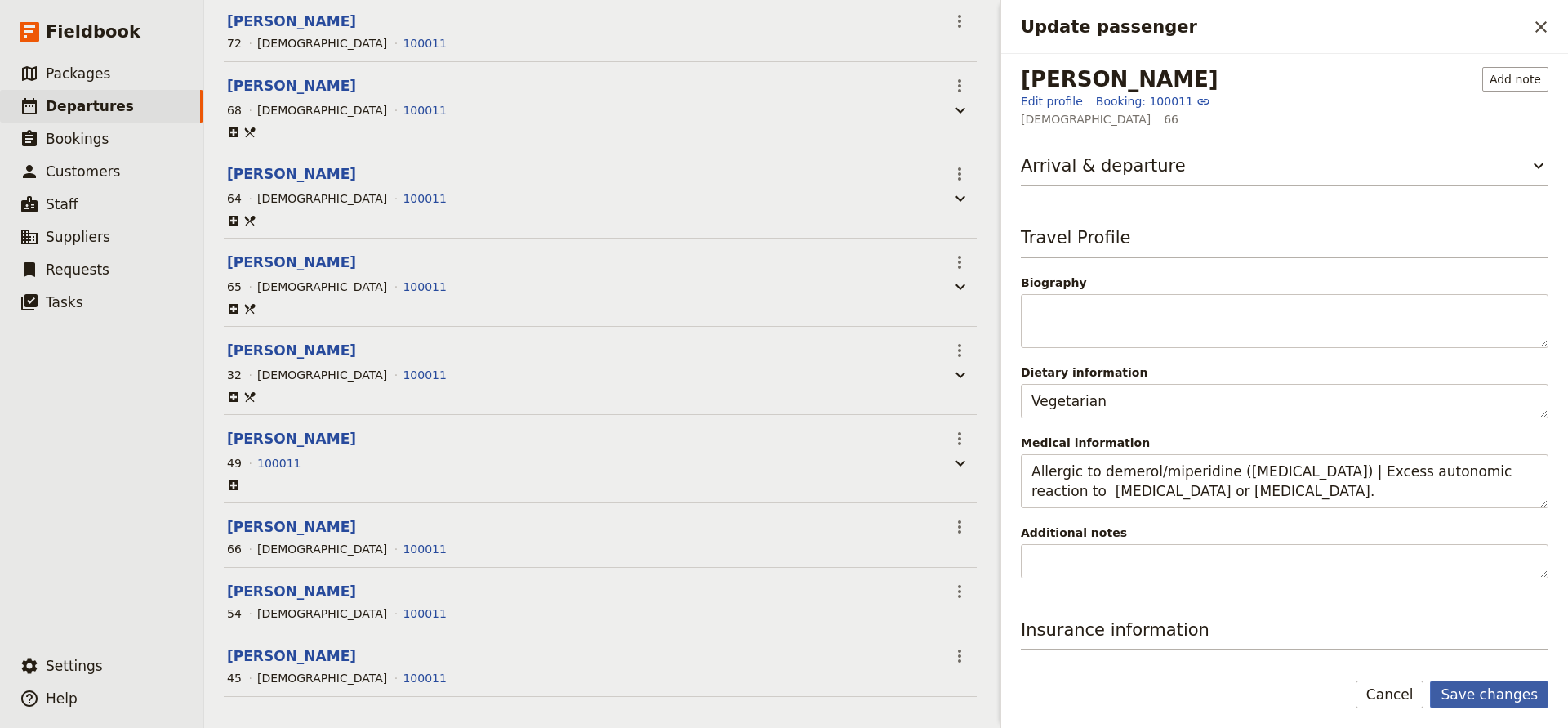
click at [1460, 695] on button "Save changes" at bounding box center [1490, 694] width 119 height 27
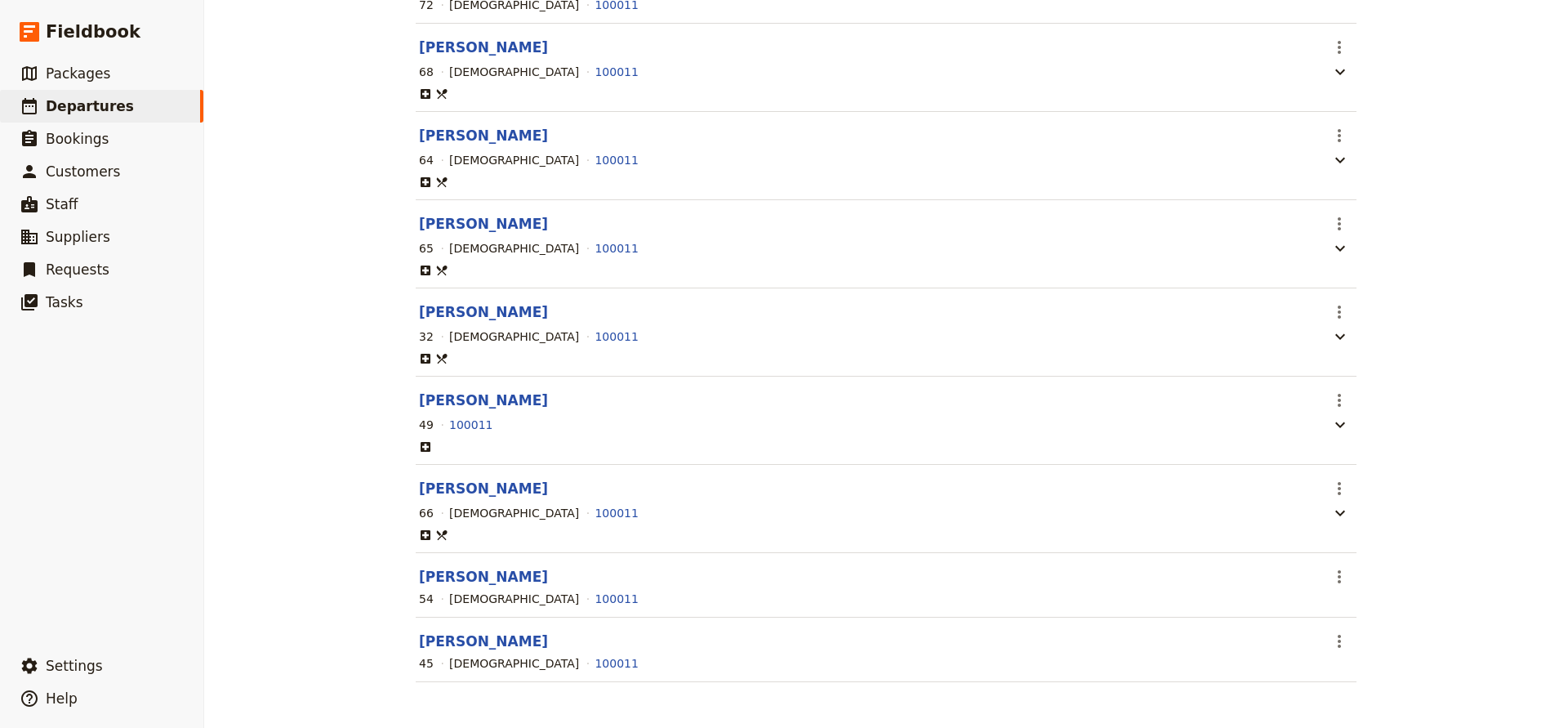
scroll to position [841, 0]
click at [487, 577] on button "[PERSON_NAME]" at bounding box center [484, 577] width 129 height 20
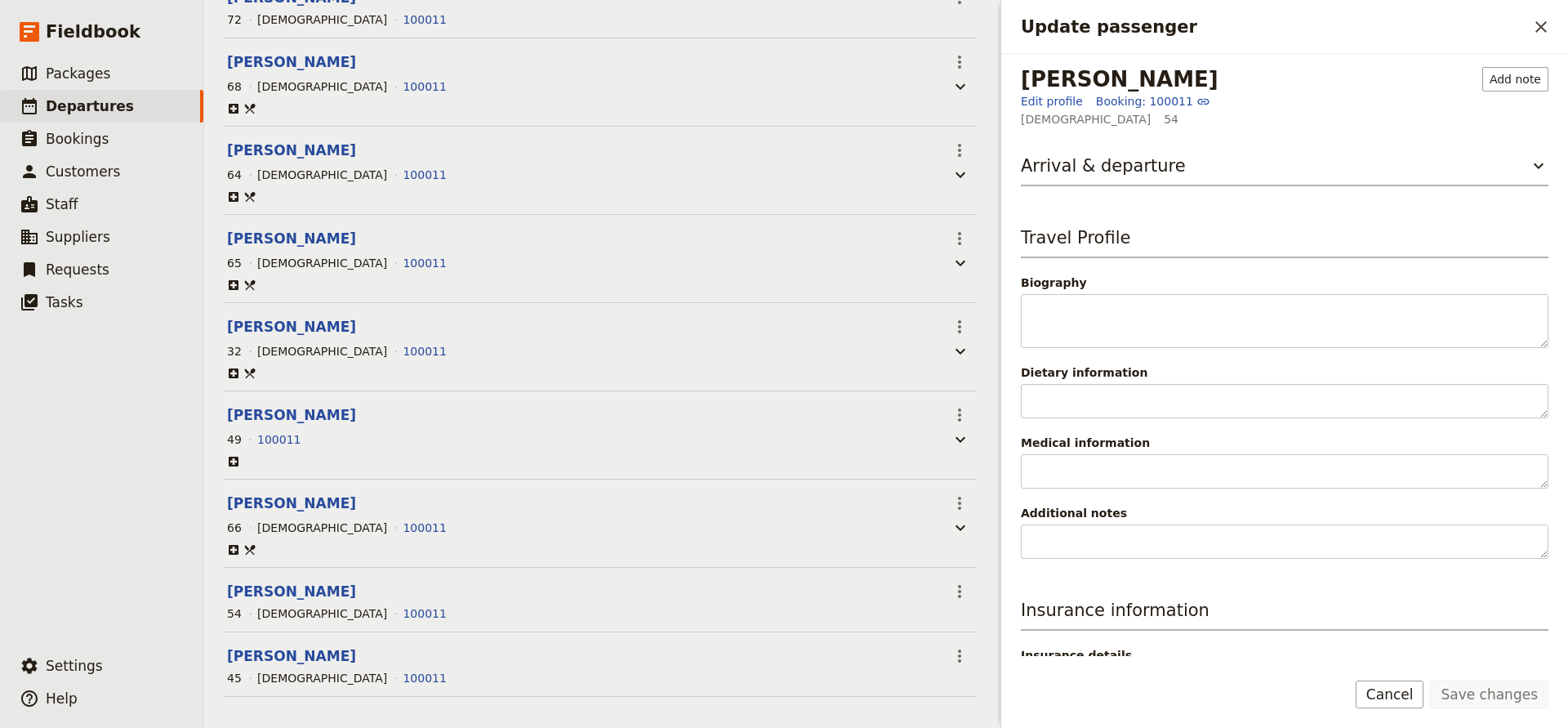
click at [1052, 418] on div "Travel Profile Biography Dietary information Medical information Additional not…" at bounding box center [1285, 392] width 527 height 333
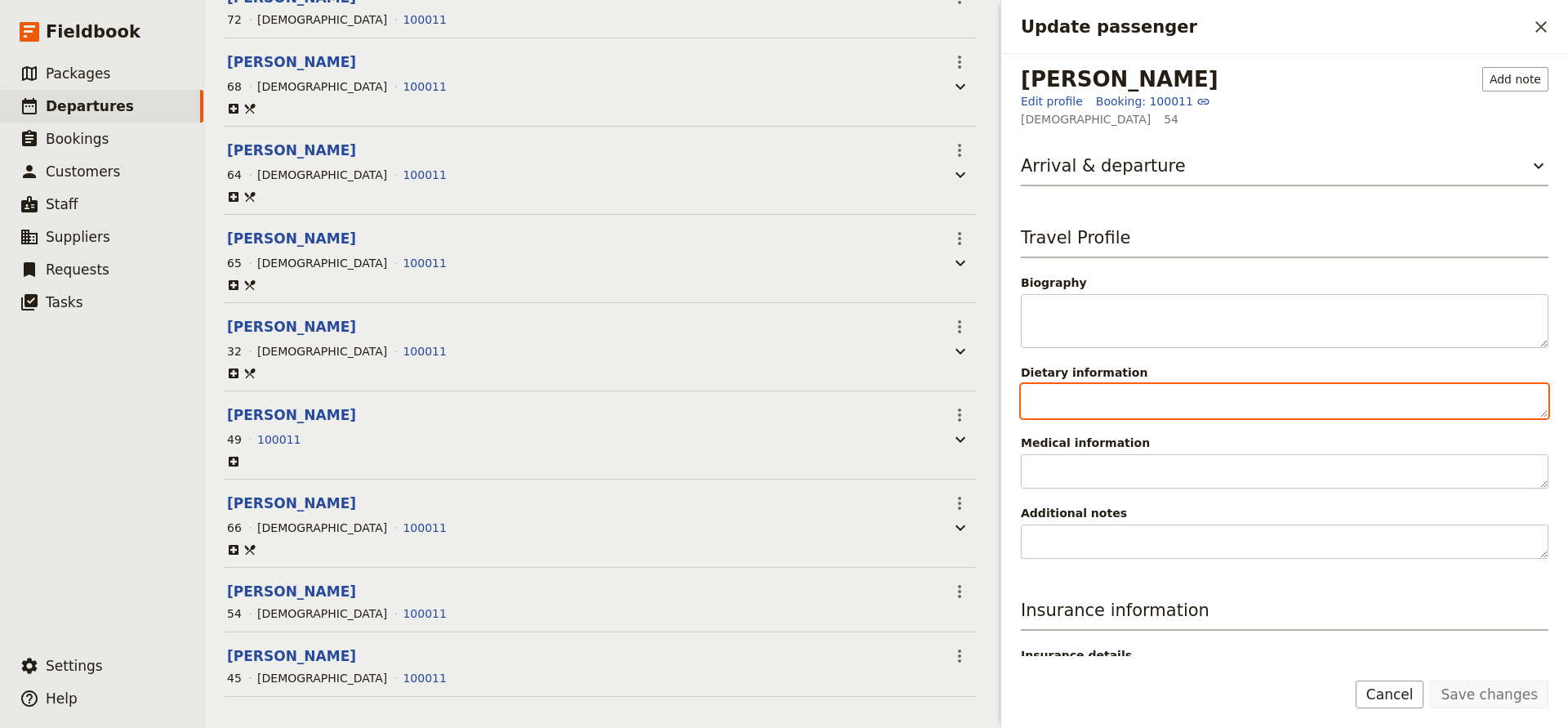
click at [1048, 413] on textarea "Dietary information" at bounding box center [1285, 401] width 527 height 34
type textarea "Vegan"
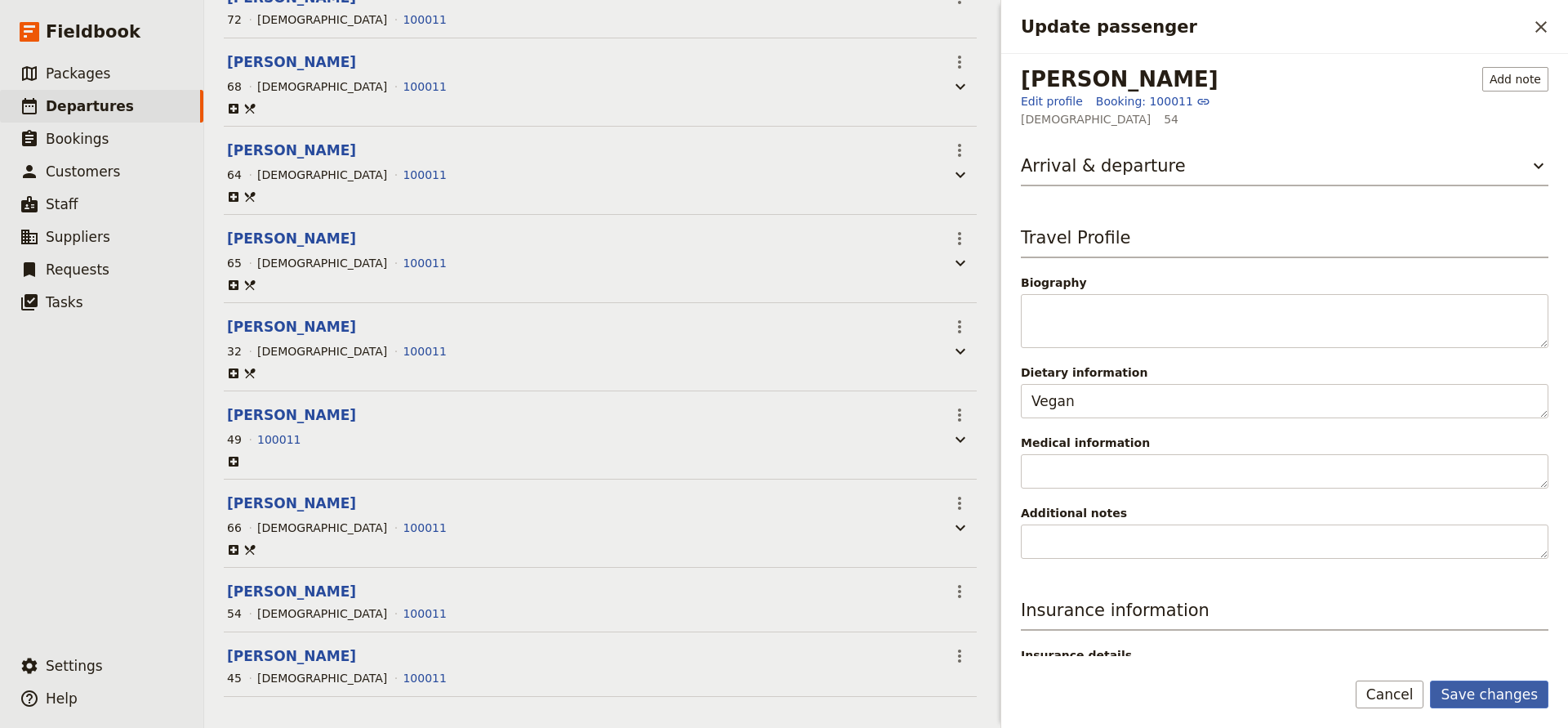
click at [1480, 697] on button "Save changes" at bounding box center [1490, 694] width 119 height 27
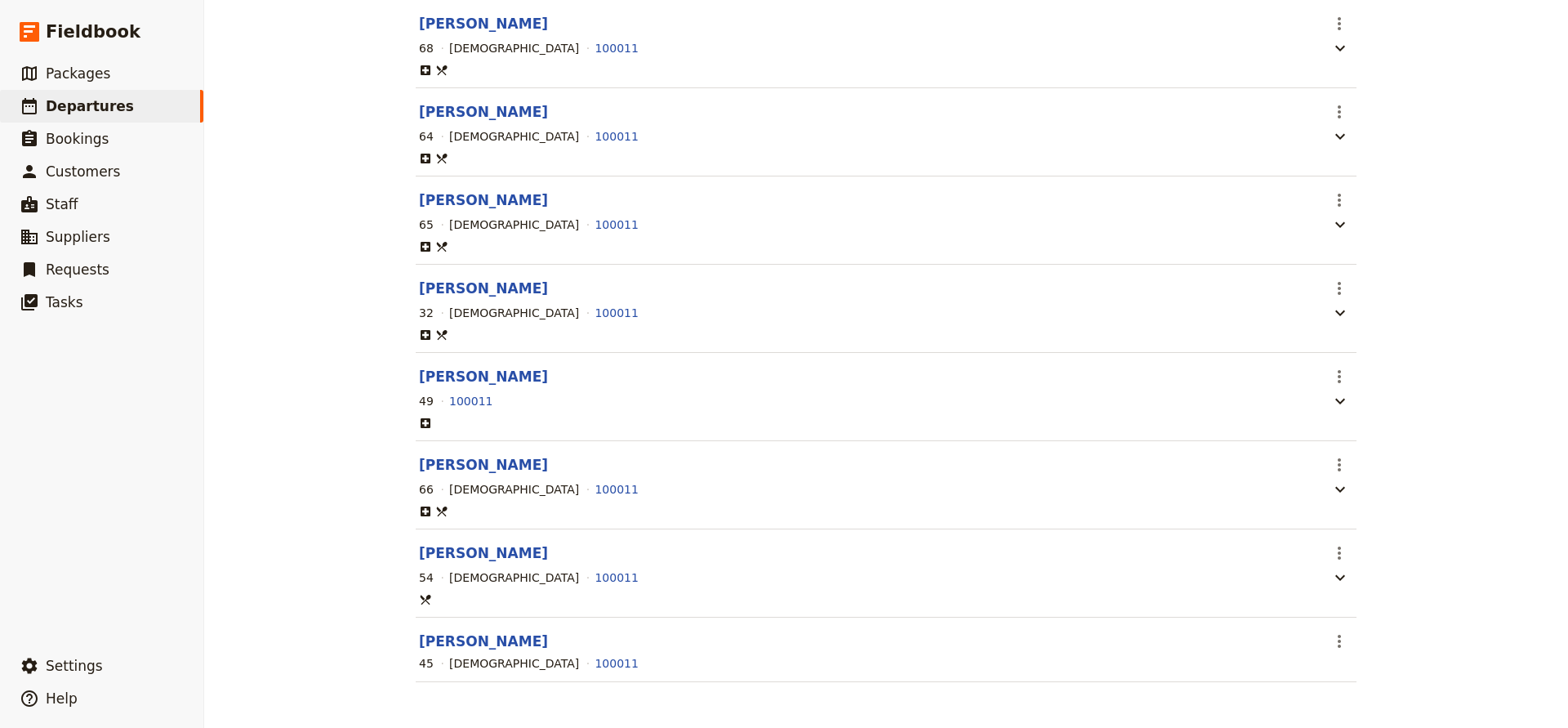
scroll to position [865, 0]
click at [503, 641] on button "[PERSON_NAME]" at bounding box center [484, 641] width 129 height 20
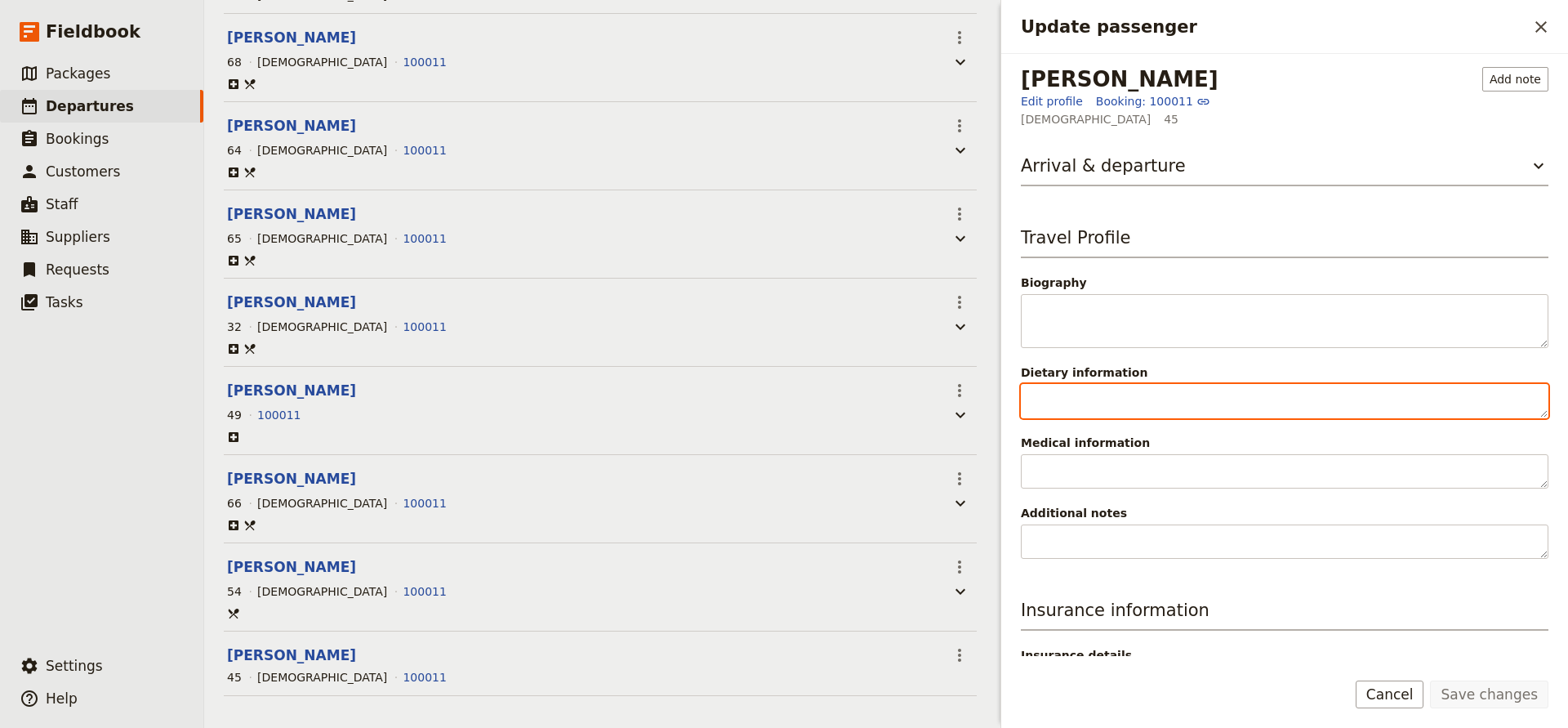
click at [1091, 389] on textarea "Dietary information" at bounding box center [1285, 401] width 527 height 34
type textarea "Pescatarian - No Dairy"
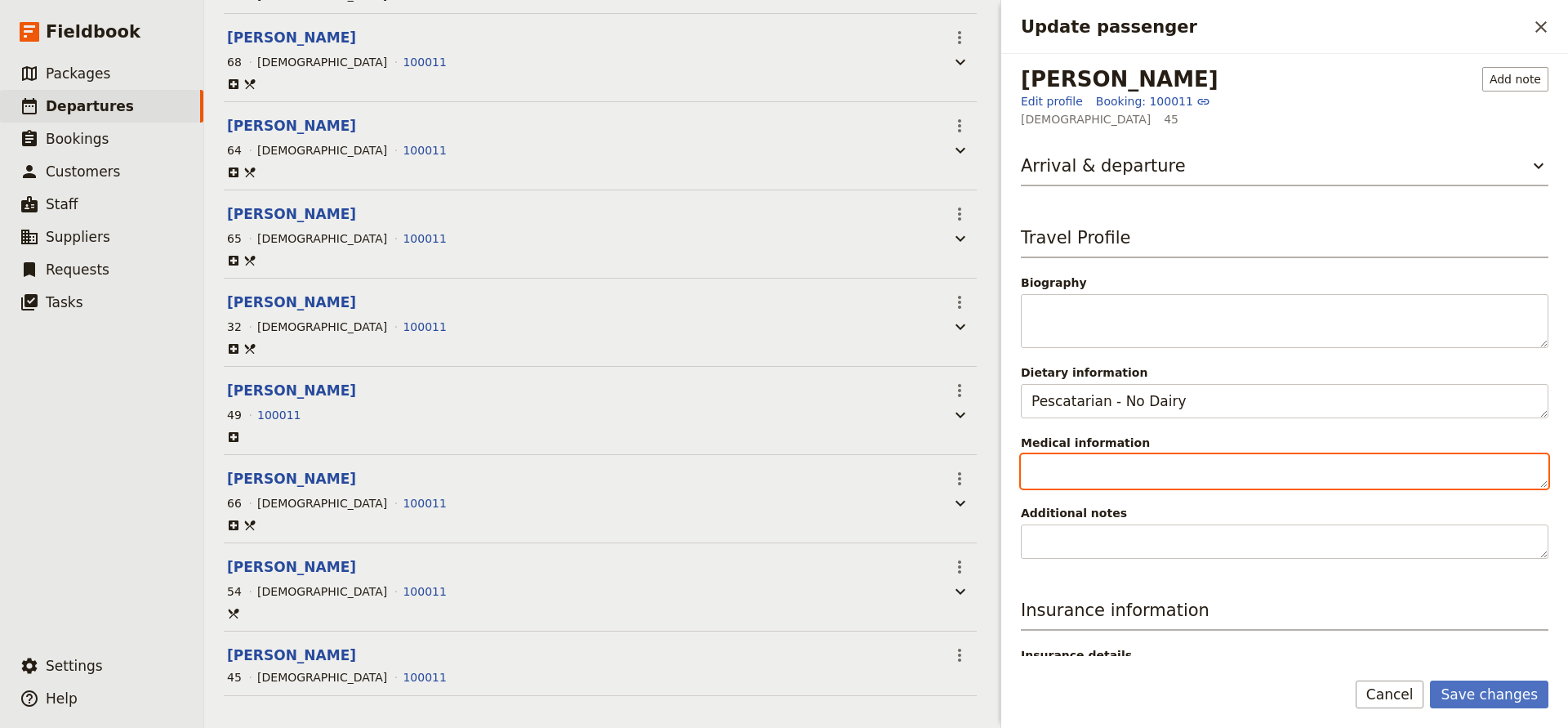
click at [1048, 468] on textarea "Medical information" at bounding box center [1285, 470] width 527 height 34
type textarea "Allergic to dairy and [MEDICAL_DATA]"
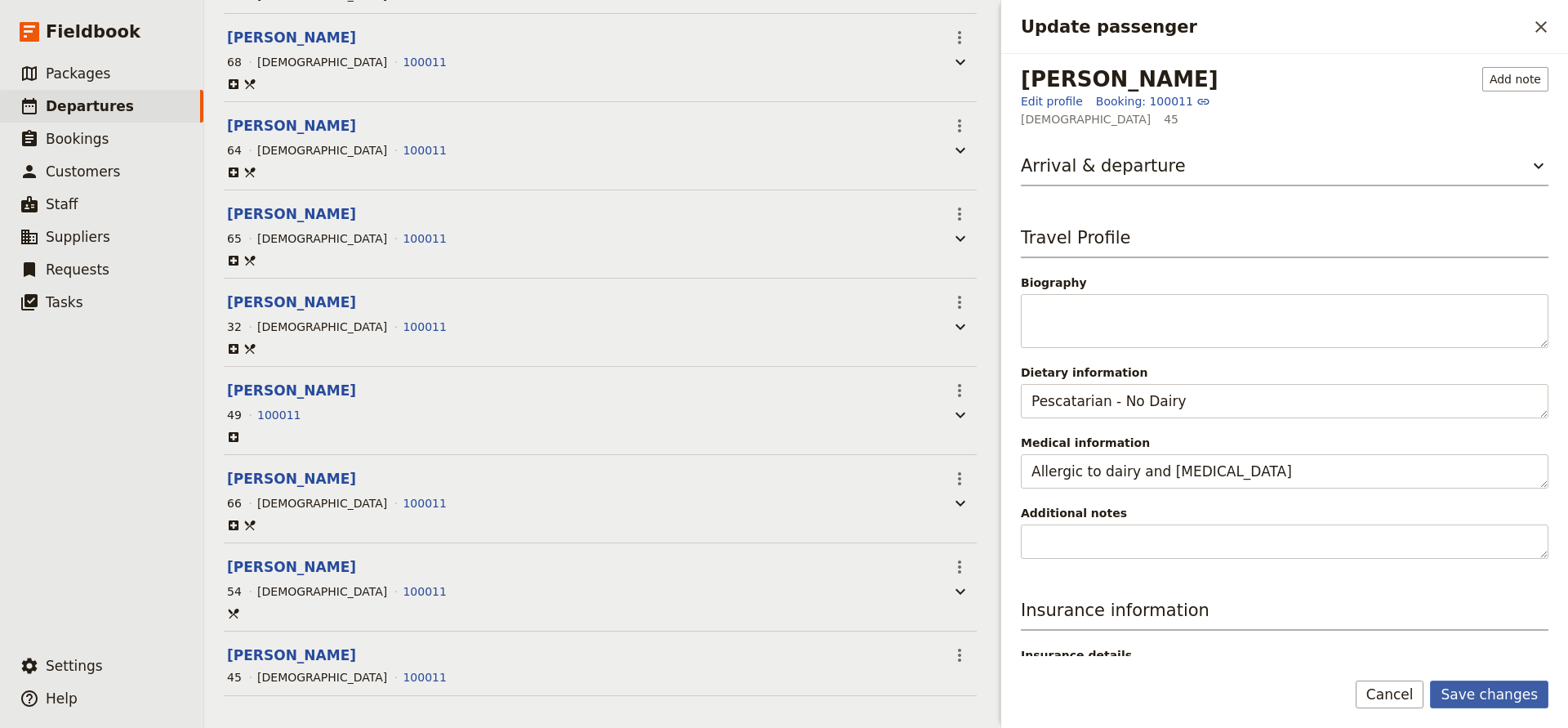
click at [1478, 696] on button "Save changes" at bounding box center [1490, 694] width 119 height 27
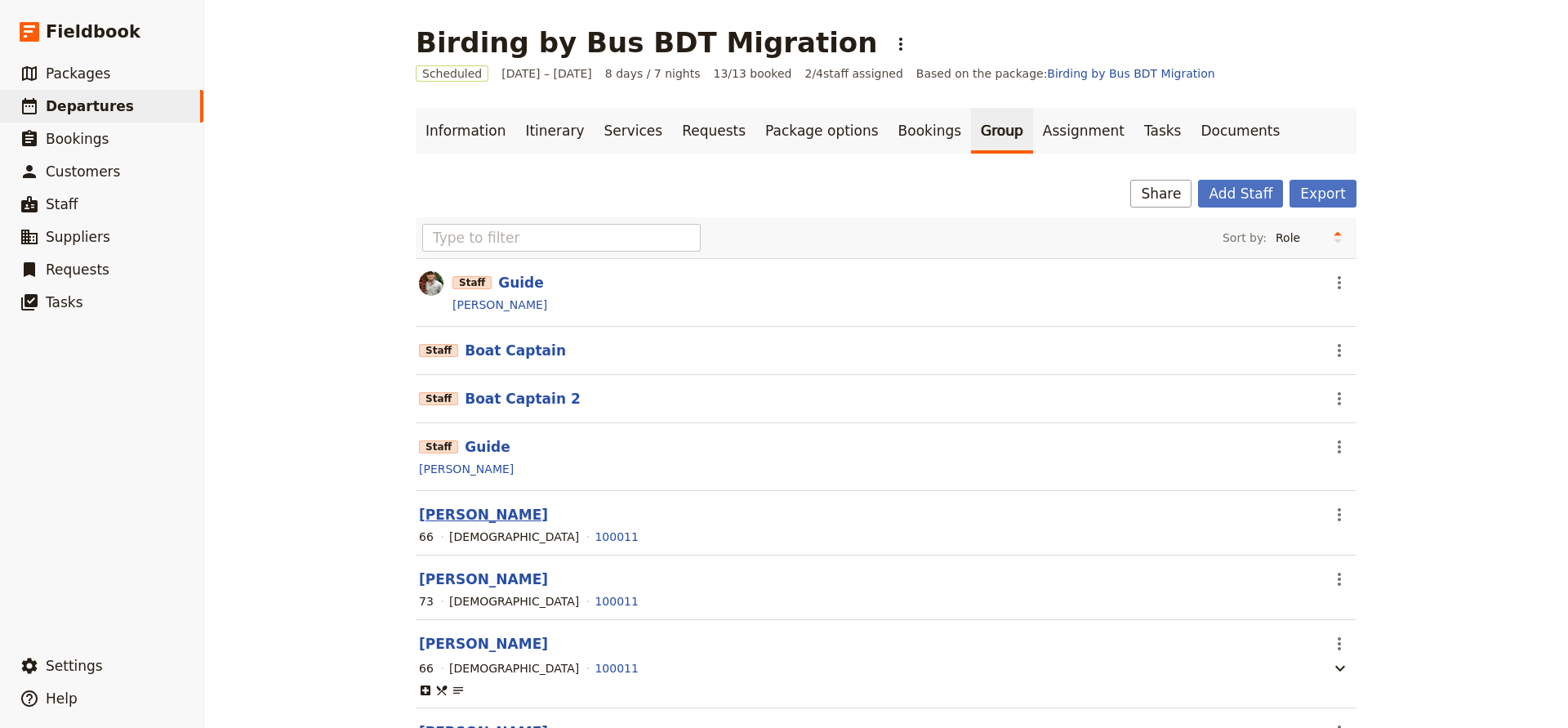
click at [508, 513] on button "[PERSON_NAME]" at bounding box center [484, 514] width 129 height 20
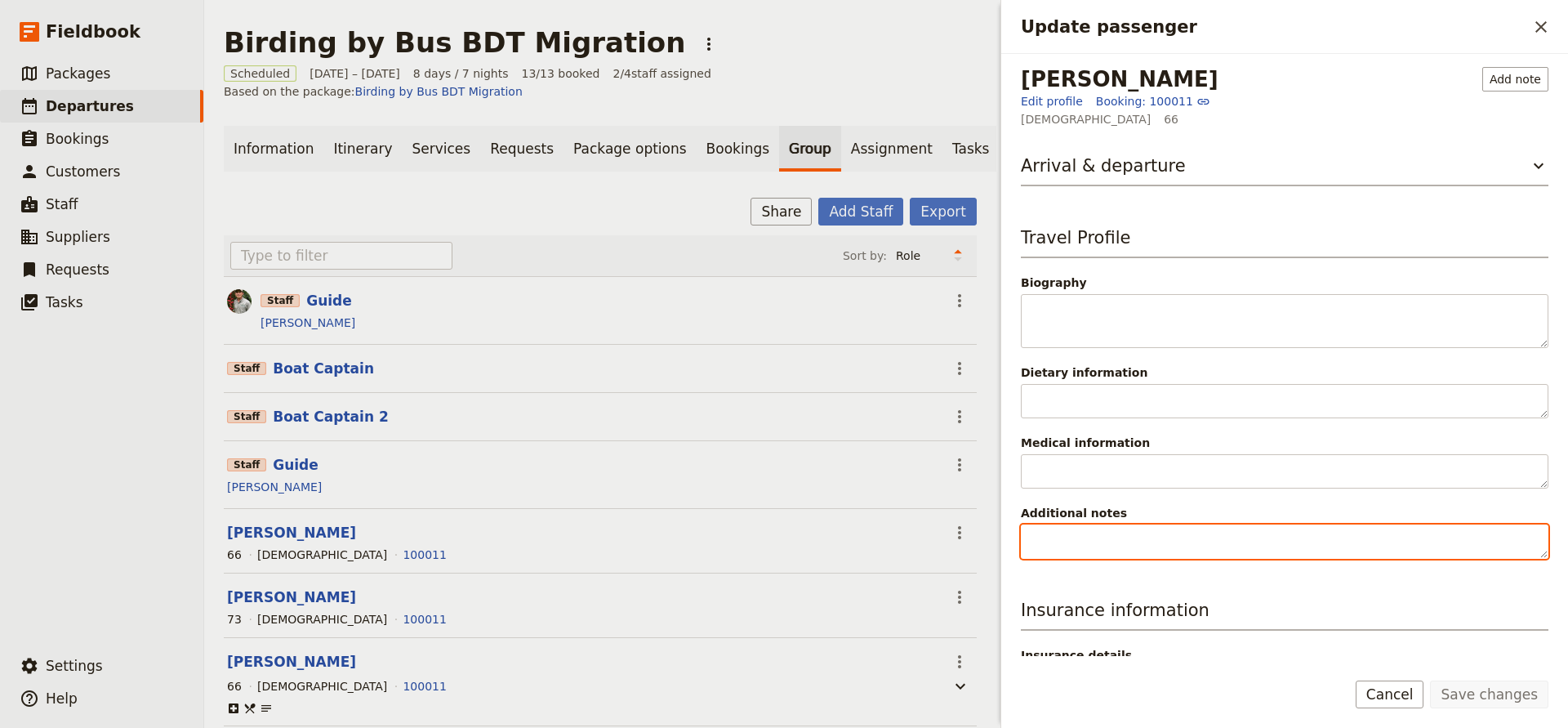
click at [1053, 539] on textarea "Additional notes" at bounding box center [1285, 541] width 527 height 34
type textarea "Rooms with [PERSON_NAME]"
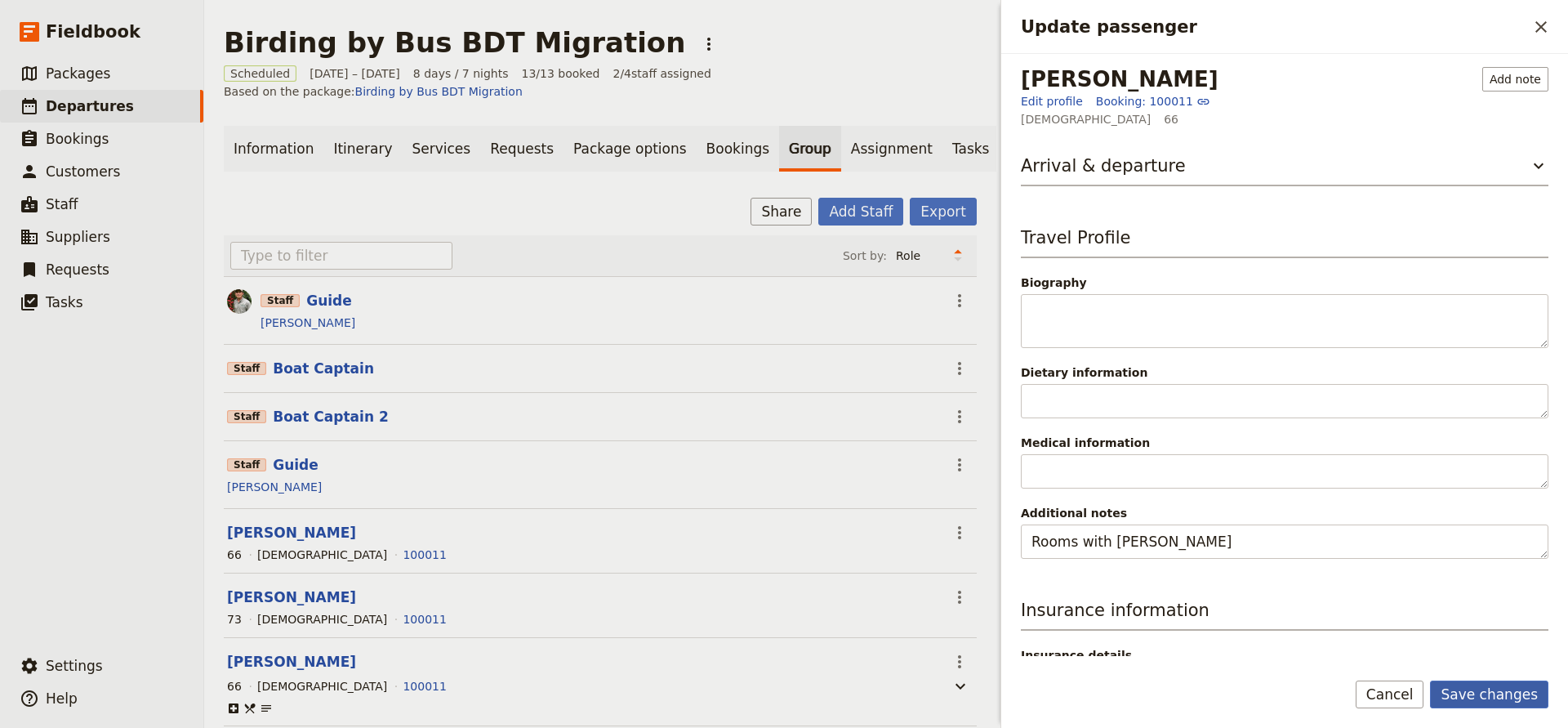
click at [1469, 699] on button "Save changes" at bounding box center [1490, 694] width 119 height 27
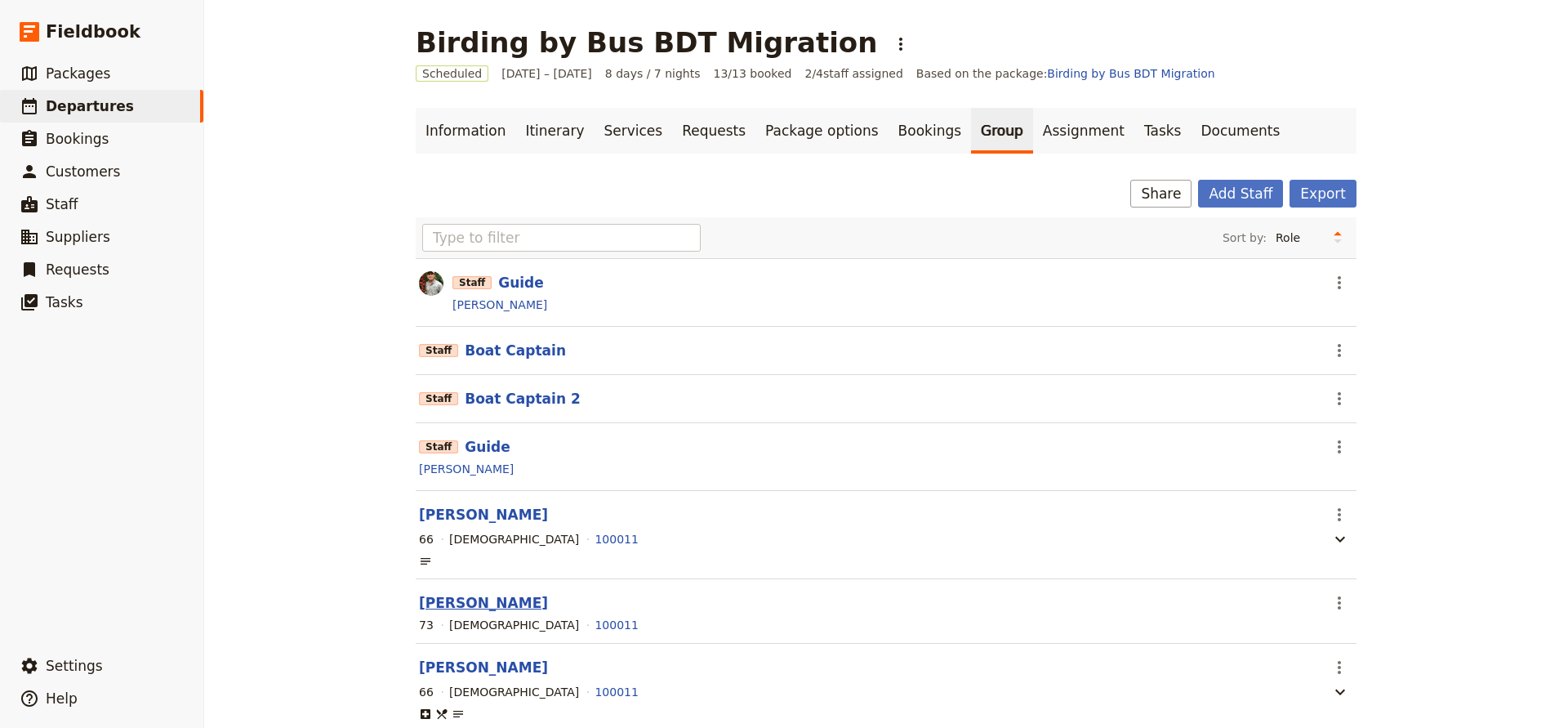
click at [461, 602] on button "[PERSON_NAME]" at bounding box center [484, 603] width 129 height 20
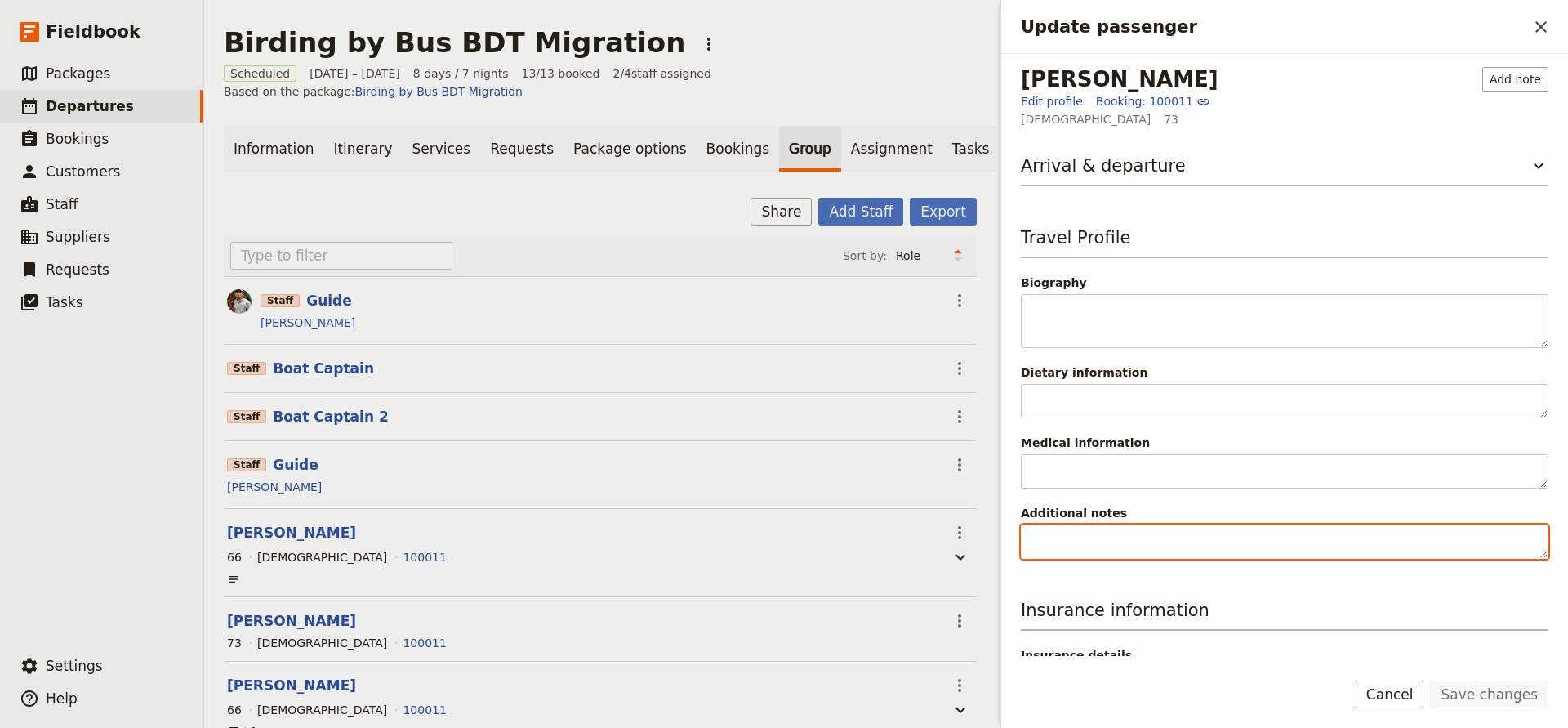
click at [1070, 536] on textarea "Additional notes" at bounding box center [1285, 541] width 527 height 34
type textarea "Rooms with [PERSON_NAME]"
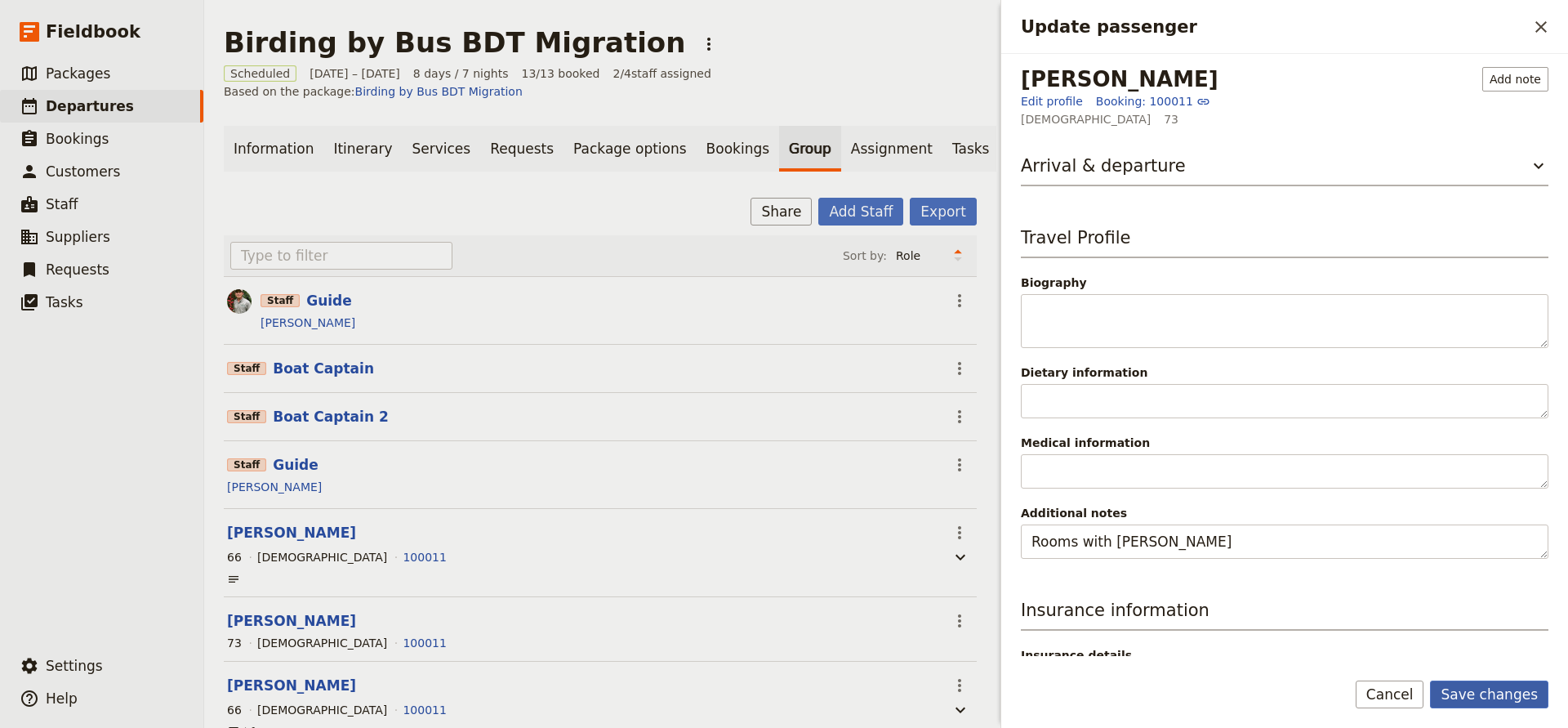
click at [1466, 694] on button "Save changes" at bounding box center [1490, 694] width 119 height 27
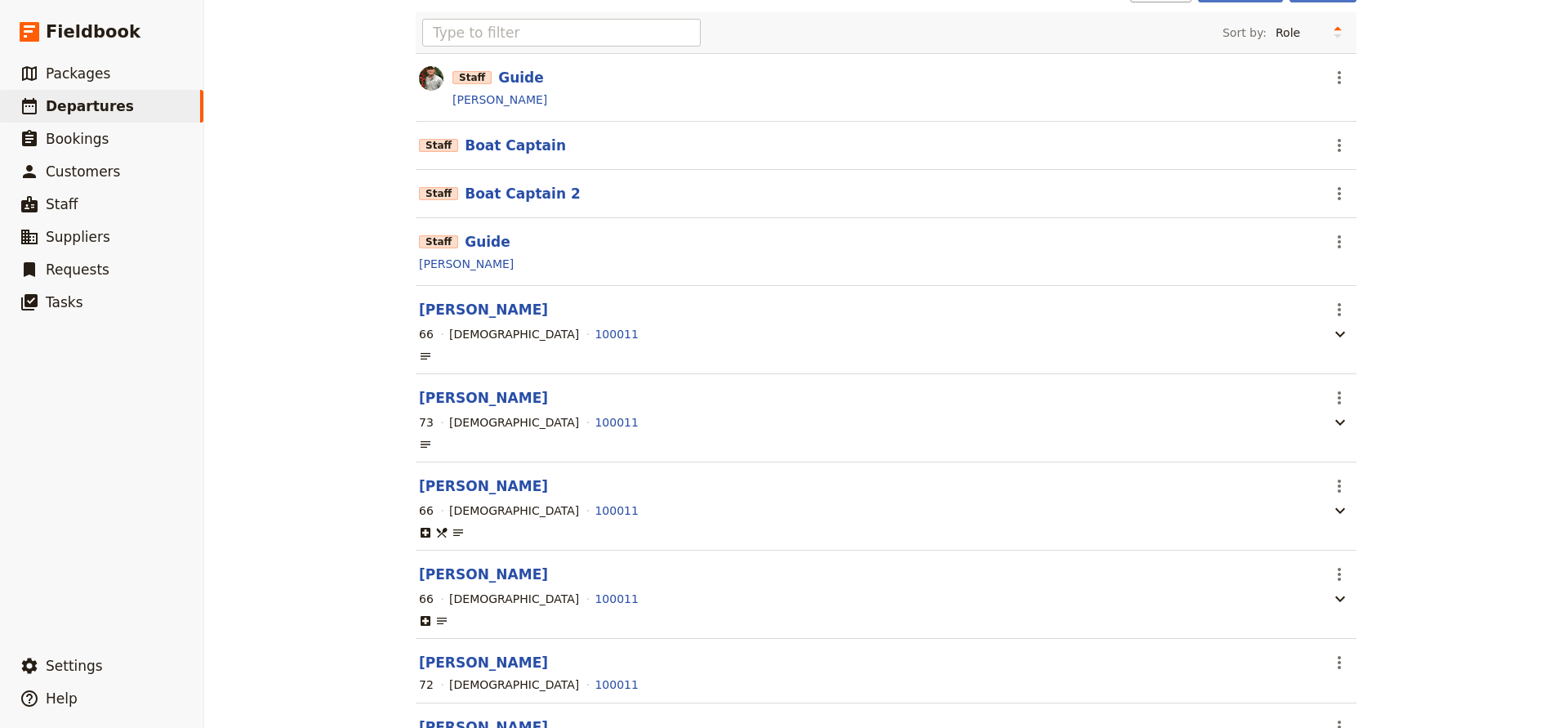
scroll to position [228, 0]
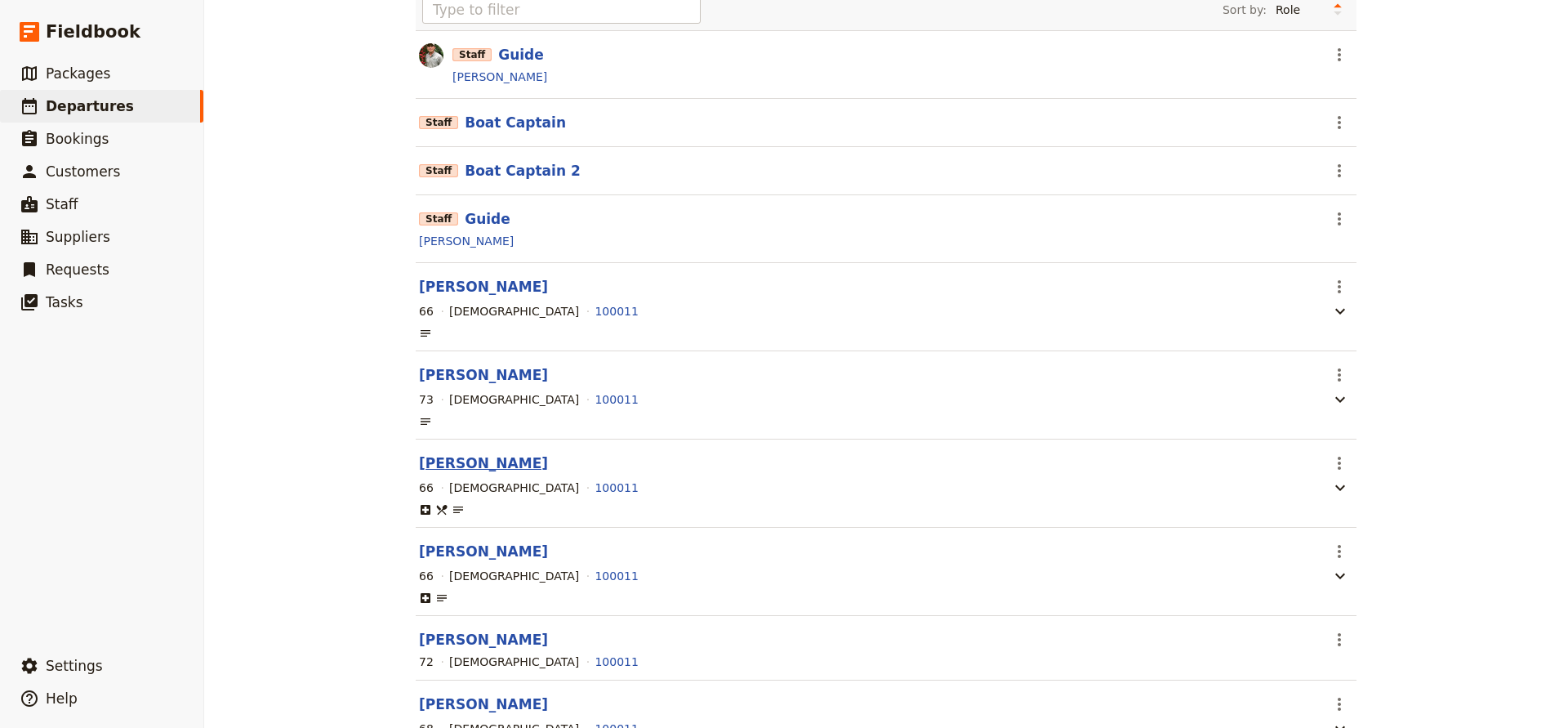
click at [482, 462] on button "[PERSON_NAME]" at bounding box center [484, 463] width 129 height 20
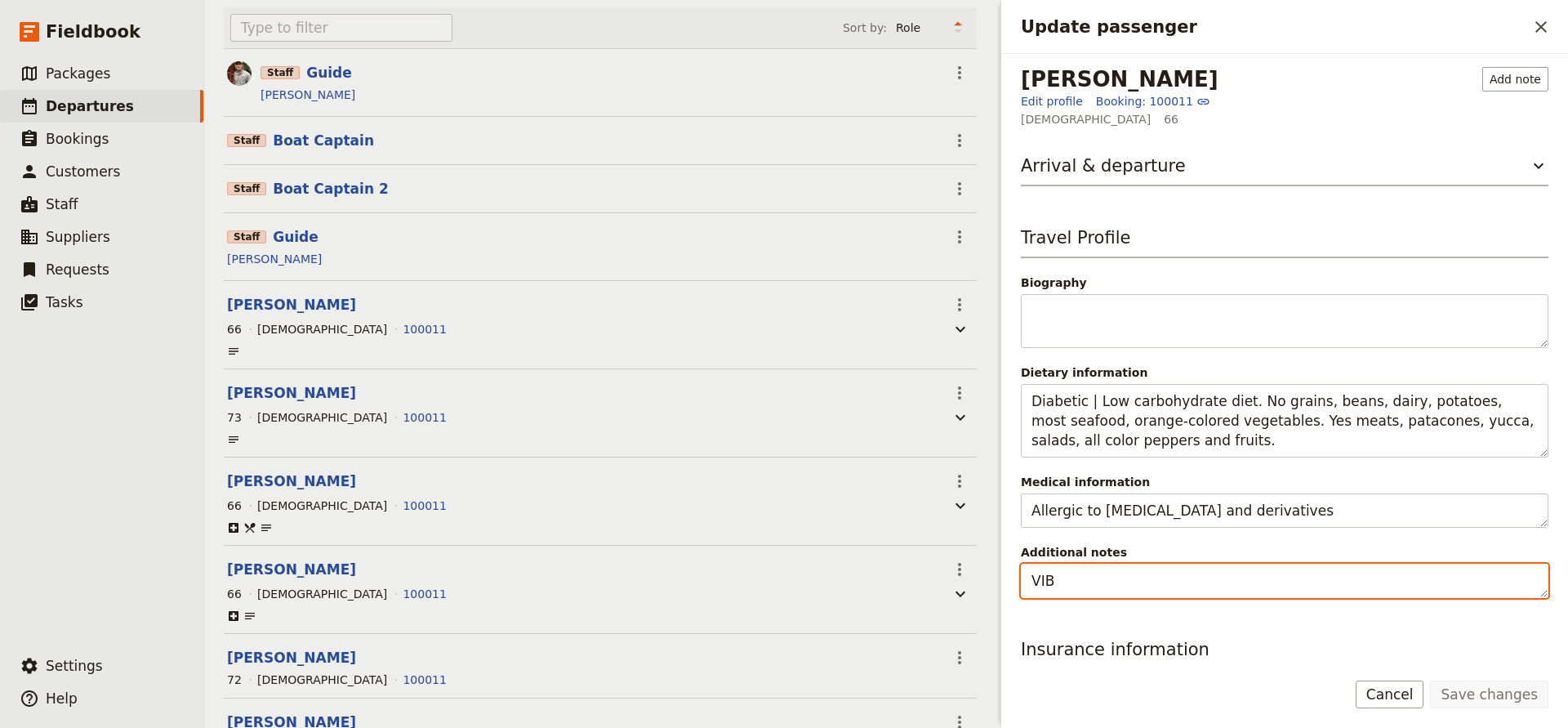
click at [1077, 587] on textarea "VIB" at bounding box center [1285, 580] width 527 height 34
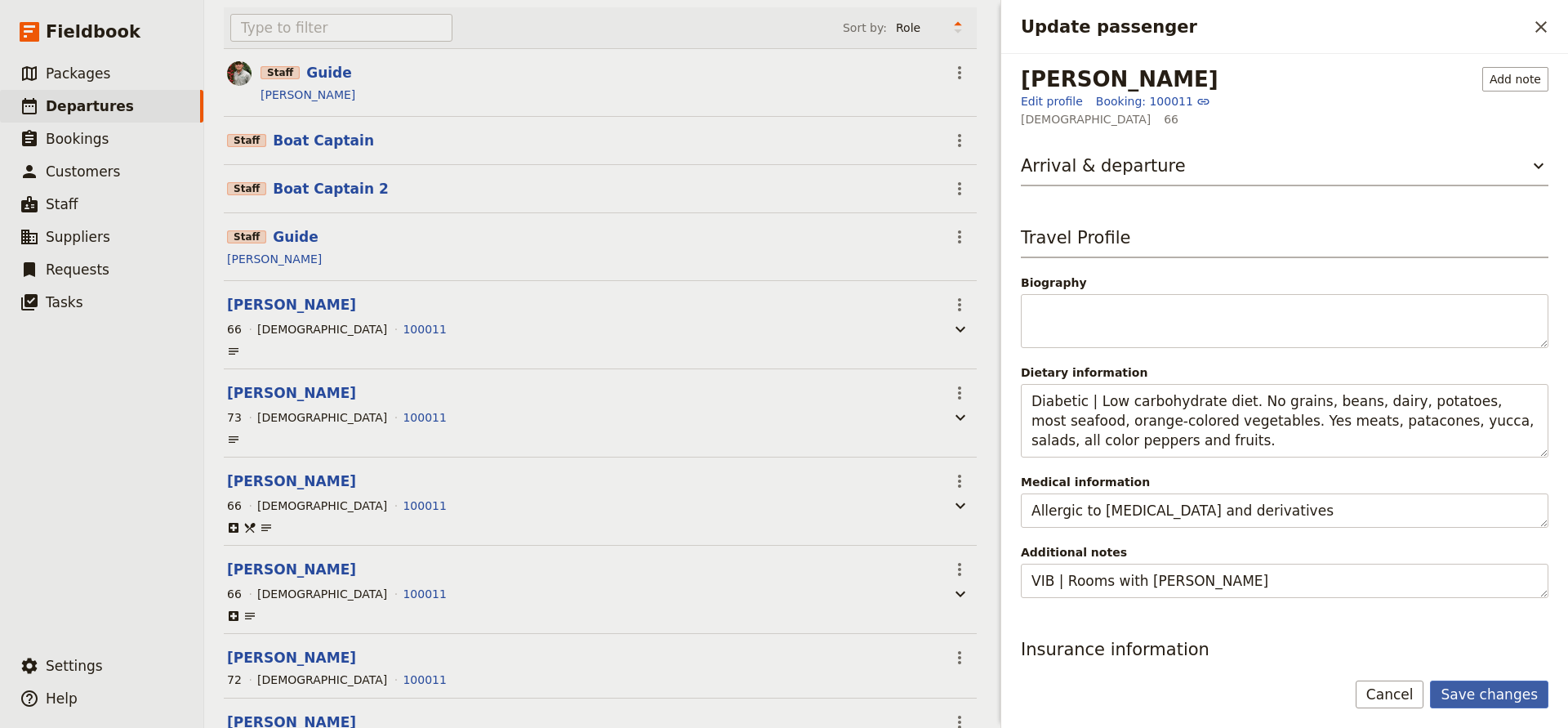
click at [1455, 685] on button "Save changes" at bounding box center [1490, 694] width 119 height 27
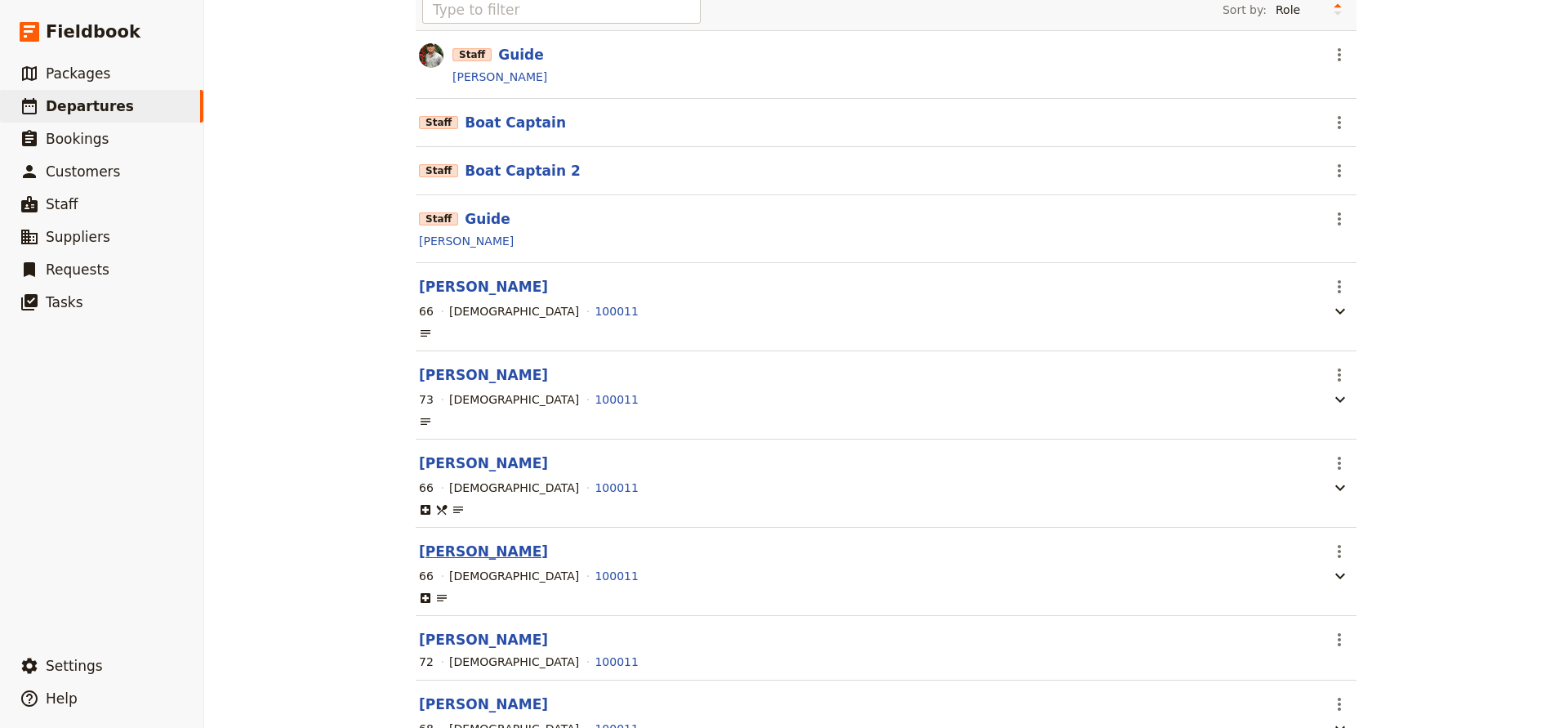
click at [427, 554] on button "[PERSON_NAME]" at bounding box center [484, 552] width 129 height 20
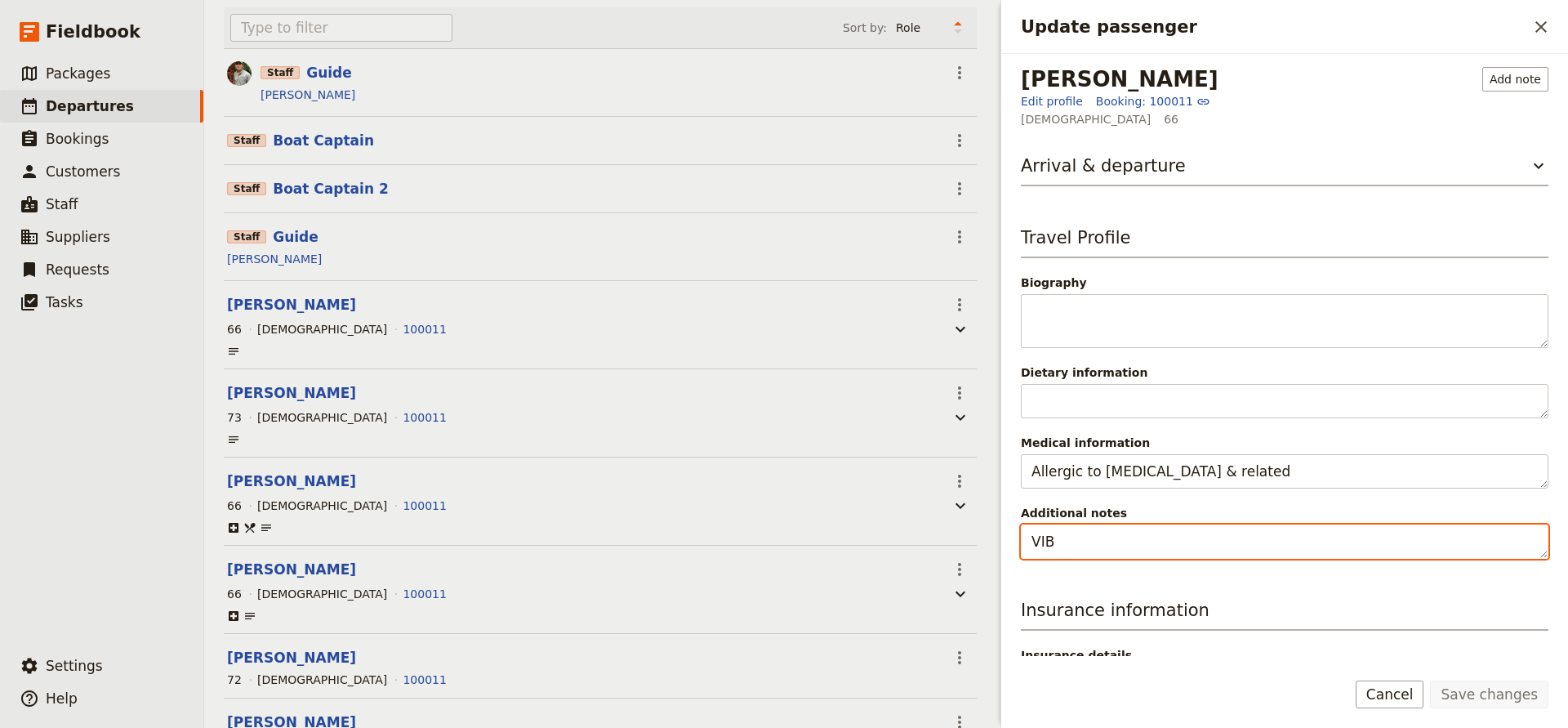
click at [1082, 548] on textarea "VIB" at bounding box center [1285, 541] width 527 height 34
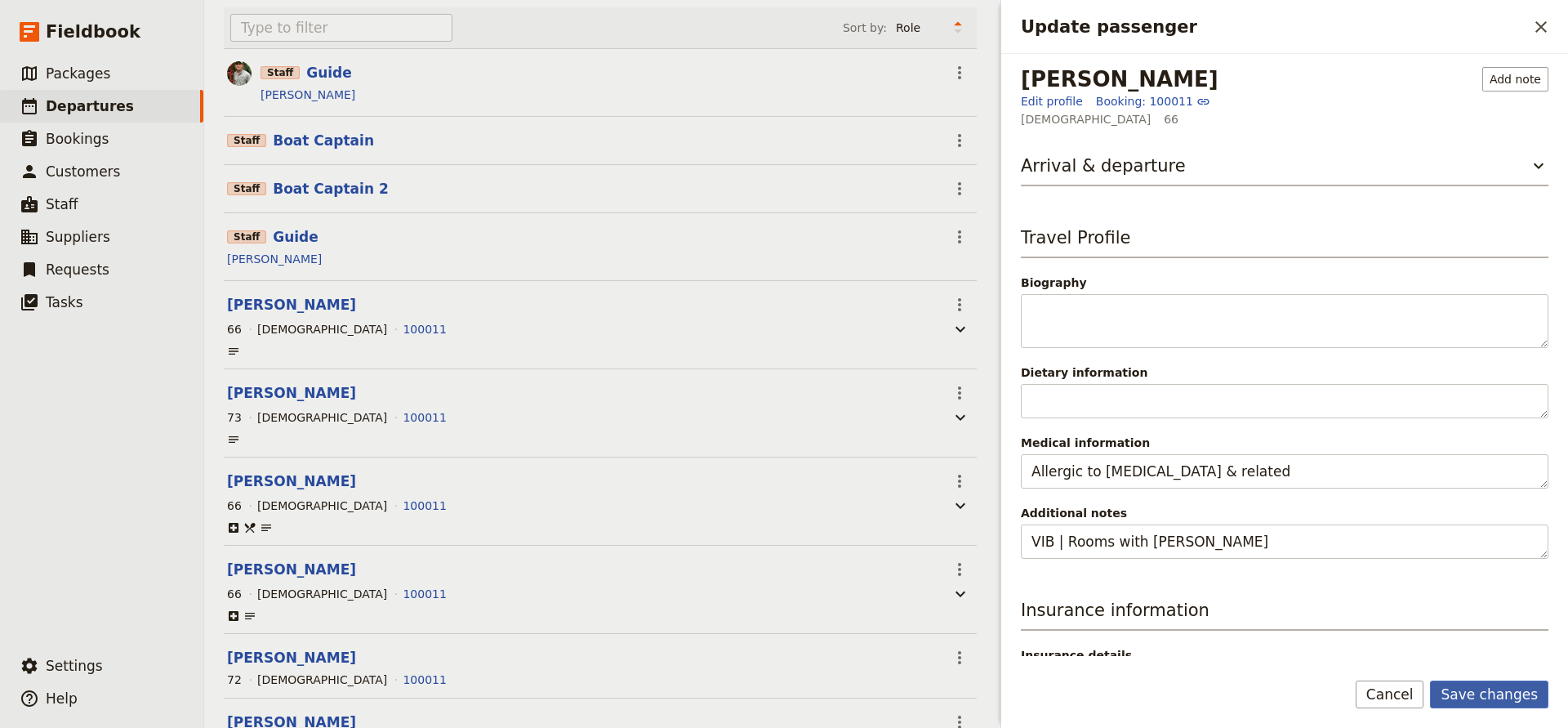
click at [1466, 686] on button "Save changes" at bounding box center [1490, 694] width 119 height 27
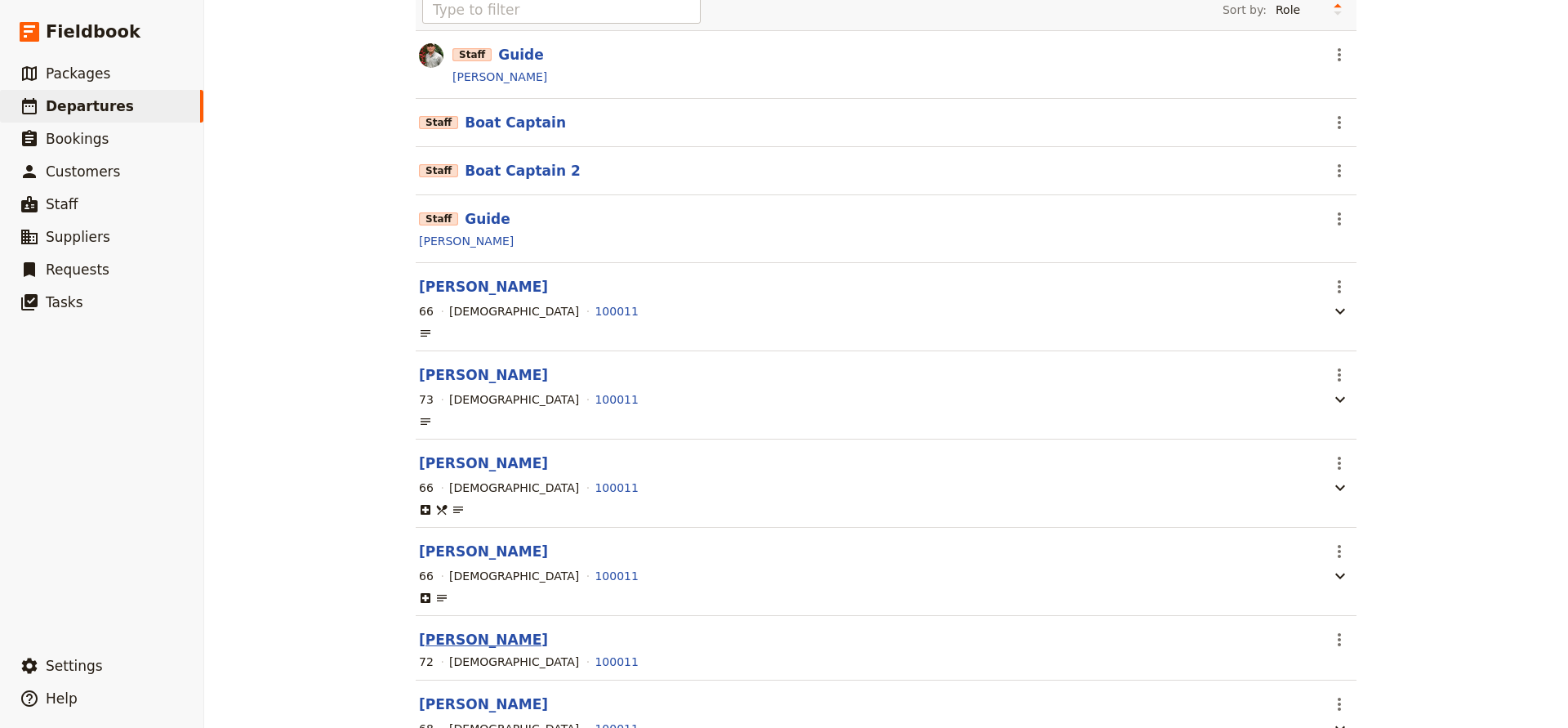
click at [483, 641] on button "[PERSON_NAME]" at bounding box center [484, 640] width 129 height 20
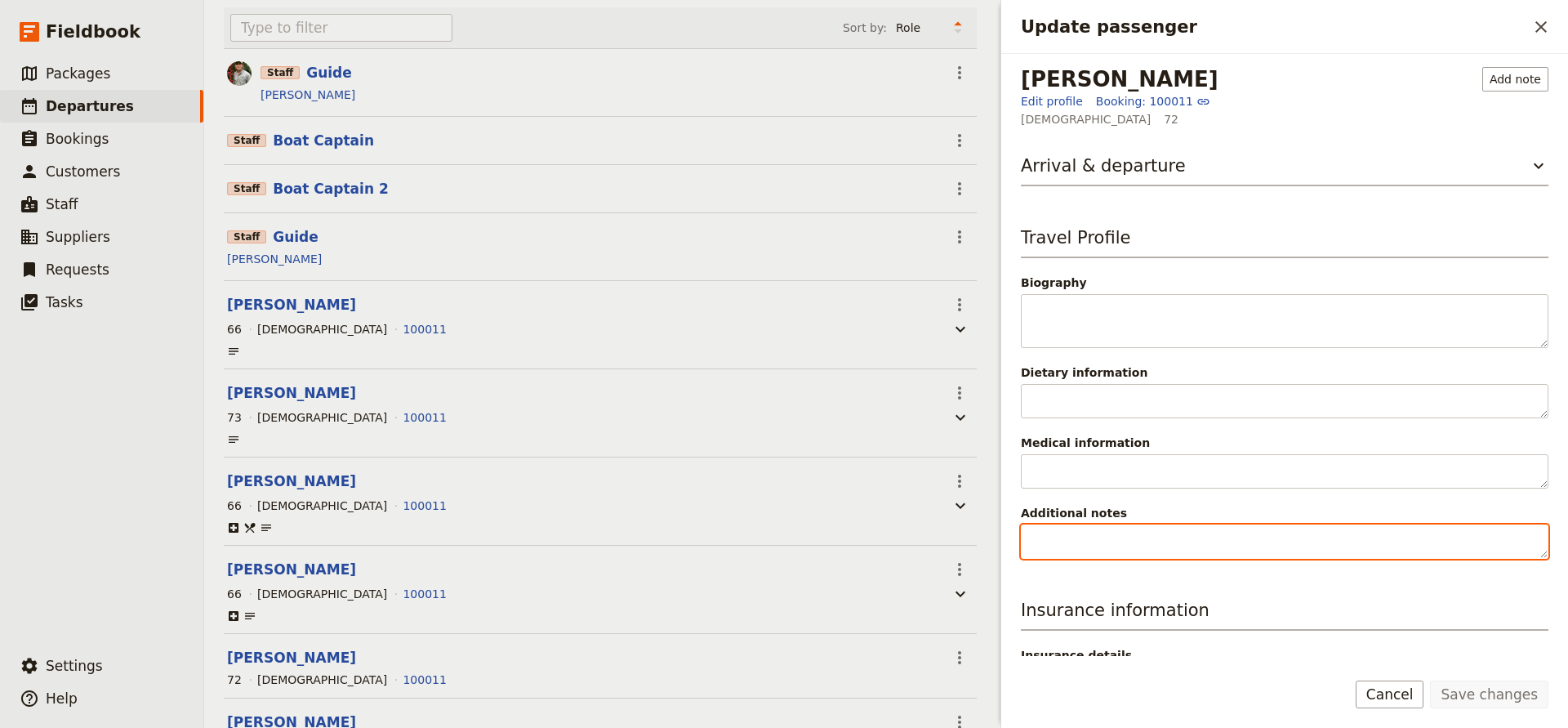
click at [1061, 541] on textarea "Additional notes" at bounding box center [1285, 541] width 527 height 34
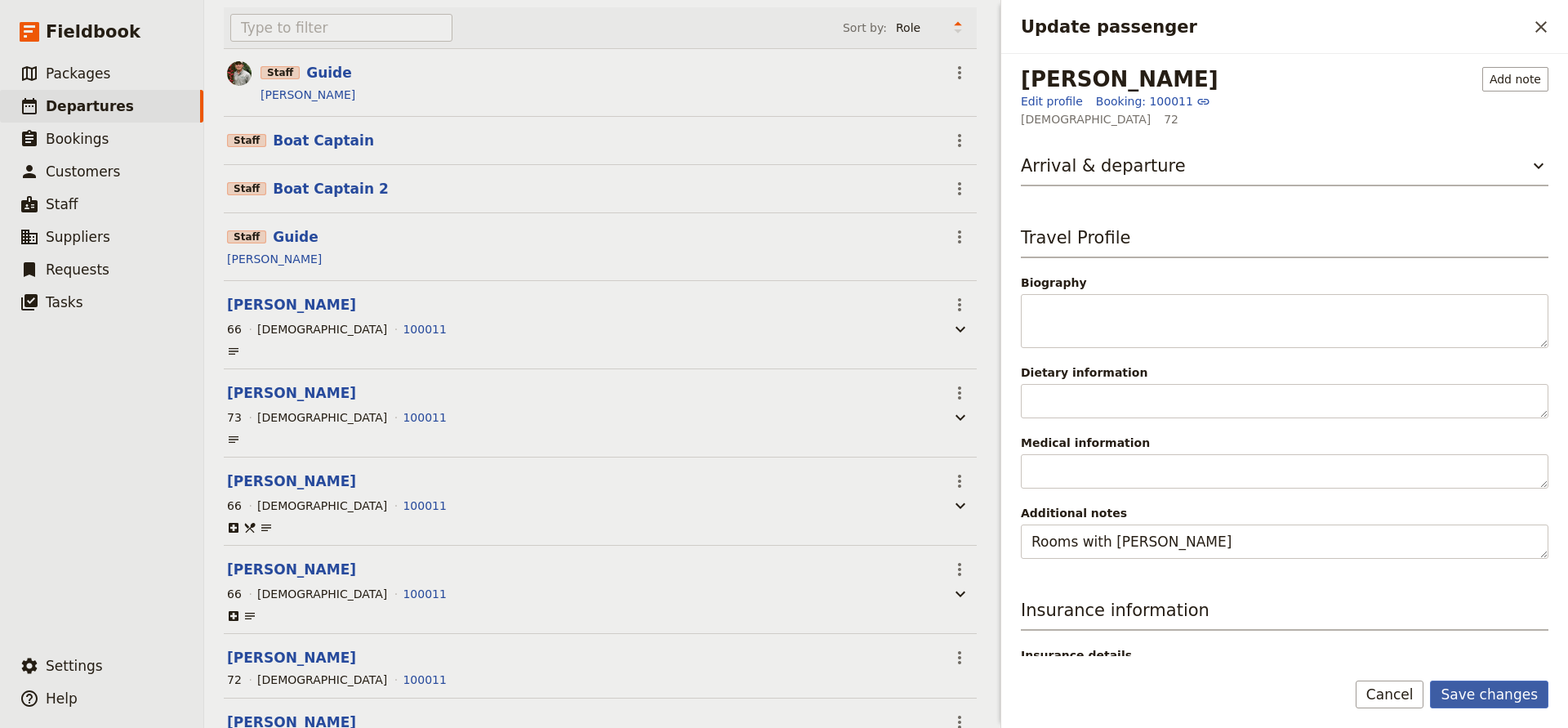
click at [1451, 696] on button "Save changes" at bounding box center [1490, 694] width 119 height 27
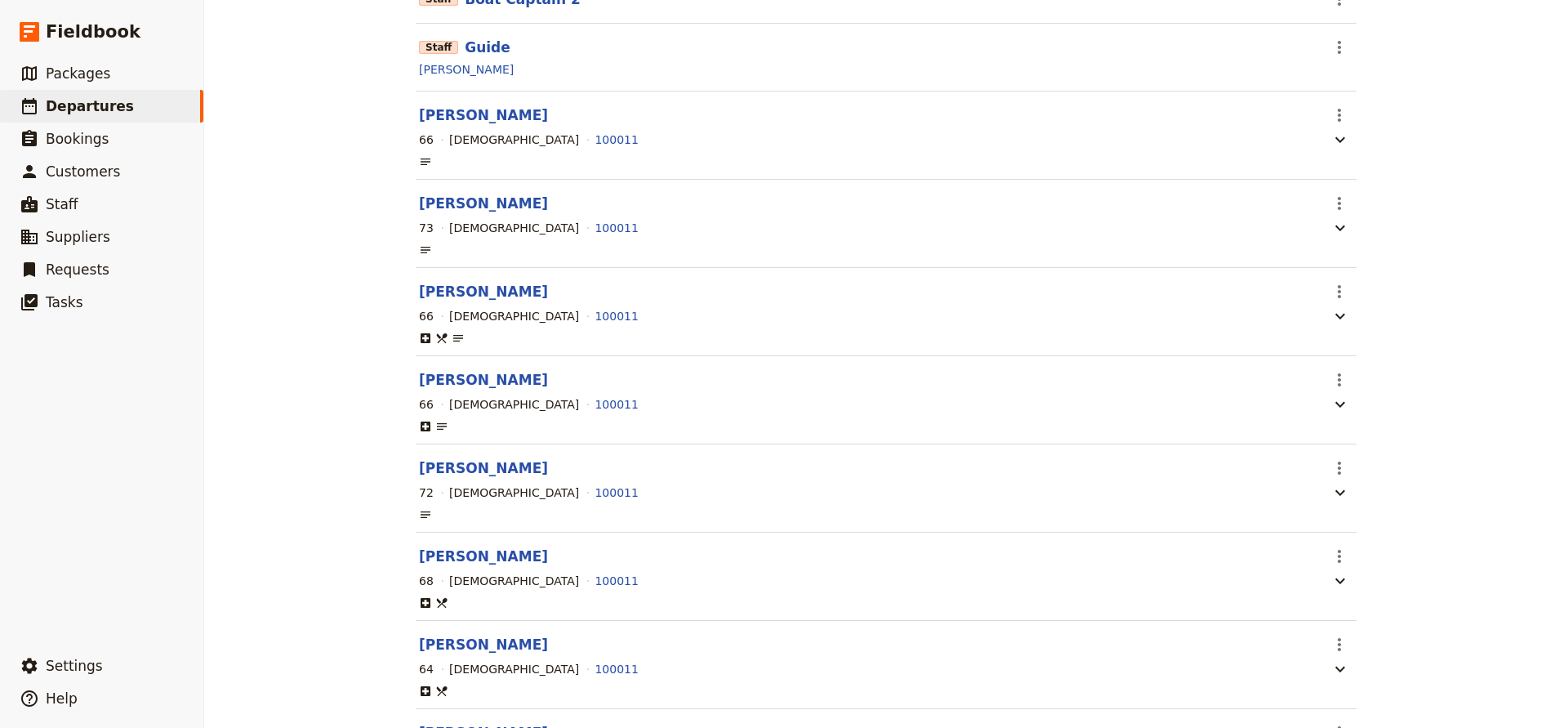
scroll to position [410, 0]
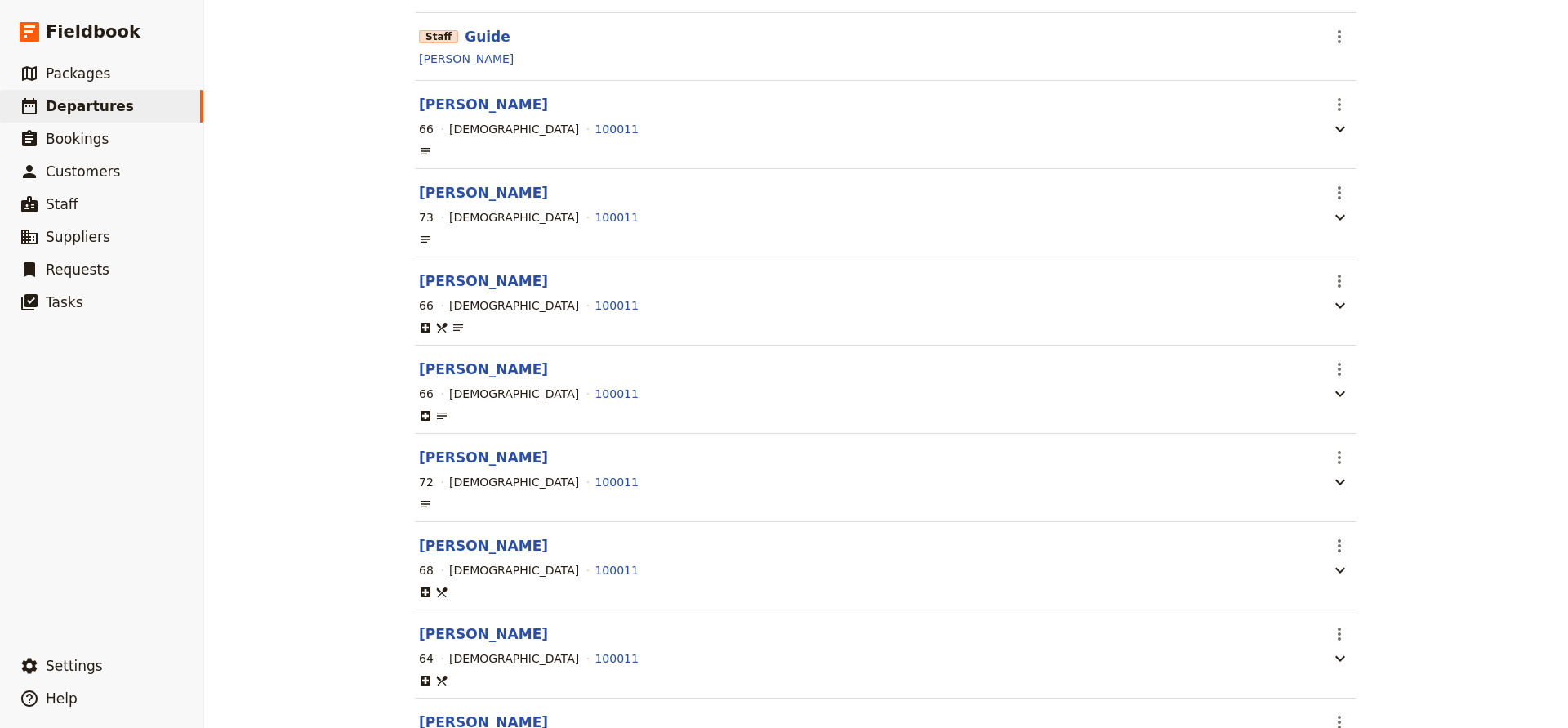
click at [449, 546] on button "[PERSON_NAME]" at bounding box center [484, 546] width 129 height 20
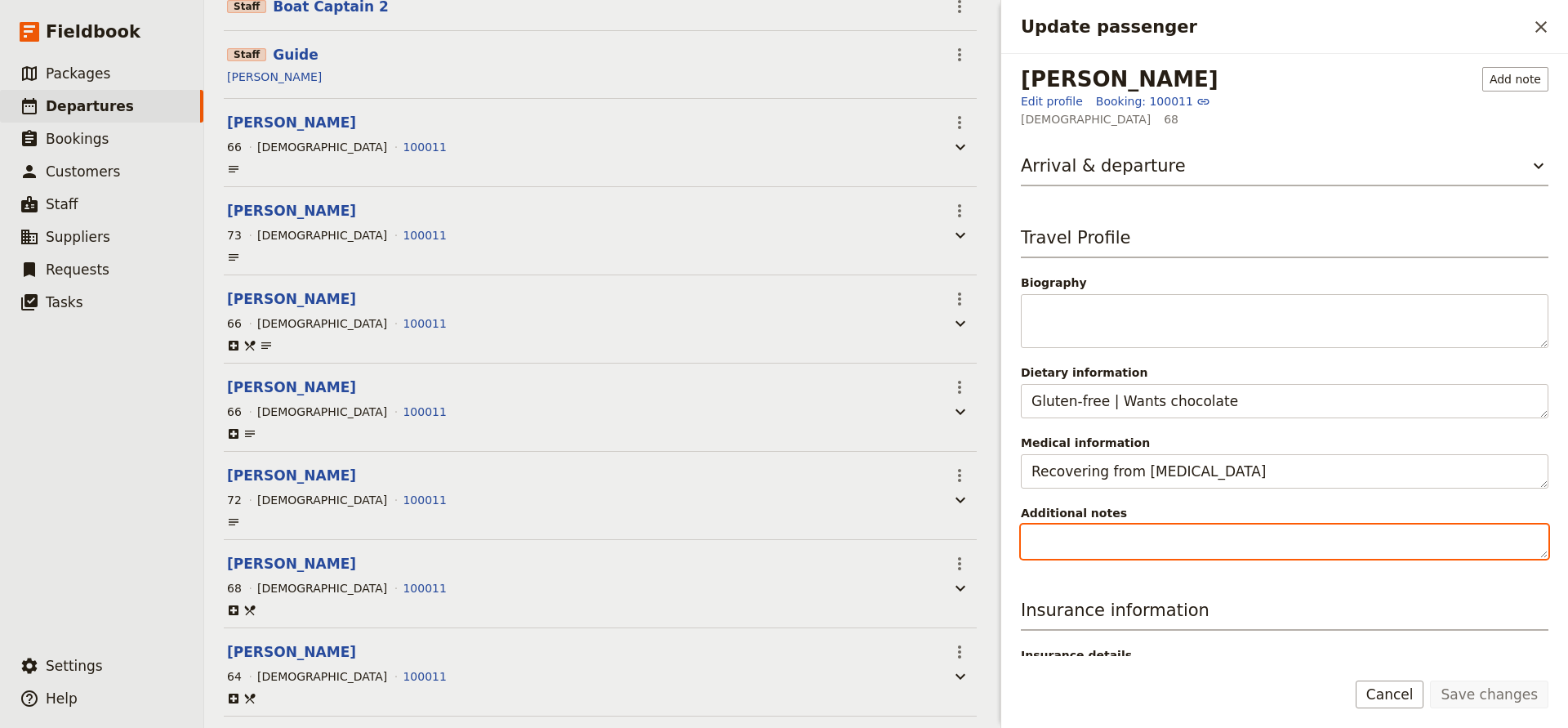
click at [1060, 542] on textarea "Additional notes" at bounding box center [1285, 541] width 527 height 34
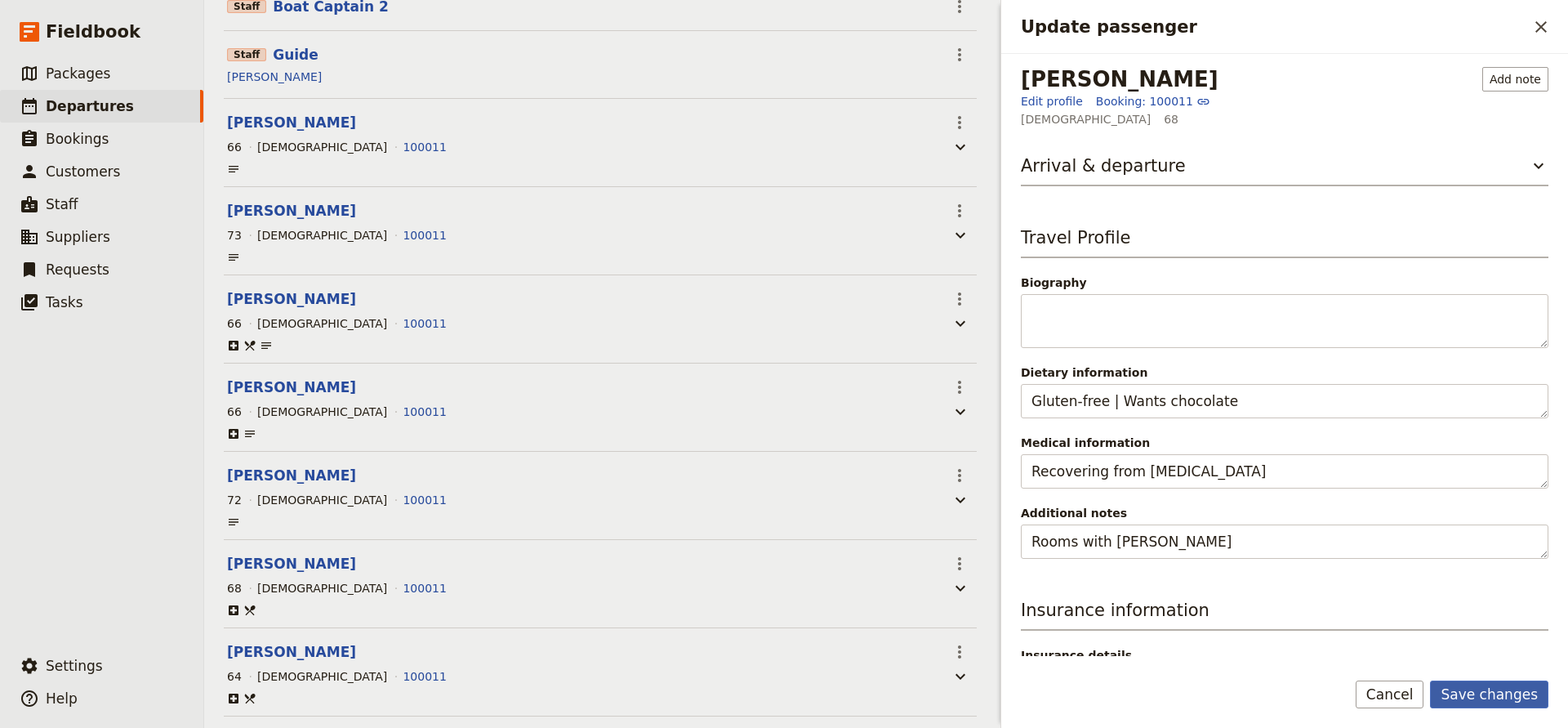
click at [1472, 693] on button "Save changes" at bounding box center [1490, 694] width 119 height 27
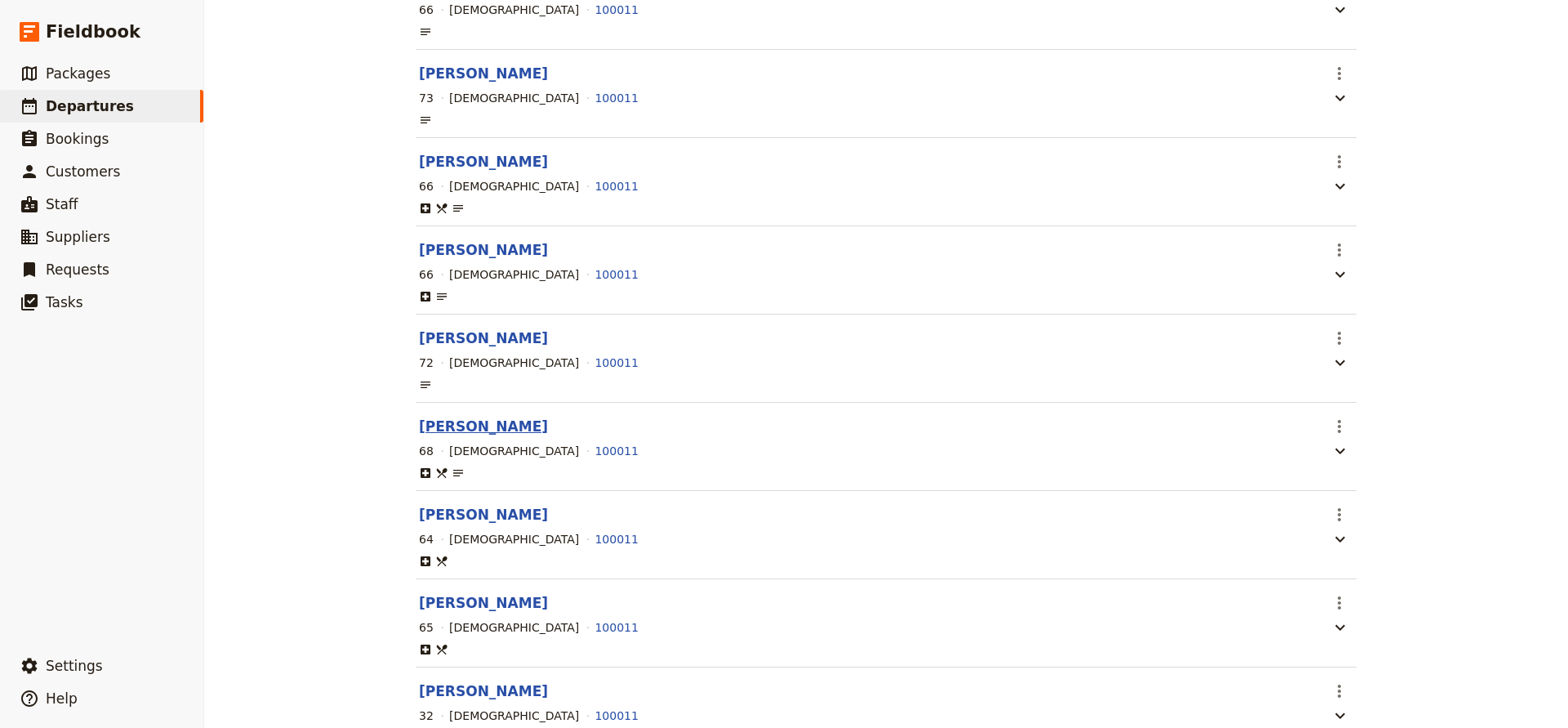
scroll to position [607, 0]
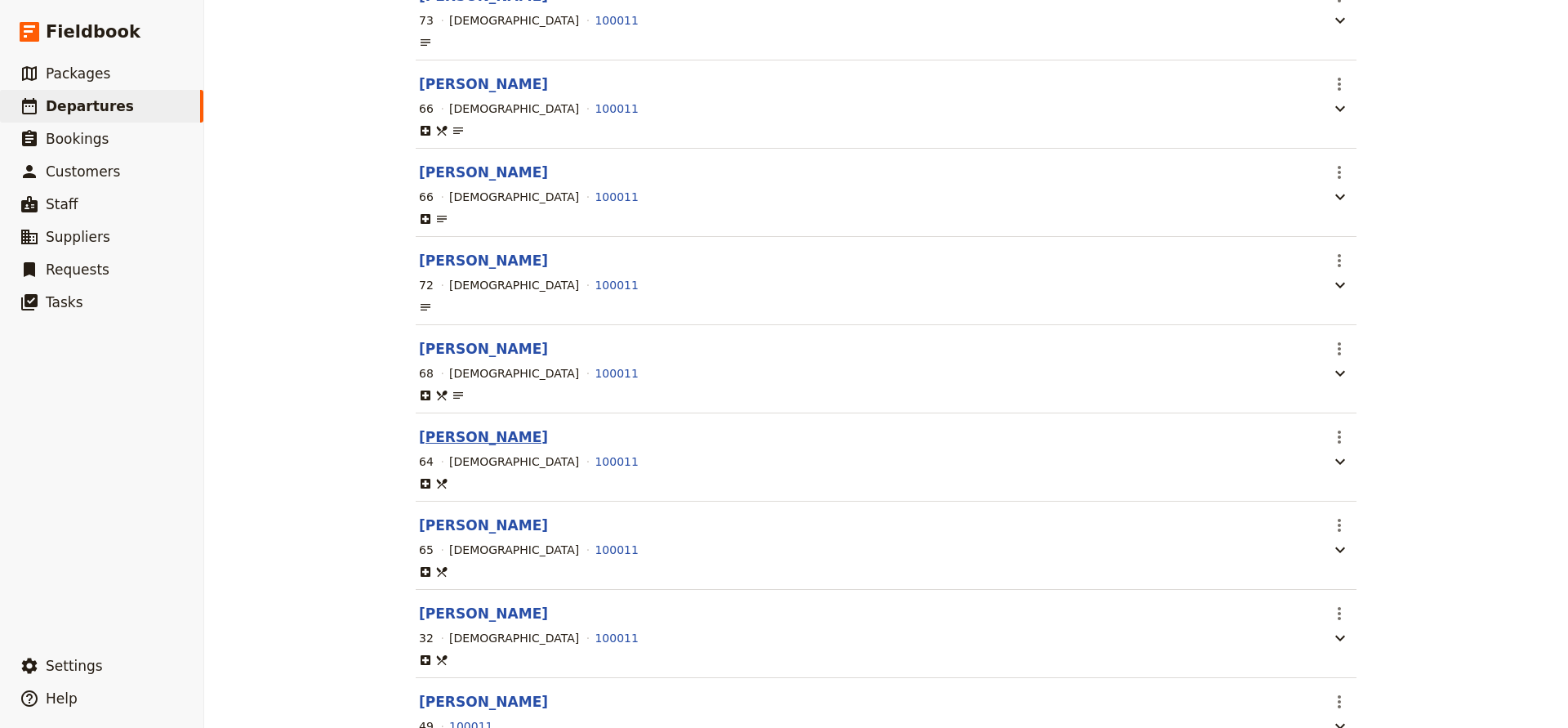
click at [460, 445] on button "[PERSON_NAME]" at bounding box center [484, 437] width 129 height 20
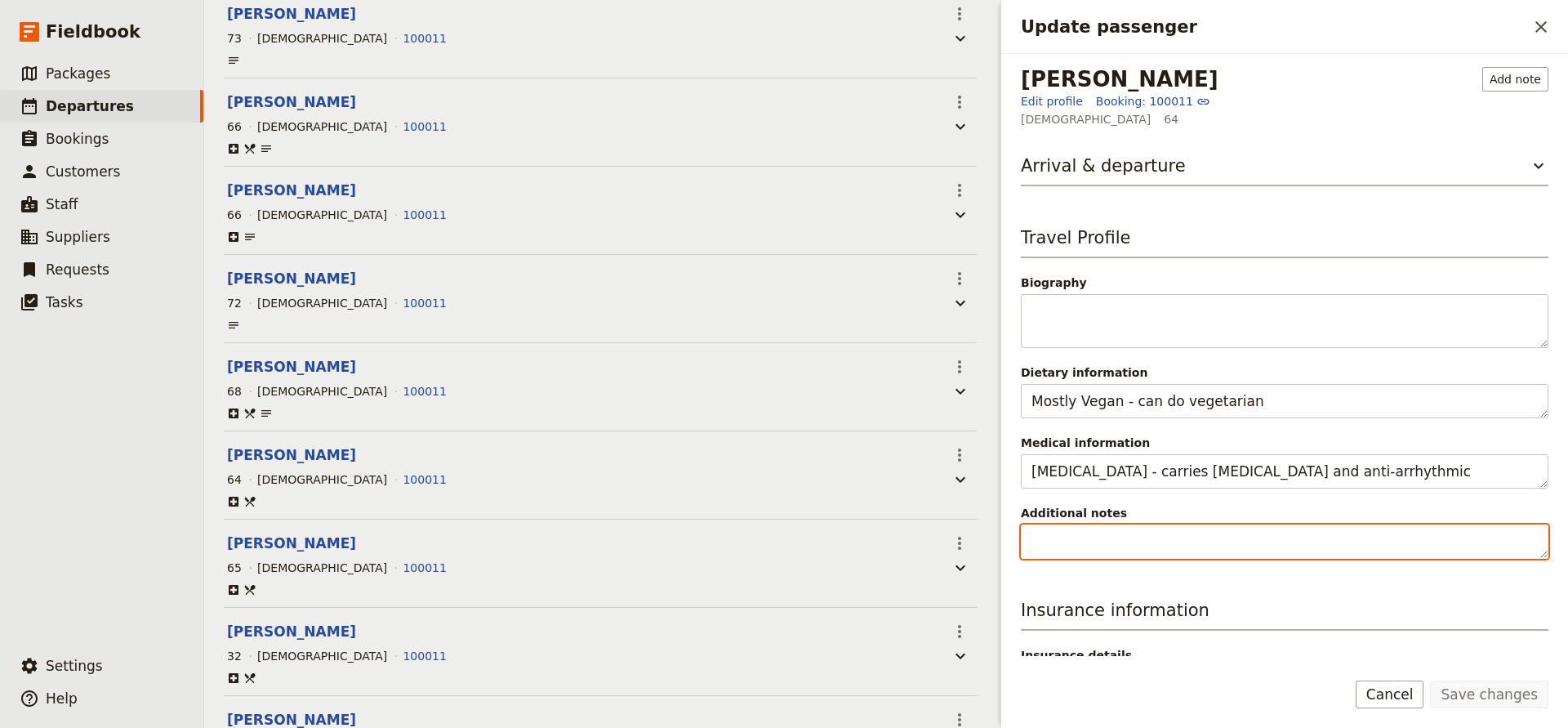
click at [1045, 544] on textarea "Additional notes" at bounding box center [1285, 541] width 527 height 34
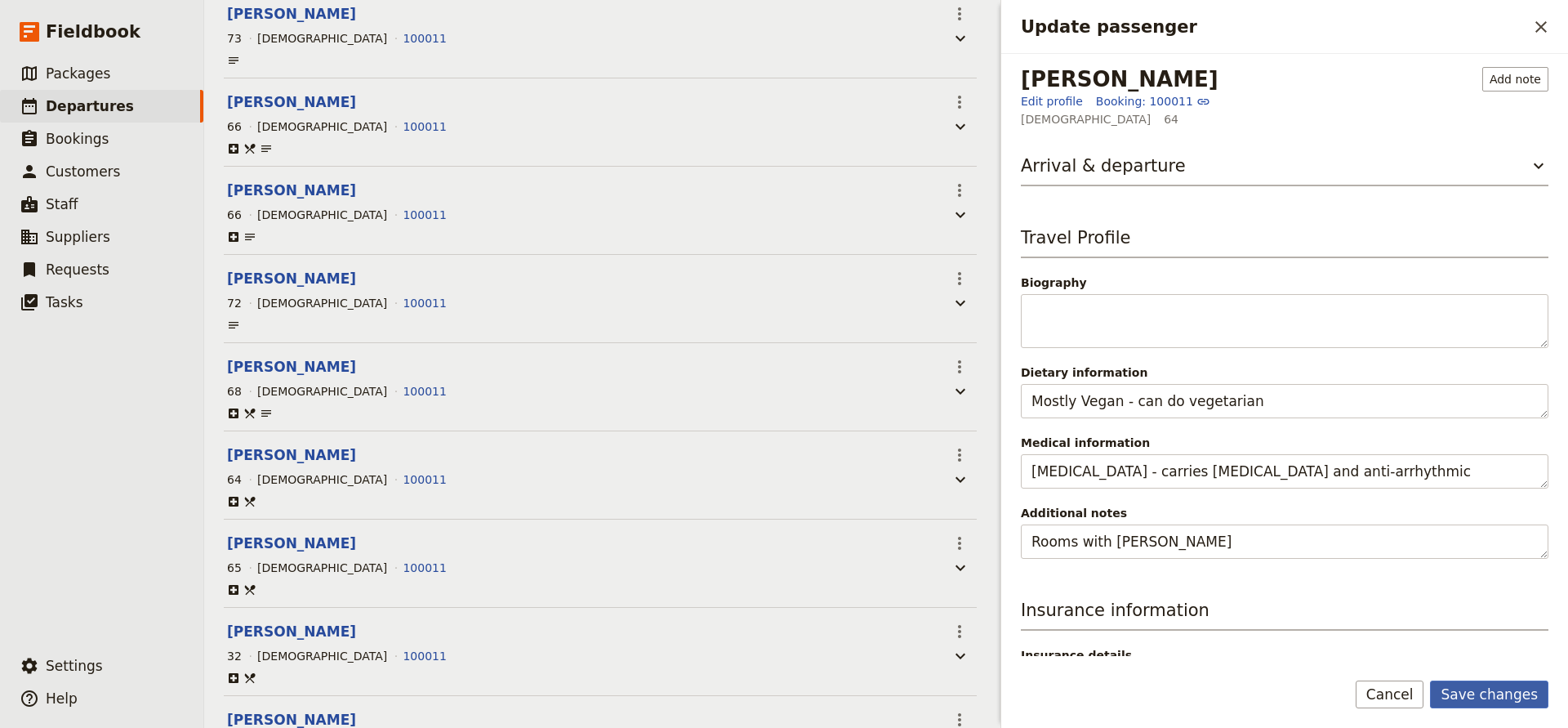
click at [1455, 694] on button "Save changes" at bounding box center [1490, 694] width 119 height 27
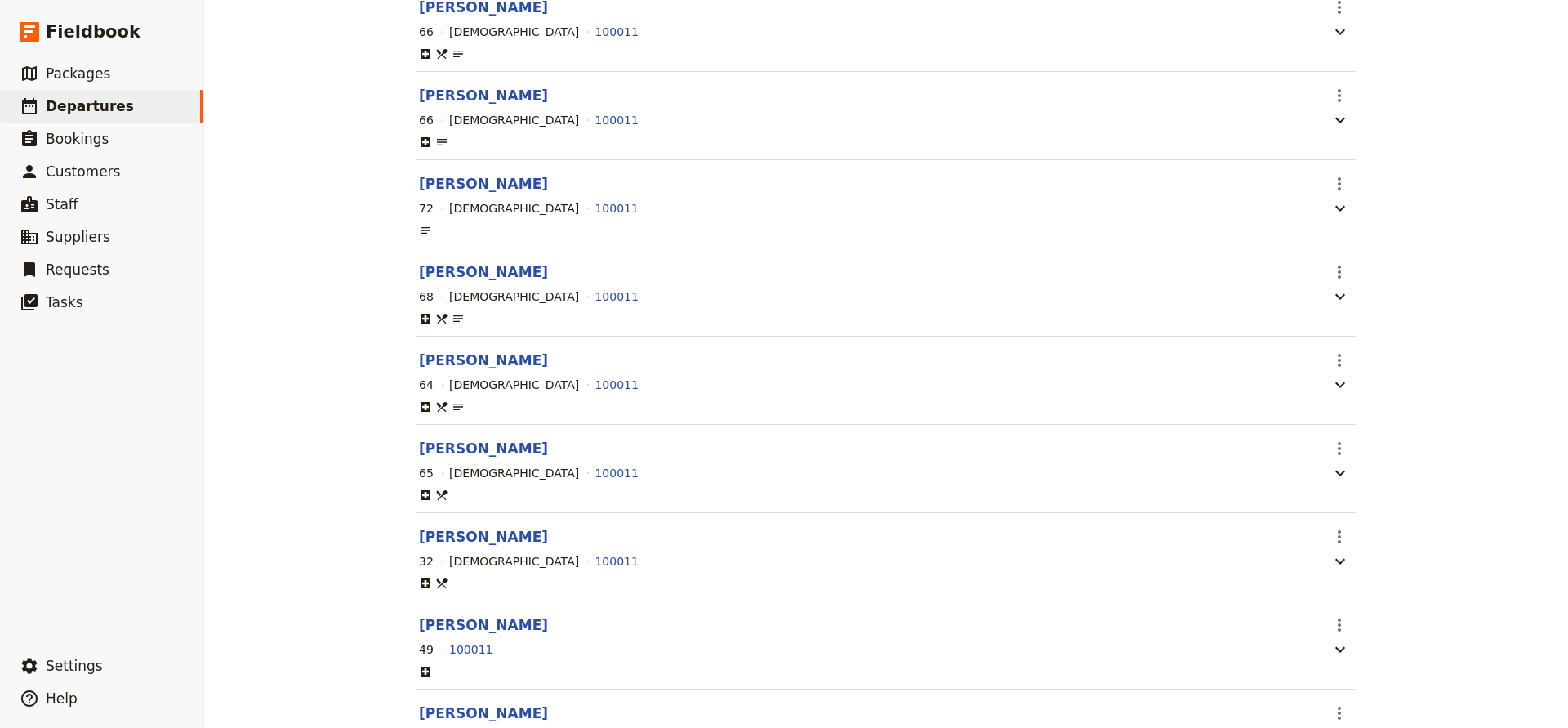
scroll to position [687, 0]
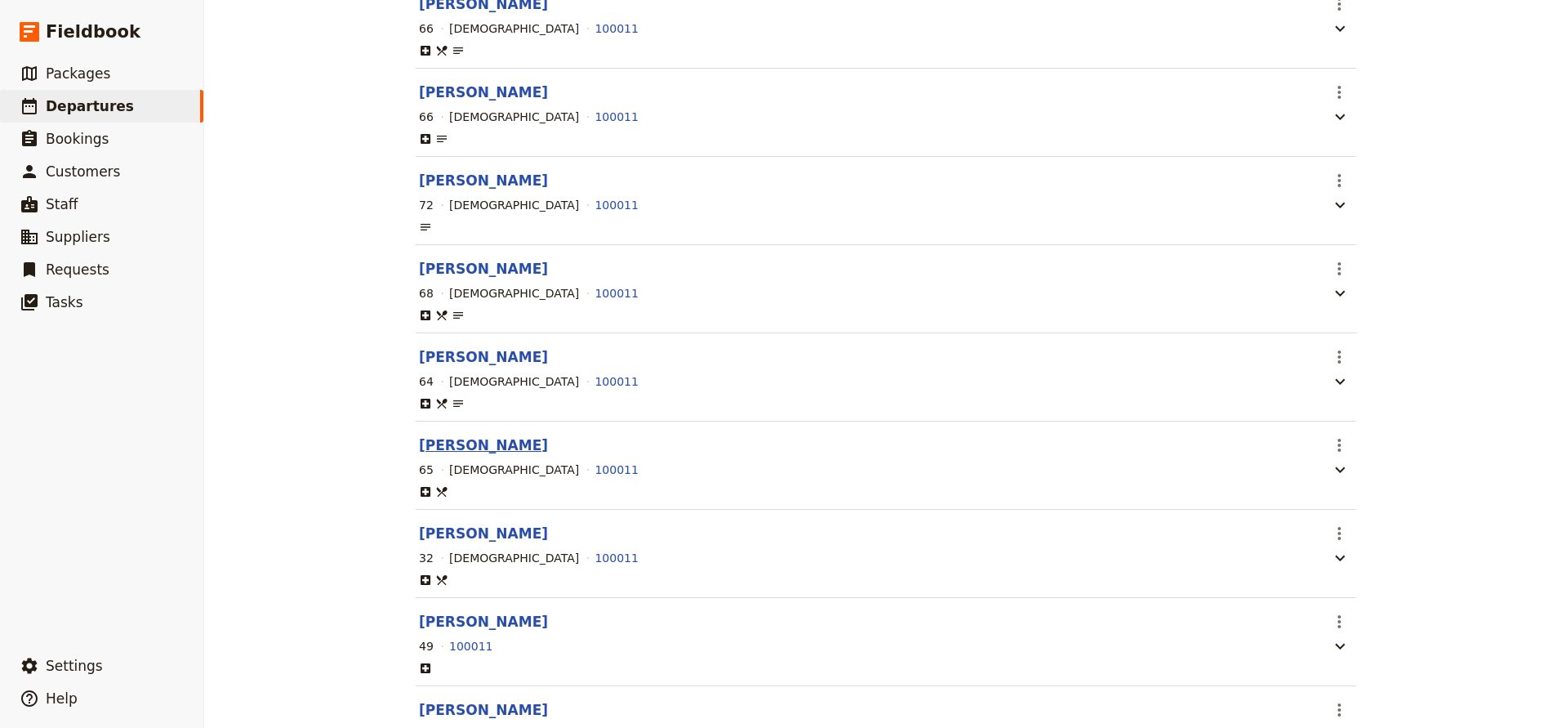
click at [444, 444] on button "[PERSON_NAME]" at bounding box center [484, 445] width 129 height 20
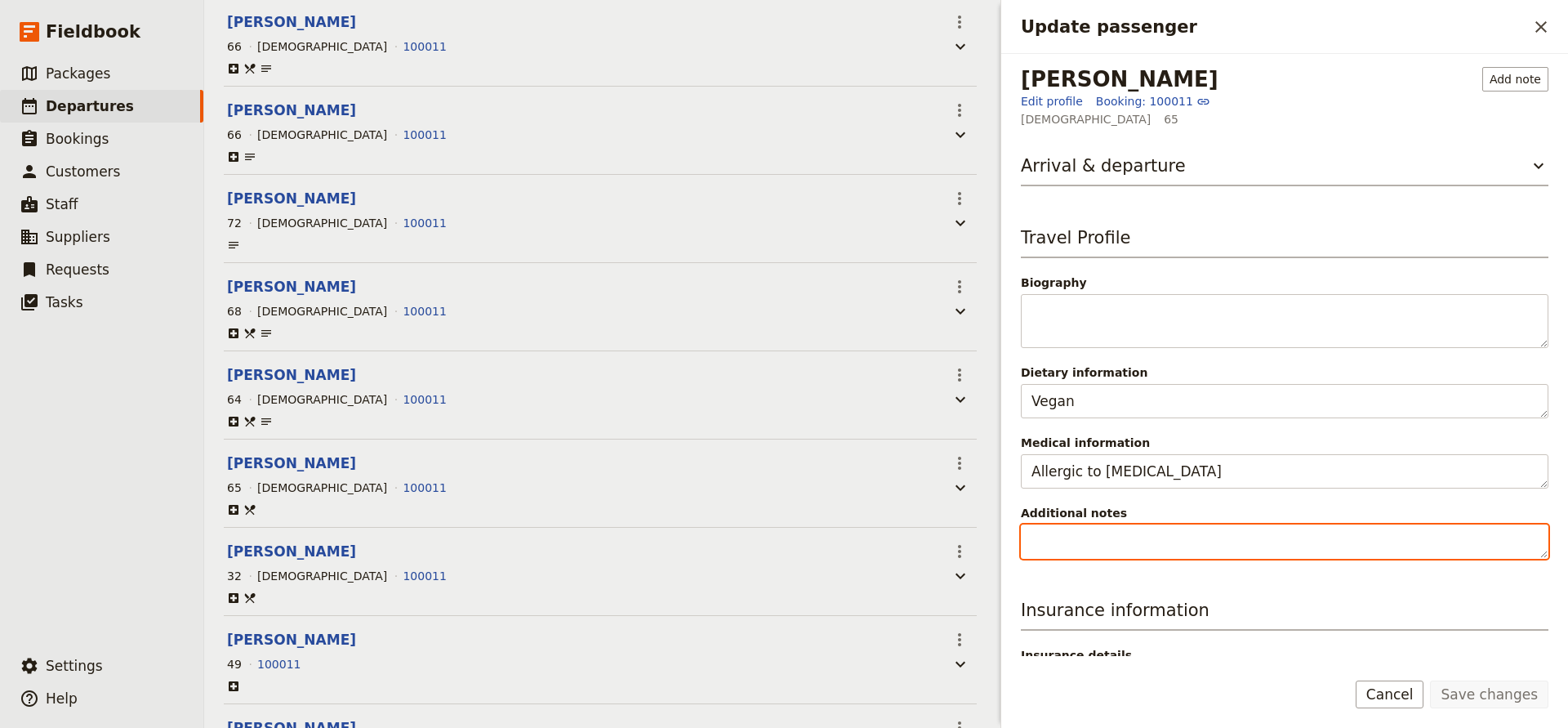
click at [1106, 537] on textarea "Additional notes" at bounding box center [1285, 541] width 527 height 34
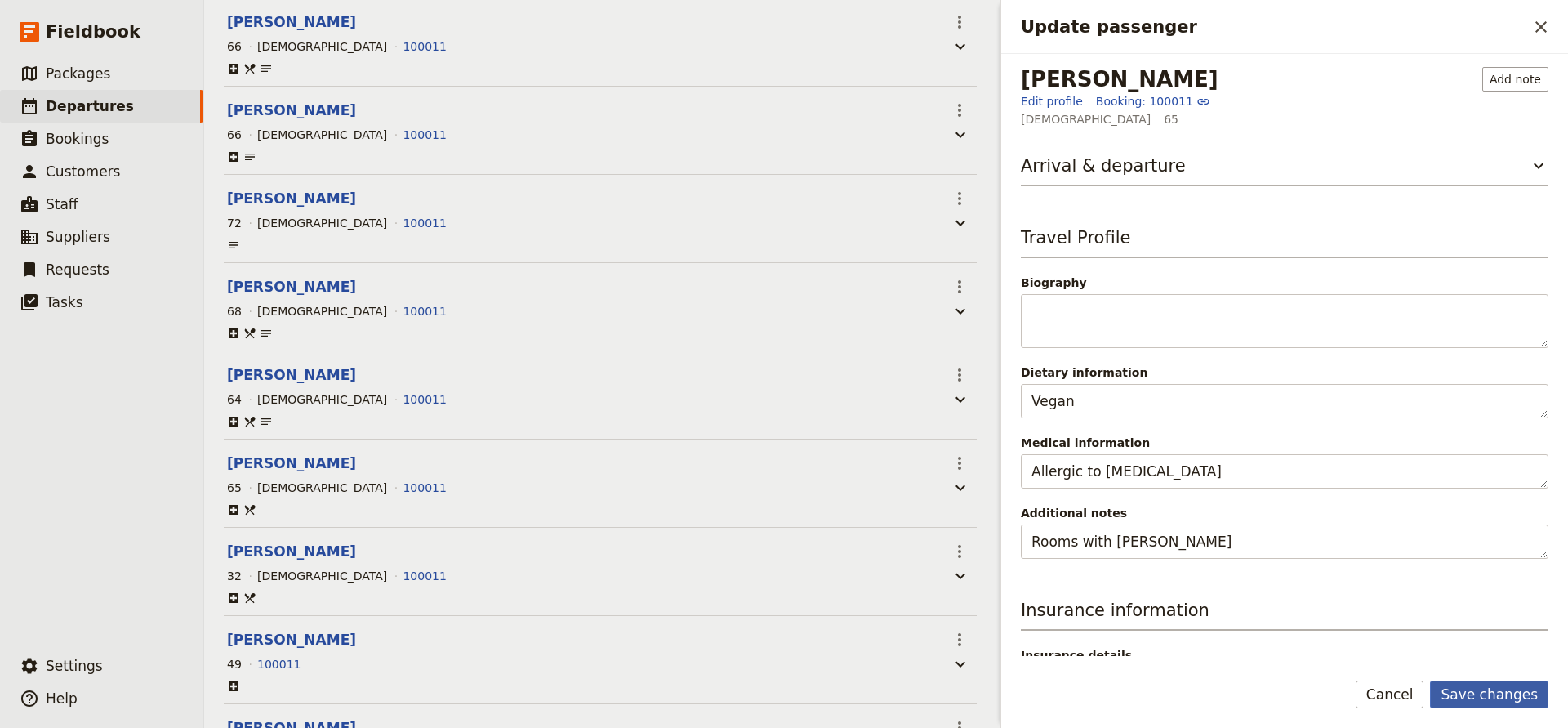
click at [1450, 687] on button "Save changes" at bounding box center [1490, 694] width 119 height 27
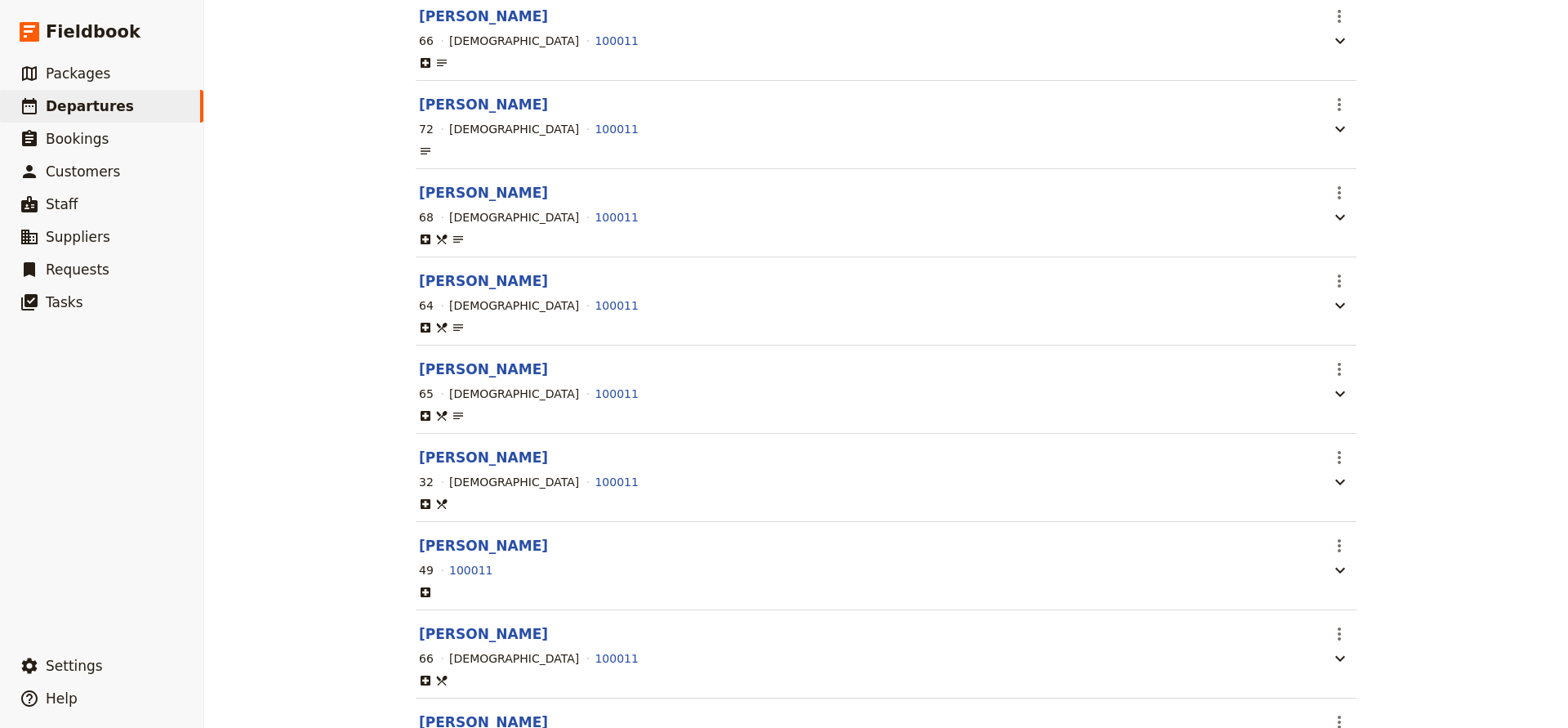
scroll to position [800, 0]
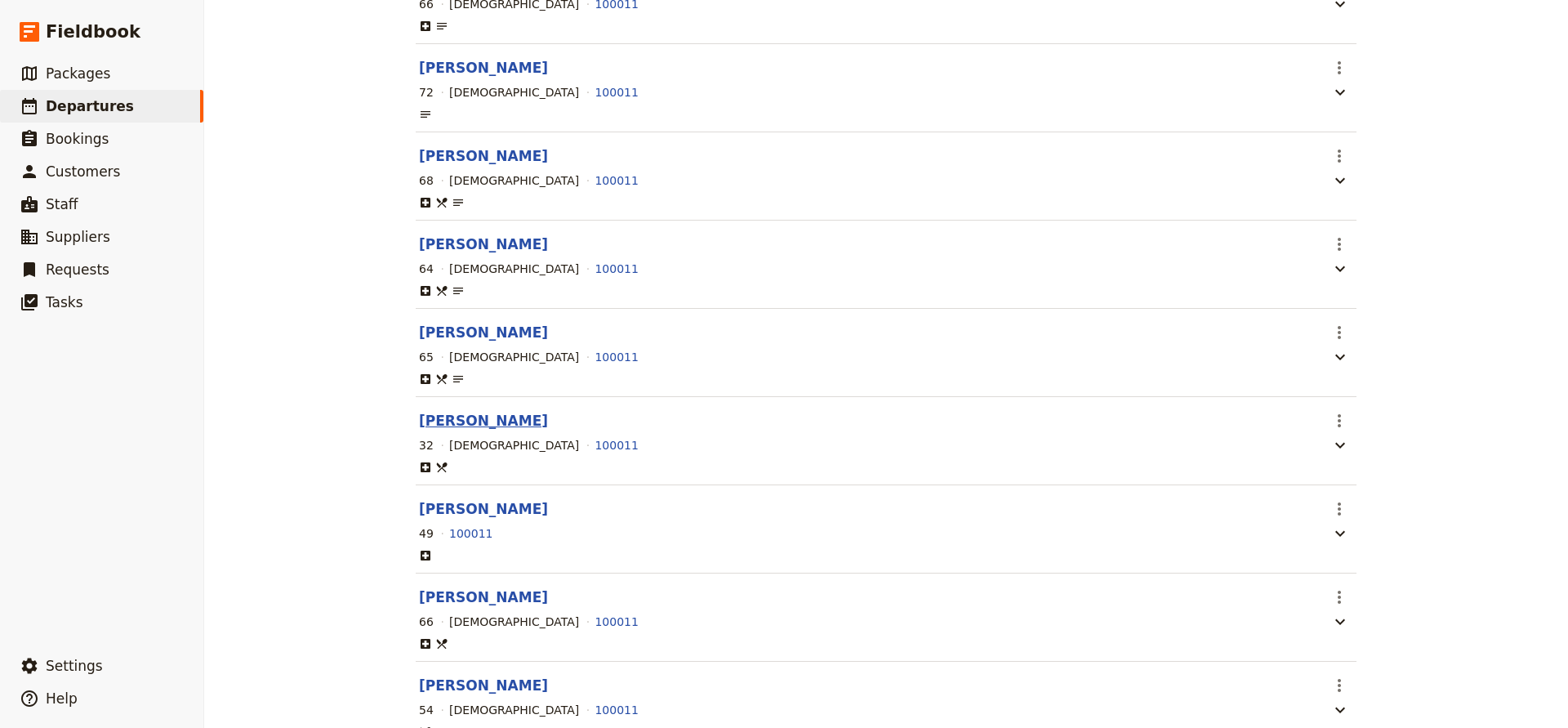
click at [464, 427] on button "[PERSON_NAME]" at bounding box center [484, 420] width 129 height 20
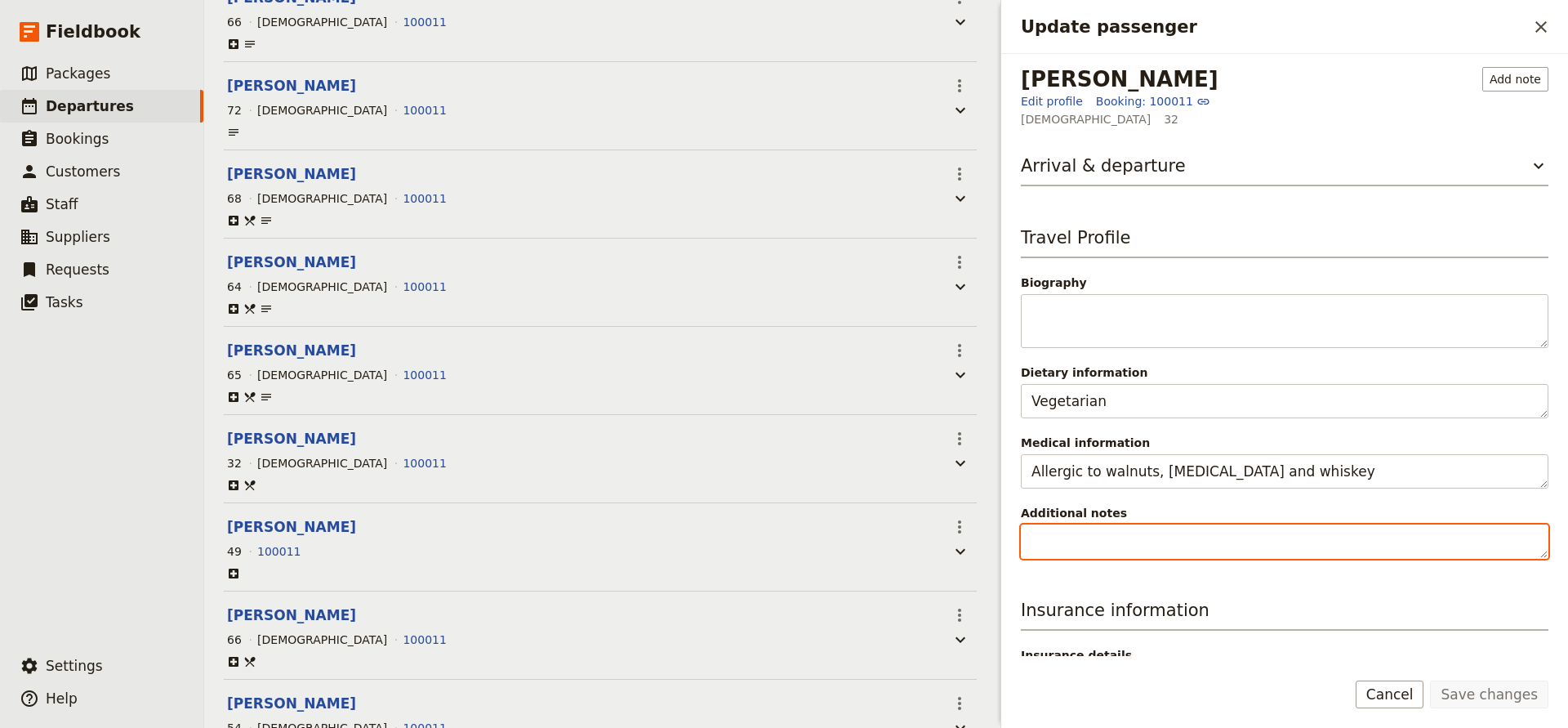
click at [1120, 545] on textarea "Additional notes" at bounding box center [1285, 541] width 527 height 34
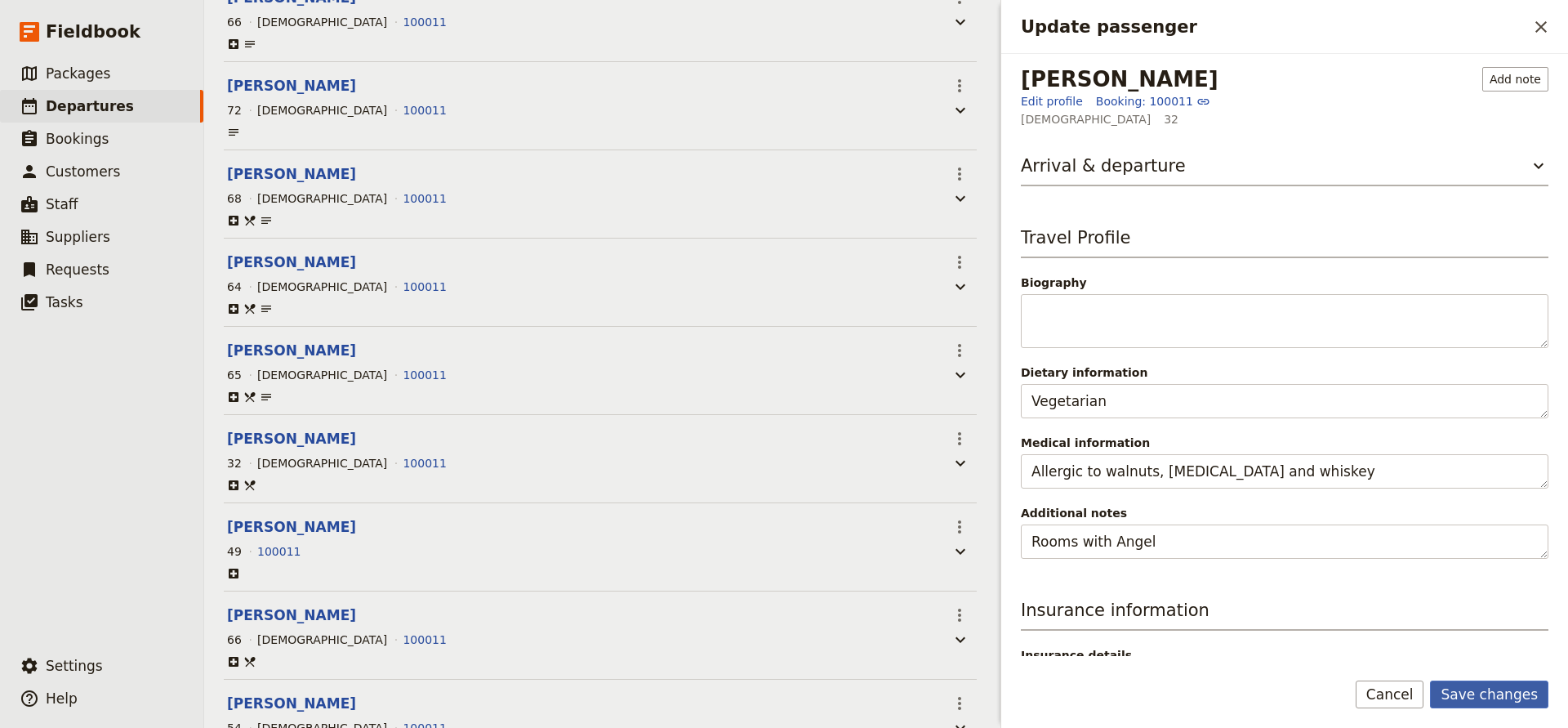
click at [1461, 699] on button "Save changes" at bounding box center [1490, 694] width 119 height 27
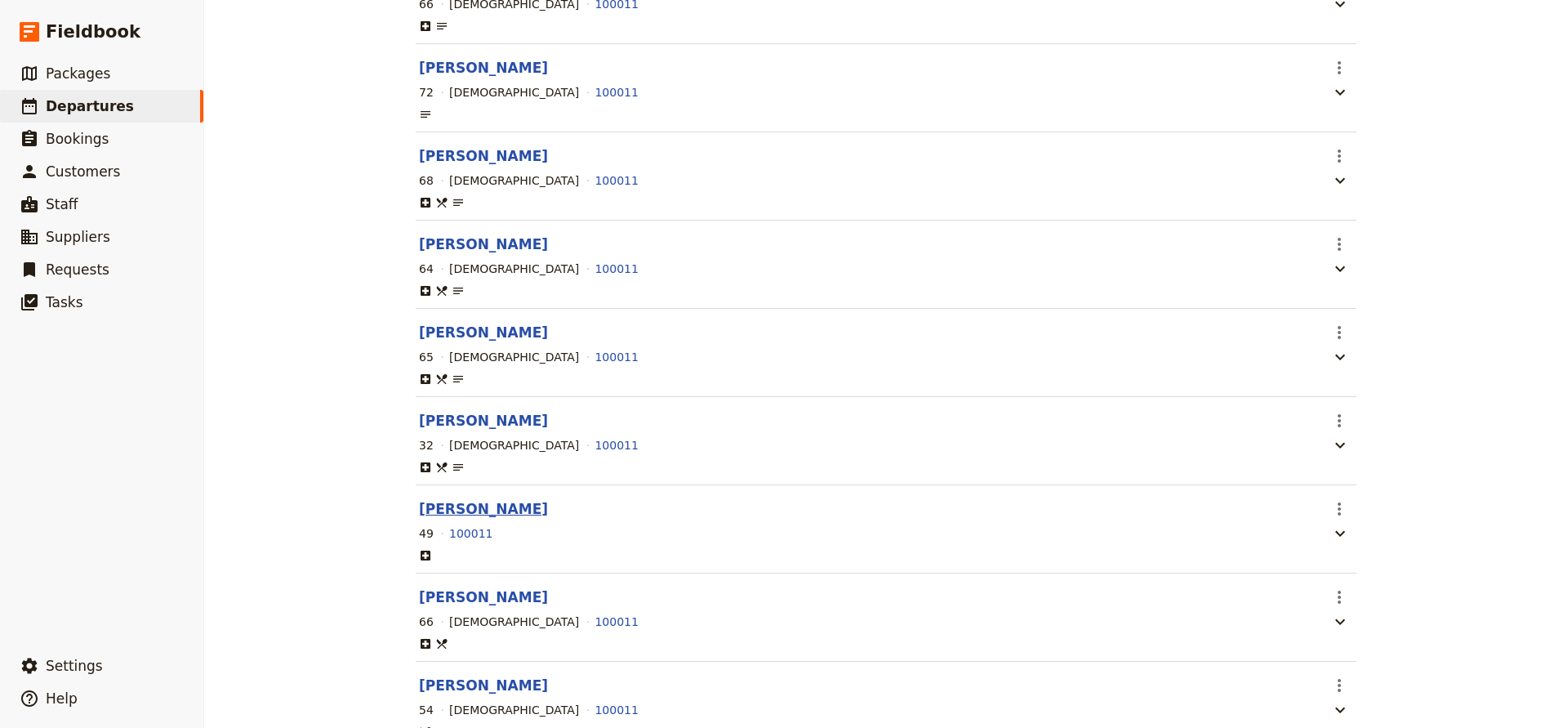
click at [451, 517] on button "[PERSON_NAME]" at bounding box center [484, 509] width 129 height 20
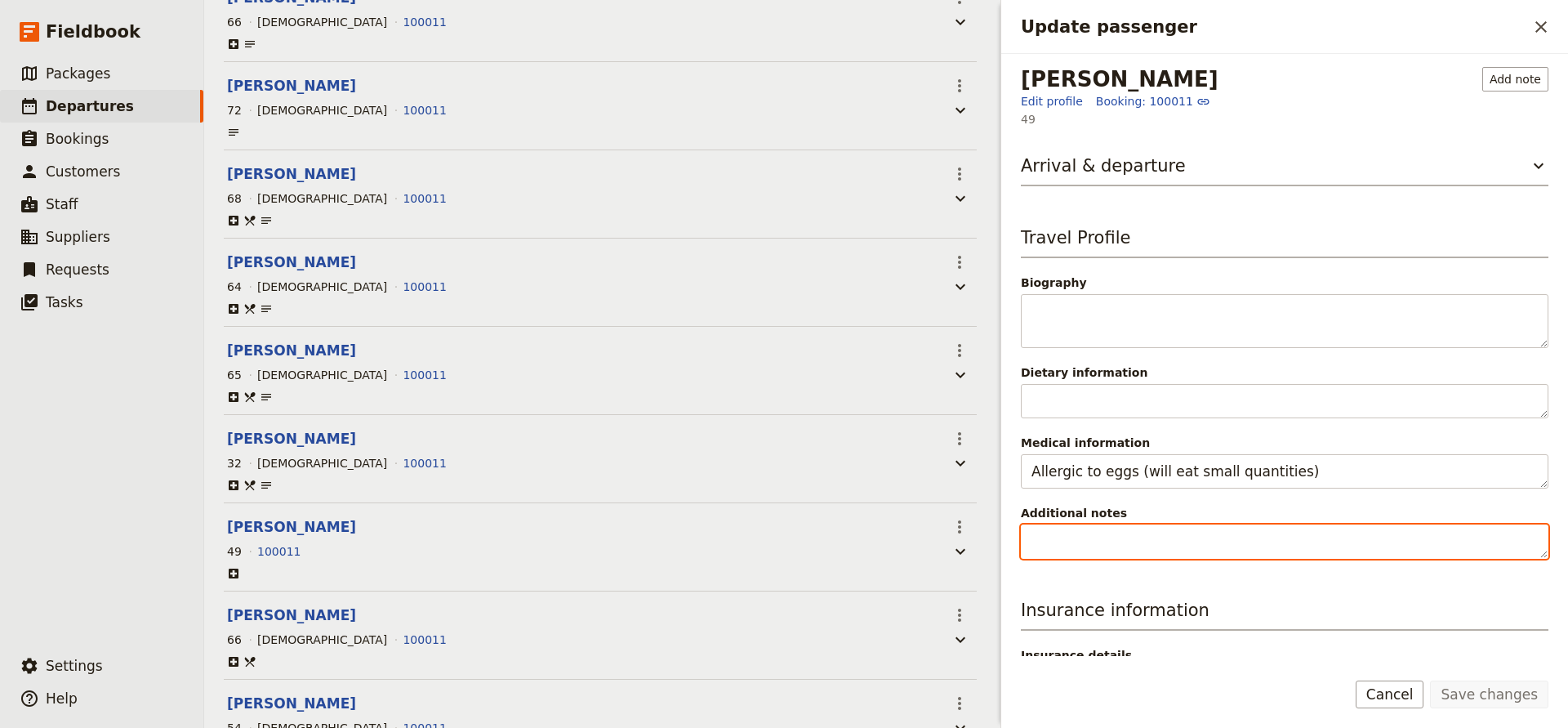
click at [1077, 536] on textarea "Additional notes" at bounding box center [1285, 541] width 527 height 34
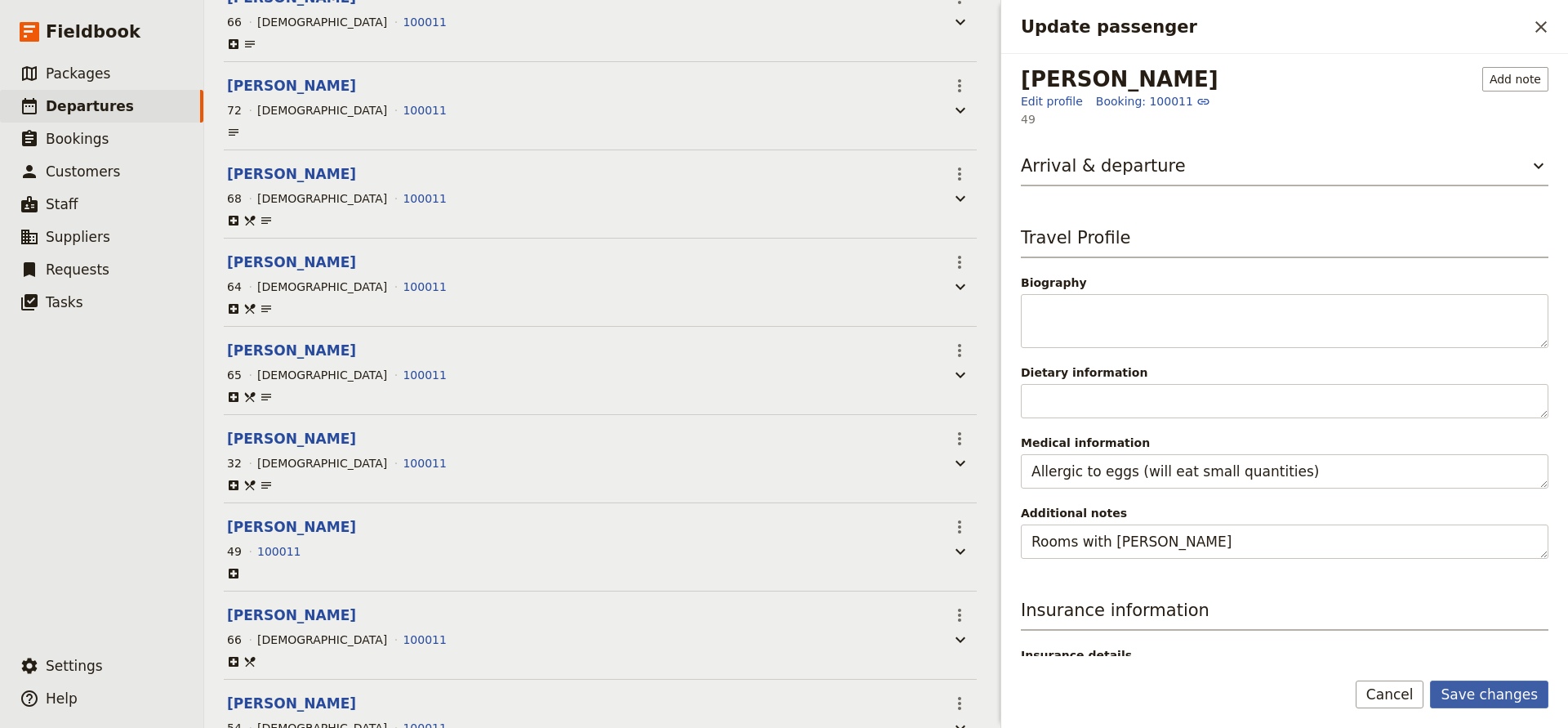
click at [1465, 695] on button "Save changes" at bounding box center [1490, 694] width 119 height 27
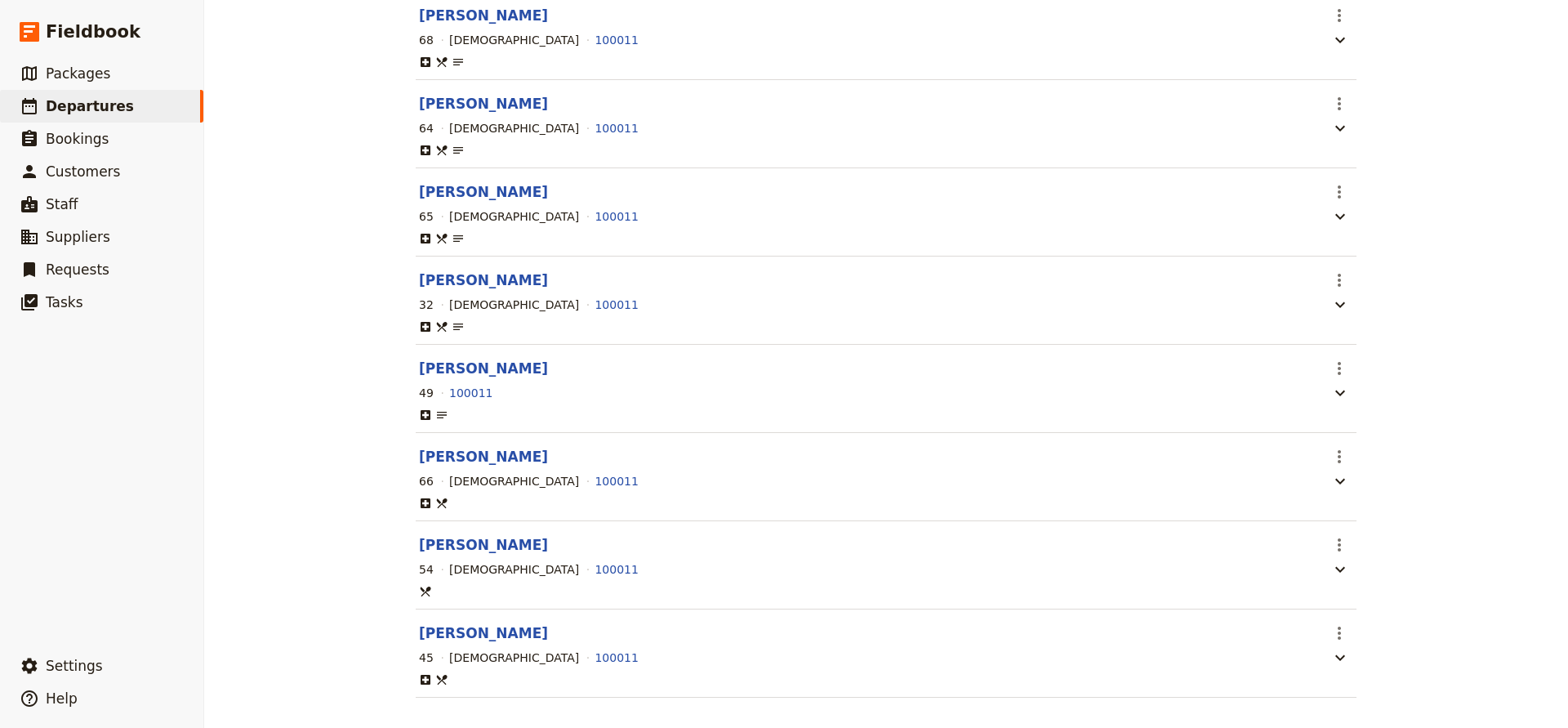
scroll to position [0, 1]
click at [466, 463] on button "[PERSON_NAME]" at bounding box center [484, 459] width 129 height 20
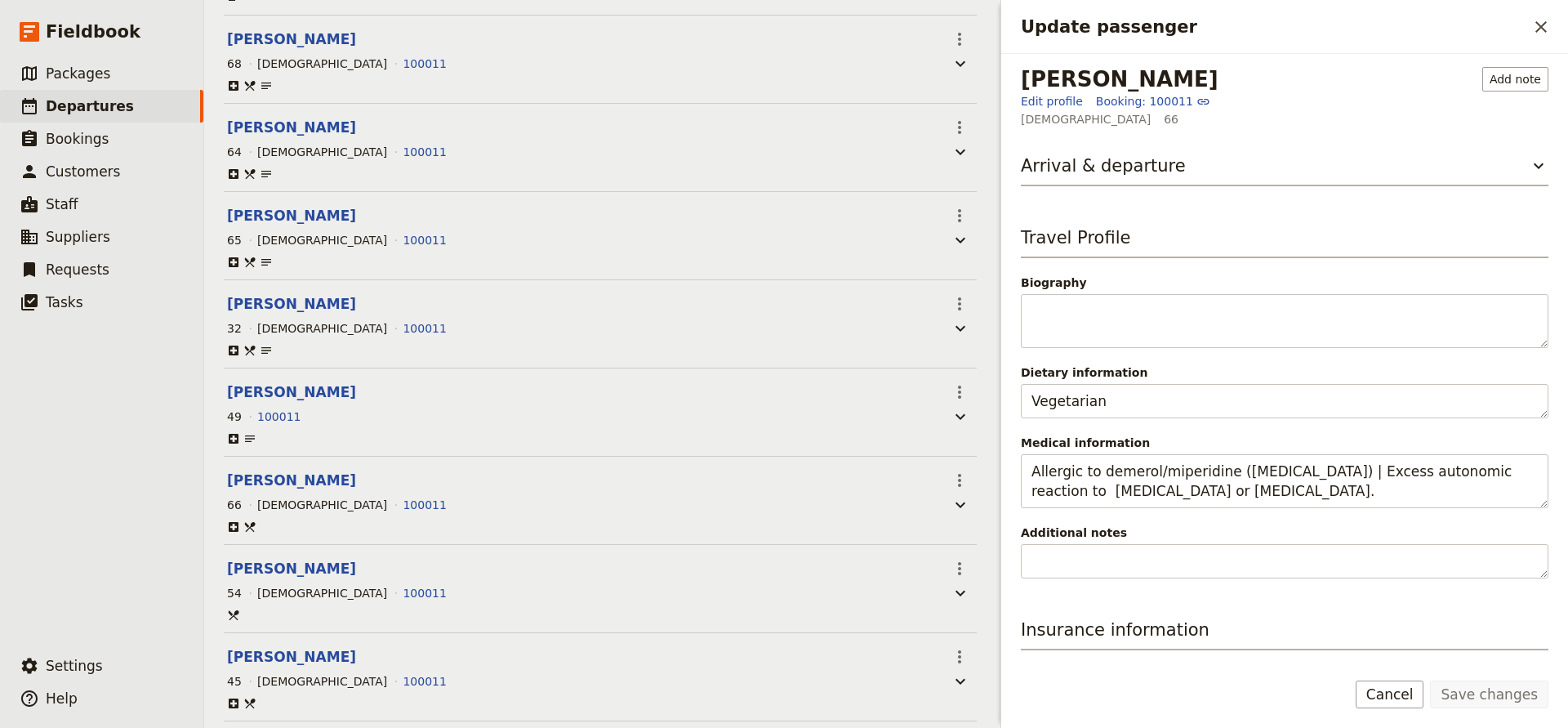
scroll to position [0, 0]
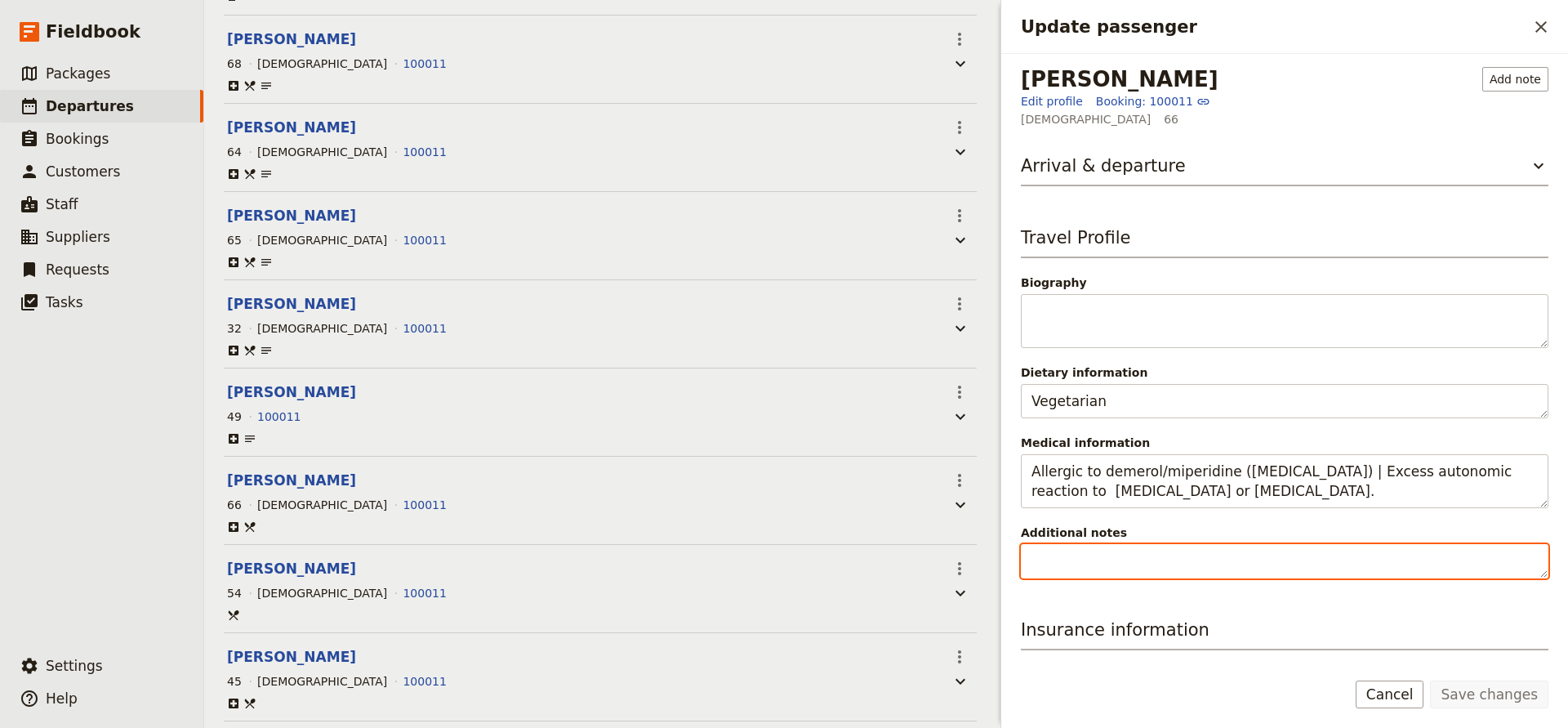
click at [1092, 558] on textarea "Additional notes" at bounding box center [1285, 560] width 527 height 34
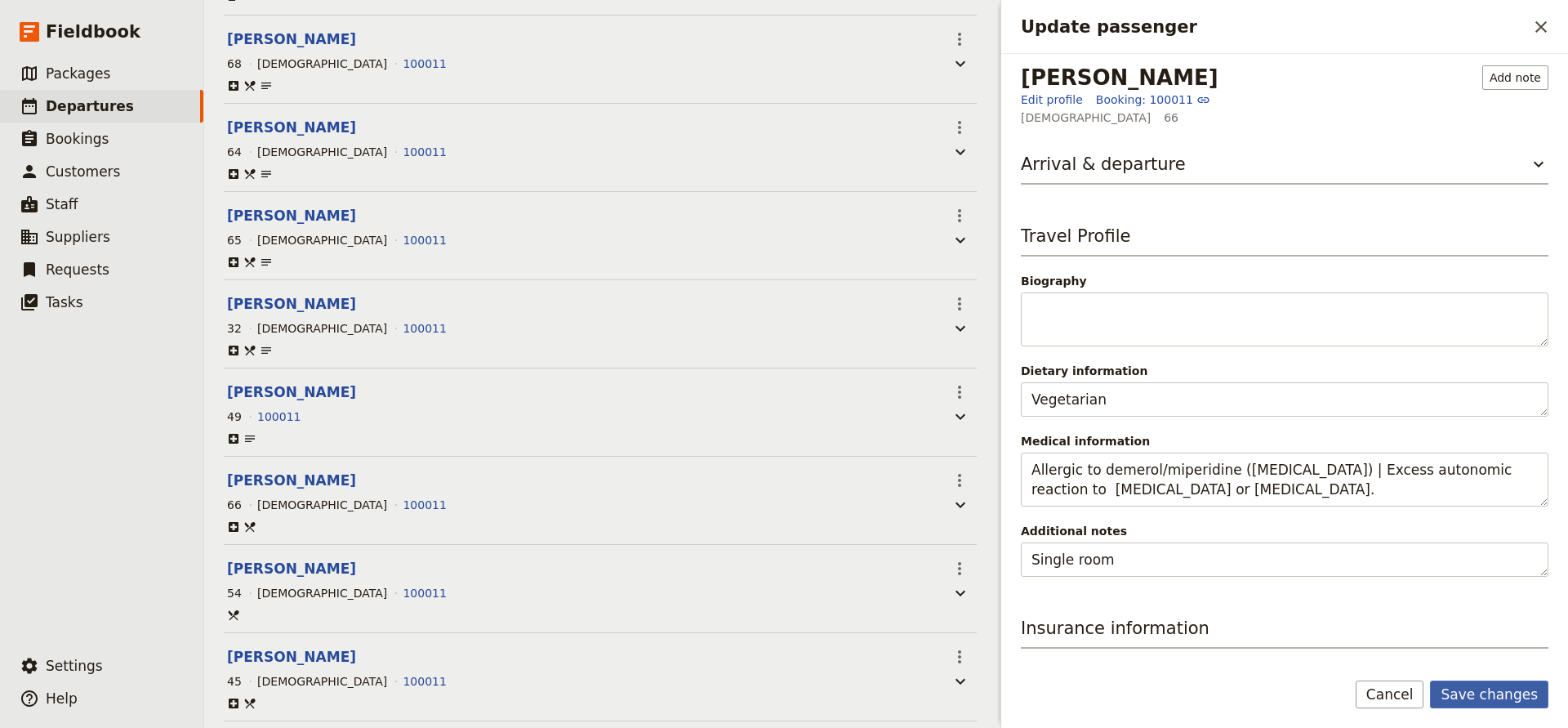
scroll to position [1, 0]
click at [1474, 691] on button "Save changes" at bounding box center [1490, 694] width 119 height 27
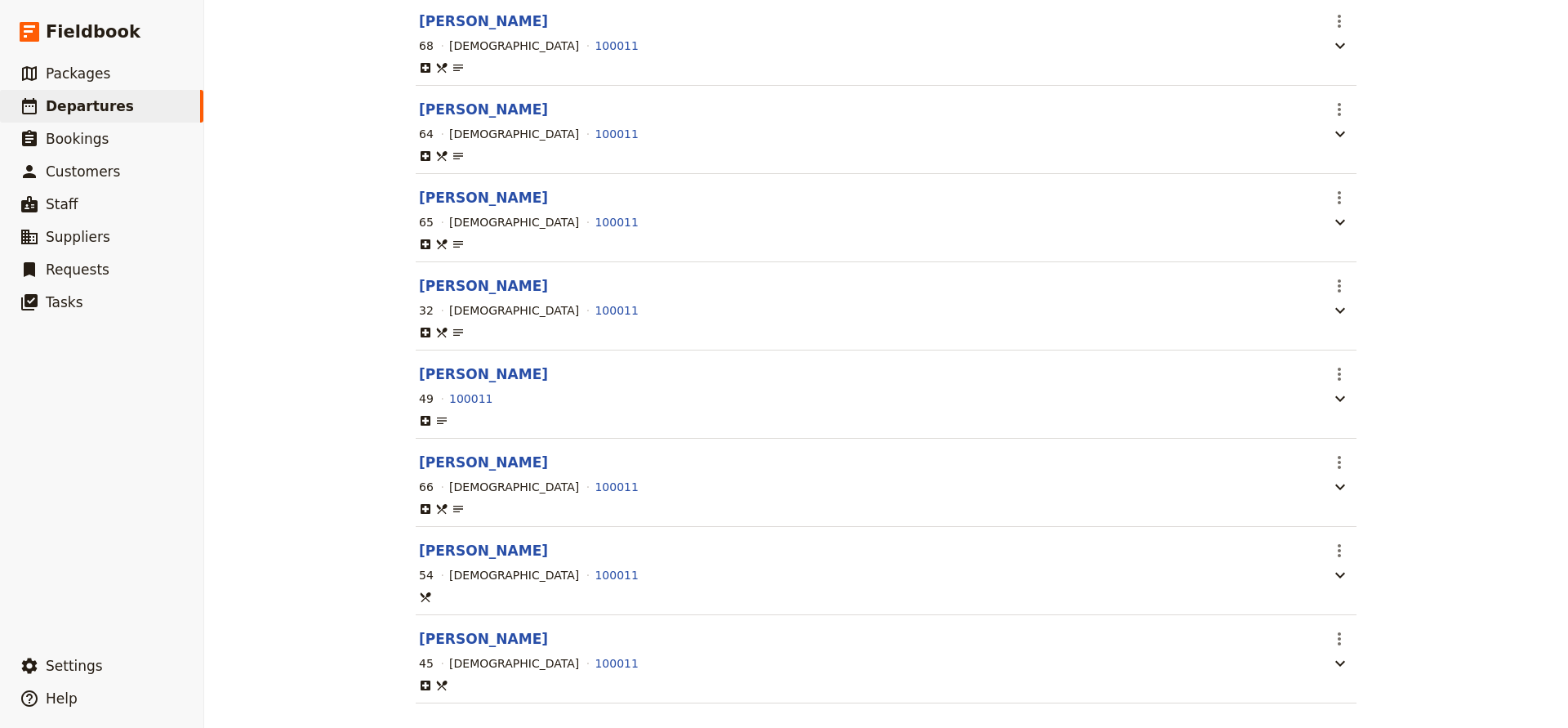
scroll to position [0, 0]
click at [470, 560] on button "[PERSON_NAME]" at bounding box center [484, 551] width 129 height 20
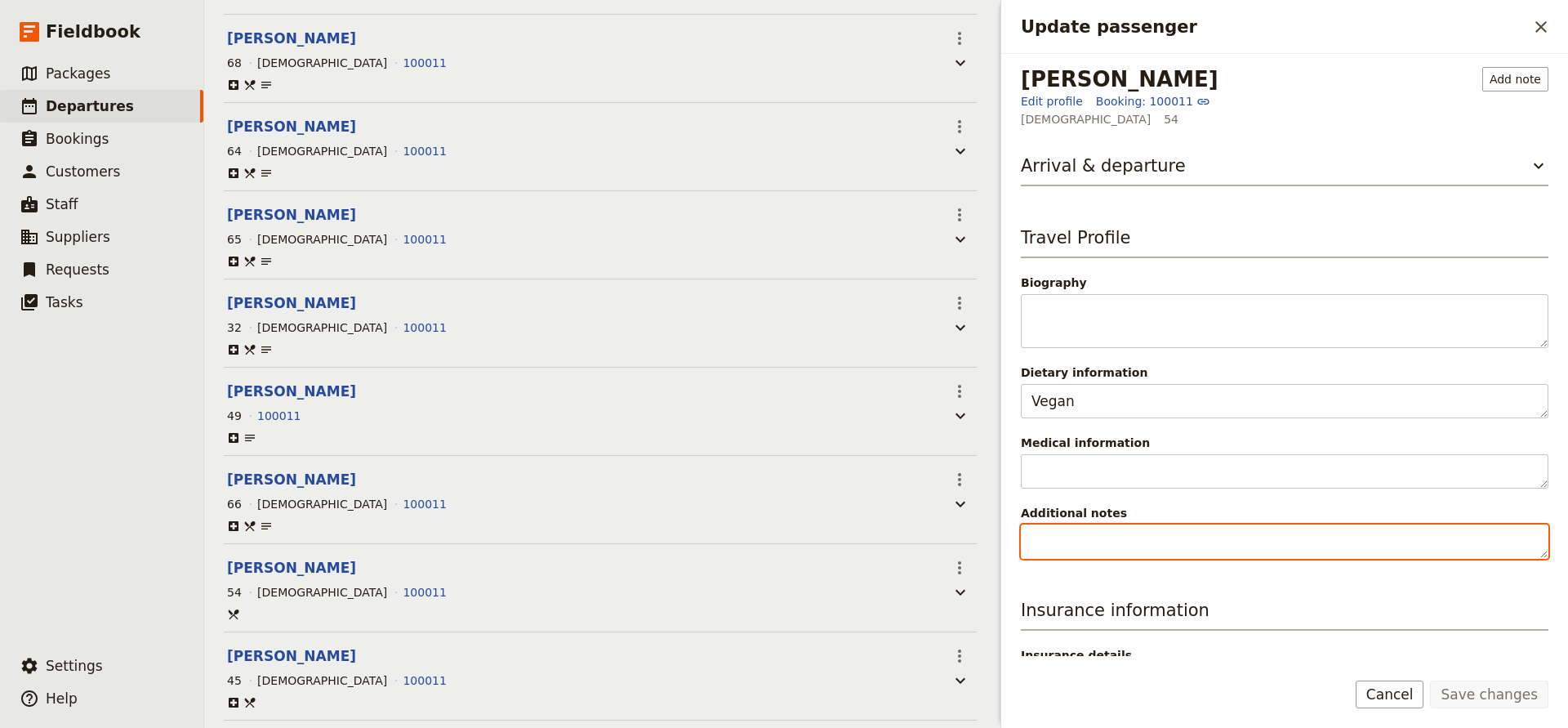
click at [1062, 547] on textarea "Additional notes" at bounding box center [1285, 541] width 527 height 34
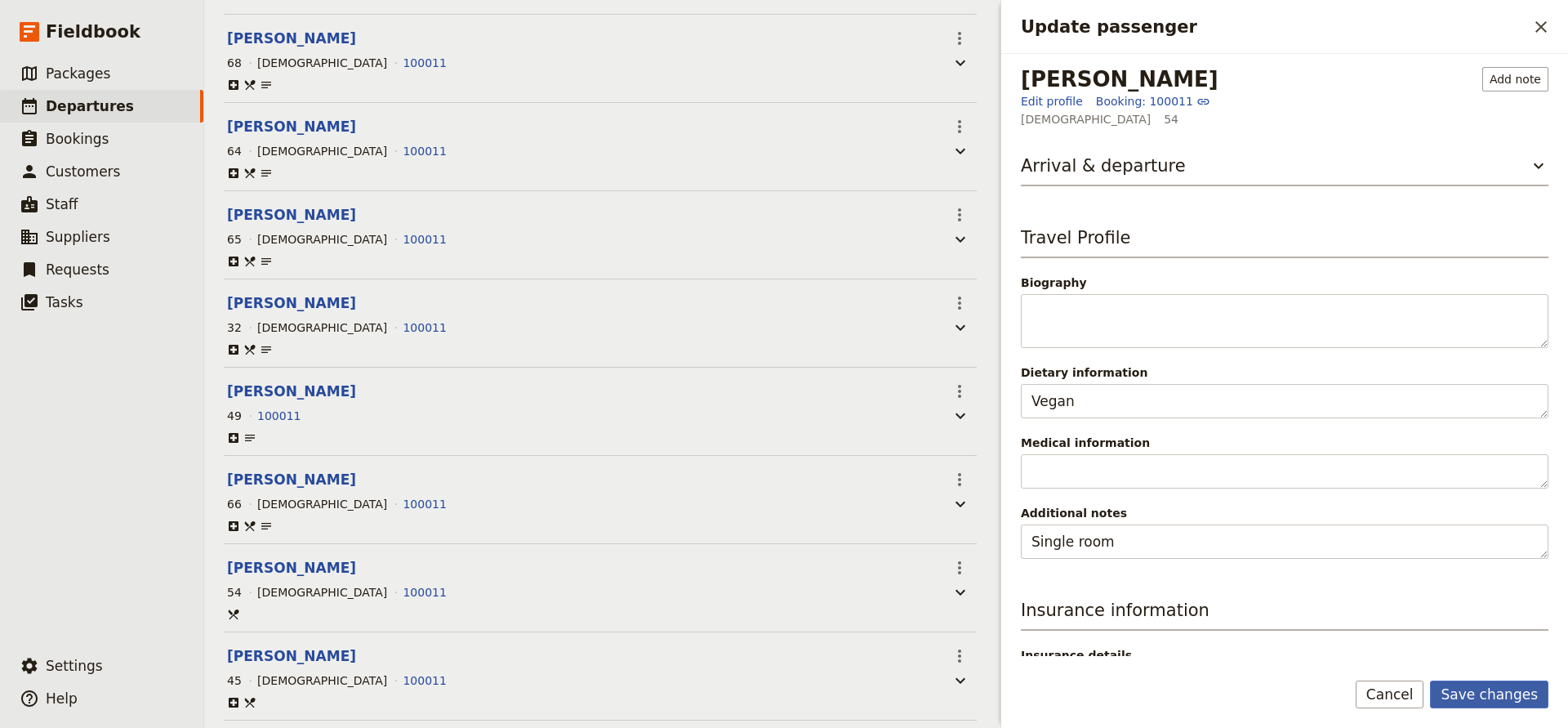
click at [1460, 690] on button "Save changes" at bounding box center [1490, 694] width 119 height 27
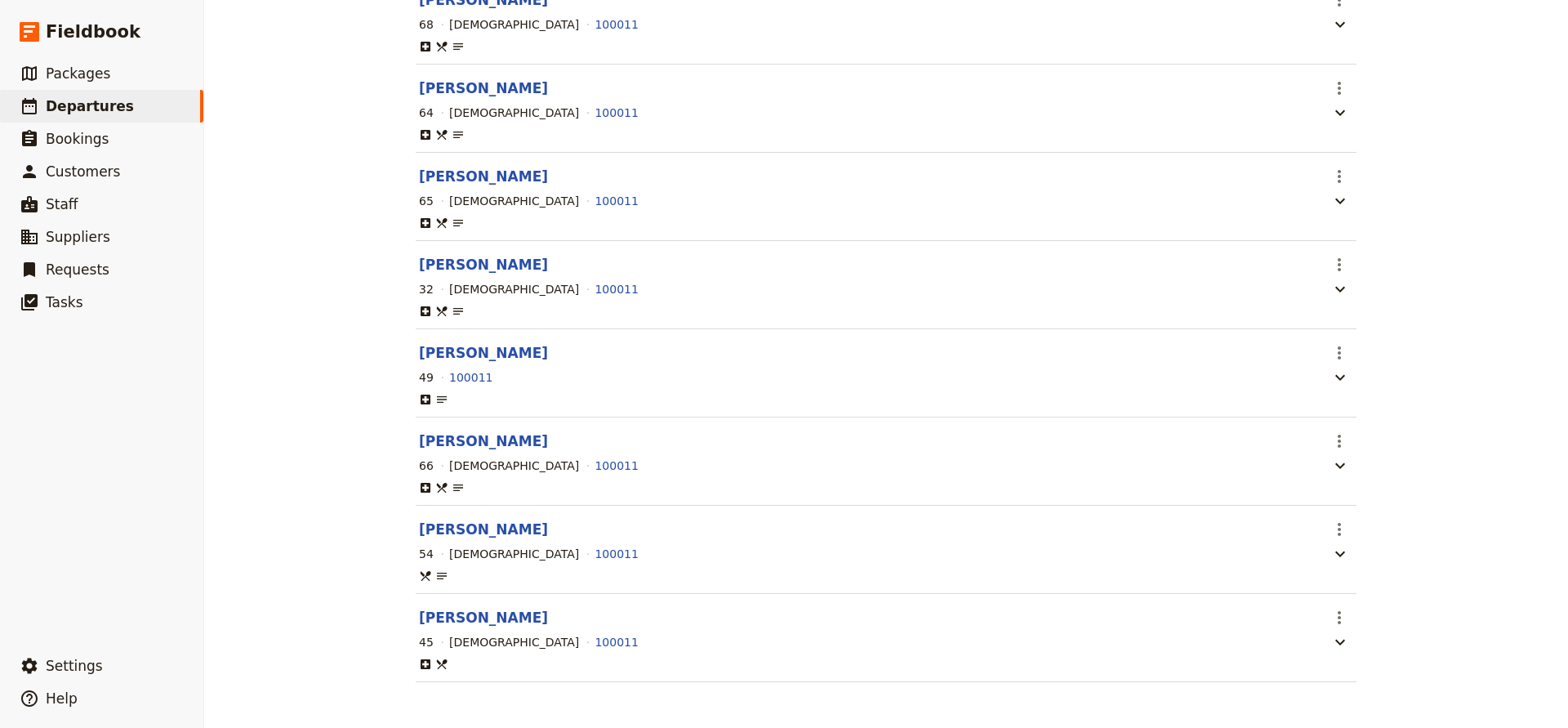
scroll to position [961, 0]
click at [471, 615] on button "[PERSON_NAME]" at bounding box center [484, 617] width 129 height 20
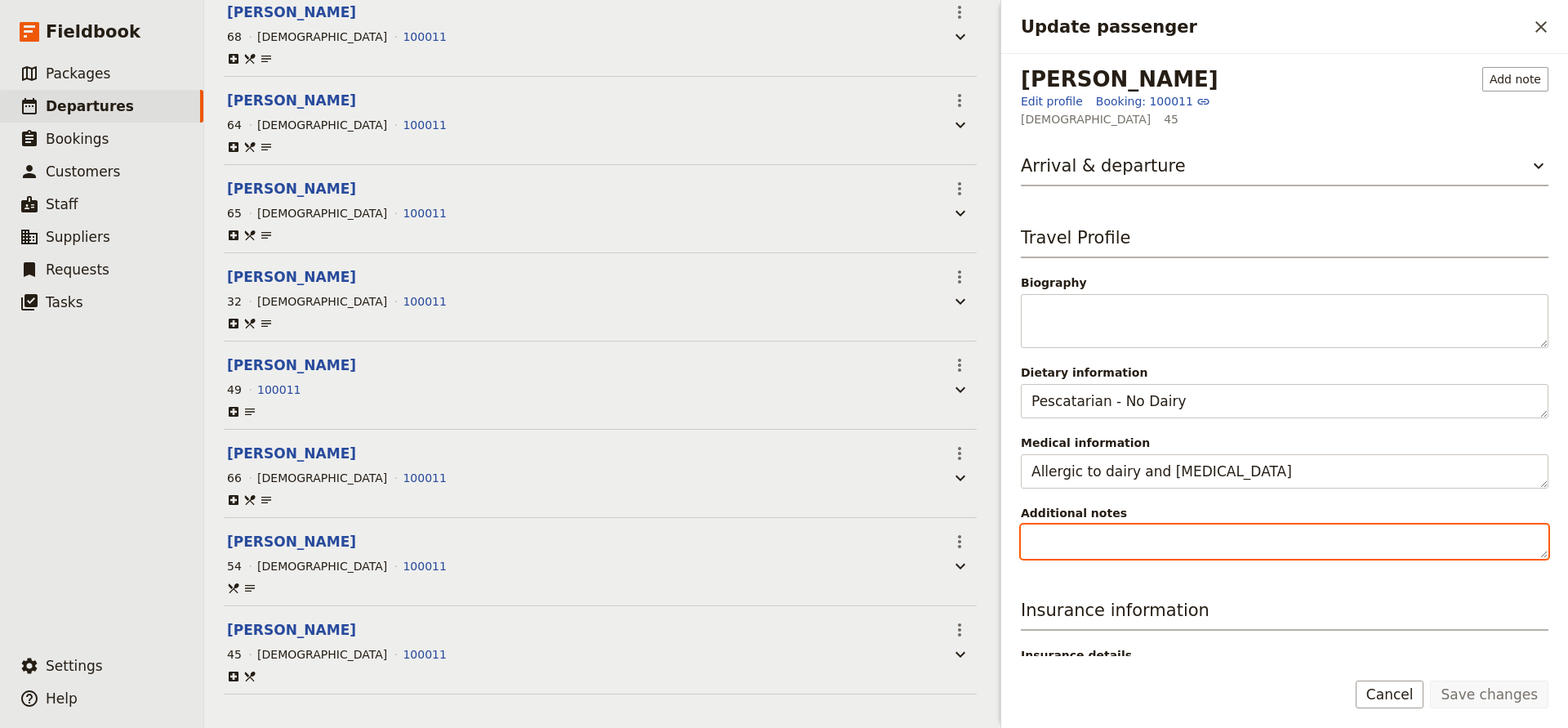
click at [1074, 532] on textarea "Additional notes" at bounding box center [1285, 541] width 527 height 34
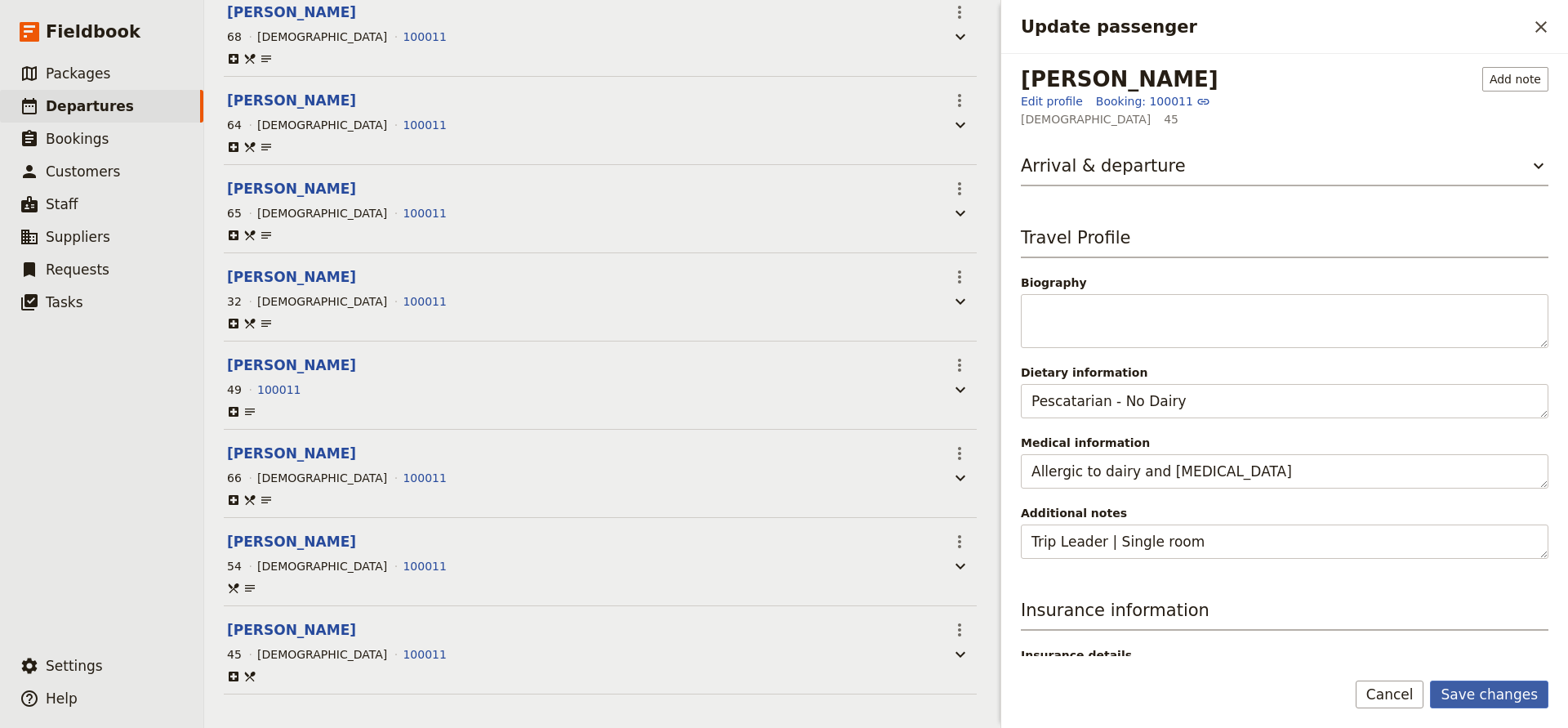
click at [1480, 697] on button "Save changes" at bounding box center [1490, 694] width 119 height 27
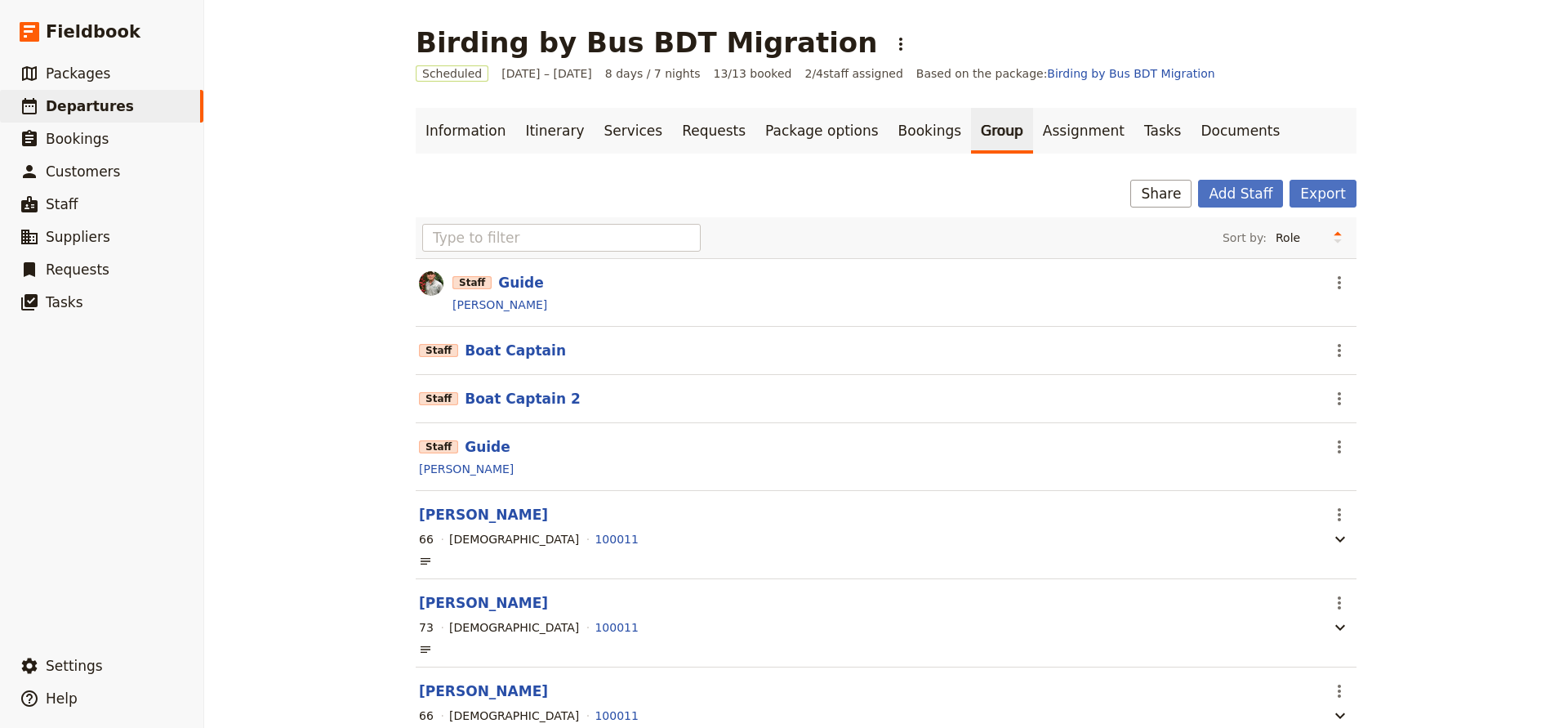
scroll to position [0, 0]
click at [1191, 127] on link "Documents" at bounding box center [1240, 130] width 99 height 46
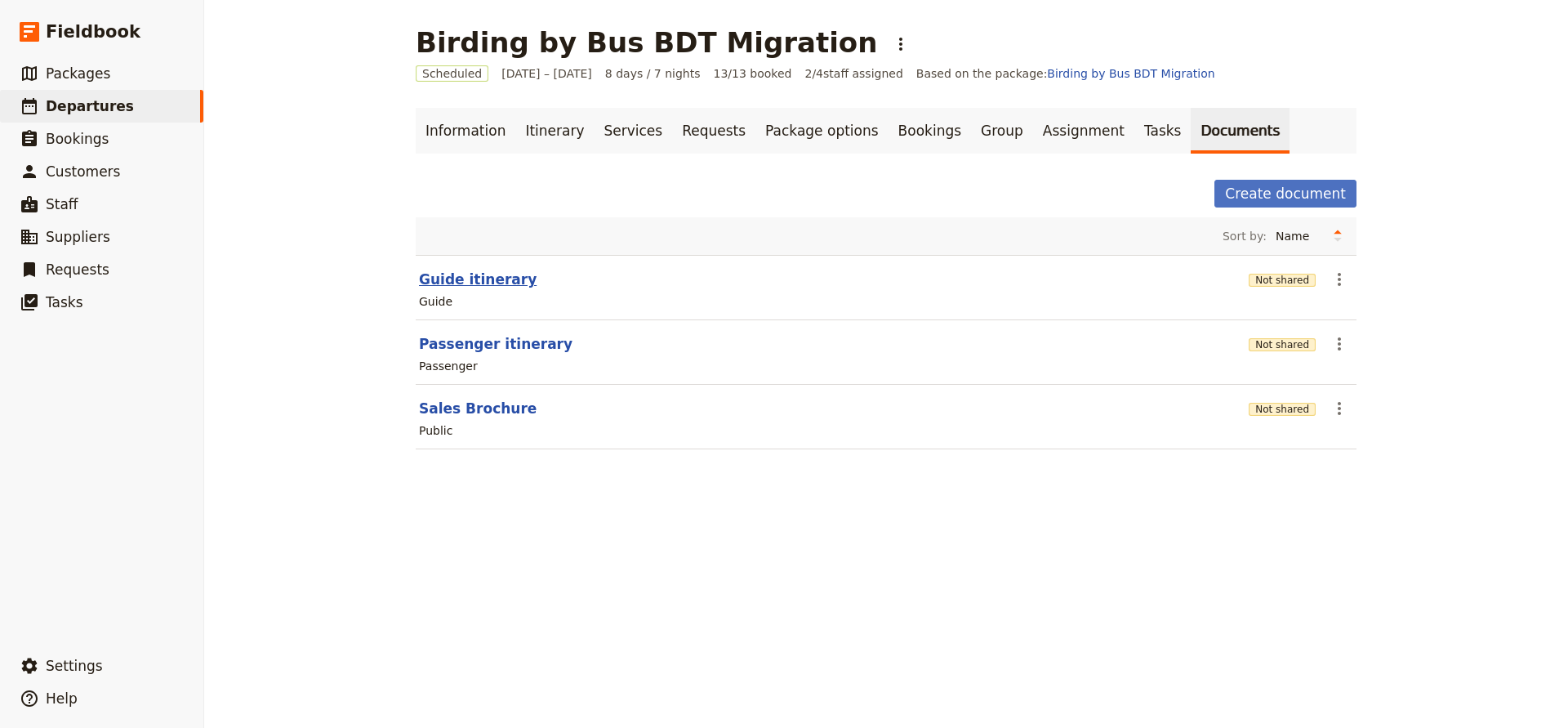
click at [482, 277] on button "Guide itinerary" at bounding box center [478, 279] width 118 height 20
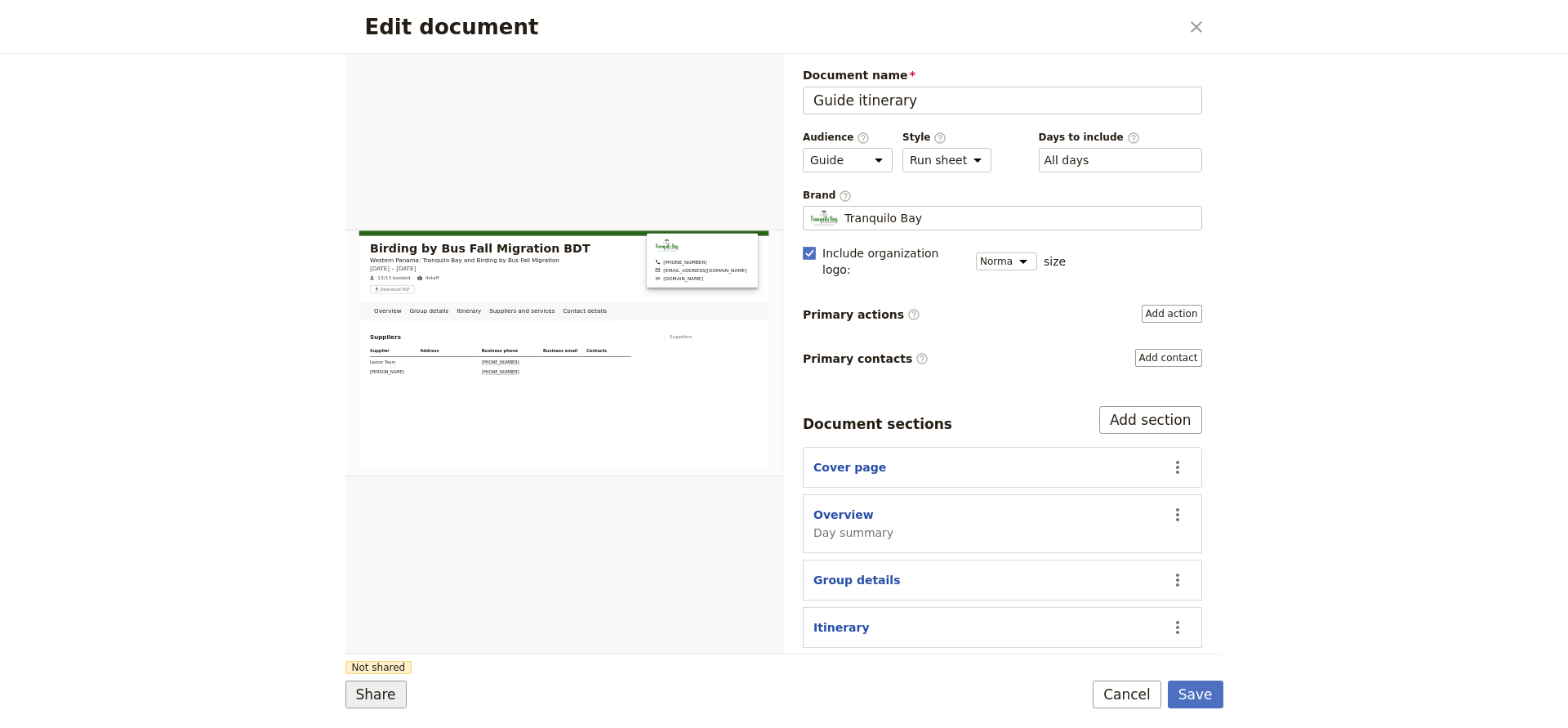
click at [365, 692] on button "Share" at bounding box center [376, 694] width 62 height 27
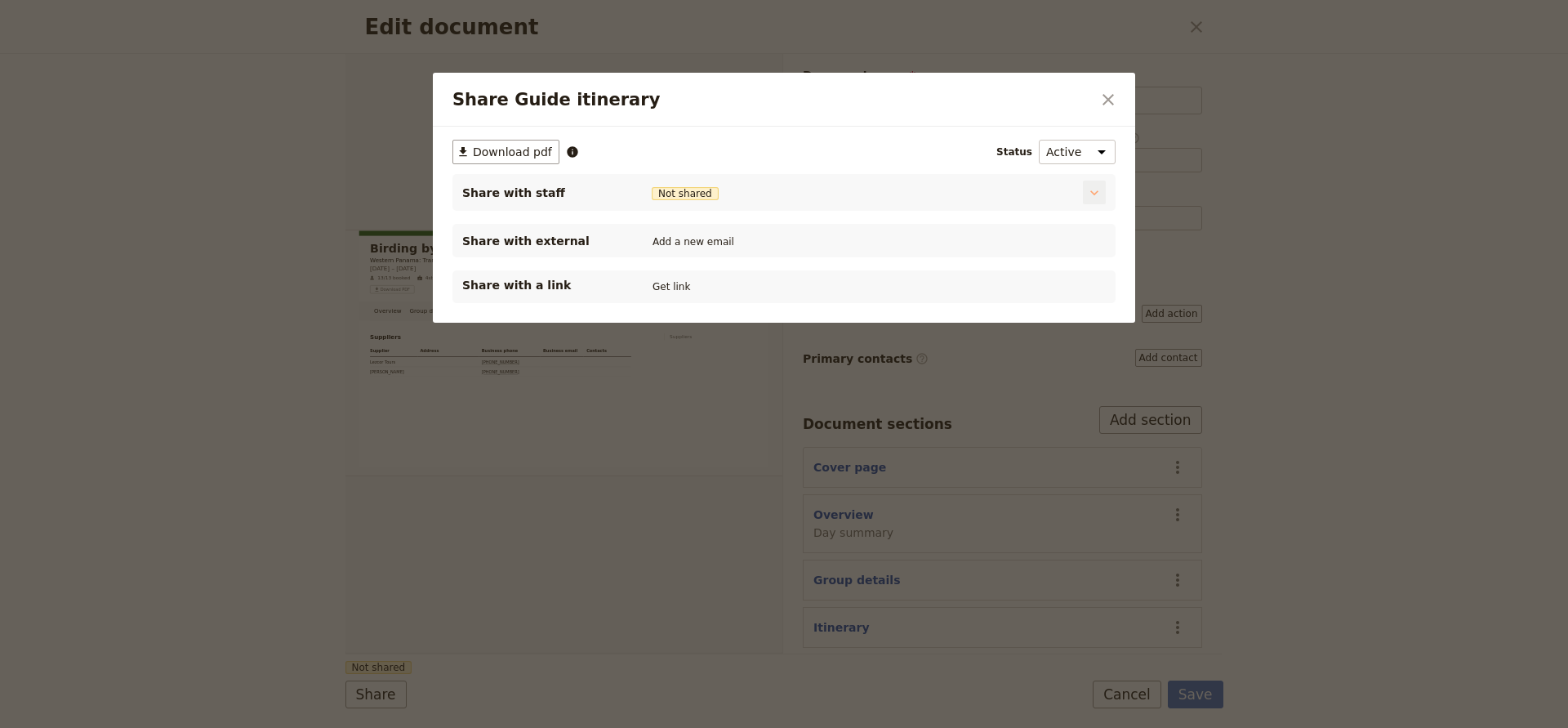
click at [1097, 189] on icon "Share Guide itinerary" at bounding box center [1095, 192] width 17 height 17
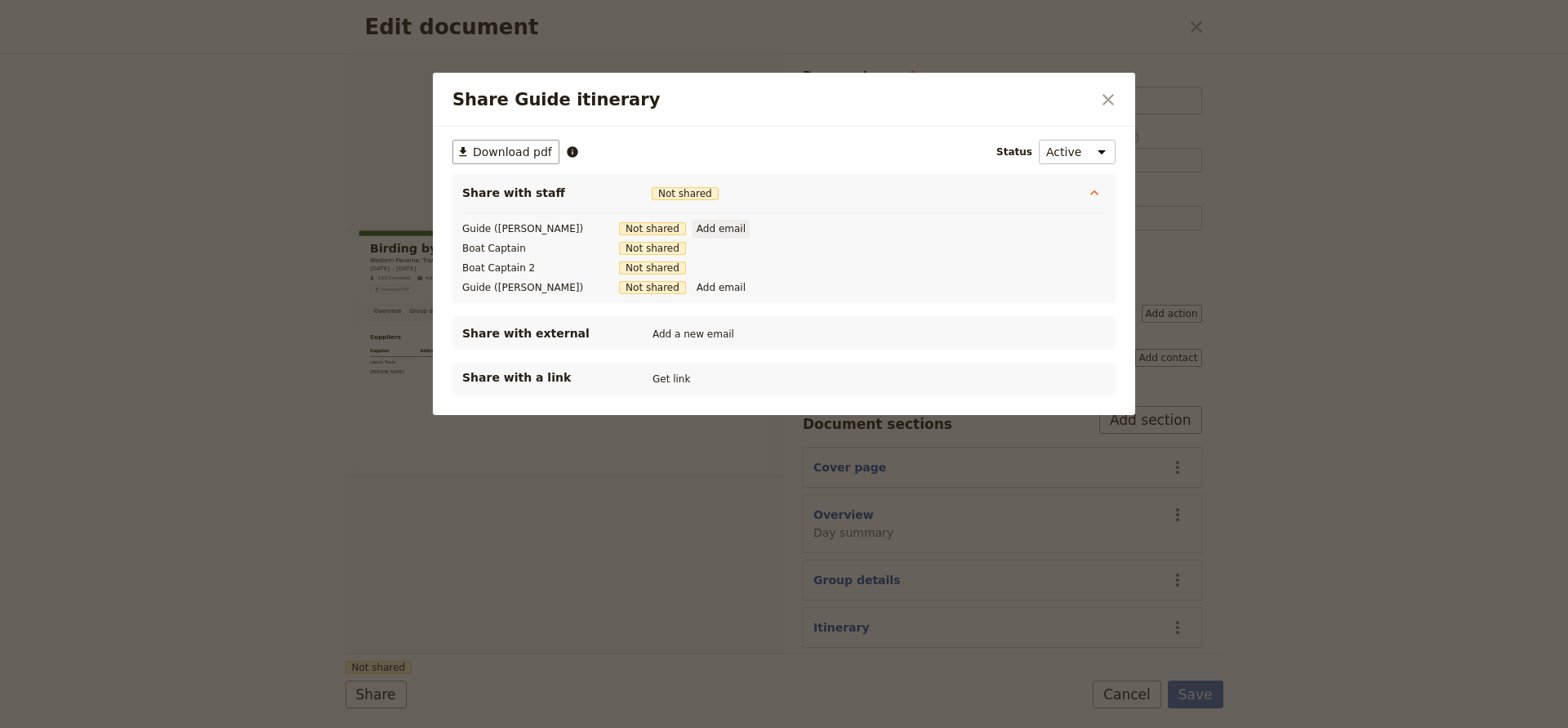
click at [693, 231] on button "Add email" at bounding box center [721, 228] width 57 height 18
click at [693, 228] on input "Email" at bounding box center [758, 228] width 130 height 18
click at [665, 287] on div "Guide ([PERSON_NAME]) Not shared Email [PERSON_NAME][EMAIL_ADDRESS][DOMAIN_NAME…" at bounding box center [782, 259] width 644 height 80
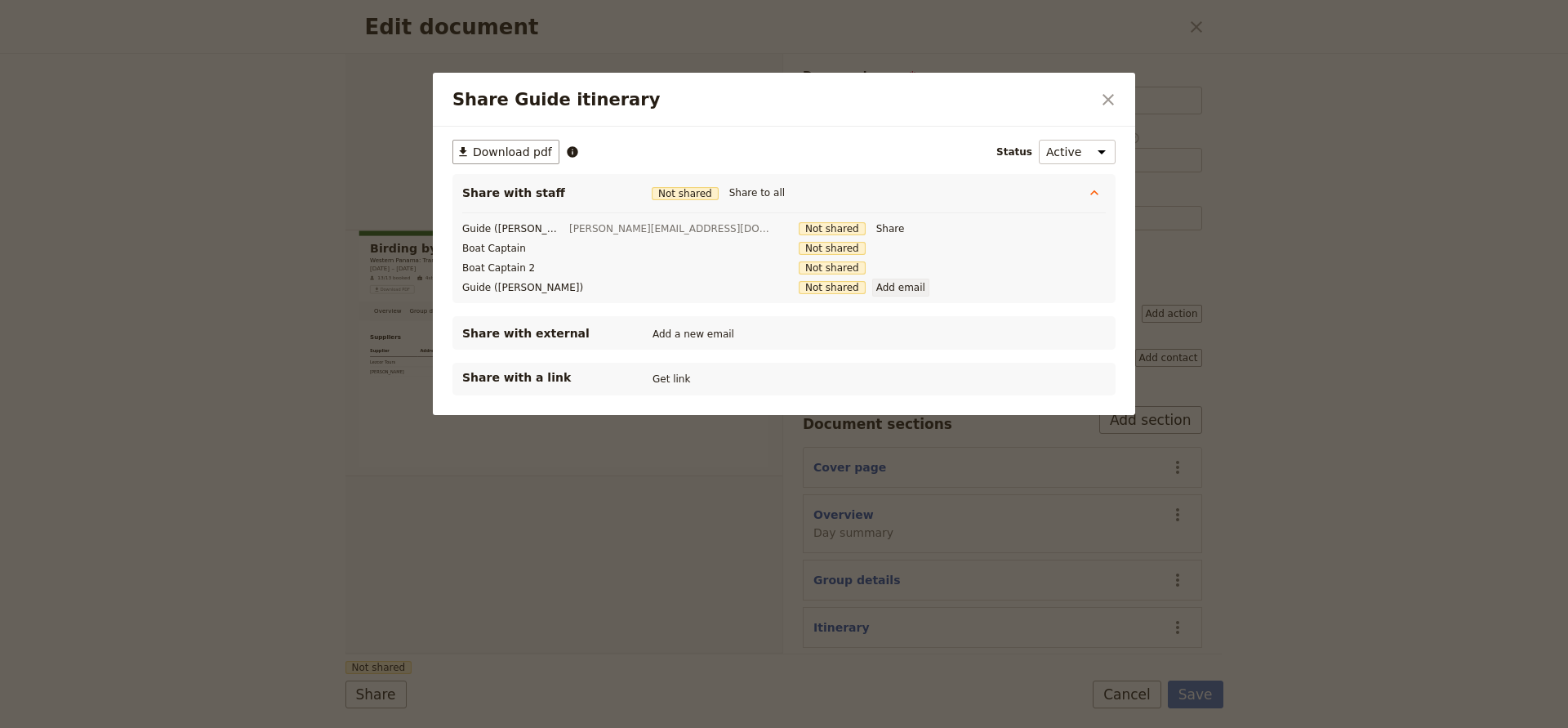
click at [872, 288] on button "Add email" at bounding box center [901, 287] width 57 height 18
click at [872, 288] on input "Email" at bounding box center [937, 287] width 130 height 18
click at [945, 278] on div "Share" at bounding box center [987, 287] width 230 height 18
click at [706, 334] on button "Add a new email" at bounding box center [694, 334] width 90 height 18
click at [706, 334] on input "Email" at bounding box center [713, 334] width 130 height 18
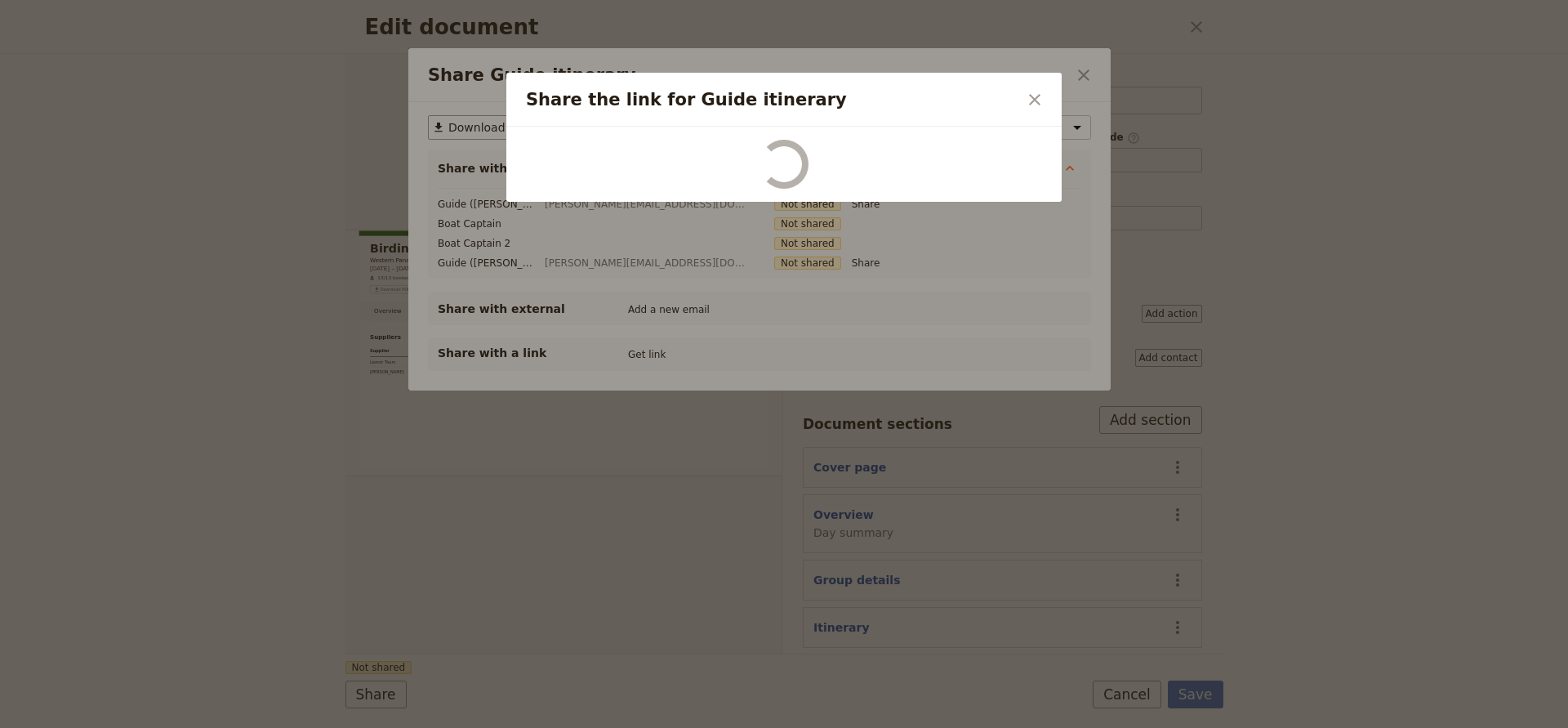
click at [844, 727] on div "Edit document ​ Overview Group details Itinerary Suppliers and services Contact…" at bounding box center [784, 728] width 1568 height 0
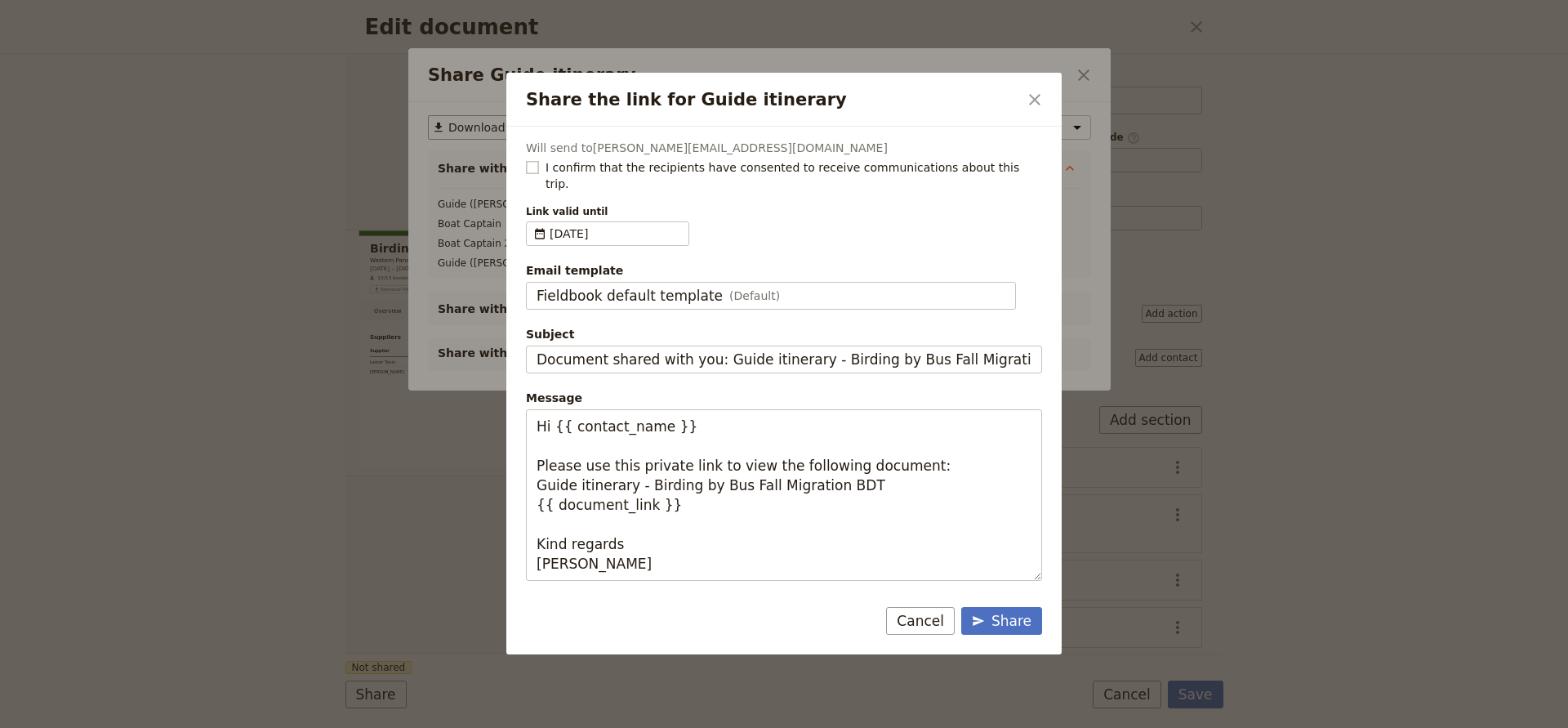
click at [528, 167] on rect "Share the link for Guide itinerary" at bounding box center [532, 167] width 13 height 13
click at [526, 160] on input "I confirm that the recipients have consented to receive communications about th…" at bounding box center [525, 159] width 1 height 1
click at [1000, 611] on div "Share" at bounding box center [1002, 621] width 60 height 20
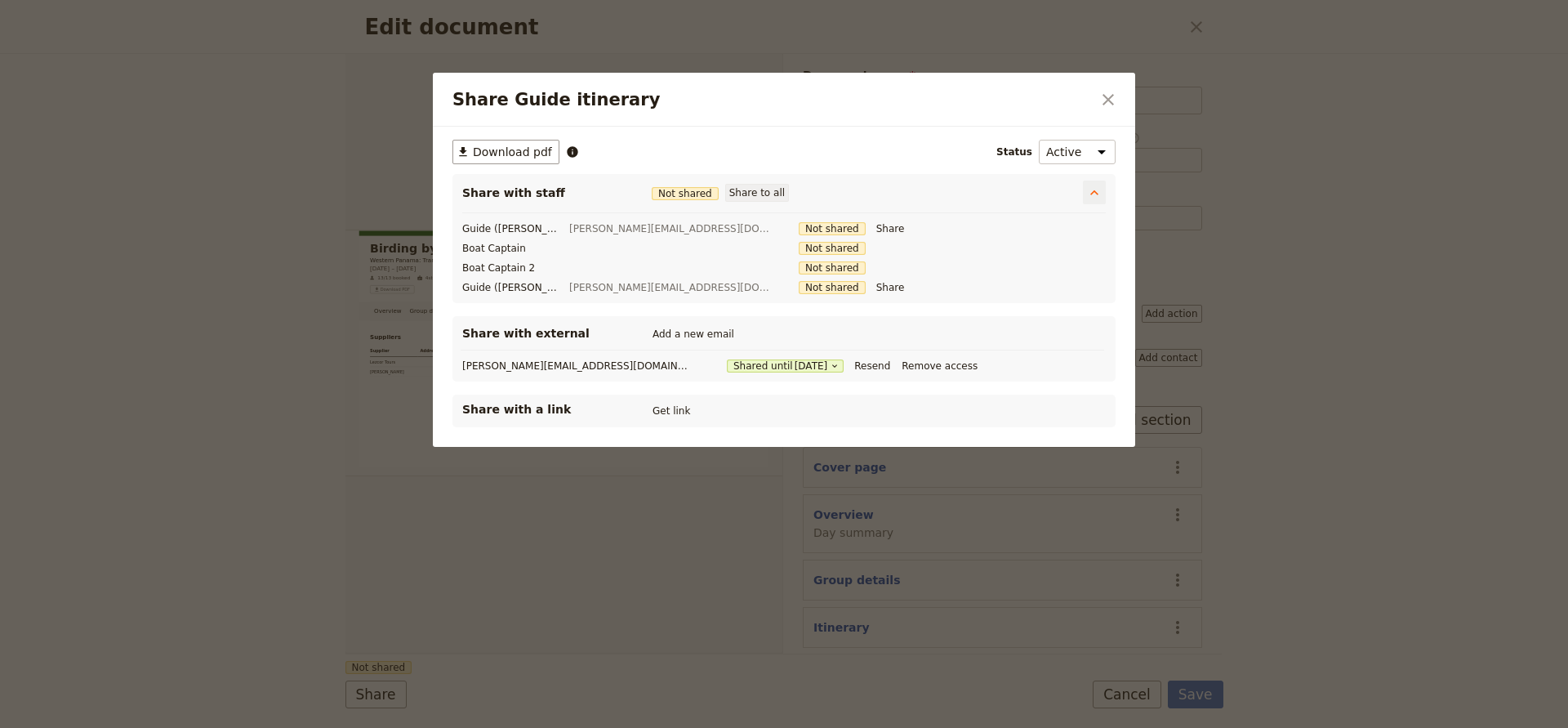
click at [739, 190] on button "Share to all" at bounding box center [757, 193] width 64 height 18
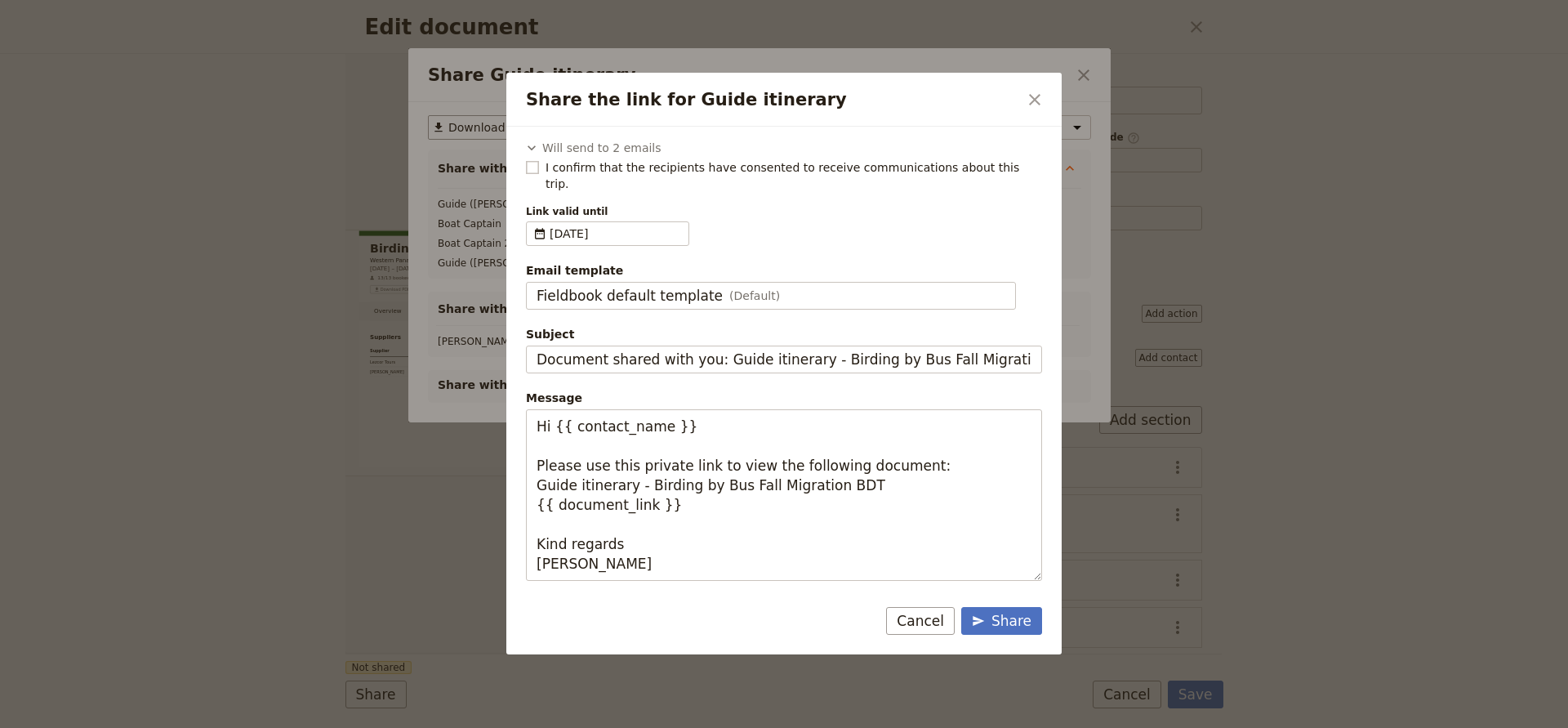
click at [533, 165] on rect "Share the link for Guide itinerary" at bounding box center [532, 167] width 13 height 13
click at [526, 160] on input "I confirm that the recipients have consented to receive communications about th…" at bounding box center [525, 159] width 1 height 1
click at [991, 611] on div "Share" at bounding box center [1002, 621] width 60 height 20
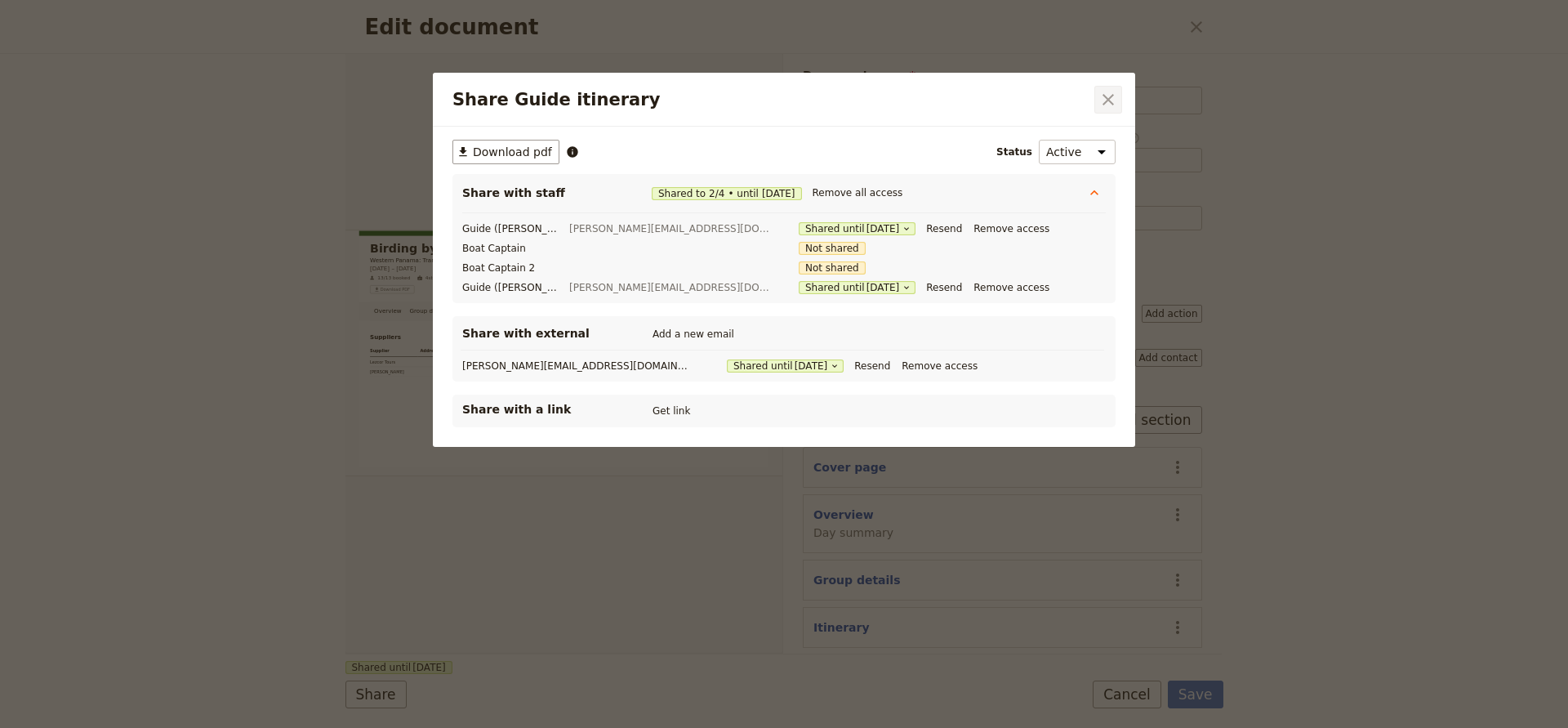
click at [1099, 103] on icon "Close dialog" at bounding box center [1108, 100] width 20 height 20
